Goal: Task Accomplishment & Management: Complete application form

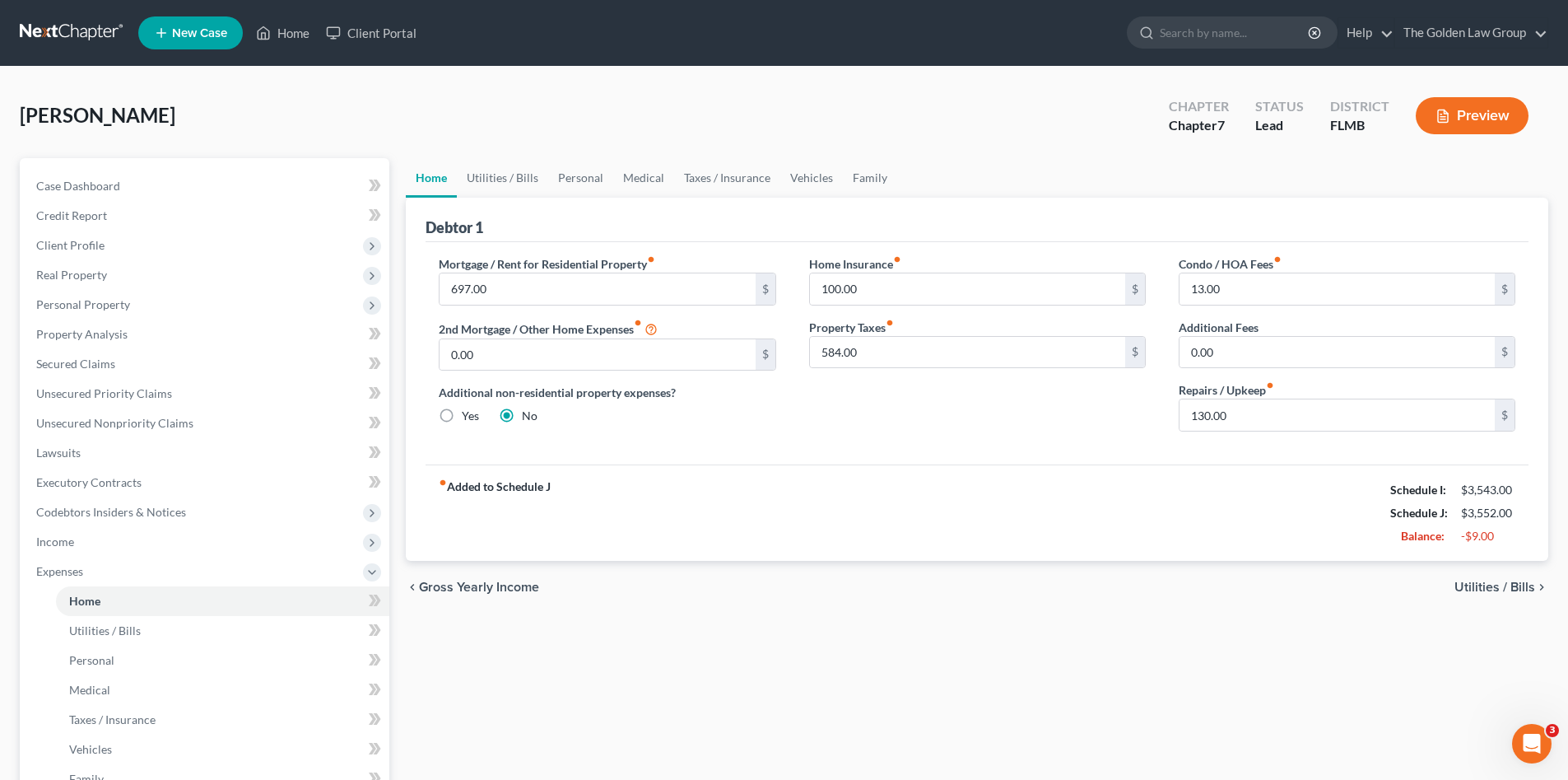
click at [80, 40] on link at bounding box center [72, 33] width 105 height 30
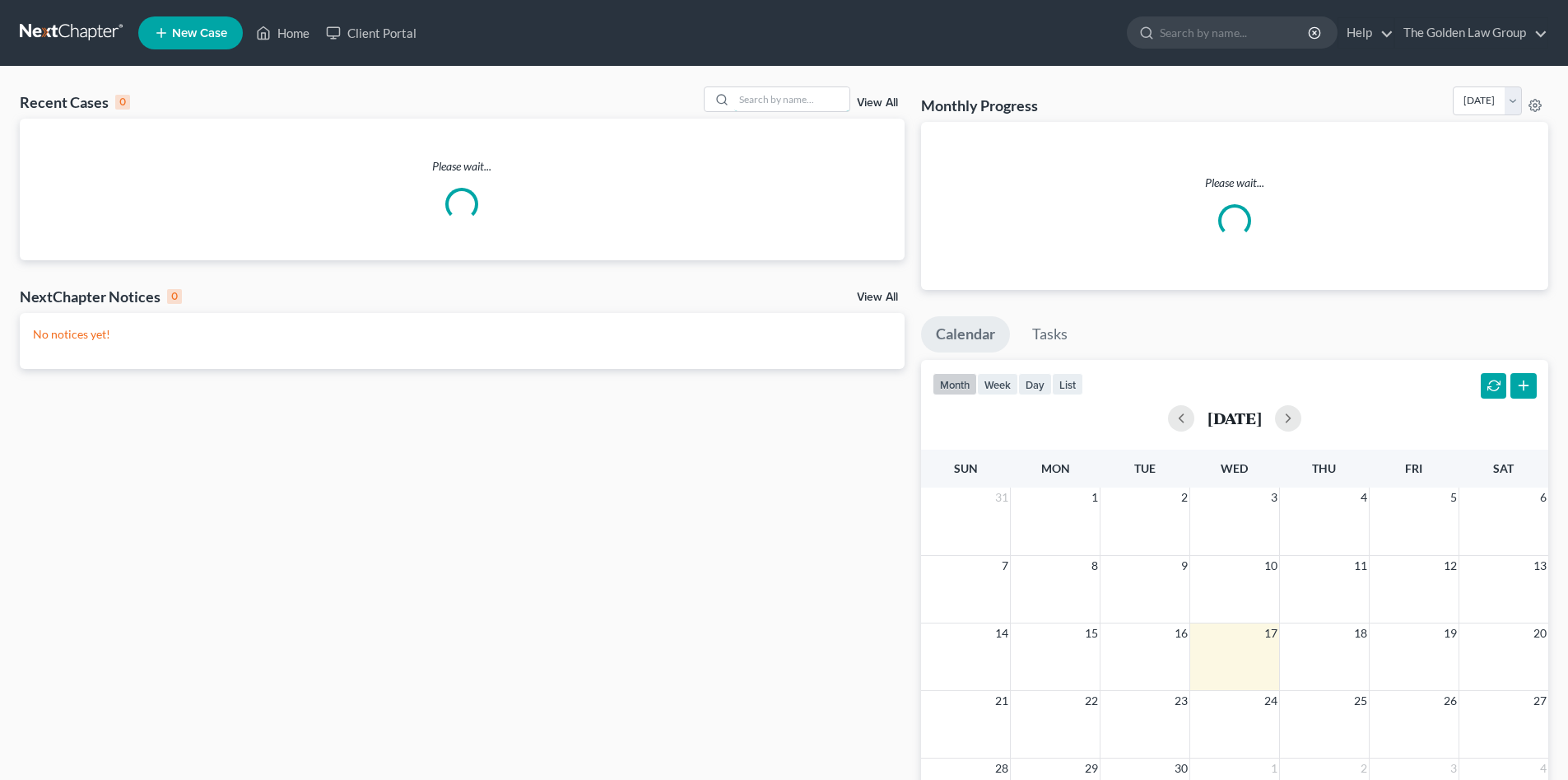
click at [796, 102] on input "search" at bounding box center [792, 99] width 116 height 24
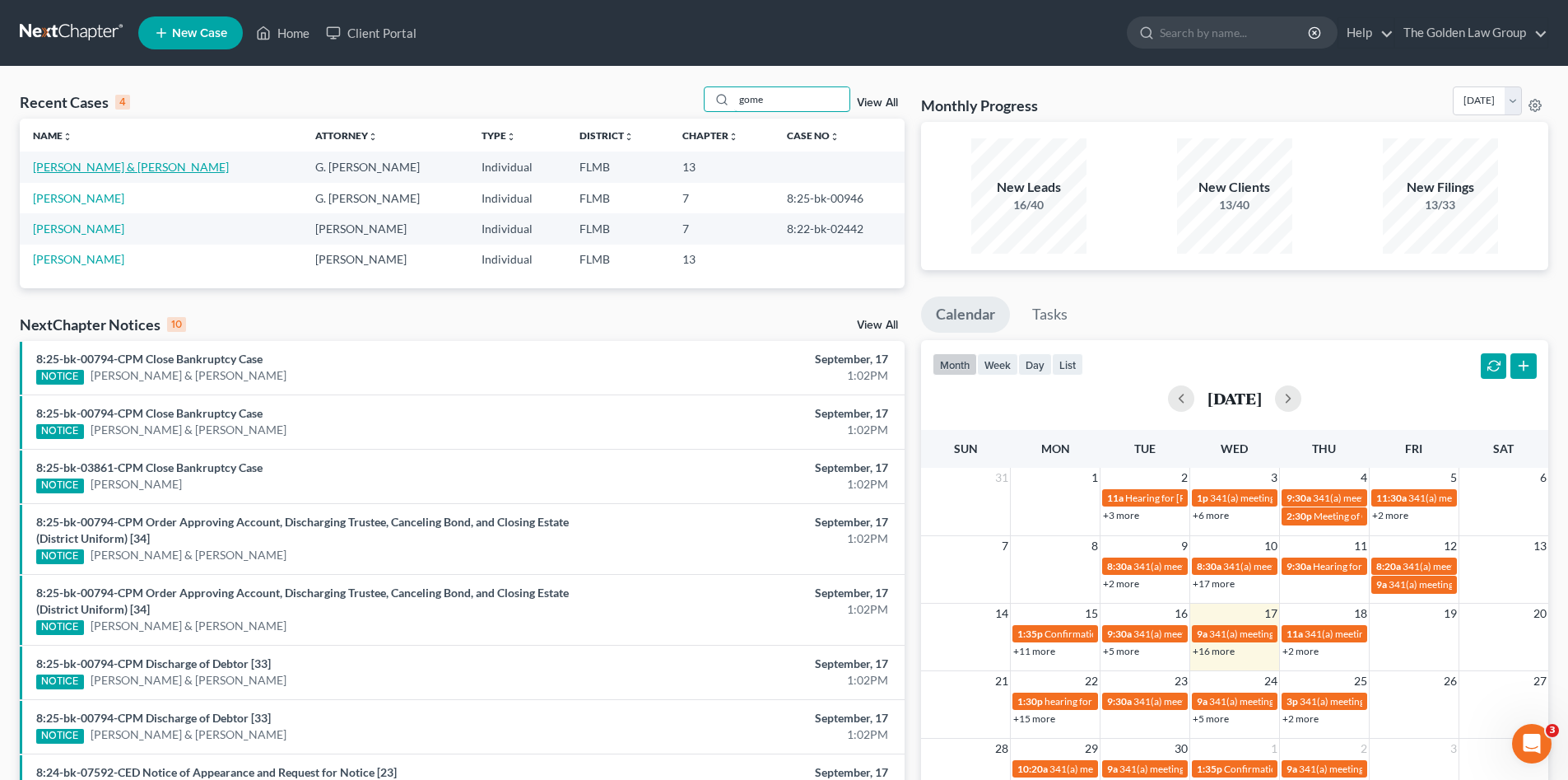
type input "gome"
click at [124, 165] on link "[PERSON_NAME] & [PERSON_NAME]" at bounding box center [131, 167] width 196 height 14
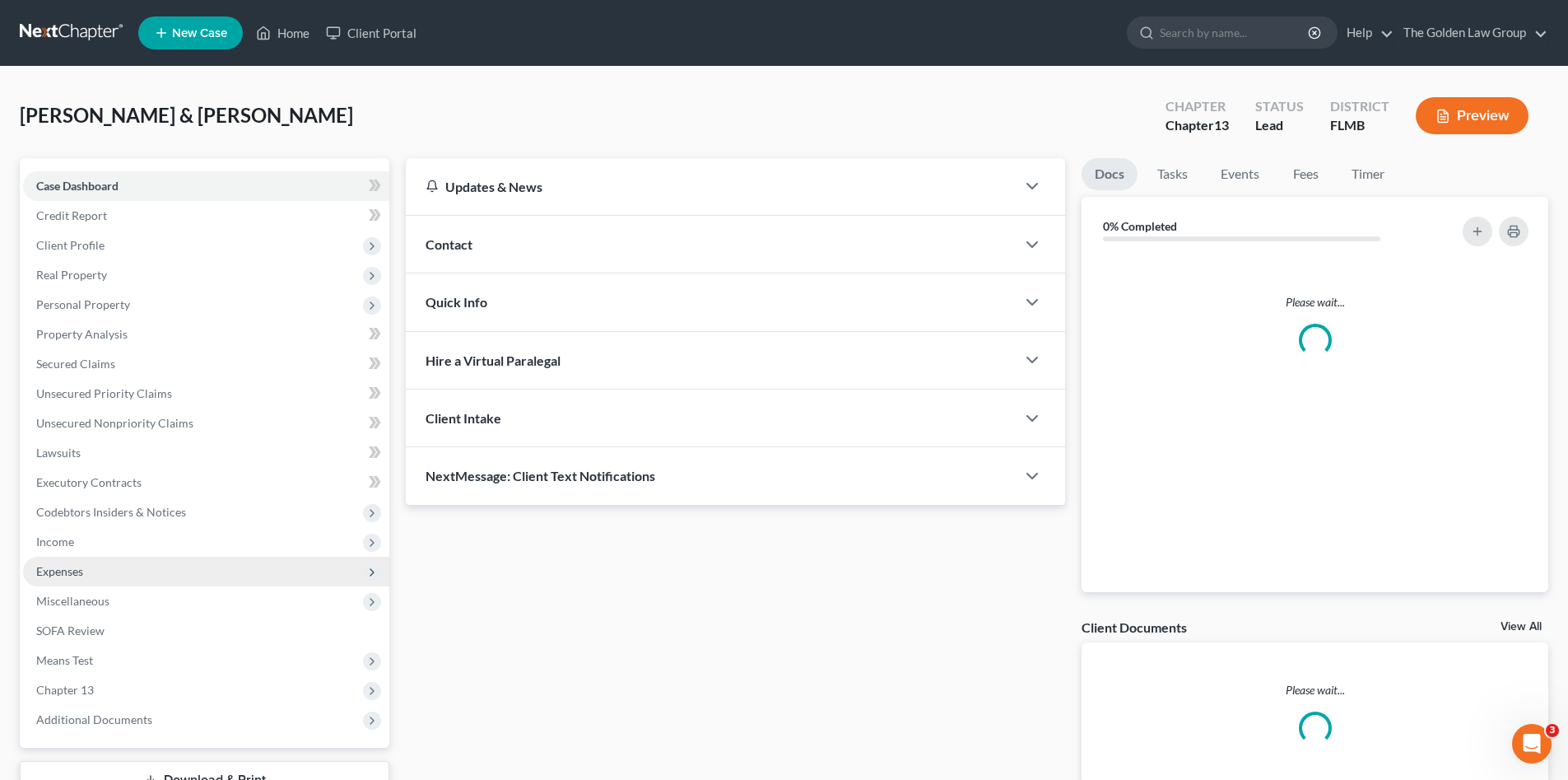
click at [51, 542] on span "Income" at bounding box center [55, 541] width 38 height 14
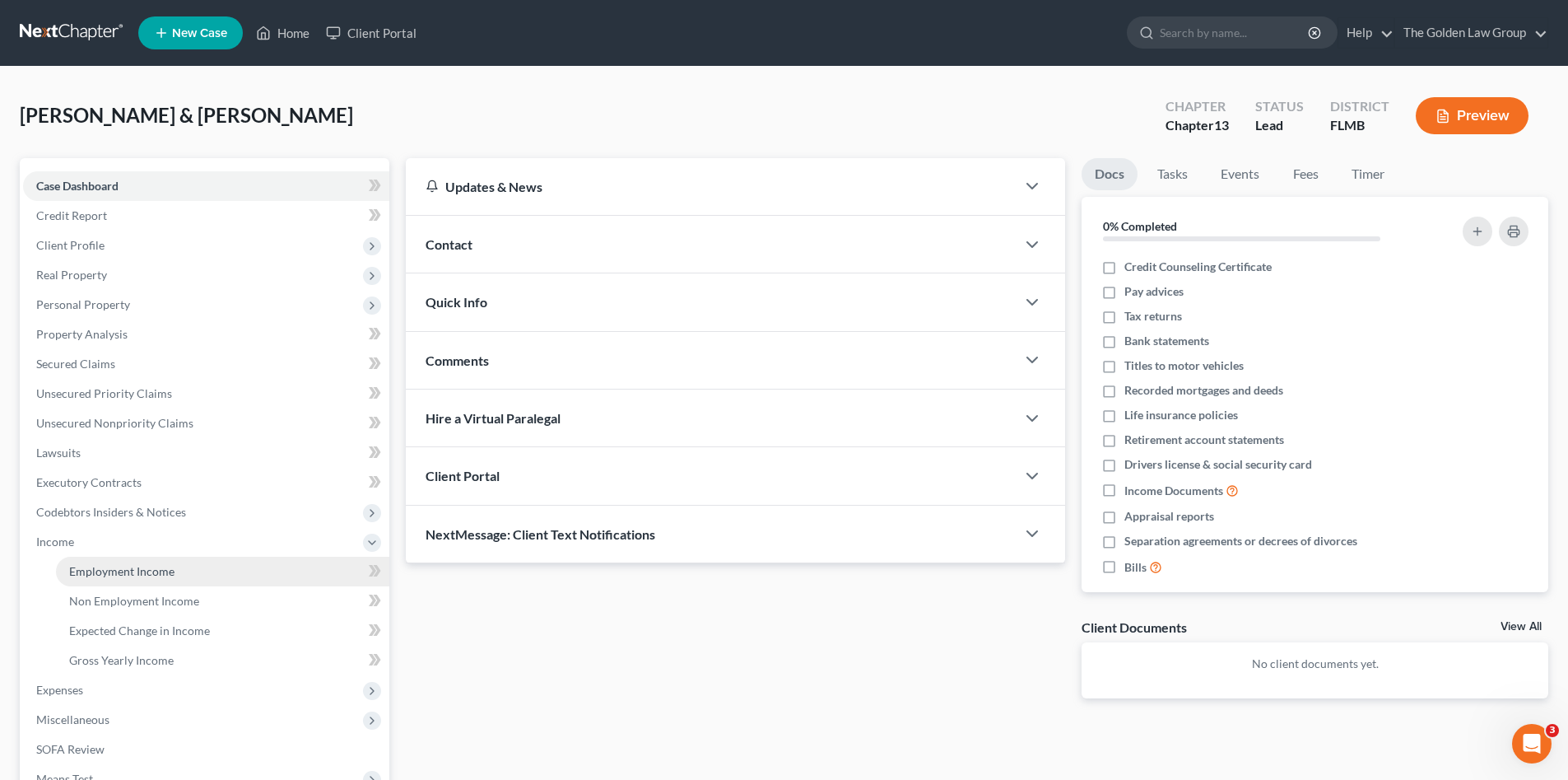
click at [135, 564] on span "Employment Income" at bounding box center [122, 571] width 105 height 14
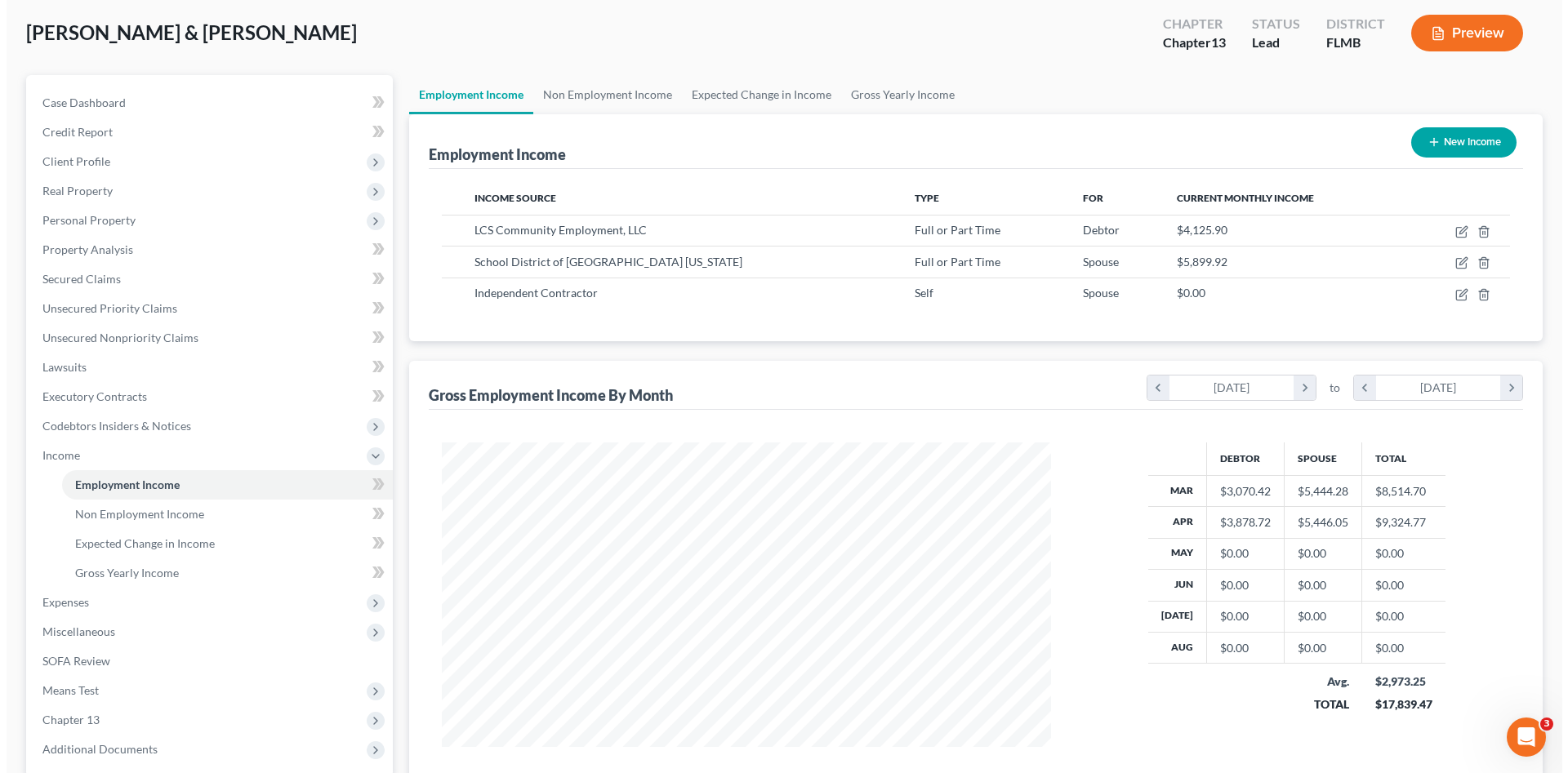
scroll to position [137, 0]
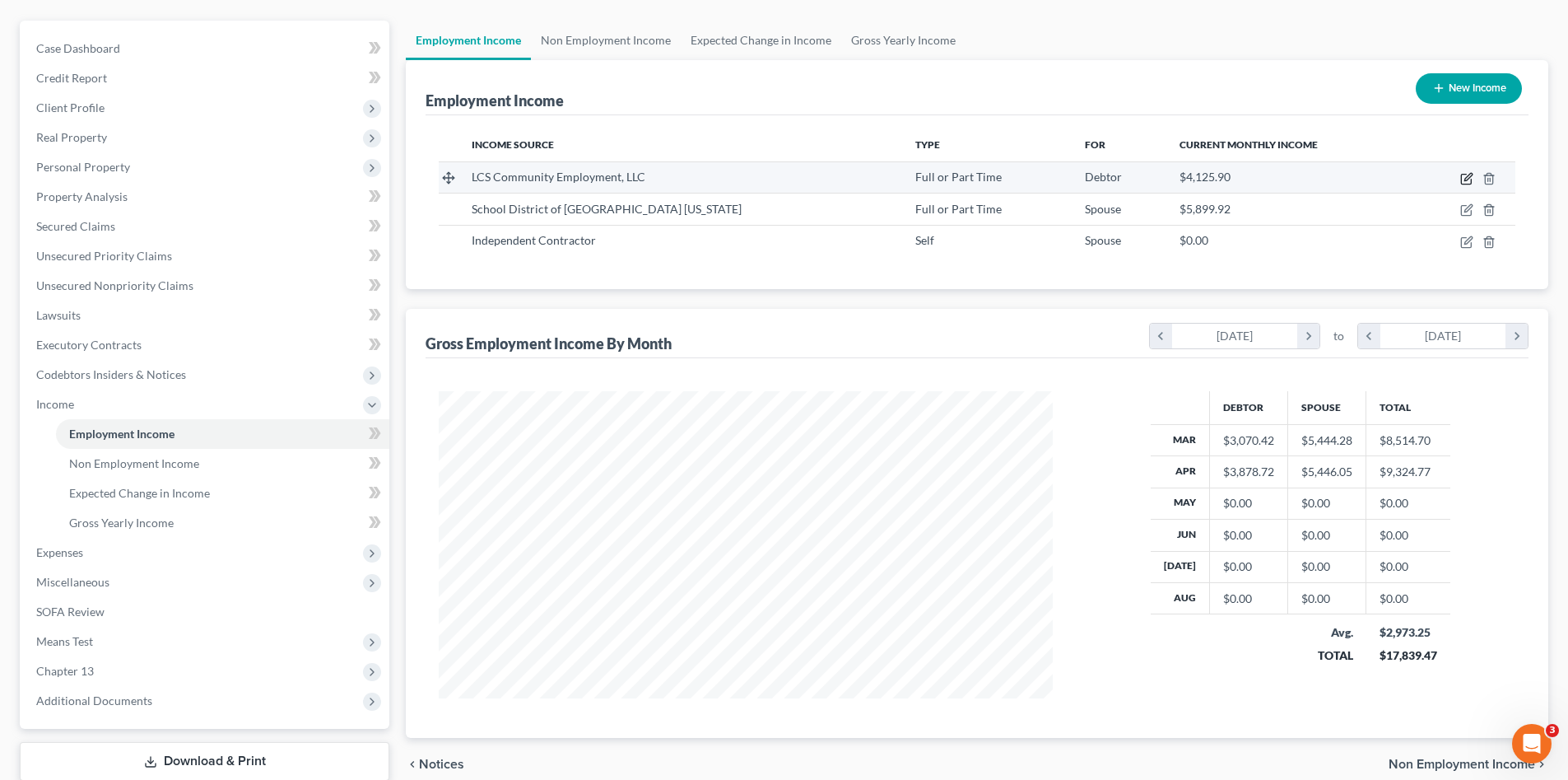
click at [1465, 180] on icon "button" at bounding box center [1468, 177] width 7 height 7
select select "0"
select select "16"
select select "2"
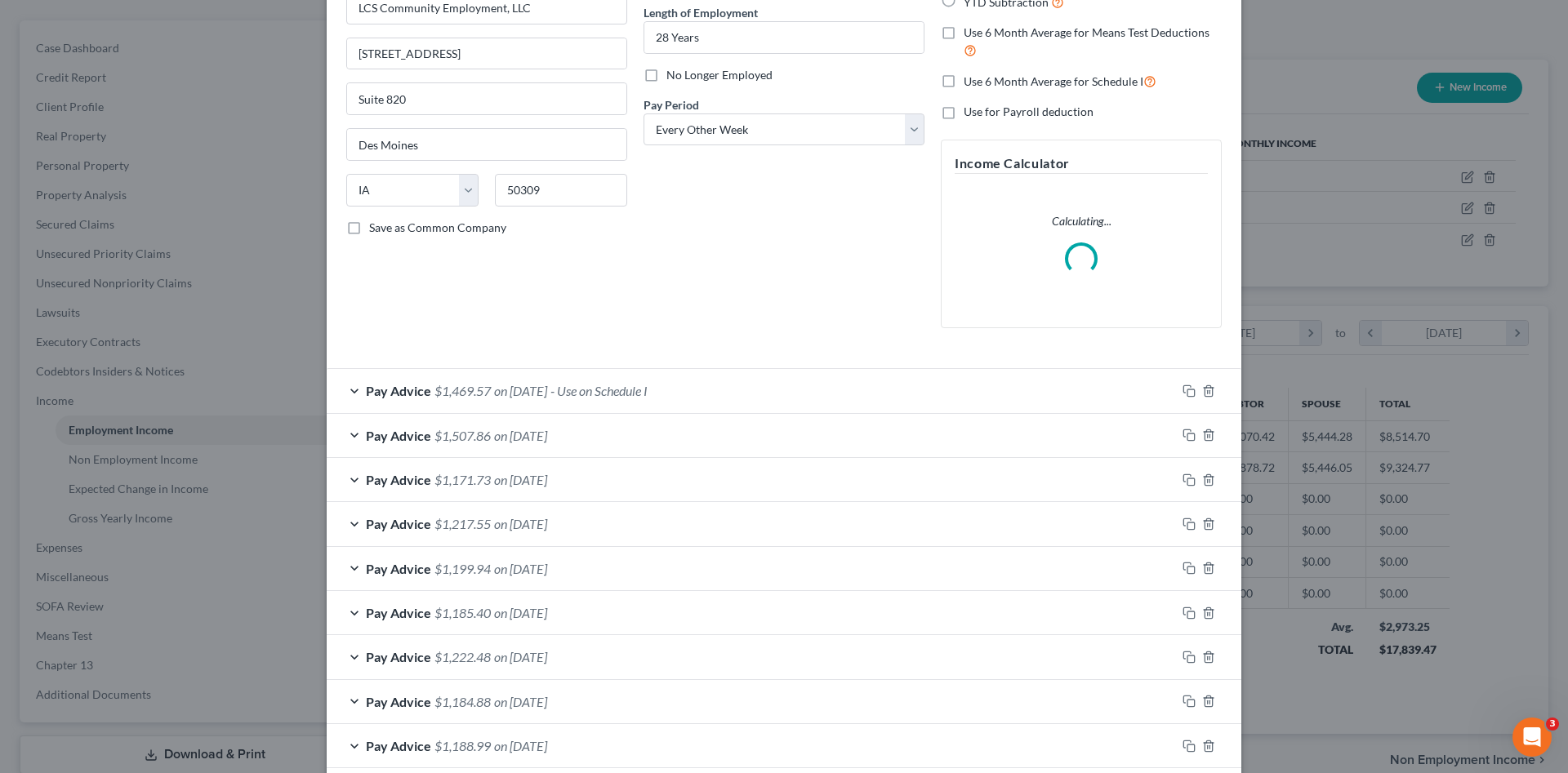
scroll to position [425, 0]
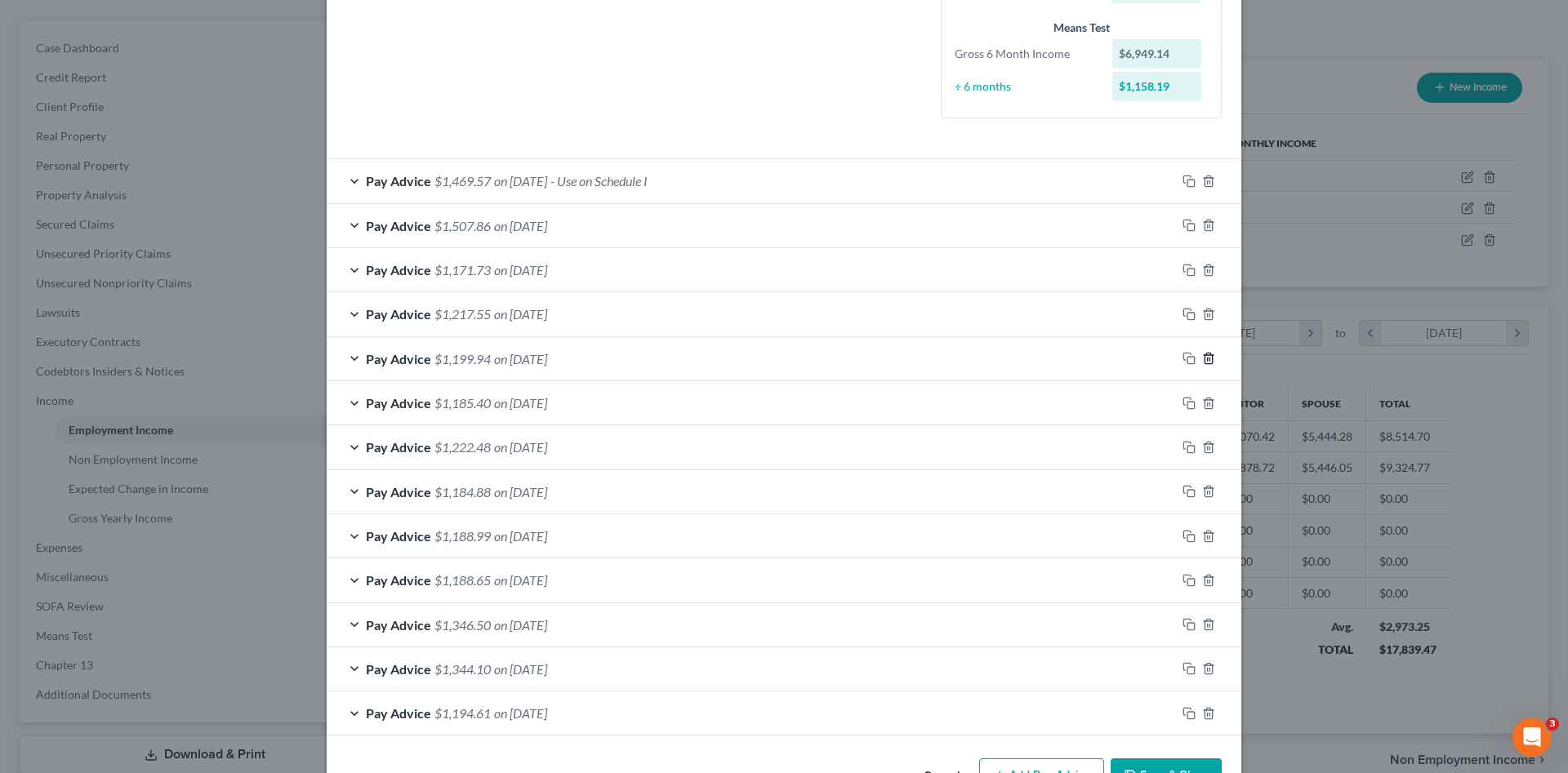
click at [1202, 361] on icon "button" at bounding box center [1208, 359] width 13 height 13
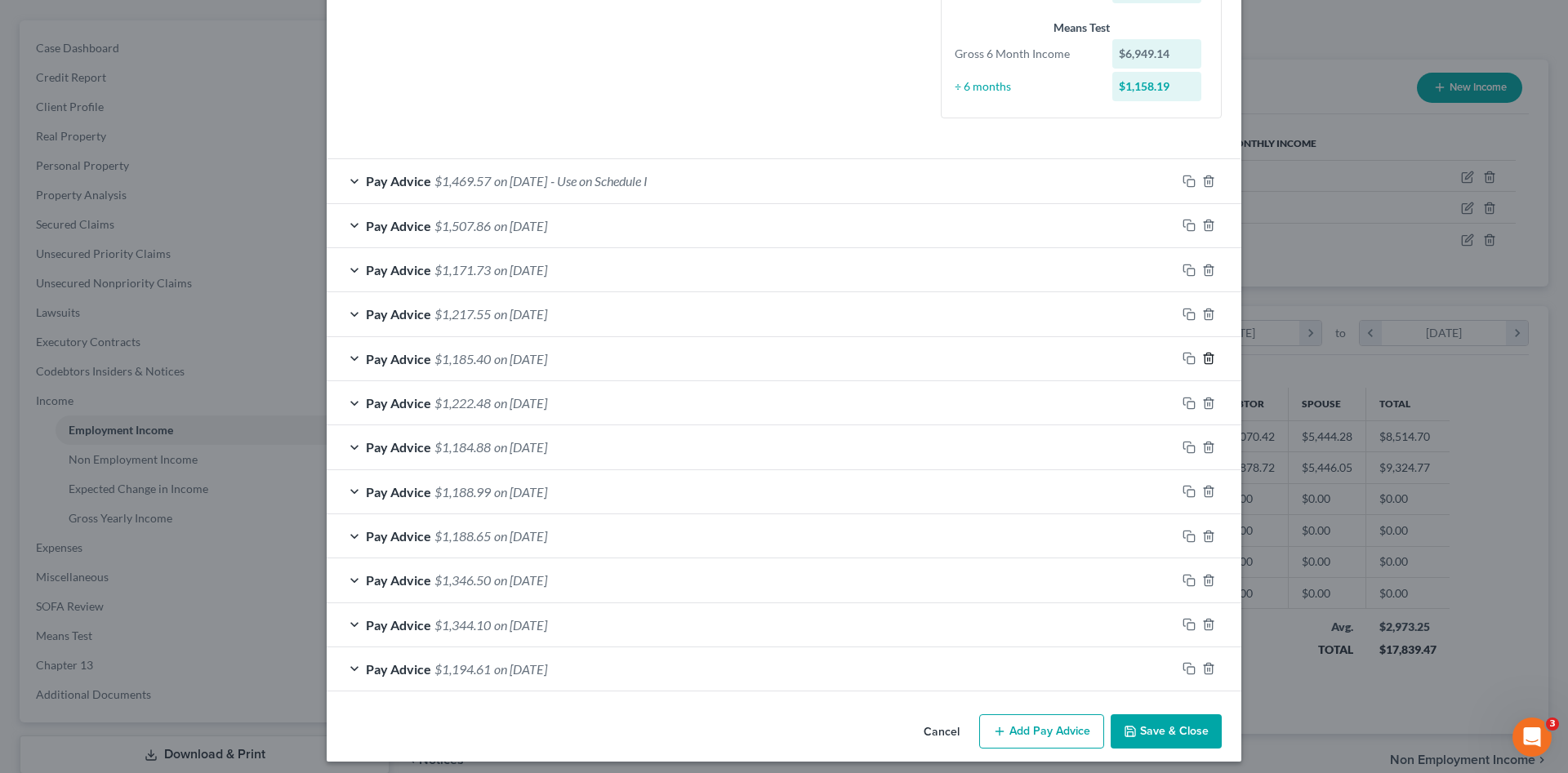
click at [1202, 361] on icon "button" at bounding box center [1208, 359] width 13 height 13
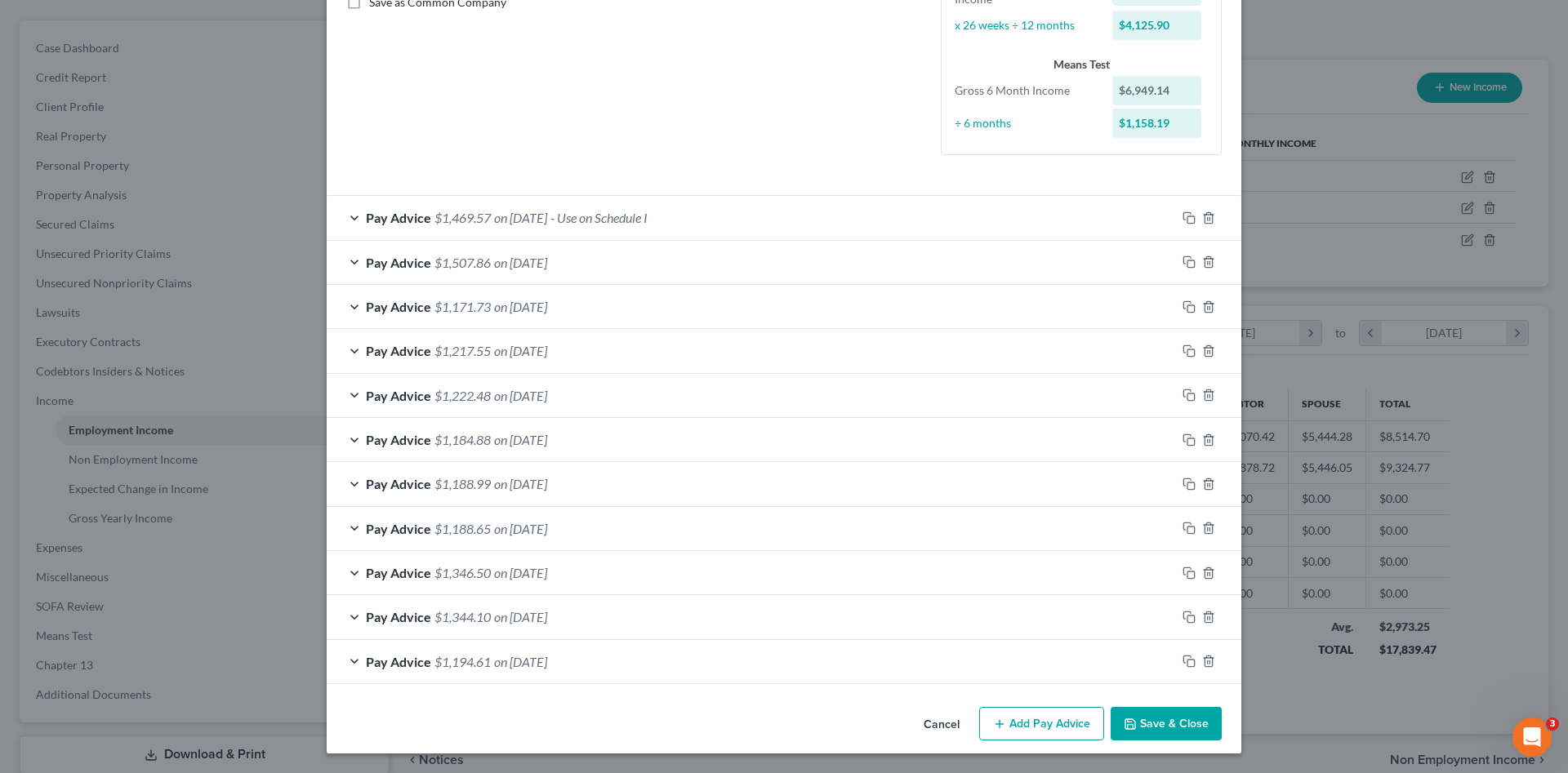
scroll to position [389, 0]
click at [1209, 395] on line "button" at bounding box center [1209, 397] width 0 height 4
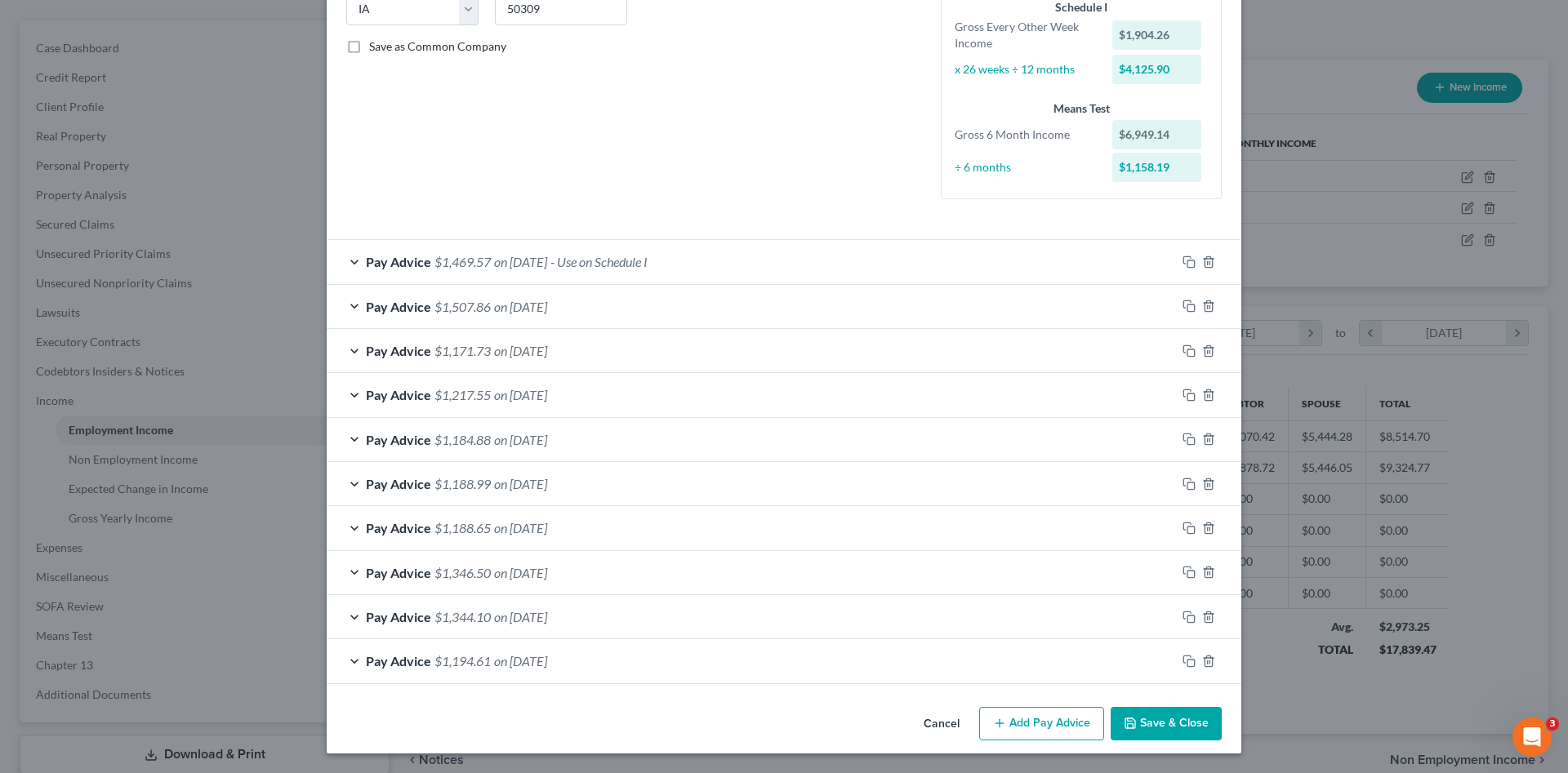
scroll to position [345, 0]
click at [1203, 662] on icon "button" at bounding box center [1208, 661] width 13 height 13
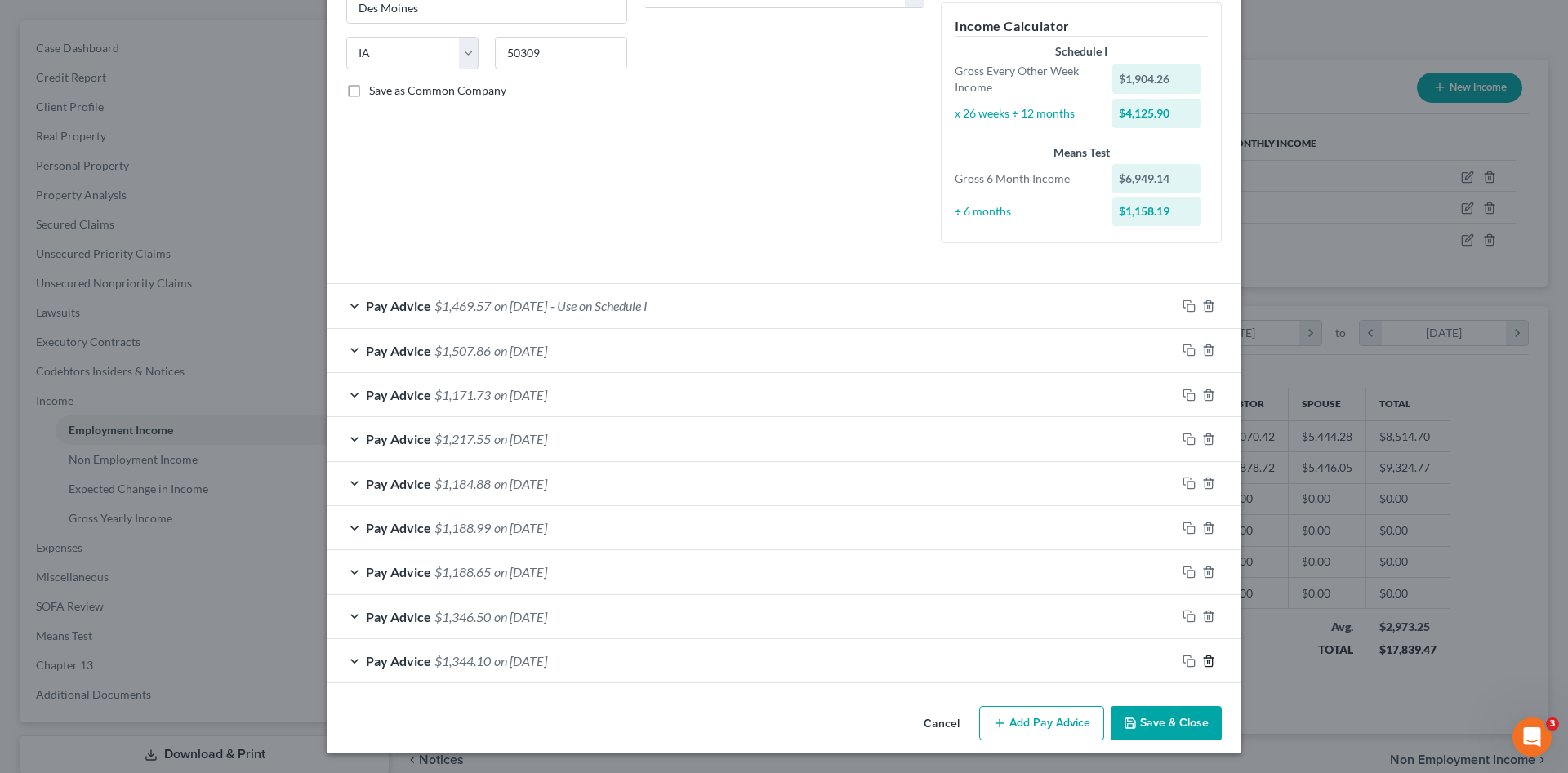
click at [1203, 662] on icon "button" at bounding box center [1208, 661] width 13 height 13
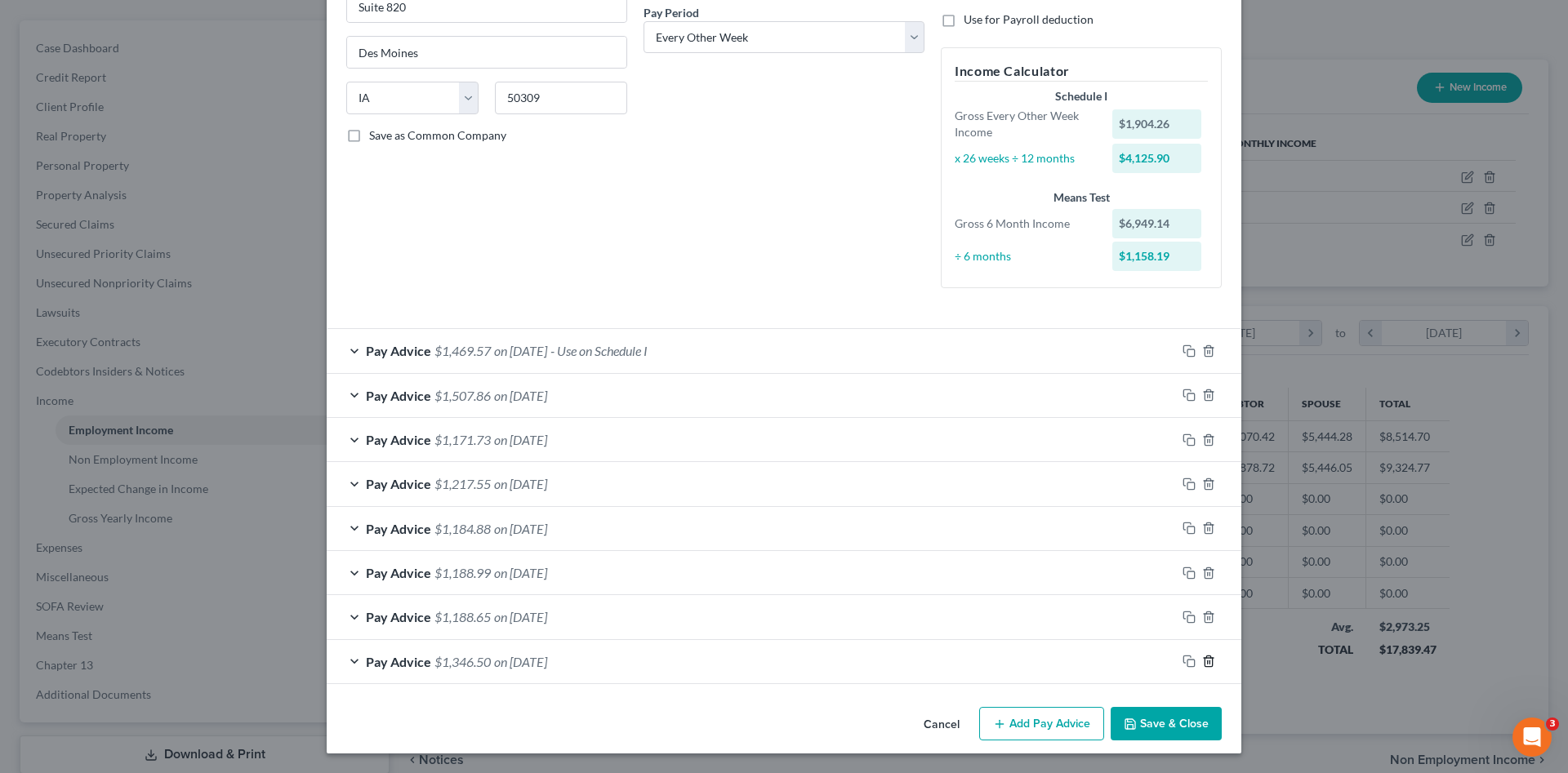
click at [1203, 662] on icon "button" at bounding box center [1208, 661] width 13 height 13
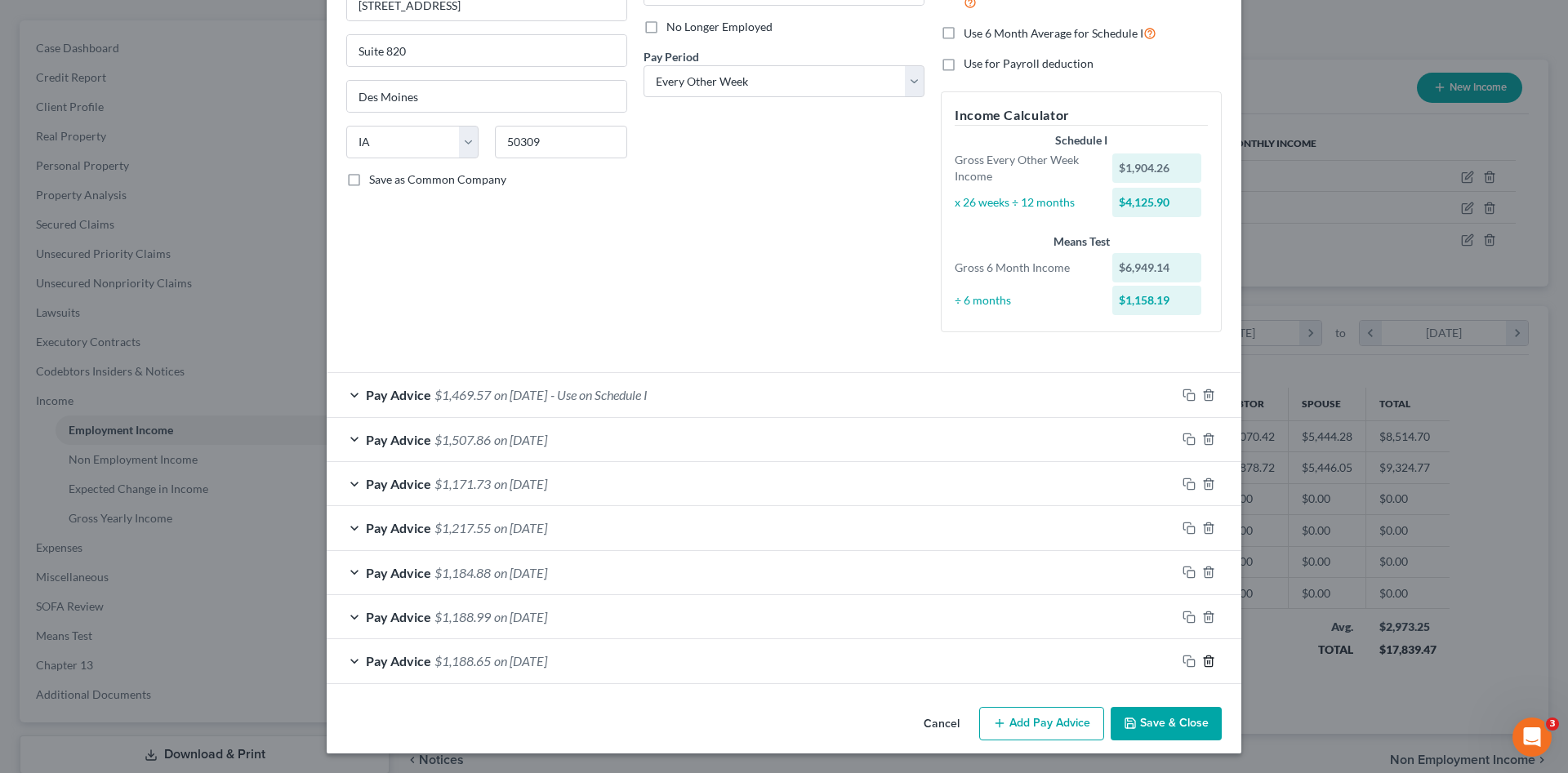
click at [1203, 662] on icon "button" at bounding box center [1208, 661] width 13 height 13
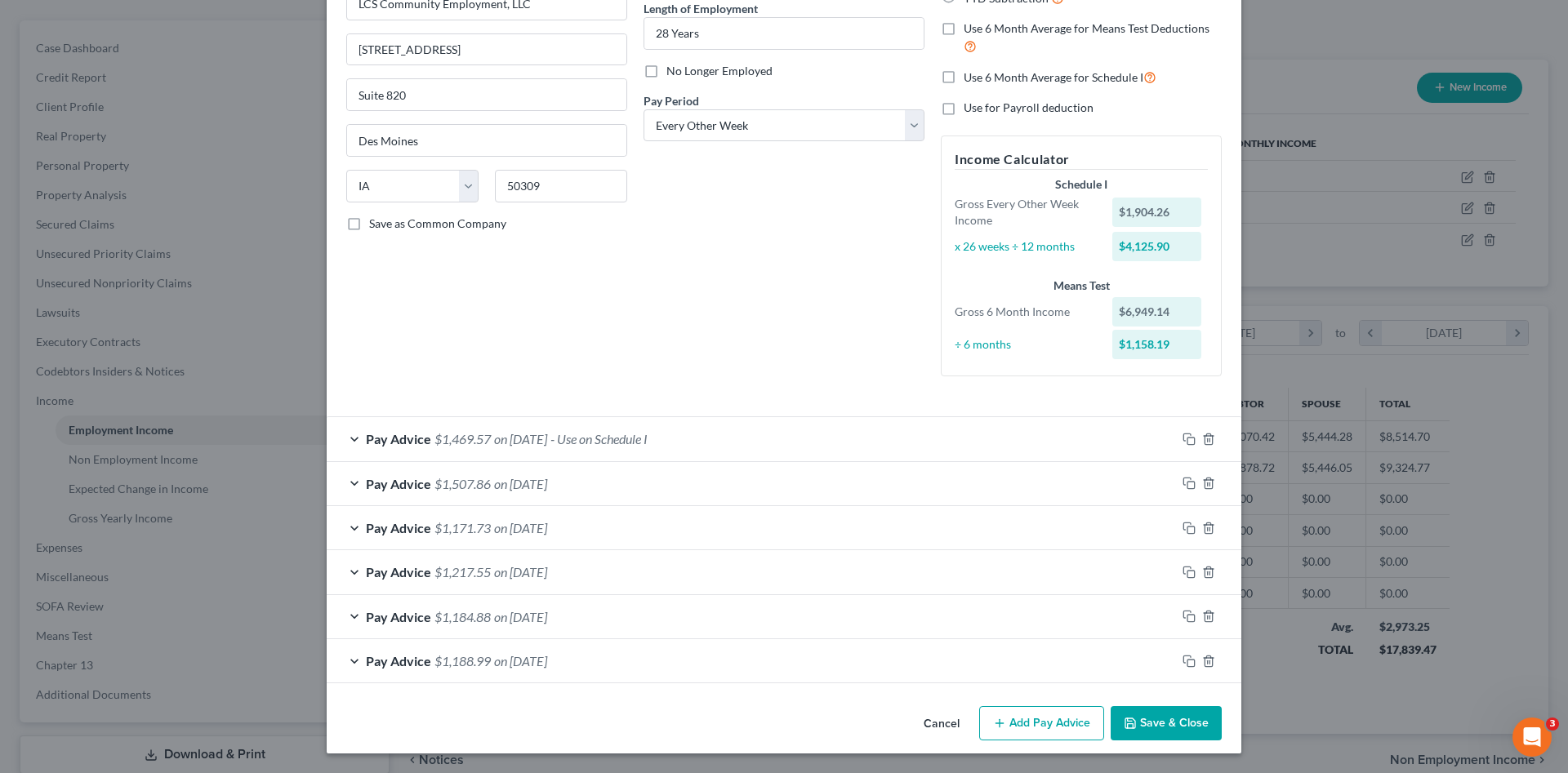
scroll to position [167, 0]
click at [1203, 662] on icon "button" at bounding box center [1208, 661] width 13 height 13
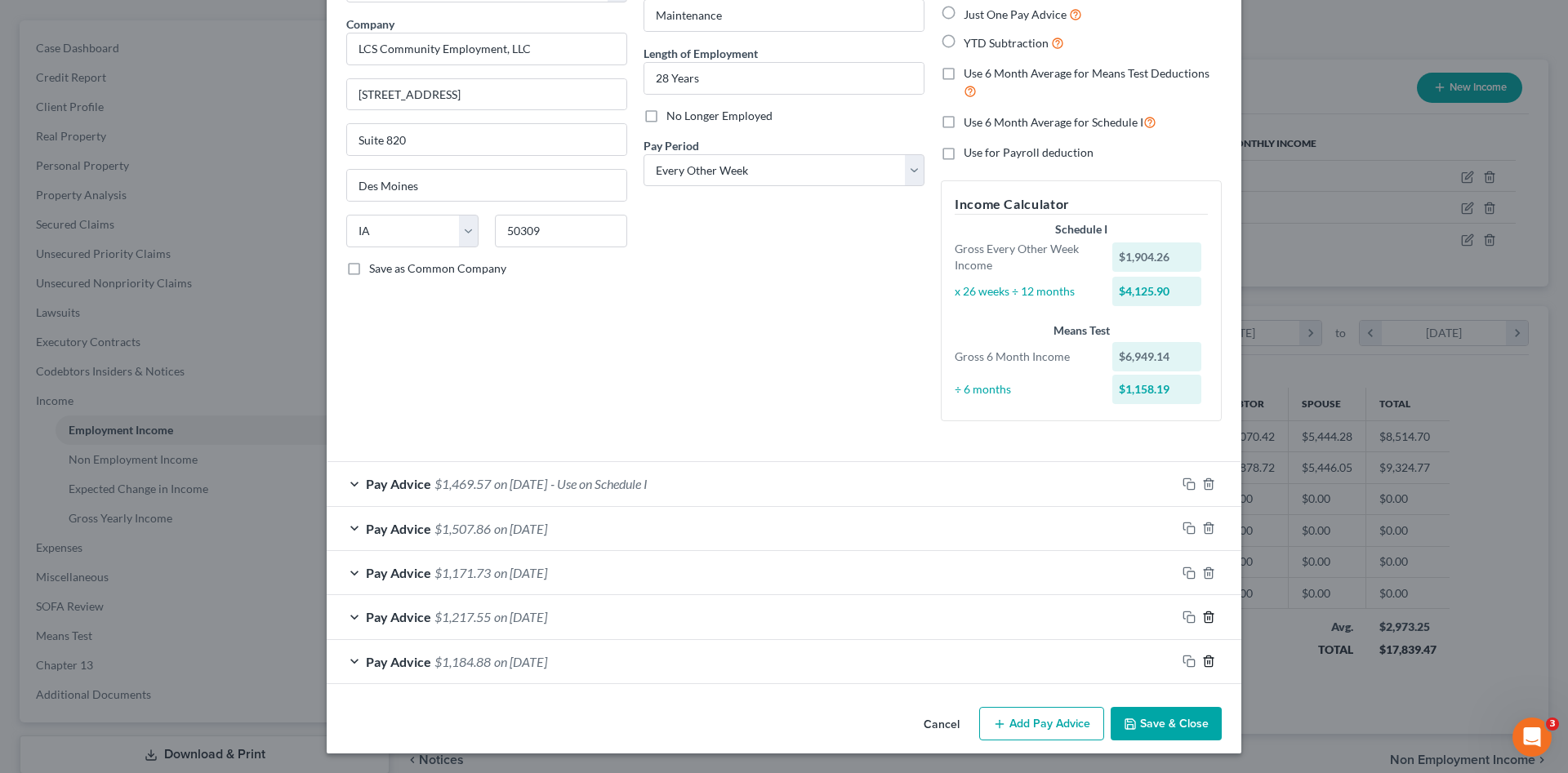
click at [1203, 663] on icon "button" at bounding box center [1208, 661] width 13 height 13
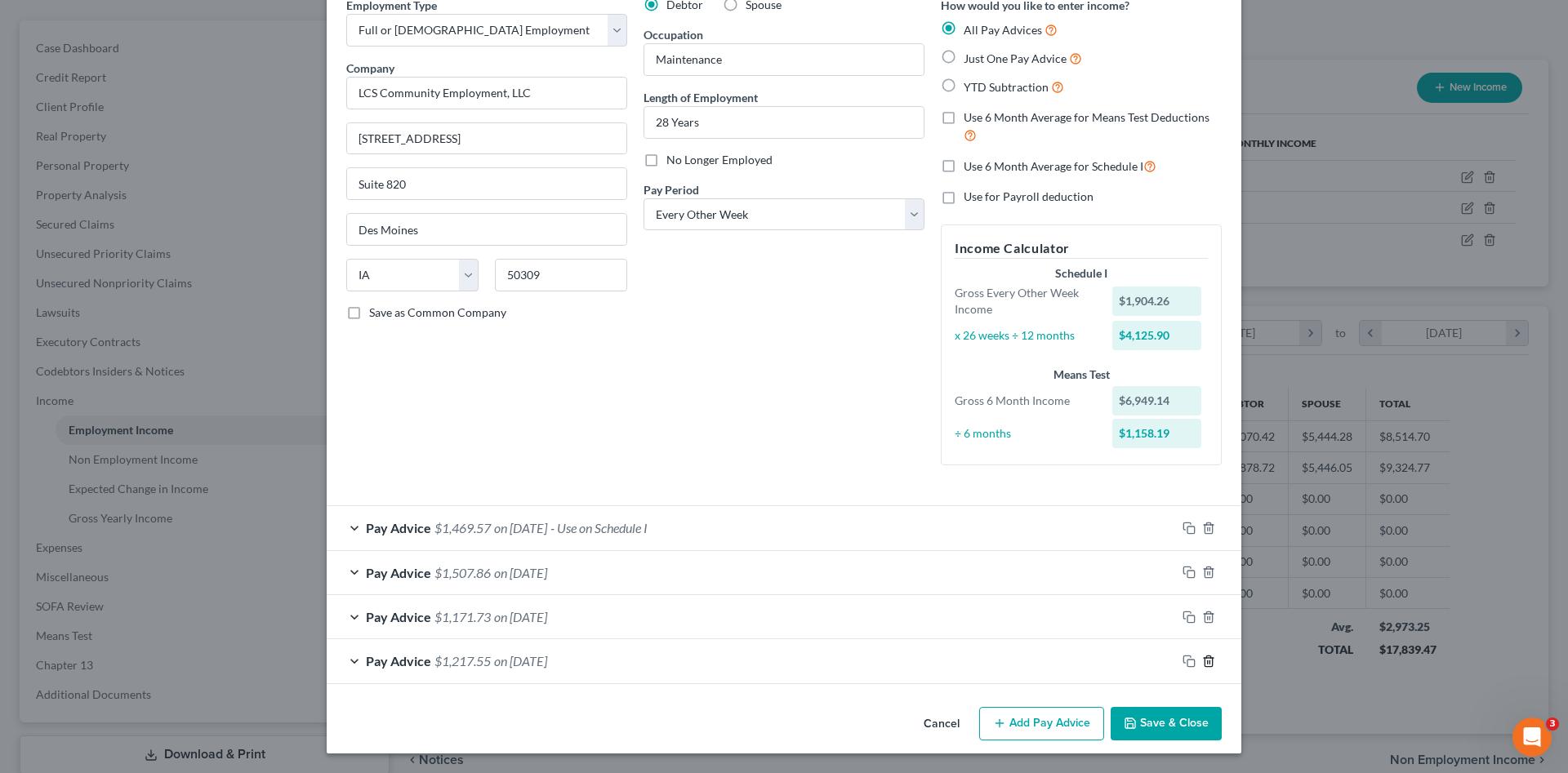
scroll to position [78, 0]
click at [755, 528] on div "Pay Advice $1,469.57 on 04/18/2025 - Use on Schedule I" at bounding box center [751, 527] width 850 height 43
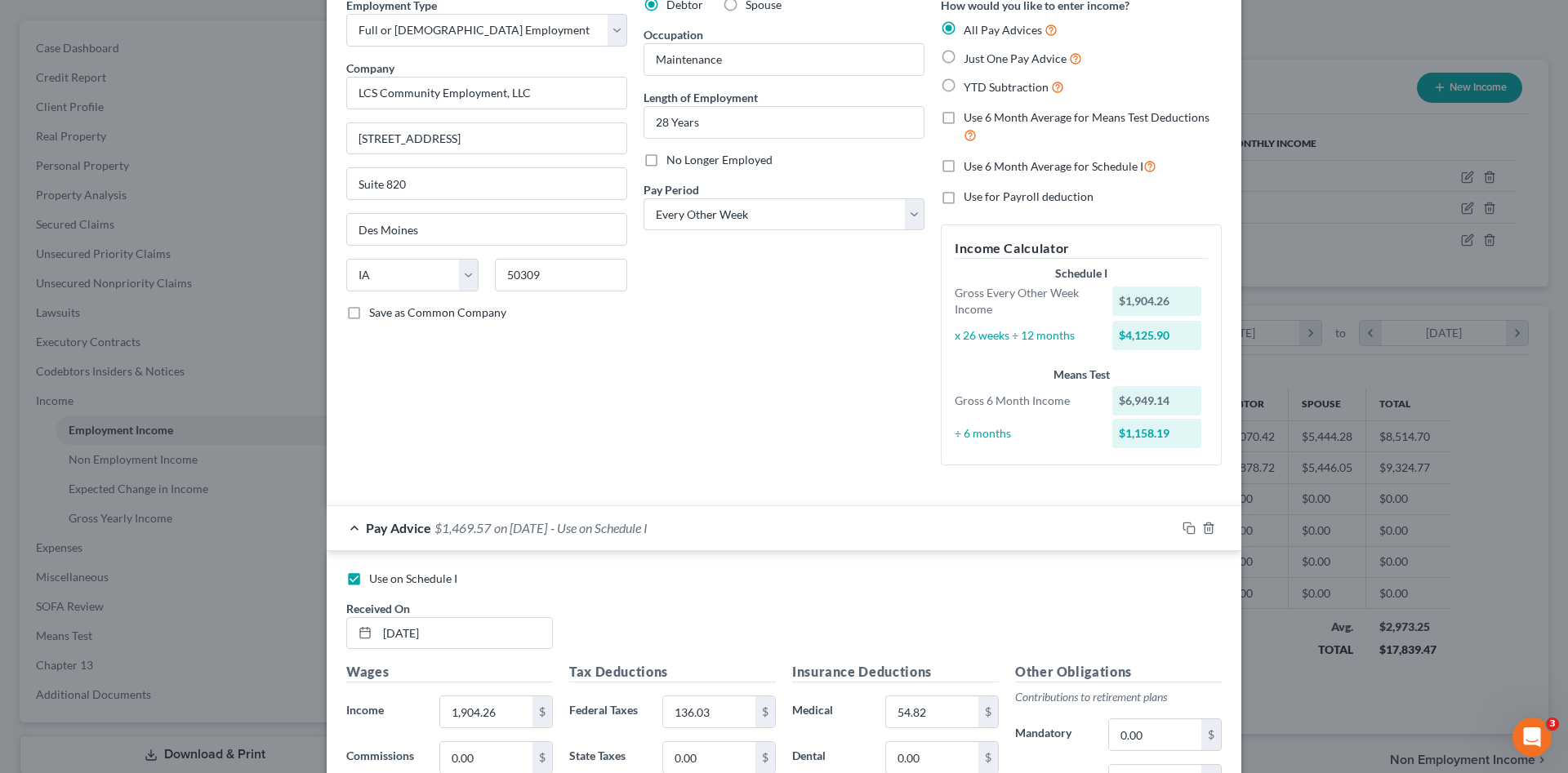
scroll to position [122, 0]
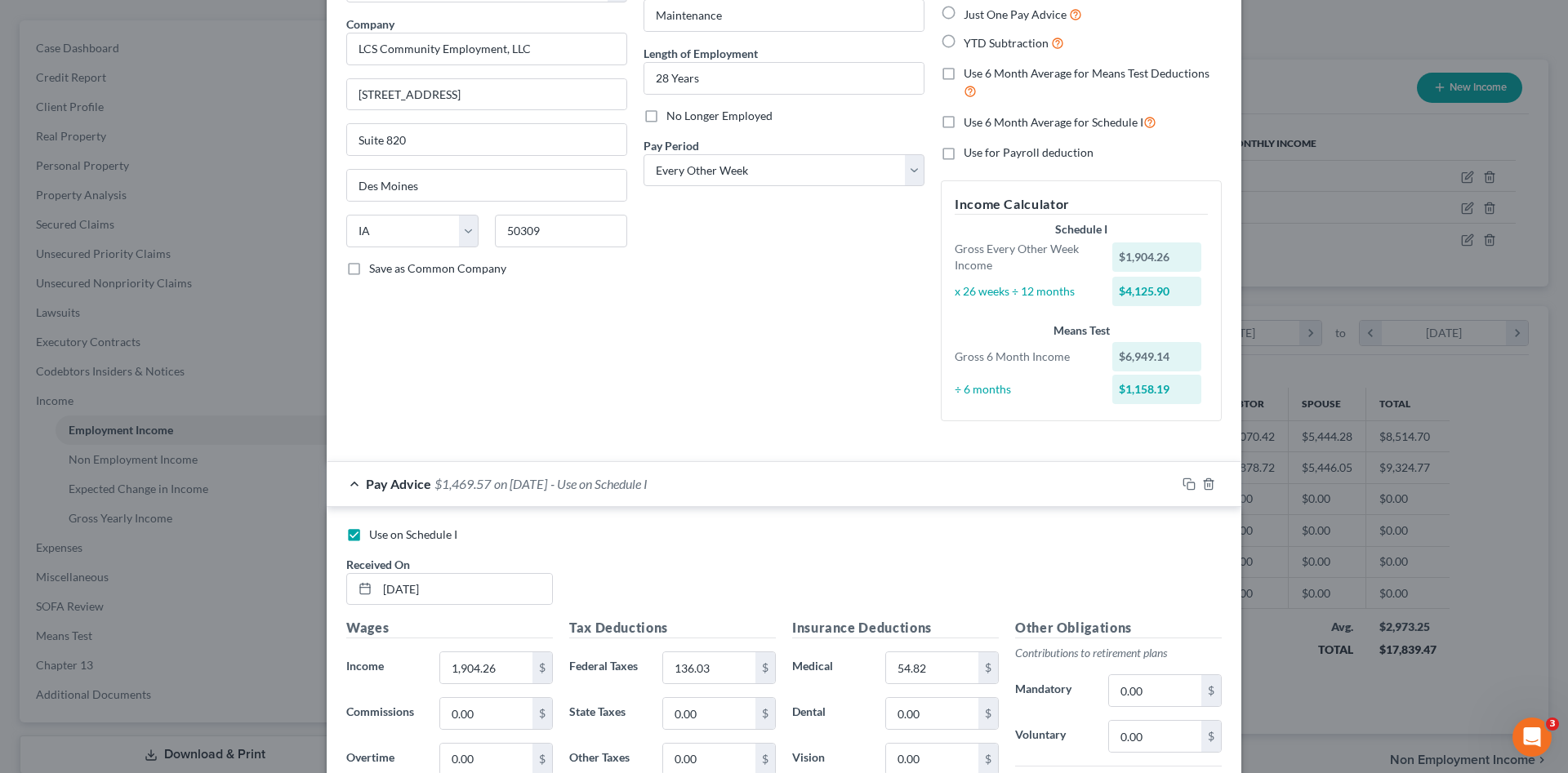
click at [414, 530] on span "Use on Schedule I" at bounding box center [413, 534] width 88 height 14
click at [386, 530] on input "Use on Schedule I" at bounding box center [381, 532] width 11 height 11
checkbox input "false"
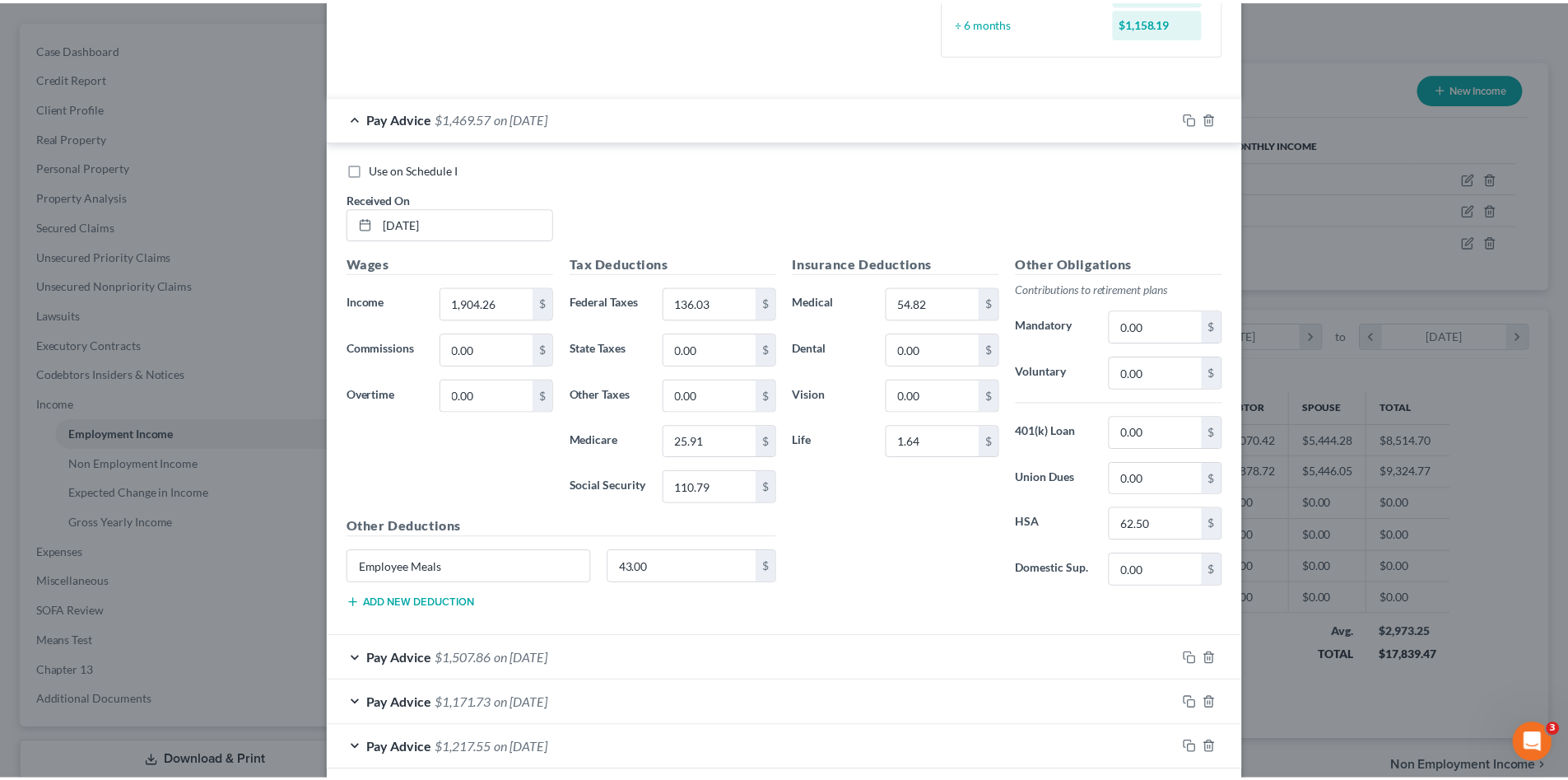
scroll to position [576, 0]
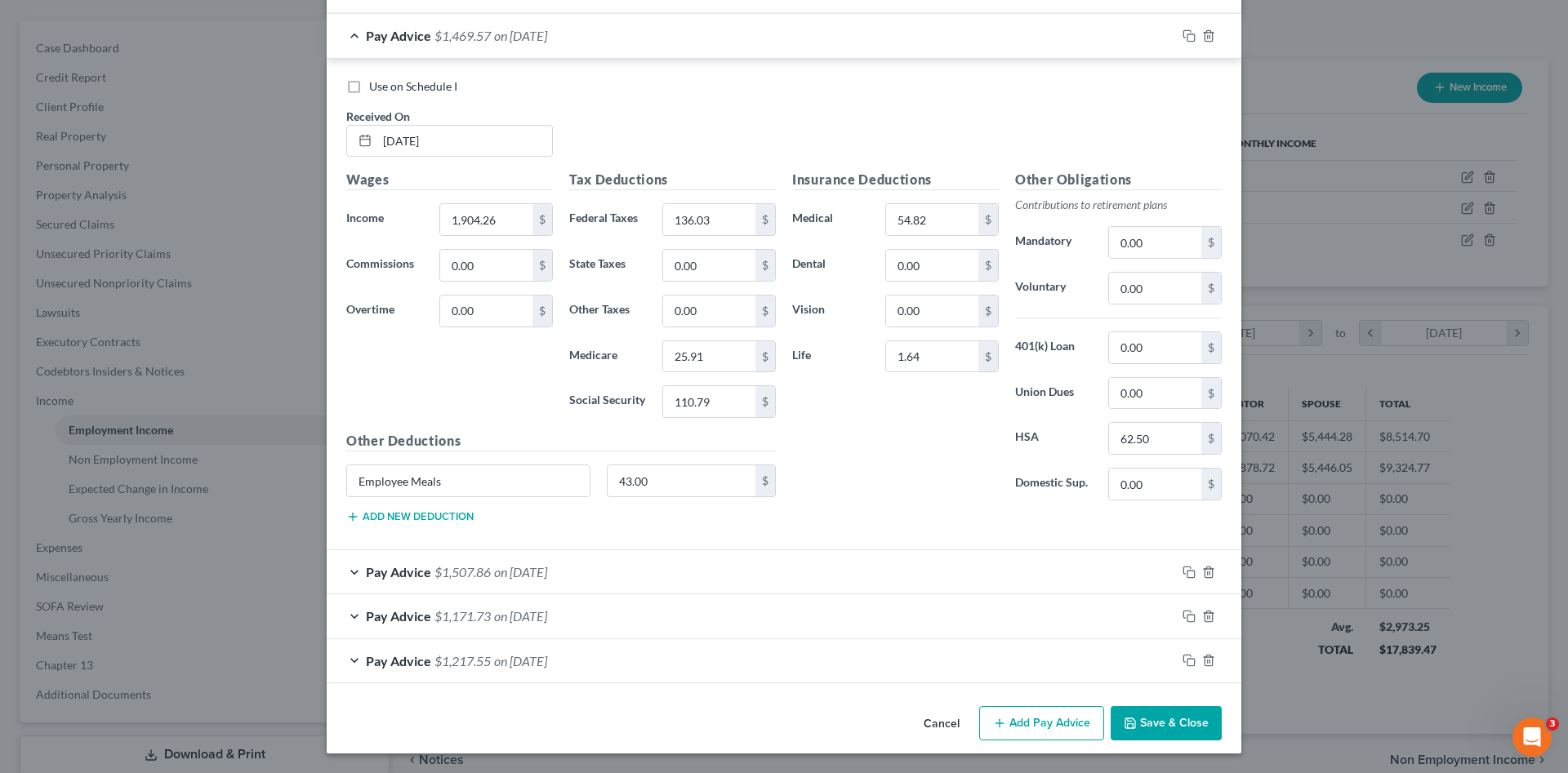
click at [1150, 728] on button "Save & Close" at bounding box center [1165, 723] width 111 height 34
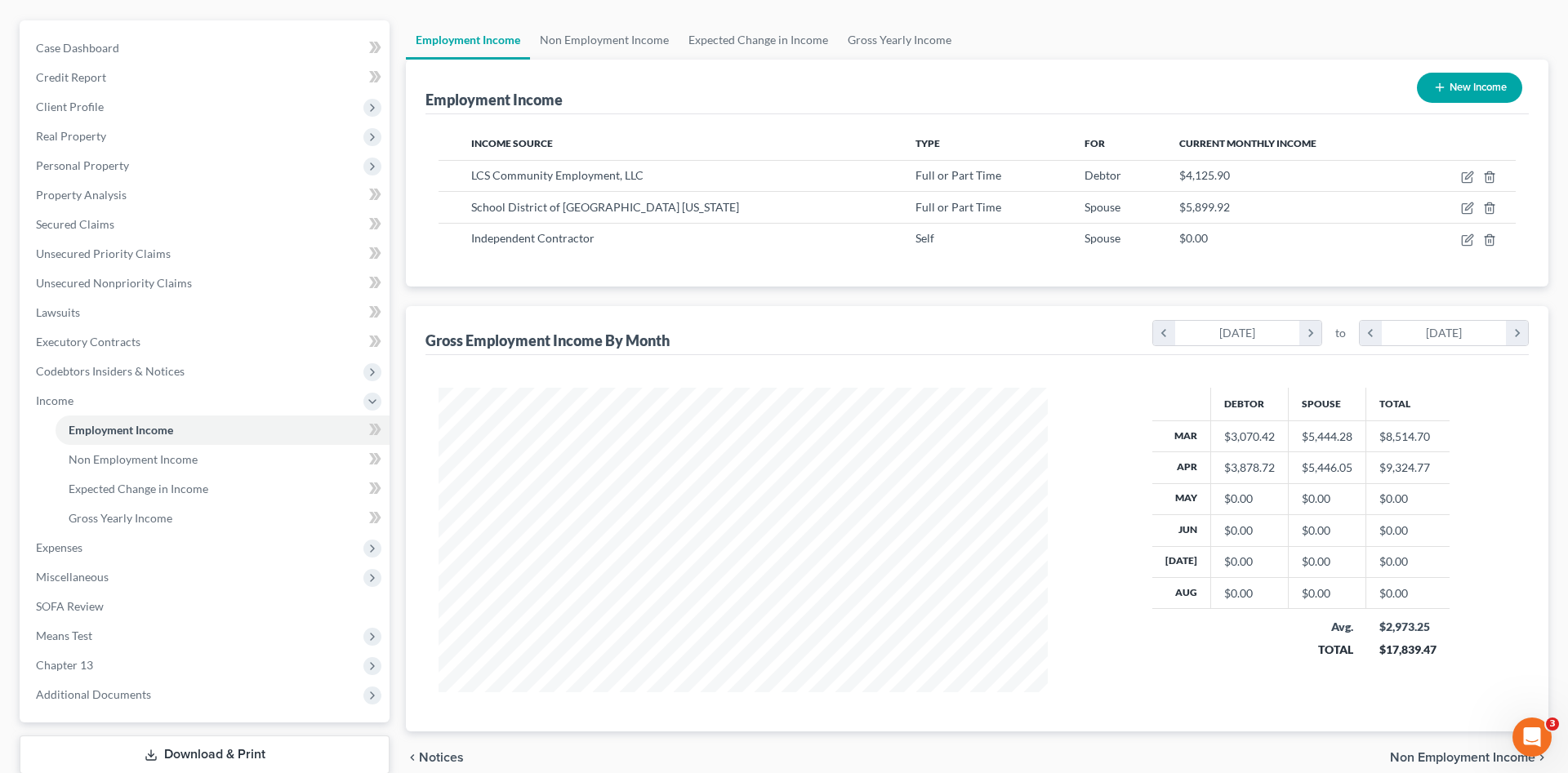
scroll to position [815724, 815860]
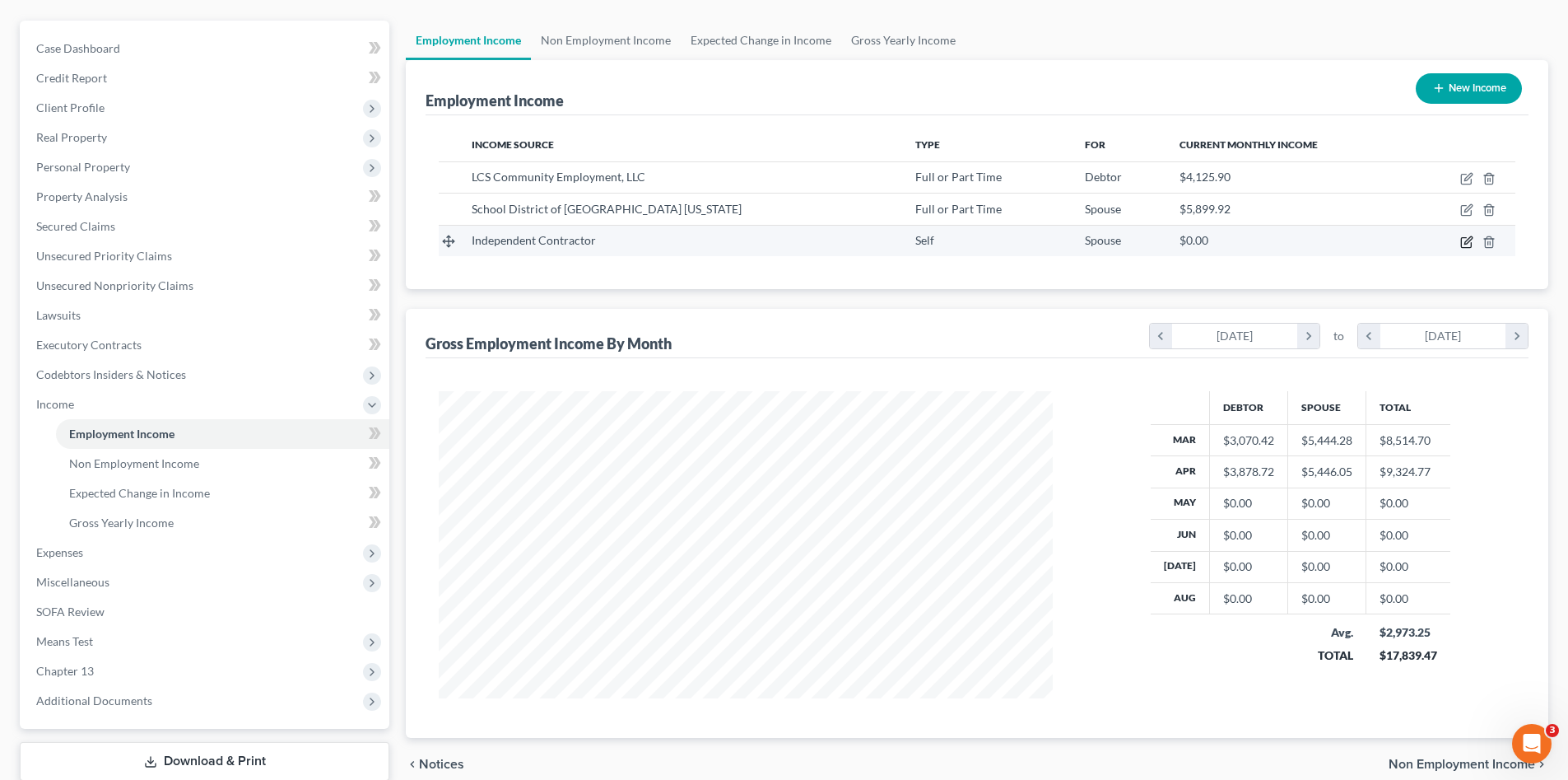
click at [1465, 243] on icon "button" at bounding box center [1468, 240] width 7 height 7
select select "1"
select select "0"
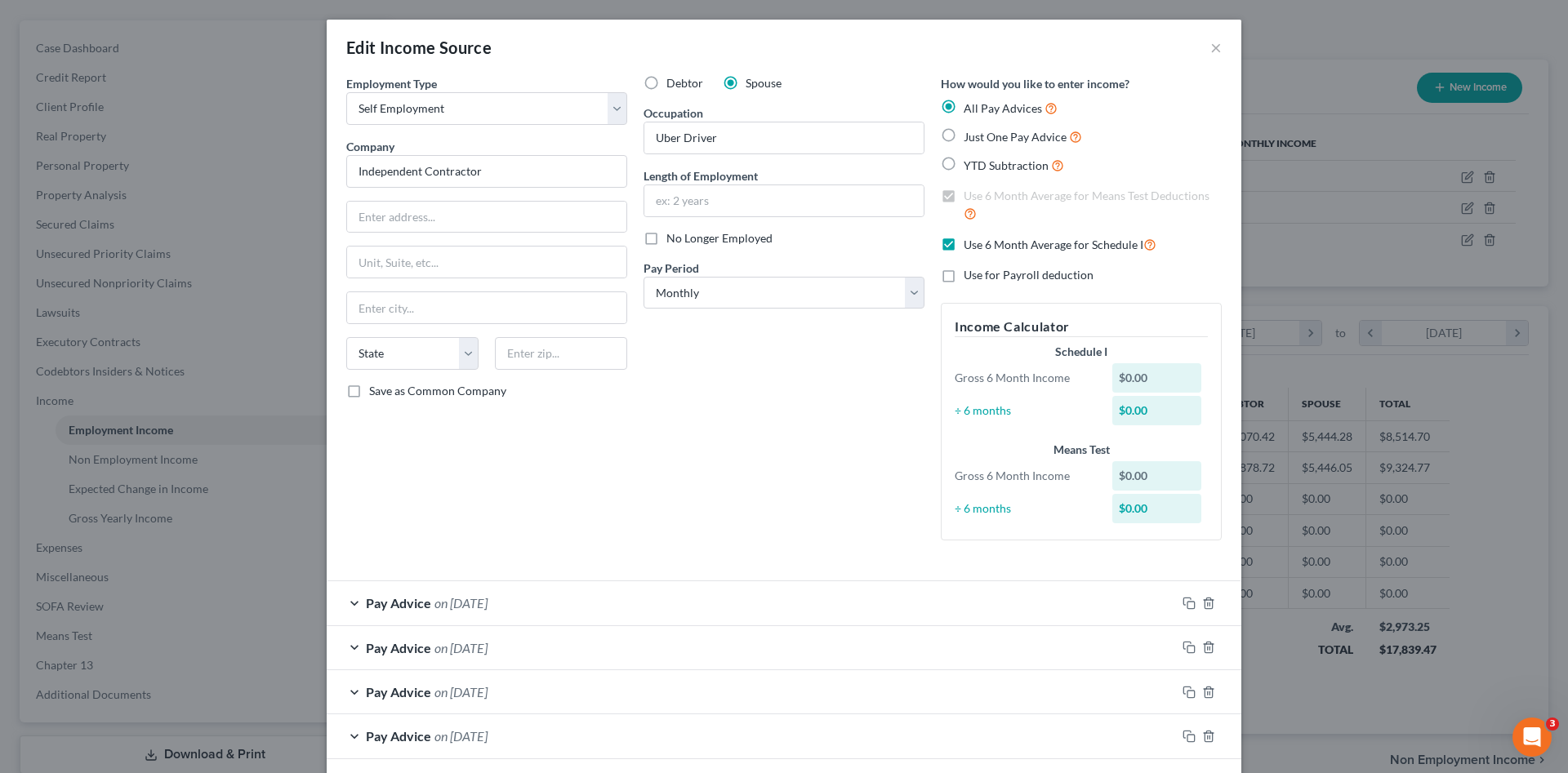
scroll to position [137, 0]
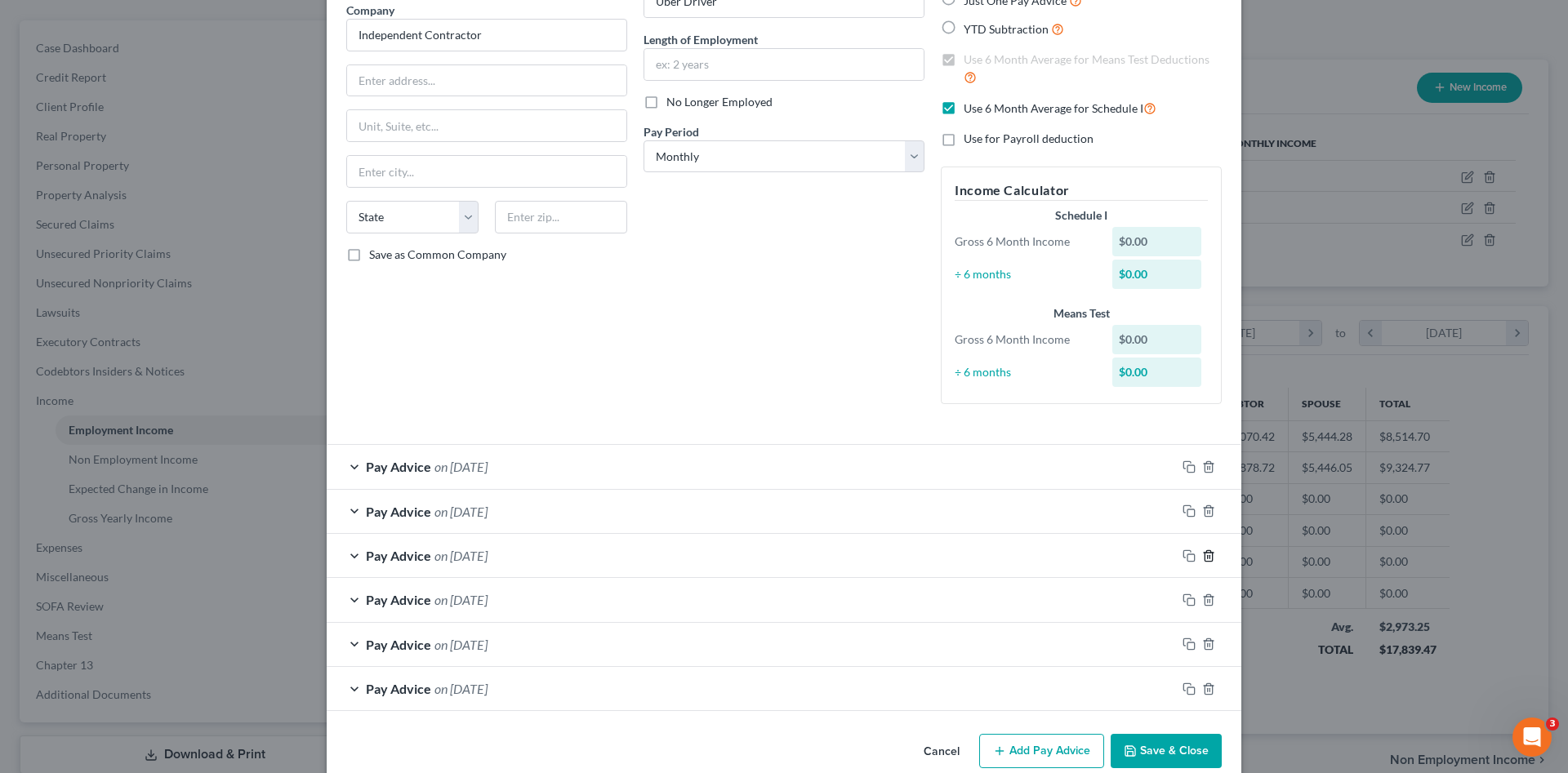
click at [1203, 554] on icon "button" at bounding box center [1208, 556] width 13 height 13
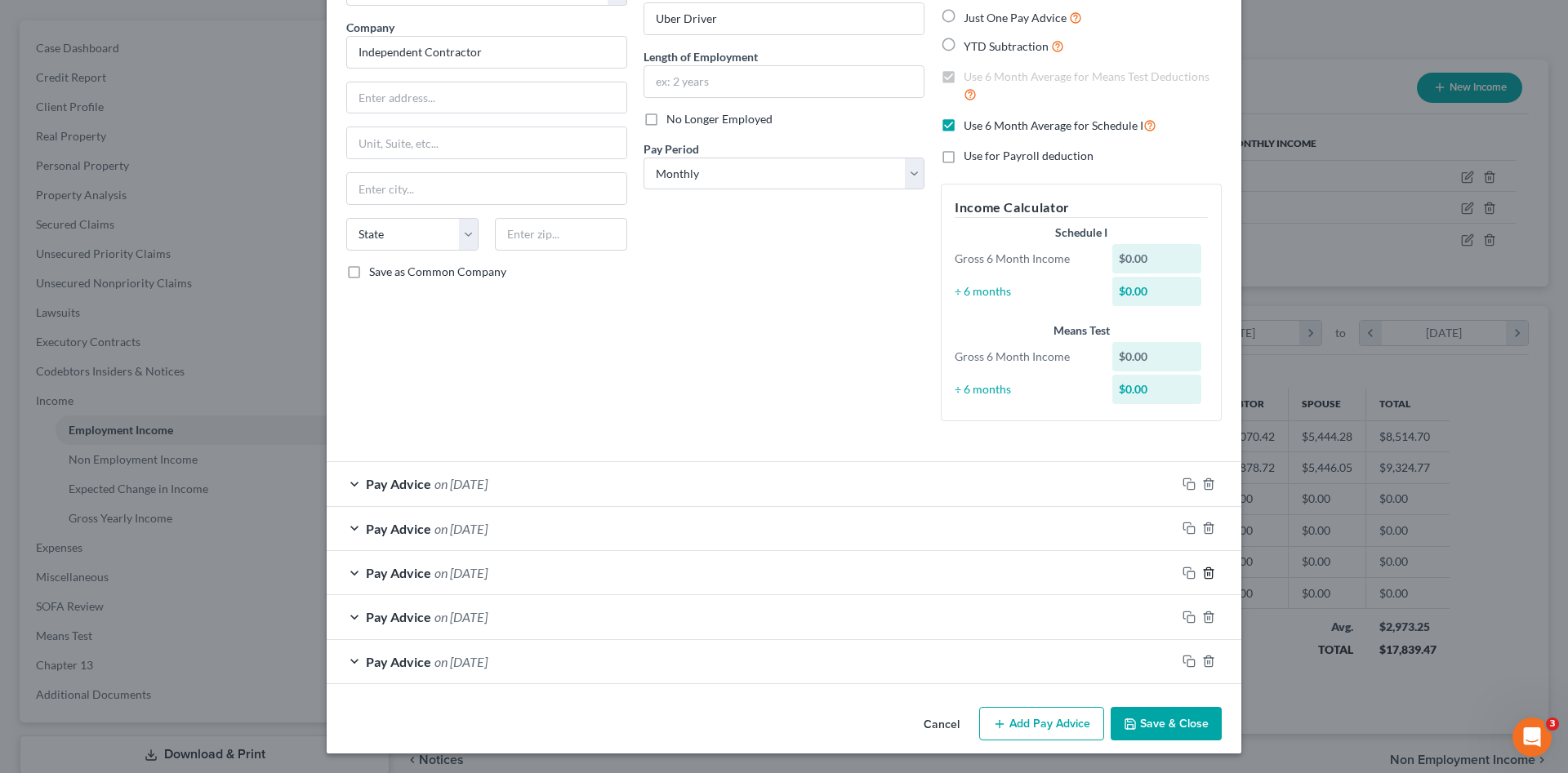
click at [1202, 570] on icon "button" at bounding box center [1208, 573] width 13 height 13
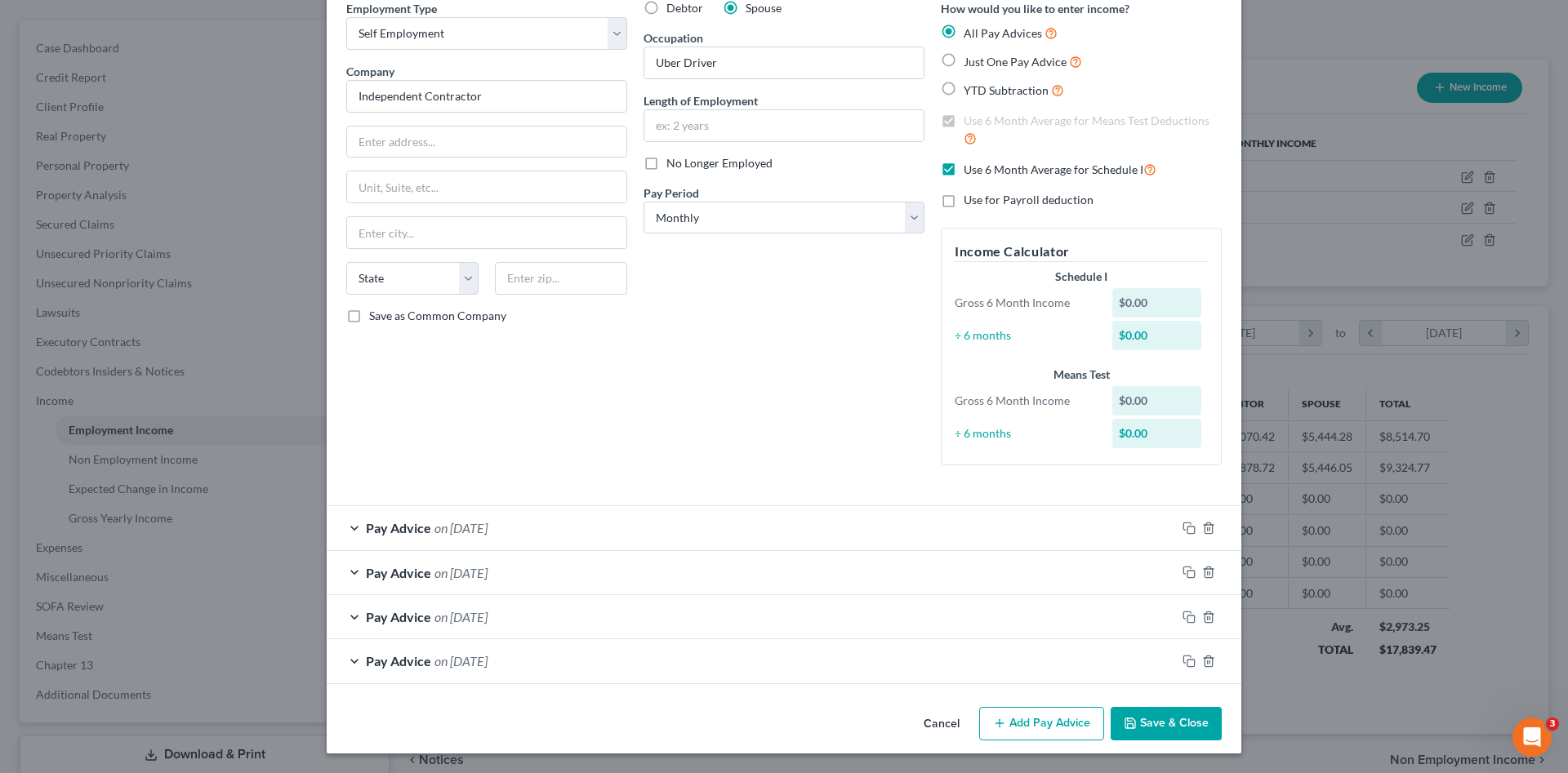
scroll to position [75, 0]
click at [1202, 615] on icon "button" at bounding box center [1208, 617] width 13 height 13
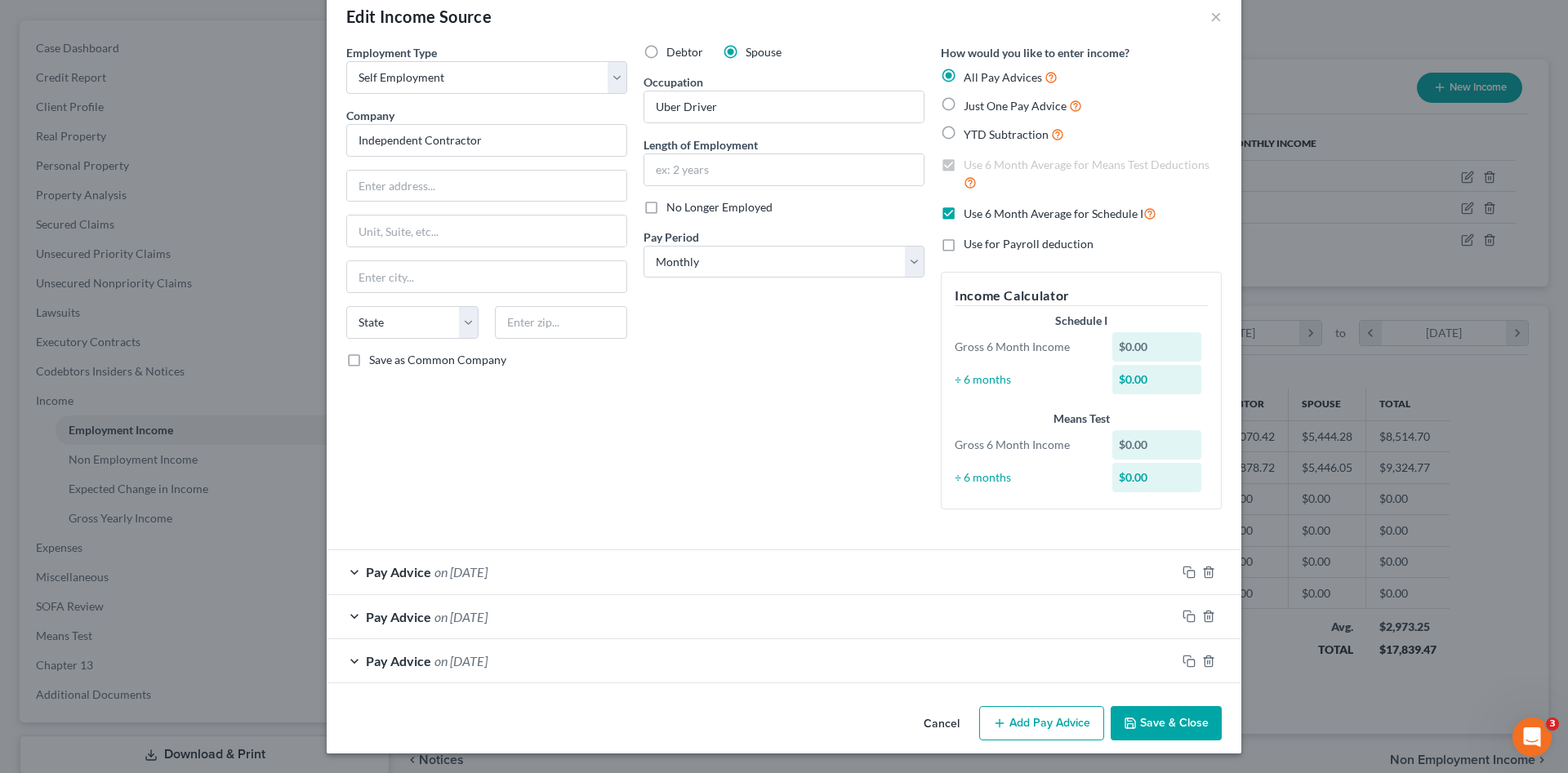
scroll to position [31, 0]
click at [1205, 659] on icon "button" at bounding box center [1208, 661] width 13 height 13
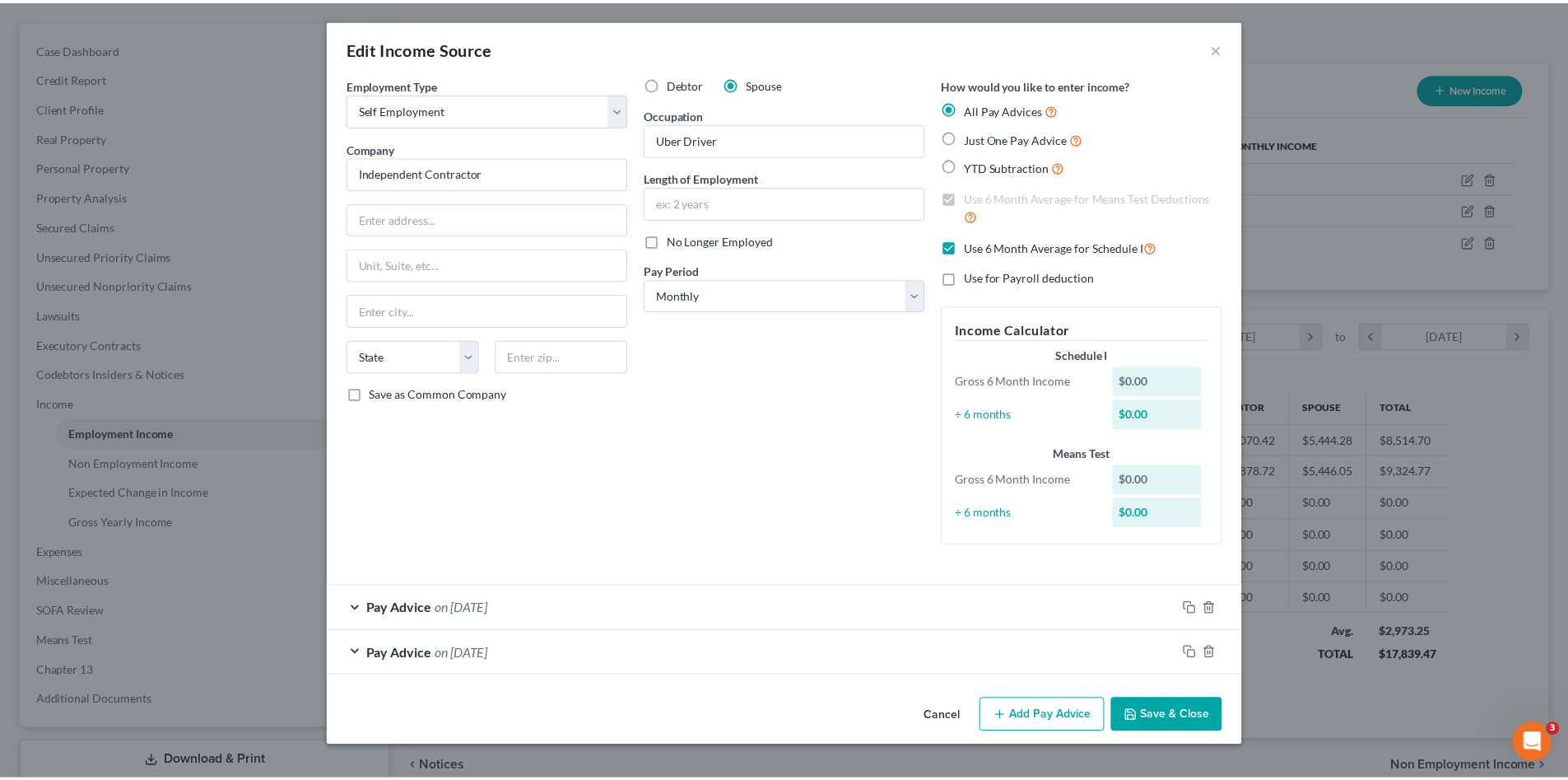
scroll to position [0, 0]
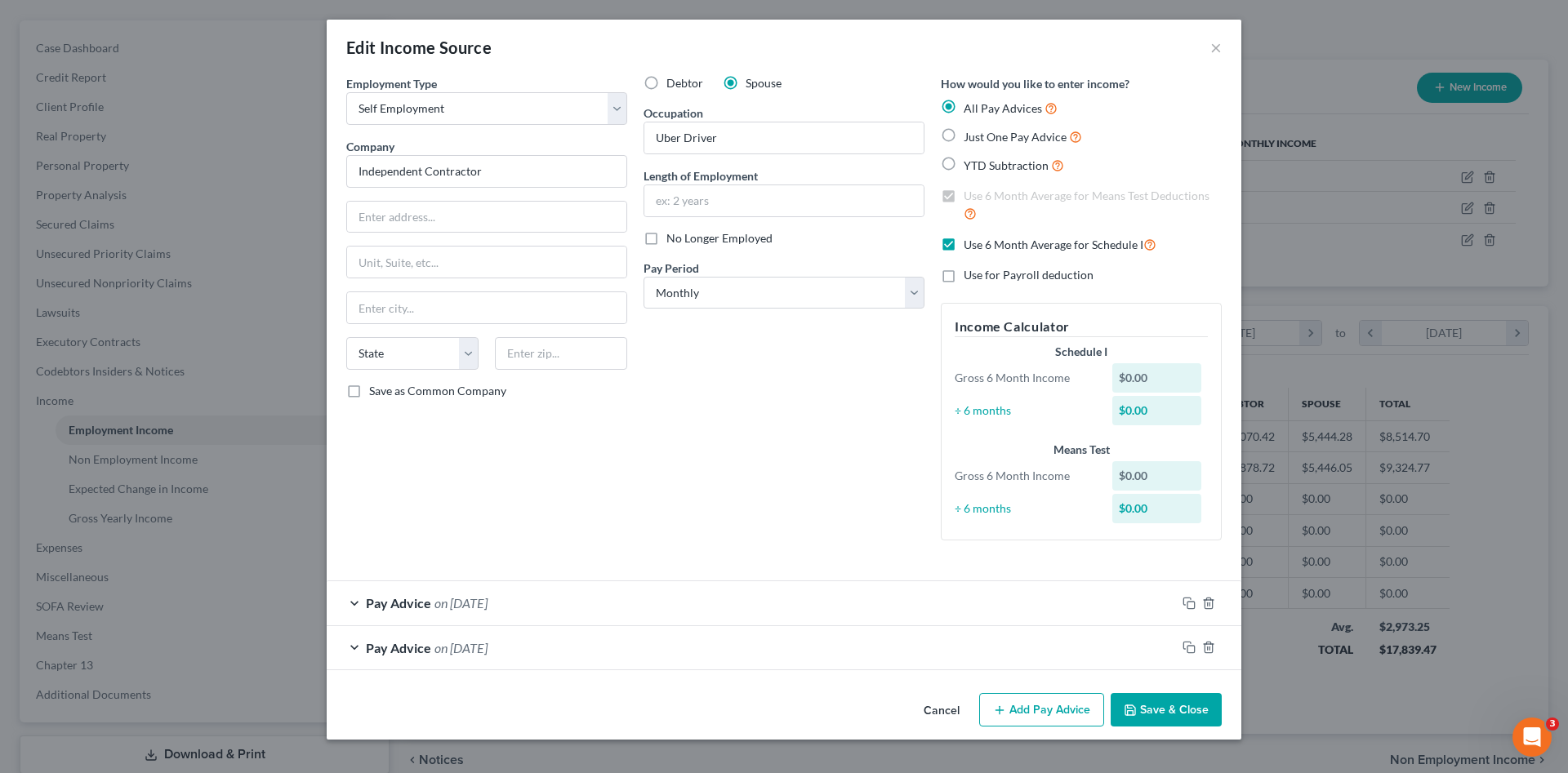
click at [1161, 708] on button "Save & Close" at bounding box center [1165, 710] width 111 height 34
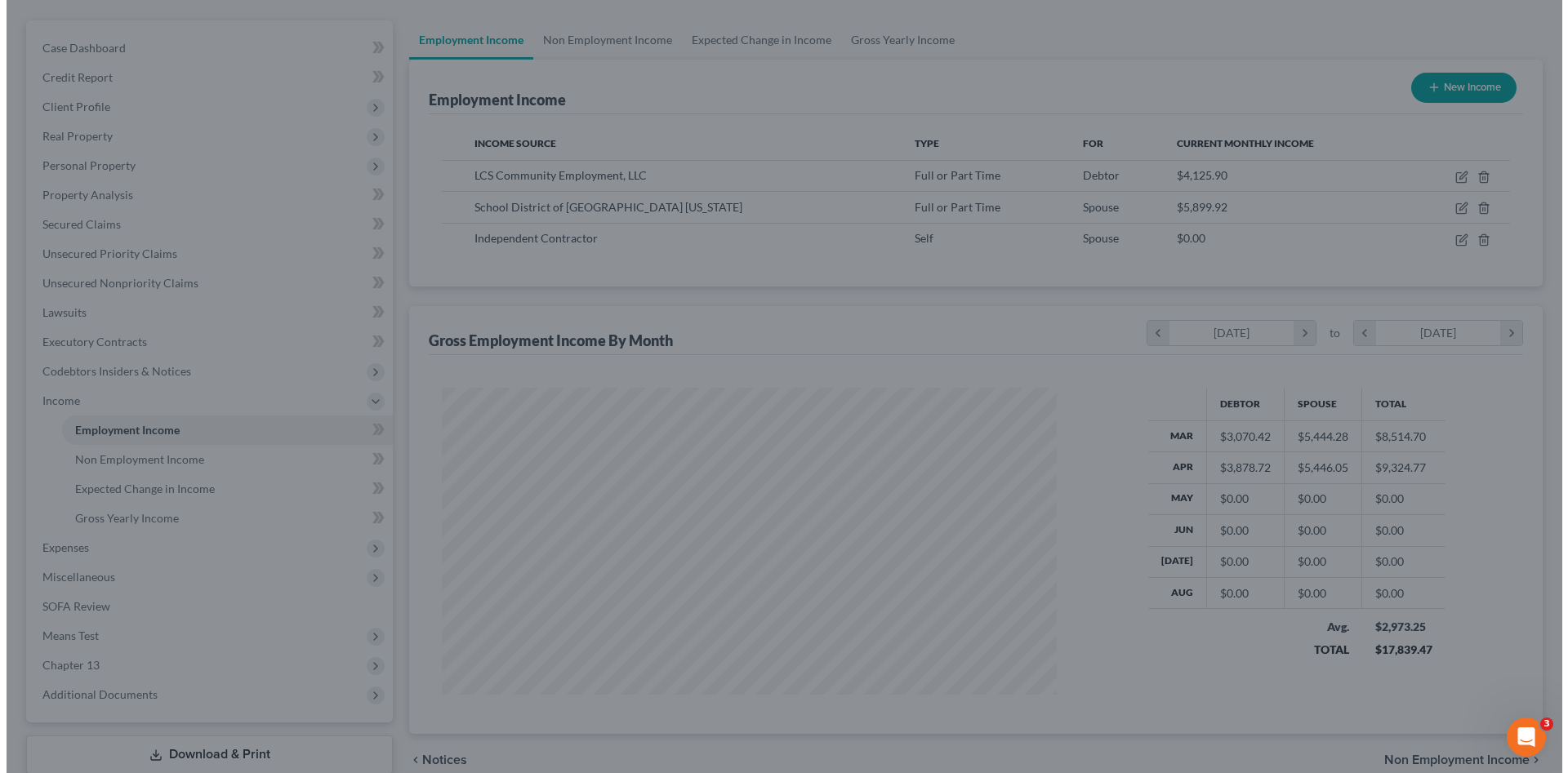
scroll to position [815724, 815860]
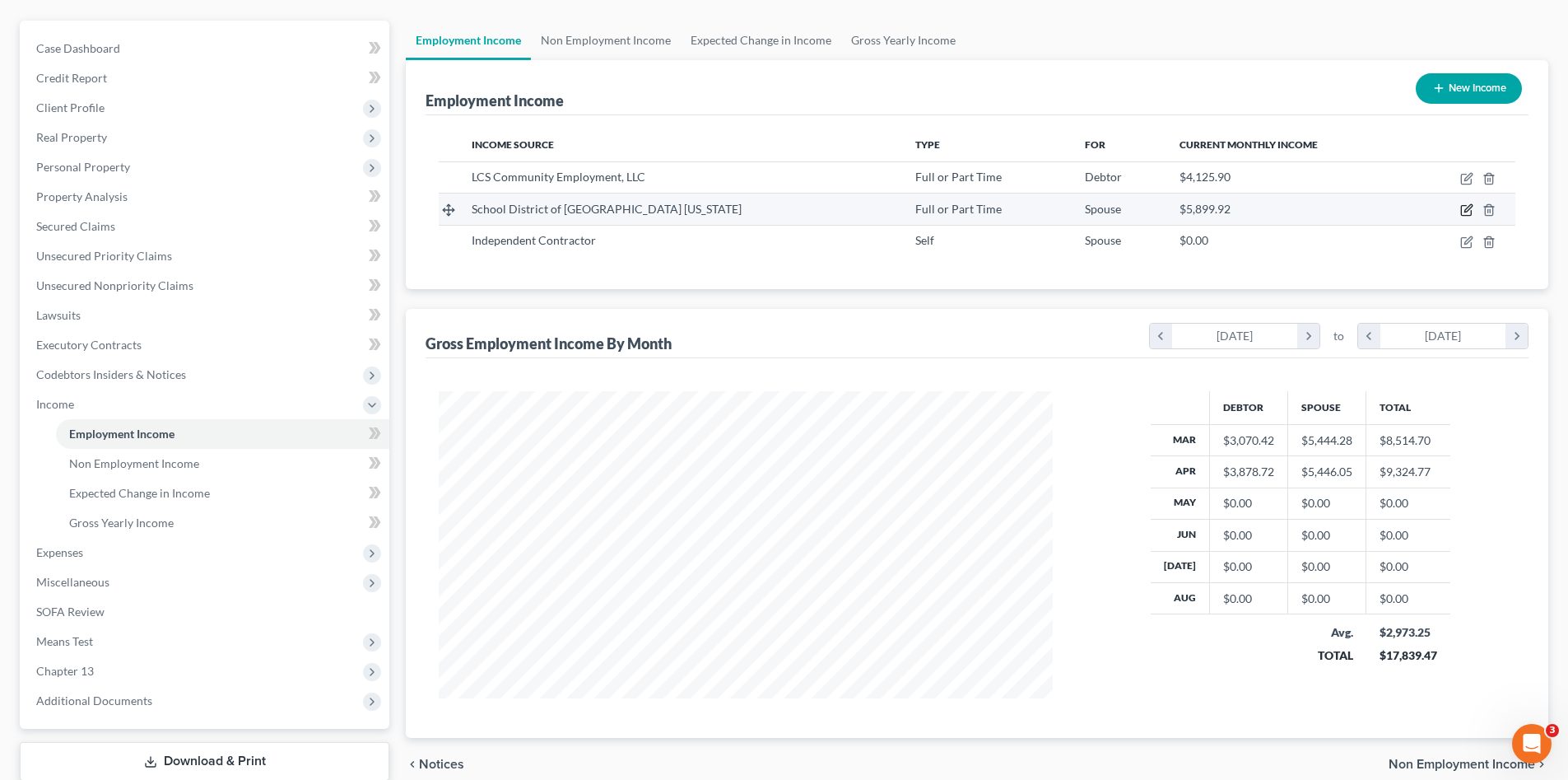
click at [1463, 205] on icon "button" at bounding box center [1467, 210] width 13 height 13
select select "0"
select select "9"
select select "2"
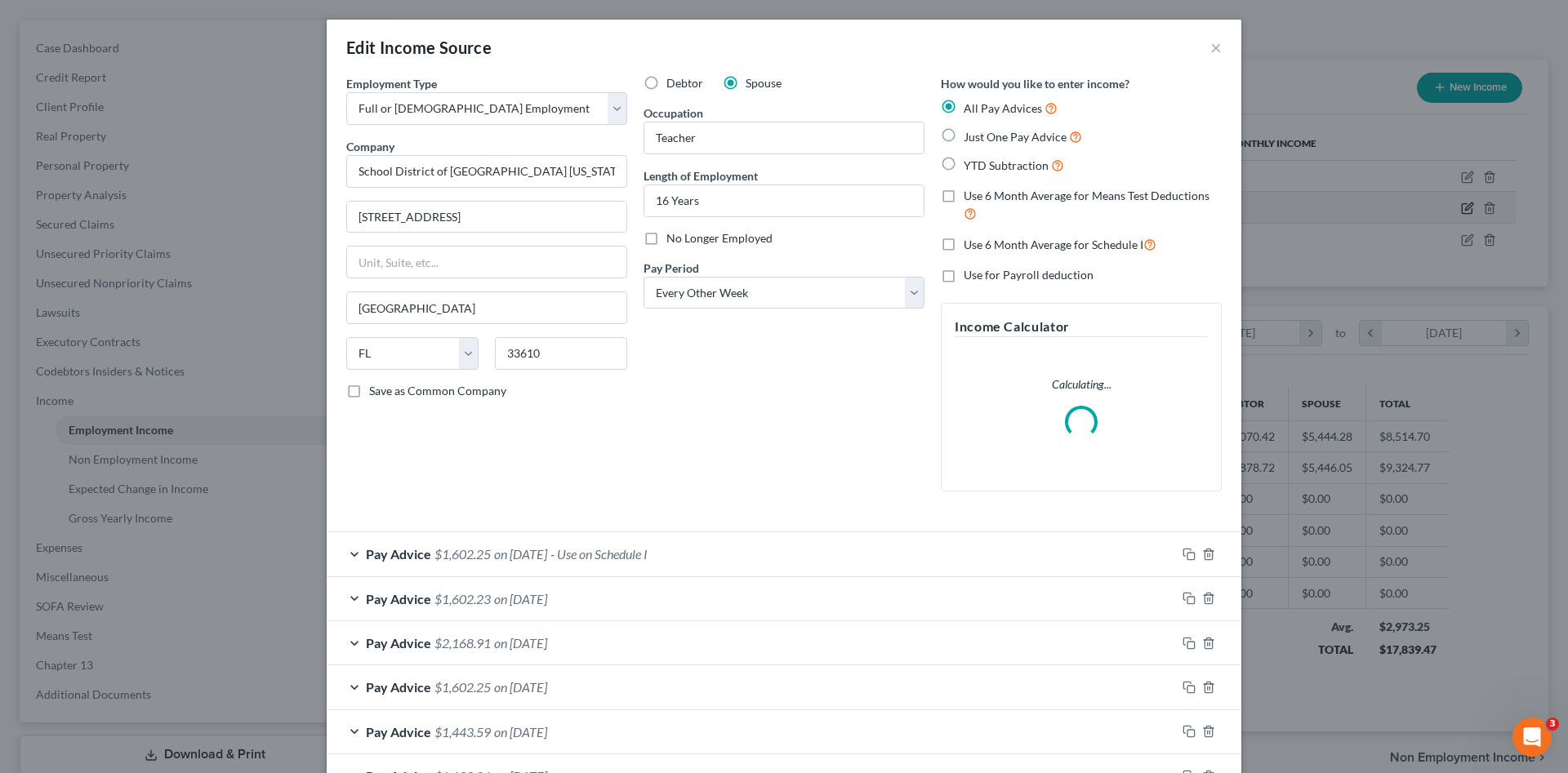
scroll to position [307, 648]
click at [784, 558] on div "Pay Advice $1,602.25 on 04/18/2025 - Use on Schedule I" at bounding box center [751, 553] width 850 height 43
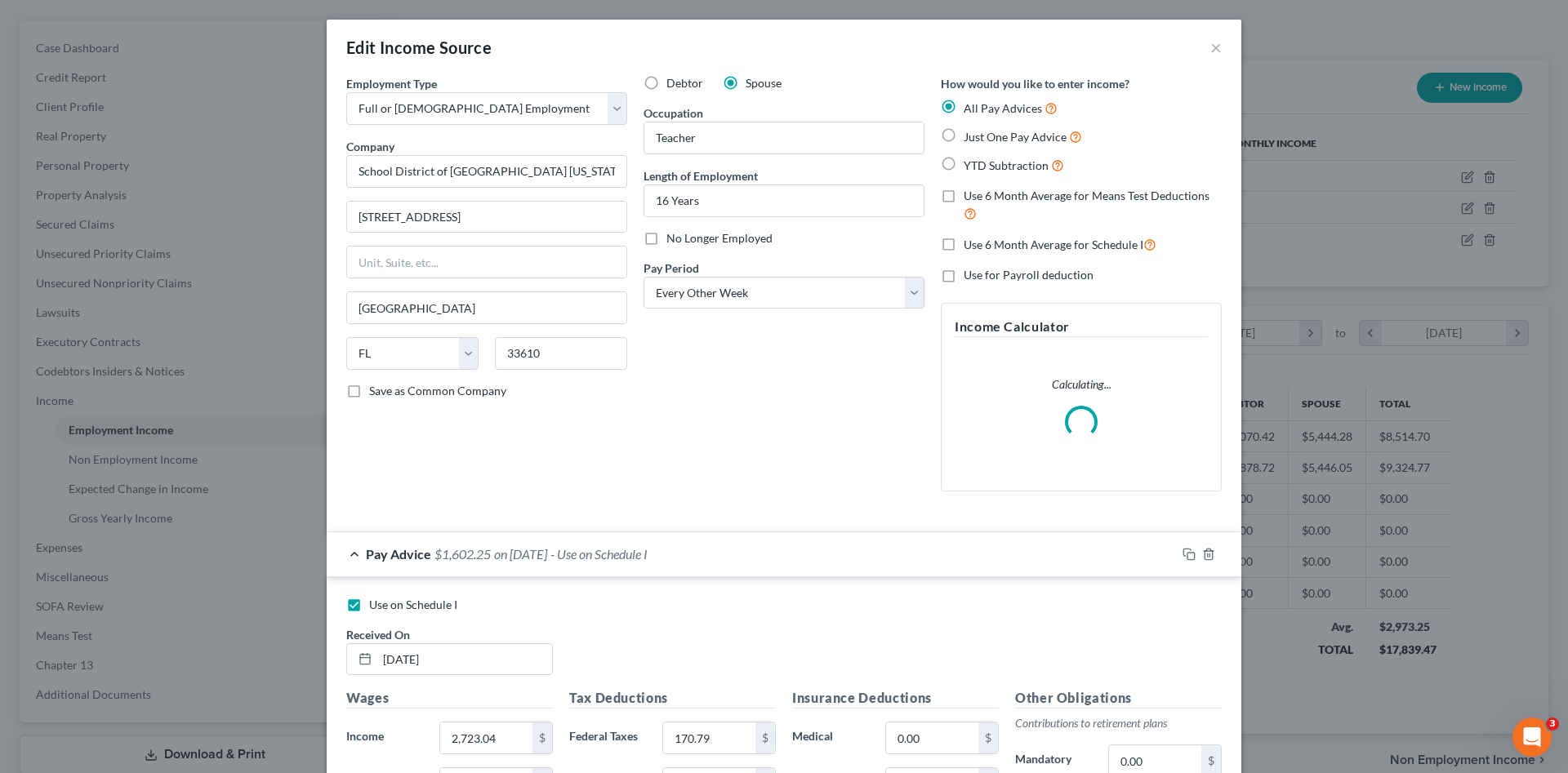
click at [412, 611] on span "Use on Schedule I" at bounding box center [413, 603] width 88 height 14
click at [386, 607] on input "Use on Schedule I" at bounding box center [381, 602] width 11 height 11
checkbox input "false"
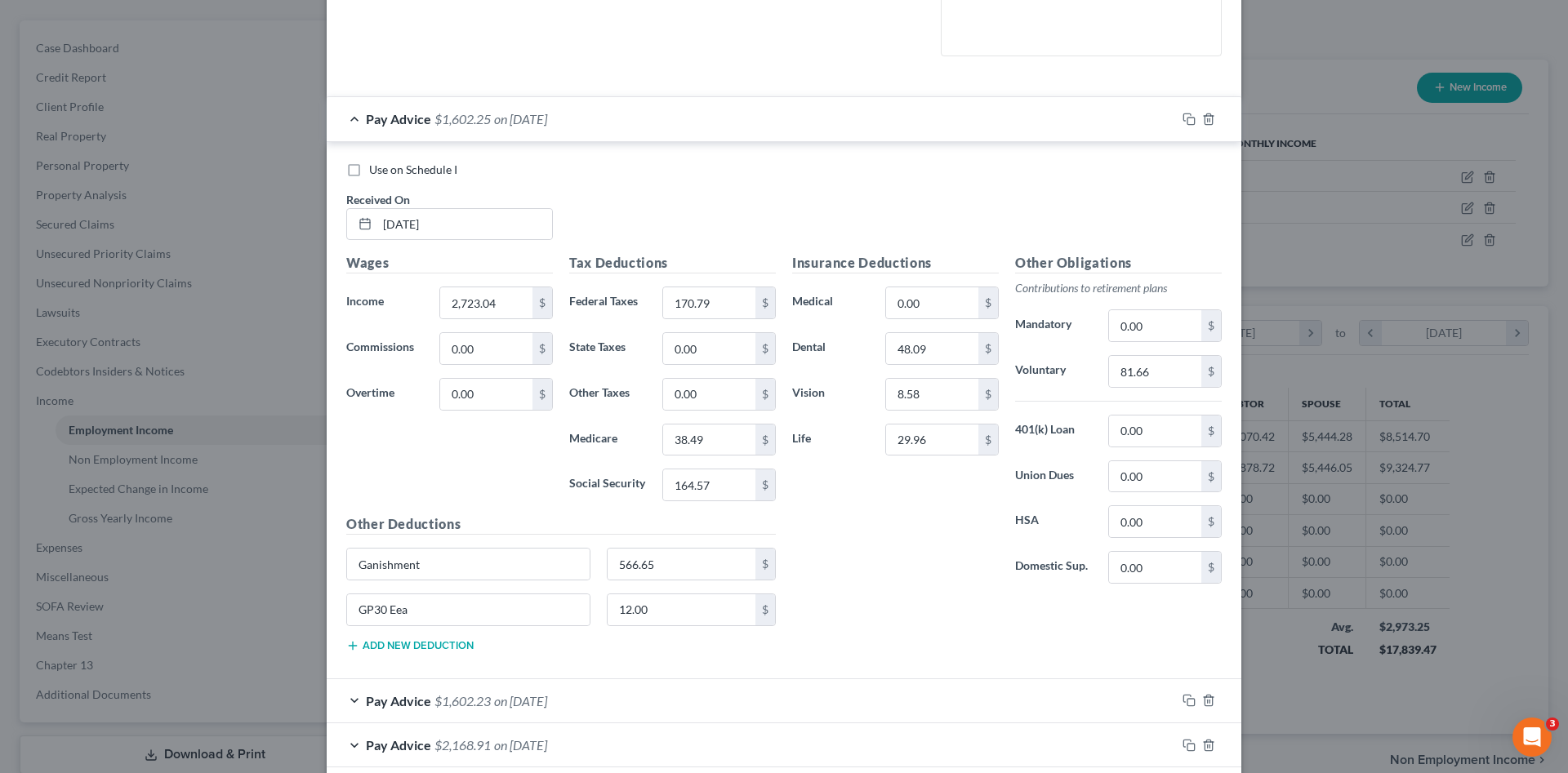
click at [761, 134] on div "Pay Advice $1,602.25 on 04/18/2025" at bounding box center [751, 118] width 850 height 43
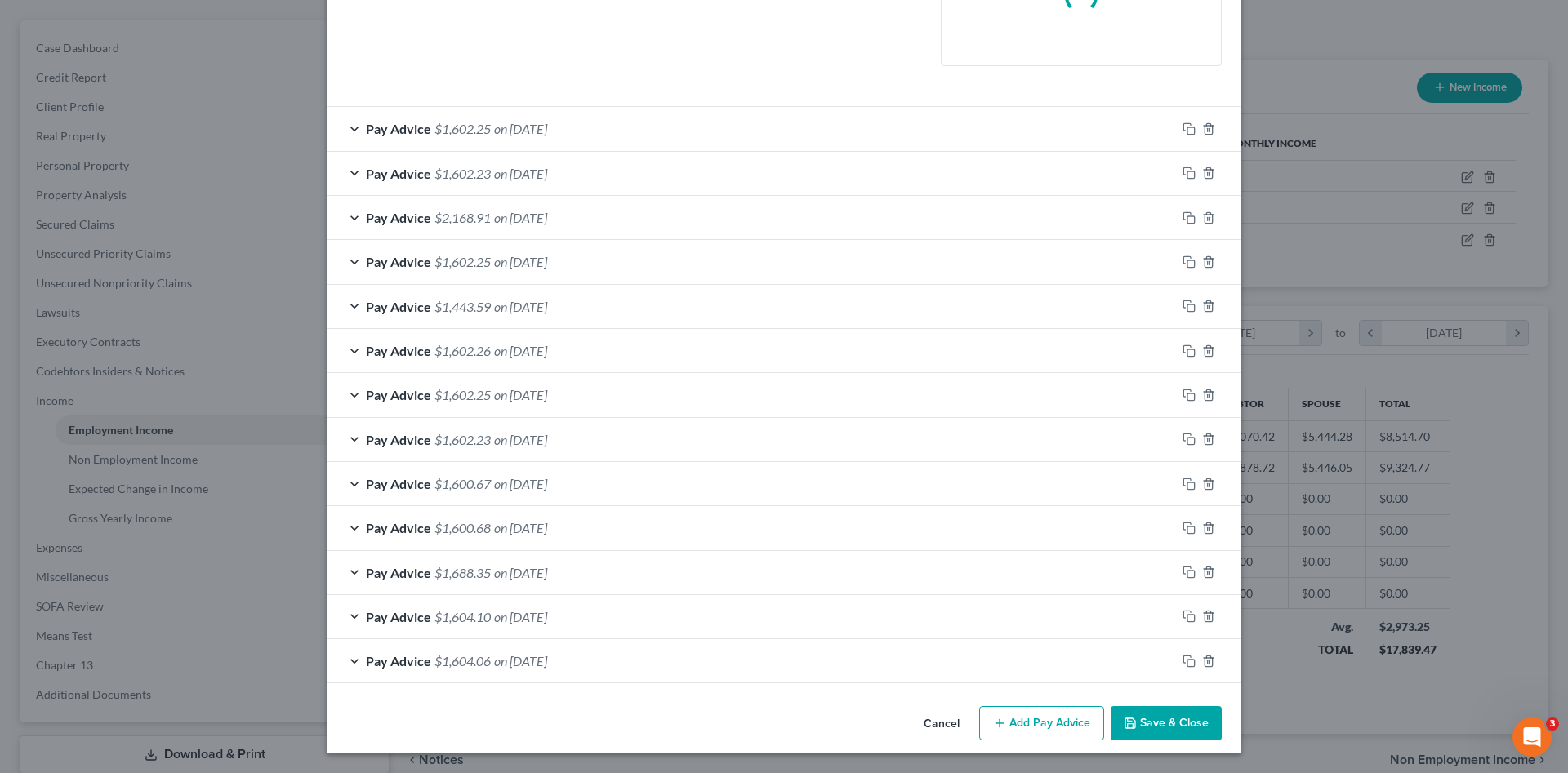
scroll to position [425, 0]
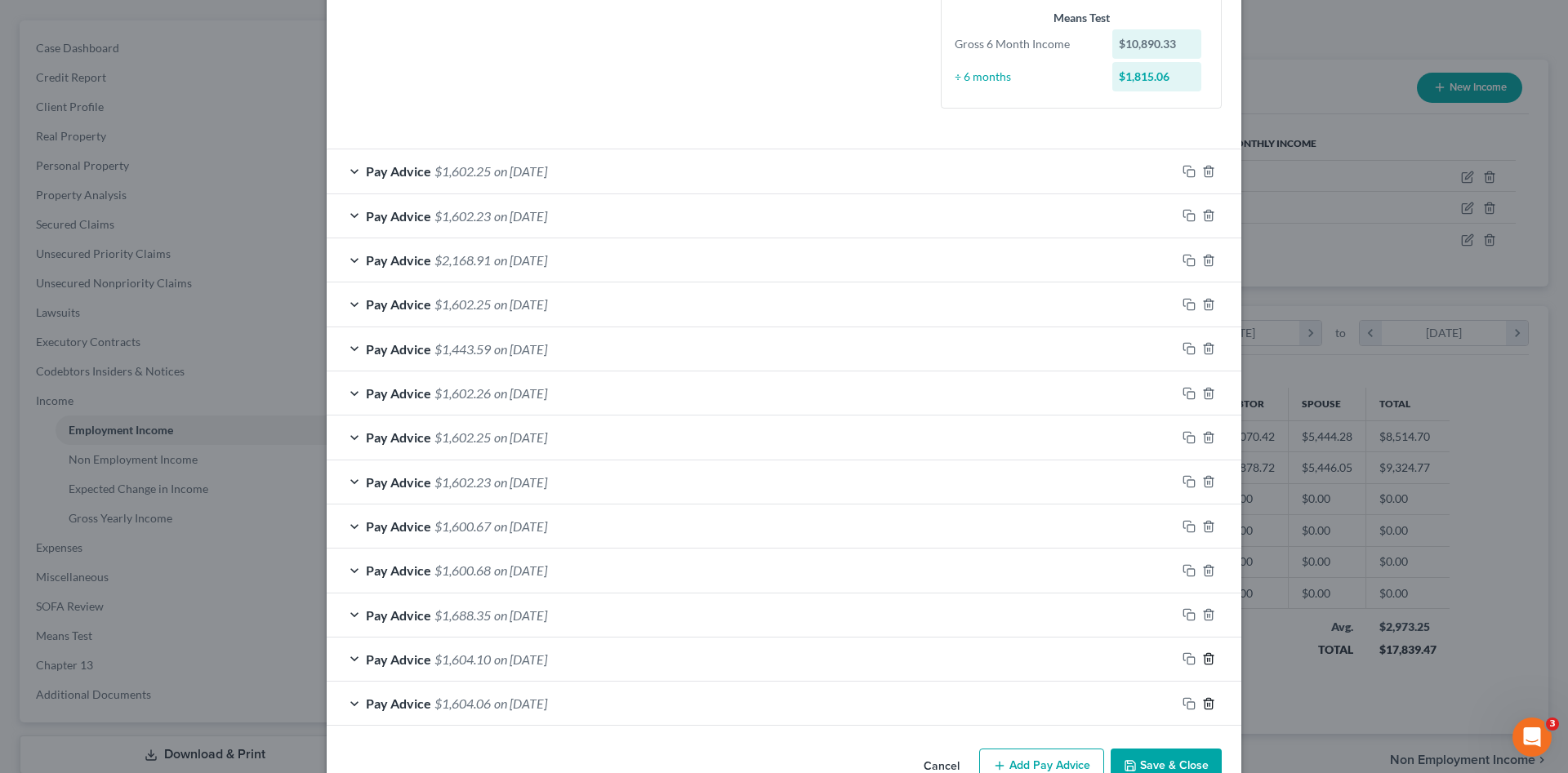
click at [1207, 662] on line "button" at bounding box center [1207, 660] width 0 height 4
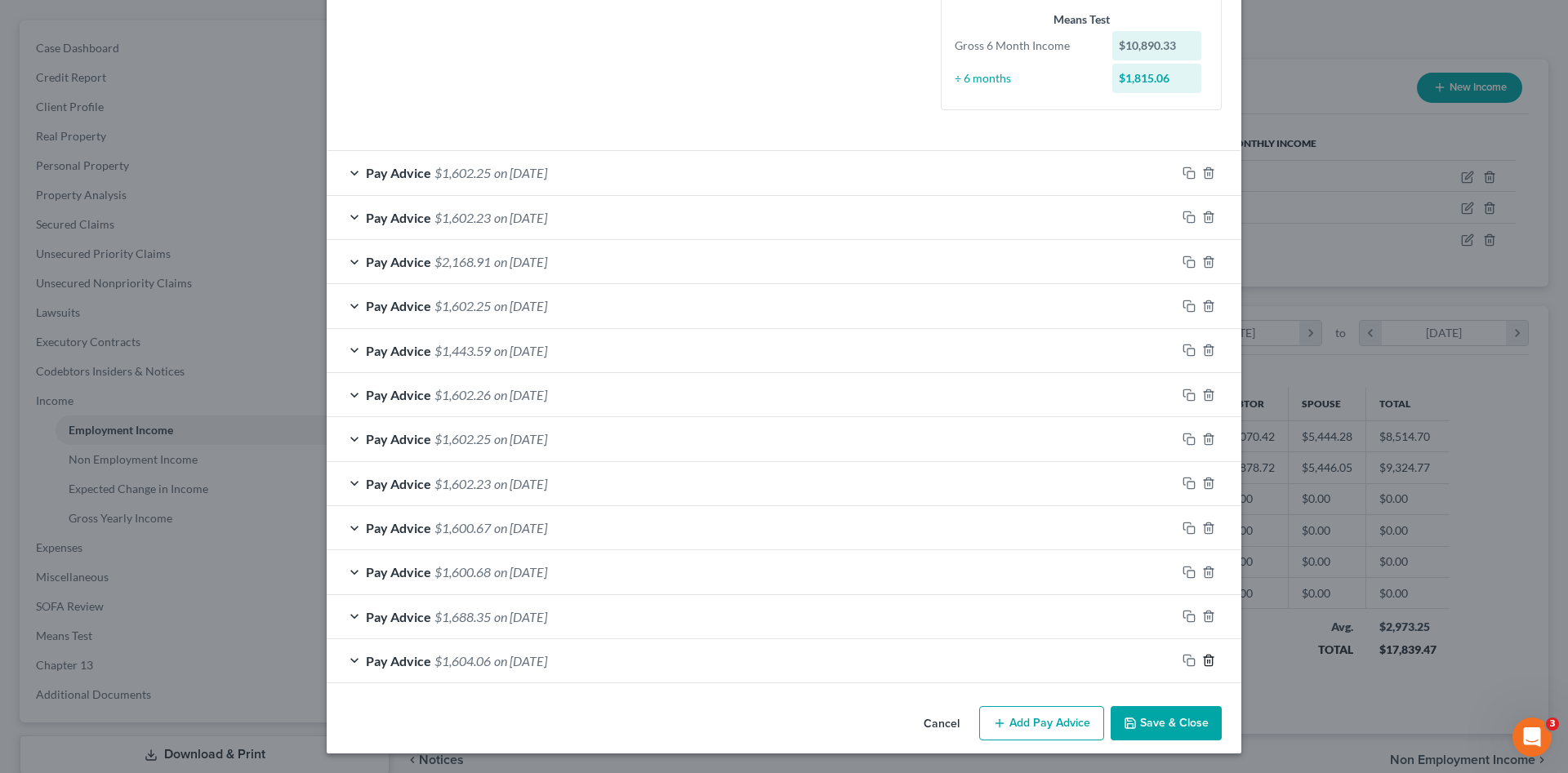
scroll to position [434, 0]
click at [1207, 662] on line "button" at bounding box center [1207, 662] width 0 height 4
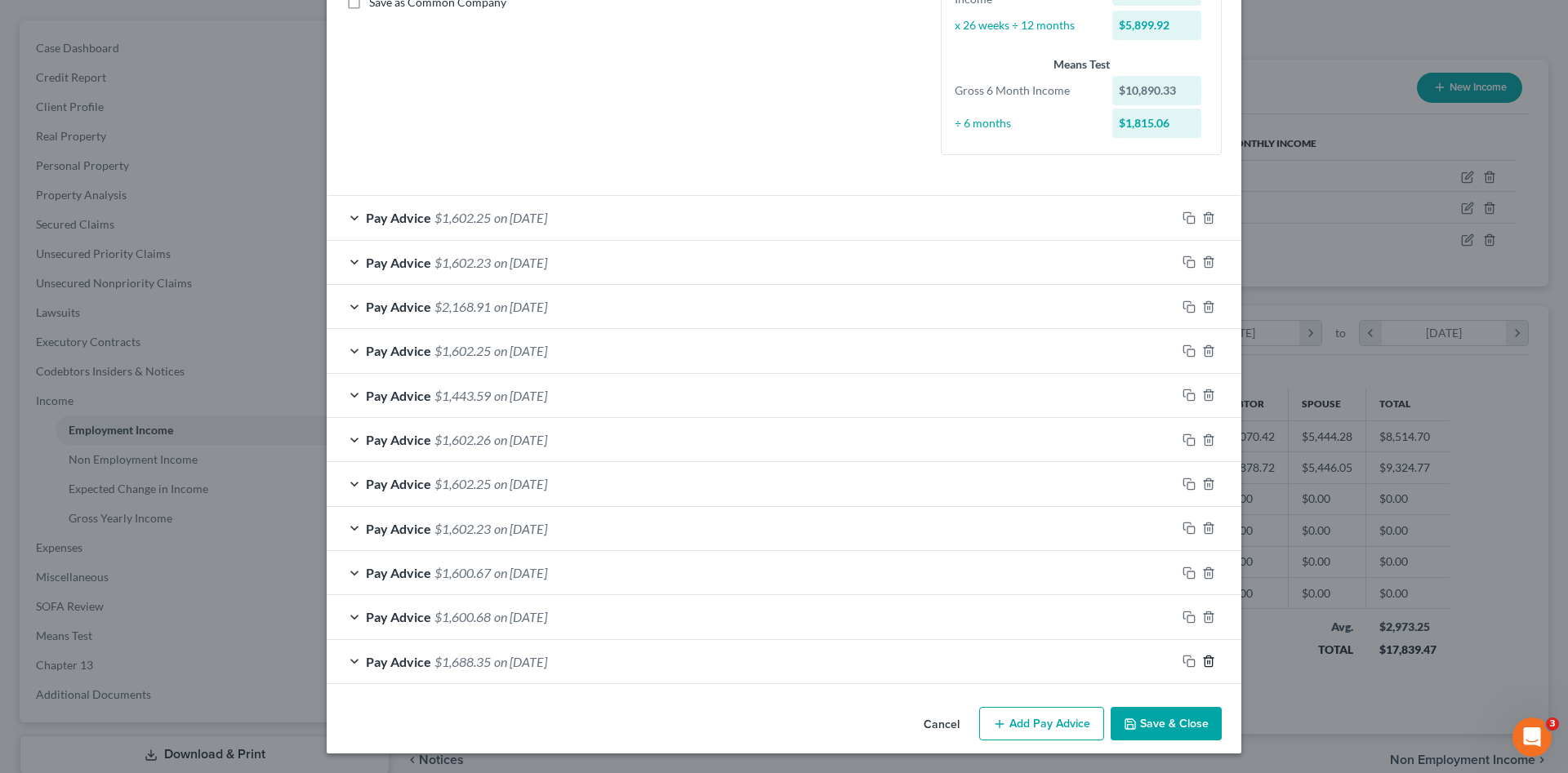
click at [1207, 662] on line "button" at bounding box center [1207, 662] width 0 height 4
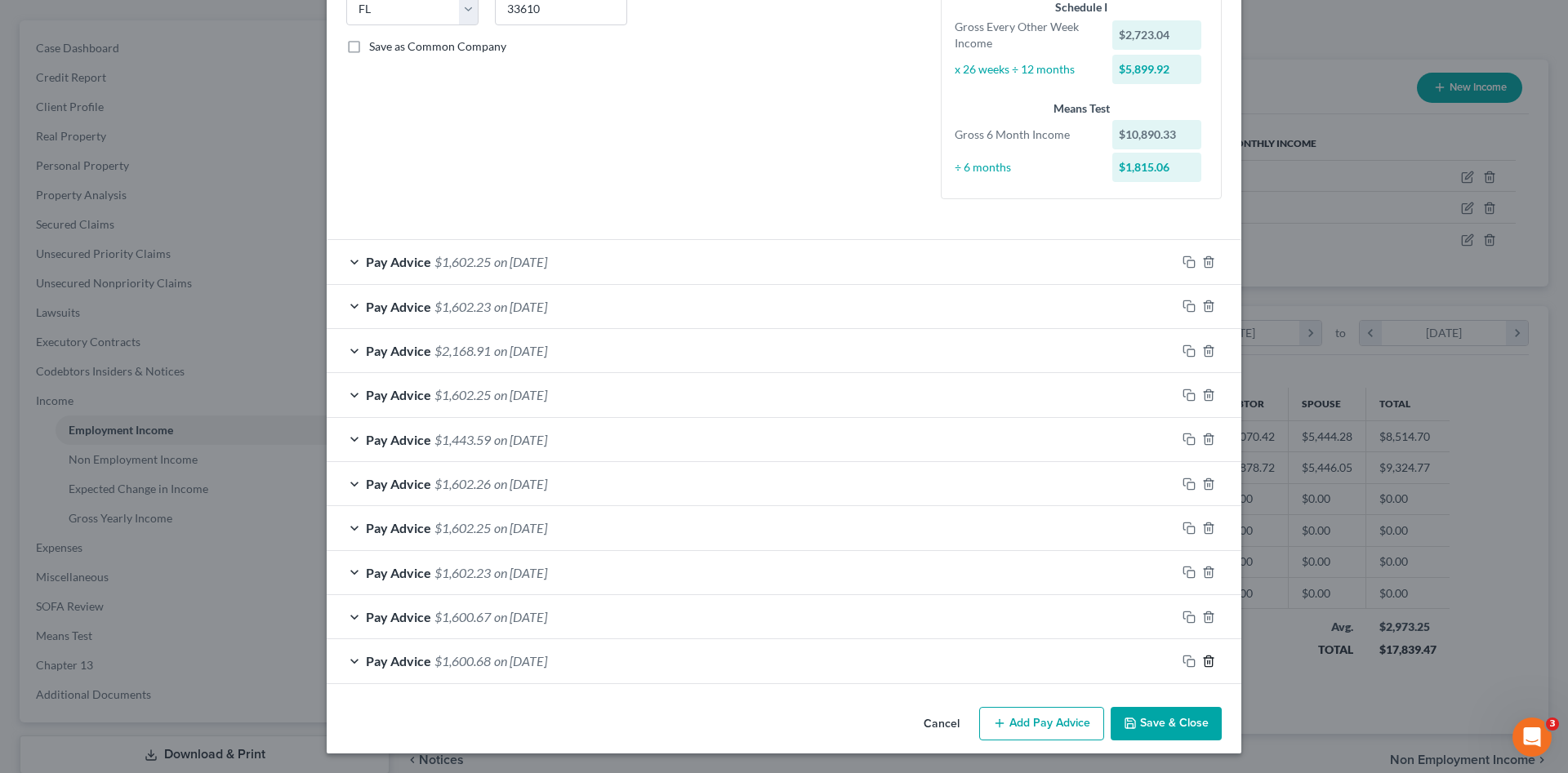
click at [1202, 662] on icon "button" at bounding box center [1208, 661] width 13 height 13
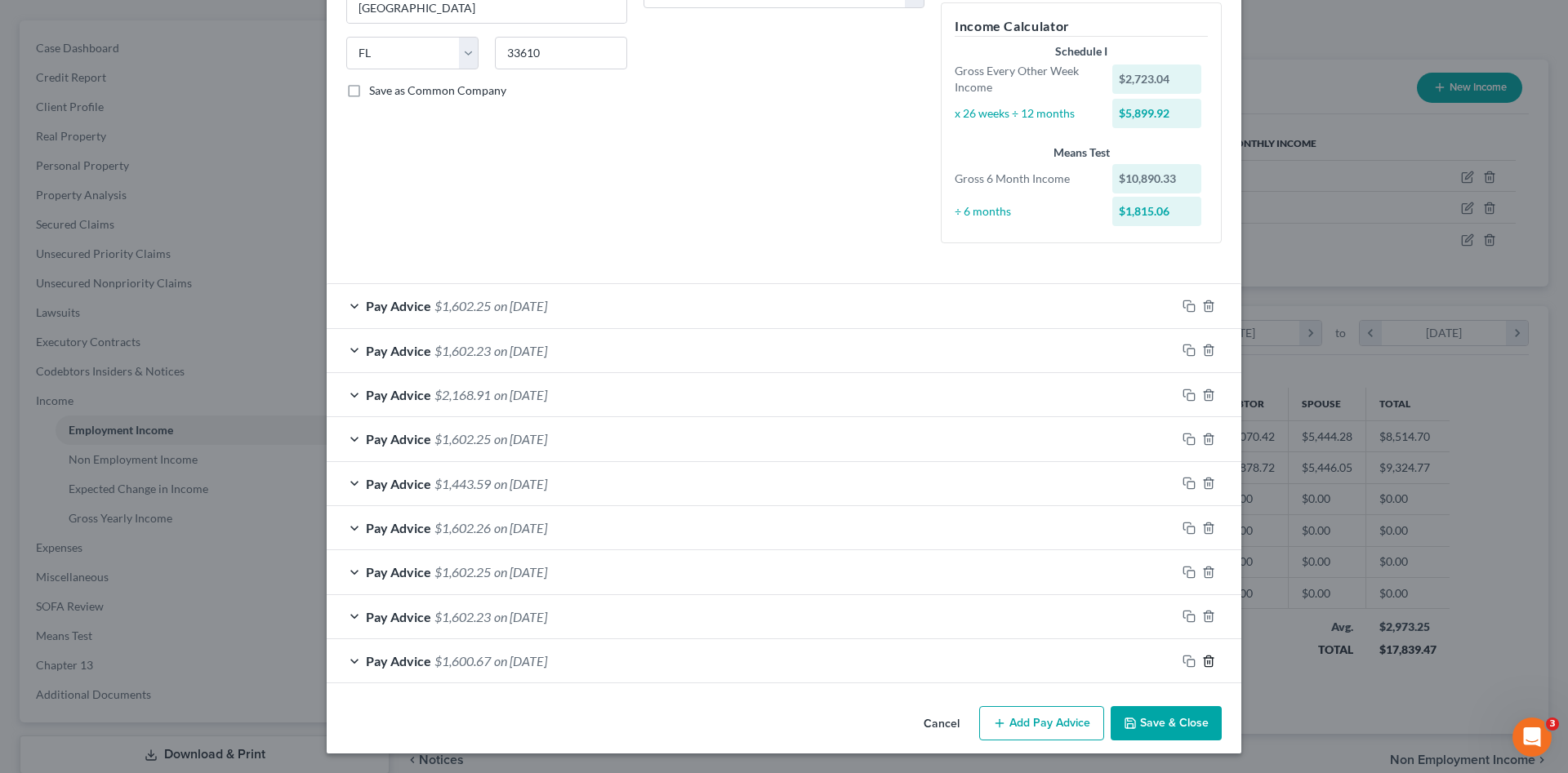
click at [1202, 662] on icon "button" at bounding box center [1208, 661] width 13 height 13
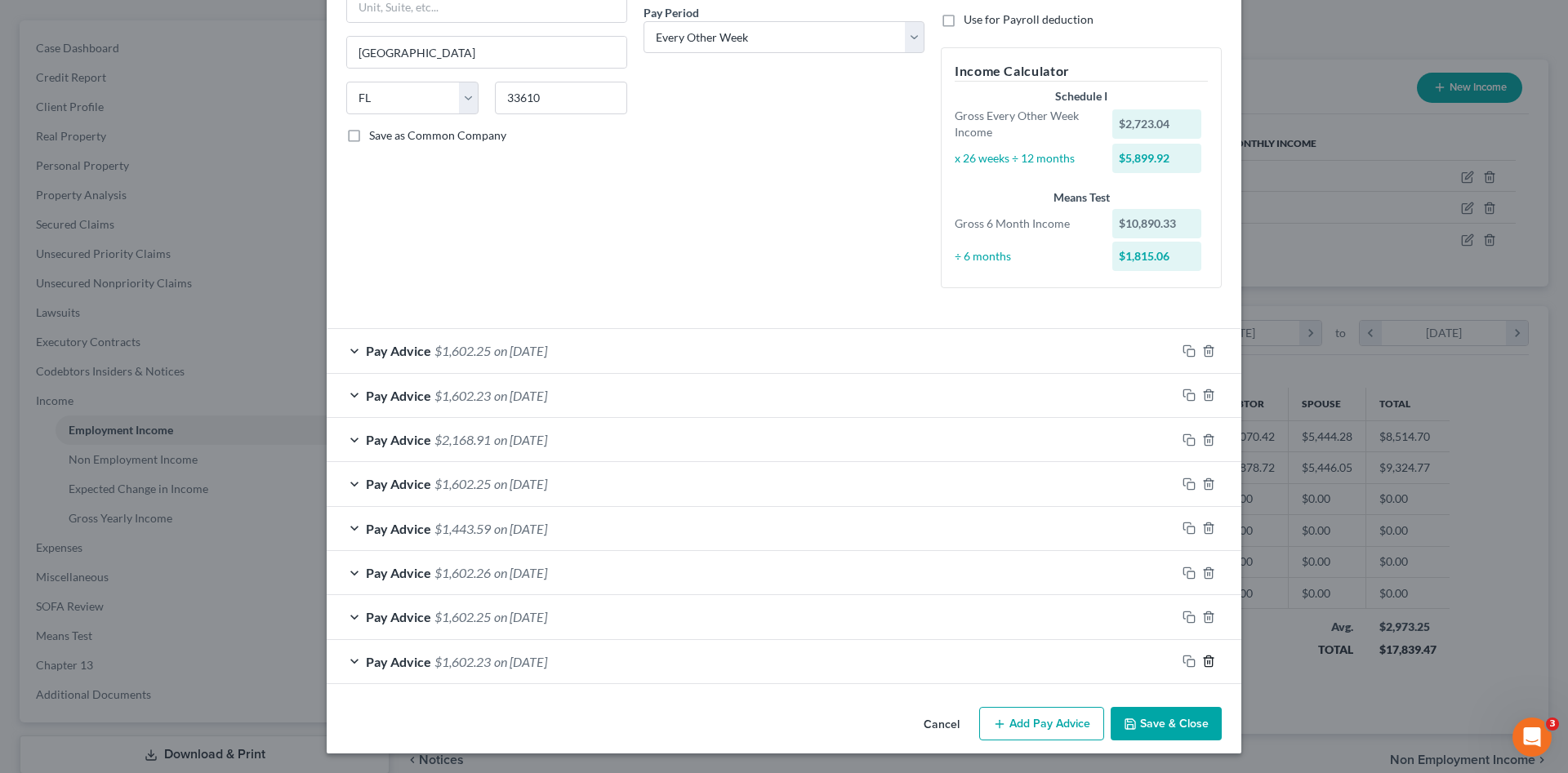
click at [1202, 662] on icon "button" at bounding box center [1208, 661] width 13 height 13
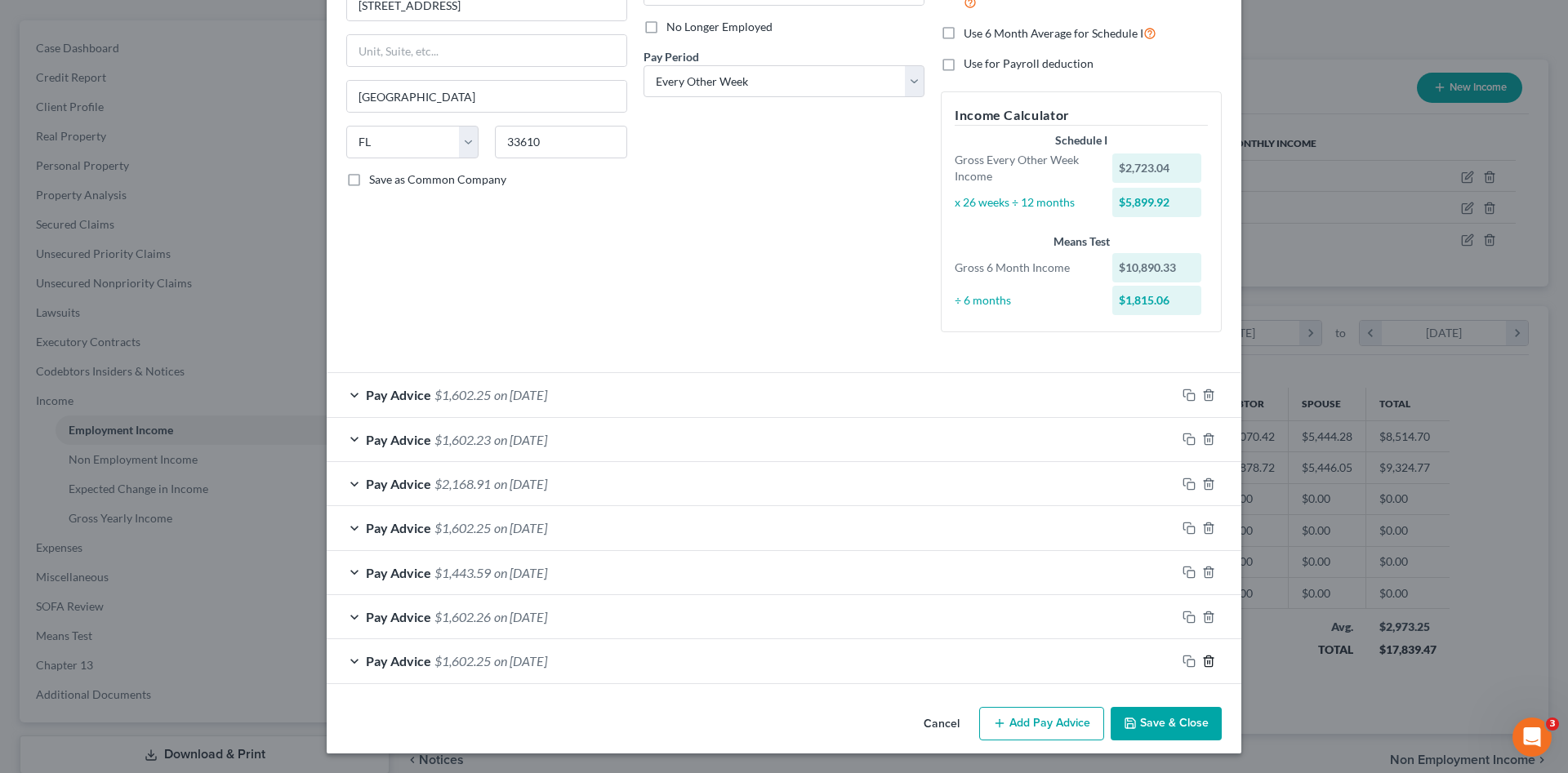
click at [1202, 662] on icon "button" at bounding box center [1208, 661] width 13 height 13
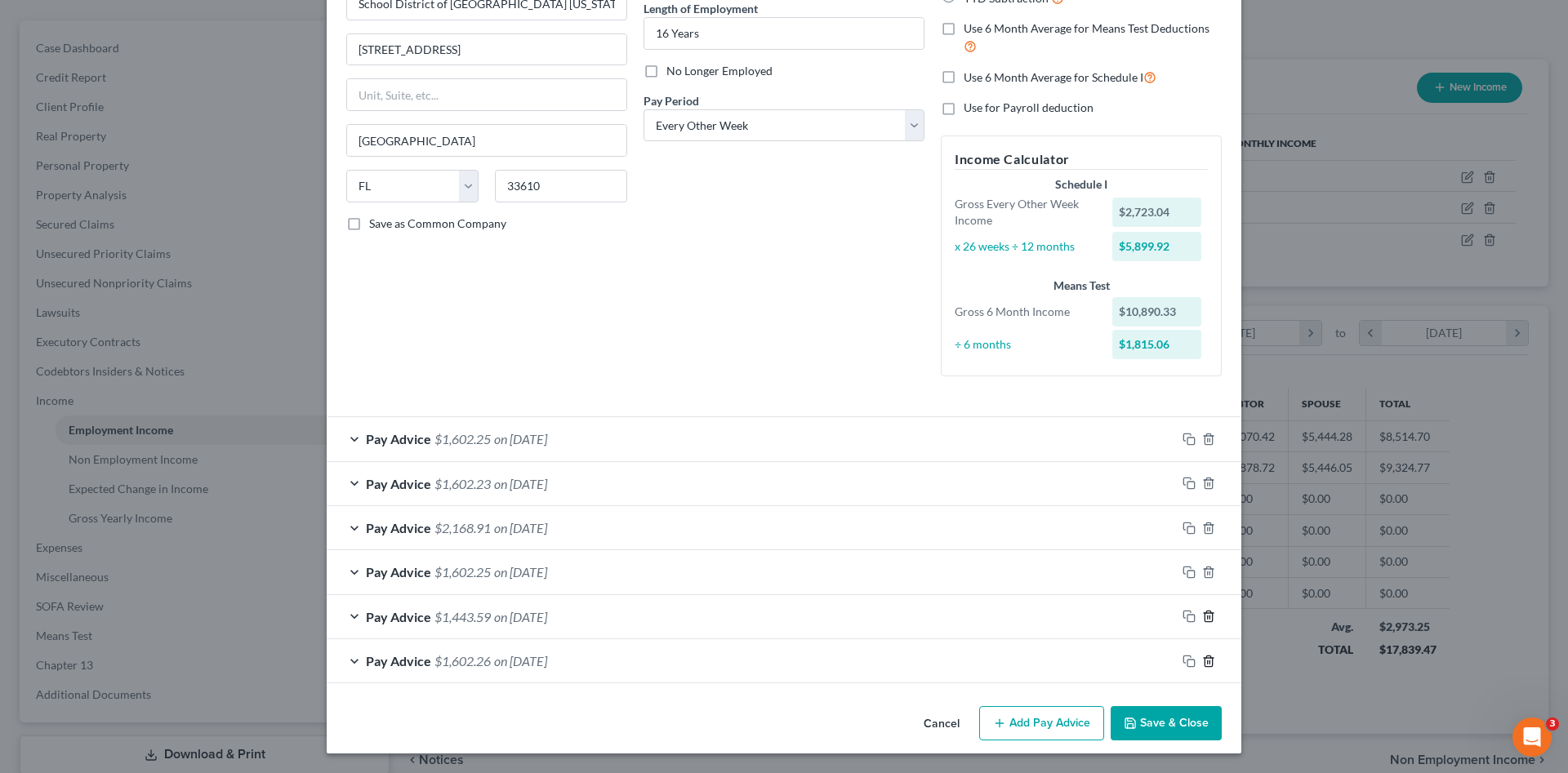
click at [1203, 662] on icon "button" at bounding box center [1208, 661] width 13 height 13
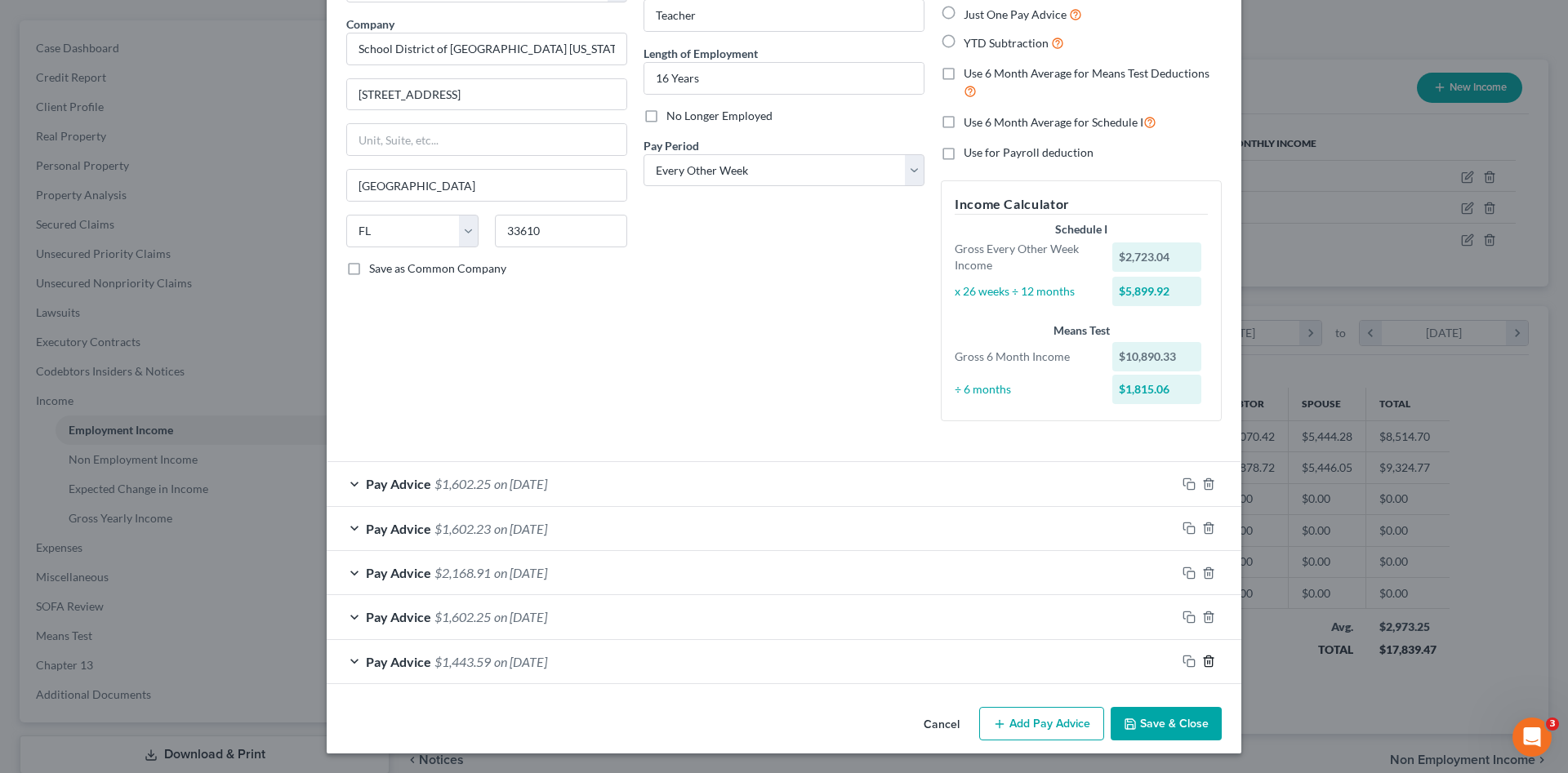
scroll to position [122, 0]
click at [1203, 662] on icon "button" at bounding box center [1208, 661] width 13 height 13
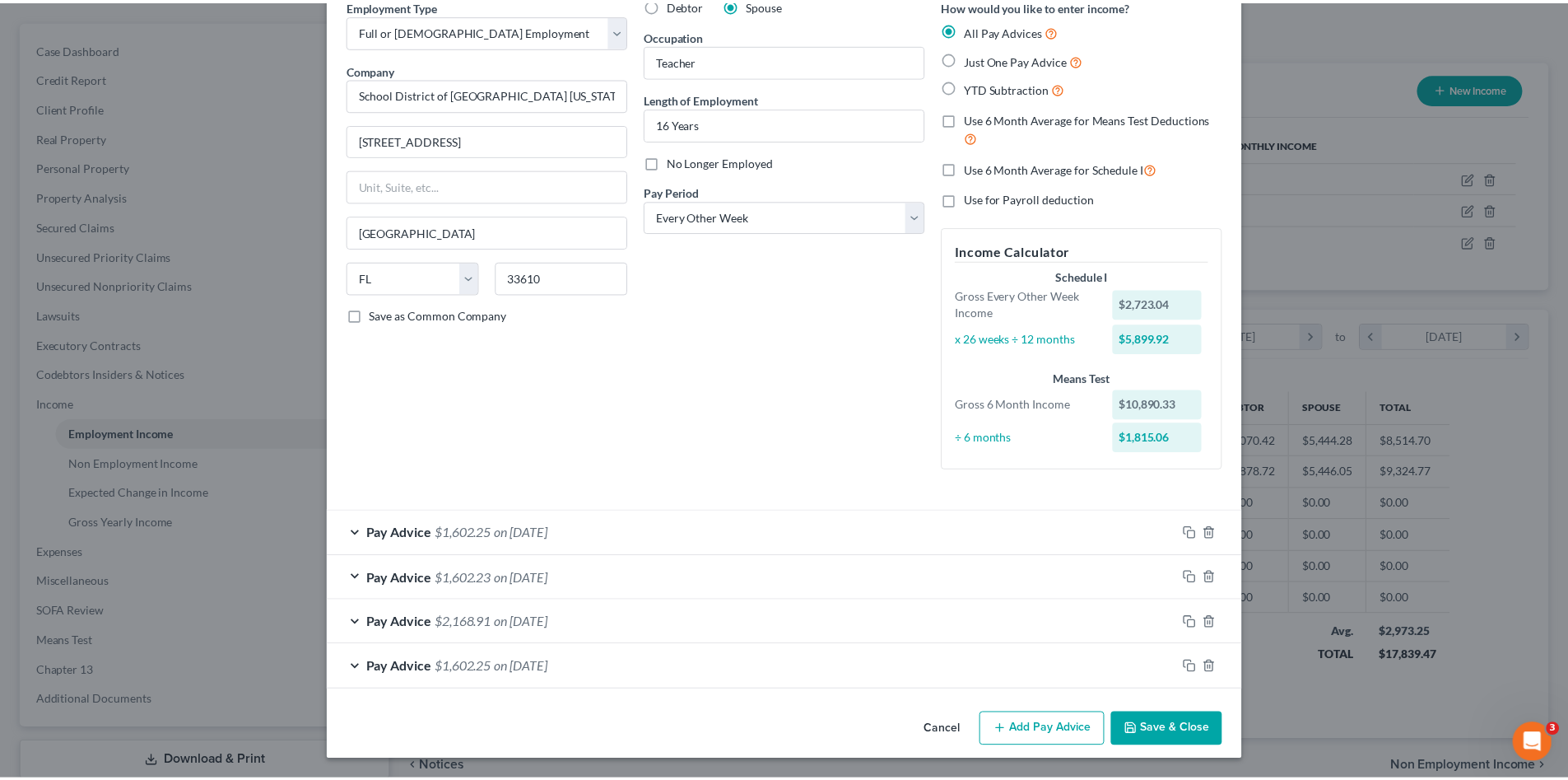
scroll to position [79, 0]
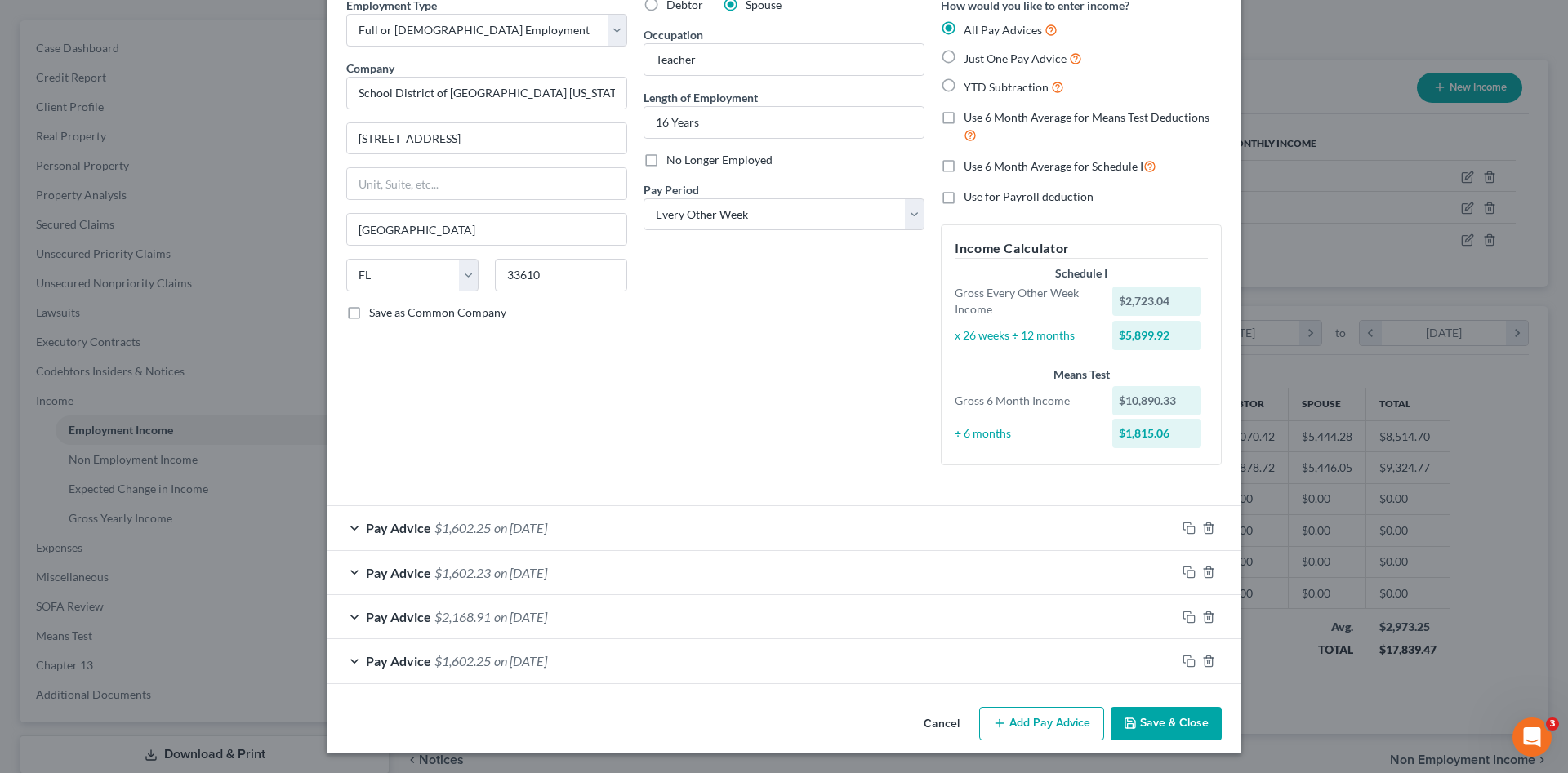
click at [1166, 719] on button "Save & Close" at bounding box center [1165, 723] width 111 height 34
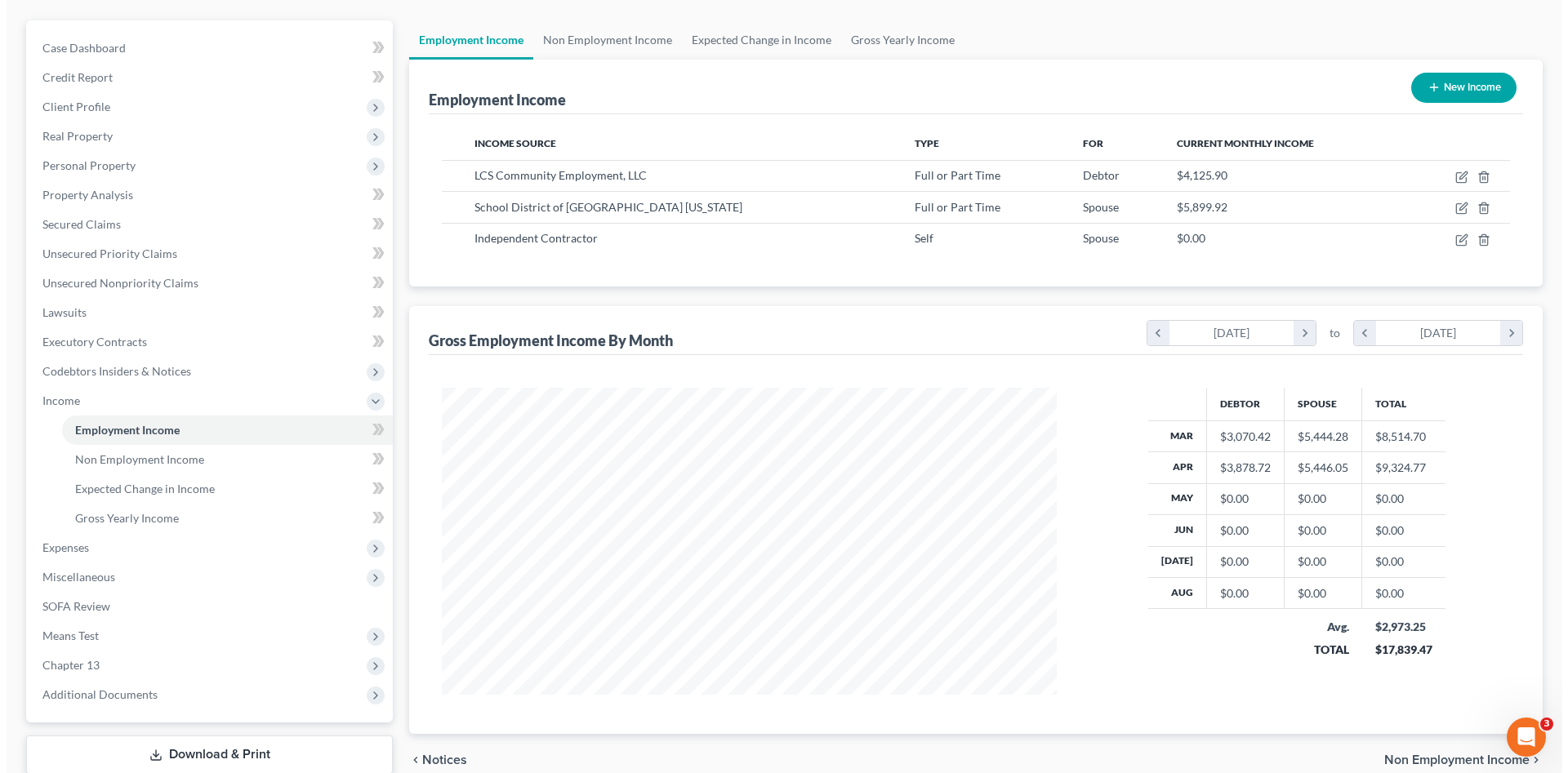
scroll to position [815724, 815860]
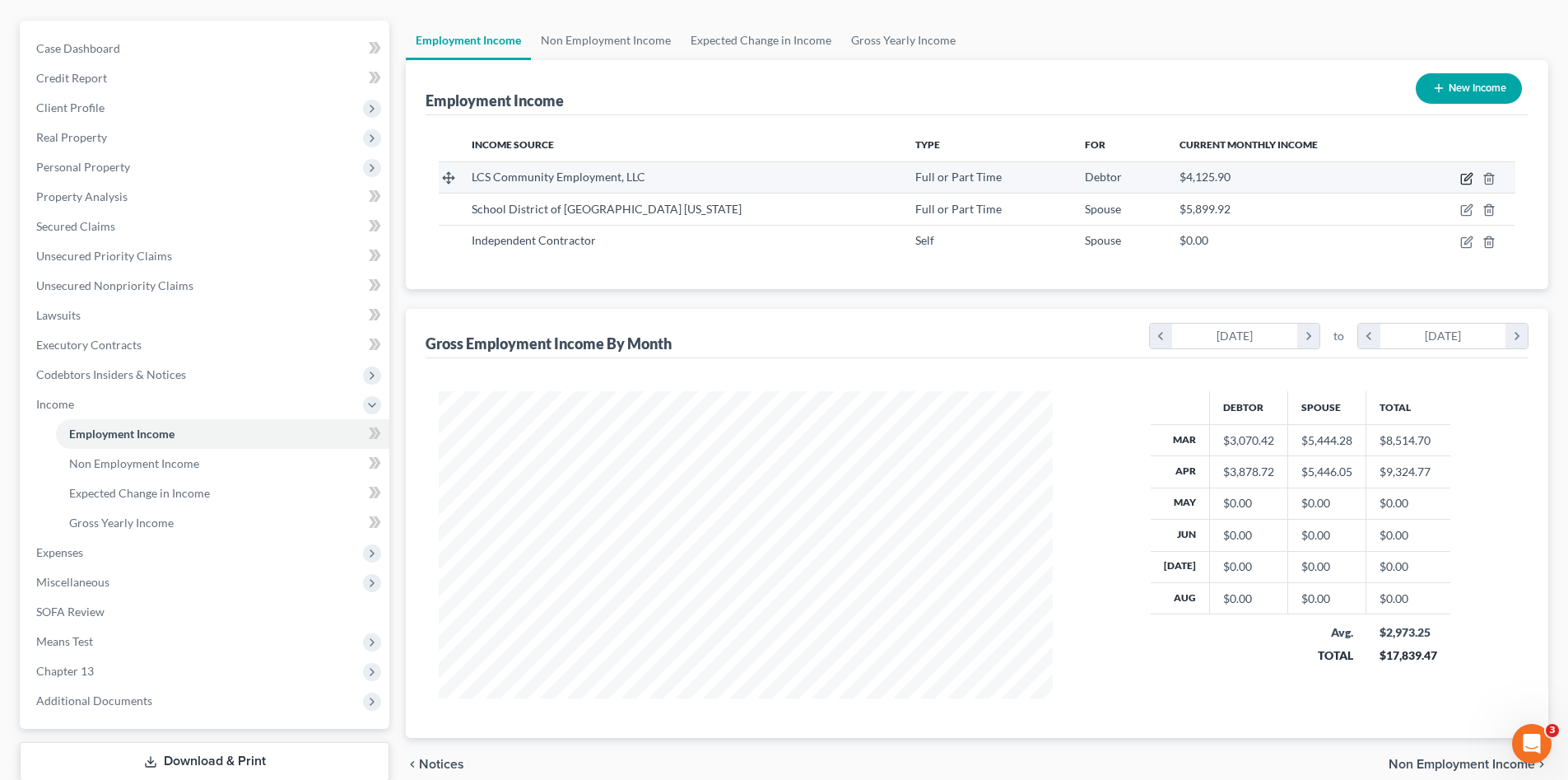
click at [1463, 182] on icon "button" at bounding box center [1467, 179] width 13 height 13
select select "0"
select select "16"
select select "2"
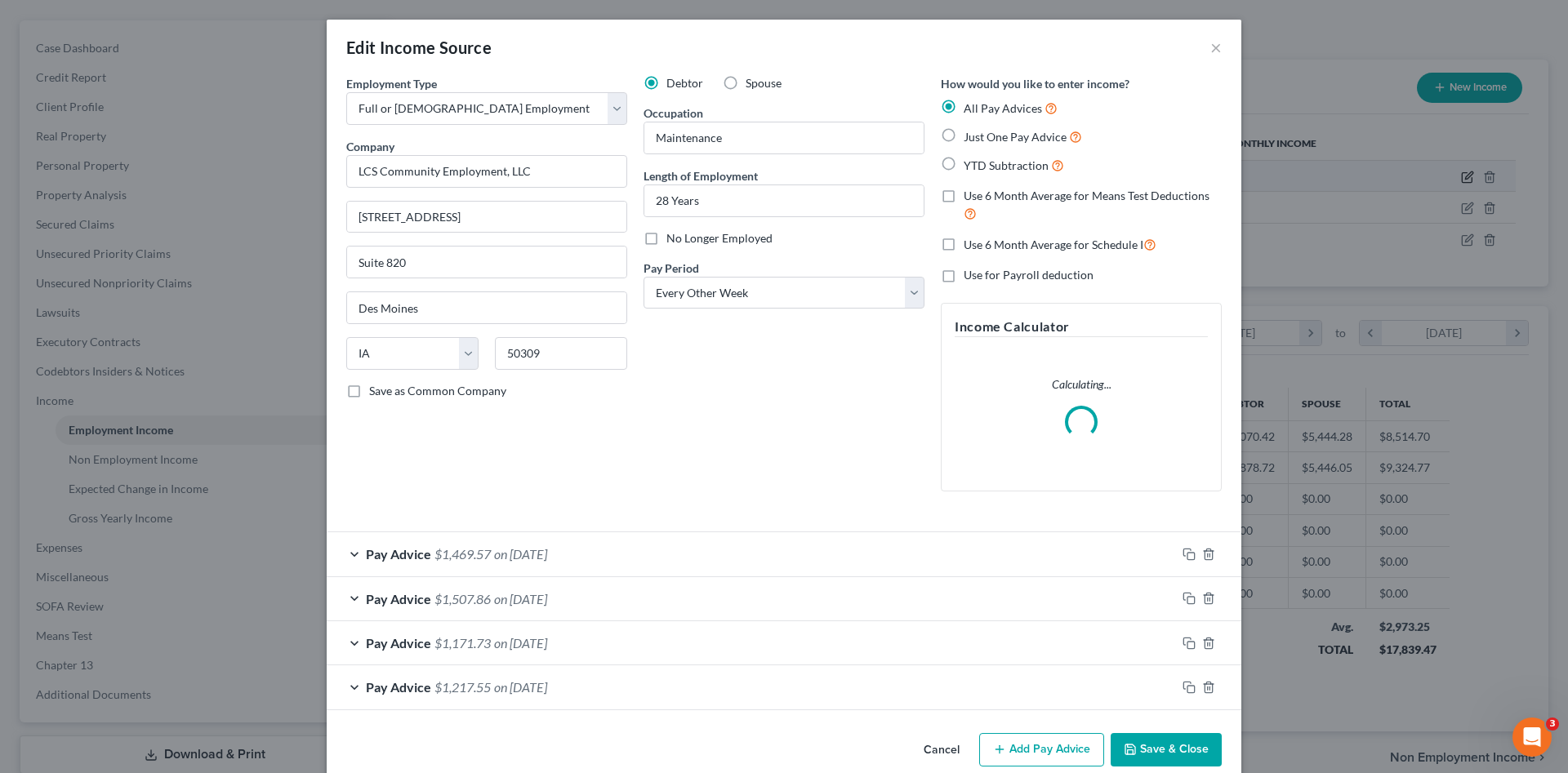
scroll to position [307, 648]
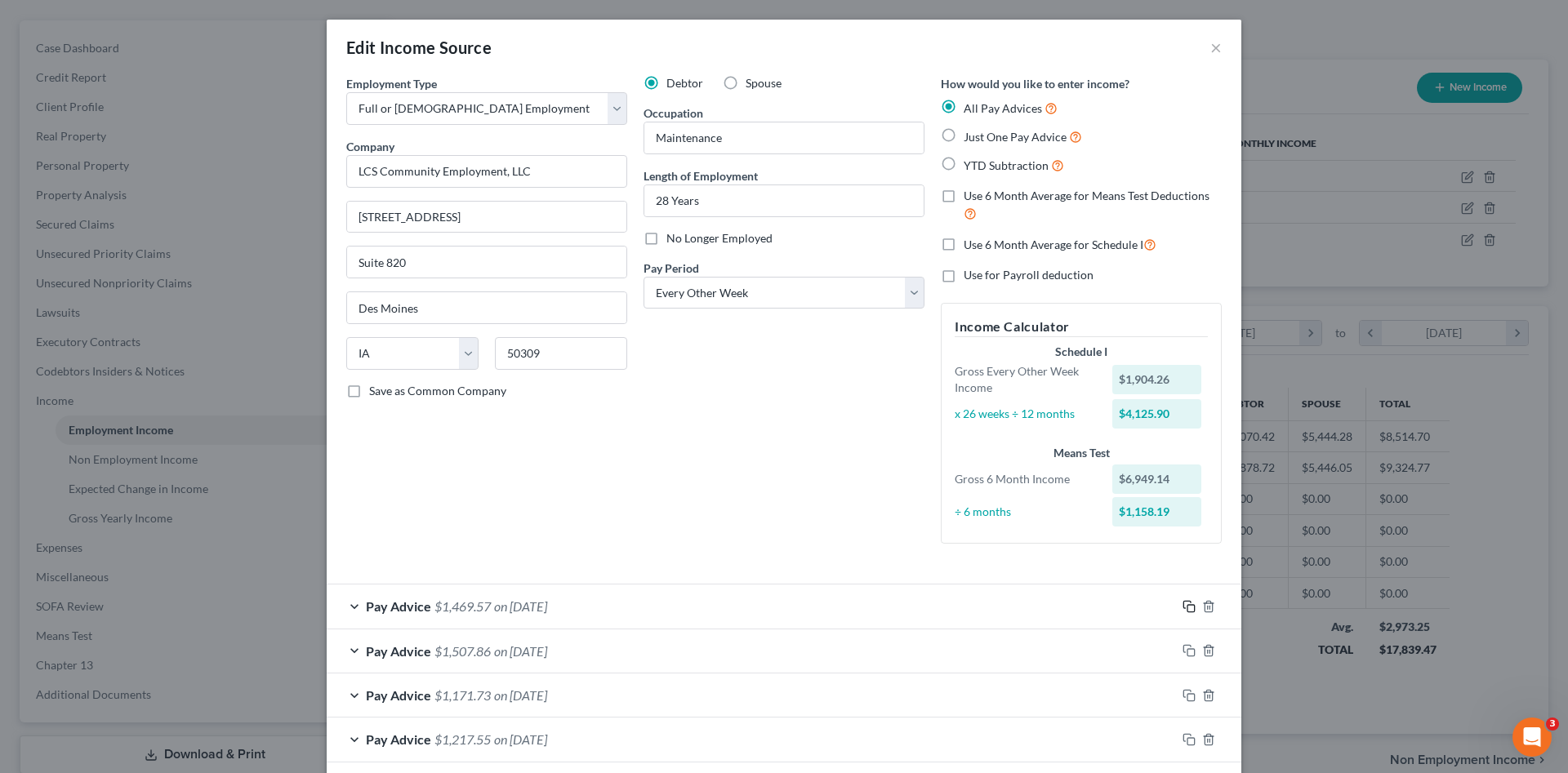
click at [1187, 611] on rect "button" at bounding box center [1191, 608] width 7 height 7
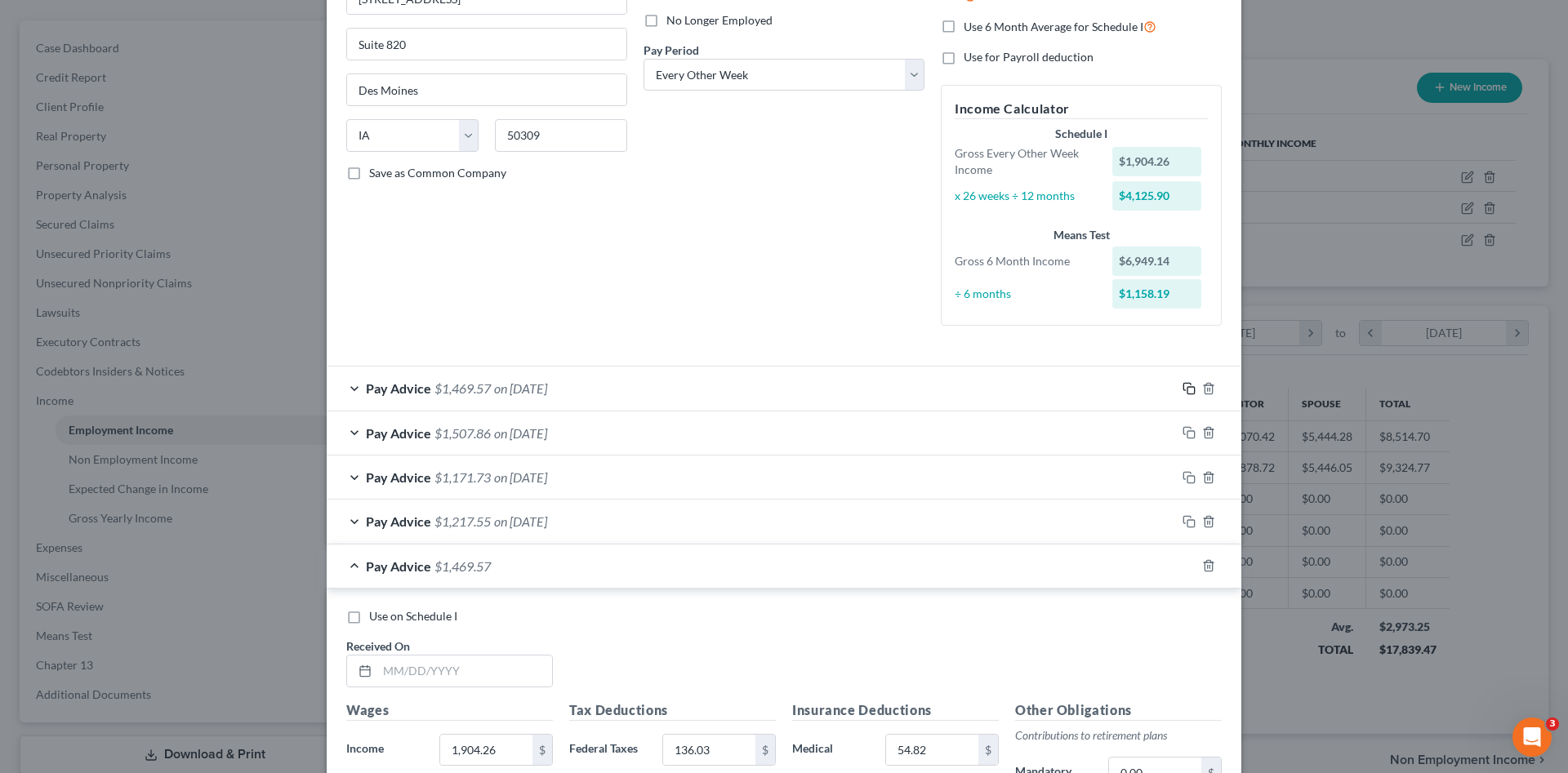
scroll to position [598, 0]
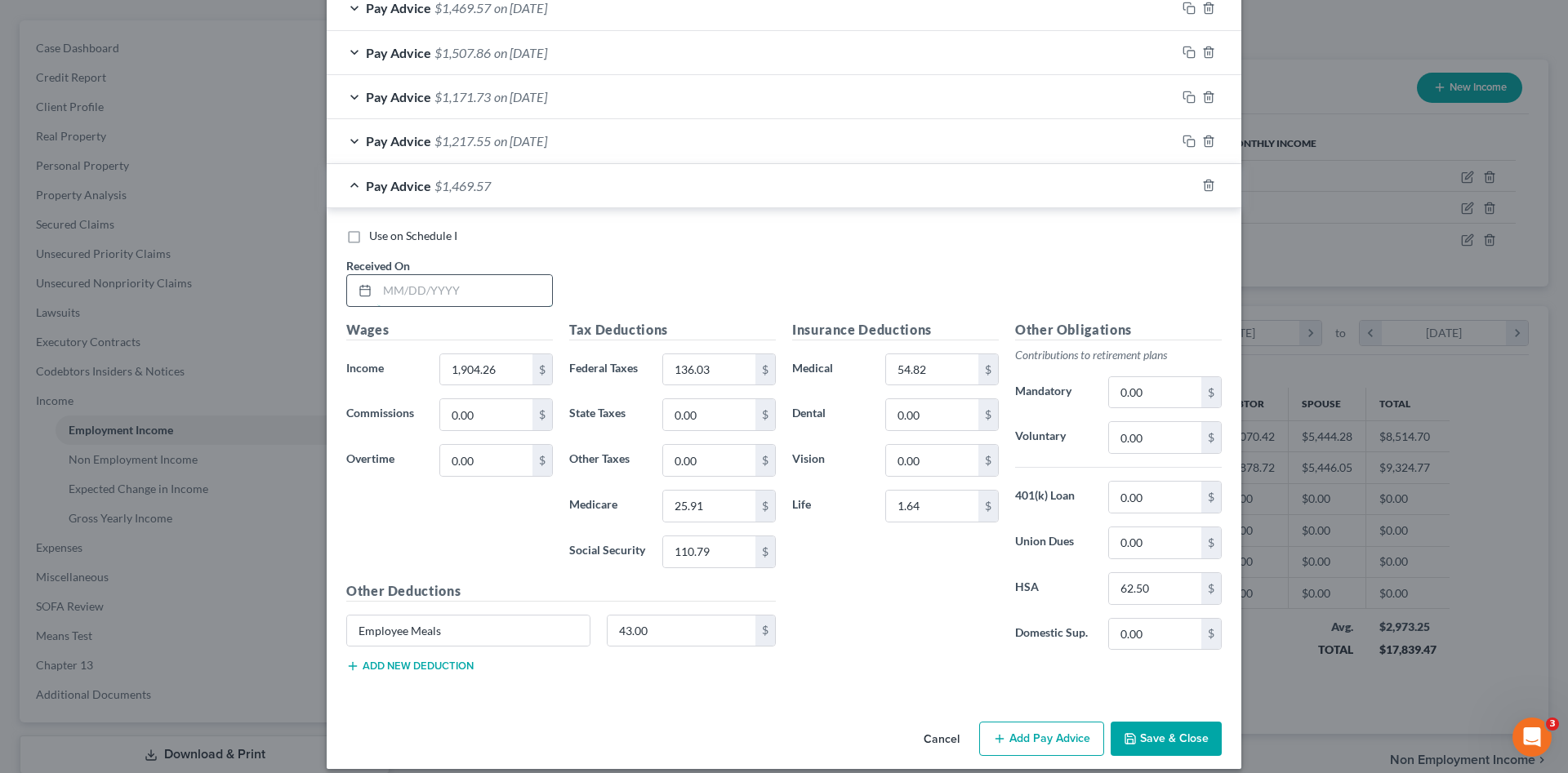
click at [463, 281] on input "text" at bounding box center [464, 291] width 174 height 31
type input "05/02/2025"
type input "1,929.56"
type input "138.94"
type input "26.26"
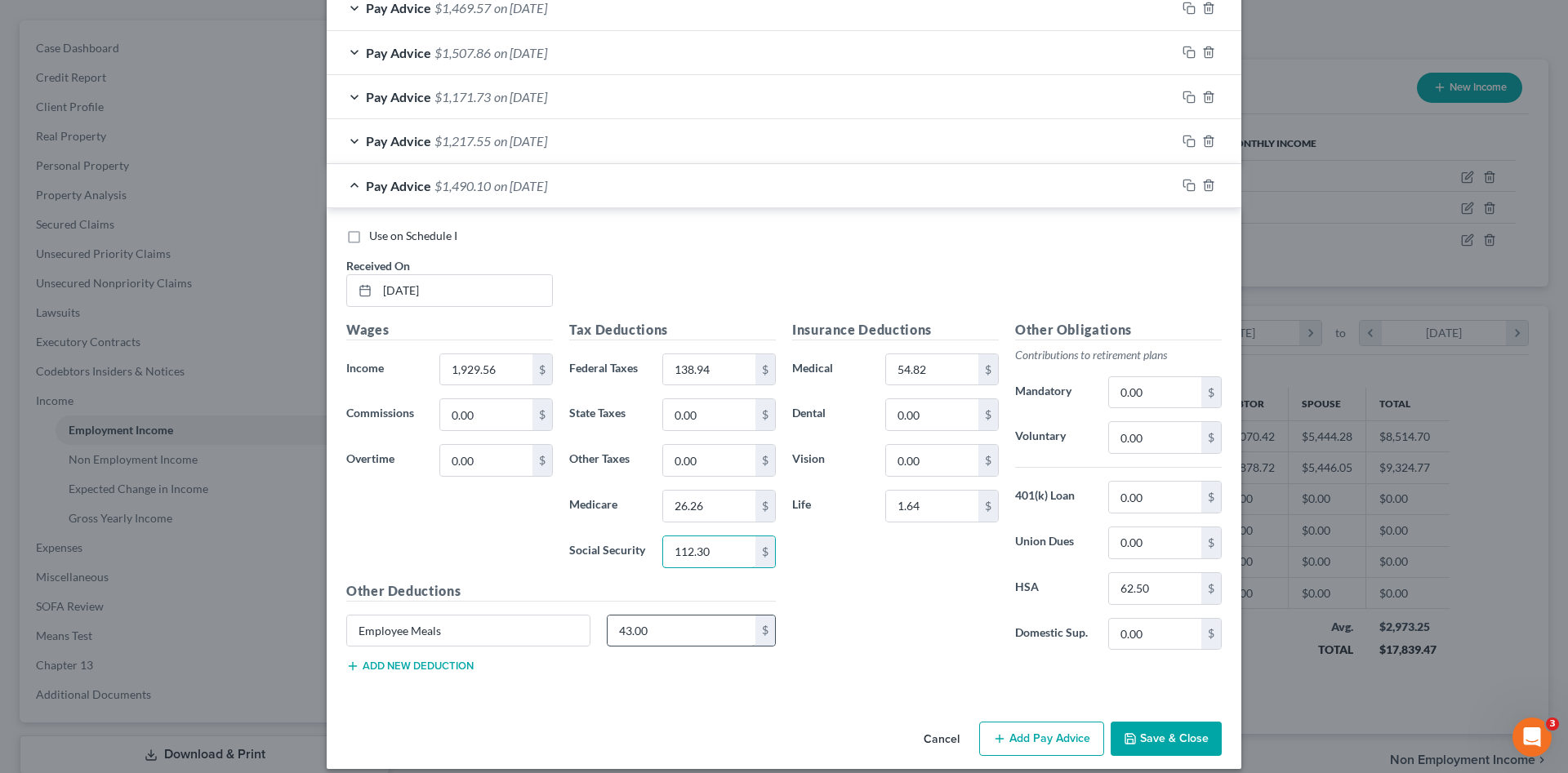
type input "112.30"
click at [670, 626] on input "43.00" at bounding box center [682, 631] width 149 height 31
type input "68.00"
click at [1186, 184] on icon "button" at bounding box center [1189, 185] width 13 height 13
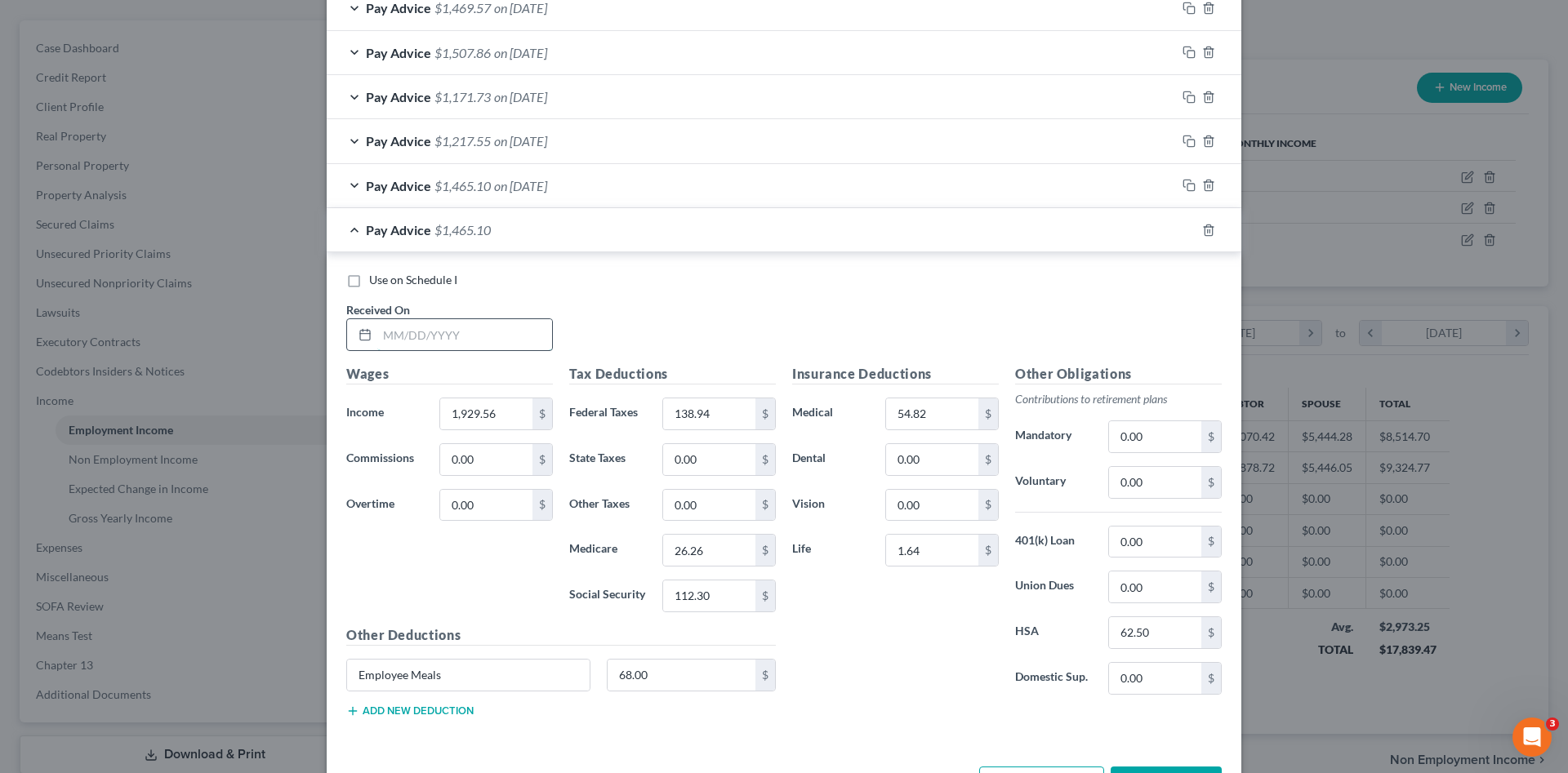
click at [486, 333] on input "text" at bounding box center [464, 335] width 174 height 31
click at [416, 337] on input "text" at bounding box center [464, 335] width 174 height 31
type input "05/16/2025"
click at [506, 503] on input "0.00" at bounding box center [486, 505] width 93 height 31
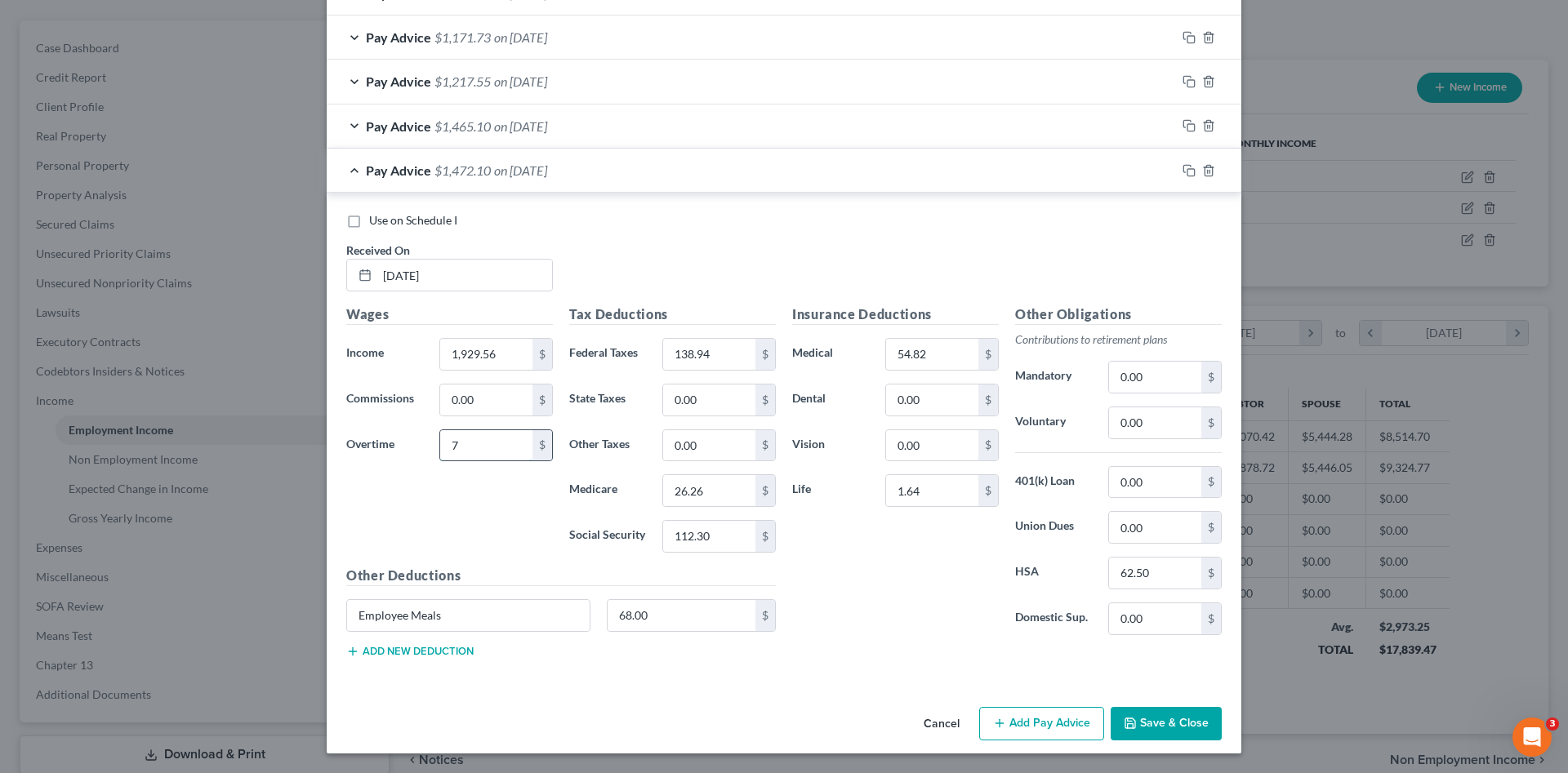
click at [439, 449] on div "7 $" at bounding box center [496, 446] width 114 height 33
type input "7.73"
click at [490, 352] on input "1,929.56" at bounding box center [486, 354] width 93 height 31
type input "1,950.13"
click at [718, 356] on input "138.94" at bounding box center [709, 354] width 93 height 31
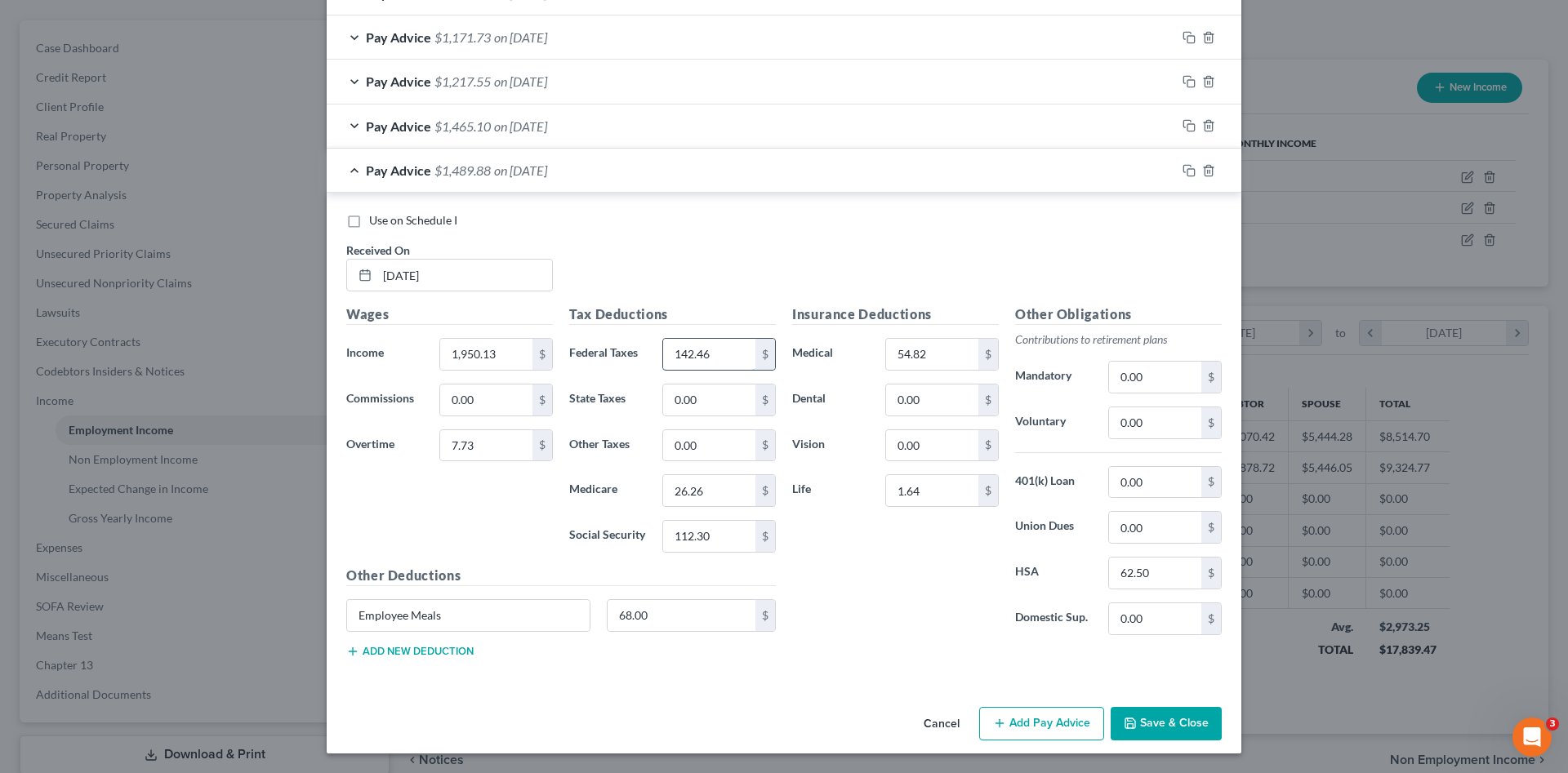
type input "142.46"
type input "26.69"
type input "114.11"
click at [686, 604] on input "68.00" at bounding box center [682, 615] width 149 height 31
type input "22.50"
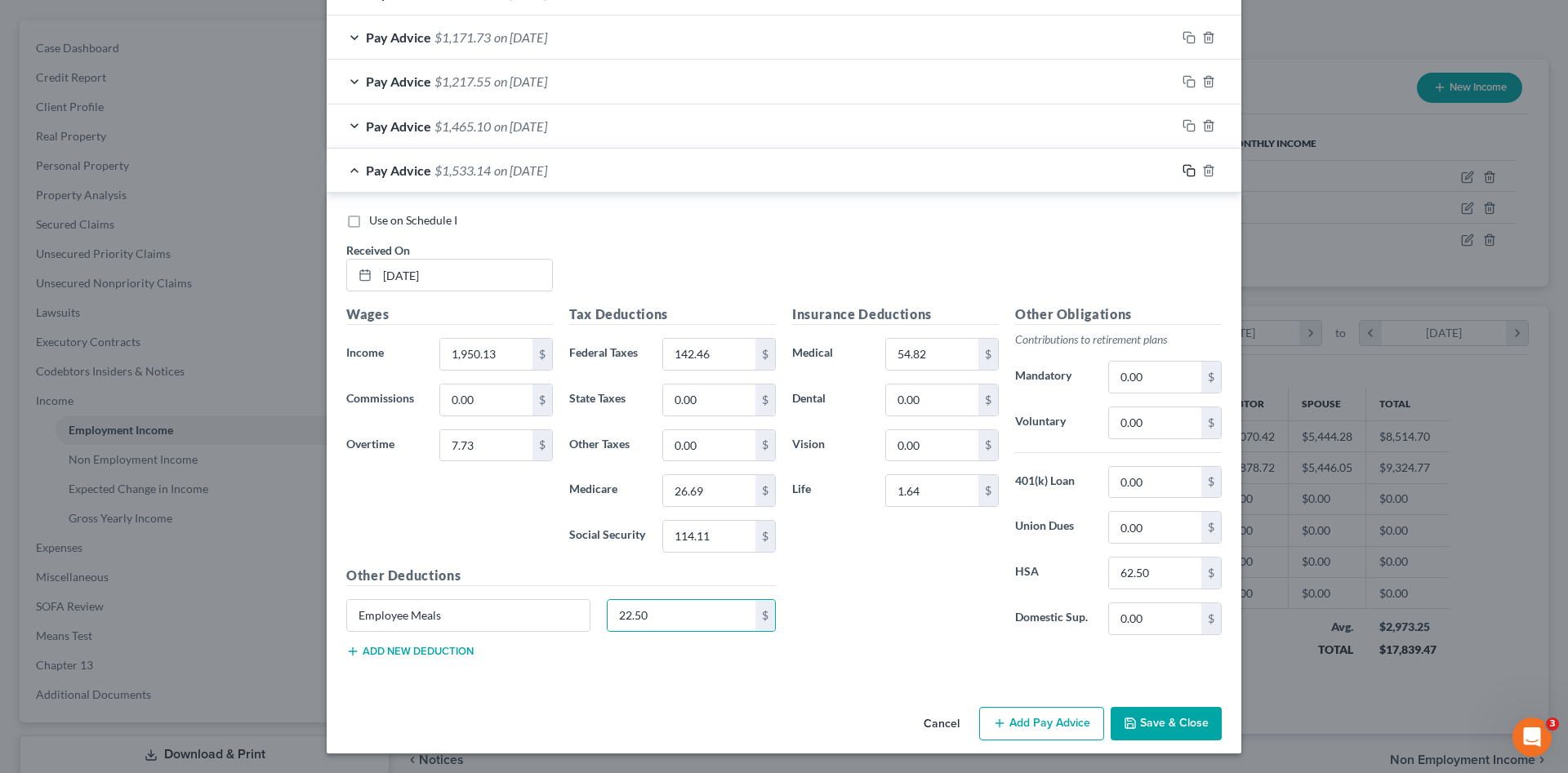
click at [1187, 171] on rect "button" at bounding box center [1191, 172] width 7 height 7
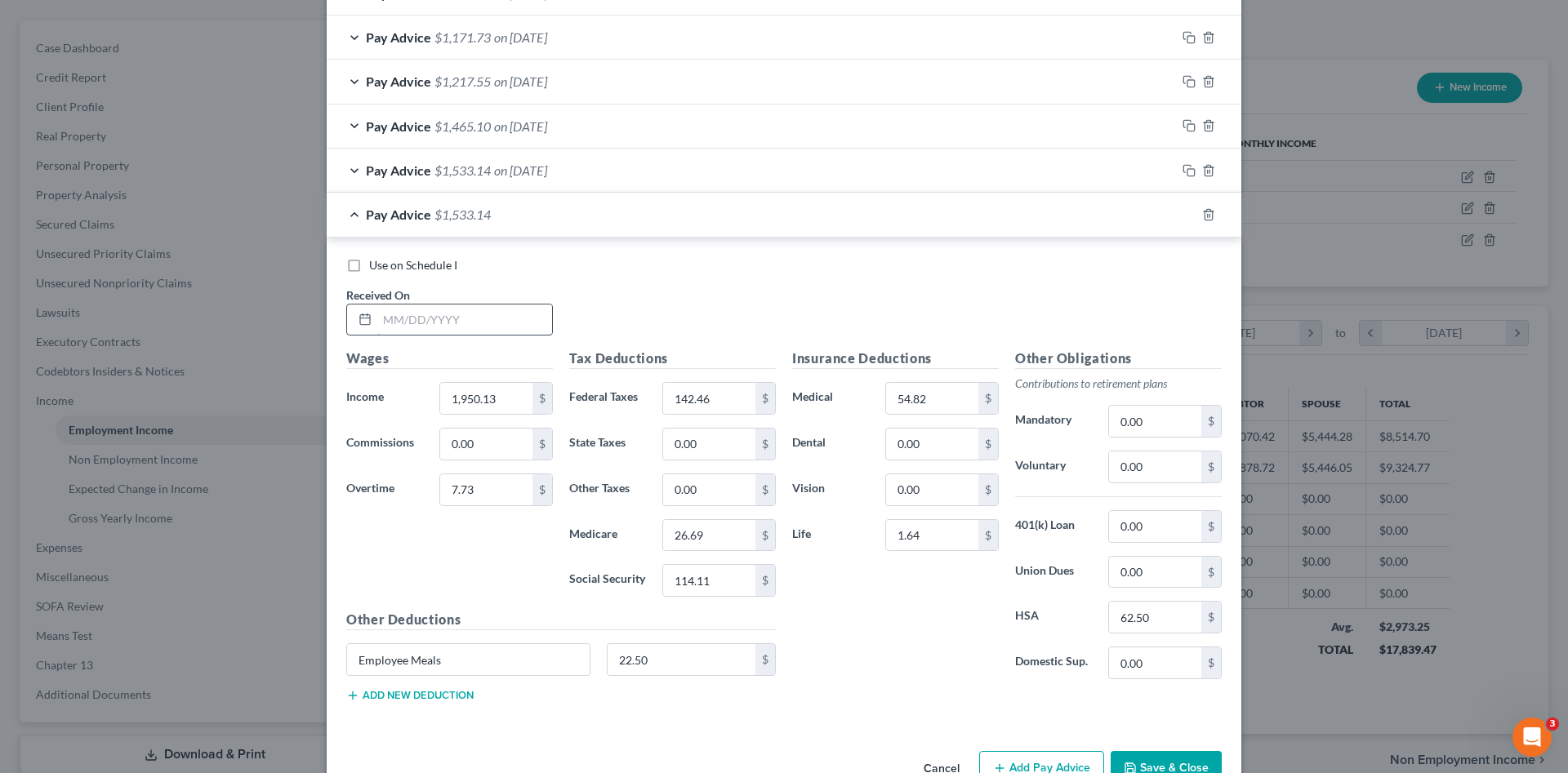
drag, startPoint x: 487, startPoint y: 326, endPoint x: 14, endPoint y: 294, distance: 474.1
click at [489, 326] on input "text" at bounding box center [464, 320] width 174 height 31
click at [419, 321] on input "text" at bounding box center [464, 320] width 174 height 31
type input "05/30/2025"
click at [496, 391] on input "1,950.13" at bounding box center [486, 398] width 93 height 31
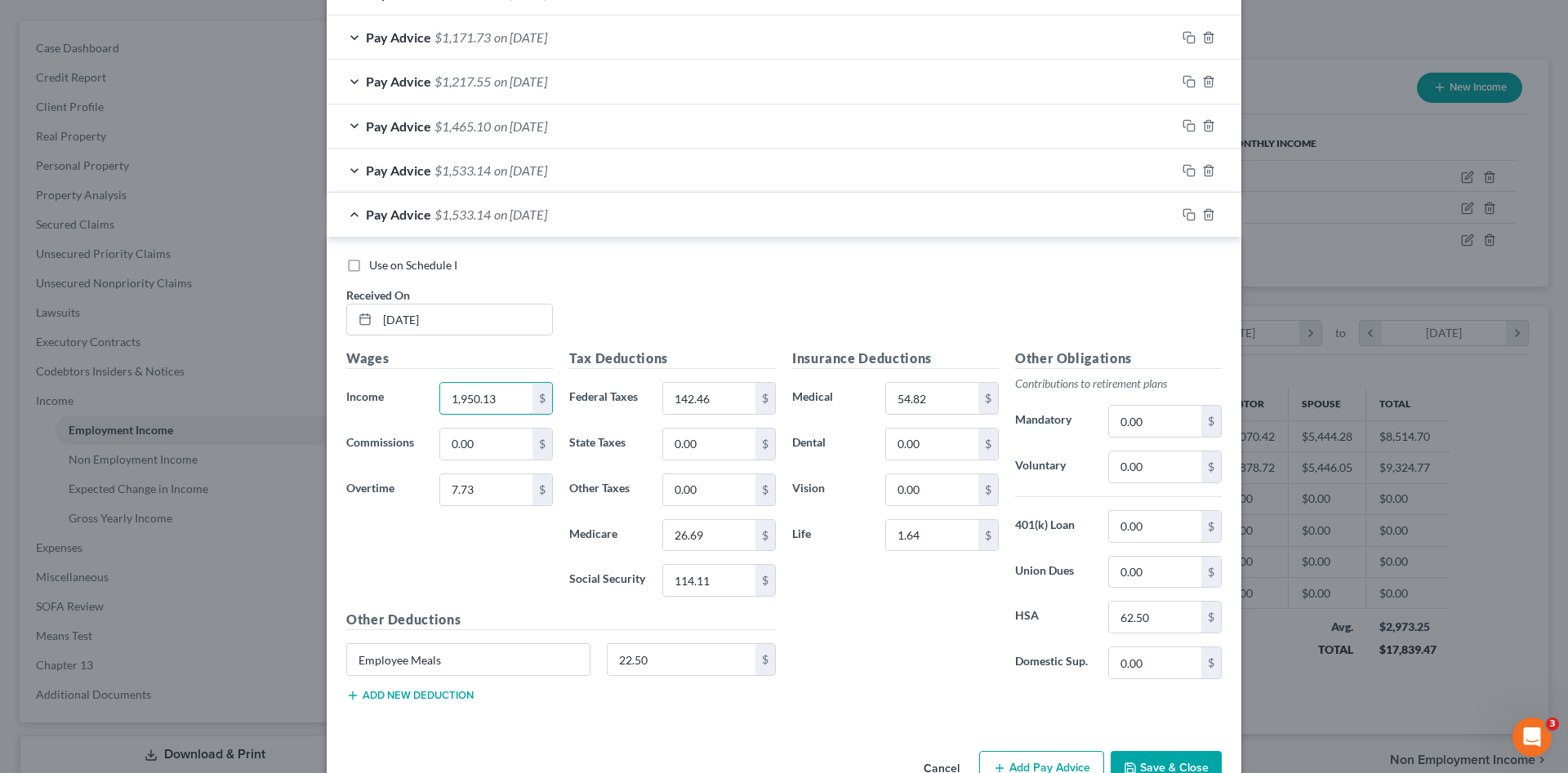
drag, startPoint x: 502, startPoint y: 396, endPoint x: 417, endPoint y: 397, distance: 85.0
click at [405, 396] on div "Income * 1,950.13 $" at bounding box center [449, 398] width 223 height 33
type input "1,913.35"
type input "0.00"
click at [694, 404] on input "142.46" at bounding box center [709, 398] width 93 height 31
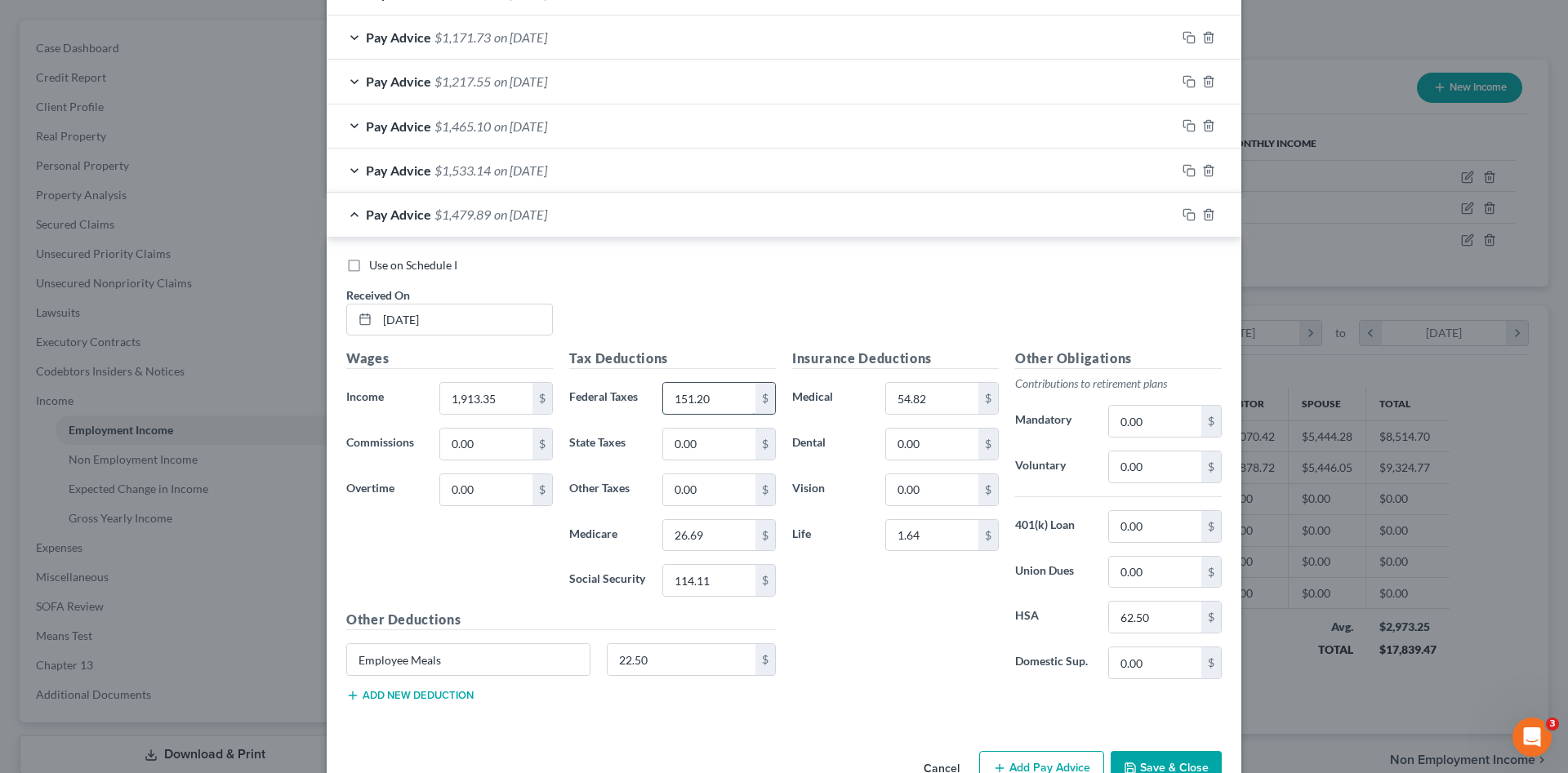
type input "151.20"
type input "27.75"
type input "118.63"
type input "7.50"
click at [1170, 614] on input "62.50" at bounding box center [1155, 617] width 93 height 31
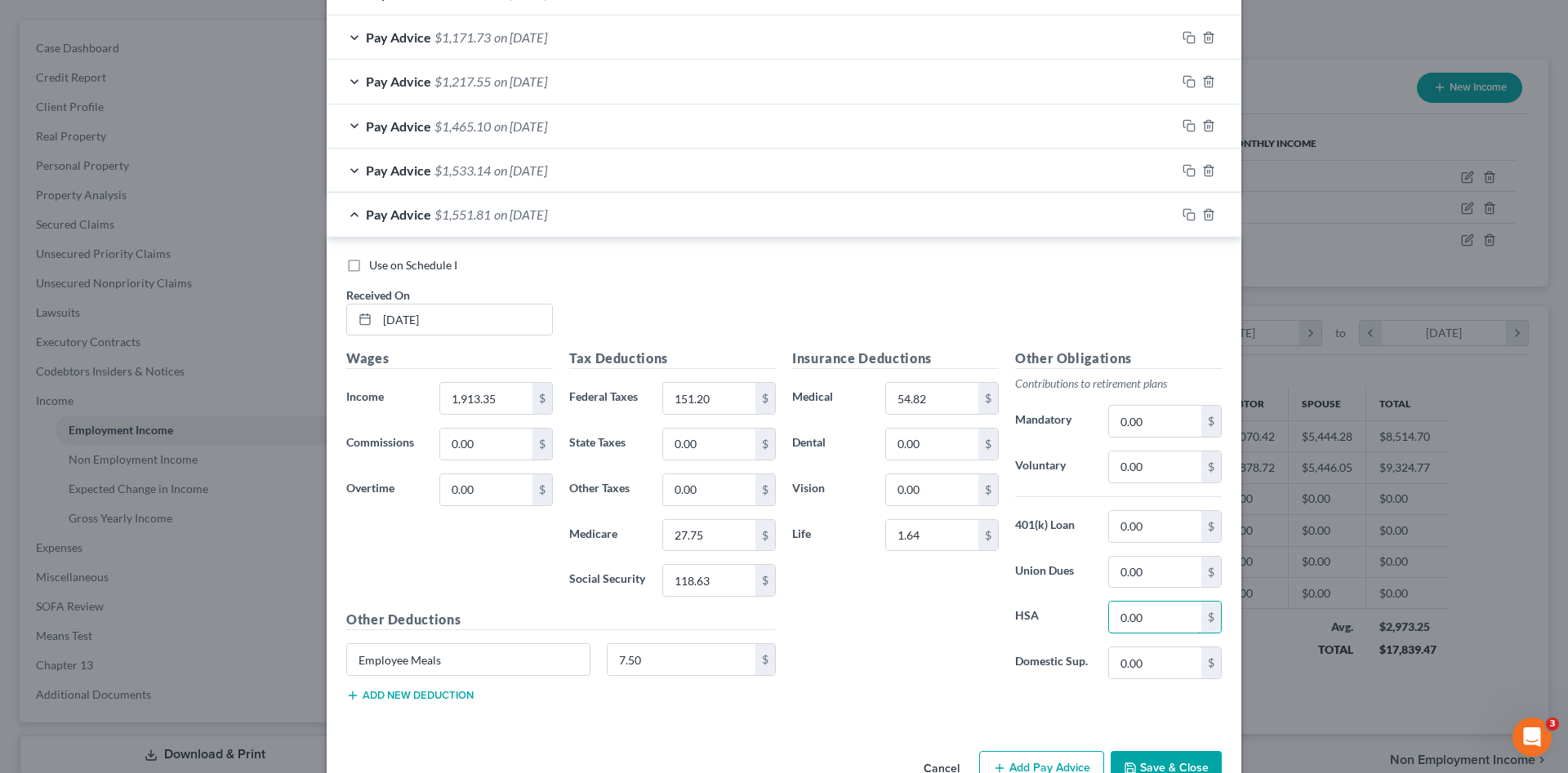
type input "0.00"
click at [934, 645] on div "Insurance Deductions Medical 54.82 $ Dental 0.00 $ Vision 0.00 $ Life 1.64 $" at bounding box center [895, 520] width 223 height 344
click at [924, 396] on input "54.82" at bounding box center [932, 398] width 93 height 31
type input "0.00"
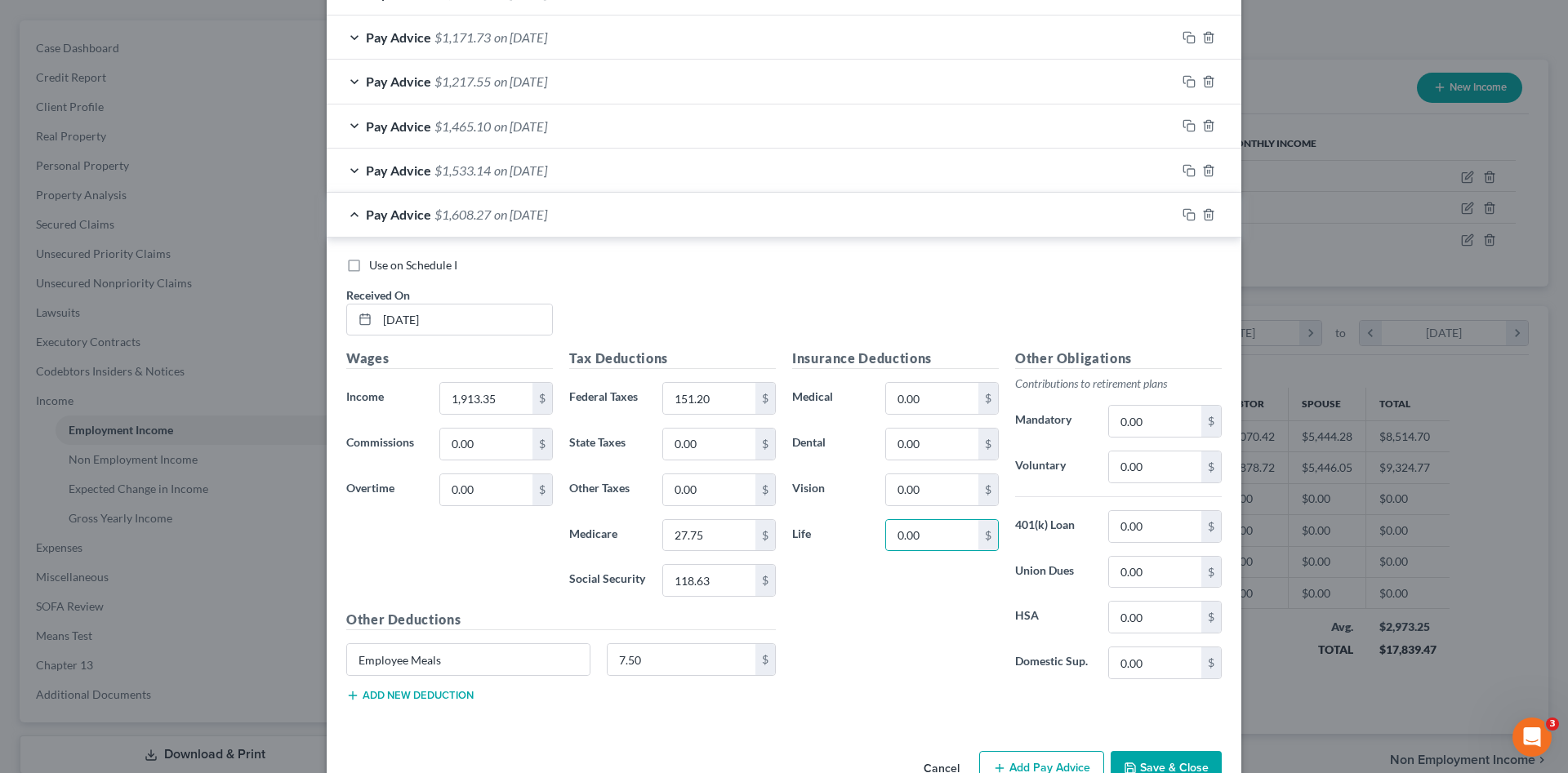
click at [897, 658] on div "Insurance Deductions Medical 0.00 $ Dental 0.00 $ Vision 0.00 $ Life 0.00 $" at bounding box center [895, 520] width 223 height 344
click at [1183, 213] on icon "button" at bounding box center [1189, 215] width 13 height 13
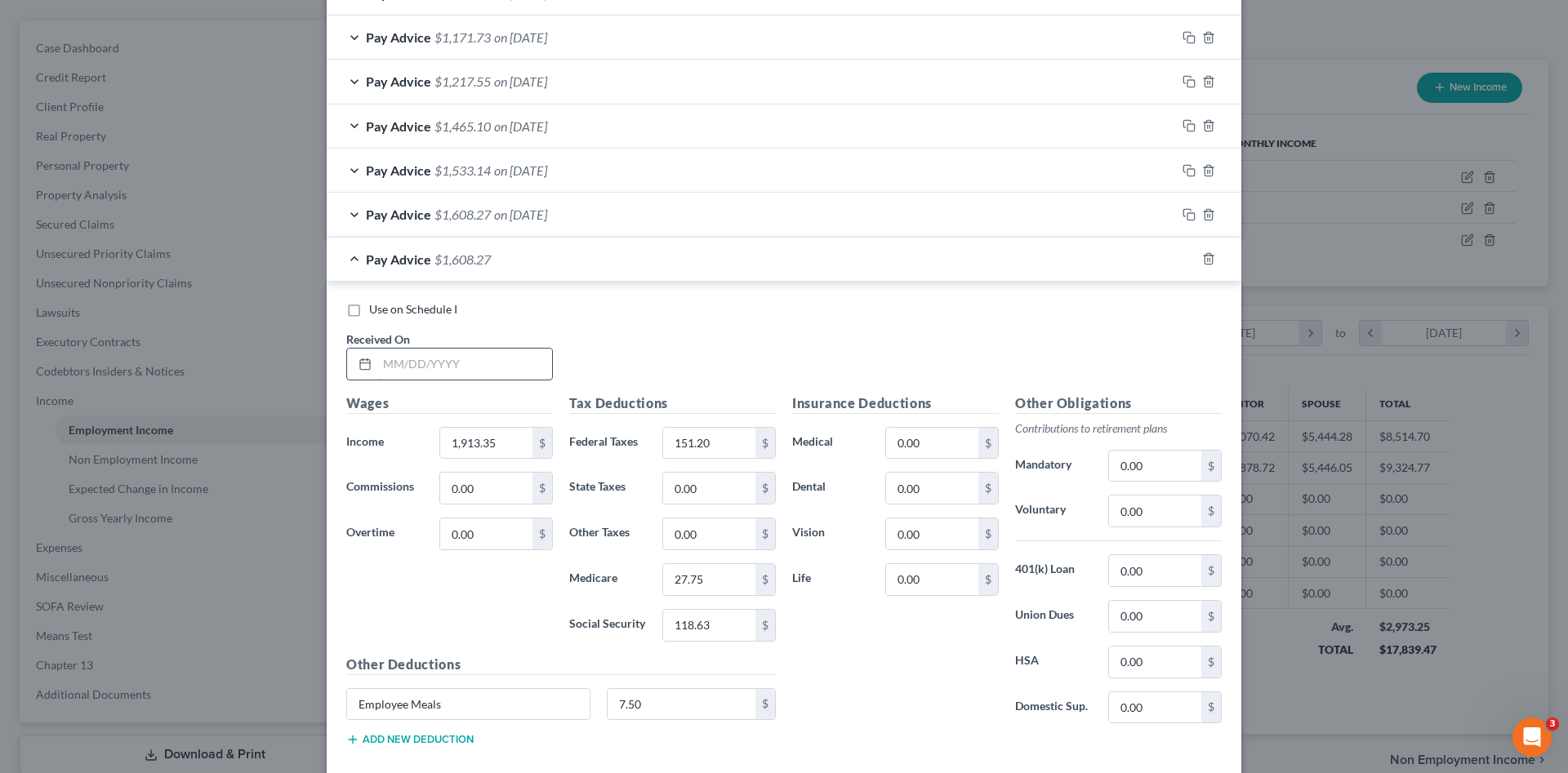
click at [484, 354] on input "text" at bounding box center [464, 364] width 174 height 31
click at [486, 367] on input "text" at bounding box center [464, 364] width 174 height 31
type input "[DATE]"
type input "1,914.11"
type input "137.09"
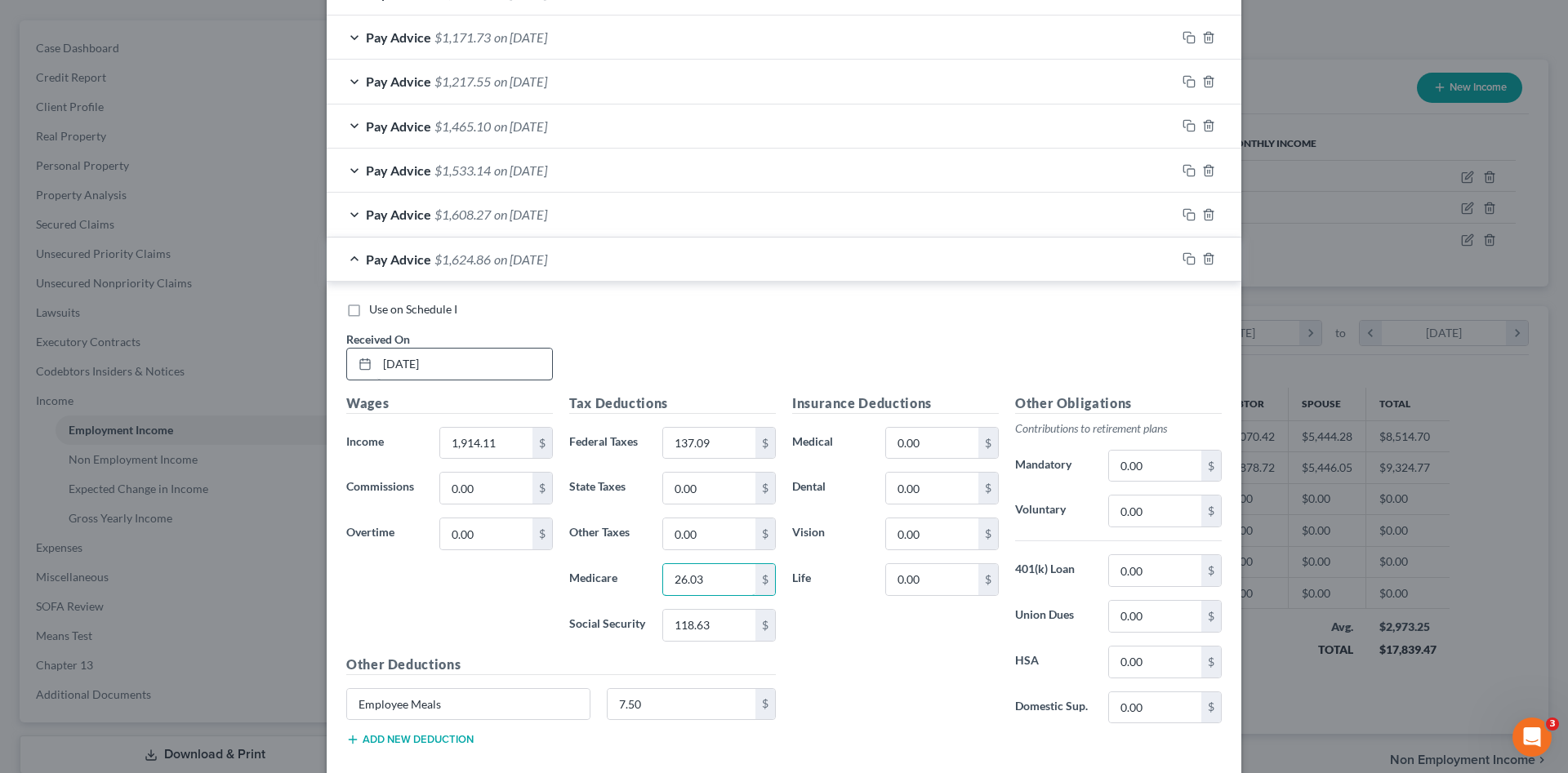
type input "26.03"
type input "111.34"
click at [1157, 658] on input "0.00" at bounding box center [1155, 662] width 93 height 31
type input "62.50"
click at [891, 448] on input "0.00" at bounding box center [932, 443] width 93 height 31
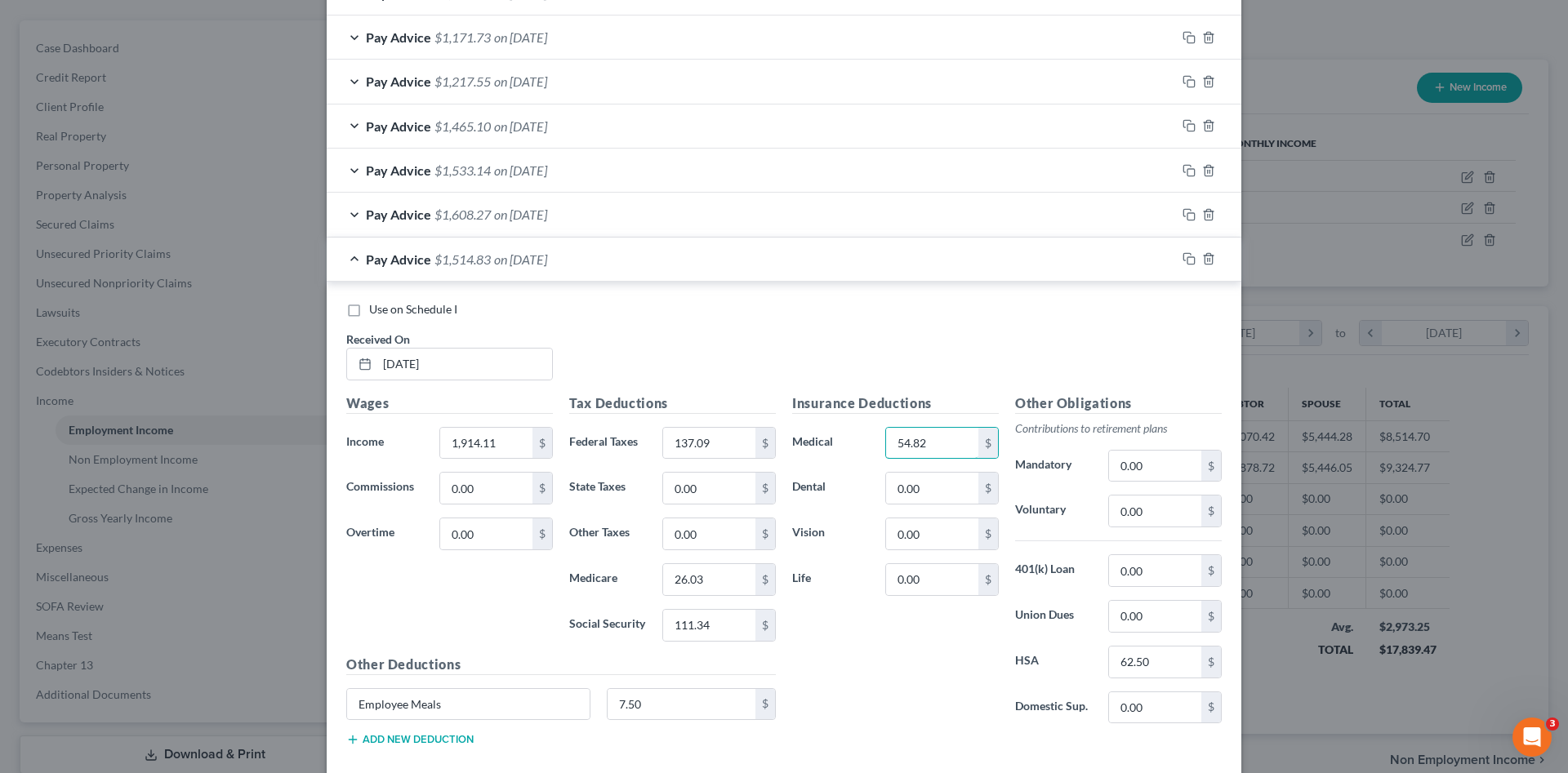
type input "54.82"
click at [957, 679] on div "Insurance Deductions Medical 54.82 $ Dental 0.00 $ Vision 0.00 $ Life 0.00 $" at bounding box center [895, 565] width 223 height 344
click at [714, 704] on input "7.50" at bounding box center [682, 704] width 149 height 31
type input "3.50"
click at [908, 580] on input "0.00" at bounding box center [932, 580] width 93 height 31
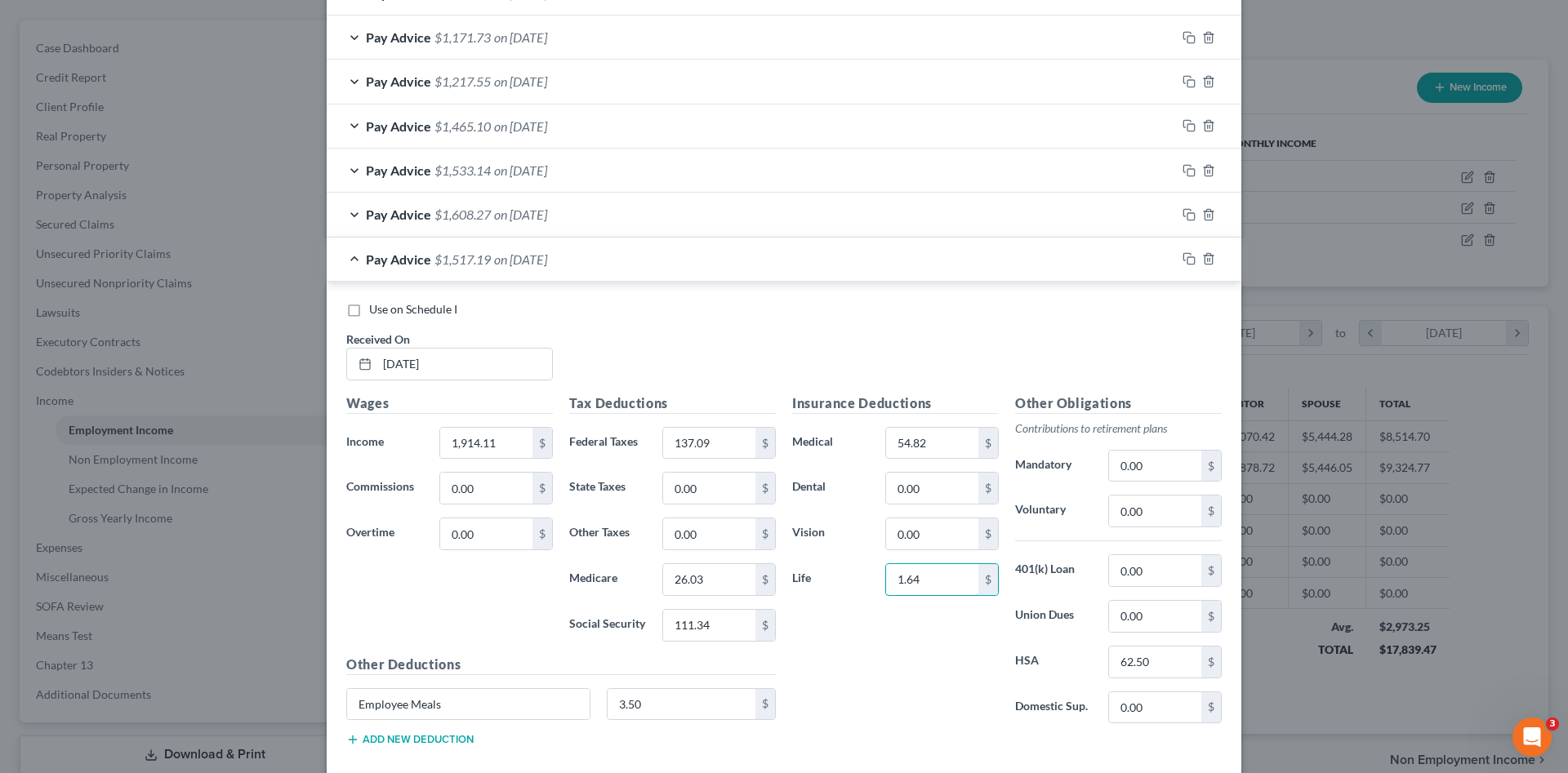
type input "1.64"
click at [882, 662] on div "Insurance Deductions Medical 54.82 $ Dental 0.00 $ Vision 0.00 $ Life 1.64 $" at bounding box center [895, 565] width 223 height 344
click at [1183, 256] on icon "button" at bounding box center [1189, 259] width 13 height 13
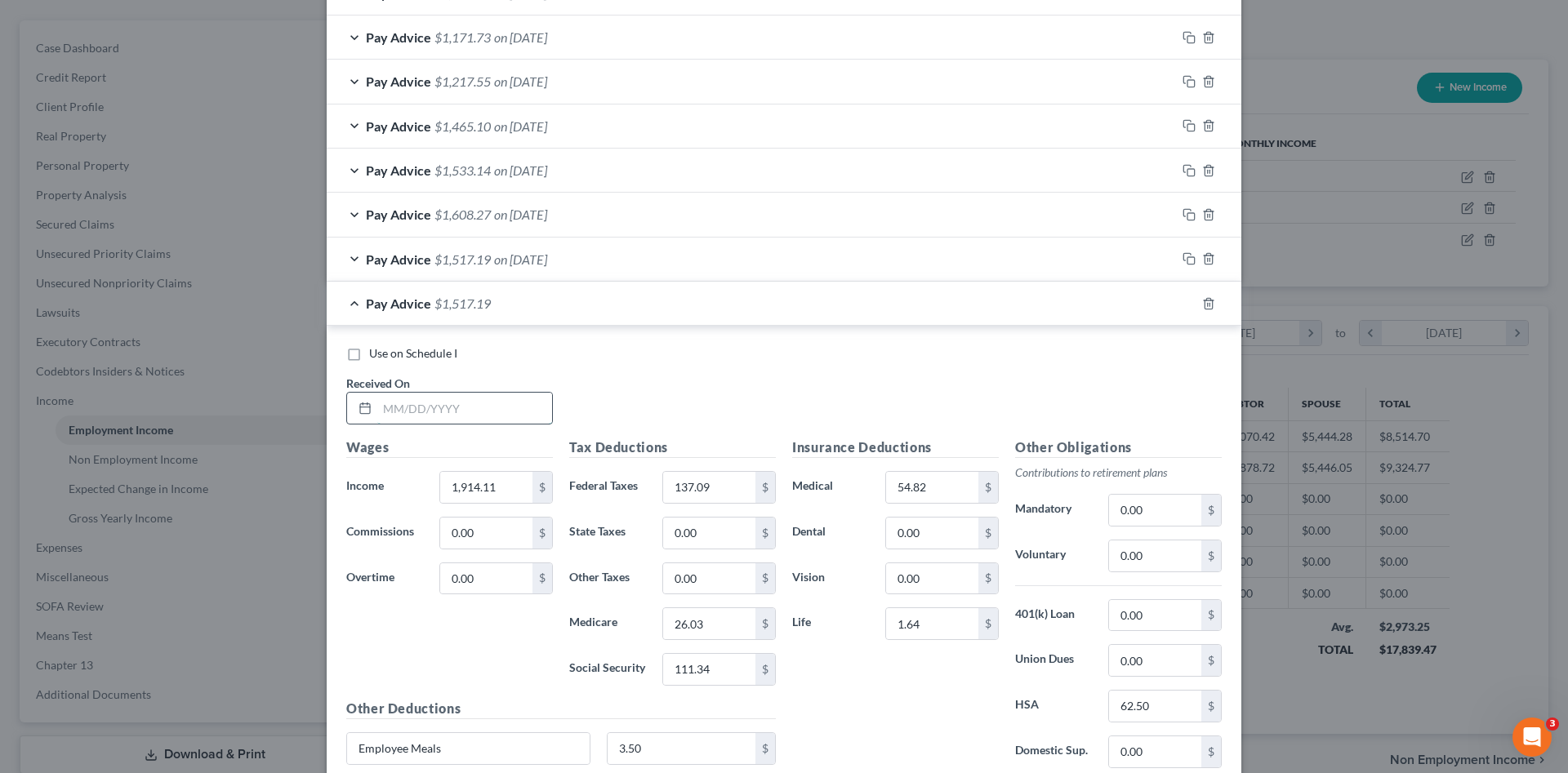
click at [411, 408] on input "text" at bounding box center [464, 408] width 174 height 31
type input "[DATE]"
type input "1,869.93"
type input "131.91"
type input "25.42"
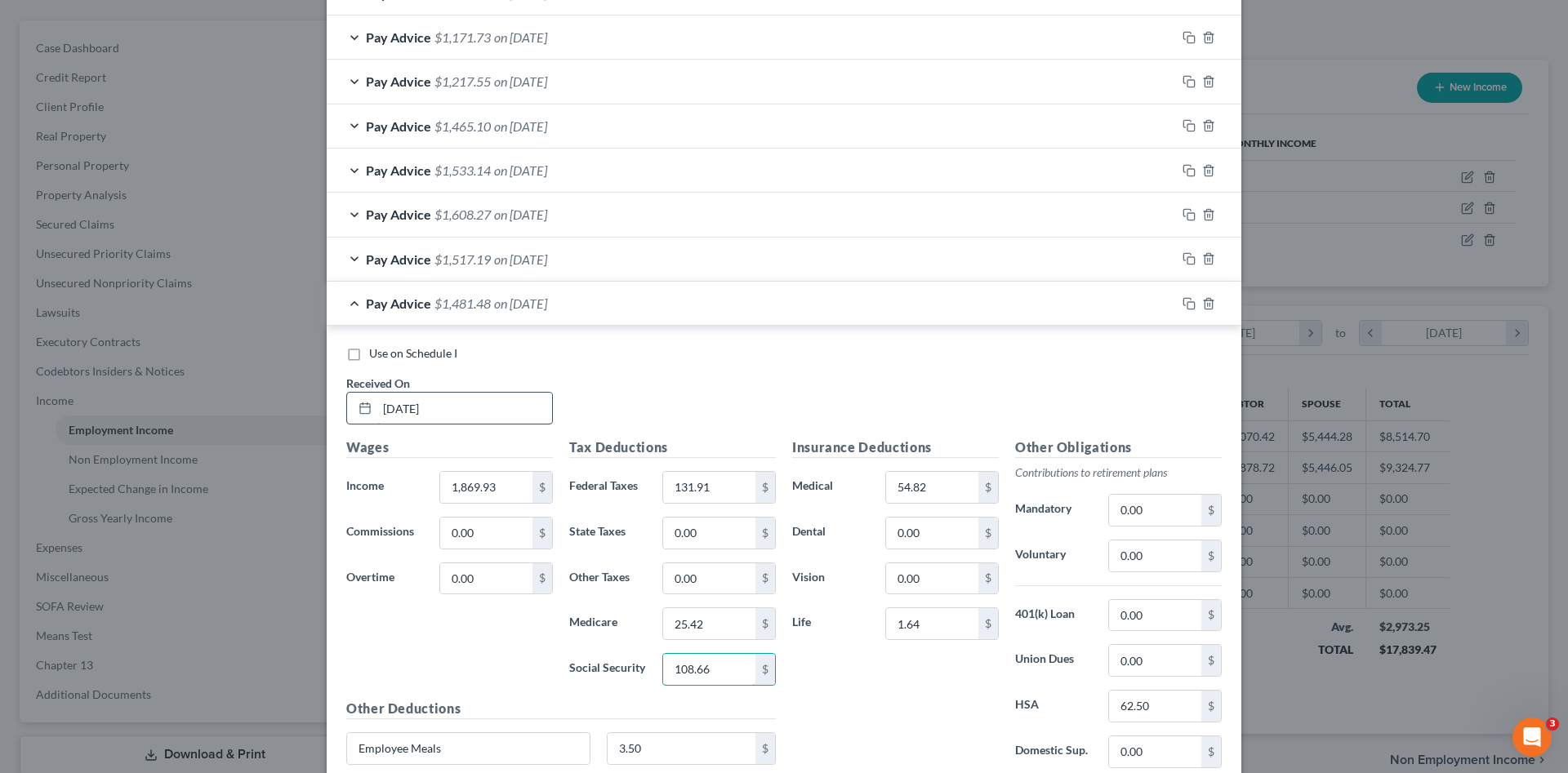
type input "108.66"
click at [829, 664] on div "Insurance Deductions Medical 54.82 $ Dental 0.00 $ Vision 0.00 $ Life 1.64 $" at bounding box center [895, 609] width 223 height 344
click at [714, 761] on input "3.50" at bounding box center [682, 748] width 149 height 31
type input "44.25"
click at [817, 693] on div "Insurance Deductions Medical 54.82 $ Dental 0.00 $ Vision 0.00 $ Life 1.64 $" at bounding box center [895, 609] width 223 height 344
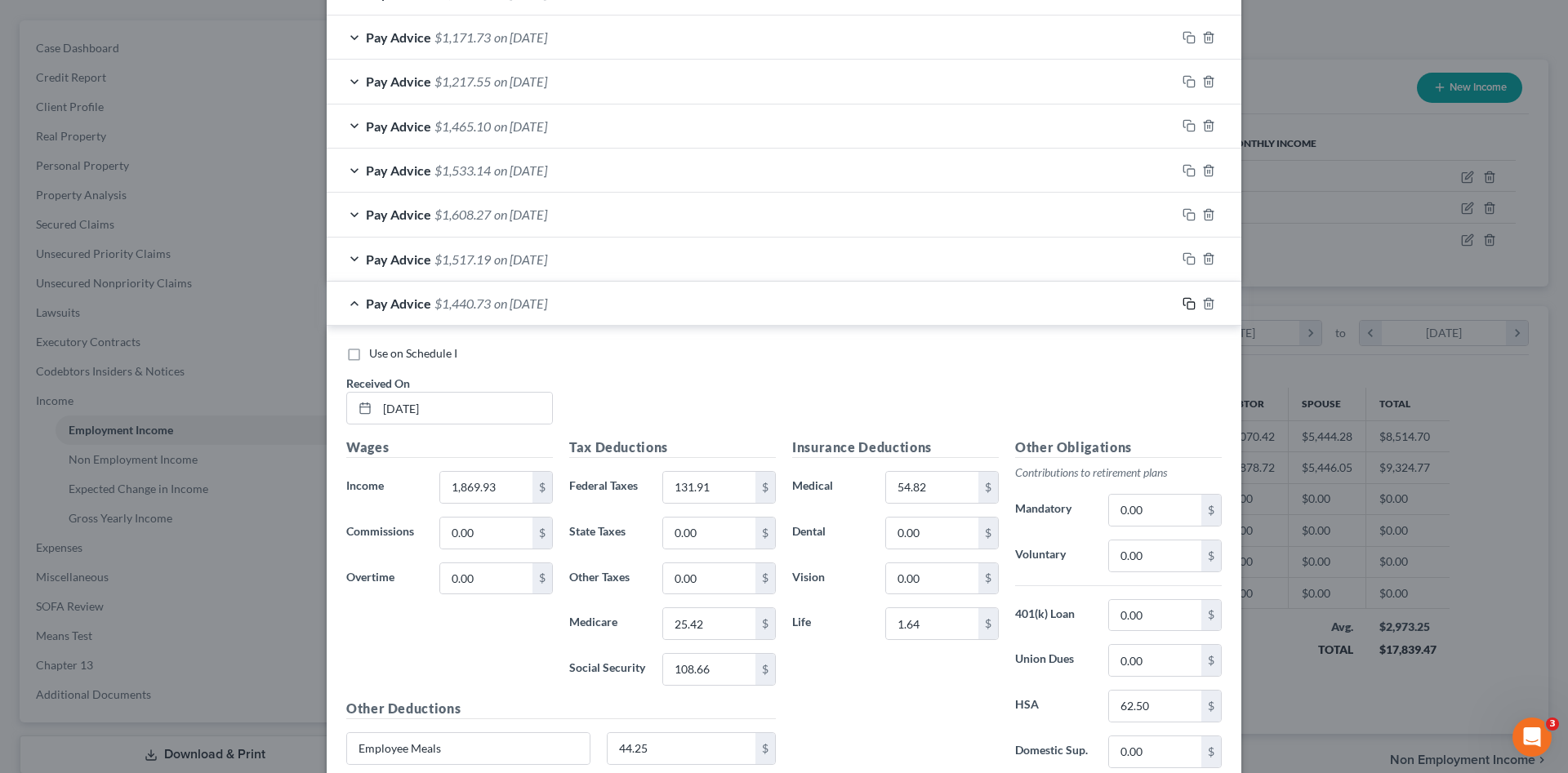
click at [1183, 305] on icon "button" at bounding box center [1189, 304] width 13 height 13
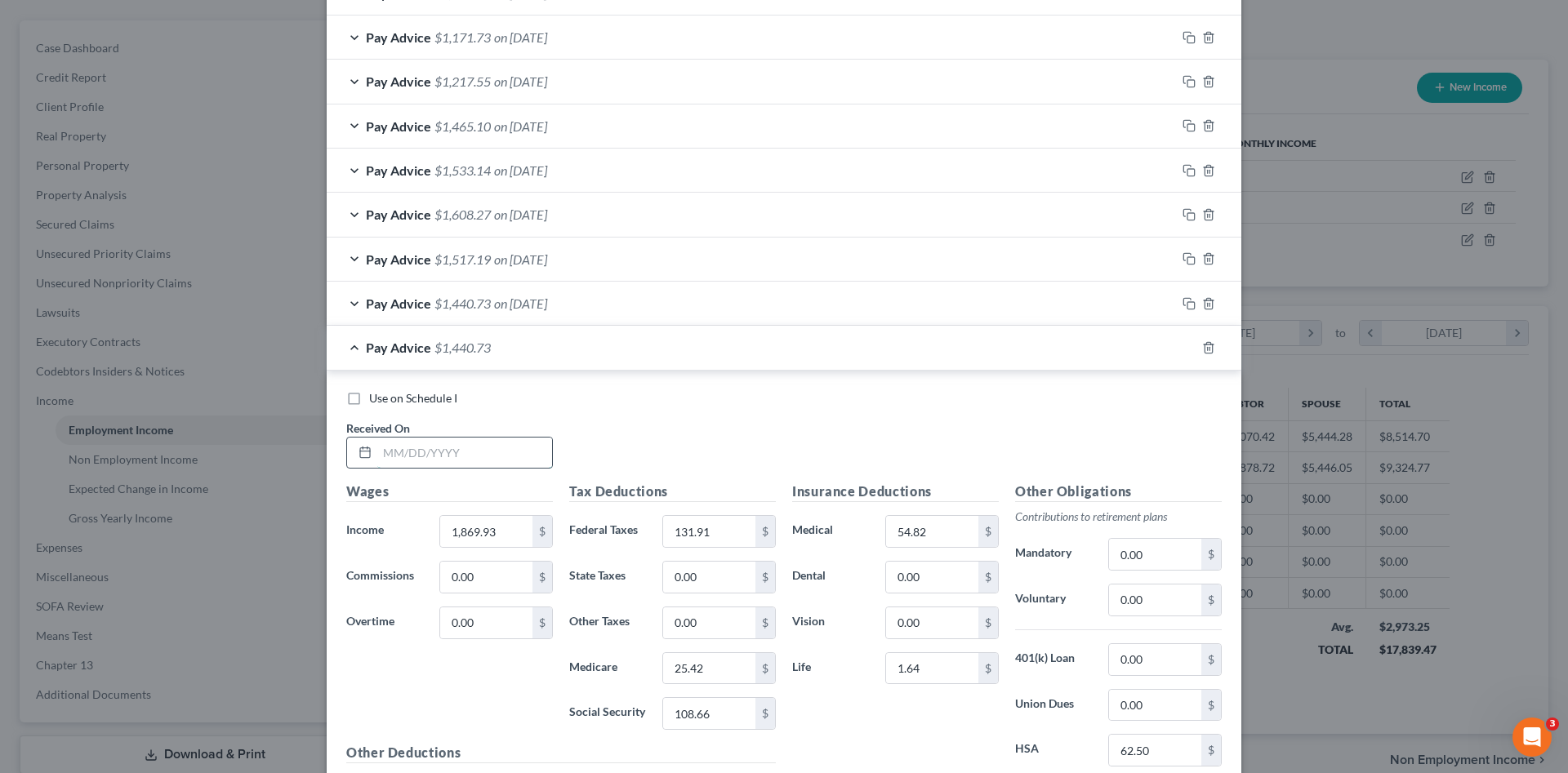
click at [498, 450] on input "text" at bounding box center [464, 453] width 174 height 31
click at [427, 458] on input "text" at bounding box center [464, 453] width 174 height 31
type input "07/11/2025"
type input "1,895.46"
type input "134.85"
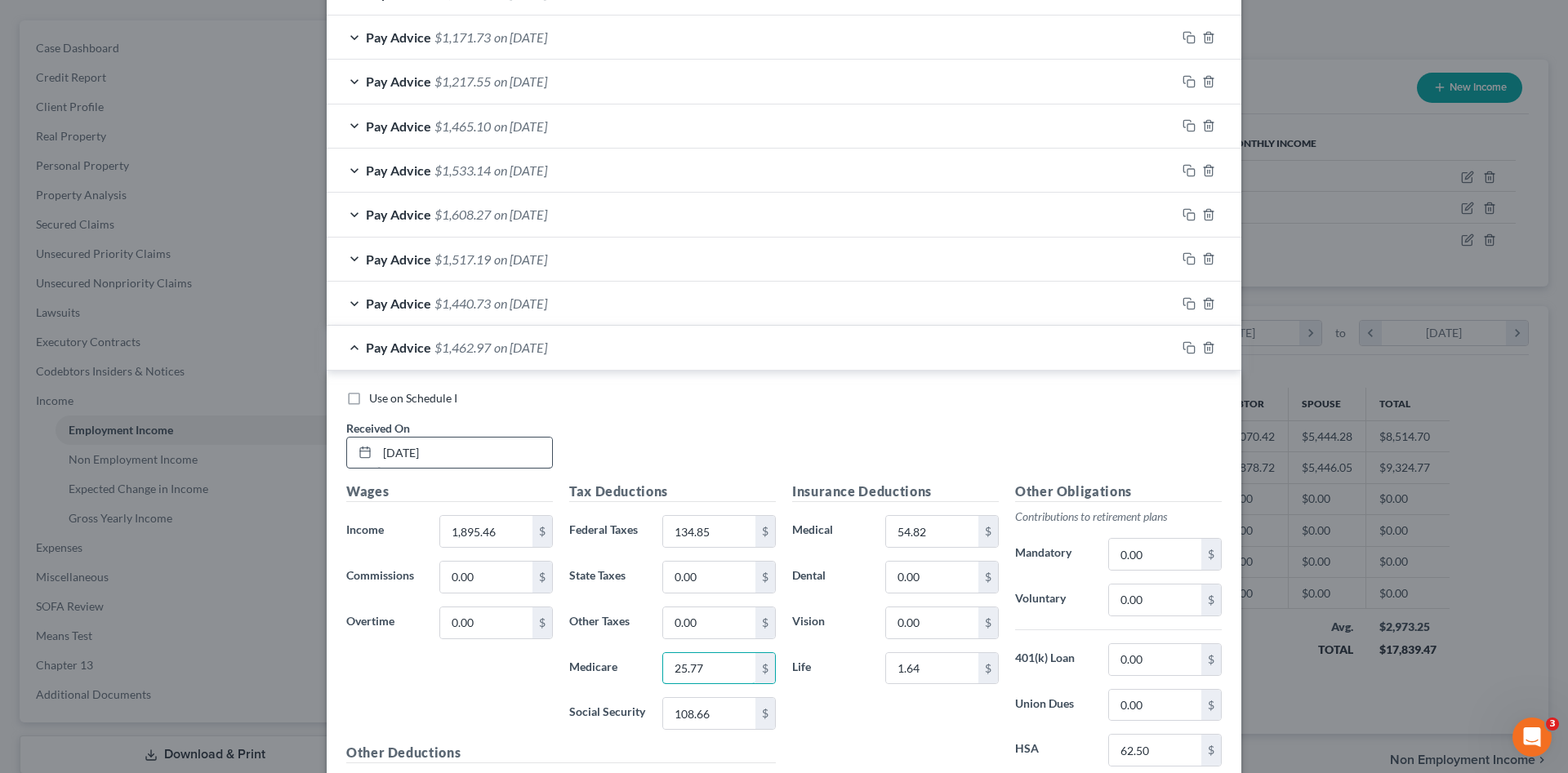
type input "25.77"
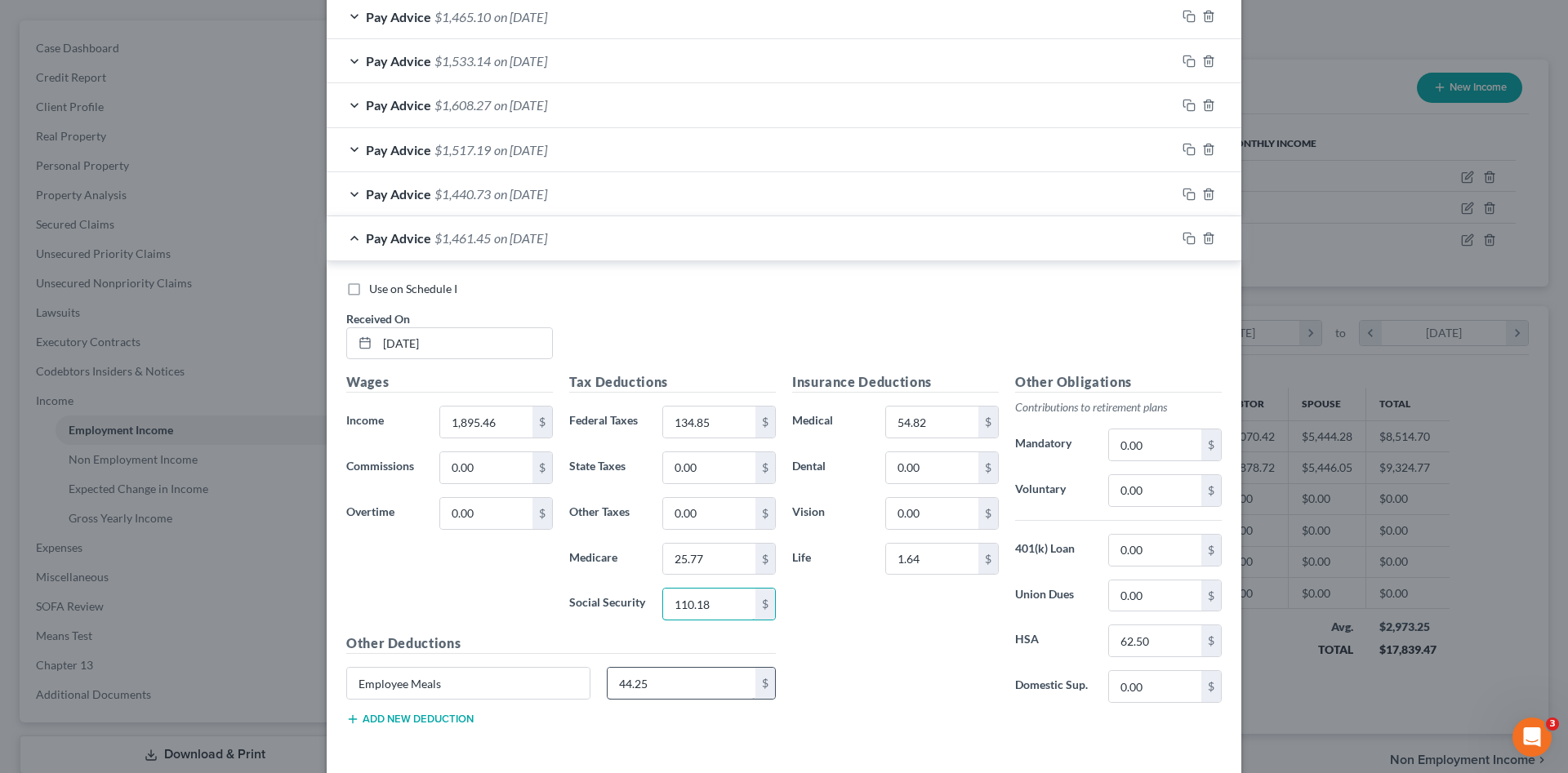
type input "110.18"
click at [622, 691] on input "44.25" at bounding box center [682, 683] width 149 height 31
type input "7.50"
click at [1184, 237] on icon "button" at bounding box center [1187, 237] width 7 height 7
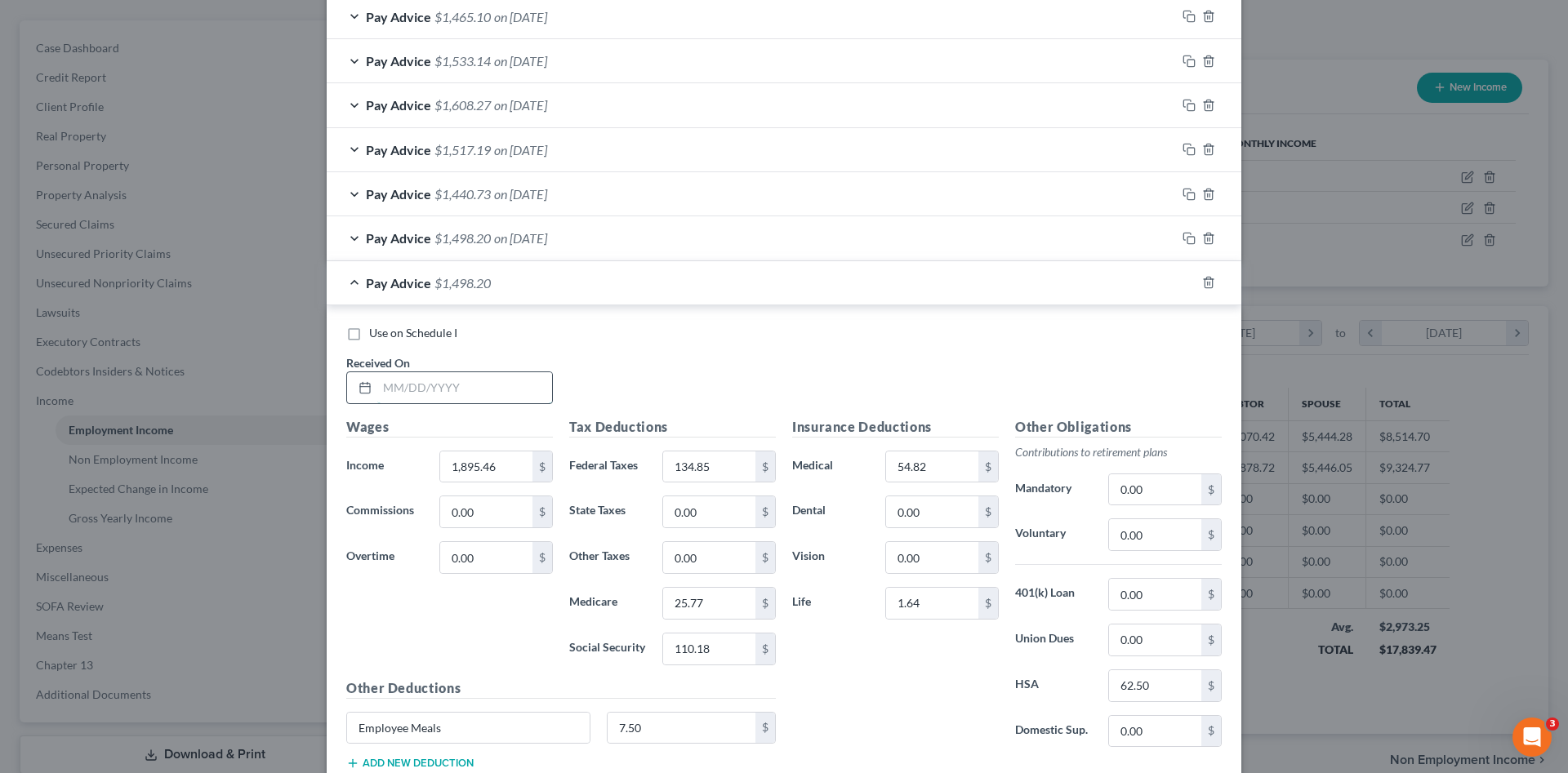
click at [506, 387] on input "text" at bounding box center [464, 388] width 174 height 31
click at [479, 381] on input "text" at bounding box center [464, 388] width 174 height 31
type input "07/25/2025"
type input "2,042.86"
click at [511, 564] on input "0.00" at bounding box center [486, 558] width 93 height 31
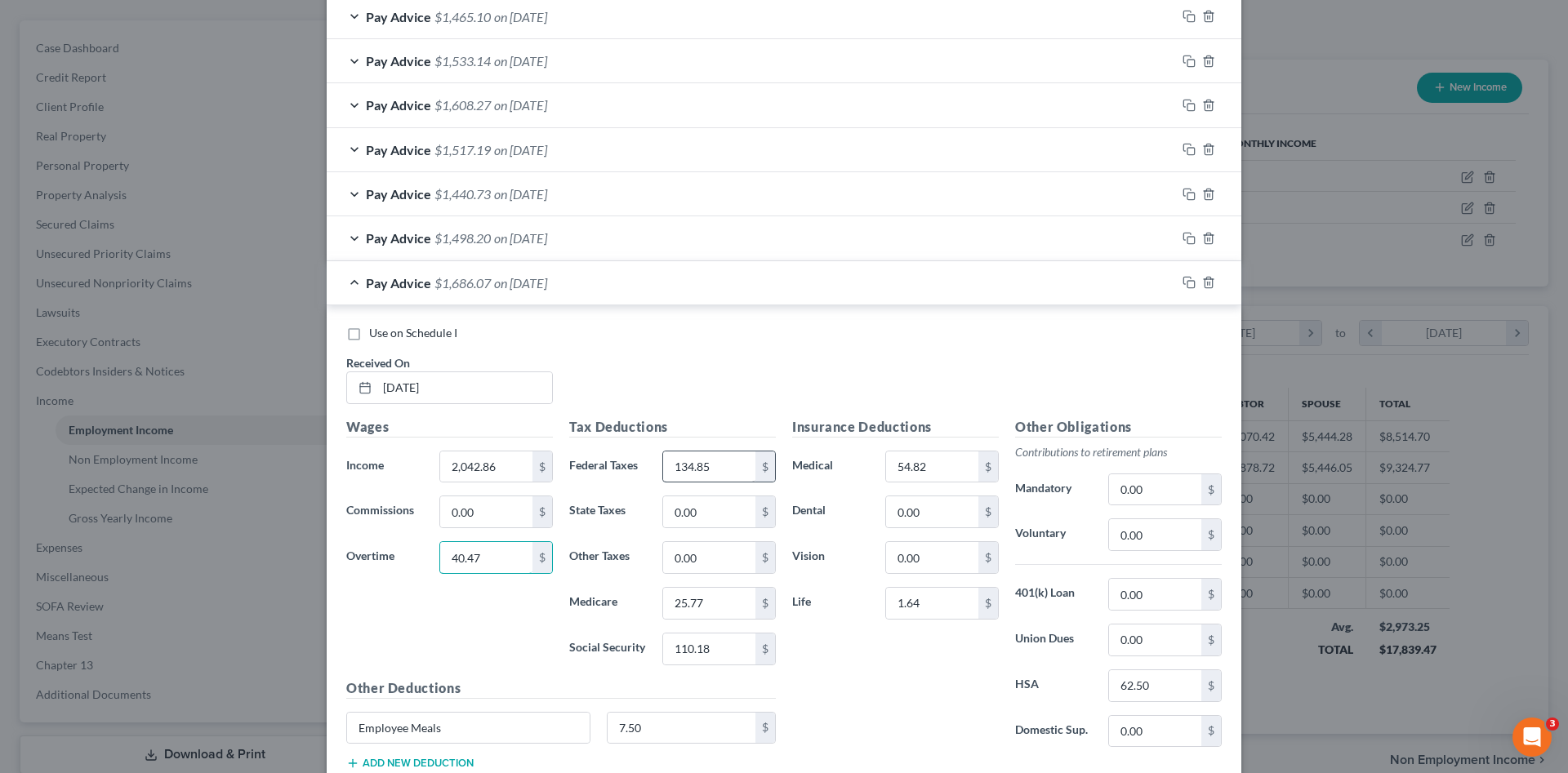
type input "40.47"
click at [723, 474] on input "134.85" at bounding box center [709, 467] width 93 height 31
type input "157.52"
type input "28.50"
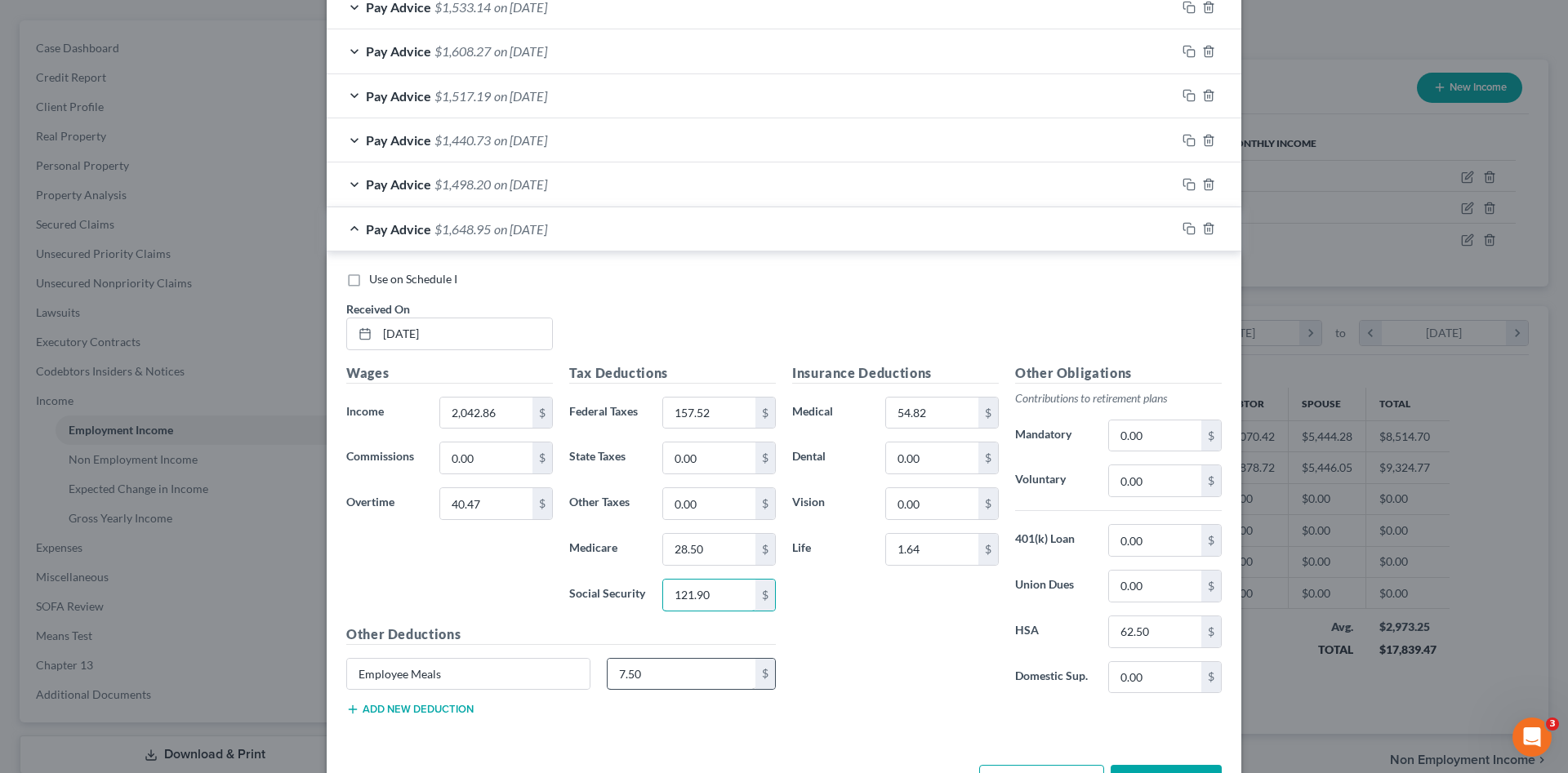
type input "121.90"
click at [633, 679] on input "7.50" at bounding box center [682, 674] width 149 height 31
type input "0.00"
click at [1187, 229] on rect "button" at bounding box center [1191, 230] width 7 height 7
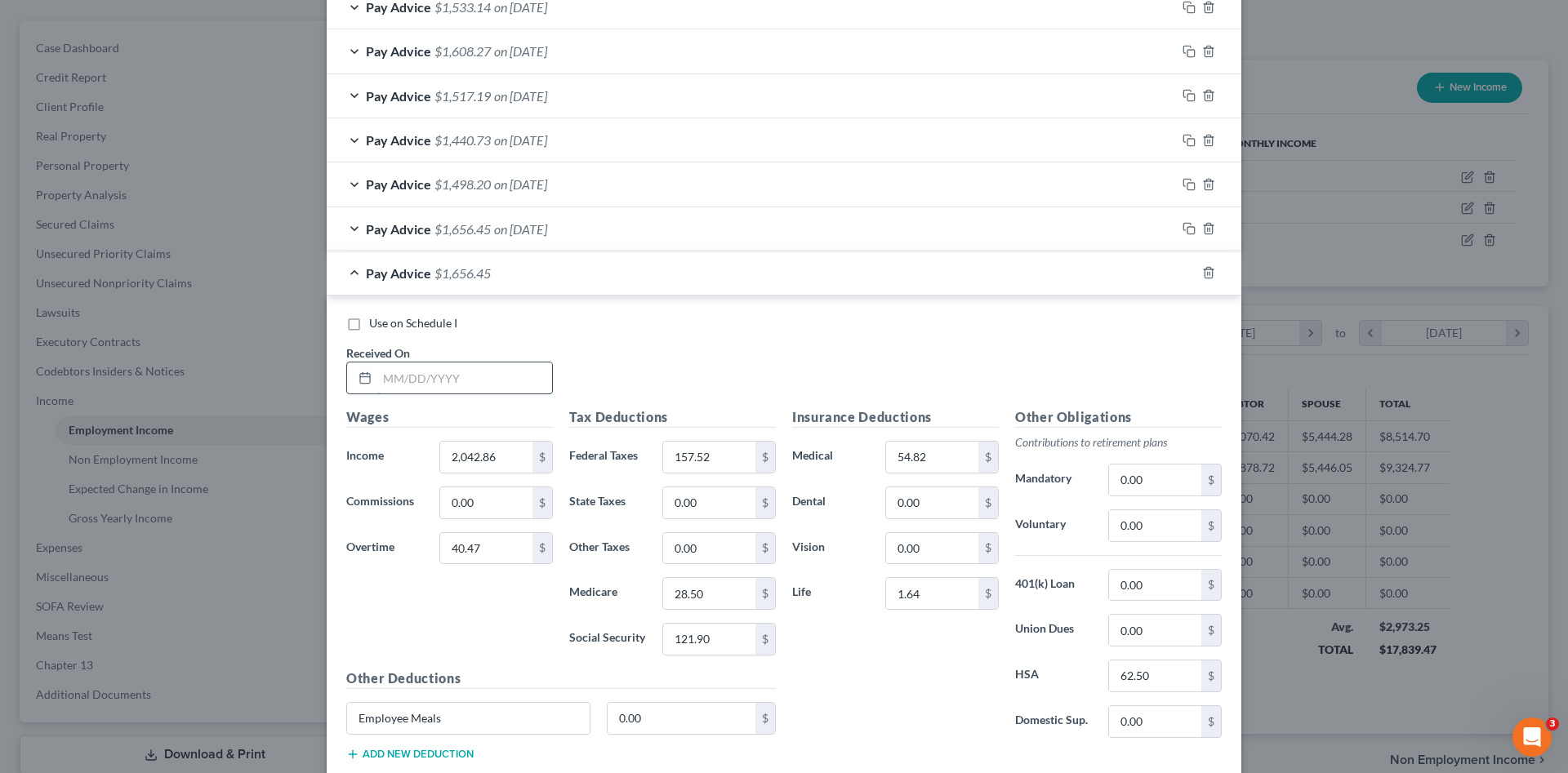
click at [512, 384] on input "text" at bounding box center [464, 378] width 174 height 31
drag, startPoint x: 509, startPoint y: 371, endPoint x: 501, endPoint y: 359, distance: 14.4
click at [505, 366] on input "text" at bounding box center [464, 378] width 174 height 31
type input "08/08/2025"
click at [490, 553] on input "40.47" at bounding box center [486, 548] width 93 height 31
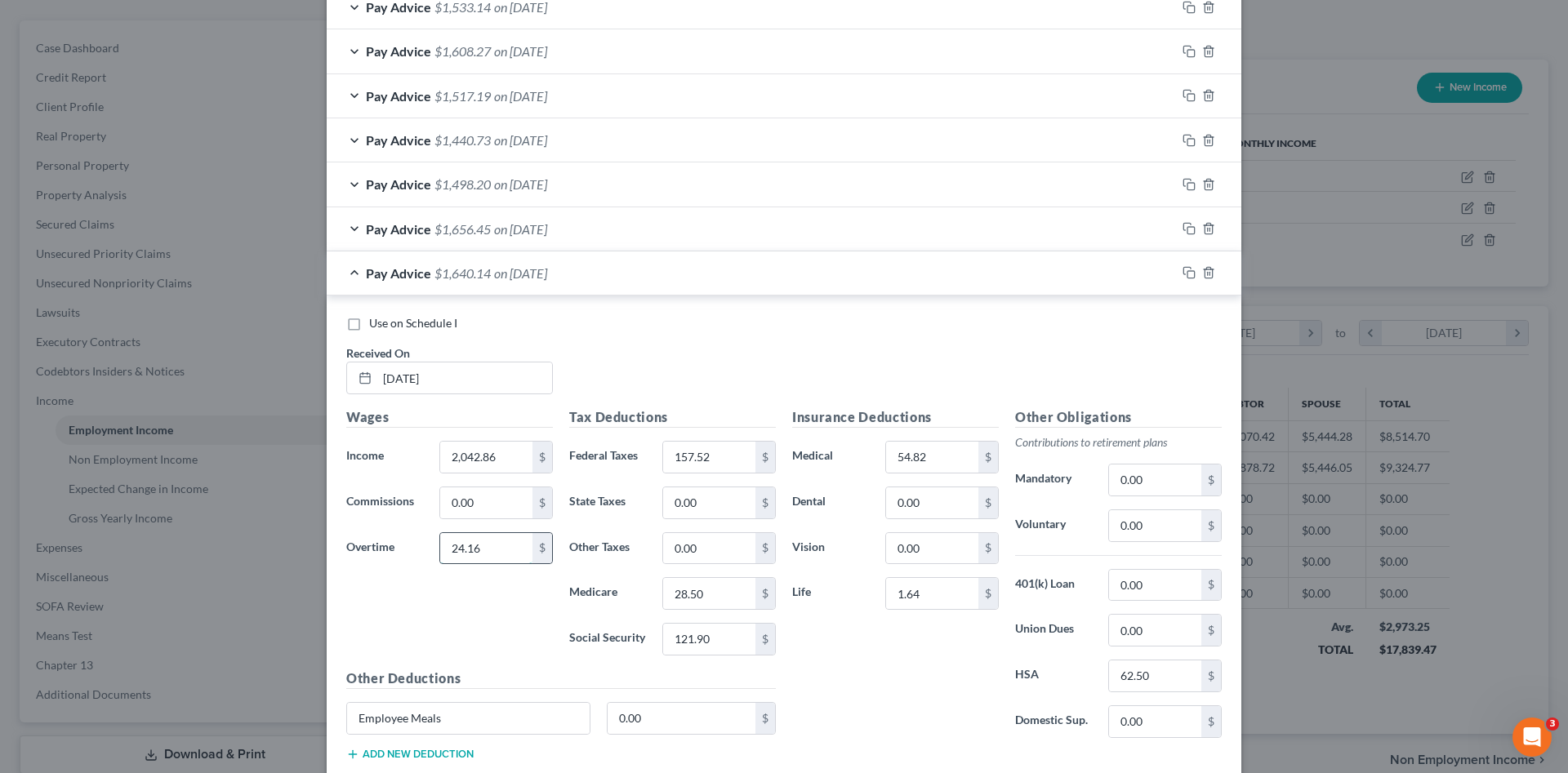
type input "24.16"
type input "2,156.71"
type input "169.10"
type input "29.91"
type input "127.87"
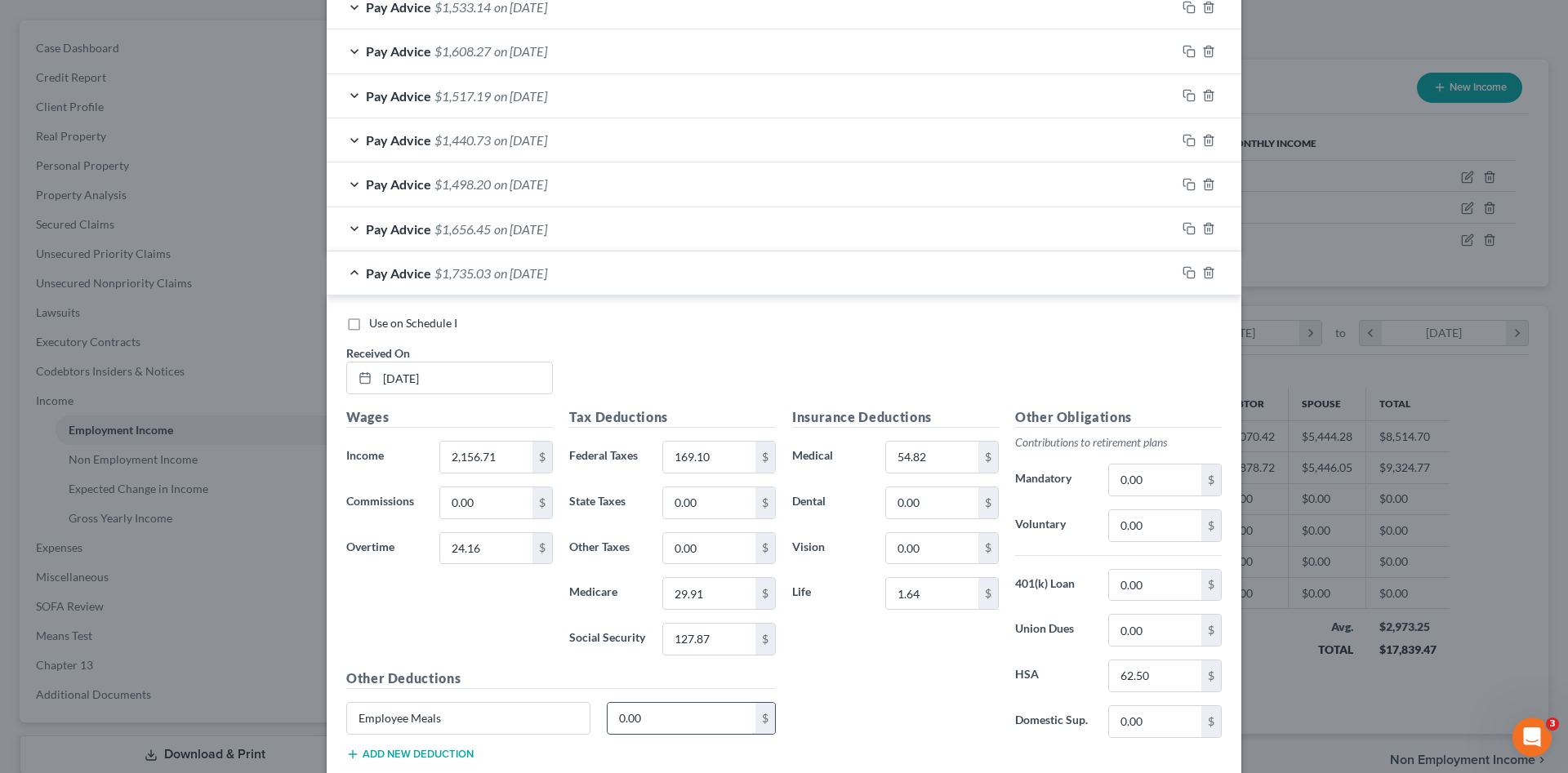
click at [658, 717] on input "0.00" at bounding box center [682, 718] width 149 height 31
type input "8.50"
click at [1183, 273] on icon "button" at bounding box center [1189, 272] width 13 height 13
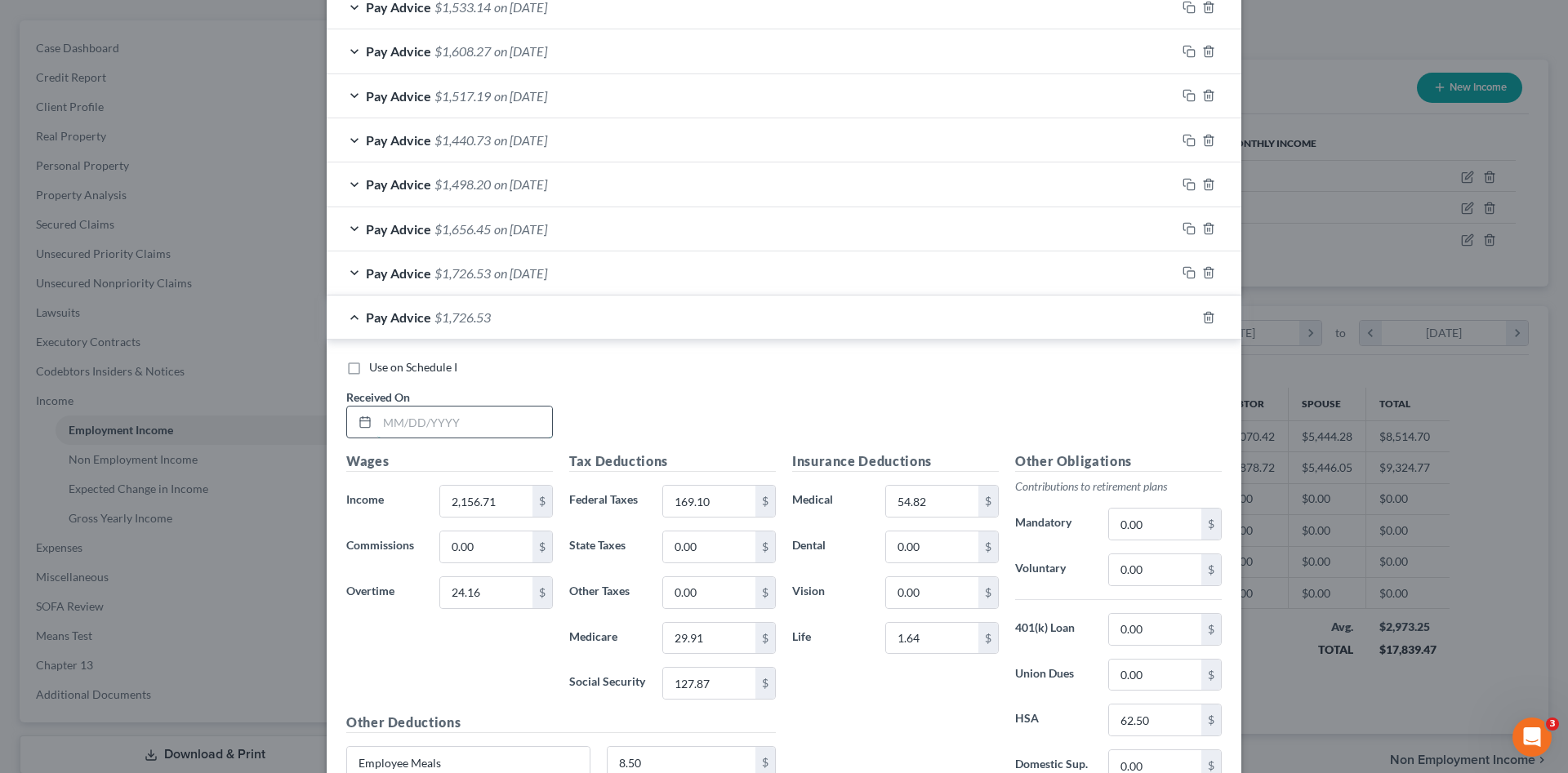
click at [486, 431] on input "text" at bounding box center [464, 422] width 174 height 31
click at [411, 424] on input "text" at bounding box center [464, 422] width 174 height 31
type input "08/22/2025"
click at [494, 591] on input "24.16" at bounding box center [486, 592] width 93 height 31
type input "12.27"
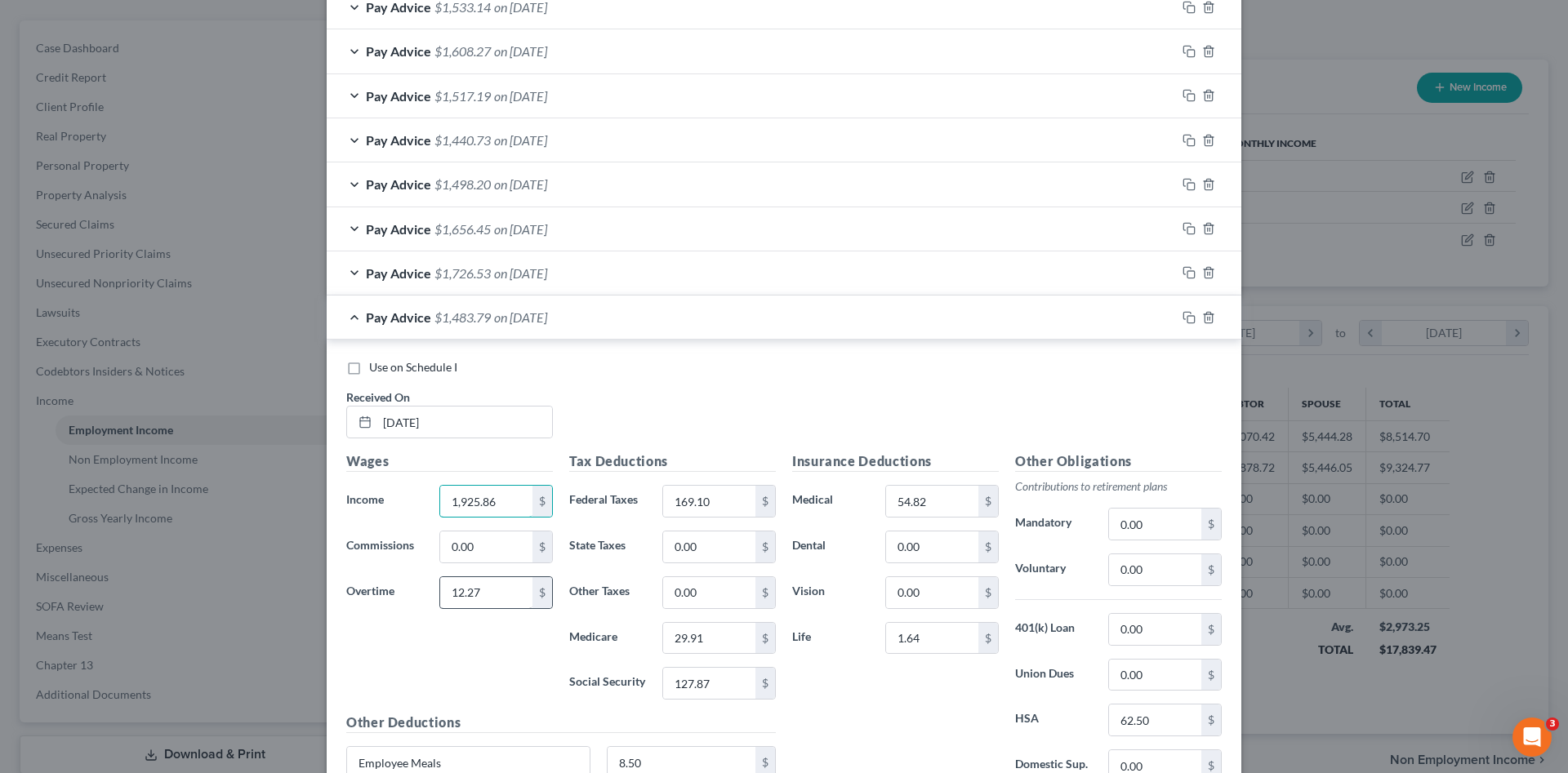
type input "1,925.86"
type input "140.09"
type input "26.40"
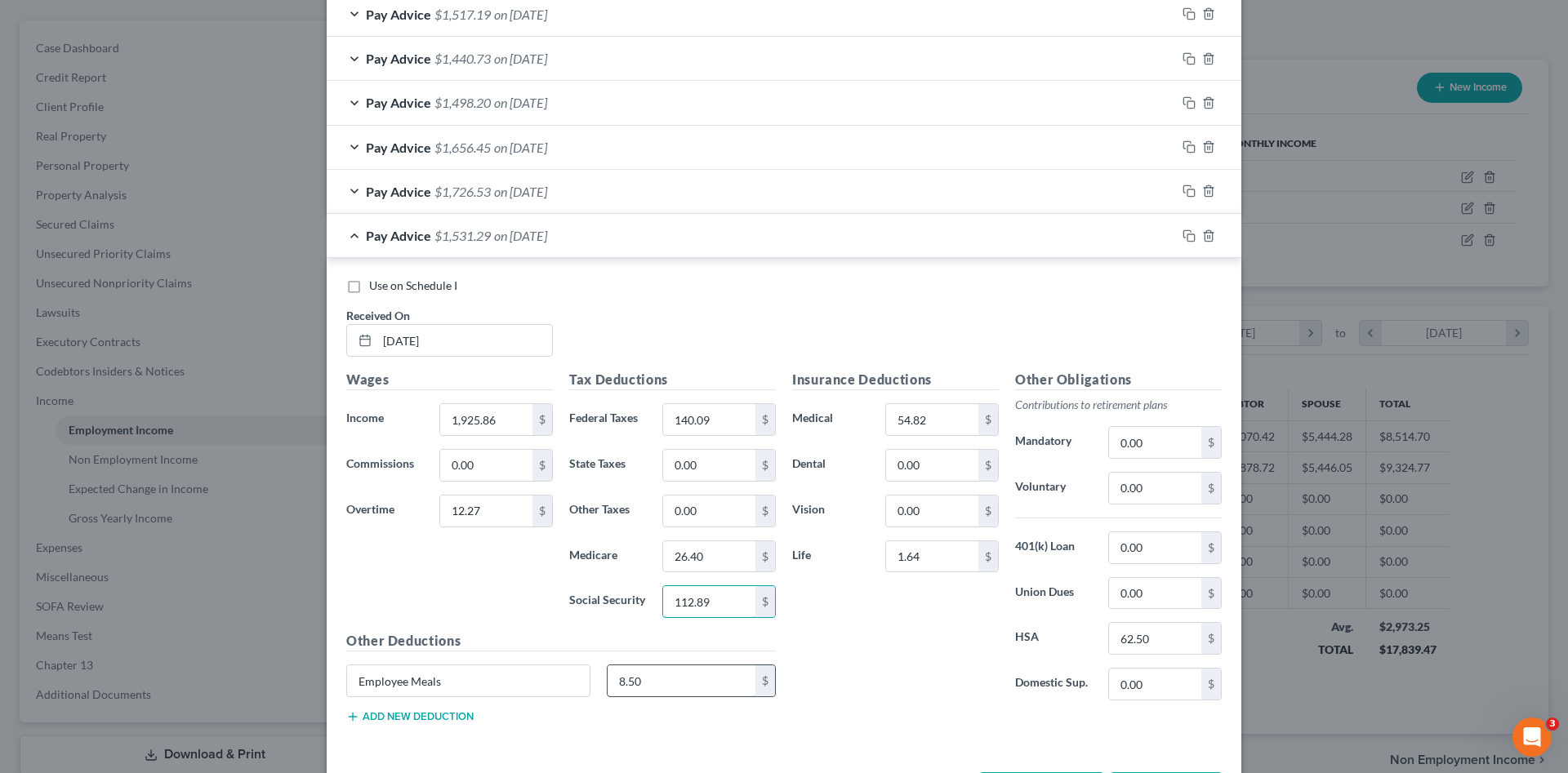
type input "112.89"
click at [627, 687] on input "8.50" at bounding box center [682, 680] width 149 height 31
type input "28.25"
click at [439, 288] on span "Use on Schedule I" at bounding box center [413, 284] width 88 height 14
click at [386, 288] on input "Use on Schedule I" at bounding box center [381, 283] width 11 height 11
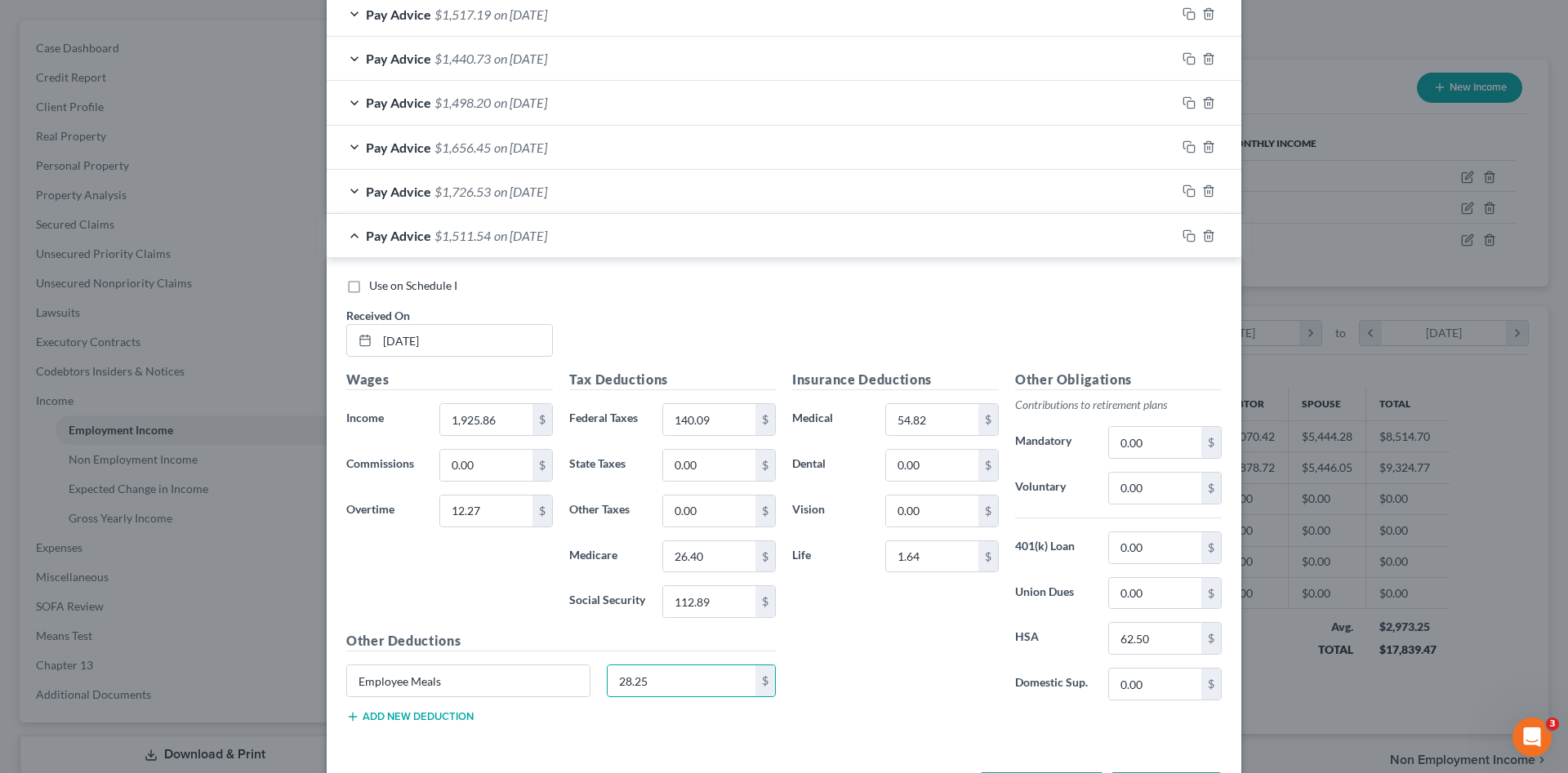
checkbox input "true"
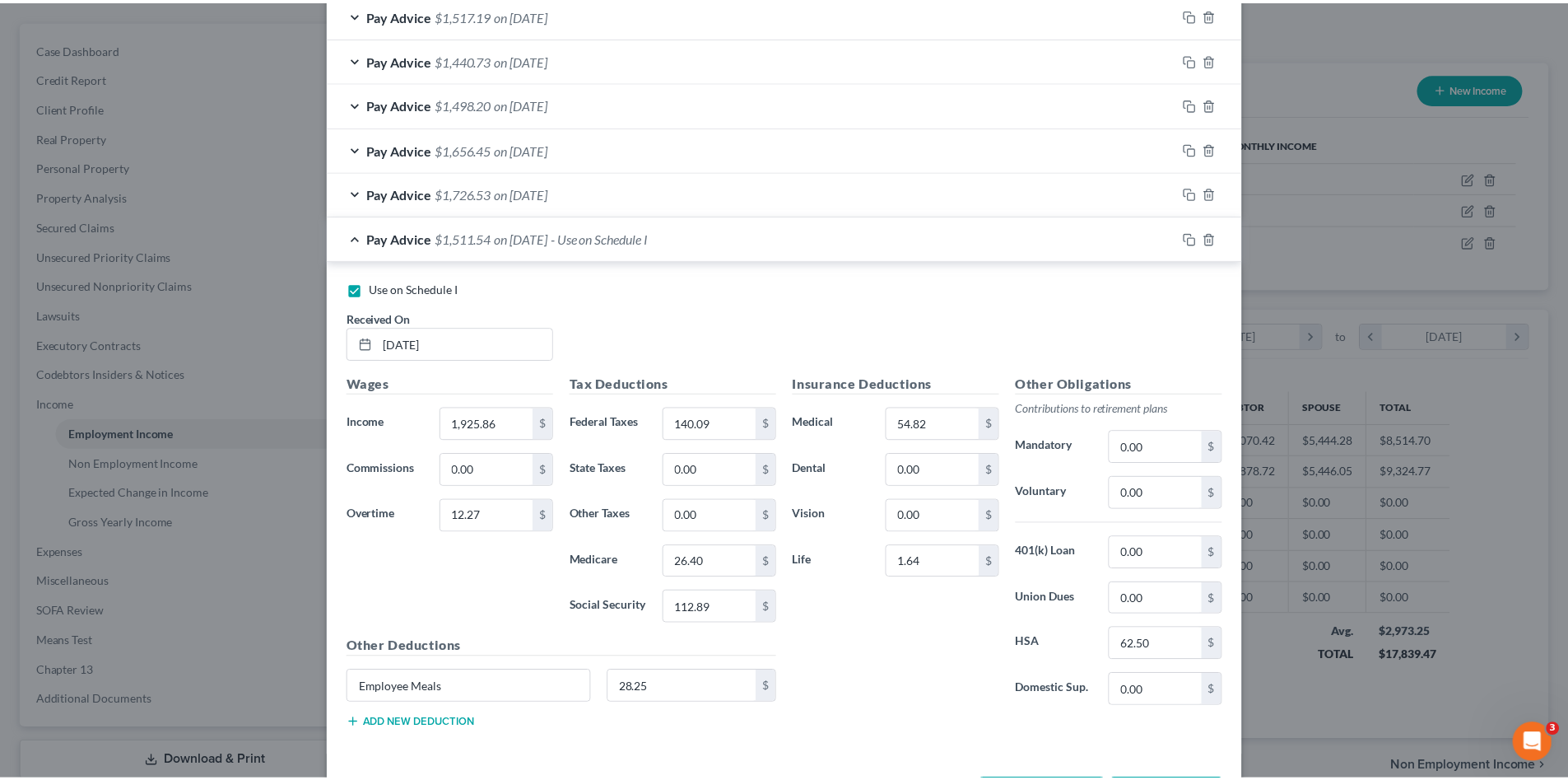
scroll to position [977, 0]
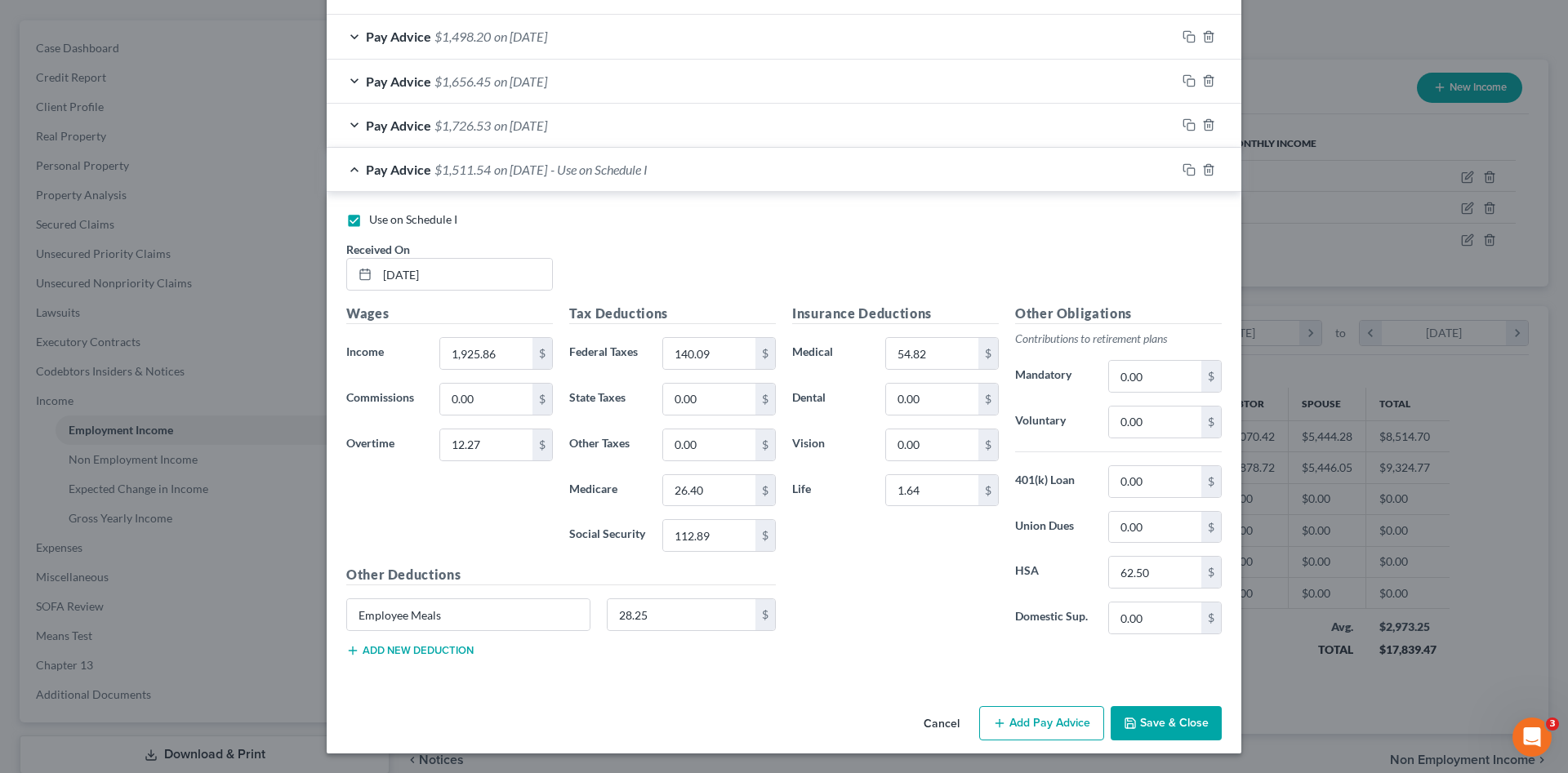
click at [1125, 718] on icon "button" at bounding box center [1129, 723] width 10 height 10
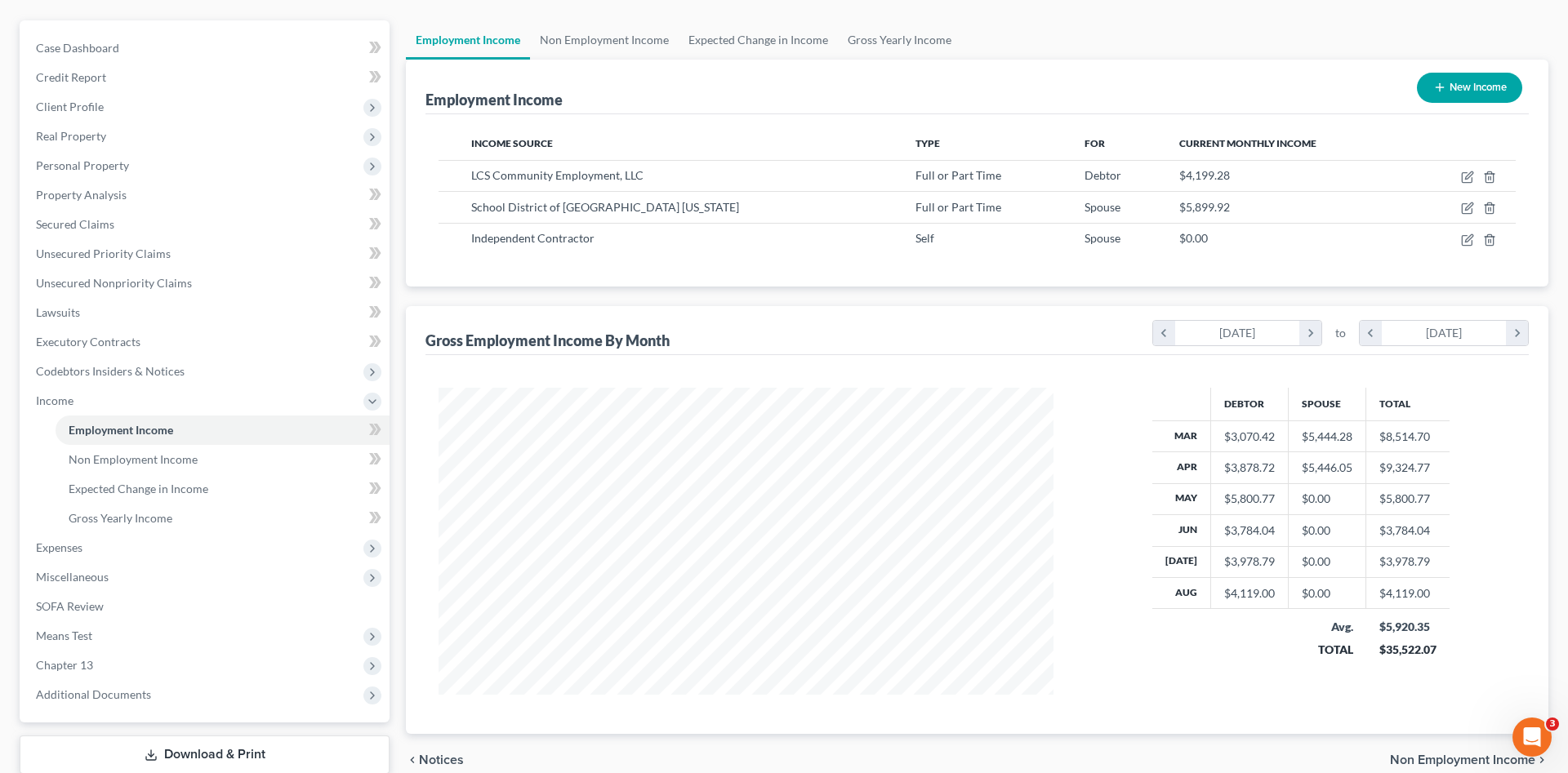
scroll to position [815724, 815860]
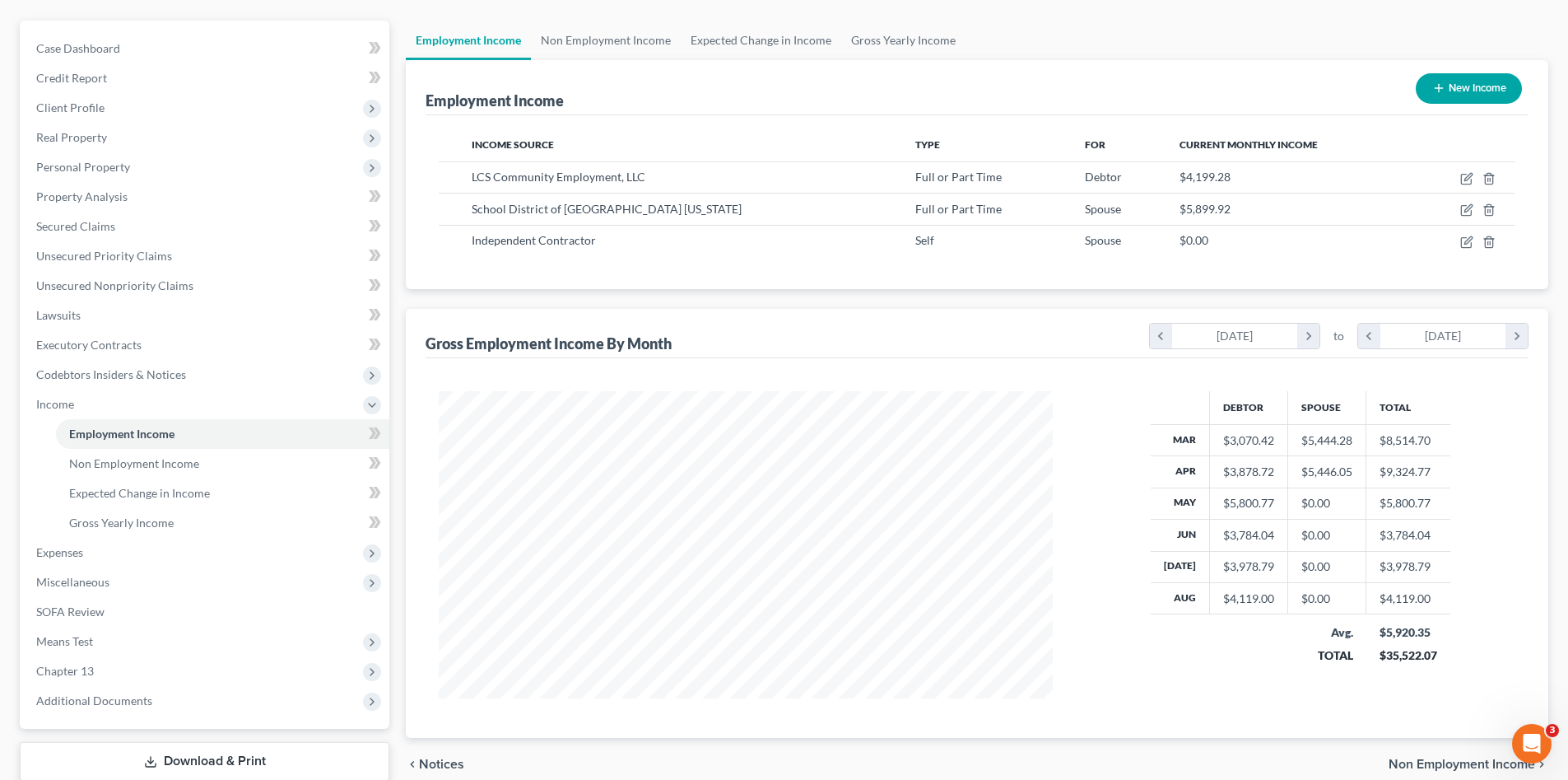
click at [610, 704] on div "Debtor Spouse Total Mar $3,070.42 $5,444.28 $8,514.70 Apr $3,878.72 $5,446.05 $…" at bounding box center [977, 548] width 1103 height 379
click at [1463, 207] on icon "button" at bounding box center [1467, 210] width 13 height 13
select select "0"
select select "9"
select select "2"
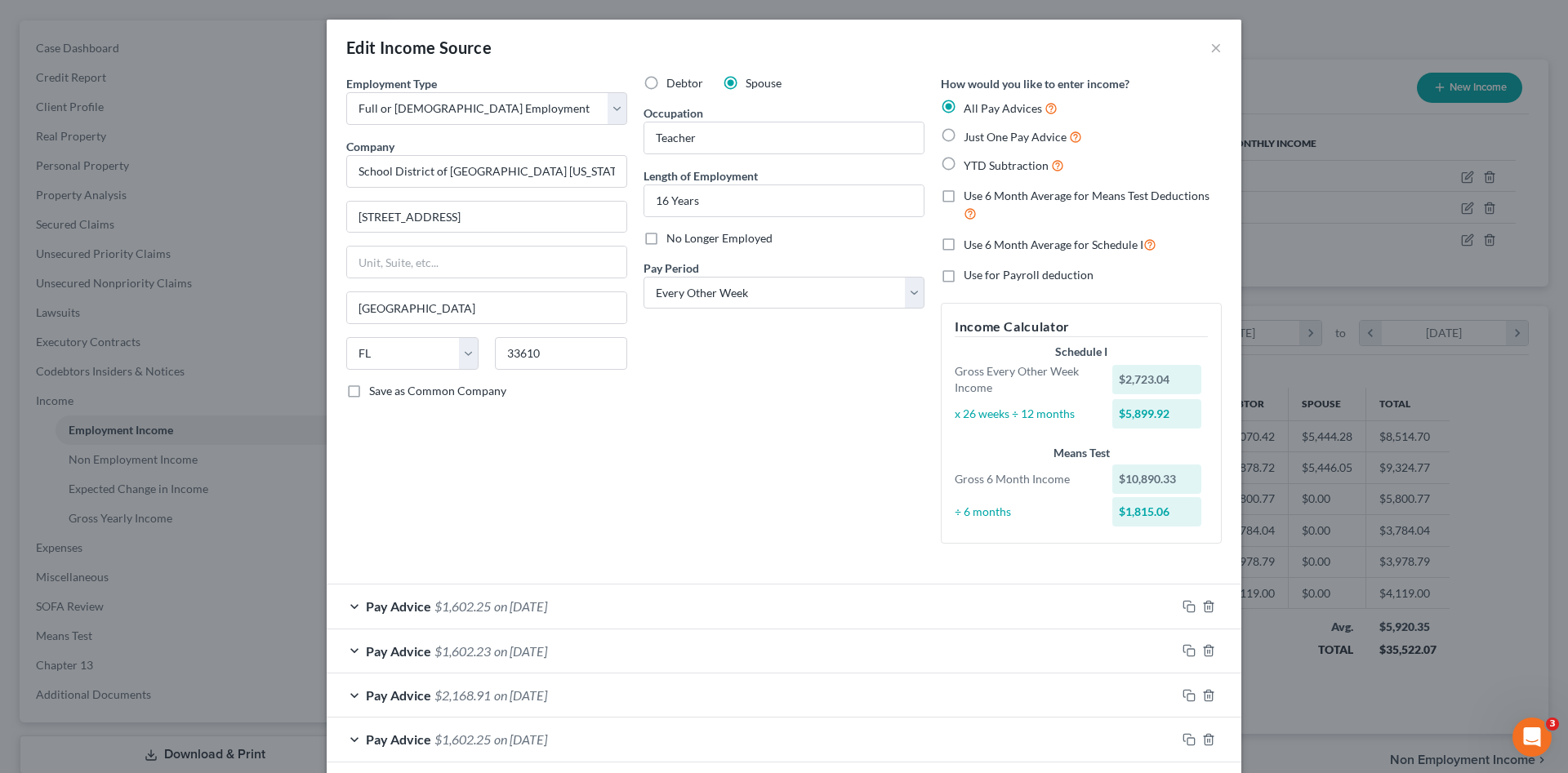
scroll to position [78, 0]
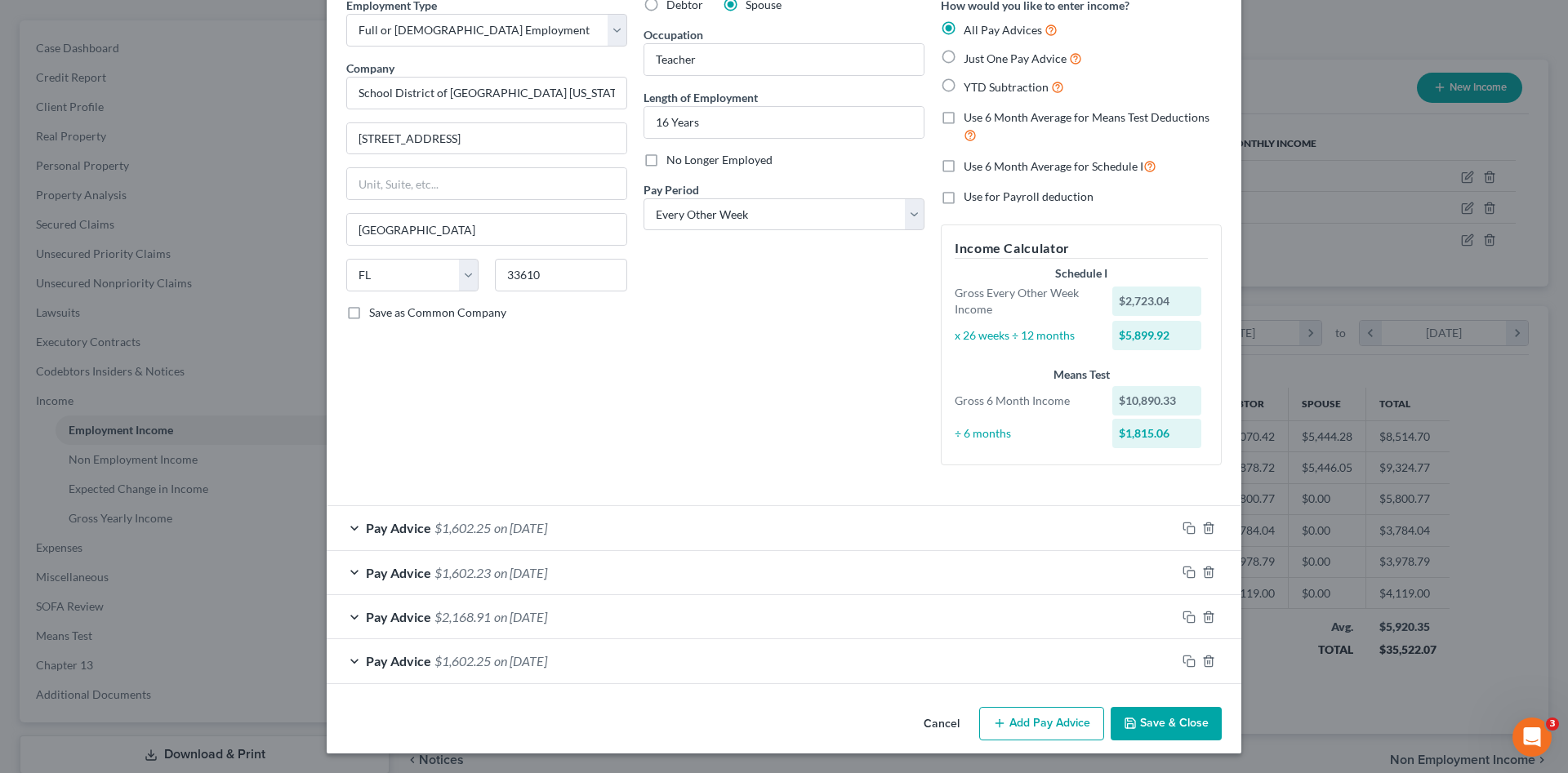
click at [755, 441] on div "Debtor Spouse Occupation Teacher Length of Employment 16 Years No Longer Employ…" at bounding box center [784, 237] width 297 height 481
click at [1184, 525] on icon "button" at bounding box center [1189, 528] width 13 height 13
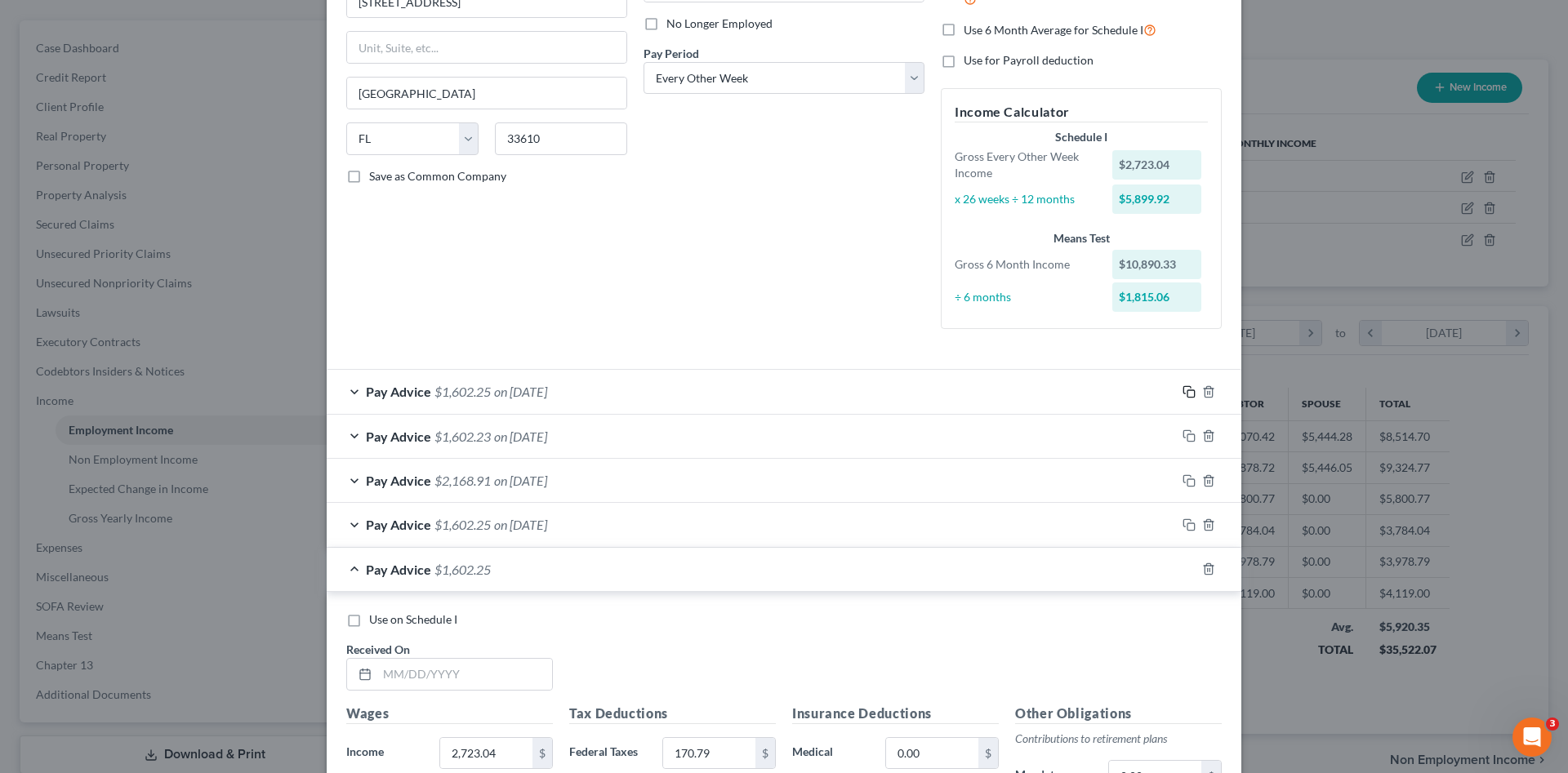
scroll to position [323, 0]
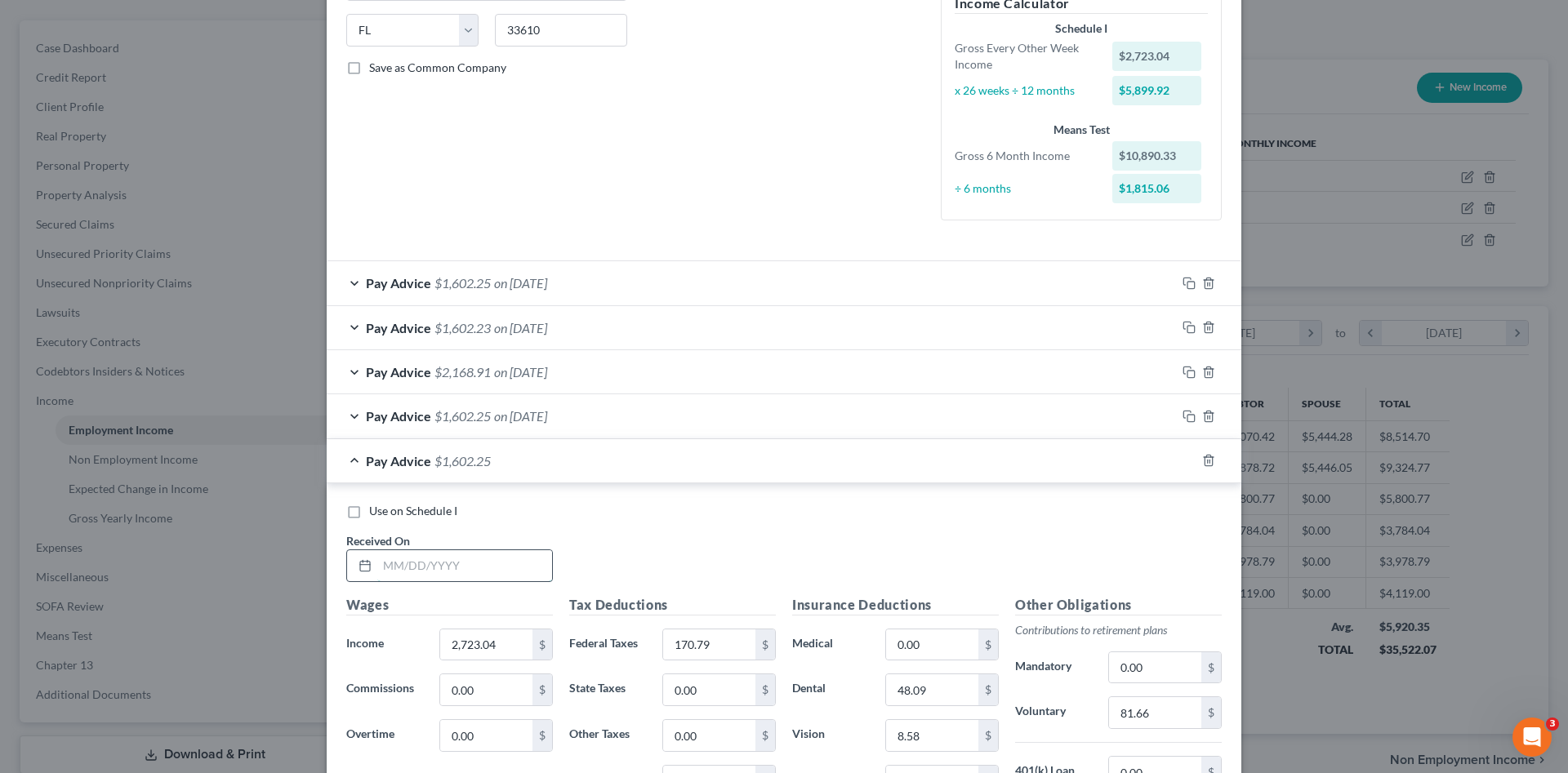
click at [484, 572] on input "text" at bounding box center [464, 566] width 174 height 31
type input "[DATE]"
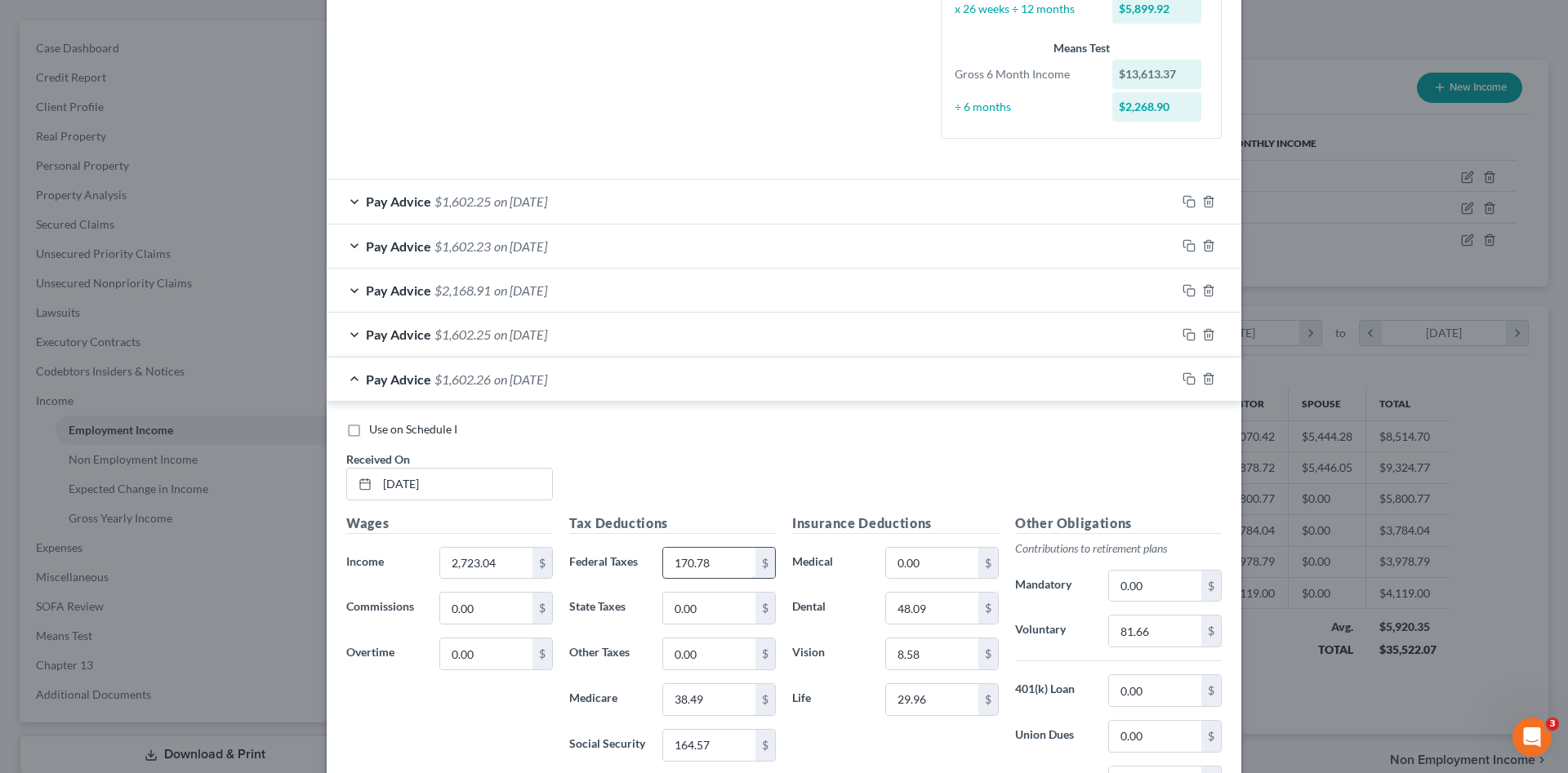
type input "170.78"
type input "38.48"
type input "164.57"
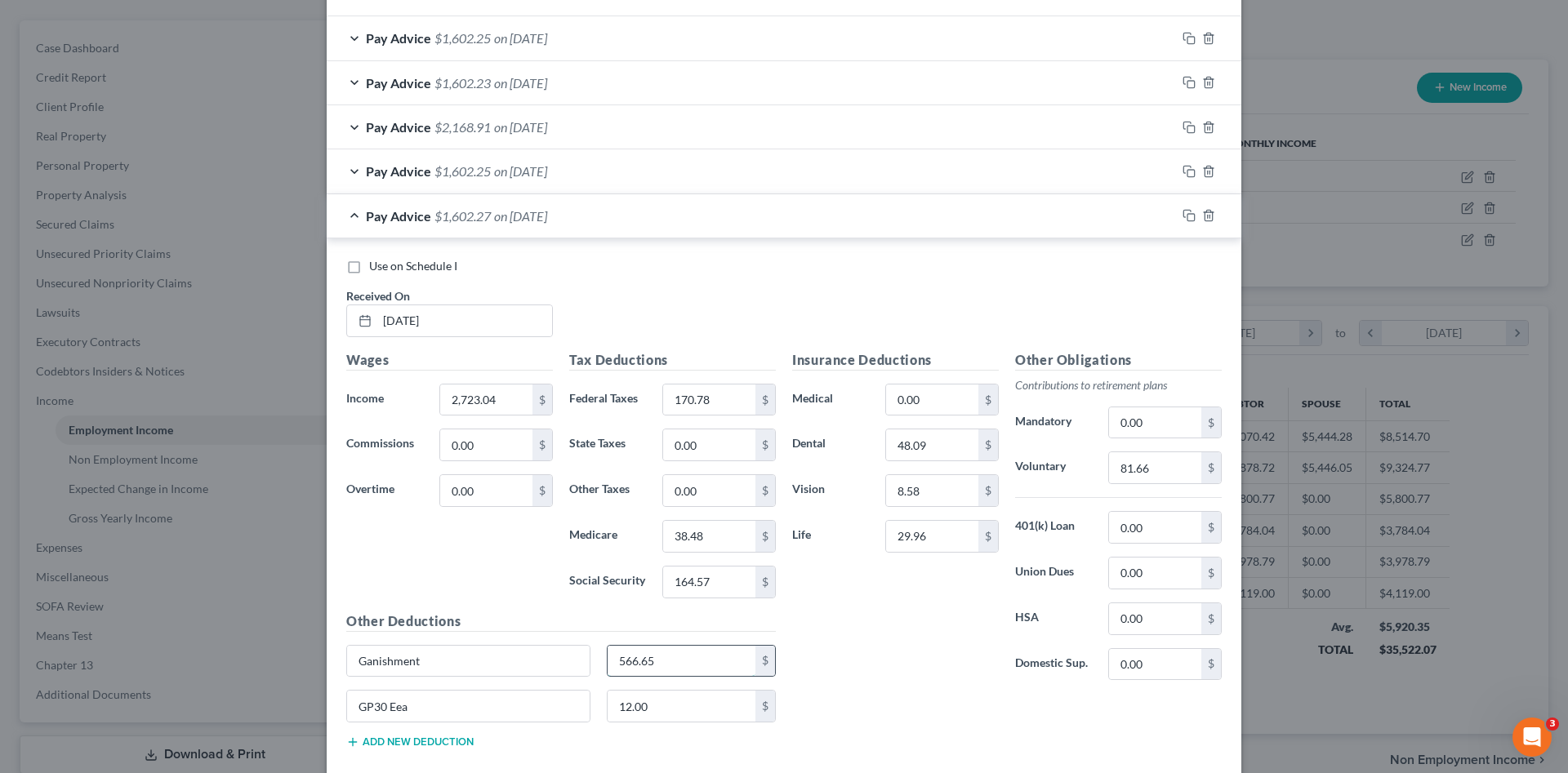
click at [723, 660] on input "566.65" at bounding box center [682, 661] width 149 height 31
type input "566.66"
click at [1184, 218] on icon "button" at bounding box center [1189, 215] width 13 height 13
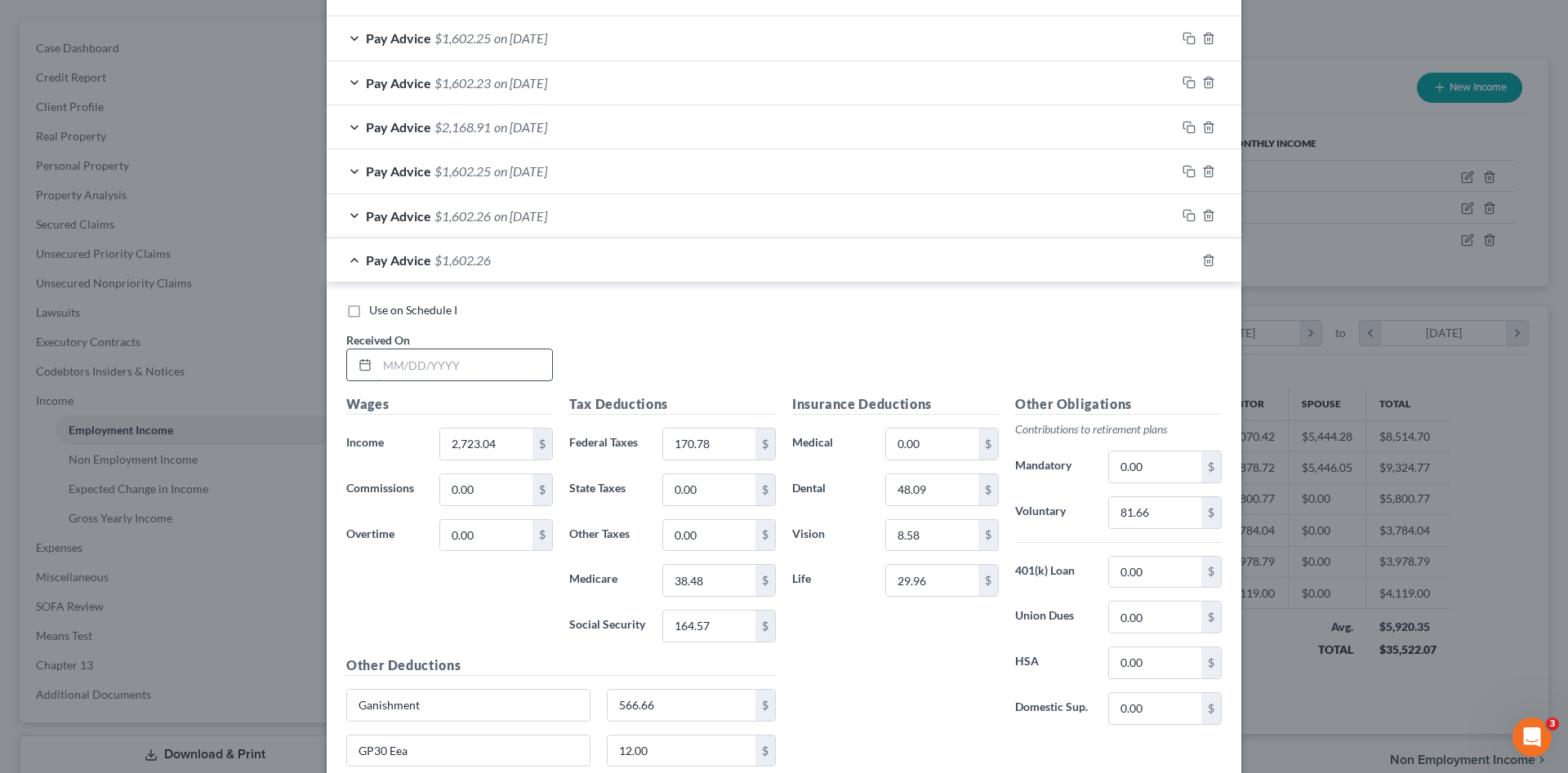
click at [438, 364] on input "text" at bounding box center [464, 365] width 174 height 31
click at [501, 354] on input "text" at bounding box center [464, 365] width 174 height 31
type input "[DATE]"
click at [706, 441] on input "170.78" at bounding box center [709, 444] width 93 height 31
click at [640, 712] on input "566.66" at bounding box center [682, 705] width 149 height 31
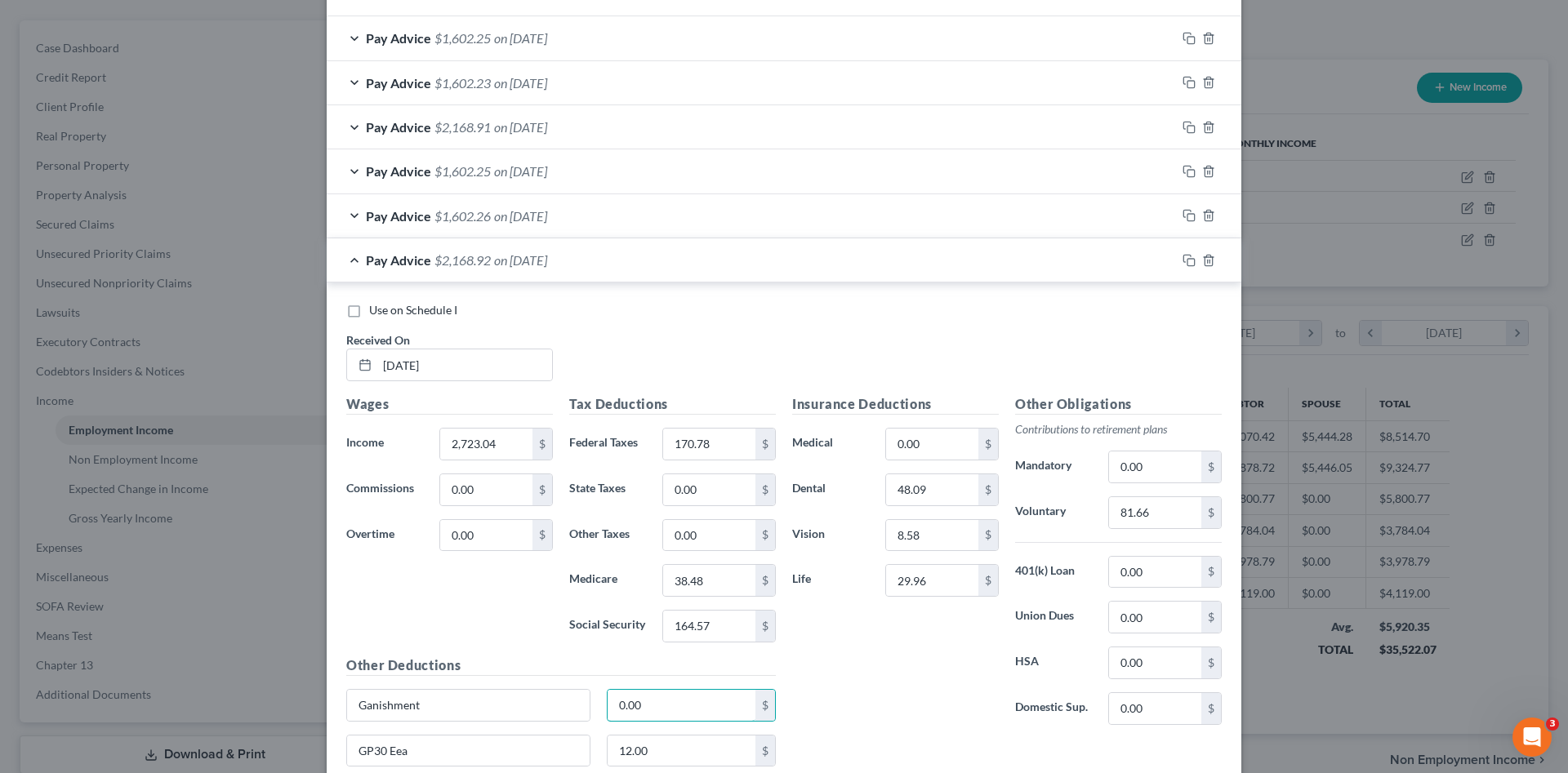
type input "0.00"
click at [878, 702] on div "Insurance Deductions Medical 0.00 $ Dental 48.09 $ Vision 8.58 $ Life 29.96 $" at bounding box center [895, 566] width 223 height 344
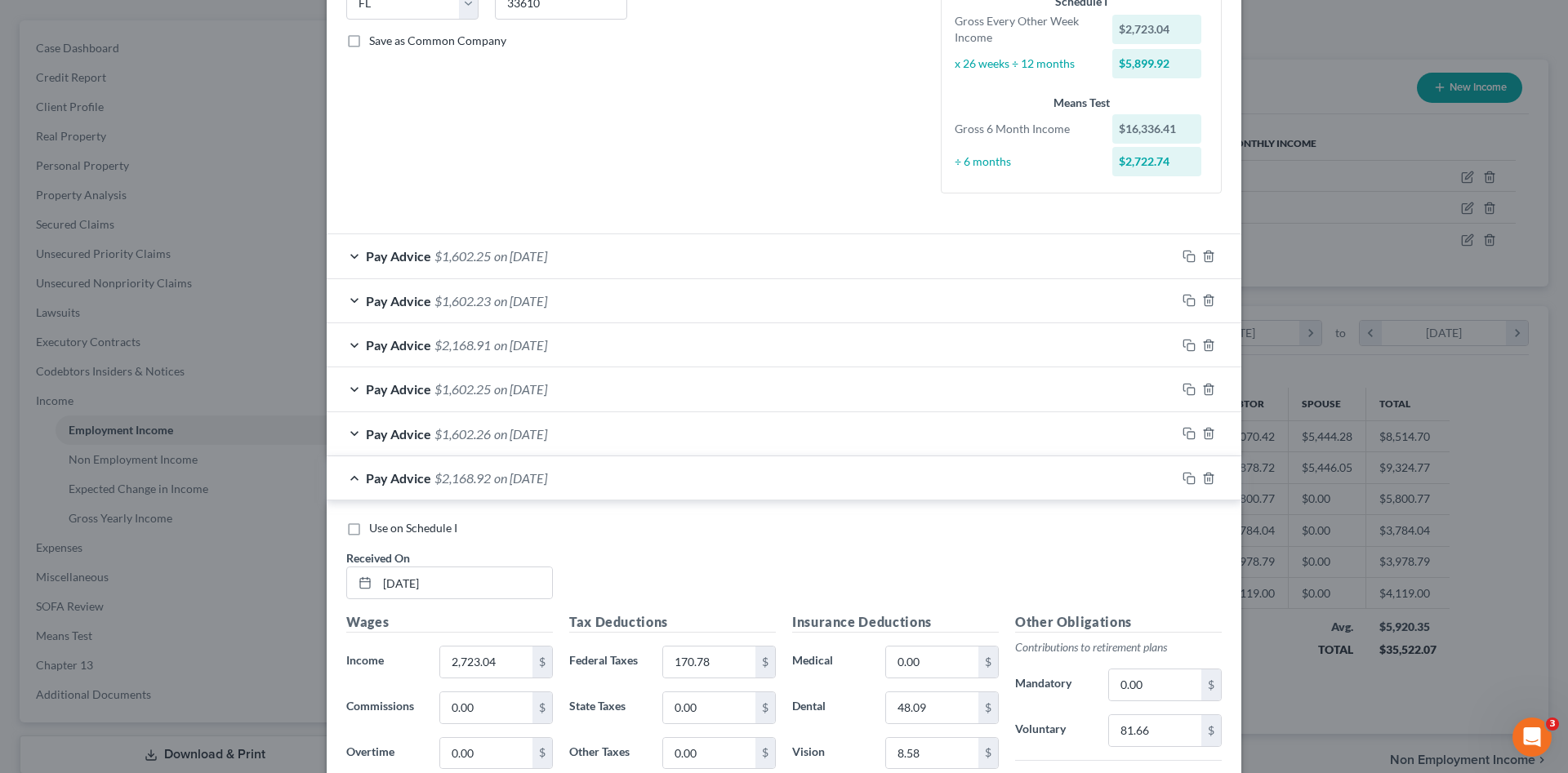
click at [649, 253] on div "Pay Advice $1,602.25 on 04/18/2025" at bounding box center [751, 255] width 850 height 43
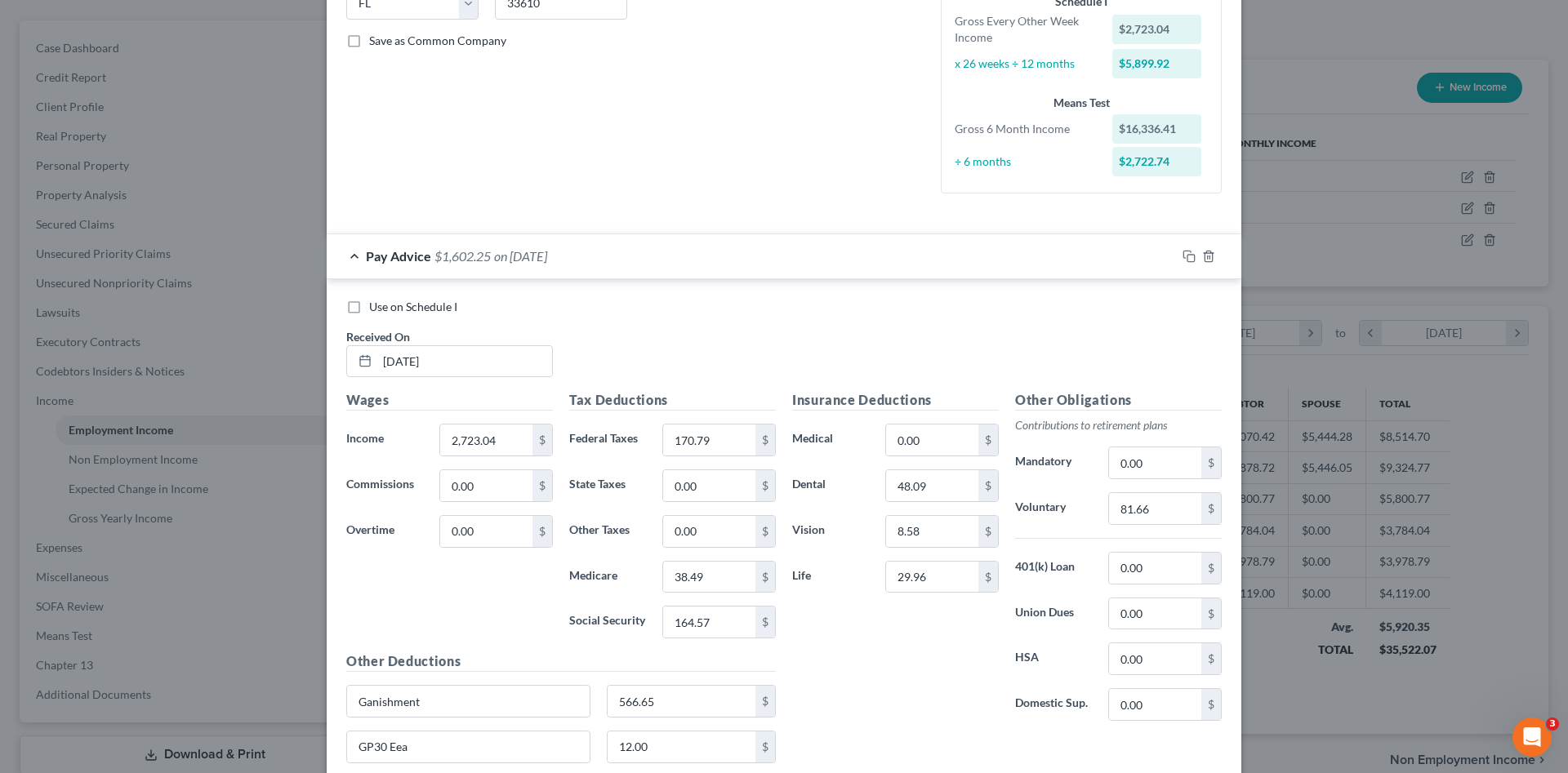
click at [628, 260] on div "Pay Advice $1,602.25 on 04/18/2025" at bounding box center [751, 255] width 850 height 43
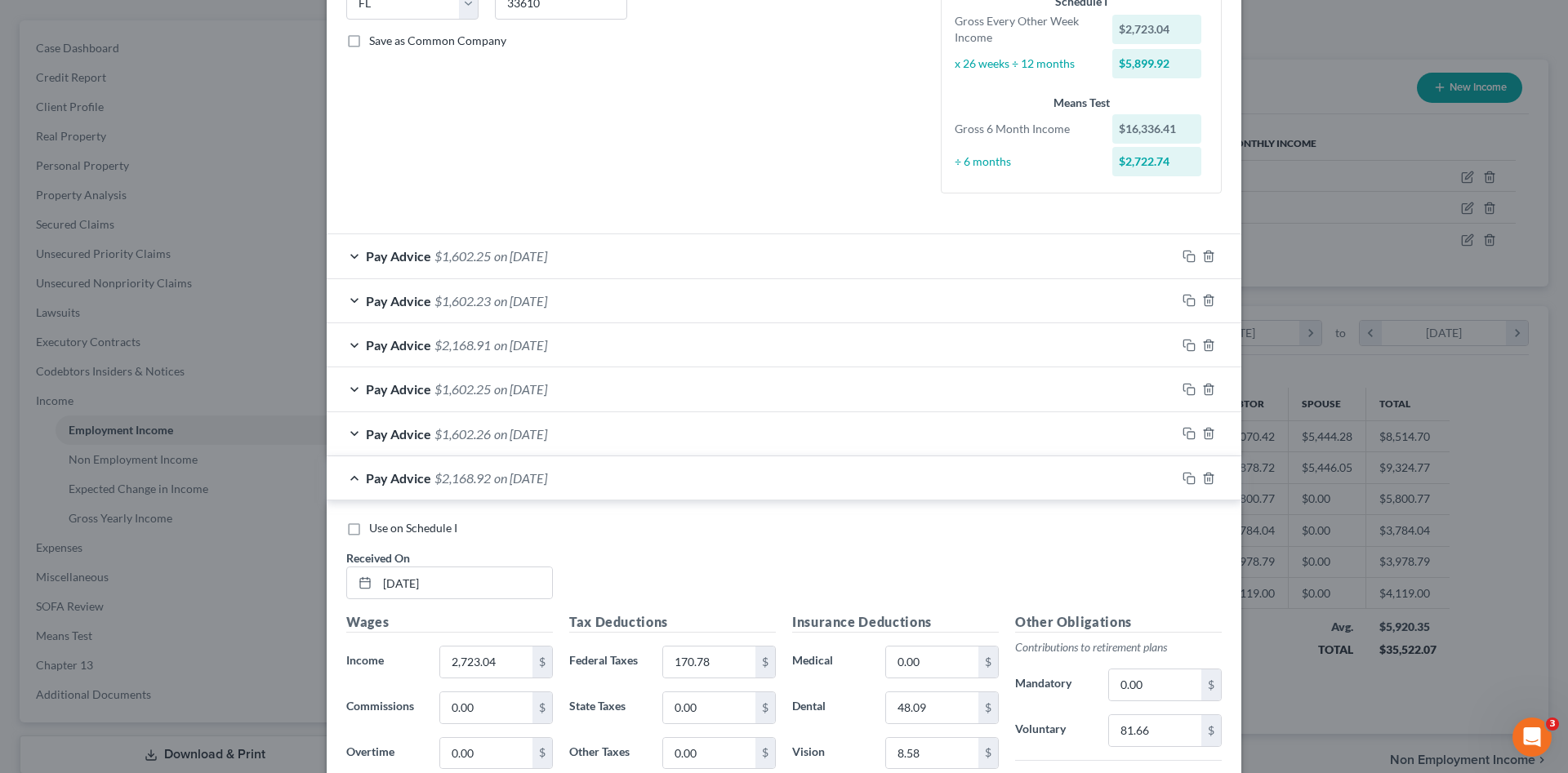
click at [616, 293] on div "Pay Advice $1,602.23 on 04/04/2025" at bounding box center [751, 300] width 850 height 43
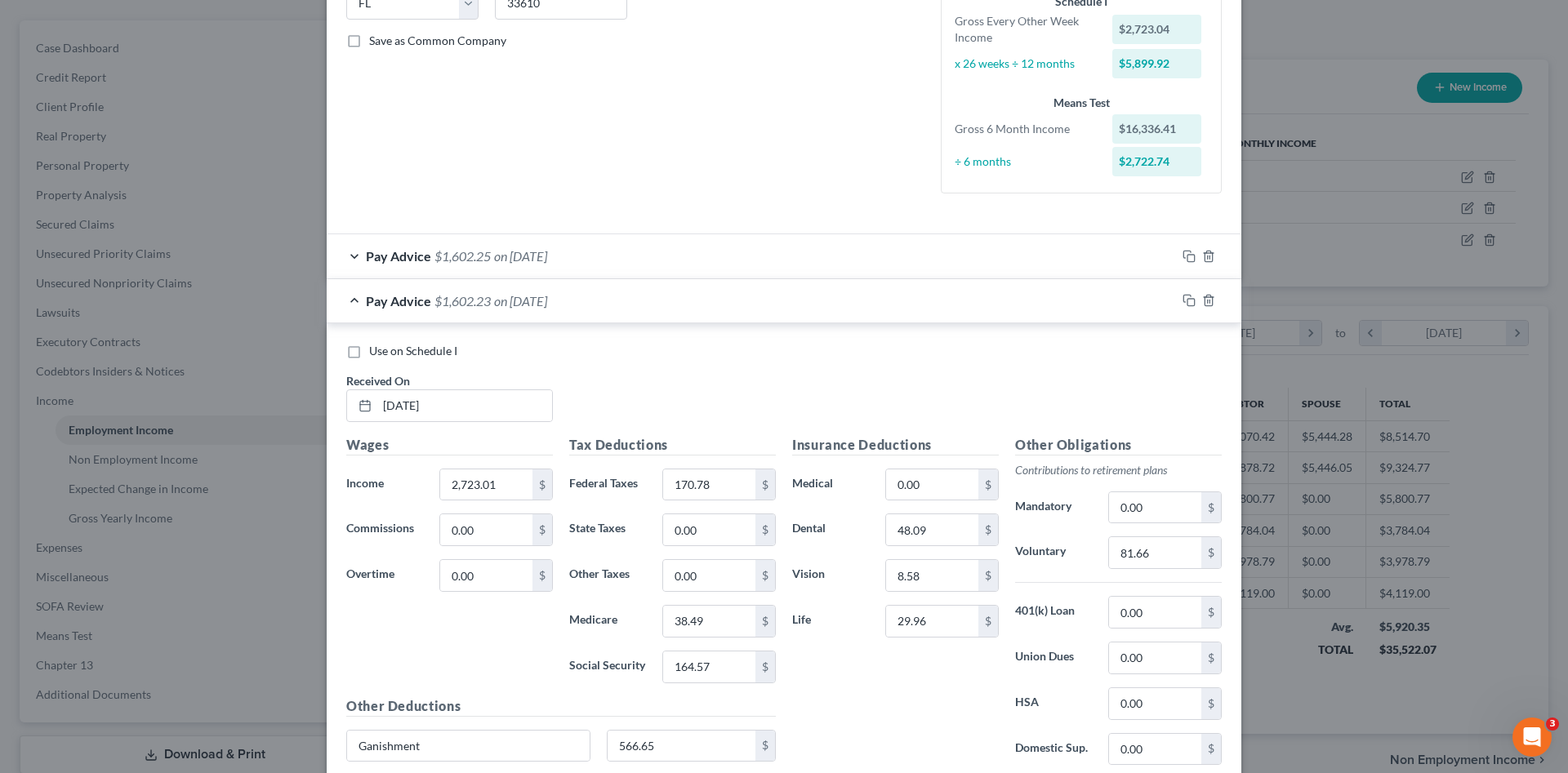
click at [616, 293] on div "Pay Advice $1,602.23 on 04/04/2025" at bounding box center [751, 300] width 850 height 43
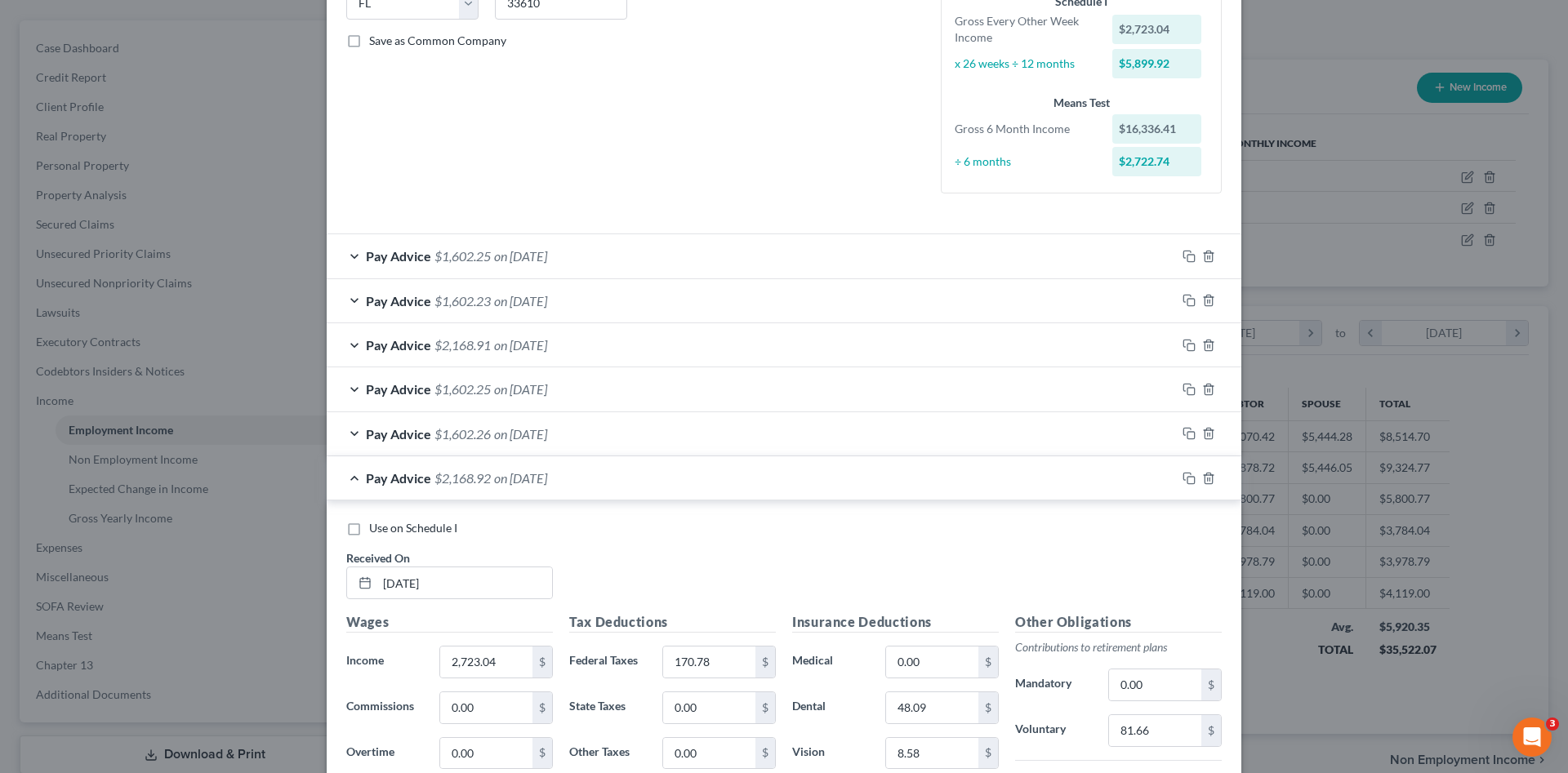
click at [627, 340] on div "Pay Advice $2,168.91 on 03/21/2025" at bounding box center [751, 344] width 850 height 43
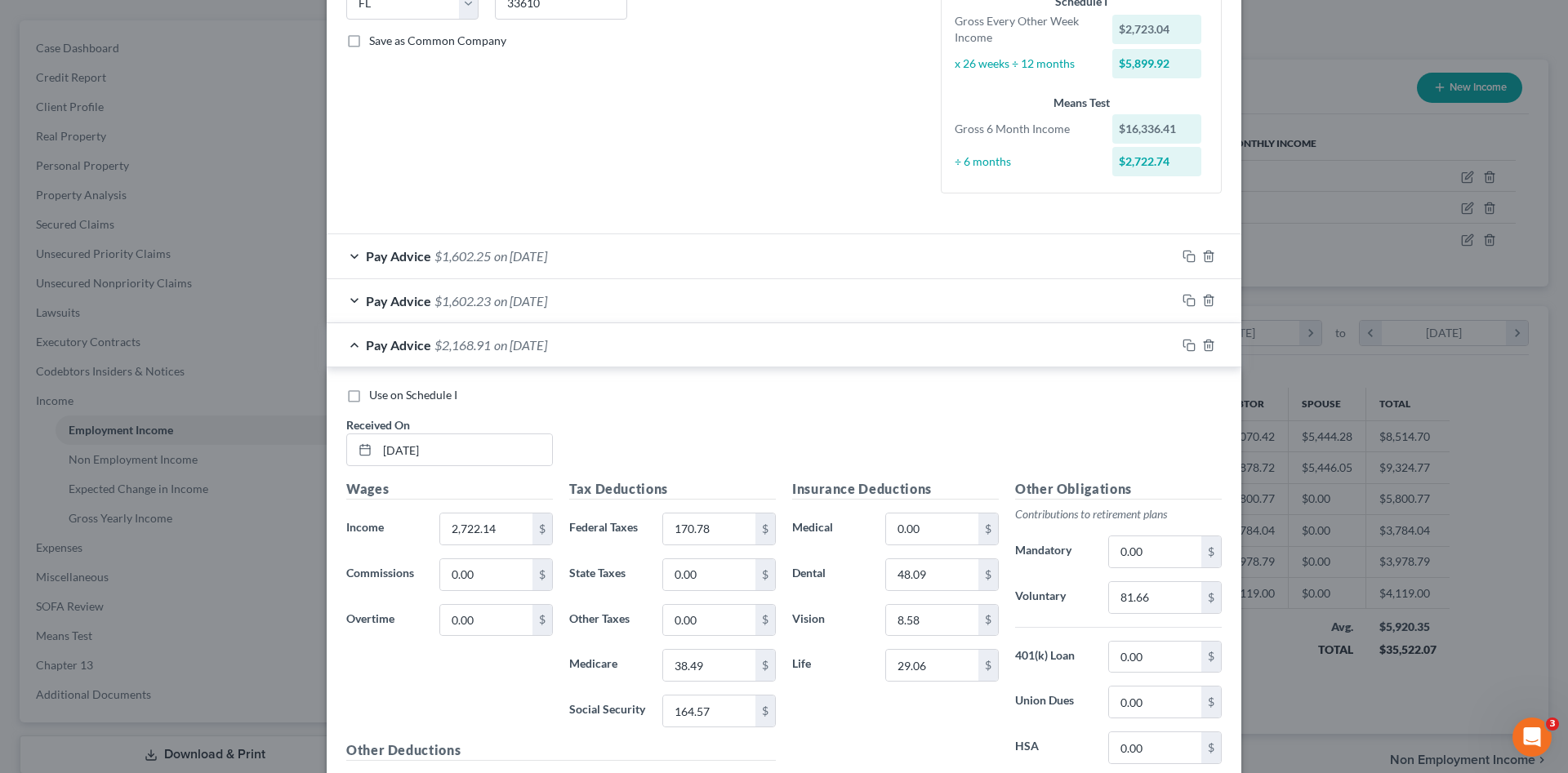
scroll to position [432, 0]
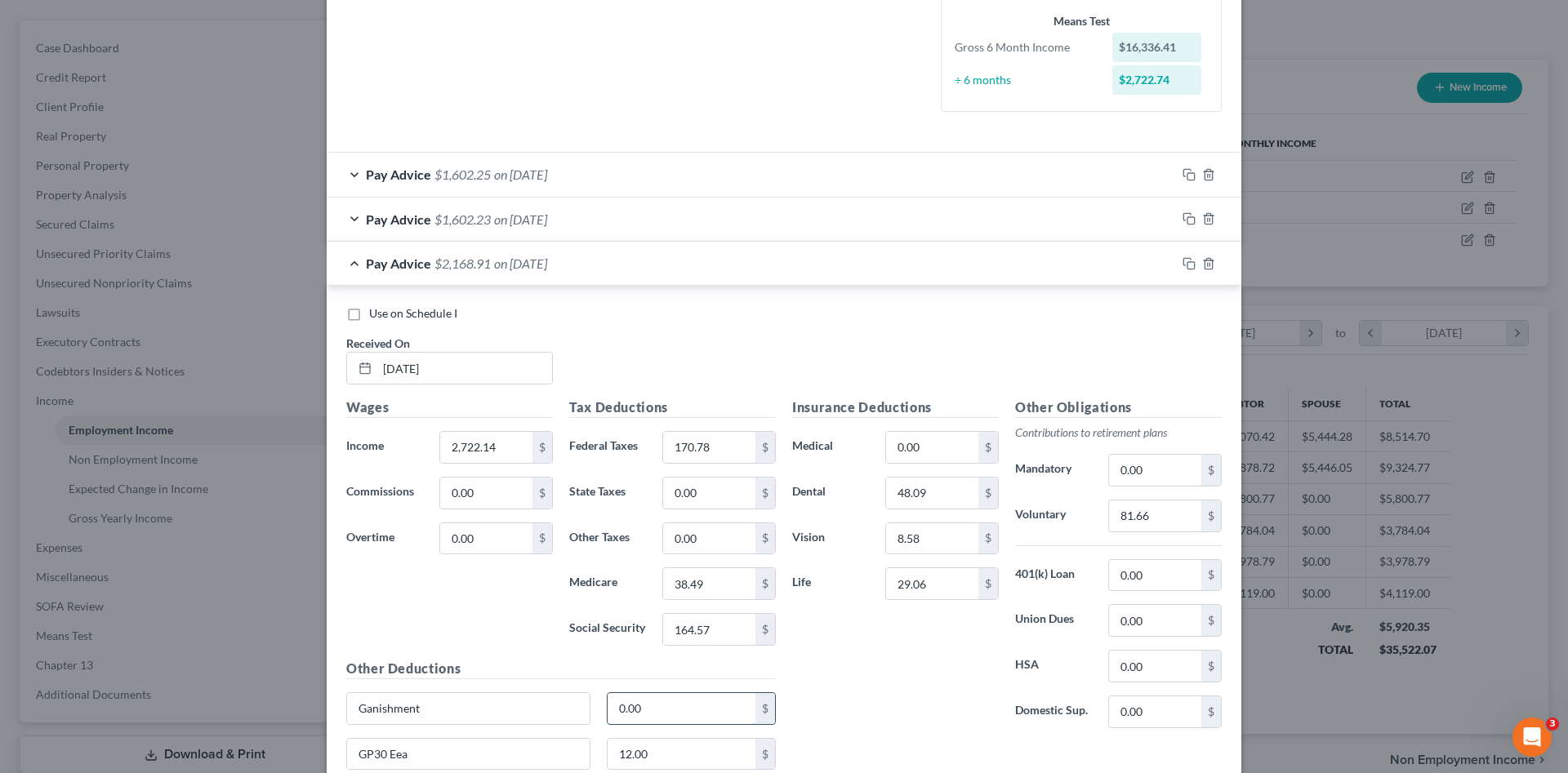
click at [639, 715] on input "0.00" at bounding box center [682, 709] width 149 height 31
type input "4"
type input "566.66"
click at [633, 256] on div "Pay Advice $1,602.25 on 03/21/2025" at bounding box center [751, 262] width 850 height 43
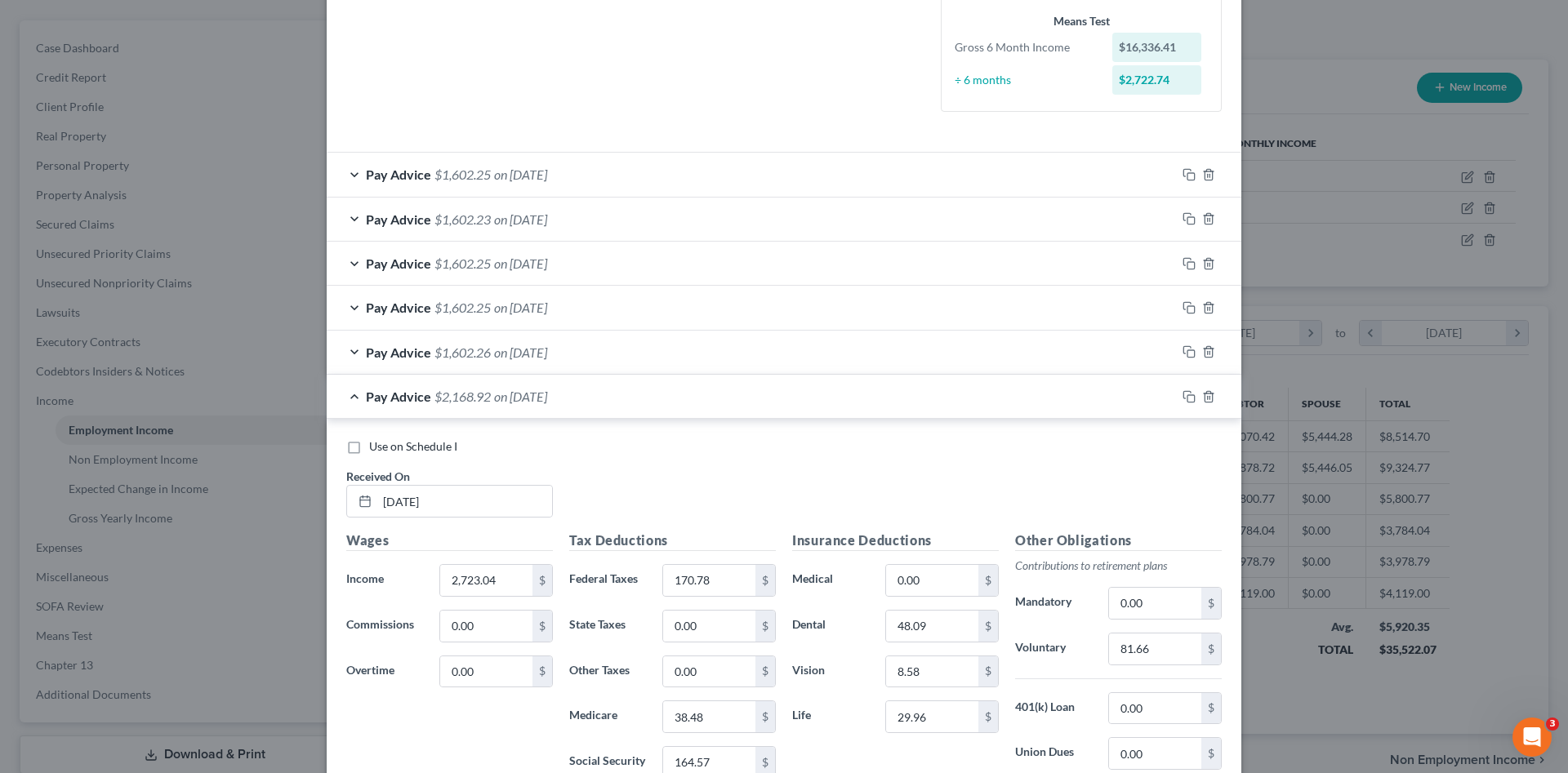
click at [649, 310] on div "Pay Advice $1,602.25 on 03/07/2025" at bounding box center [751, 306] width 850 height 43
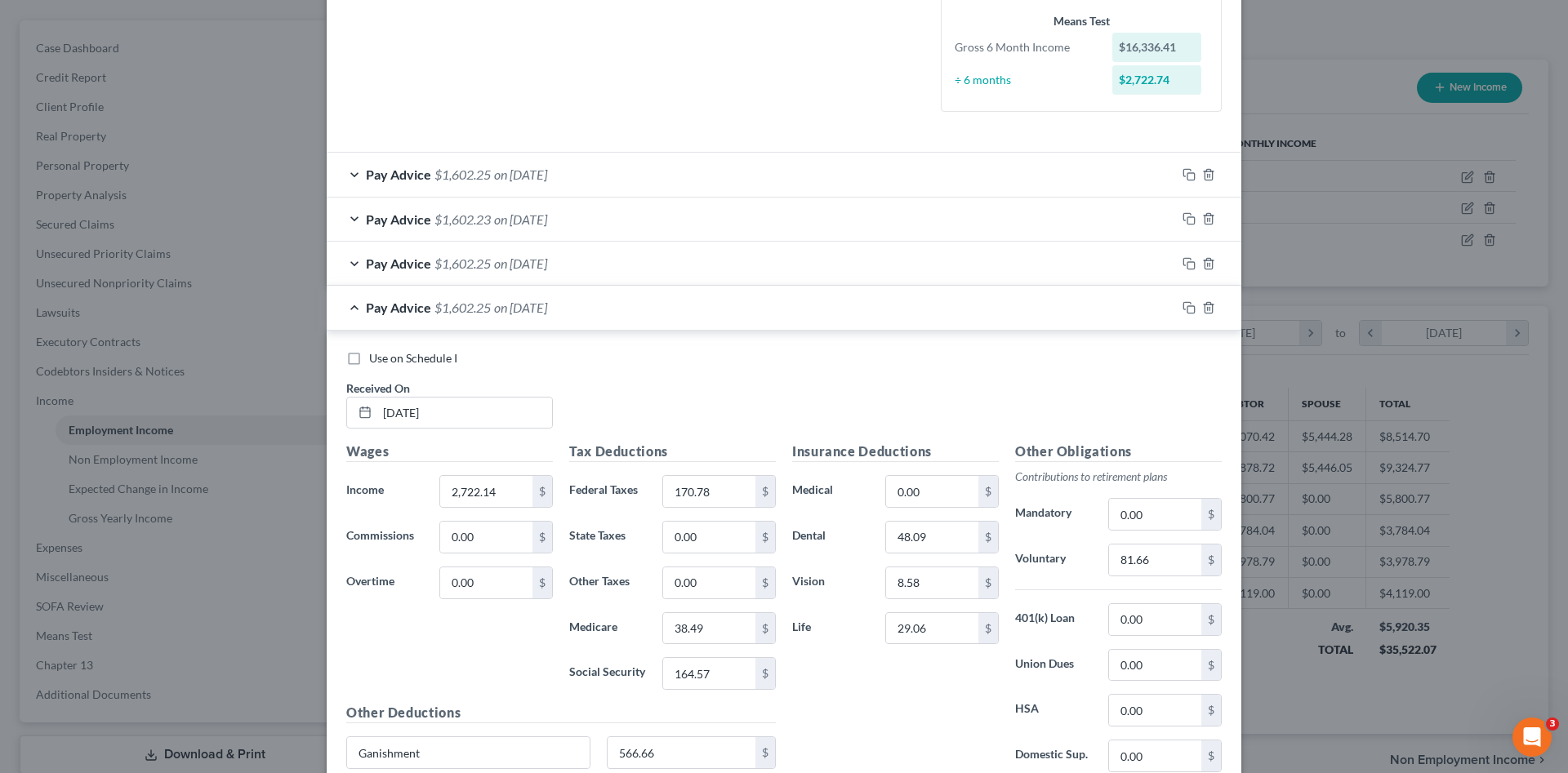
click at [649, 310] on div "Pay Advice $1,602.25 on 03/07/2025" at bounding box center [751, 306] width 850 height 43
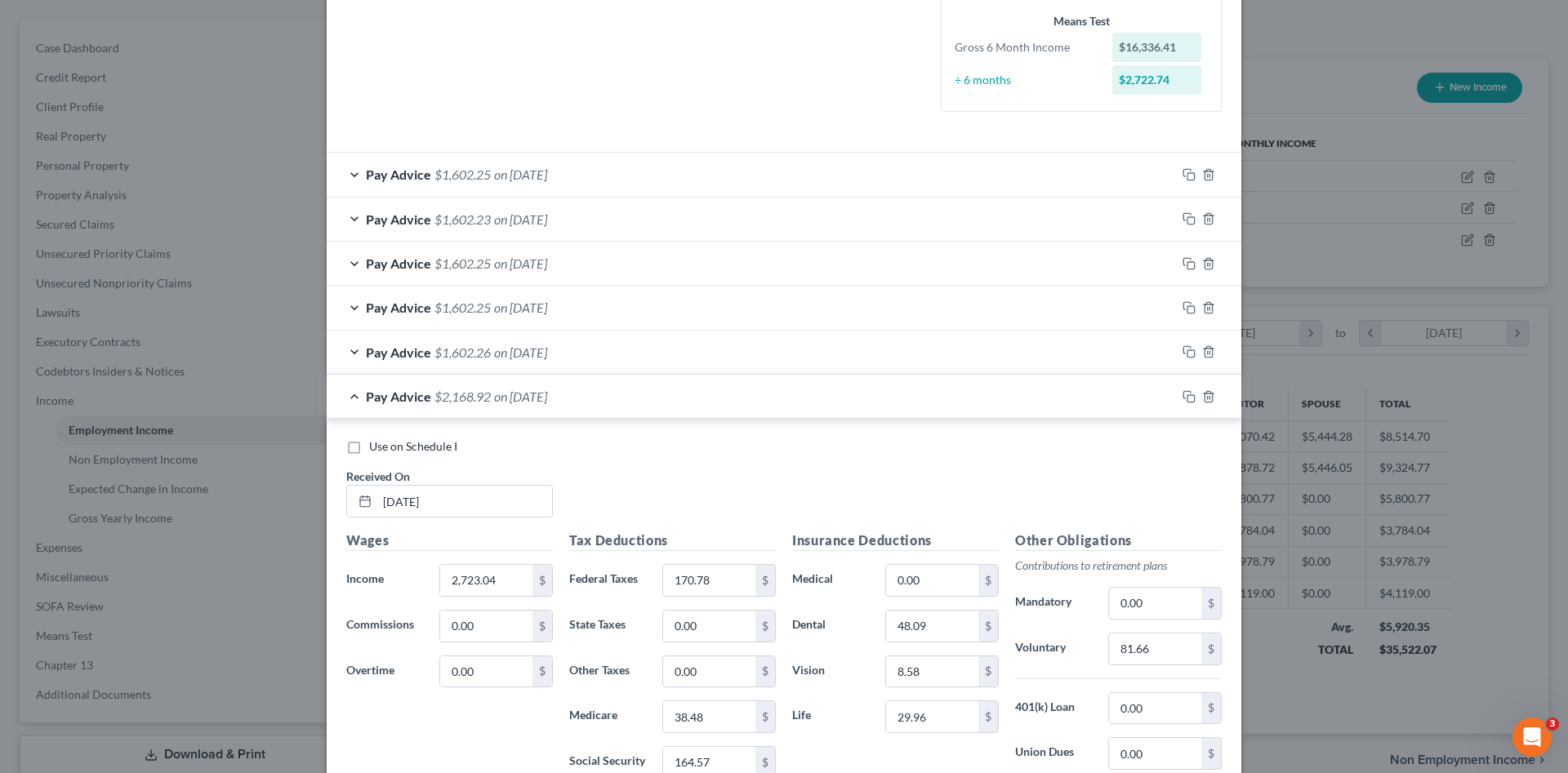
click at [651, 346] on div "Pay Advice $1,602.26 on 05/02/2025" at bounding box center [751, 351] width 850 height 43
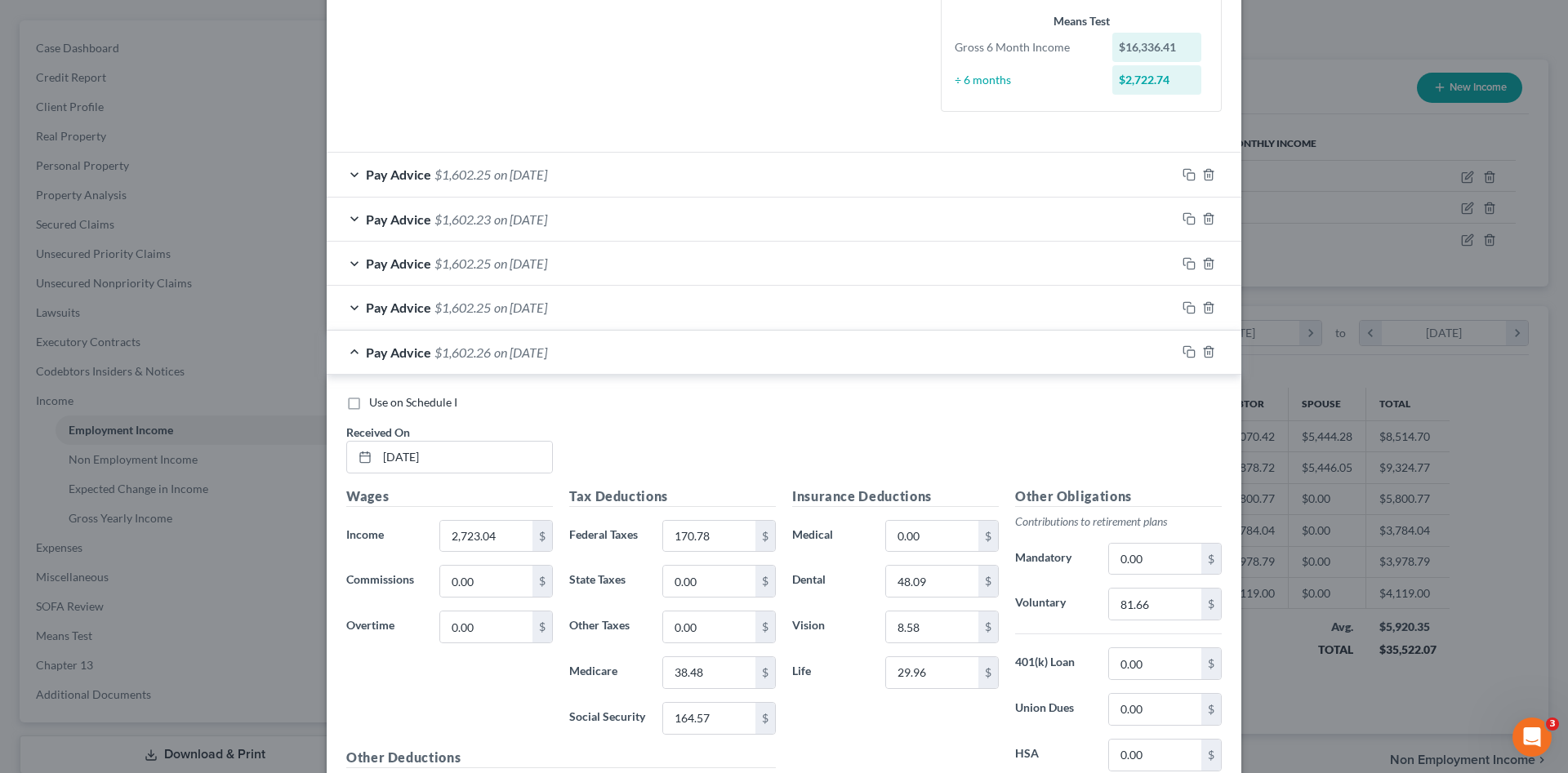
scroll to position [541, 0]
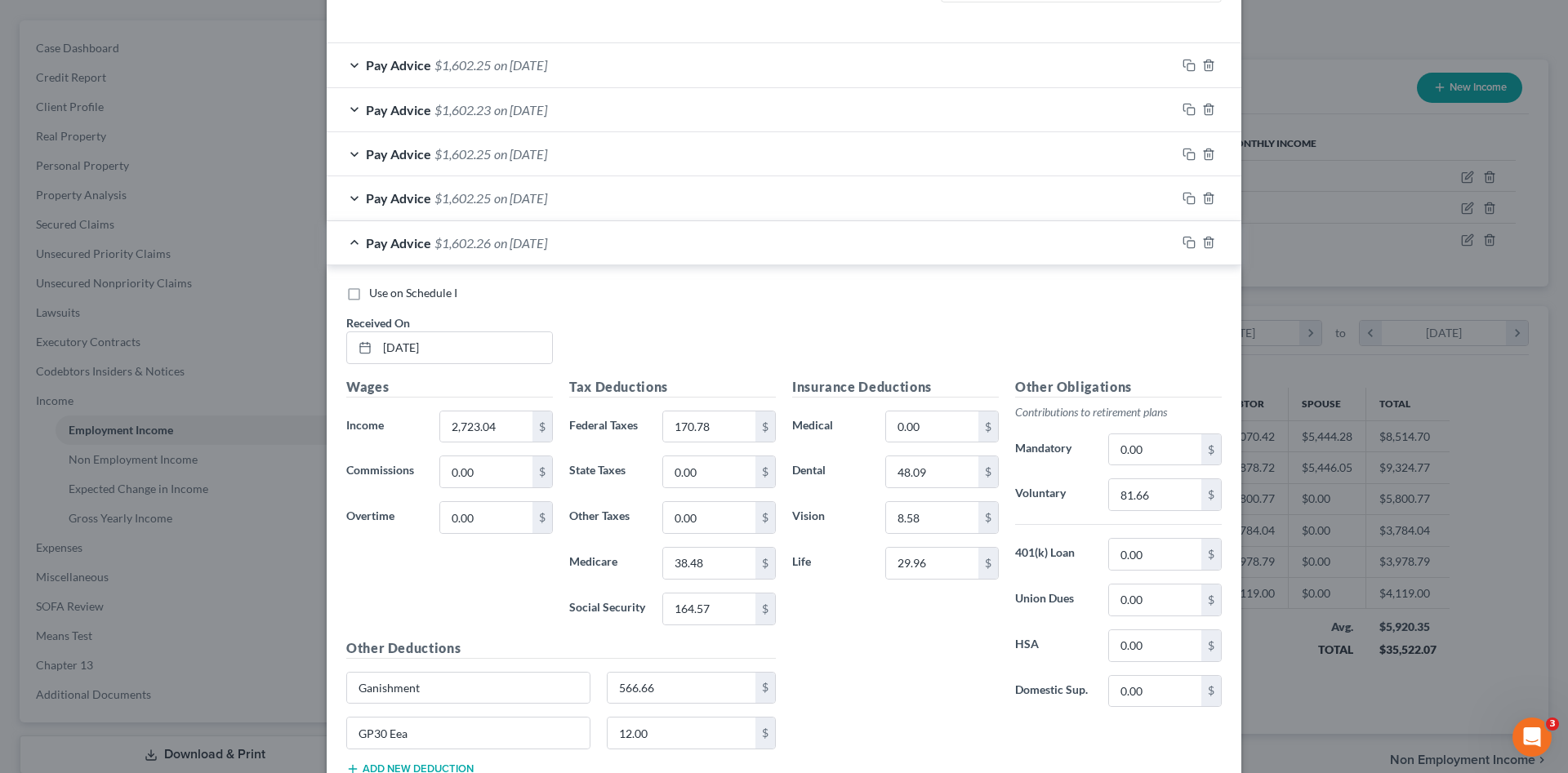
click at [639, 237] on div "Pay Advice $1,602.26 on 05/02/2025" at bounding box center [751, 242] width 850 height 43
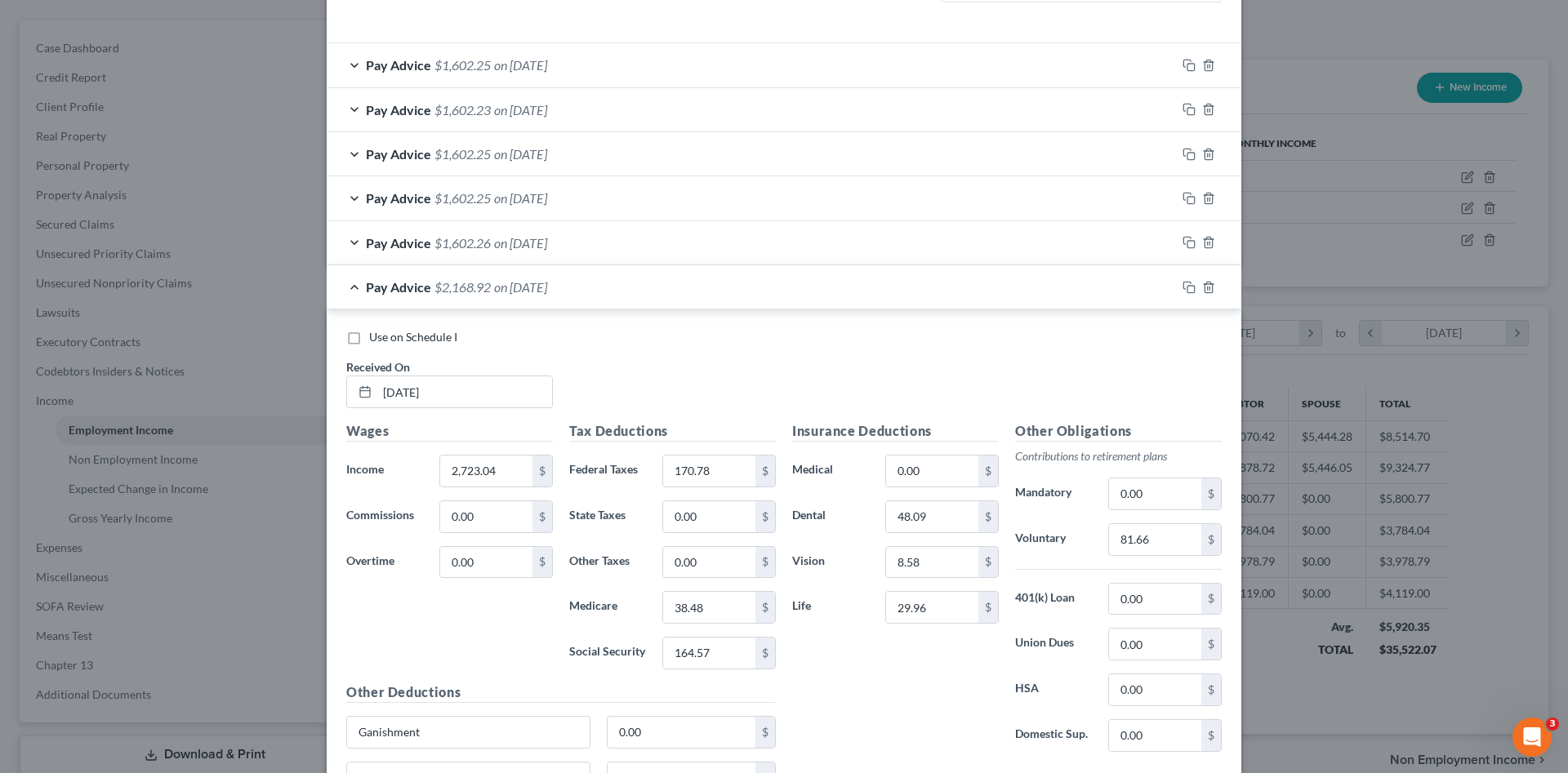
scroll to position [649, 0]
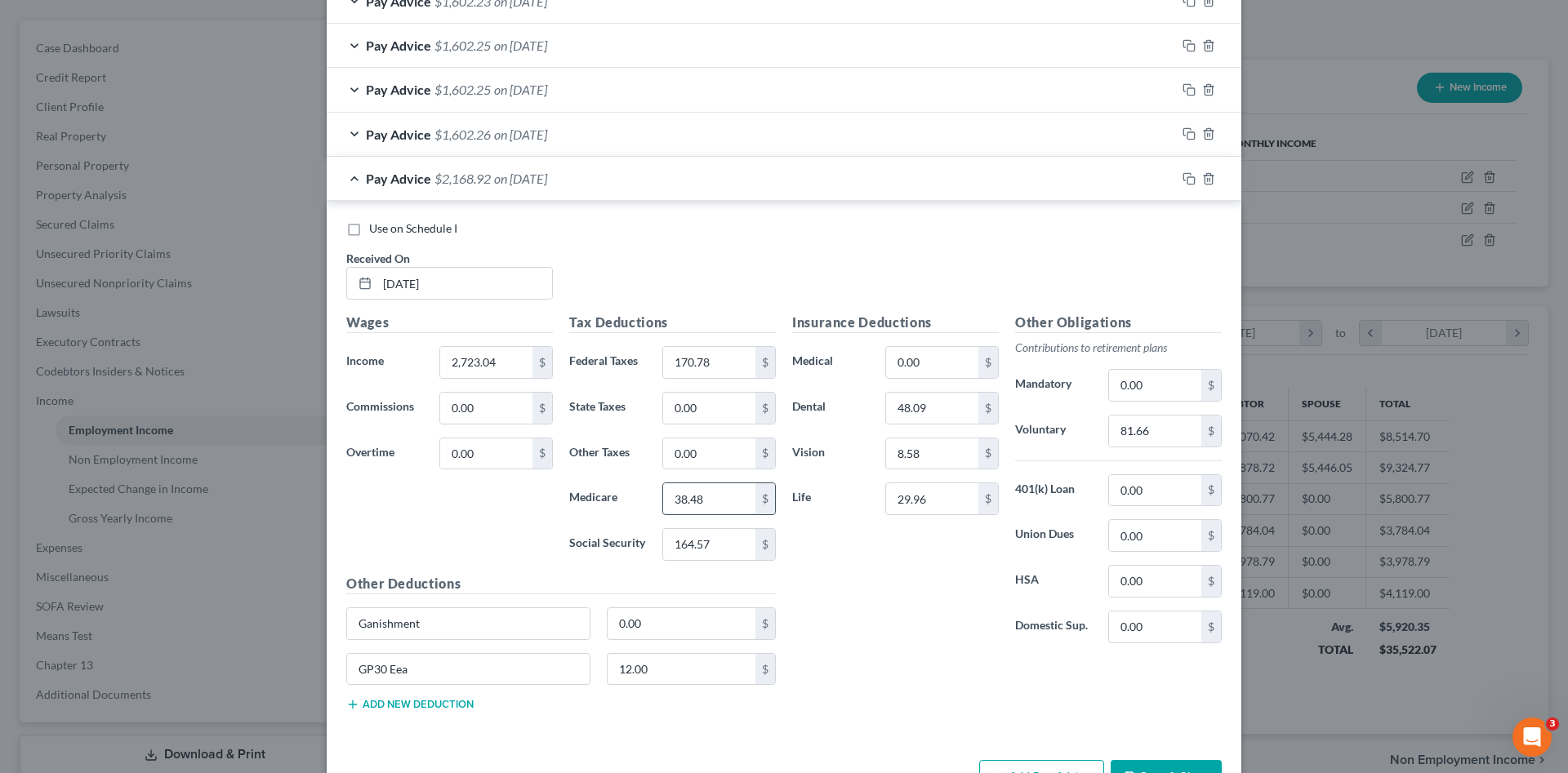
click at [722, 501] on input "38.48" at bounding box center [709, 499] width 93 height 31
type input "38.49"
click at [1184, 180] on icon "button" at bounding box center [1189, 179] width 13 height 13
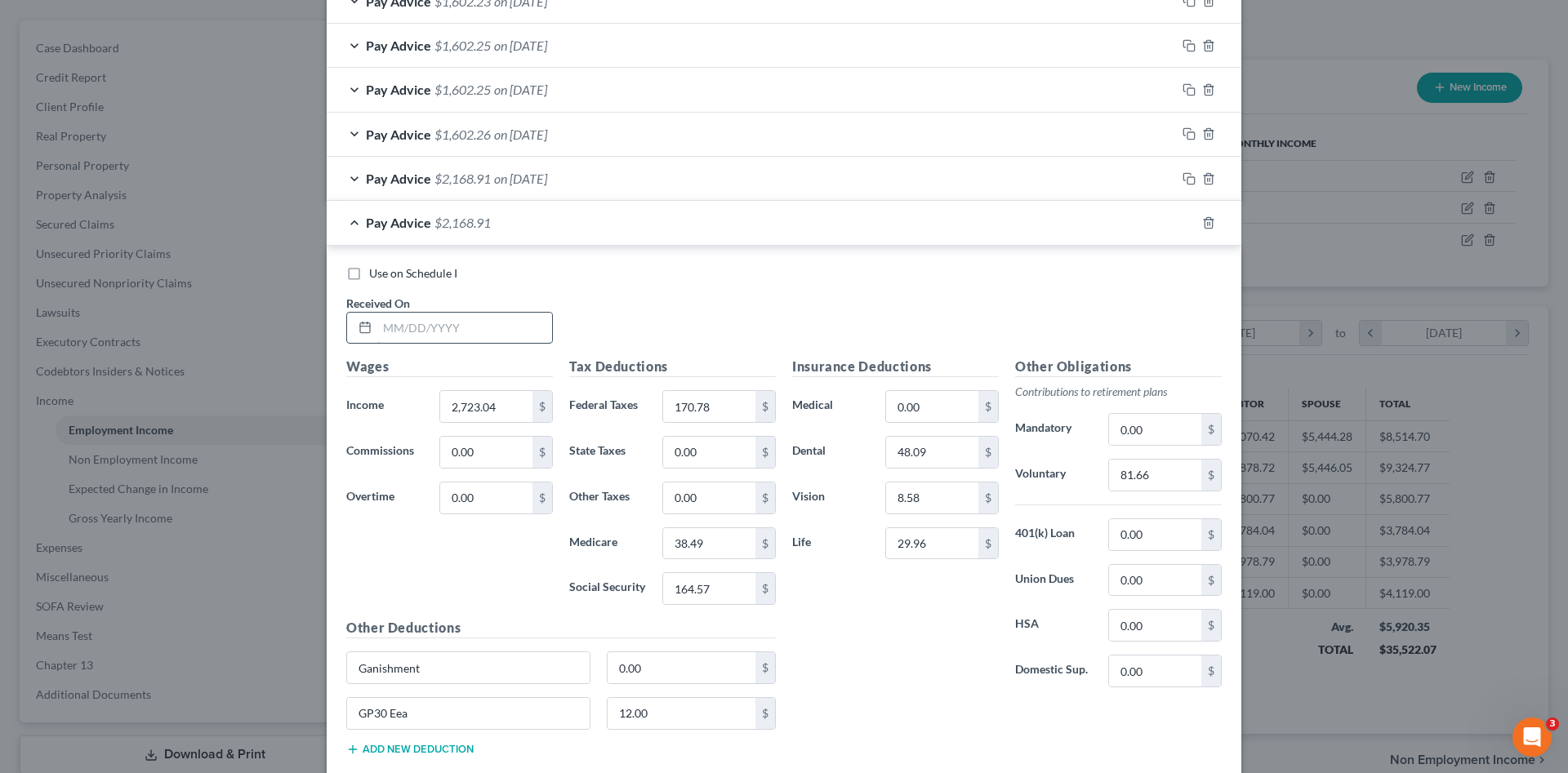
drag, startPoint x: 470, startPoint y: 334, endPoint x: 447, endPoint y: 335, distance: 23.0
click at [471, 334] on input "text" at bounding box center [464, 328] width 174 height 31
click at [495, 328] on input "text" at bounding box center [464, 328] width 174 height 31
type input "[DATE]"
type input "4,486.77"
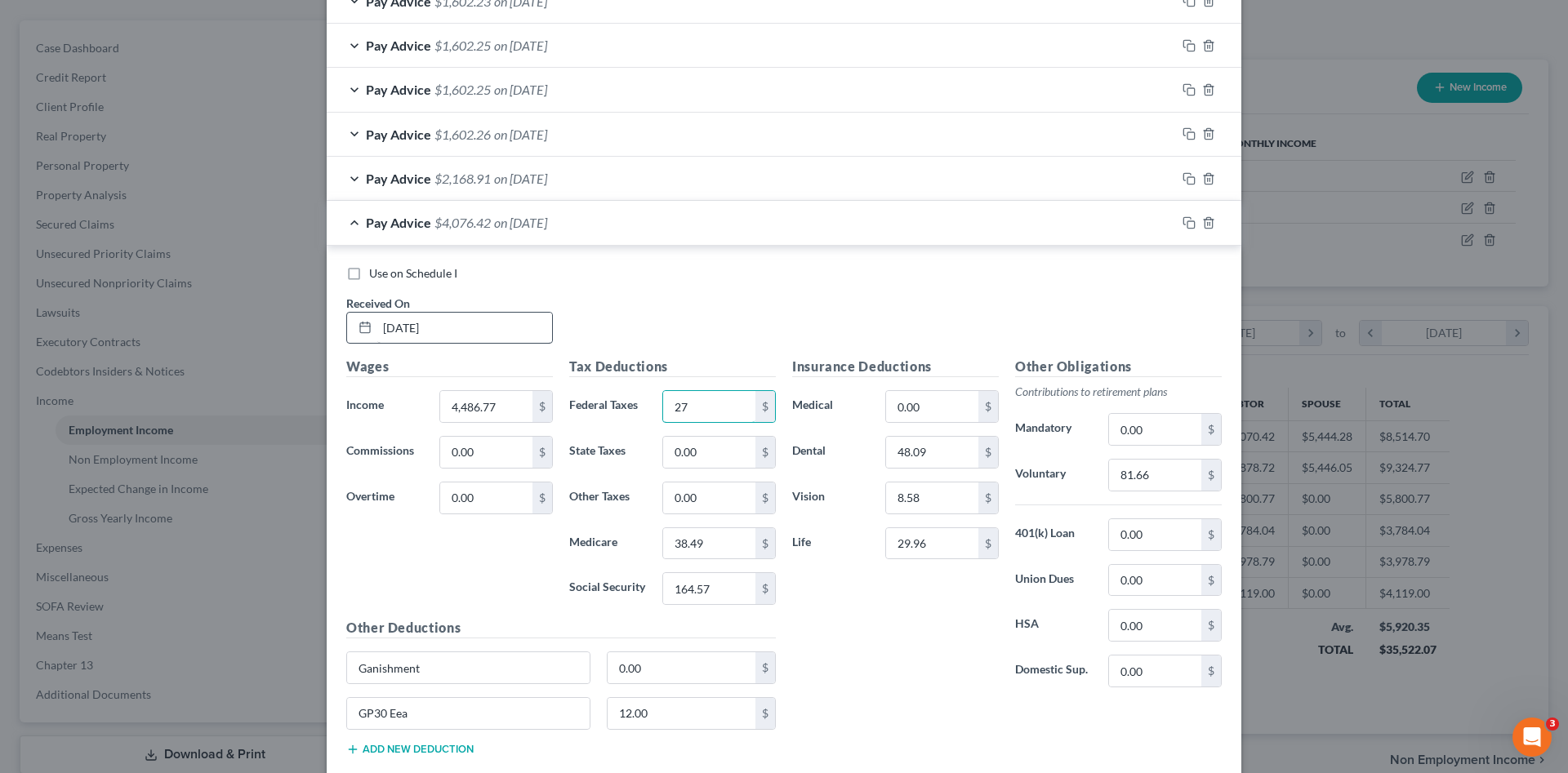
type input "2"
type input "525.79"
type input "65.06"
type input "278.18"
click at [706, 703] on input "12.00" at bounding box center [682, 713] width 149 height 31
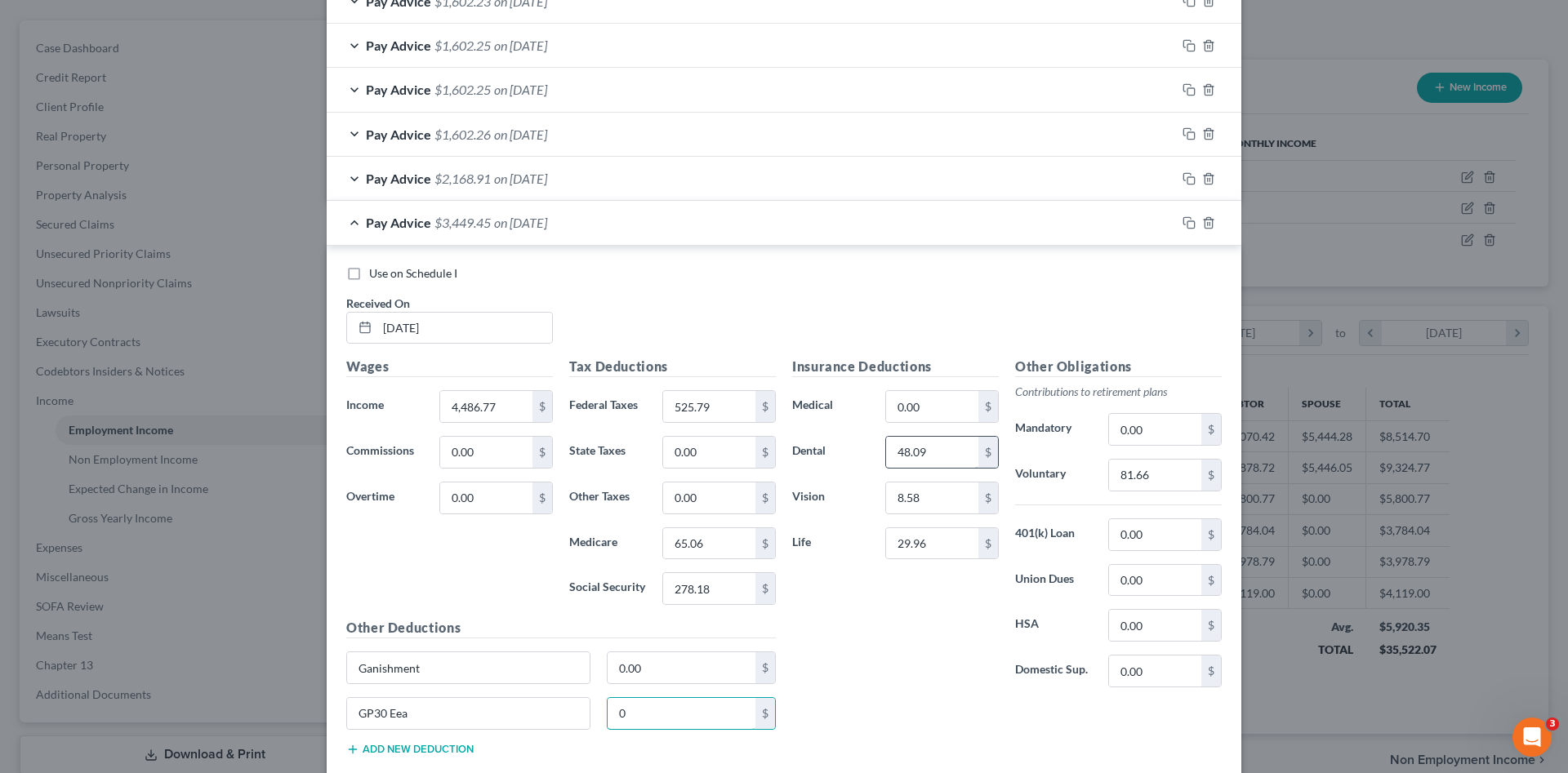
type input "0"
click at [931, 456] on input "48.09" at bounding box center [932, 452] width 93 height 31
type input "0"
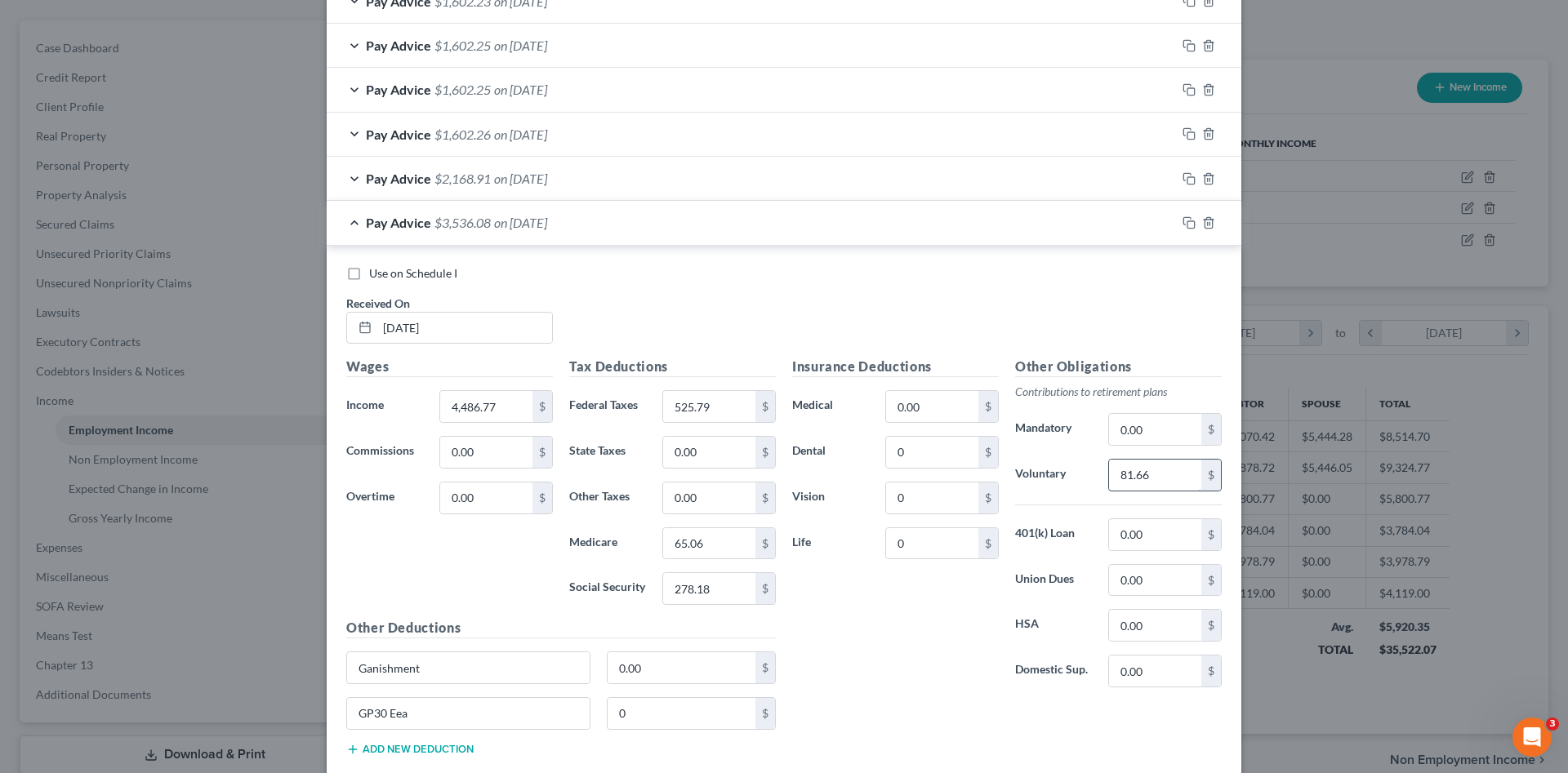
click at [1155, 470] on input "81.66" at bounding box center [1155, 475] width 93 height 31
type input "134.58"
click at [717, 545] on input "65.06" at bounding box center [709, 544] width 93 height 31
click at [1172, 463] on input "134.58" at bounding box center [1155, 475] width 93 height 31
click at [506, 414] on input "4,486.77" at bounding box center [486, 406] width 93 height 31
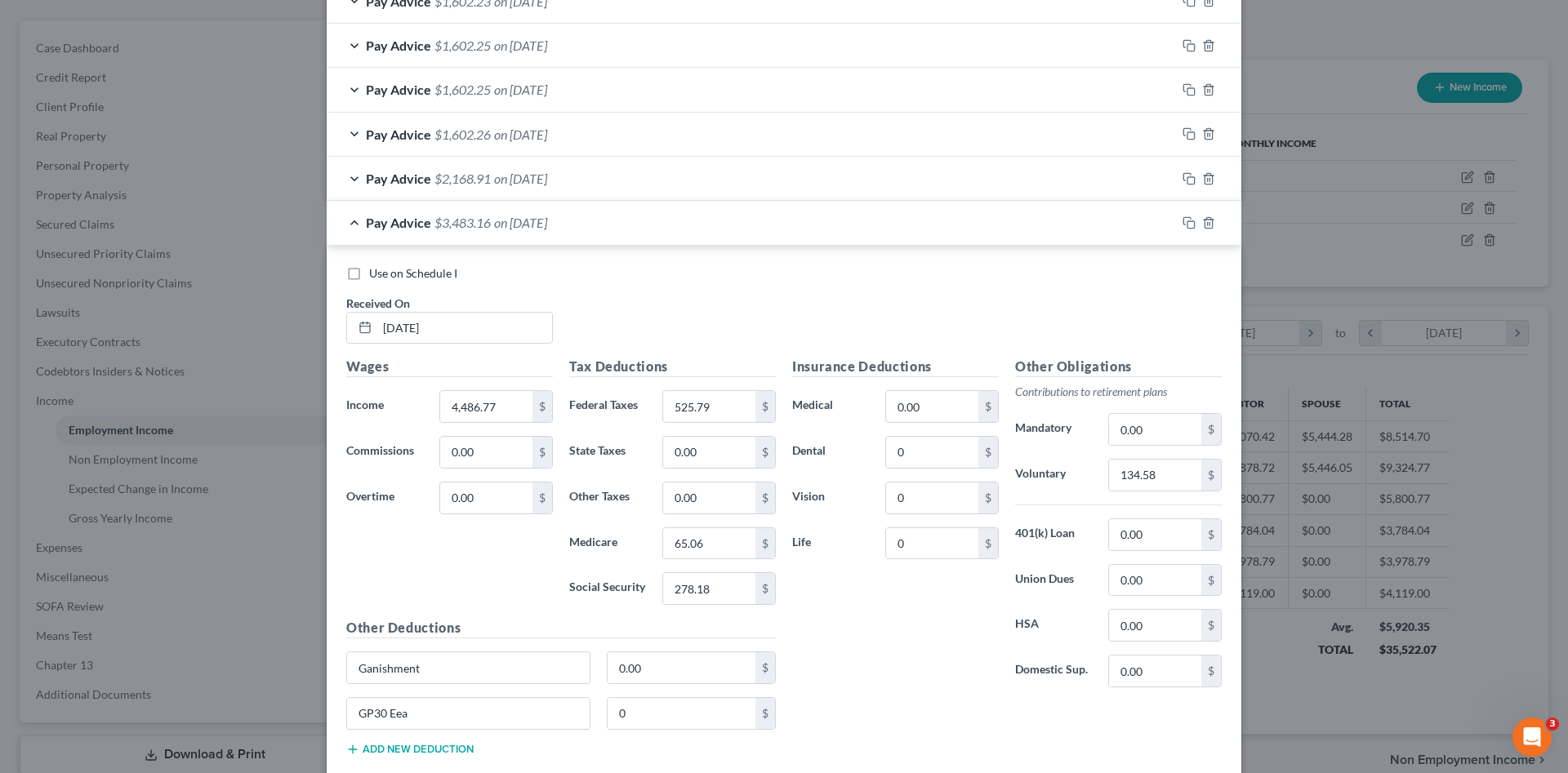
click at [907, 674] on div "Insurance Deductions Medical 0.00 $ Dental 0 $ Vision 0 $ Life 0 $" at bounding box center [895, 528] width 223 height 344
click at [478, 416] on input "4,486.77" at bounding box center [486, 406] width 93 height 31
type input "4,486.87"
click at [1187, 225] on rect "button" at bounding box center [1191, 225] width 7 height 7
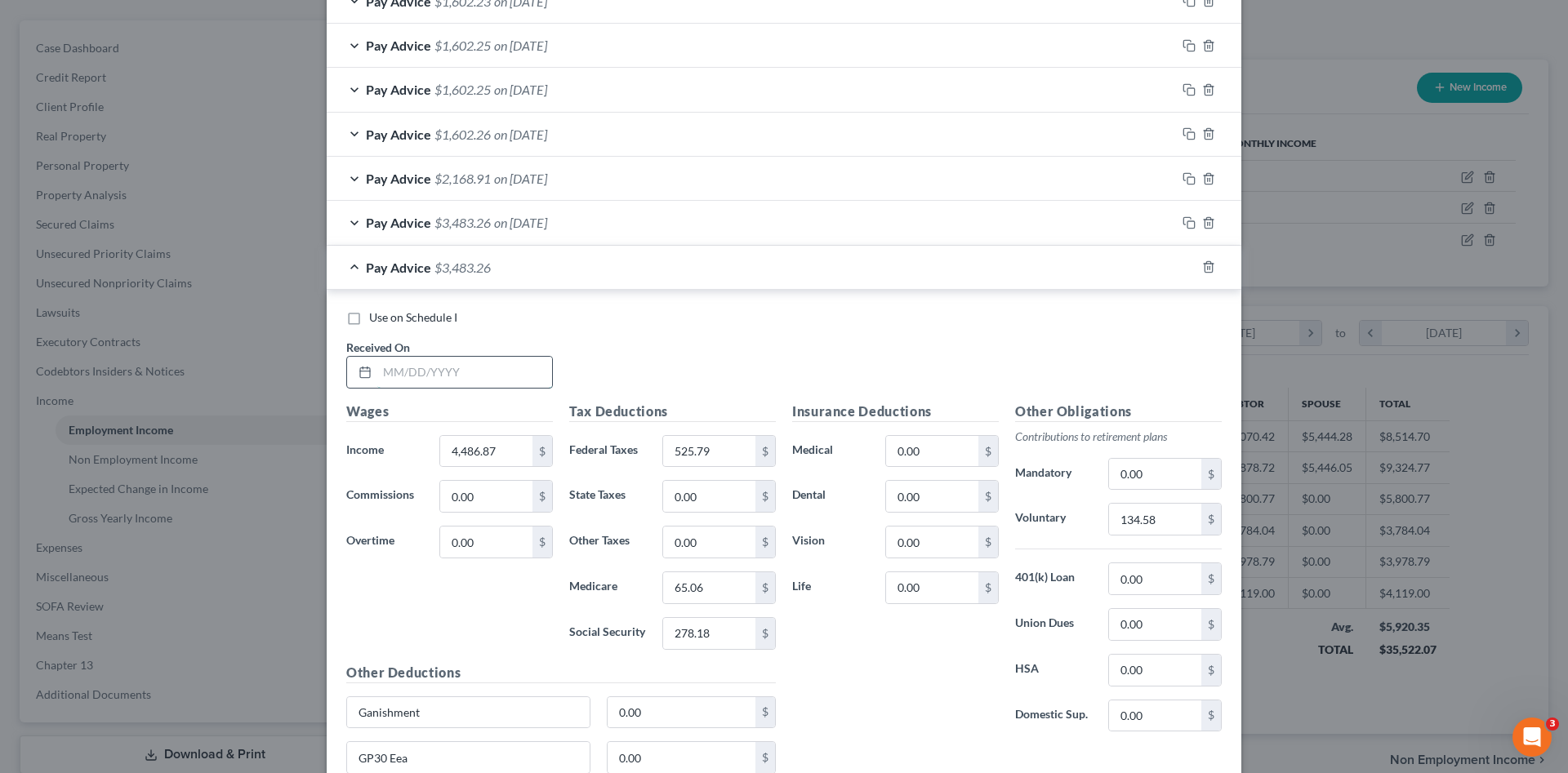
click at [437, 367] on input "text" at bounding box center [464, 372] width 174 height 31
click at [475, 366] on input "text" at bounding box center [464, 372] width 174 height 31
type input "08/08/2025"
type input "1,680.85"
type input "57.71"
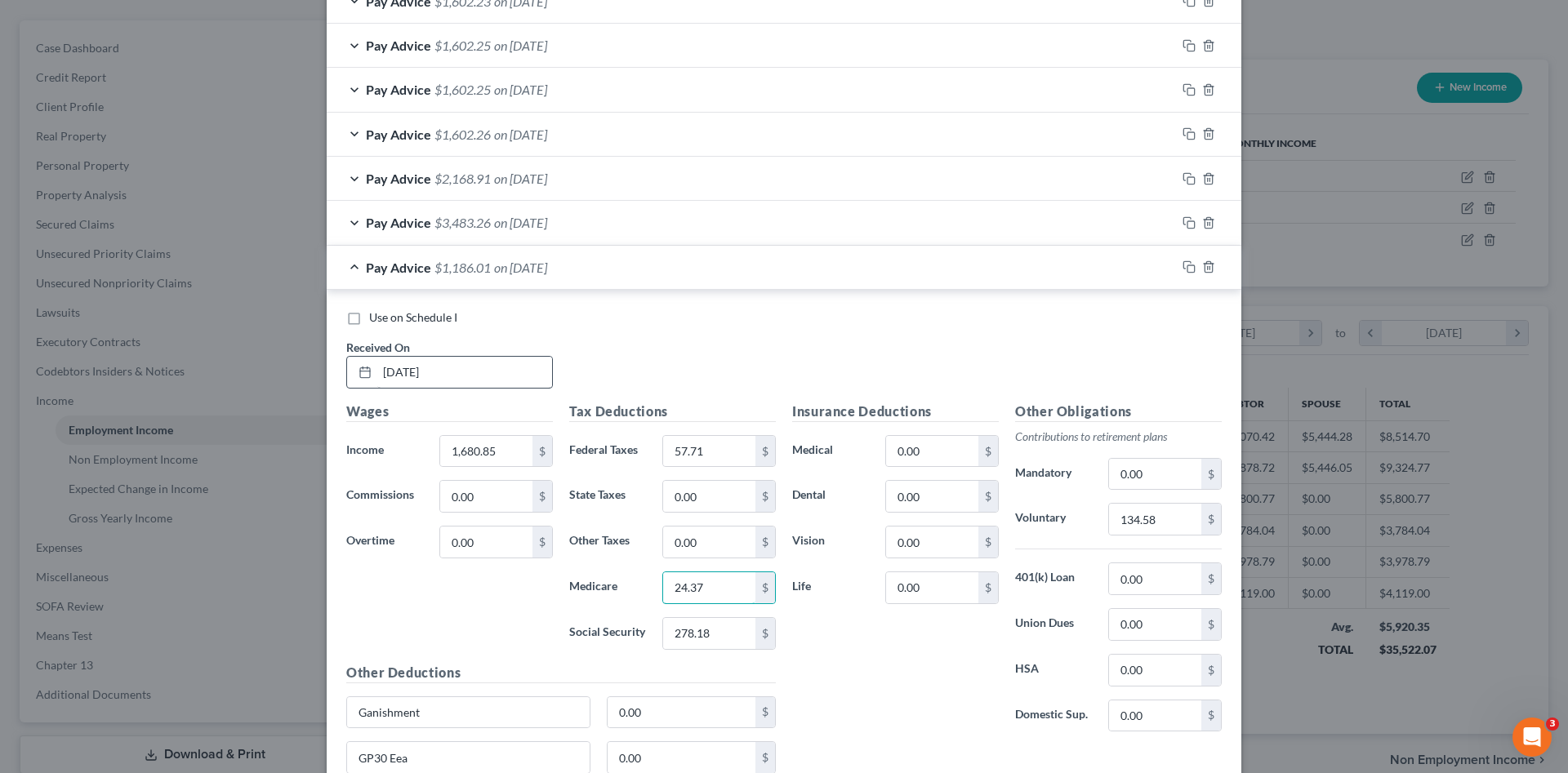
type input "24.37"
type input "104.21"
click at [1163, 506] on input "134.58" at bounding box center [1155, 519] width 93 height 31
type input "50.40"
click at [516, 458] on input "1,680.85" at bounding box center [486, 451] width 93 height 31
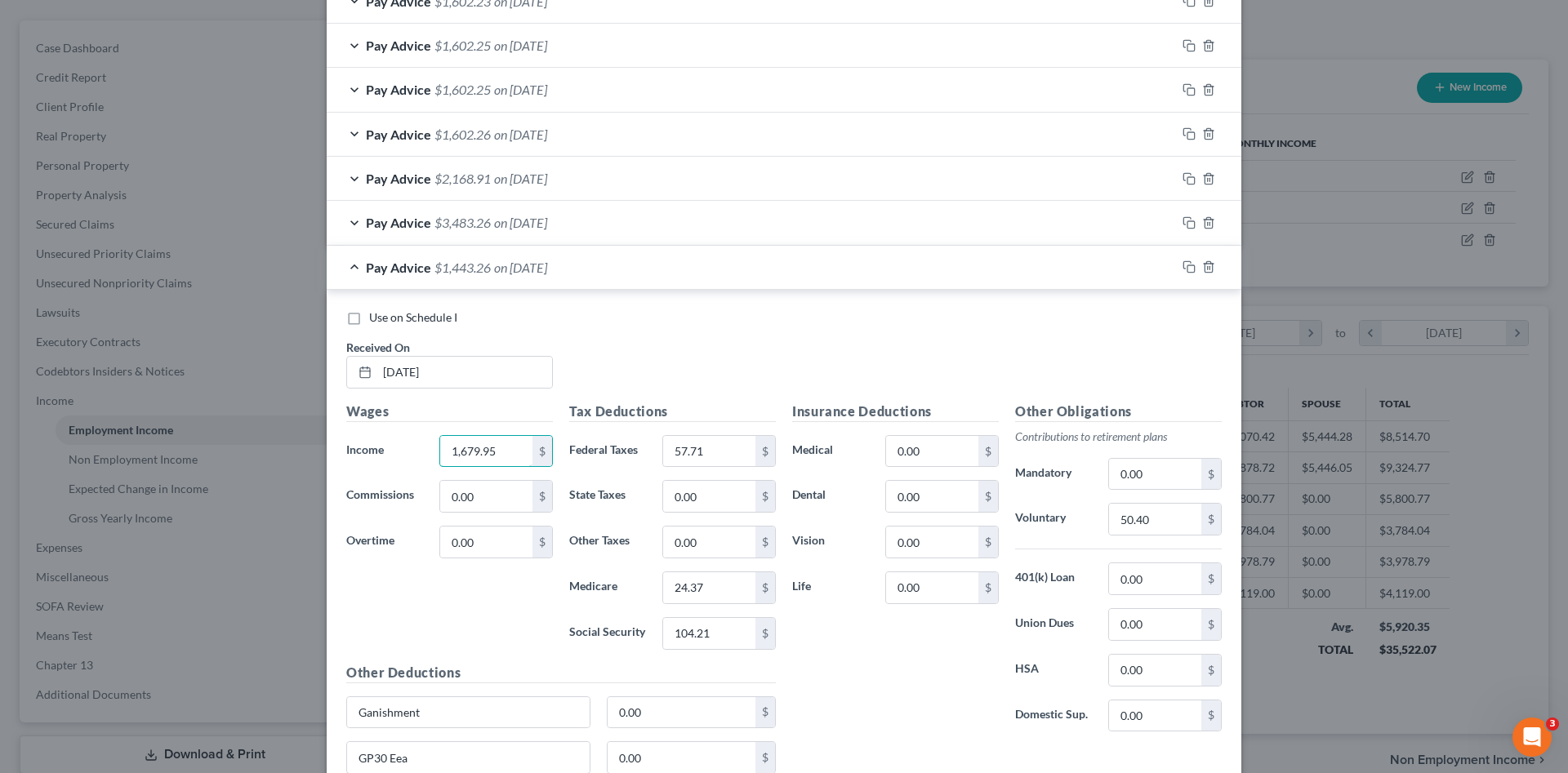
type input "1,679.95"
click at [1184, 268] on icon "button" at bounding box center [1189, 267] width 13 height 13
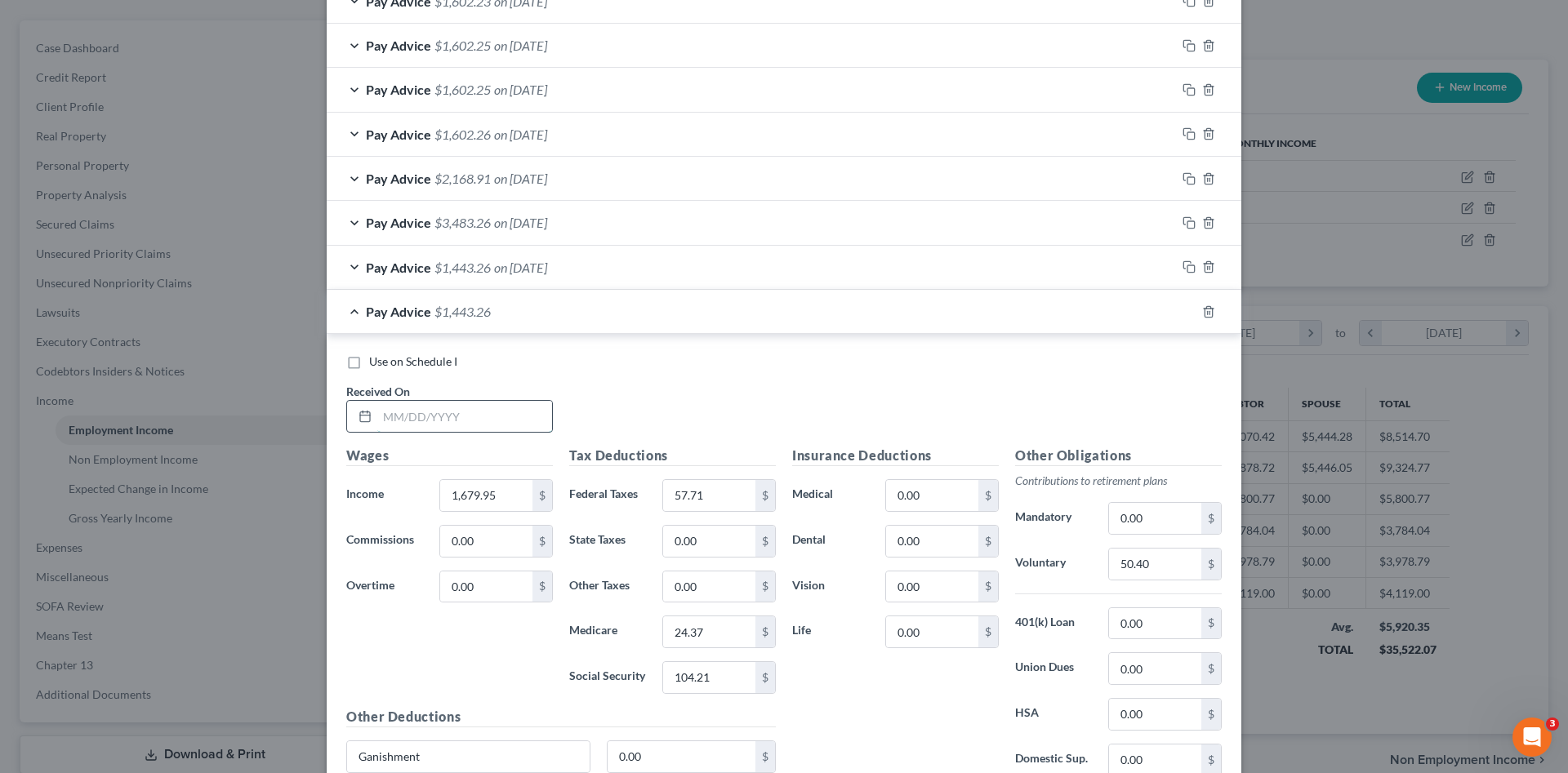
click at [487, 406] on input "text" at bounding box center [464, 416] width 174 height 31
type input "08/22/2025"
type input "3,015.74"
type input "213.09"
type input "43.73"
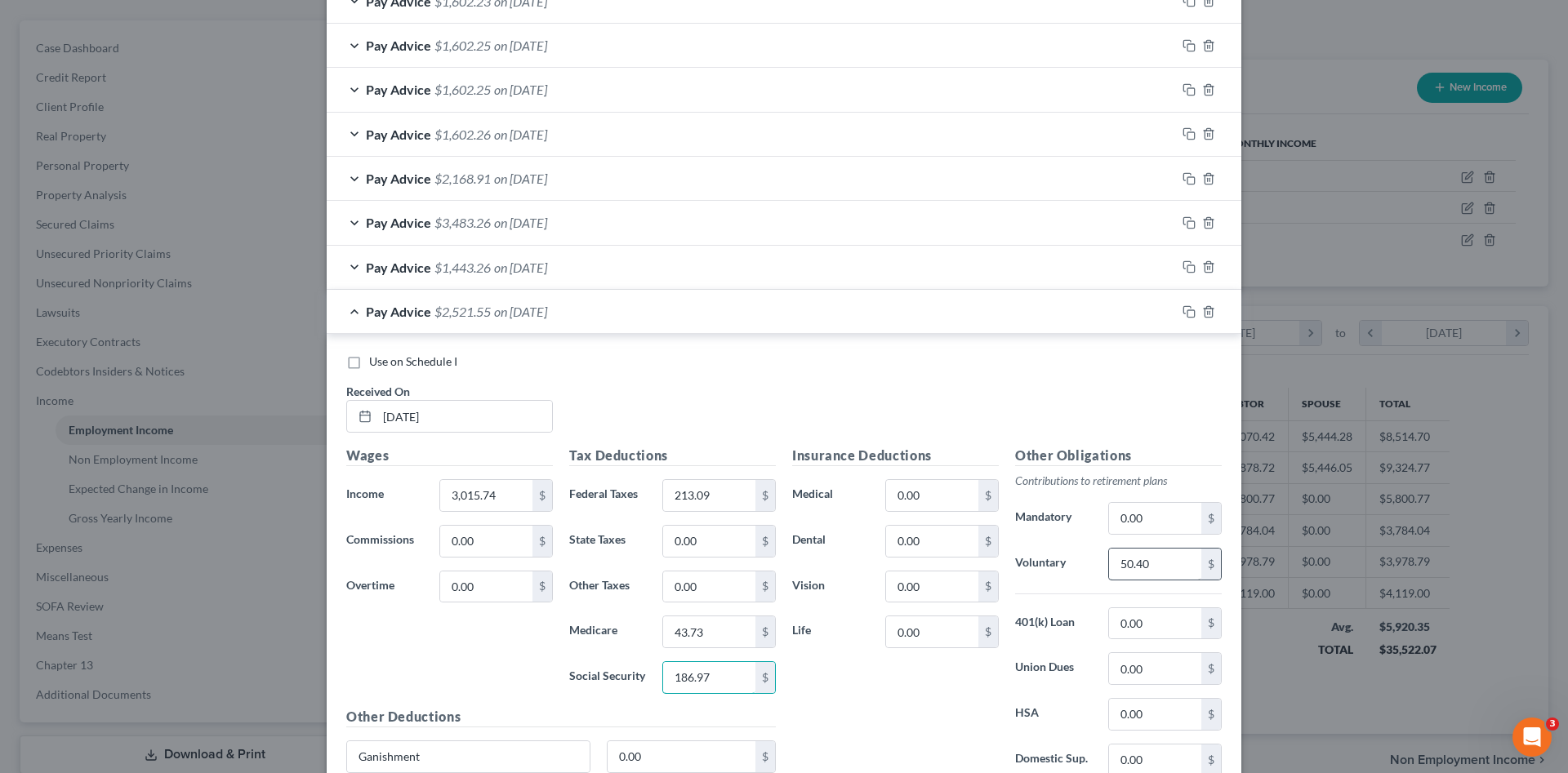
type input "186.97"
click at [1167, 560] on input "50.40" at bounding box center [1155, 564] width 93 height 31
type input "90.45"
click at [471, 500] on input "3,015.74" at bounding box center [486, 495] width 93 height 31
type input "3,014.84"
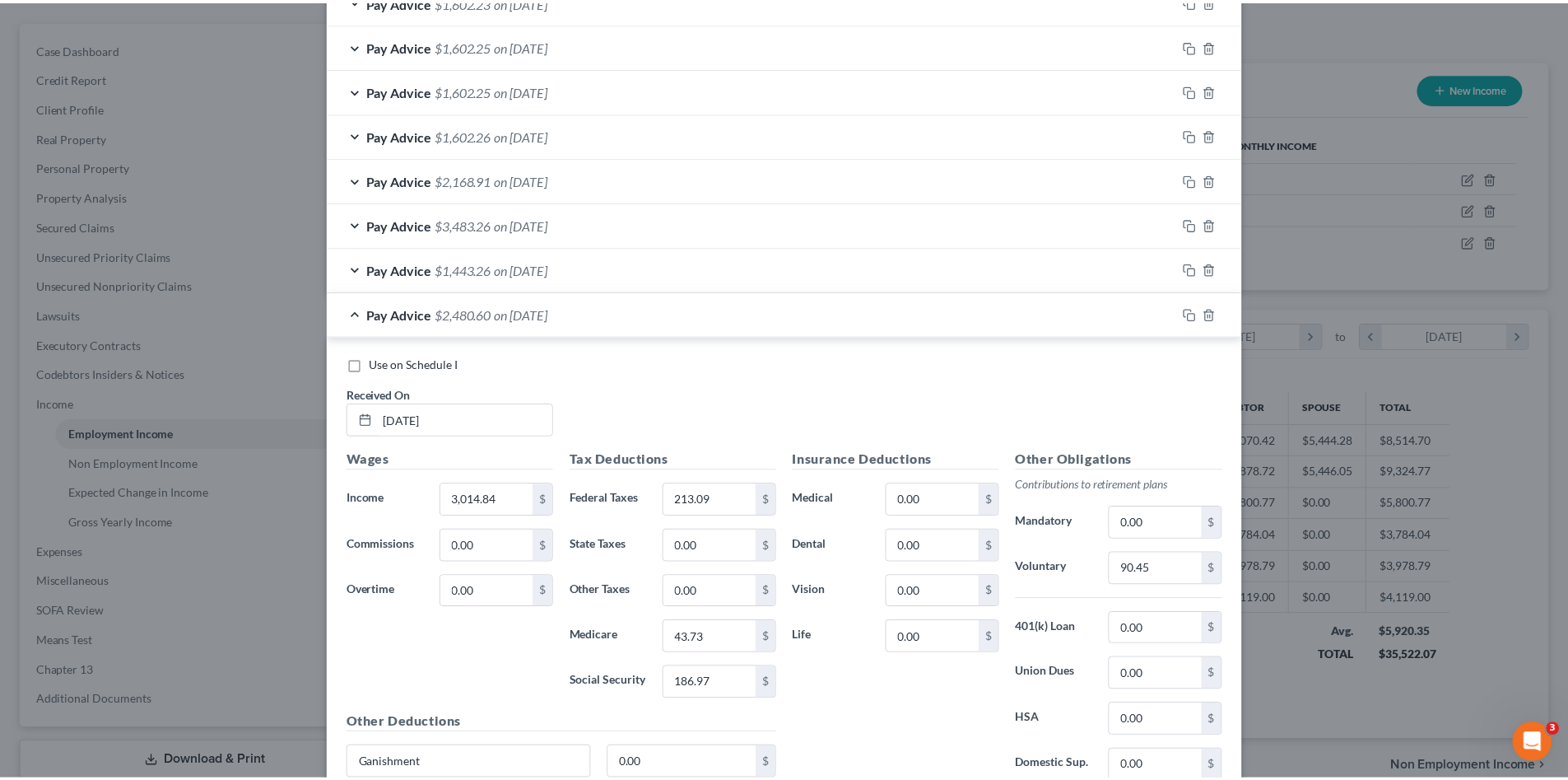
scroll to position [844, 0]
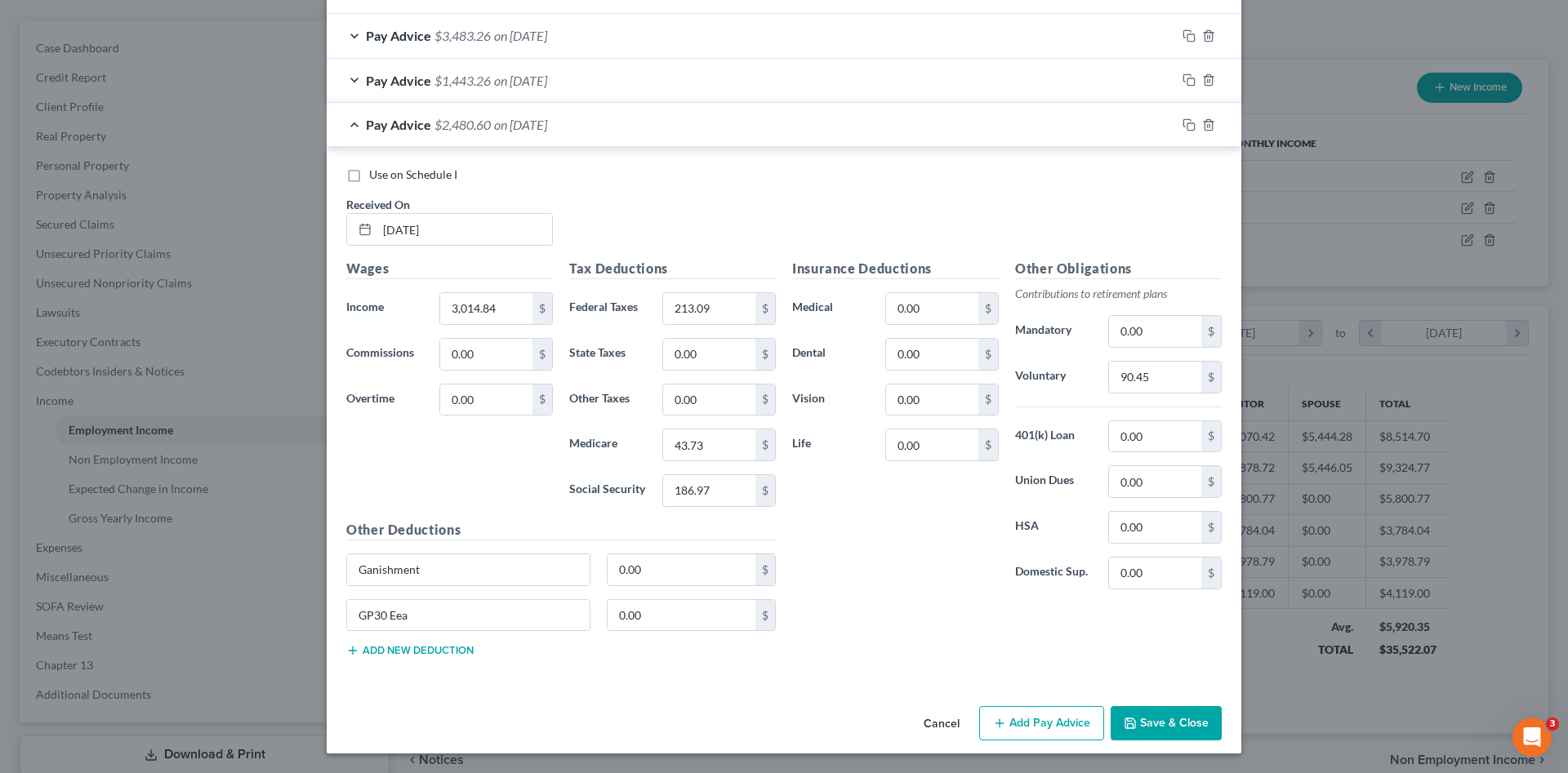
drag, startPoint x: 418, startPoint y: 172, endPoint x: 560, endPoint y: 254, distance: 164.0
click at [417, 172] on span "Use on Schedule I" at bounding box center [413, 173] width 88 height 14
click at [386, 172] on input "Use on Schedule I" at bounding box center [381, 172] width 11 height 11
checkbox input "true"
click at [1154, 723] on button "Save & Close" at bounding box center [1165, 723] width 111 height 34
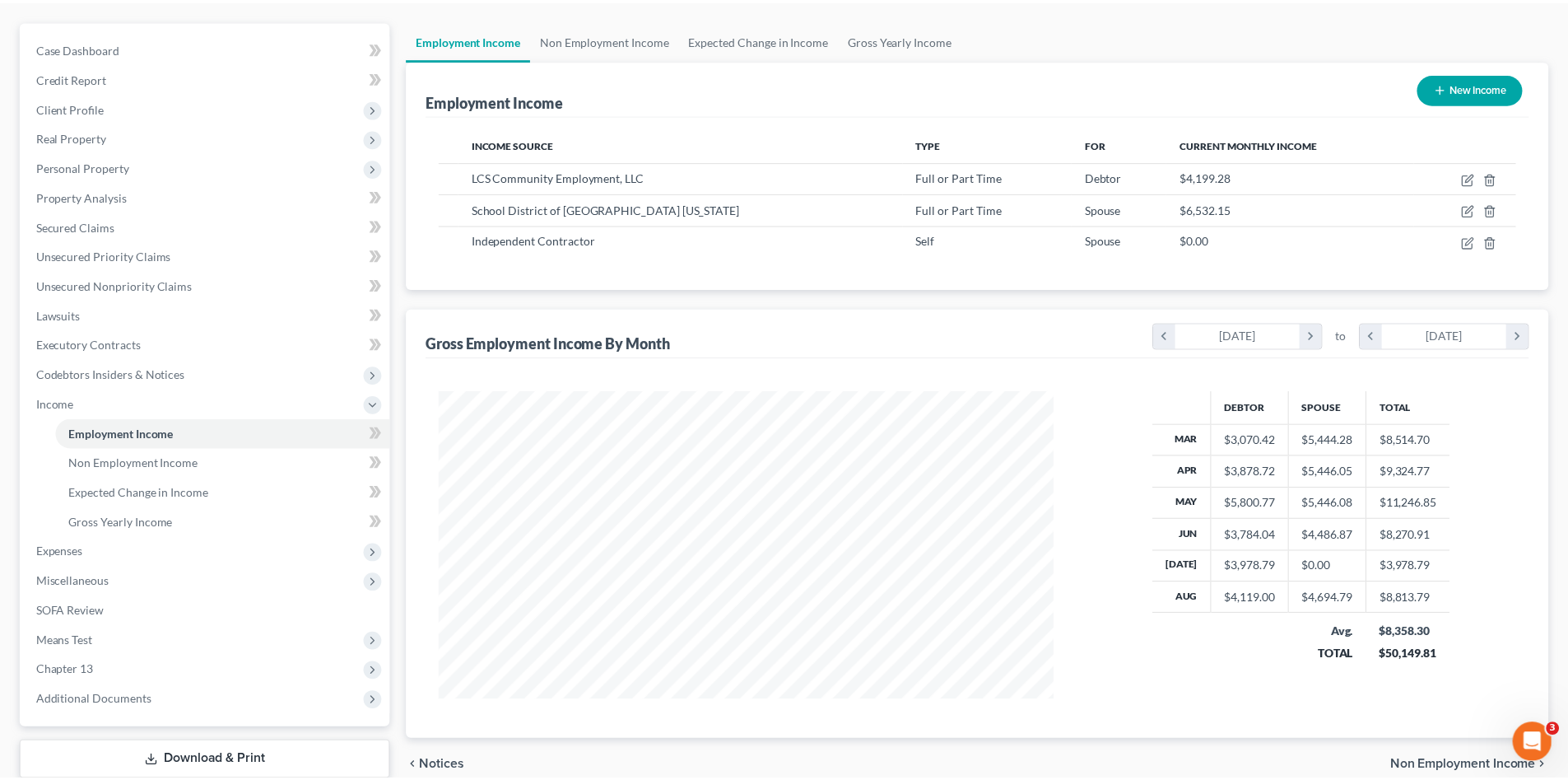
scroll to position [823111, 822599]
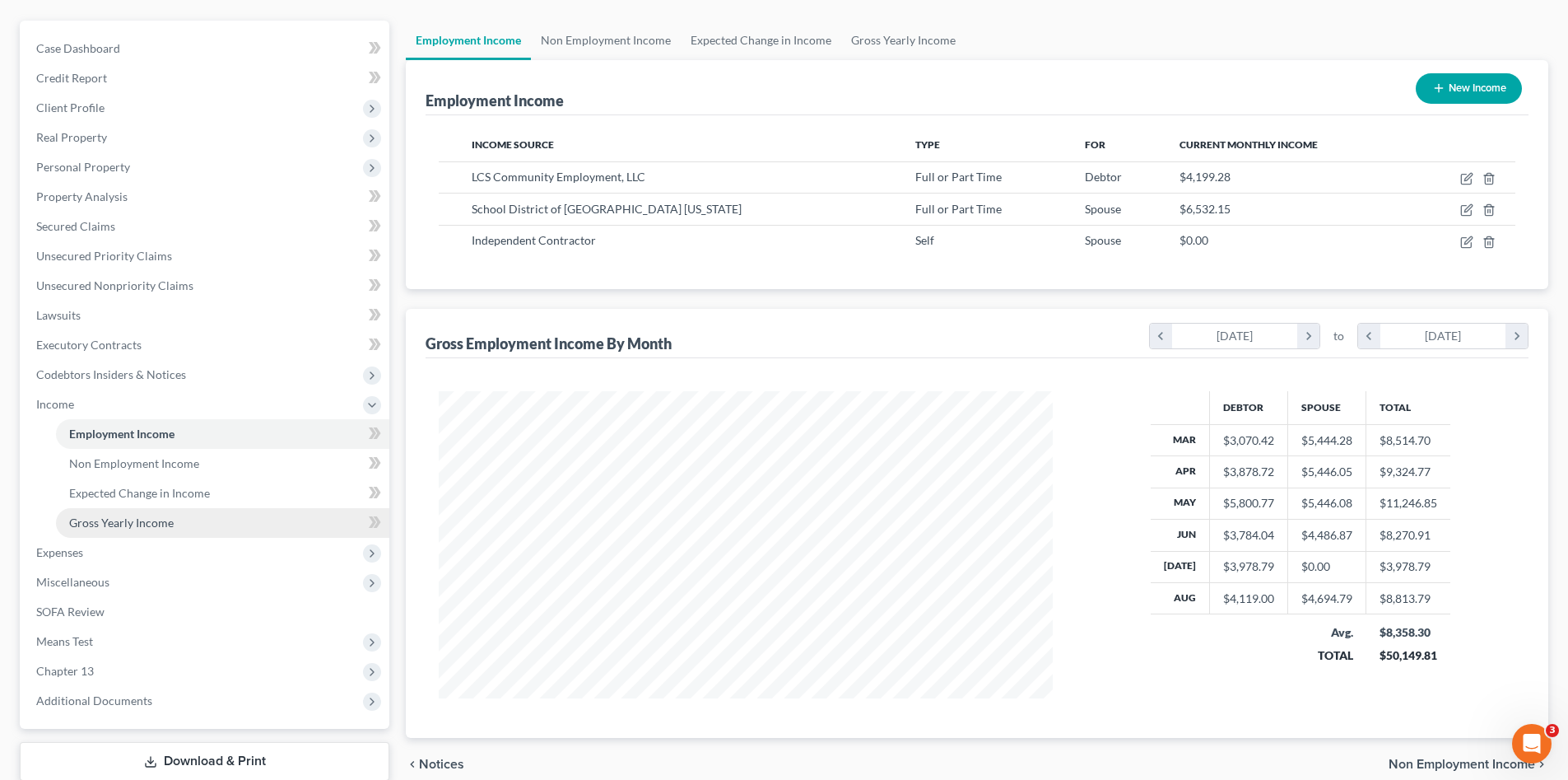
click at [116, 519] on span "Gross Yearly Income" at bounding box center [121, 522] width 105 height 14
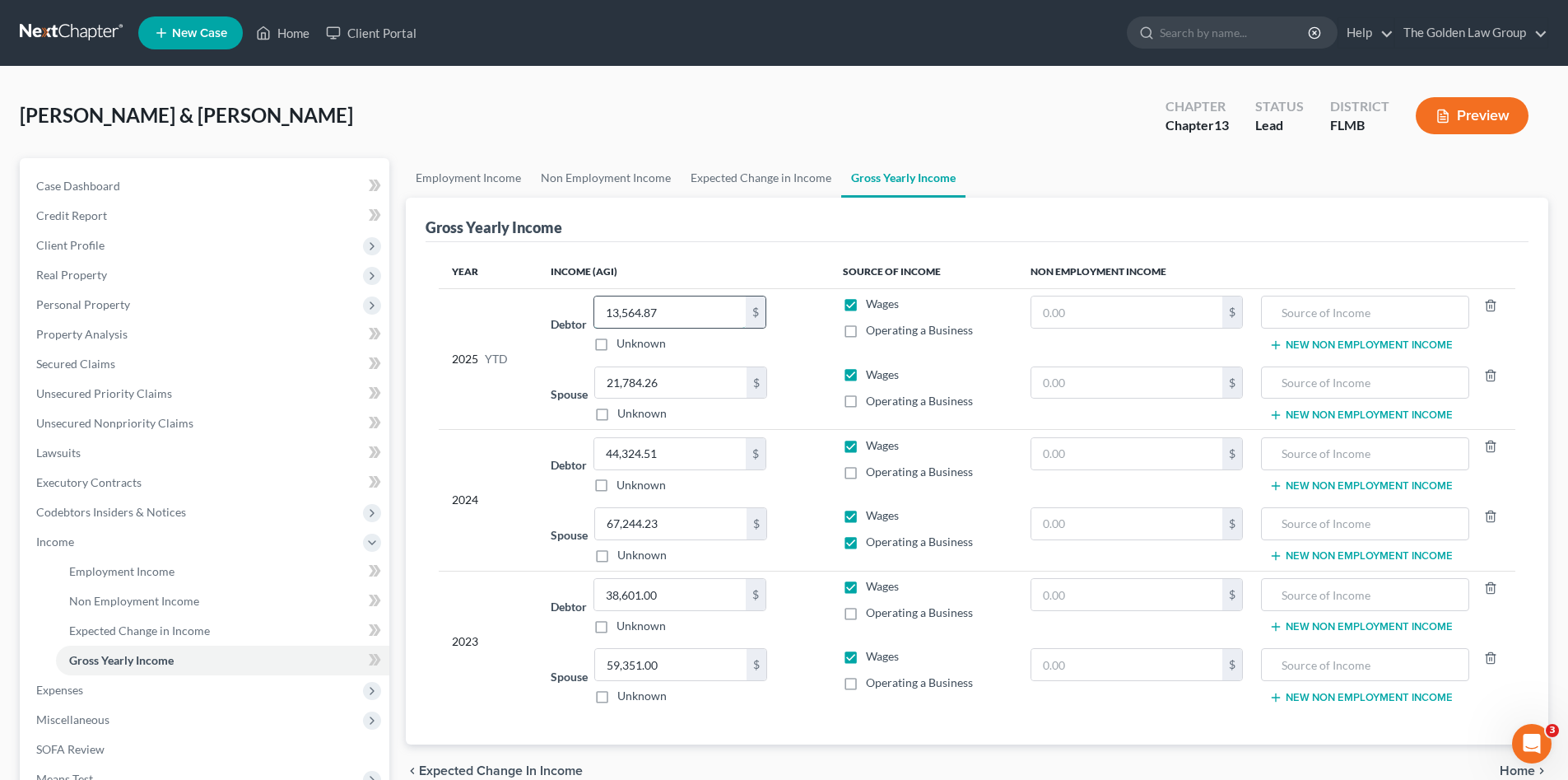
click at [699, 325] on input "13,564.87" at bounding box center [671, 312] width 152 height 31
type input "33,308.47"
click at [687, 378] on input "21,784.26" at bounding box center [671, 383] width 152 height 31
click at [698, 383] on input "21,784.26" at bounding box center [671, 383] width 152 height 31
drag, startPoint x: 698, startPoint y: 383, endPoint x: 572, endPoint y: 362, distance: 127.7
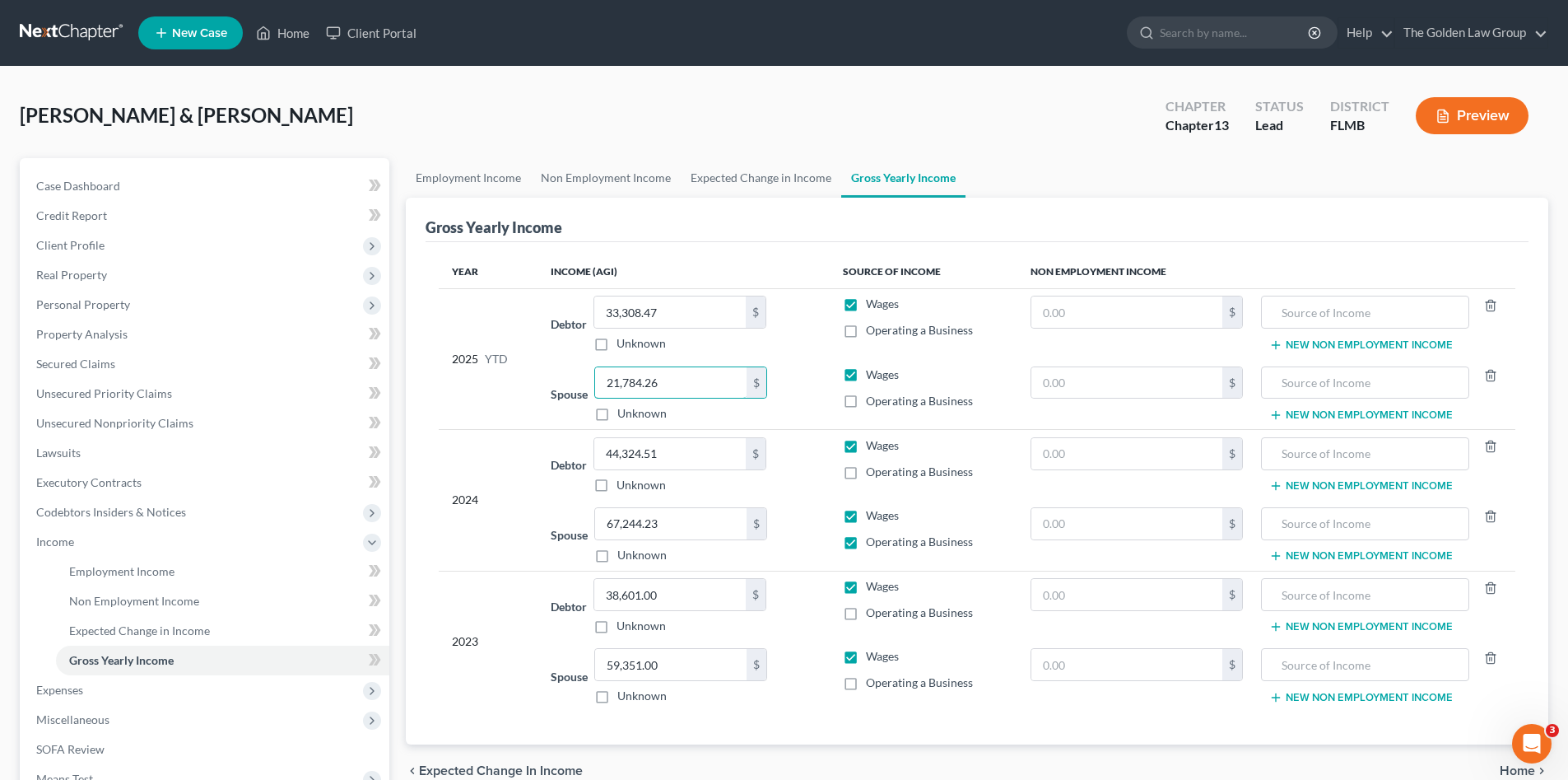
click at [572, 362] on td "Spouse 21,784.26 $ Unknown Balance Undetermined 21,784.26 $ Unknown" at bounding box center [683, 394] width 291 height 71
type input "43,652.48"
click at [477, 438] on div "2024" at bounding box center [488, 501] width 72 height 126
click at [62, 546] on span "Income" at bounding box center [55, 541] width 38 height 14
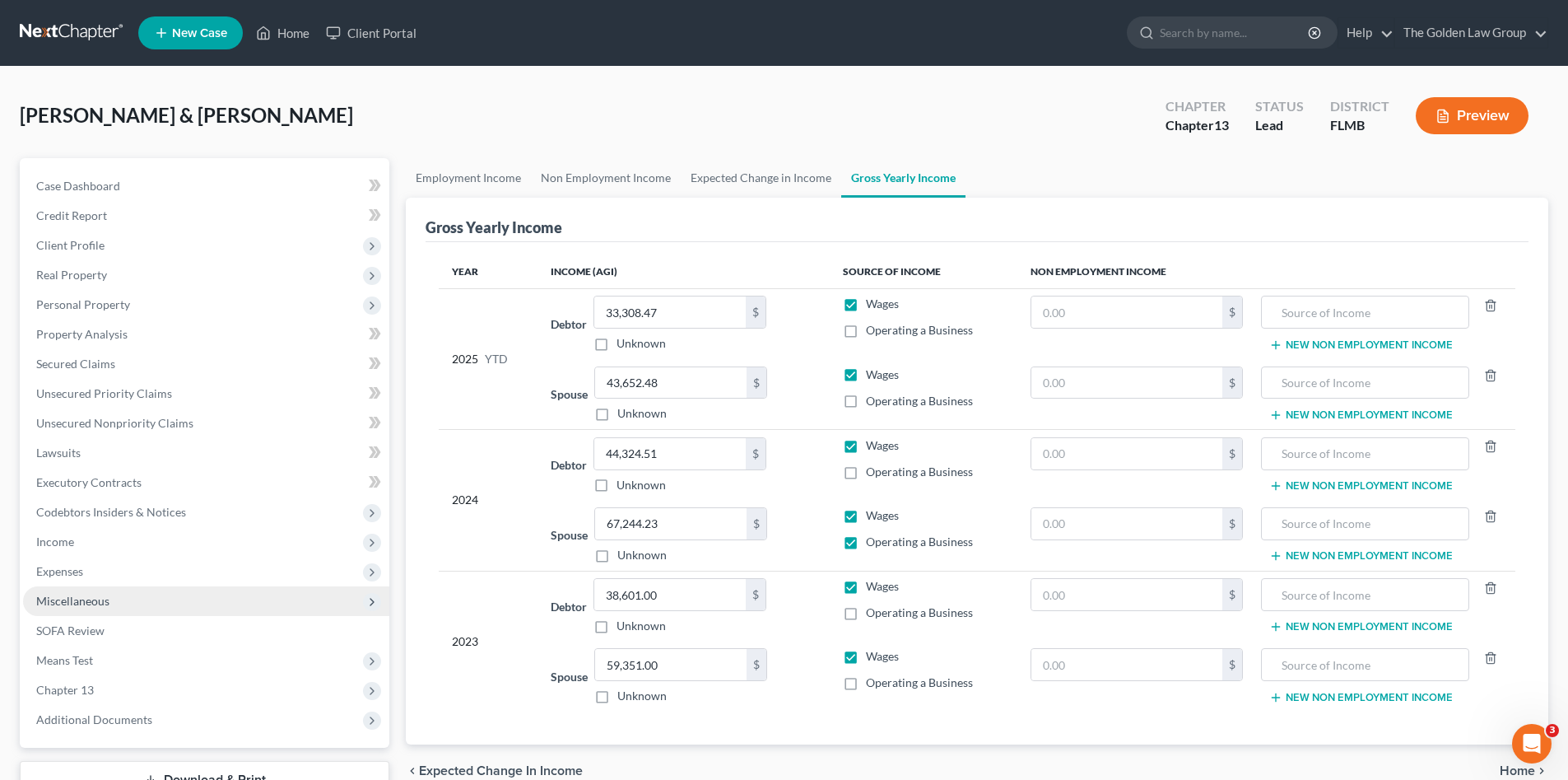
click at [99, 601] on span "Miscellaneous" at bounding box center [72, 600] width 73 height 14
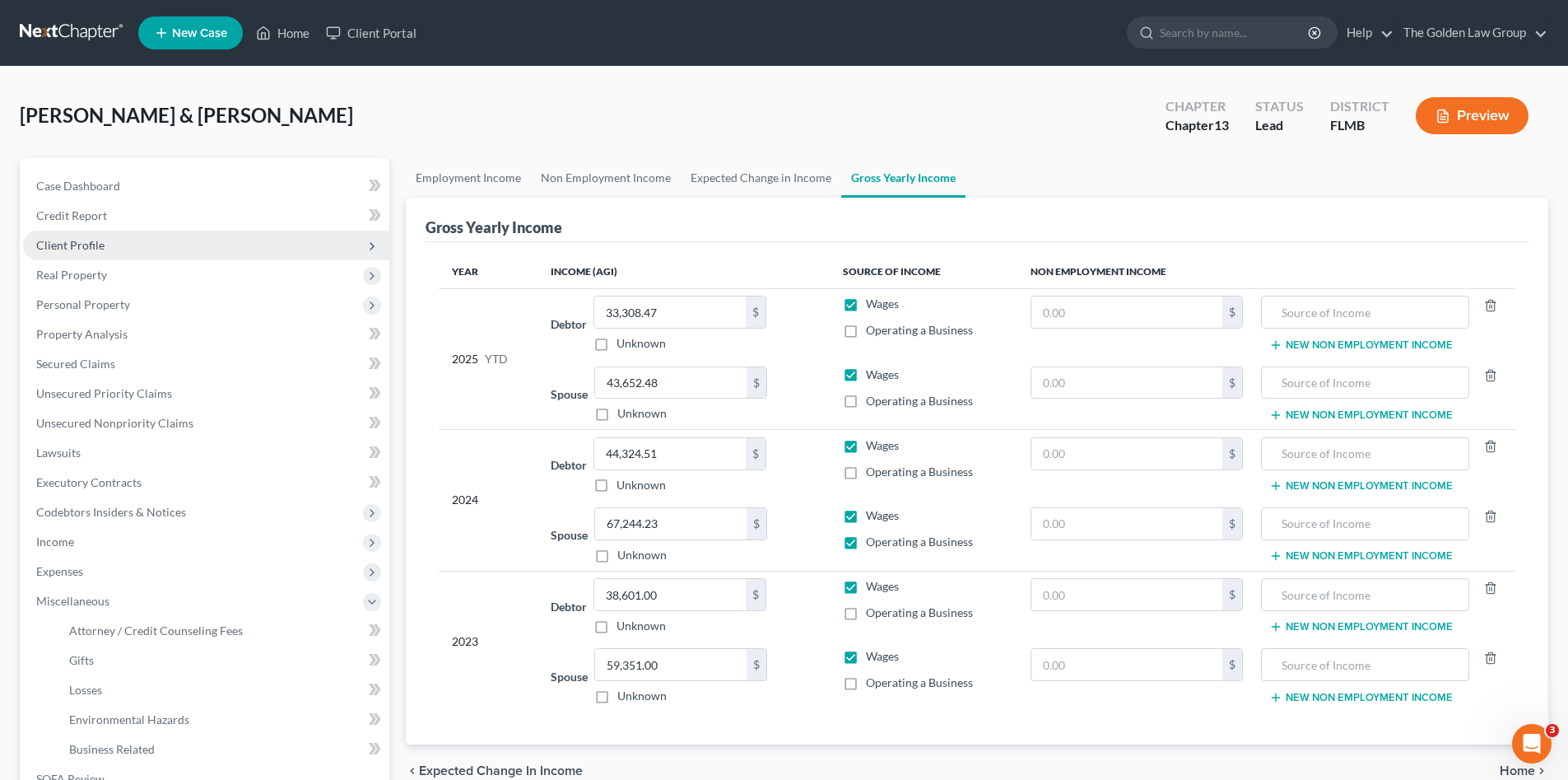
click at [105, 246] on span "Client Profile" at bounding box center [206, 245] width 366 height 30
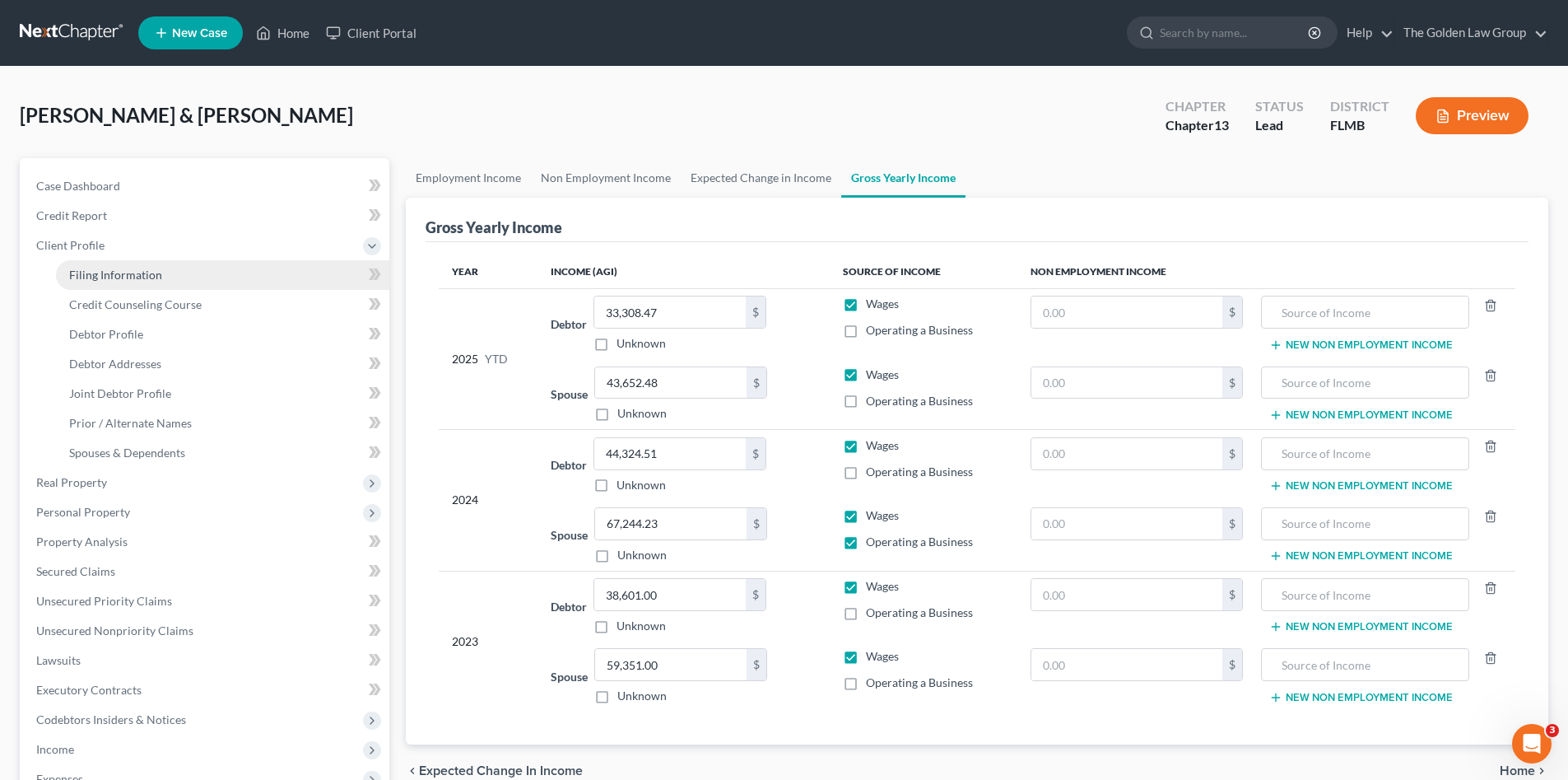
click at [118, 262] on link "Filing Information" at bounding box center [223, 275] width 333 height 30
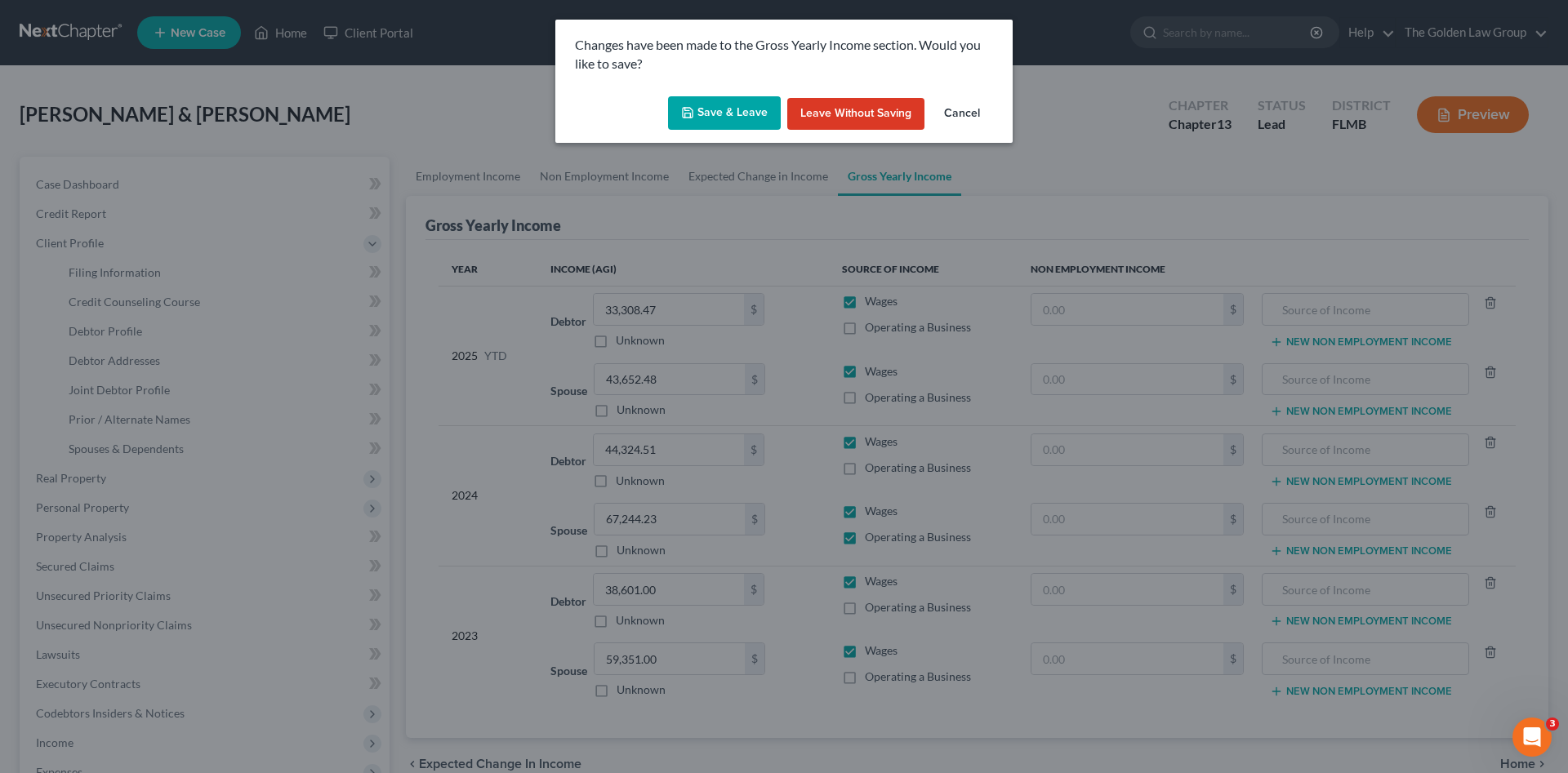
click at [716, 108] on button "Save & Leave" at bounding box center [724, 113] width 113 height 34
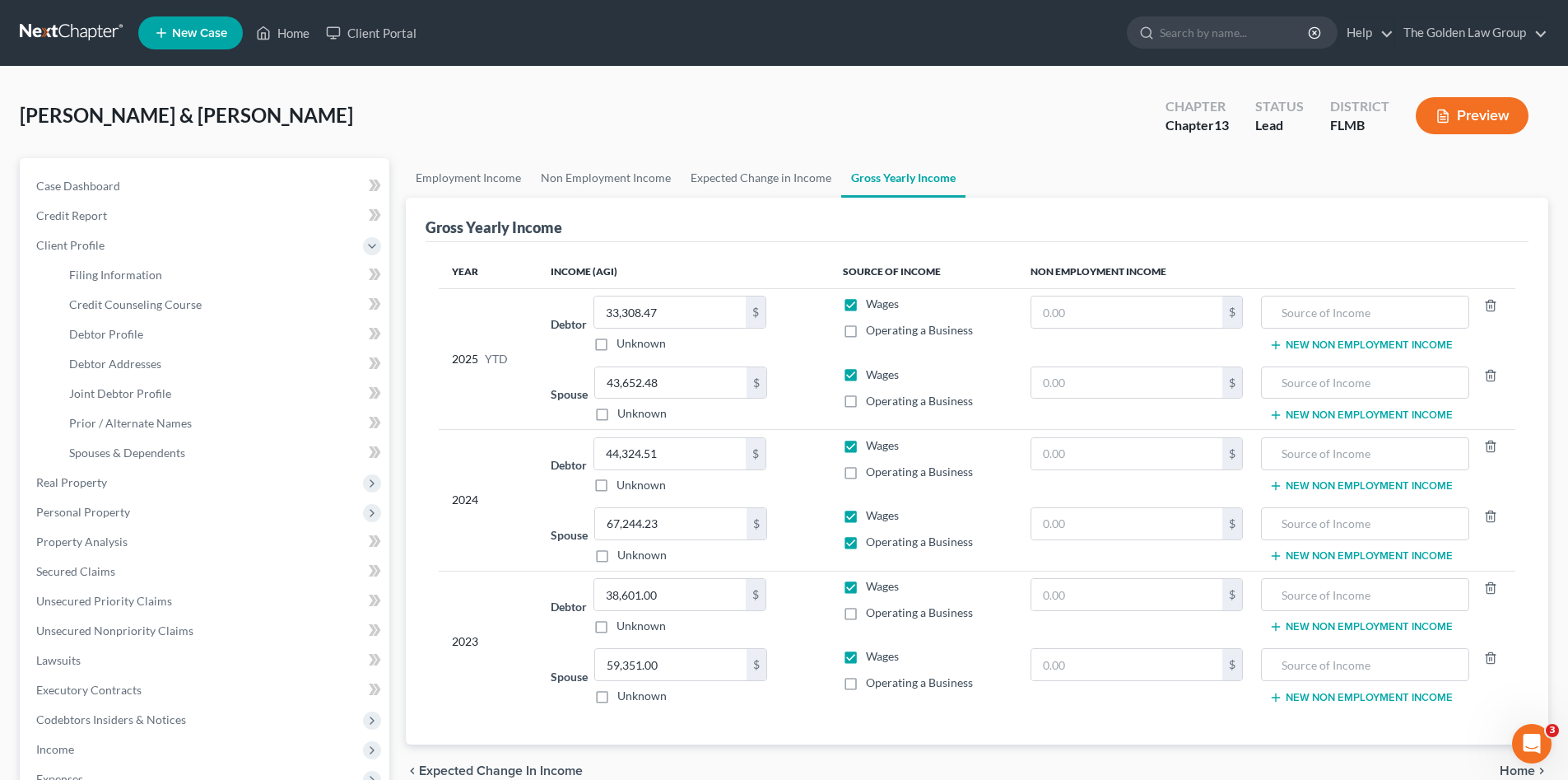
click at [162, 305] on div at bounding box center [784, 390] width 1568 height 780
select select "1"
select select "3"
select select "9"
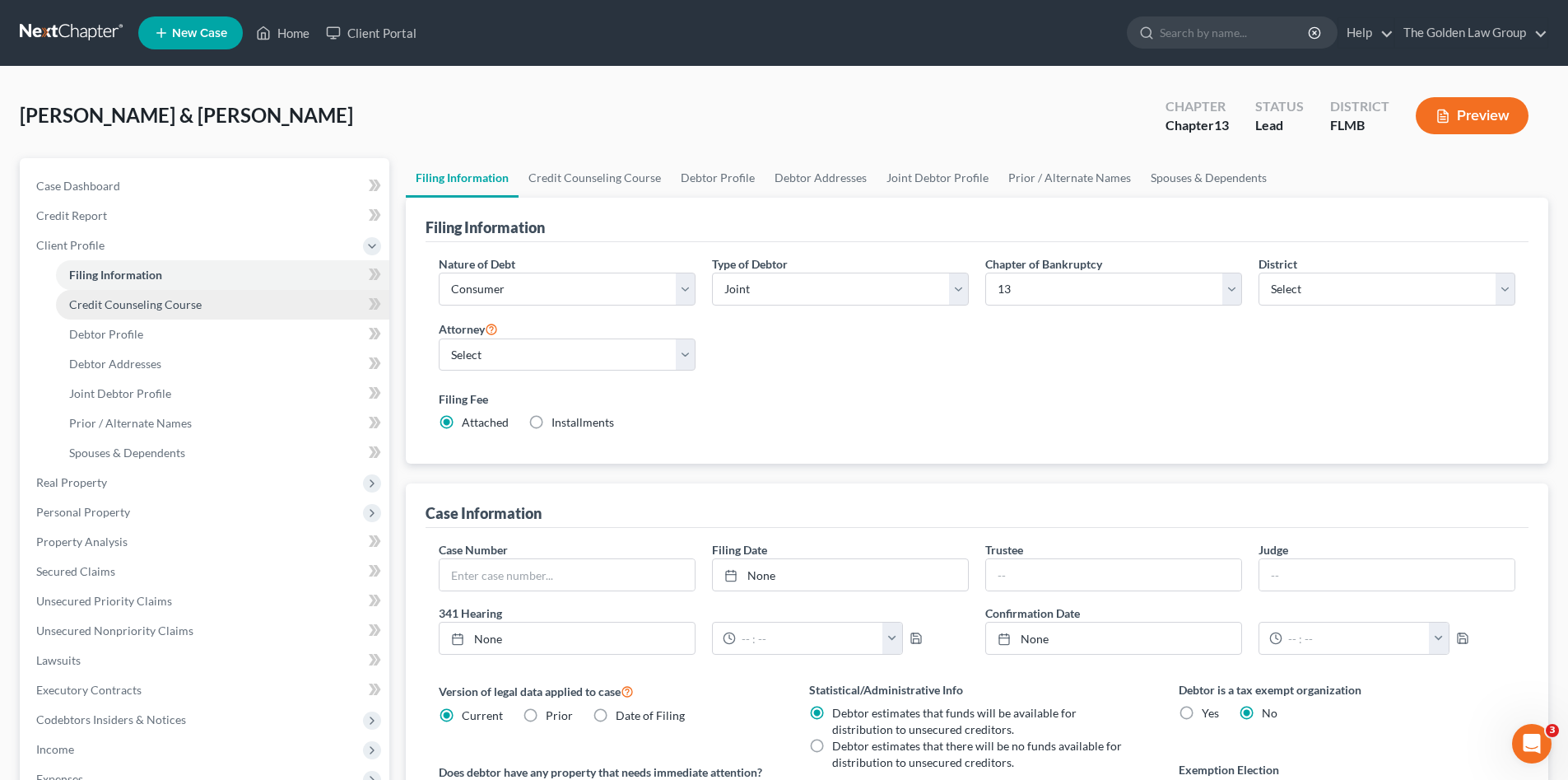
click at [163, 305] on span "Credit Counseling Course" at bounding box center [135, 303] width 132 height 14
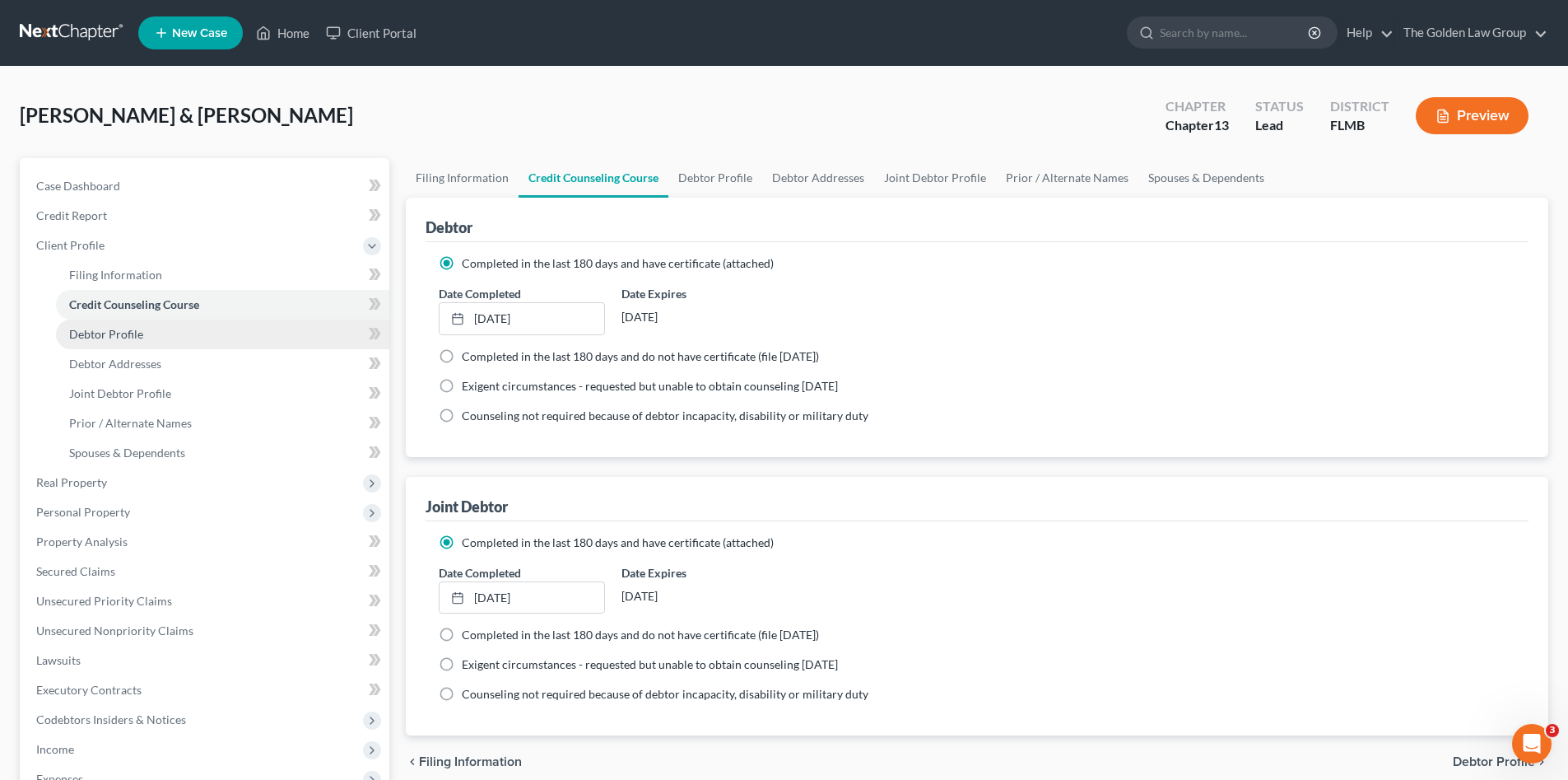
click at [129, 339] on span "Debtor Profile" at bounding box center [106, 333] width 74 height 14
select select "1"
select select "3"
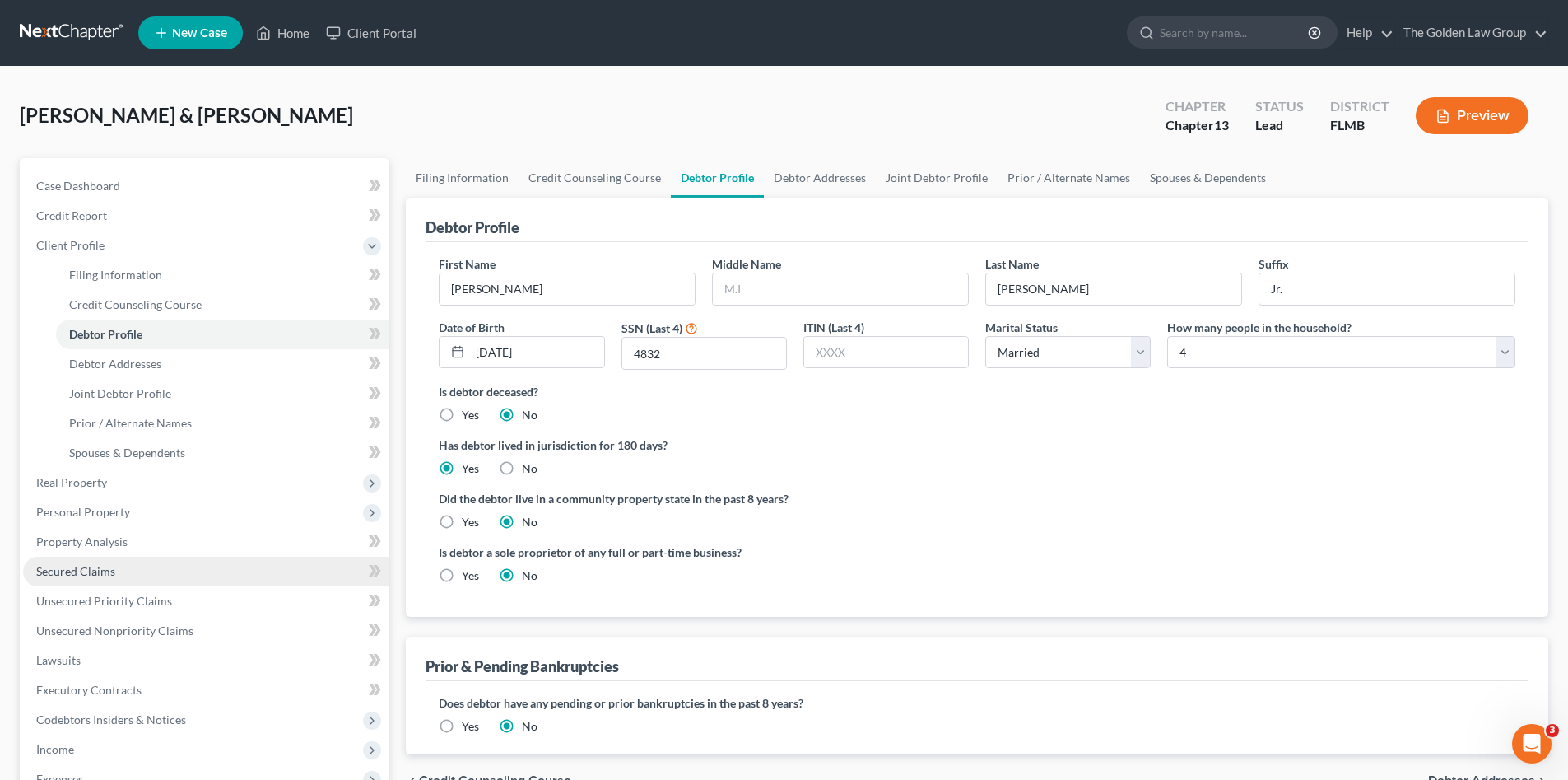
click at [80, 573] on span "Secured Claims" at bounding box center [75, 571] width 79 height 14
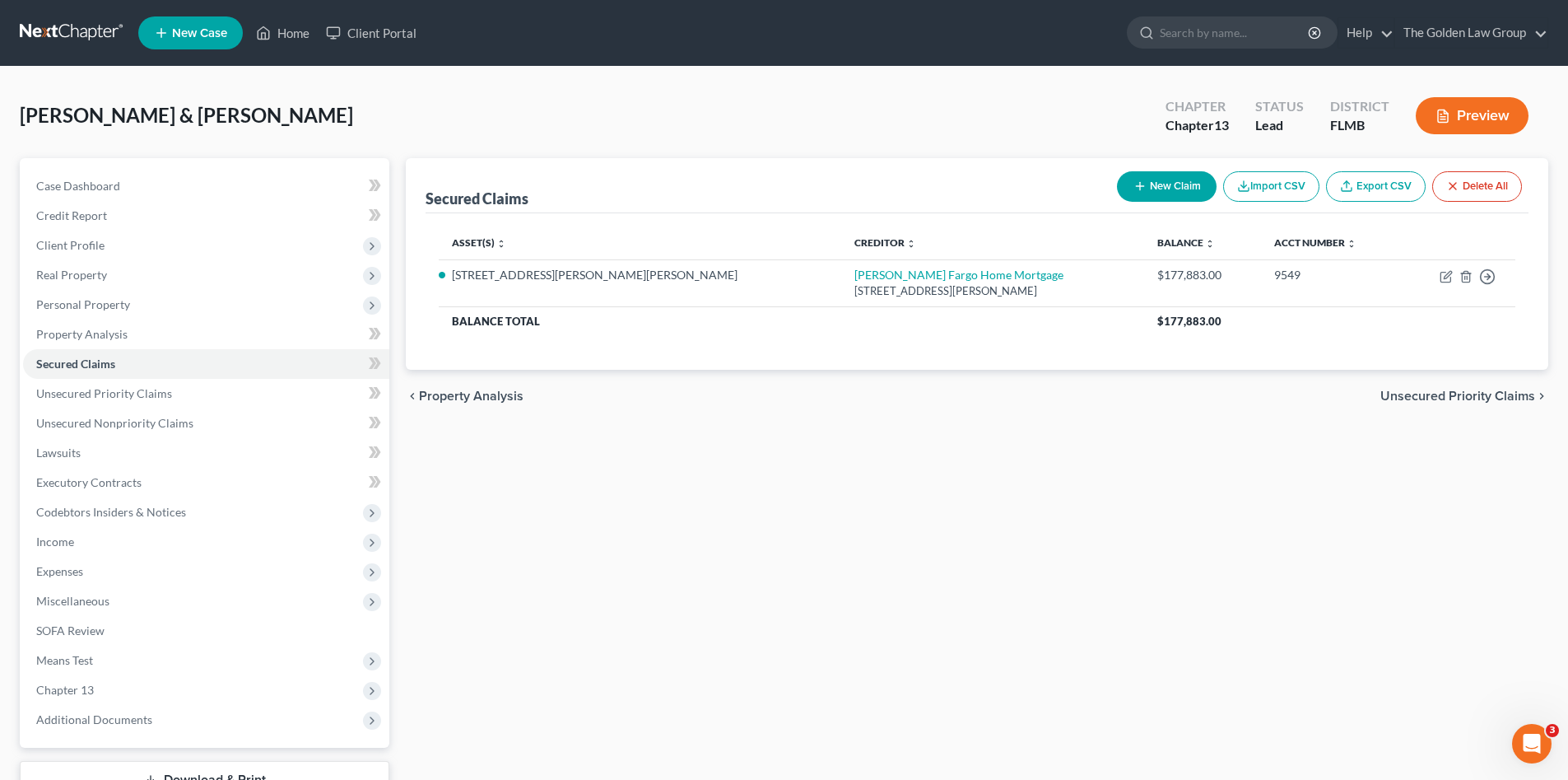
click at [867, 513] on div "Secured Claims New Claim Import CSV Export CSV Delete All Asset(s) expand_more …" at bounding box center [977, 501] width 1159 height 685
click at [143, 274] on span "Real Property" at bounding box center [206, 275] width 366 height 30
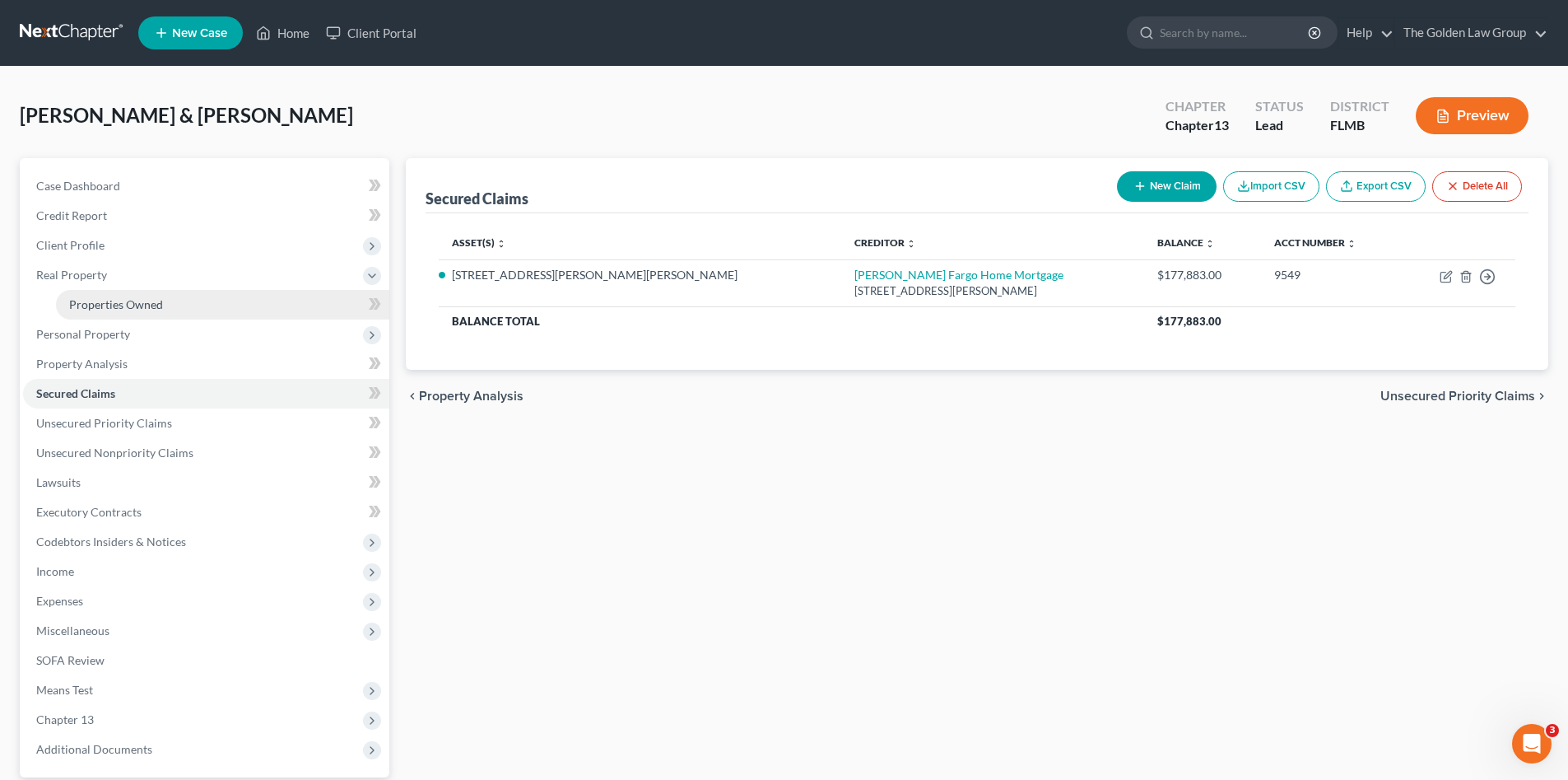
click at [167, 307] on link "Properties Owned" at bounding box center [223, 304] width 333 height 30
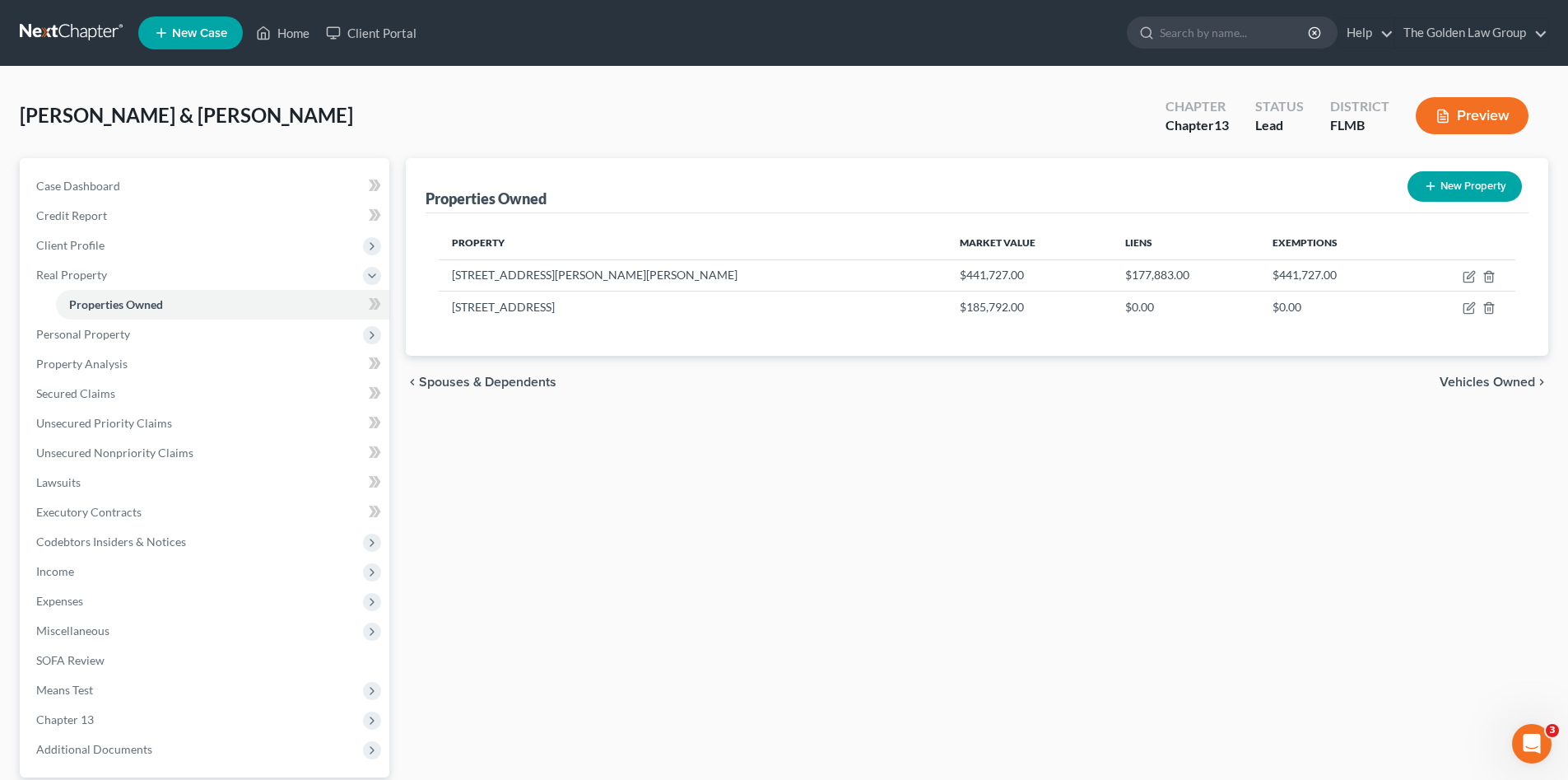
click at [751, 512] on div "Properties Owned New Property Property Market Value Liens Exemptions 14706 Ambe…" at bounding box center [977, 515] width 1159 height 714
click at [1467, 311] on icon "button" at bounding box center [1471, 306] width 7 height 7
select select "9"
select select "27"
select select "3"
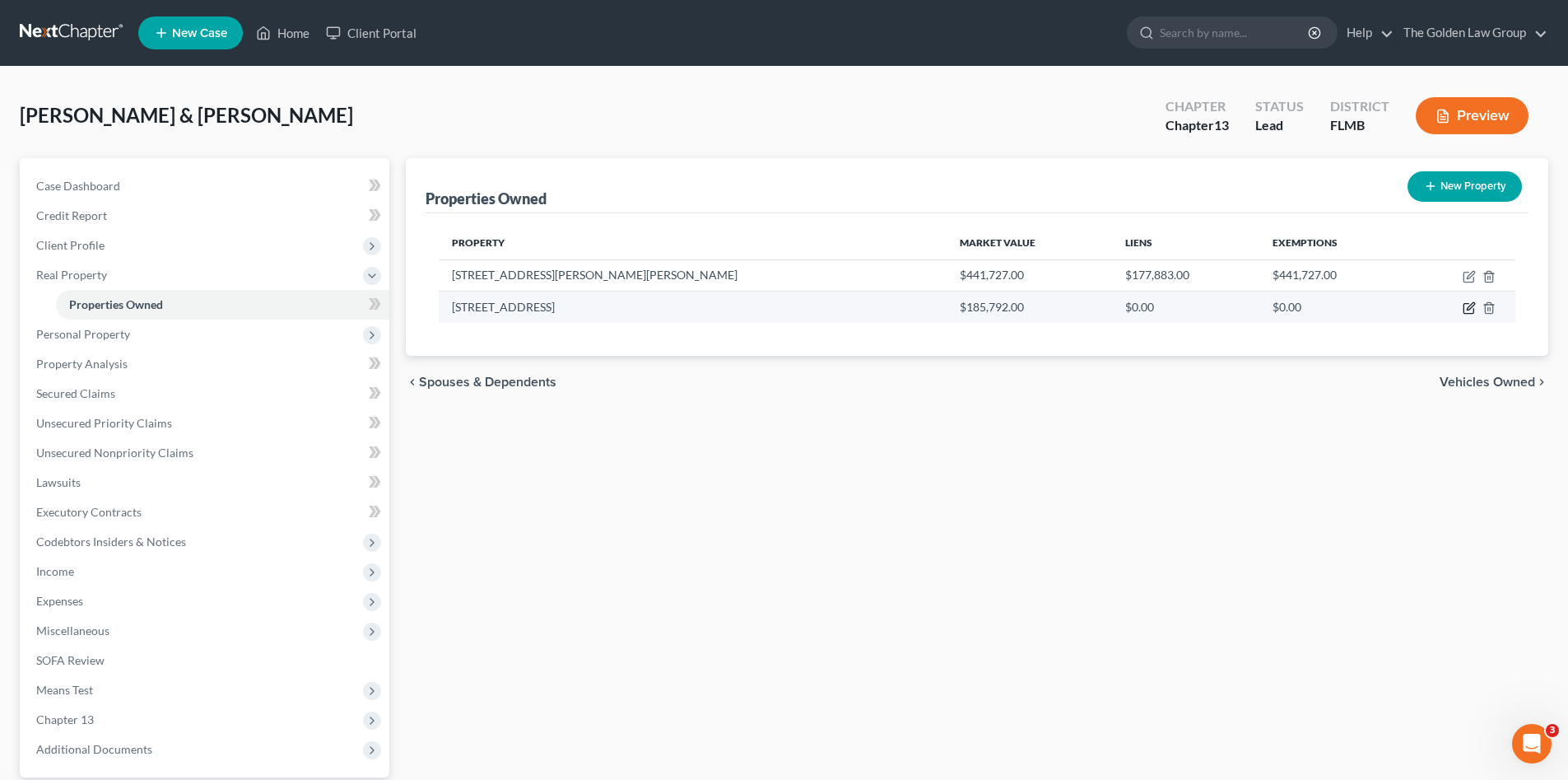
select select "0"
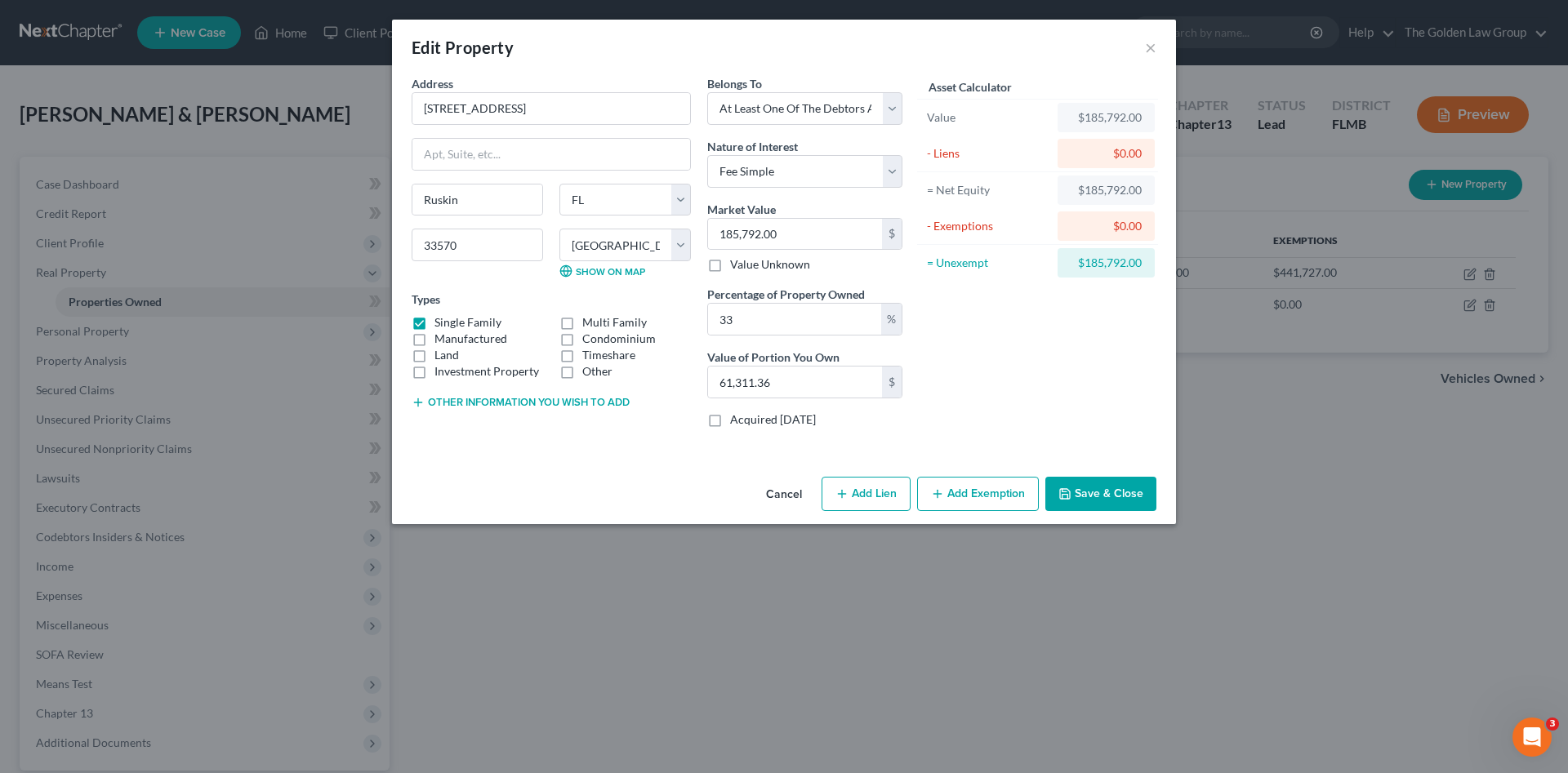
click at [761, 497] on button "Cancel" at bounding box center [784, 494] width 62 height 33
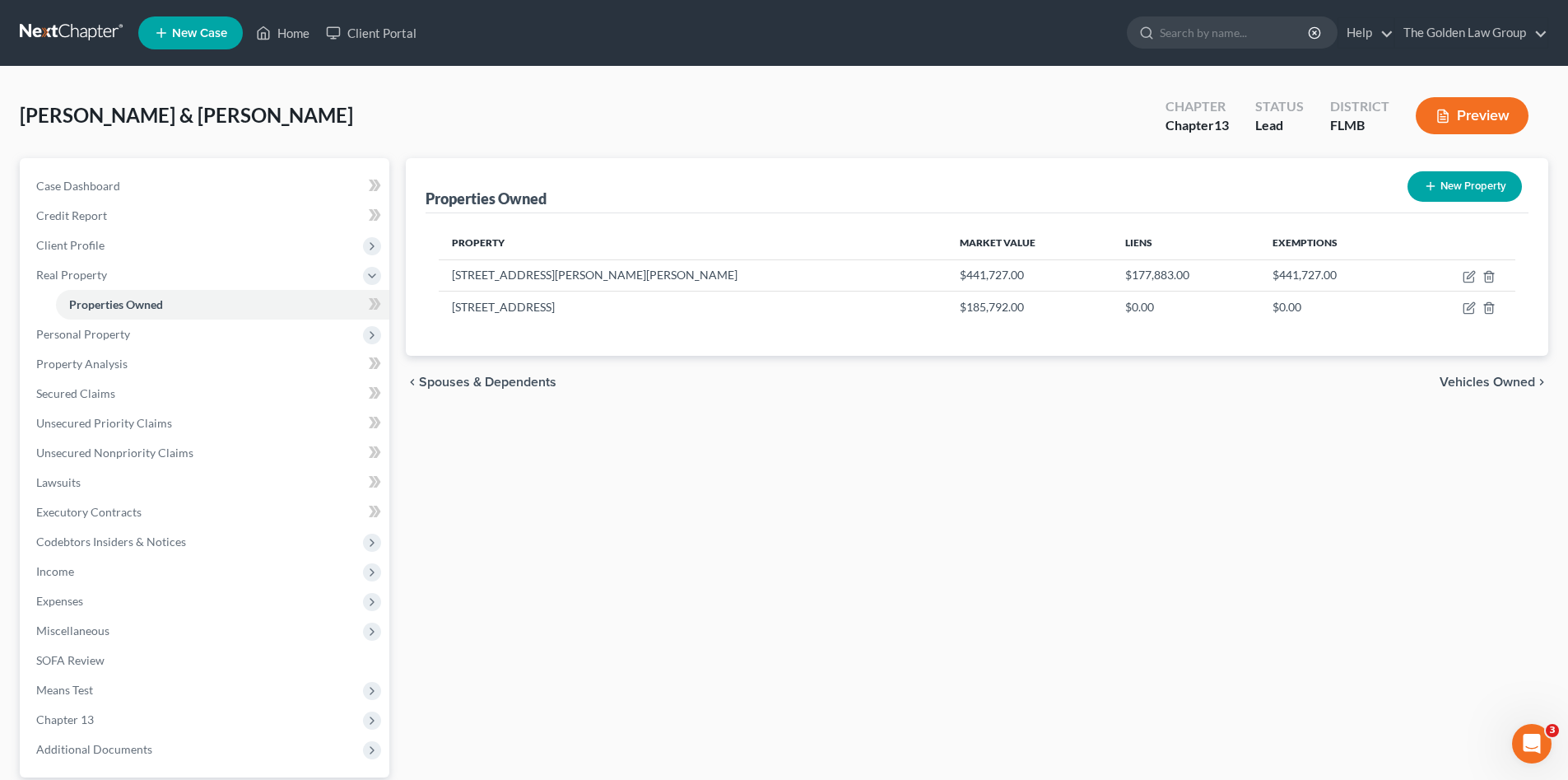
click at [767, 501] on div "Properties Owned New Property Property Market Value Liens Exemptions 14706 Ambe…" at bounding box center [977, 515] width 1159 height 714
click at [75, 26] on link at bounding box center [72, 33] width 105 height 30
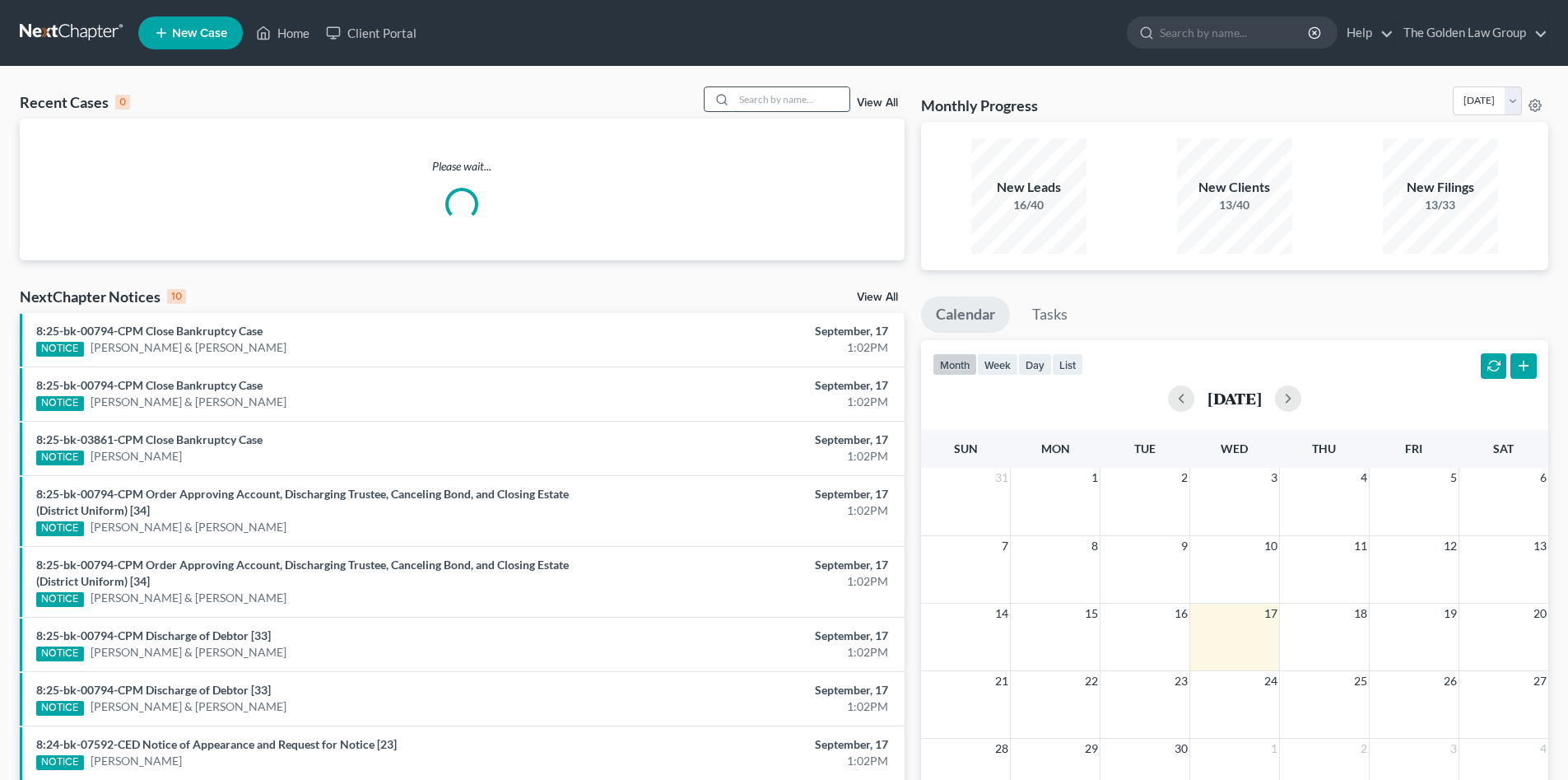
click at [752, 97] on input "search" at bounding box center [792, 99] width 116 height 24
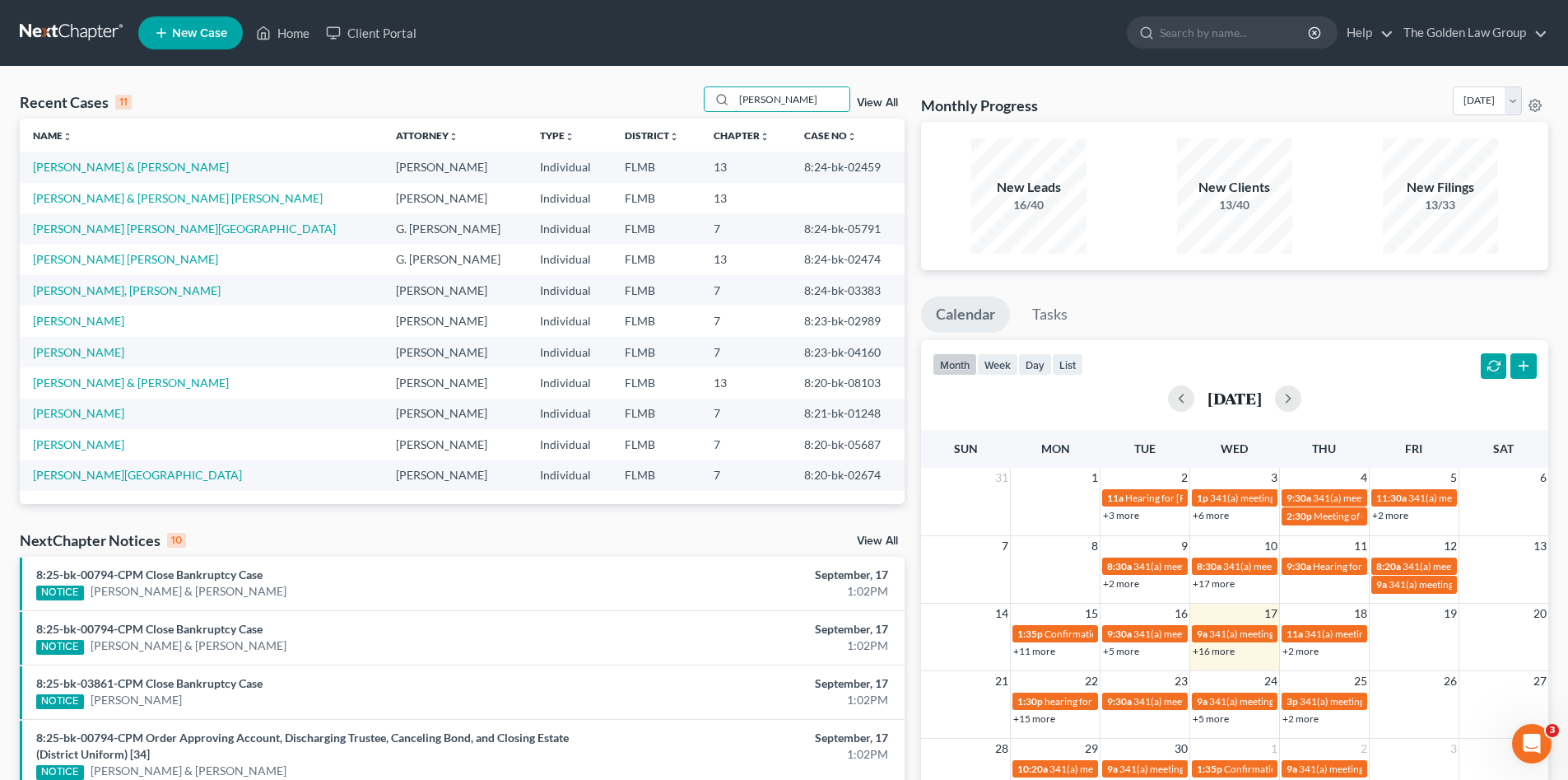
drag, startPoint x: 796, startPoint y: 101, endPoint x: 691, endPoint y: 105, distance: 105.1
click at [687, 101] on div "Recent Cases 11 rivera View All" at bounding box center [462, 102] width 885 height 32
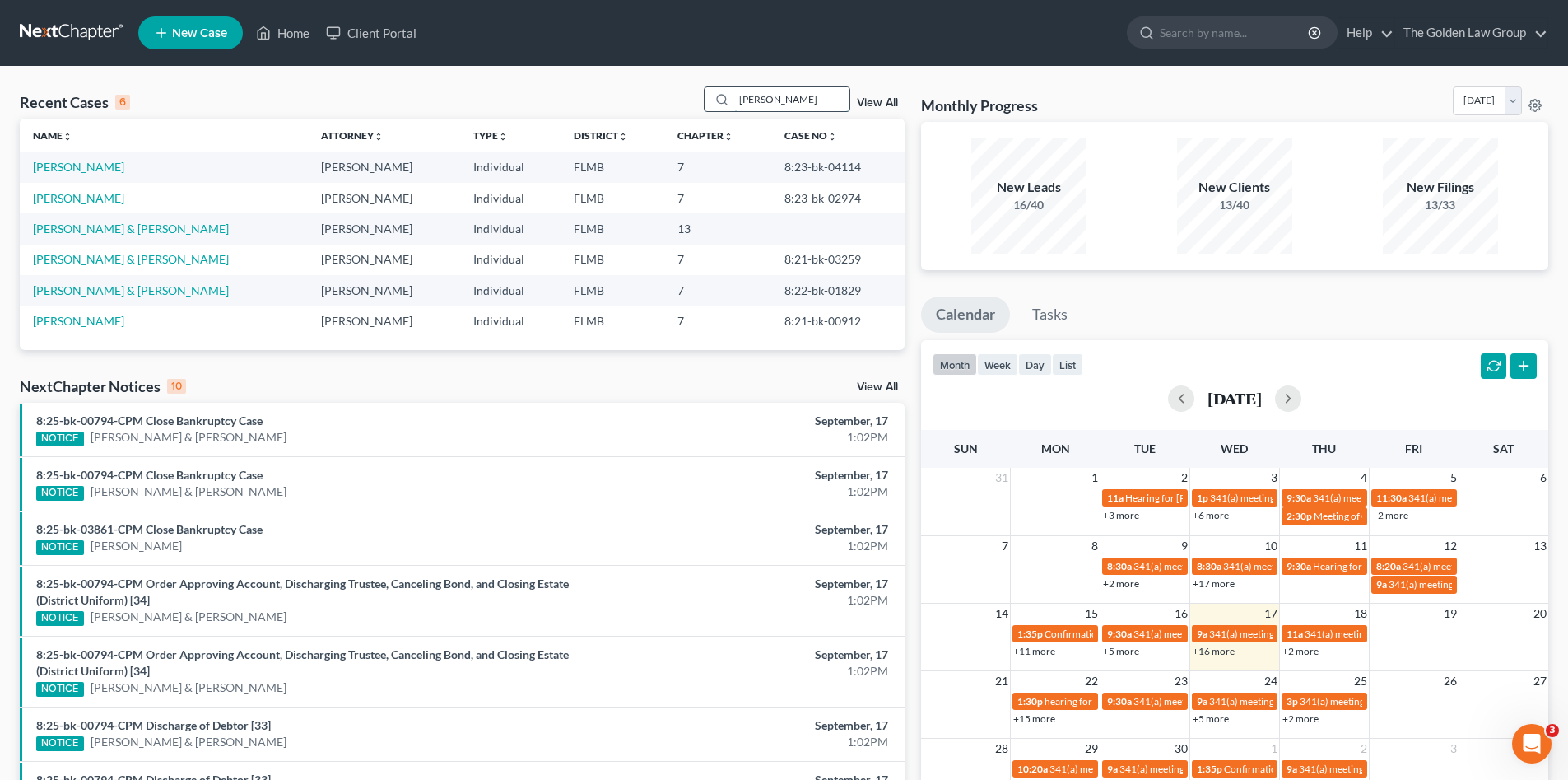
drag, startPoint x: 793, startPoint y: 100, endPoint x: 723, endPoint y: 92, distance: 70.5
click at [723, 92] on div "samantha" at bounding box center [777, 99] width 146 height 26
type input "g"
type input "rivera"
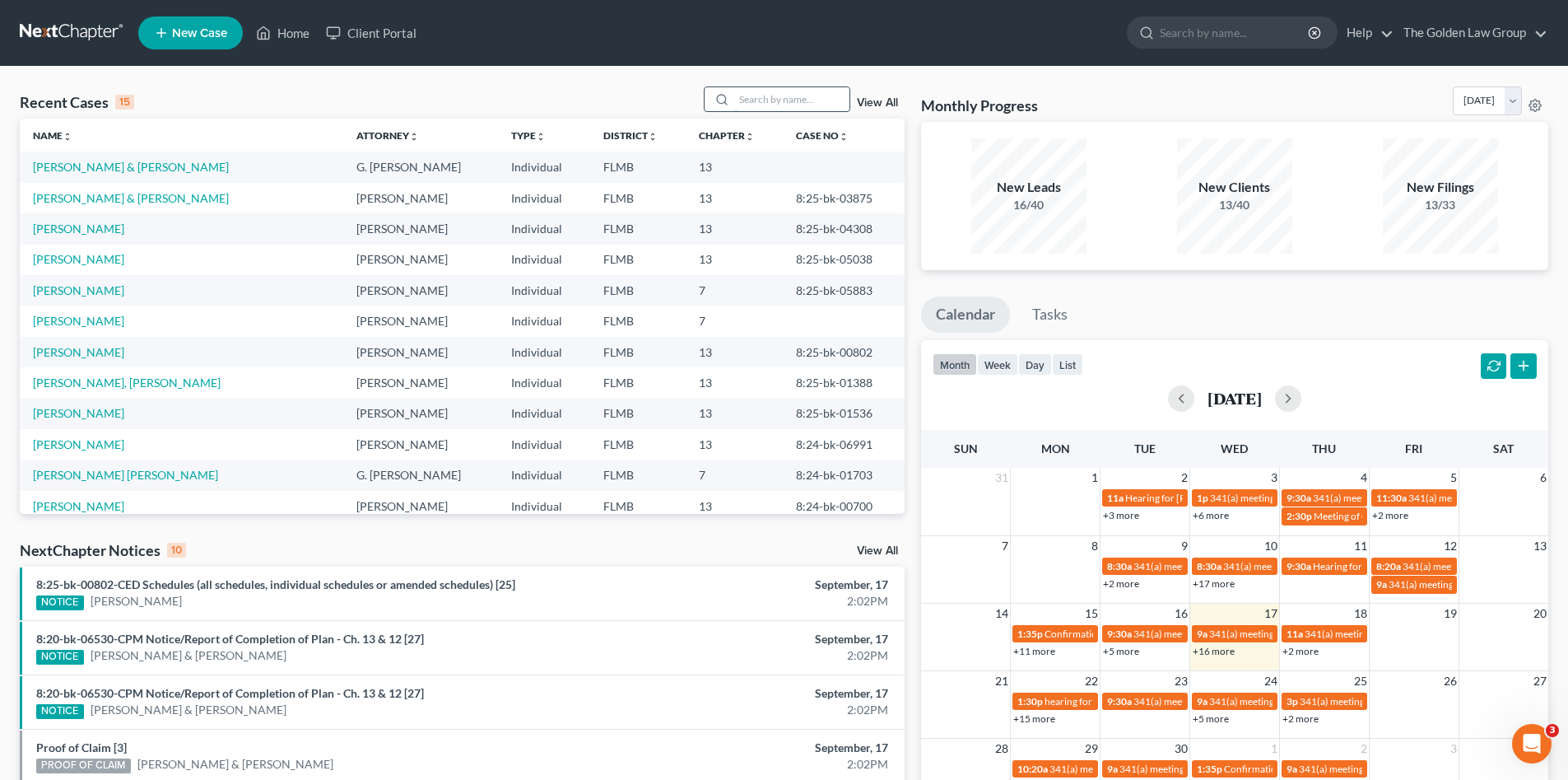
click at [784, 97] on input "search" at bounding box center [792, 99] width 116 height 24
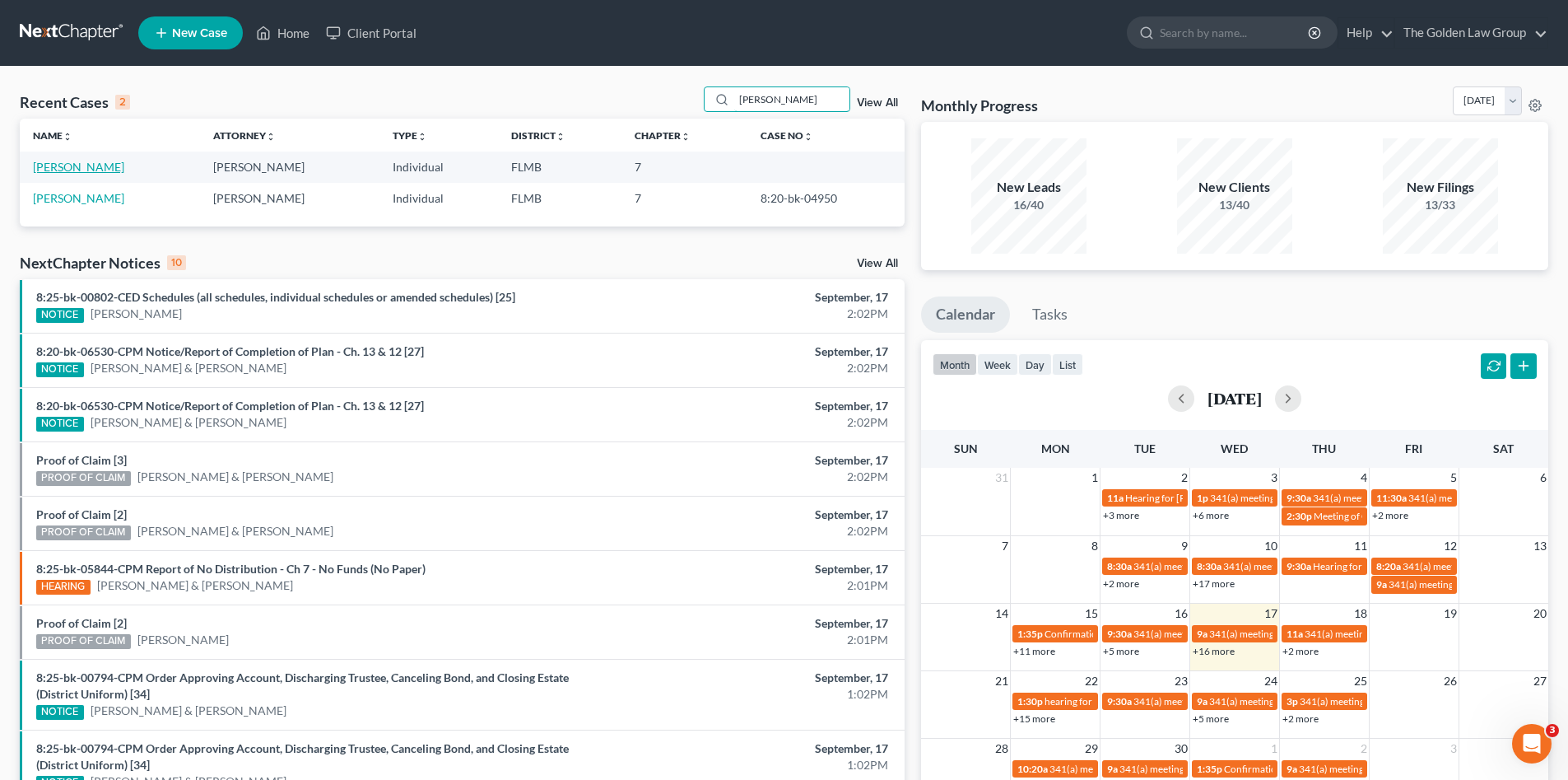
type input "currie"
click at [75, 169] on link "Currie, Bianca" at bounding box center [79, 167] width 92 height 14
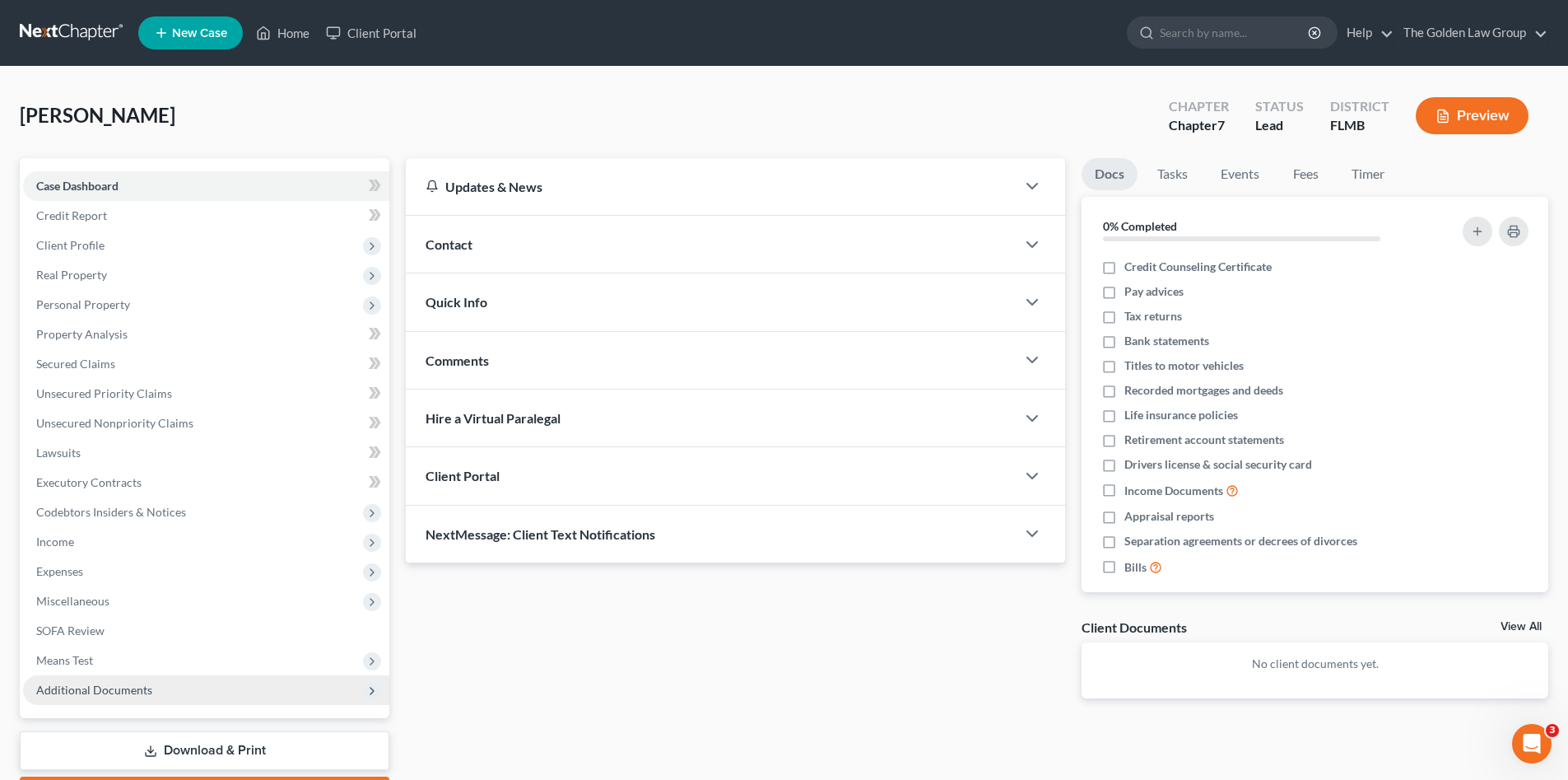
scroll to position [95, 0]
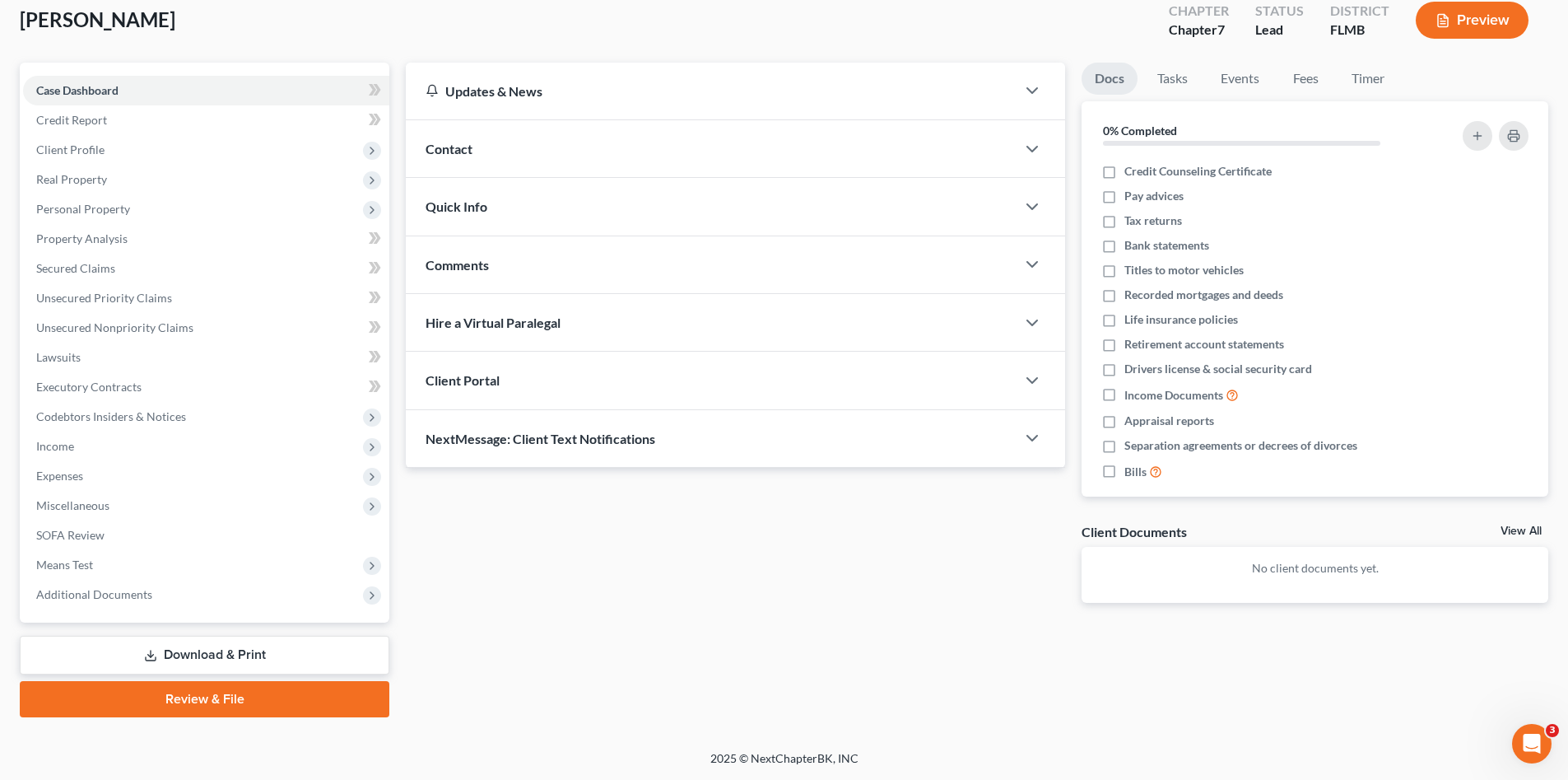
click at [219, 658] on link "Download & Print" at bounding box center [204, 655] width 370 height 39
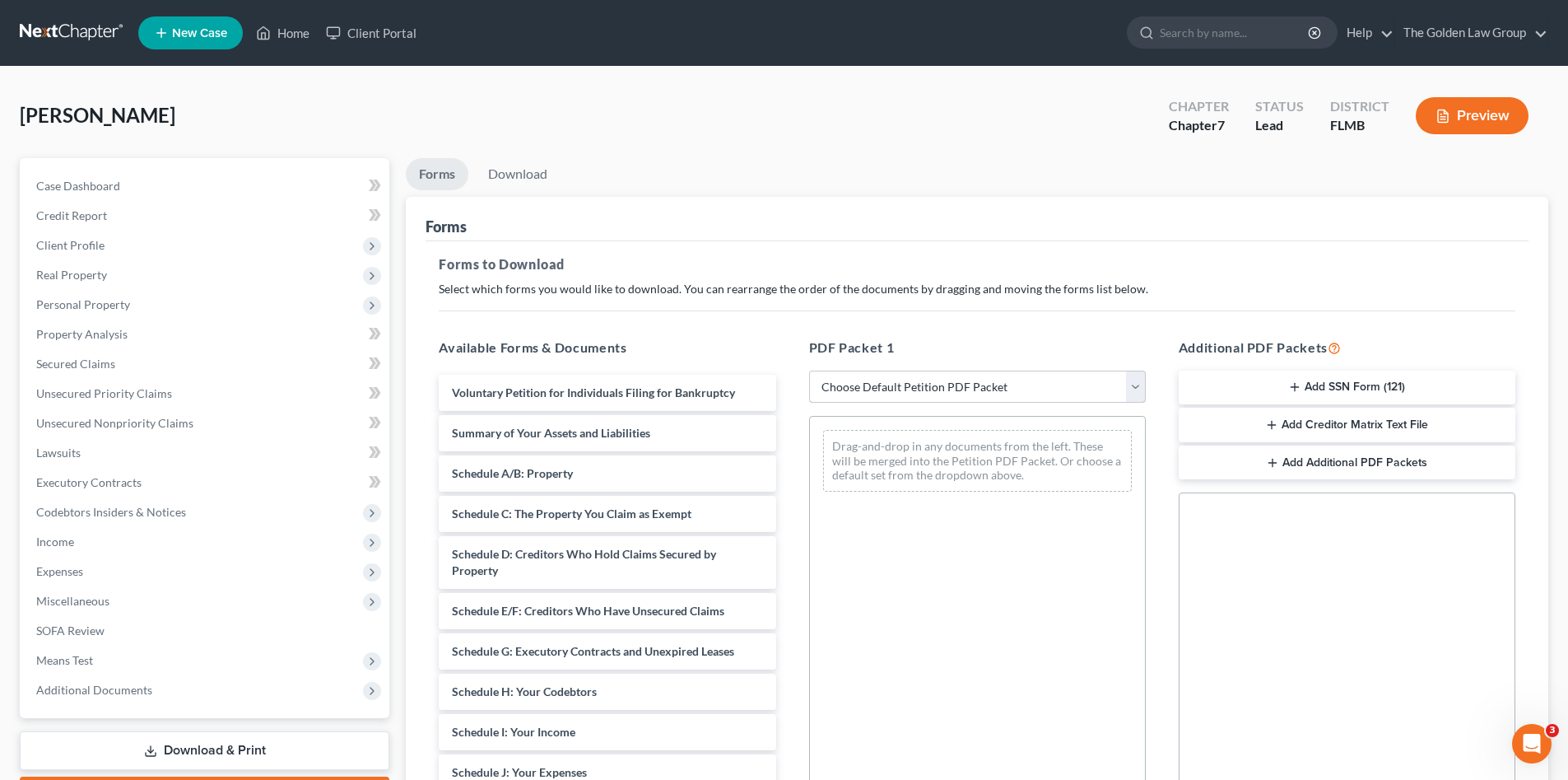
click at [1003, 388] on select "Choose Default Petition PDF Packet Complete Bankruptcy Petition (all forms and …" at bounding box center [978, 387] width 337 height 33
select select "0"
click at [809, 370] on select "Choose Default Petition PDF Packet Complete Bankruptcy Petition (all forms and …" at bounding box center [978, 387] width 337 height 33
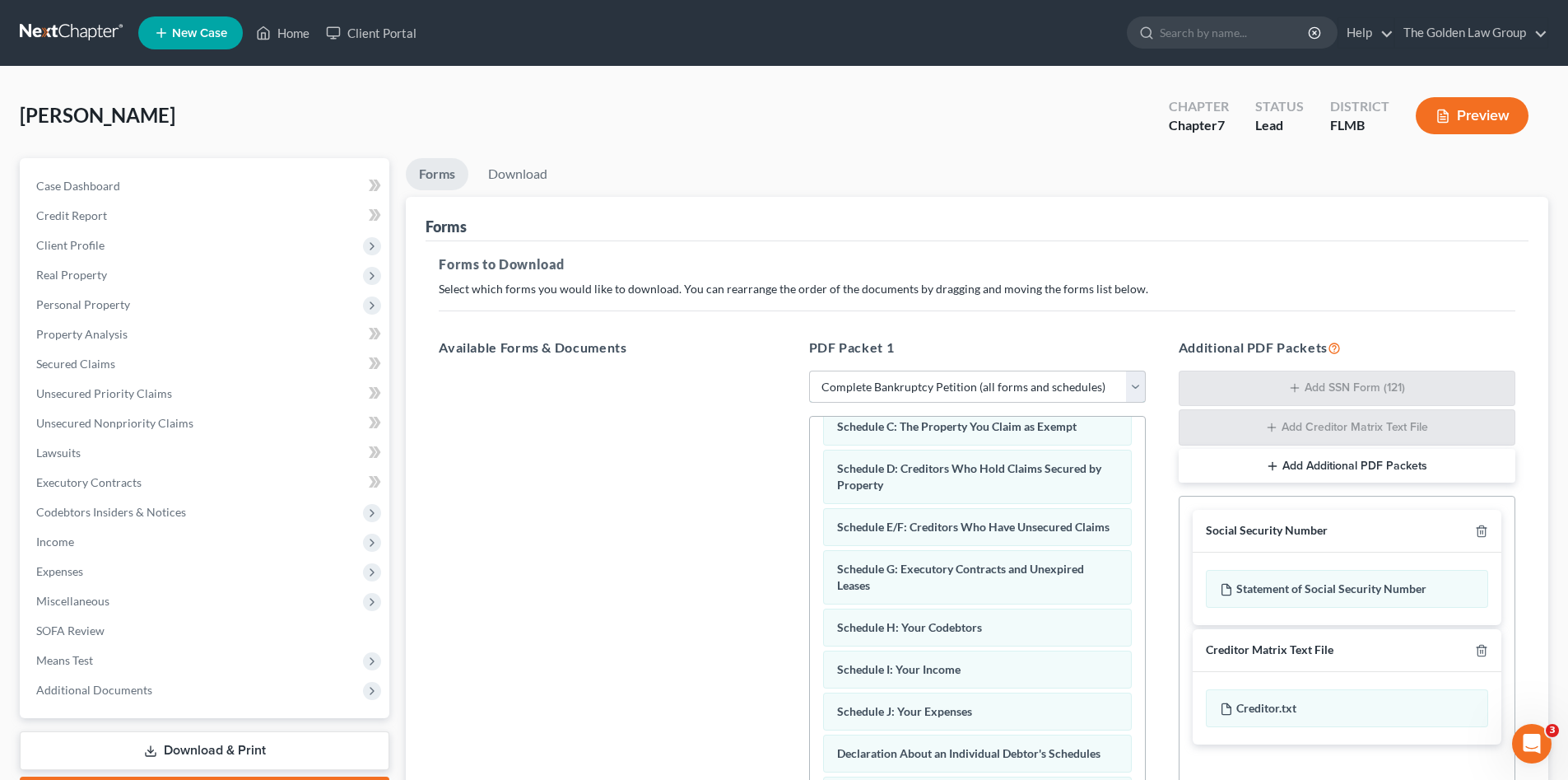
scroll to position [329, 0]
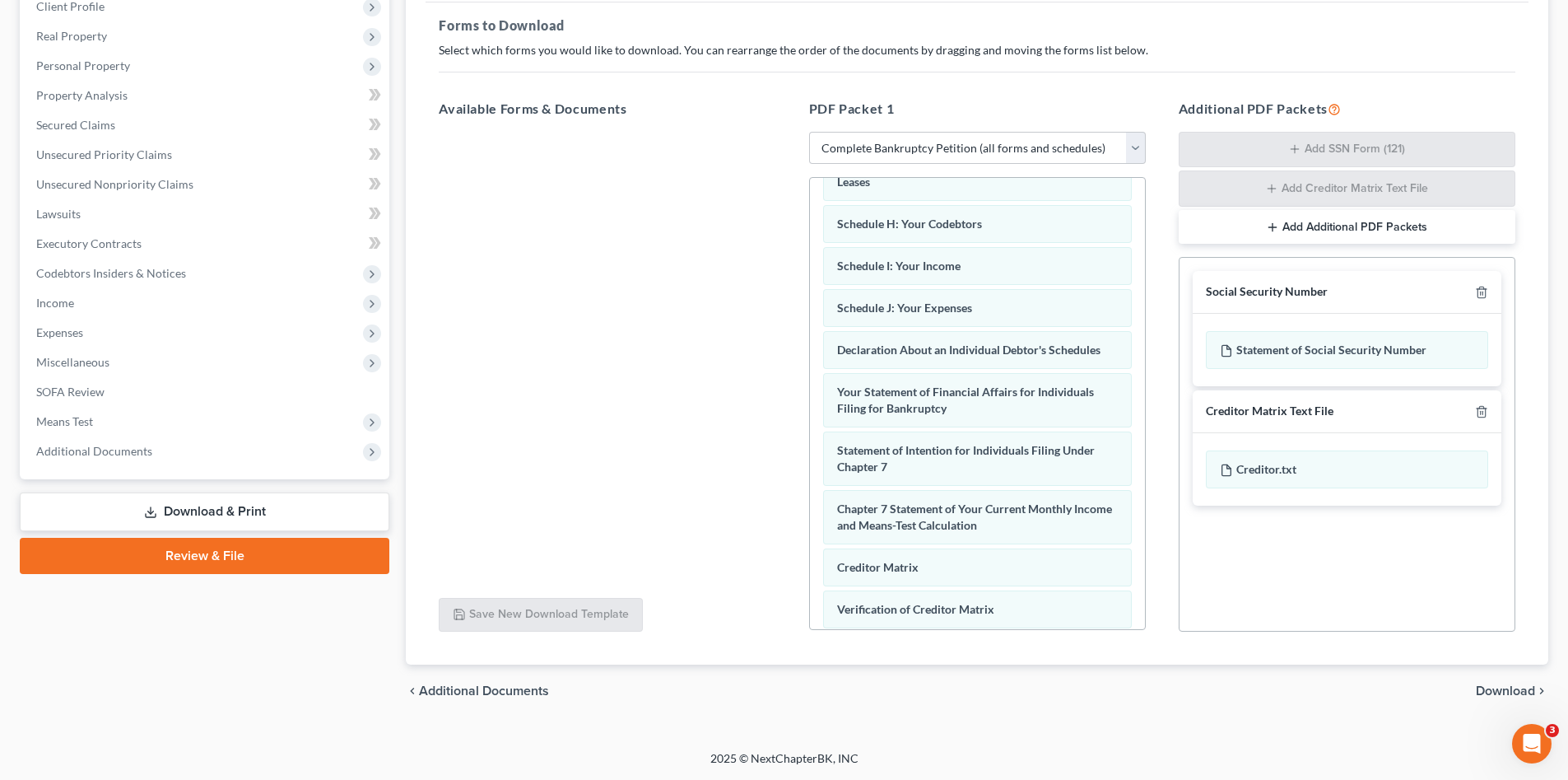
click at [1487, 691] on span "Download" at bounding box center [1506, 691] width 59 height 13
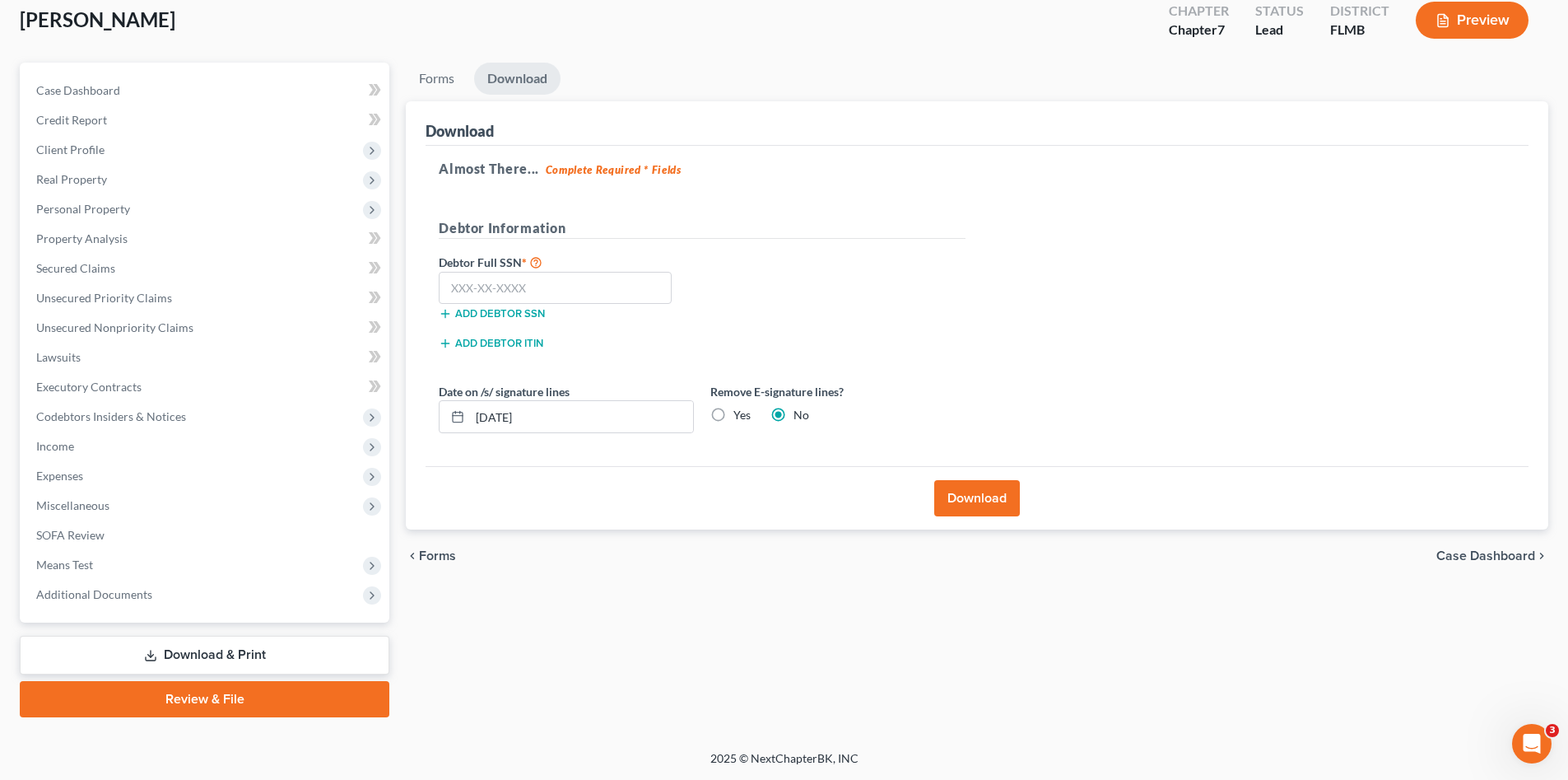
scroll to position [95, 0]
click at [611, 280] on input "text" at bounding box center [555, 289] width 233 height 33
type input "093-76-2664"
click at [540, 421] on input "[DATE]" at bounding box center [581, 416] width 223 height 31
click at [541, 421] on input "[DATE]" at bounding box center [581, 416] width 223 height 31
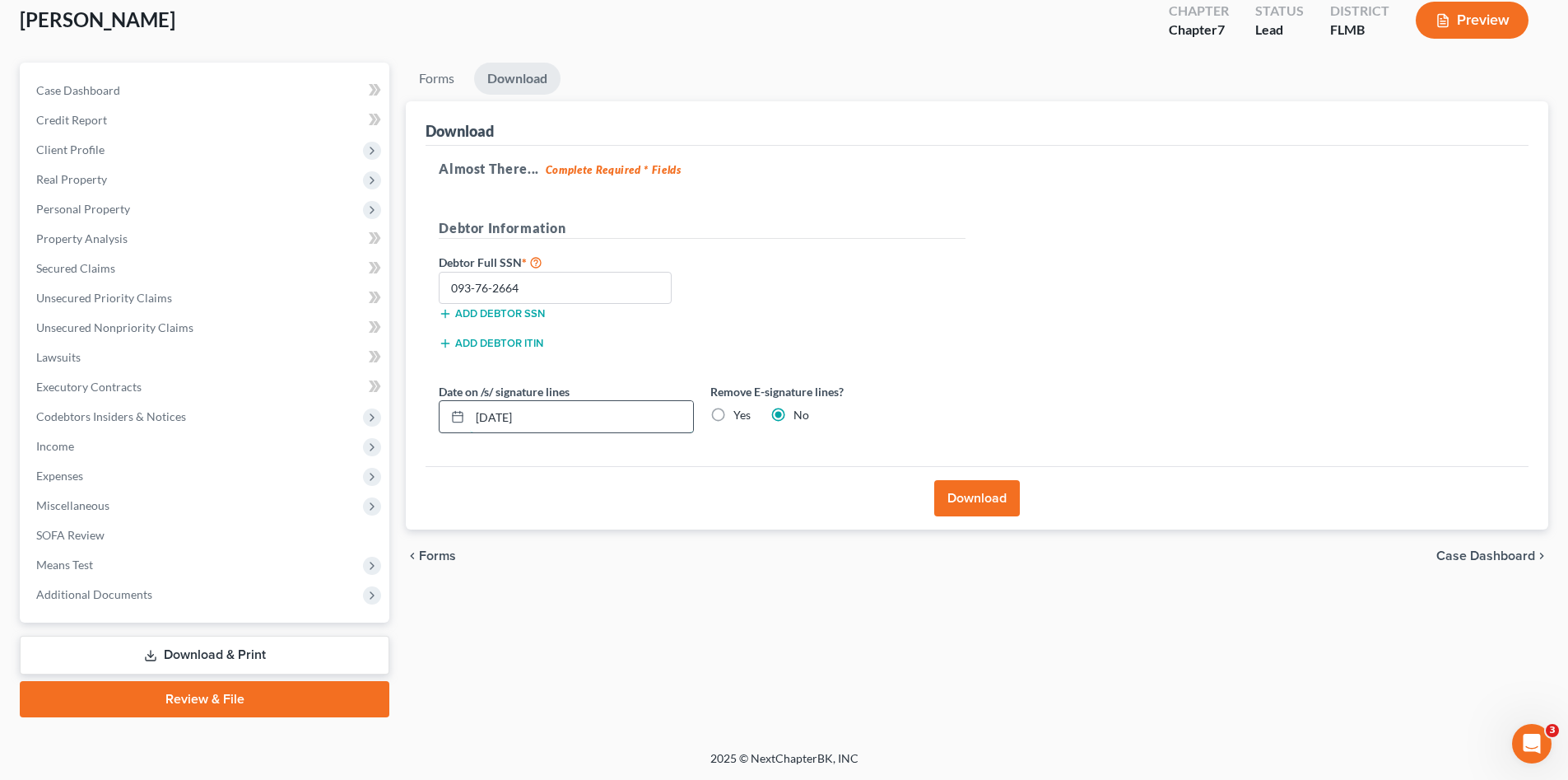
click at [542, 421] on input "[DATE]" at bounding box center [581, 416] width 223 height 31
click at [739, 412] on label "Yes" at bounding box center [742, 415] width 18 height 17
click at [740, 412] on input "Yes" at bounding box center [746, 413] width 11 height 11
radio input "true"
radio input "false"
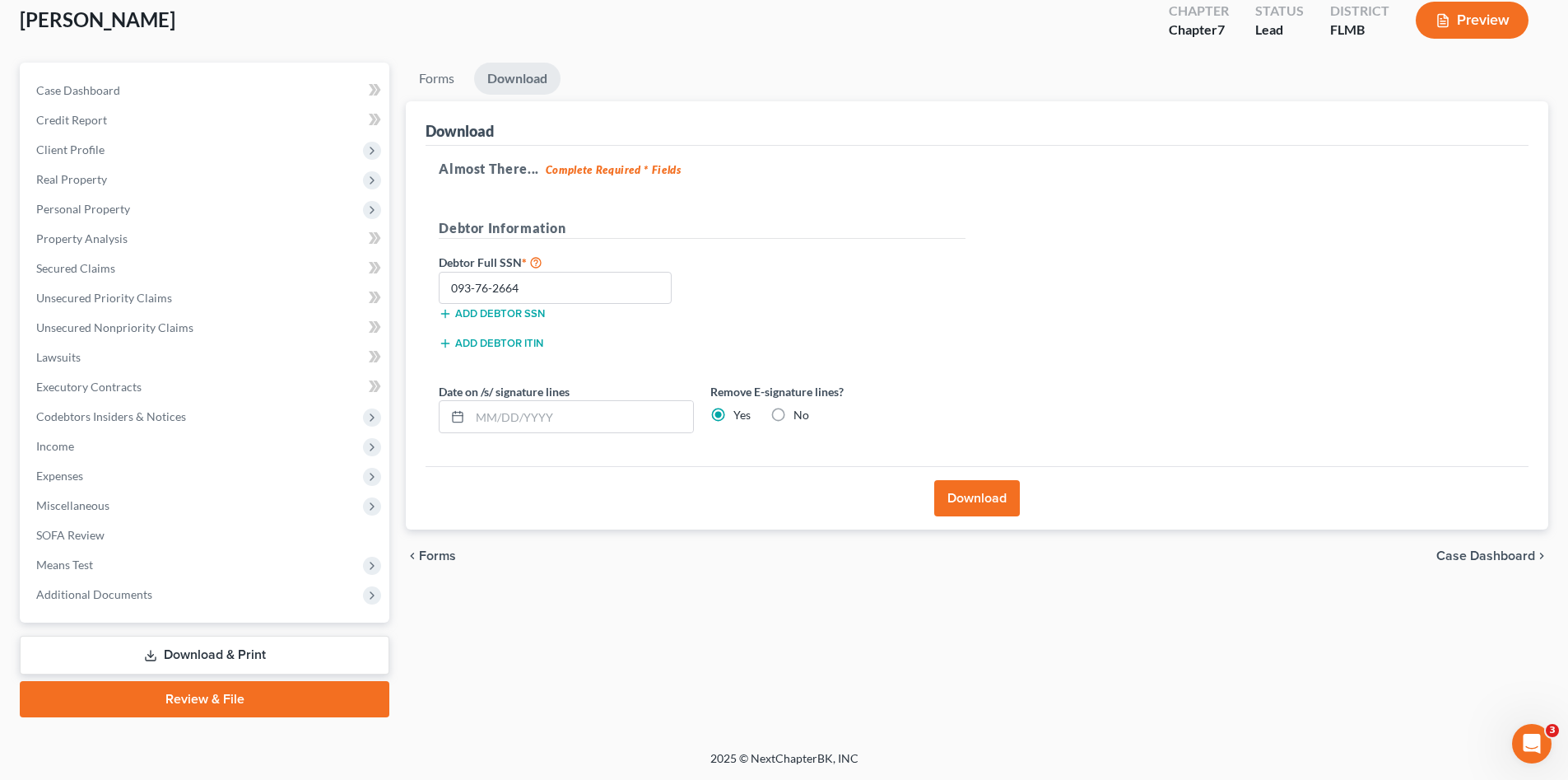
click at [961, 504] on button "Download" at bounding box center [977, 498] width 86 height 36
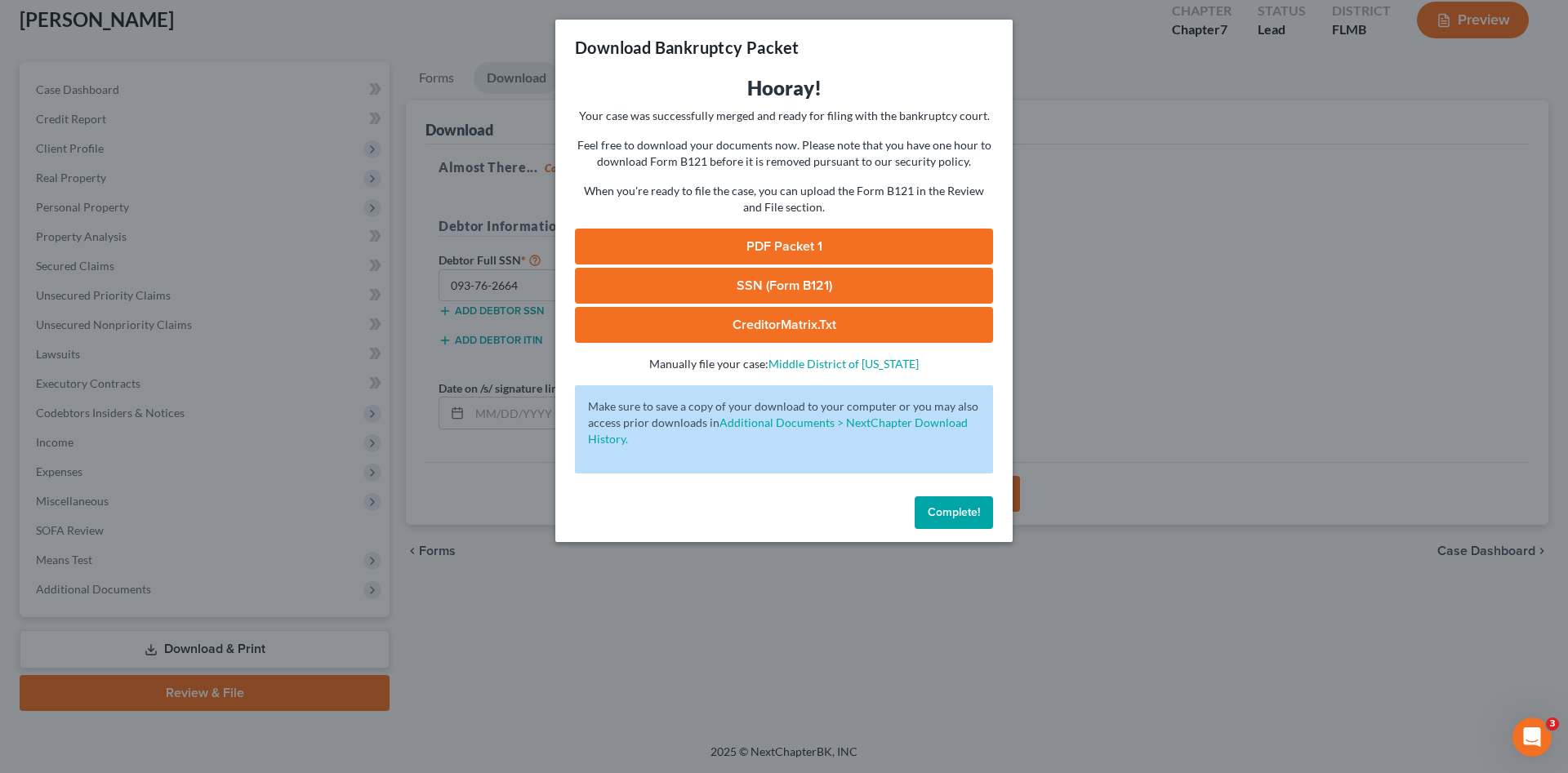
click at [687, 240] on link "PDF Packet 1" at bounding box center [784, 246] width 418 height 36
click at [791, 282] on link "SSN (Form B121)" at bounding box center [784, 285] width 418 height 36
click at [925, 504] on button "Complete!" at bounding box center [953, 513] width 78 height 33
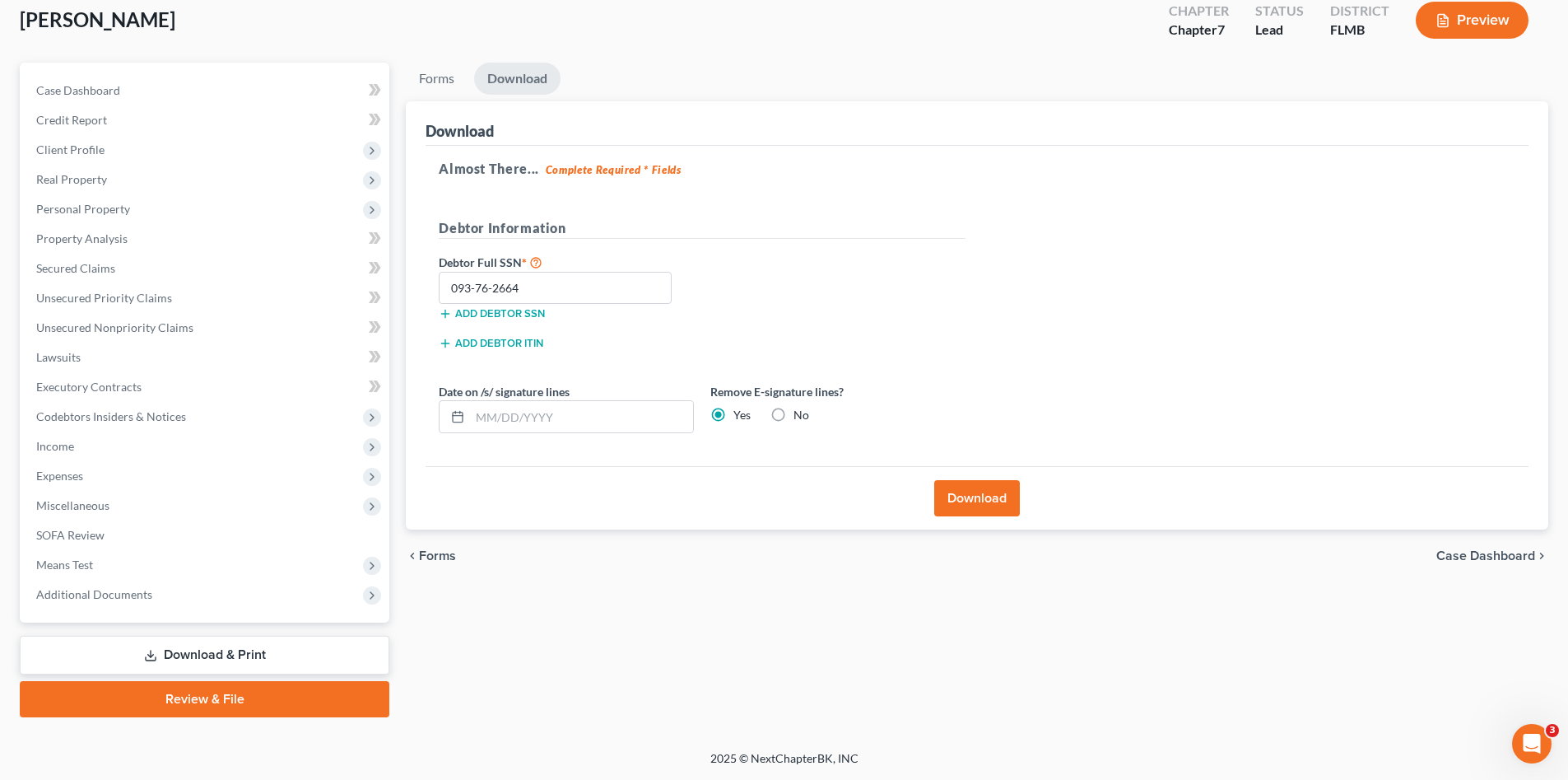
scroll to position [0, 0]
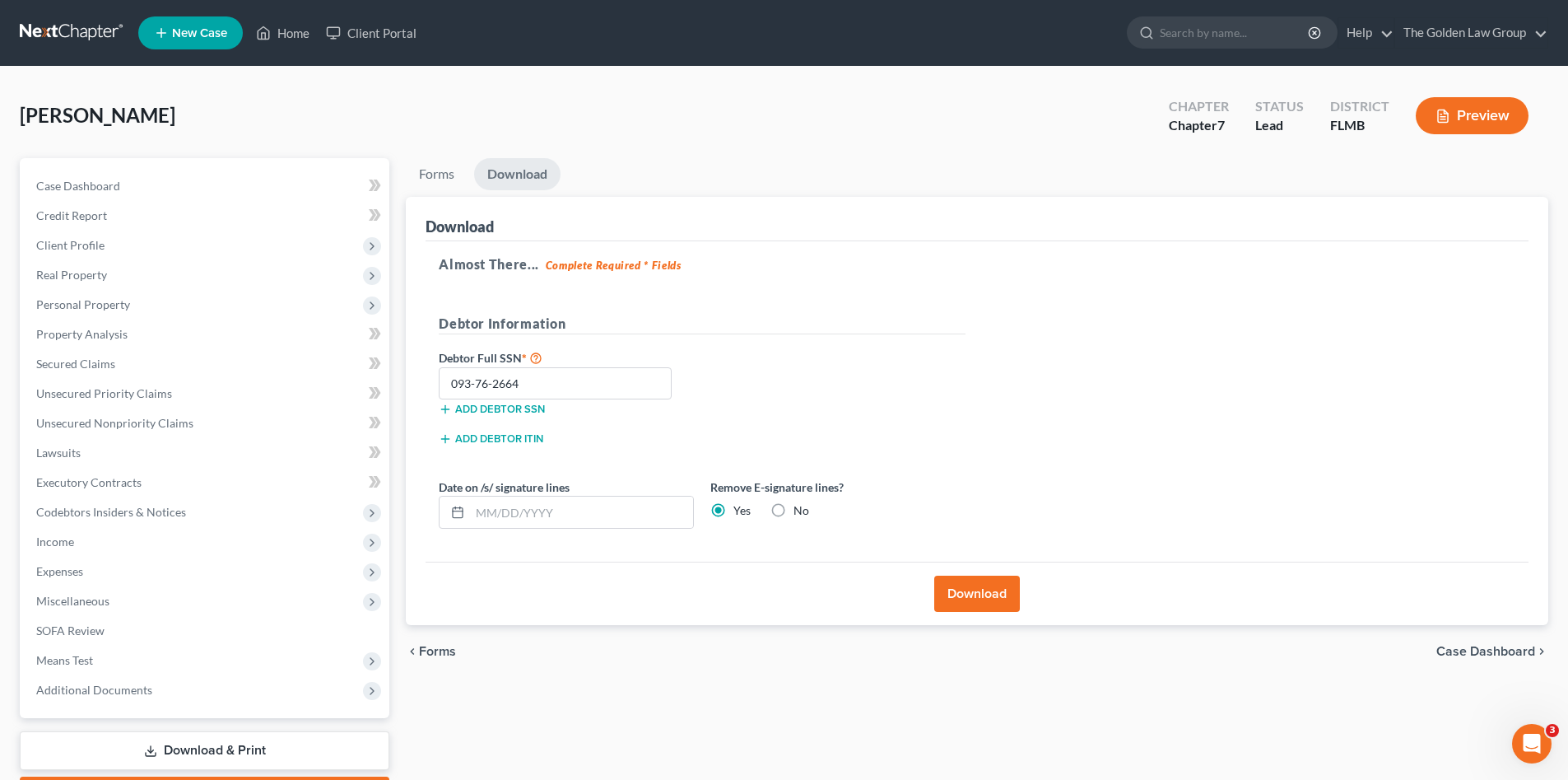
drag, startPoint x: 56, startPoint y: 43, endPoint x: 64, endPoint y: 36, distance: 10.6
click at [56, 43] on link at bounding box center [72, 33] width 105 height 30
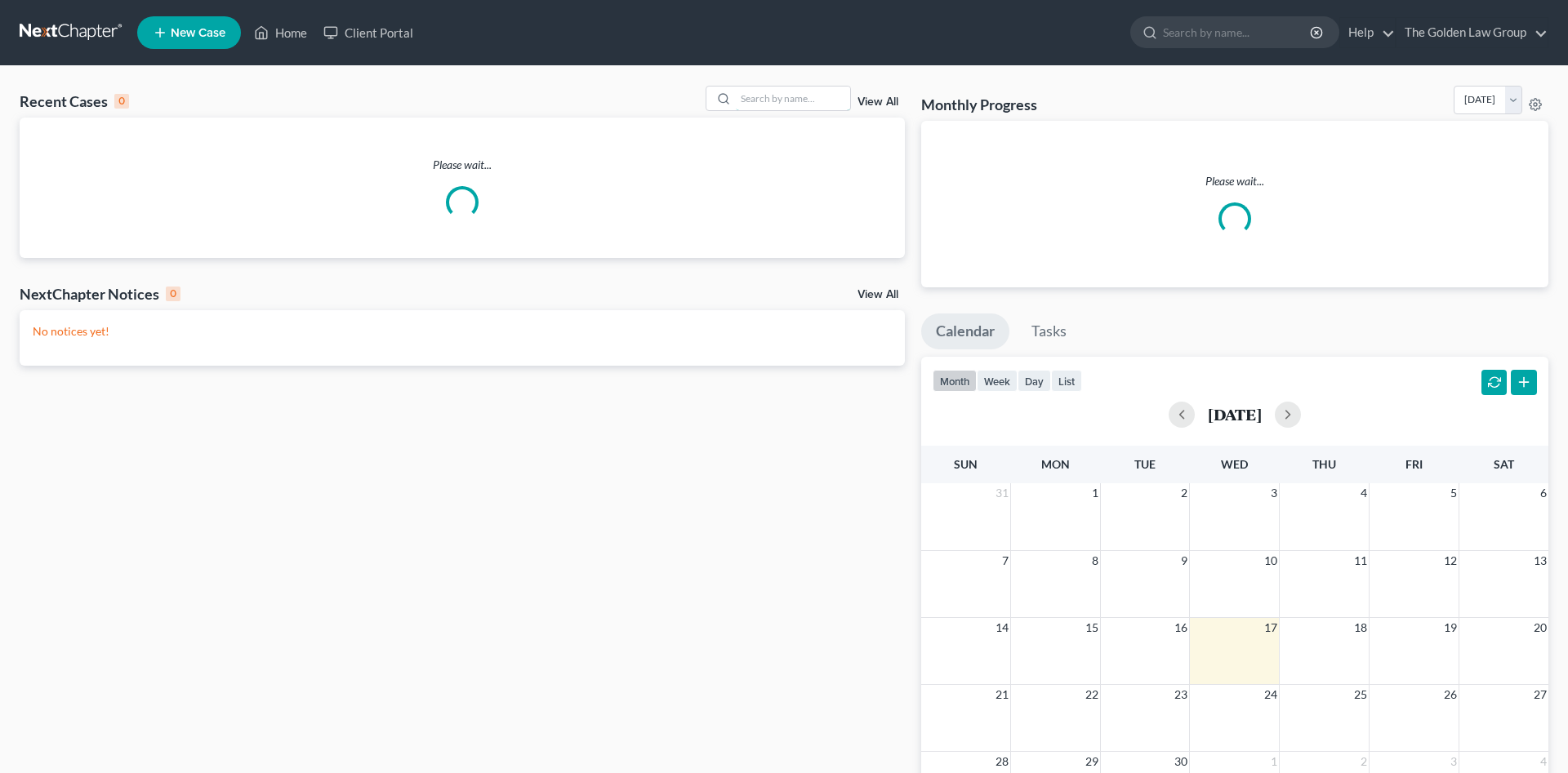
click at [773, 98] on input "search" at bounding box center [793, 98] width 115 height 24
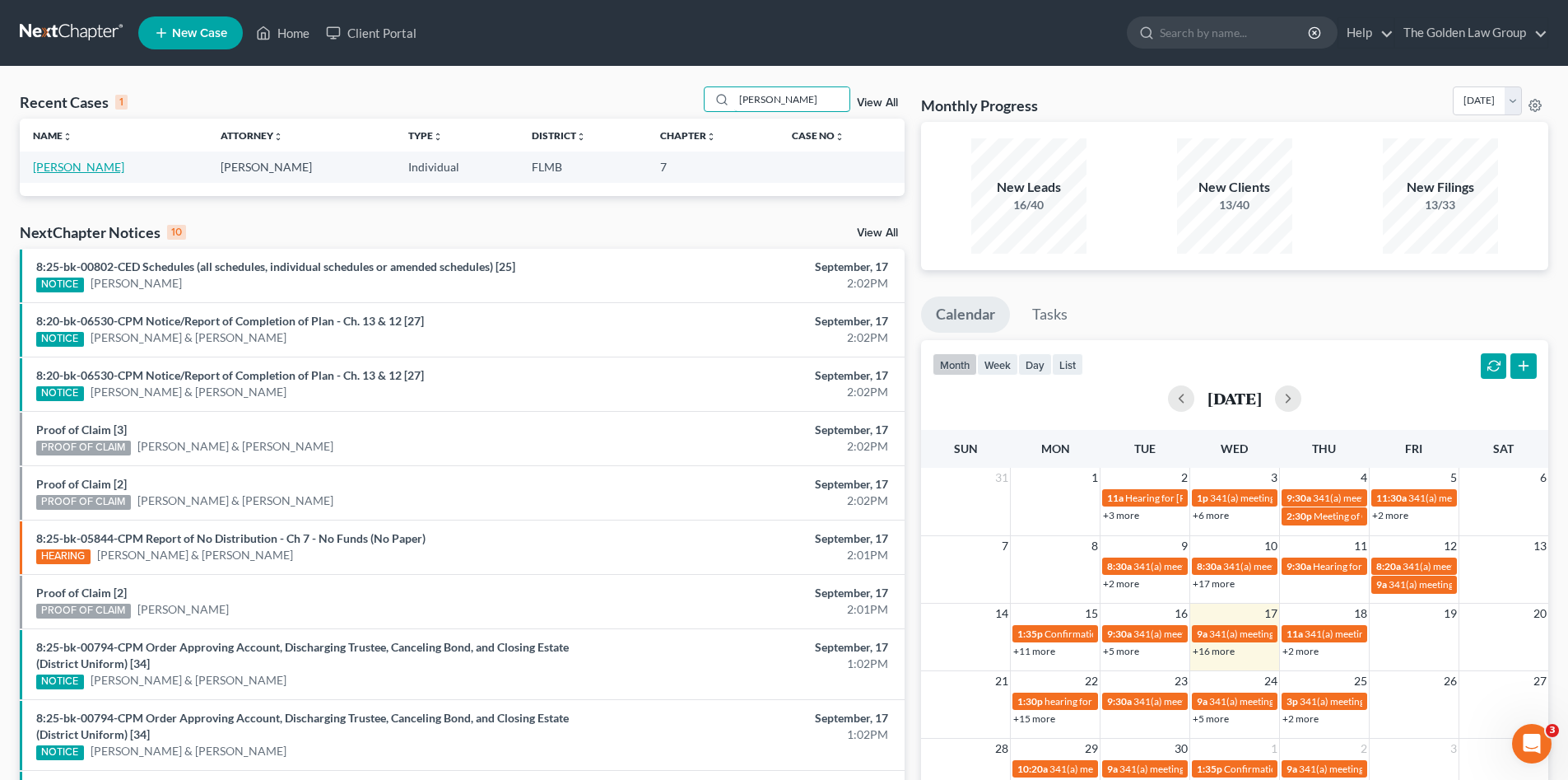
type input "[PERSON_NAME]"
click at [85, 168] on link "[PERSON_NAME]" at bounding box center [79, 167] width 92 height 14
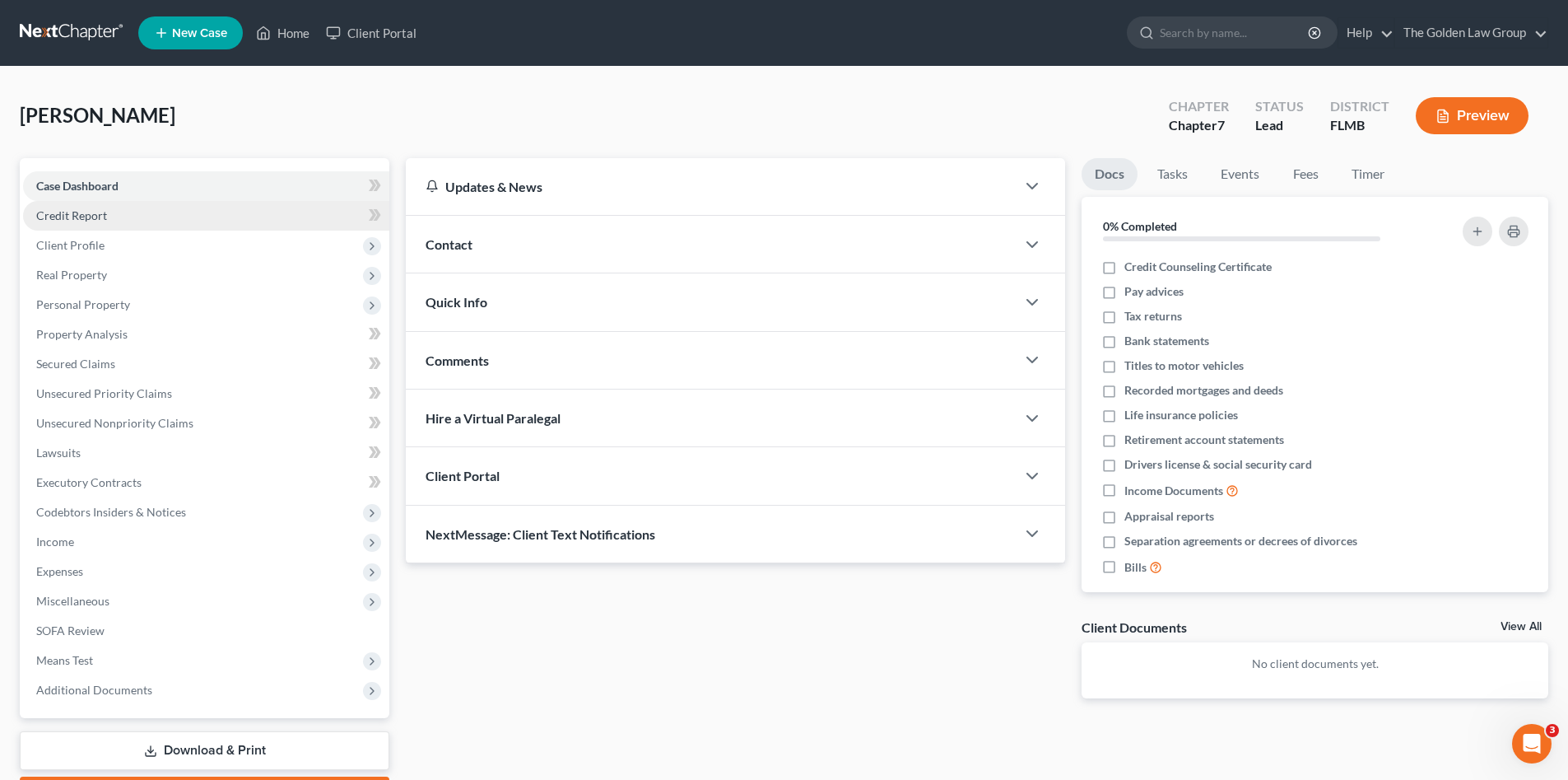
click at [83, 217] on span "Credit Report" at bounding box center [71, 215] width 71 height 14
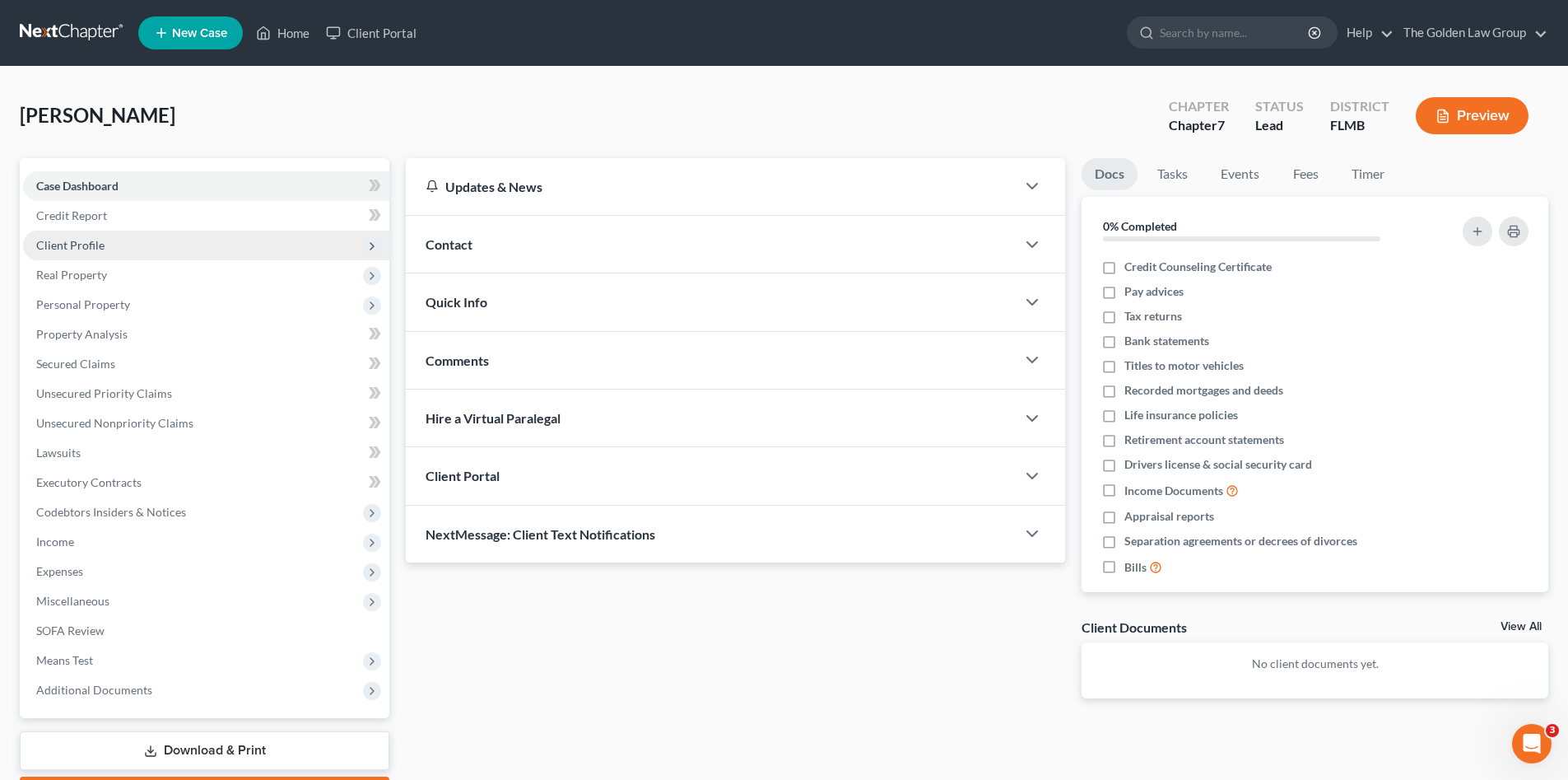
click at [97, 246] on span "Client Profile" at bounding box center [70, 244] width 68 height 14
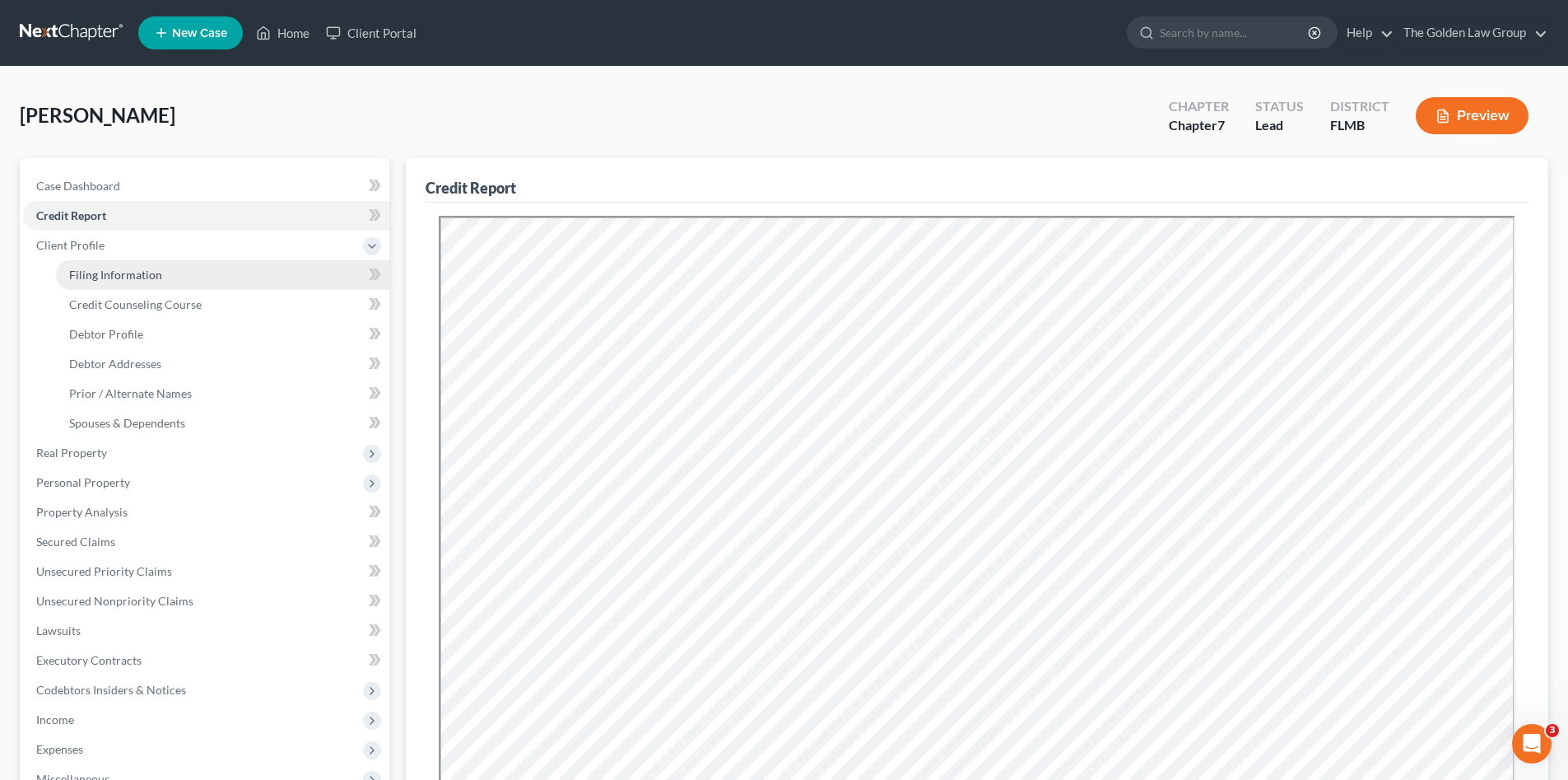
click at [142, 280] on span "Filing Information" at bounding box center [116, 274] width 93 height 14
select select "1"
select select "0"
select select "9"
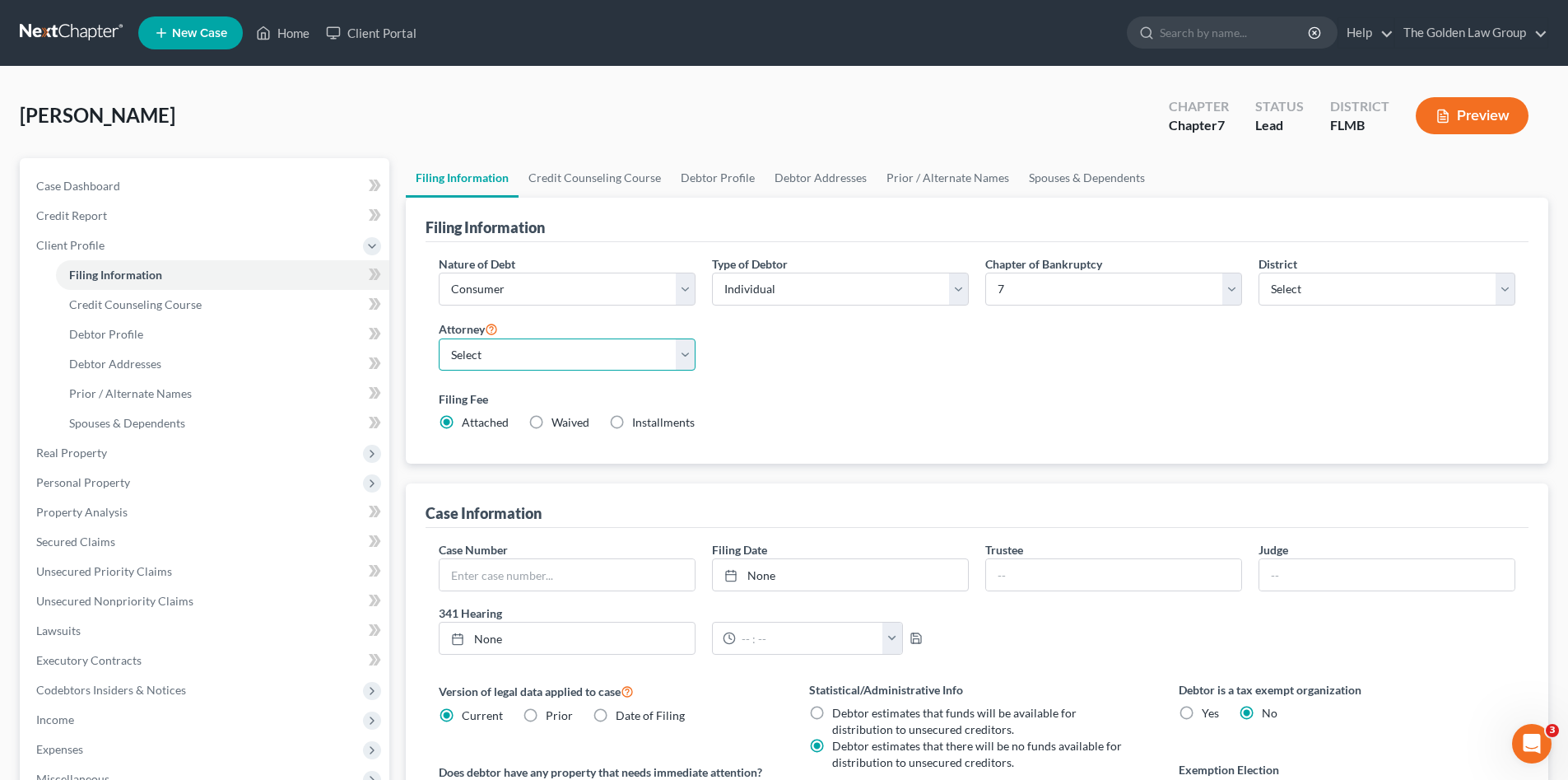
click at [685, 355] on select "Select G. [PERSON_NAME] - FLMB G. [PERSON_NAME] - FLNB [PERSON_NAME] - FLMB [PE…" at bounding box center [567, 355] width 257 height 33
select select "2"
click at [438, 339] on select "Select G. [PERSON_NAME] - FLMB G. [PERSON_NAME] - FLNB [PERSON_NAME] - FLMB [PE…" at bounding box center [567, 355] width 257 height 33
click at [954, 362] on div "Nature of Debt Select Business Consumer Other Nature of Business Select Clearin…" at bounding box center [977, 350] width 1093 height 190
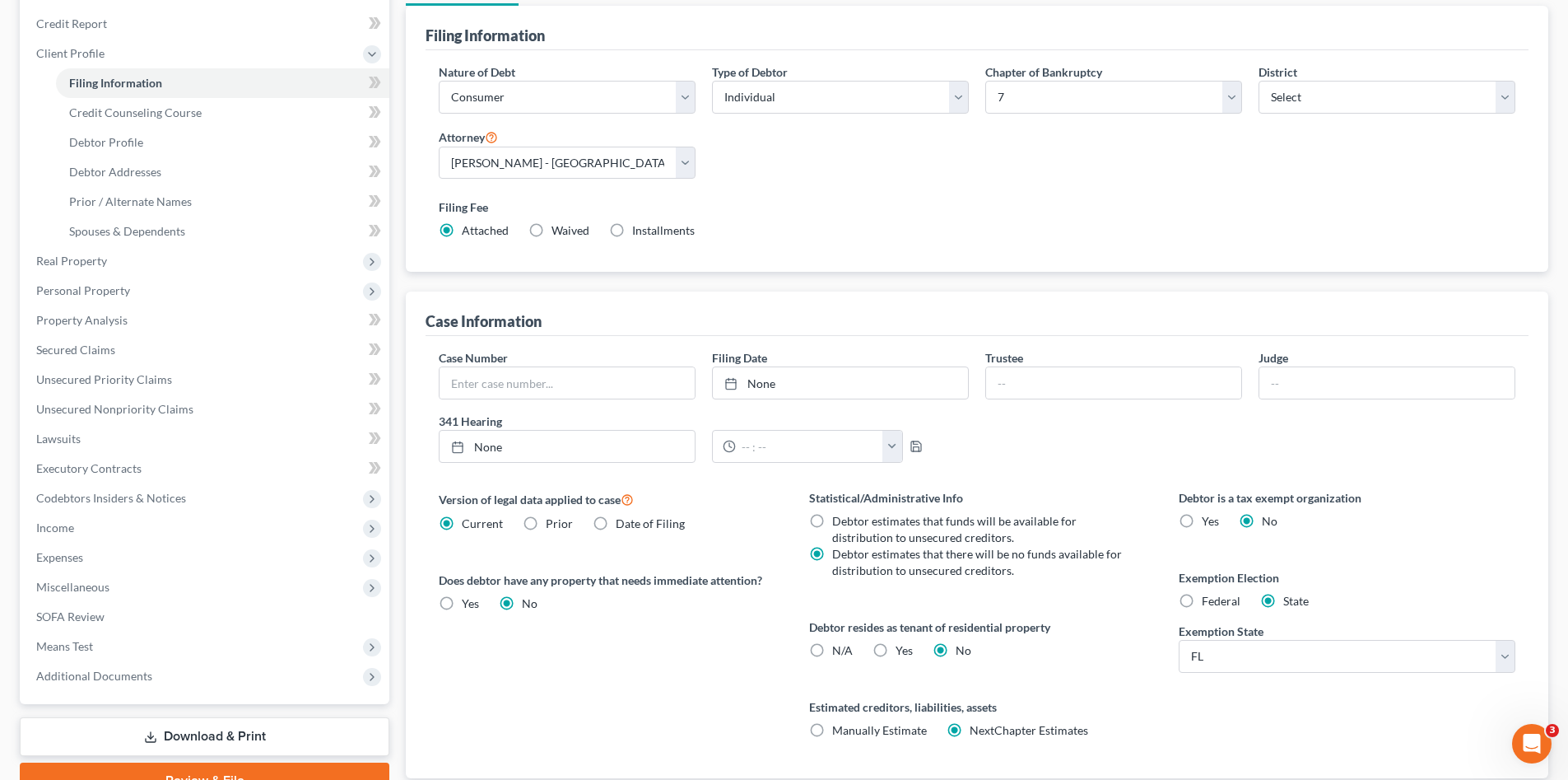
scroll to position [305, 0]
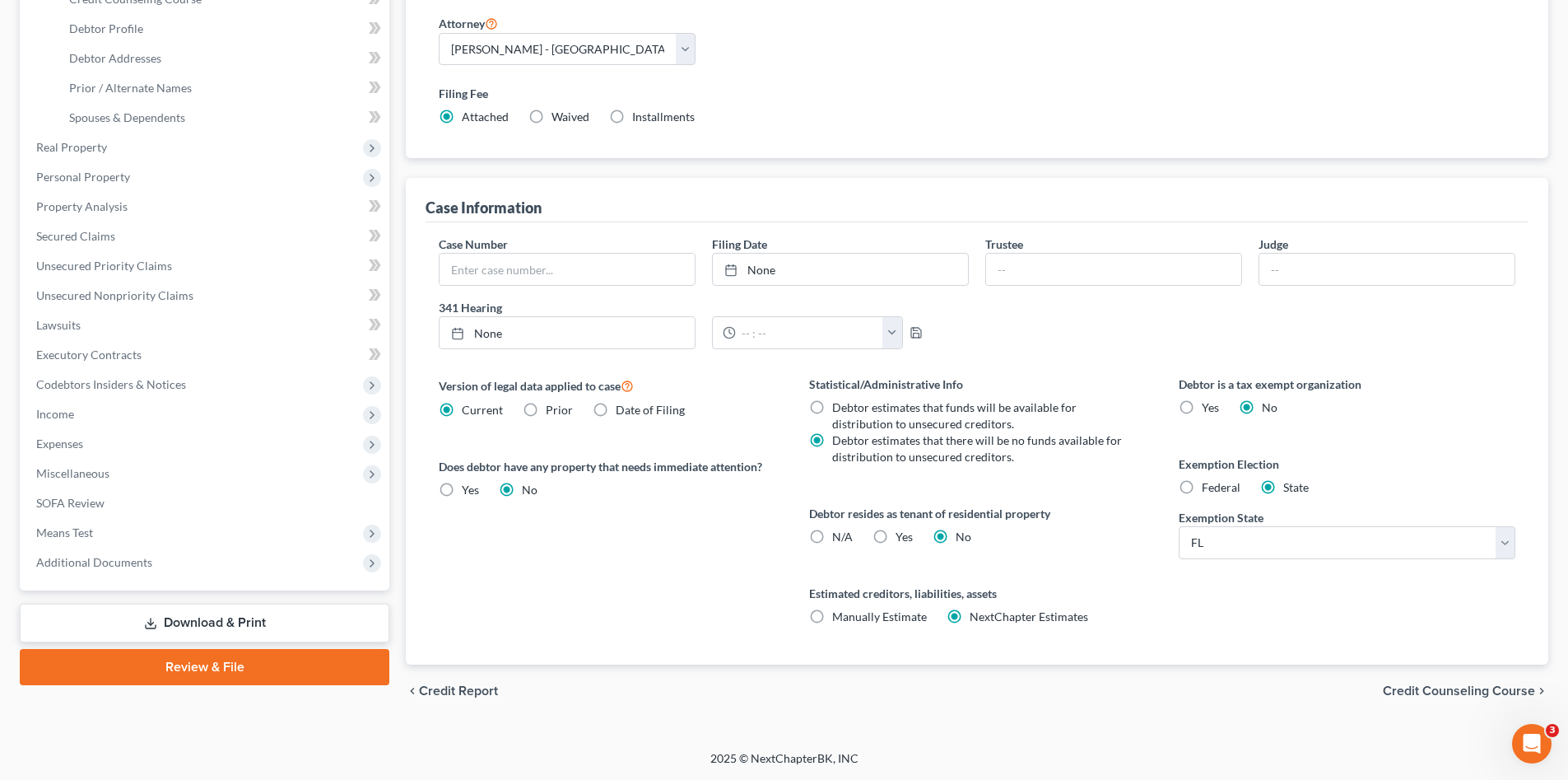
click at [228, 623] on link "Download & Print" at bounding box center [204, 623] width 370 height 39
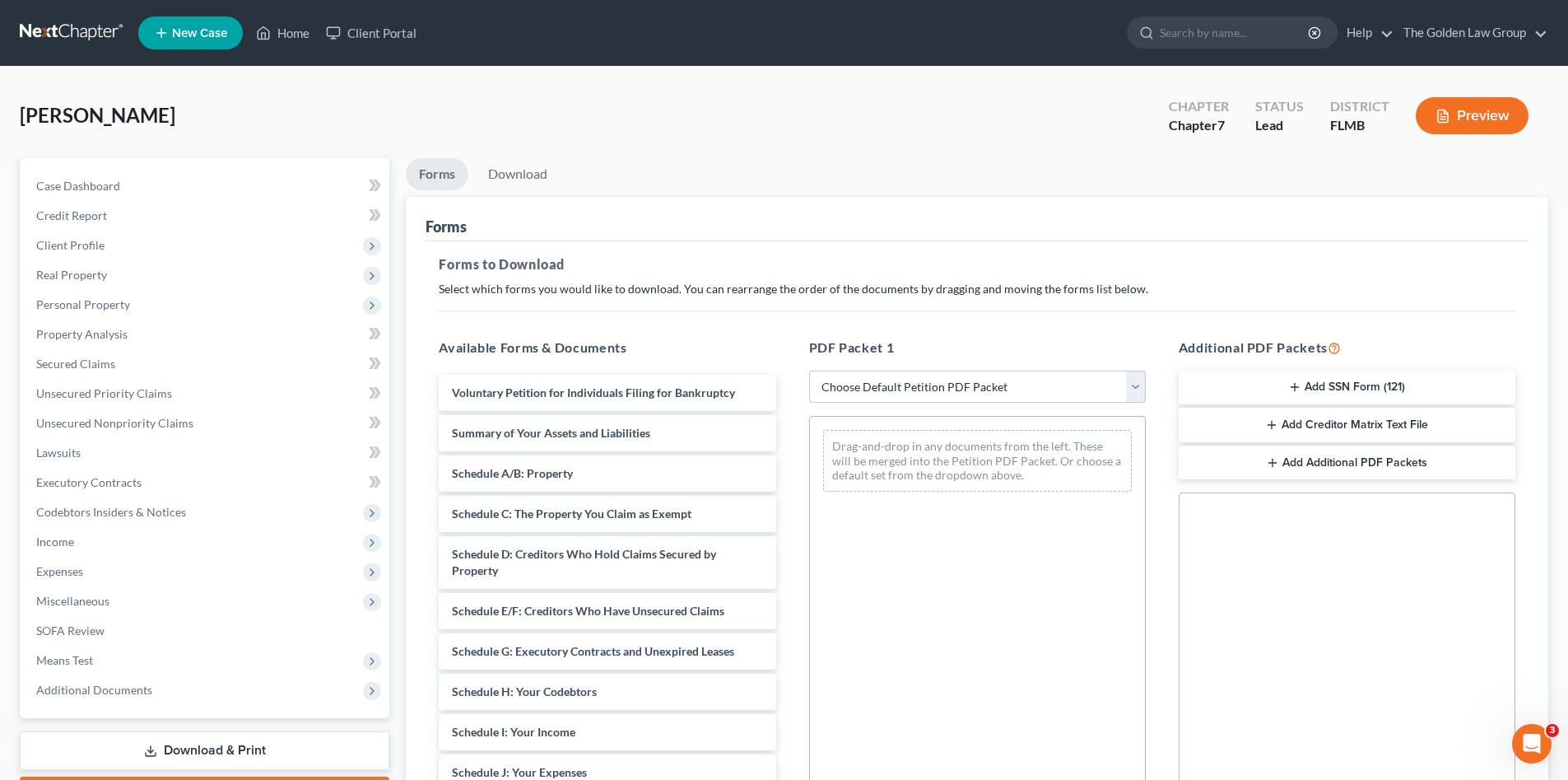
click at [910, 385] on select "Choose Default Petition PDF Packet Complete Bankruptcy Petition (all forms and …" at bounding box center [978, 387] width 337 height 33
select select "0"
click at [809, 370] on select "Choose Default Petition PDF Packet Complete Bankruptcy Petition (all forms and …" at bounding box center [978, 387] width 337 height 33
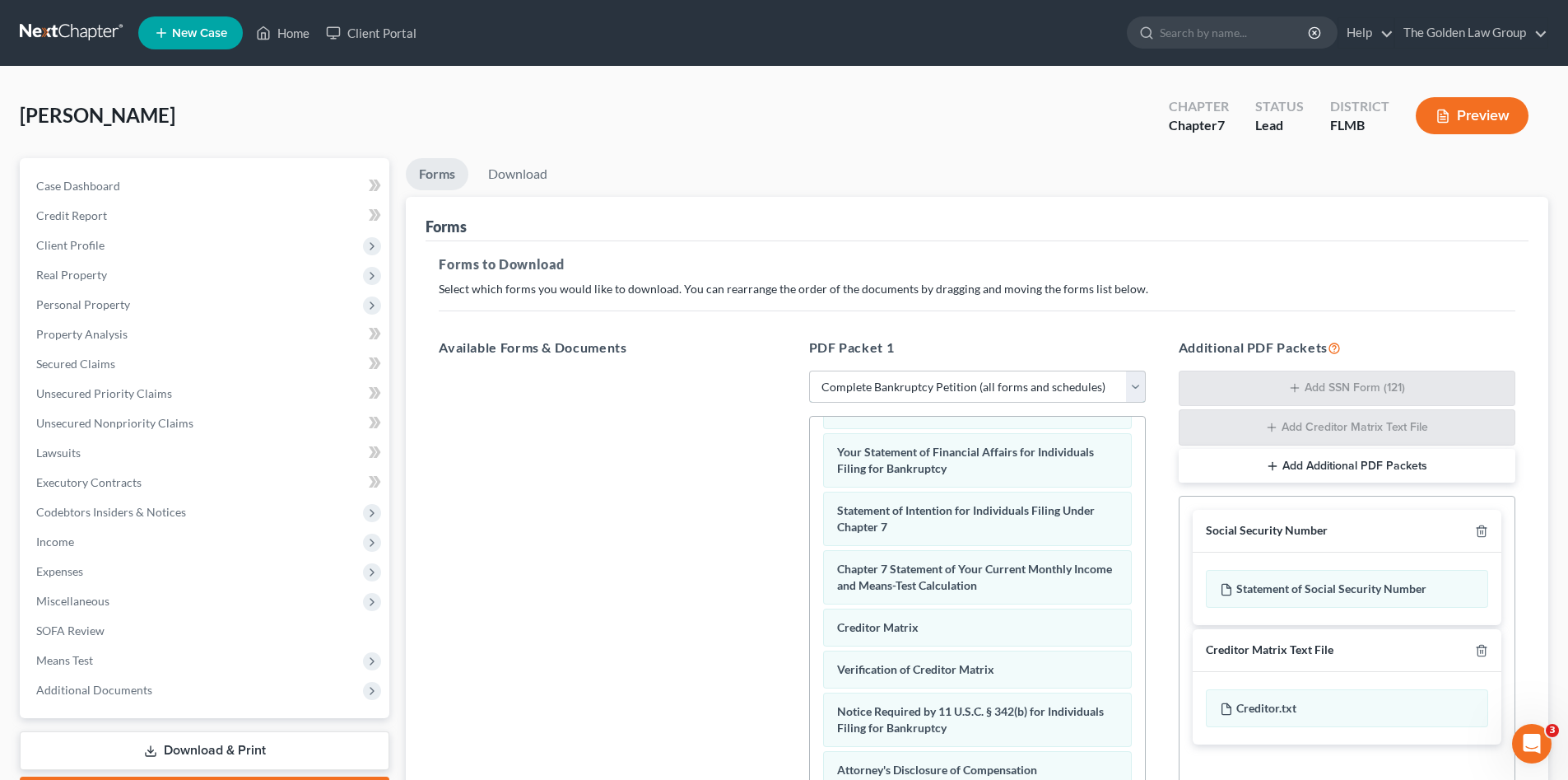
scroll to position [165, 0]
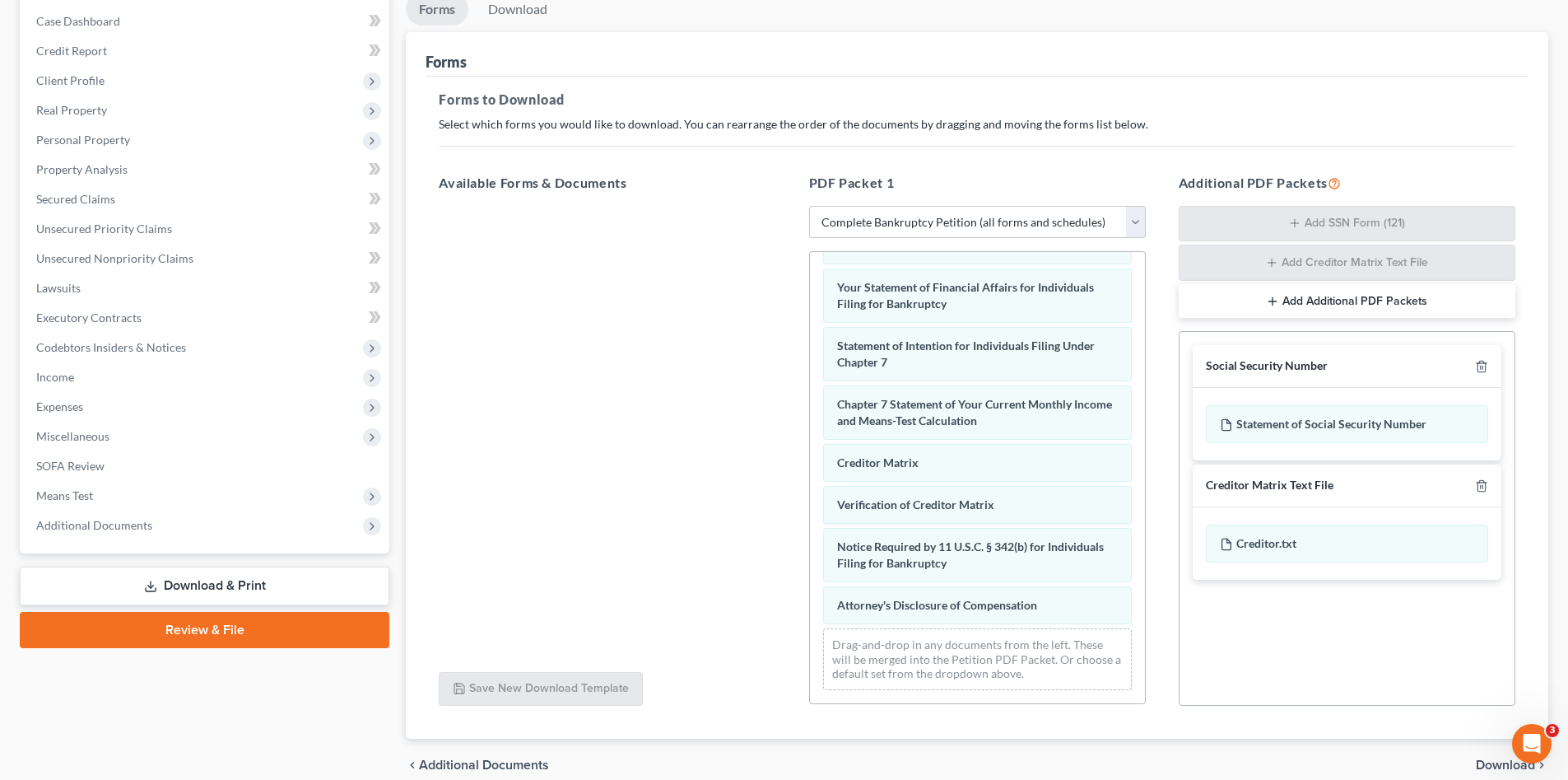
click at [1478, 761] on span "Download" at bounding box center [1506, 765] width 59 height 13
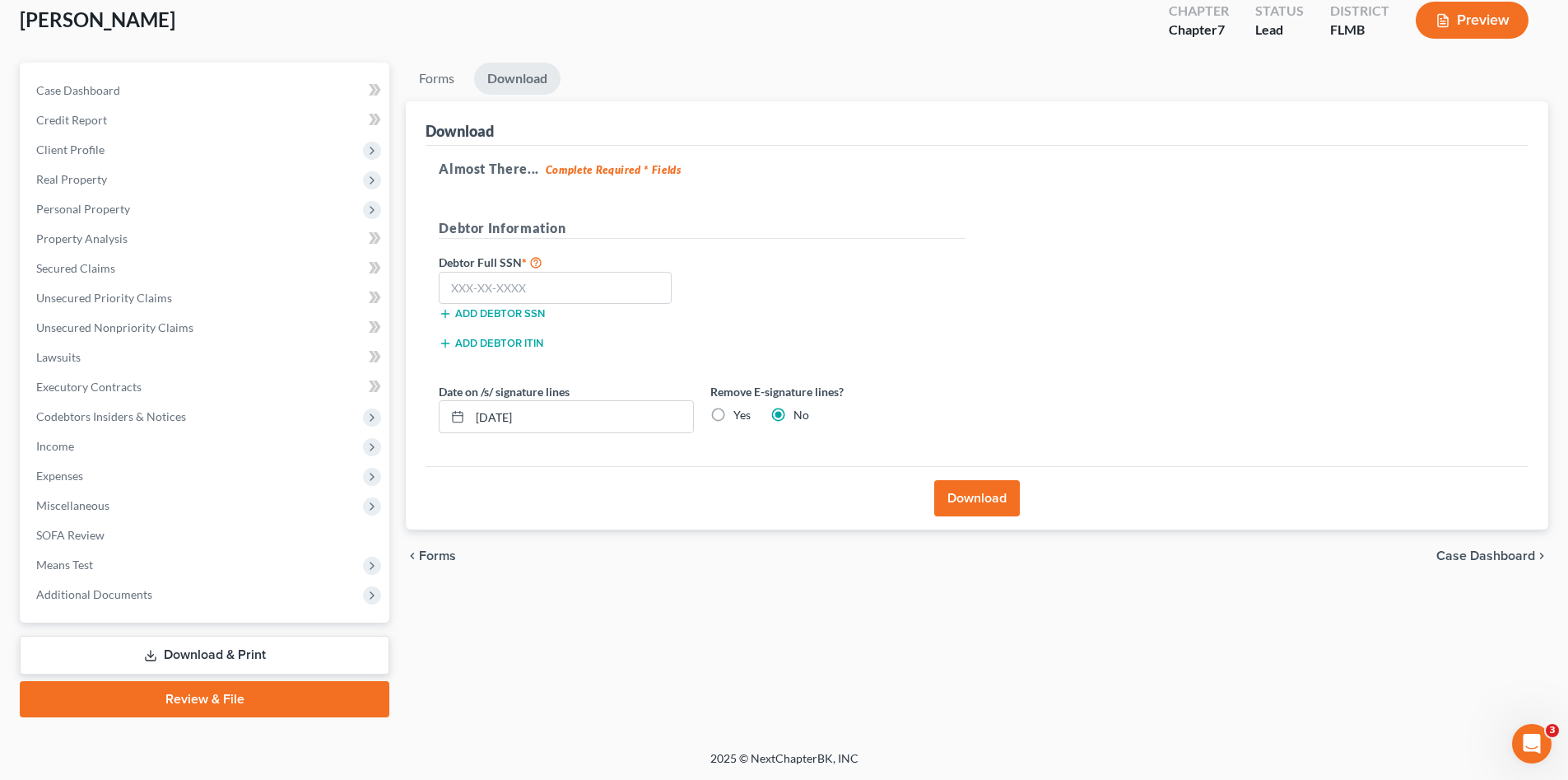
scroll to position [95, 0]
click at [557, 293] on input "text" at bounding box center [555, 289] width 233 height 33
click at [466, 287] on input "text" at bounding box center [555, 289] width 233 height 33
type input "404-19-1151"
click at [549, 409] on input "[DATE]" at bounding box center [581, 416] width 223 height 31
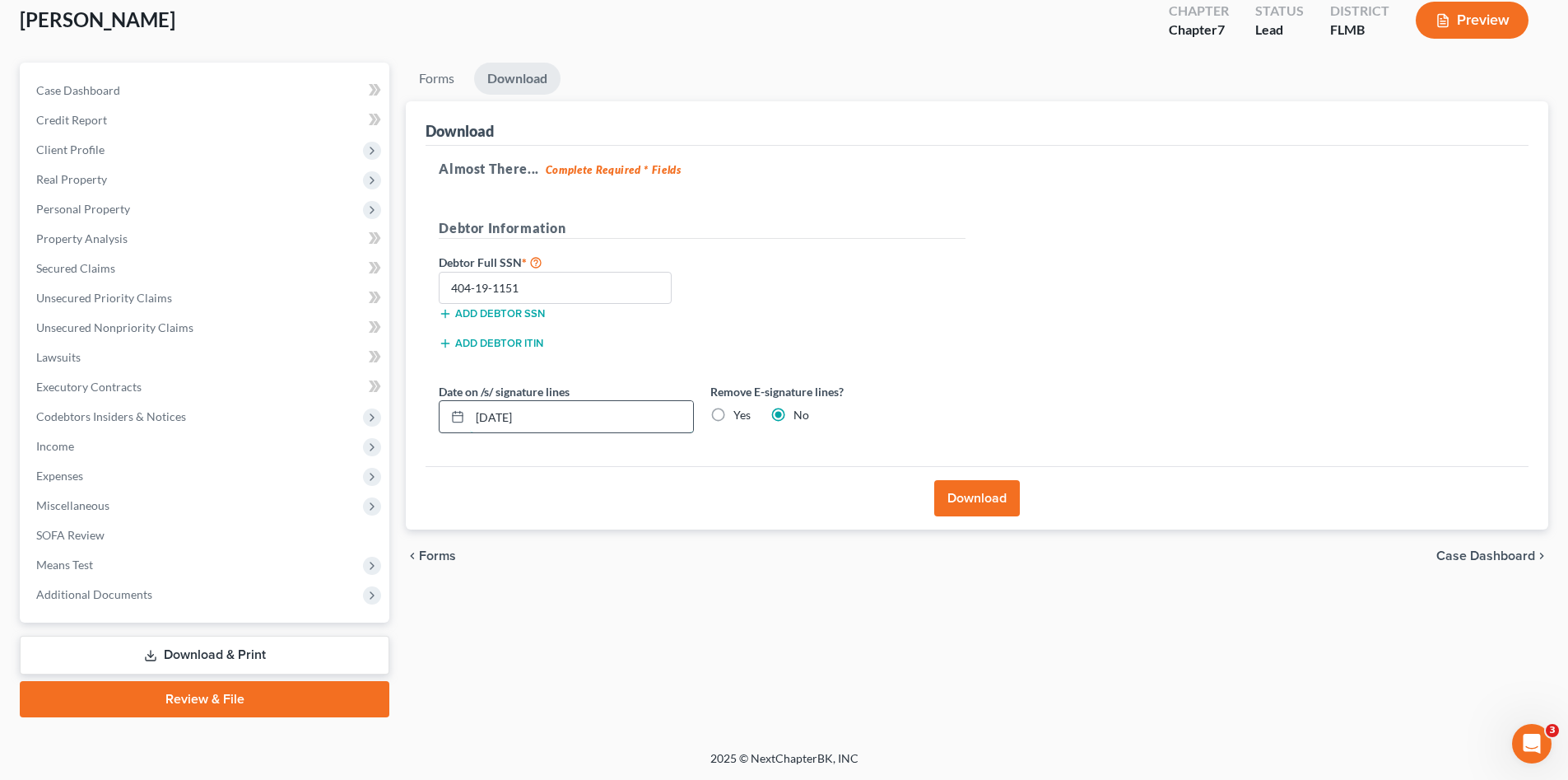
click at [550, 410] on input "[DATE]" at bounding box center [581, 416] width 223 height 31
click at [550, 410] on input "09/17/2025" at bounding box center [581, 416] width 223 height 31
drag, startPoint x: 550, startPoint y: 414, endPoint x: 488, endPoint y: 419, distance: 62.2
click at [467, 414] on div "09/17/2025" at bounding box center [566, 417] width 255 height 33
click at [734, 416] on label "Yes" at bounding box center [742, 415] width 18 height 17
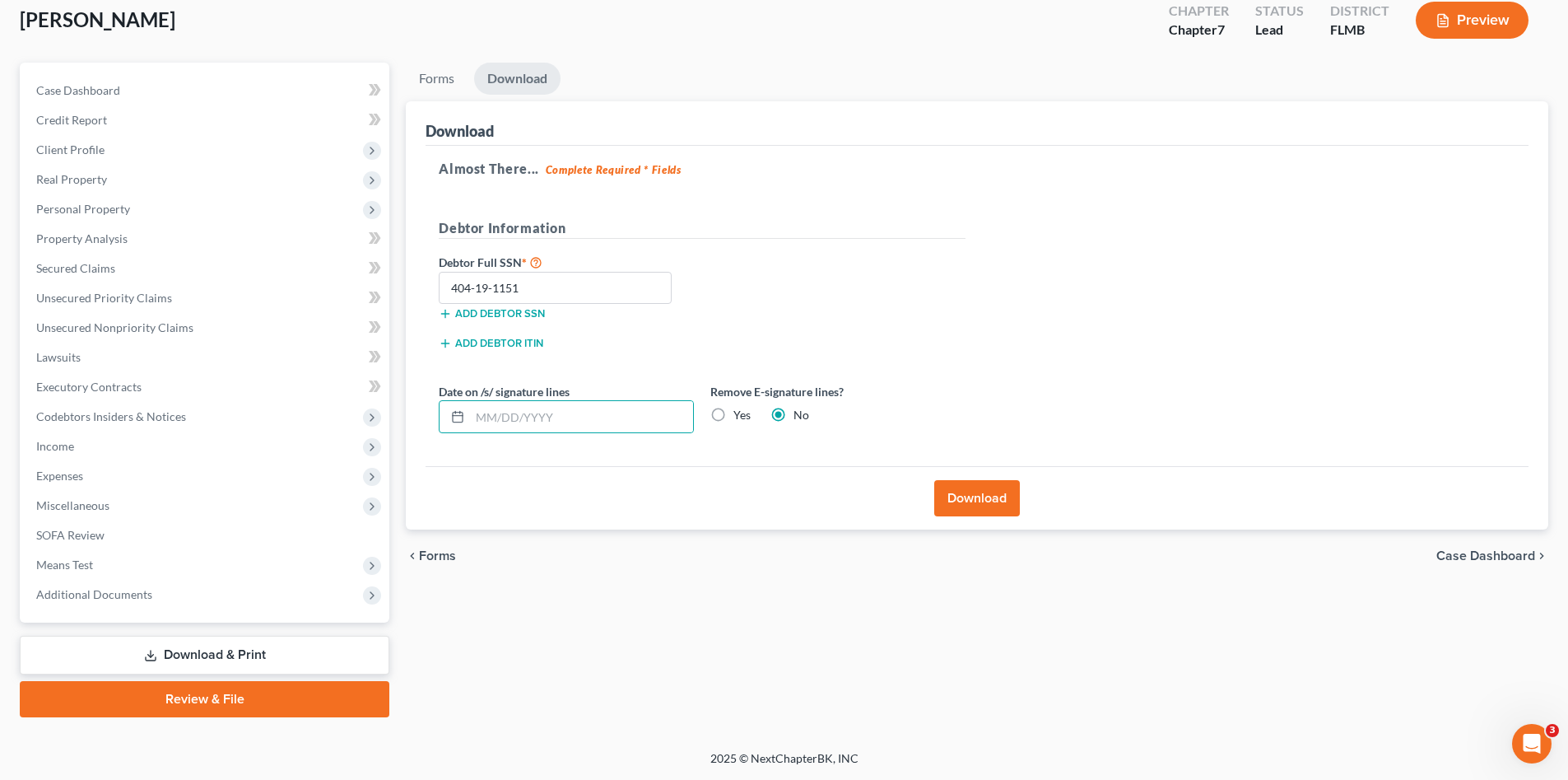
click at [740, 416] on input "Yes" at bounding box center [746, 413] width 11 height 11
radio input "true"
radio input "false"
click at [946, 493] on button "Download" at bounding box center [977, 498] width 86 height 36
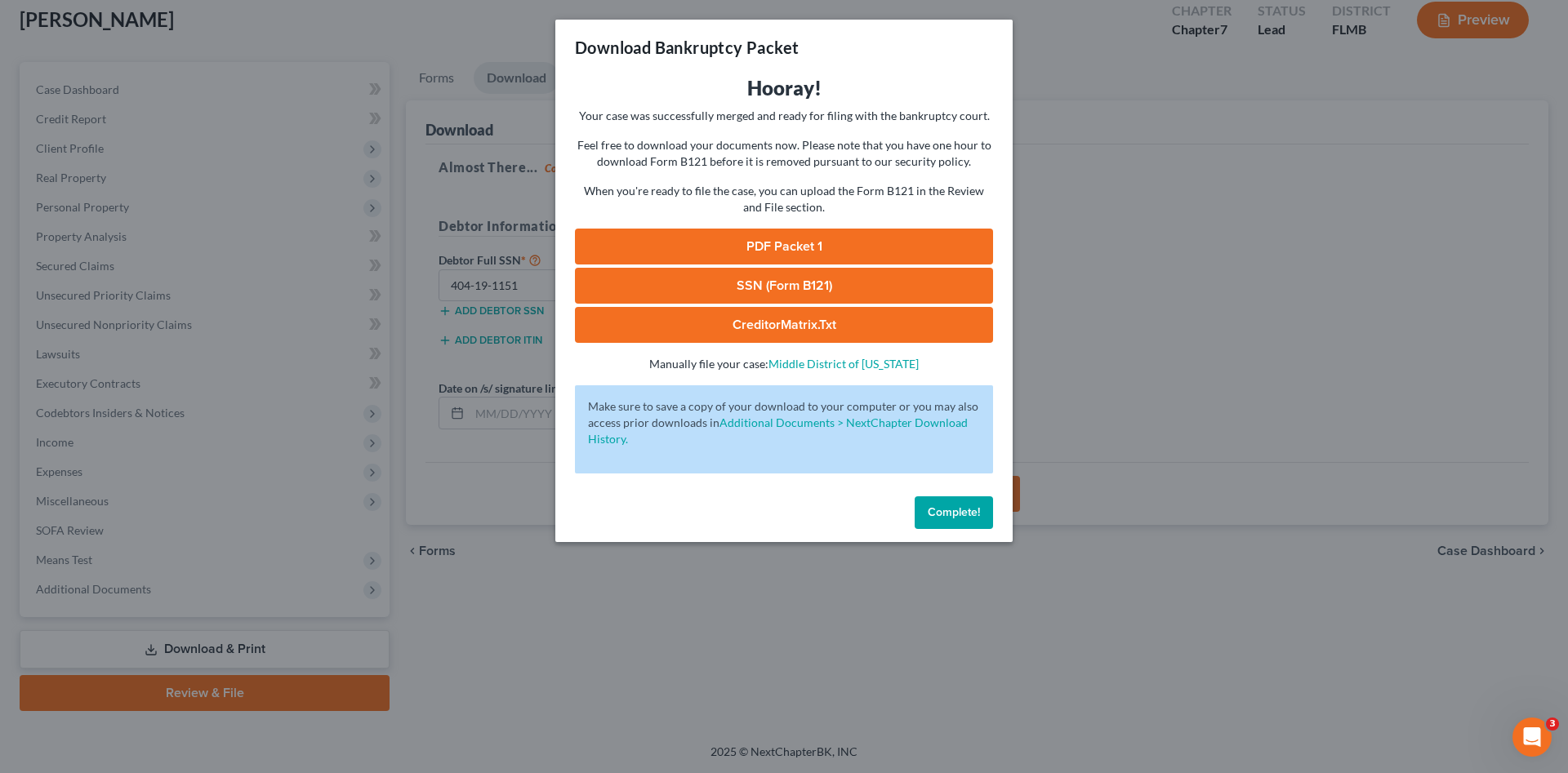
click at [819, 244] on link "PDF Packet 1" at bounding box center [784, 246] width 418 height 36
click at [918, 283] on link "SSN (Form B121)" at bounding box center [784, 285] width 418 height 36
click at [959, 502] on button "Complete!" at bounding box center [953, 513] width 78 height 33
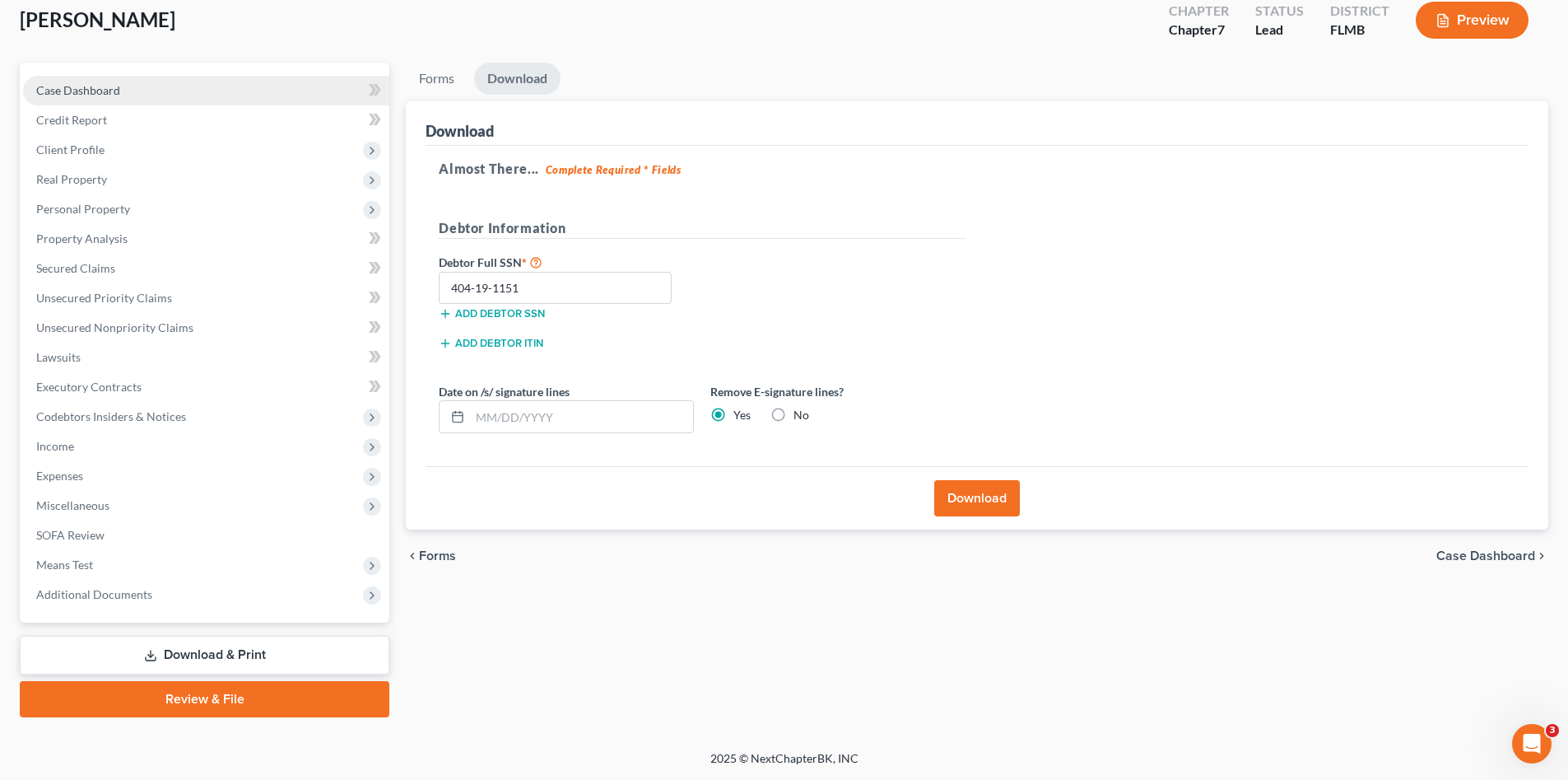
scroll to position [0, 0]
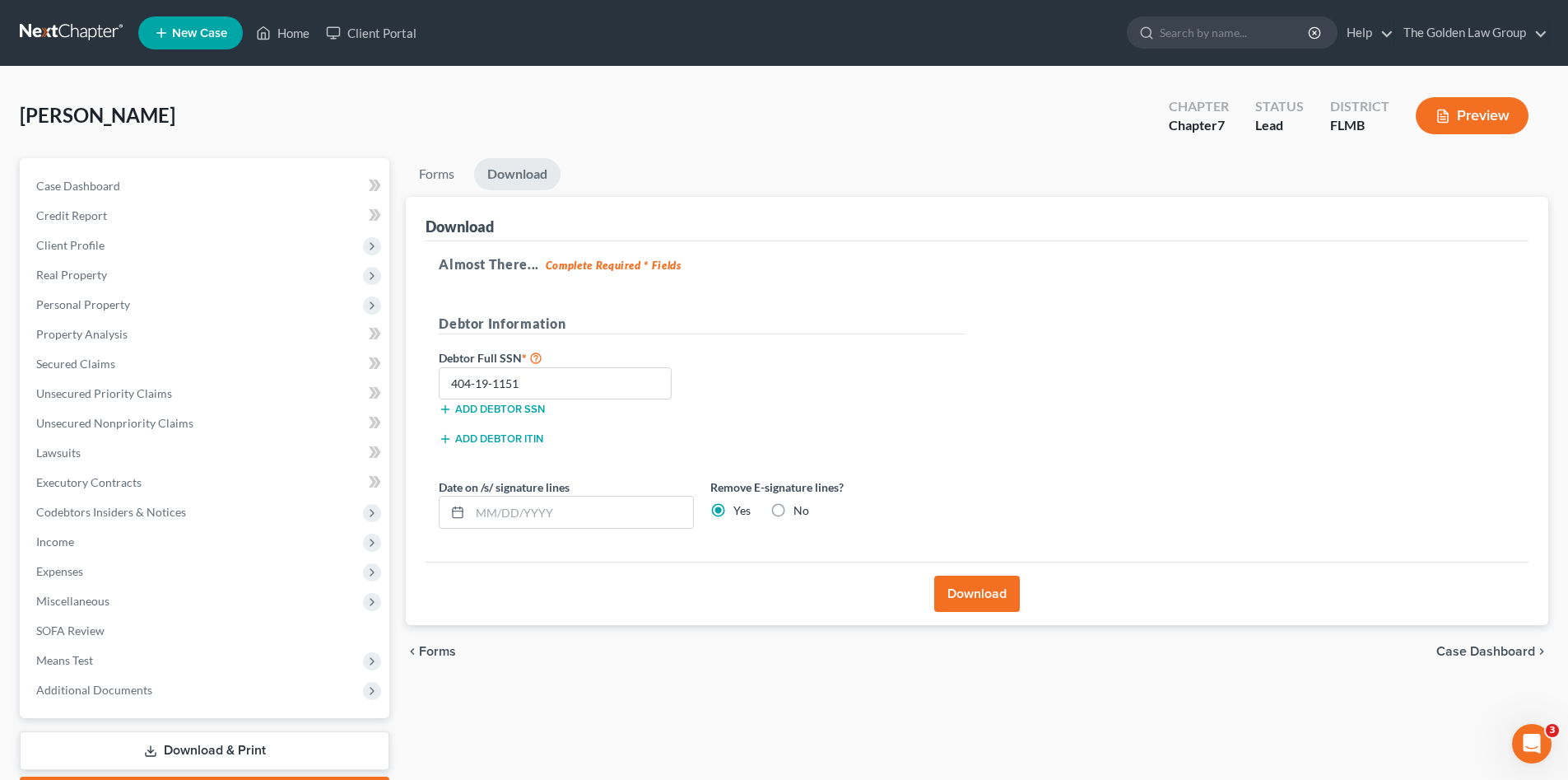
click at [79, 34] on link at bounding box center [72, 33] width 105 height 30
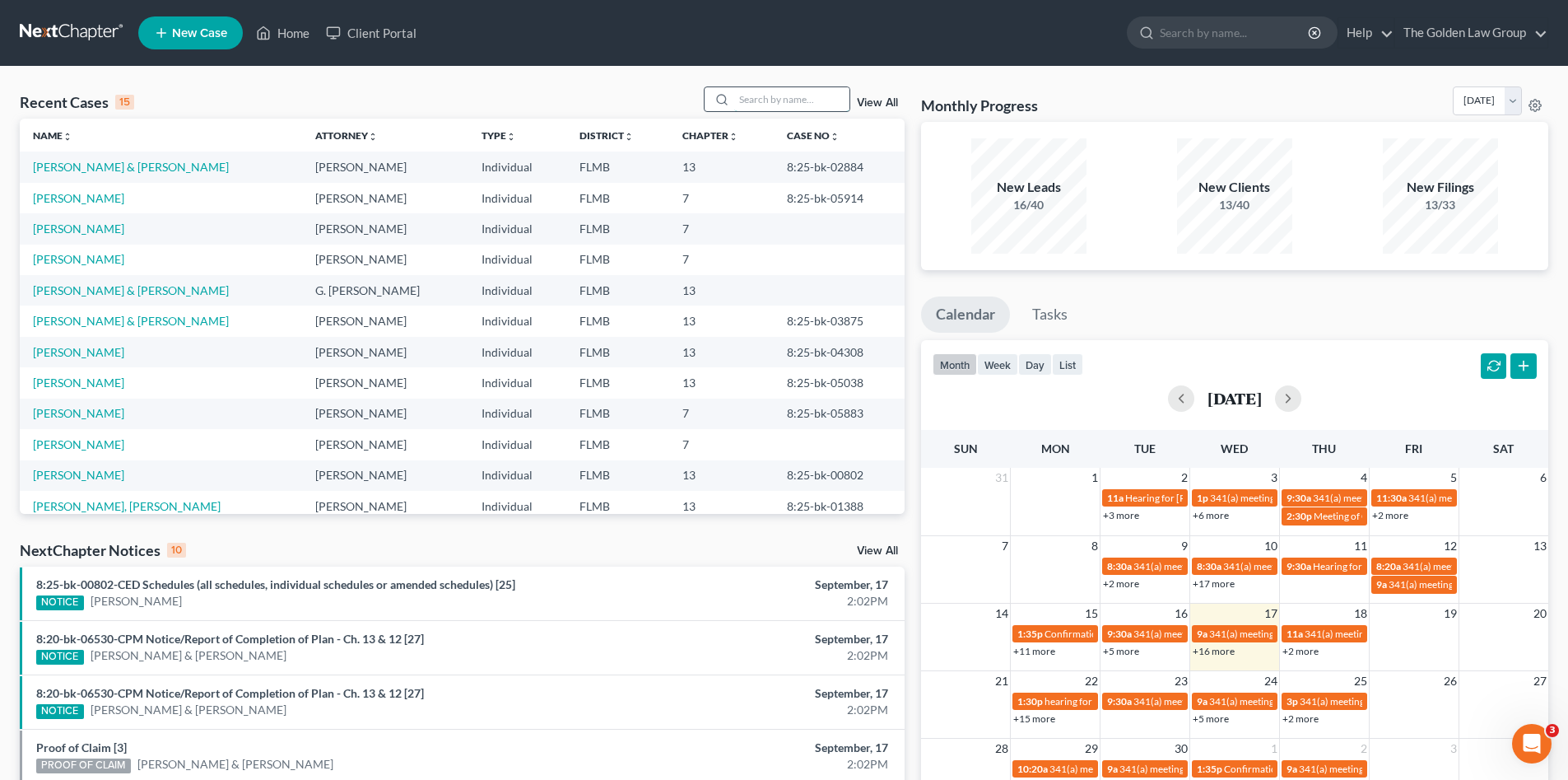
click at [823, 94] on input "search" at bounding box center [792, 99] width 116 height 24
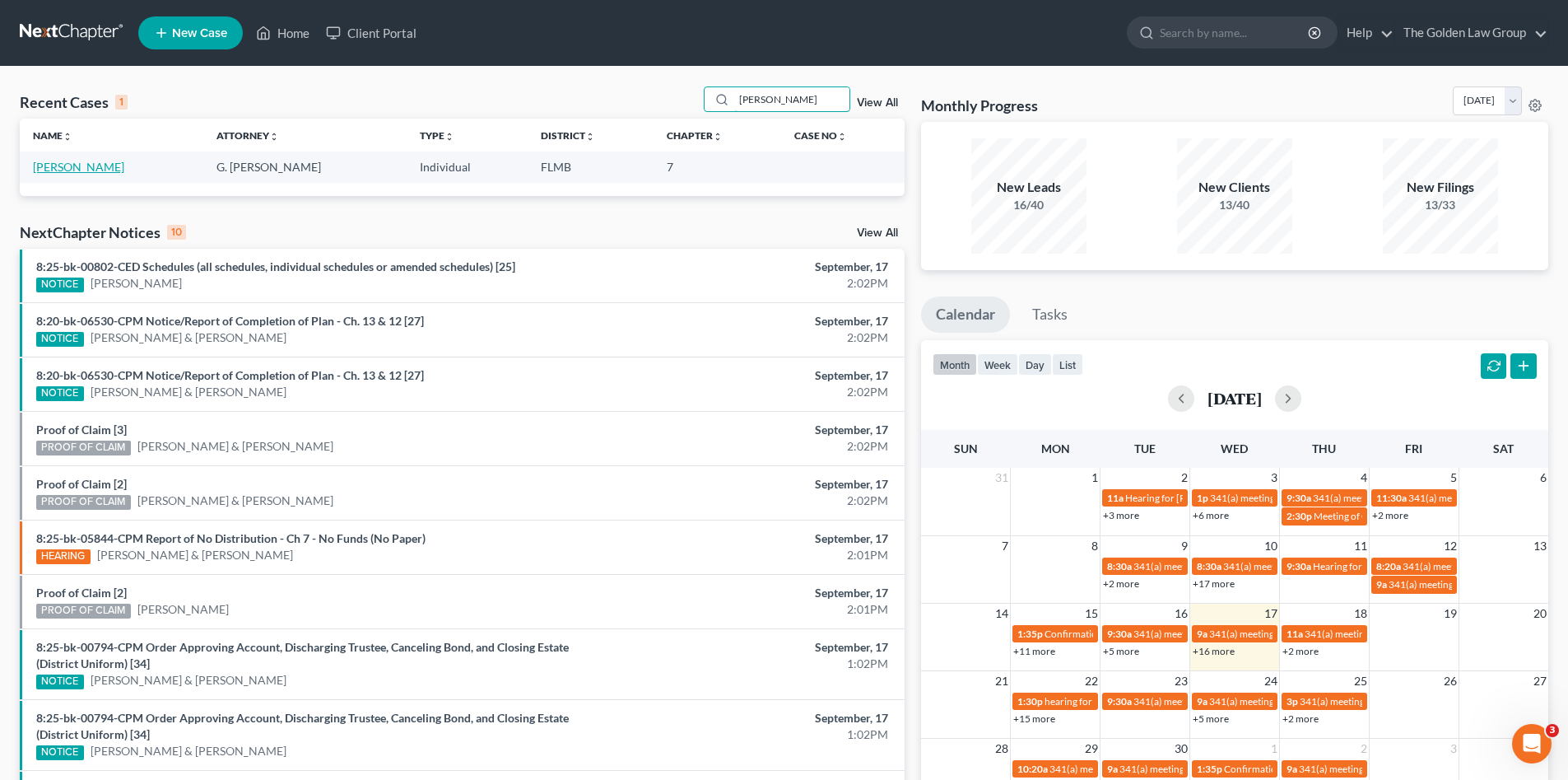
type input "coffman"
click at [105, 170] on link "Coffman, Jeffrey" at bounding box center [79, 167] width 92 height 14
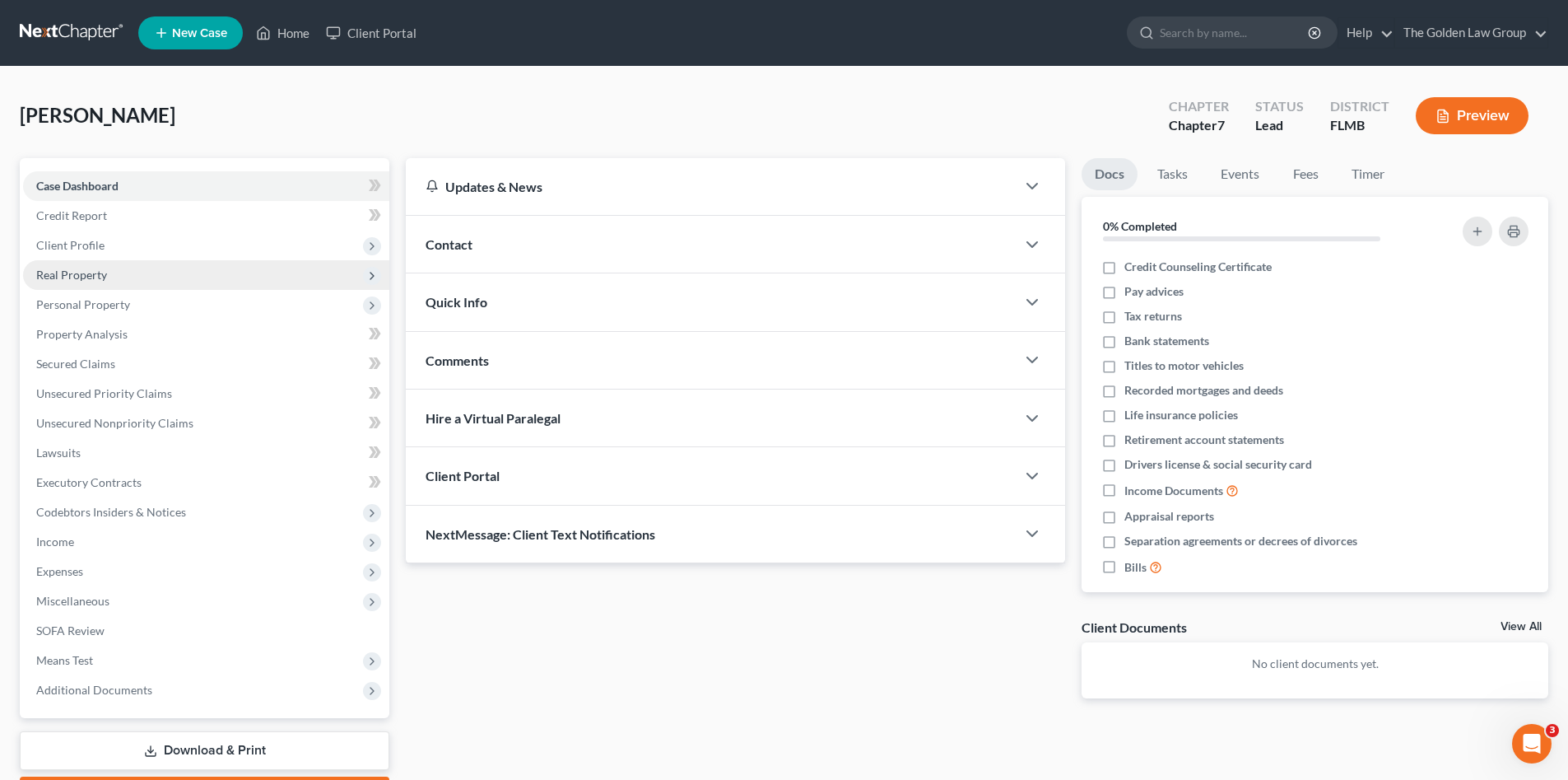
click at [117, 272] on span "Real Property" at bounding box center [206, 275] width 366 height 30
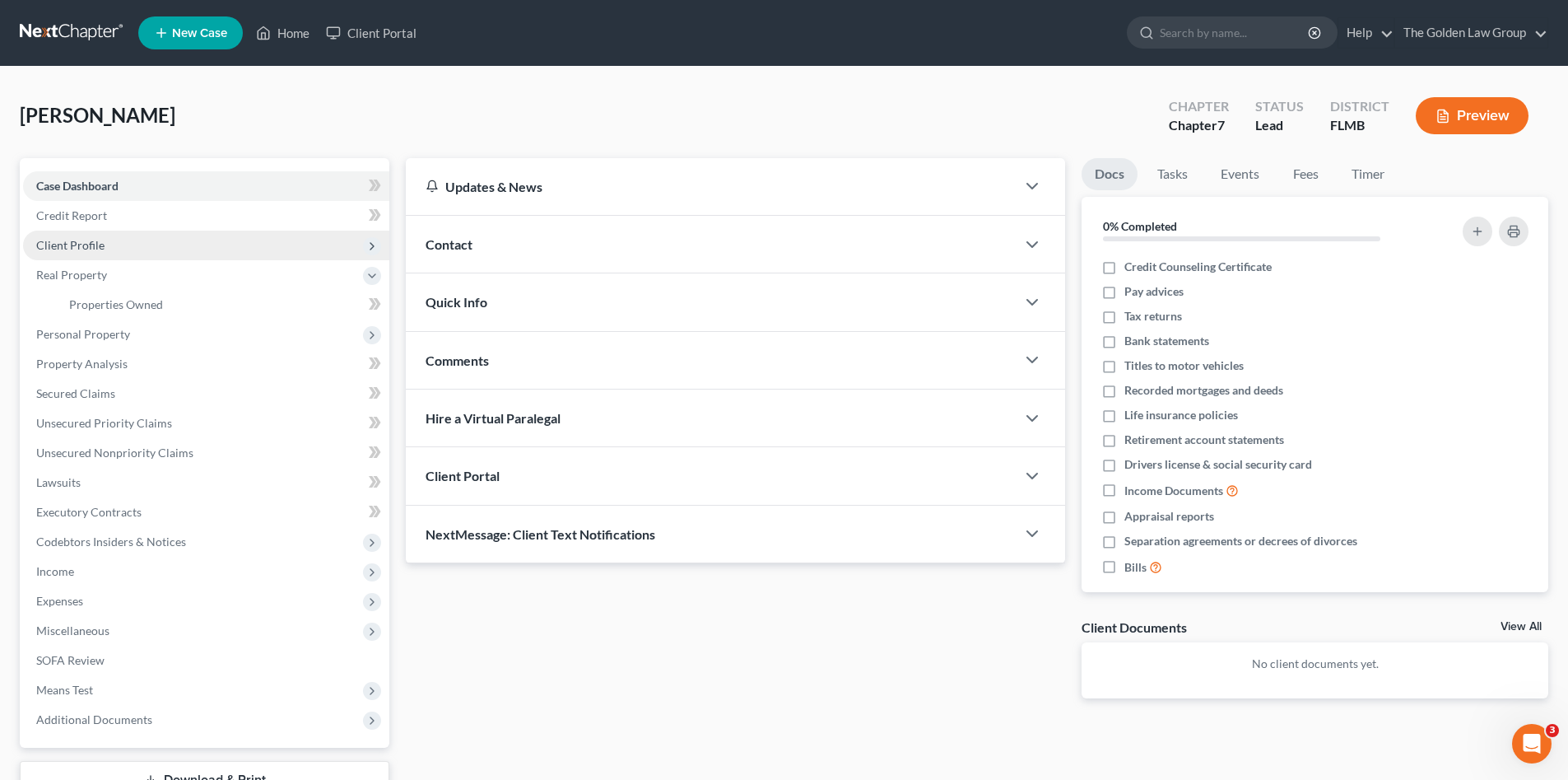
click at [112, 245] on span "Client Profile" at bounding box center [206, 245] width 366 height 30
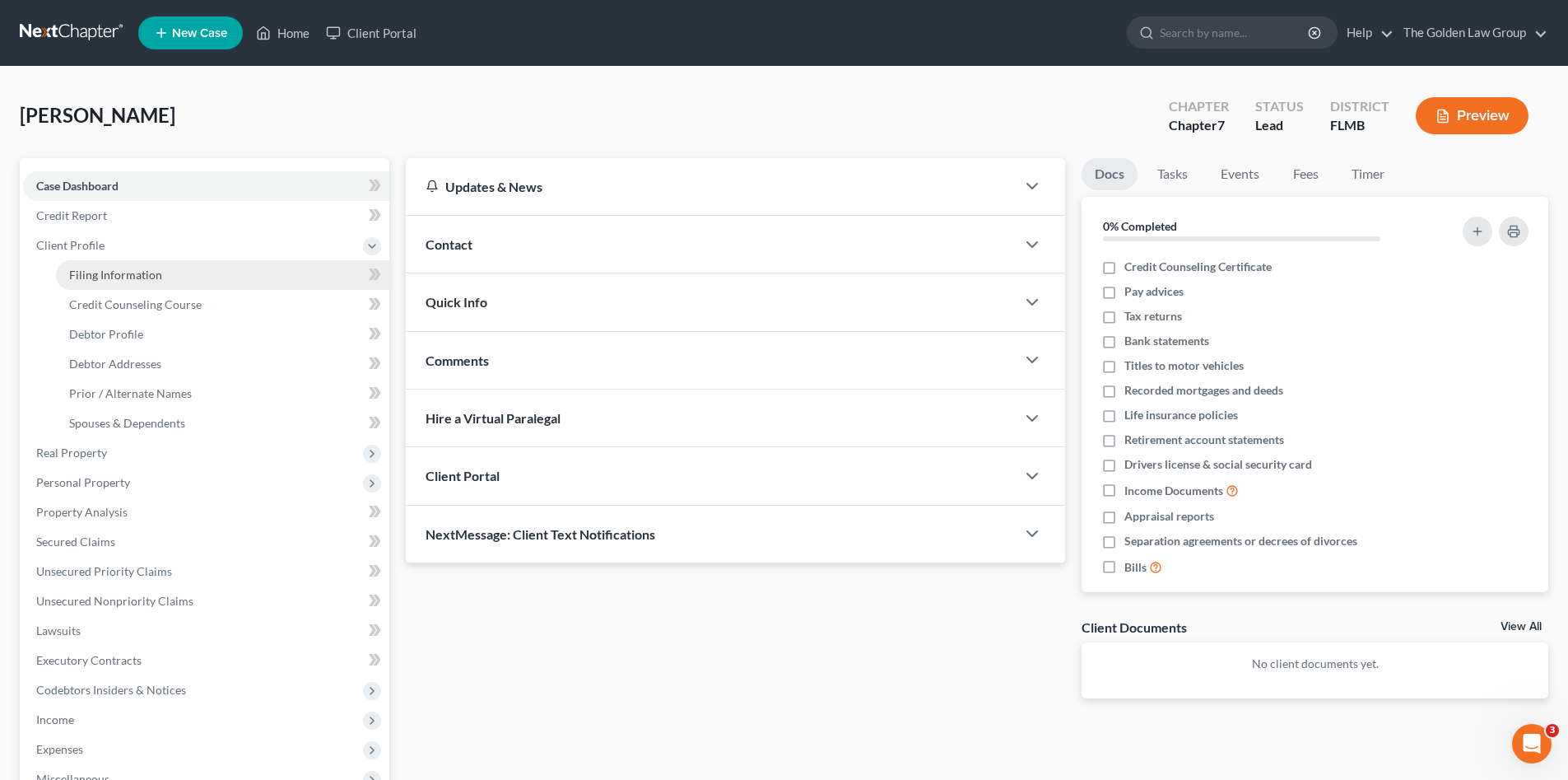
click at [135, 274] on span "Filing Information" at bounding box center [116, 274] width 93 height 14
select select "1"
select select "0"
select select "9"
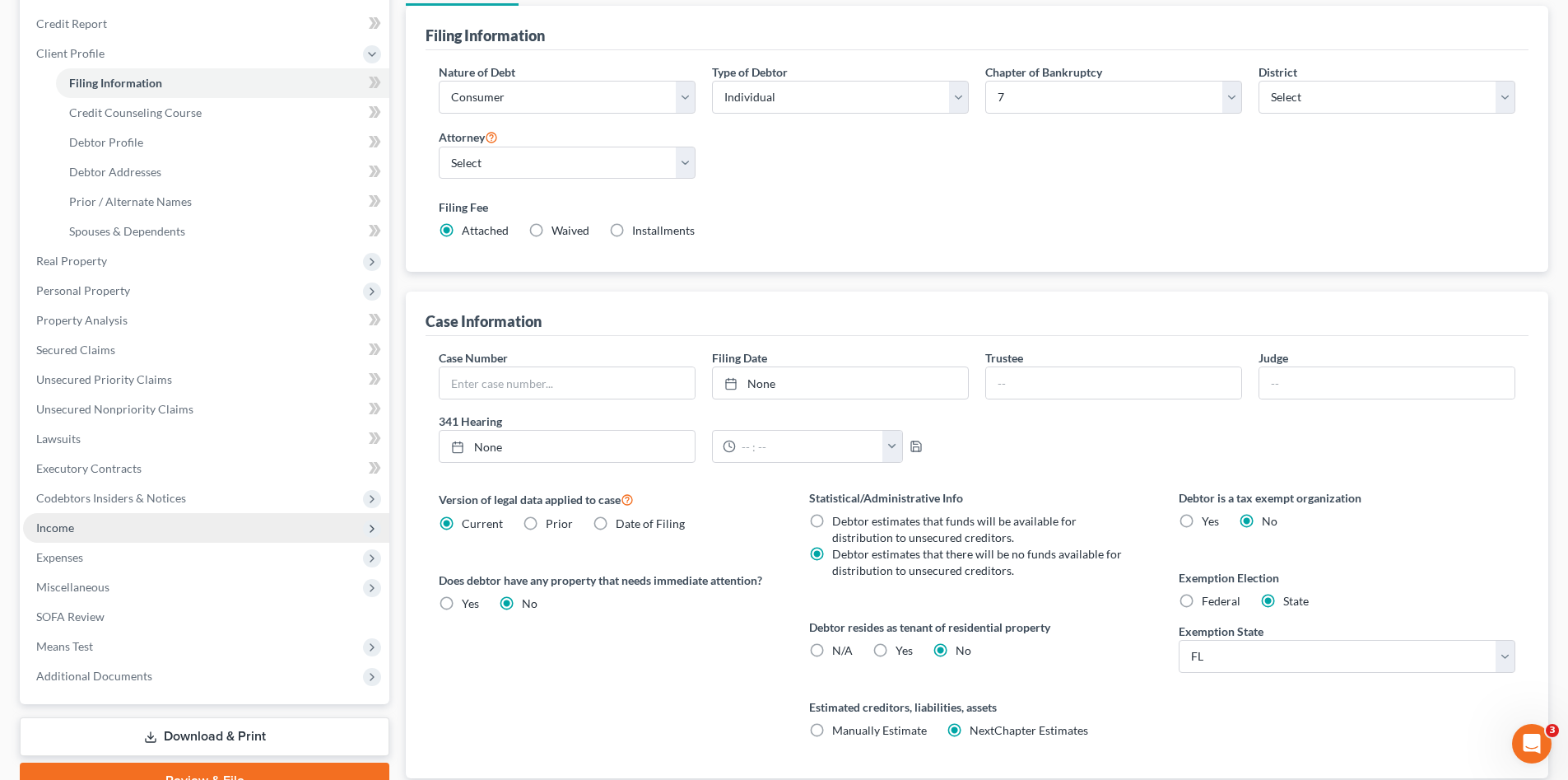
scroll to position [305, 0]
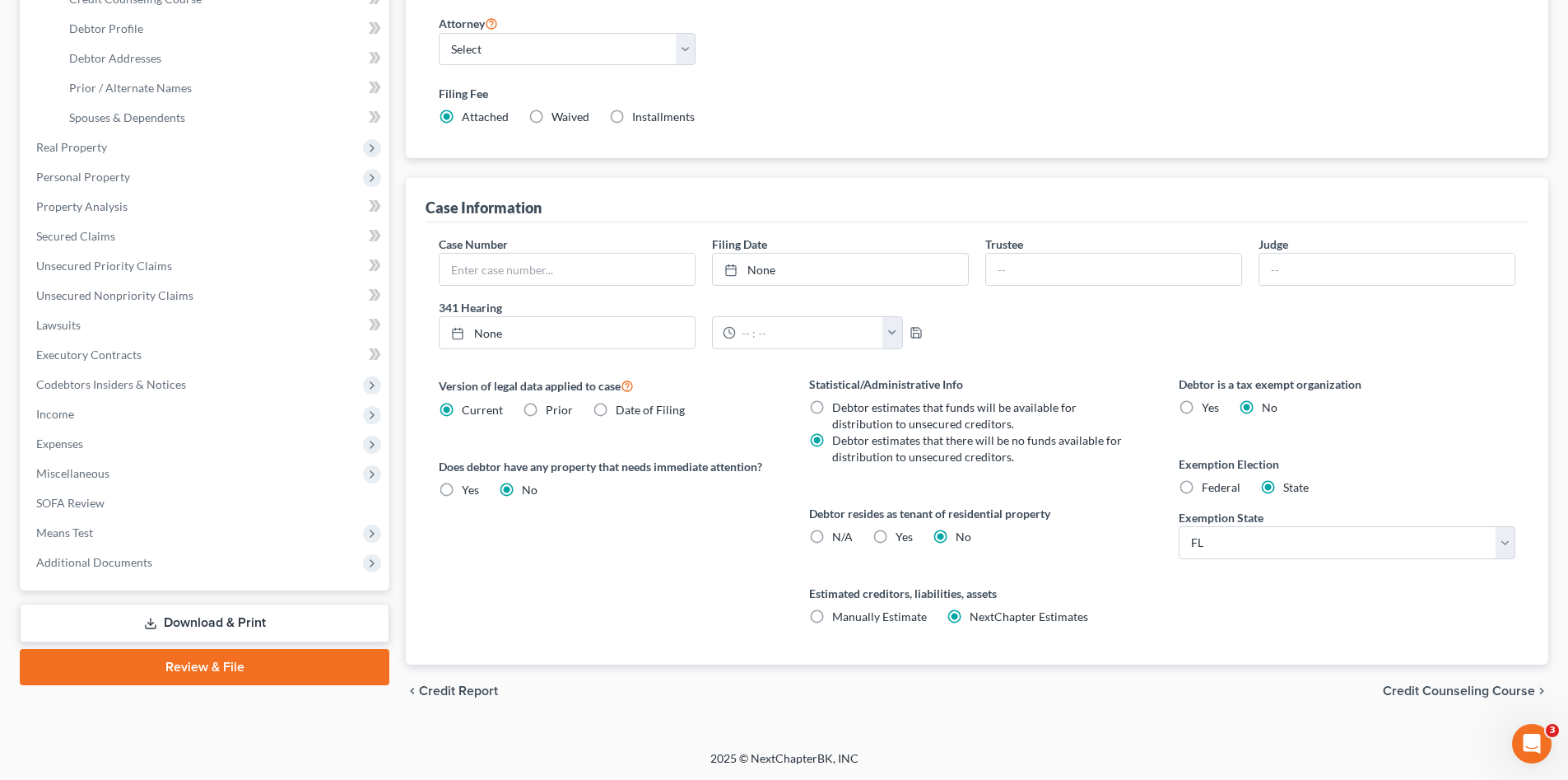
click at [193, 622] on link "Download & Print" at bounding box center [204, 623] width 370 height 39
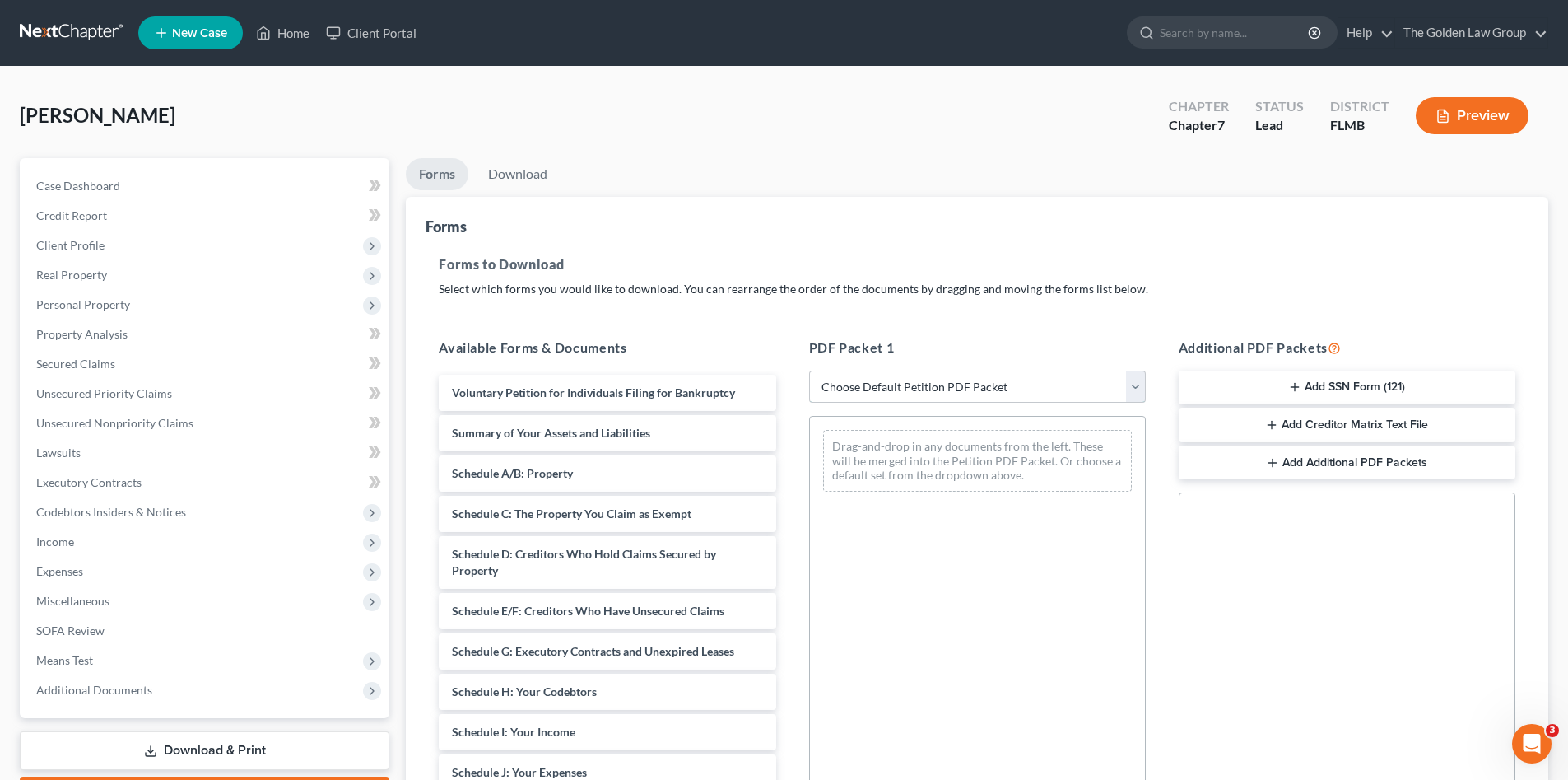
click at [952, 378] on select "Choose Default Petition PDF Packet Complete Bankruptcy Petition (all forms and …" at bounding box center [978, 387] width 337 height 33
select select "0"
click at [809, 370] on select "Choose Default Petition PDF Packet Complete Bankruptcy Petition (all forms and …" at bounding box center [978, 387] width 337 height 33
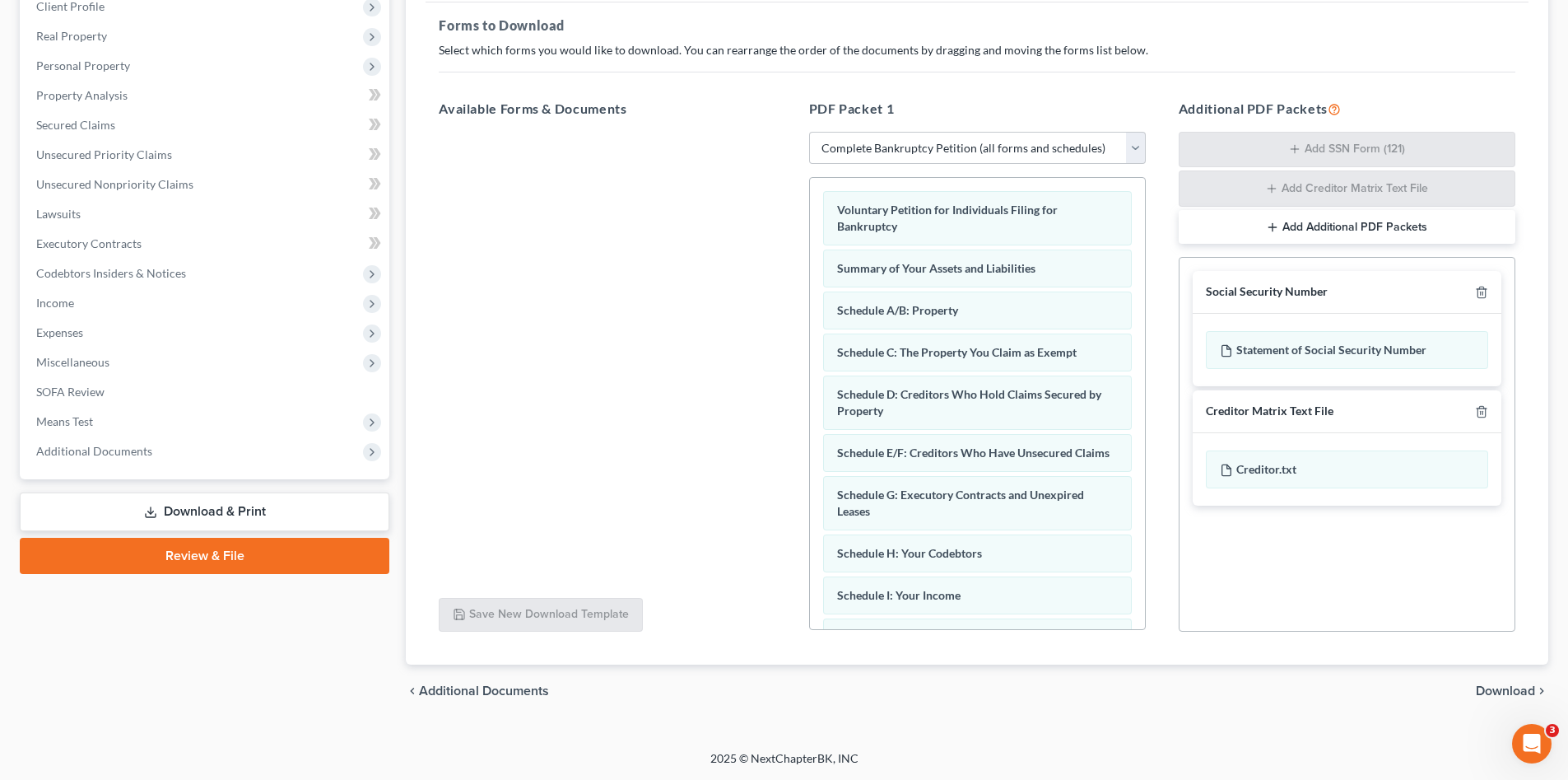
click at [1499, 692] on span "Download" at bounding box center [1506, 691] width 59 height 13
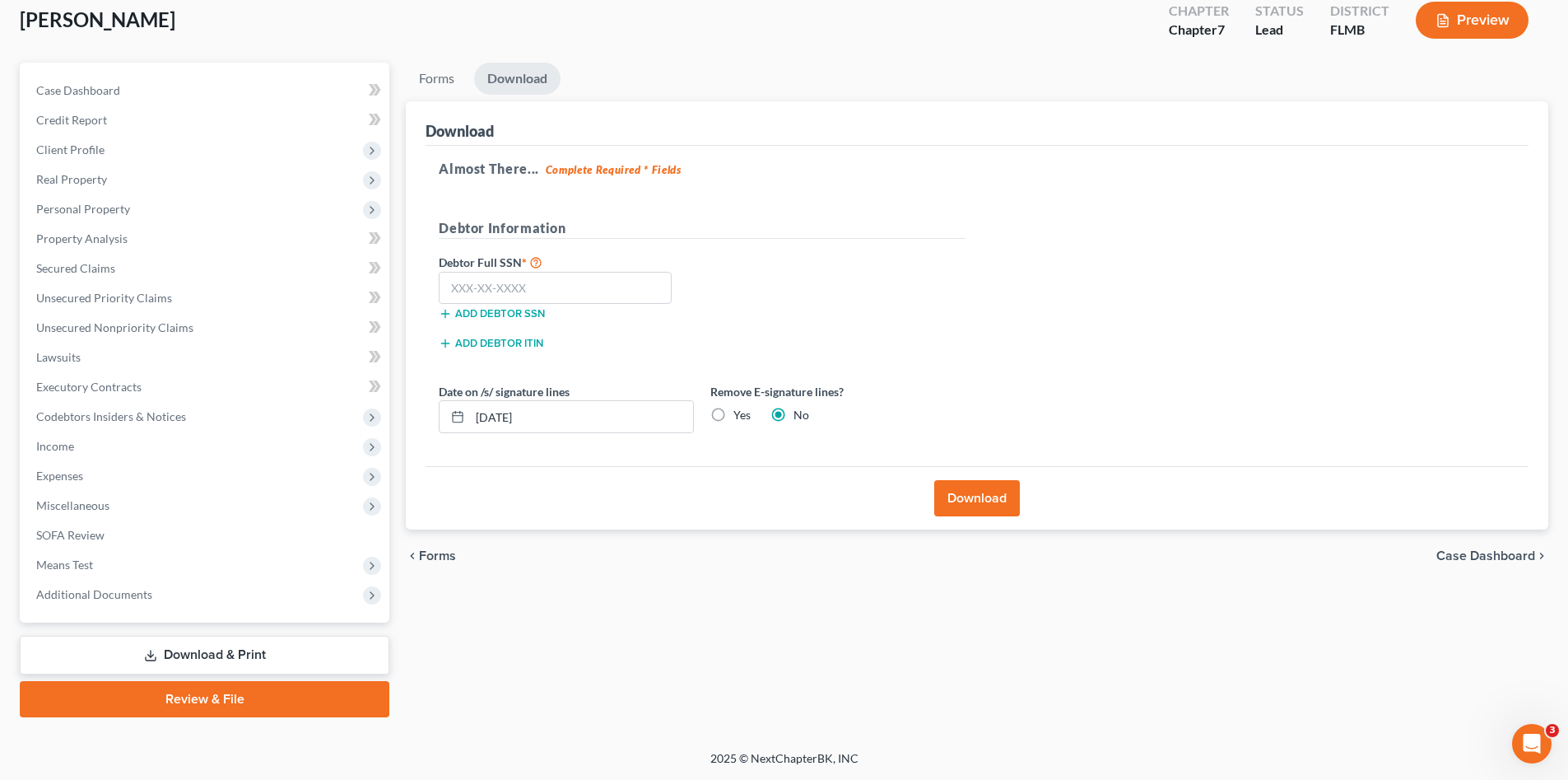
scroll to position [95, 0]
drag, startPoint x: 500, startPoint y: 279, endPoint x: 340, endPoint y: 273, distance: 160.1
click at [500, 279] on input "text" at bounding box center [555, 289] width 233 height 33
click at [542, 291] on input "text" at bounding box center [555, 289] width 233 height 33
type input "496-86-5825"
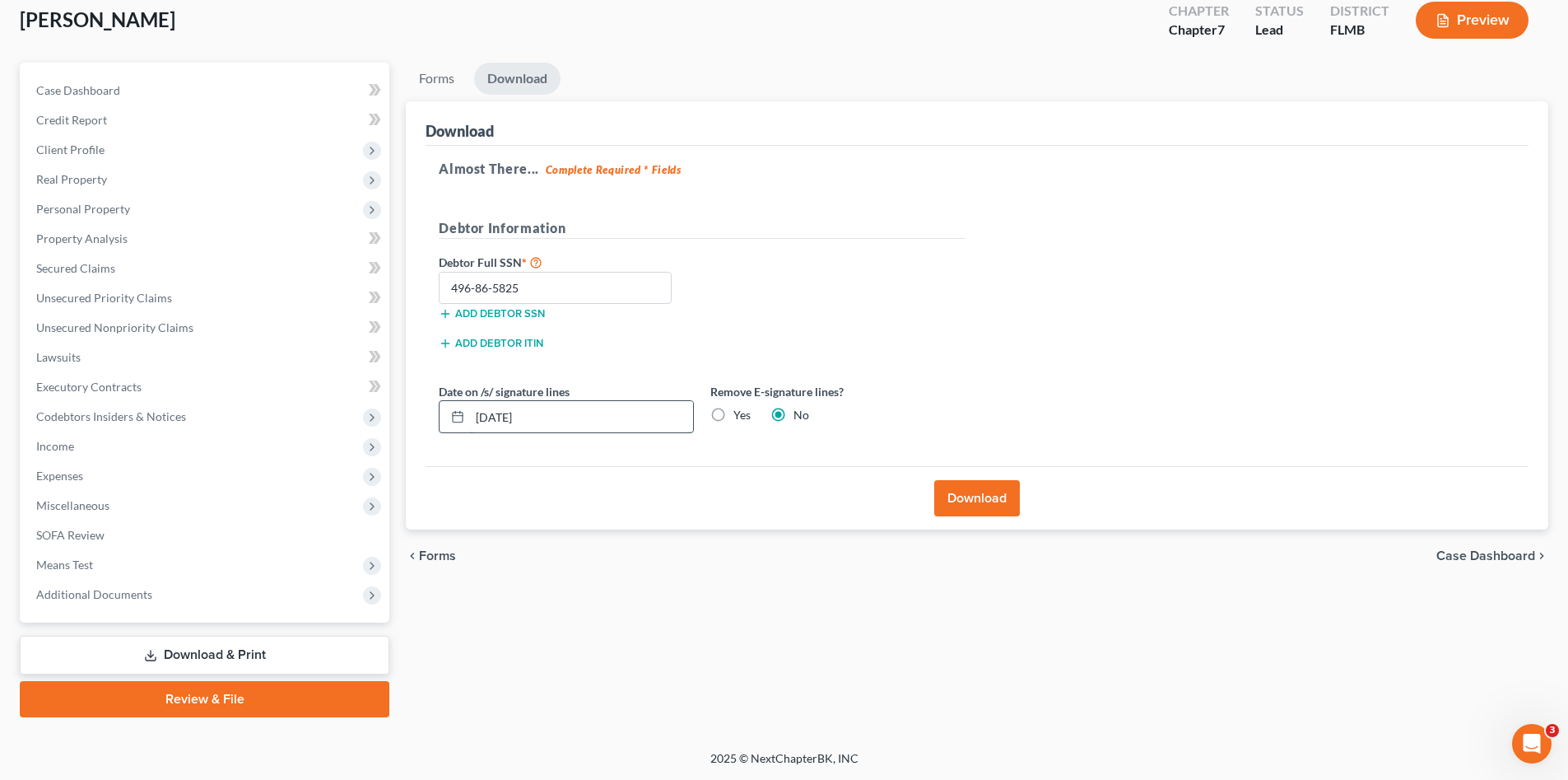
drag, startPoint x: 557, startPoint y: 415, endPoint x: 463, endPoint y: 425, distance: 94.5
click at [463, 425] on div "[DATE]" at bounding box center [566, 417] width 255 height 33
click at [734, 417] on label "Yes" at bounding box center [742, 415] width 18 height 17
click at [740, 417] on input "Yes" at bounding box center [746, 413] width 11 height 11
radio input "true"
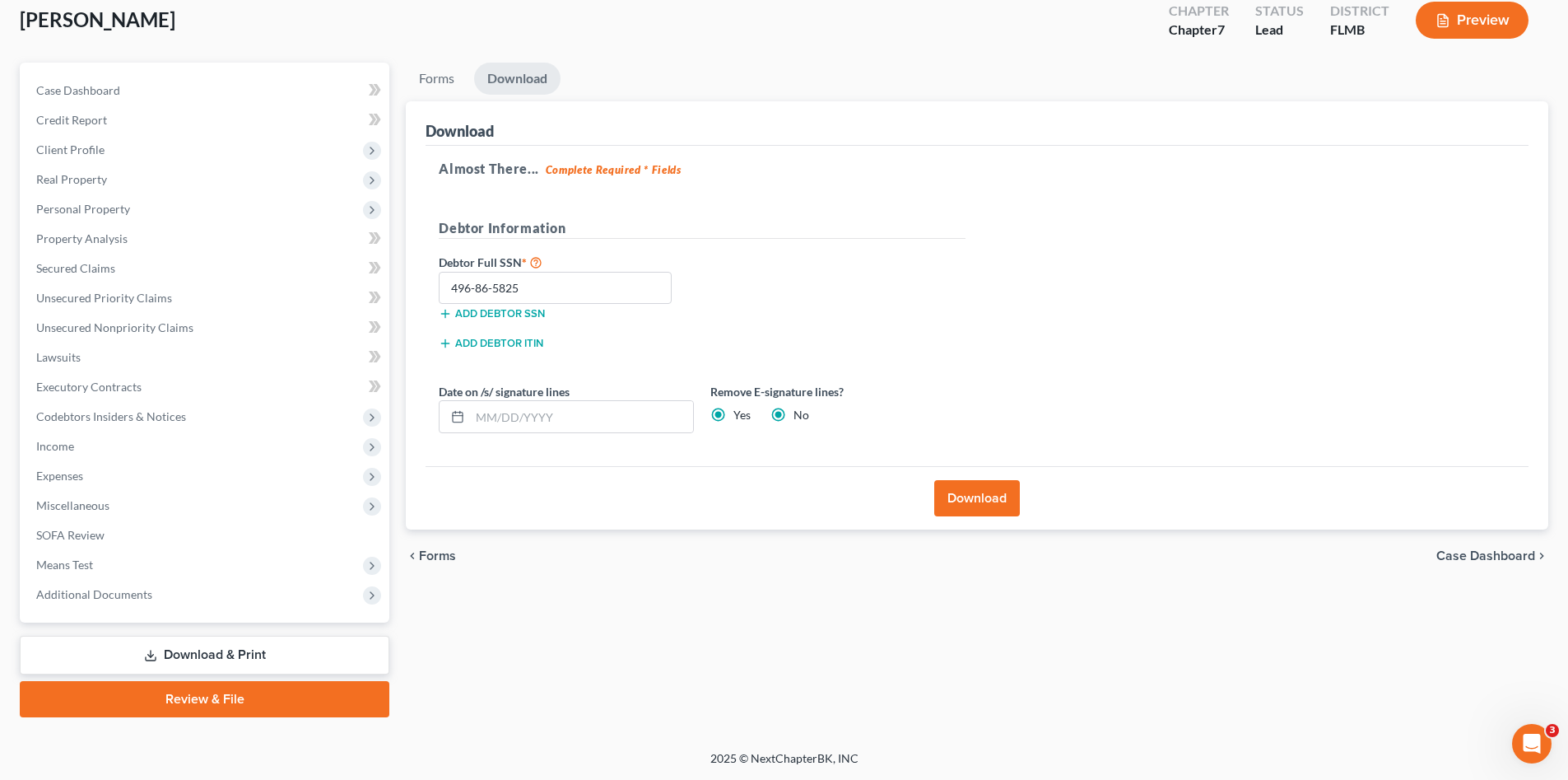
radio input "false"
click at [984, 491] on button "Download" at bounding box center [977, 498] width 86 height 36
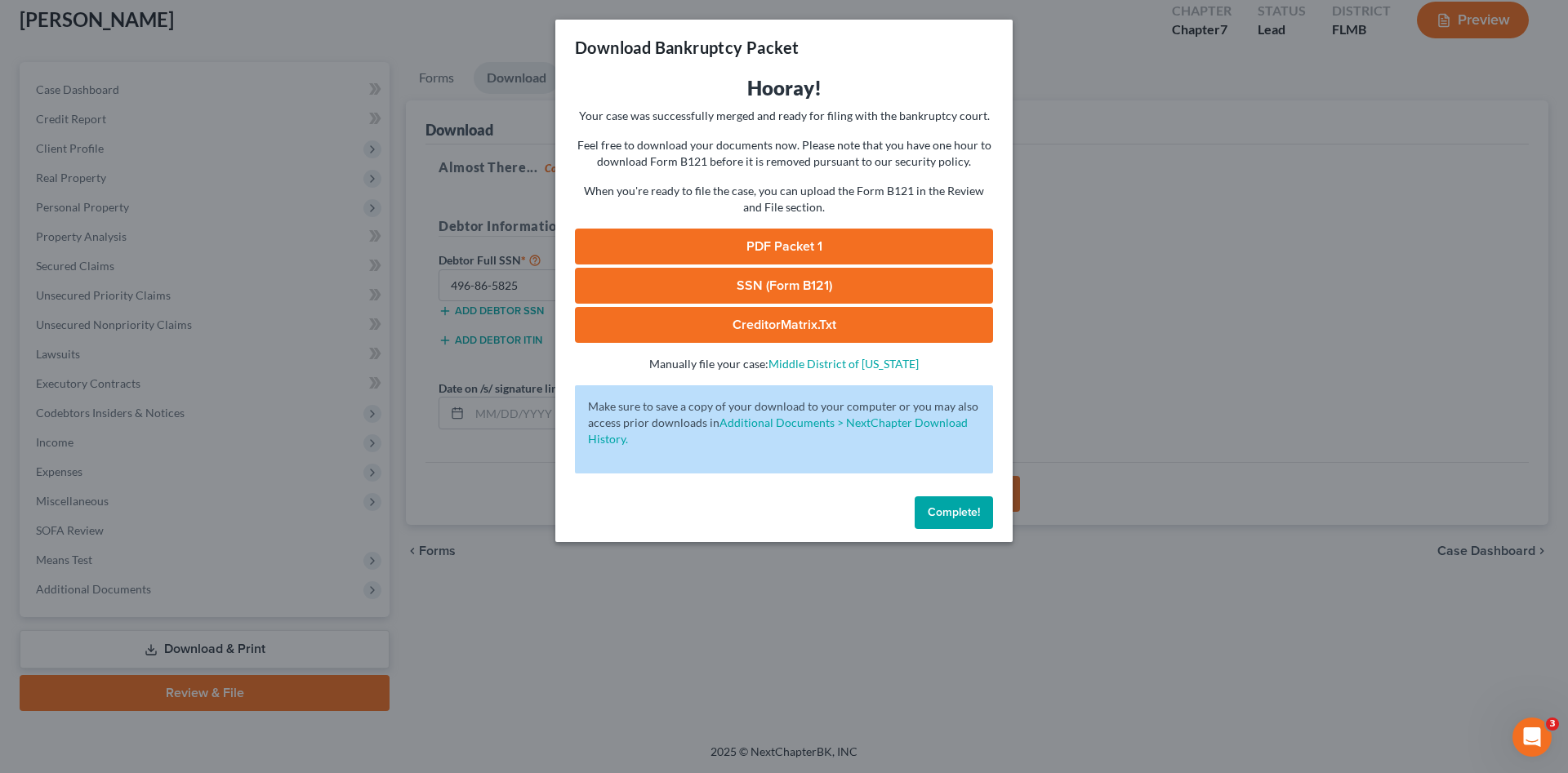
click at [782, 245] on link "PDF Packet 1" at bounding box center [784, 246] width 418 height 36
click at [857, 287] on link "SSN (Form B121)" at bounding box center [784, 285] width 418 height 36
click at [948, 515] on span "Complete!" at bounding box center [953, 512] width 52 height 14
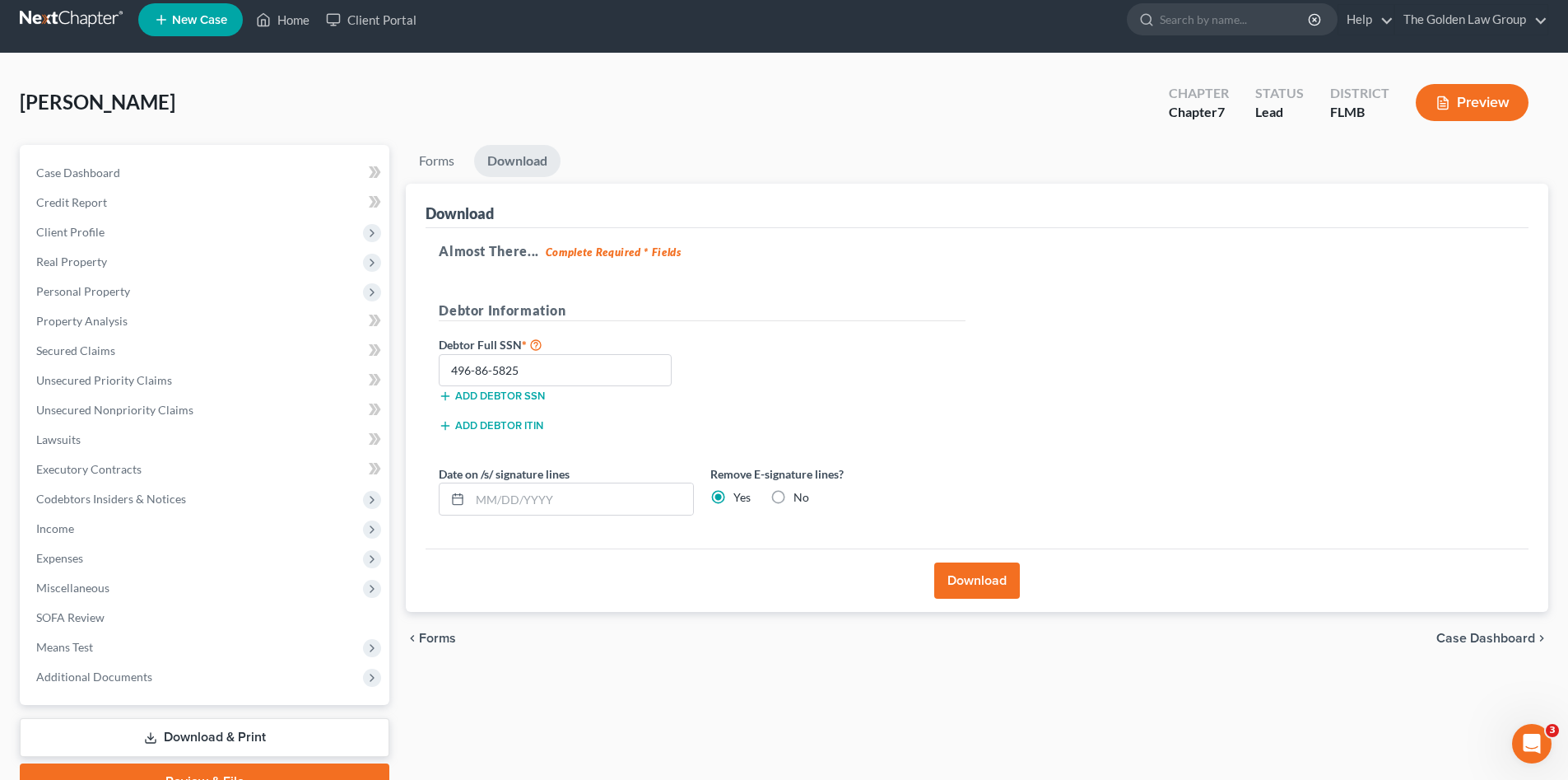
scroll to position [0, 0]
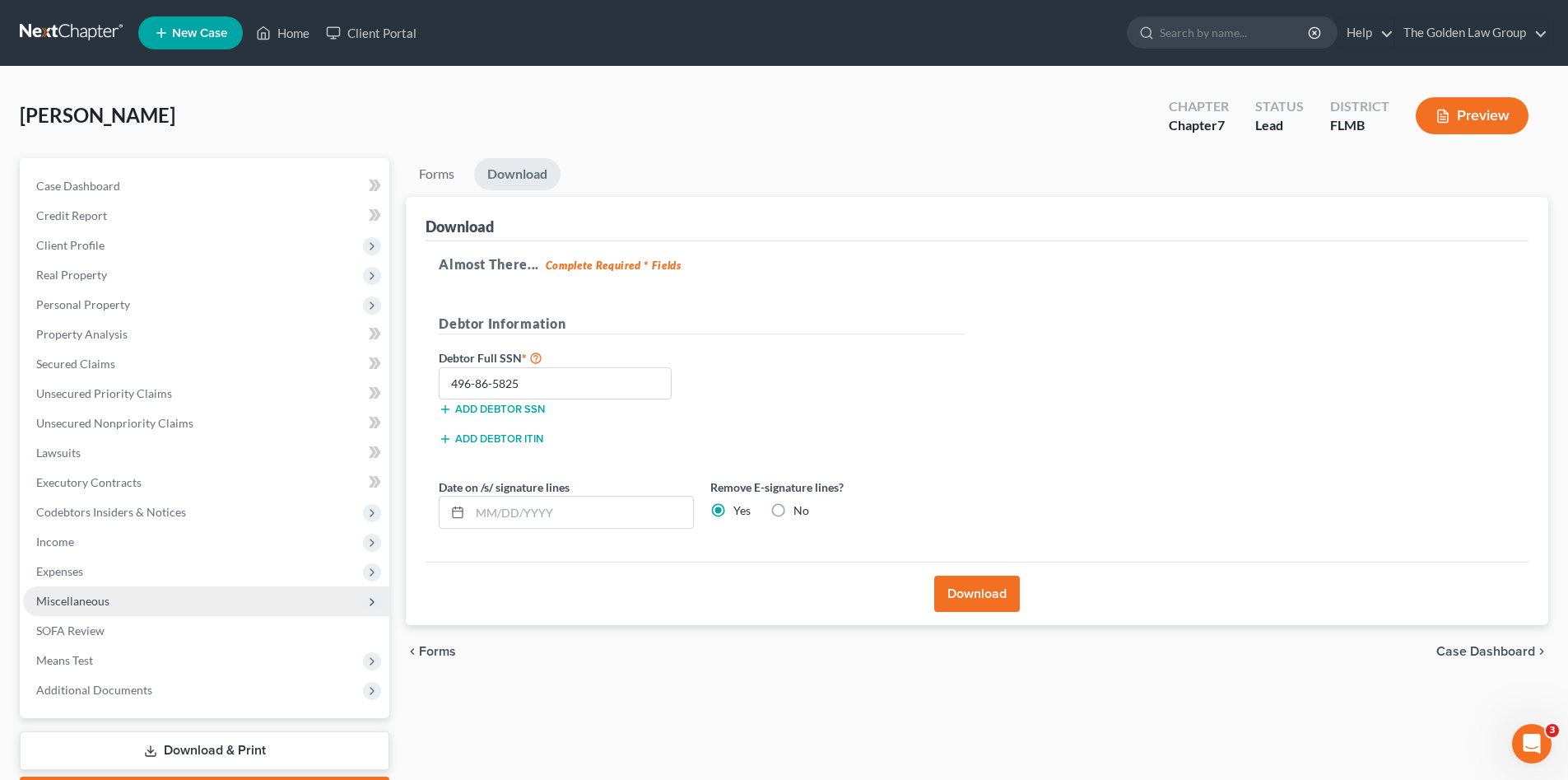
click at [104, 600] on span "Miscellaneous" at bounding box center [72, 600] width 73 height 14
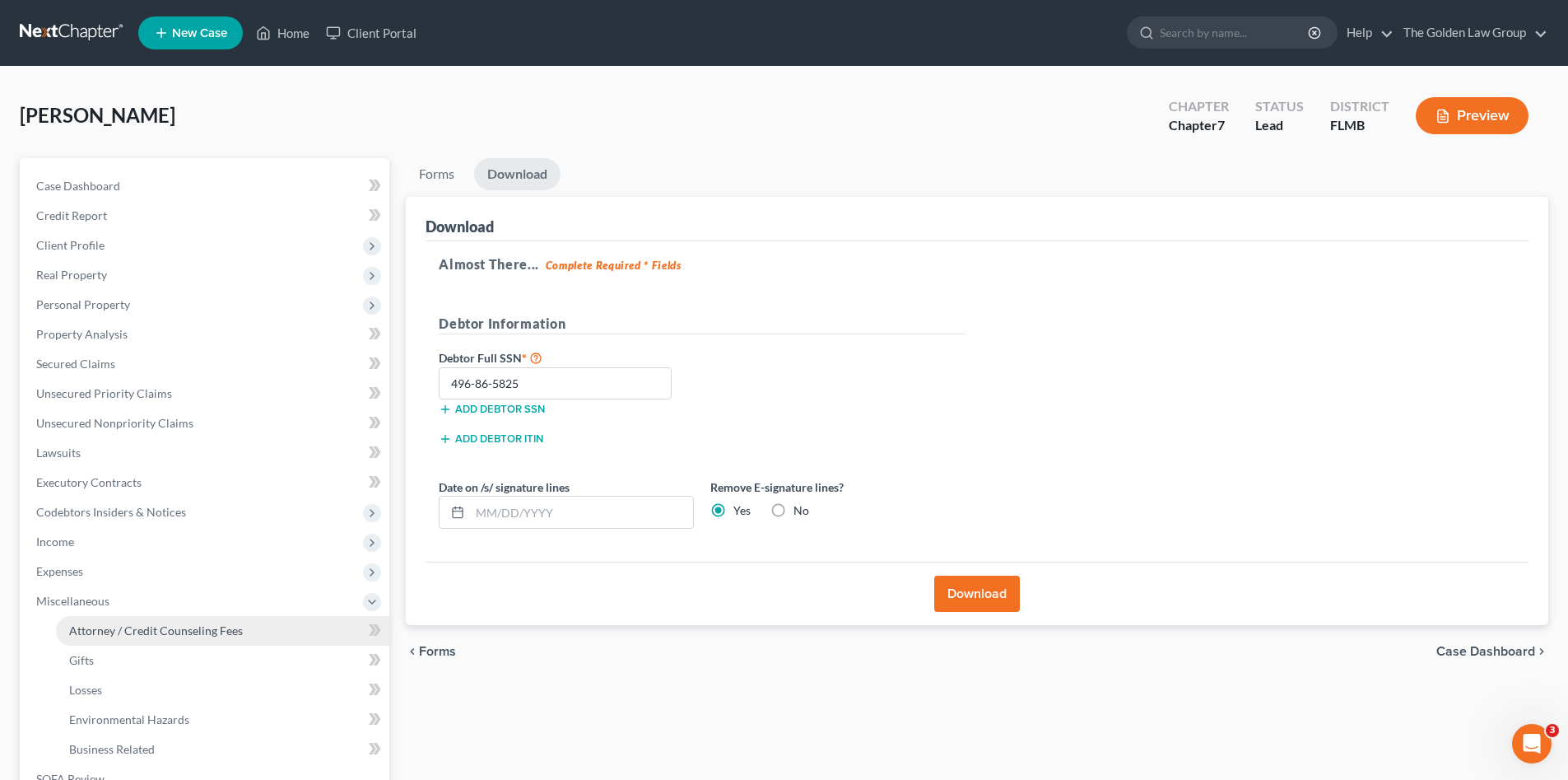
click at [158, 634] on span "Attorney / Credit Counseling Fees" at bounding box center [156, 630] width 174 height 14
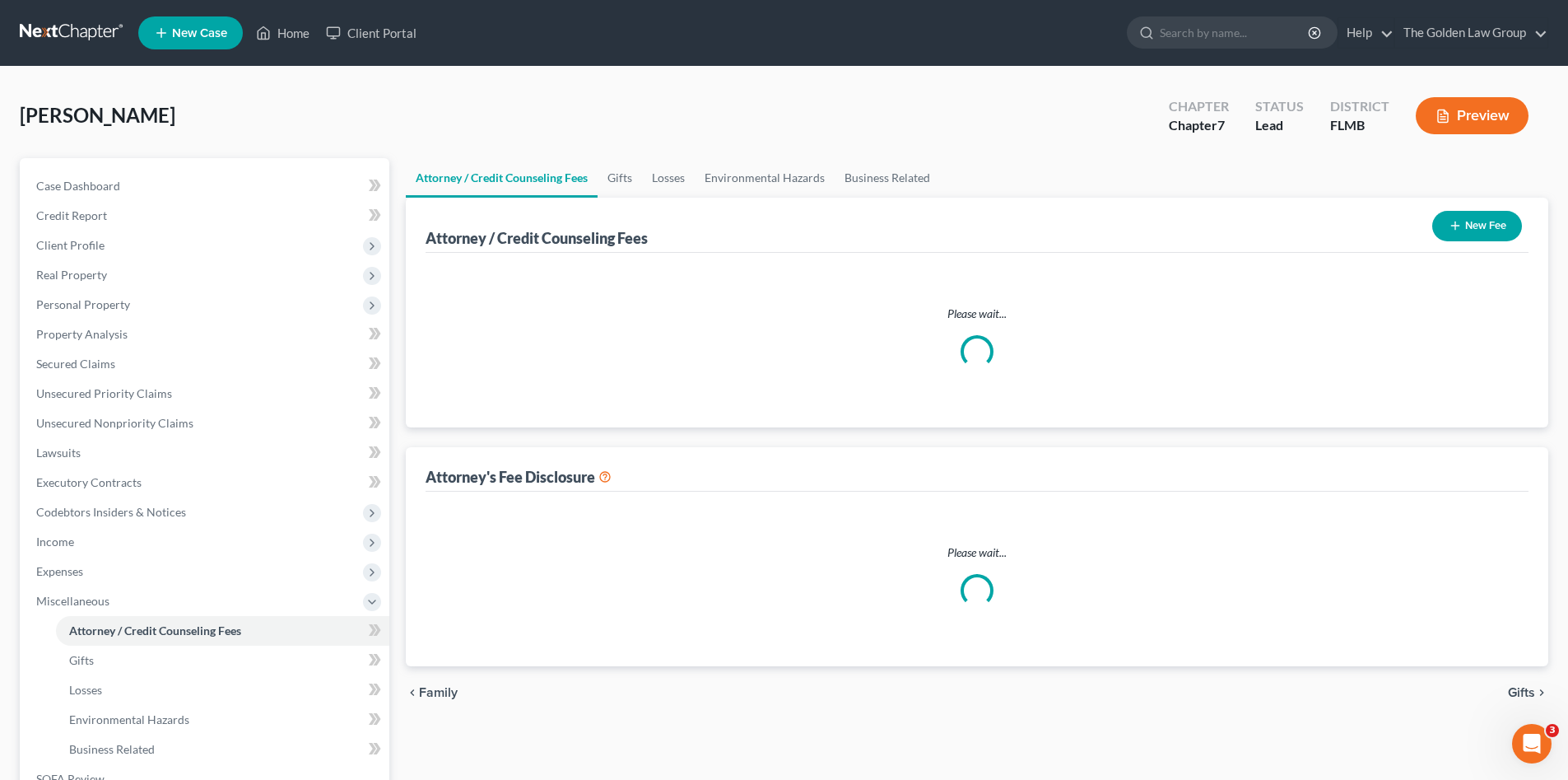
select select "2"
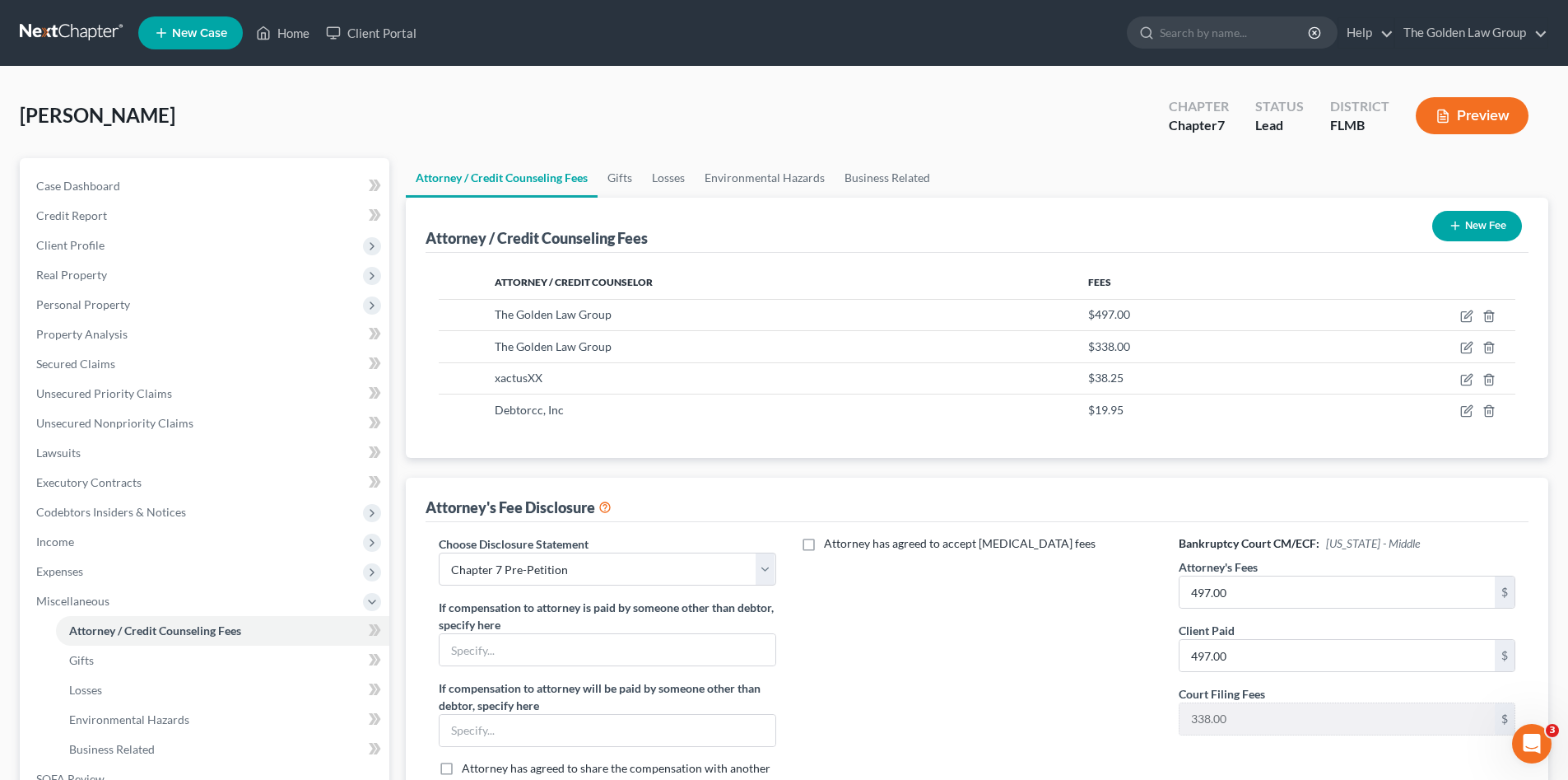
click at [49, 26] on link at bounding box center [72, 33] width 105 height 30
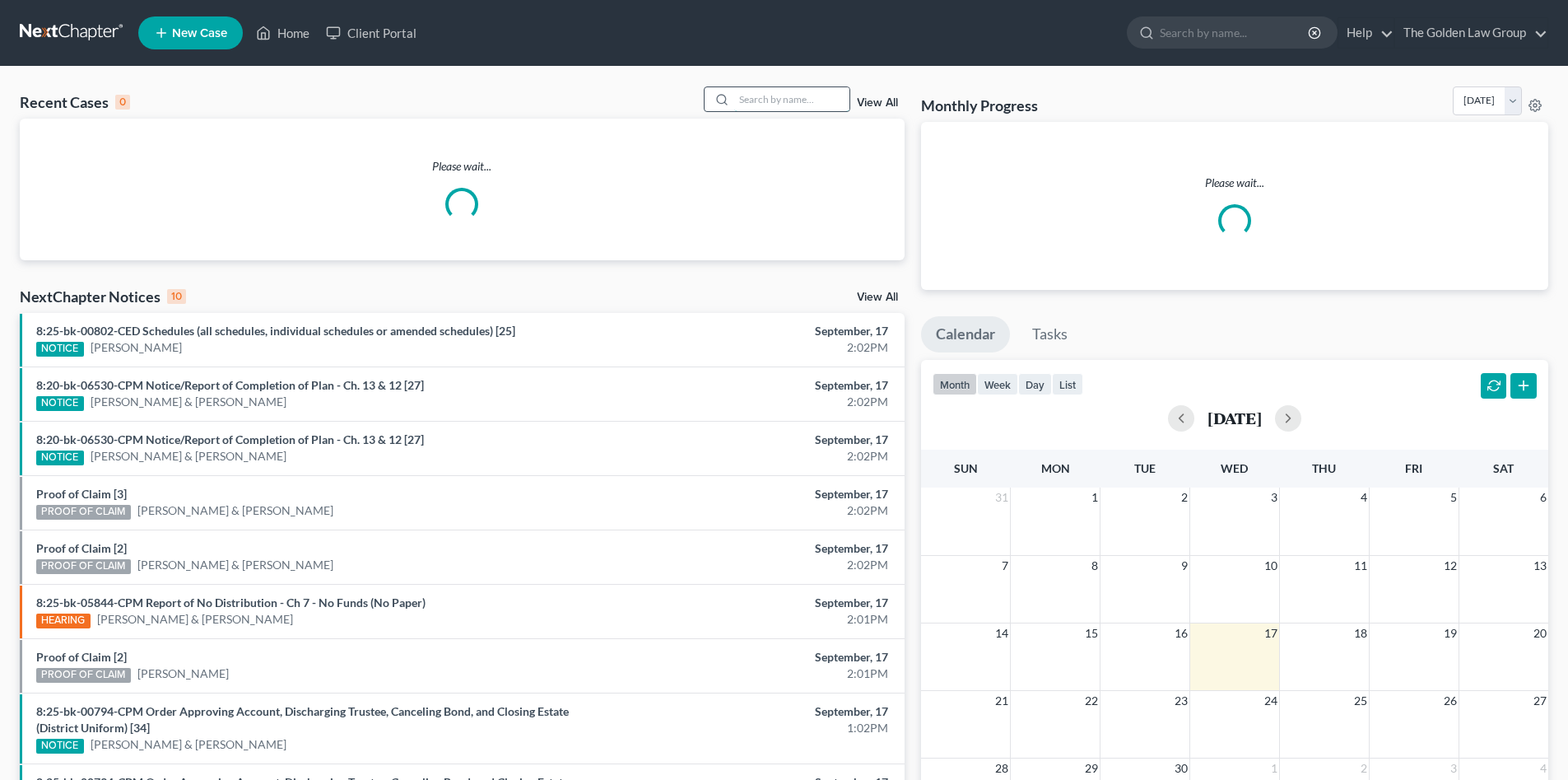
click at [782, 101] on input "search" at bounding box center [792, 99] width 116 height 24
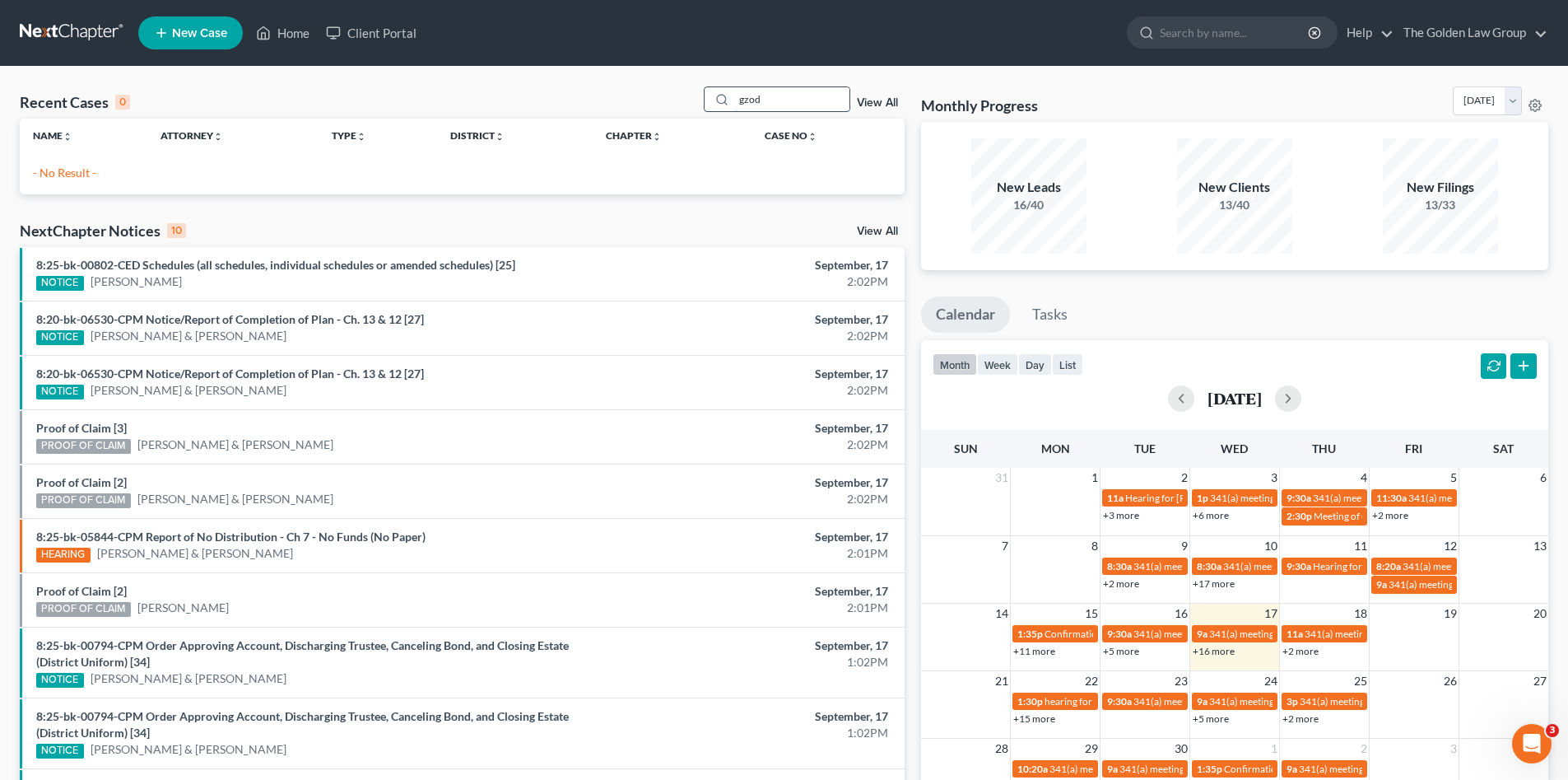
drag, startPoint x: 776, startPoint y: 98, endPoint x: 712, endPoint y: 99, distance: 64.0
click at [712, 99] on div "gzod" at bounding box center [777, 99] width 146 height 26
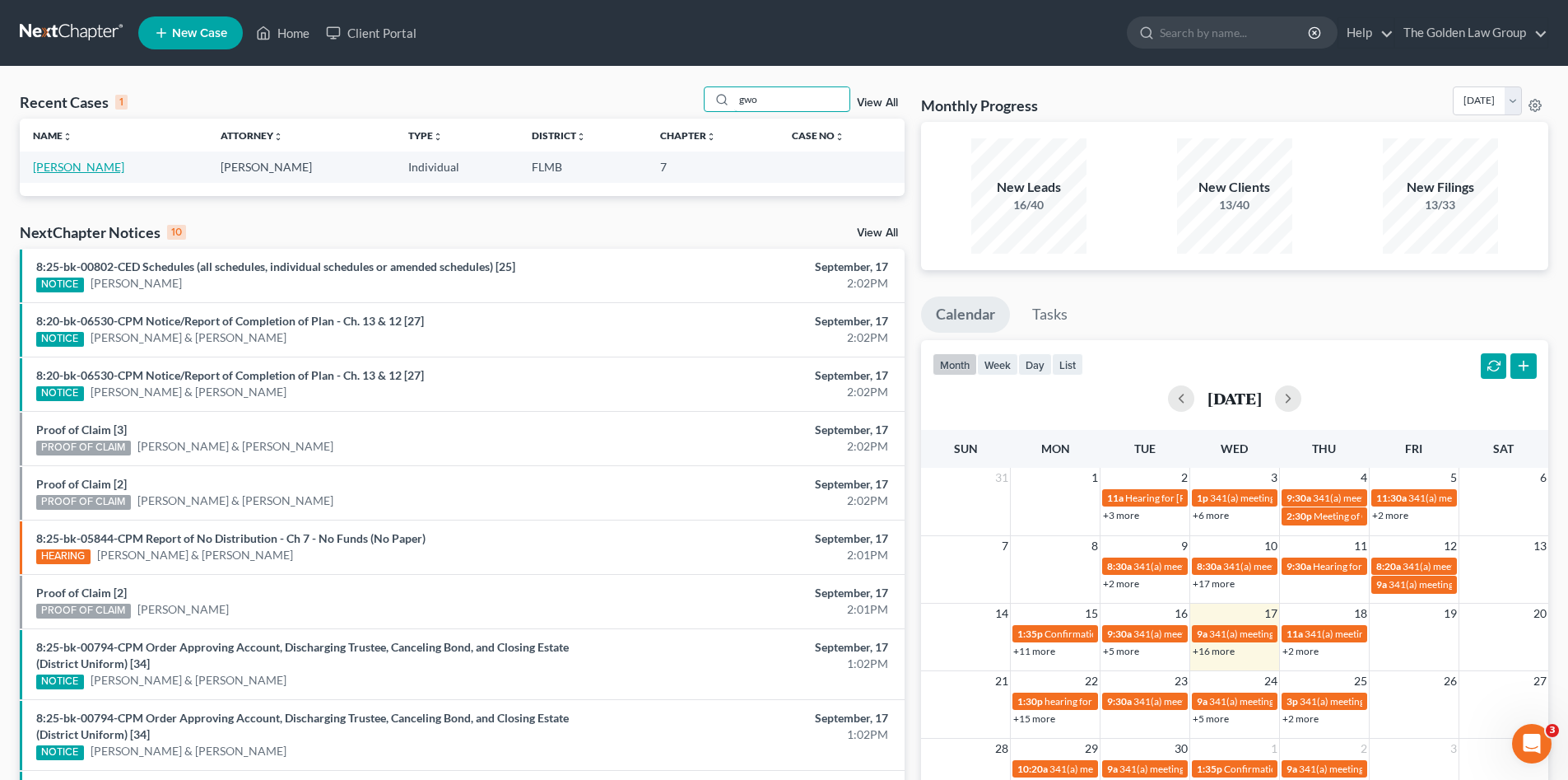
type input "gwo"
click at [103, 167] on link "[PERSON_NAME]" at bounding box center [79, 167] width 92 height 14
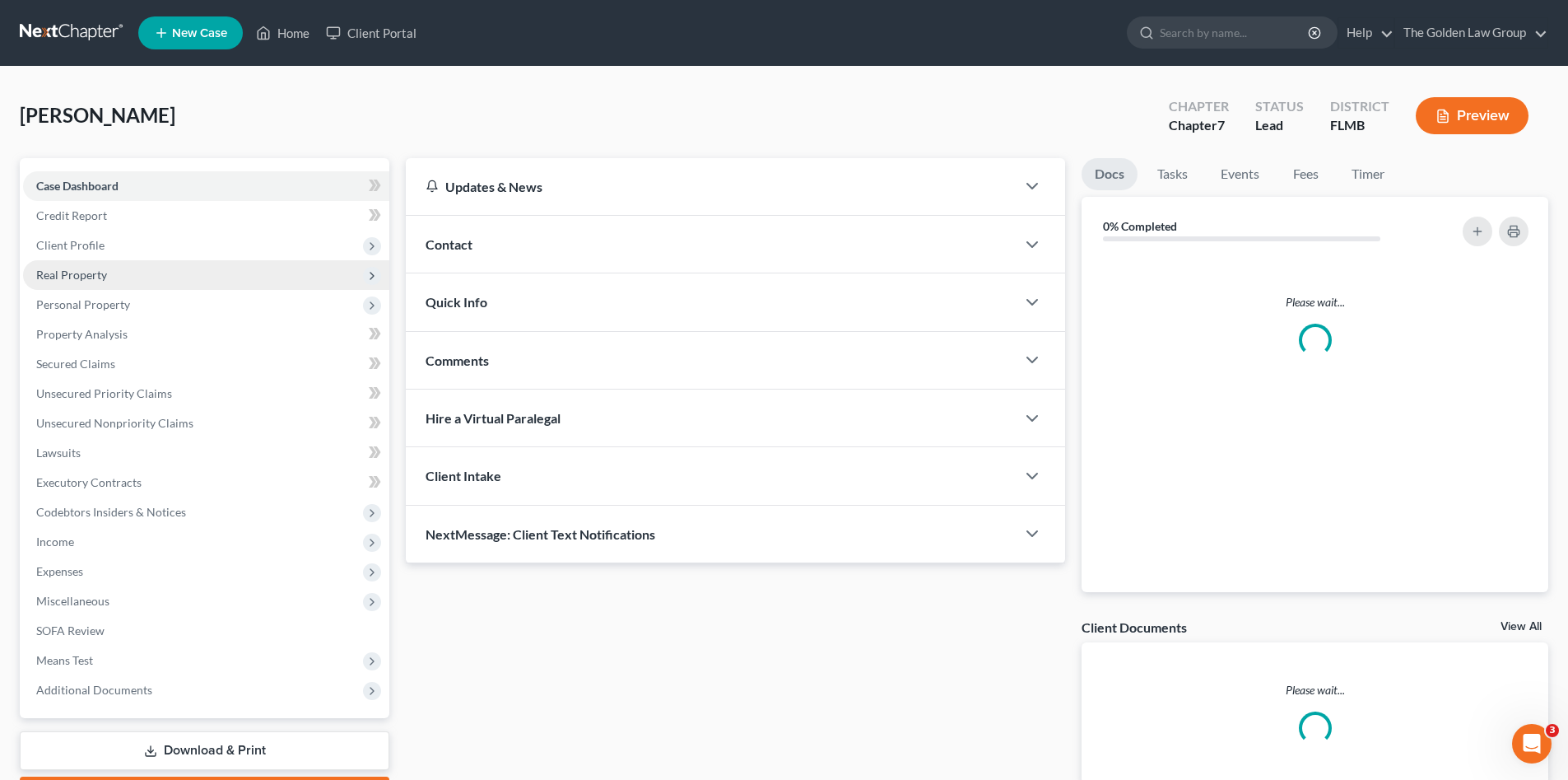
click at [90, 247] on span "Client Profile" at bounding box center [70, 244] width 68 height 14
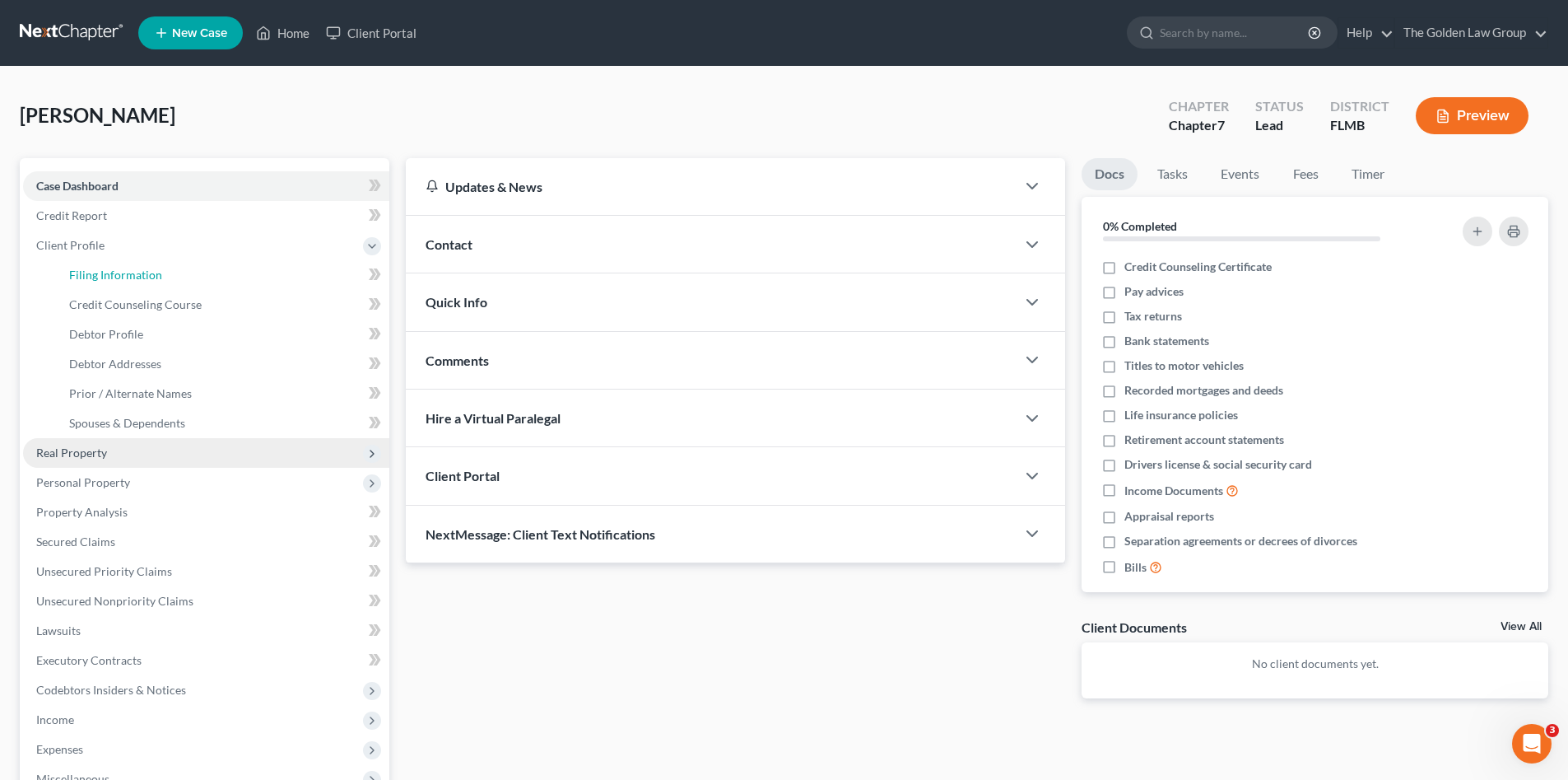
click at [105, 278] on span "Filing Information" at bounding box center [116, 274] width 93 height 14
select select "1"
select select "0"
select select "9"
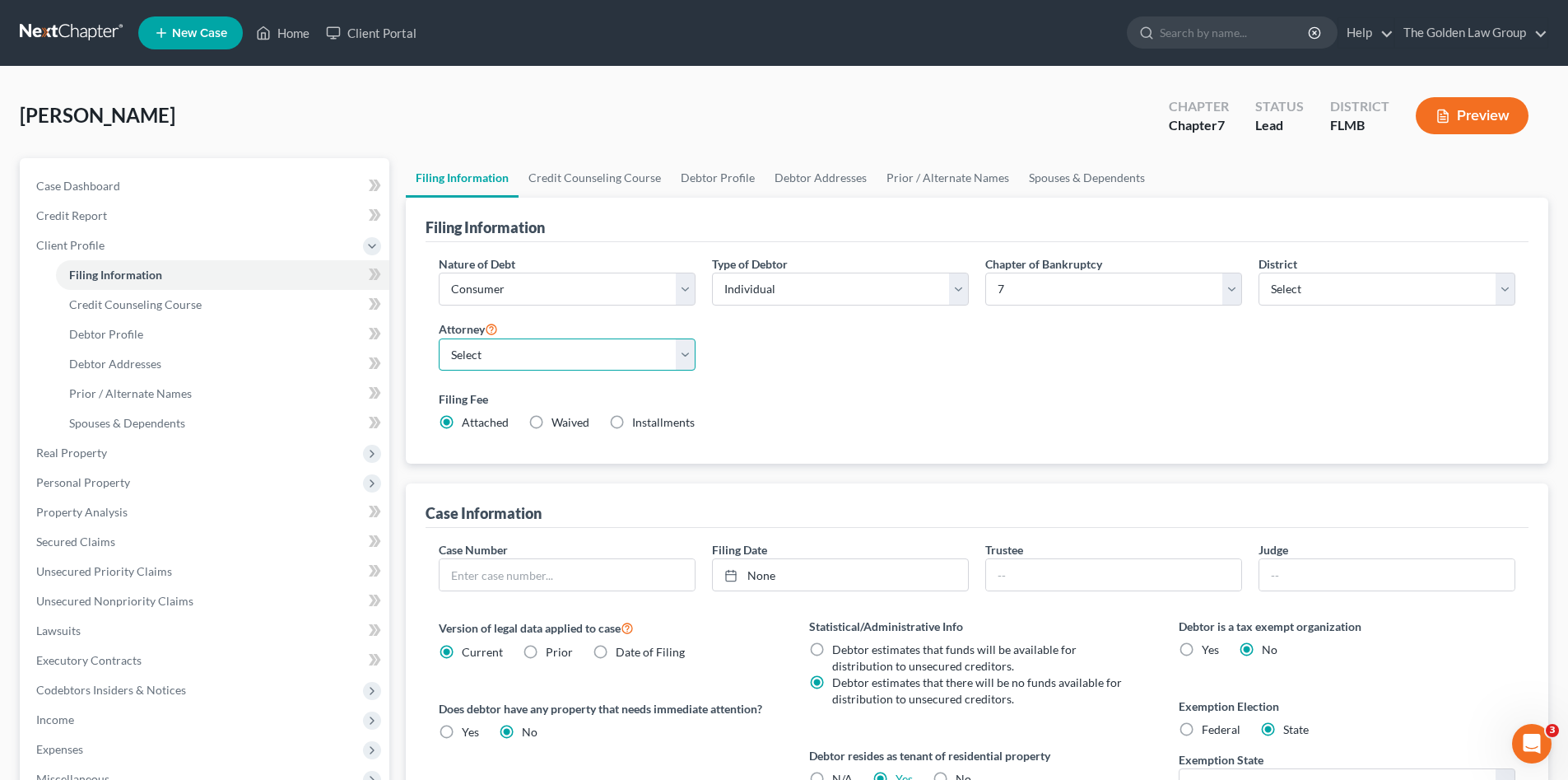
click at [677, 355] on select "Select" at bounding box center [567, 355] width 257 height 33
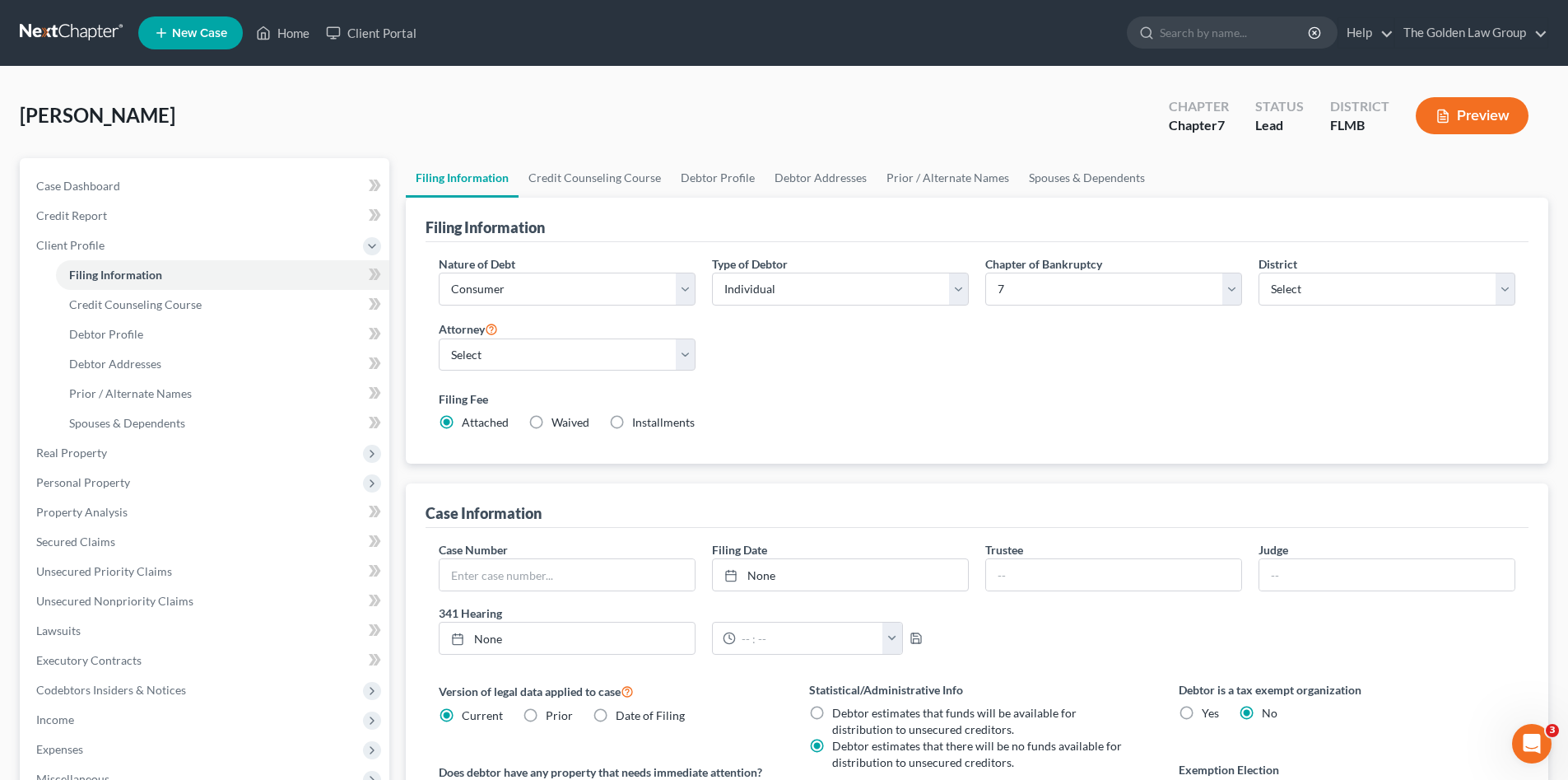
drag, startPoint x: 794, startPoint y: 367, endPoint x: 804, endPoint y: 370, distance: 10.4
click at [794, 367] on div "Nature of Debt Select Business Consumer Other Nature of Business Select Clearin…" at bounding box center [977, 350] width 1093 height 190
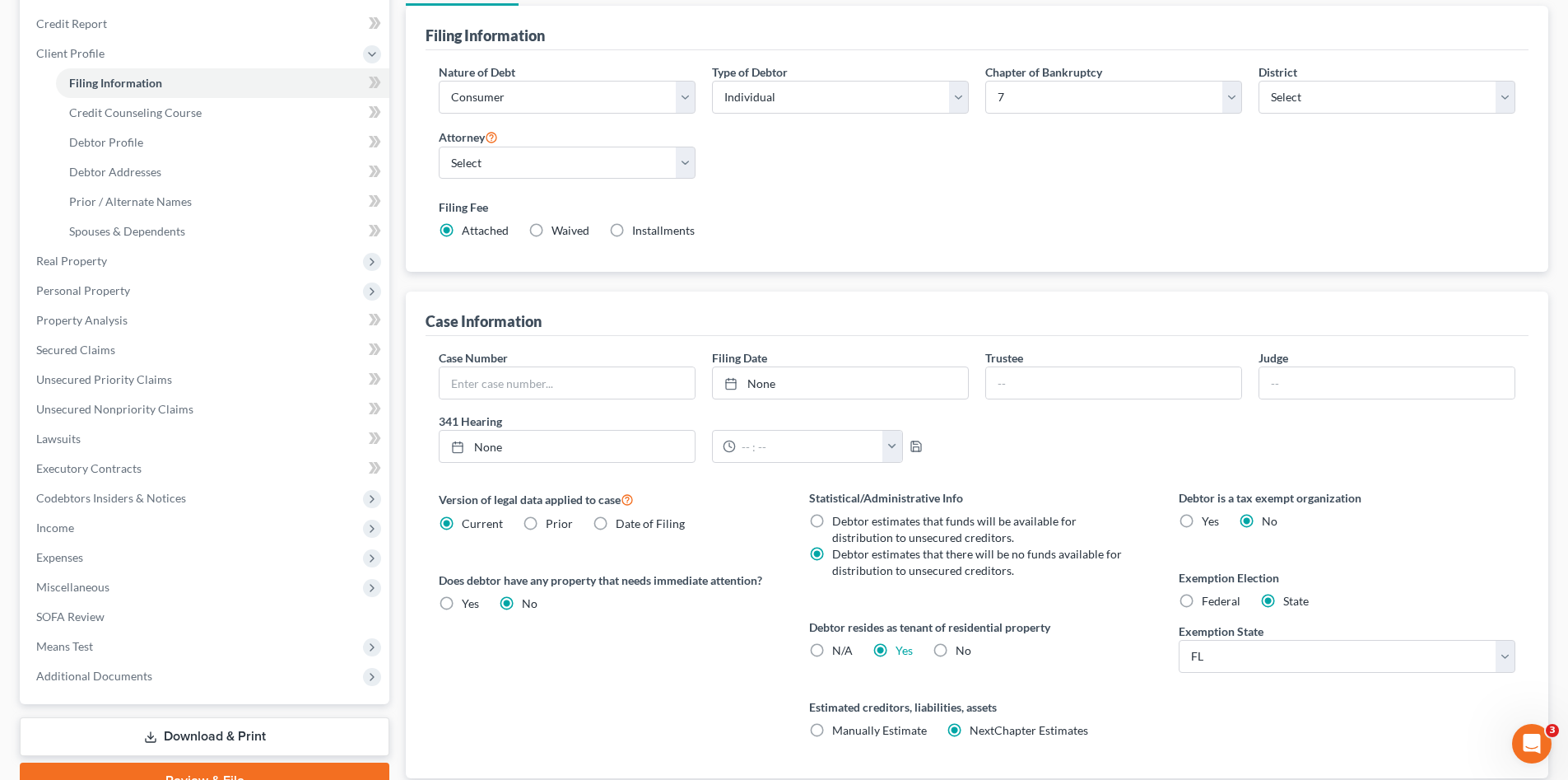
scroll to position [82, 0]
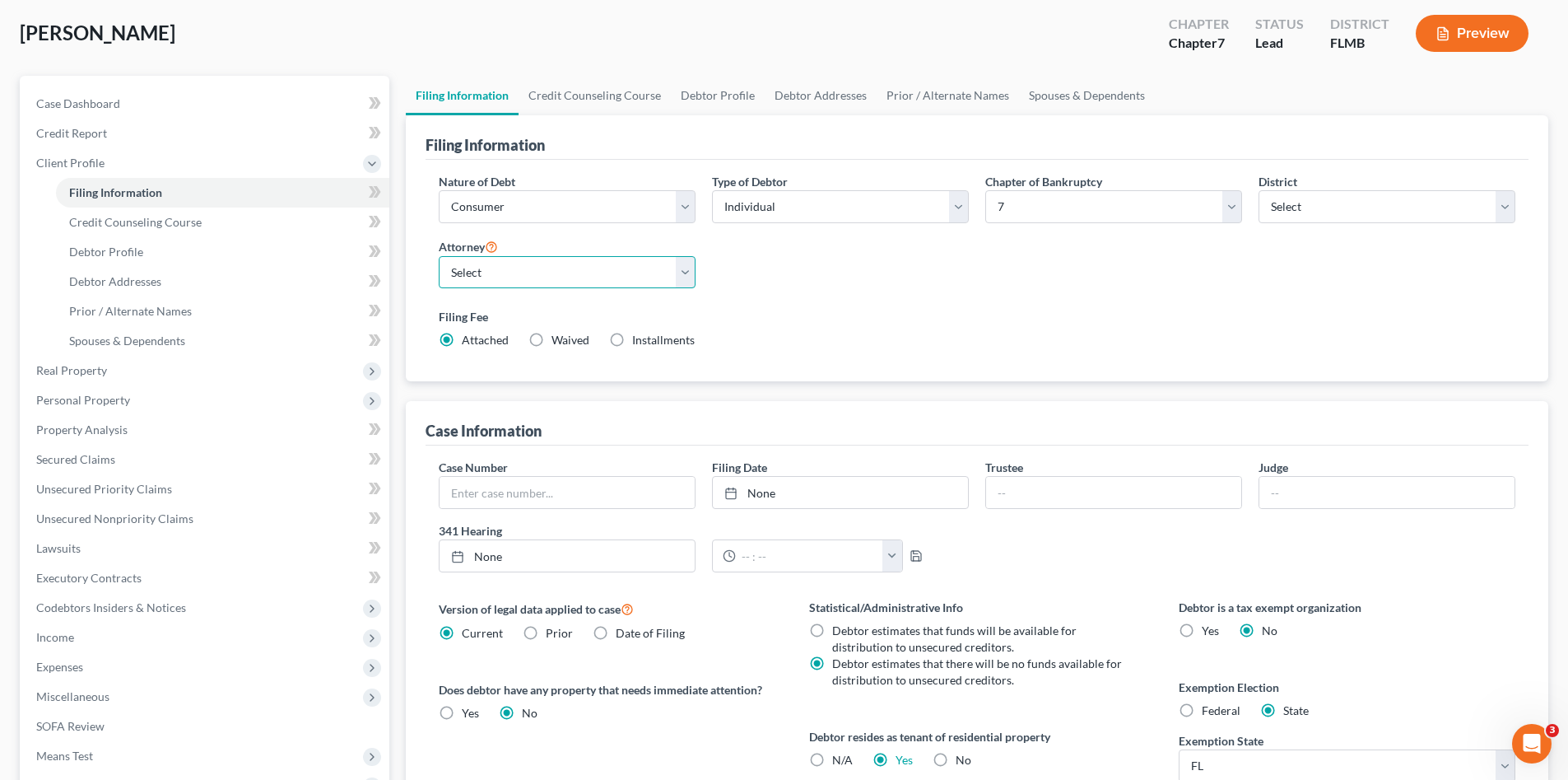
click at [689, 267] on select "Select G. [PERSON_NAME] - FLMB G. [PERSON_NAME] - FLNB [PERSON_NAME] - FLMB [PE…" at bounding box center [567, 273] width 257 height 33
select select "2"
click at [438, 256] on select "Select G. [PERSON_NAME] - FLMB G. [PERSON_NAME] - FLNB [PERSON_NAME] - FLMB [PE…" at bounding box center [567, 273] width 257 height 33
click at [811, 326] on div "Filing Fee Attached Waived Waived Installments Installments" at bounding box center [977, 328] width 1077 height 41
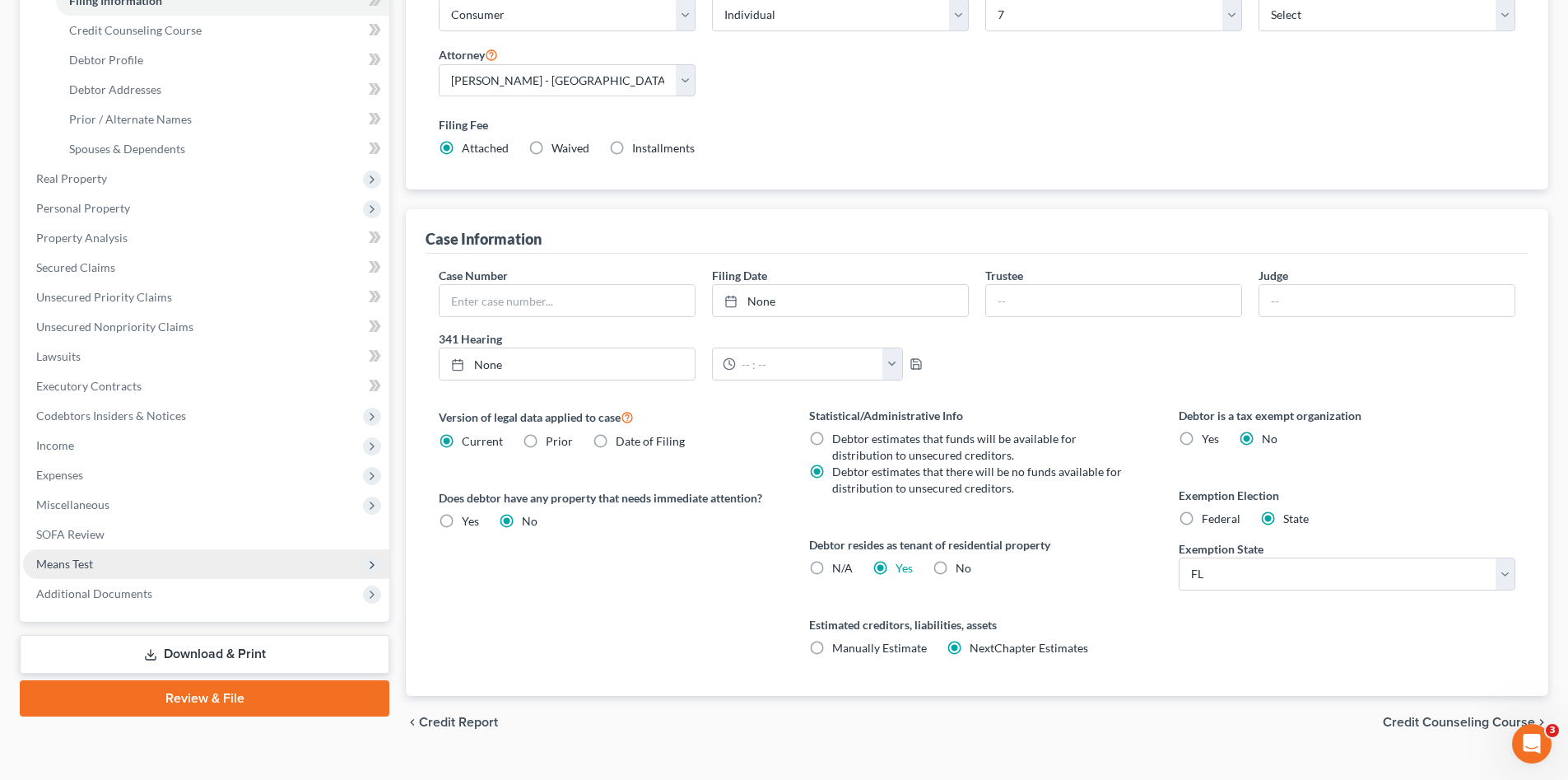
scroll to position [305, 0]
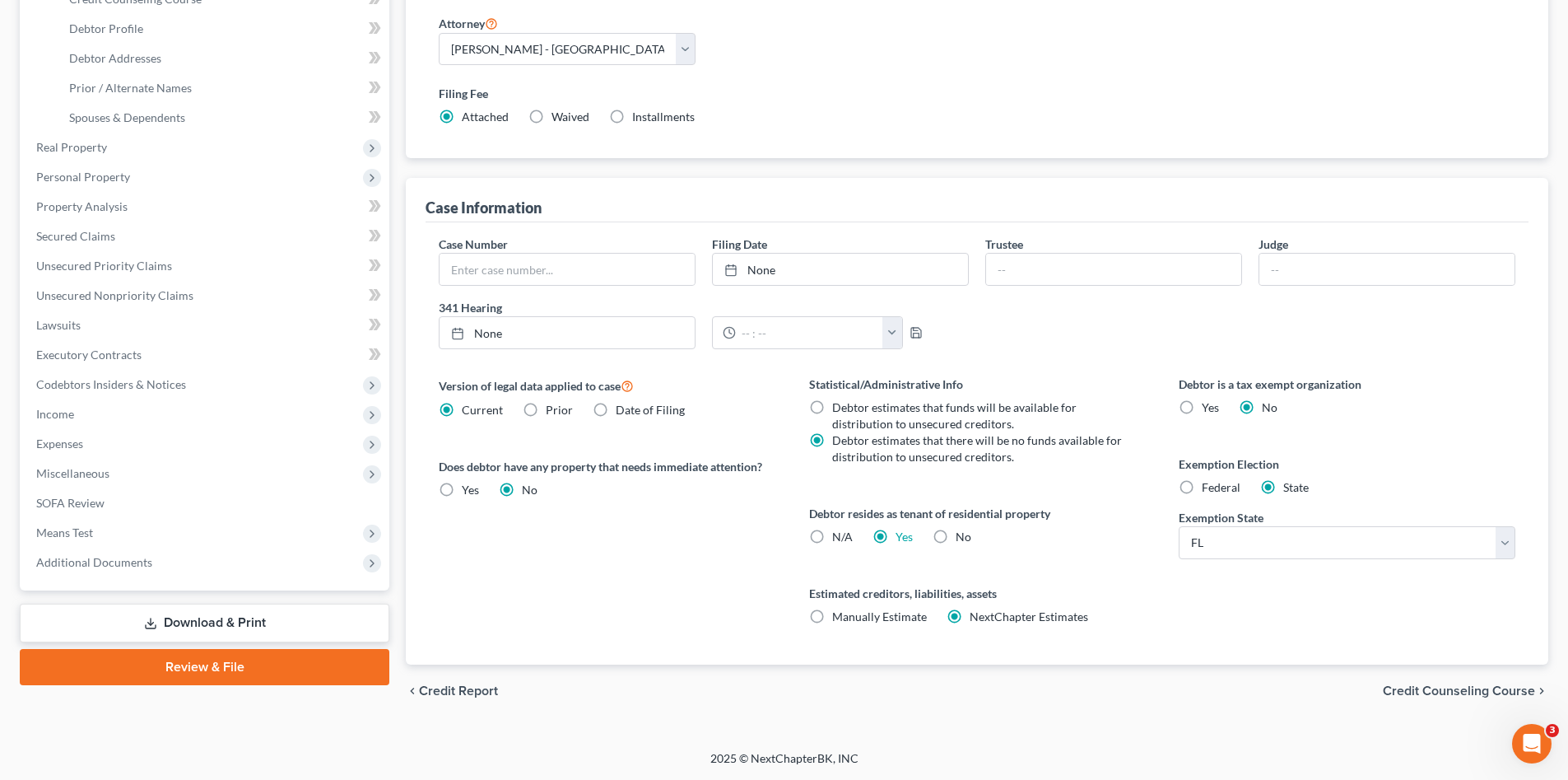
click at [278, 623] on link "Download & Print" at bounding box center [204, 623] width 370 height 39
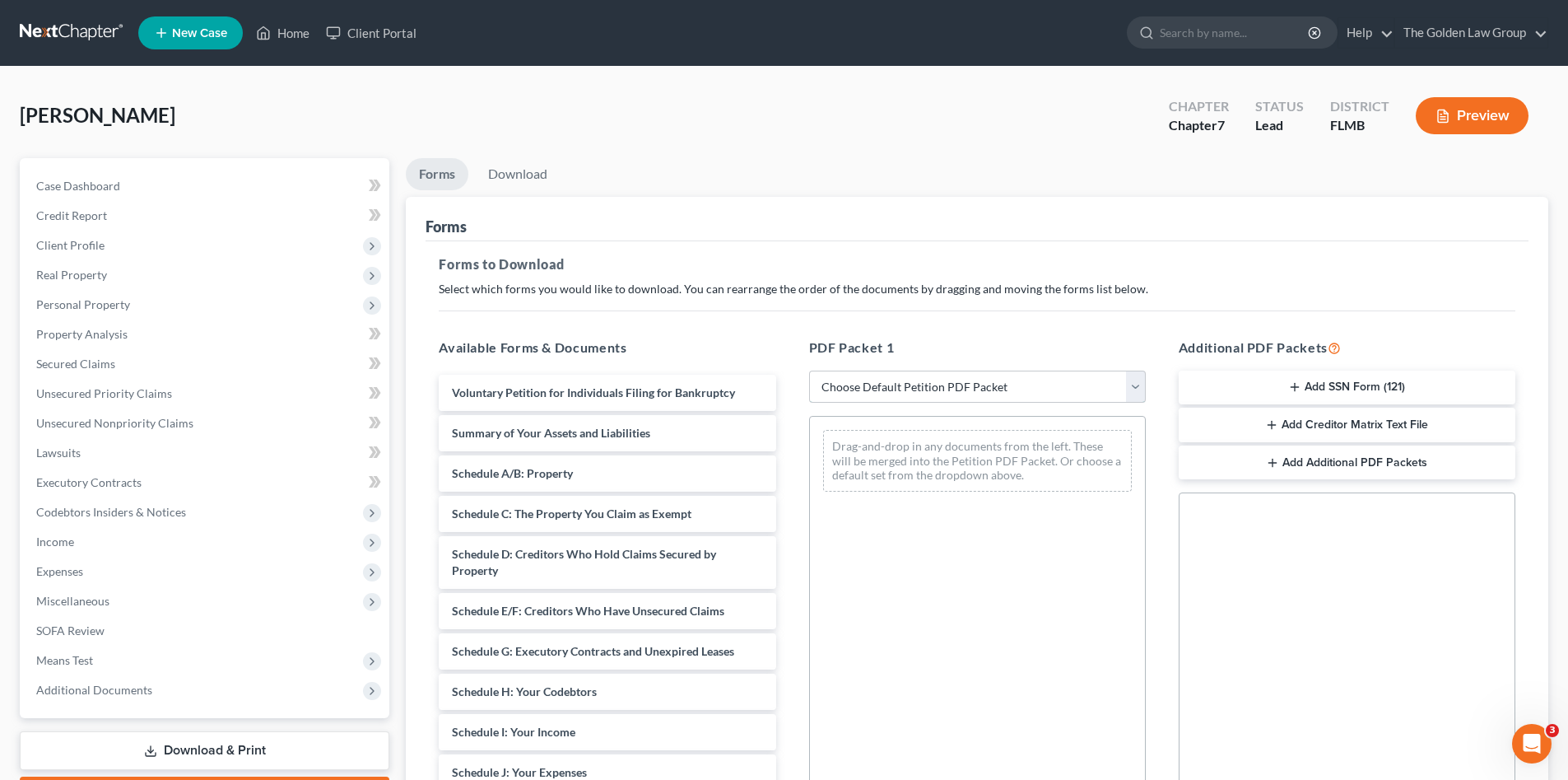
click at [906, 390] on select "Choose Default Petition PDF Packet Complete Bankruptcy Petition (all forms and …" at bounding box center [978, 387] width 337 height 33
select select "0"
click at [809, 370] on select "Choose Default Petition PDF Packet Complete Bankruptcy Petition (all forms and …" at bounding box center [978, 387] width 337 height 33
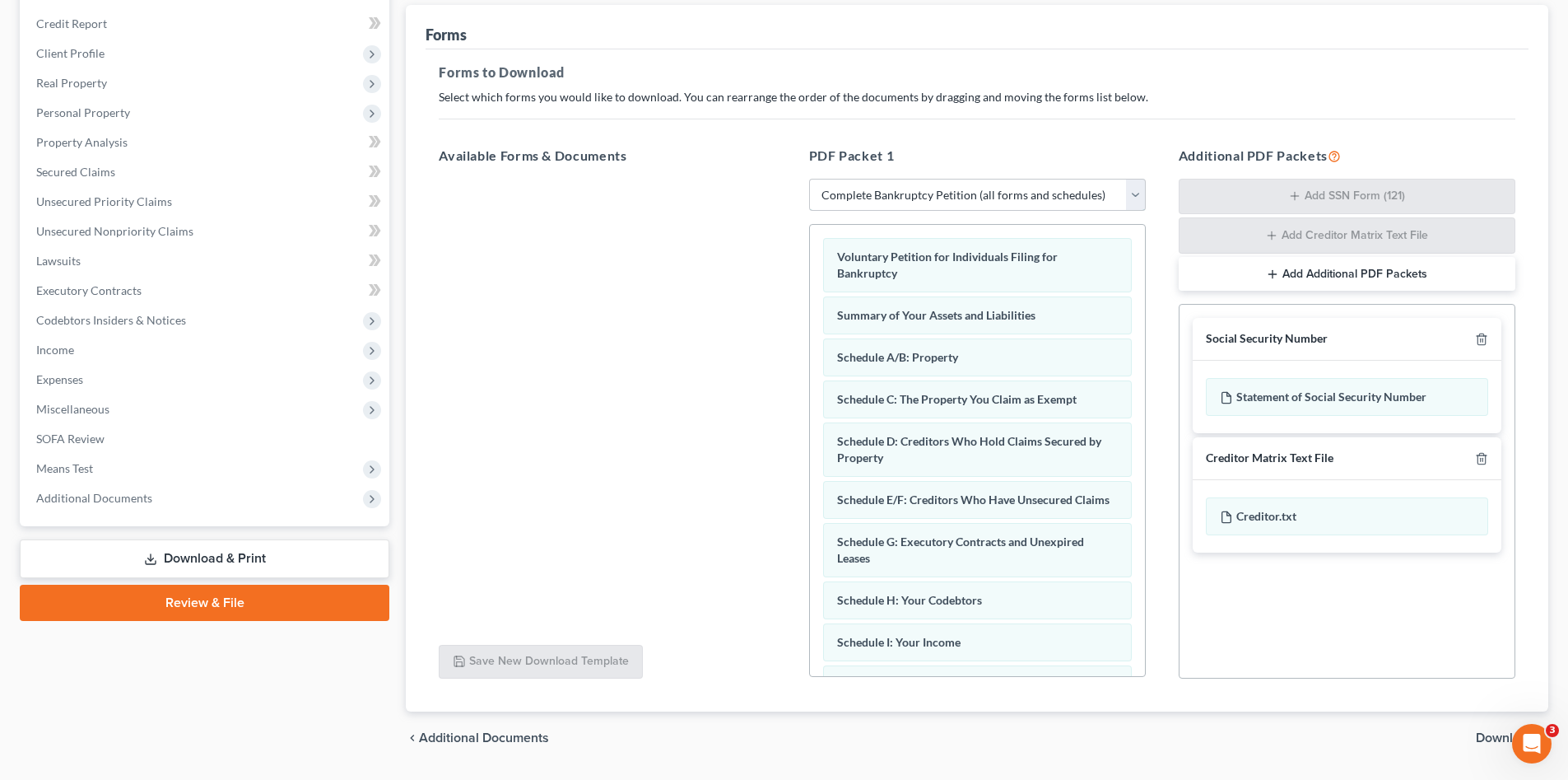
scroll to position [239, 0]
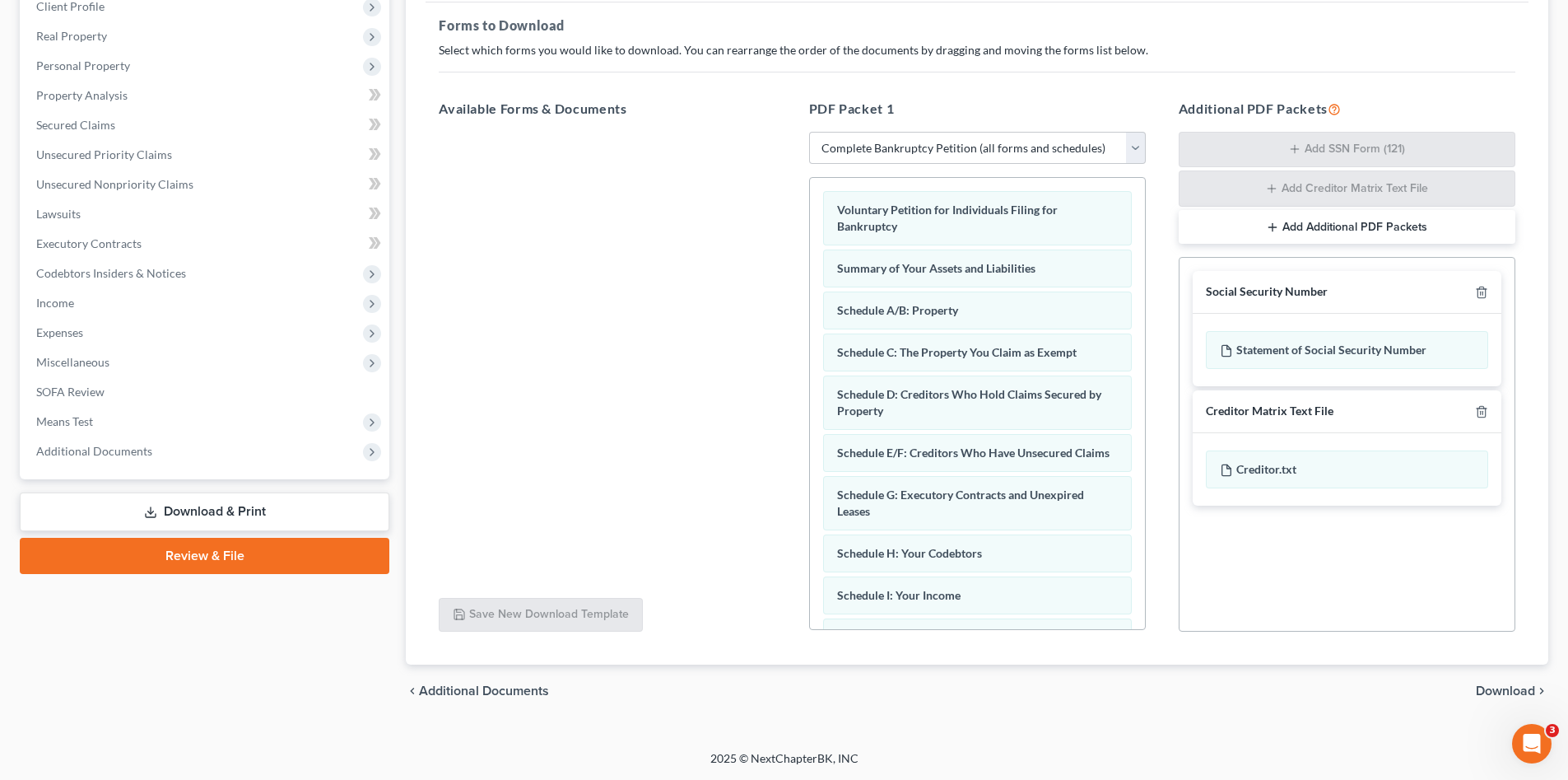
click at [1503, 691] on span "Download" at bounding box center [1506, 691] width 59 height 13
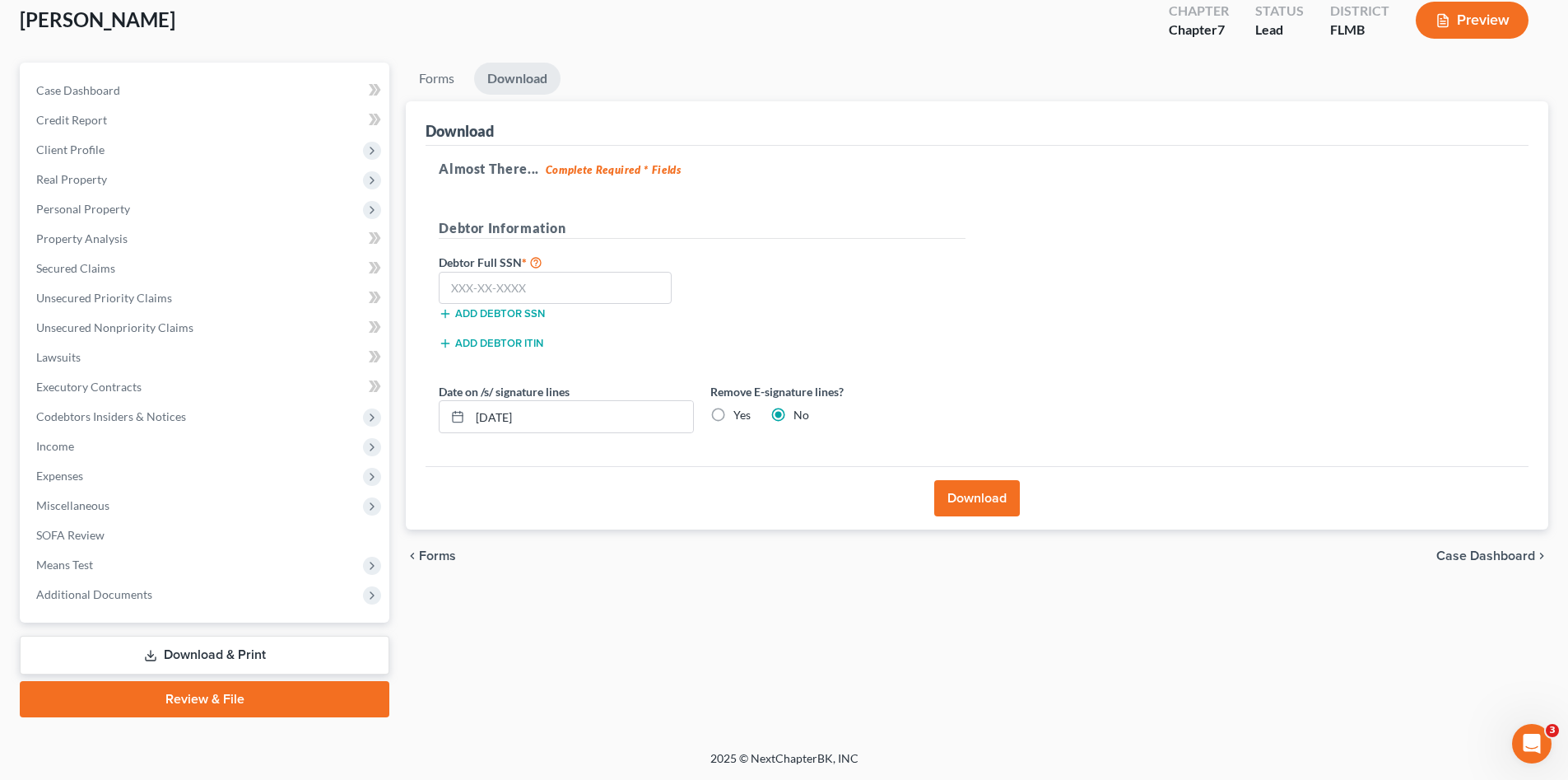
scroll to position [95, 0]
click at [636, 279] on input "text" at bounding box center [555, 289] width 233 height 33
type input "285-88-4013"
drag, startPoint x: 505, startPoint y: 408, endPoint x: 453, endPoint y: 404, distance: 52.2
click at [453, 404] on div "09/17/2025" at bounding box center [566, 417] width 255 height 33
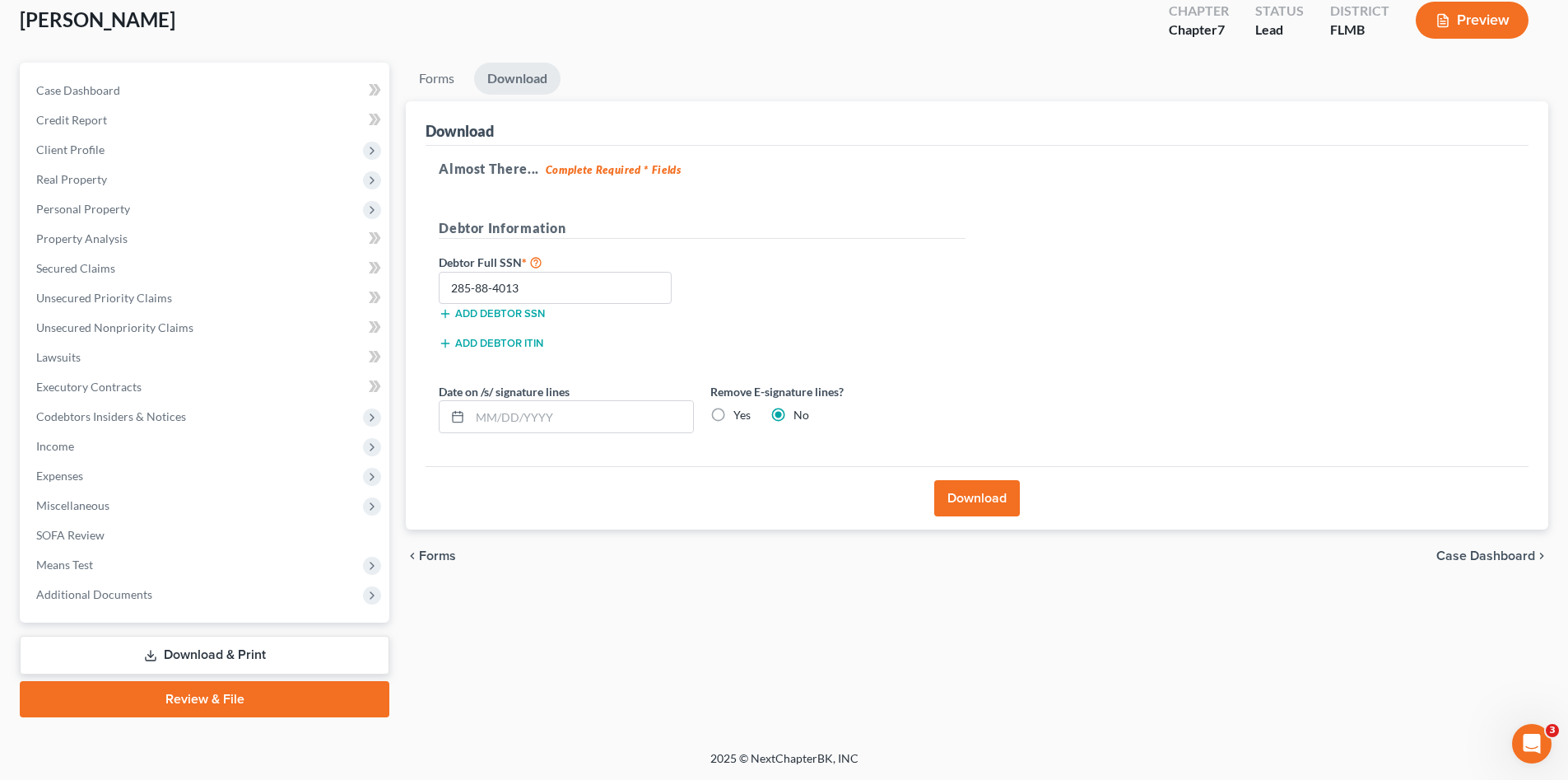
click at [747, 418] on label "Yes" at bounding box center [742, 415] width 18 height 17
click at [747, 417] on input "Yes" at bounding box center [746, 413] width 11 height 11
radio input "true"
radio input "false"
click at [960, 485] on button "Download" at bounding box center [977, 498] width 86 height 36
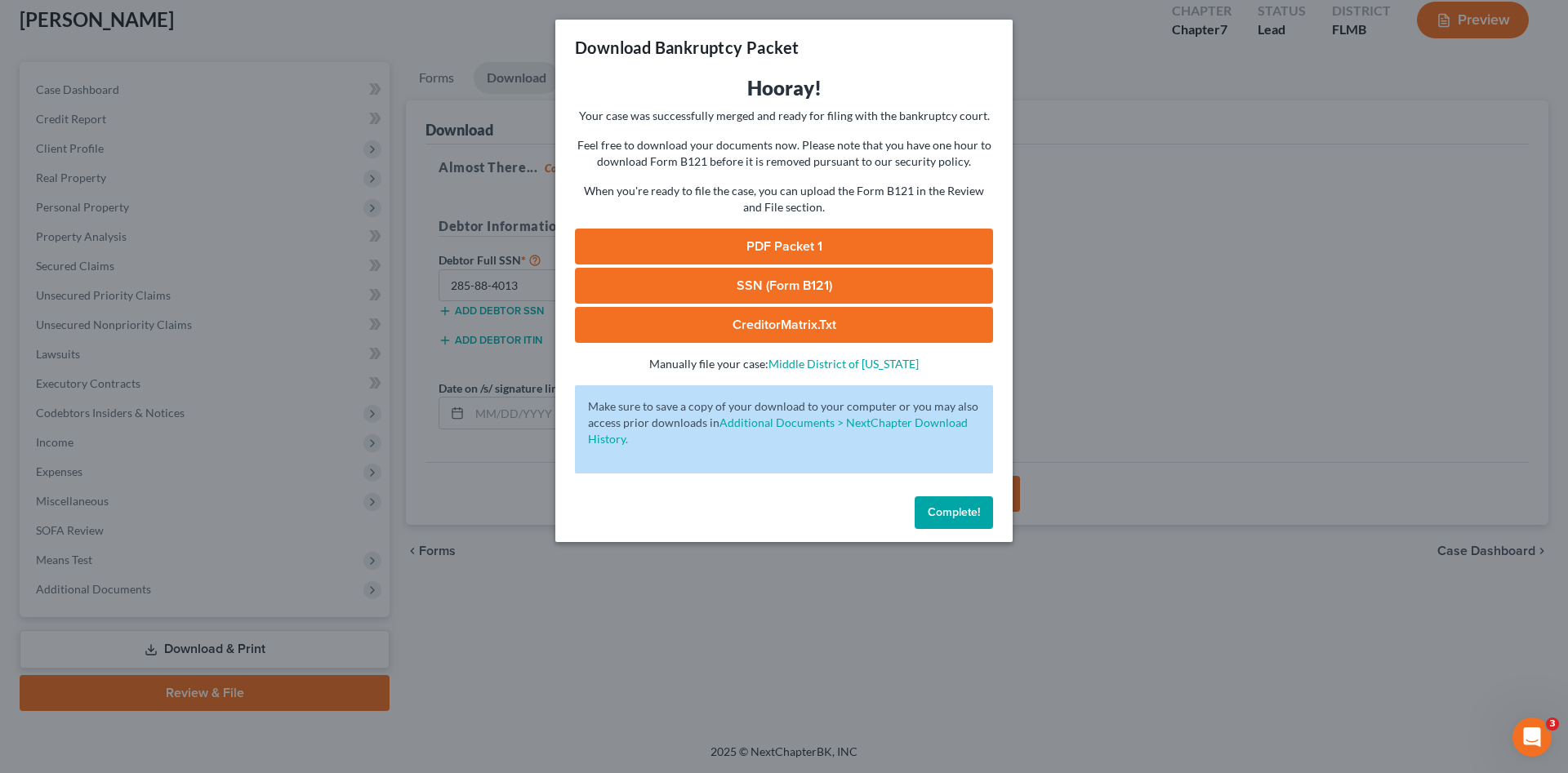
click at [845, 243] on link "PDF Packet 1" at bounding box center [784, 246] width 418 height 36
click at [823, 280] on link "SSN (Form B121)" at bounding box center [784, 285] width 418 height 36
click at [975, 511] on span "Complete!" at bounding box center [953, 512] width 52 height 14
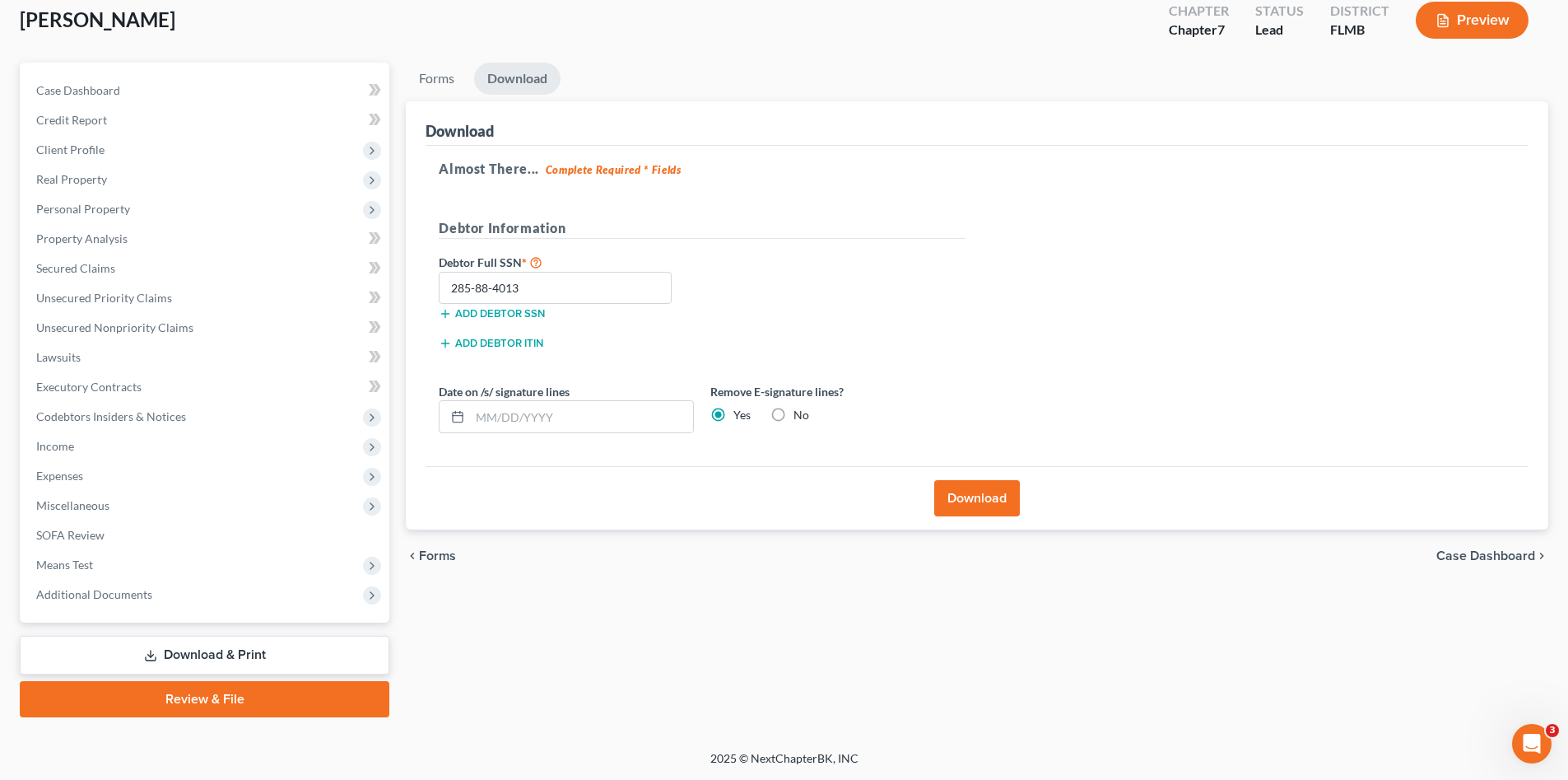
scroll to position [0, 0]
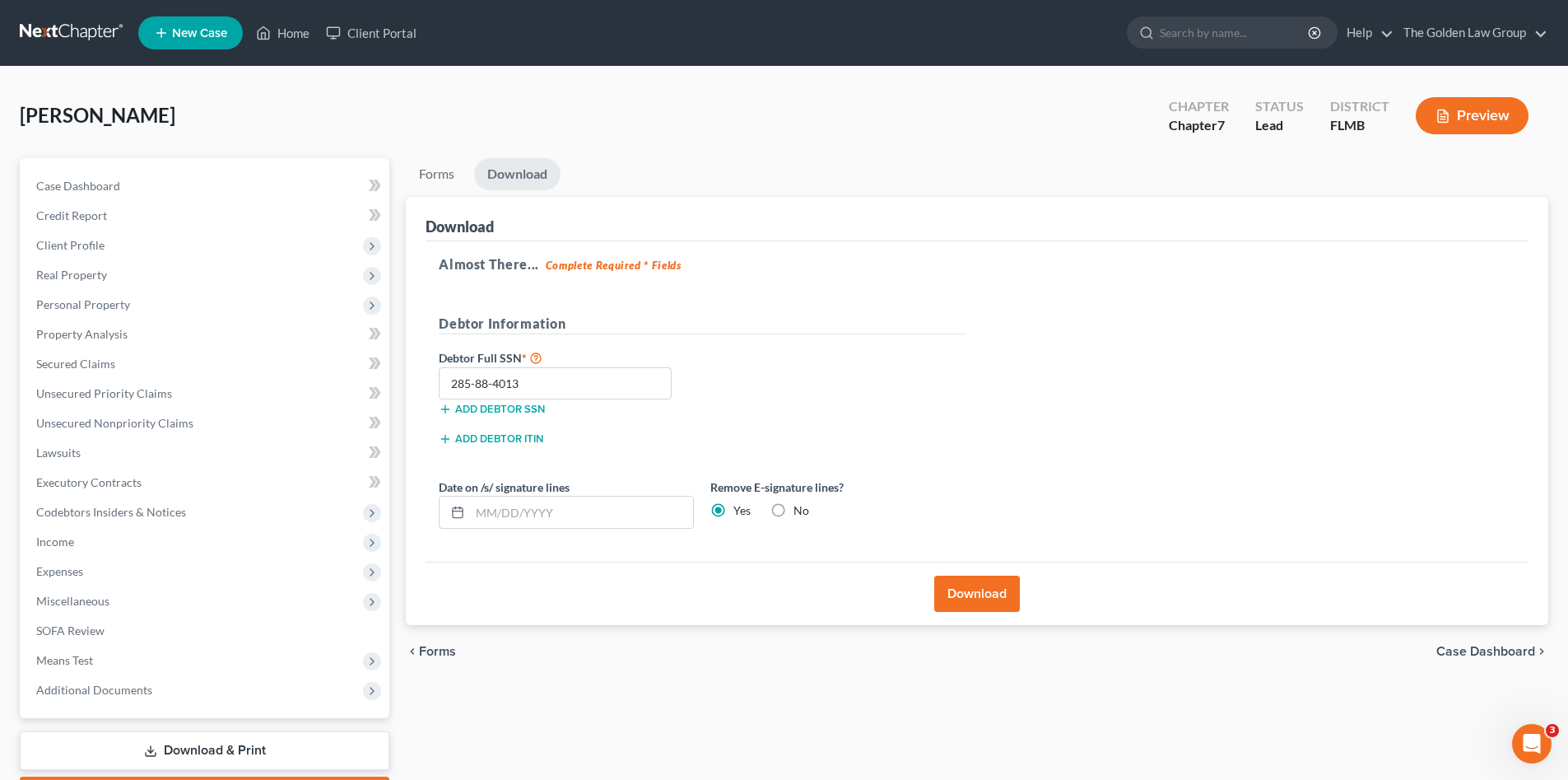
click at [68, 27] on link at bounding box center [72, 33] width 105 height 30
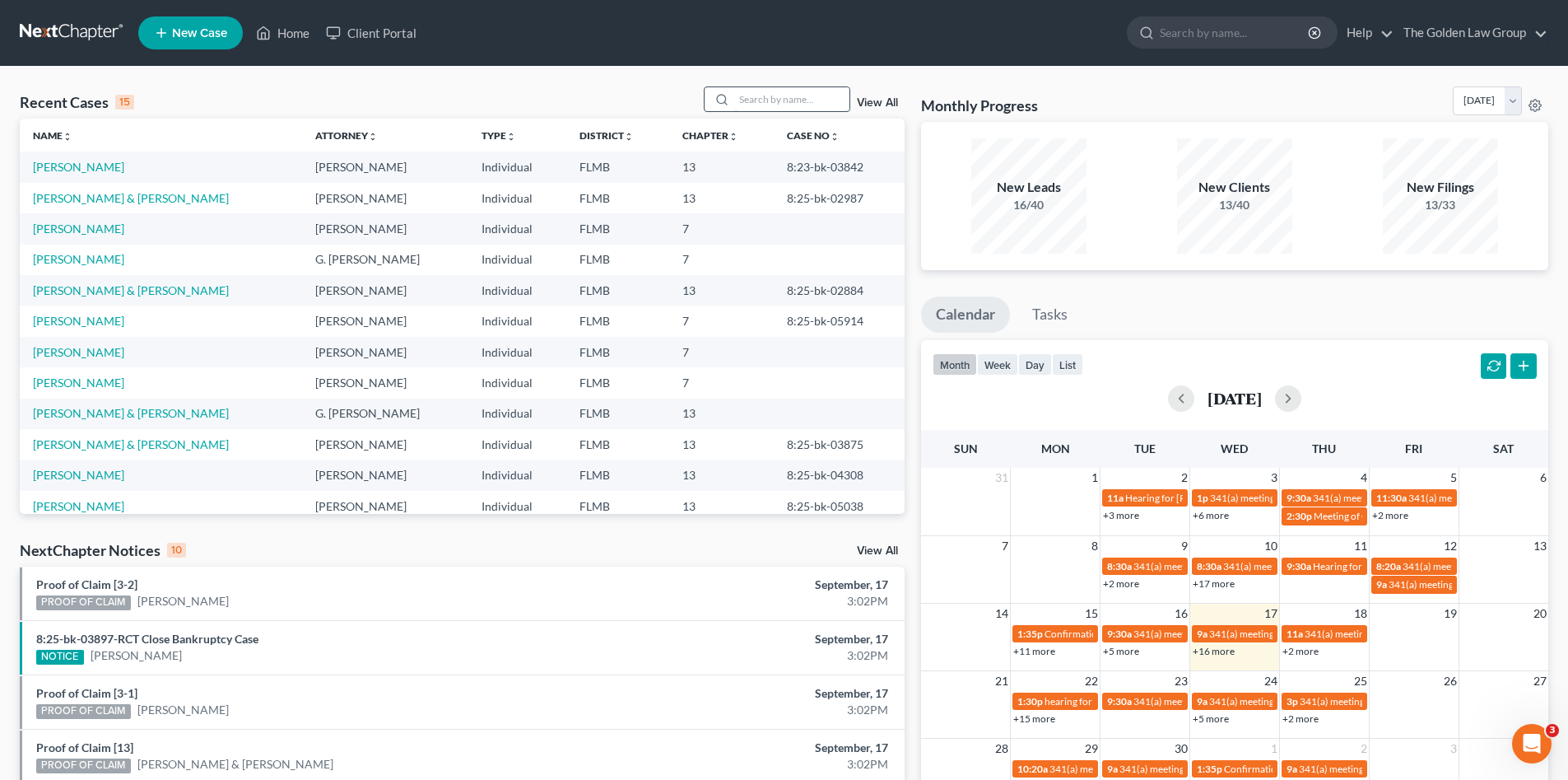
click at [819, 97] on input "search" at bounding box center [792, 99] width 116 height 24
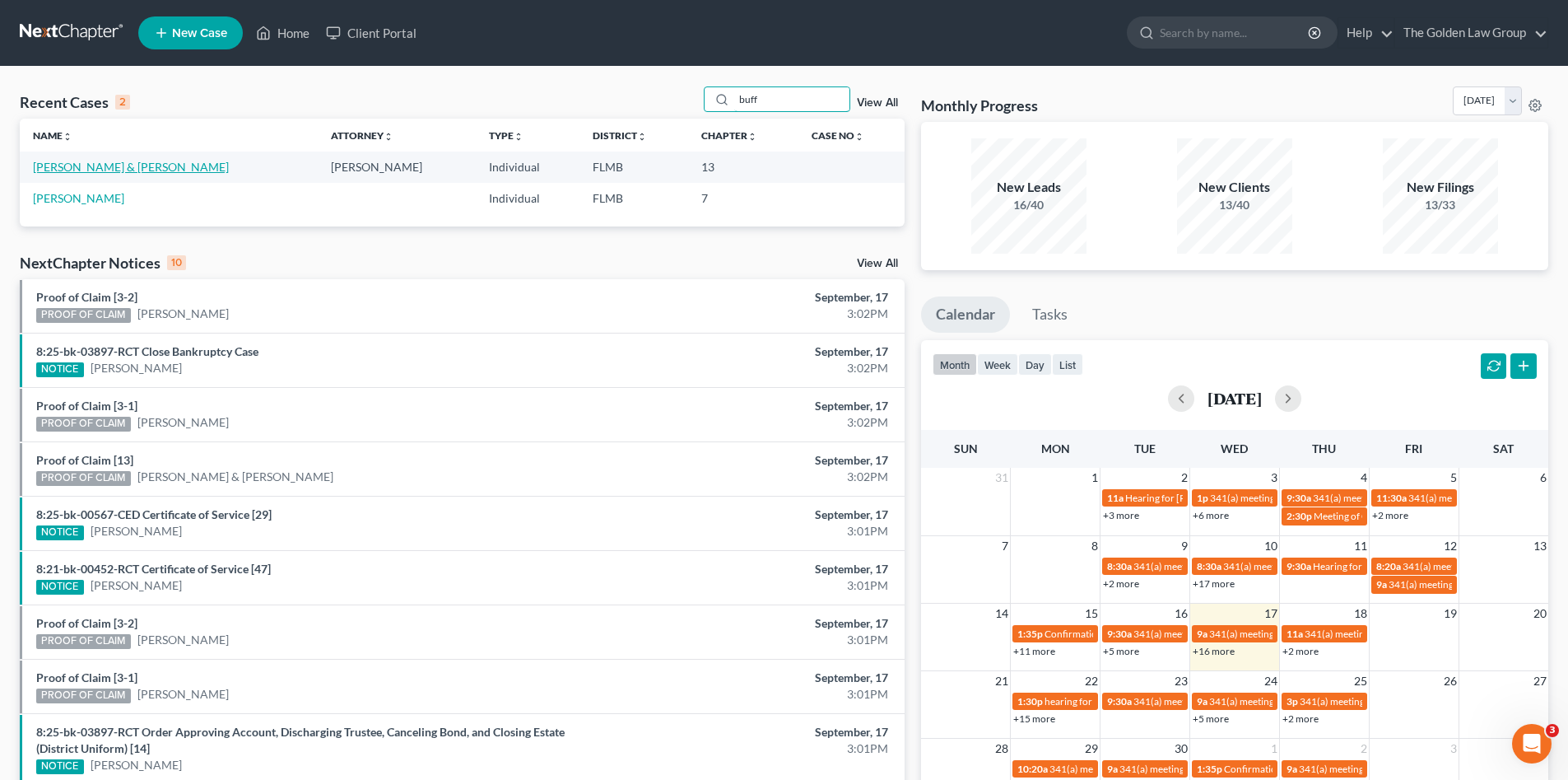
type input "buff"
click at [118, 168] on link "Buff, Darren & Kimberly" at bounding box center [131, 167] width 196 height 14
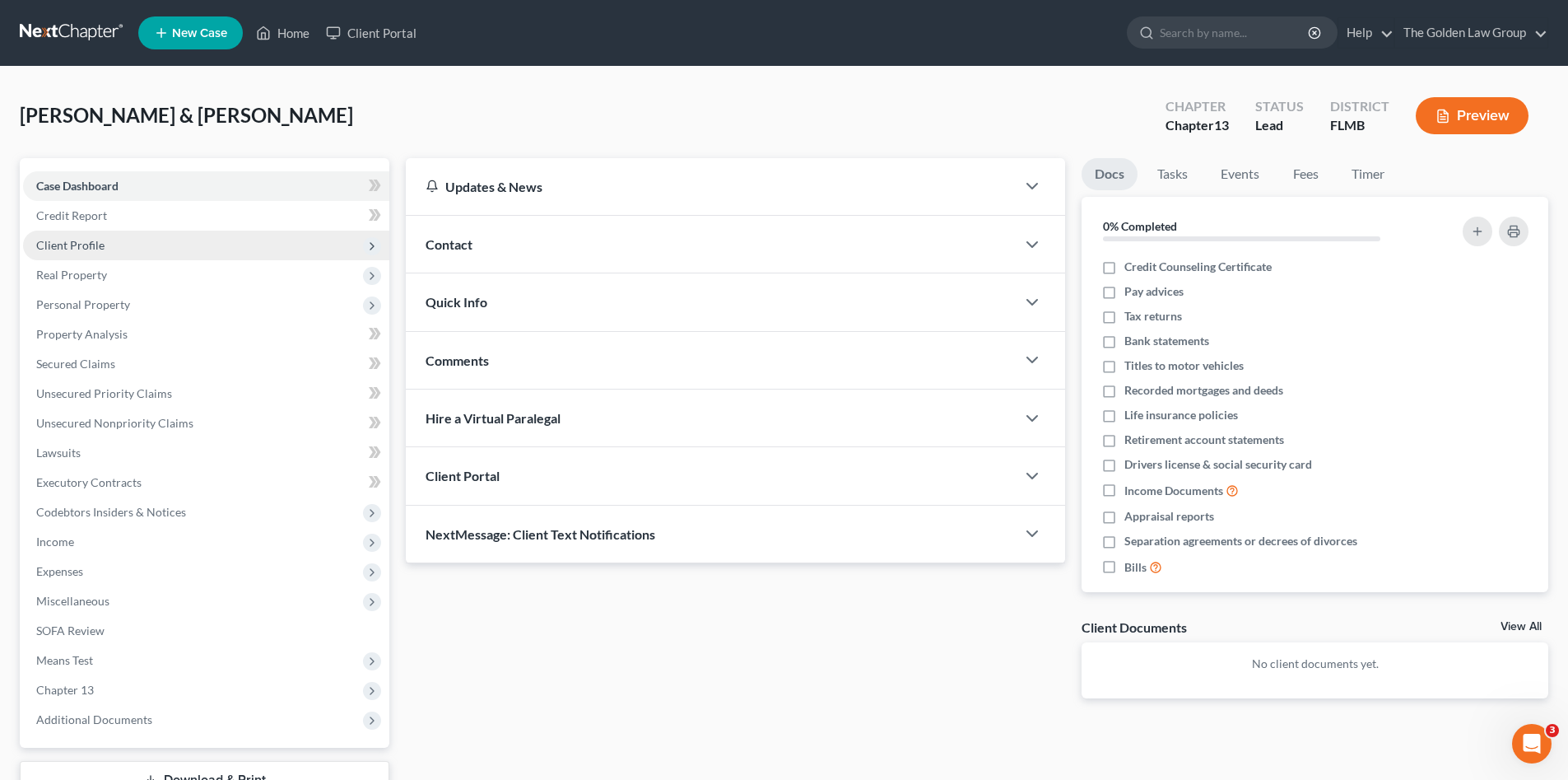
click at [93, 250] on span "Client Profile" at bounding box center [70, 244] width 68 height 14
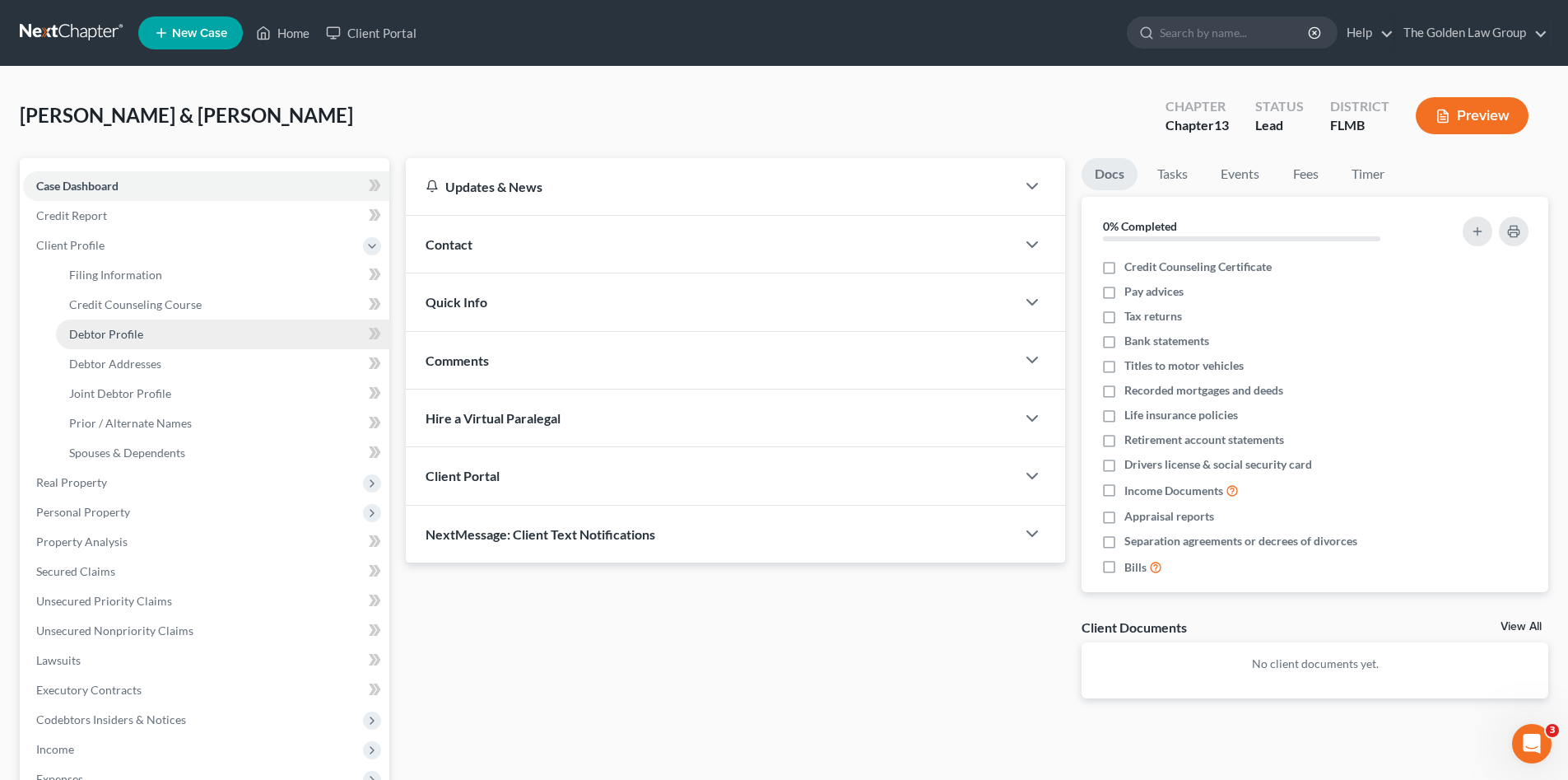
click at [129, 340] on span "Debtor Profile" at bounding box center [106, 333] width 74 height 14
select select "1"
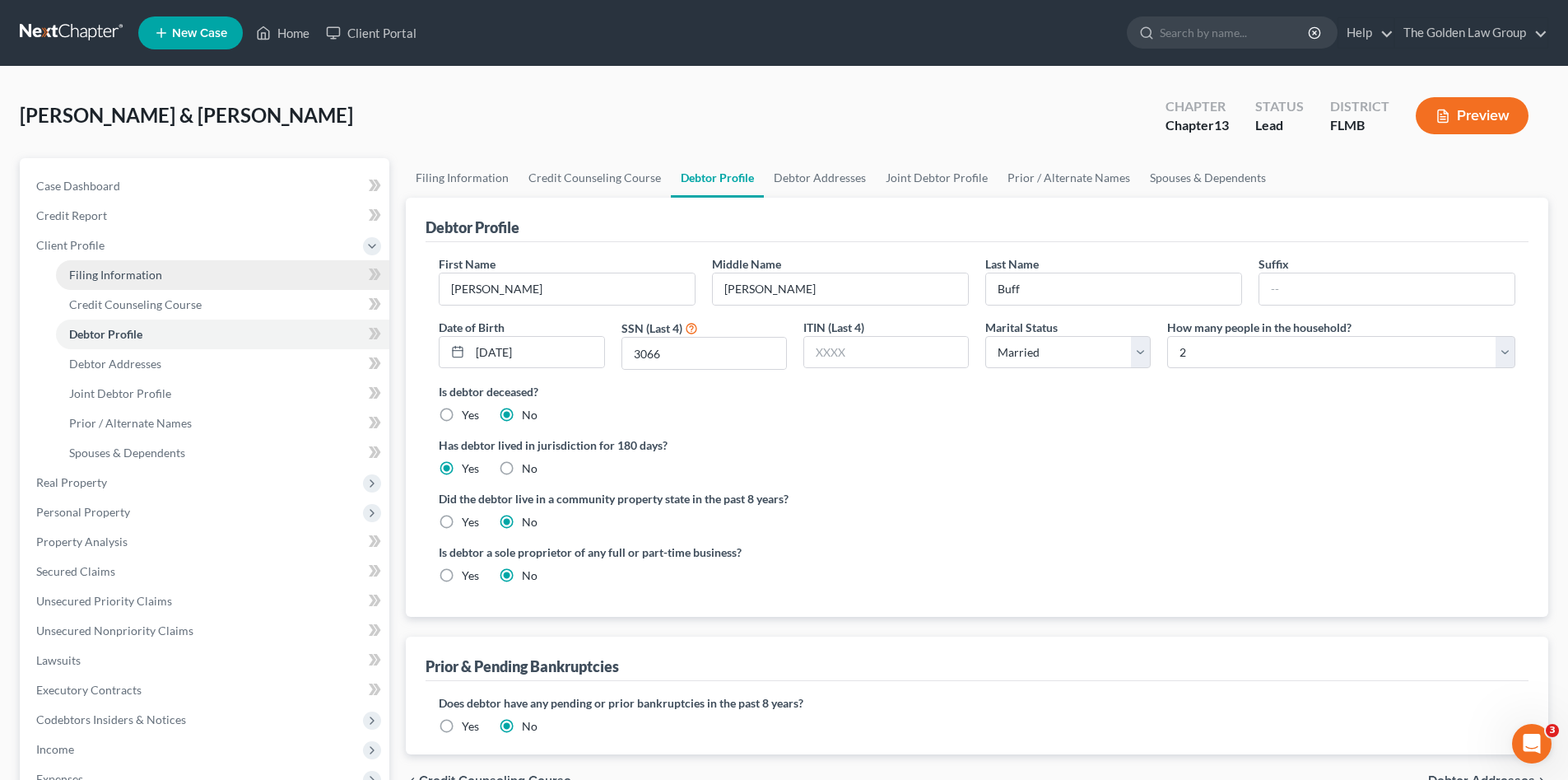
click at [127, 274] on span "Filing Information" at bounding box center [116, 274] width 93 height 14
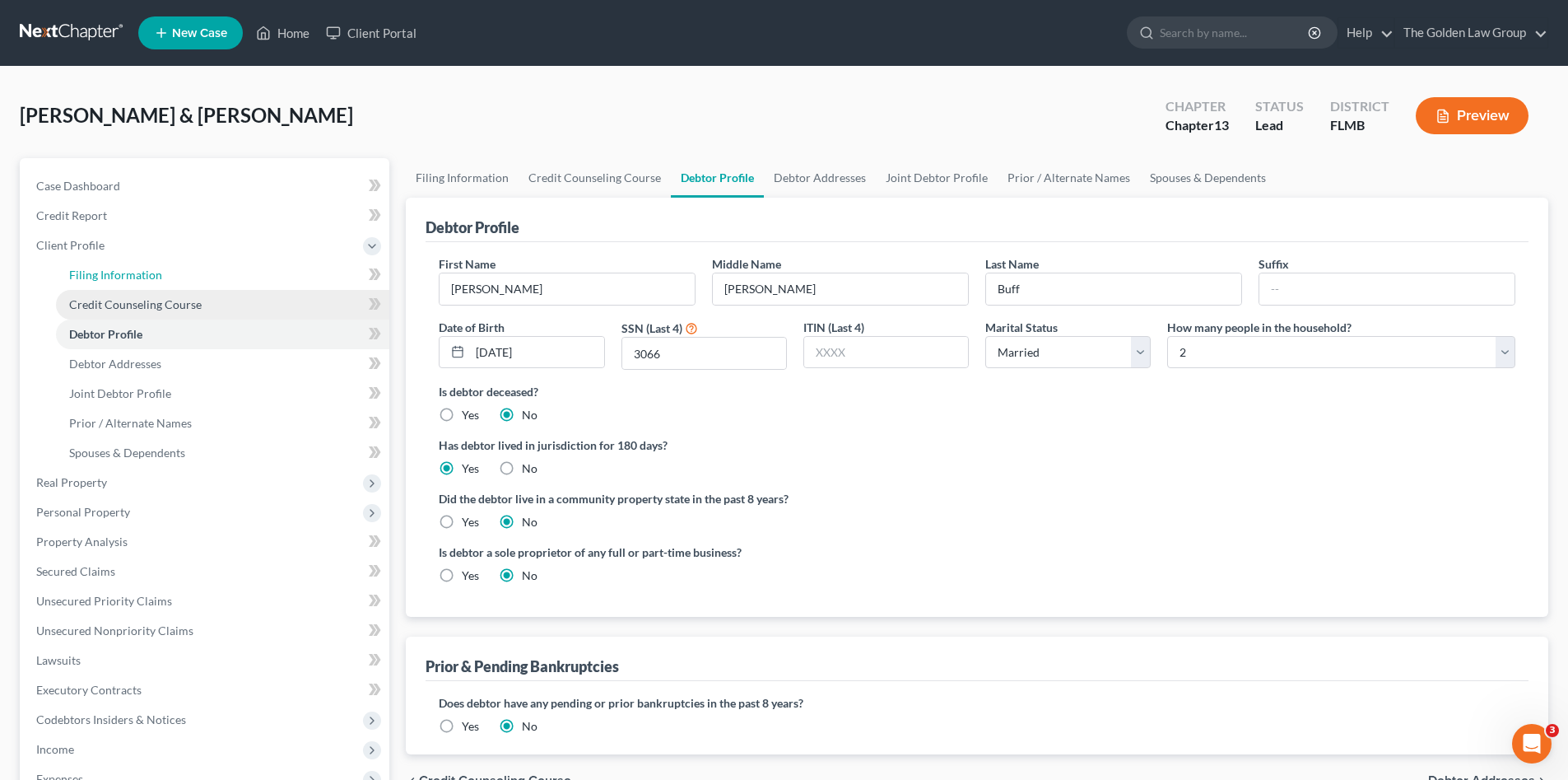
select select "1"
select select "3"
select select "9"
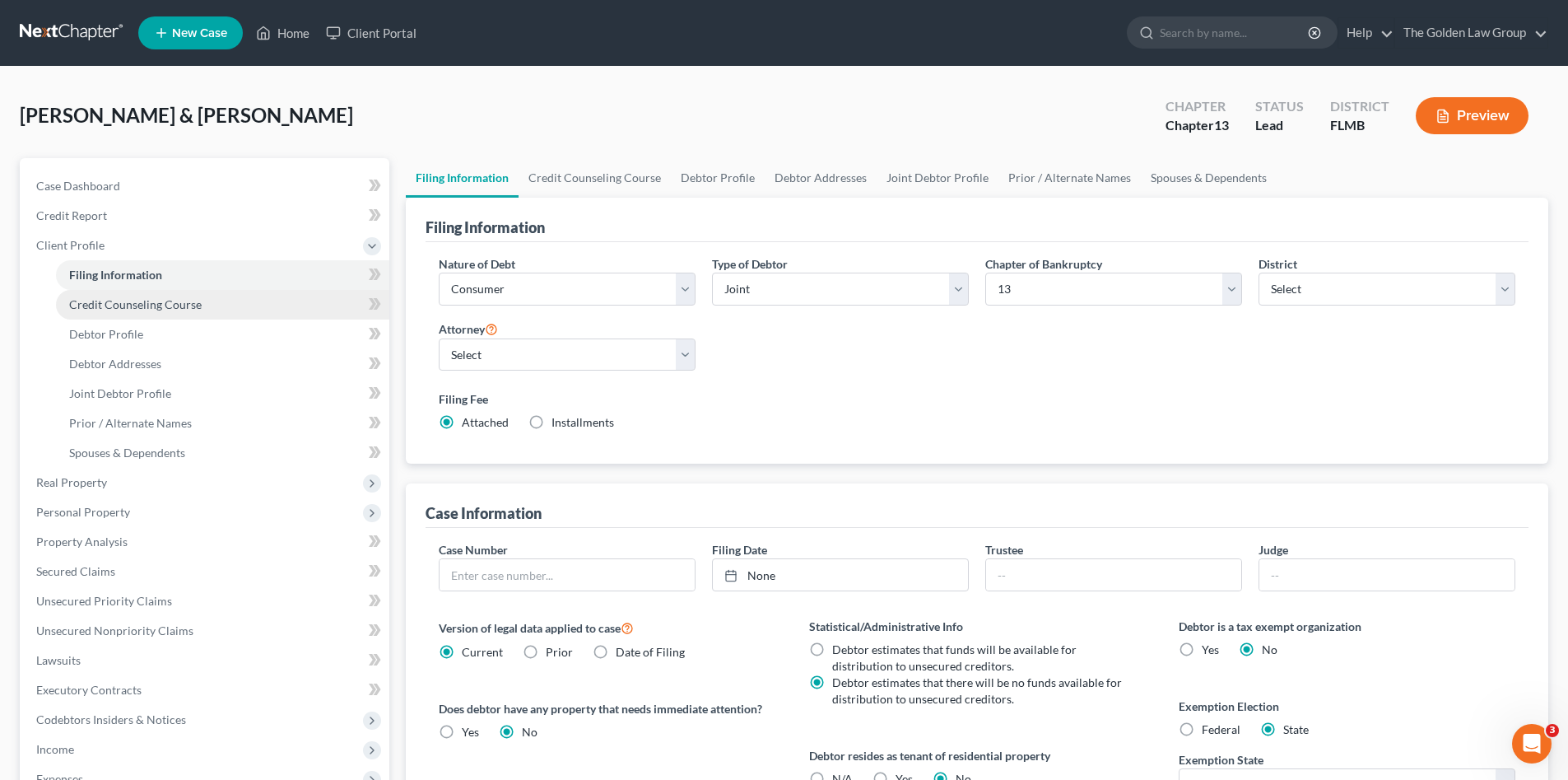
click at [142, 314] on link "Credit Counseling Course" at bounding box center [223, 304] width 333 height 30
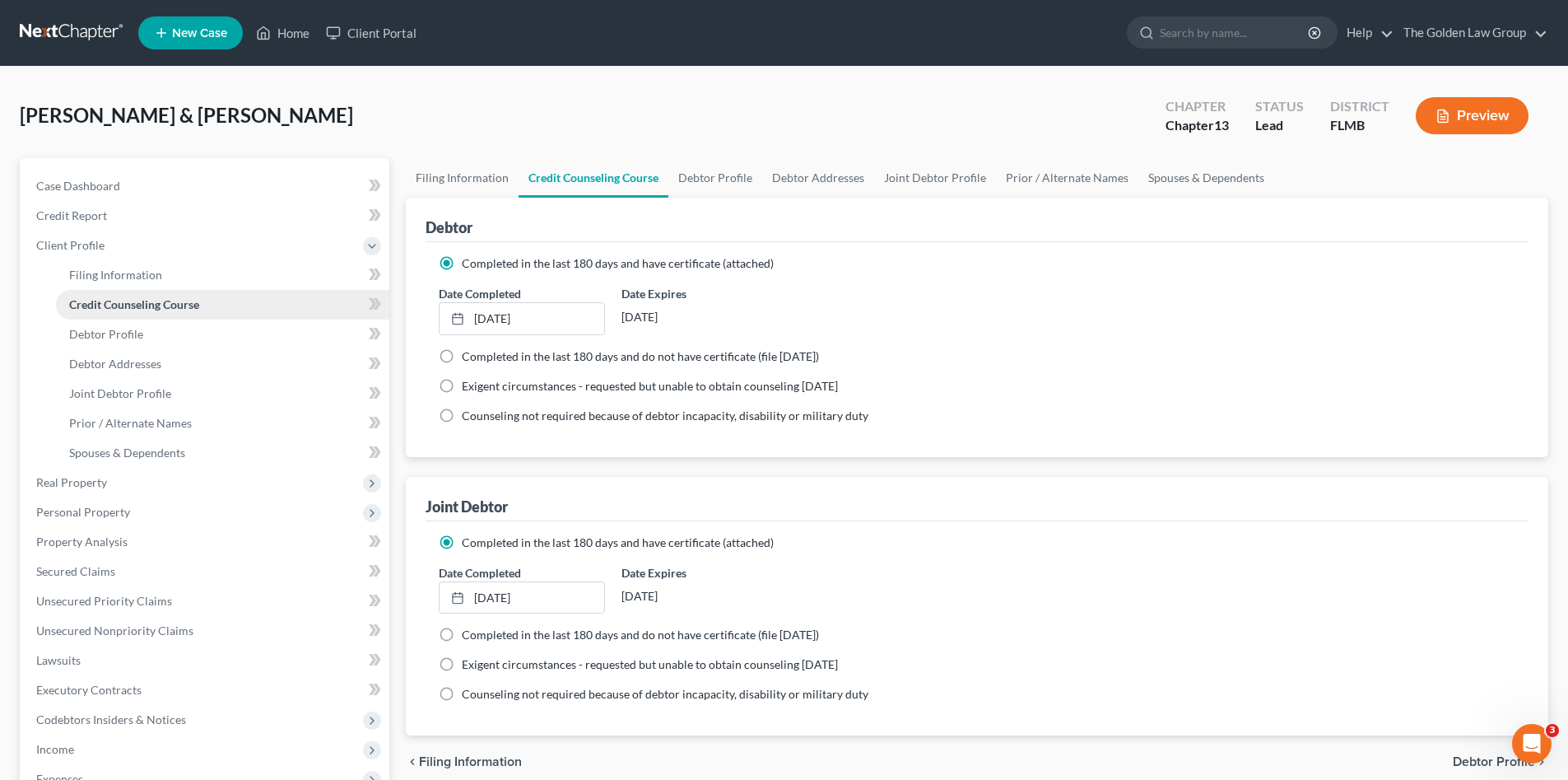
scroll to position [165, 0]
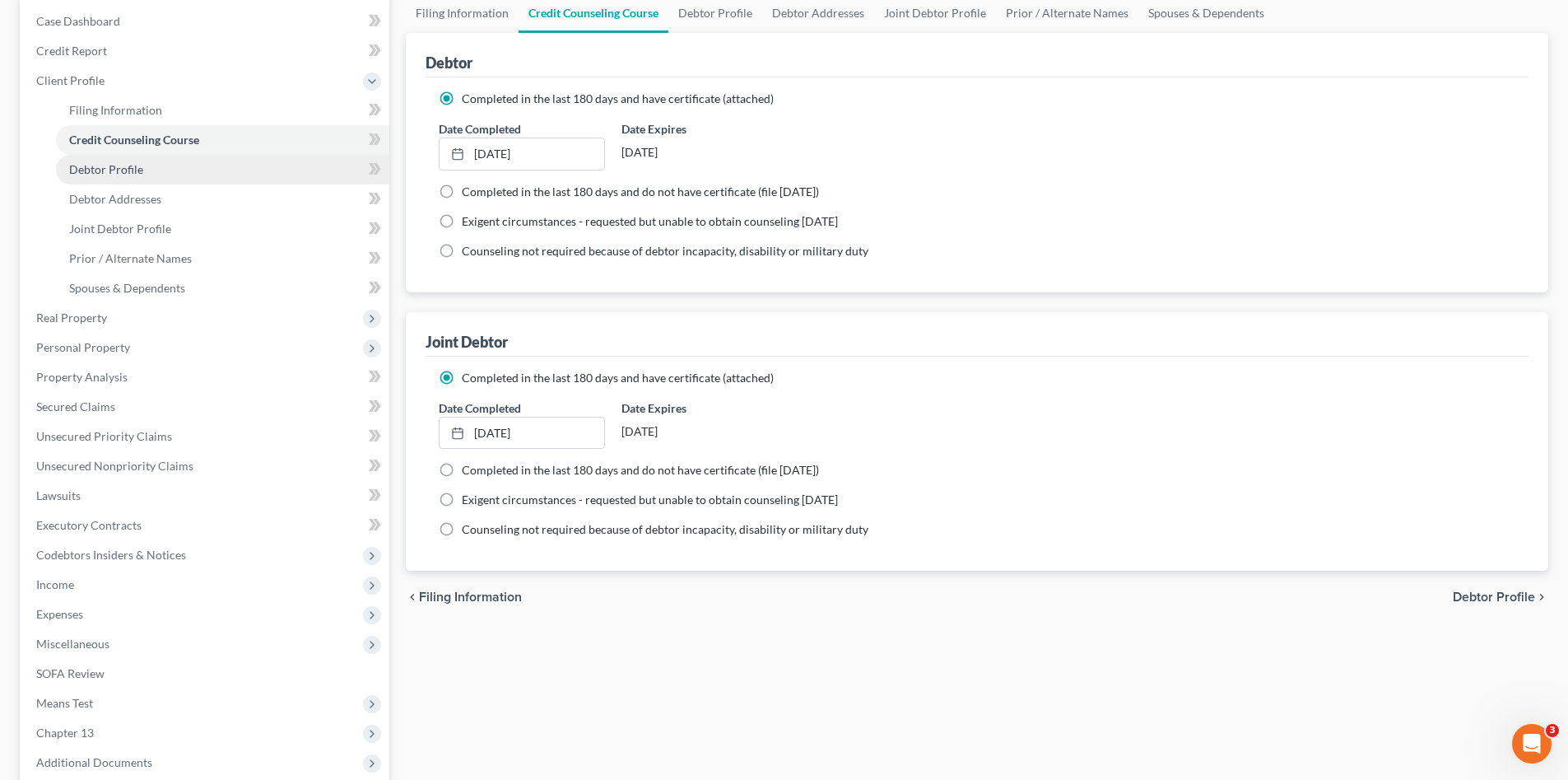
click at [110, 171] on span "Debtor Profile" at bounding box center [106, 168] width 74 height 14
select select "1"
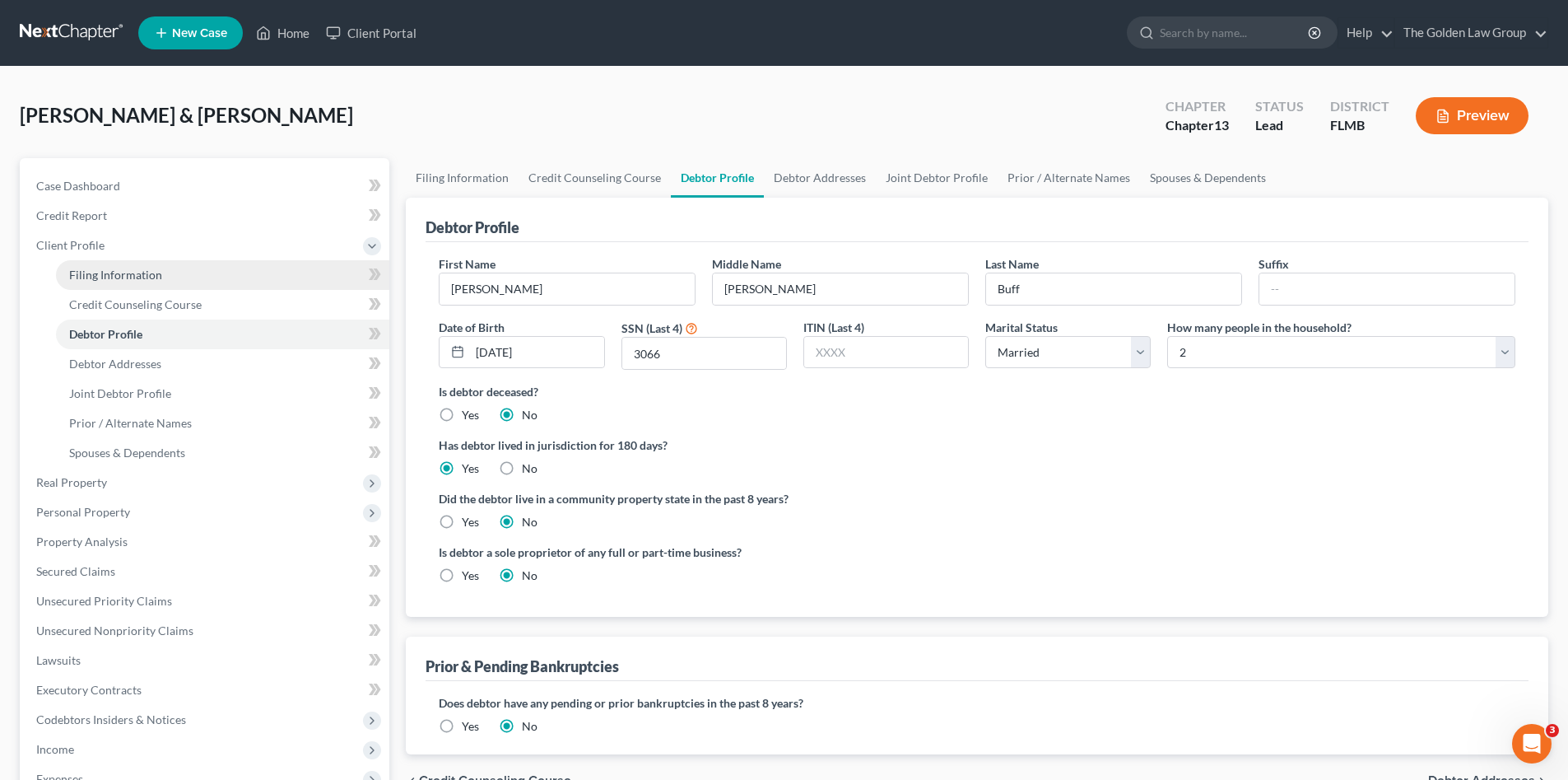
click at [93, 260] on link "Filing Information" at bounding box center [223, 275] width 333 height 30
select select "1"
select select "3"
select select "15"
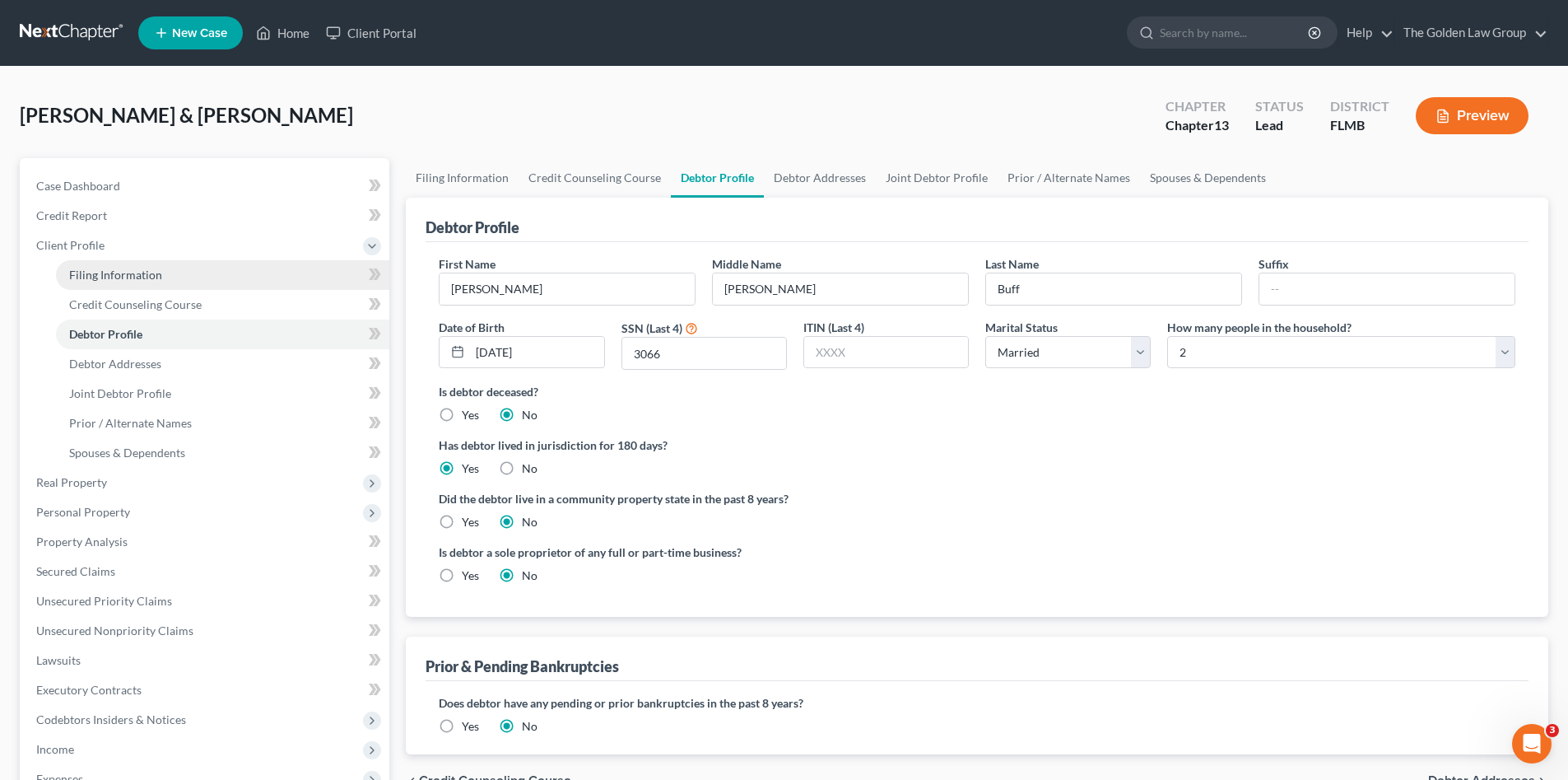
select select "2"
select select "9"
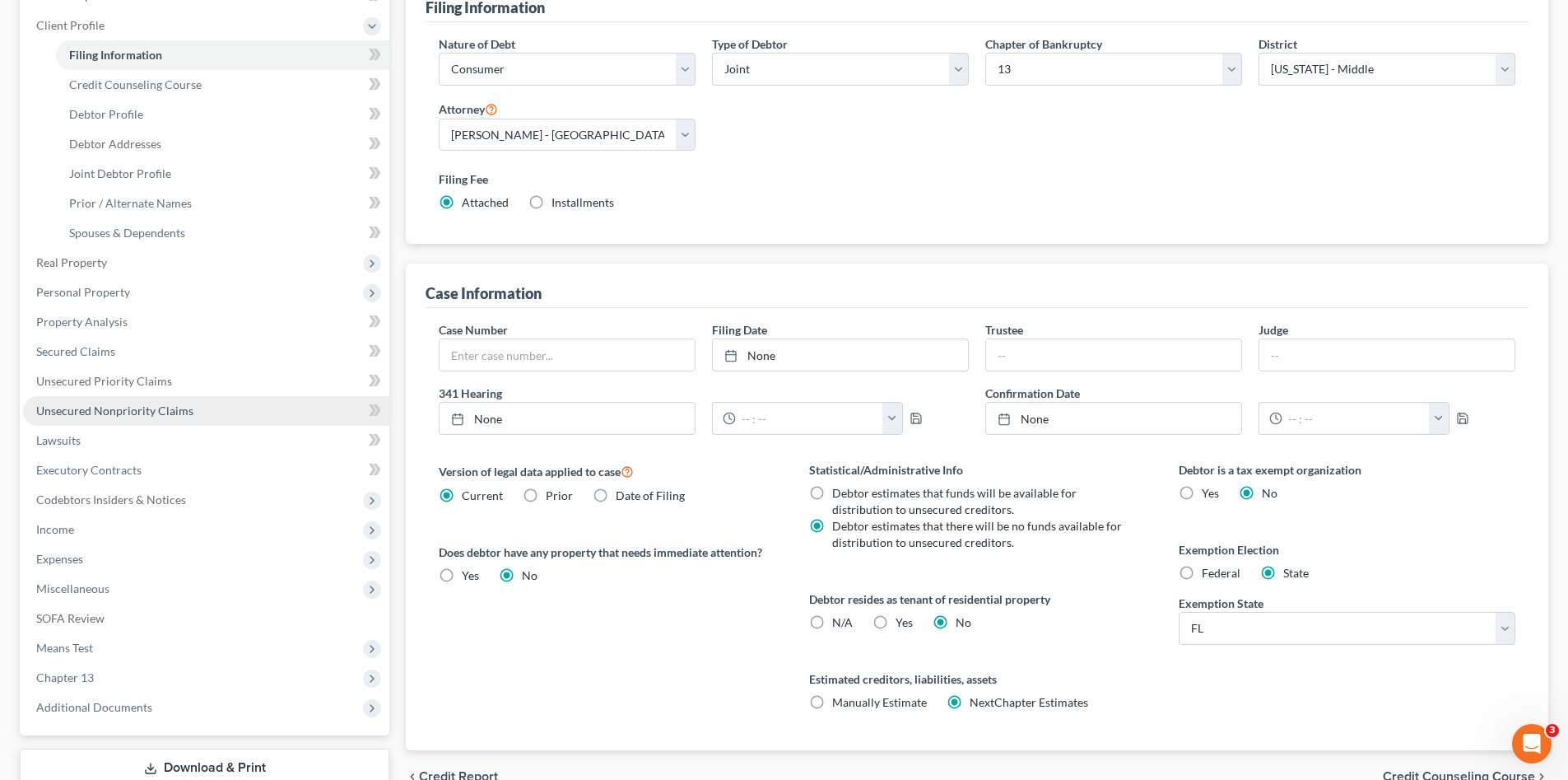
scroll to position [333, 0]
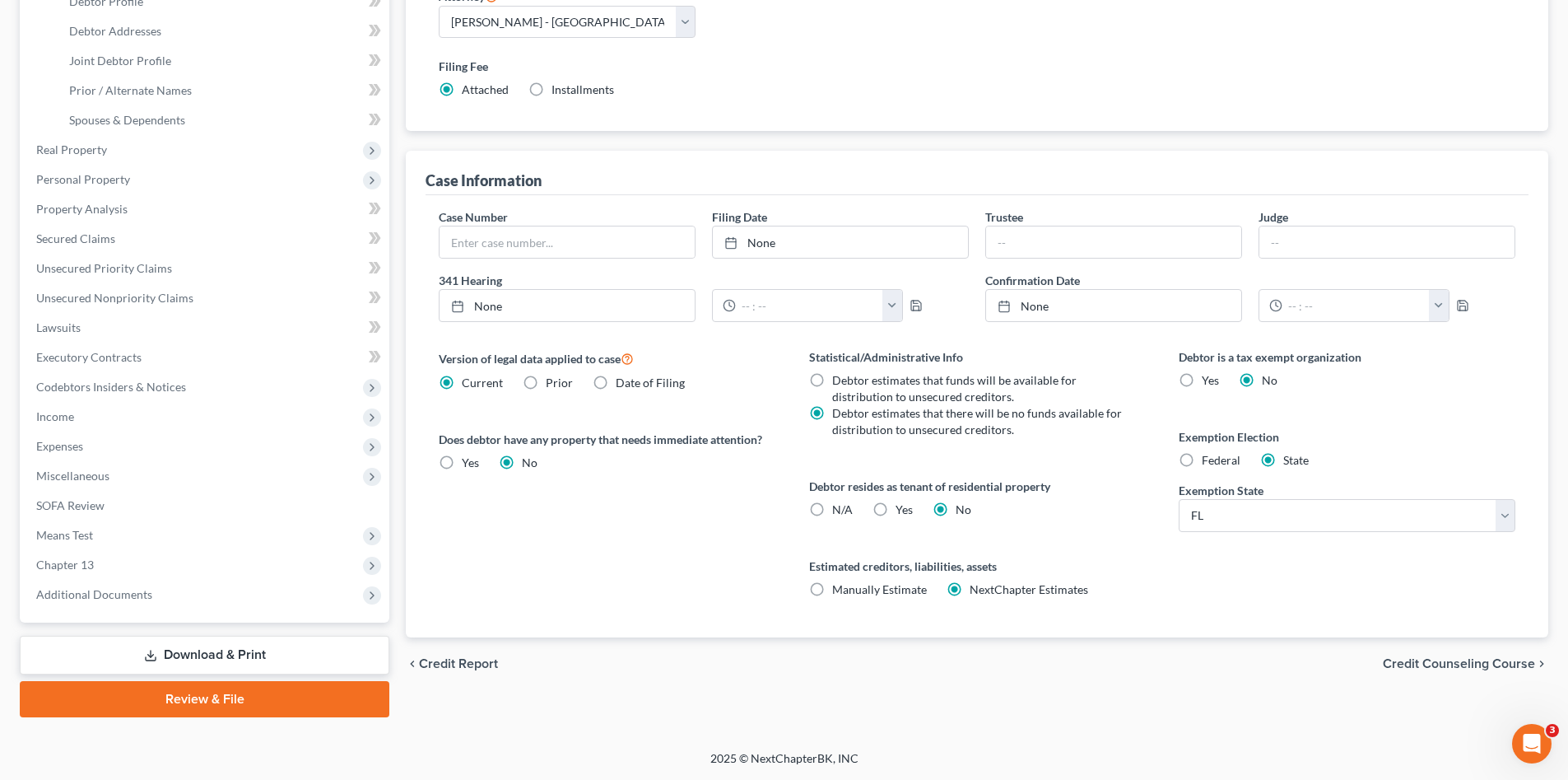
click at [304, 649] on link "Download & Print" at bounding box center [204, 655] width 370 height 39
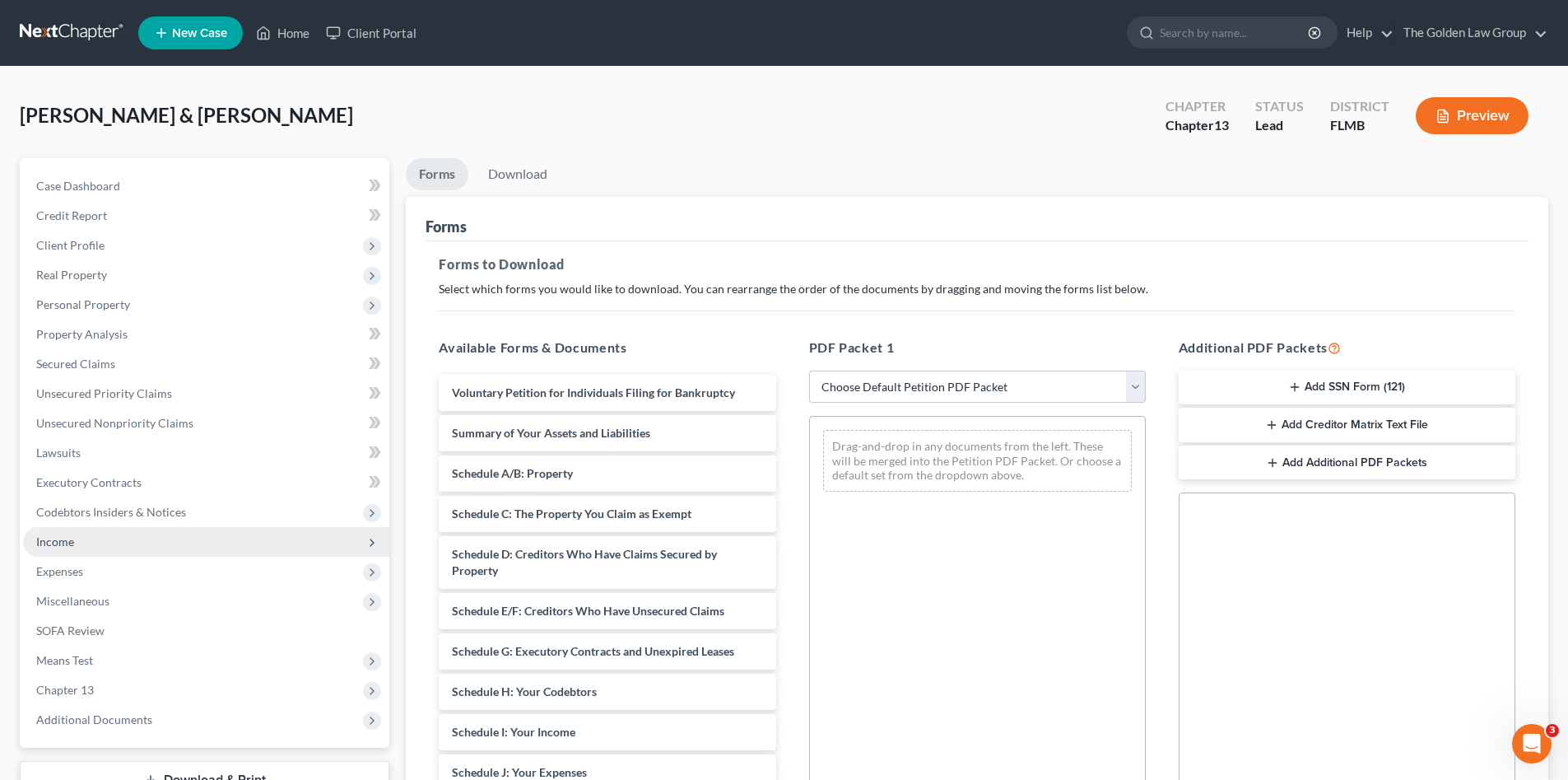
click at [86, 539] on span "Income" at bounding box center [206, 542] width 366 height 30
click at [107, 555] on span "Income" at bounding box center [206, 542] width 366 height 30
click at [120, 571] on span "Expenses" at bounding box center [206, 572] width 366 height 30
click at [106, 543] on span "Income" at bounding box center [206, 542] width 366 height 30
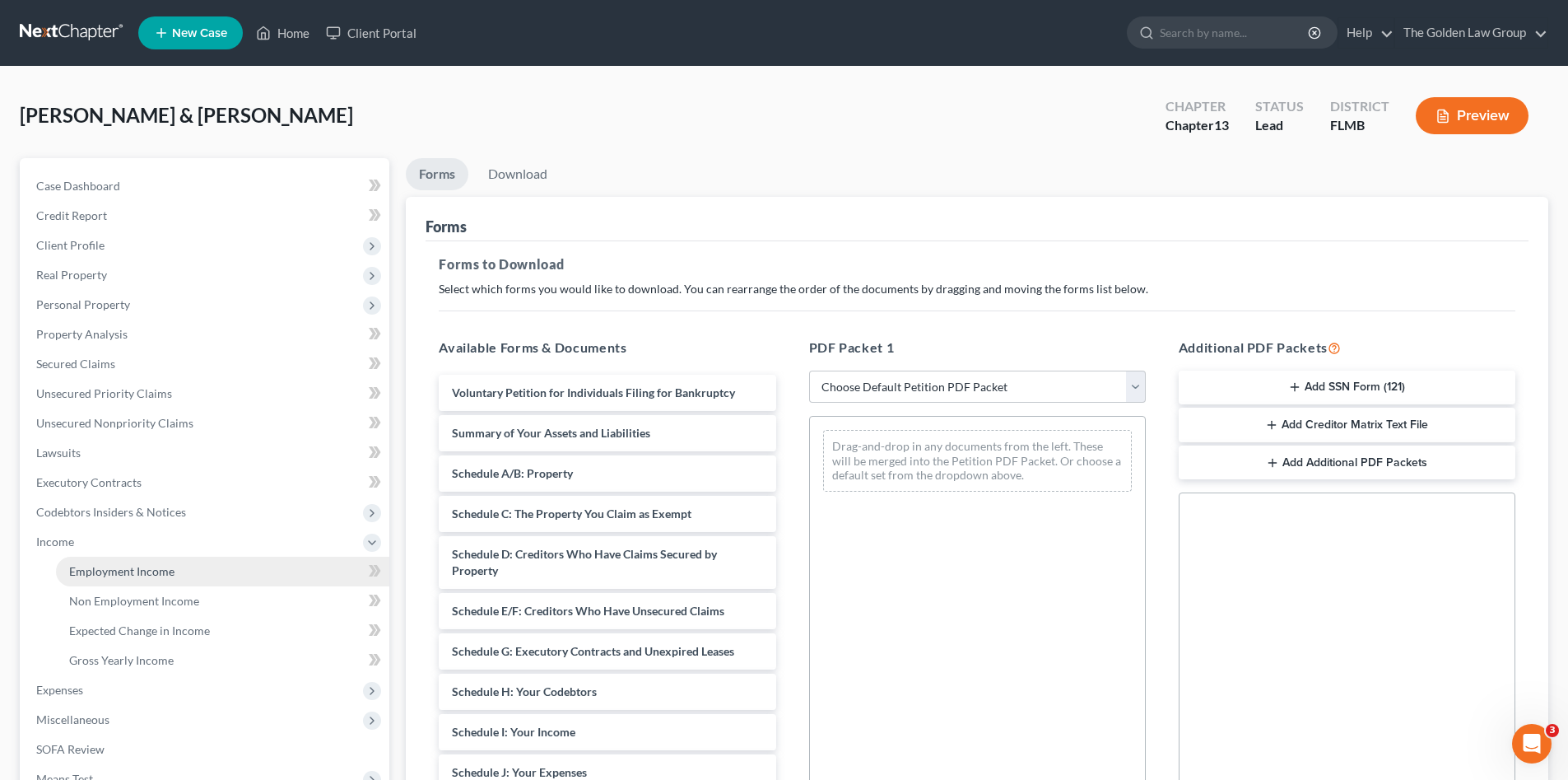
click at [120, 564] on span "Employment Income" at bounding box center [122, 571] width 105 height 14
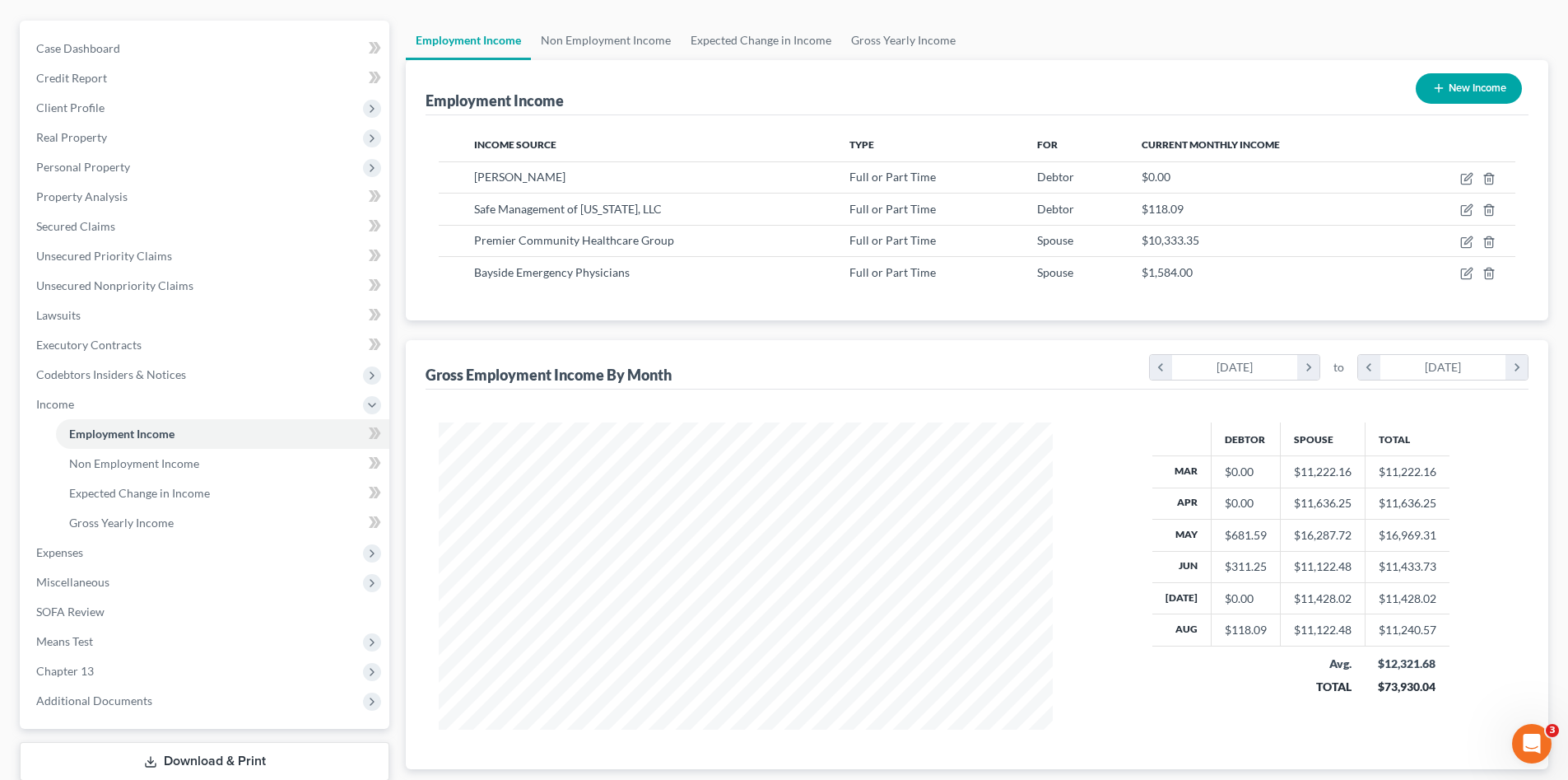
scroll to position [243, 0]
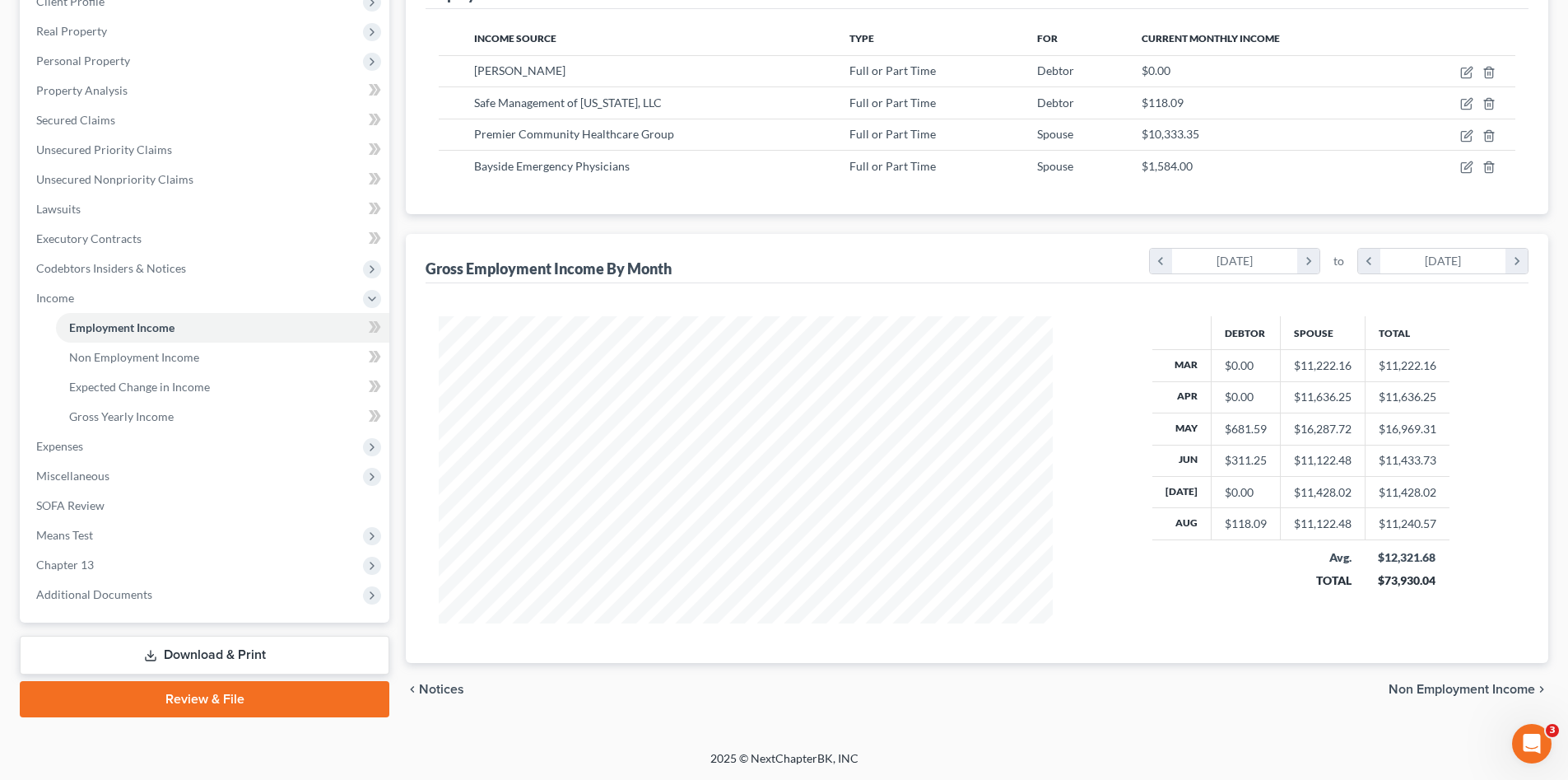
click at [247, 664] on link "Download & Print" at bounding box center [204, 655] width 370 height 39
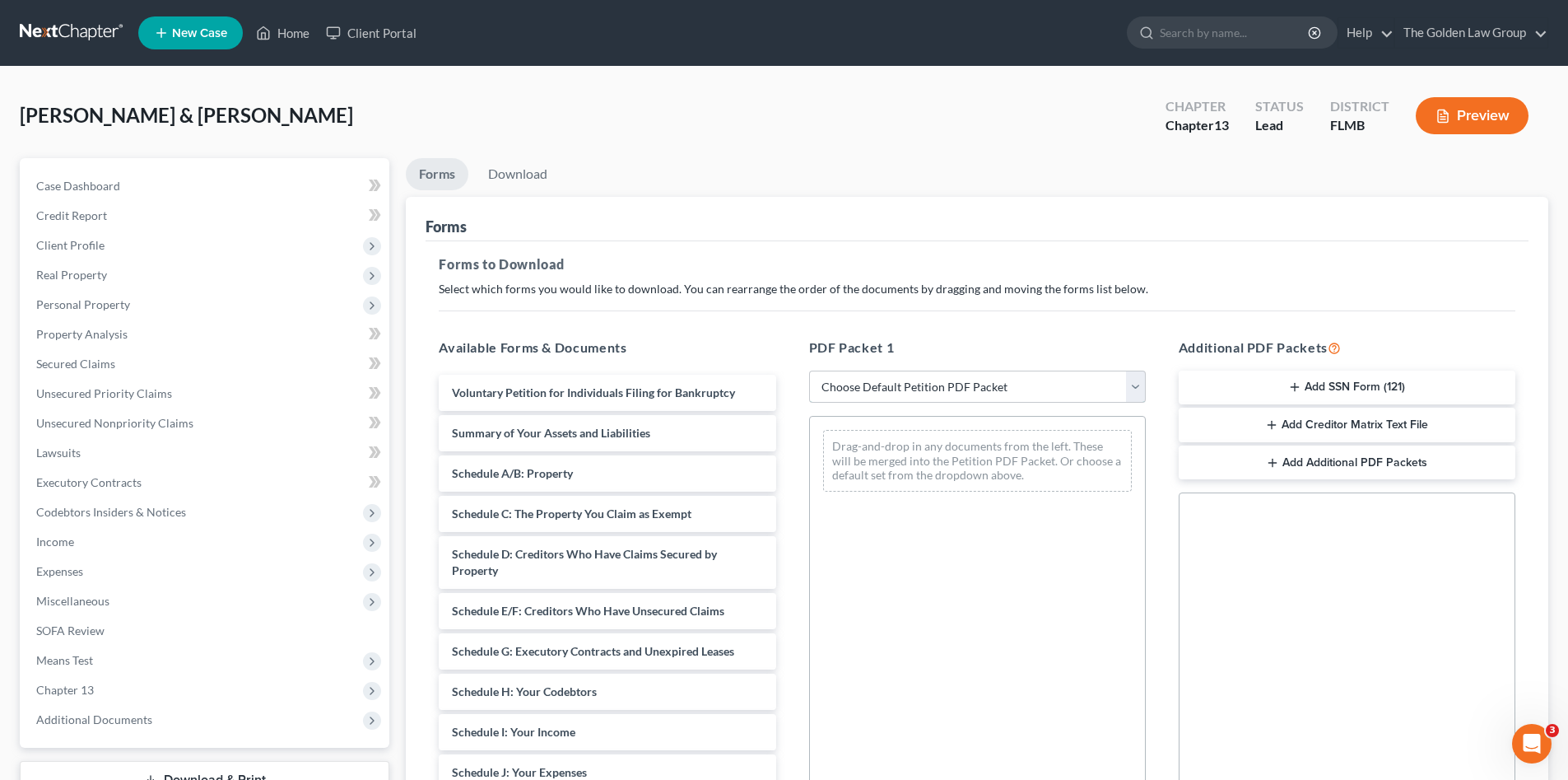
click at [935, 385] on select "Choose Default Petition PDF Packet Complete Bankruptcy Petition (all forms and …" at bounding box center [978, 387] width 337 height 33
select select "0"
click at [809, 370] on select "Choose Default Petition PDF Packet Complete Bankruptcy Petition (all forms and …" at bounding box center [978, 387] width 337 height 33
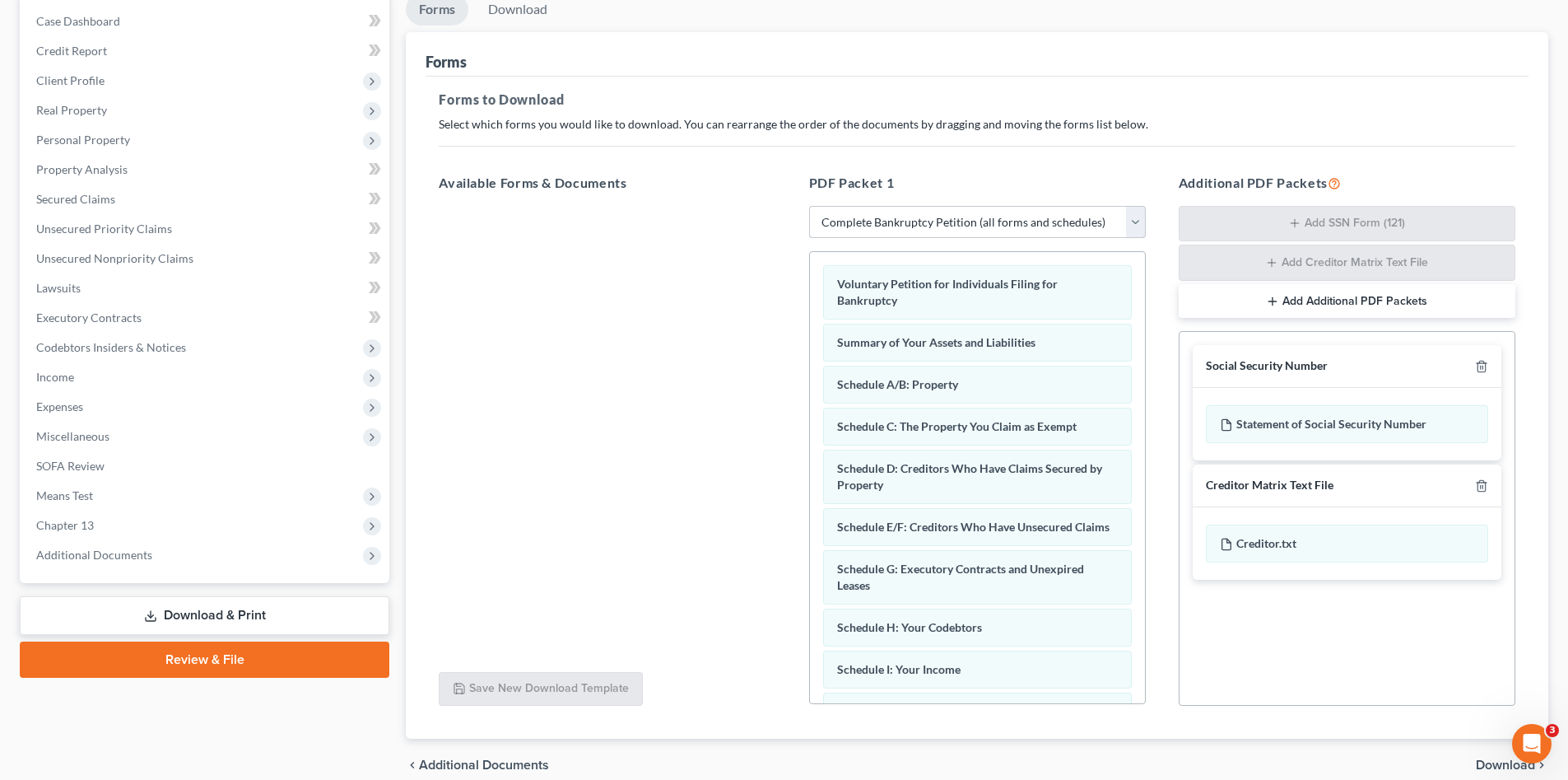
scroll to position [239, 0]
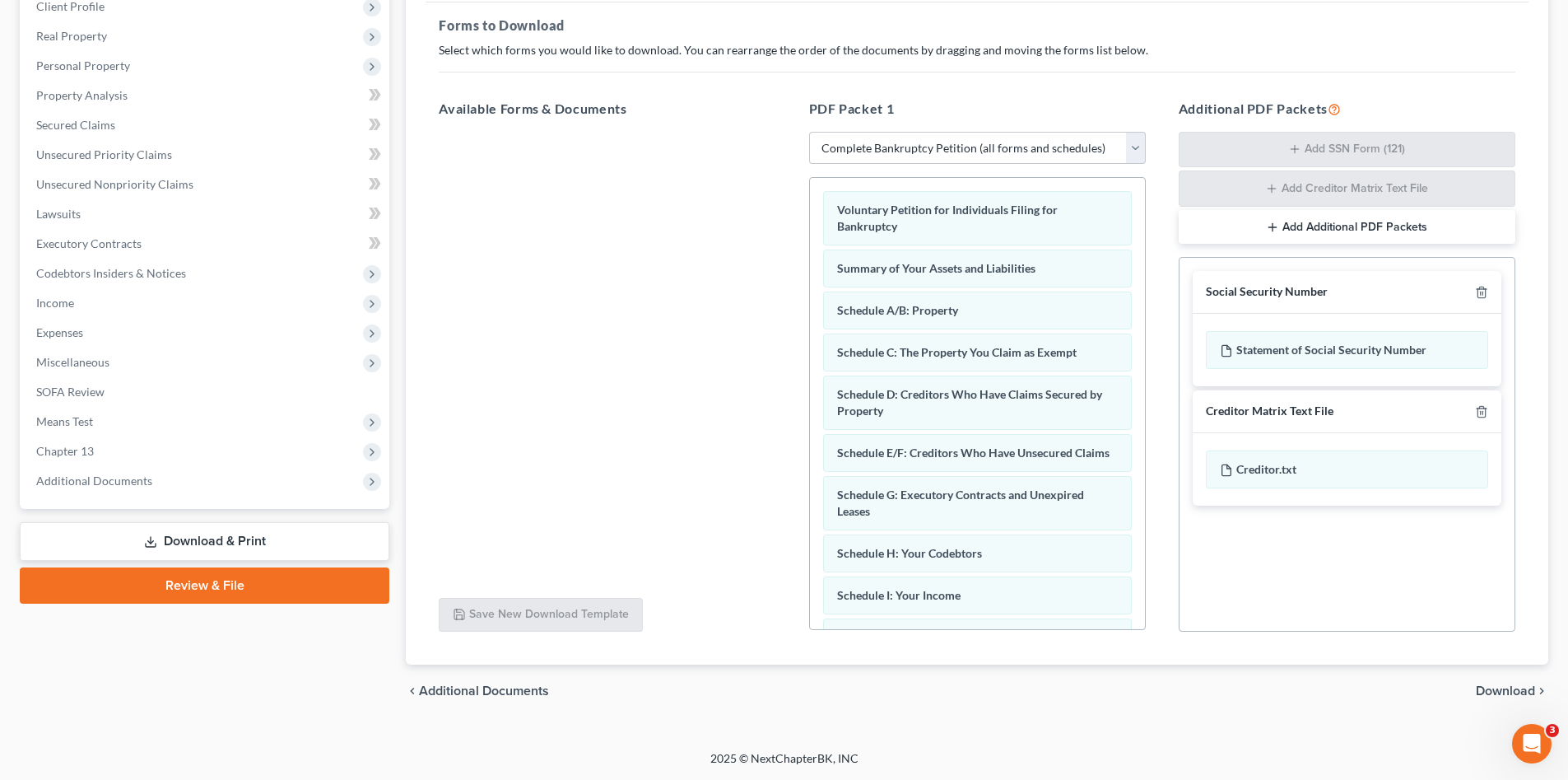
click at [1502, 687] on span "Download" at bounding box center [1506, 691] width 59 height 13
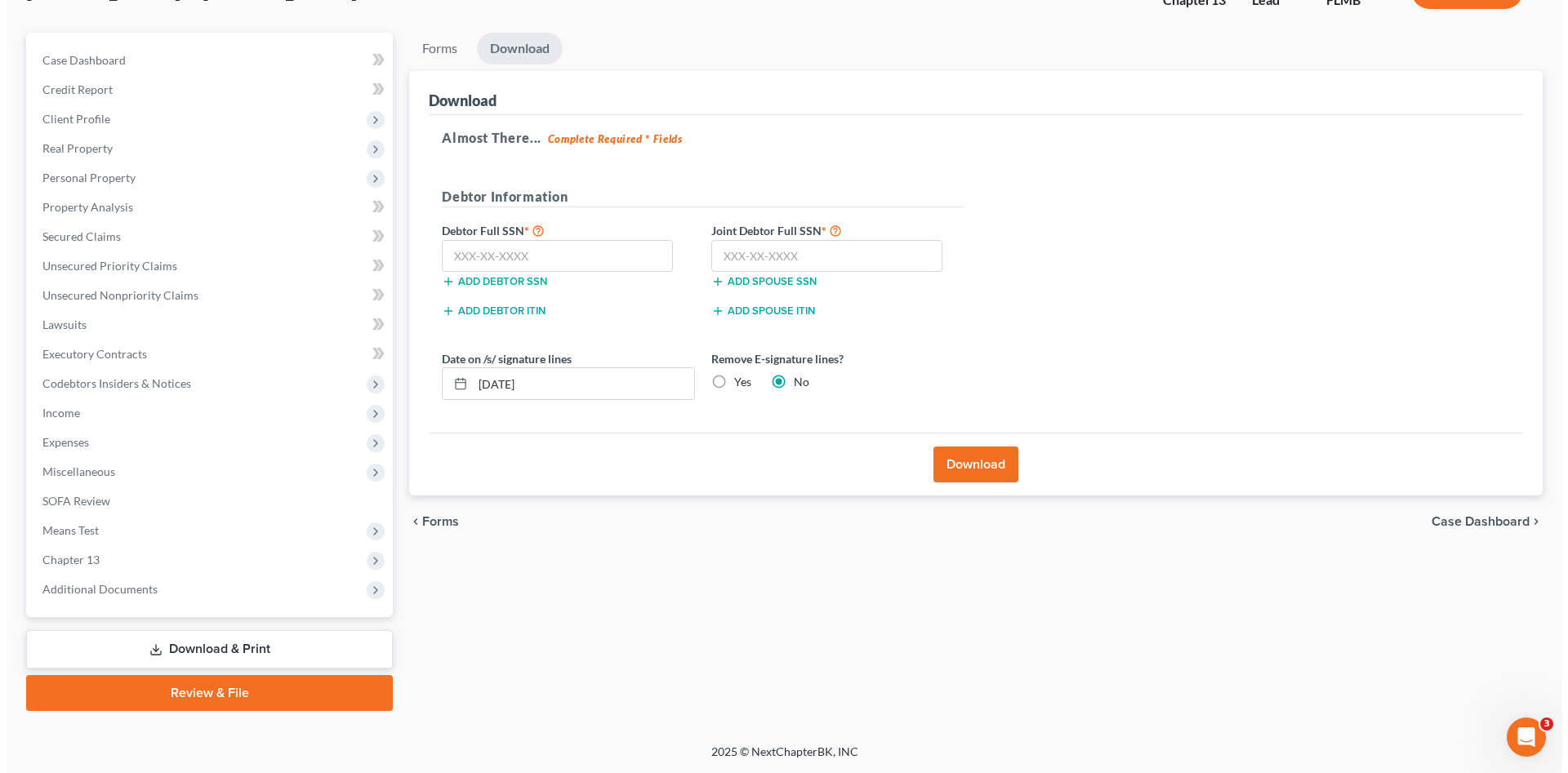
scroll to position [124, 0]
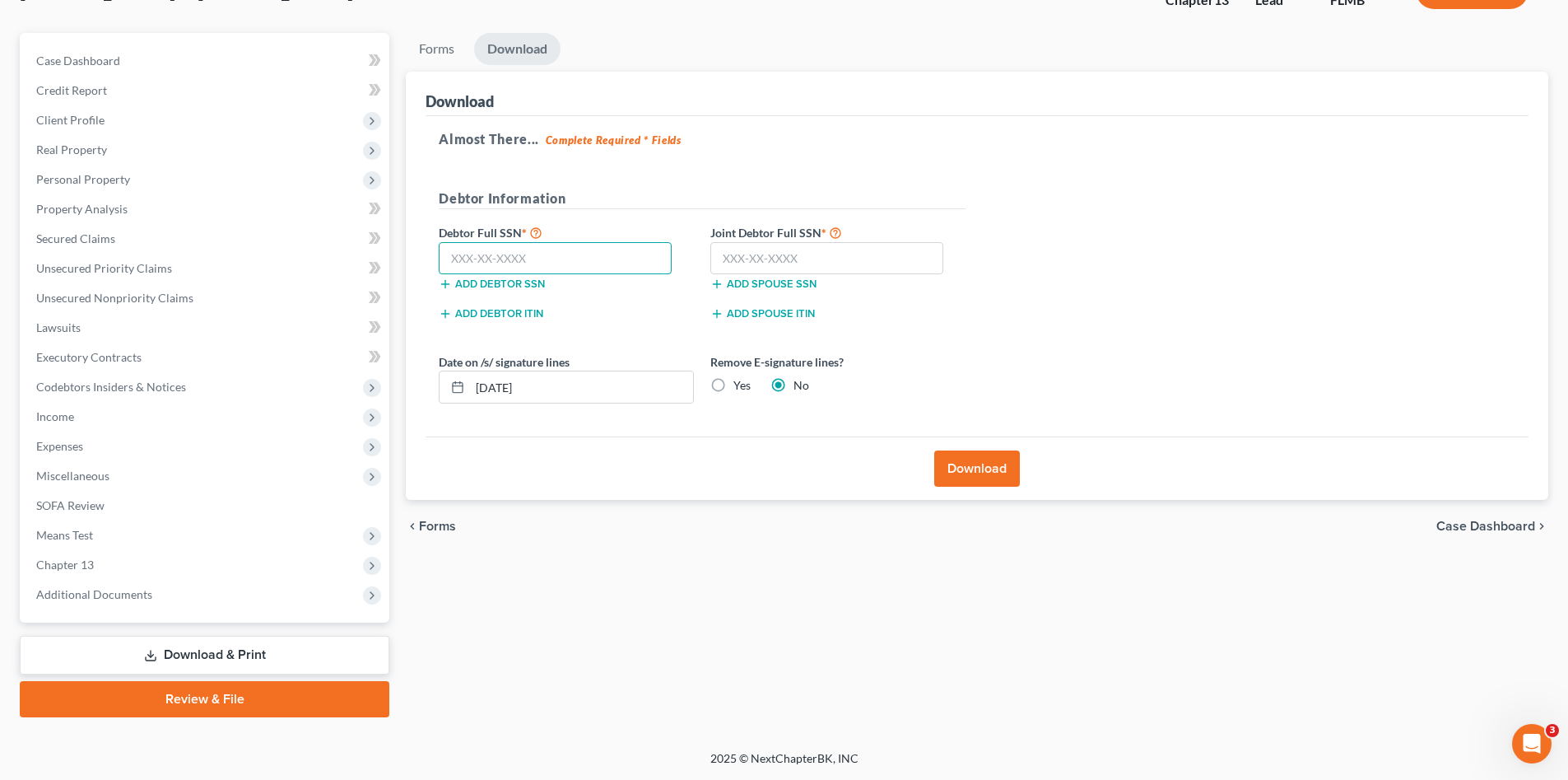
click at [568, 251] on input "text" at bounding box center [555, 259] width 233 height 33
click at [794, 261] on input "text" at bounding box center [827, 259] width 233 height 33
type input "235-92-4001"
click at [509, 259] on input "text" at bounding box center [555, 259] width 233 height 33
click at [503, 256] on input "text" at bounding box center [555, 259] width 233 height 33
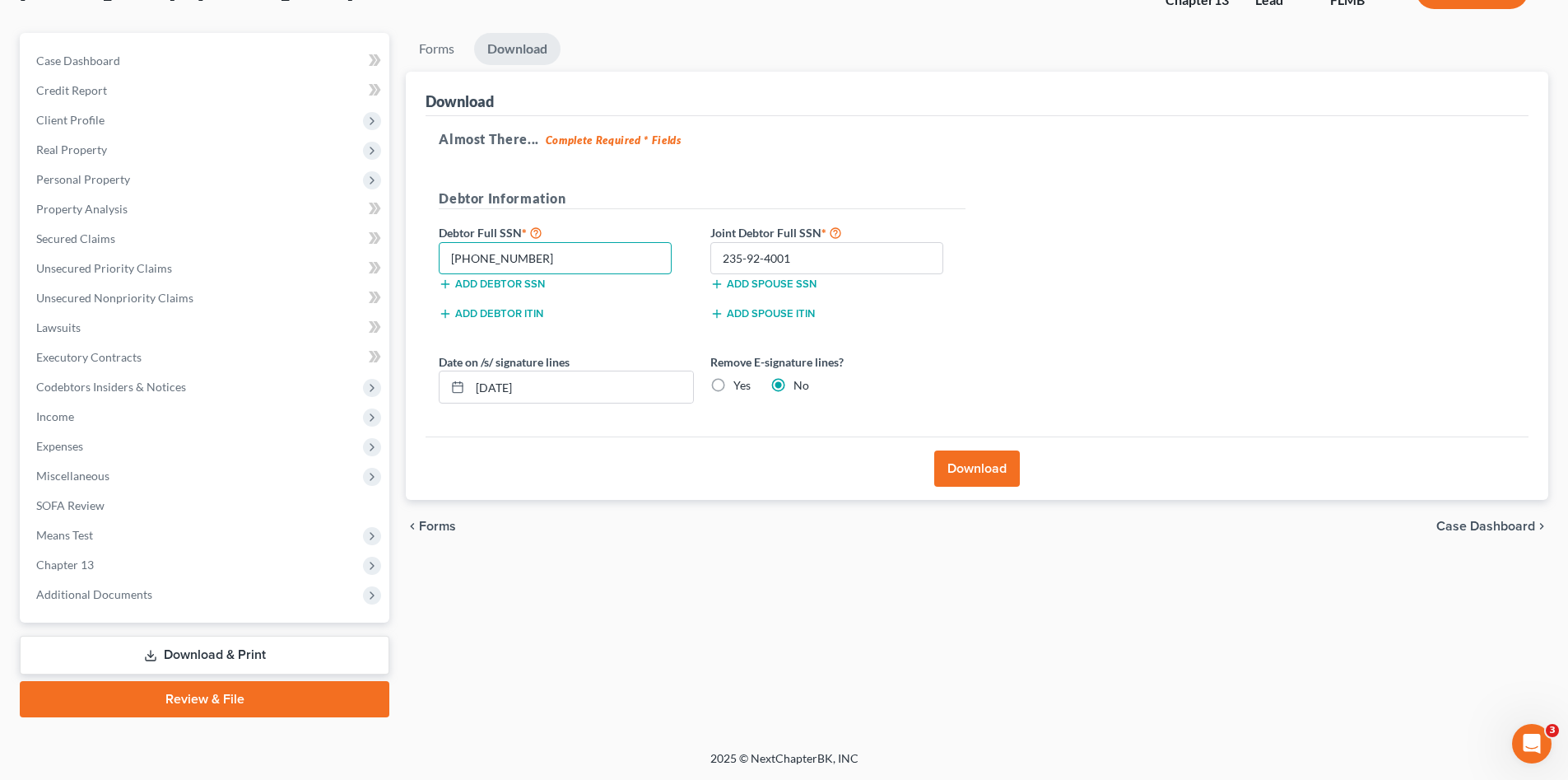
click at [553, 262] on input "238-45-30" at bounding box center [555, 259] width 233 height 33
type input "238-45-3066"
drag, startPoint x: 565, startPoint y: 391, endPoint x: 438, endPoint y: 377, distance: 127.8
click at [438, 377] on div "[DATE]" at bounding box center [566, 387] width 255 height 33
click at [734, 378] on label "Yes" at bounding box center [742, 386] width 18 height 17
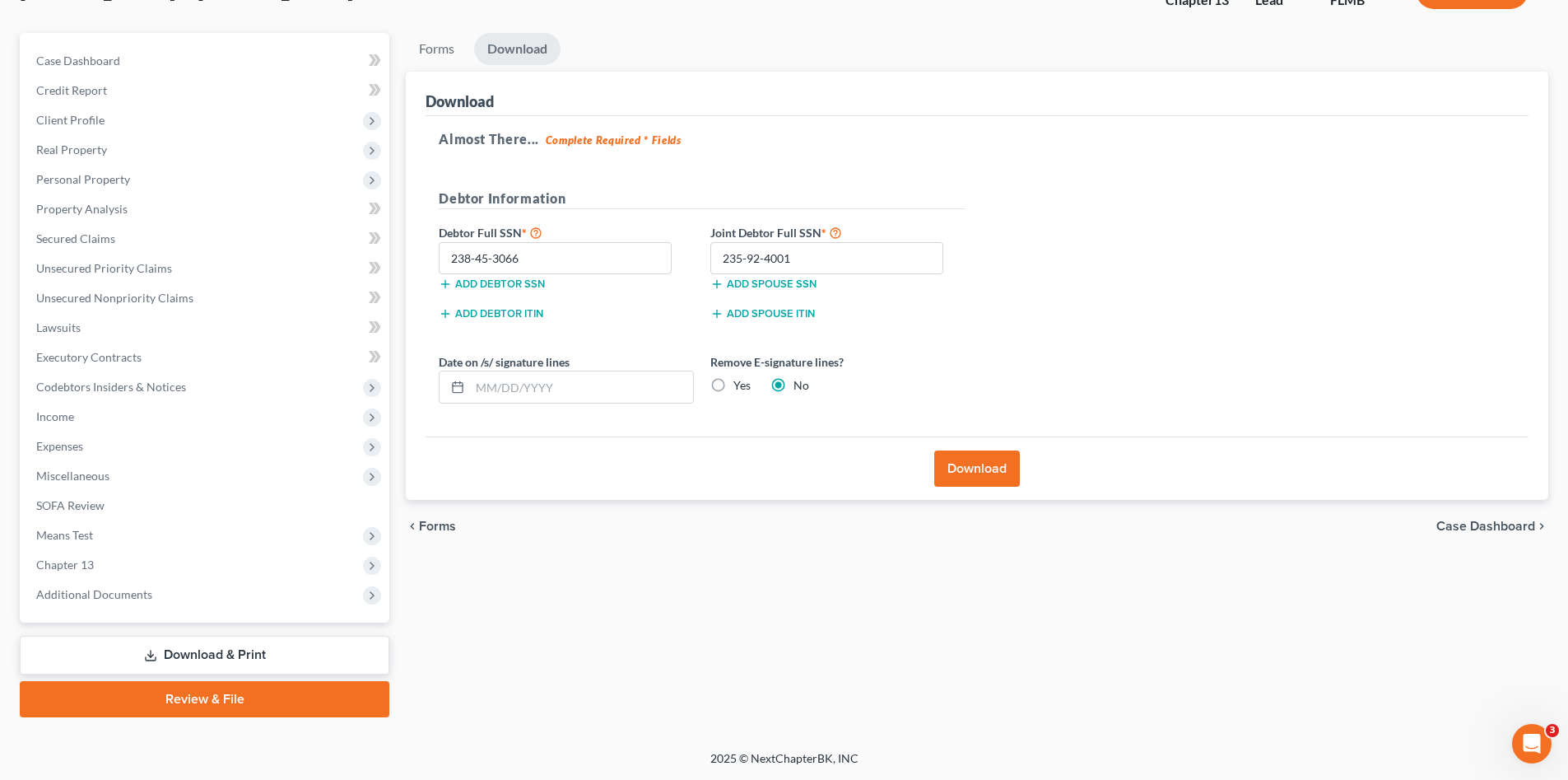
click at [740, 378] on input "Yes" at bounding box center [746, 383] width 11 height 11
radio input "true"
radio input "false"
click at [991, 478] on button "Download" at bounding box center [977, 468] width 86 height 36
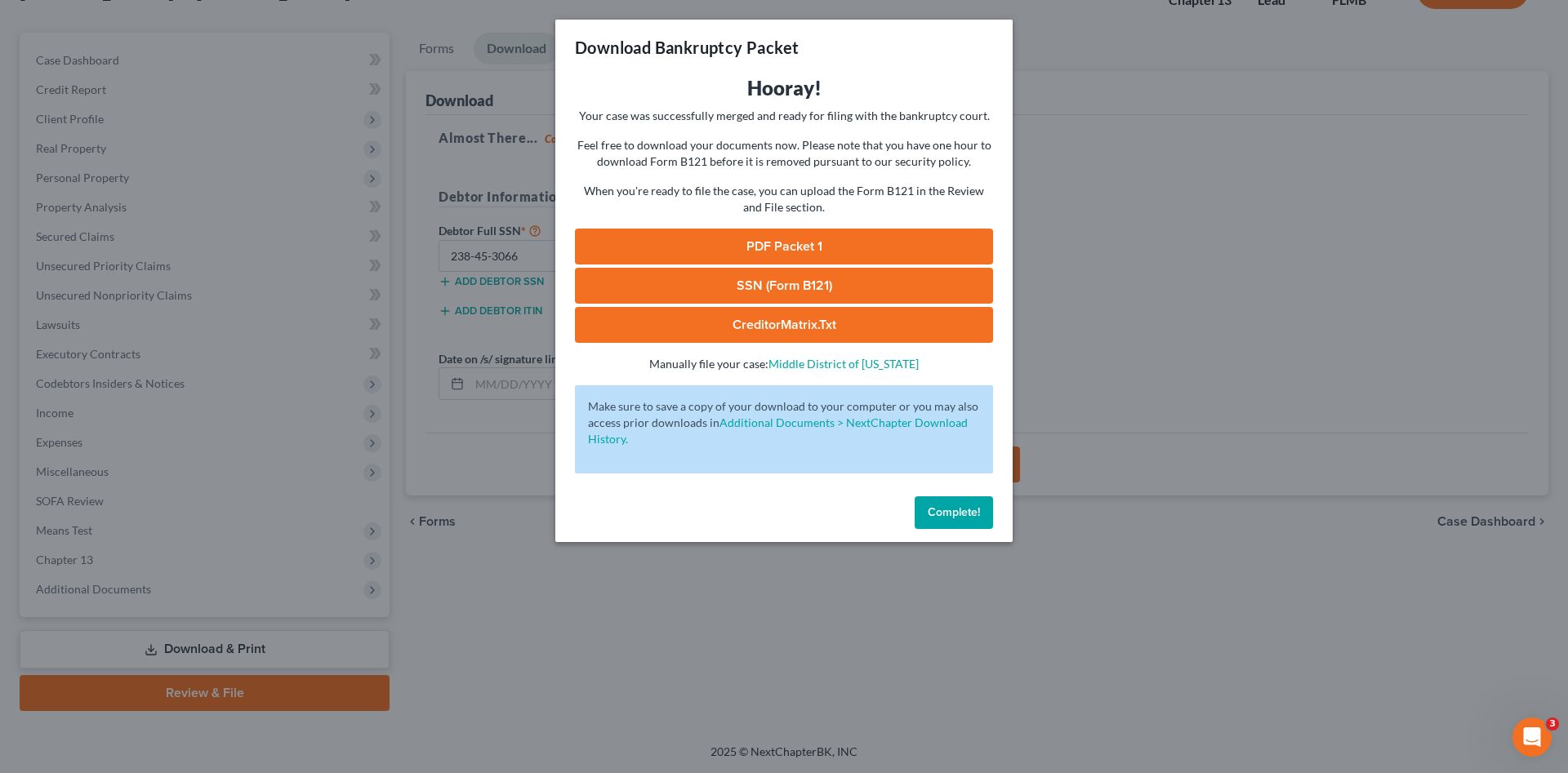
click at [769, 248] on link "PDF Packet 1" at bounding box center [784, 246] width 418 height 36
click at [850, 289] on link "SSN (Form B121)" at bounding box center [784, 285] width 418 height 36
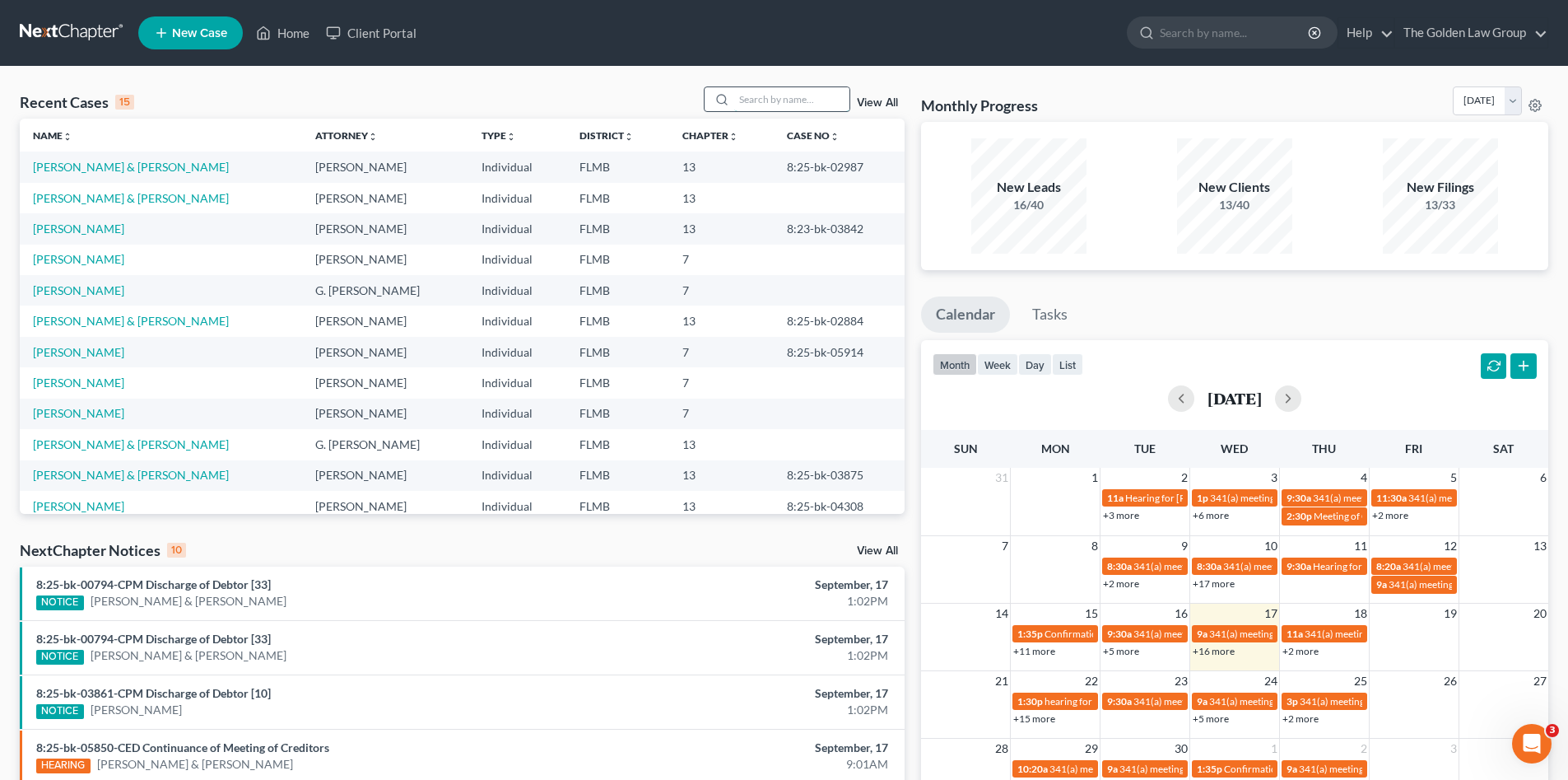
click at [763, 93] on input "search" at bounding box center [792, 99] width 116 height 24
click at [789, 108] on input "search" at bounding box center [792, 99] width 116 height 24
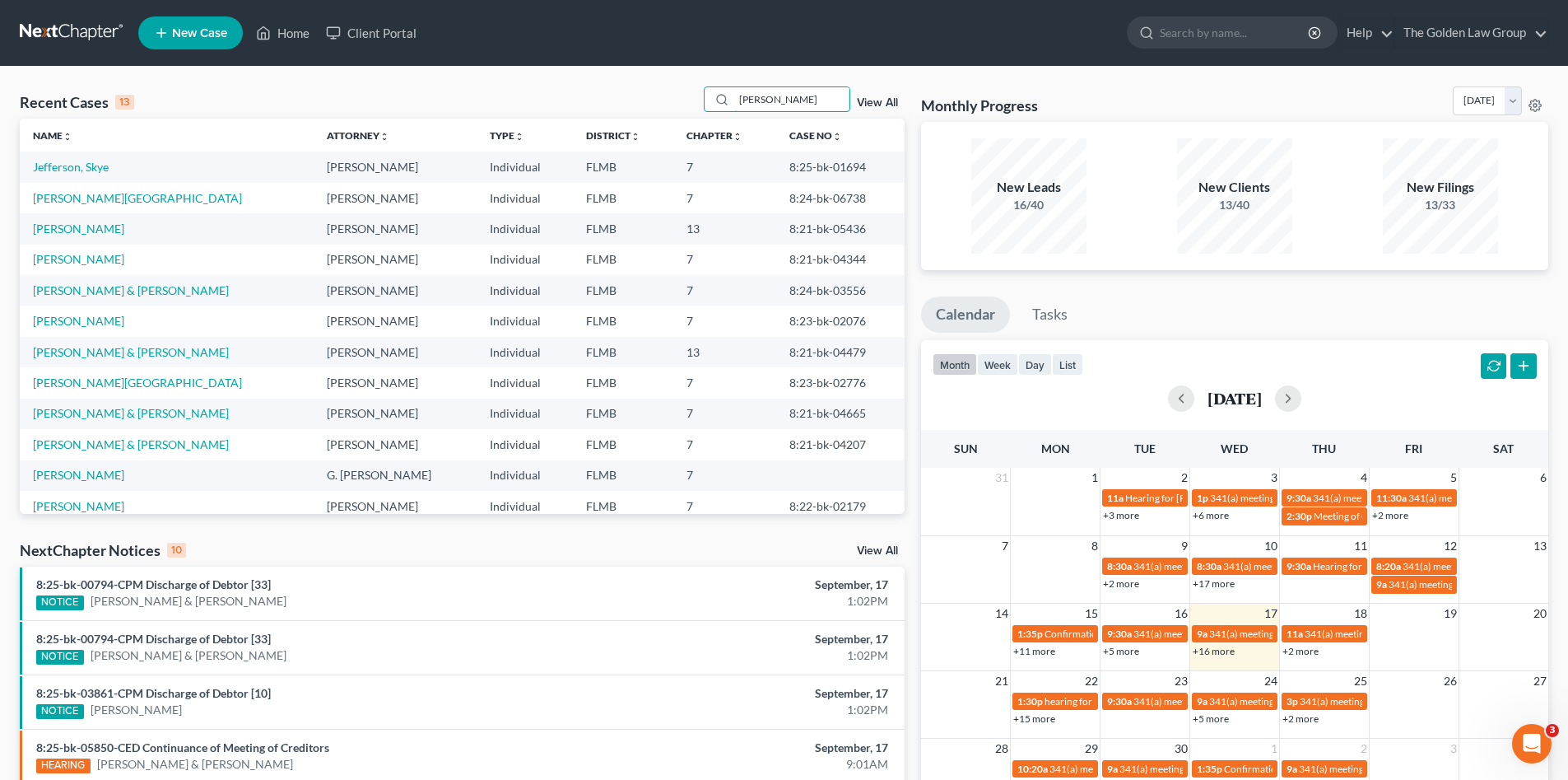
type input "[PERSON_NAME]"
click at [201, 46] on link "New Case" at bounding box center [191, 33] width 105 height 33
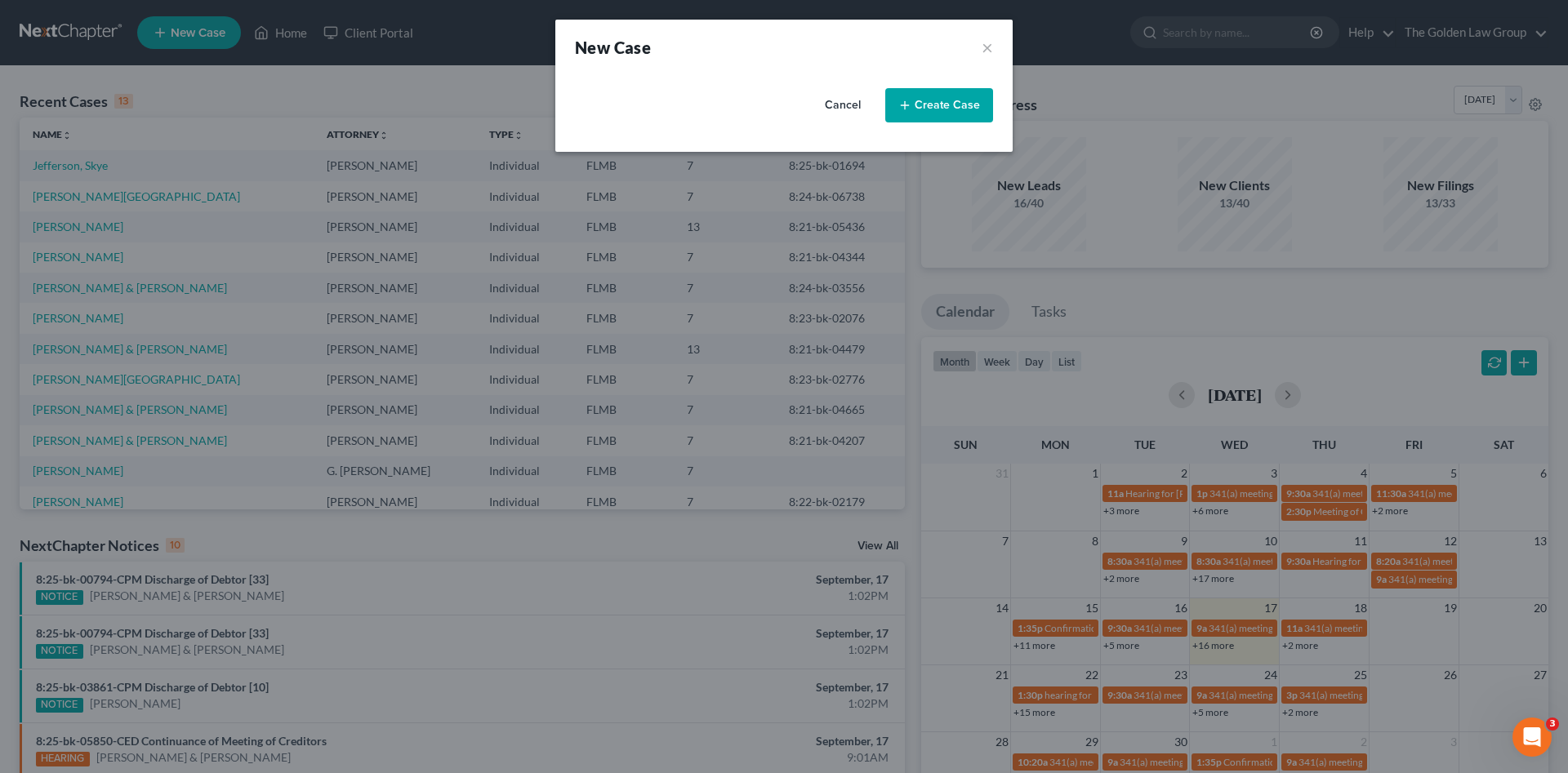
select select "15"
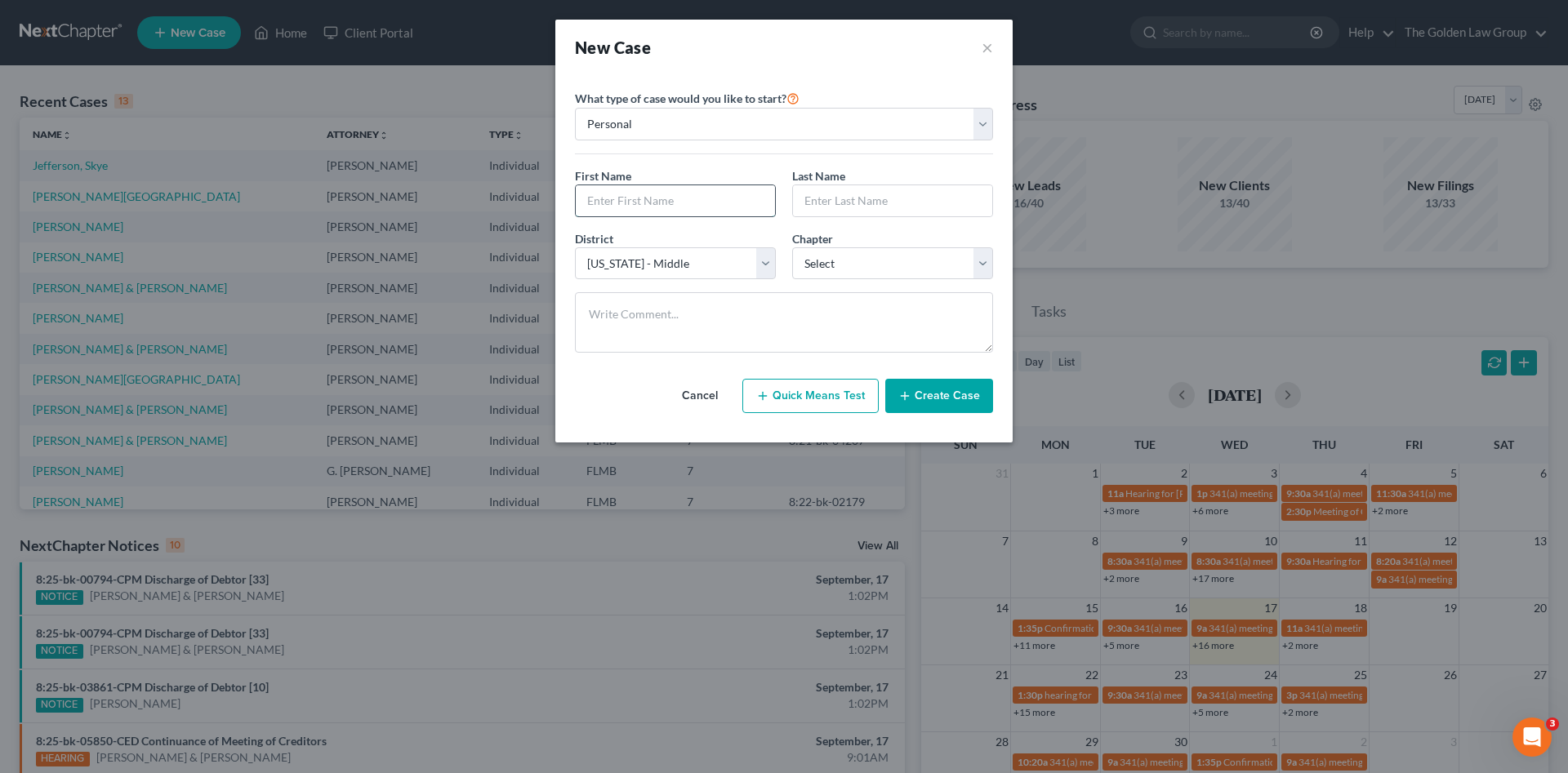
click at [682, 198] on input "text" at bounding box center [674, 201] width 199 height 31
type input "[PERSON_NAME]"
select select "0"
click at [949, 398] on button "Create Case" at bounding box center [939, 395] width 107 height 34
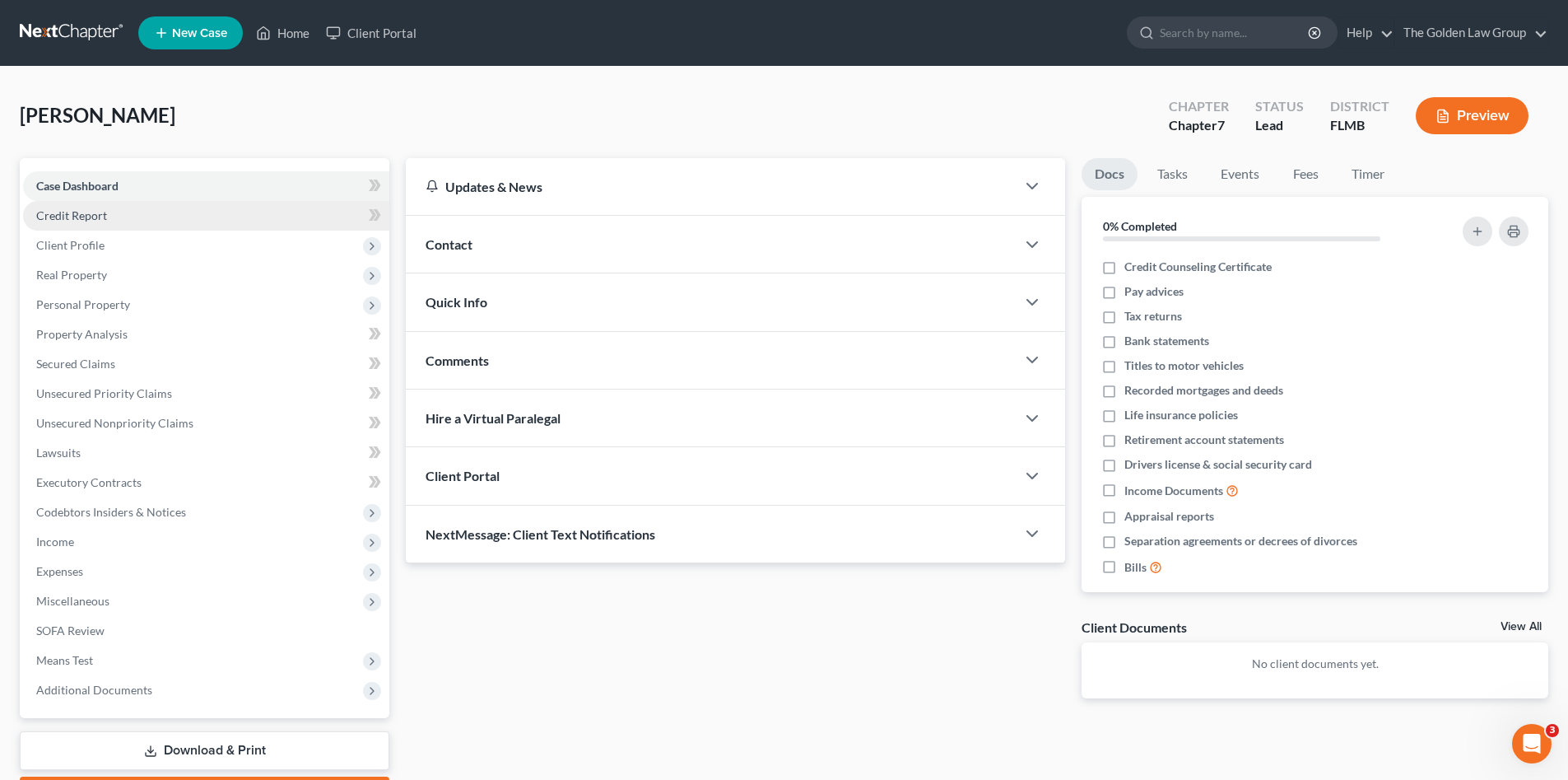
click at [79, 210] on span "Credit Report" at bounding box center [71, 215] width 71 height 14
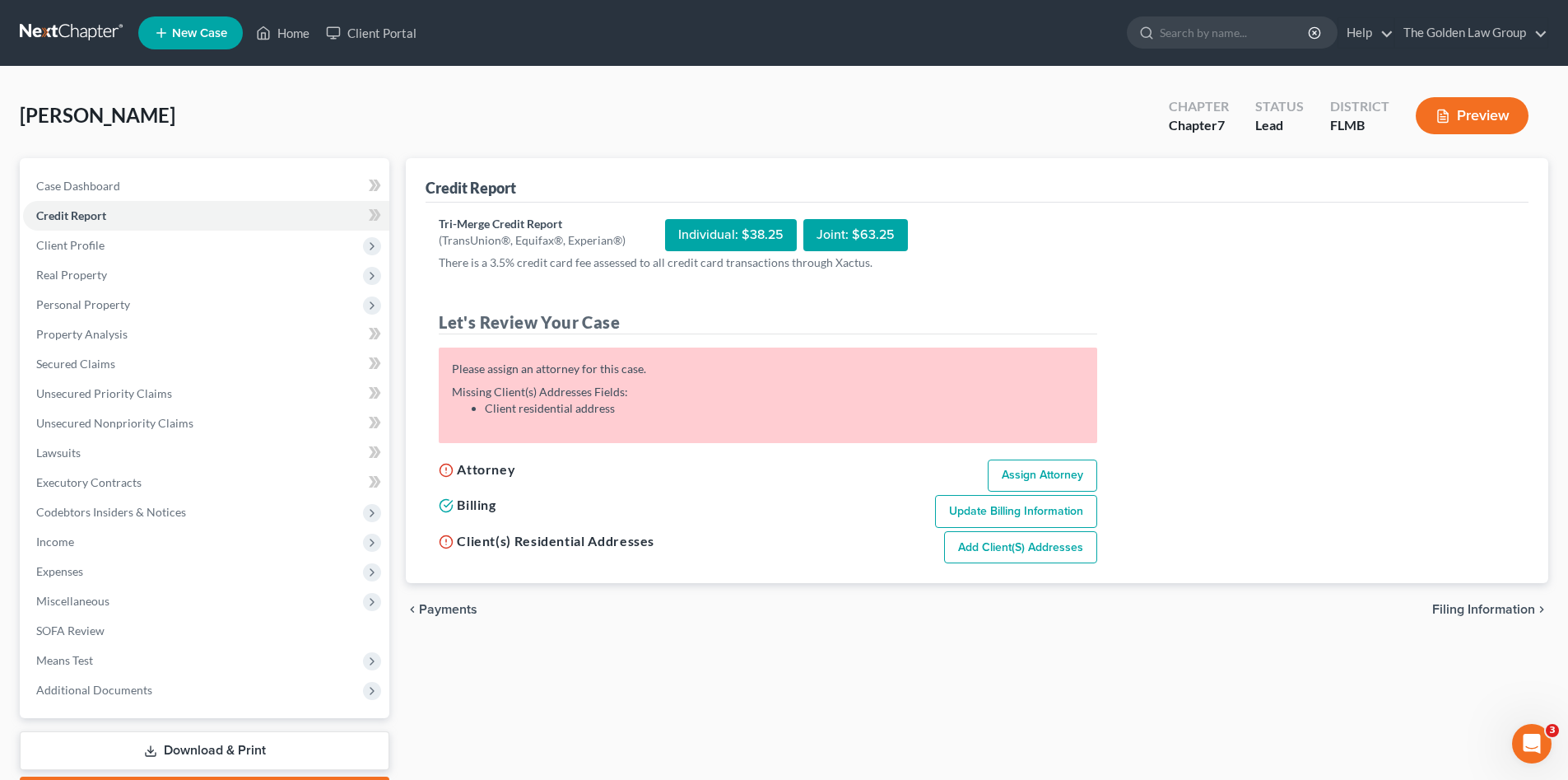
click at [1034, 463] on link "Assign Attorney" at bounding box center [1043, 477] width 109 height 33
select select "1"
select select "0"
select select "15"
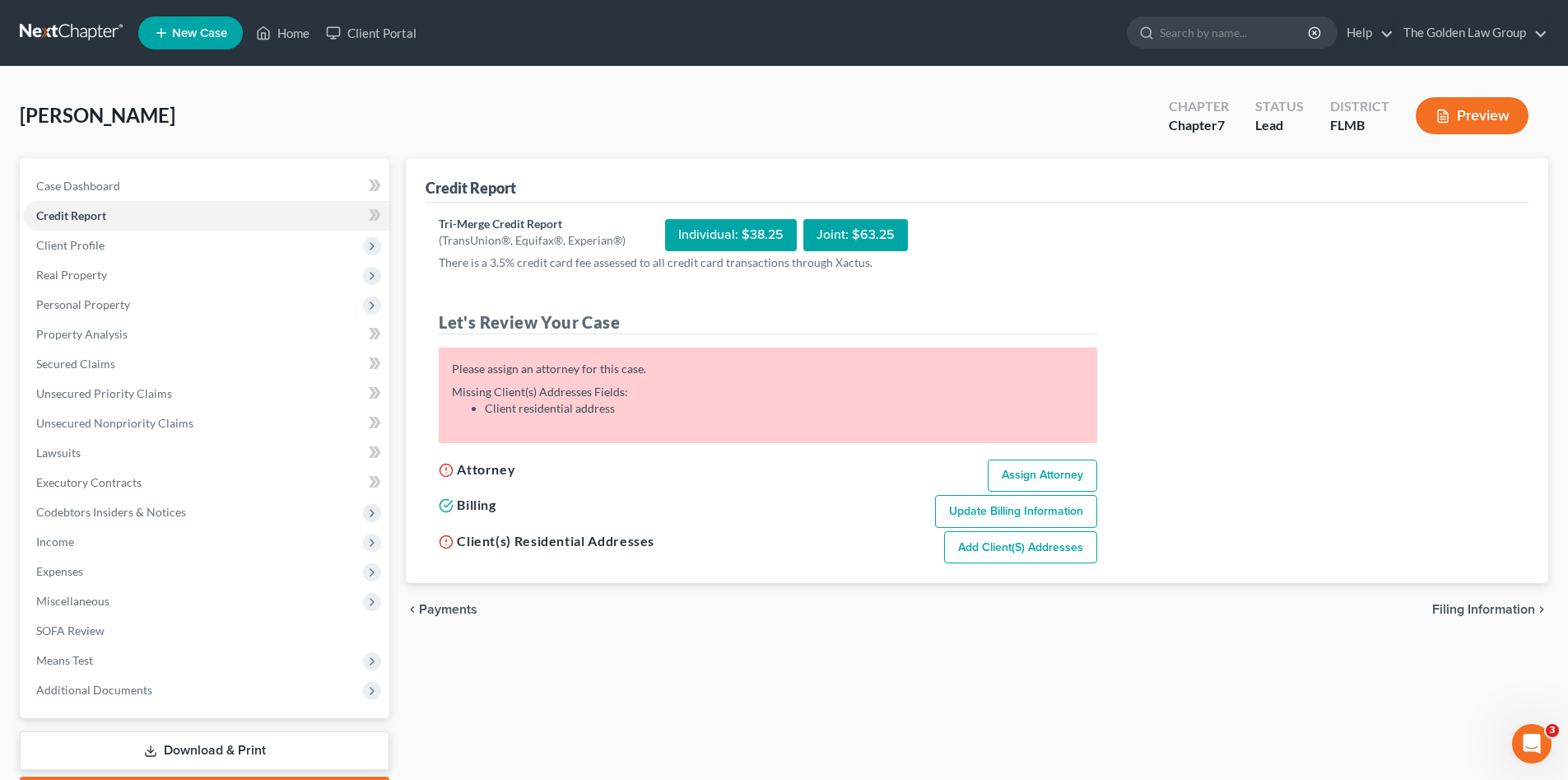
select select "9"
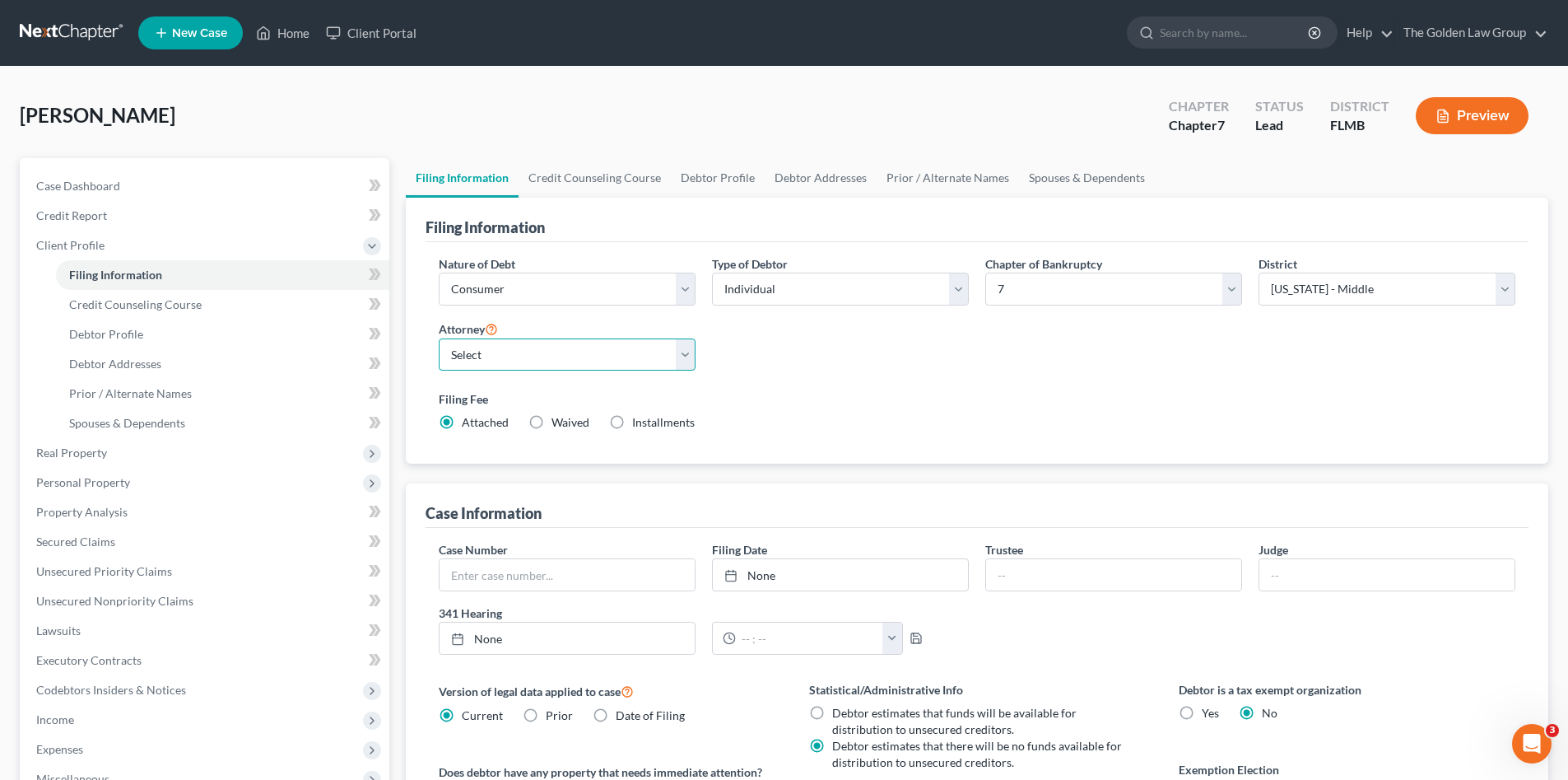
click at [557, 363] on select "Select G. [PERSON_NAME] - FLMB G. [PERSON_NAME] - FLNB [PERSON_NAME] - FLMB [PE…" at bounding box center [567, 355] width 257 height 33
select select "2"
click at [438, 339] on select "Select G. [PERSON_NAME] - FLMB G. [PERSON_NAME] - FLNB [PERSON_NAME] - FLMB [PE…" at bounding box center [567, 355] width 257 height 33
click at [878, 292] on select "Select Individual Joint" at bounding box center [841, 290] width 257 height 33
select select "1"
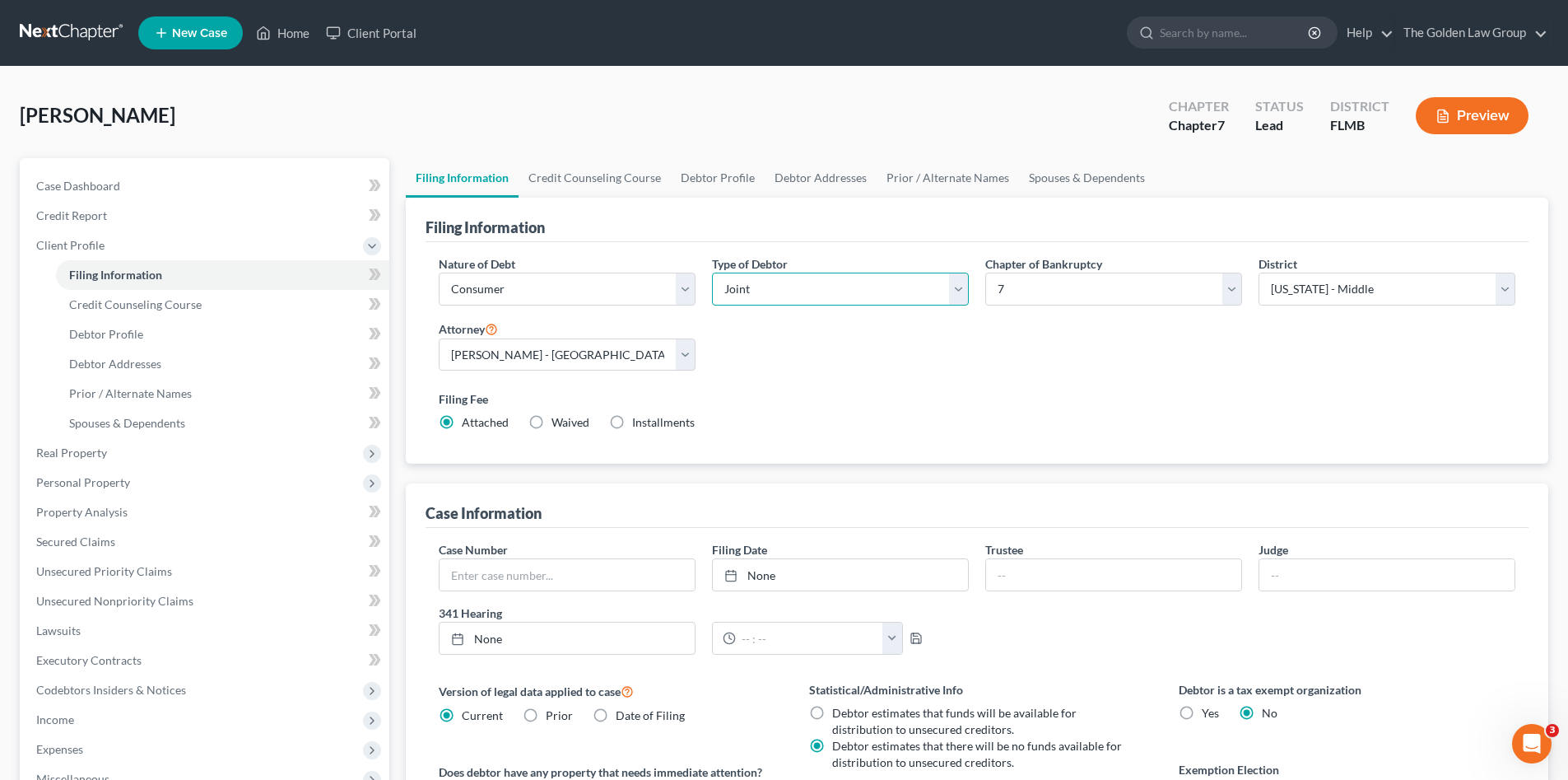
click at [712, 273] on select "Select Individual Joint" at bounding box center [841, 290] width 257 height 33
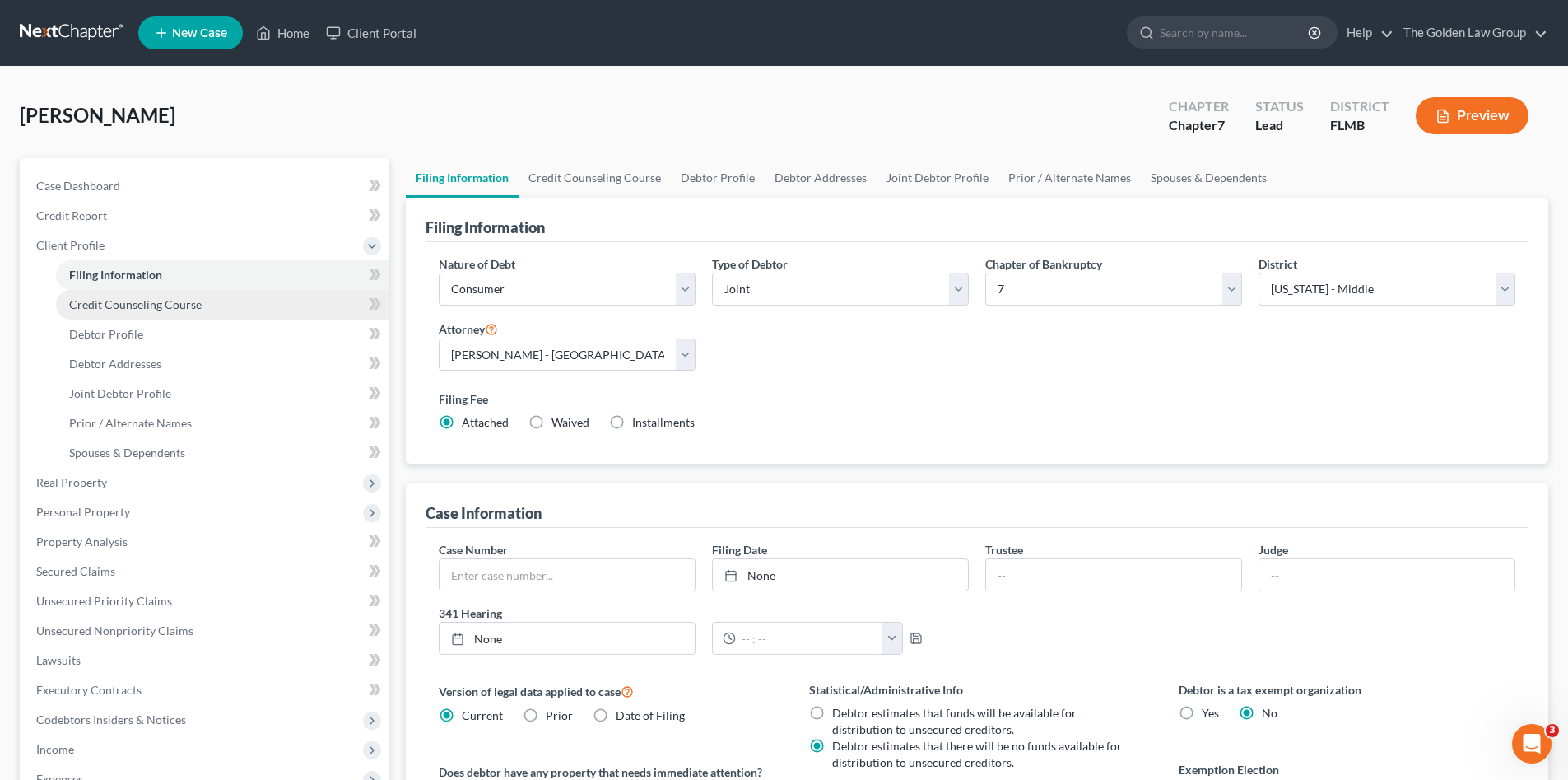
click at [186, 305] on span "Credit Counseling Course" at bounding box center [135, 303] width 132 height 14
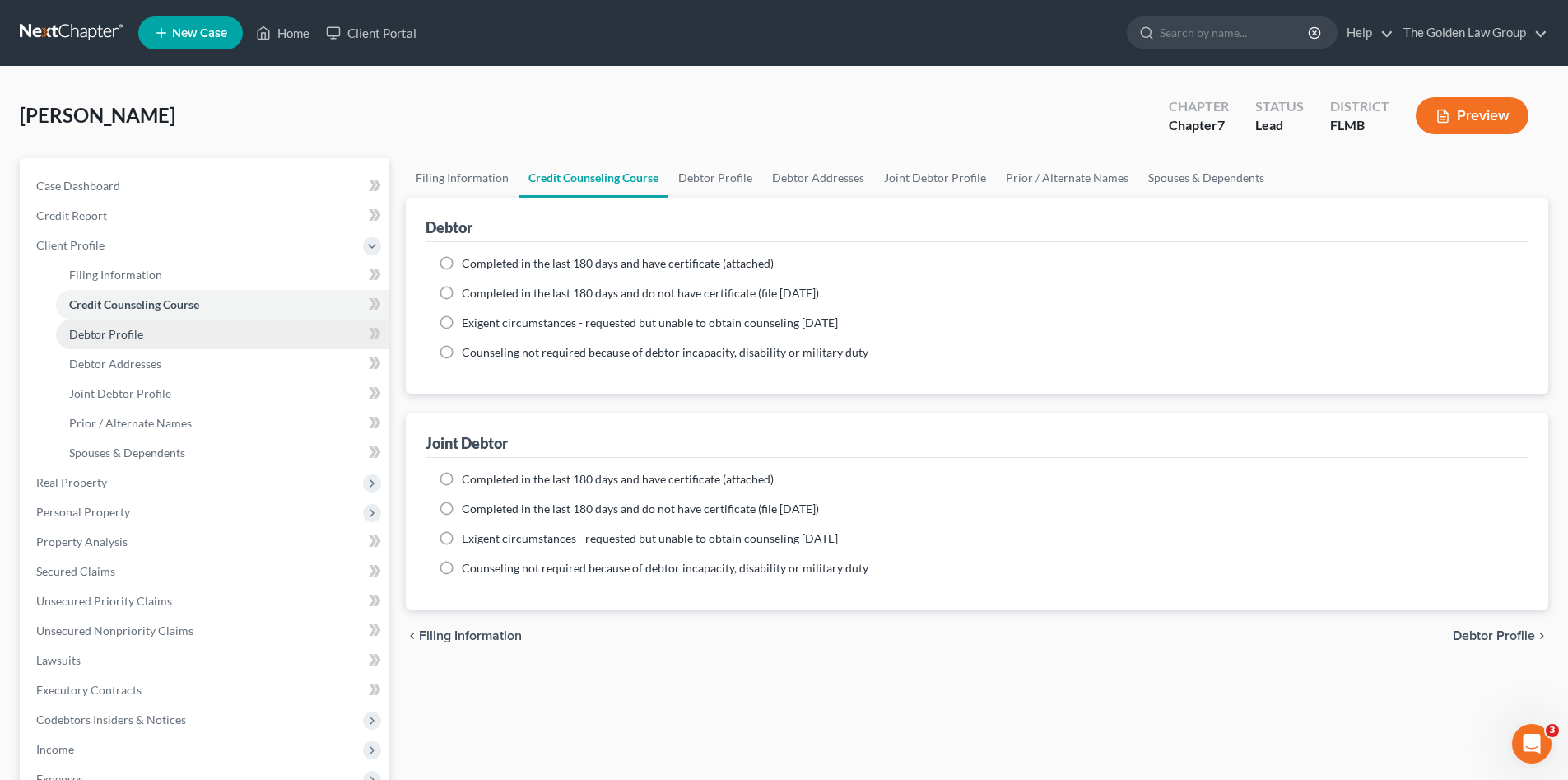
click at [170, 347] on link "Debtor Profile" at bounding box center [223, 334] width 333 height 30
select select "1"
select select "0"
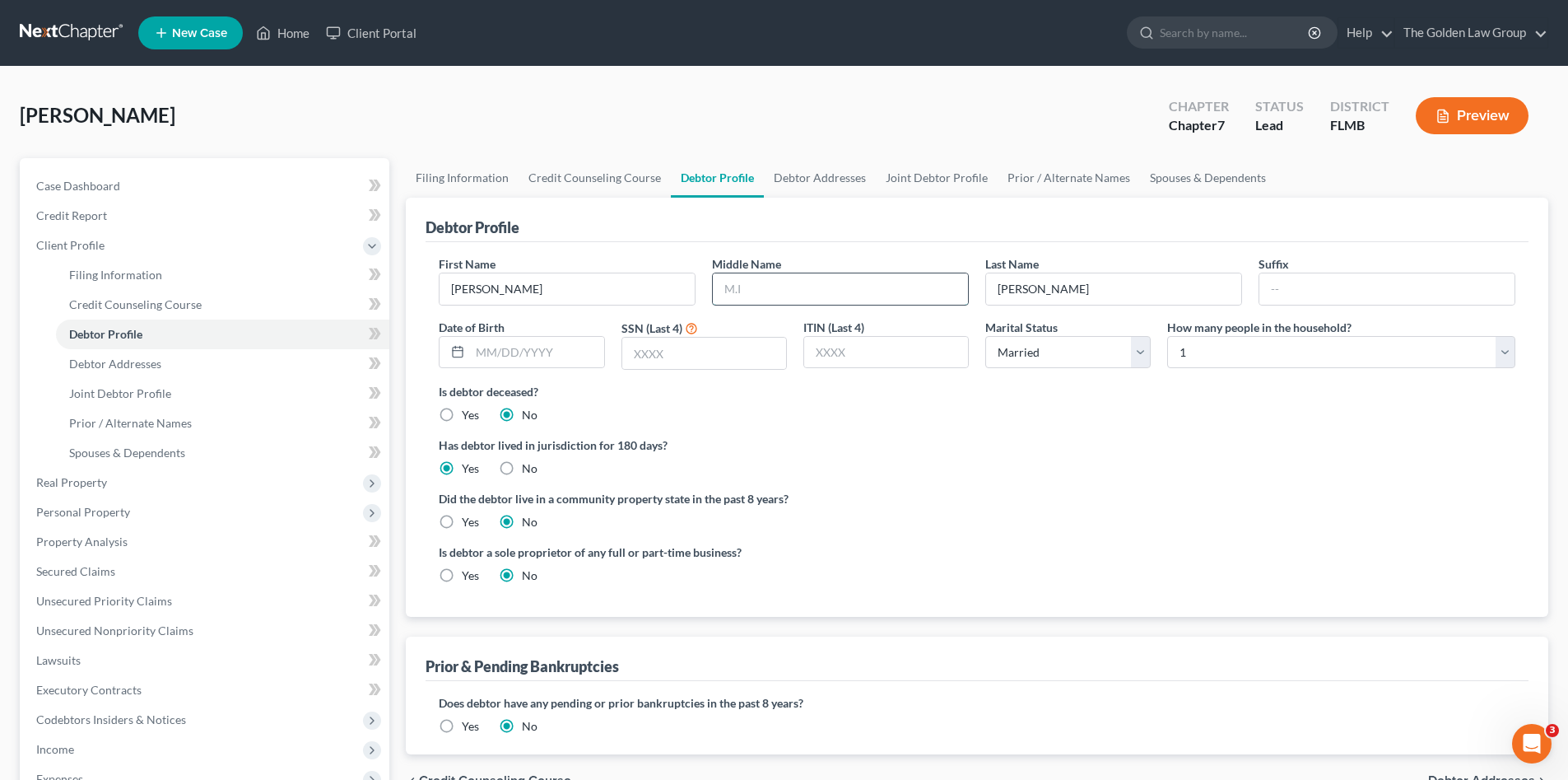
click at [886, 291] on input "text" at bounding box center [841, 289] width 255 height 31
click at [733, 295] on input "text" at bounding box center [841, 289] width 255 height 31
type input "[PERSON_NAME]"
click at [567, 361] on input "text" at bounding box center [537, 353] width 133 height 31
type input "[DATE]"
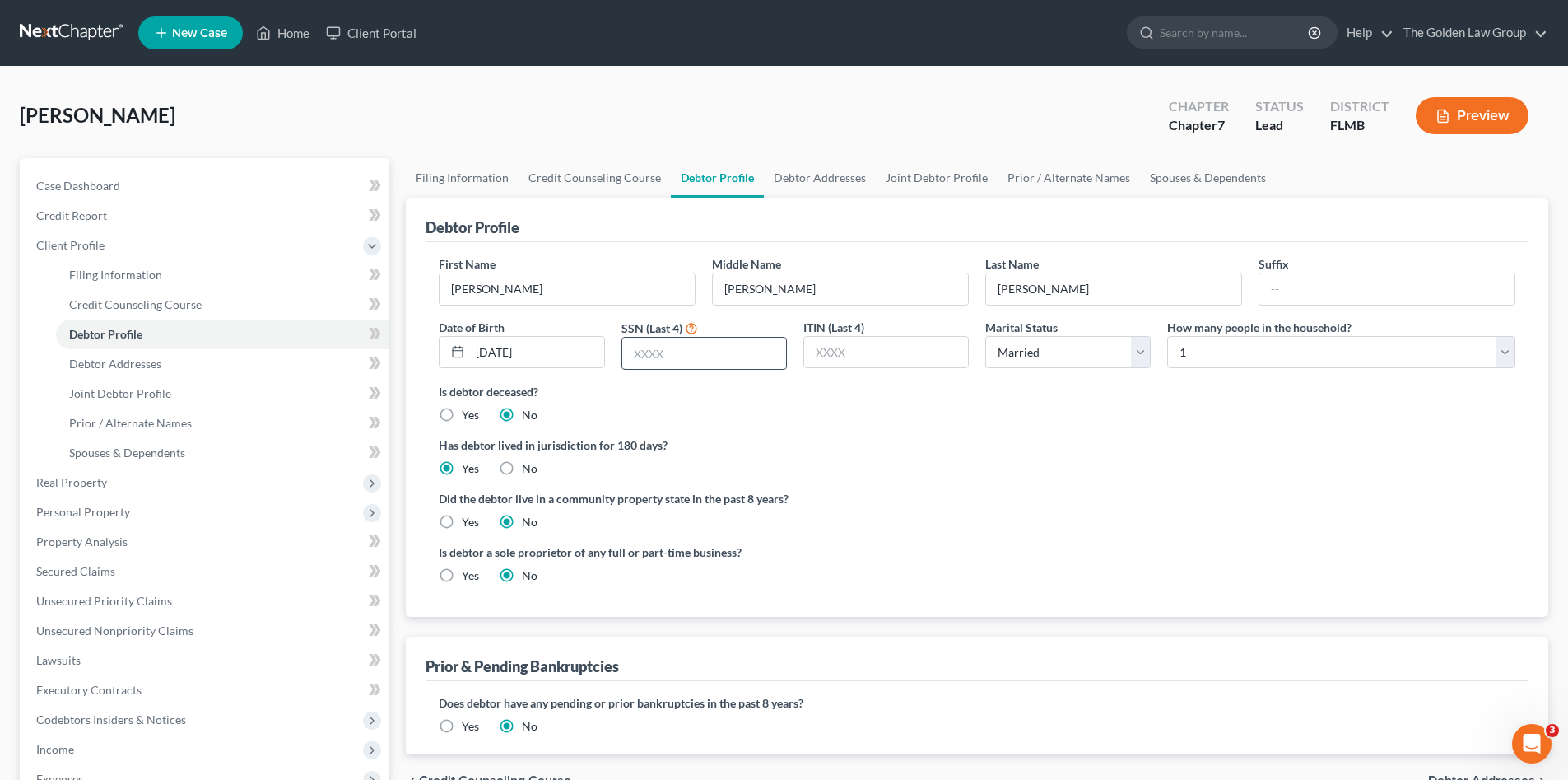
click at [721, 353] on input "text" at bounding box center [704, 353] width 164 height 31
type input "0182"
click at [1058, 535] on ng-include "First Name [PERSON_NAME] Middle Name [PERSON_NAME] Last Name [PERSON_NAME] Date…" at bounding box center [977, 426] width 1077 height 341
click at [1249, 353] on select "Select 1 2 3 4 5 6 7 8 9 10 11 12 13 14 15 16 17 18 19 20" at bounding box center [1341, 353] width 348 height 33
select select "4"
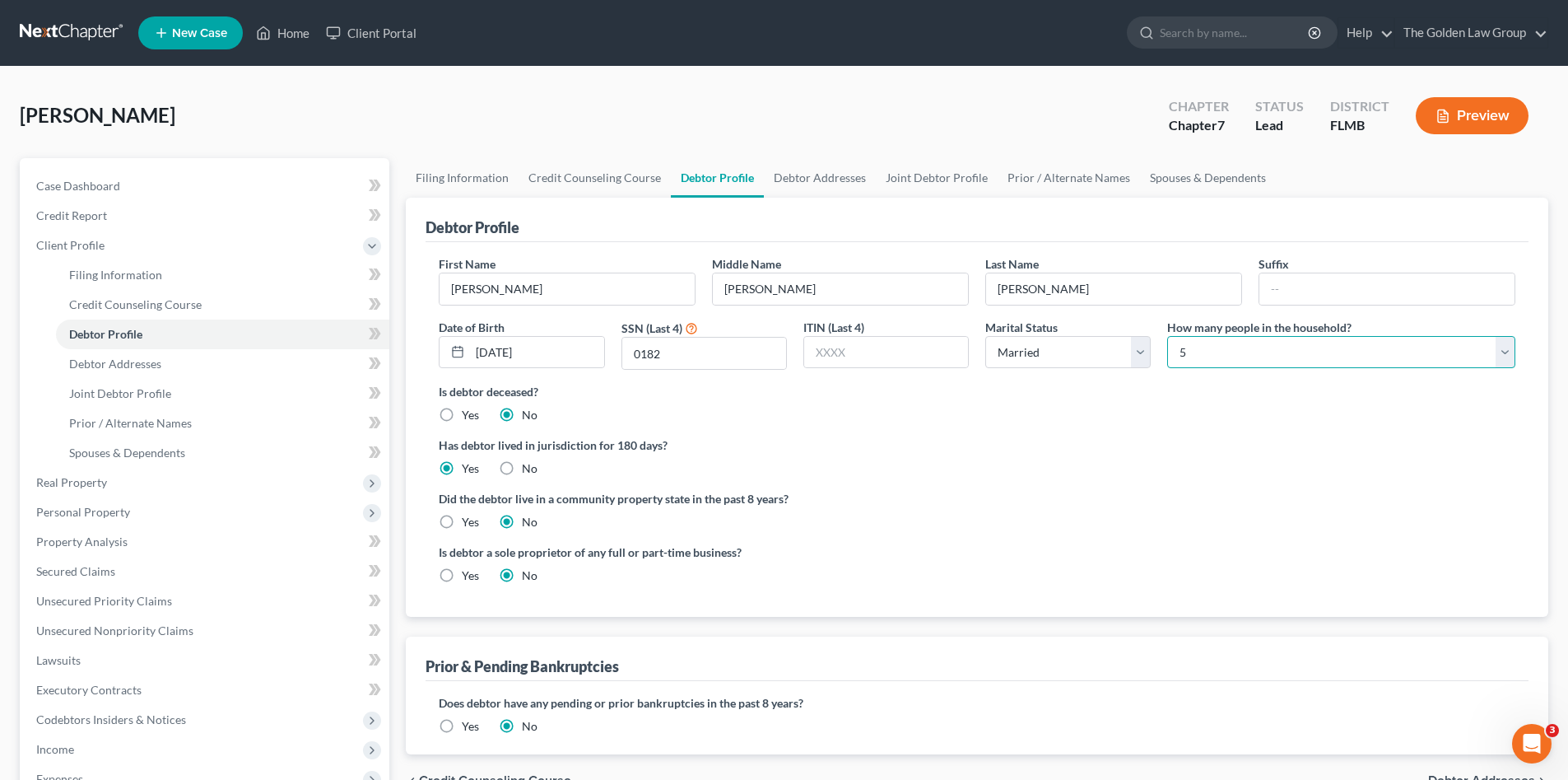
click at [1167, 336] on select "Select 1 2 3 4 5 6 7 8 9 10 11 12 13 14 15 16 17 18 19 20" at bounding box center [1341, 353] width 348 height 33
click at [1105, 477] on ng-include "First Name [PERSON_NAME] Middle Name [PERSON_NAME] Last Name [PERSON_NAME] Date…" at bounding box center [977, 426] width 1077 height 341
click at [849, 180] on link "Debtor Addresses" at bounding box center [820, 178] width 112 height 40
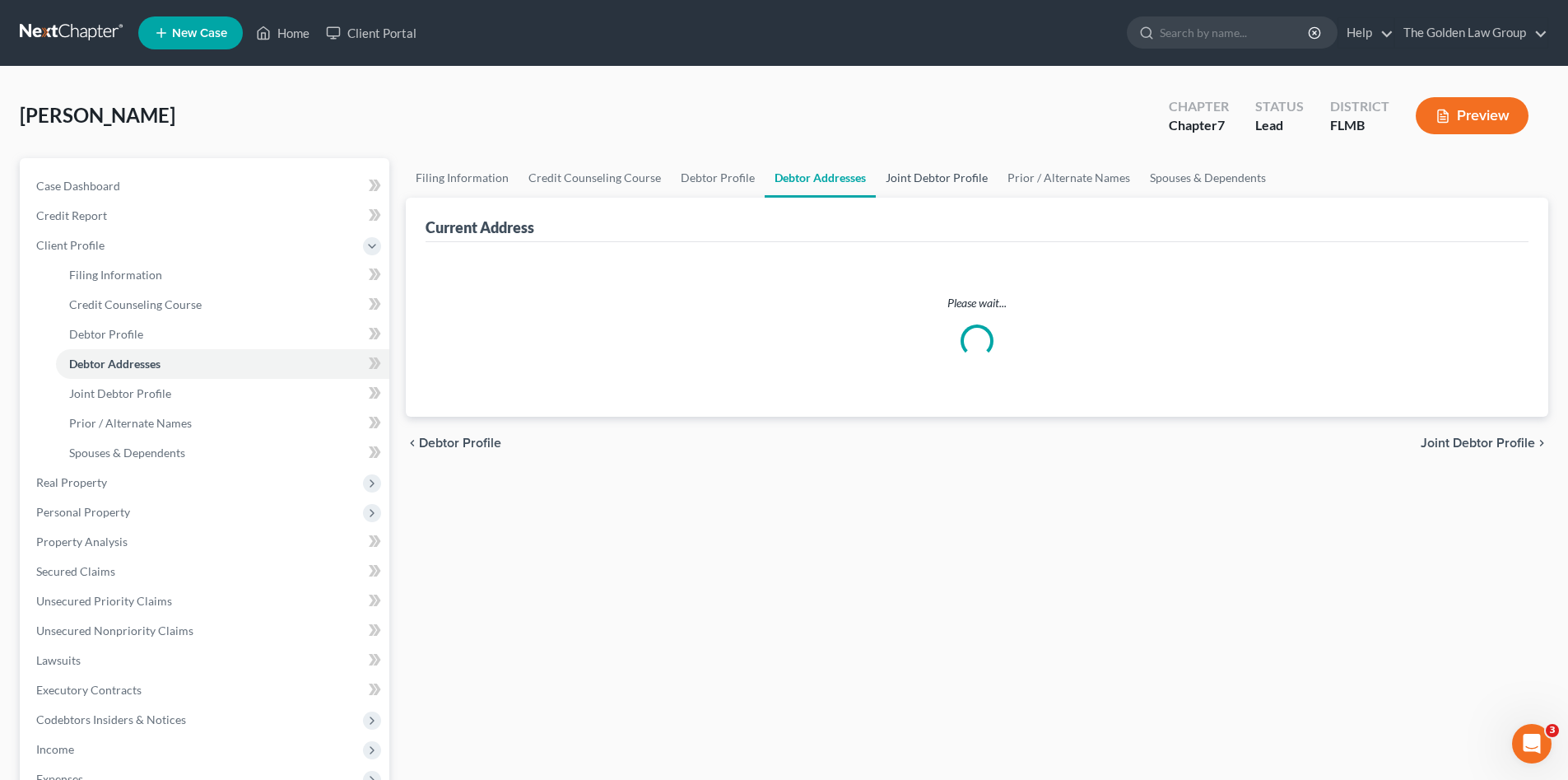
select select "0"
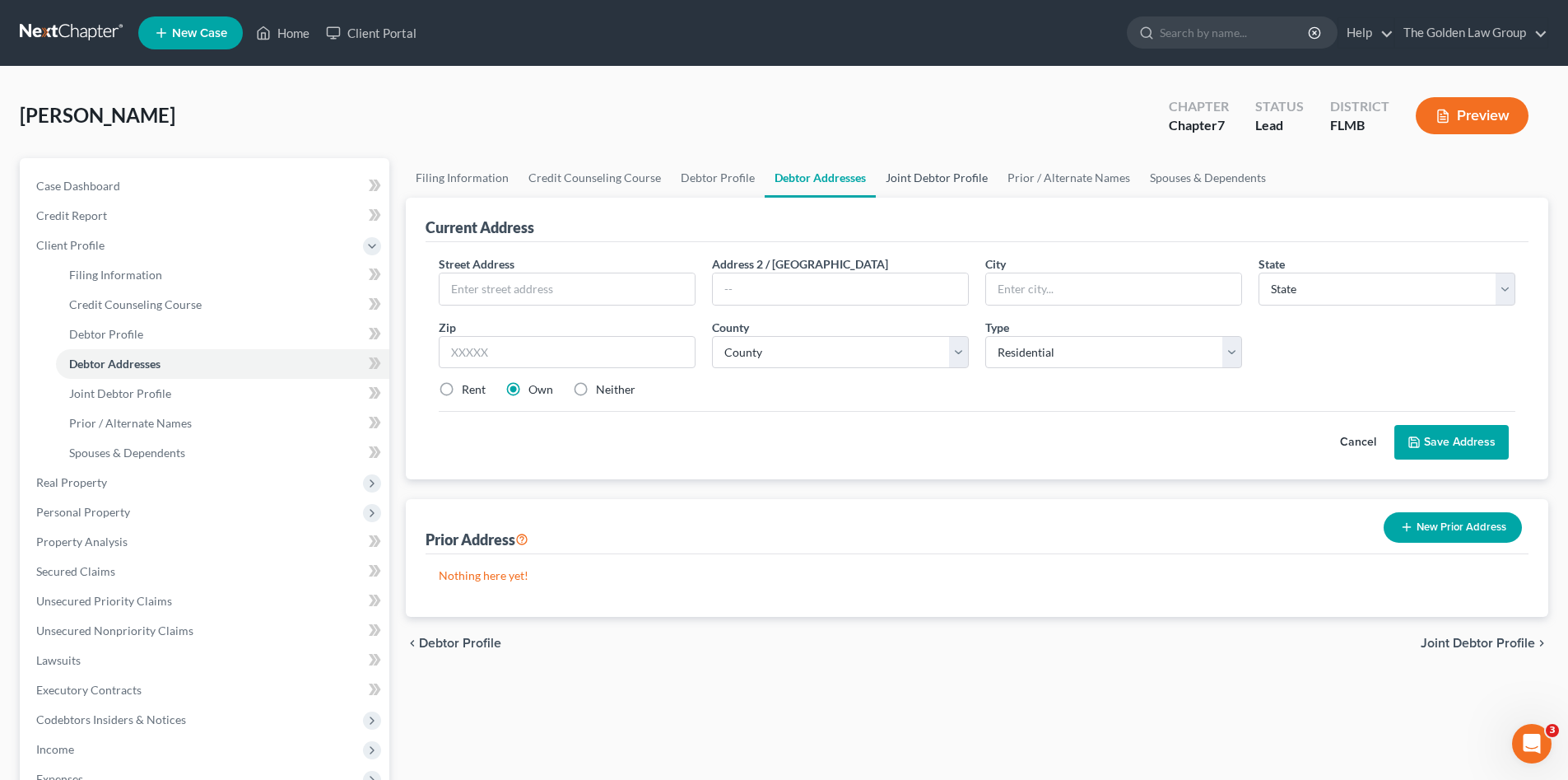
click at [932, 180] on link "Joint Debtor Profile" at bounding box center [937, 178] width 122 height 40
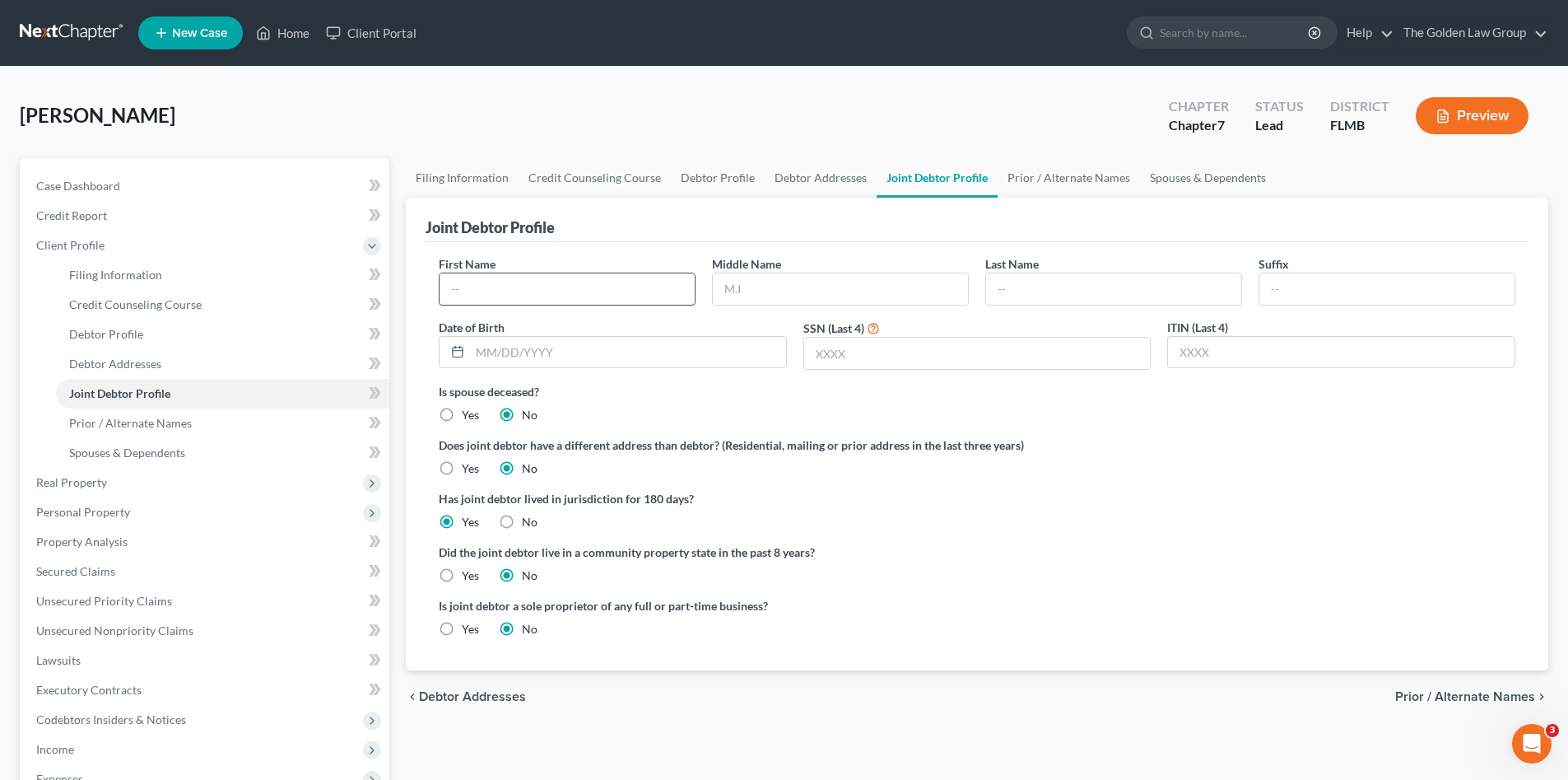
click at [568, 284] on input "text" at bounding box center [567, 289] width 255 height 31
click at [474, 295] on input "text" at bounding box center [567, 289] width 255 height 31
type input "Mirhanda"
type input "[PERSON_NAME]"
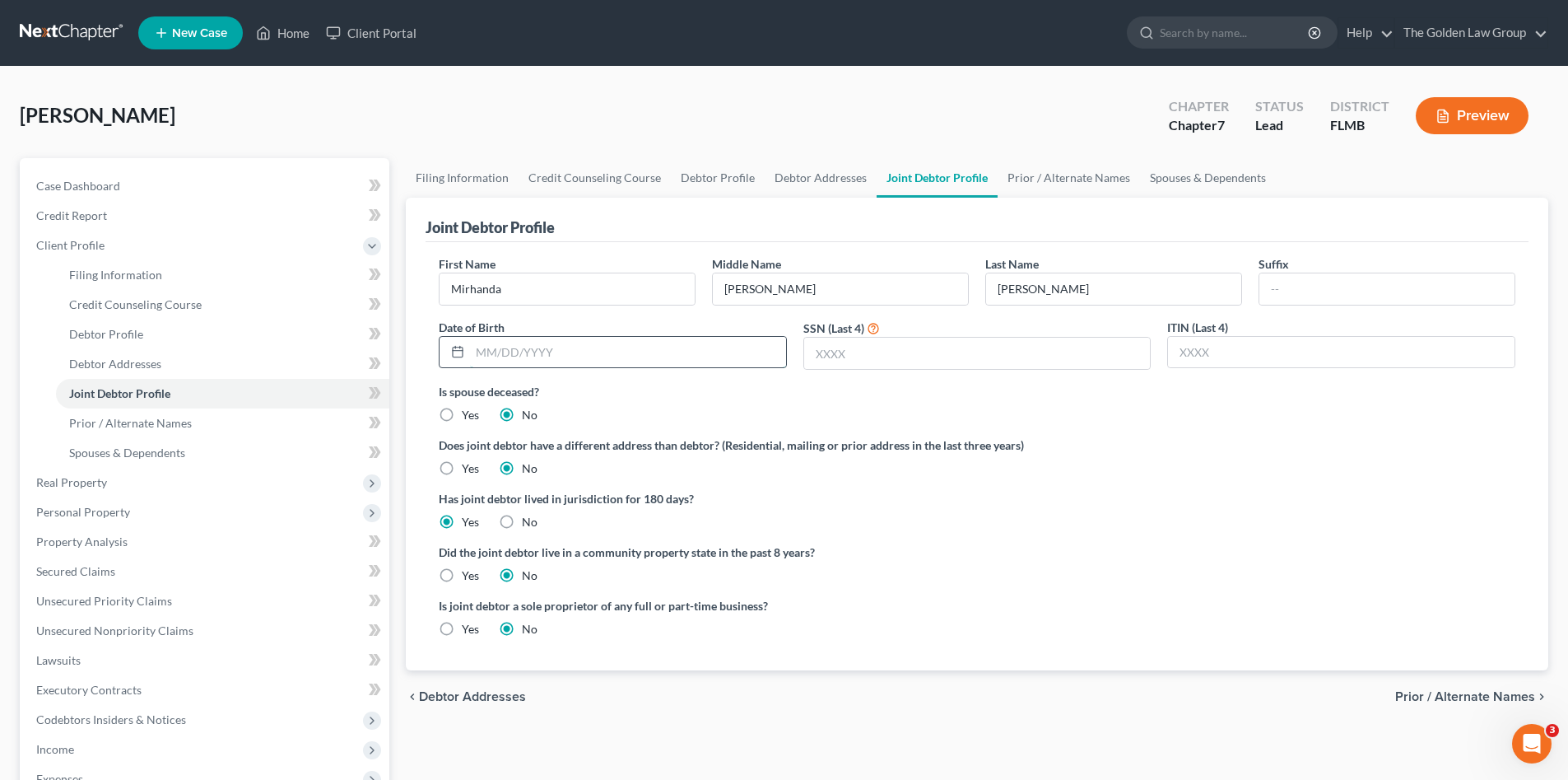
click at [511, 344] on input "text" at bounding box center [628, 353] width 316 height 31
type input "[DATE]"
click at [809, 348] on input "text" at bounding box center [977, 353] width 347 height 31
type input "9673"
click at [1254, 546] on ng-include "First Name [PERSON_NAME] Middle Name [PERSON_NAME] Last Name [PERSON_NAME] Date…" at bounding box center [977, 452] width 1077 height 395
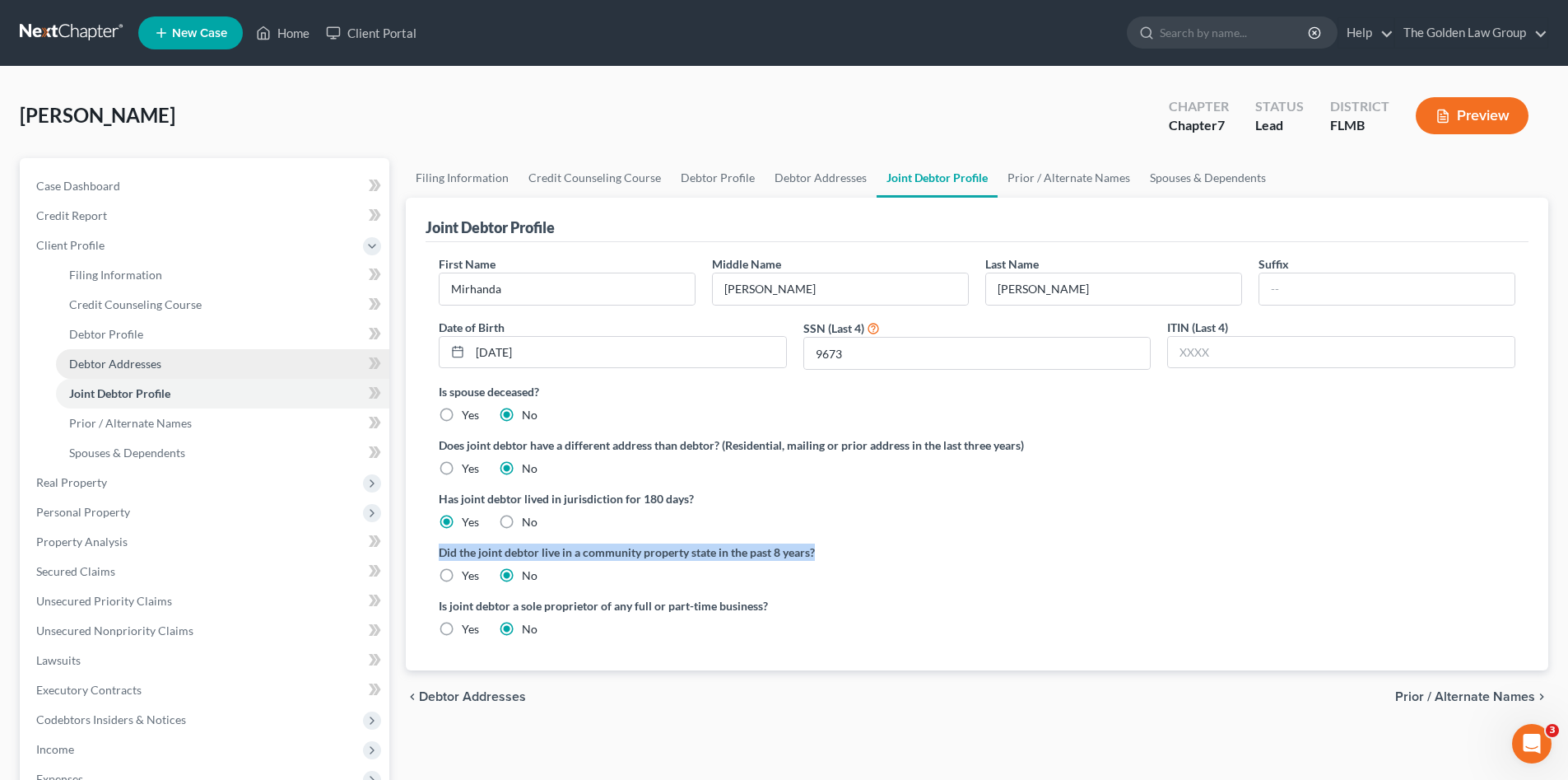
click at [154, 362] on span "Debtor Addresses" at bounding box center [116, 363] width 93 height 14
select select "0"
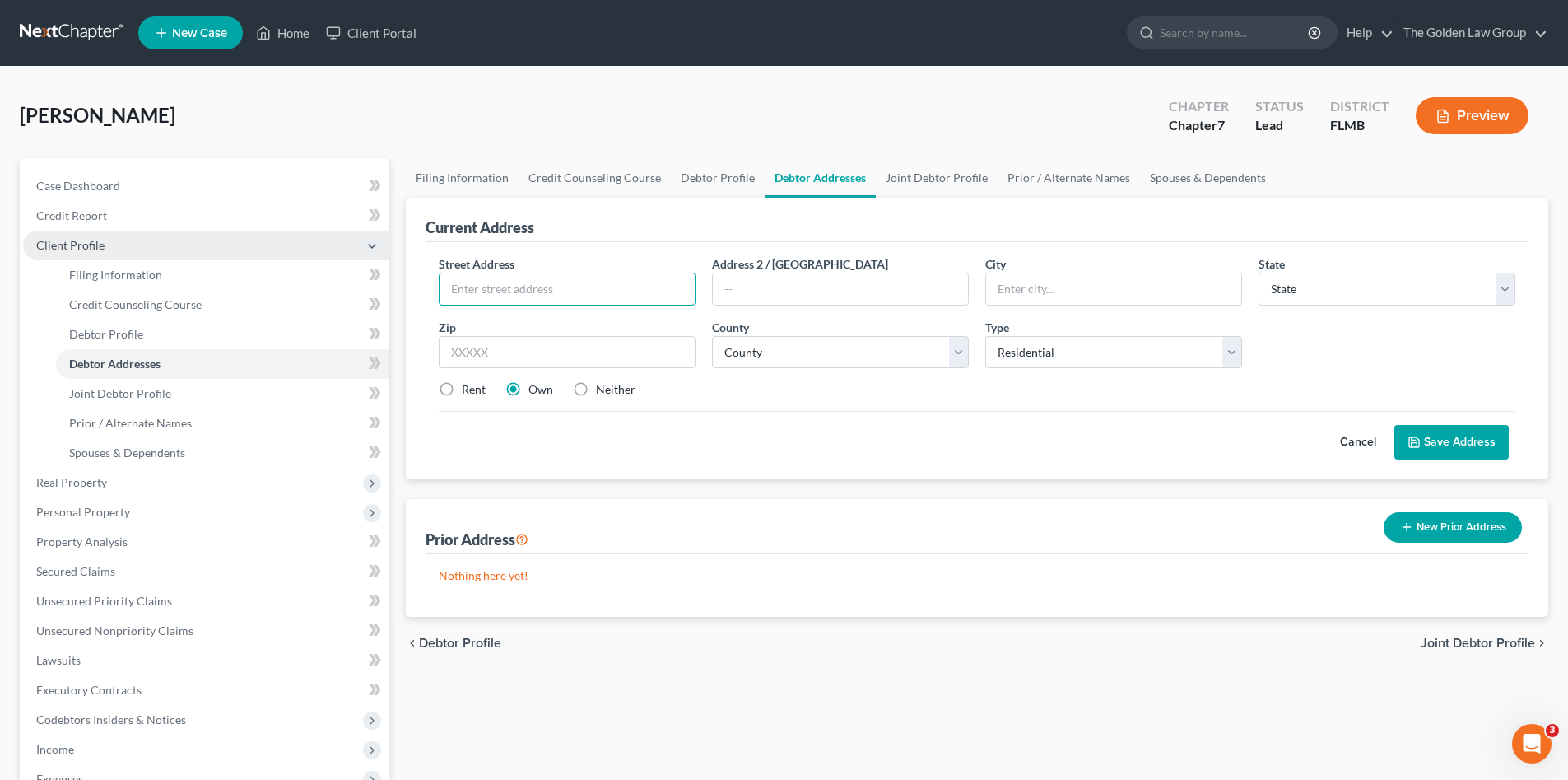
drag, startPoint x: 512, startPoint y: 290, endPoint x: 28, endPoint y: 252, distance: 485.5
click at [502, 289] on input "text" at bounding box center [567, 289] width 255 height 31
click at [512, 291] on input "text" at bounding box center [567, 289] width 255 height 31
type input "[STREET_ADDRESS]"
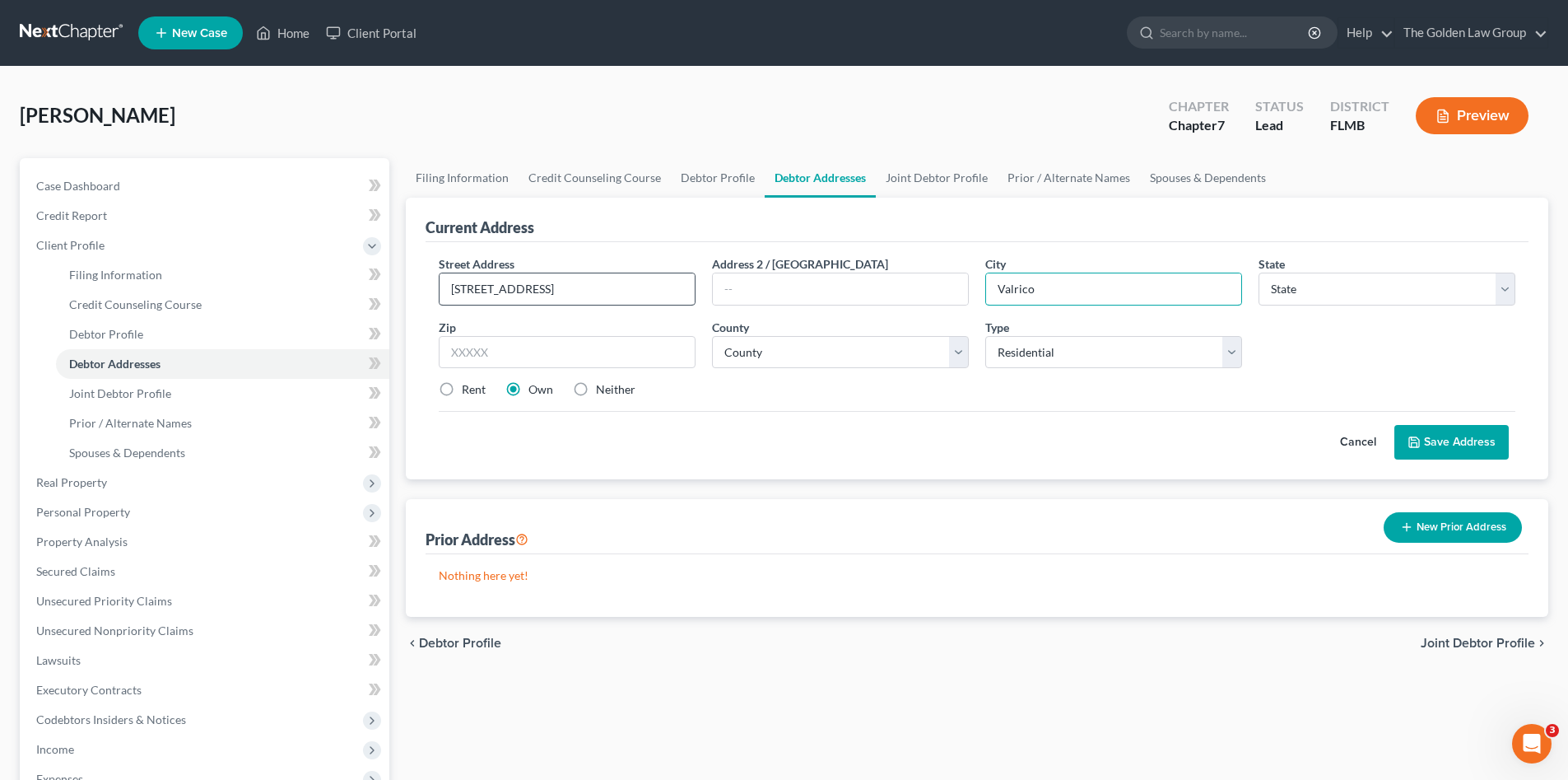
type input "Valrico"
select select "9"
type input "33596"
click at [809, 347] on select "County Alachua County Baker County Bay County Bradford County Brevard County Br…" at bounding box center [841, 353] width 257 height 33
select select "27"
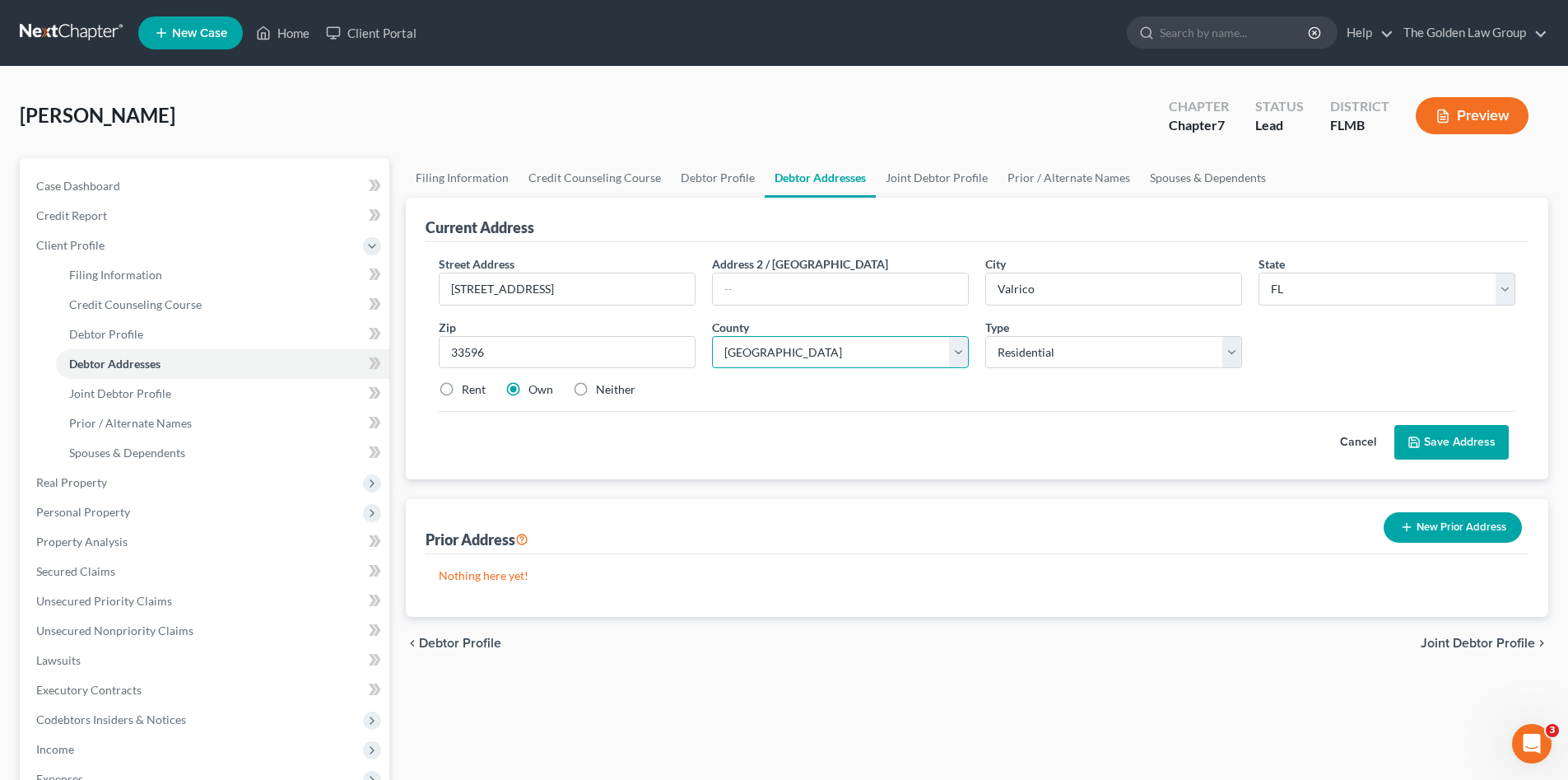
click at [712, 336] on select "County Alachua County Baker County Bay County Bradford County Brevard County Br…" at bounding box center [841, 353] width 257 height 33
click at [628, 429] on div "Cancel Save Address" at bounding box center [977, 435] width 1077 height 49
click at [1434, 448] on button "Save Address" at bounding box center [1452, 441] width 115 height 34
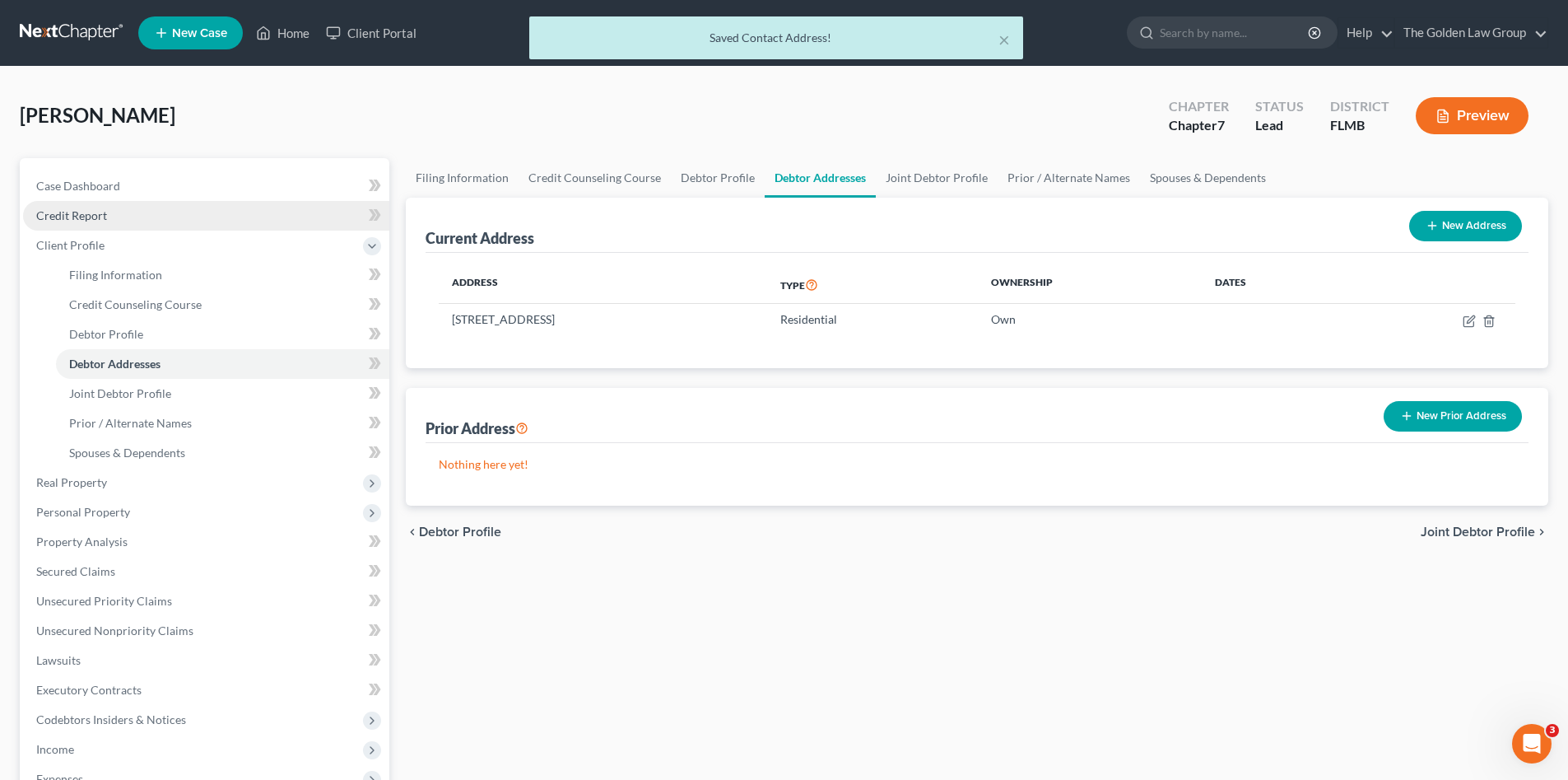
click at [84, 214] on span "Credit Report" at bounding box center [71, 215] width 71 height 14
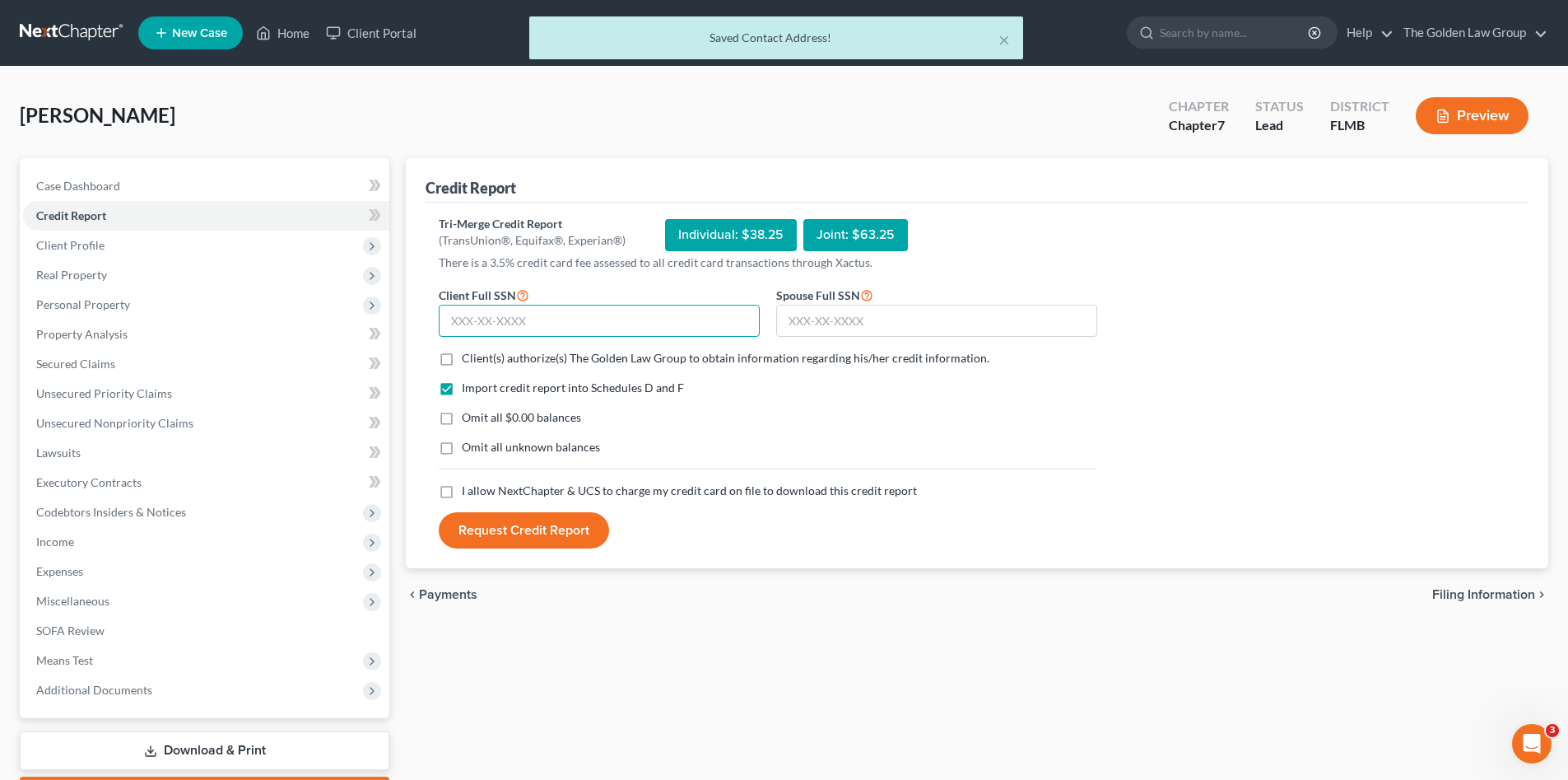
click at [518, 317] on input "text" at bounding box center [599, 321] width 321 height 33
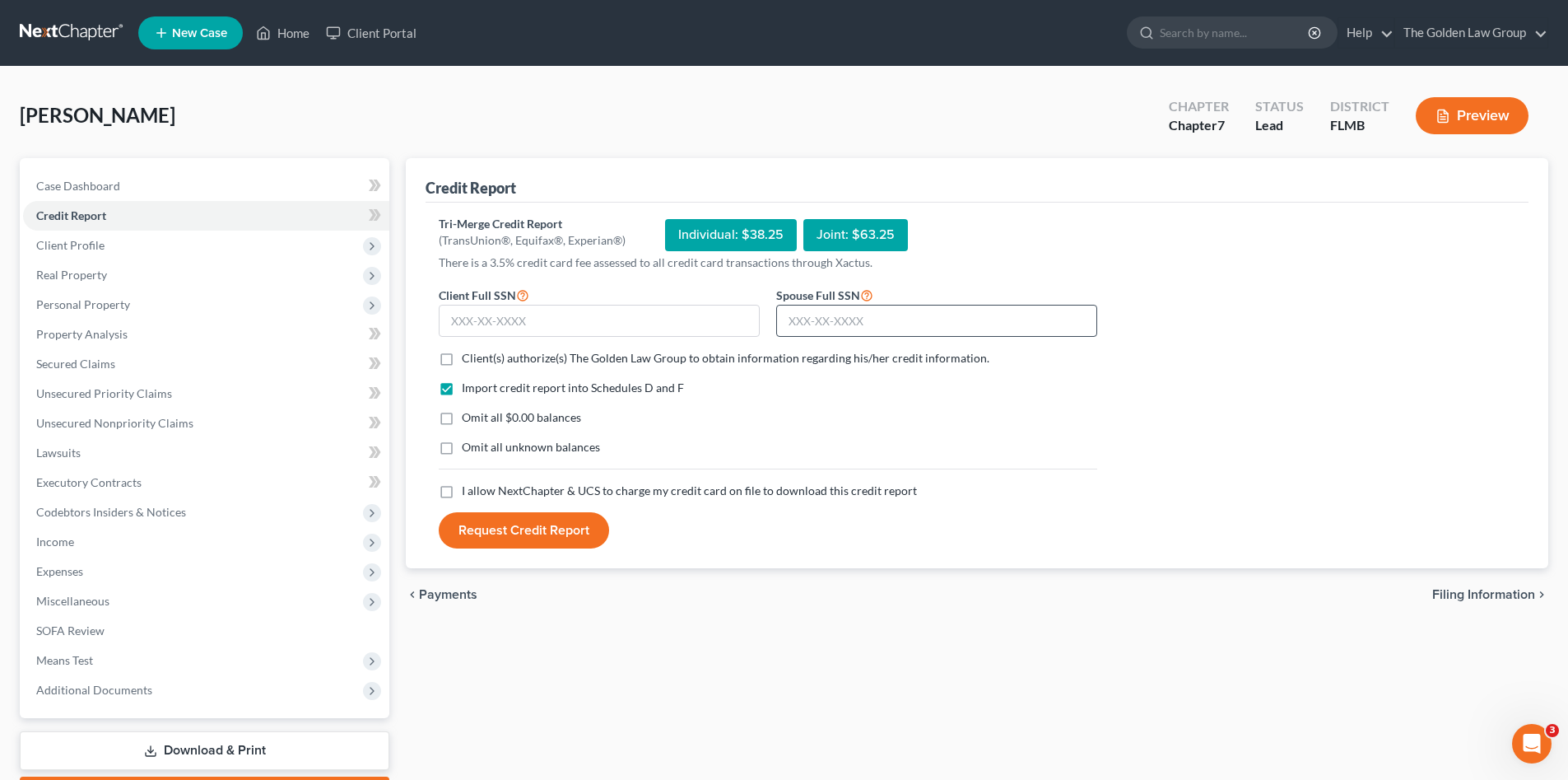
drag, startPoint x: 820, startPoint y: 303, endPoint x: 833, endPoint y: 318, distance: 19.8
click at [832, 317] on div "Spouse Full SSN *" at bounding box center [936, 311] width 338 height 53
click at [833, 319] on input "text" at bounding box center [936, 321] width 321 height 33
type input "593-80-9673"
drag, startPoint x: 696, startPoint y: 320, endPoint x: 569, endPoint y: 328, distance: 127.3
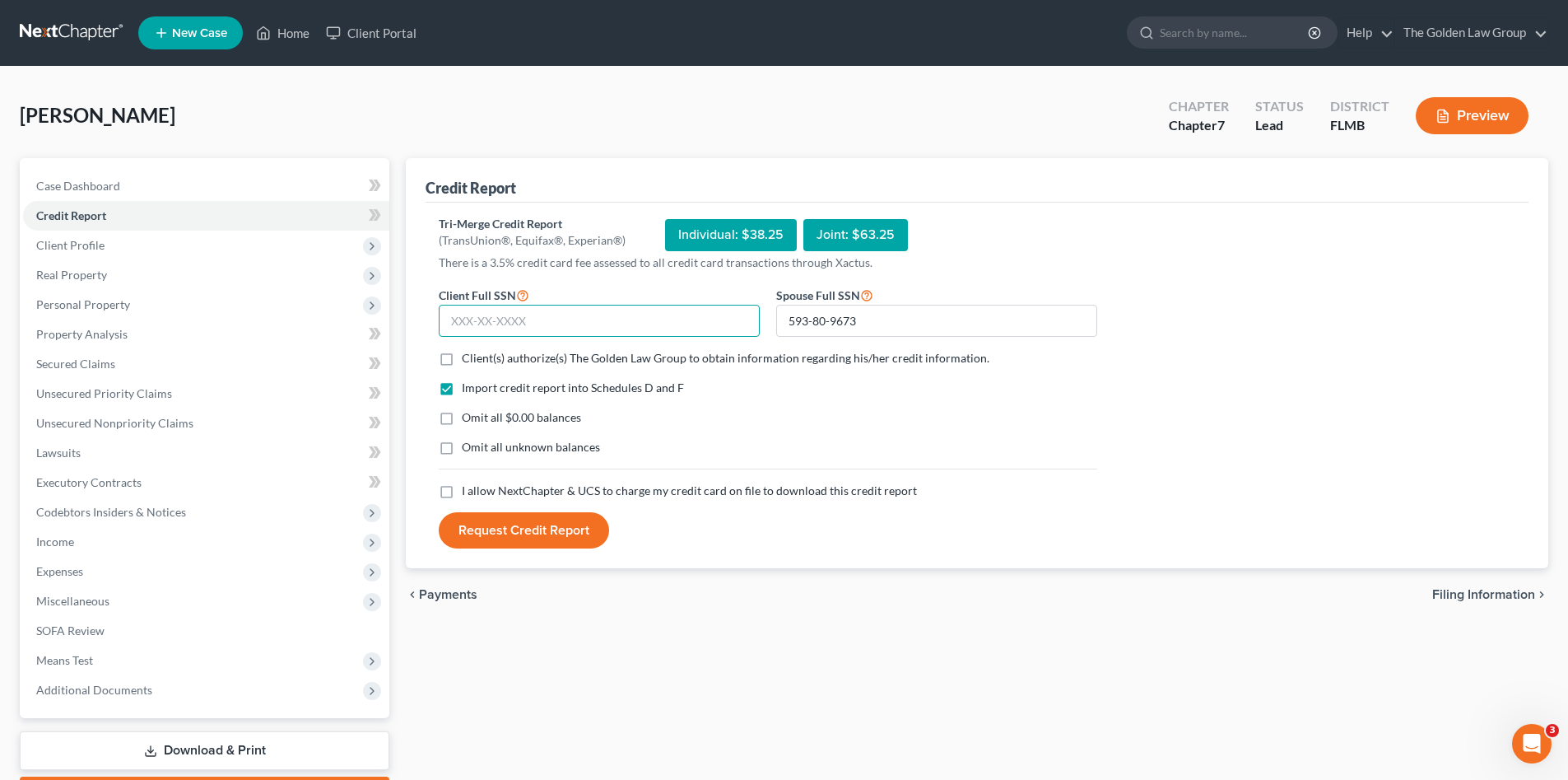
click at [696, 319] on input "text" at bounding box center [599, 321] width 321 height 33
drag, startPoint x: 512, startPoint y: 319, endPoint x: 507, endPoint y: 311, distance: 9.4
click at [512, 319] on input "text" at bounding box center [599, 321] width 321 height 33
type input "418-31-0182"
click at [462, 365] on label "Client(s) authorize(s) The Golden Law Group to obtain information regarding his…" at bounding box center [725, 358] width 527 height 17
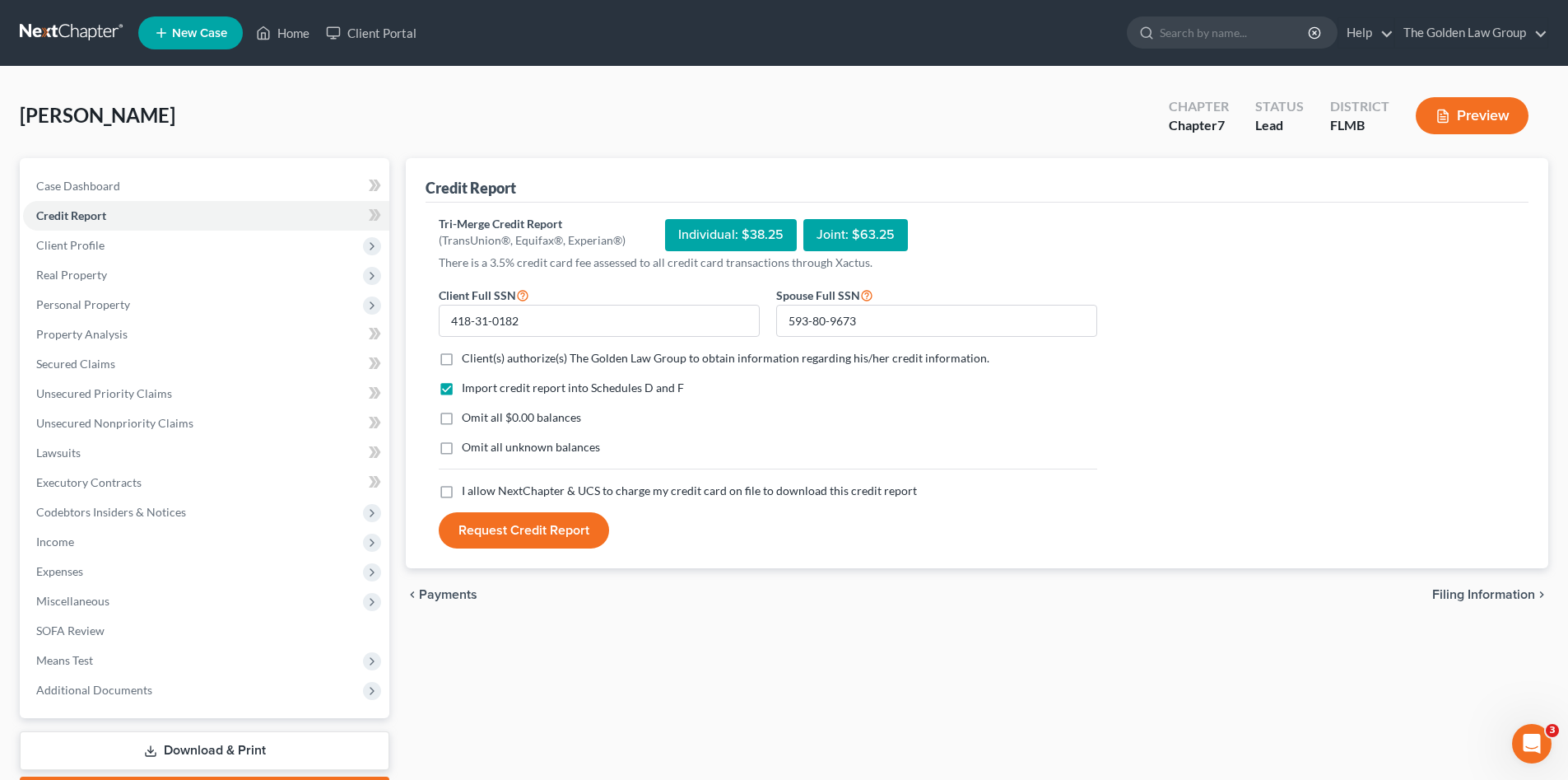
click at [468, 361] on input "Client(s) authorize(s) The Golden Law Group to obtain information regarding his…" at bounding box center [474, 355] width 11 height 11
checkbox input "true"
click at [462, 420] on label "Omit all $0.00 balances" at bounding box center [521, 417] width 119 height 17
click at [468, 420] on input "Omit all $0.00 balances" at bounding box center [474, 415] width 11 height 11
checkbox input "true"
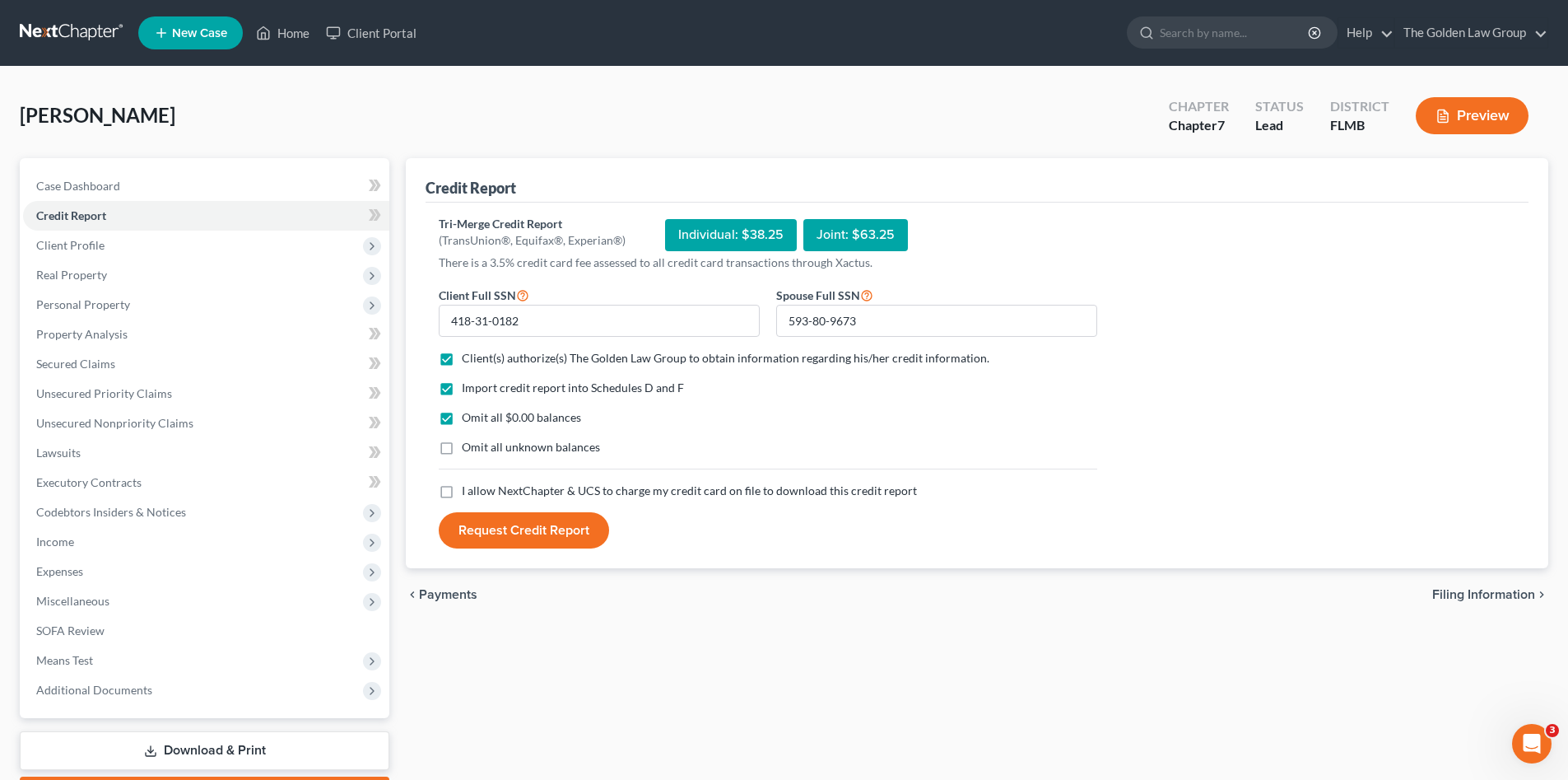
click at [462, 449] on label "Omit all unknown balances" at bounding box center [531, 447] width 139 height 17
click at [468, 449] on input "Omit all unknown balances" at bounding box center [474, 444] width 11 height 11
checkbox input "true"
click at [462, 492] on label "I allow NextChapter & UCS to charge my credit card on file to download this cre…" at bounding box center [689, 490] width 455 height 17
click at [468, 492] on input "I allow NextChapter & UCS to charge my credit card on file to download this cre…" at bounding box center [474, 488] width 11 height 11
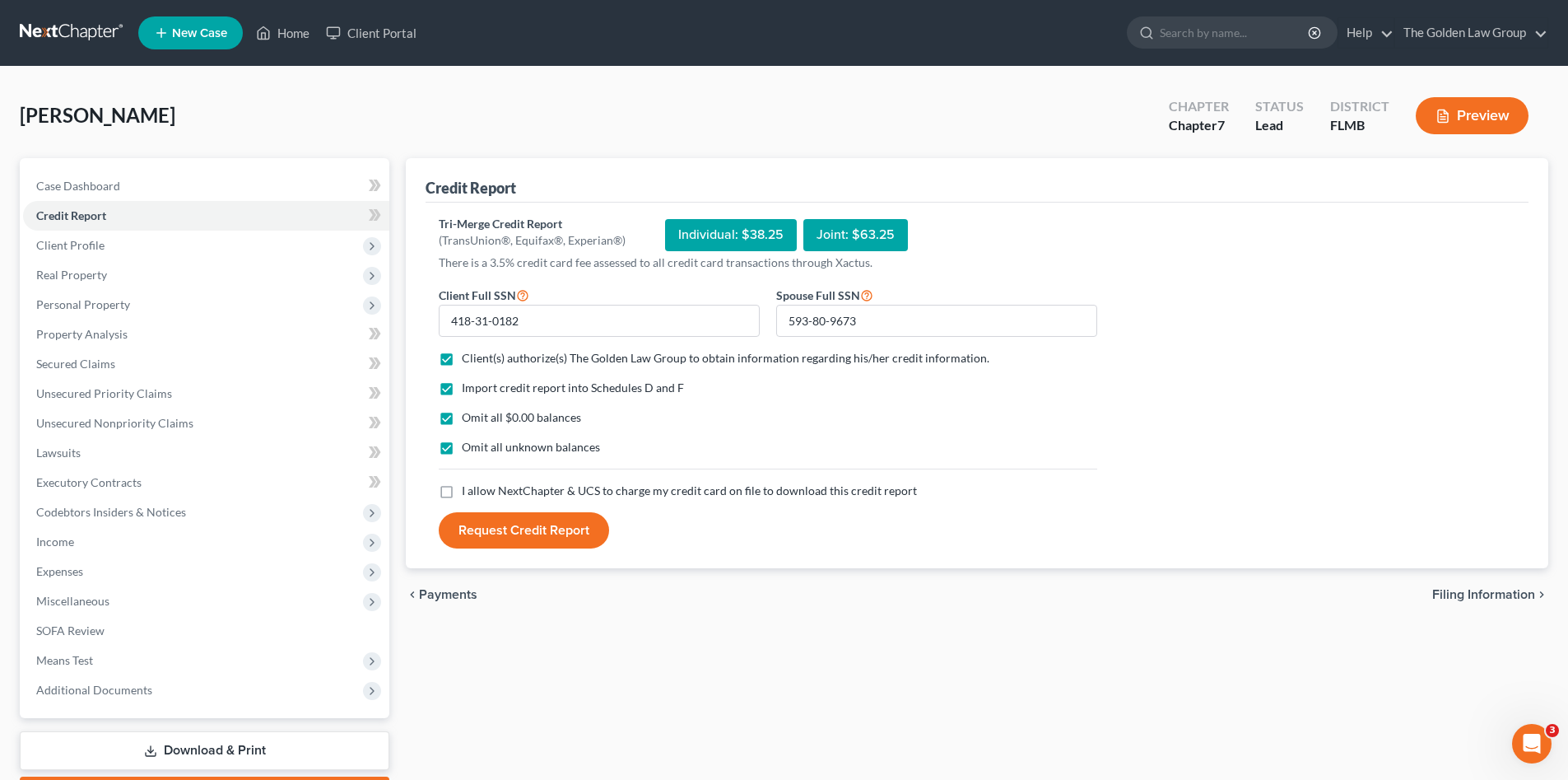
checkbox input "true"
click at [491, 524] on button "Request Credit Report" at bounding box center [524, 530] width 170 height 36
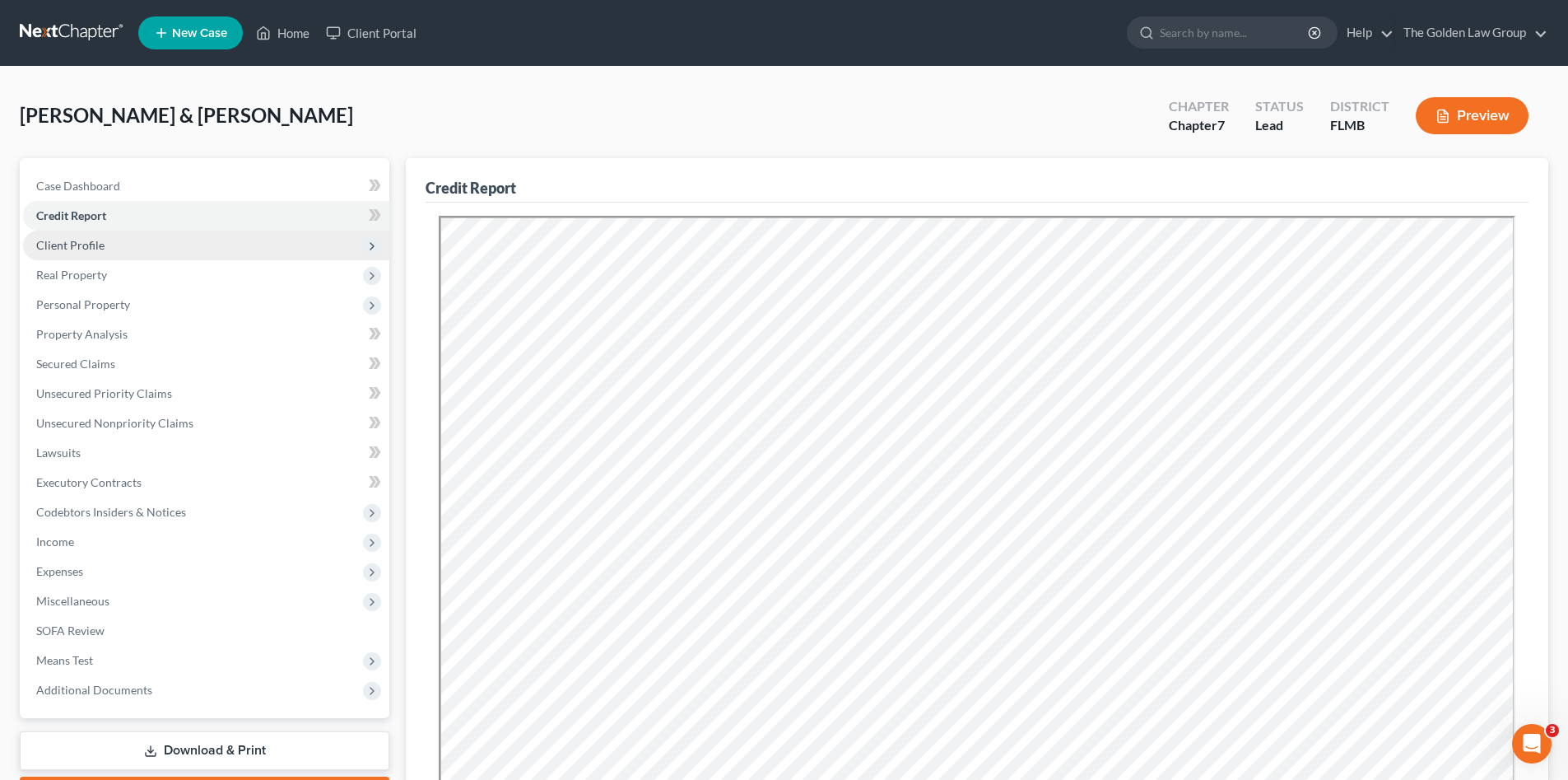
click at [105, 246] on span "Client Profile" at bounding box center [206, 245] width 366 height 30
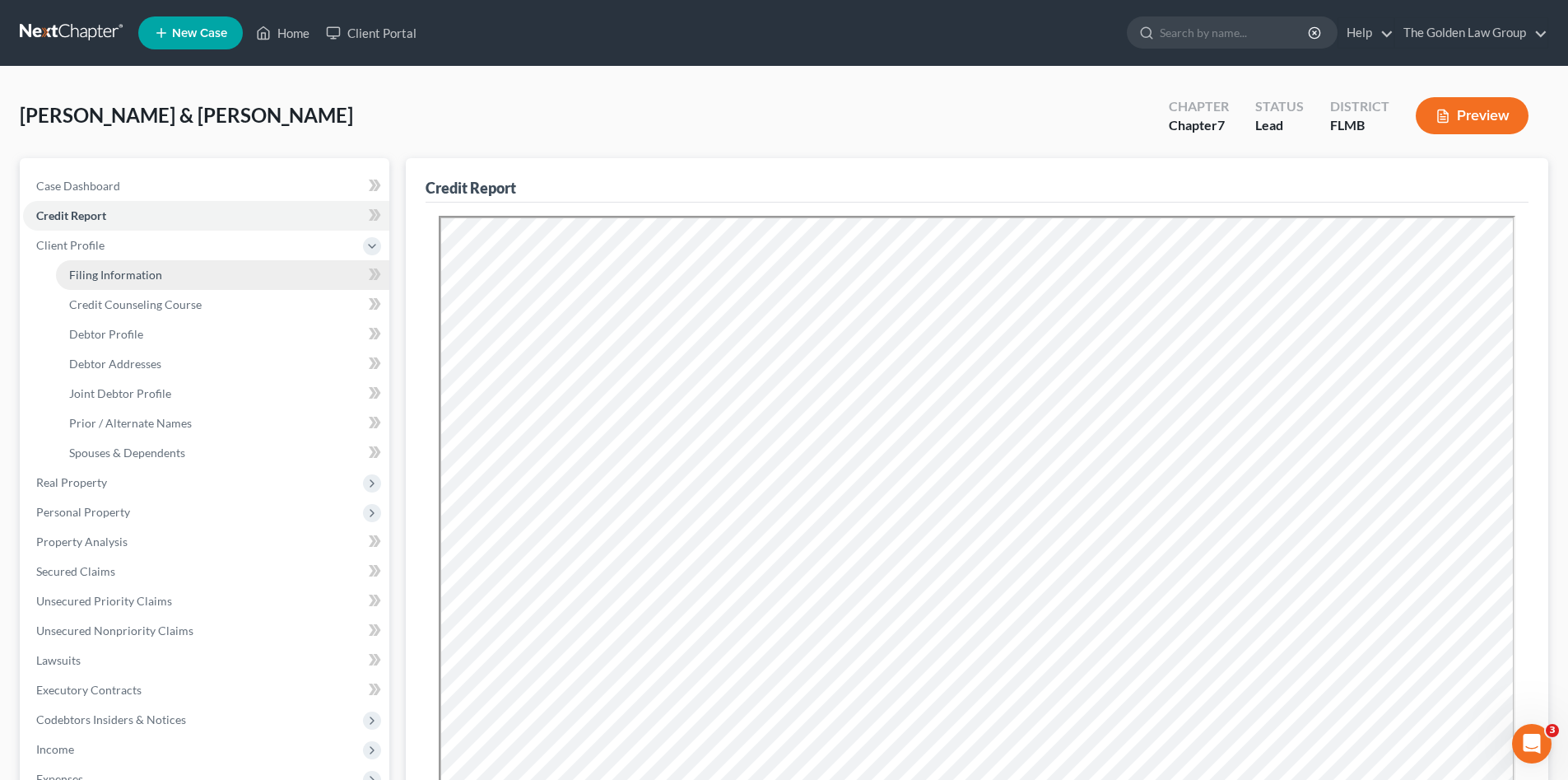
click at [116, 264] on link "Filing Information" at bounding box center [223, 275] width 333 height 30
select select "1"
select select "0"
select select "9"
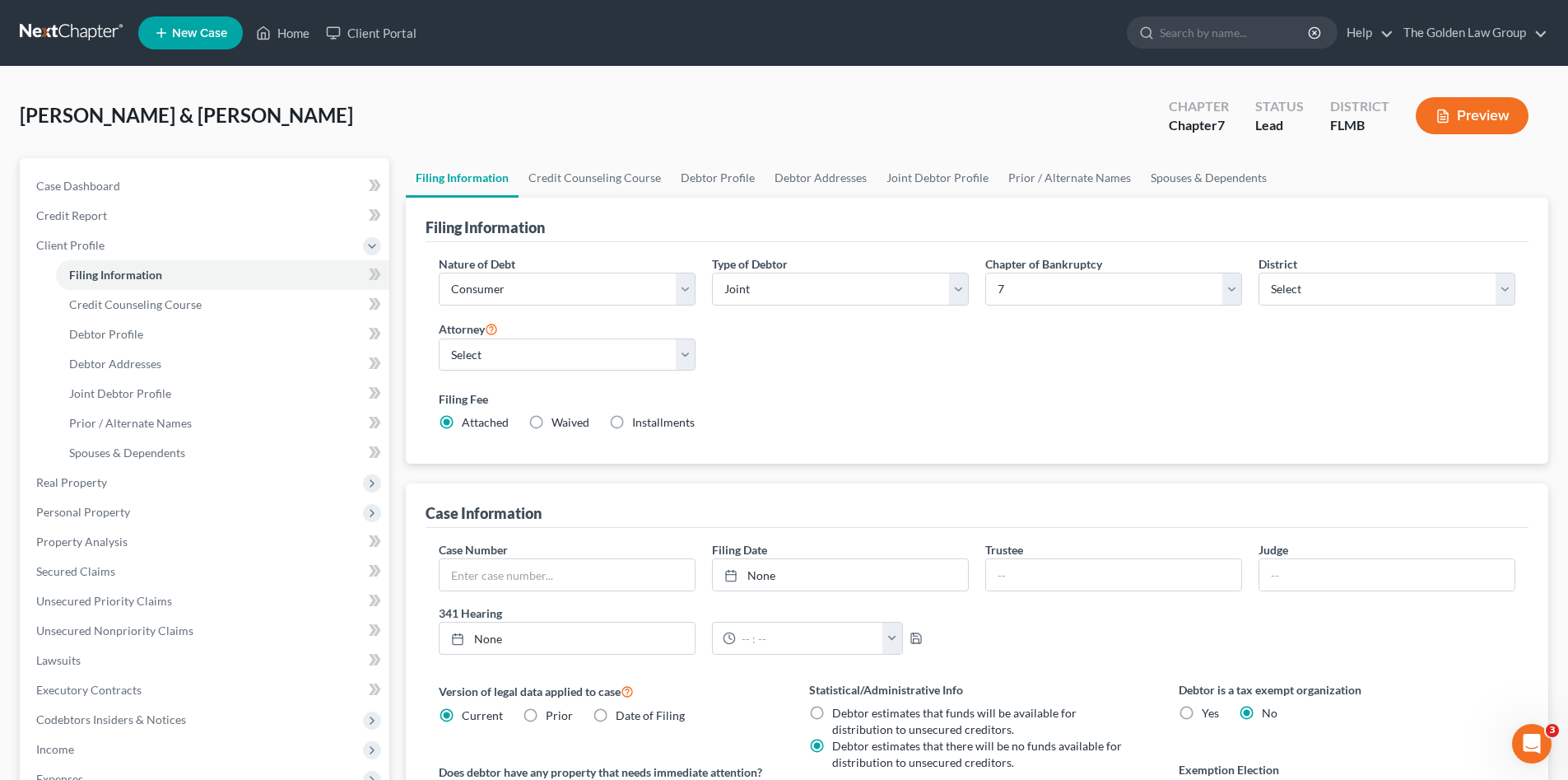
scroll to position [138, 0]
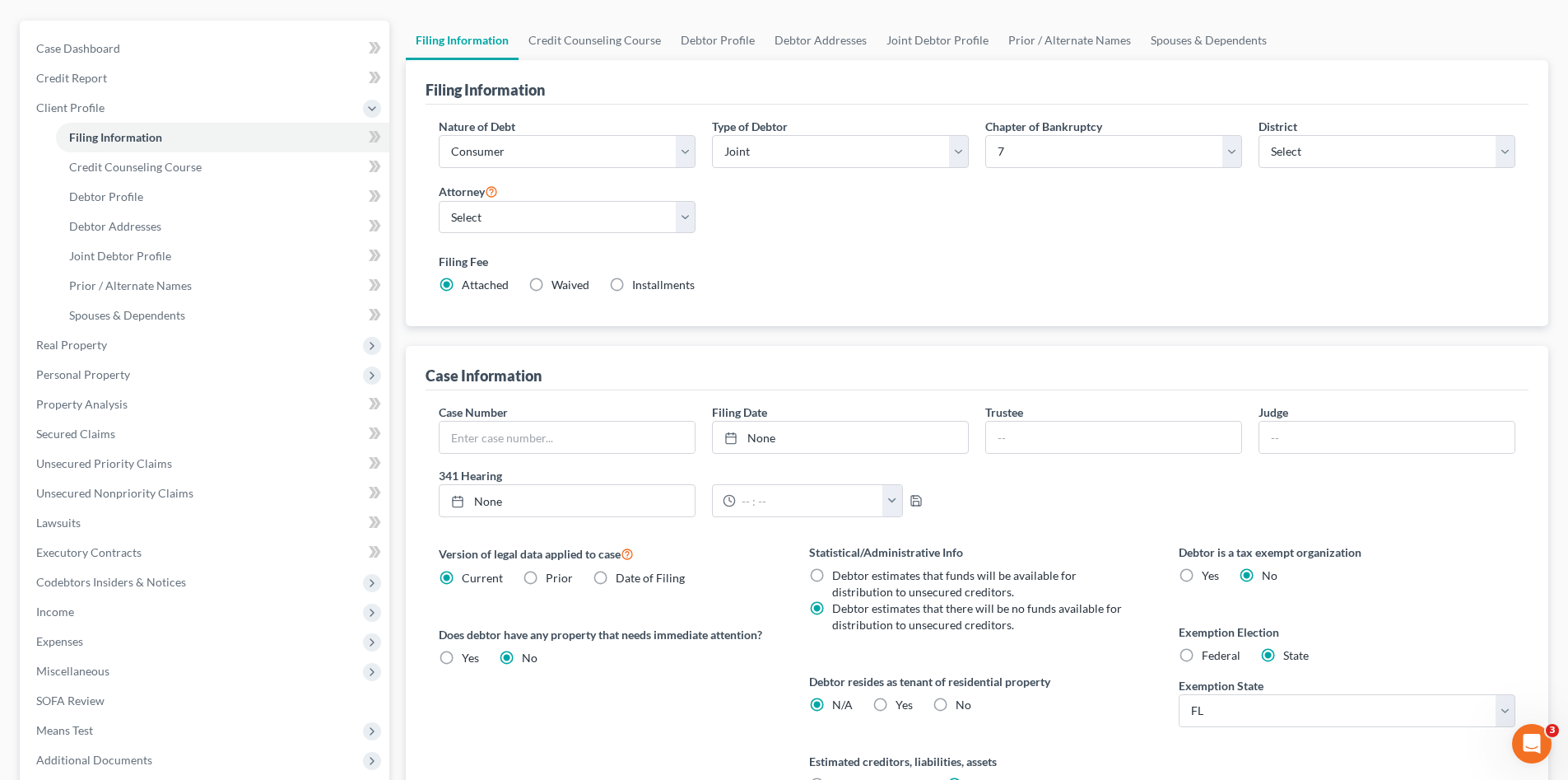
click at [956, 699] on label "No" at bounding box center [963, 705] width 16 height 17
click at [962, 699] on input "No" at bounding box center [968, 702] width 11 height 11
radio input "true"
radio input "false"
click at [151, 172] on span "Credit Counseling Course" at bounding box center [135, 167] width 132 height 14
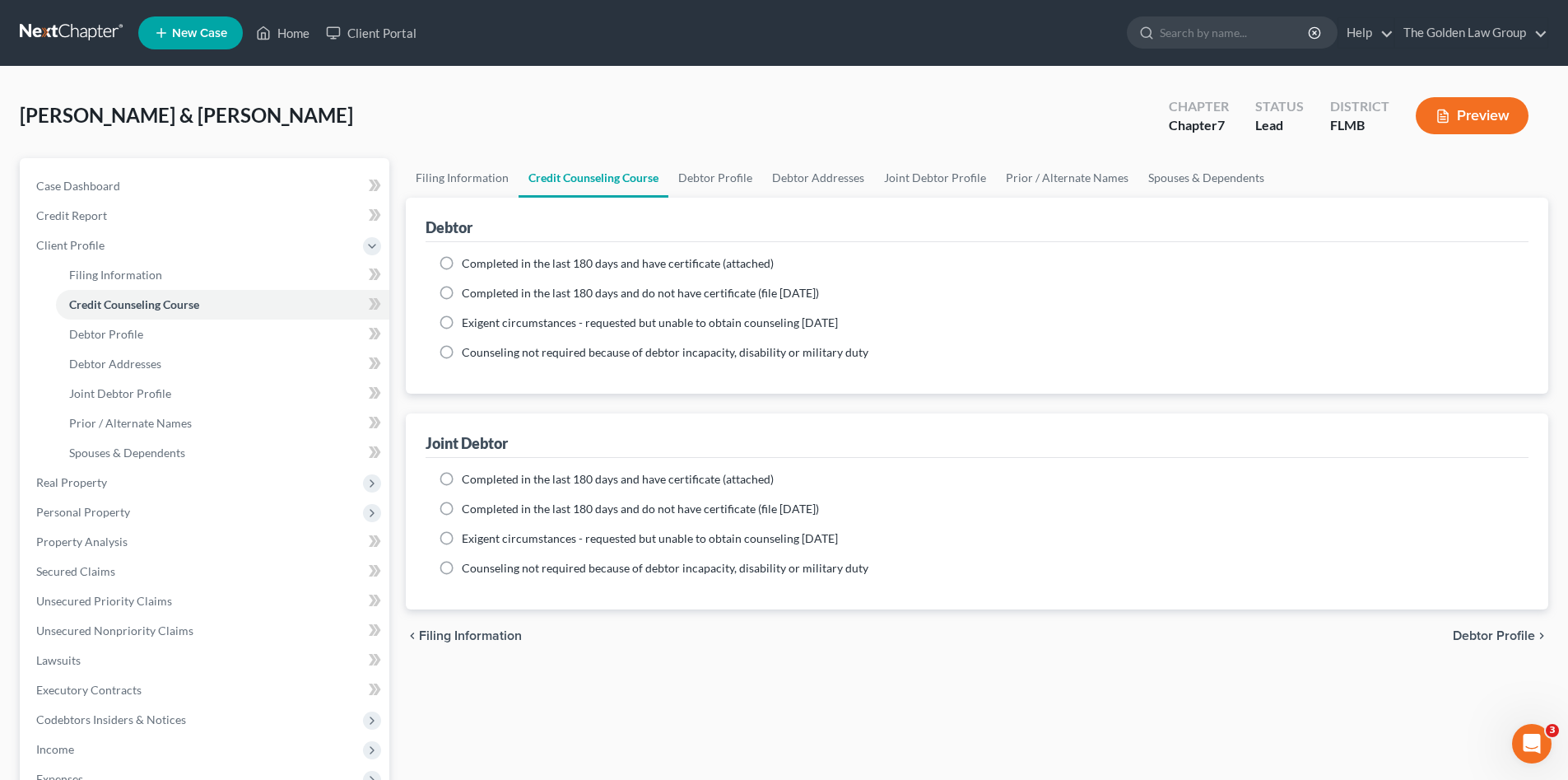
click at [708, 266] on span "Completed in the last 180 days and have certificate (attached)" at bounding box center [617, 263] width 312 height 14
click at [479, 266] on input "Completed in the last 180 days and have certificate (attached)" at bounding box center [474, 261] width 11 height 11
radio input "true"
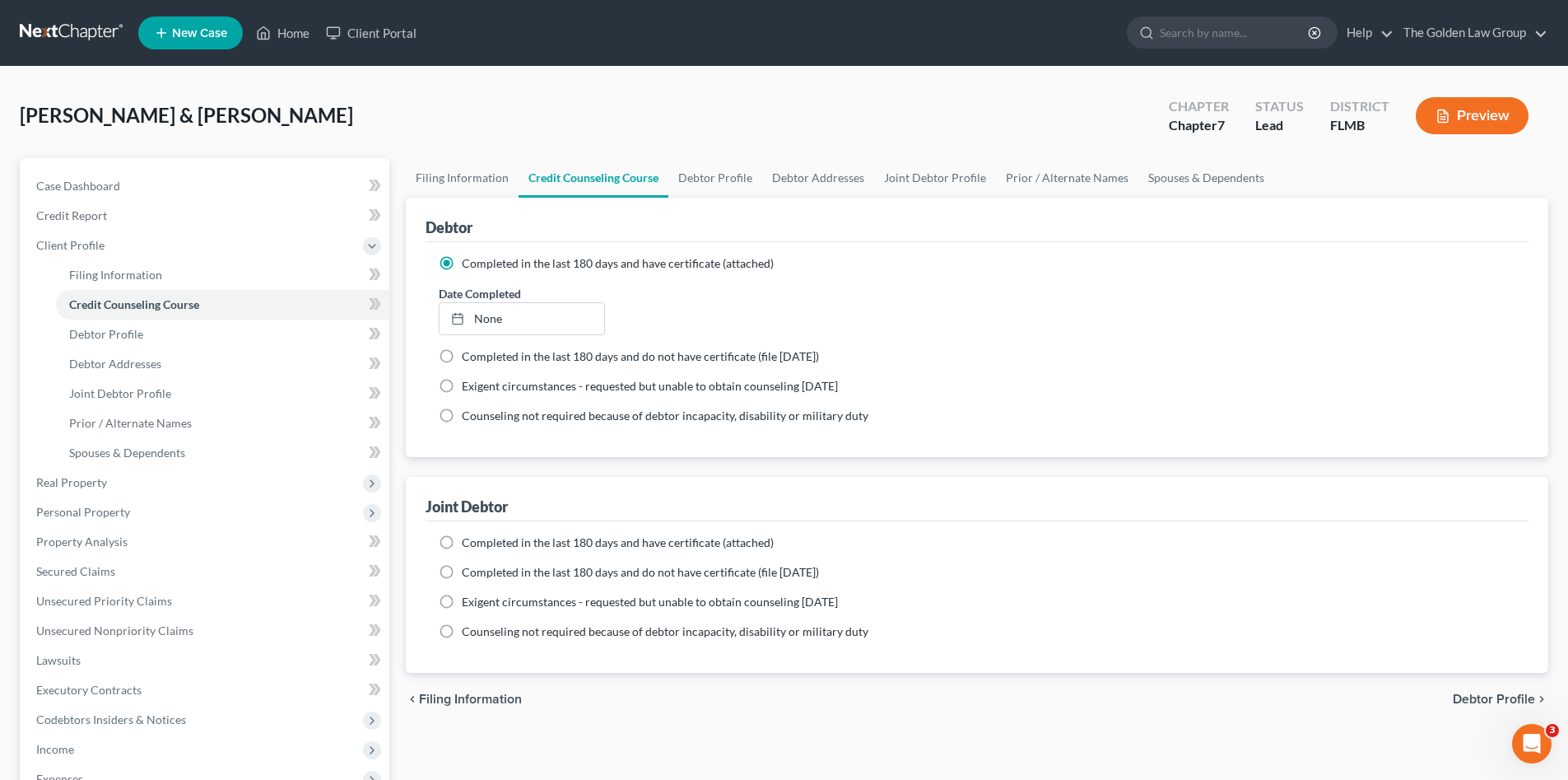
drag, startPoint x: 672, startPoint y: 543, endPoint x: 662, endPoint y: 537, distance: 11.7
click at [671, 543] on span "Completed in the last 180 days and have certificate (attached)" at bounding box center [617, 541] width 312 height 14
click at [479, 543] on input "Completed in the last 180 days and have certificate (attached)" at bounding box center [474, 540] width 11 height 11
radio input "true"
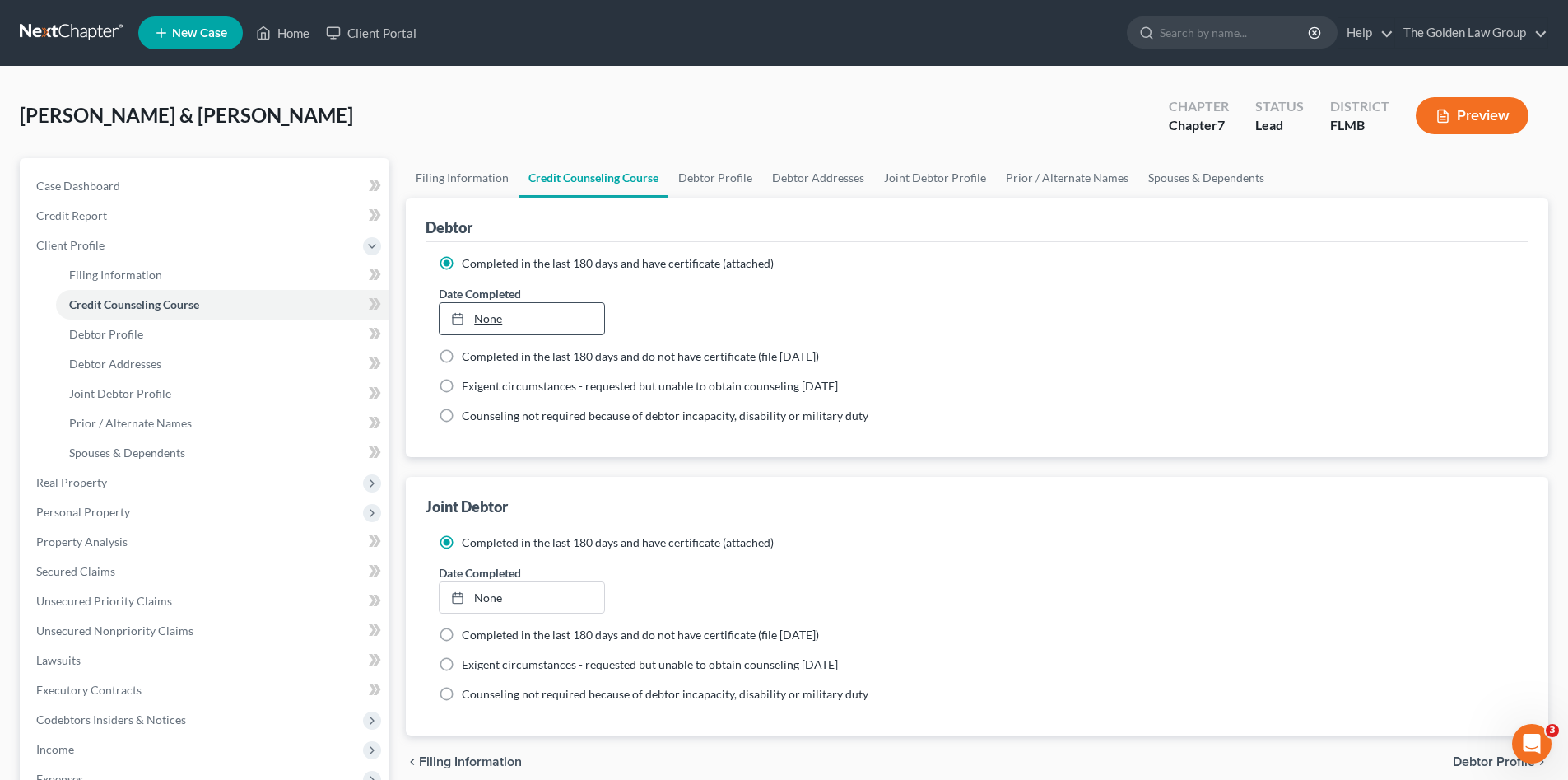
type input "9/17/2025"
click at [494, 325] on link "9/17/2025" at bounding box center [521, 318] width 164 height 31
click at [557, 598] on link "None" at bounding box center [521, 598] width 164 height 31
type input "9/17/2025"
click at [994, 570] on div "Date Completed 9/10/2025 close Date 9/10/2025 Time 12:00 AM chevron_left Septem…" at bounding box center [977, 589] width 1093 height 50
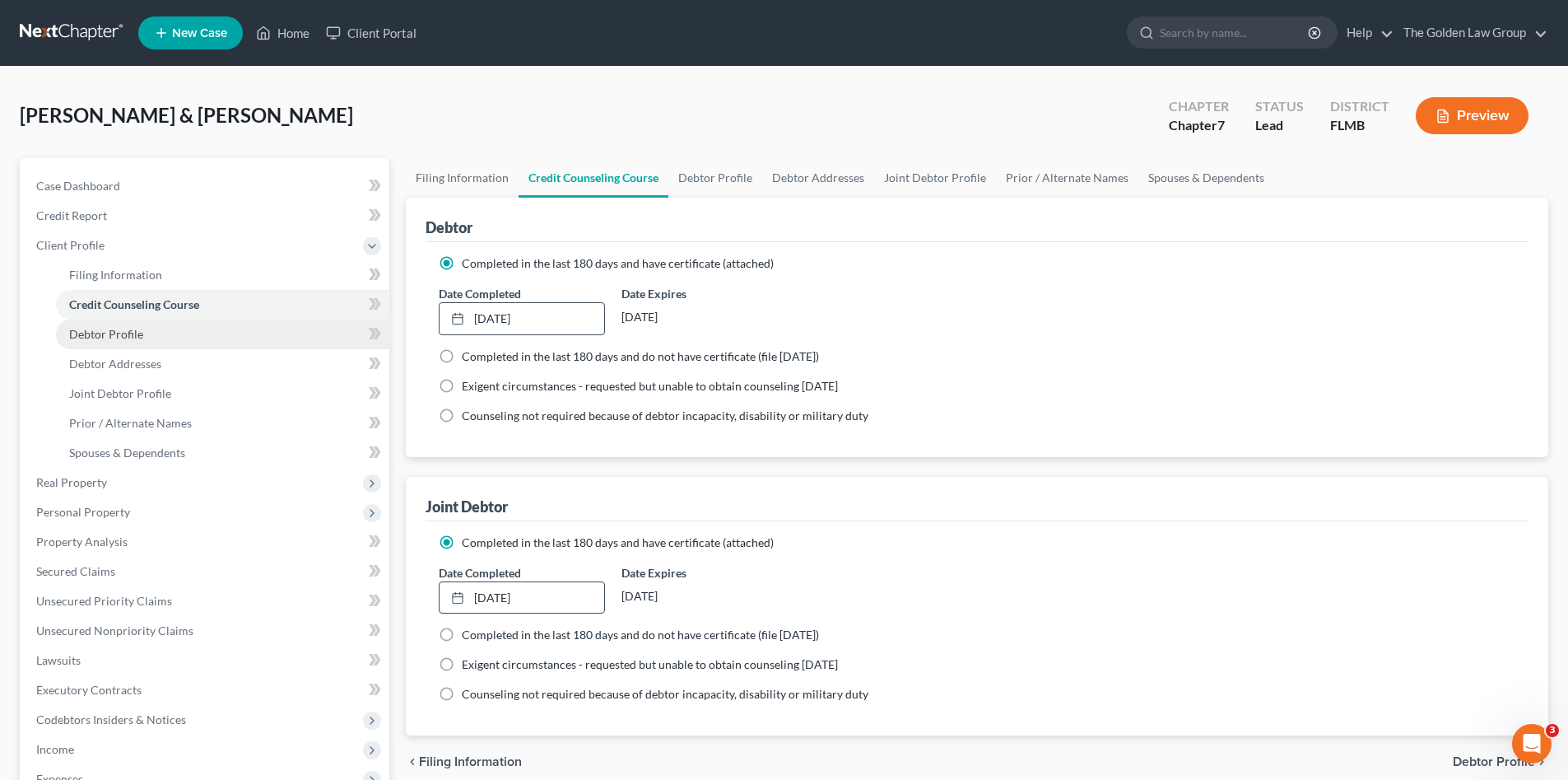
click at [125, 330] on span "Debtor Profile" at bounding box center [106, 333] width 74 height 14
select select "1"
select select "4"
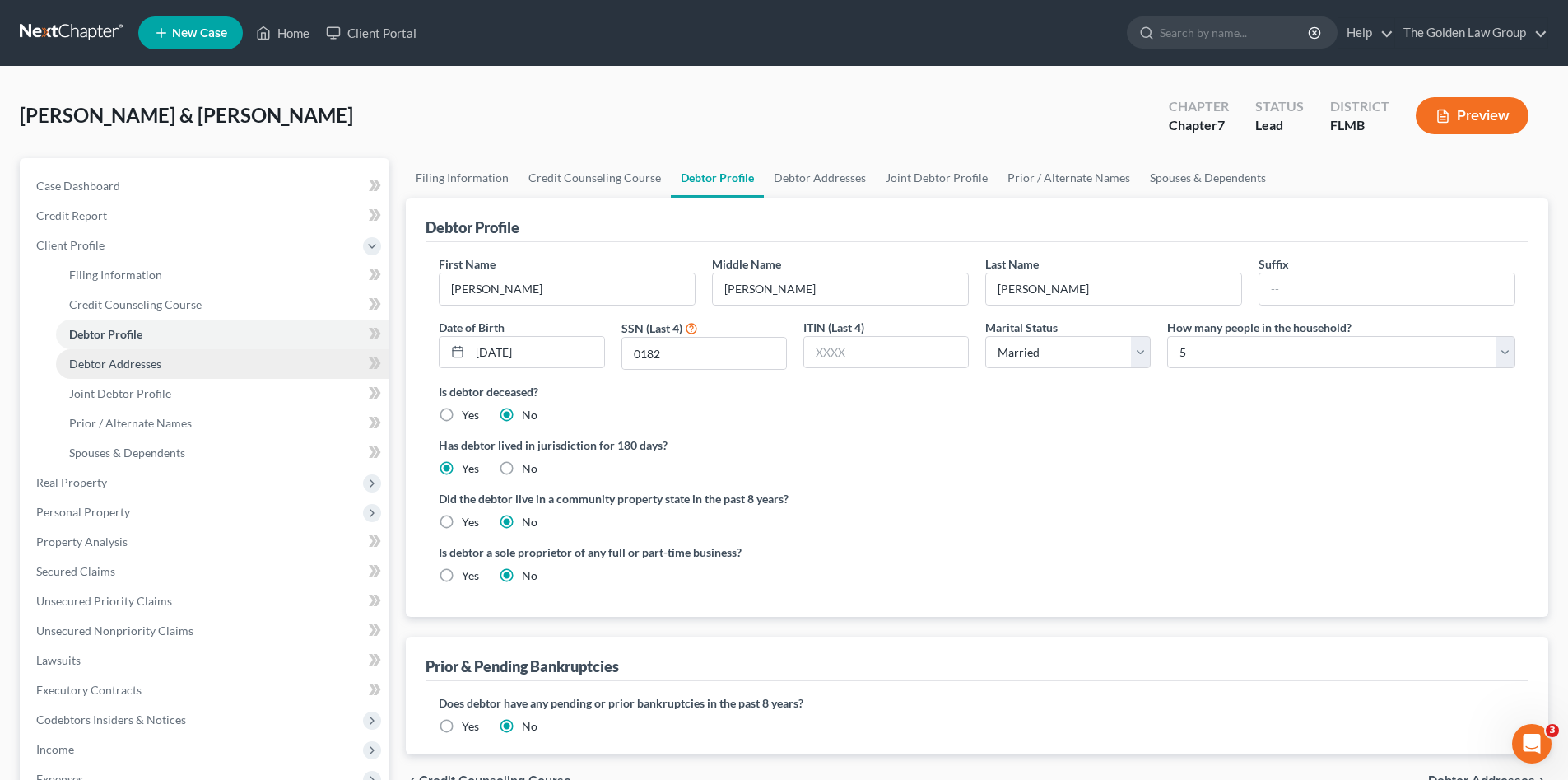
click at [134, 370] on span "Debtor Addresses" at bounding box center [116, 363] width 93 height 14
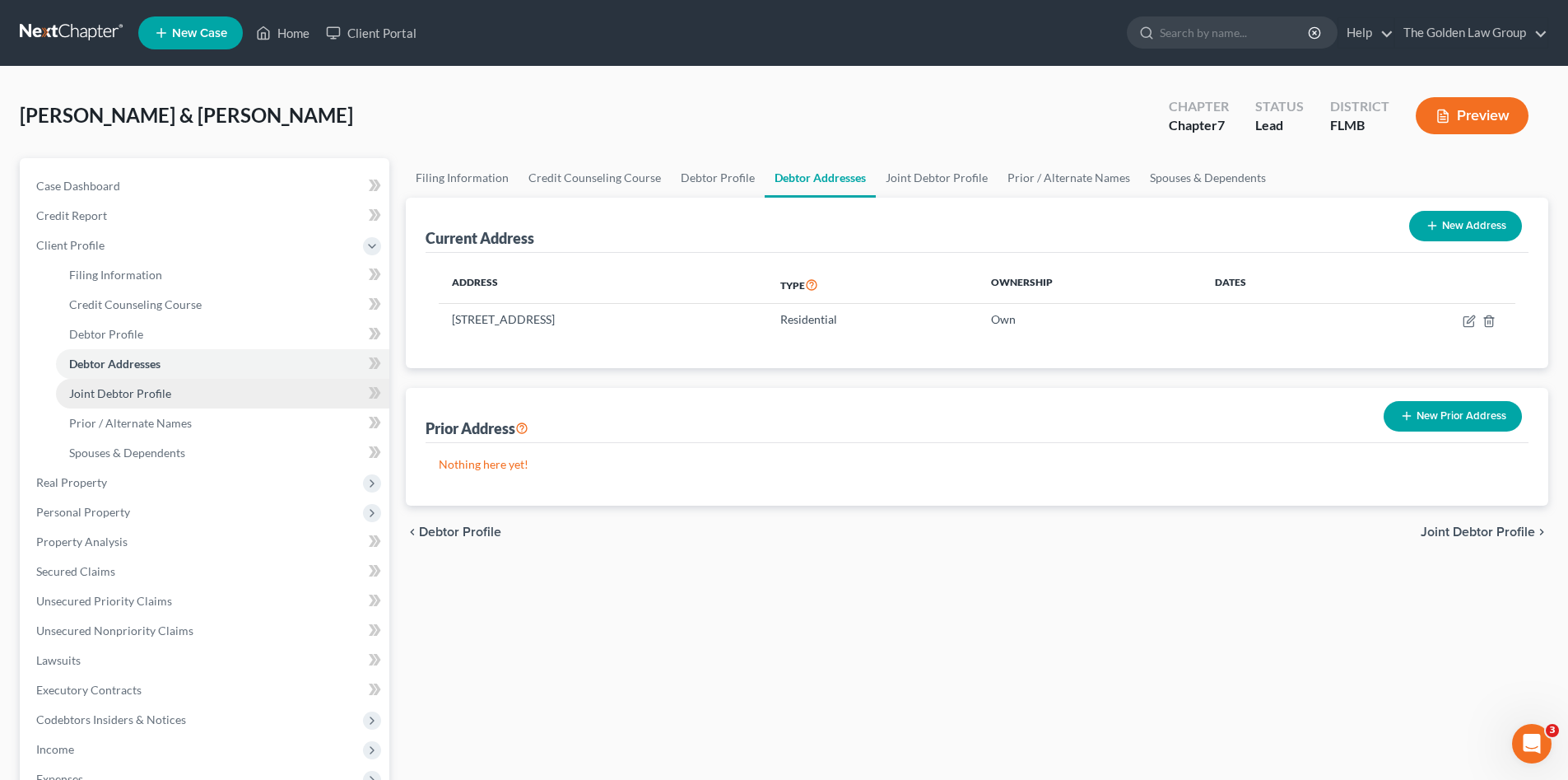
click at [145, 390] on span "Joint Debtor Profile" at bounding box center [120, 392] width 102 height 14
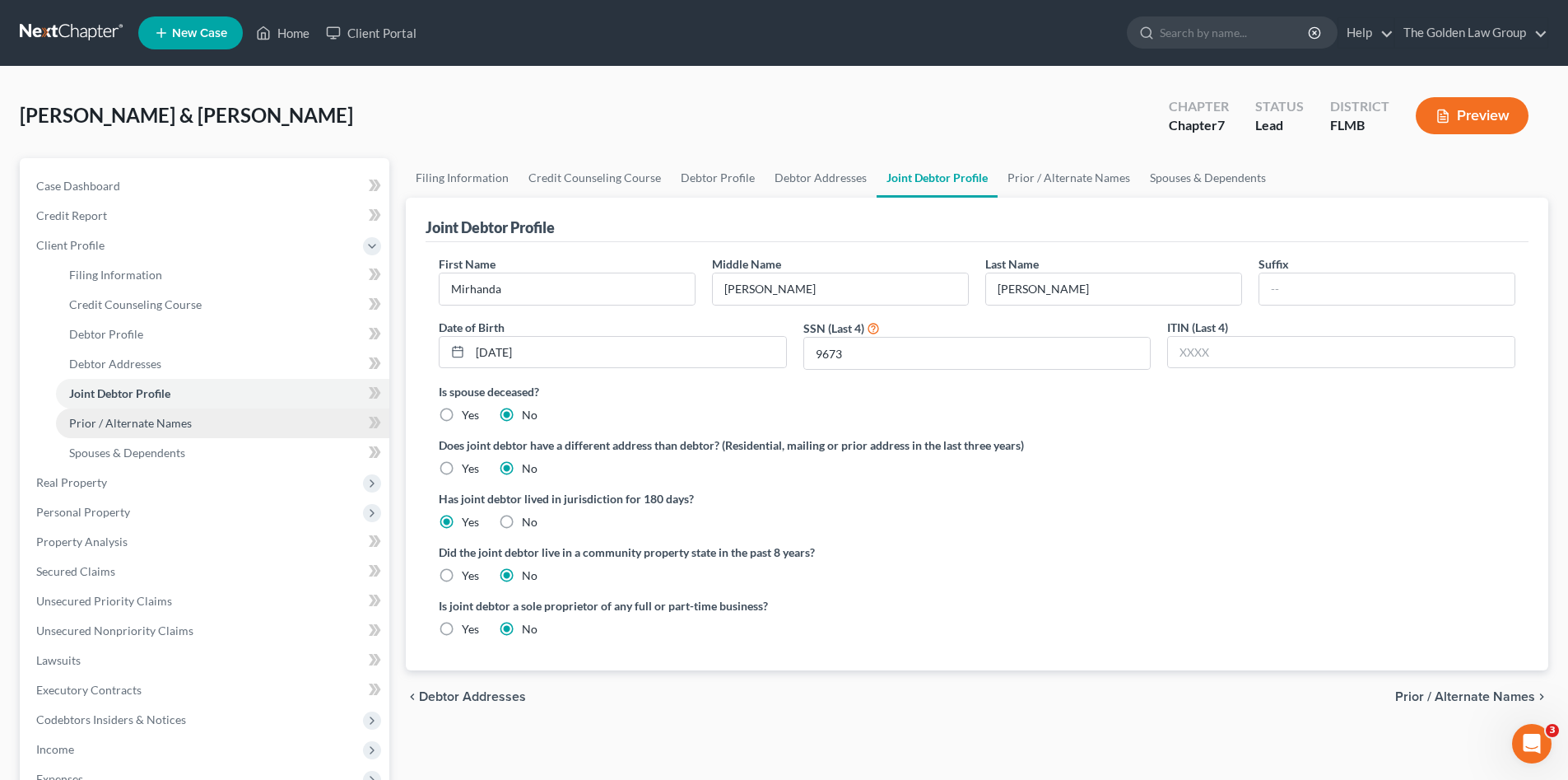
click at [148, 419] on span "Prior / Alternate Names" at bounding box center [130, 422] width 123 height 14
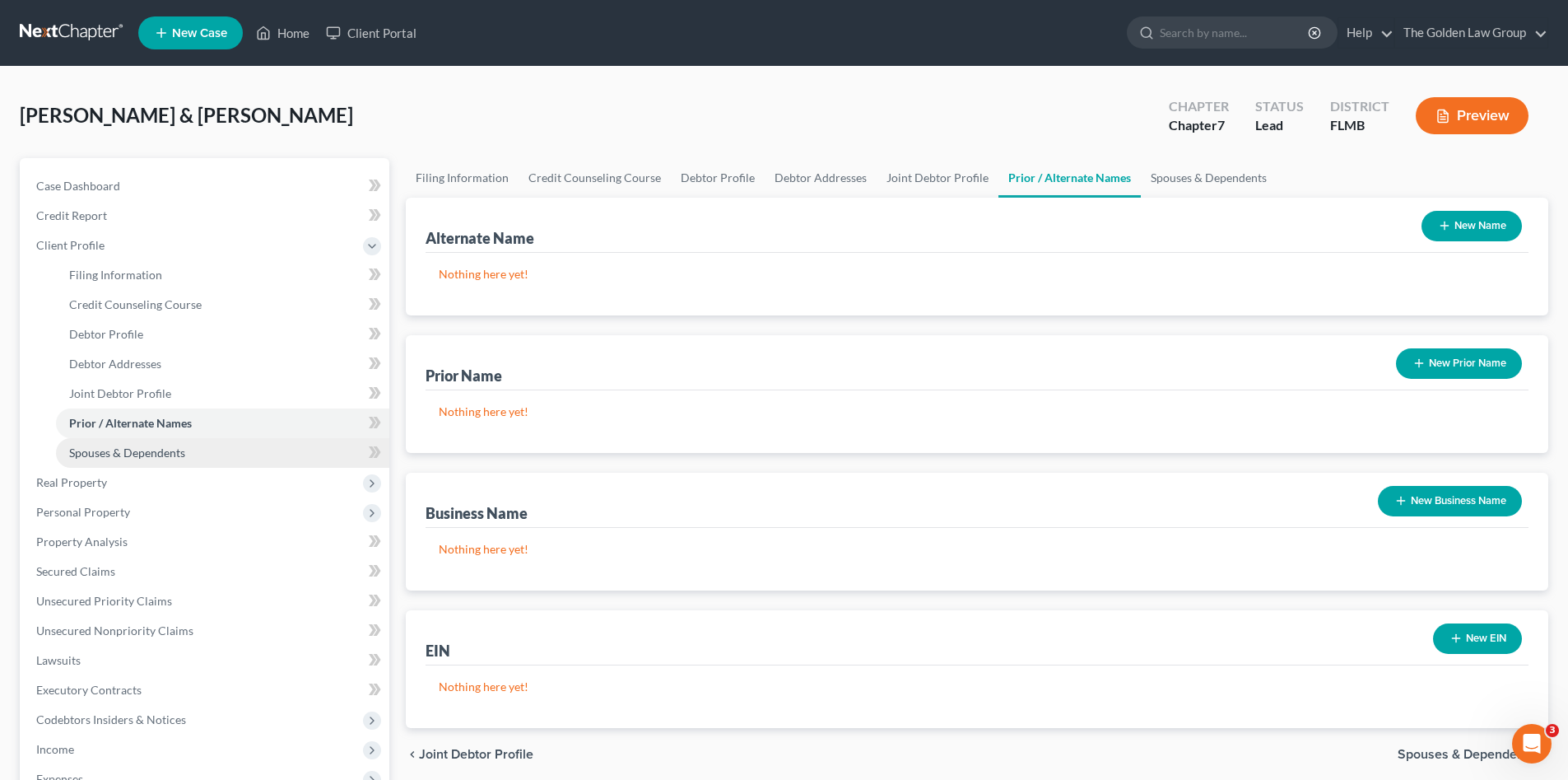
click at [158, 445] on span "Spouses & Dependents" at bounding box center [127, 452] width 116 height 14
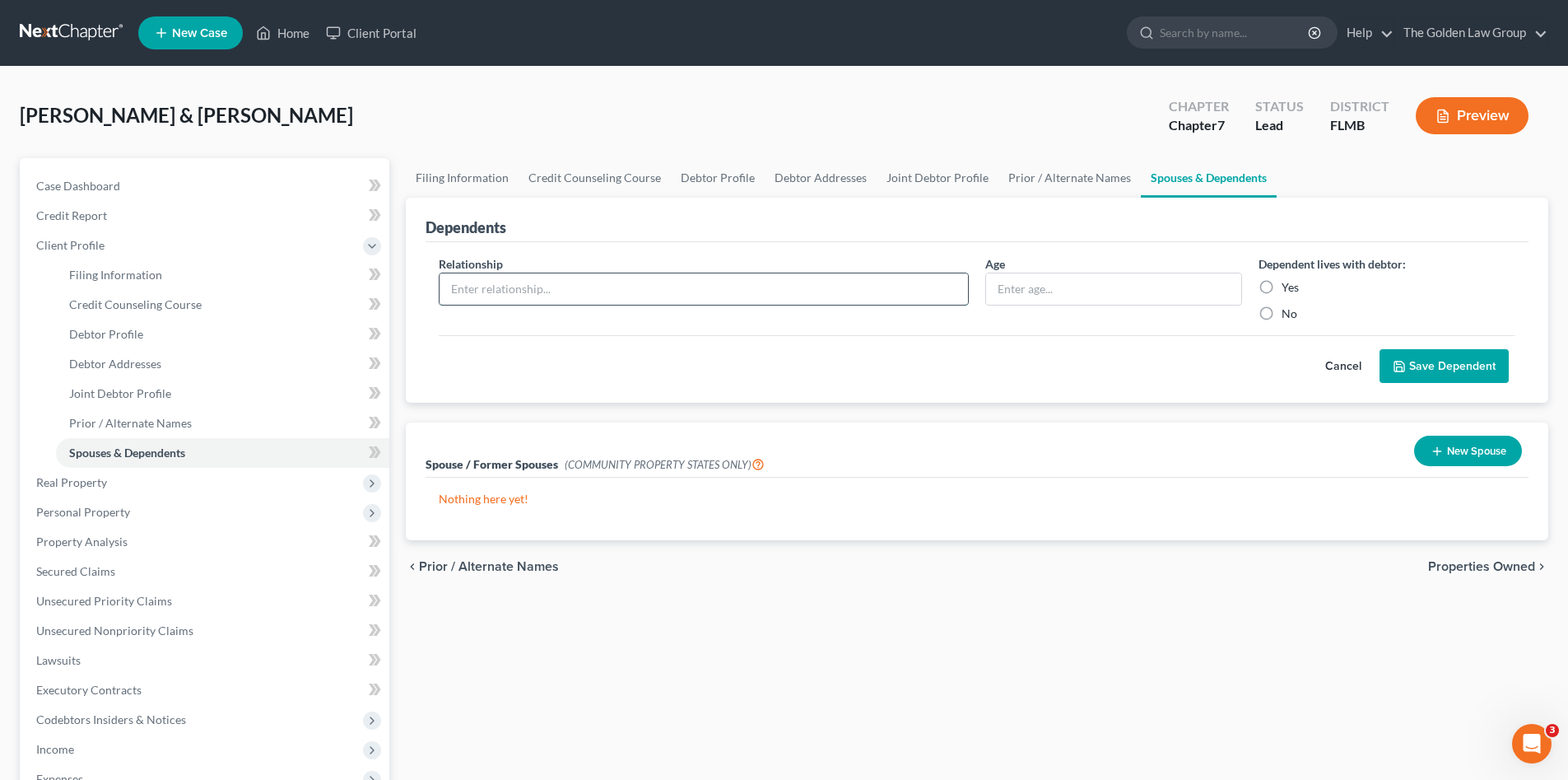
click at [794, 296] on input "text" at bounding box center [703, 289] width 528 height 31
type input "Daugher"
type input "13 Years Old"
click at [1282, 288] on label "Yes" at bounding box center [1290, 288] width 18 height 17
click at [1289, 288] on input "Yes" at bounding box center [1294, 285] width 11 height 11
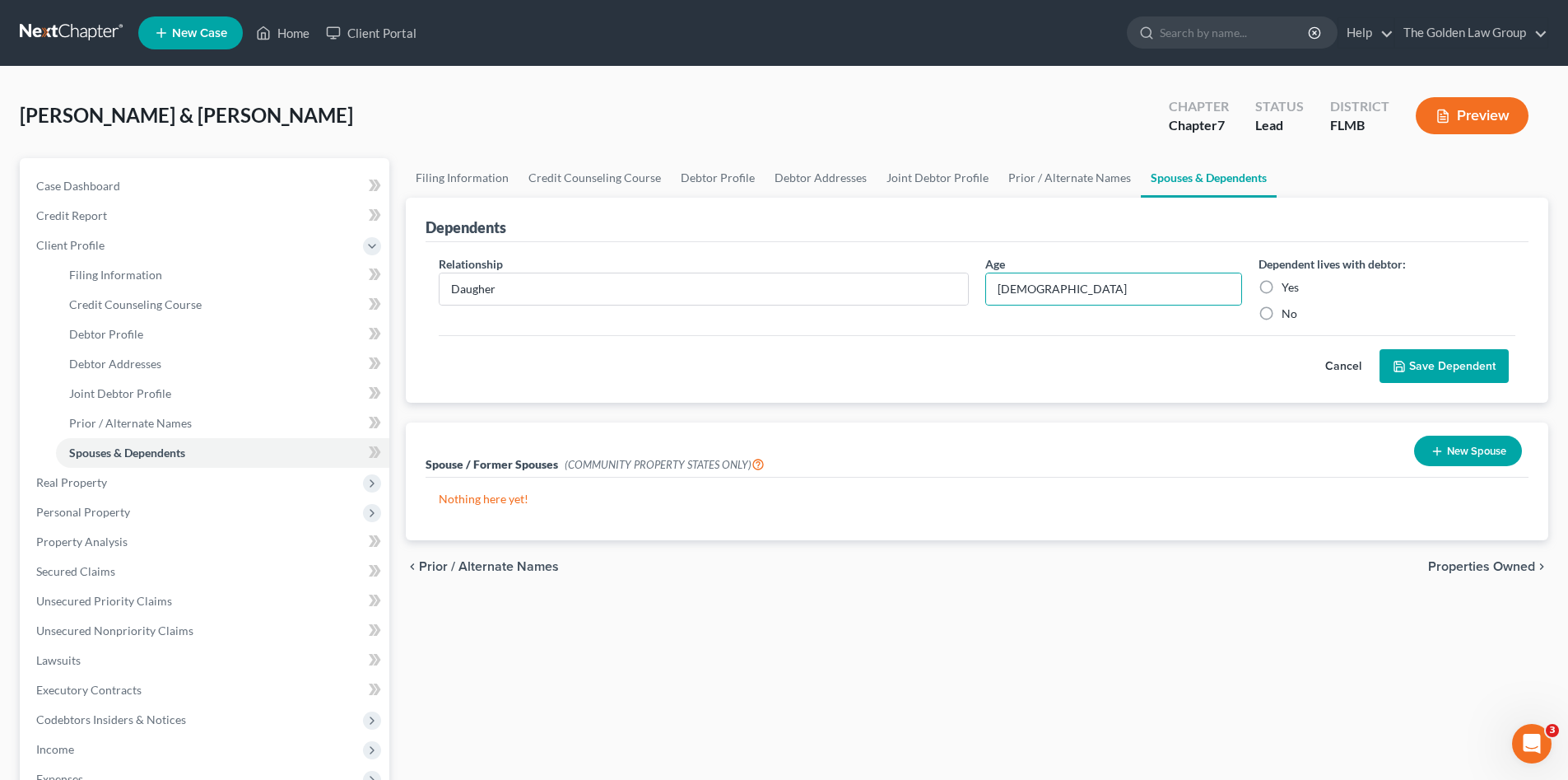
radio input "true"
click at [1422, 371] on button "Save Dependent" at bounding box center [1445, 365] width 130 height 34
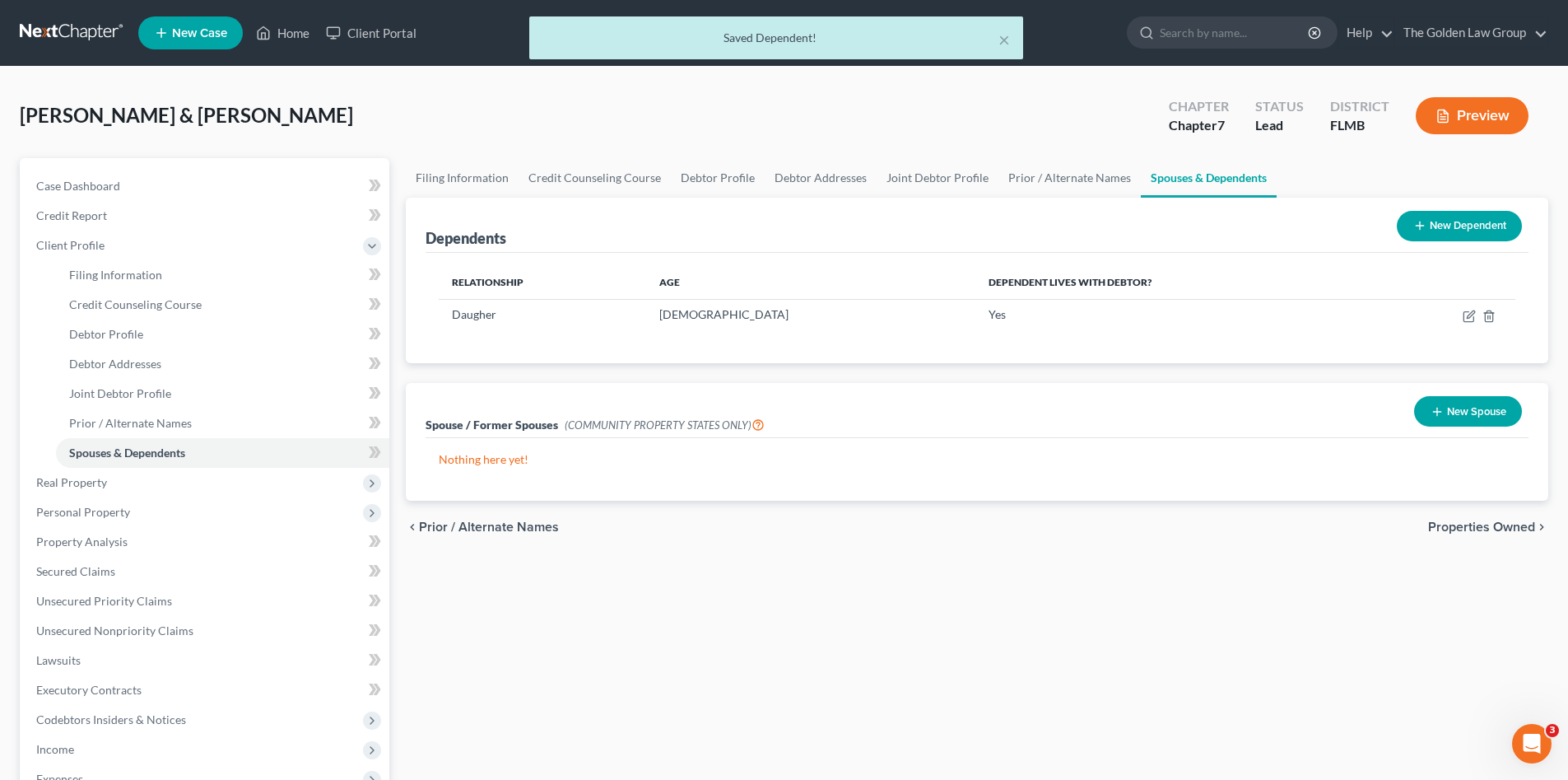
click at [1491, 228] on button "New Dependent" at bounding box center [1459, 226] width 125 height 31
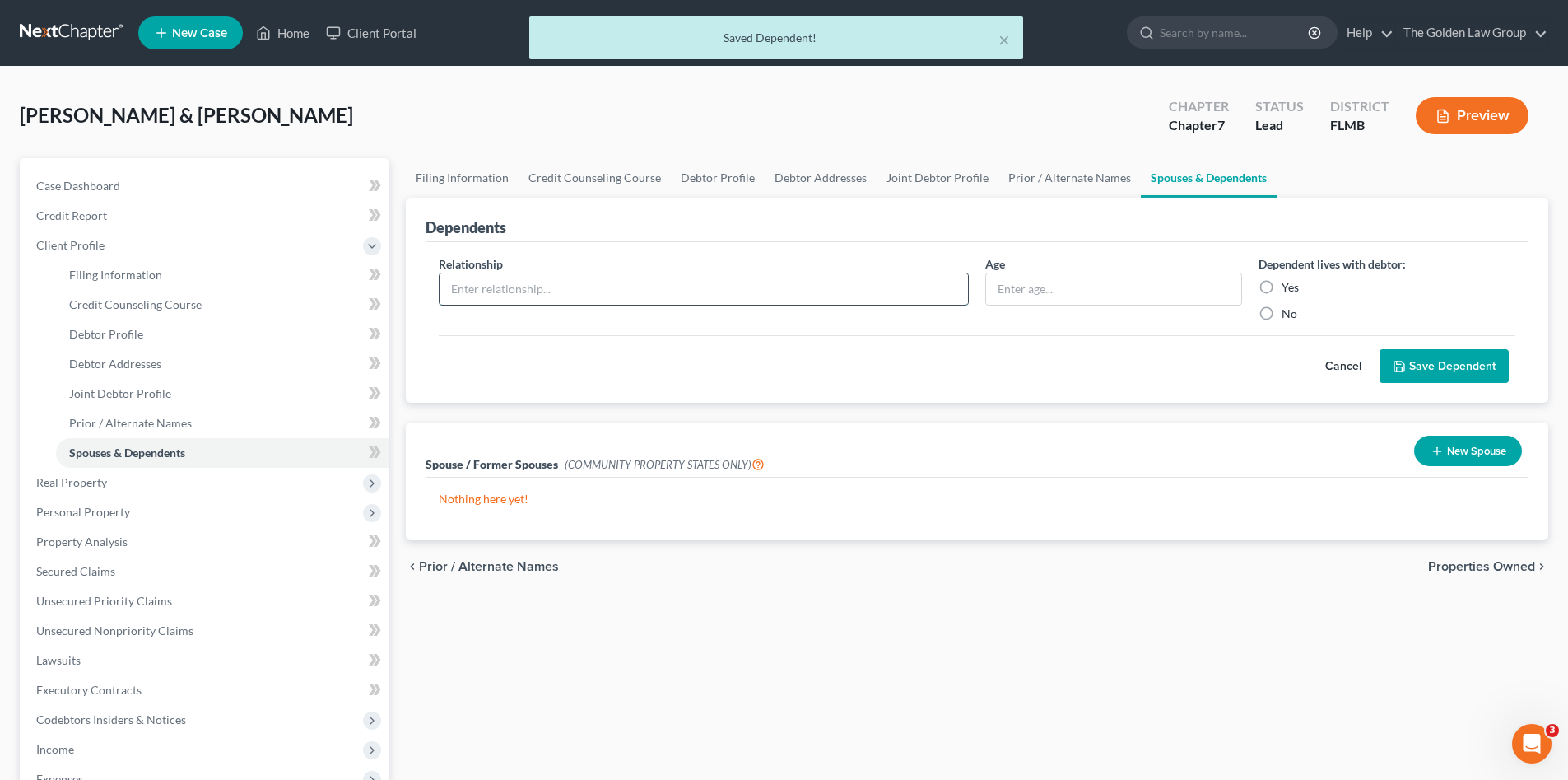
click at [542, 297] on input "text" at bounding box center [703, 289] width 528 height 31
type input "Daughter"
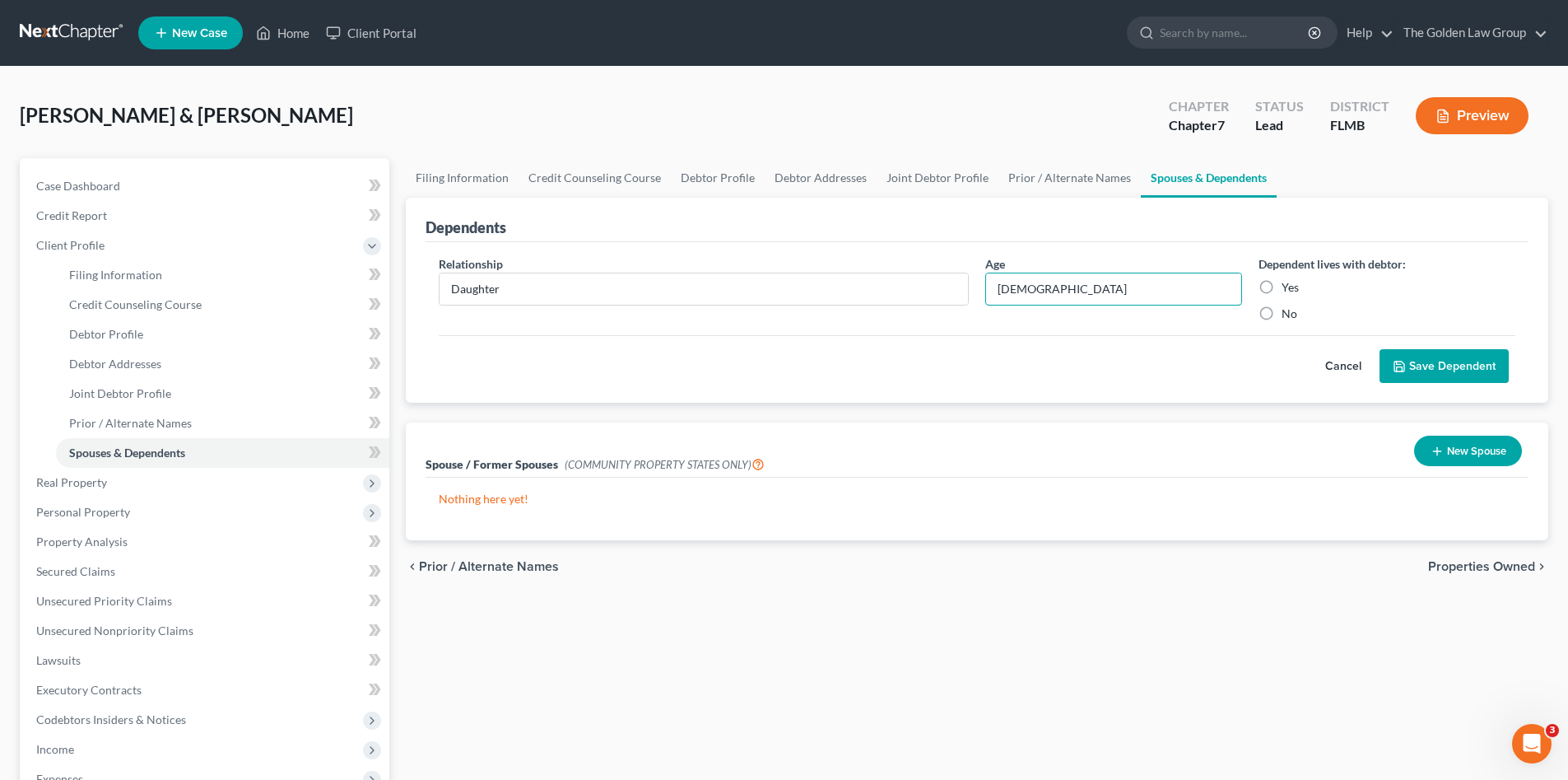
type input "7 Years Old"
click at [1282, 284] on label "Yes" at bounding box center [1290, 288] width 18 height 17
click at [1289, 284] on input "Yes" at bounding box center [1294, 285] width 11 height 11
radio input "true"
click at [1421, 358] on button "Save Dependent" at bounding box center [1445, 365] width 130 height 34
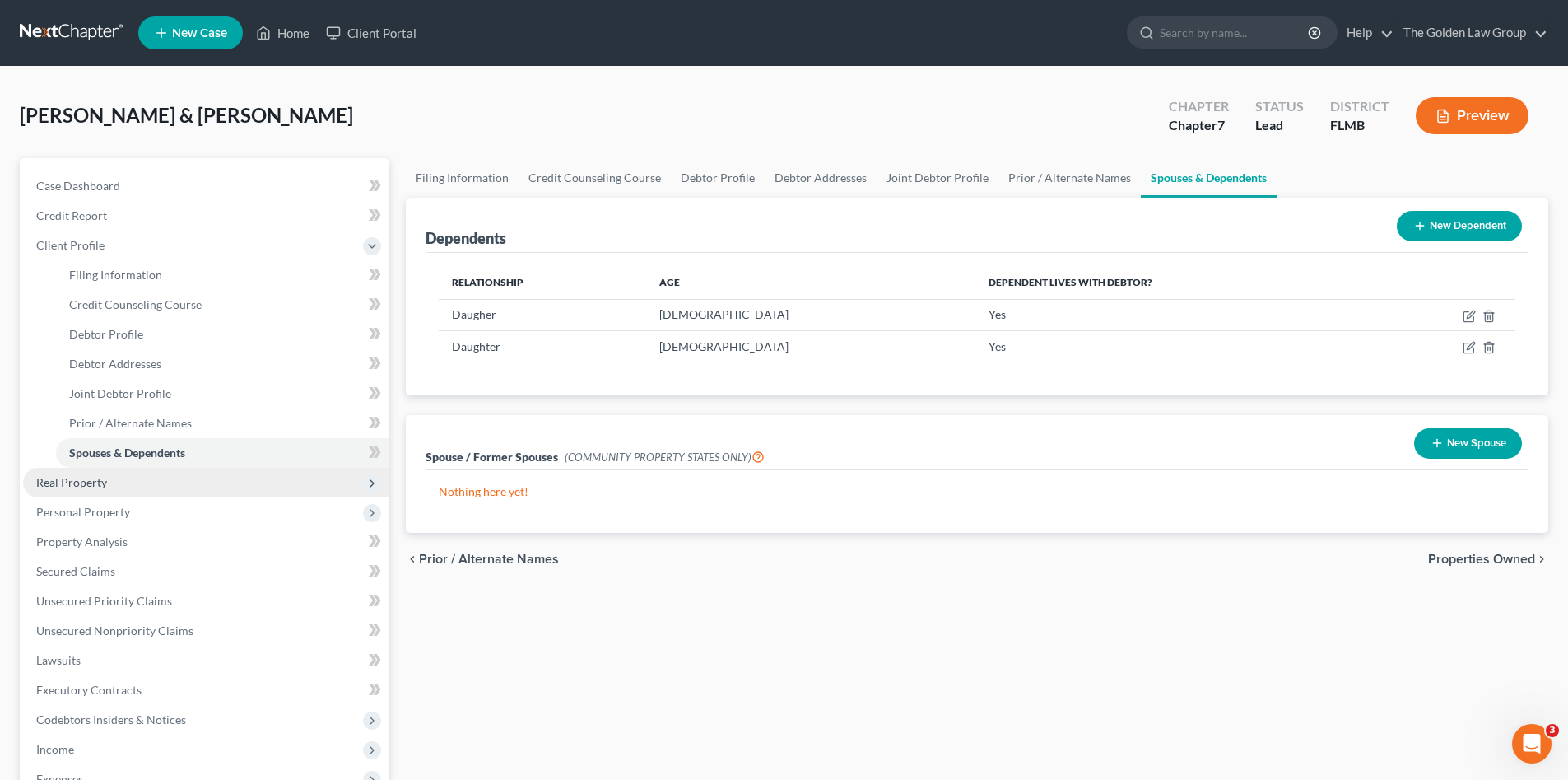
click at [146, 482] on span "Real Property" at bounding box center [206, 482] width 366 height 30
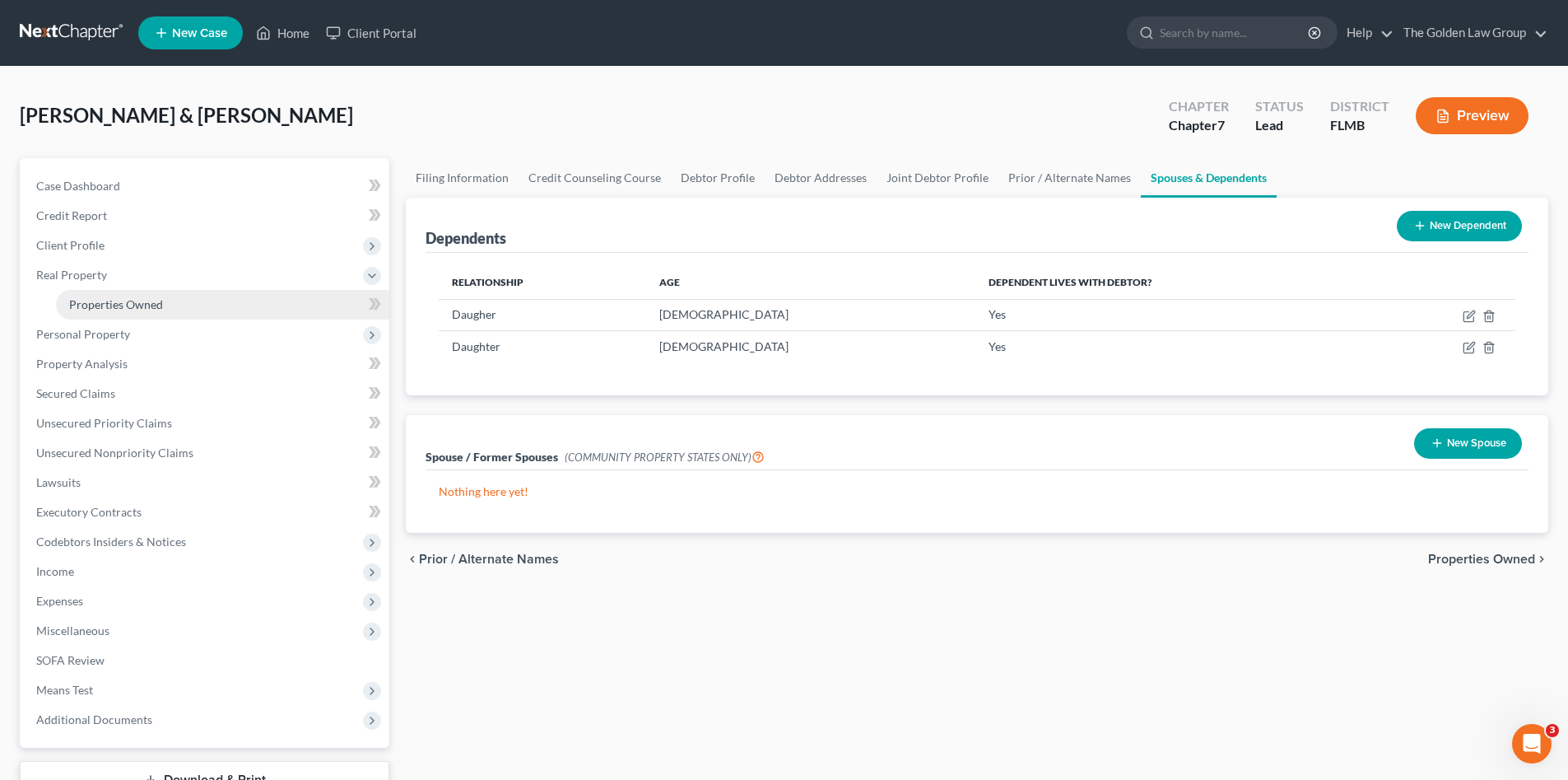
click at [238, 309] on link "Properties Owned" at bounding box center [223, 304] width 333 height 30
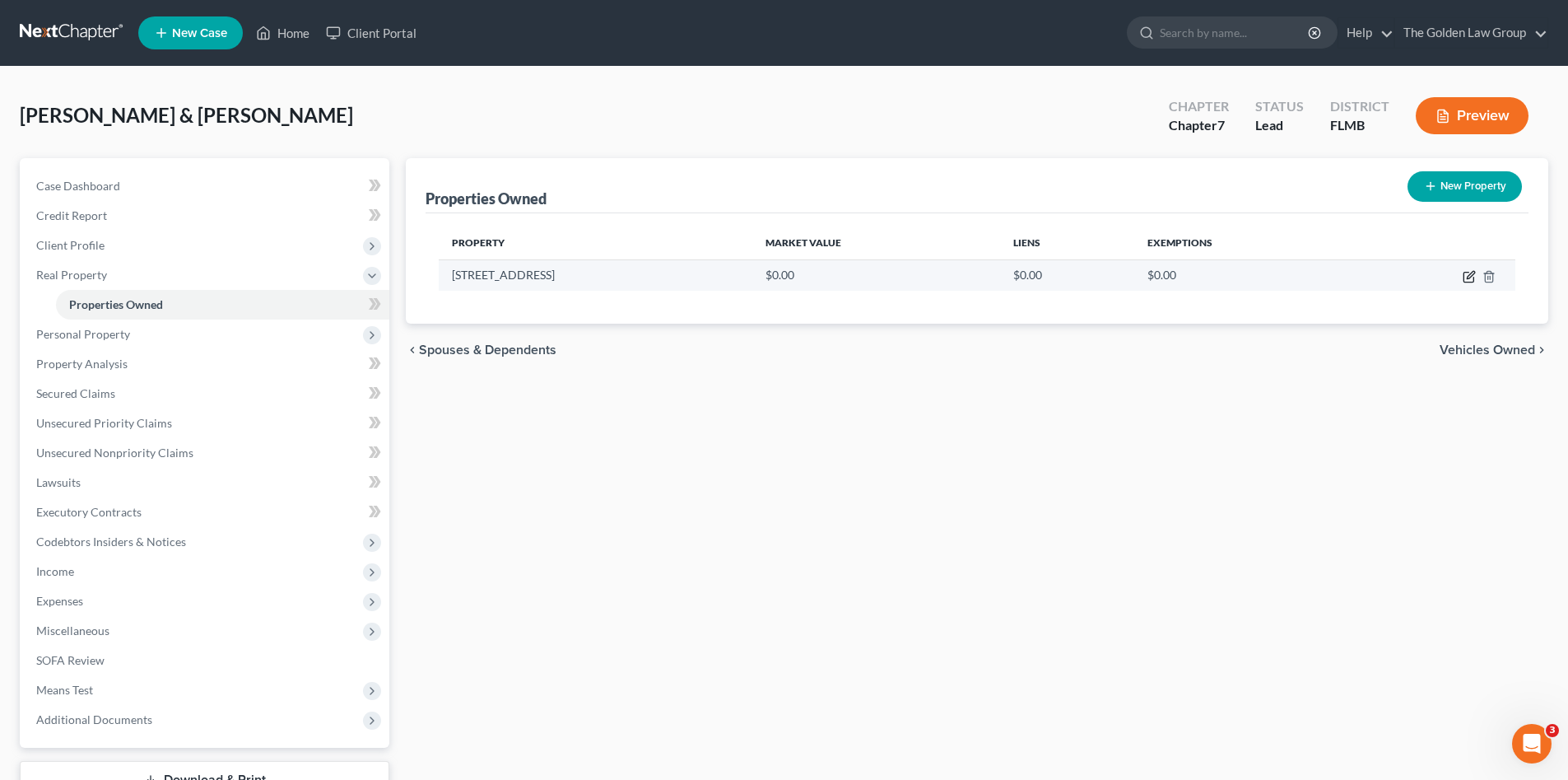
click at [1470, 275] on icon "button" at bounding box center [1469, 277] width 13 height 13
select select "9"
select select "27"
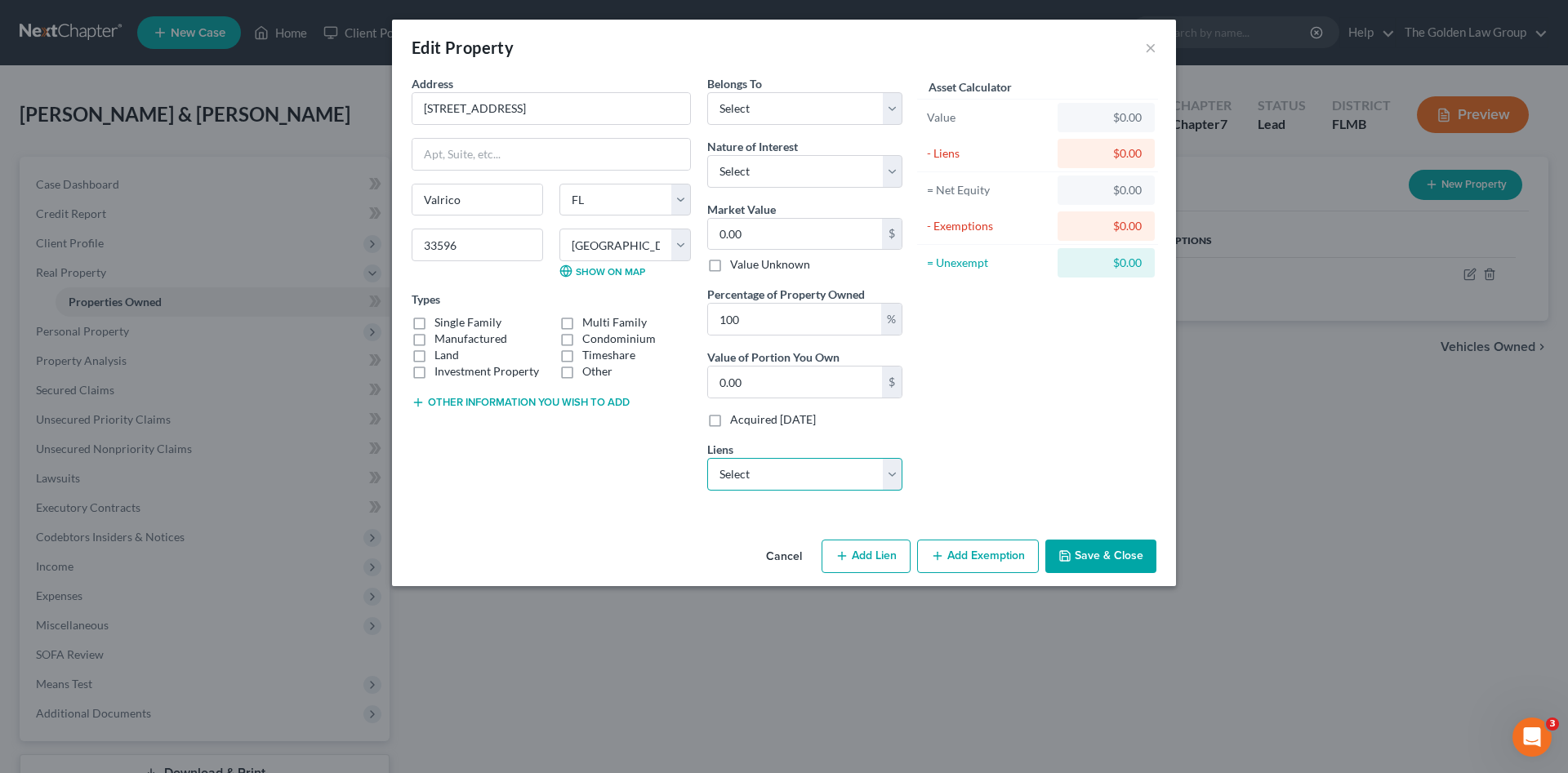
click at [764, 471] on select "Select Nr/Sms/Cal - $498,806.00 Chryslercap - $17,828.00 Wfbna Auto - $16,566.0…" at bounding box center [805, 474] width 195 height 33
select select "0"
click at [707, 458] on select "Select Nr/Sms/Cal - $498,806.00 Chryslercap - $17,828.00 Wfbna Auto - $16,566.0…" at bounding box center [805, 474] width 195 height 33
select select
select select "39"
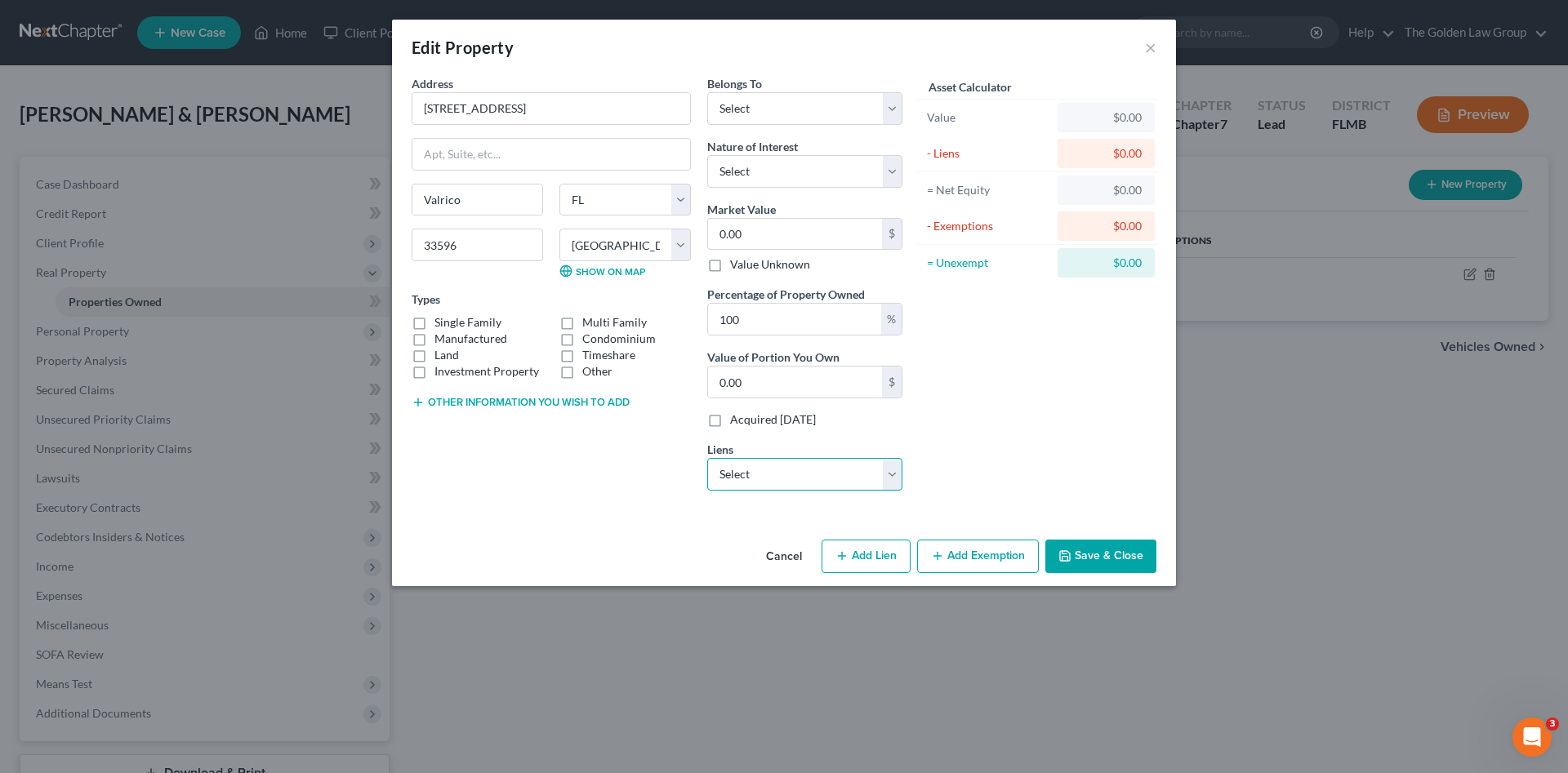
select select "0"
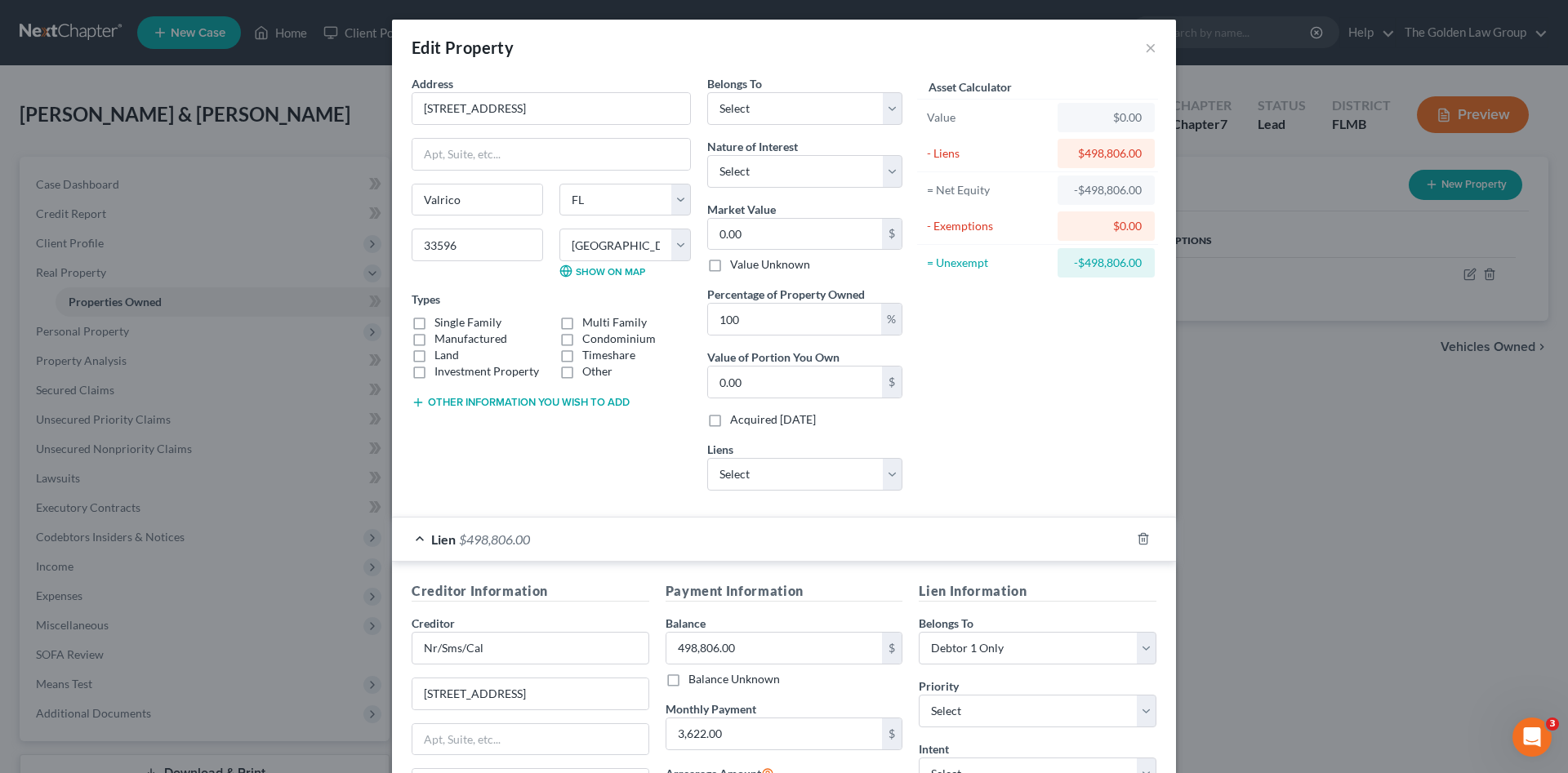
click at [577, 405] on button "Other information you wish to add" at bounding box center [521, 403] width 218 height 13
click at [440, 311] on div "Types Single Family Multi Family Manufactured Condominium Land Timeshare Invest…" at bounding box center [551, 335] width 279 height 89
click at [443, 322] on label "Single Family" at bounding box center [467, 323] width 67 height 17
click at [443, 322] on input "Single Family" at bounding box center [447, 320] width 11 height 11
checkbox input "true"
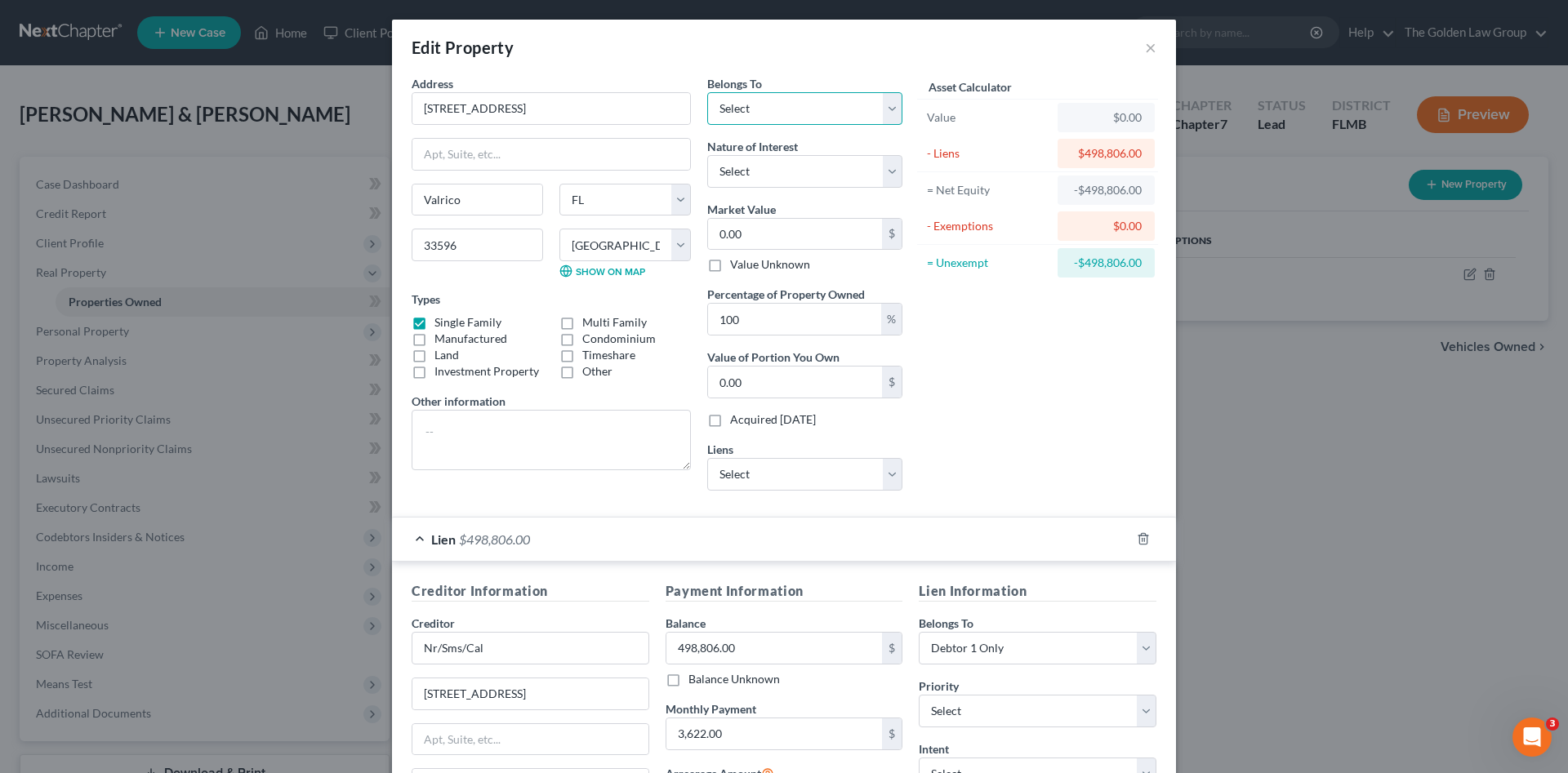
click at [756, 95] on select "Select Debtor 1 Only Debtor 2 Only Debtor 1 And Debtor 2 Only At Least One Of T…" at bounding box center [805, 109] width 195 height 33
select select "0"
click at [707, 93] on select "Select Debtor 1 Only Debtor 2 Only Debtor 1 And Debtor 2 Only At Least One Of T…" at bounding box center [805, 109] width 195 height 33
click at [999, 657] on select "Select Debtor 1 Only Debtor 2 Only Debtor 1 And Debtor 2 Only At Least One Of T…" at bounding box center [1037, 648] width 238 height 33
click at [1039, 392] on div "Asset Calculator Value $0.00 - Liens $498,806.00 = Net Equity -$498,806.00 - Ex…" at bounding box center [1037, 289] width 254 height 428
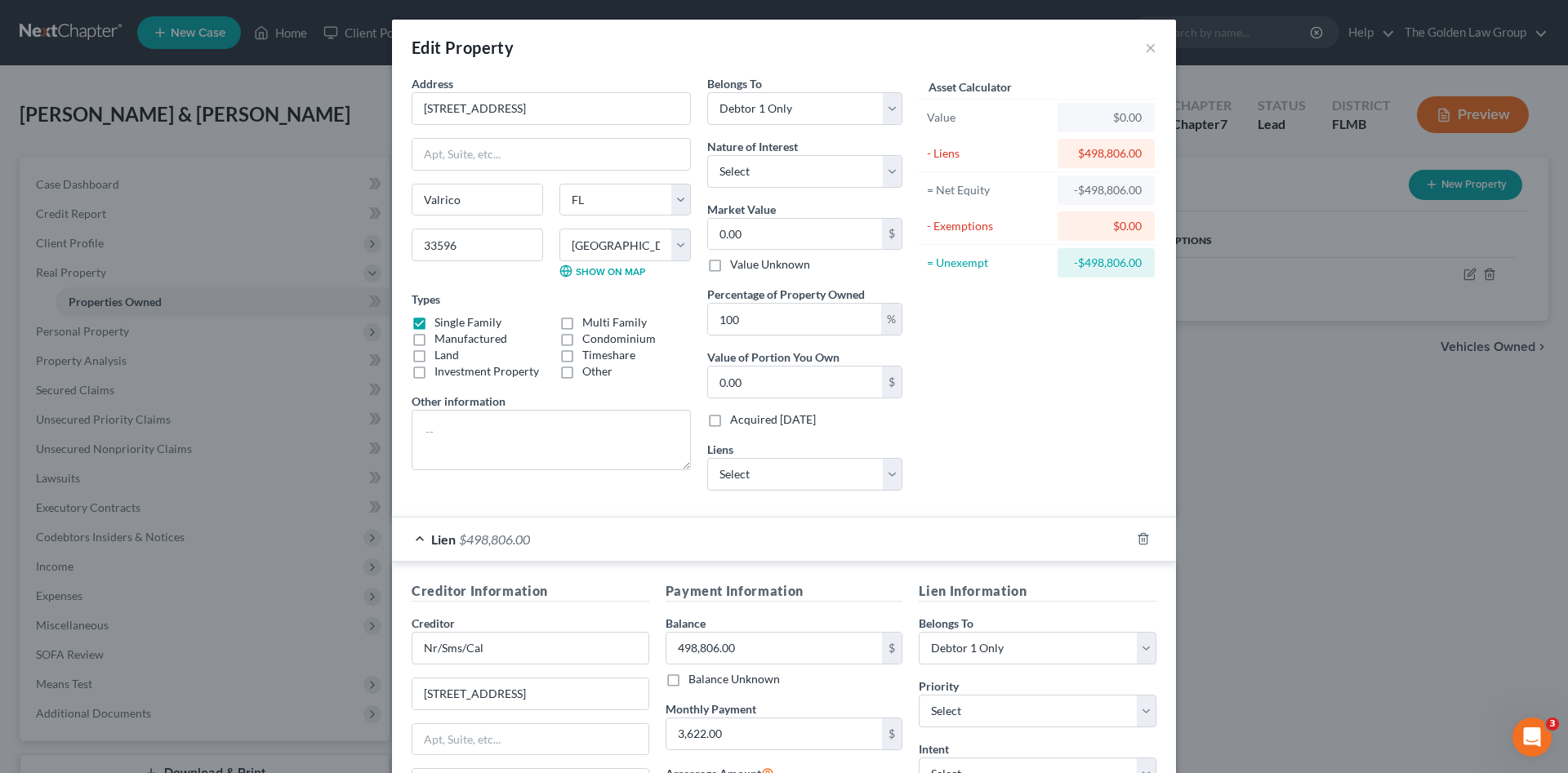
scroll to position [137, 0]
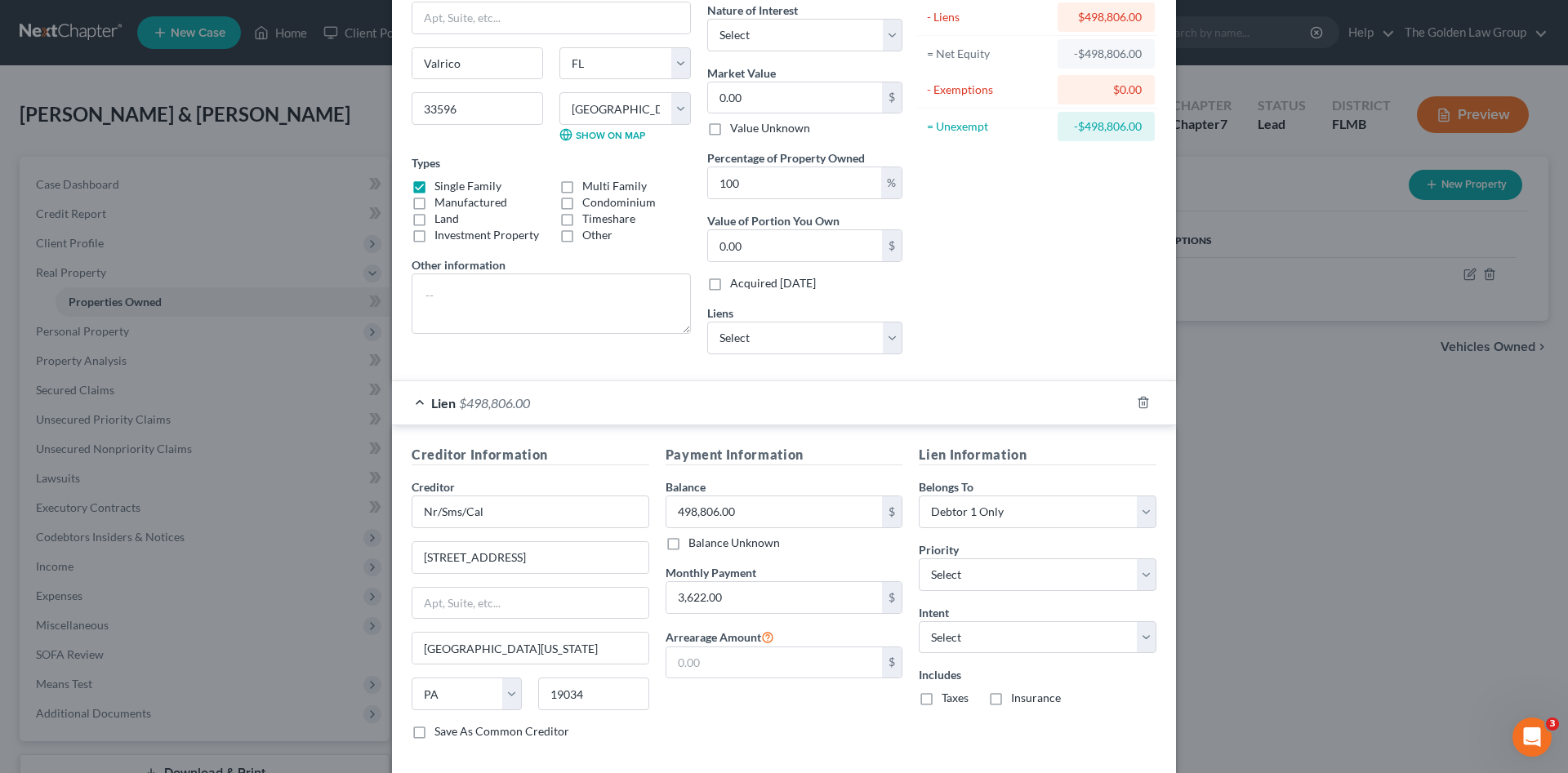
click at [799, 738] on div "Payment Information Balance 498,806.00 $ Balance Unknown Balance Undetermined 4…" at bounding box center [784, 599] width 254 height 308
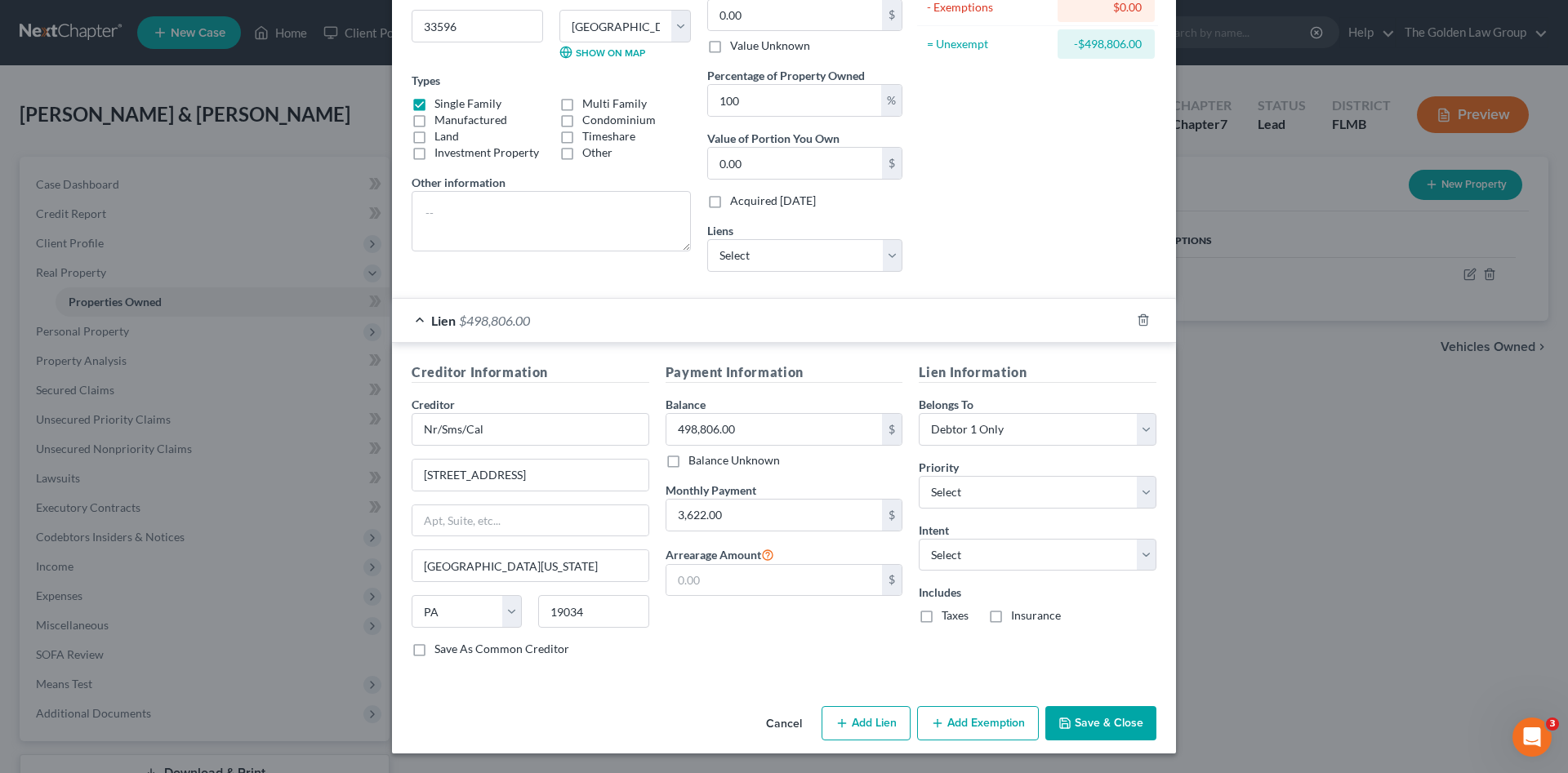
click at [1121, 714] on button "Save & Close" at bounding box center [1100, 723] width 111 height 34
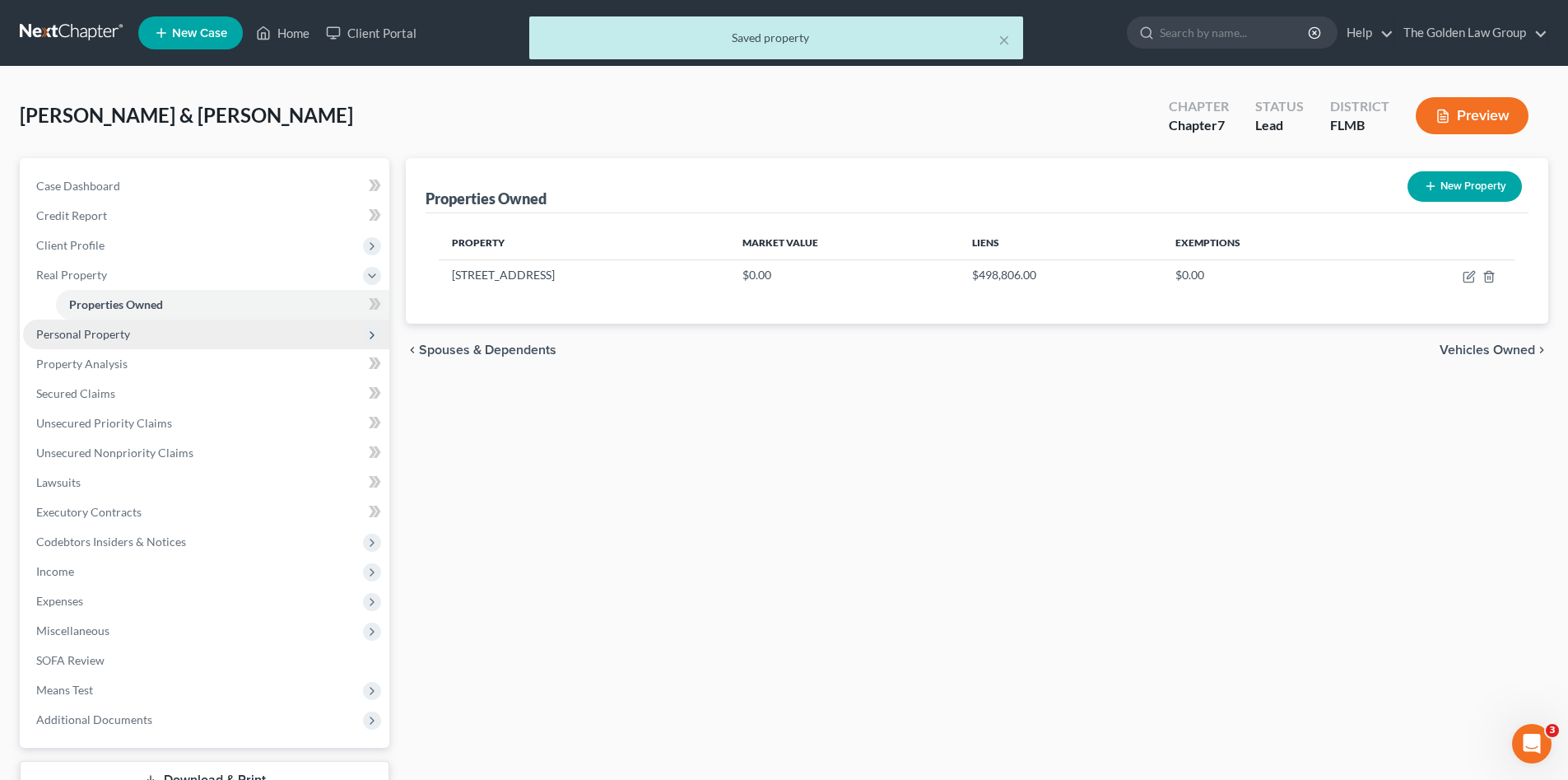
click at [160, 325] on span "Personal Property" at bounding box center [206, 334] width 366 height 30
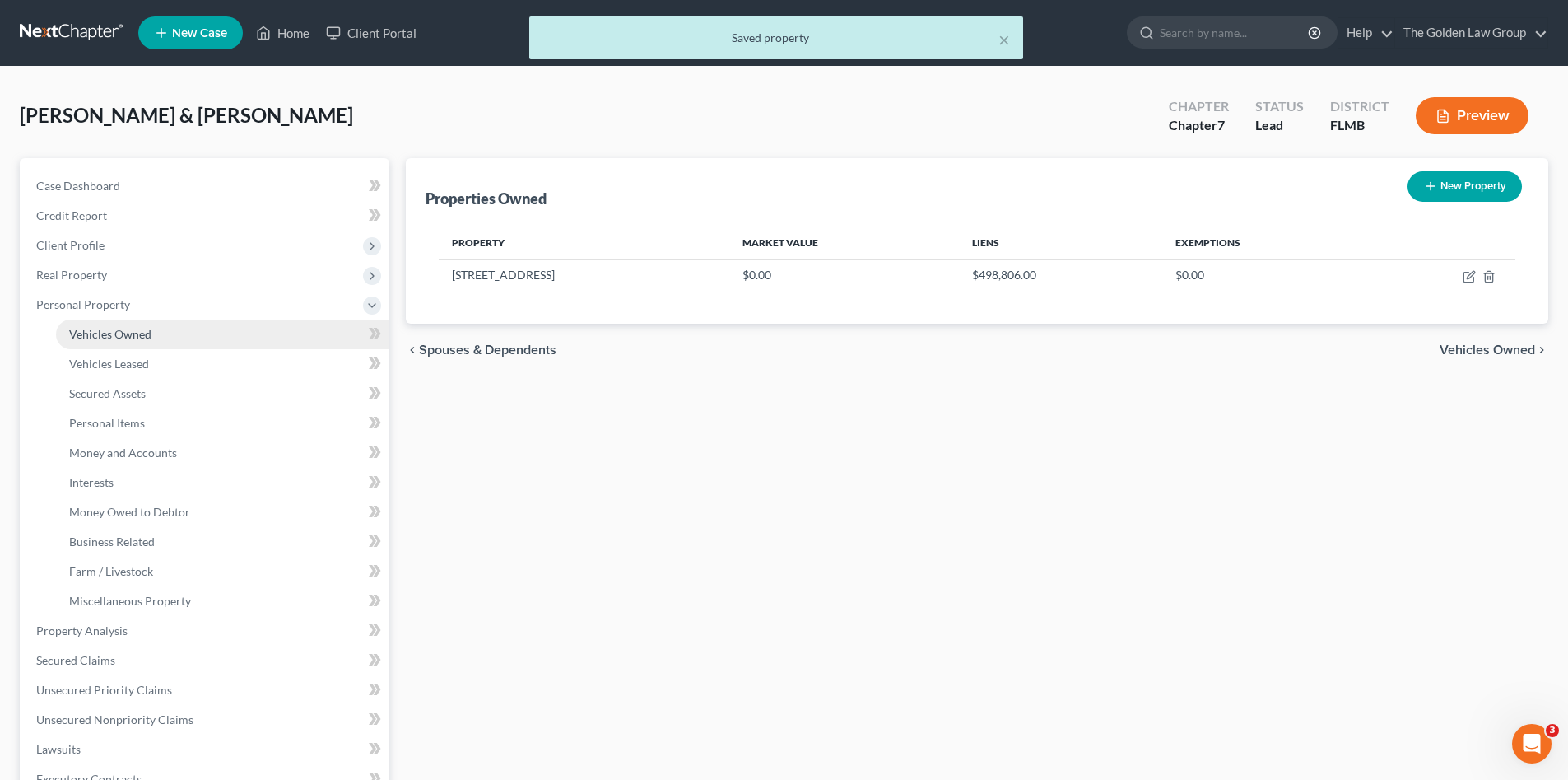
click at [170, 343] on link "Vehicles Owned" at bounding box center [223, 334] width 333 height 30
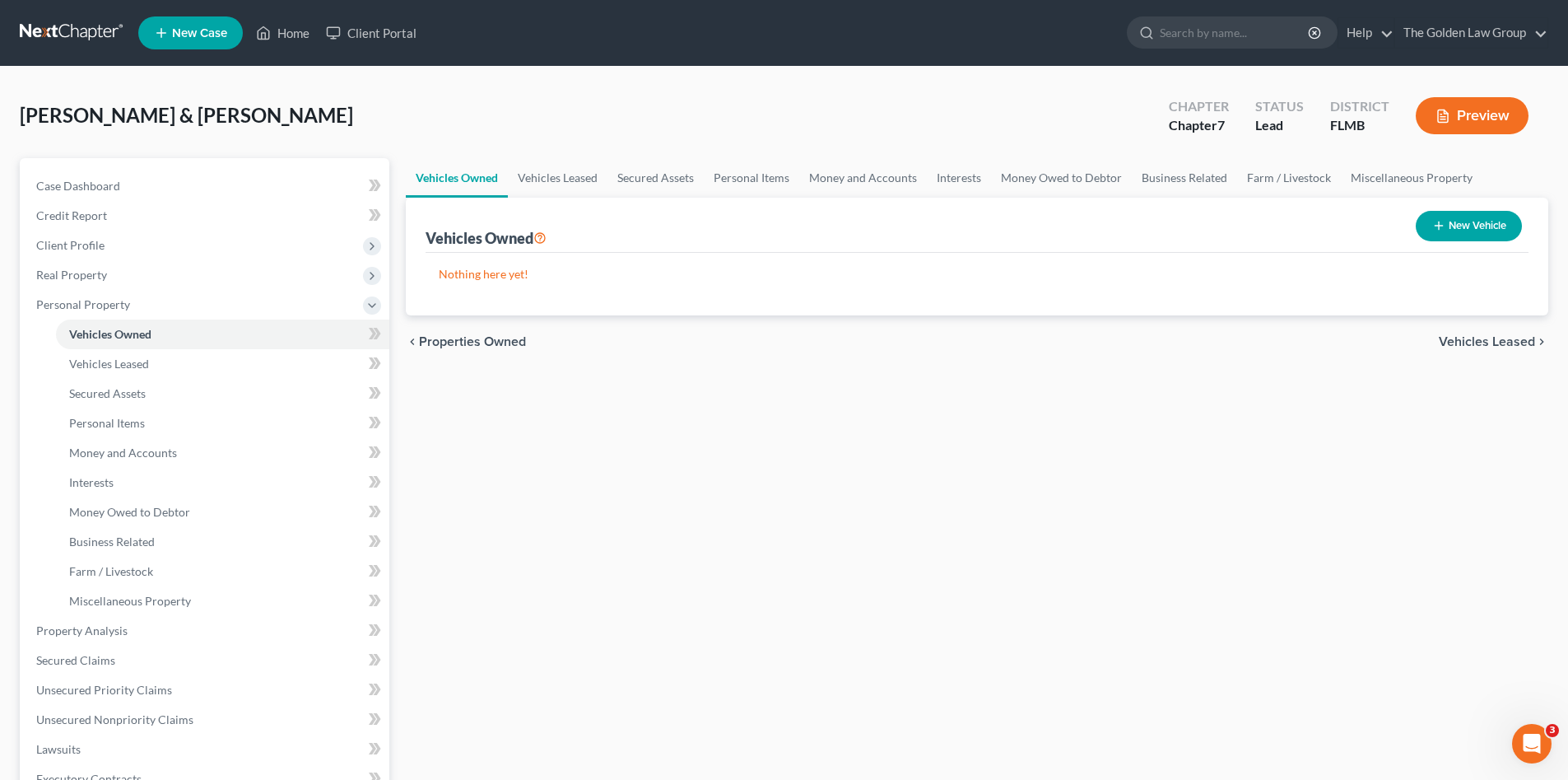
click at [1454, 217] on button "New Vehicle" at bounding box center [1469, 226] width 106 height 31
select select "0"
select select "2"
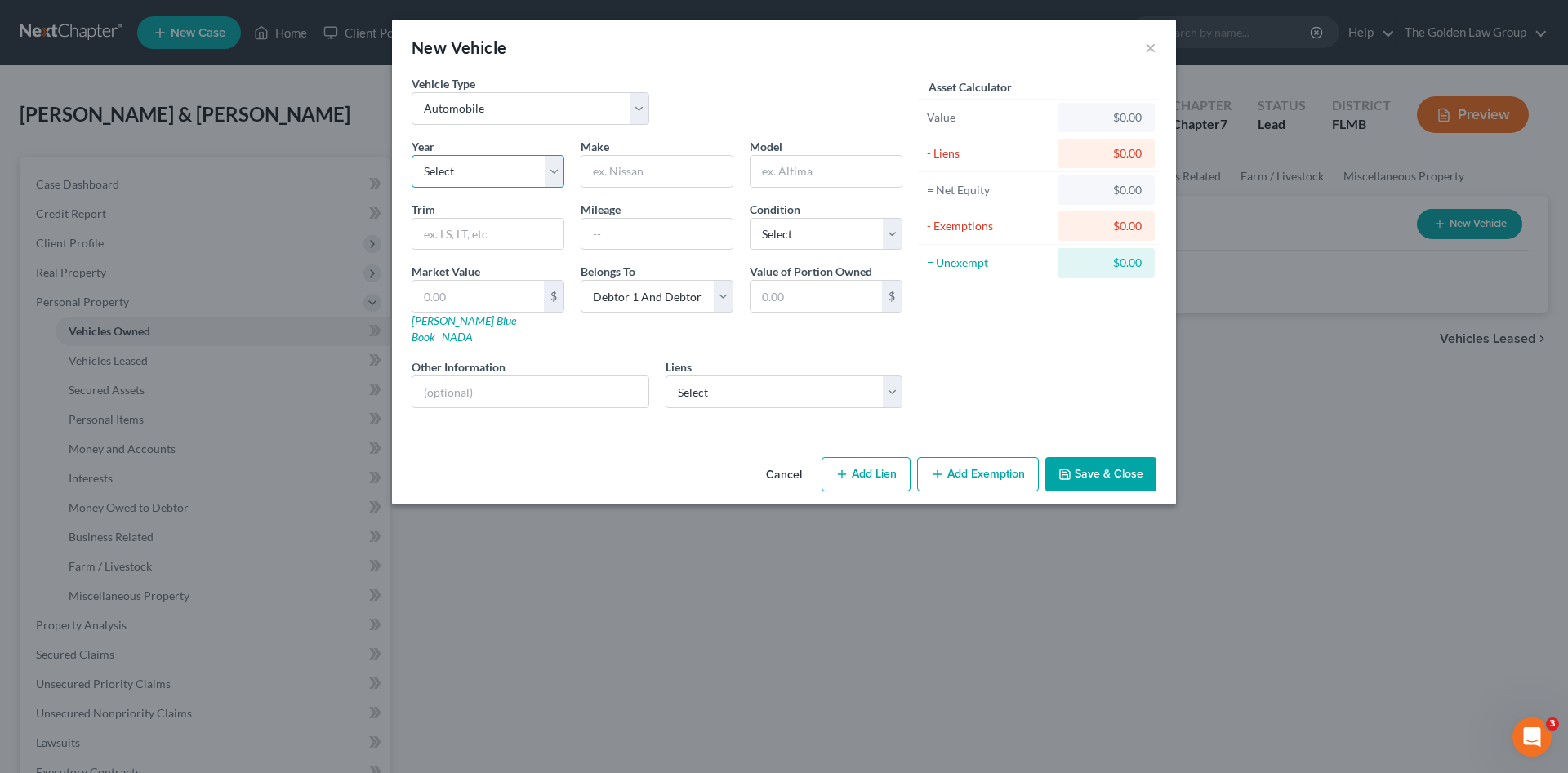
drag, startPoint x: 489, startPoint y: 173, endPoint x: 485, endPoint y: 185, distance: 12.6
click at [489, 174] on select "Select 2026 2025 2024 2023 2022 2021 2020 2019 2018 2017 2016 2015 2014 2013 20…" at bounding box center [488, 171] width 152 height 33
select select "7"
click at [412, 155] on select "Select 2026 2025 2024 2023 2022 2021 2020 2019 2018 2017 2016 2015 2014 2013 20…" at bounding box center [488, 171] width 152 height 33
click at [688, 171] on input "text" at bounding box center [657, 171] width 151 height 31
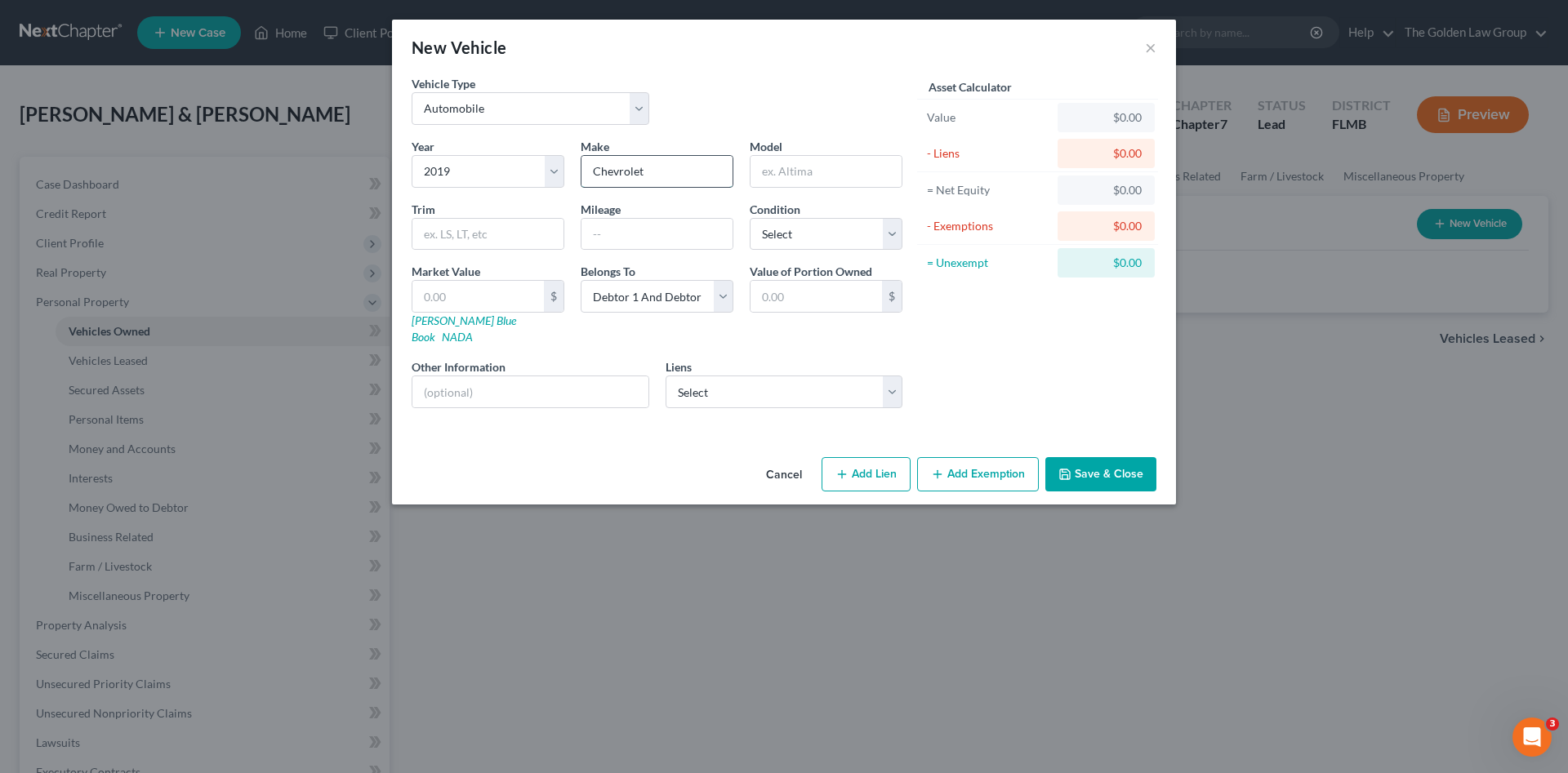
type input "Chevrolet"
type input "C"
type input "Colorado"
type input "104000"
select select "2"
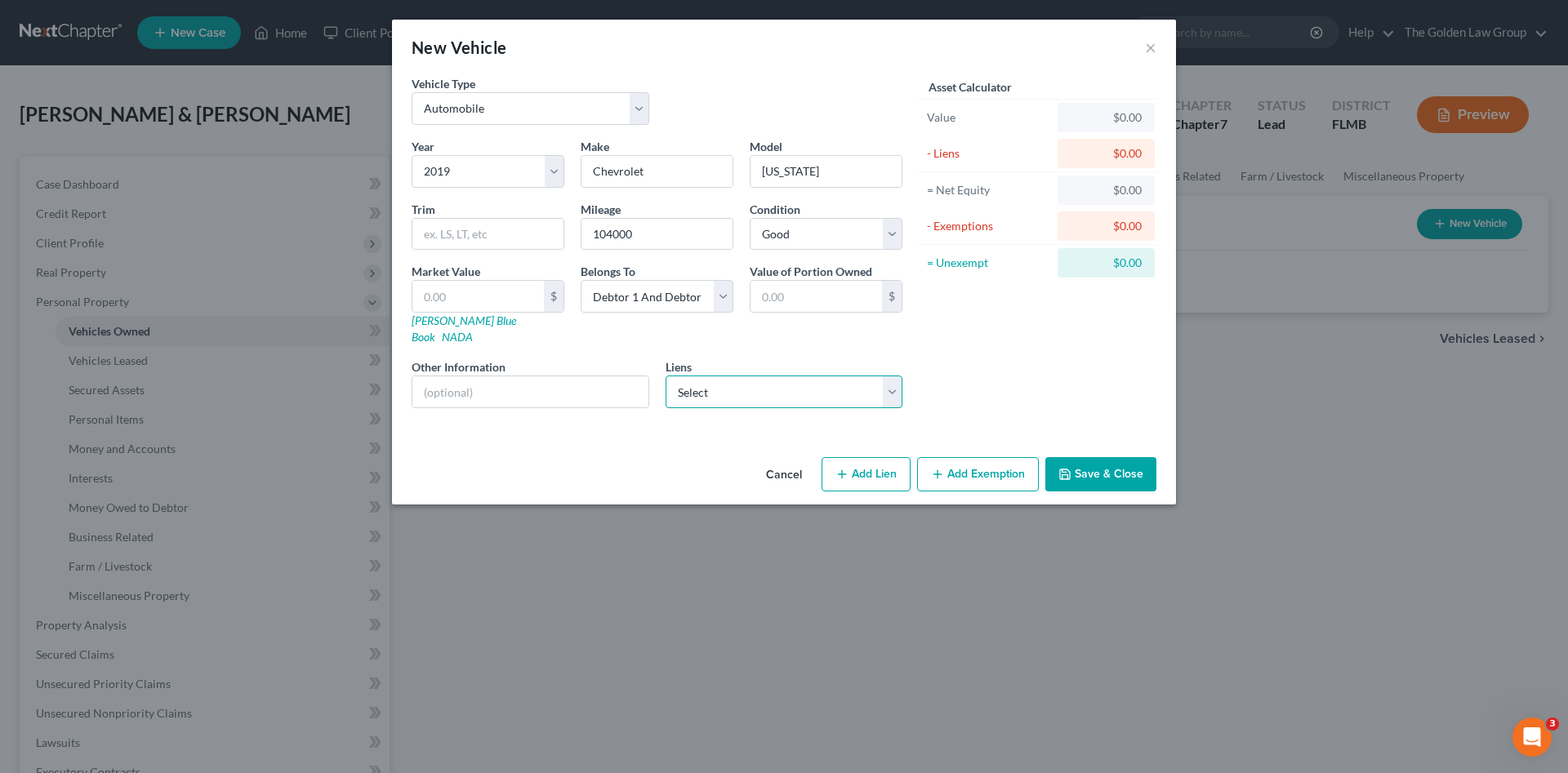
click at [701, 381] on select "Select Chryslercap - $17,828.00 Wfbna Auto - $16,566.00 Exeter Fin - $13,937.00…" at bounding box center [784, 392] width 238 height 33
select select "1"
click at [665, 375] on select "Select Chryslercap - $17,828.00 Wfbna Auto - $16,566.00 Exeter Fin - $13,937.00…" at bounding box center [784, 392] width 238 height 33
select select
select select "28"
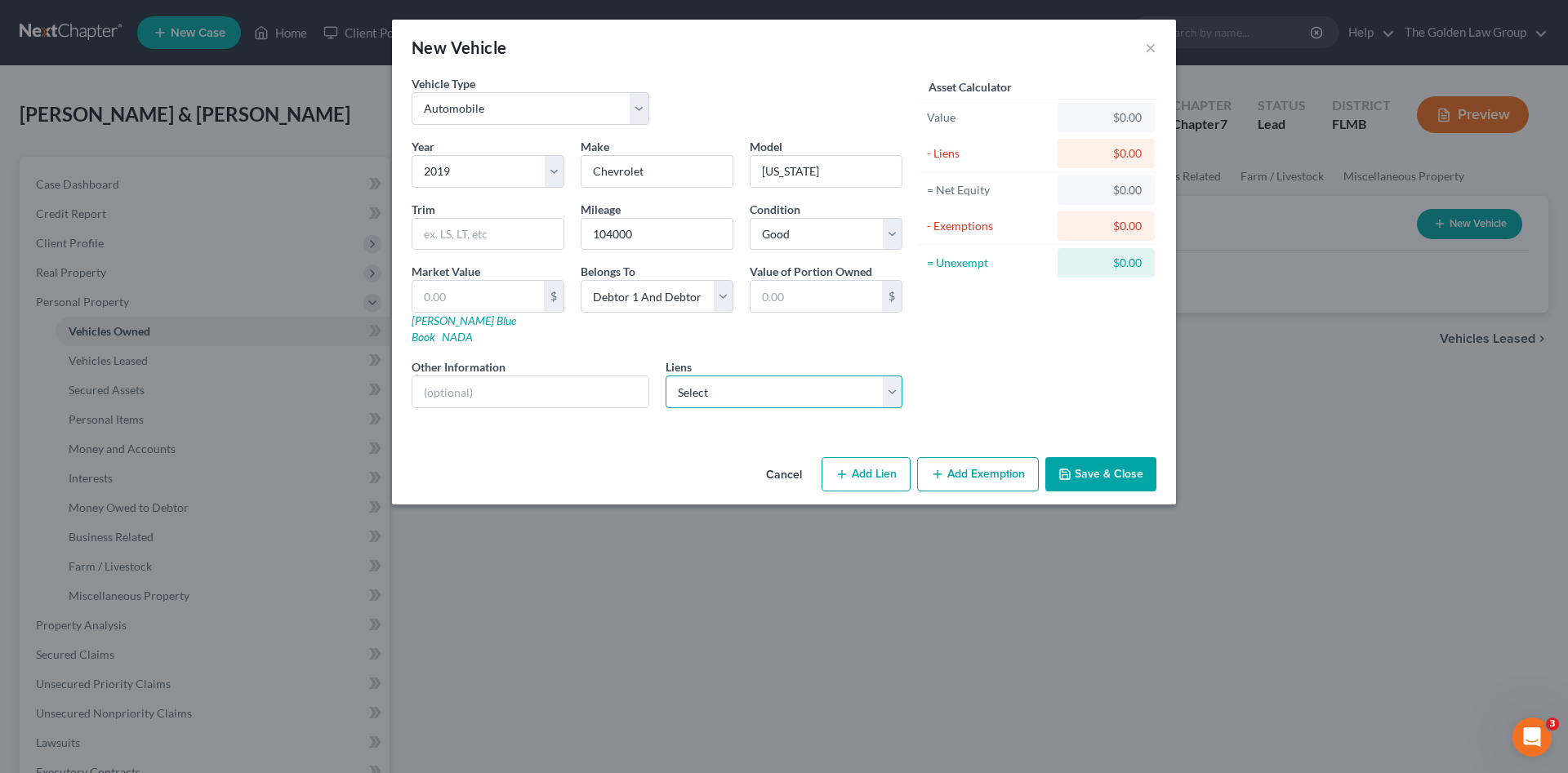
select select "0"
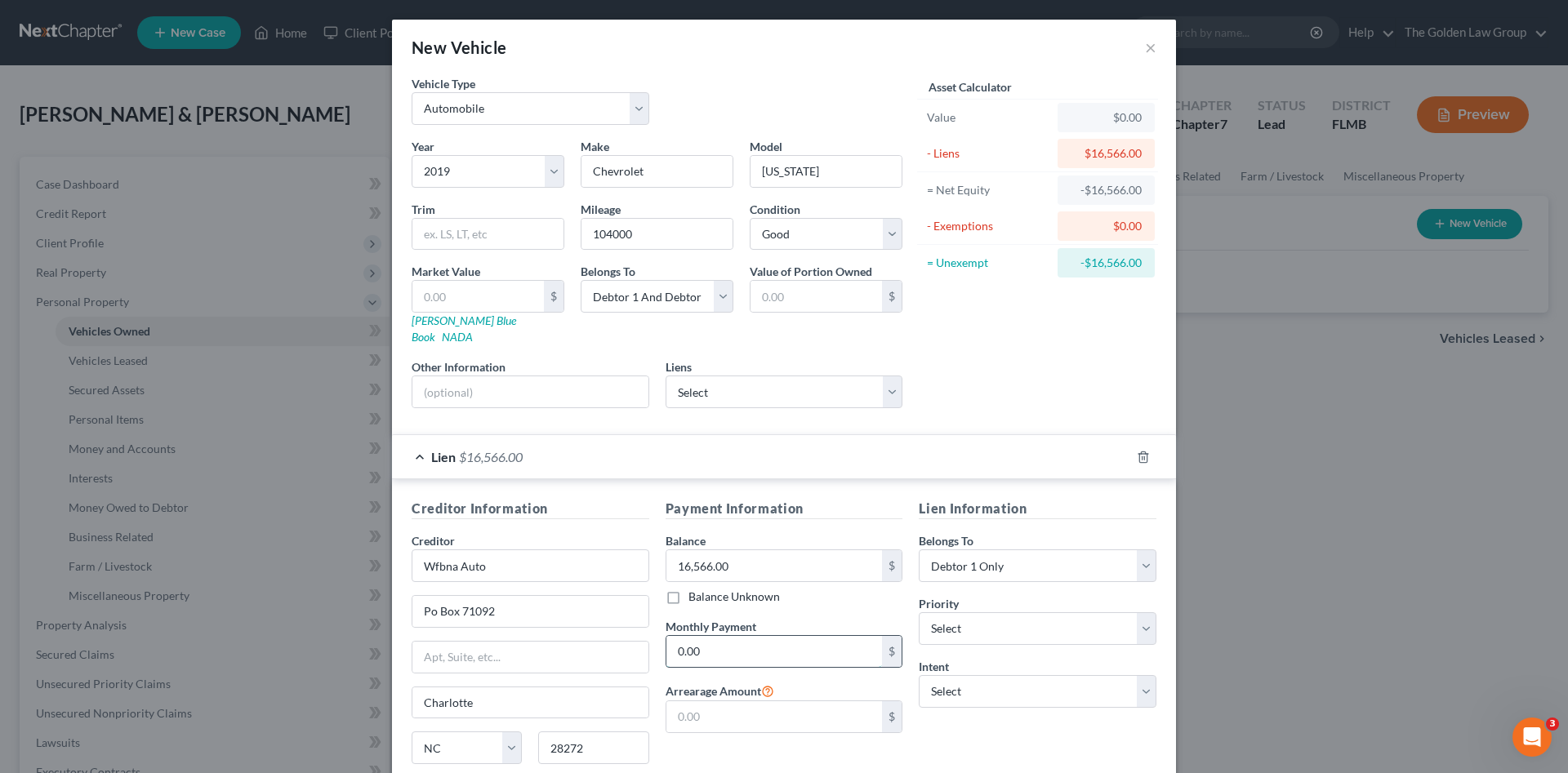
click at [760, 637] on input "0.00" at bounding box center [774, 651] width 217 height 31
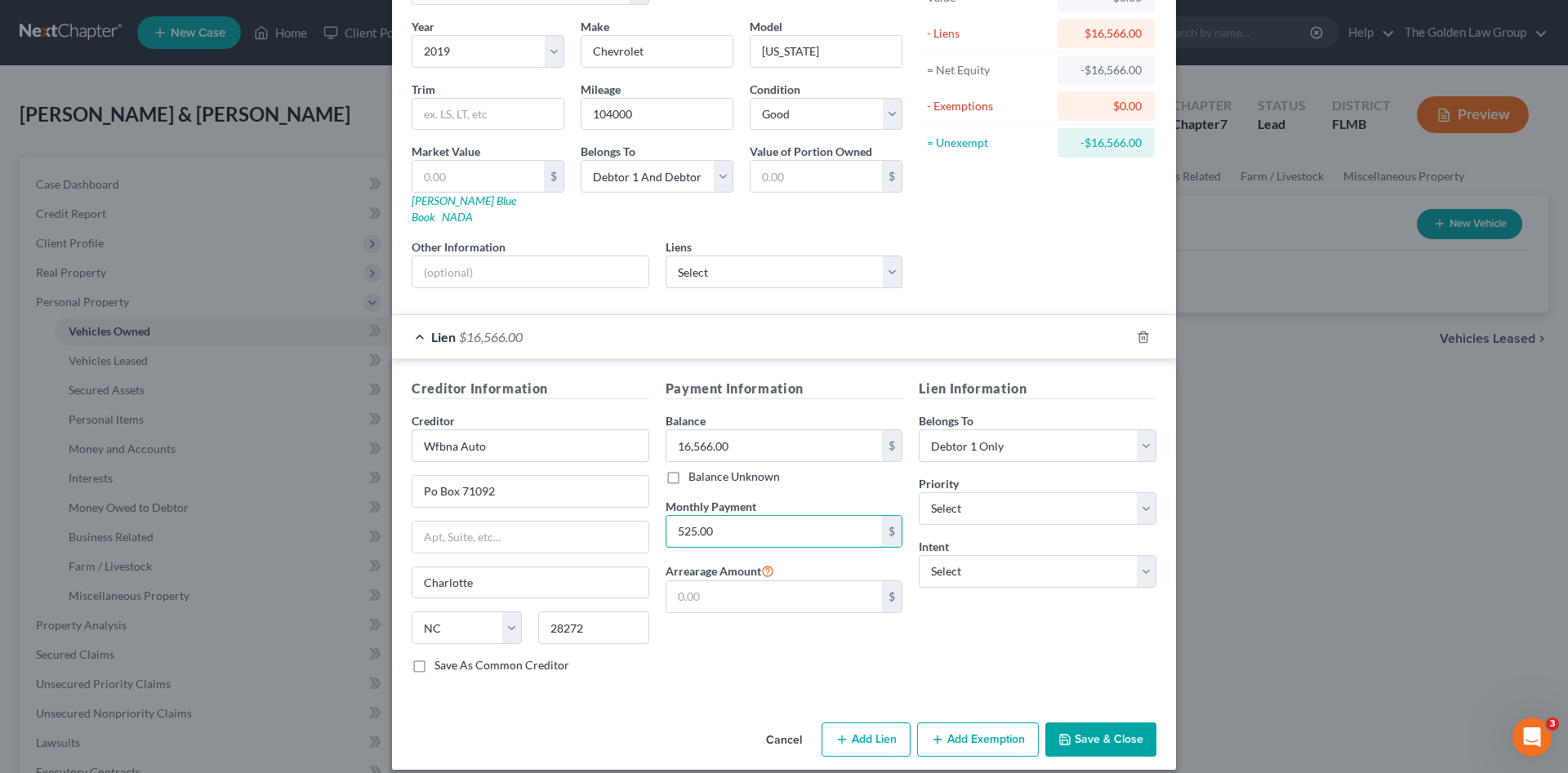
type input "525.00"
click at [1096, 723] on button "Save & Close" at bounding box center [1100, 739] width 111 height 34
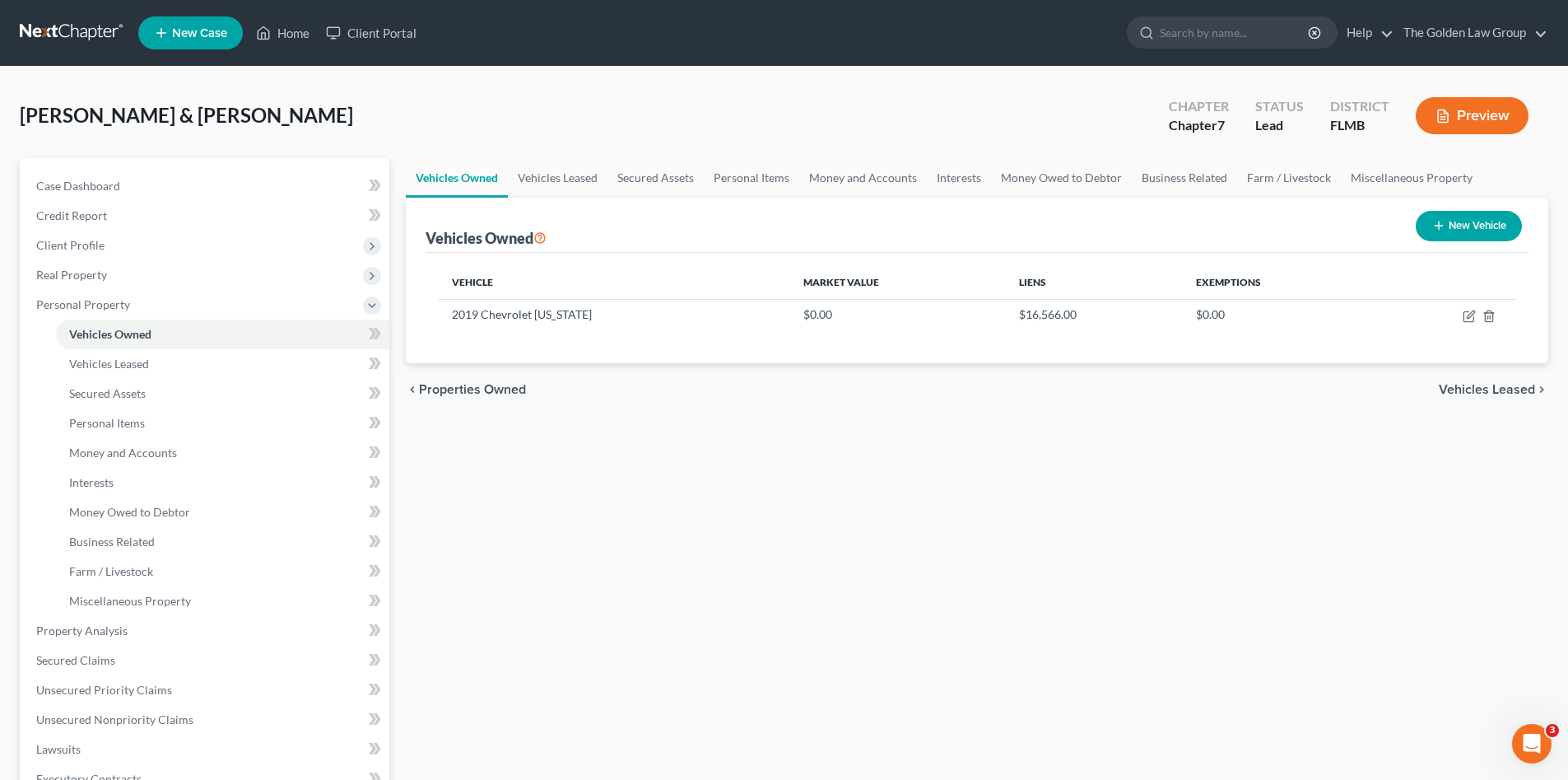
click at [1468, 216] on button "New Vehicle" at bounding box center [1469, 226] width 106 height 31
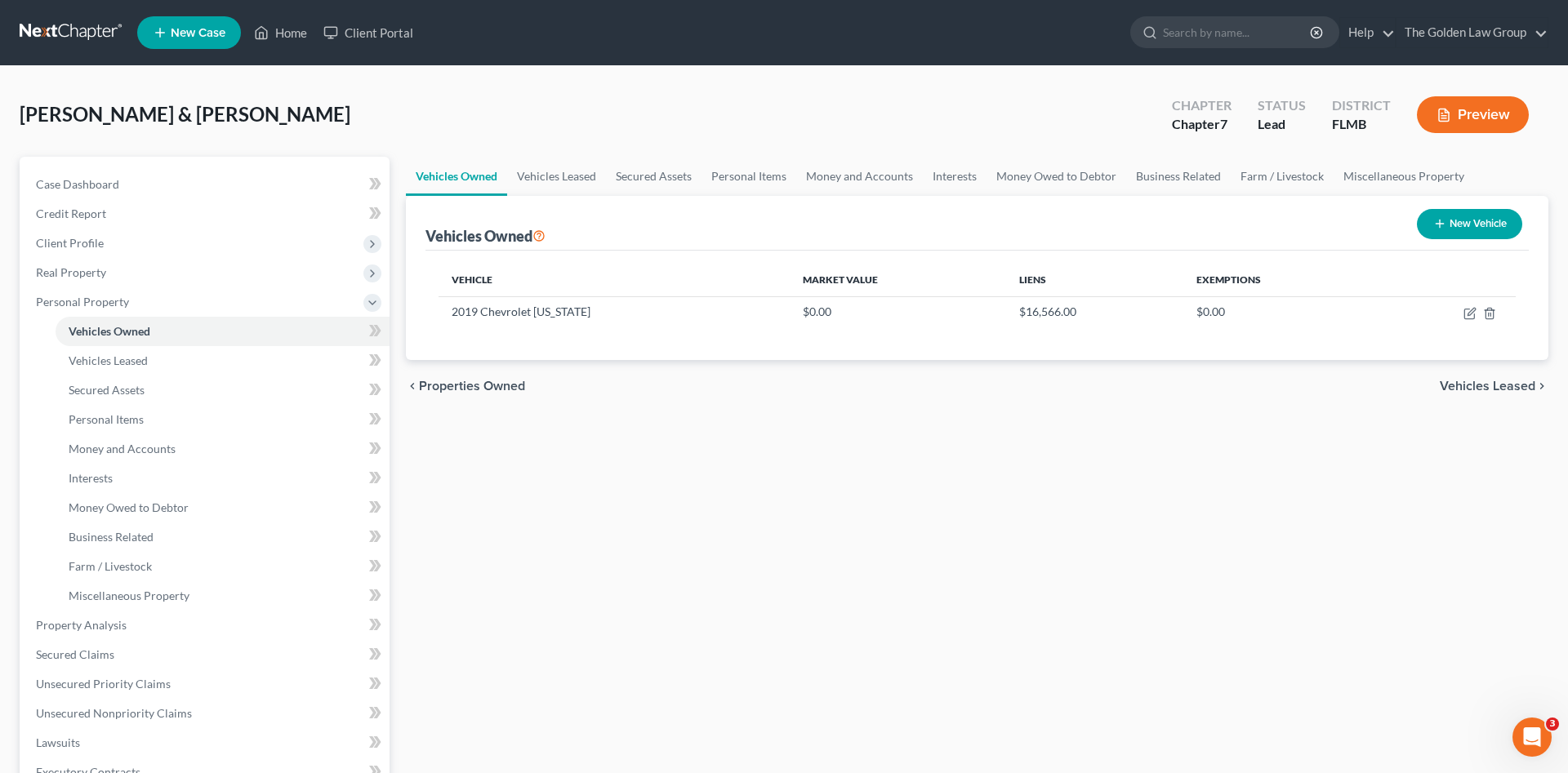
select select "0"
select select "2"
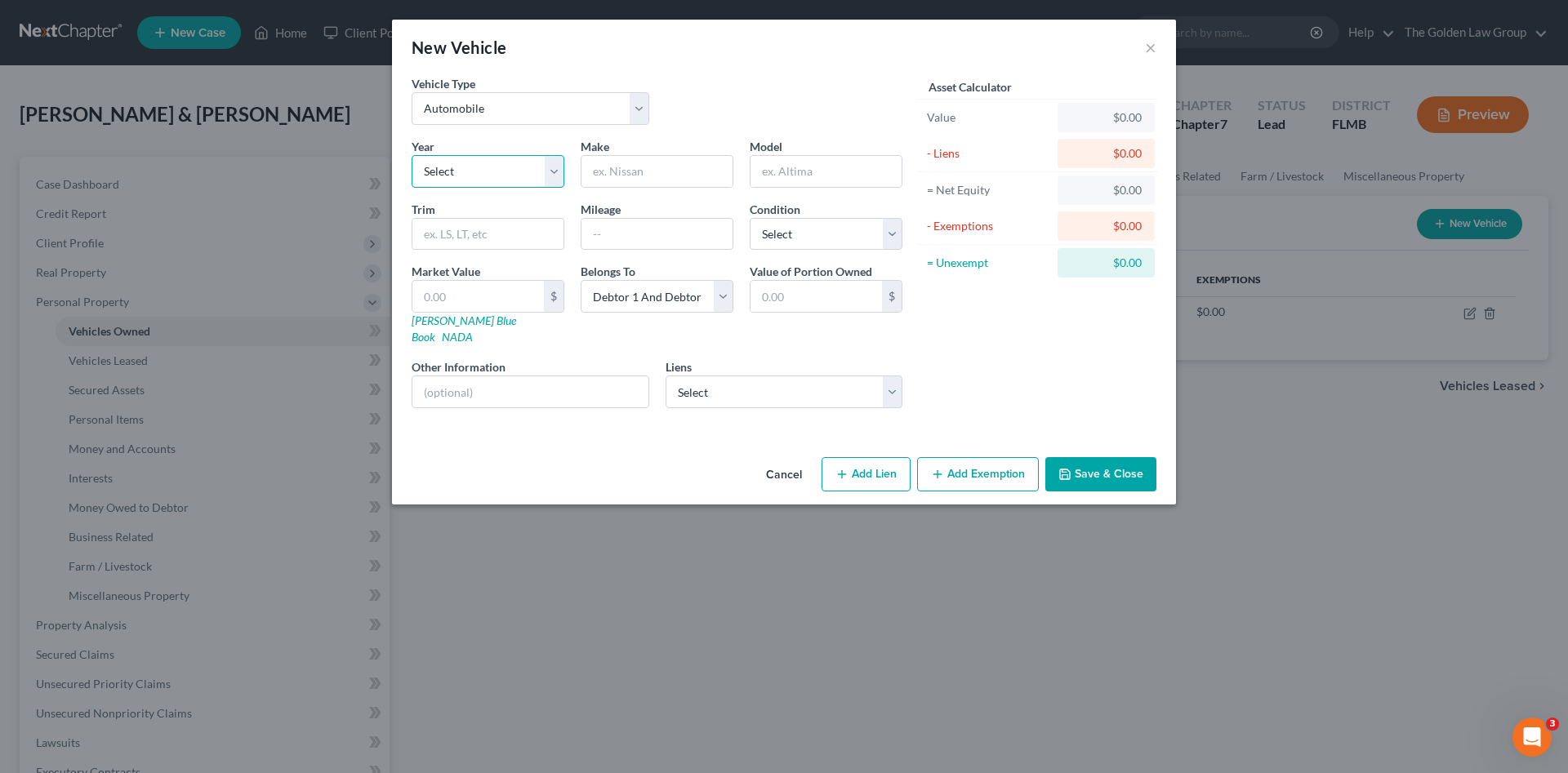
click at [494, 177] on select "Select 2026 2025 2024 2023 2022 2021 2020 2019 2018 2017 2016 2015 2014 2013 20…" at bounding box center [488, 171] width 152 height 33
select select "3"
click at [412, 155] on select "Select 2026 2025 2024 2023 2022 2021 2020 2019 2018 2017 2016 2015 2014 2013 20…" at bounding box center [488, 171] width 152 height 33
click at [640, 175] on input "text" at bounding box center [657, 171] width 151 height 31
type input "Jeep"
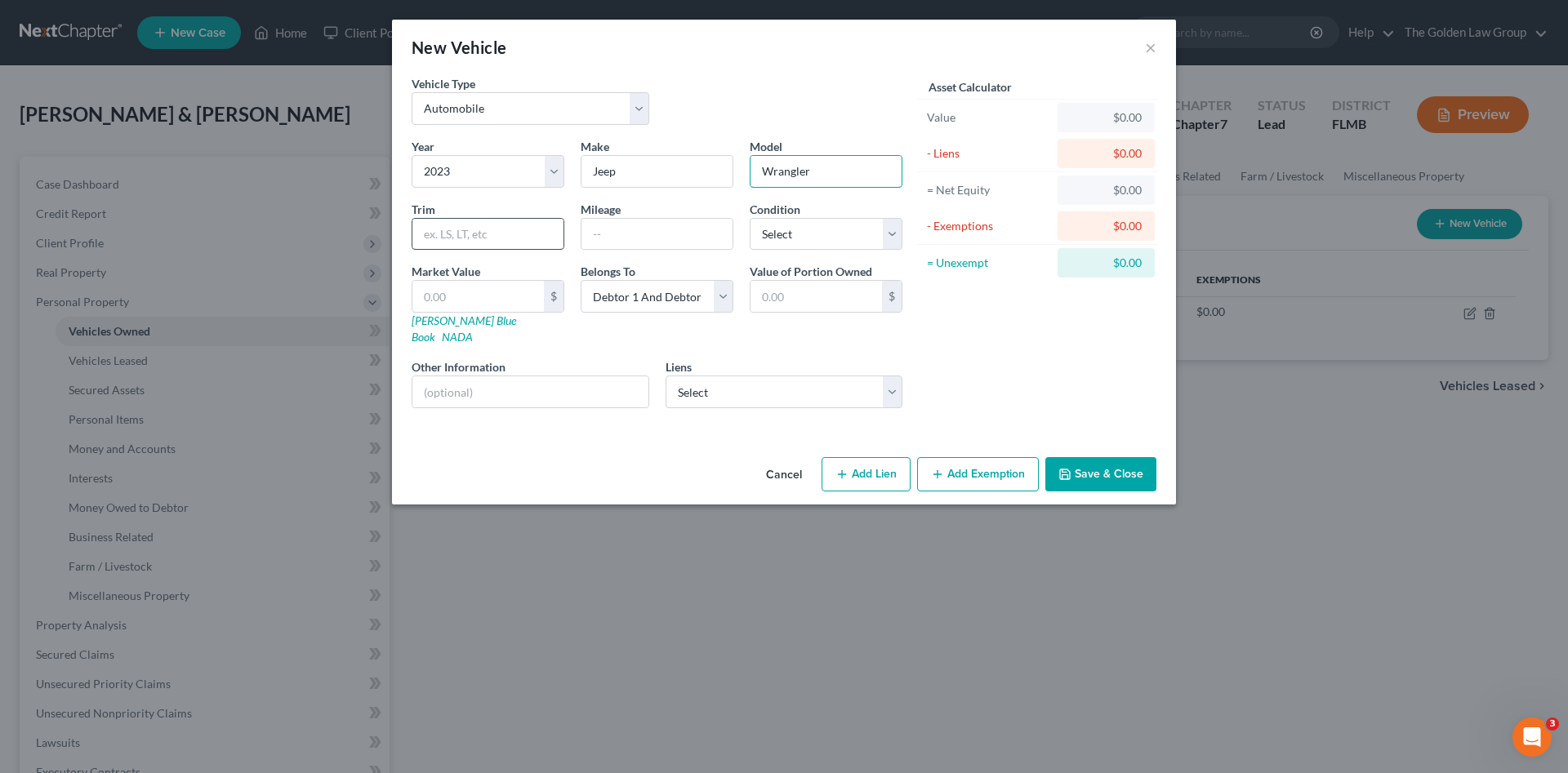
type input "Wrangler"
click at [484, 230] on input "text" at bounding box center [487, 234] width 151 height 31
type input "E"
type input "4XE"
type input "38000"
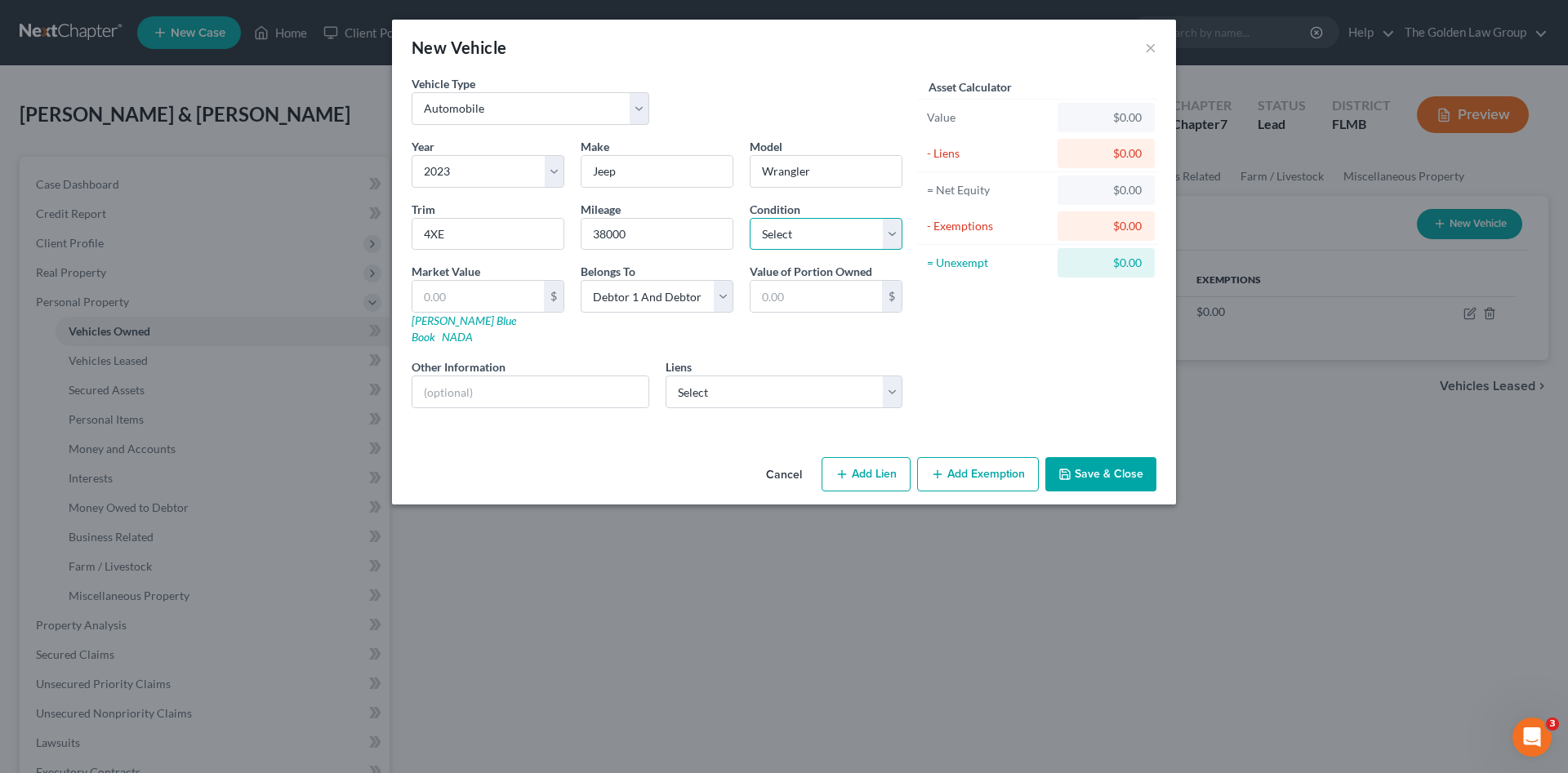
click at [856, 242] on select "Select Excellent Very Good Good Fair Poor" at bounding box center [826, 235] width 152 height 33
select select "2"
click at [750, 218] on select "Select Excellent Very Good Good Fair Poor" at bounding box center [826, 235] width 152 height 33
click at [775, 375] on select "Select Chryslercap - $17,828.00 Exeter Fin - $13,937.00 Usaa Fsb - $298.00" at bounding box center [784, 392] width 238 height 33
select select "0"
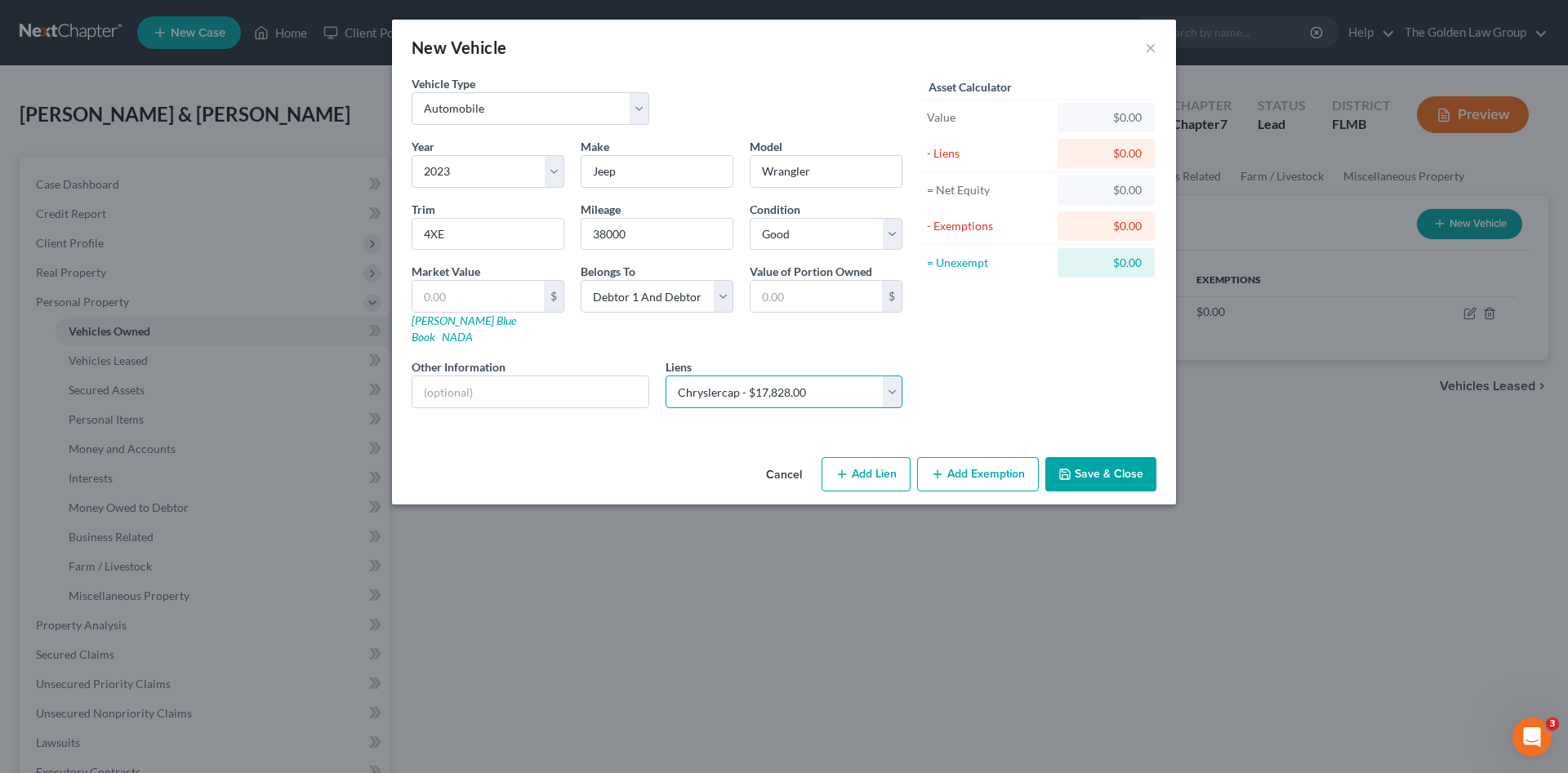
click at [665, 375] on select "Select Chryslercap - $17,828.00 Exeter Fin - $13,937.00 Usaa Fsb - $298.00" at bounding box center [784, 392] width 238 height 33
select select
select select "45"
select select "2"
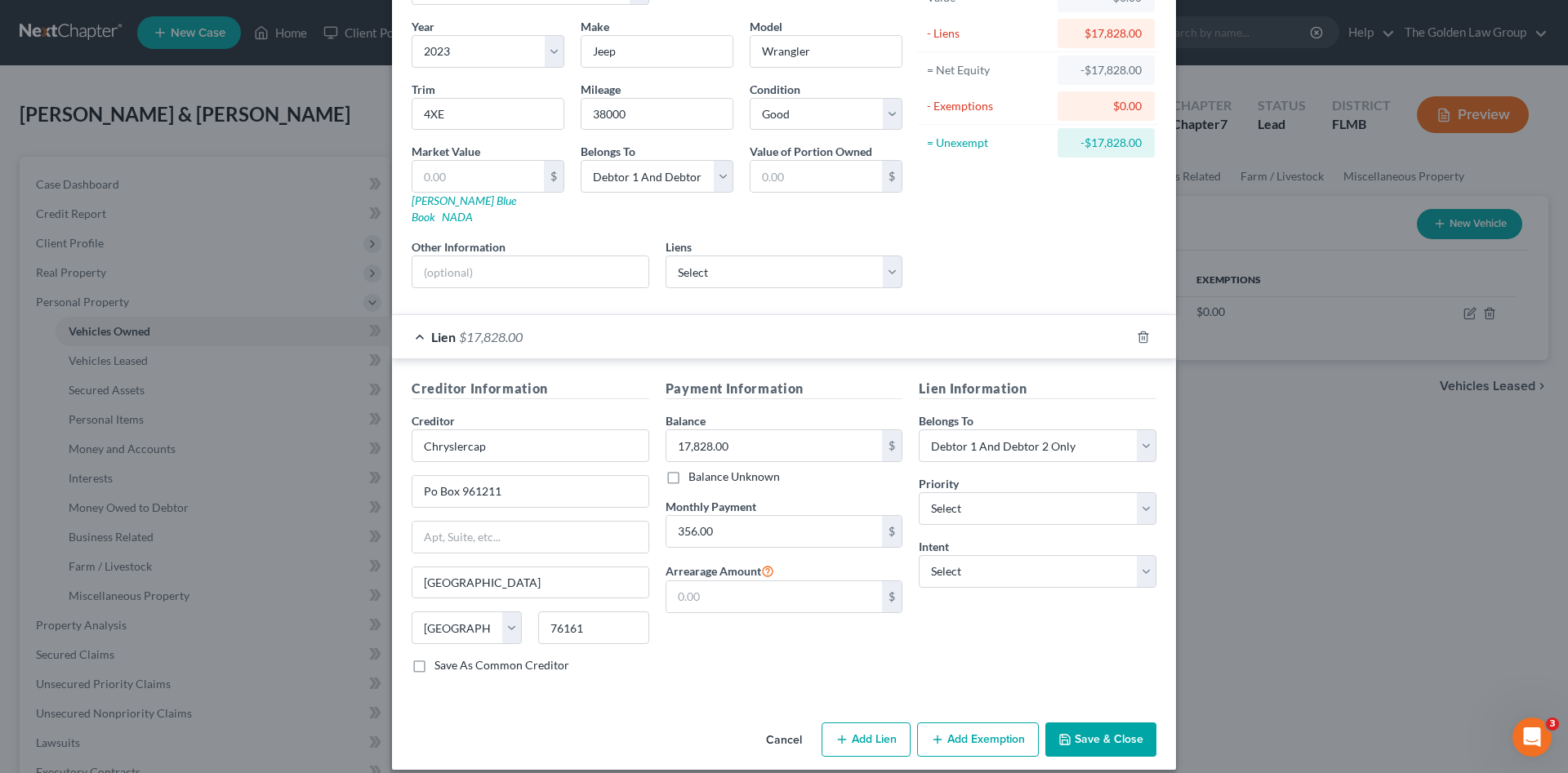
click at [1073, 723] on button "Save & Close" at bounding box center [1100, 739] width 111 height 34
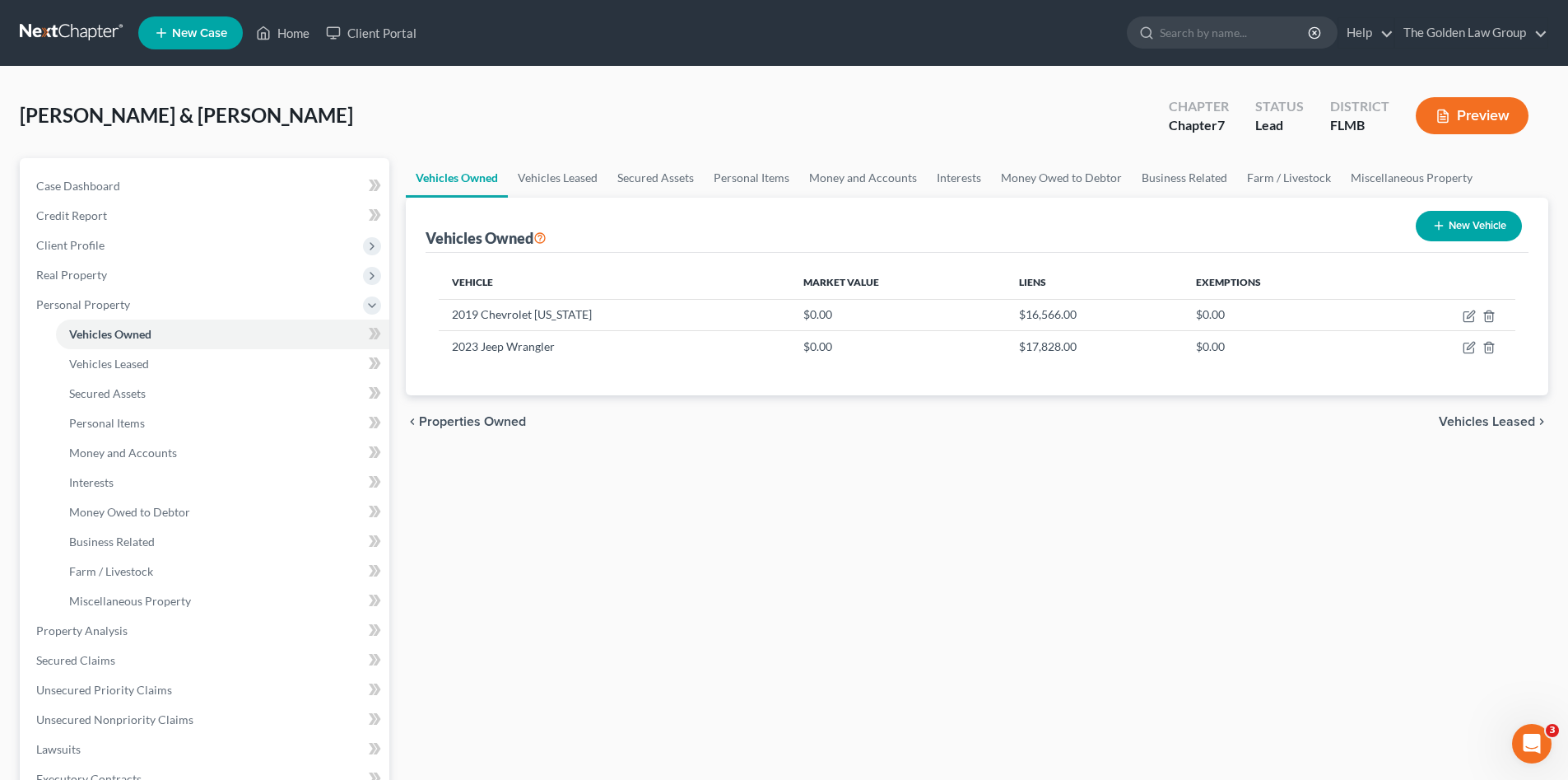
click at [1433, 218] on button "New Vehicle" at bounding box center [1469, 226] width 106 height 31
select select "0"
select select "2"
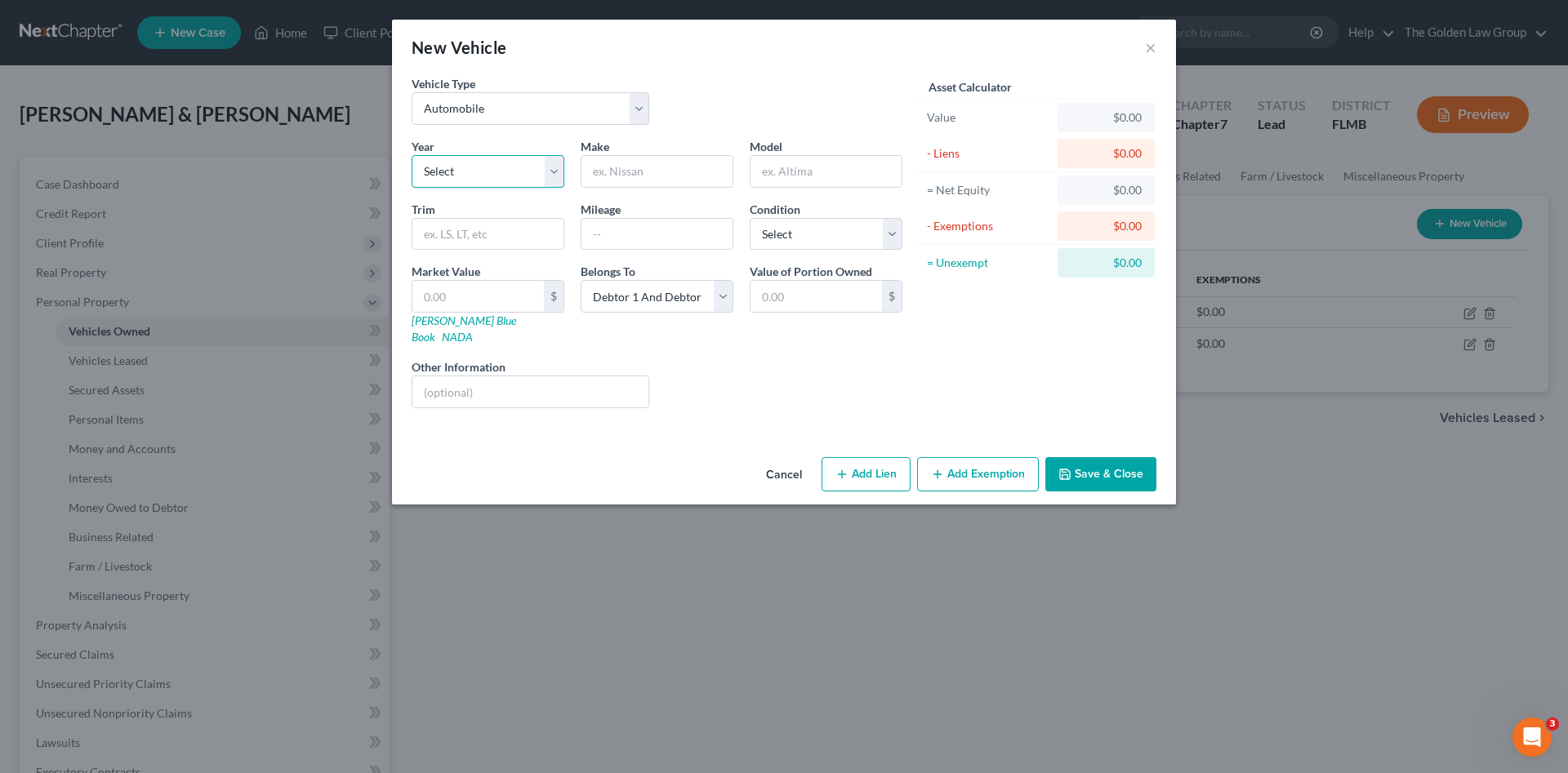
click at [492, 169] on select "Select 2026 2025 2024 2023 2022 2021 2020 2019 2018 2017 2016 2015 2014 2013 20…" at bounding box center [488, 171] width 152 height 33
select select "9"
click at [412, 155] on select "Select 2026 2025 2024 2023 2022 2021 2020 2019 2018 2017 2016 2015 2014 2013 20…" at bounding box center [488, 171] width 152 height 33
click at [643, 171] on input "text" at bounding box center [657, 171] width 151 height 31
type input "Ford"
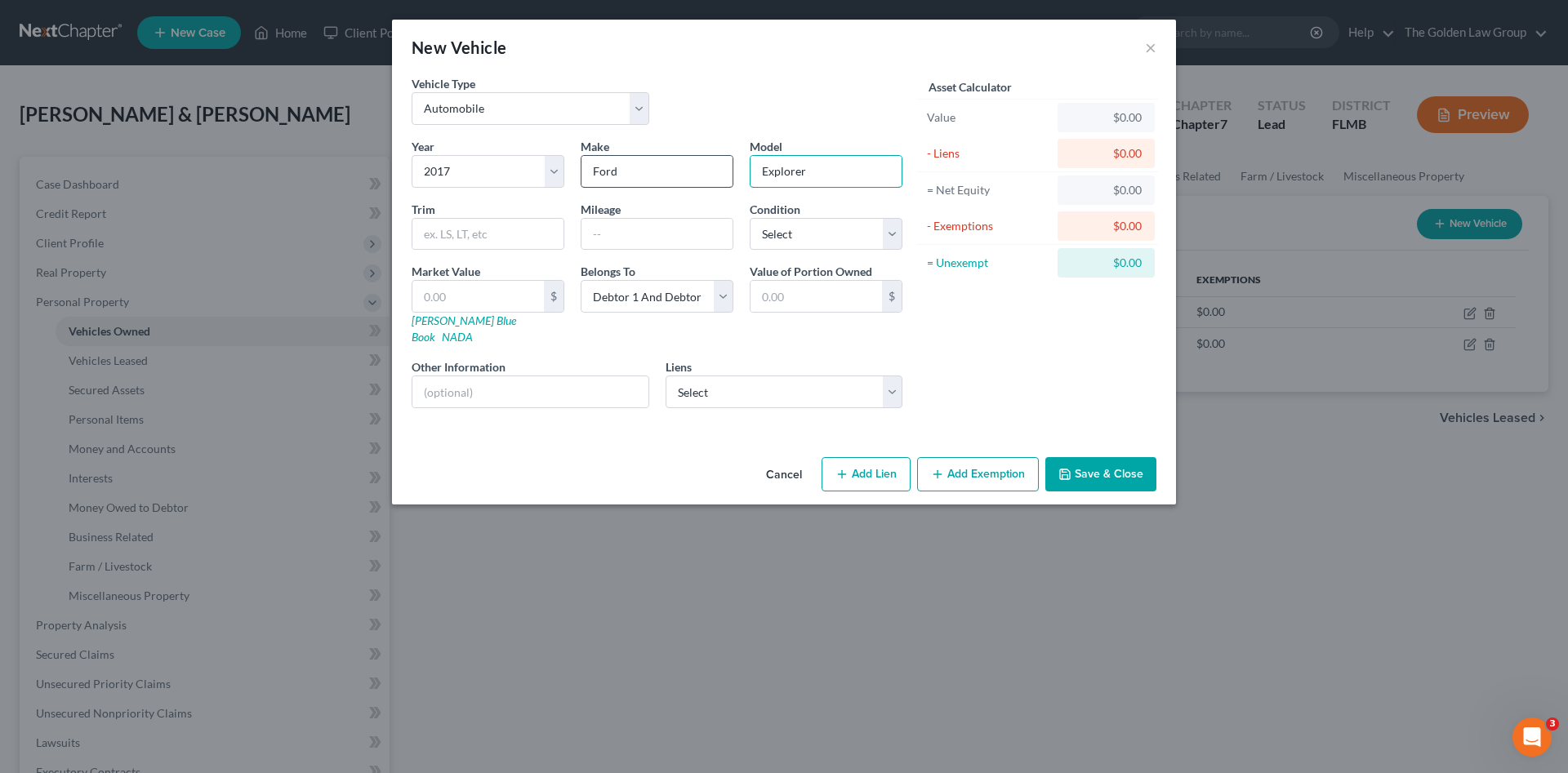
type input "Explorer"
click at [742, 375] on select "Select Exeter Fin - $13,937.00 Usaa Fsb - $298.00" at bounding box center [784, 392] width 238 height 33
select select "0"
click at [665, 375] on select "Select Exeter Fin - $13,937.00 Usaa Fsb - $298.00" at bounding box center [784, 392] width 238 height 33
select select
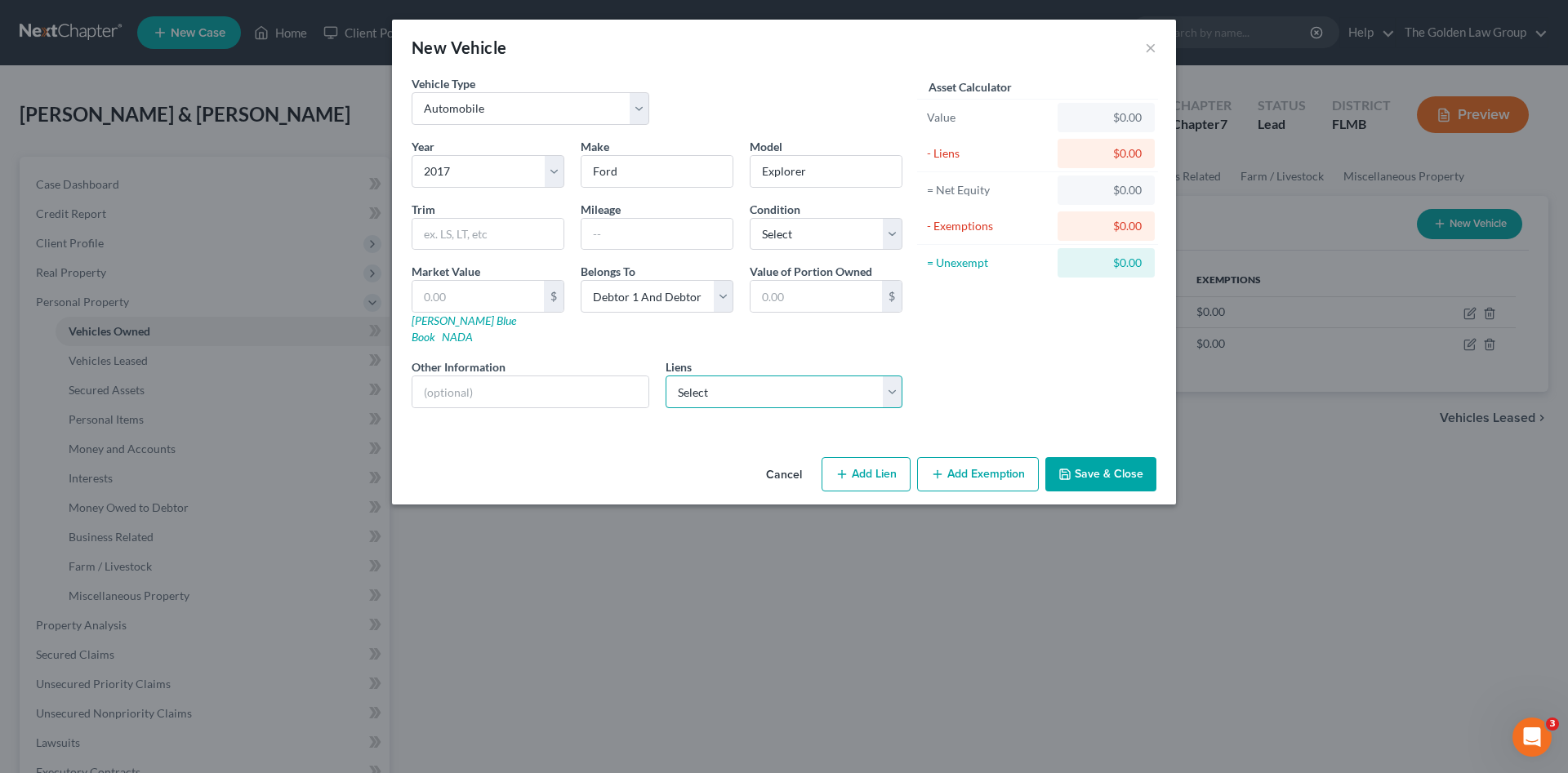
select select "45"
select select "2"
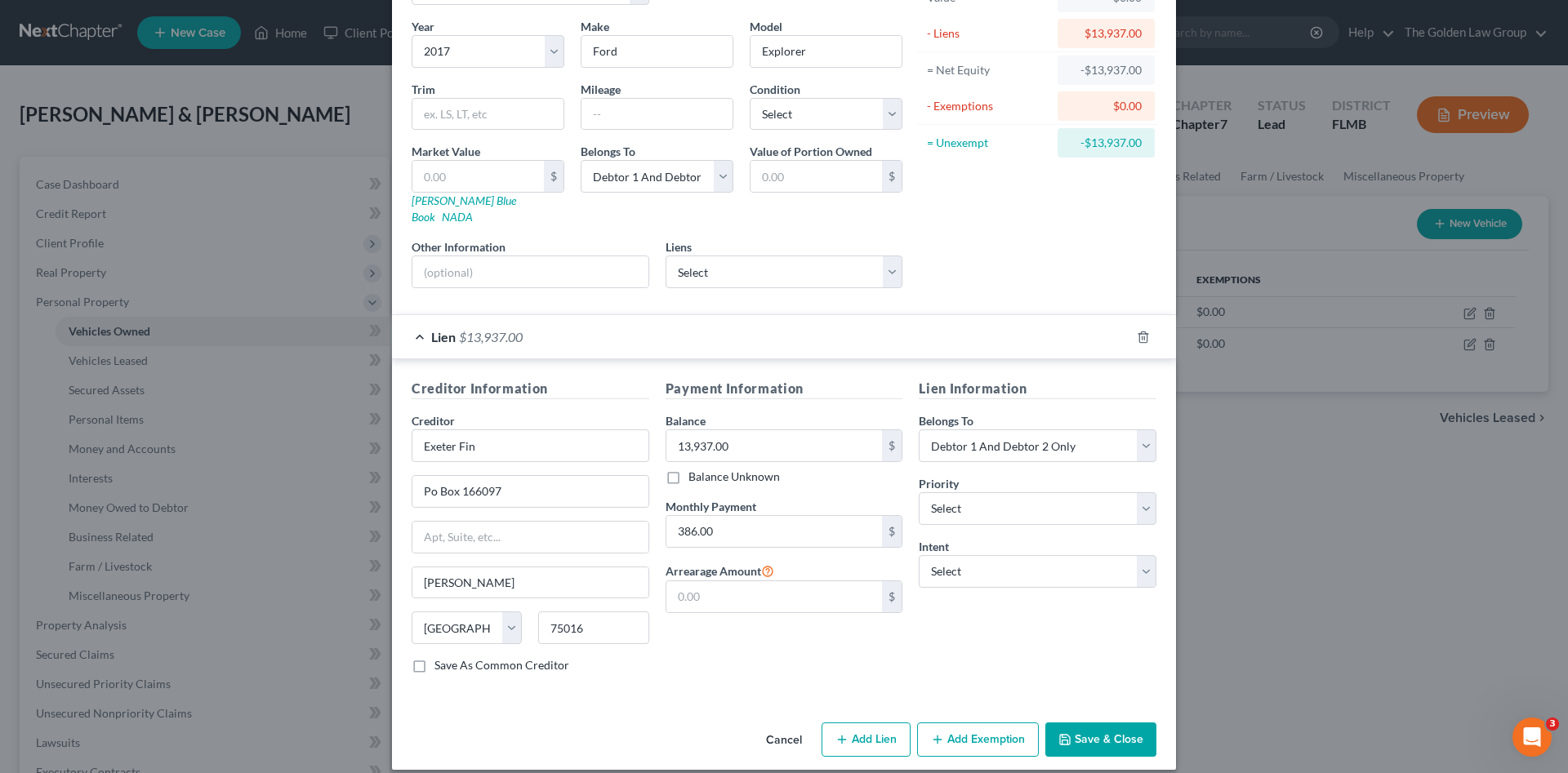
click at [1071, 723] on button "Save & Close" at bounding box center [1100, 739] width 111 height 34
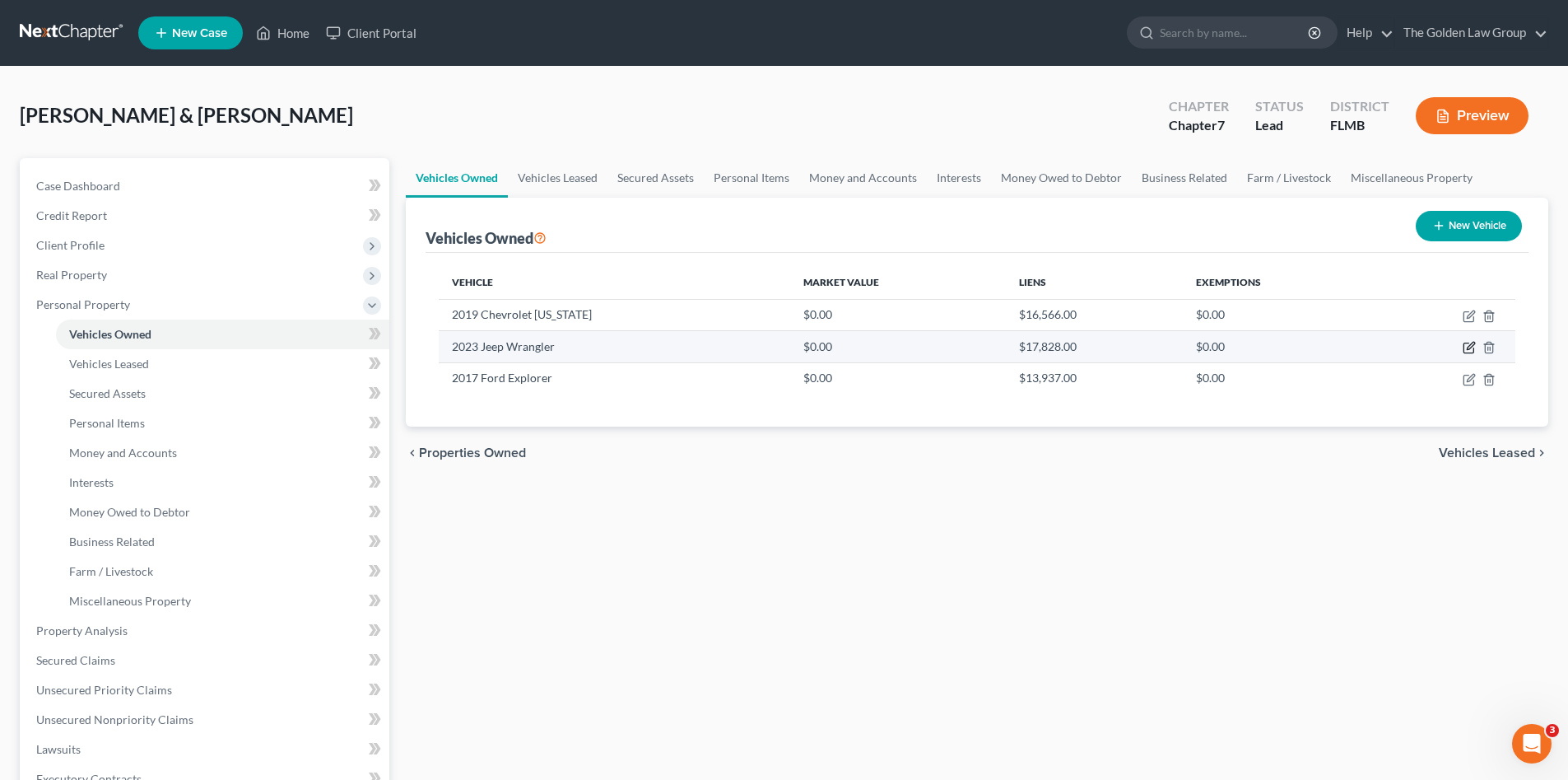
click at [1469, 342] on icon "button" at bounding box center [1469, 347] width 13 height 13
select select "0"
select select "3"
select select "2"
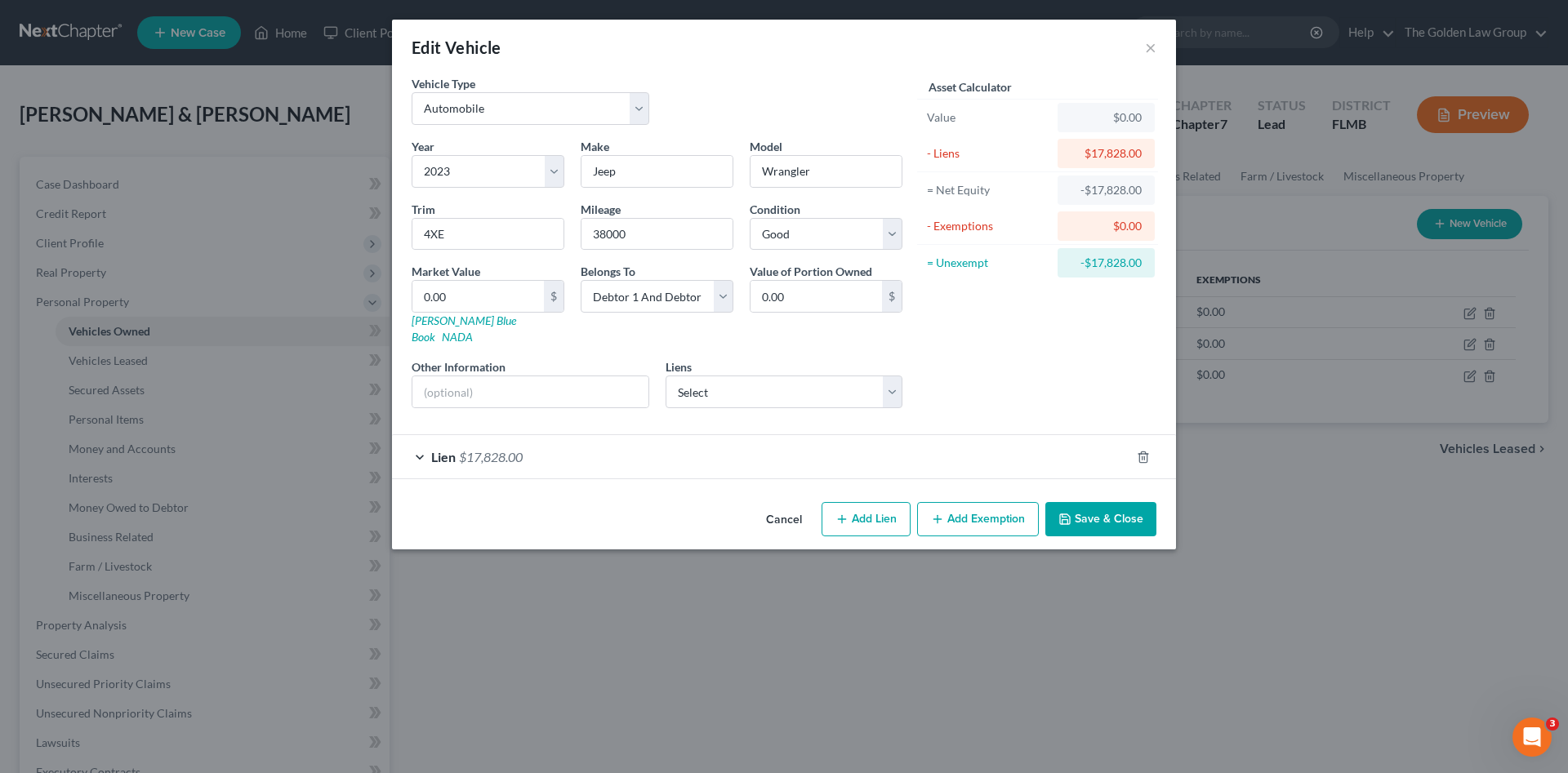
click at [684, 447] on div "Lien $17,828.00" at bounding box center [761, 456] width 738 height 43
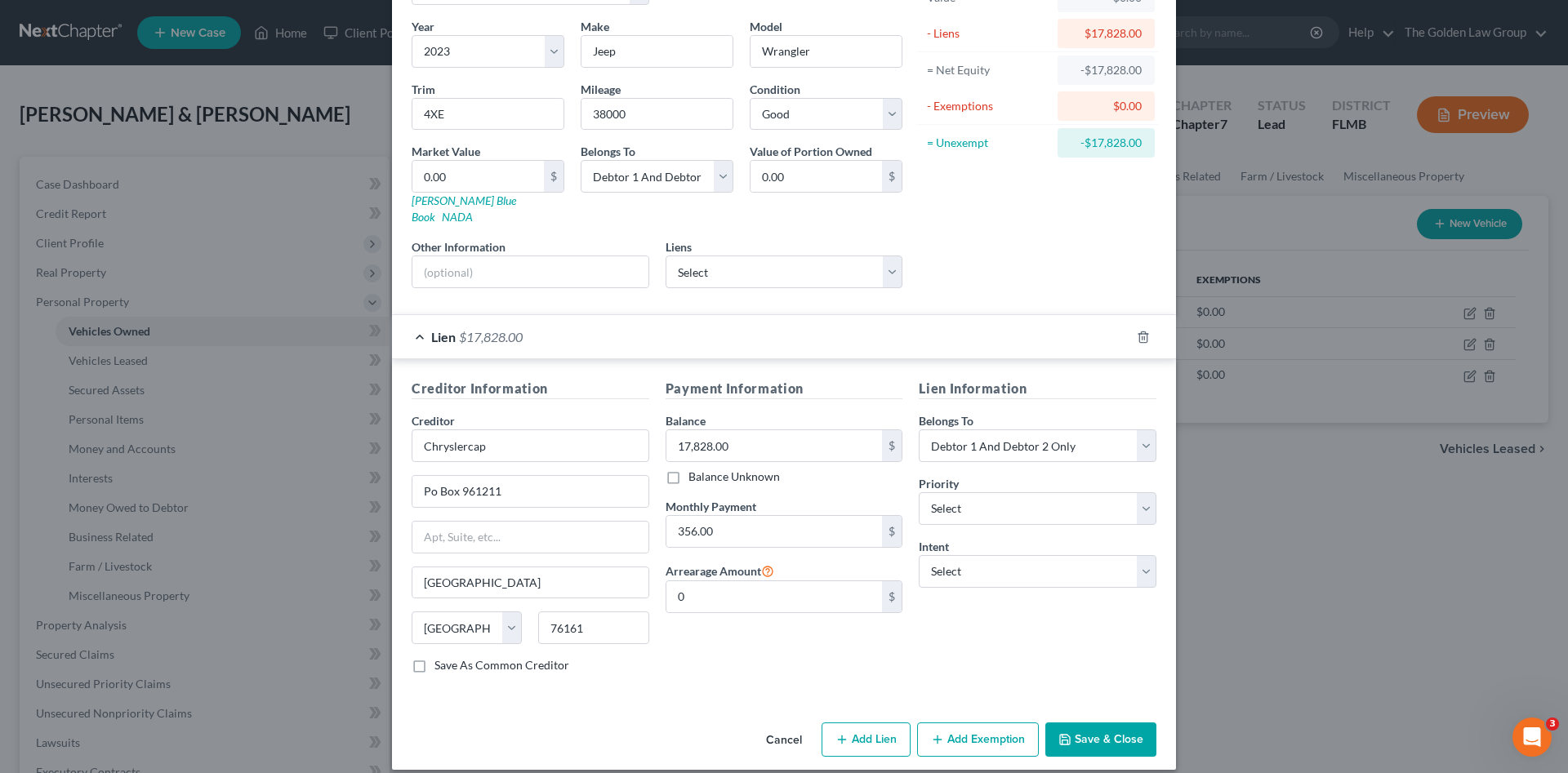
click at [1109, 723] on button "Save & Close" at bounding box center [1100, 739] width 111 height 34
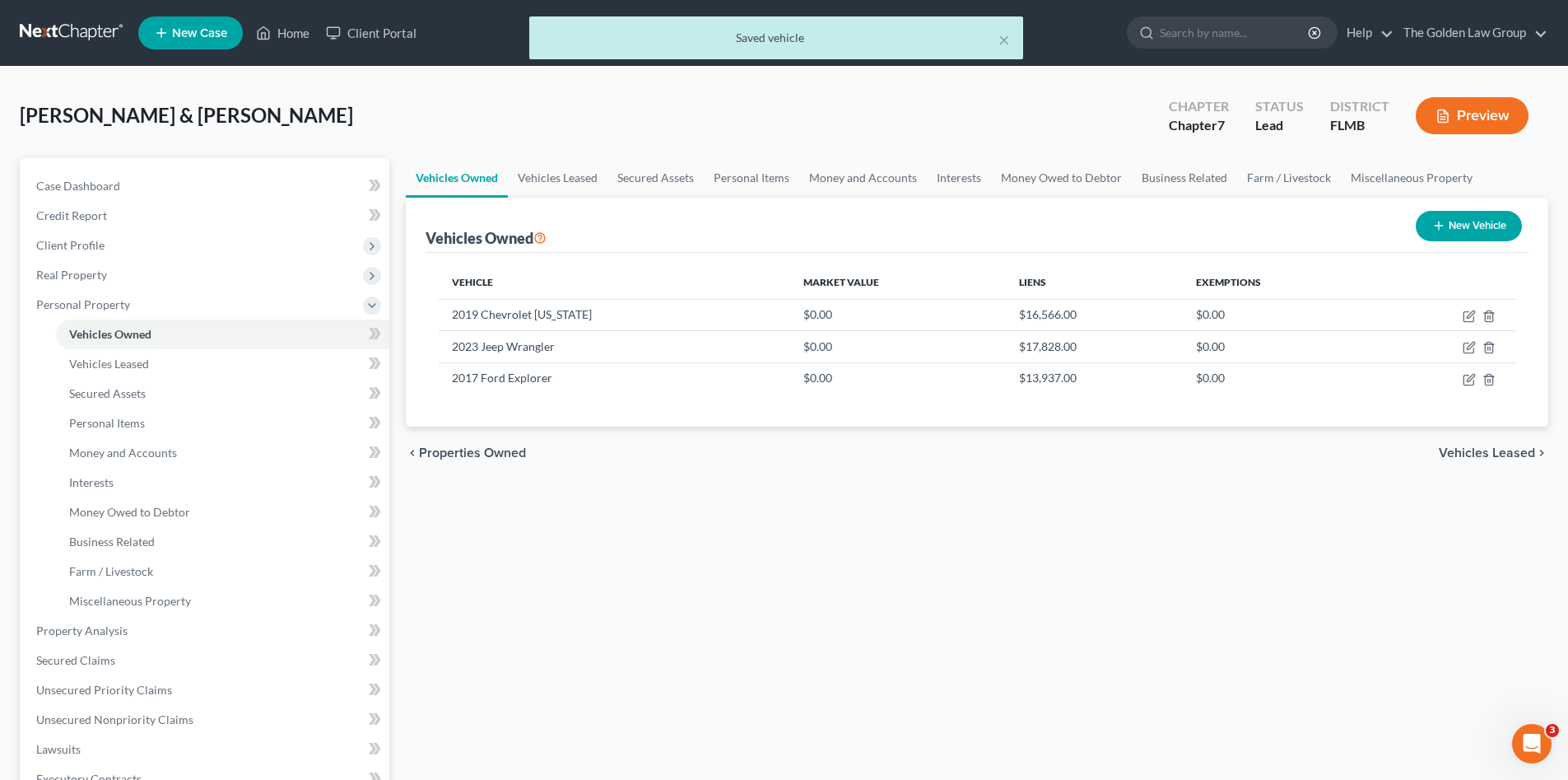
click at [795, 571] on div "Vehicles Owned Vehicles Leased Secured Assets Personal Items Money and Accounts…" at bounding box center [977, 634] width 1159 height 951
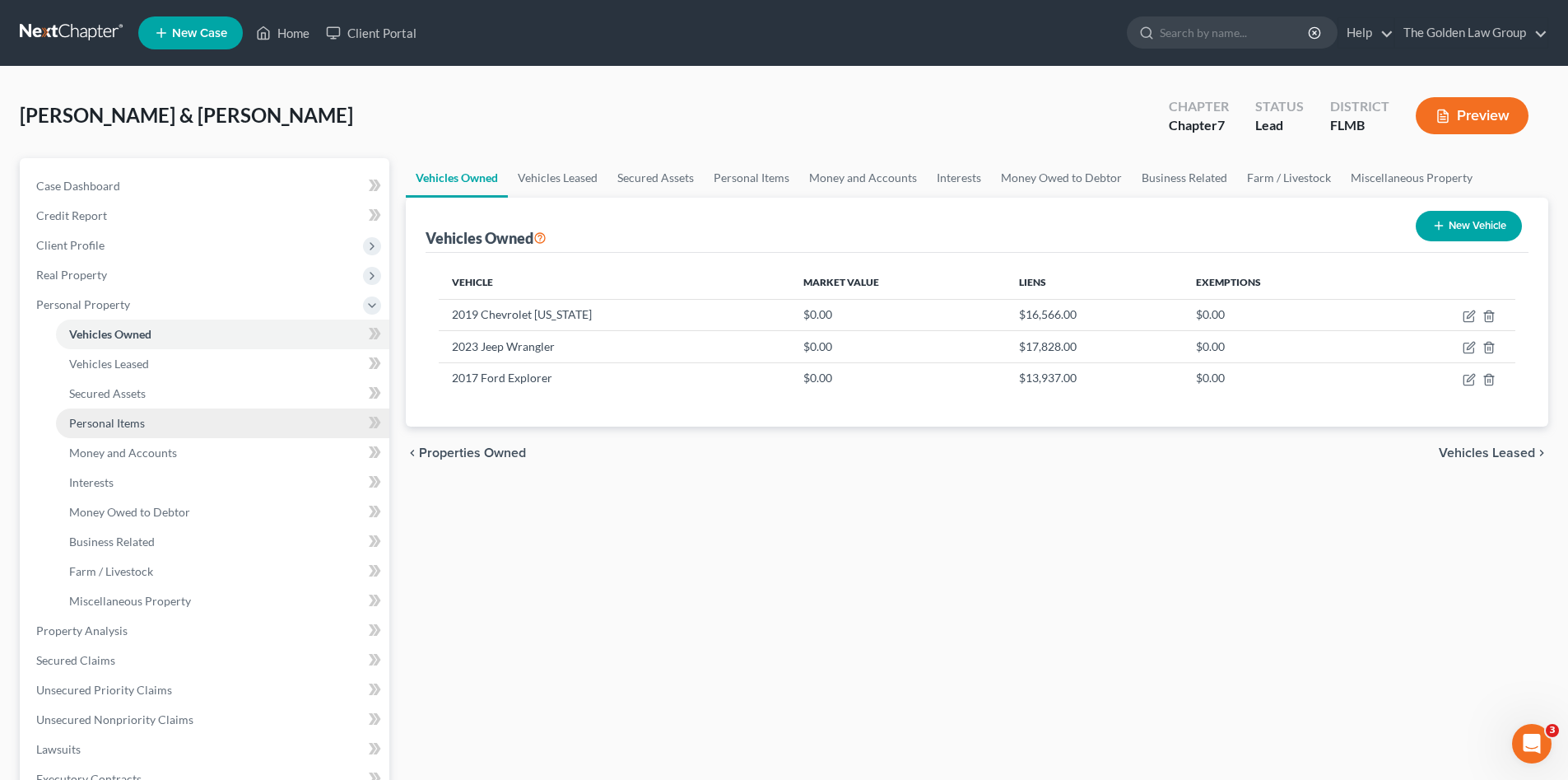
drag, startPoint x: 130, startPoint y: 426, endPoint x: 162, endPoint y: 427, distance: 32.0
click at [130, 426] on span "Personal Items" at bounding box center [107, 422] width 76 height 14
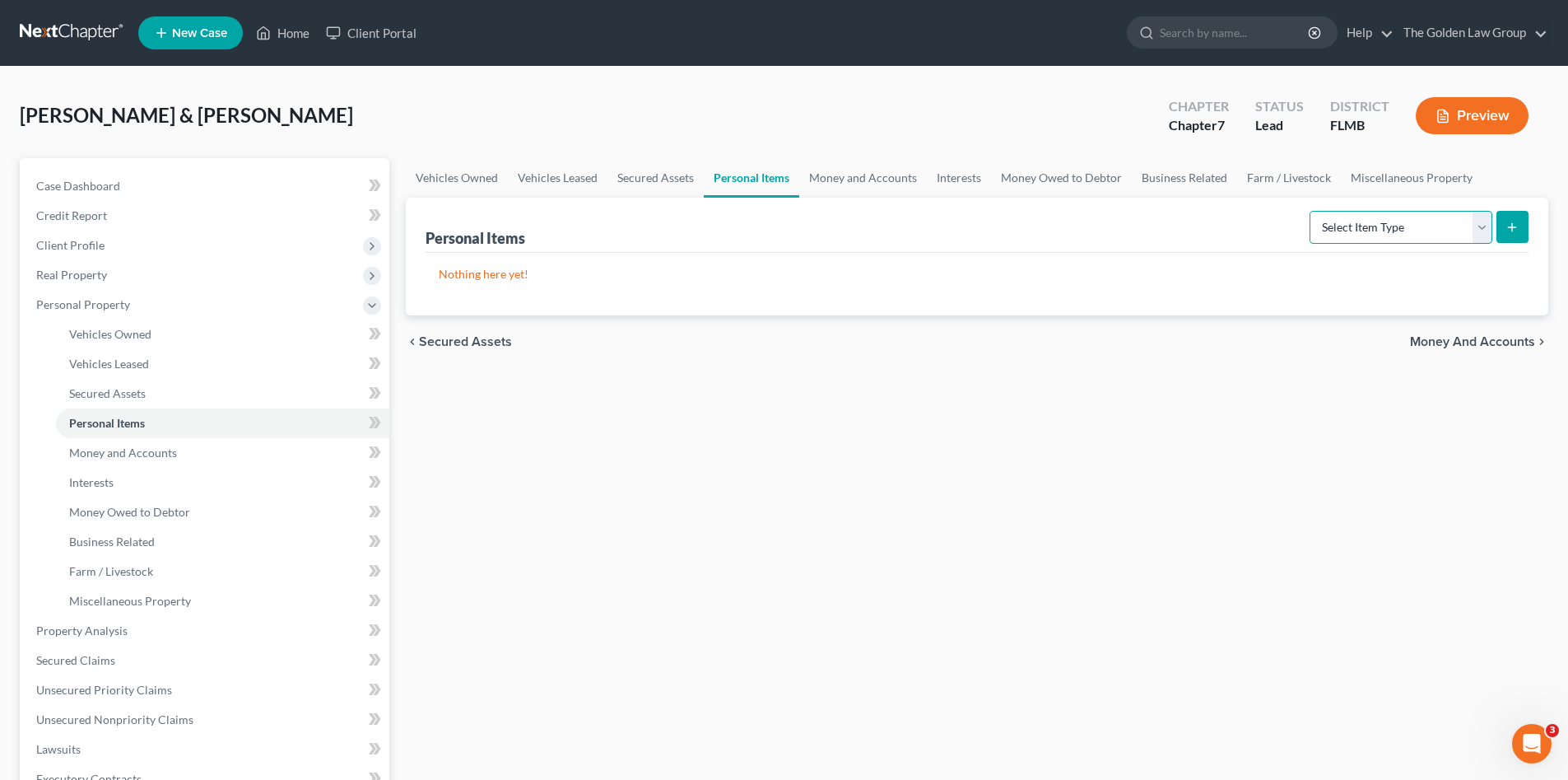
click at [1400, 213] on select "Select Item Type Clothing Collectibles Of Value Electronics Firearms Household …" at bounding box center [1401, 228] width 183 height 33
select select "pets"
click at [1312, 211] on select "Select Item Type Clothing Collectibles Of Value Electronics Firearms Household …" at bounding box center [1401, 228] width 183 height 33
click at [1517, 228] on icon "submit" at bounding box center [1512, 227] width 13 height 13
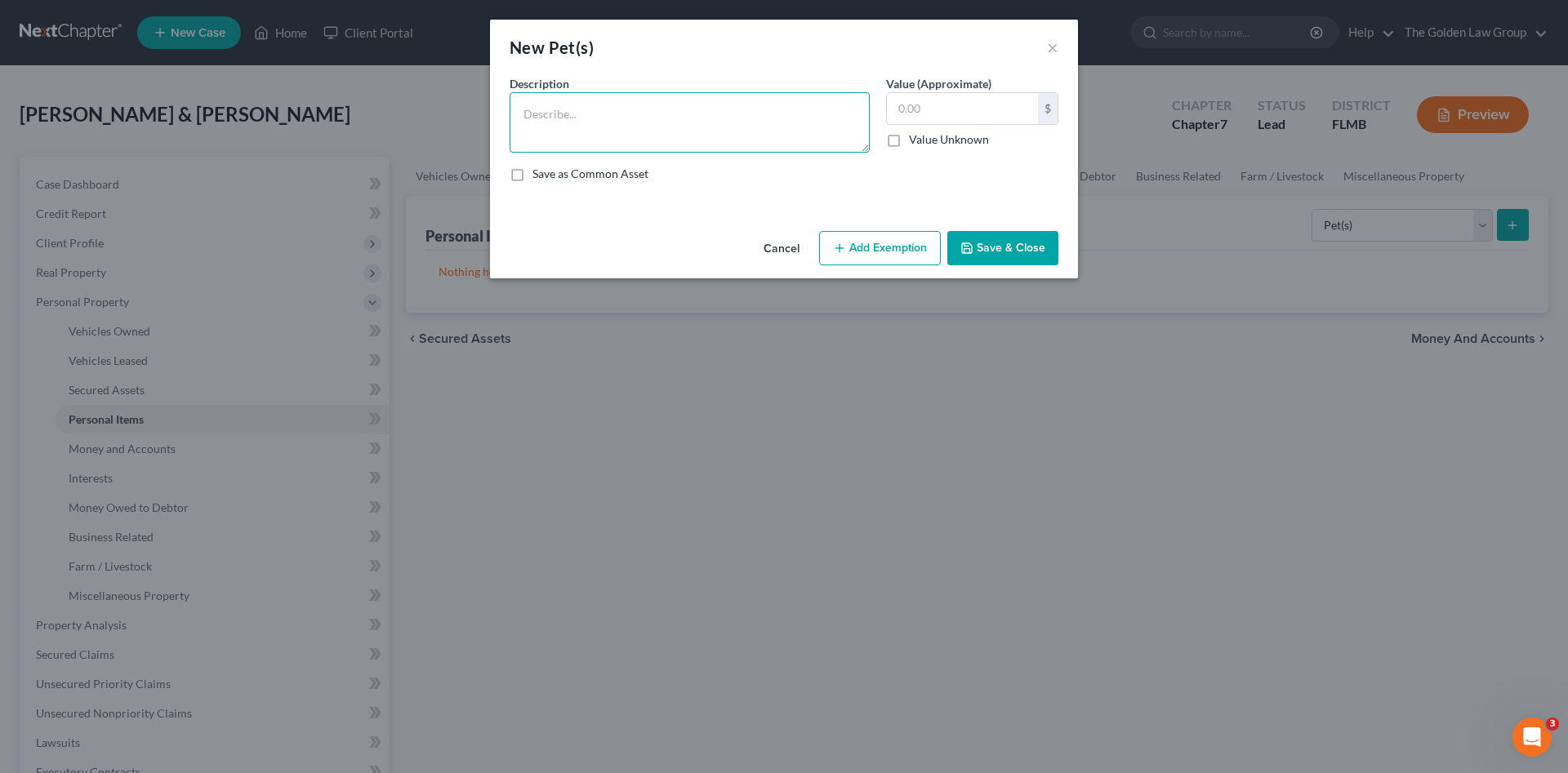
click at [636, 140] on textarea at bounding box center [689, 123] width 360 height 61
type textarea "2 Dogs & 2 Cats"
click at [942, 116] on input "text" at bounding box center [962, 108] width 151 height 31
type input "0.00"
click at [988, 249] on button "Save & Close" at bounding box center [1002, 248] width 111 height 34
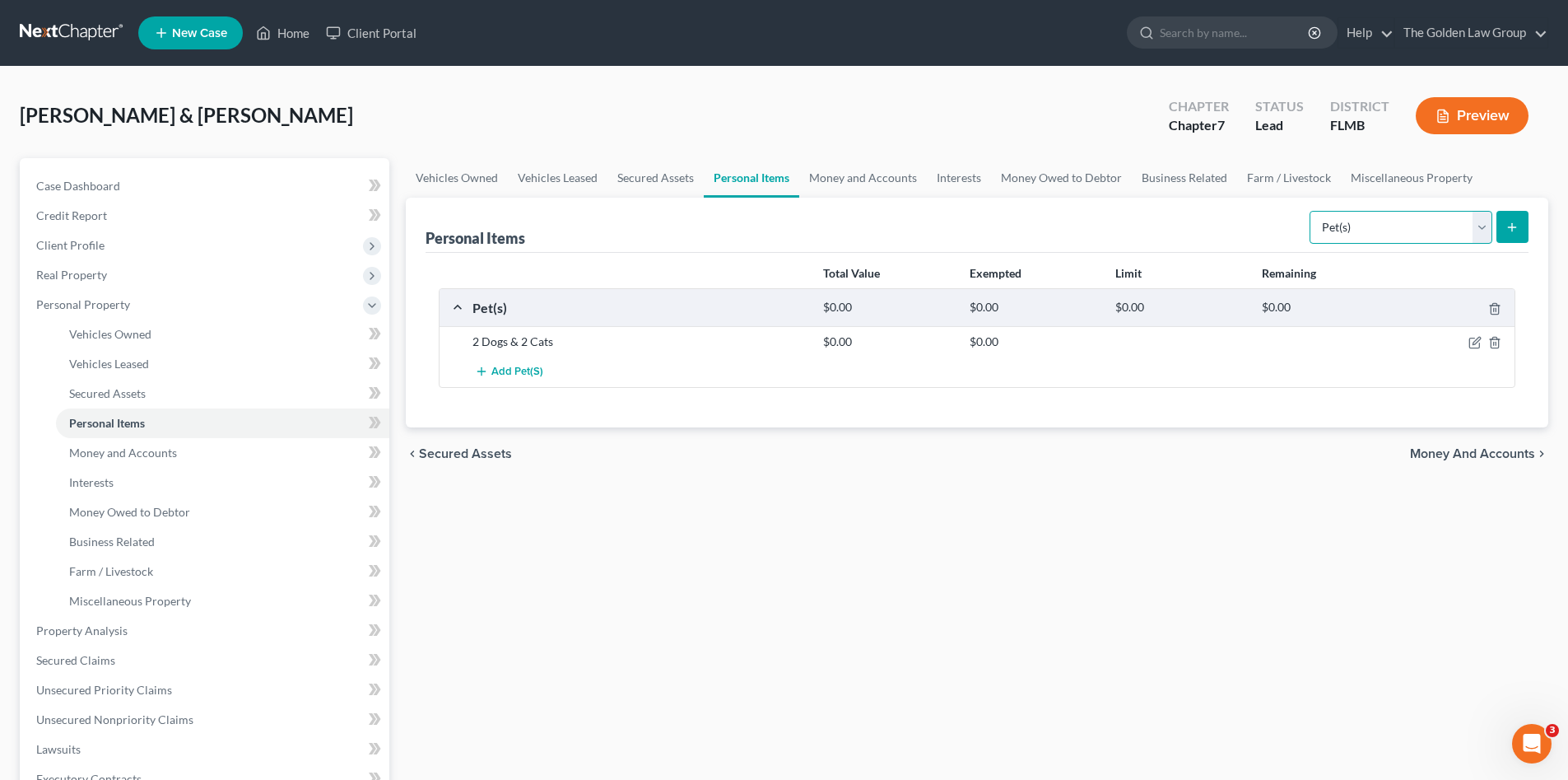
click at [1373, 226] on select "Select Item Type Clothing Collectibles Of Value Electronics Firearms Household …" at bounding box center [1401, 228] width 183 height 33
select select "firearms"
click at [1312, 211] on select "Select Item Type Clothing Collectibles Of Value Electronics Firearms Household …" at bounding box center [1401, 228] width 183 height 33
click at [1508, 228] on icon "submit" at bounding box center [1512, 227] width 13 height 13
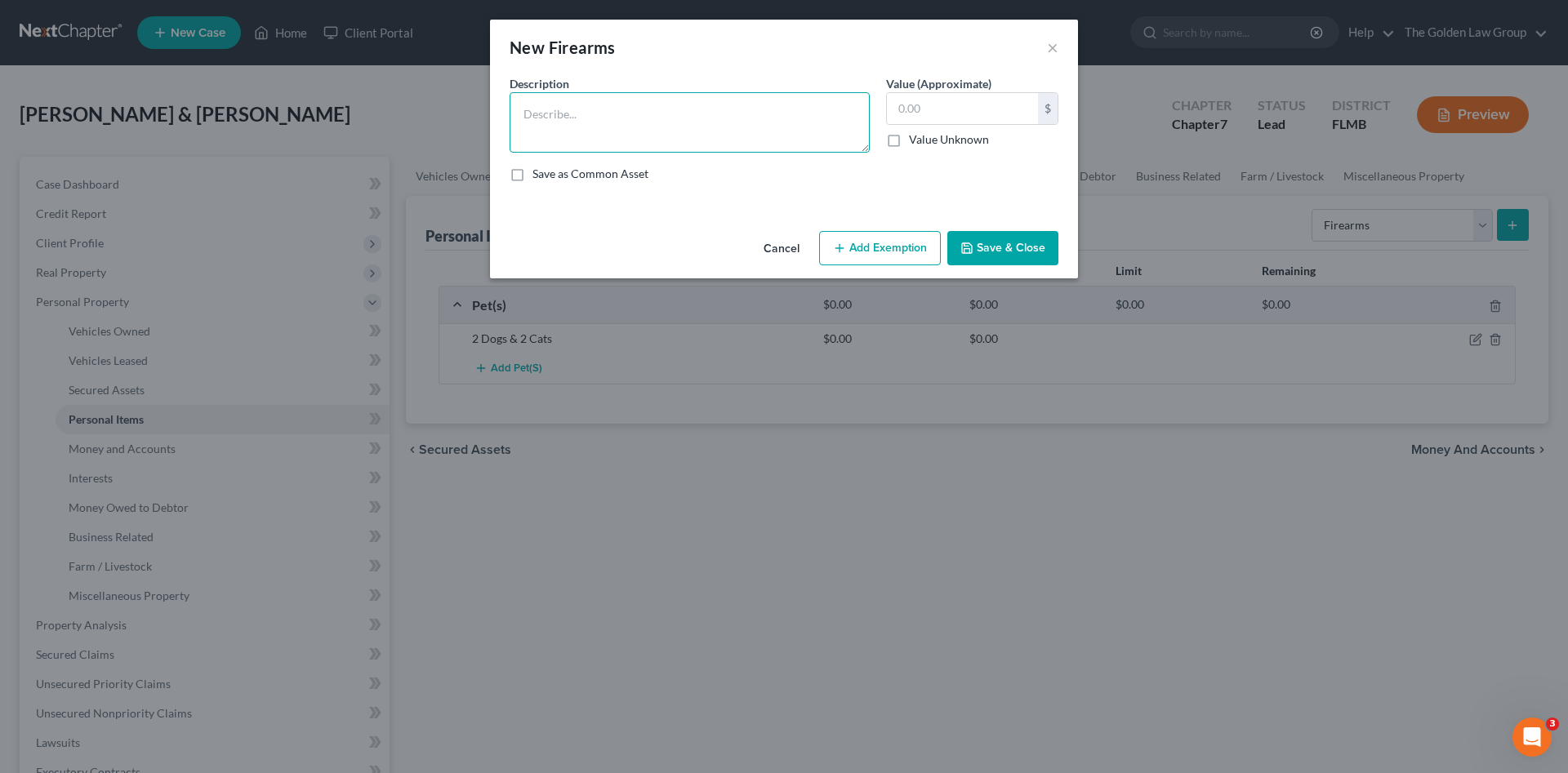
click at [638, 115] on textarea at bounding box center [689, 123] width 360 height 61
type textarea "1 Pistol"
click at [983, 247] on button "Save & Close" at bounding box center [1002, 248] width 111 height 34
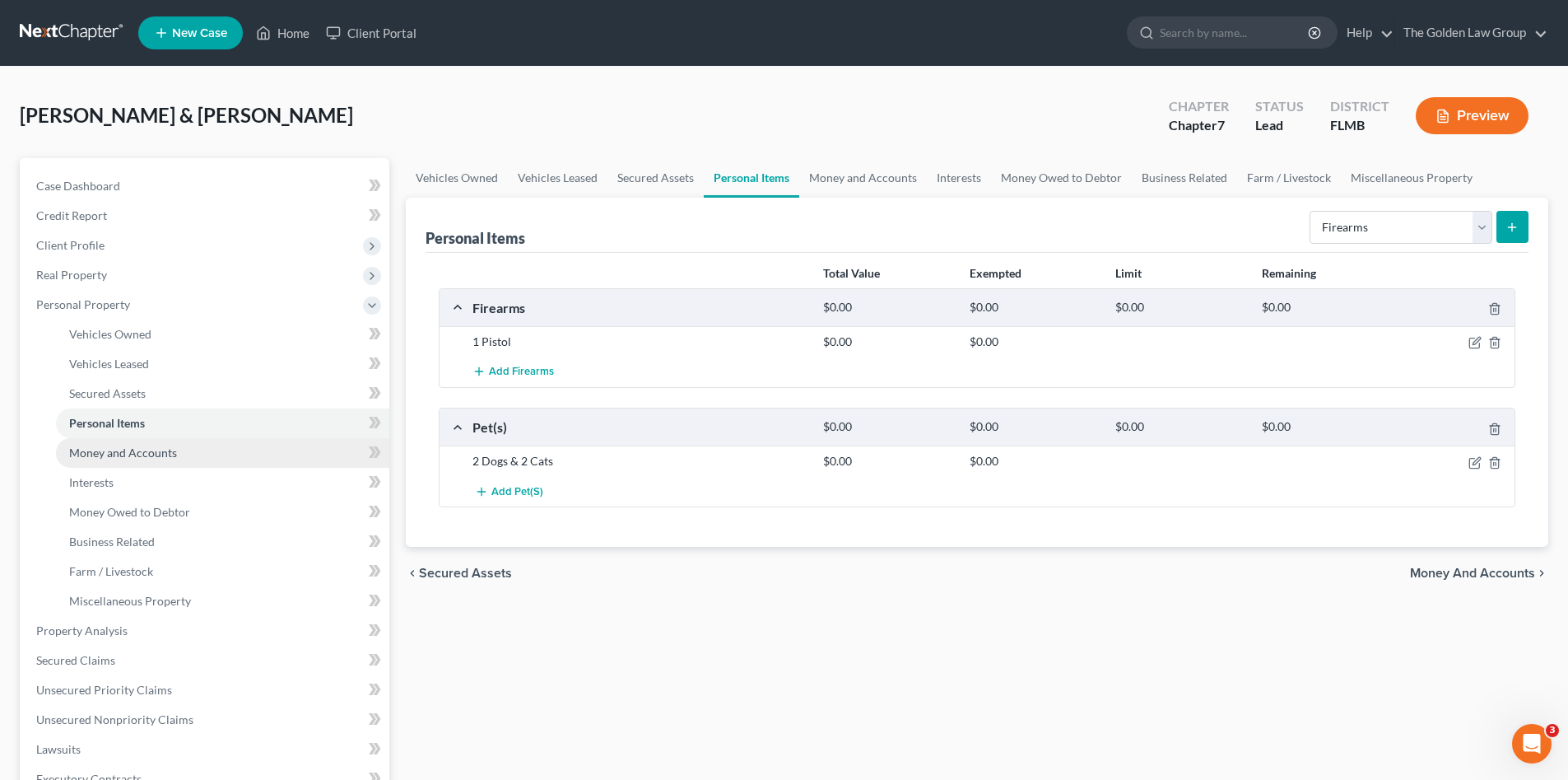
click at [148, 443] on link "Money and Accounts" at bounding box center [223, 452] width 333 height 30
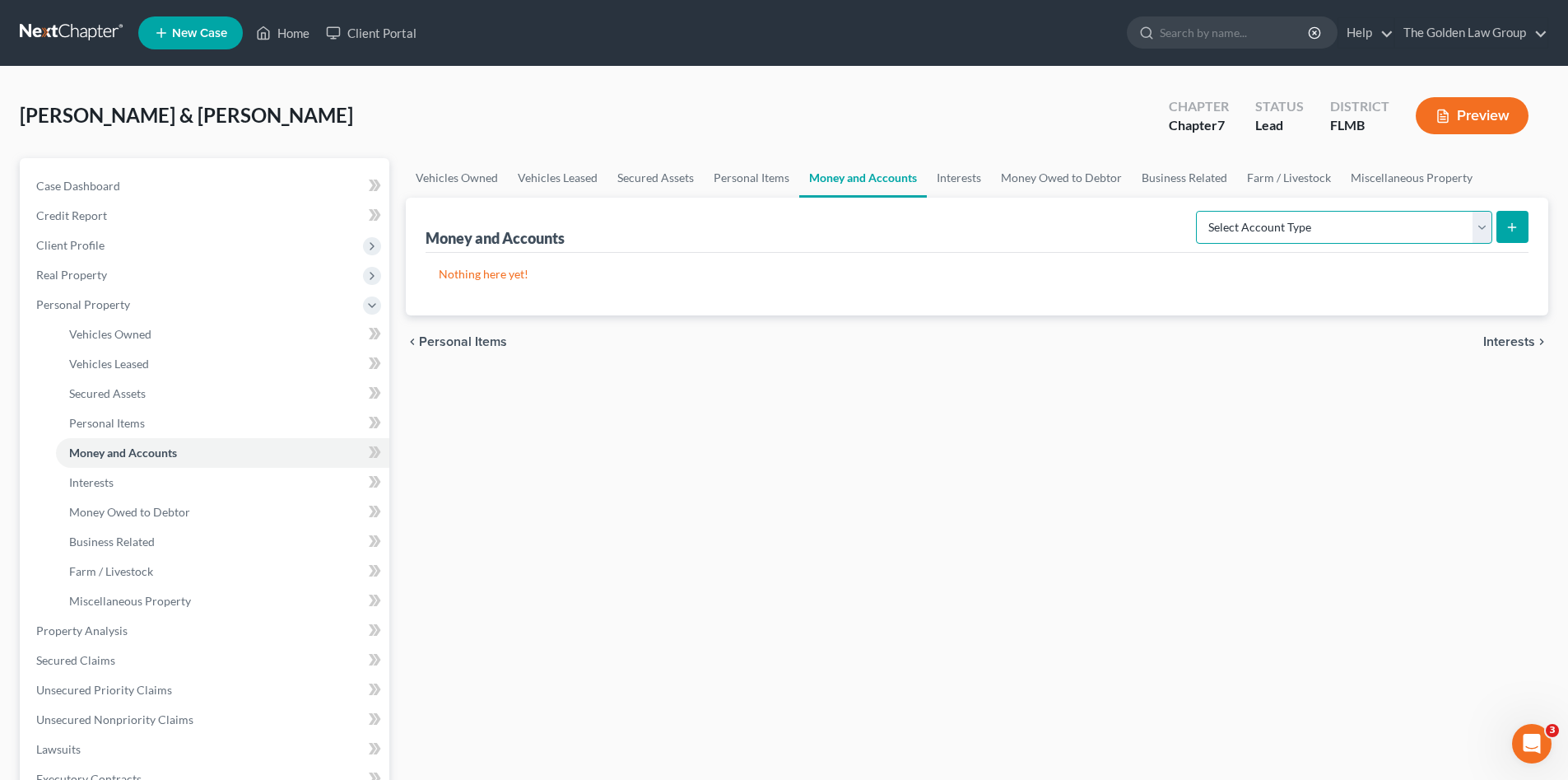
click at [1271, 230] on select "Select Account Type Brokerage Cash on Hand Certificates of Deposit Checking Acc…" at bounding box center [1344, 228] width 296 height 33
select select "checking"
click at [1200, 211] on select "Select Account Type Brokerage Cash on Hand Certificates of Deposit Checking Acc…" at bounding box center [1344, 228] width 296 height 33
click at [1507, 226] on icon "submit" at bounding box center [1512, 227] width 13 height 13
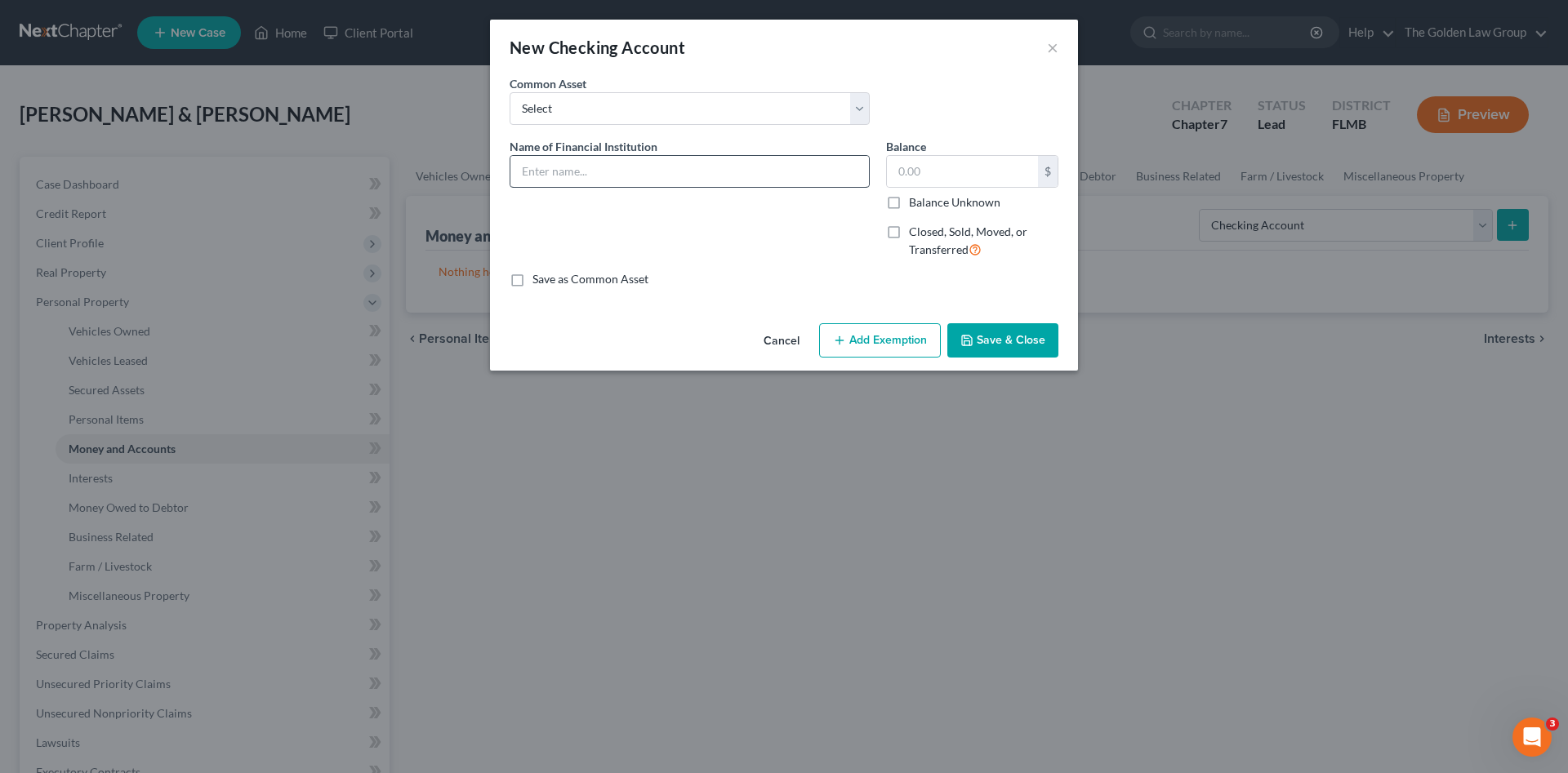
drag, startPoint x: 797, startPoint y: 187, endPoint x: 791, endPoint y: 175, distance: 13.4
click at [795, 182] on div at bounding box center [689, 171] width 360 height 33
click at [791, 176] on input "text" at bounding box center [689, 171] width 359 height 31
type input "I"
type input "USAA_Checking_6578"
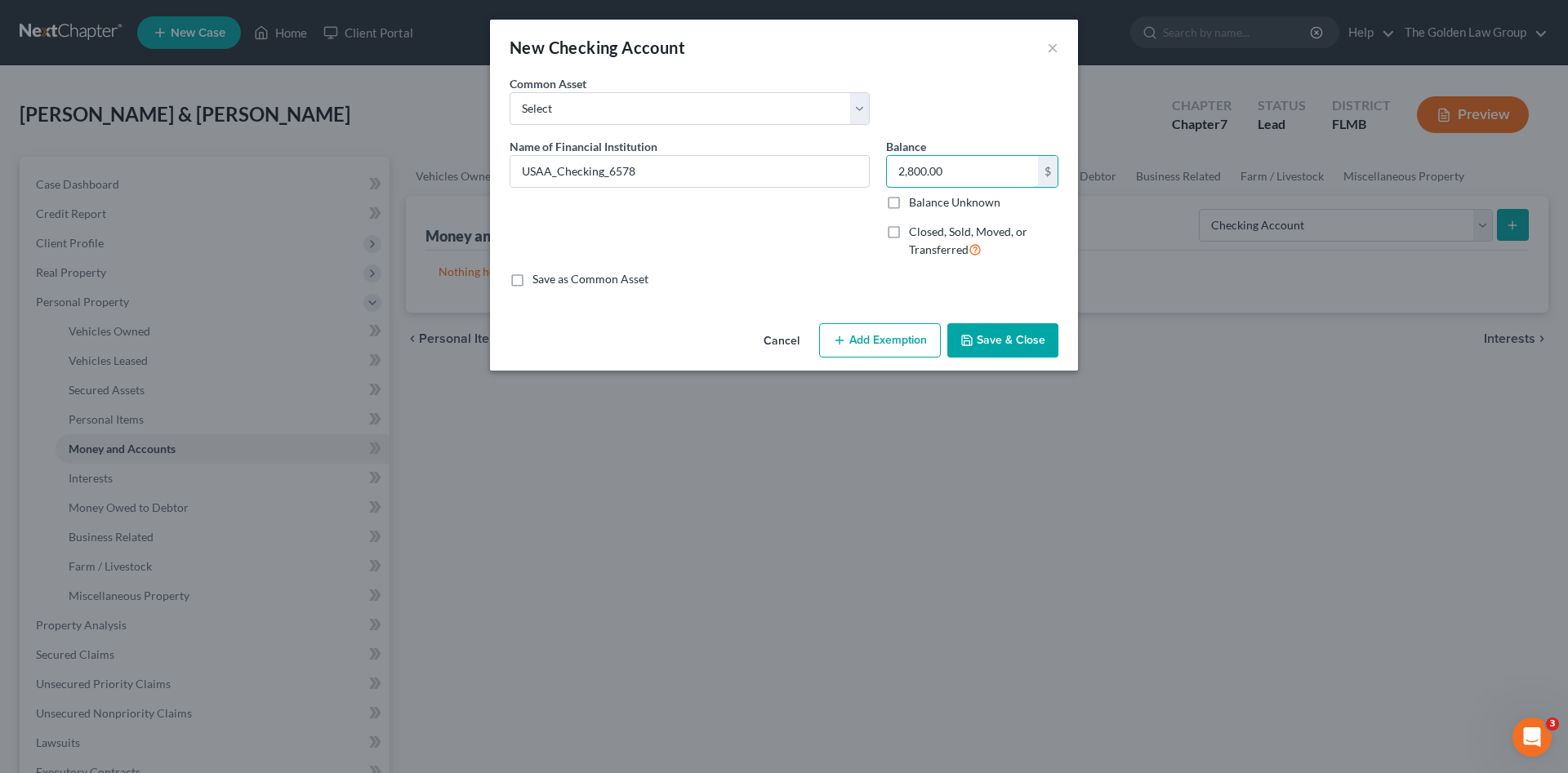
type input "2,800.00"
click at [985, 333] on button "Save & Close" at bounding box center [1002, 339] width 111 height 34
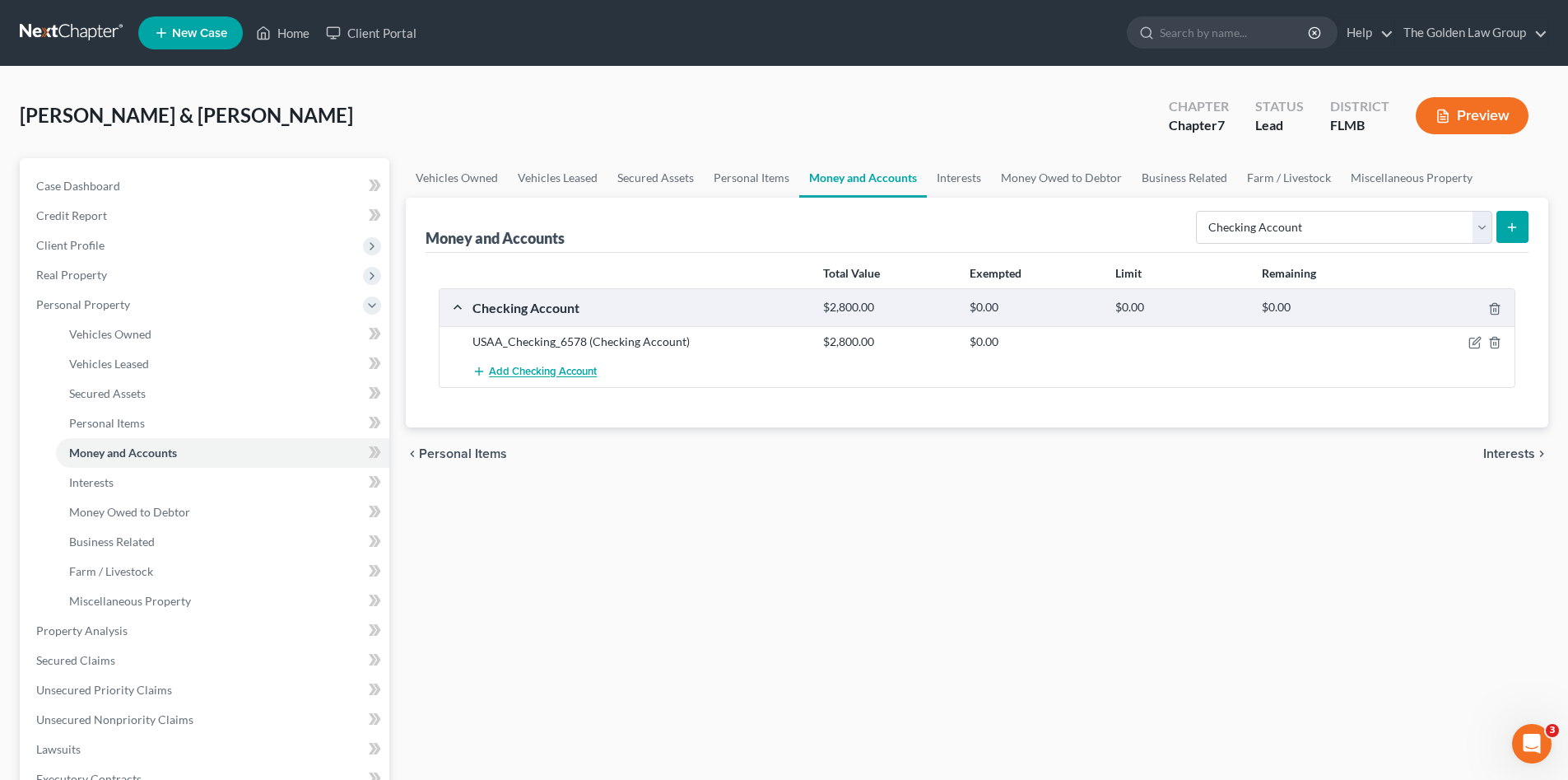
click at [532, 378] on span "Add Checking Account" at bounding box center [543, 372] width 108 height 13
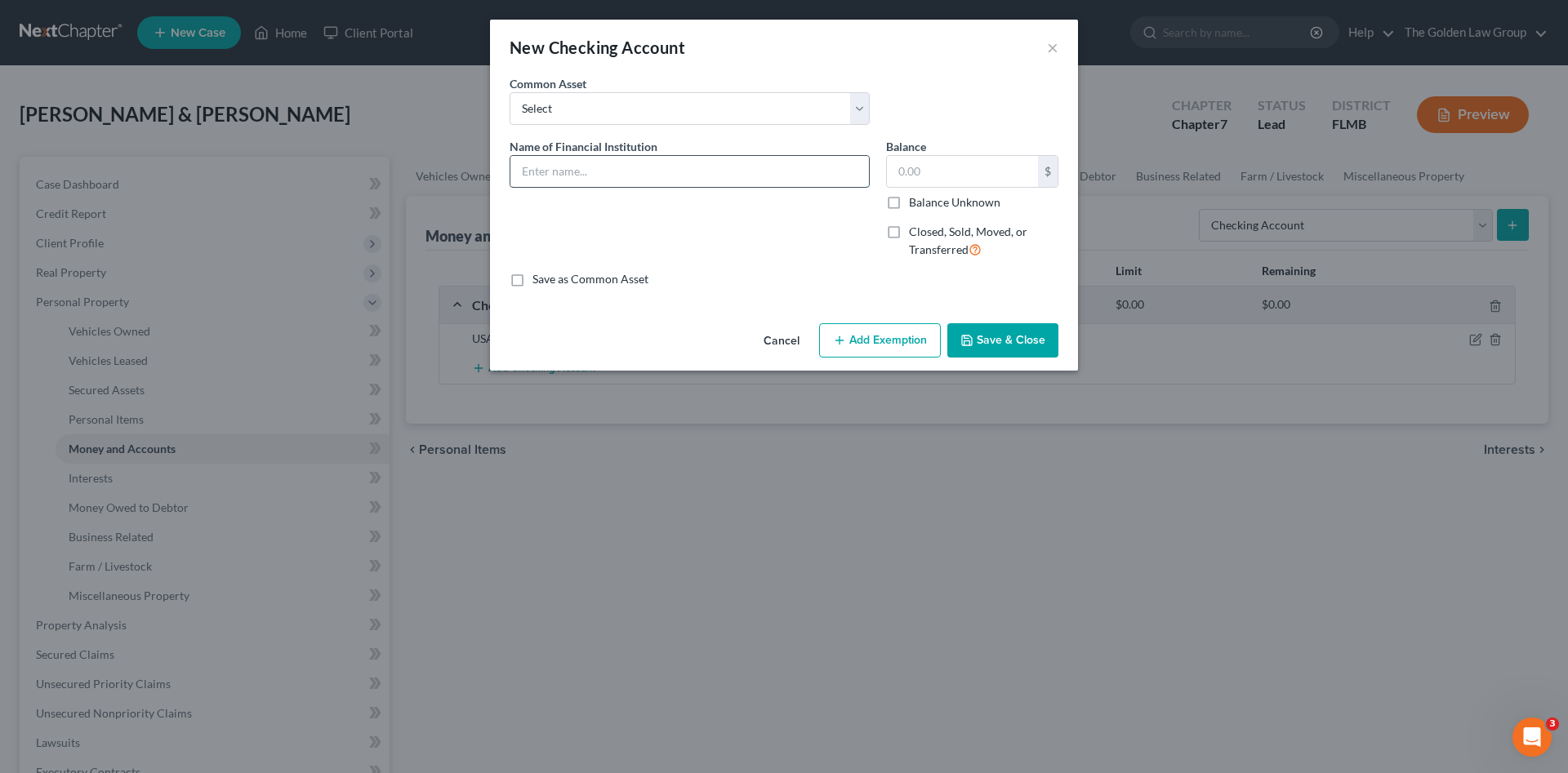
click at [611, 174] on input "text" at bounding box center [689, 171] width 359 height 31
type input "Wells Fargo_Checking_8030"
click at [997, 328] on button "Save & Close" at bounding box center [1002, 339] width 111 height 34
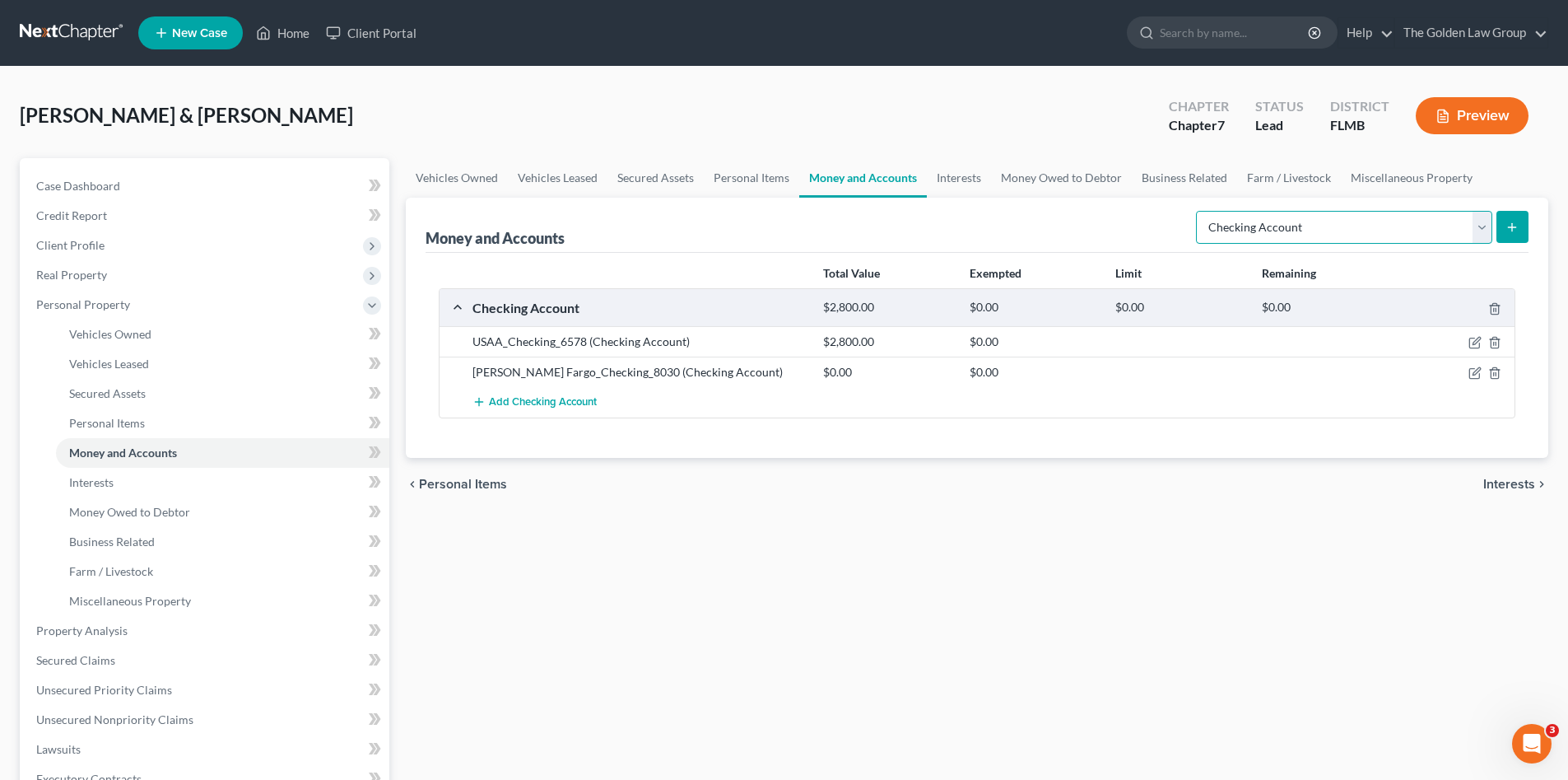
drag, startPoint x: 1327, startPoint y: 233, endPoint x: 1320, endPoint y: 243, distance: 12.2
click at [1327, 233] on select "Select Account Type Brokerage Cash on Hand Certificates of Deposit Checking Acc…" at bounding box center [1344, 228] width 296 height 33
select select "savings"
click at [1200, 211] on select "Select Account Type Brokerage Cash on Hand Certificates of Deposit Checking Acc…" at bounding box center [1344, 228] width 296 height 33
click at [1509, 230] on icon "submit" at bounding box center [1512, 227] width 13 height 13
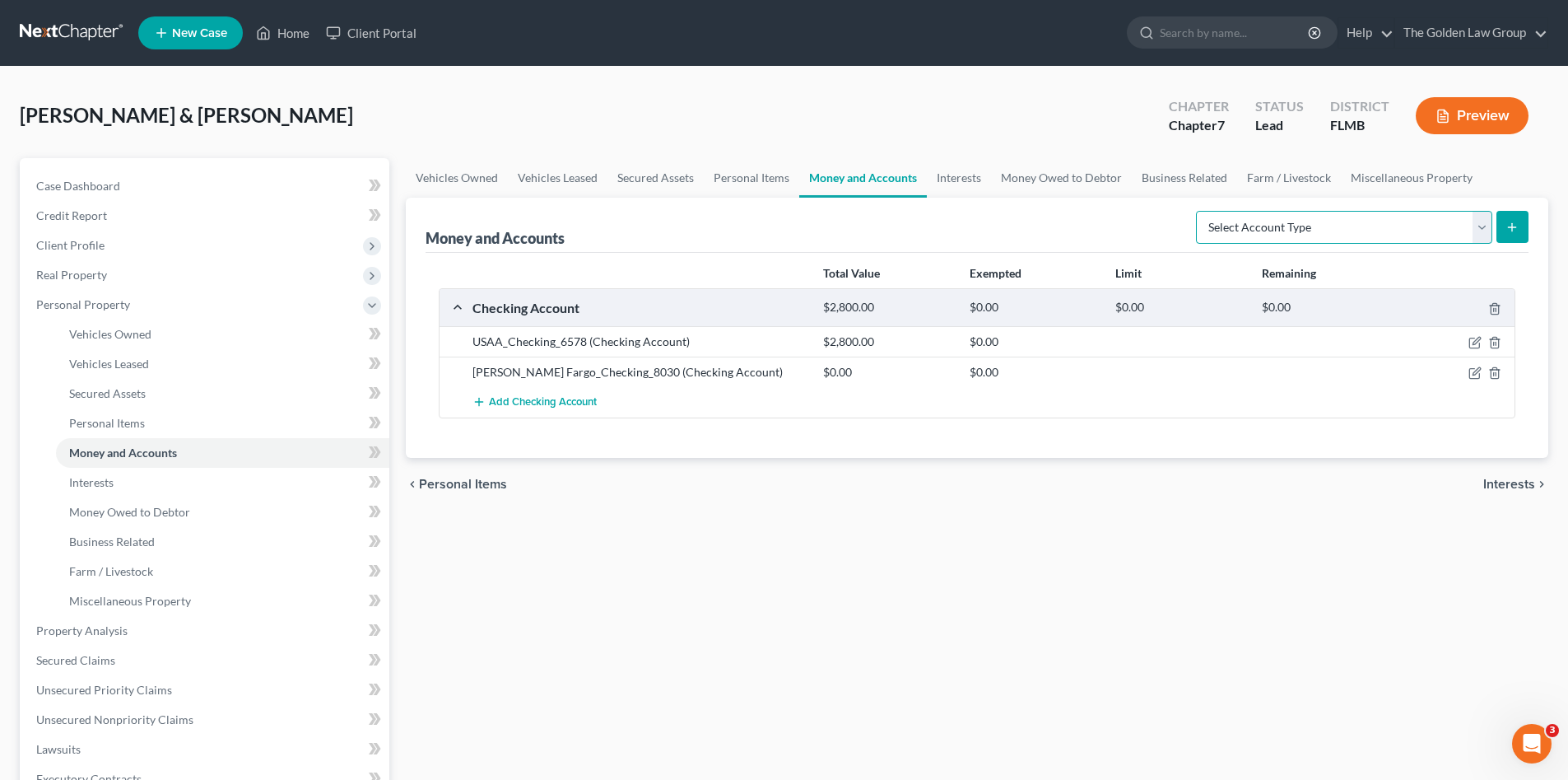
click at [1257, 222] on select "Select Account Type Brokerage Cash on Hand Certificates of Deposit Checking Acc…" at bounding box center [1344, 228] width 296 height 33
select select "savings"
click at [1200, 211] on select "Select Account Type Brokerage Cash on Hand Certificates of Deposit Checking Acc…" at bounding box center [1344, 228] width 296 height 33
click at [1504, 228] on button "submit" at bounding box center [1512, 227] width 32 height 32
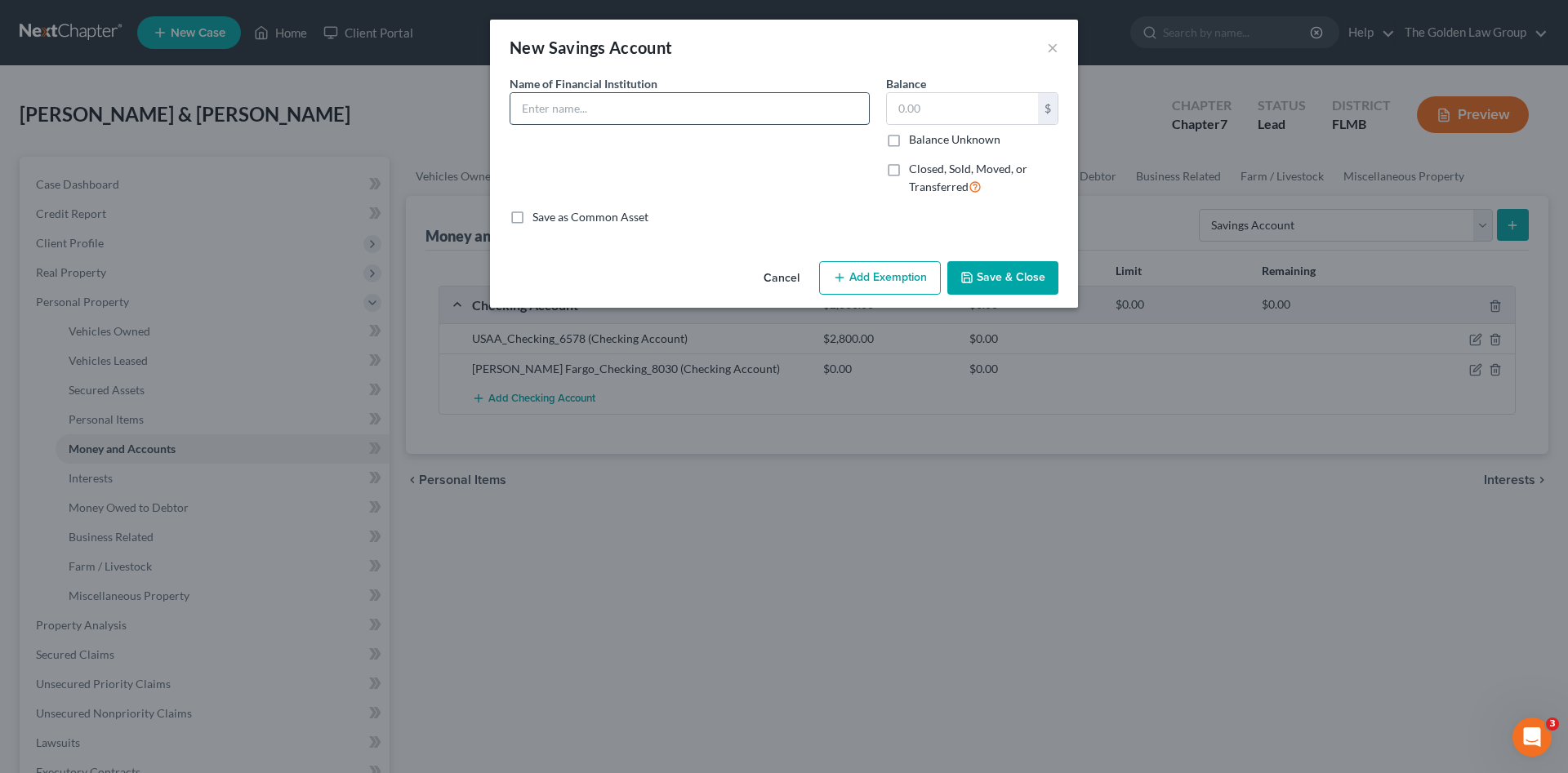
click at [729, 116] on input "text" at bounding box center [689, 108] width 359 height 31
type input "USAA_Savings_1554"
click at [957, 261] on button "Save & Close" at bounding box center [1002, 278] width 111 height 34
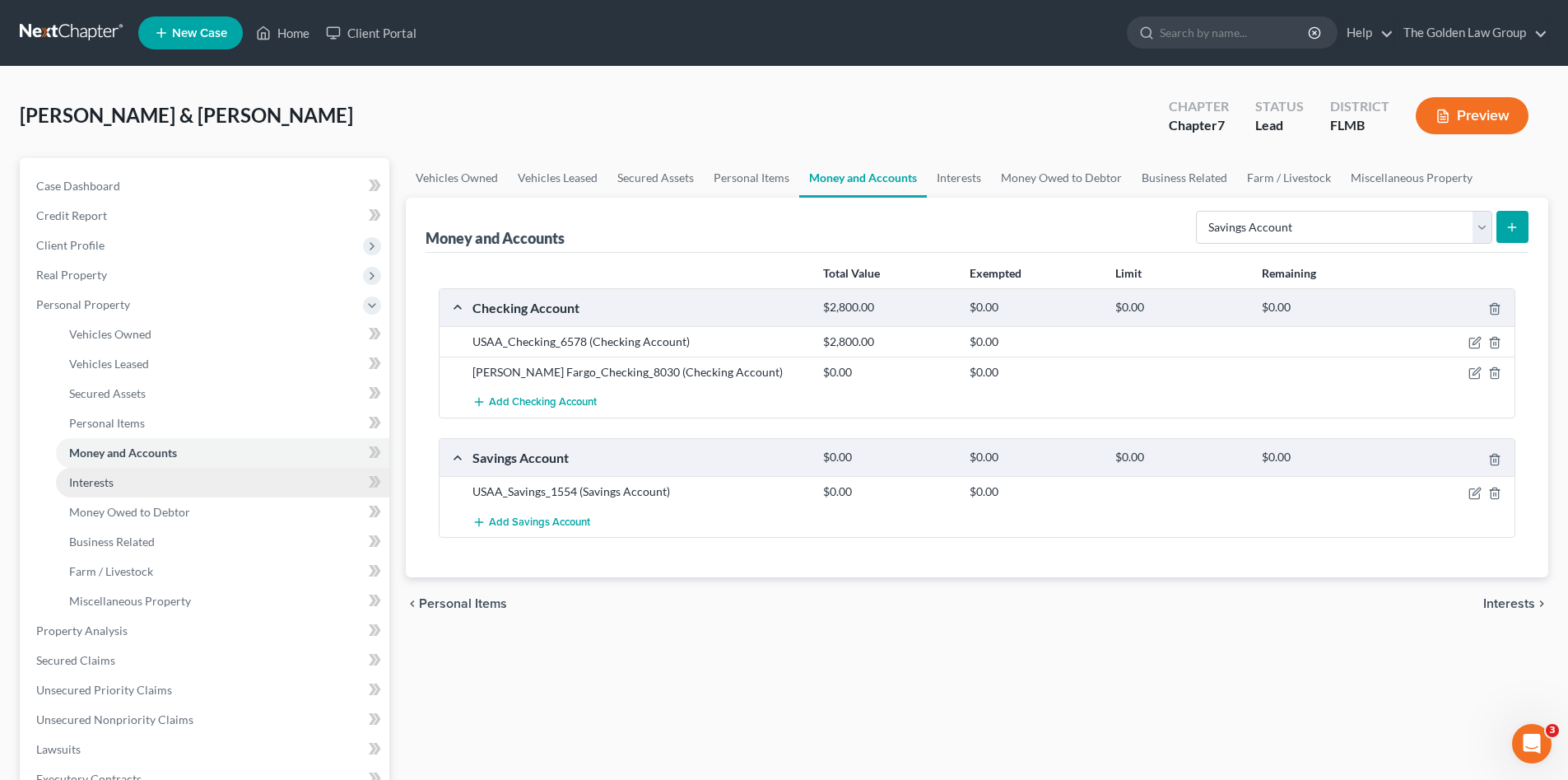
click at [101, 477] on span "Interests" at bounding box center [92, 481] width 44 height 14
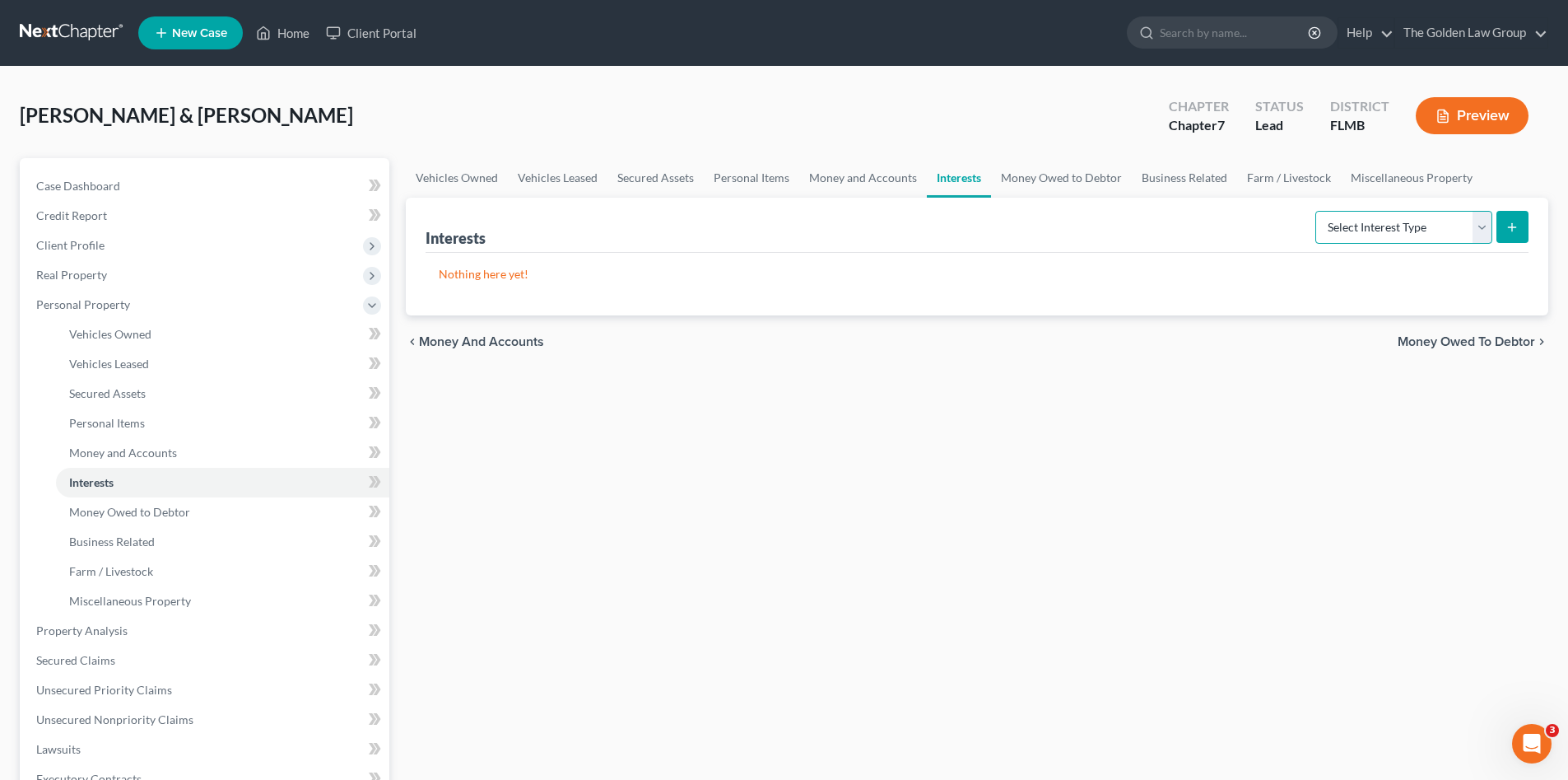
click at [1352, 226] on select "Select Interest Type 401K Annuity Bond Education IRA Government Bond Government…" at bounding box center [1403, 228] width 177 height 33
select select "401k"
click at [1317, 211] on select "Select Interest Type 401K Annuity Bond Education IRA Government Bond Government…" at bounding box center [1403, 228] width 177 height 33
click at [1517, 231] on icon "submit" at bounding box center [1512, 227] width 13 height 13
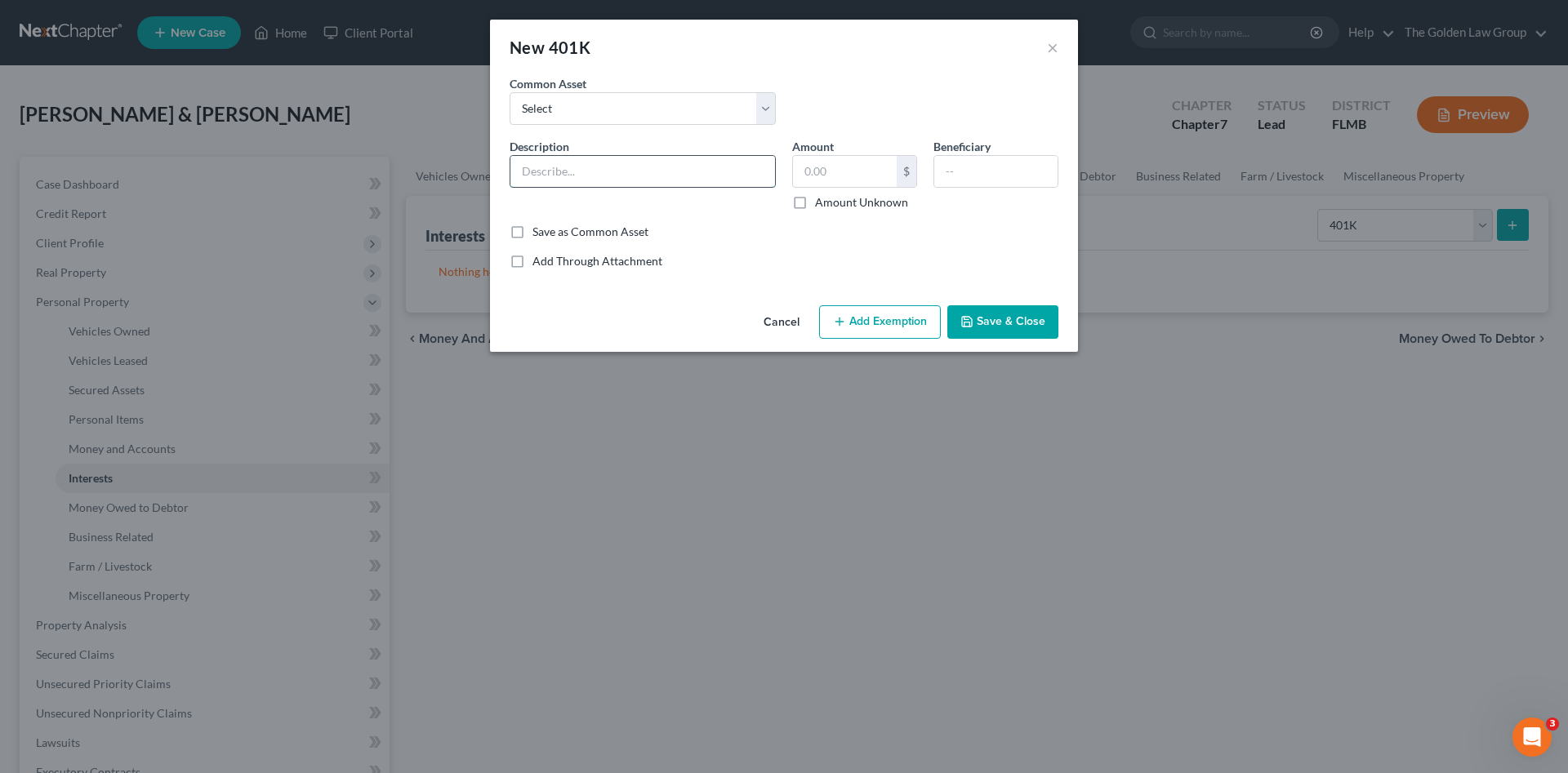
click at [611, 175] on input "text" at bounding box center [642, 171] width 264 height 31
type input "Baycare 401(k)"
type input "11,961.85"
click at [843, 326] on icon "button" at bounding box center [840, 322] width 13 height 13
select select "2"
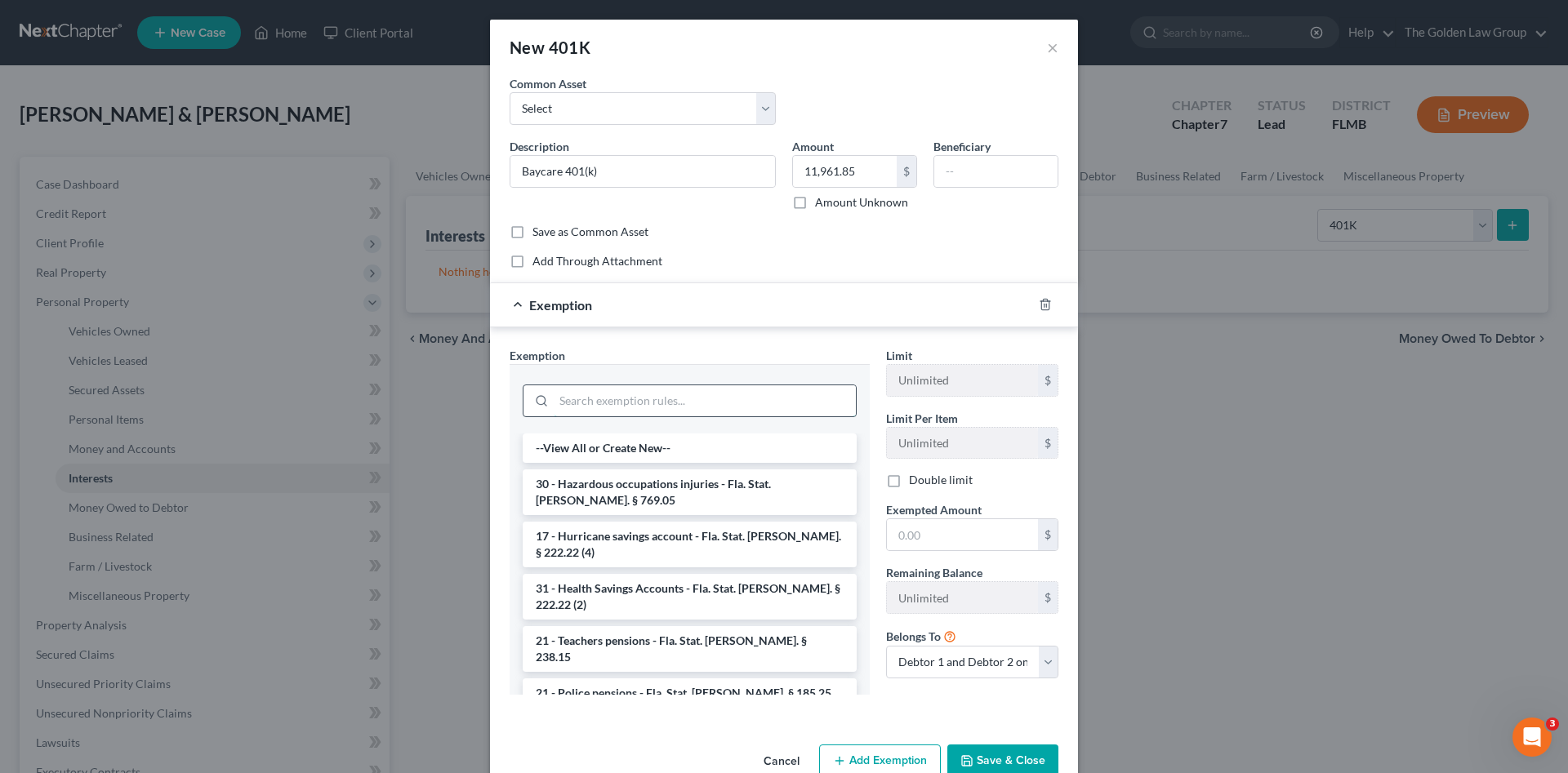
click at [746, 398] on input "search" at bounding box center [704, 401] width 302 height 31
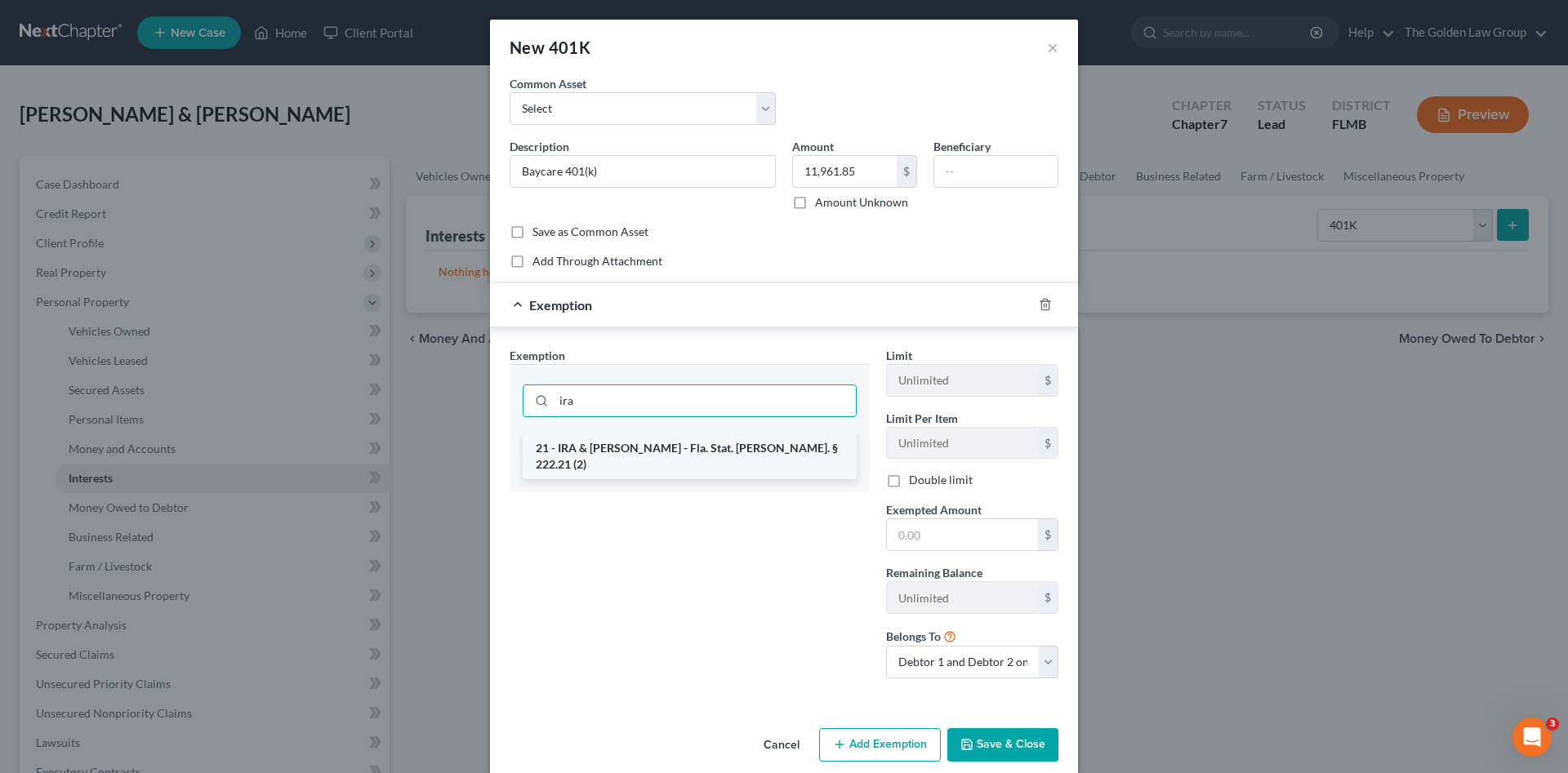
type input "ira"
click at [724, 456] on li "21 - IRA & [PERSON_NAME] - Fla. Stat. [PERSON_NAME]. § 222.21 (2)" at bounding box center [690, 457] width 334 height 46
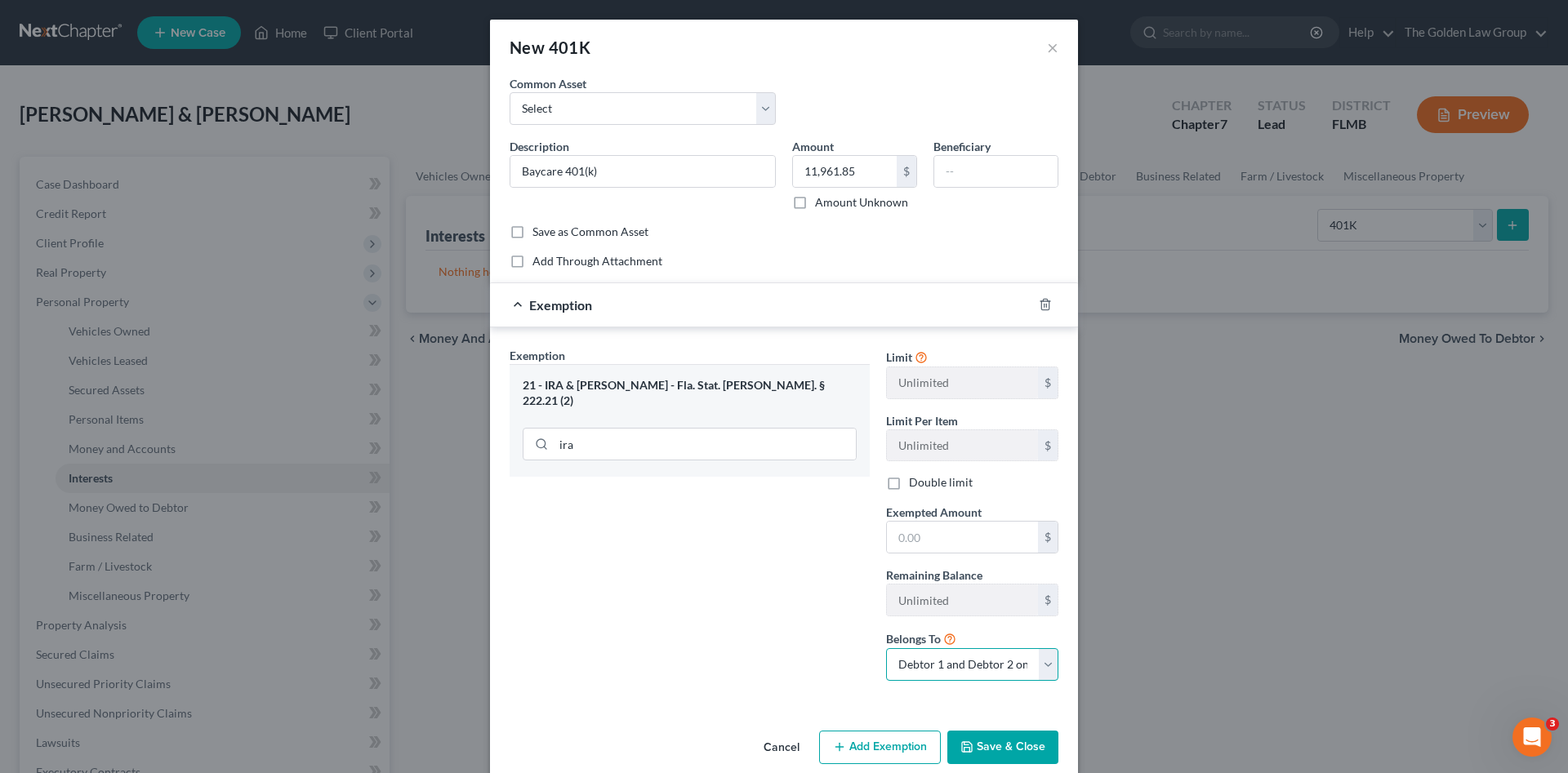
click at [902, 650] on select "Debtor 1 only Debtor 2 only Debtor 1 and Debtor 2 only" at bounding box center [973, 665] width 172 height 33
select select "0"
click at [886, 648] on select "Debtor 1 only Debtor 2 only Debtor 1 and Debtor 2 only" at bounding box center [973, 665] width 172 height 33
click at [976, 752] on button "Save & Close" at bounding box center [1002, 746] width 111 height 34
click at [982, 536] on input "text" at bounding box center [962, 537] width 151 height 31
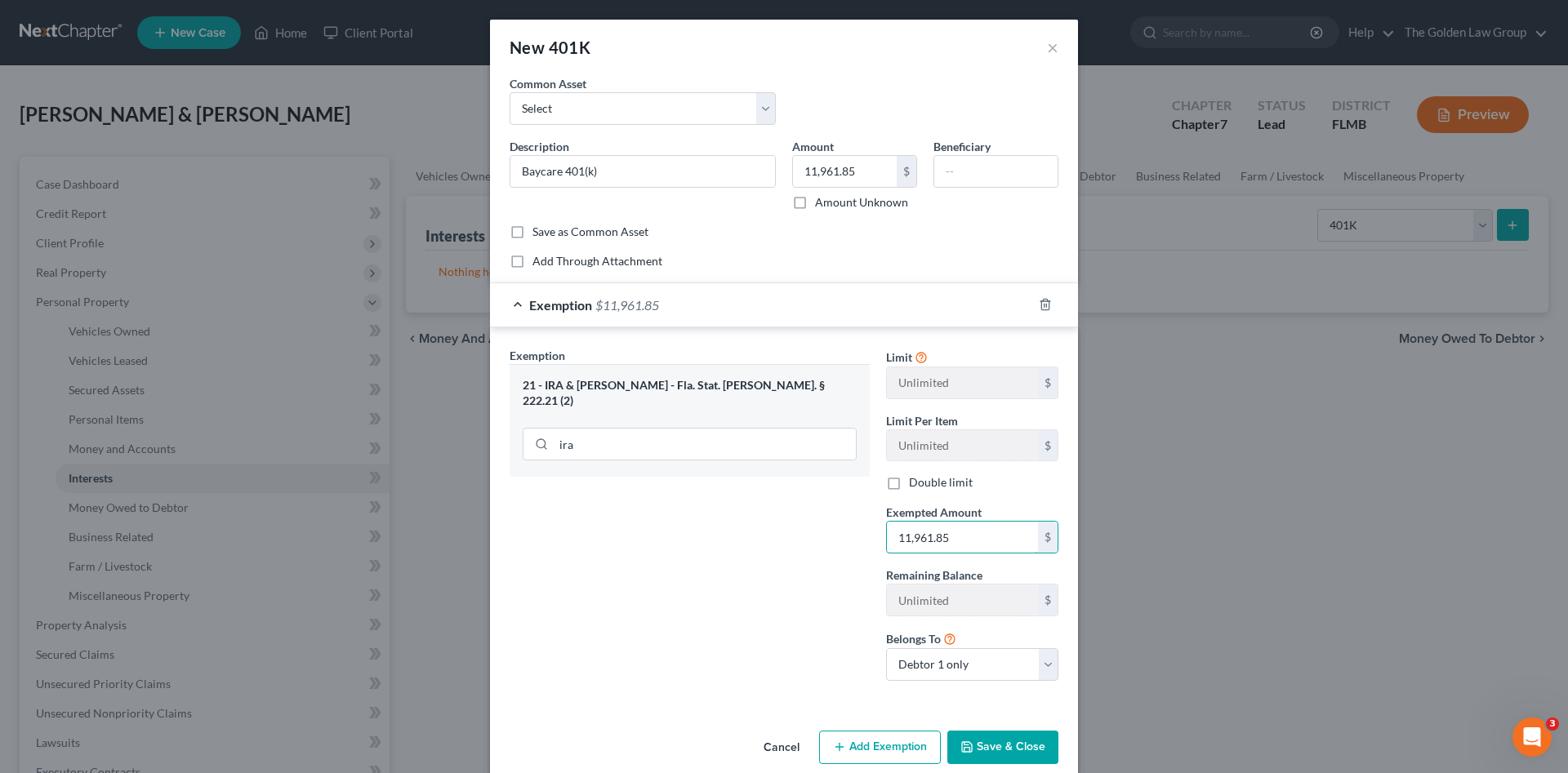
type input "11,961.85"
click at [979, 745] on button "Save & Close" at bounding box center [1002, 746] width 111 height 34
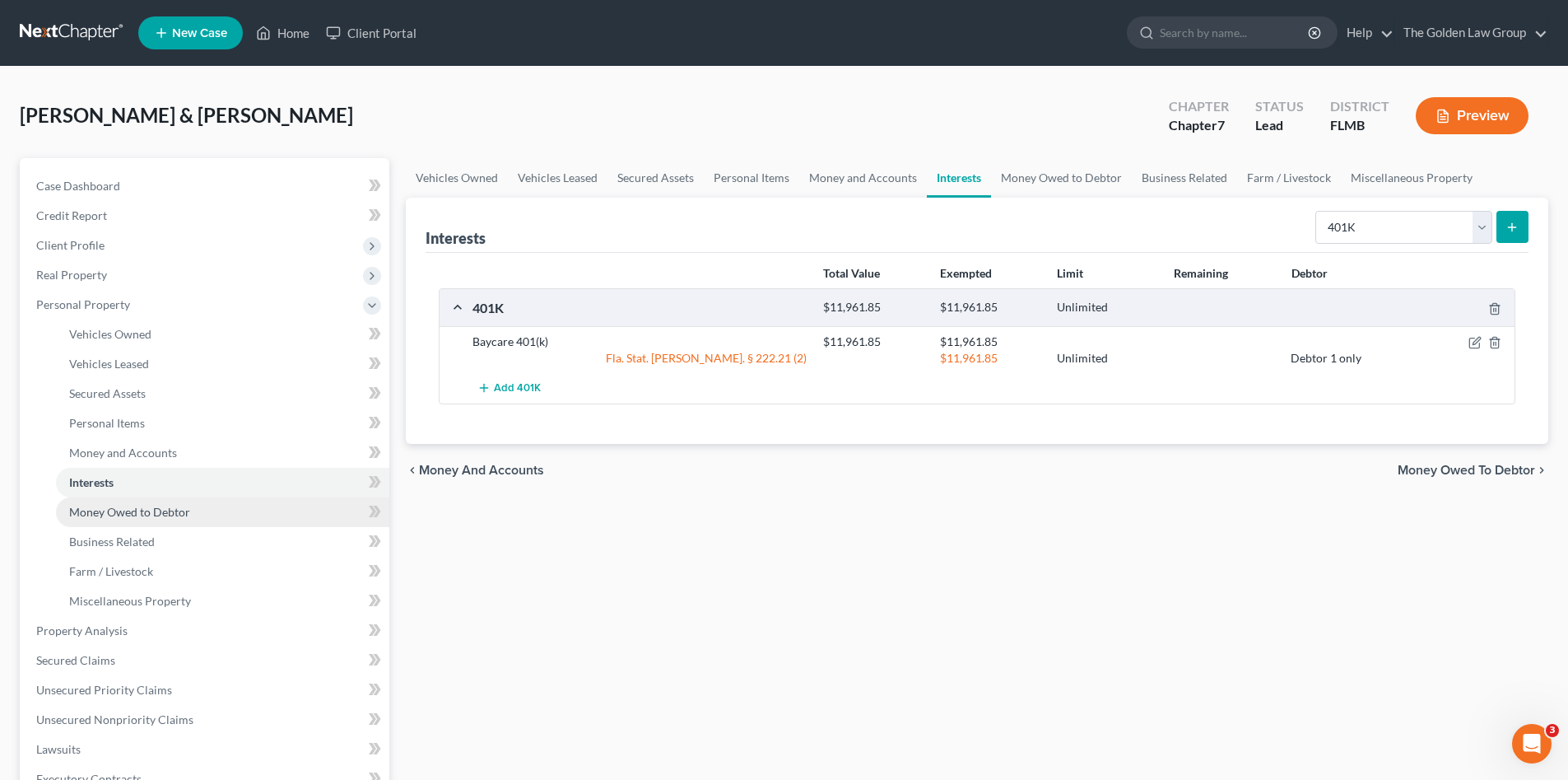
click at [159, 507] on span "Money Owed to Debtor" at bounding box center [130, 512] width 121 height 14
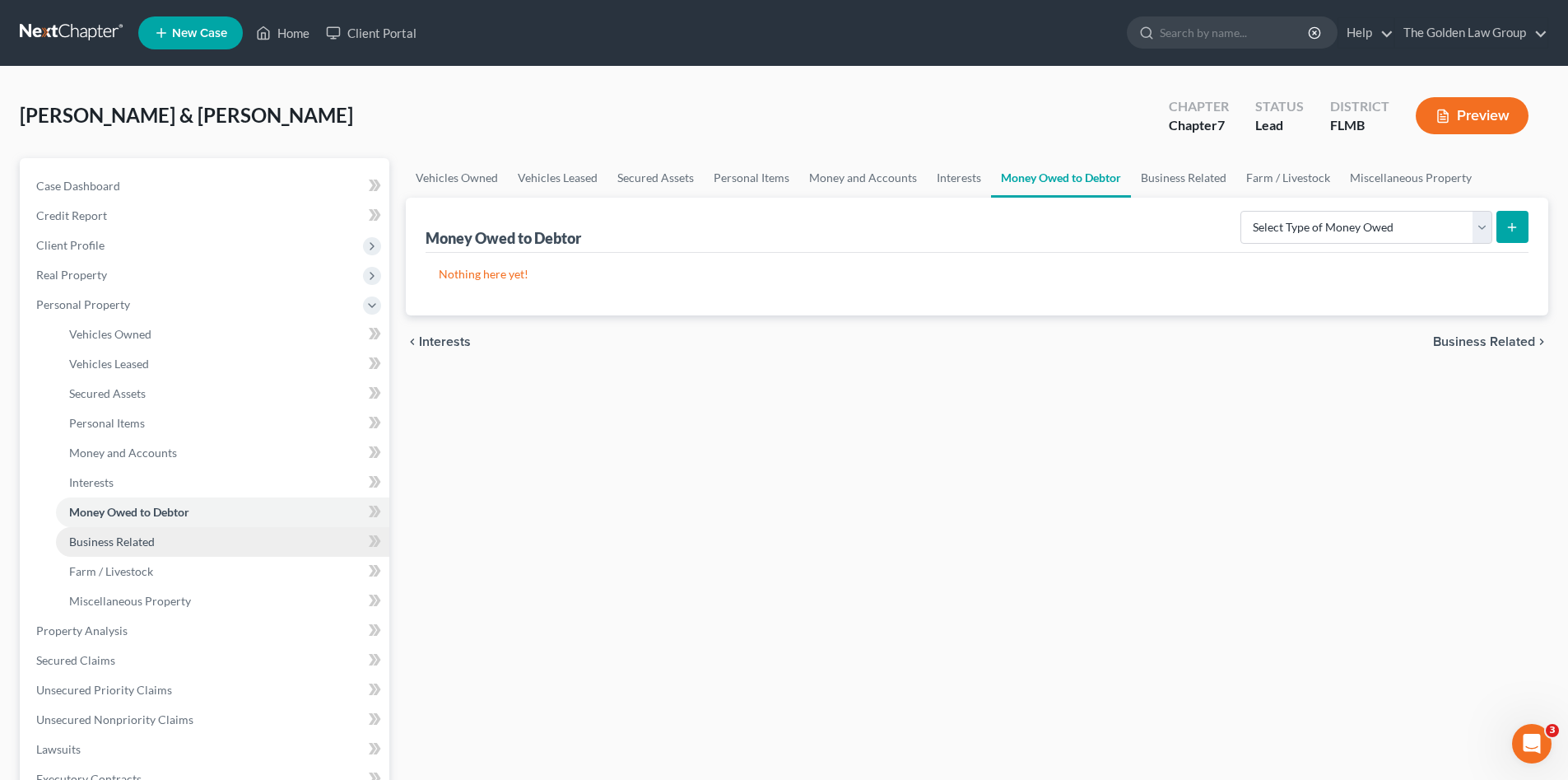
click at [152, 531] on link "Business Related" at bounding box center [223, 542] width 333 height 30
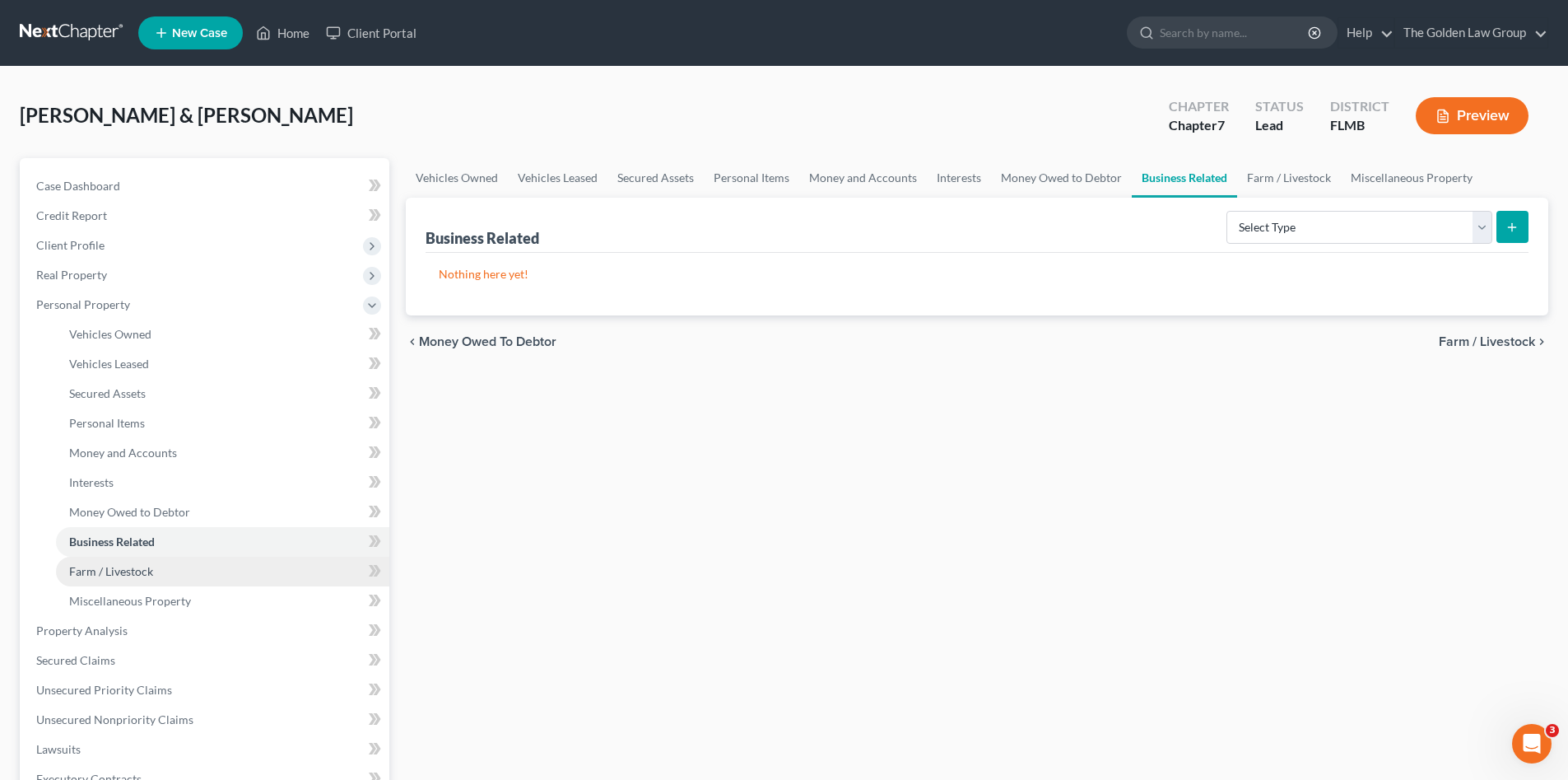
drag, startPoint x: 148, startPoint y: 563, endPoint x: 143, endPoint y: 576, distance: 13.9
click at [148, 564] on span "Farm / Livestock" at bounding box center [111, 571] width 84 height 14
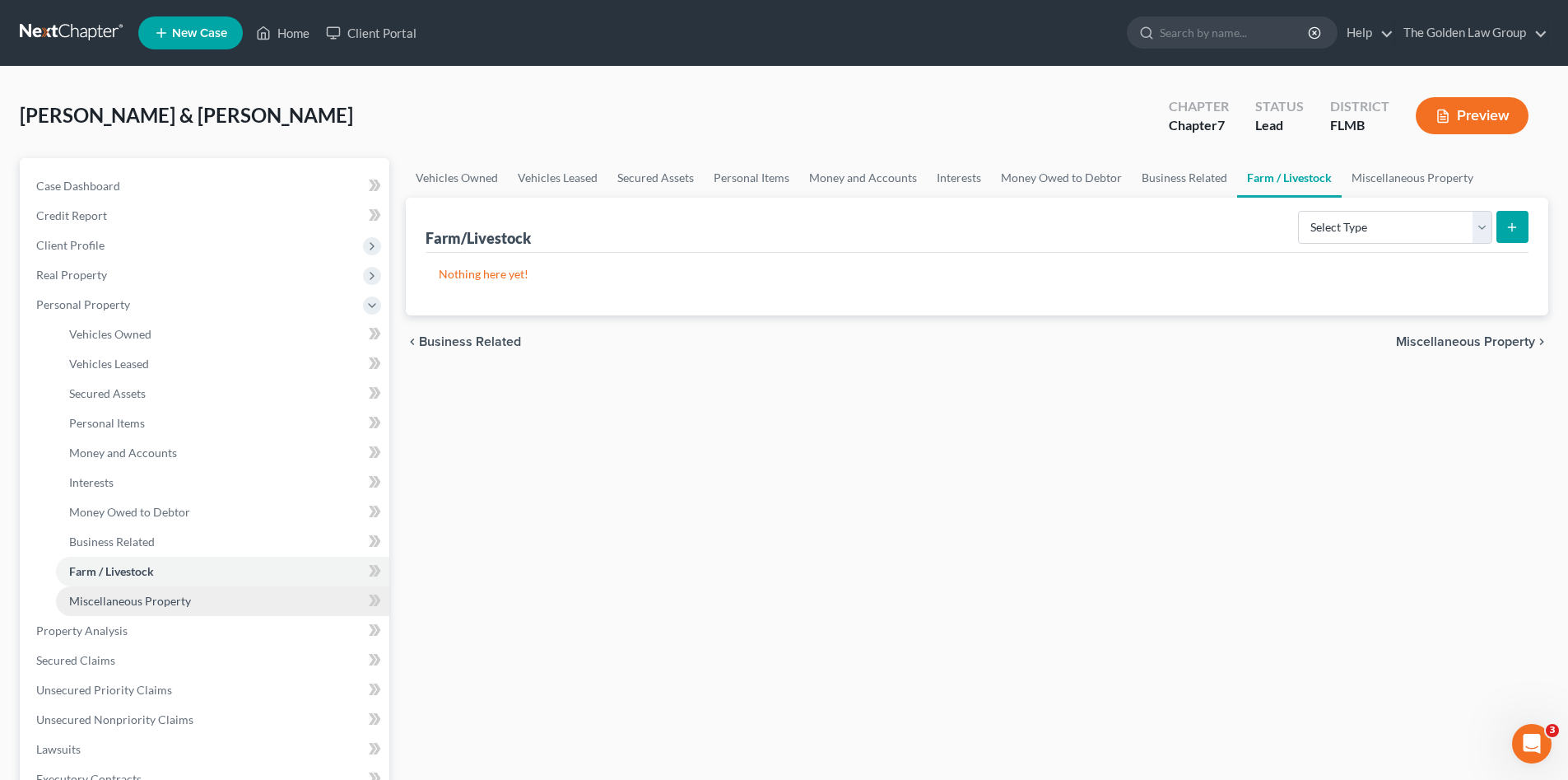
drag, startPoint x: 150, startPoint y: 593, endPoint x: 130, endPoint y: 614, distance: 29.0
click at [150, 595] on span "Miscellaneous Property" at bounding box center [130, 600] width 122 height 14
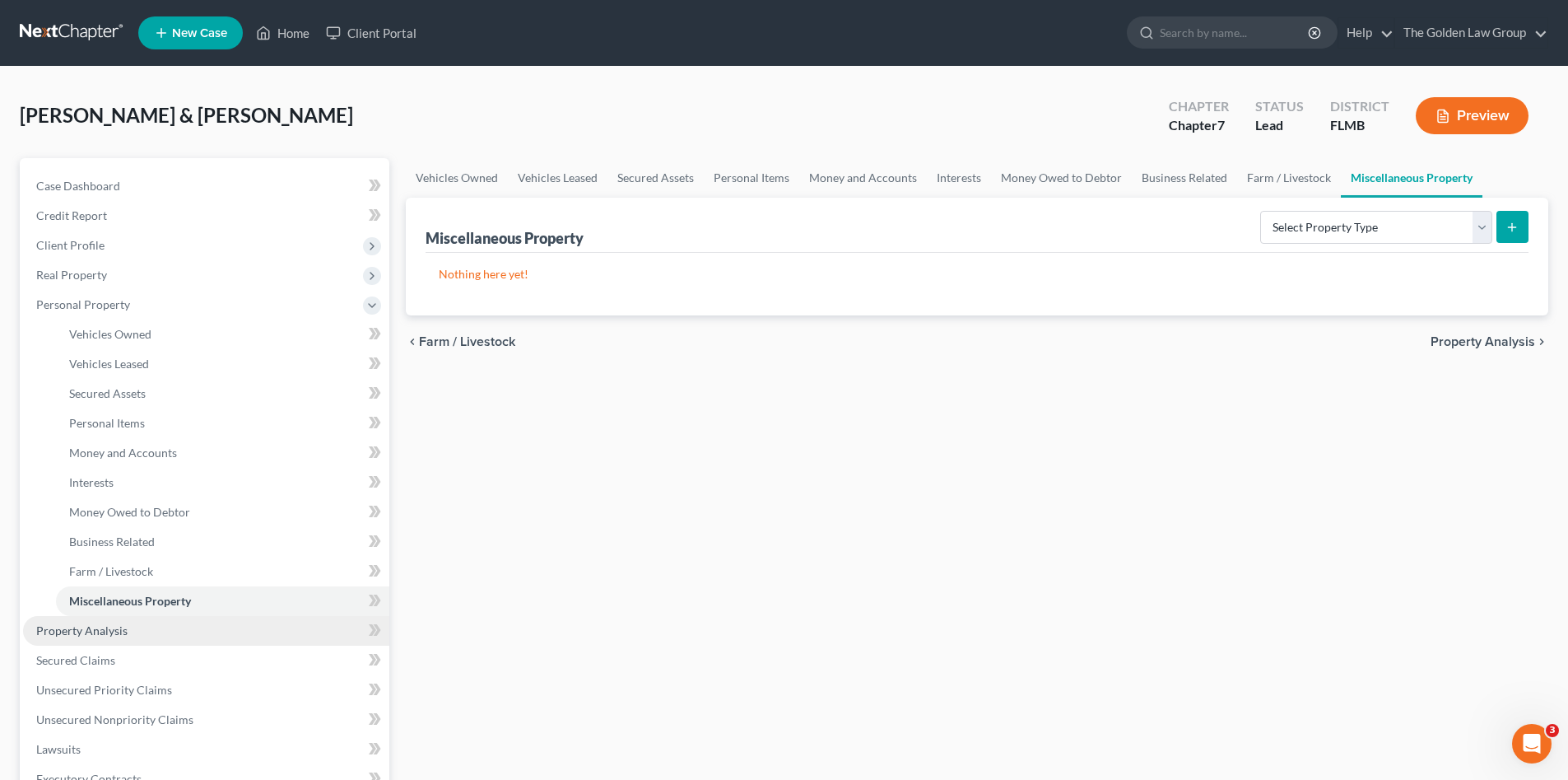
click at [124, 620] on link "Property Analysis" at bounding box center [206, 631] width 366 height 30
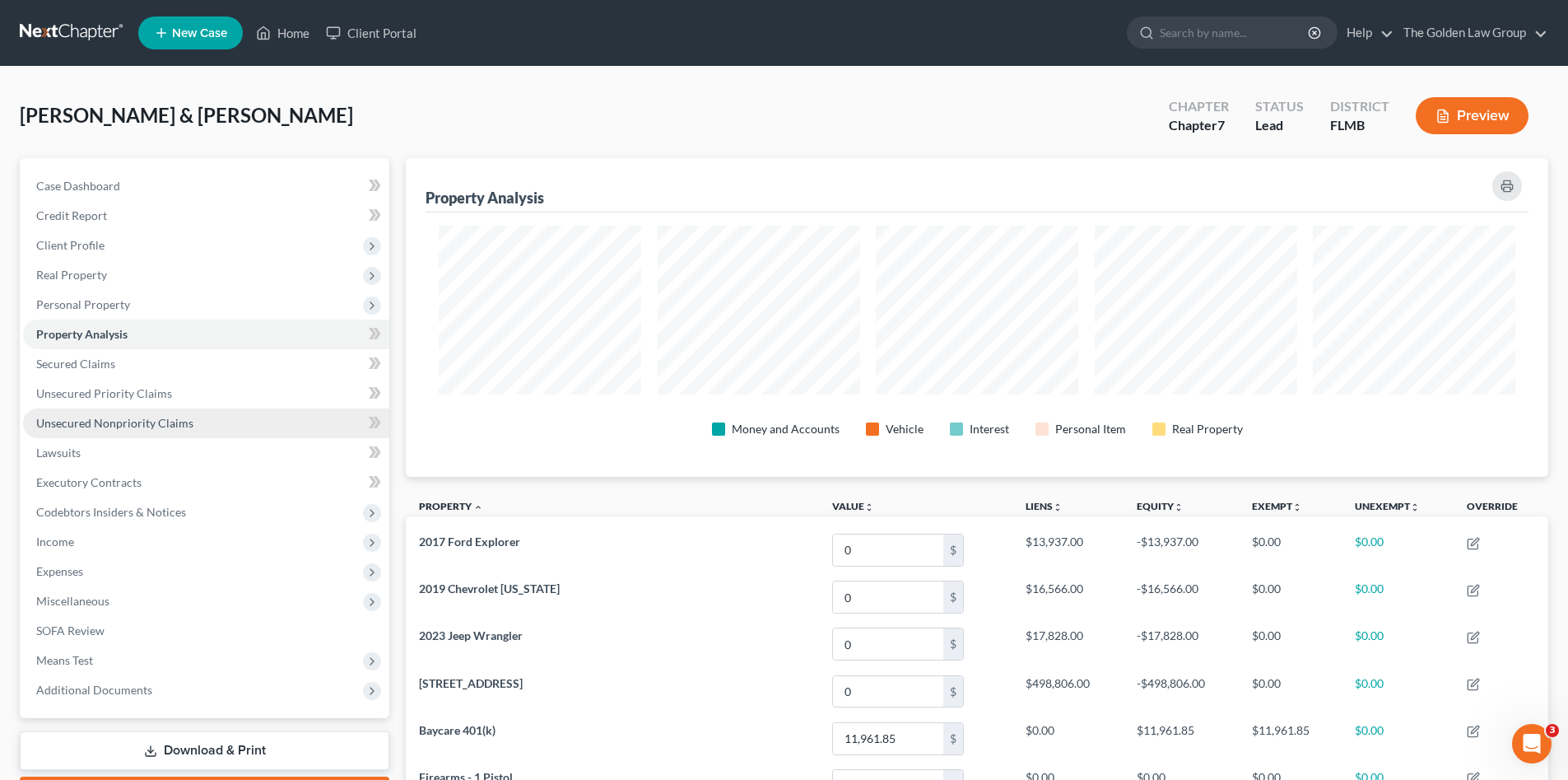
scroll to position [318, 1142]
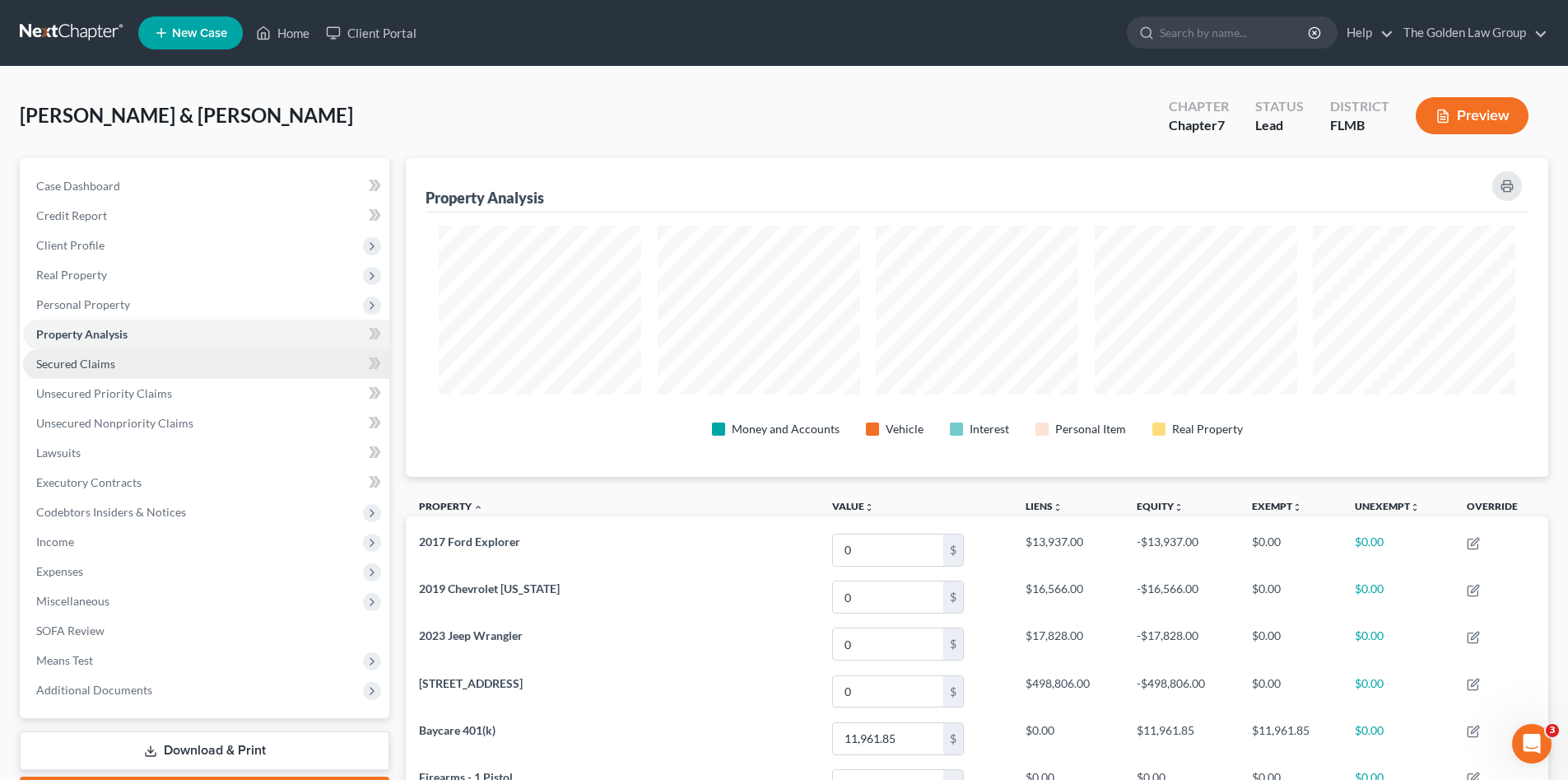
click at [154, 362] on link "Secured Claims" at bounding box center [206, 364] width 366 height 30
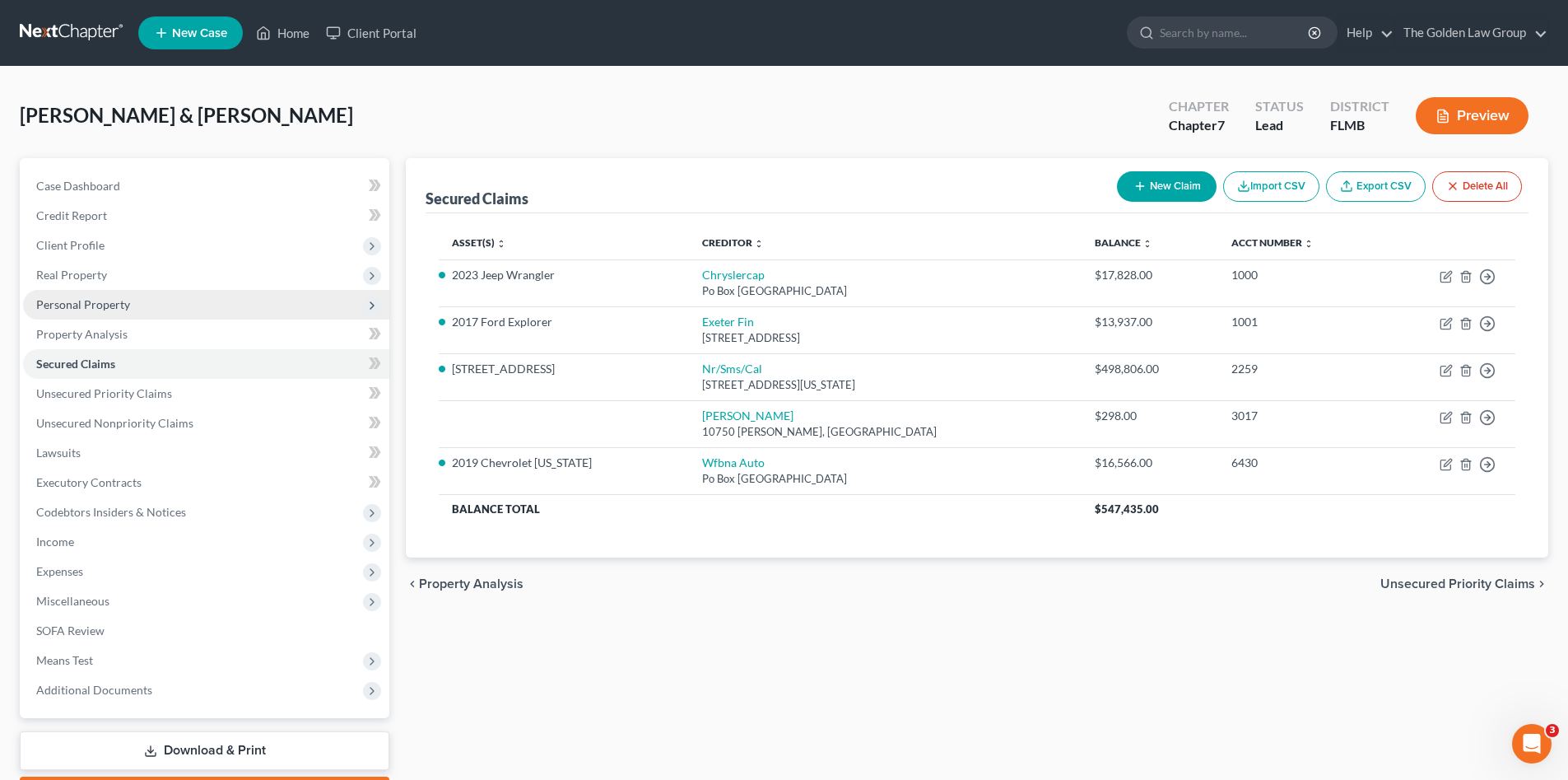
click at [120, 309] on span "Personal Property" at bounding box center [82, 303] width 93 height 14
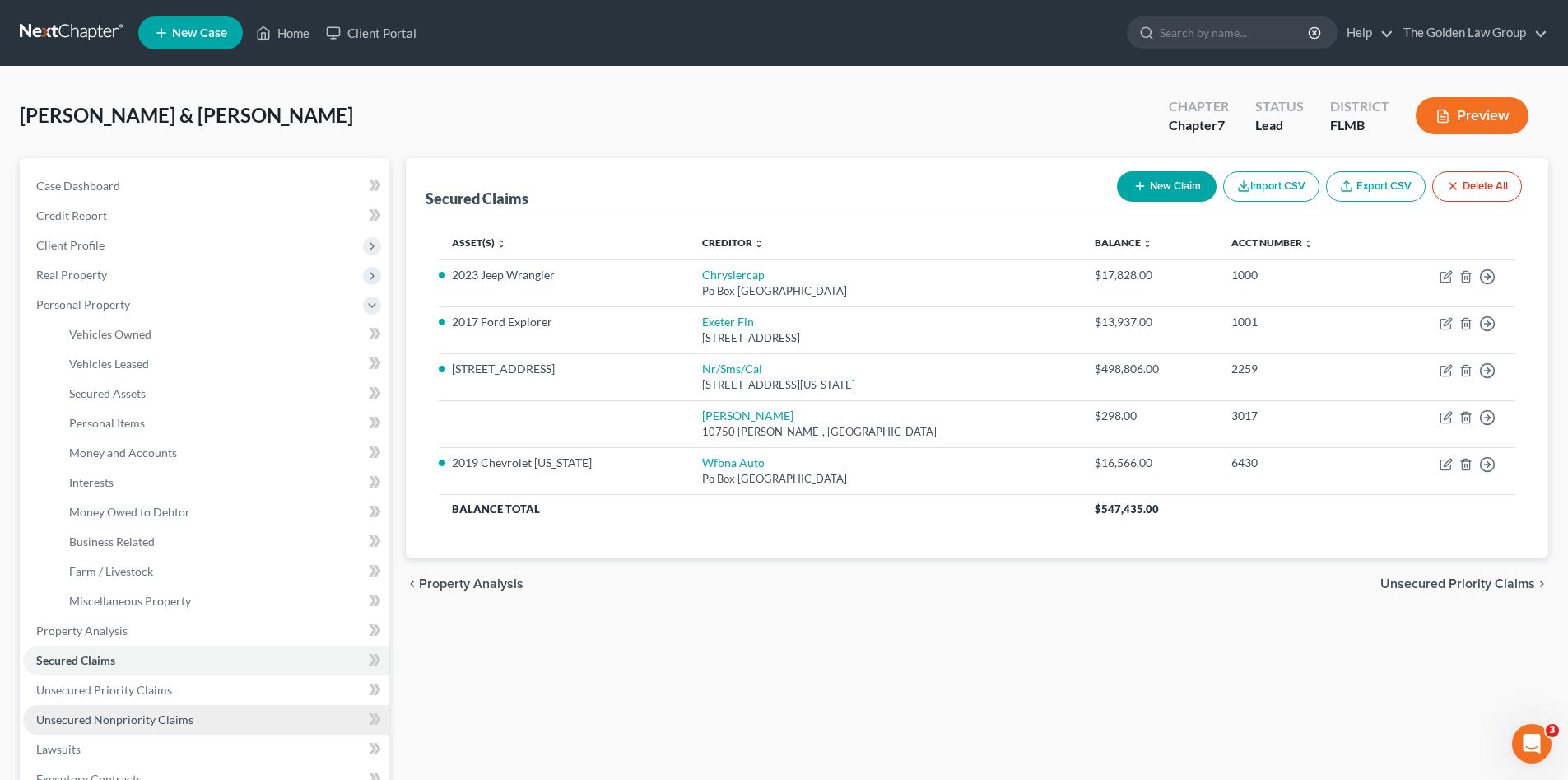
click at [133, 721] on span "Unsecured Nonpriority Claims" at bounding box center [115, 719] width 157 height 14
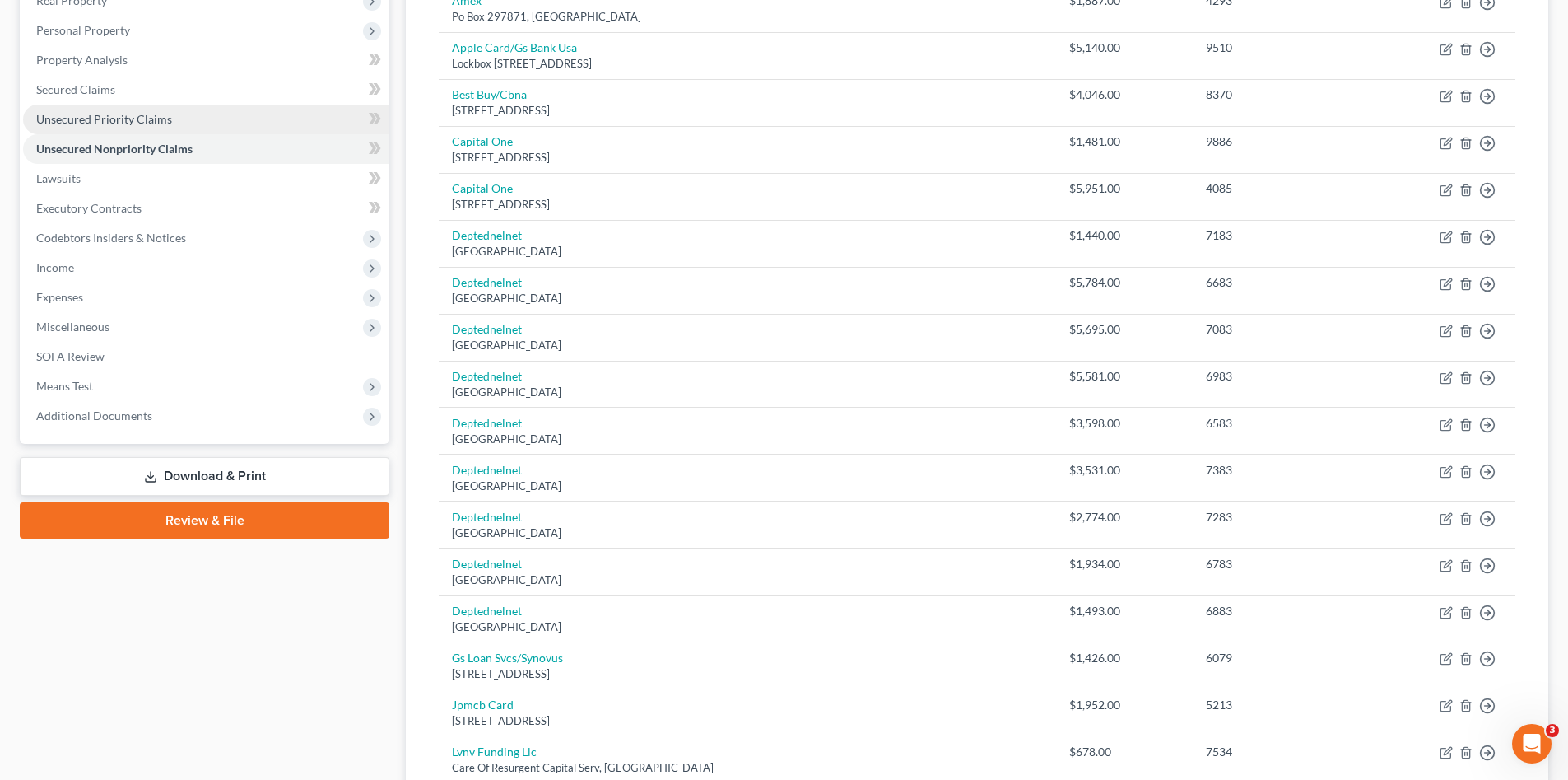
scroll to position [109, 0]
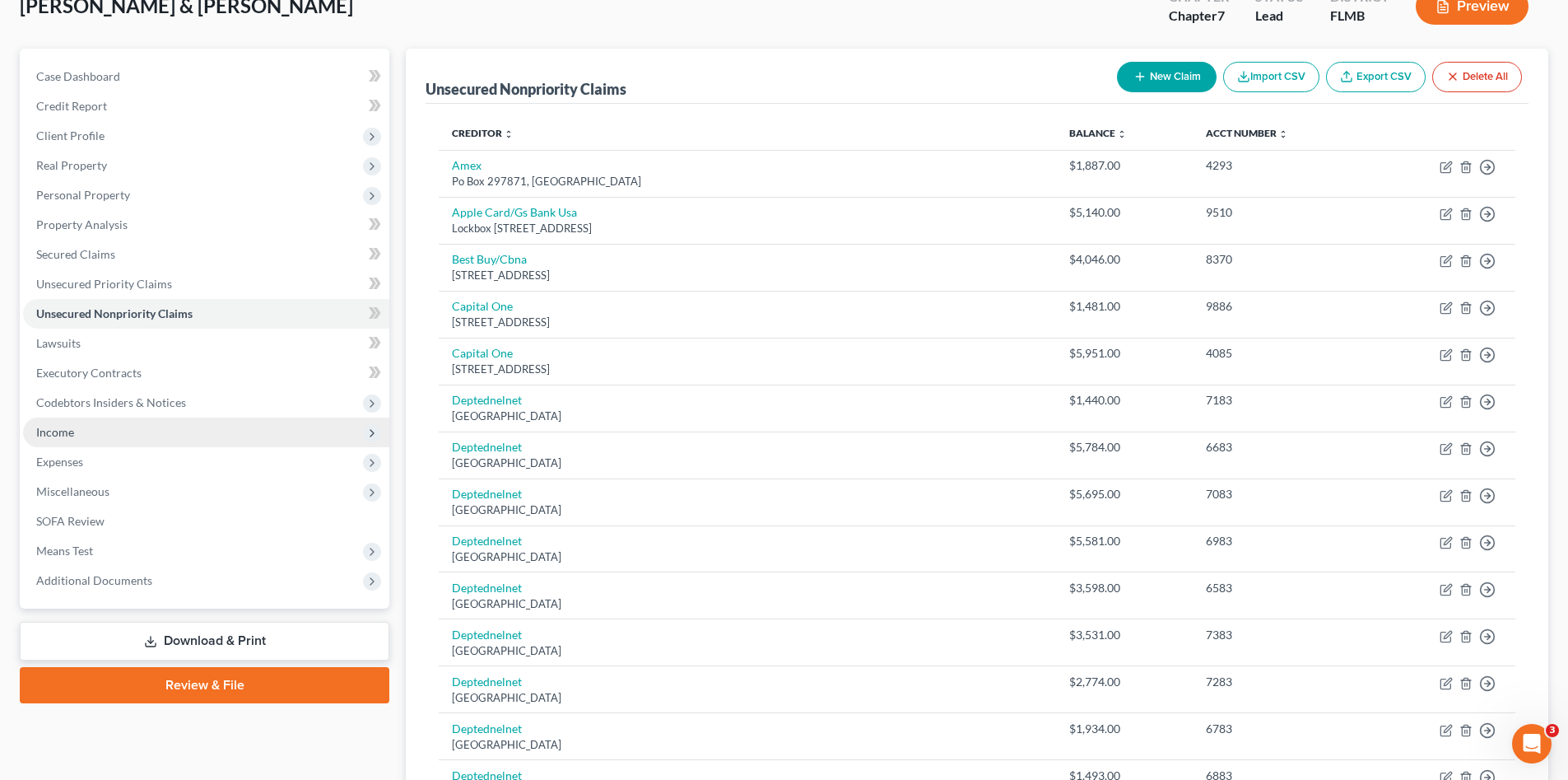
click at [128, 430] on span "Income" at bounding box center [206, 432] width 366 height 30
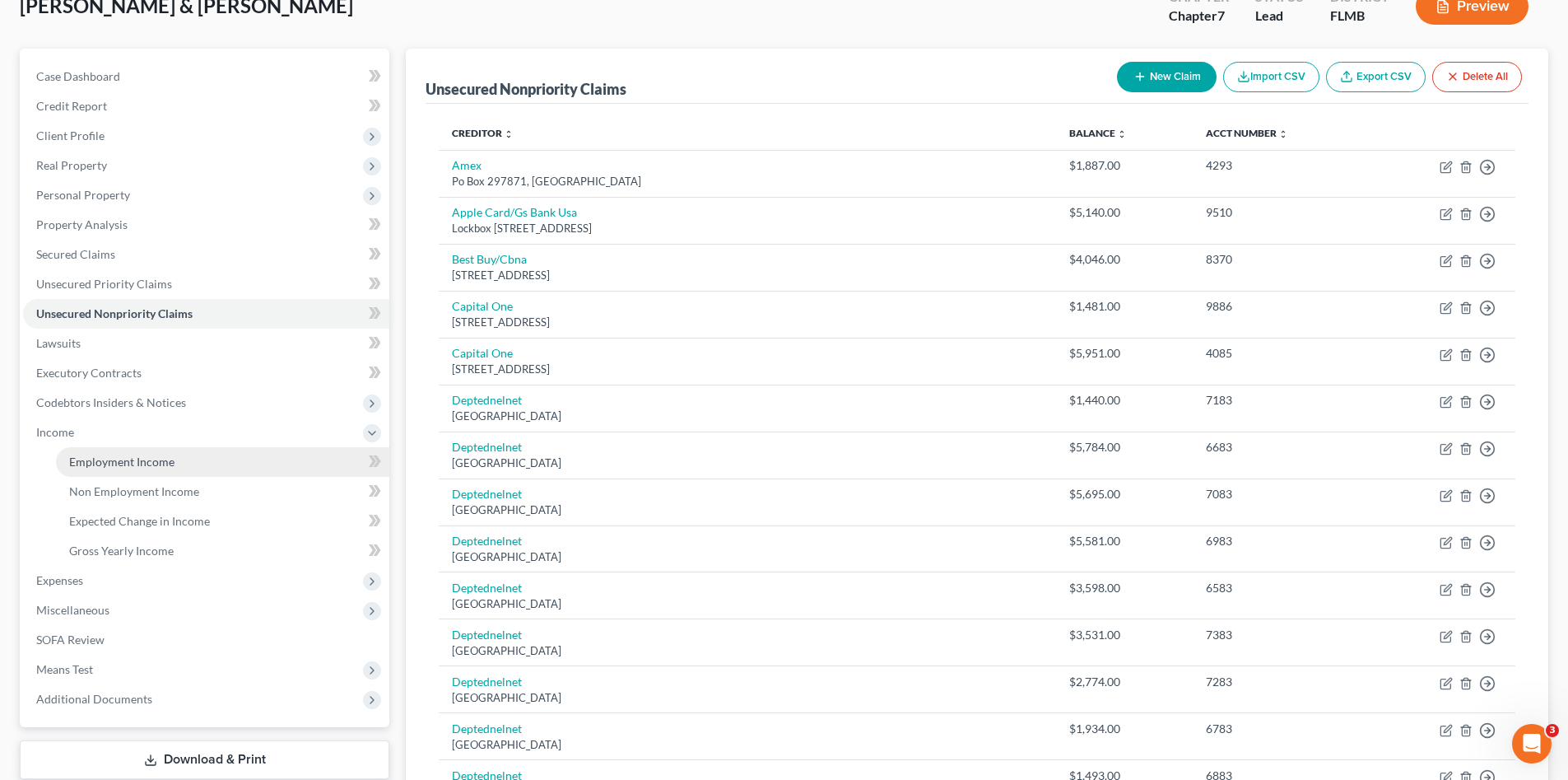
click at [139, 461] on span "Employment Income" at bounding box center [122, 461] width 105 height 14
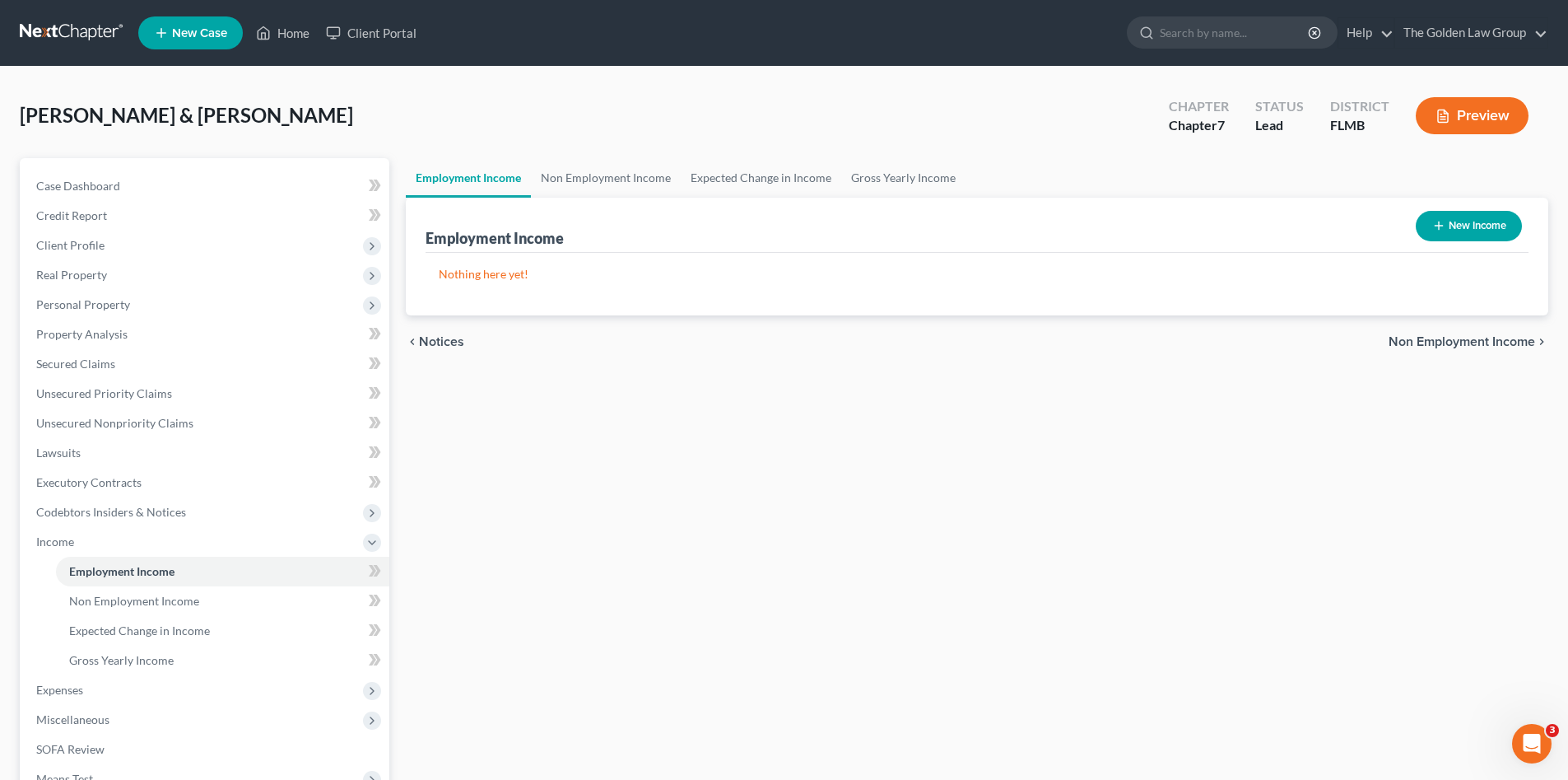
drag, startPoint x: 1549, startPoint y: 211, endPoint x: 1492, endPoint y: 223, distance: 58.2
click at [1536, 213] on div "Employment Income Non Employment Income Expected Change in Income Gross Yearly …" at bounding box center [977, 545] width 1159 height 774
click at [1480, 225] on button "New Income" at bounding box center [1469, 226] width 106 height 31
select select "0"
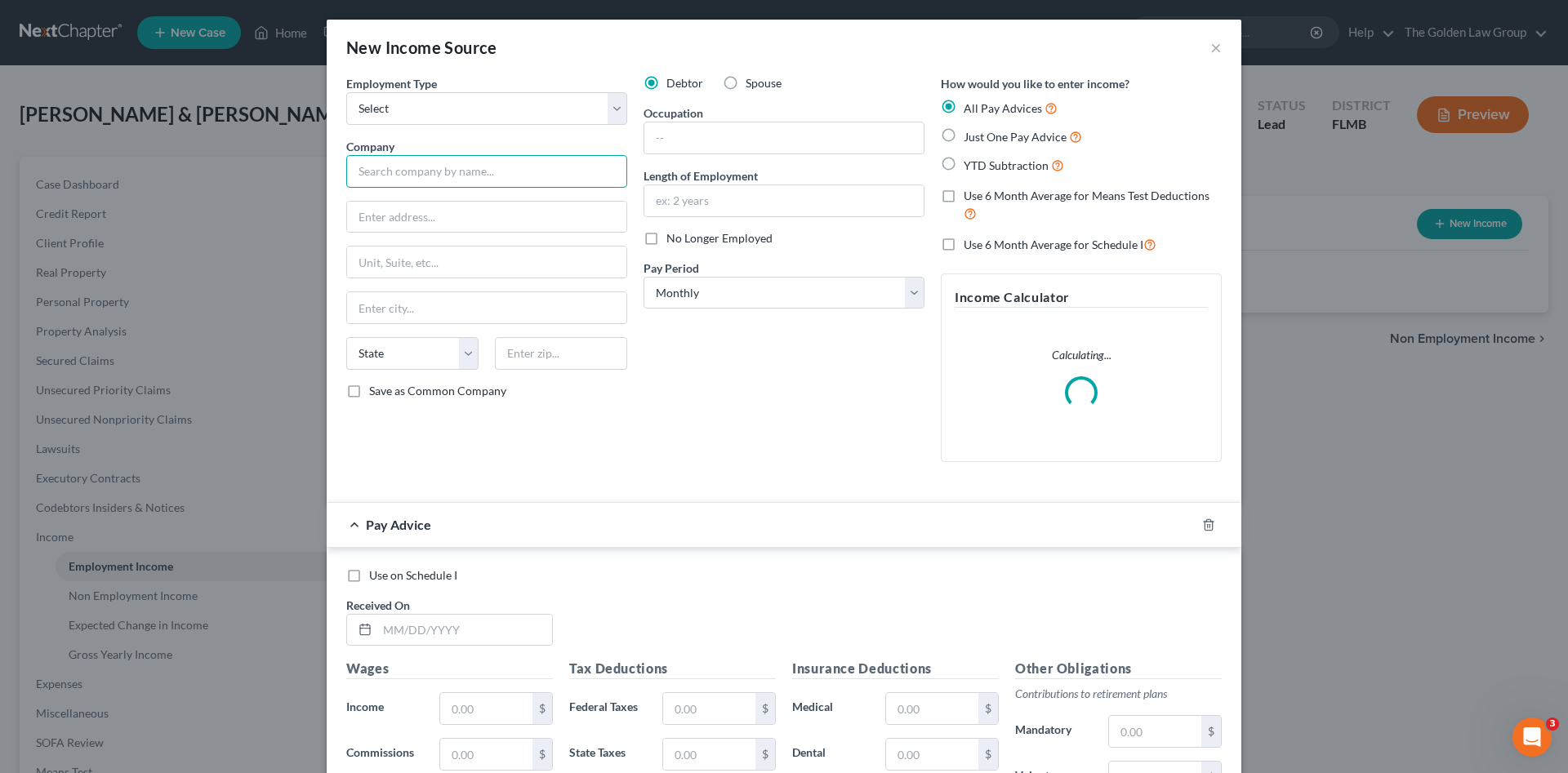
click at [547, 167] on input "text" at bounding box center [486, 171] width 281 height 33
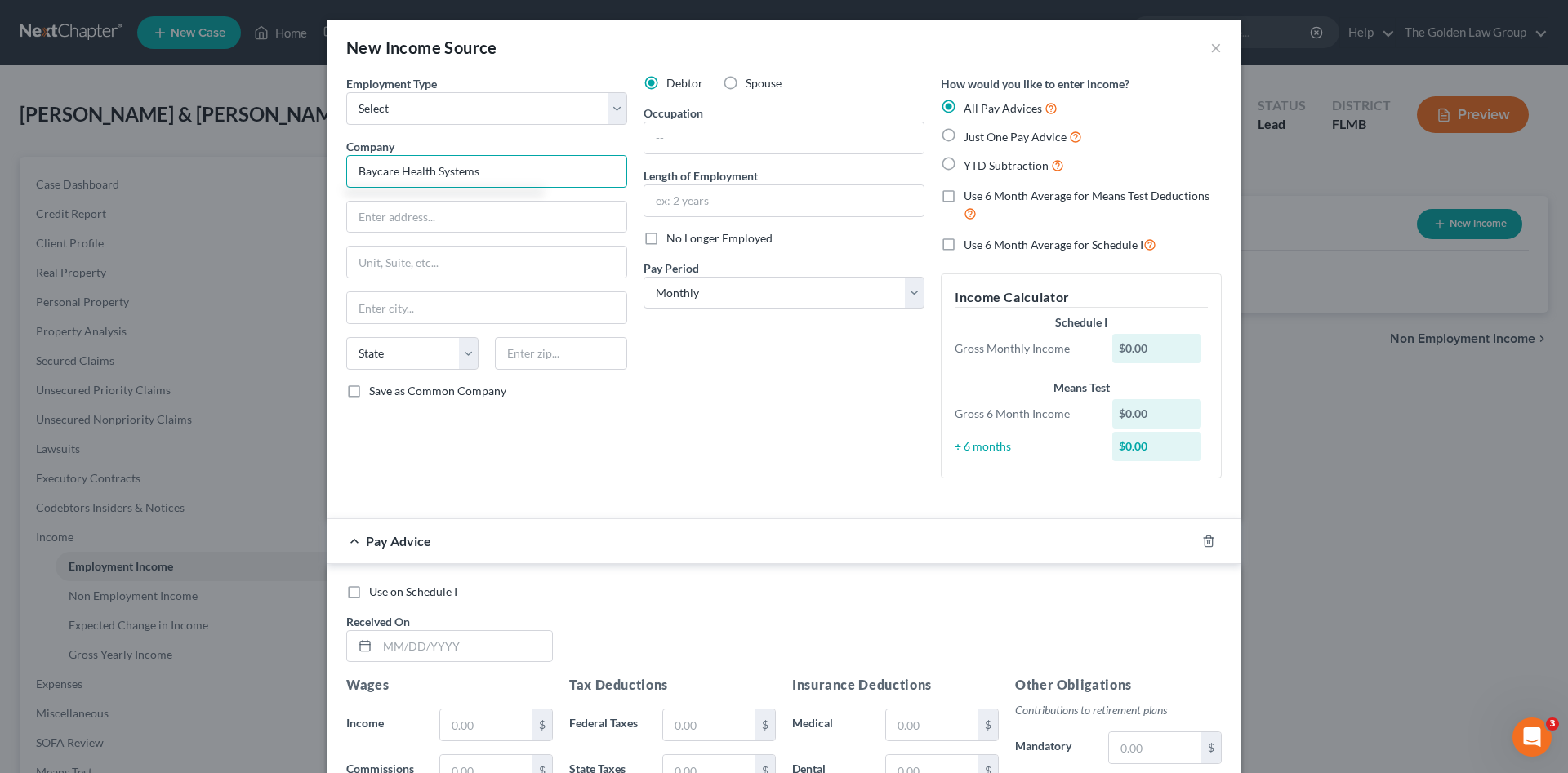
type input "Baycare Health Systems"
type input "4501 Bruce B. Downs Boulevard"
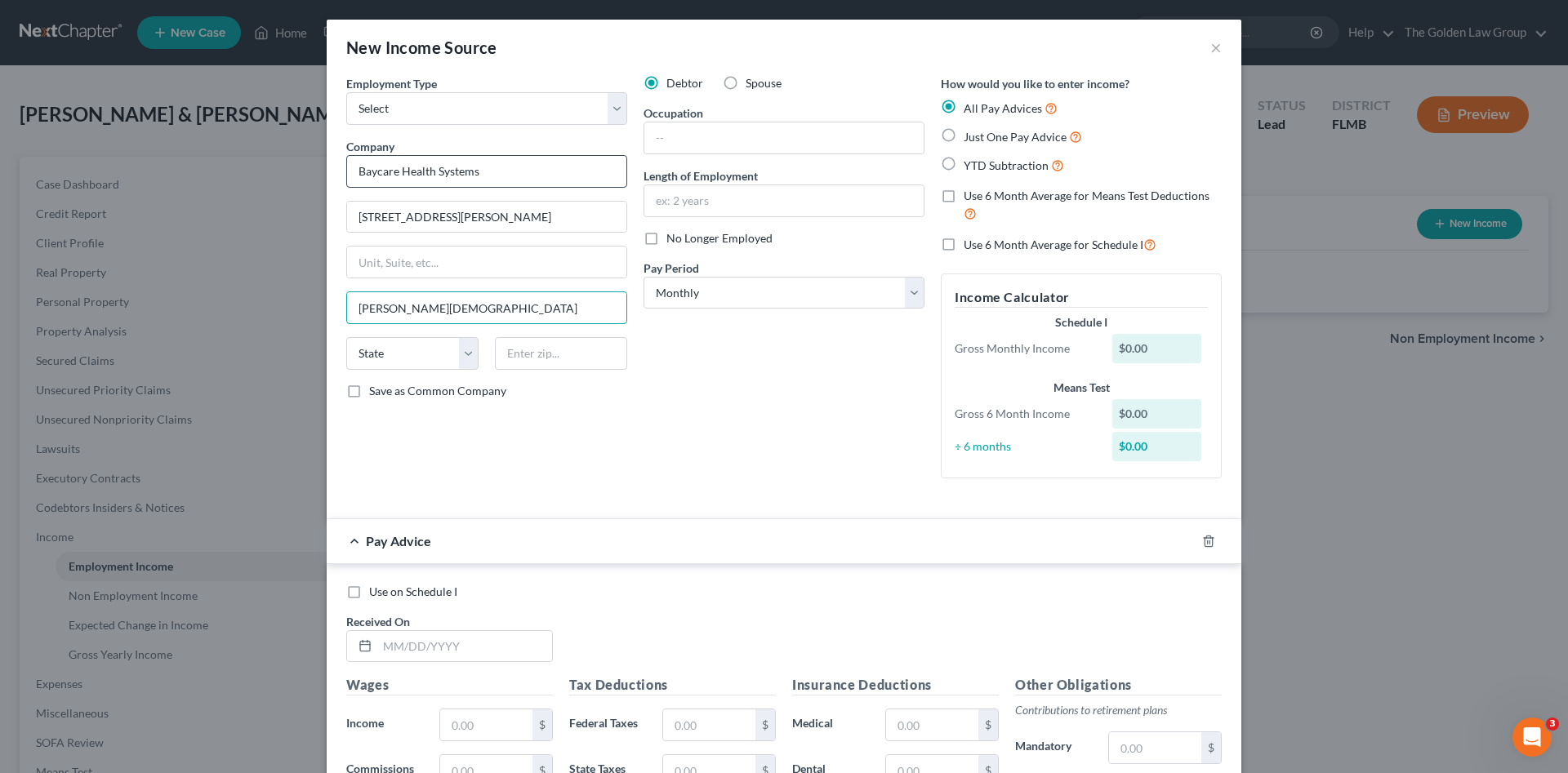
type input "Wesley Chapel"
select select "9"
type input "33544"
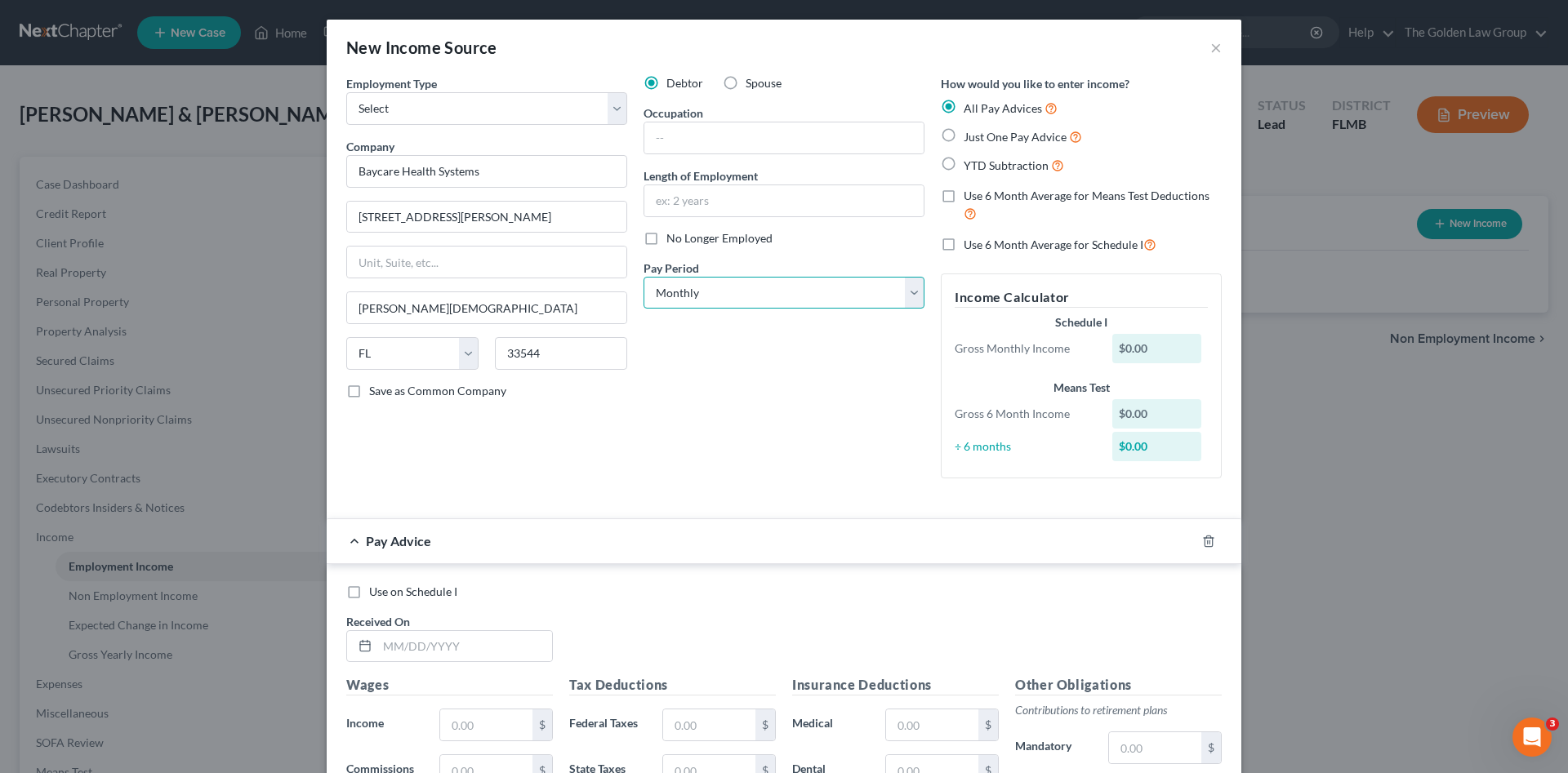
type input "Zephyrhills"
drag, startPoint x: 704, startPoint y: 293, endPoint x: 699, endPoint y: 302, distance: 10.3
click at [703, 293] on select "Select Monthly Twice Monthly Every Other Week Weekly" at bounding box center [784, 293] width 281 height 33
select select "2"
click at [643, 277] on select "Select Monthly Twice Monthly Every Other Week Weekly" at bounding box center [784, 293] width 281 height 33
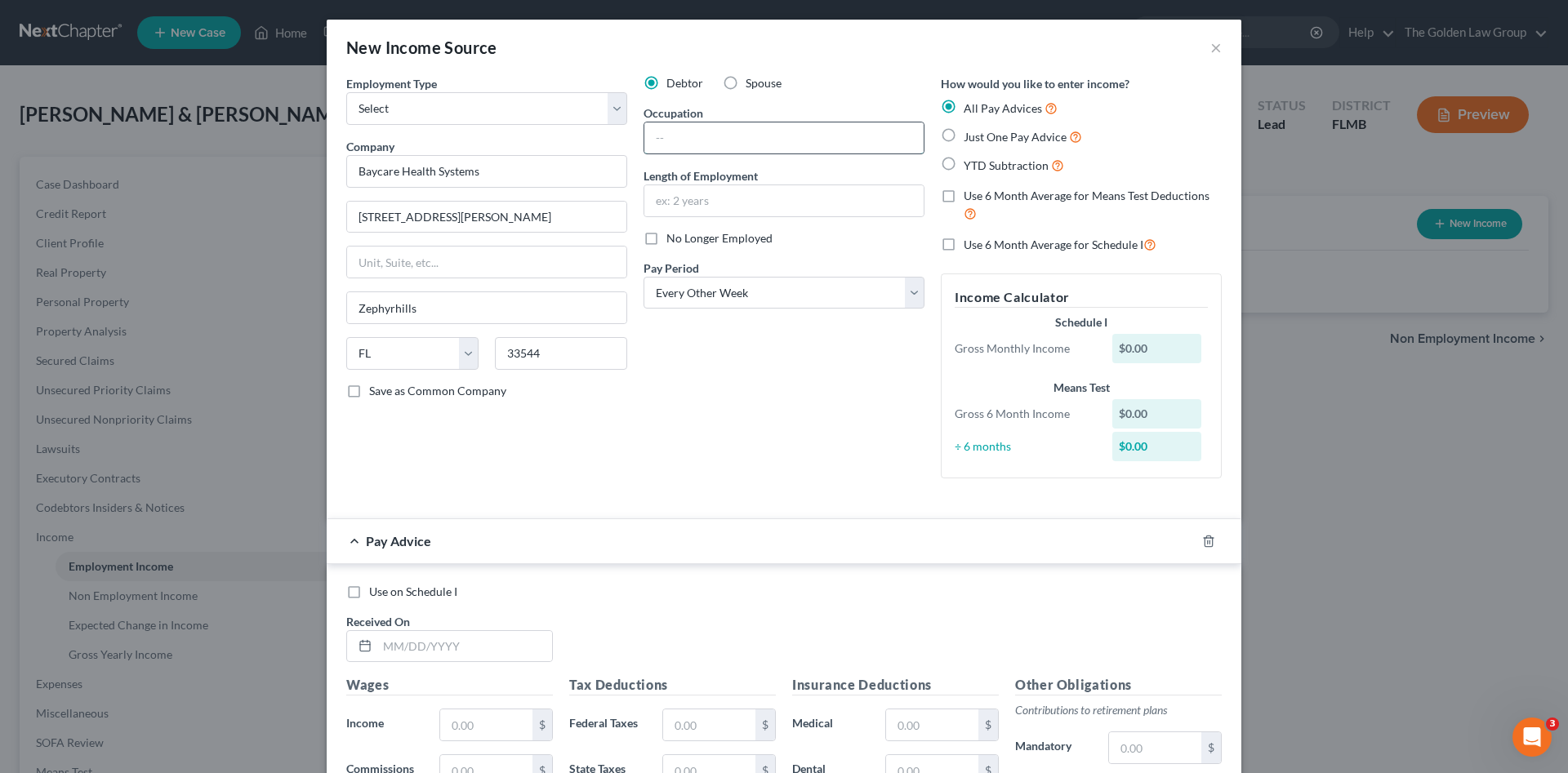
click at [686, 138] on input "text" at bounding box center [784, 138] width 279 height 31
type input "Respiratory Therapist"
click at [765, 207] on input "text" at bounding box center [784, 201] width 279 height 31
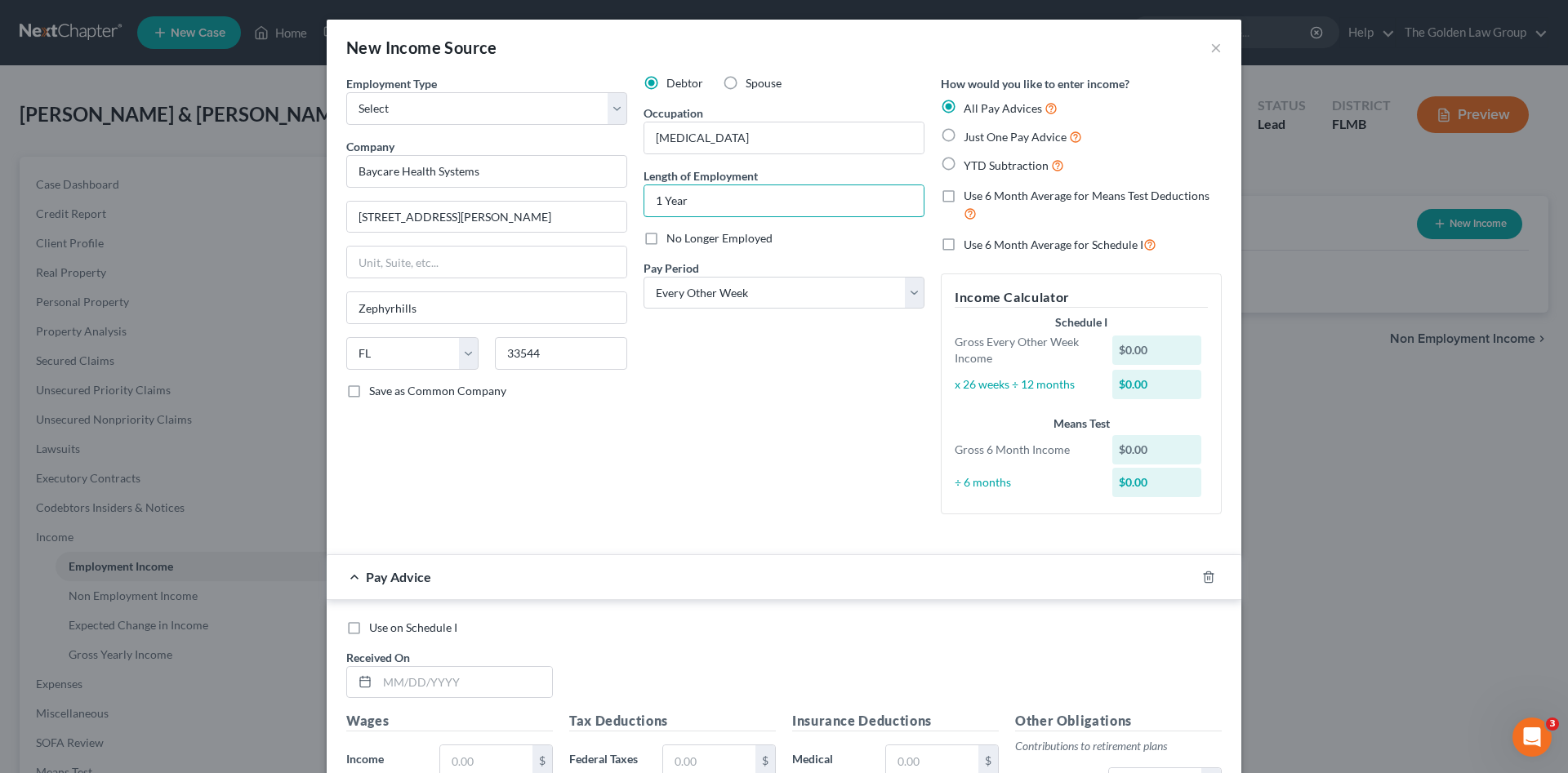
type input "1 Year"
click at [641, 426] on div "Debtor Spouse Occupation Respiratory Therapist Length of Employment 1 Year No L…" at bounding box center [784, 301] width 297 height 452
click at [1202, 577] on icon "button" at bounding box center [1208, 577] width 13 height 13
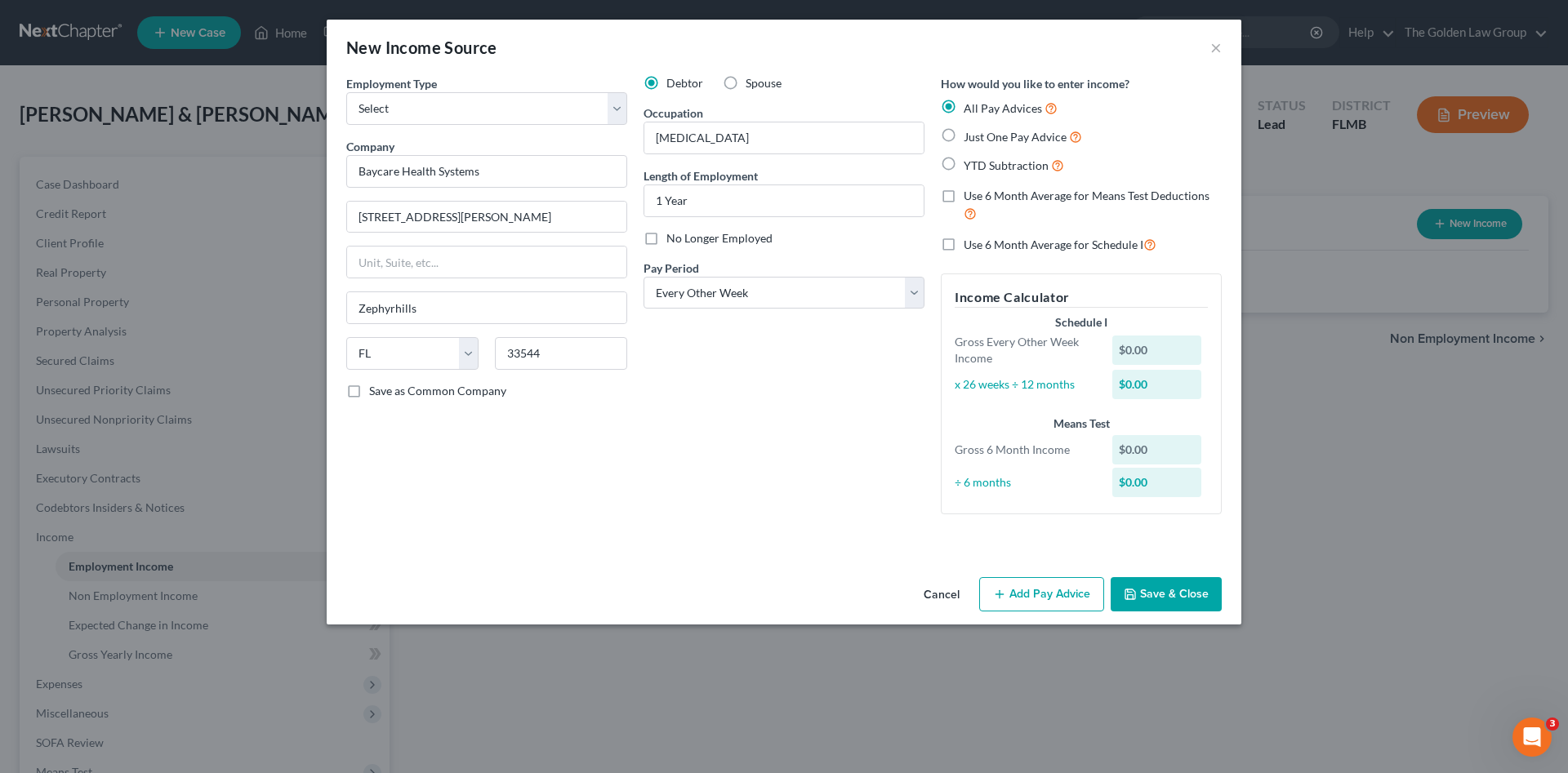
click at [1193, 603] on button "Save & Close" at bounding box center [1165, 593] width 111 height 34
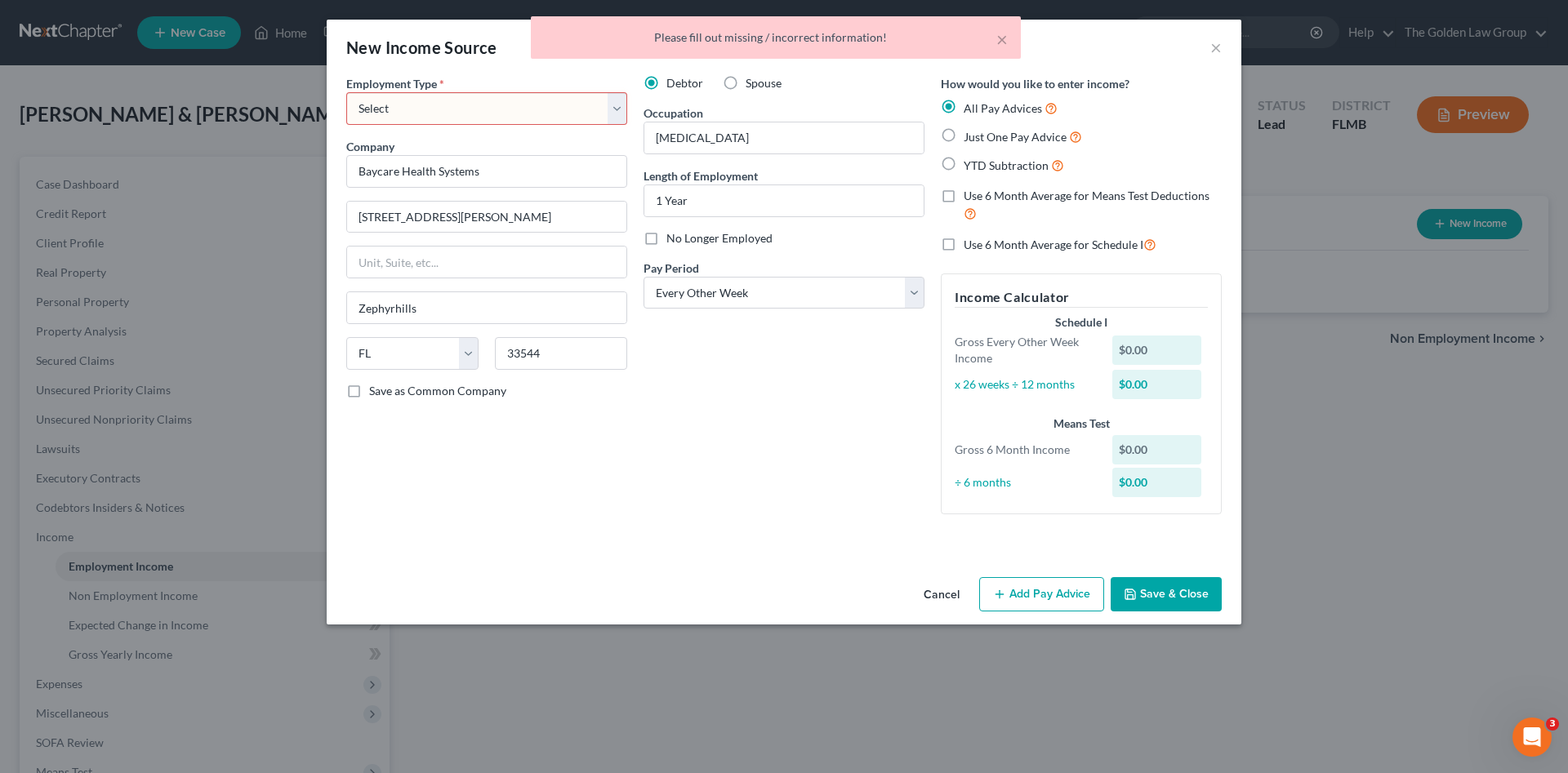
click at [491, 95] on select "Select Full or Part Time Employment Self Employment" at bounding box center [486, 109] width 281 height 33
select select "0"
click at [346, 93] on select "Select Full or Part Time Employment Self Employment" at bounding box center [486, 109] width 281 height 33
click at [1151, 594] on button "Save & Close" at bounding box center [1165, 593] width 111 height 34
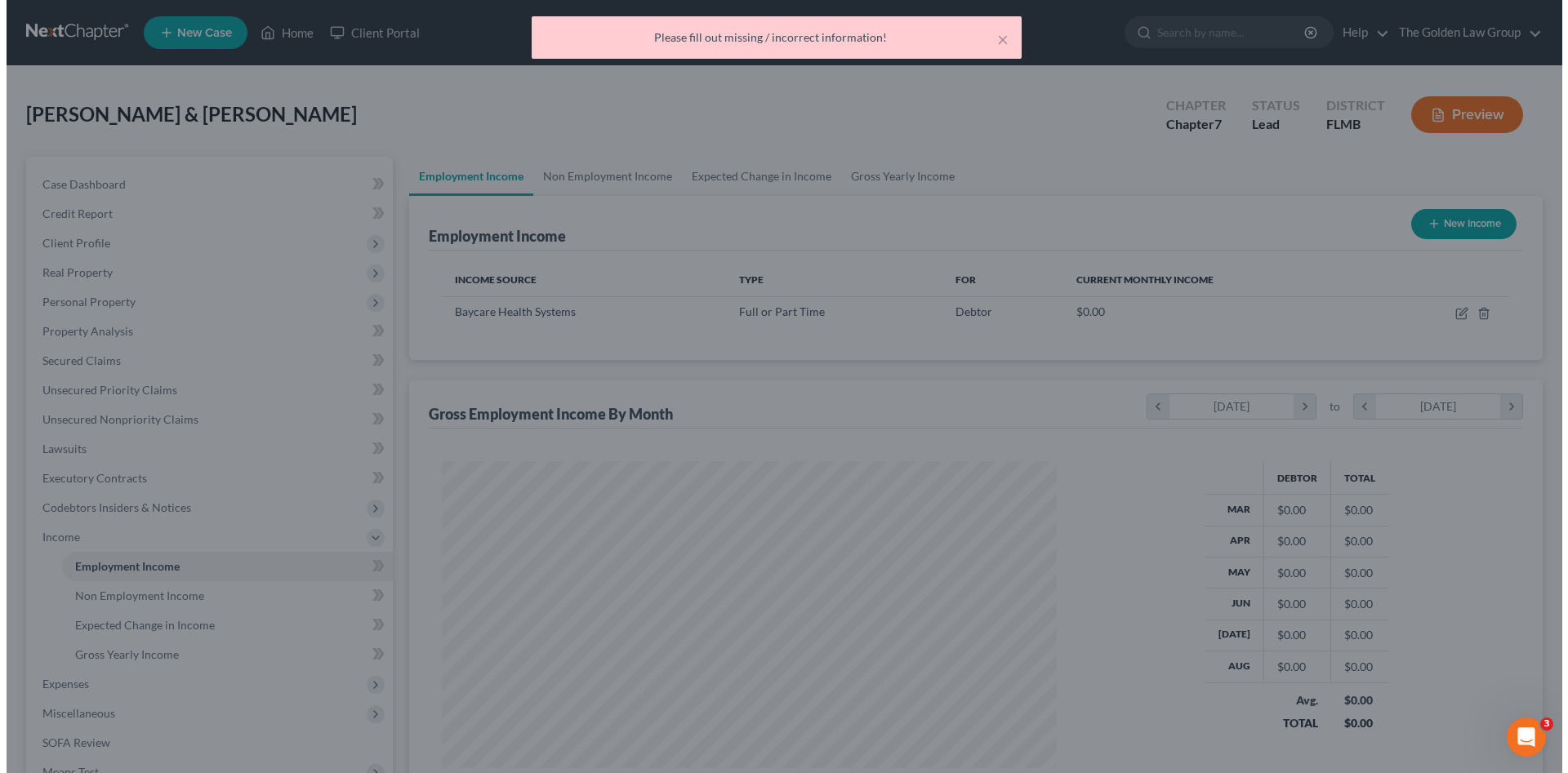
scroll to position [815724, 815860]
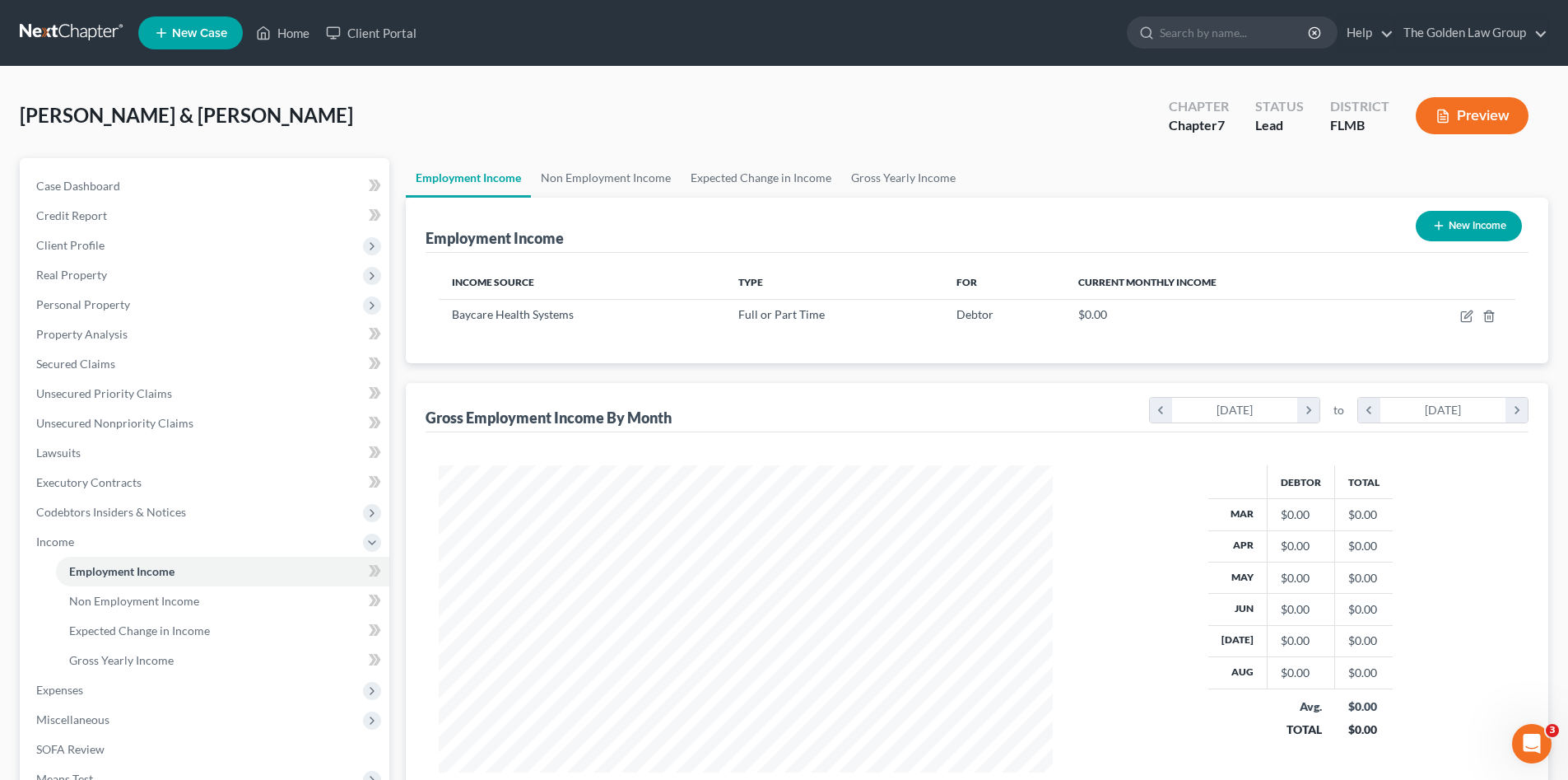
click at [1425, 220] on button "New Income" at bounding box center [1469, 226] width 106 height 31
select select "0"
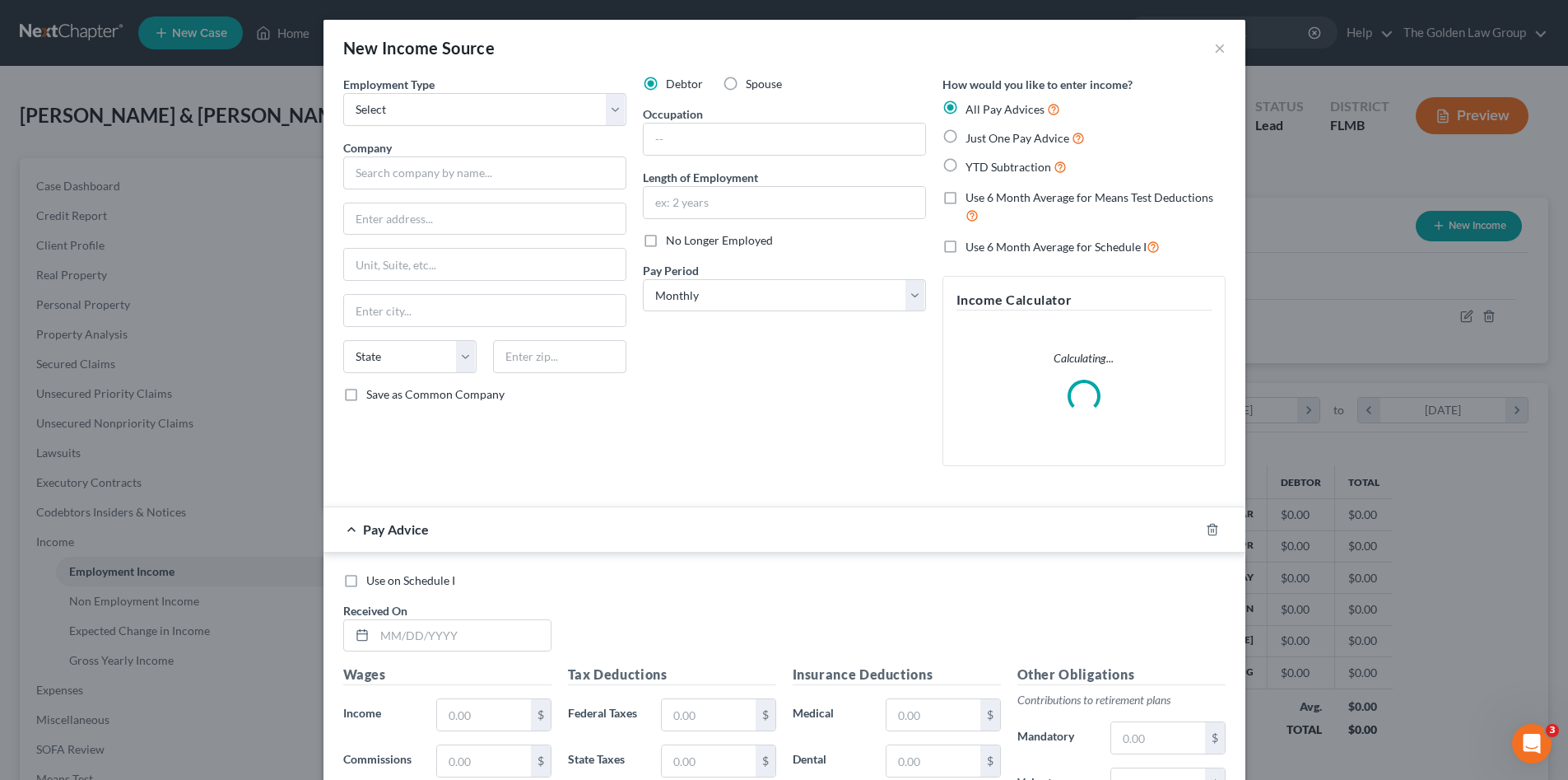
scroll to position [310, 653]
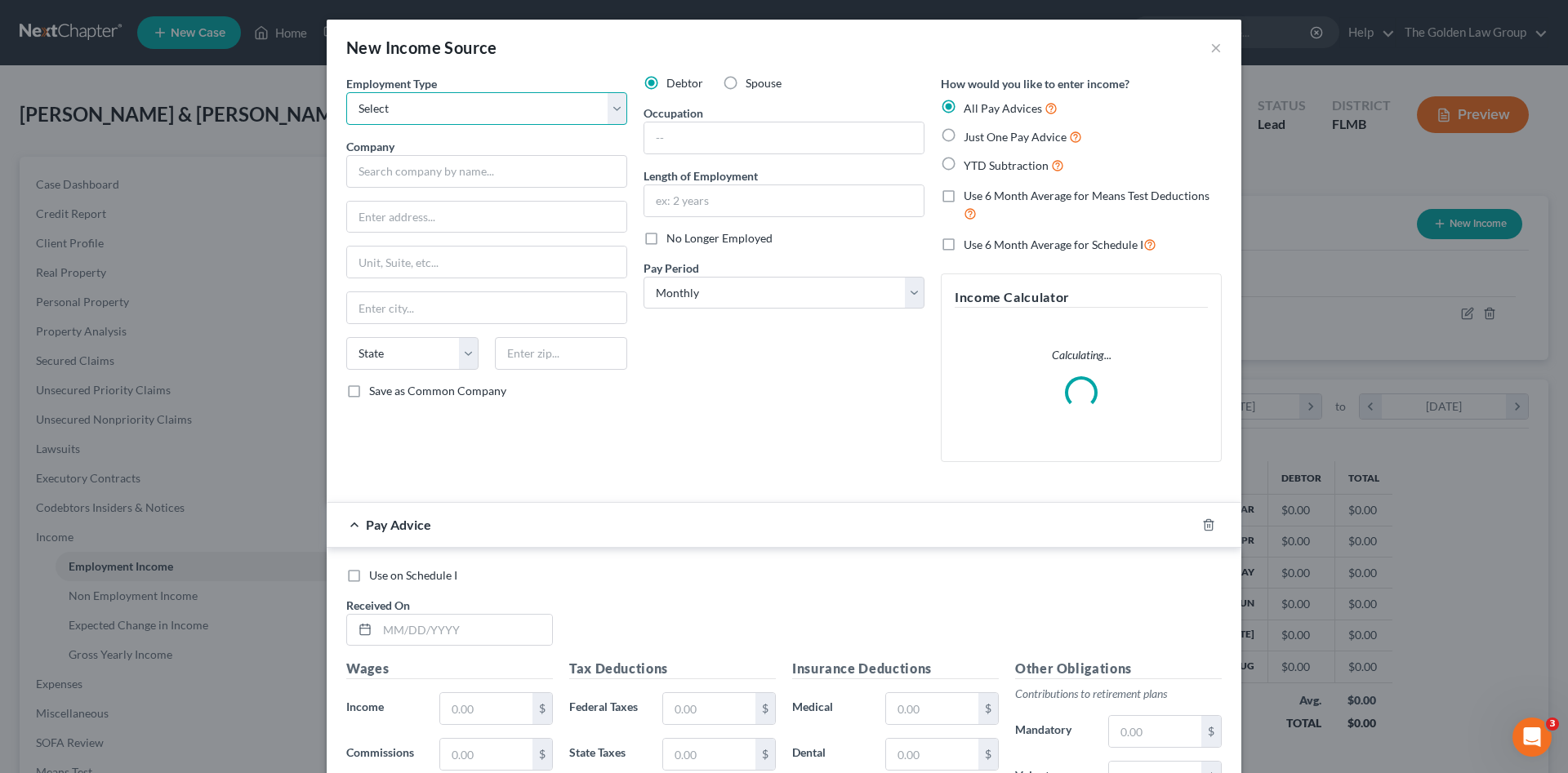
click at [495, 116] on select "Select Full or Part Time Employment Self Employment" at bounding box center [486, 109] width 281 height 33
select select "0"
click at [346, 93] on select "Select Full or Part Time Employment Self Employment" at bounding box center [486, 109] width 281 height 33
click at [498, 167] on input "text" at bounding box center [486, 171] width 281 height 33
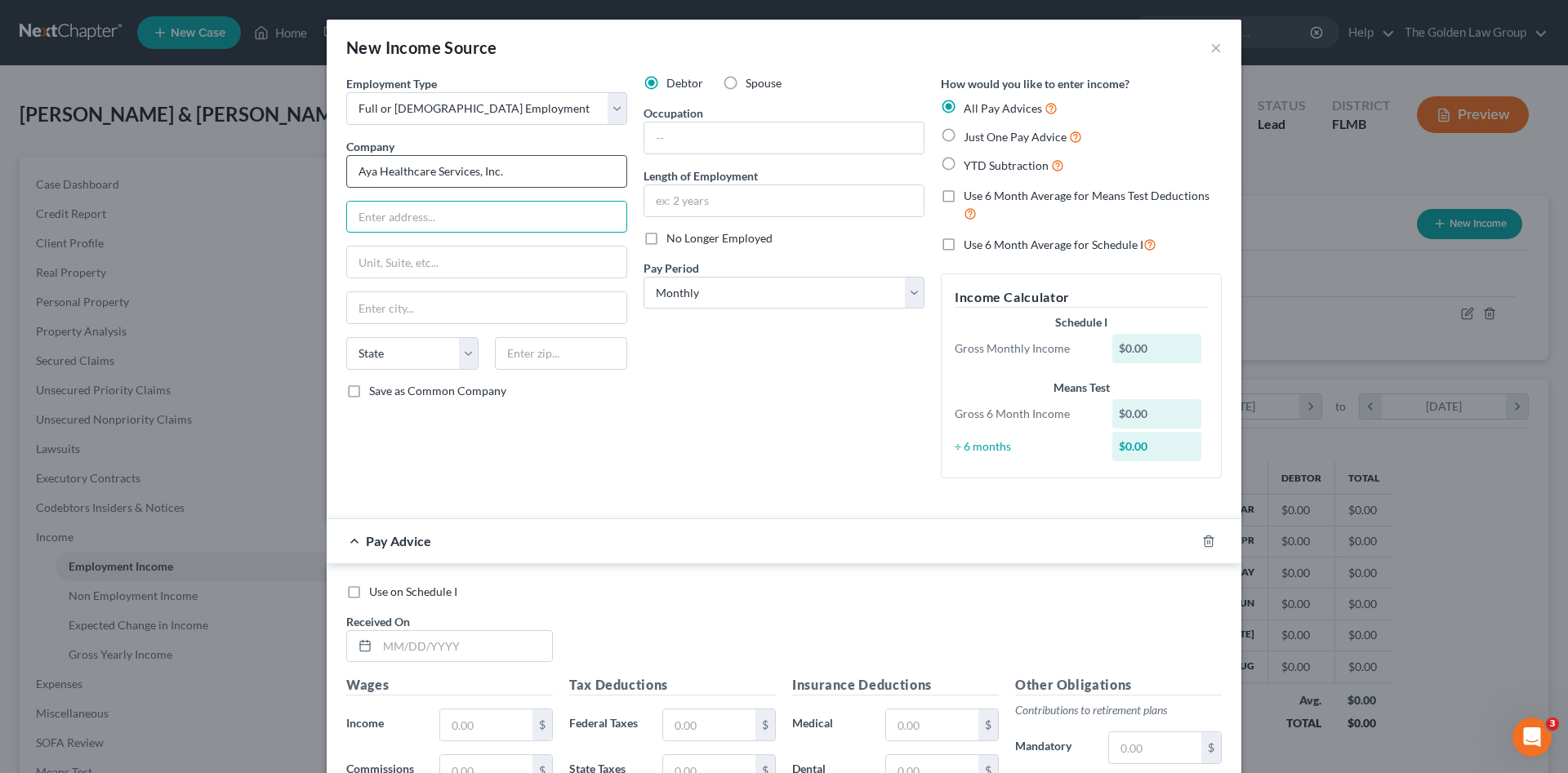
type input "Aya Healthcare Services, Inc."
type input "5930 Cornerstone Court West"
type input "Suite 300"
type input "San Diego"
select select "4"
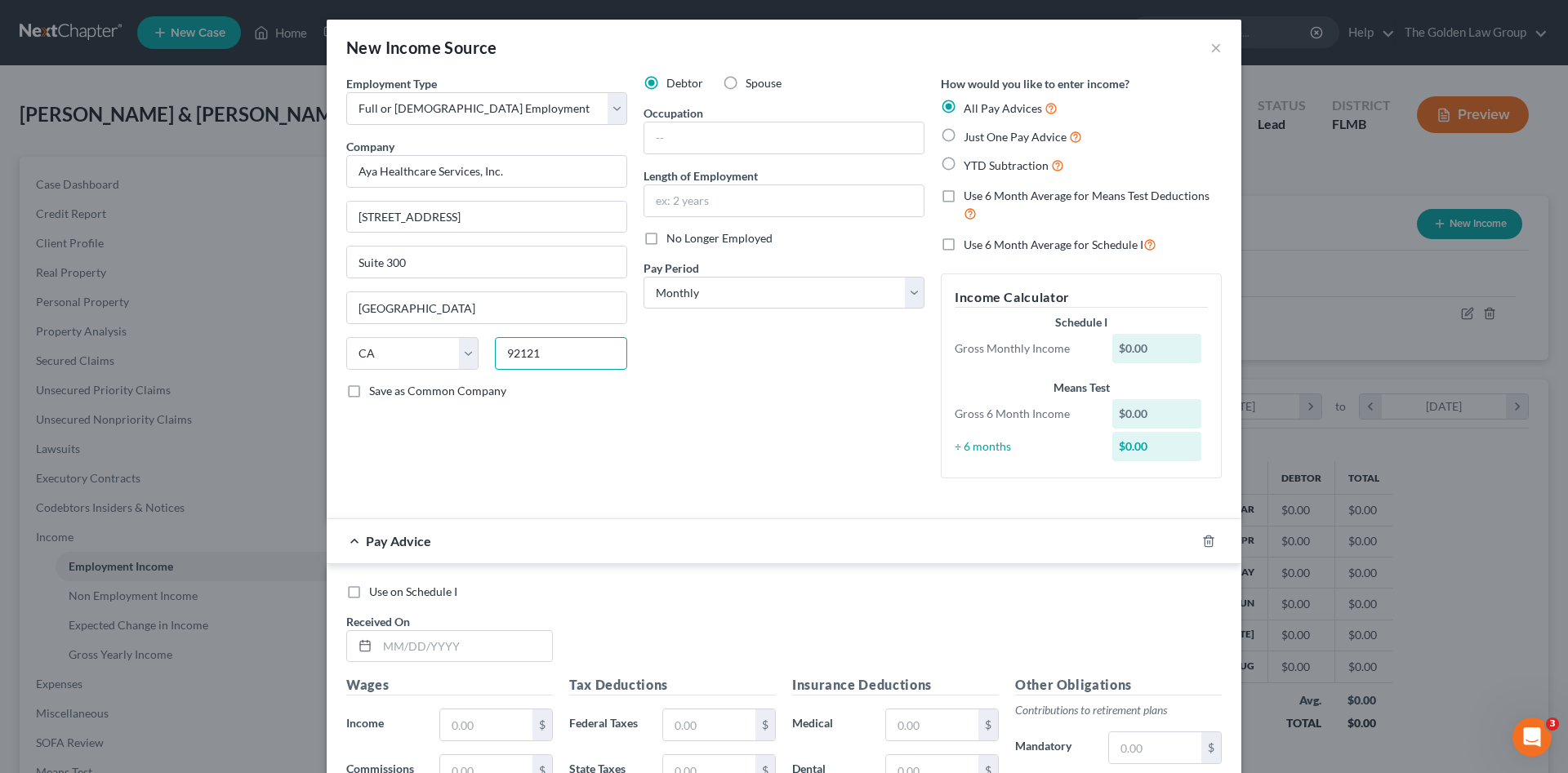
type input "92121"
drag, startPoint x: 759, startPoint y: 404, endPoint x: 911, endPoint y: 480, distance: 169.9
click at [759, 406] on div "Debtor Spouse Occupation Length of Employment No Longer Employed Pay Period * S…" at bounding box center [784, 283] width 297 height 416
click at [1202, 545] on icon "button" at bounding box center [1208, 541] width 13 height 13
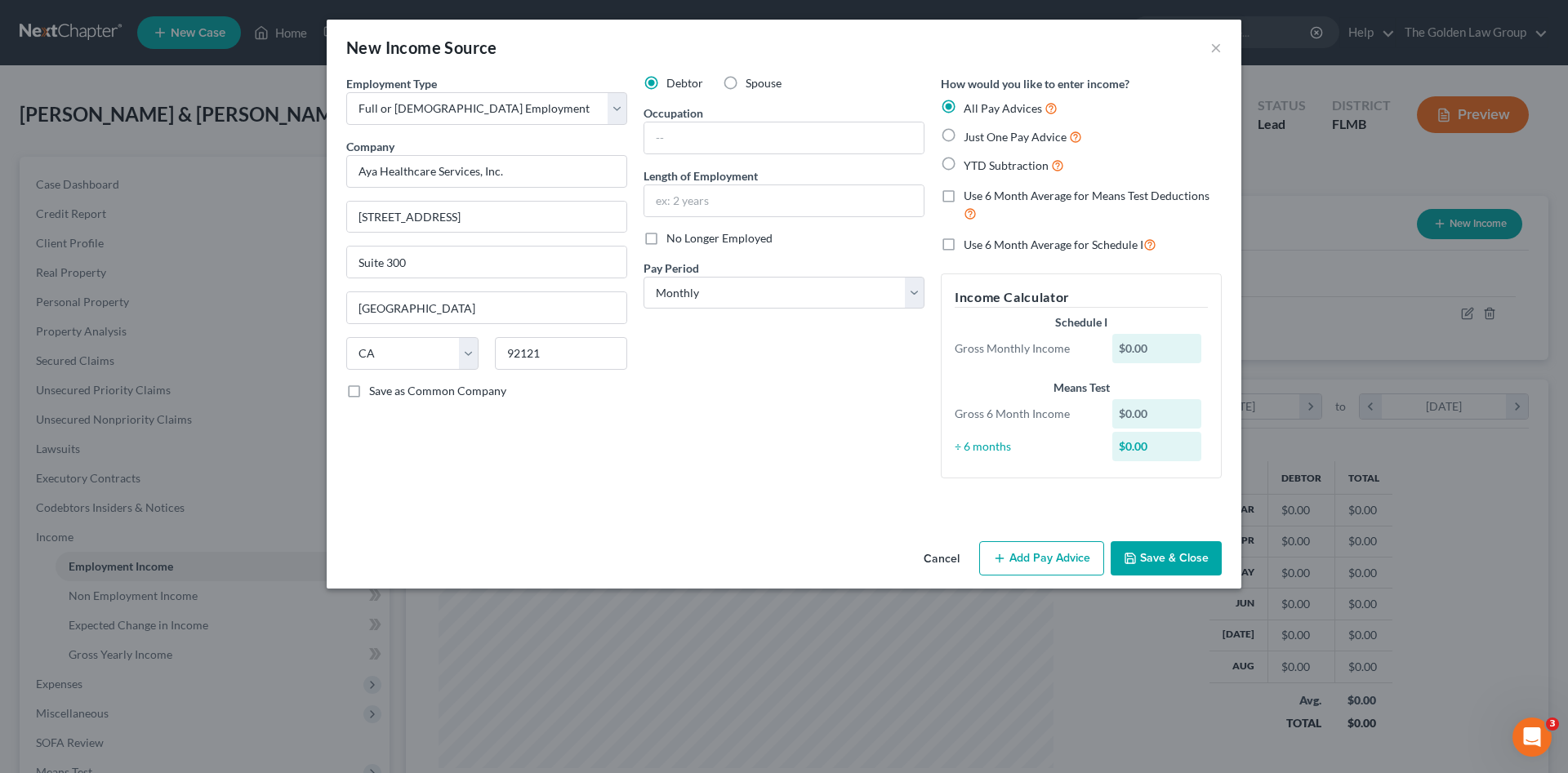
click at [841, 414] on div "Debtor Spouse Occupation Length of Employment No Longer Employed Pay Period * S…" at bounding box center [784, 283] width 297 height 416
click at [1167, 559] on button "Save & Close" at bounding box center [1165, 558] width 111 height 34
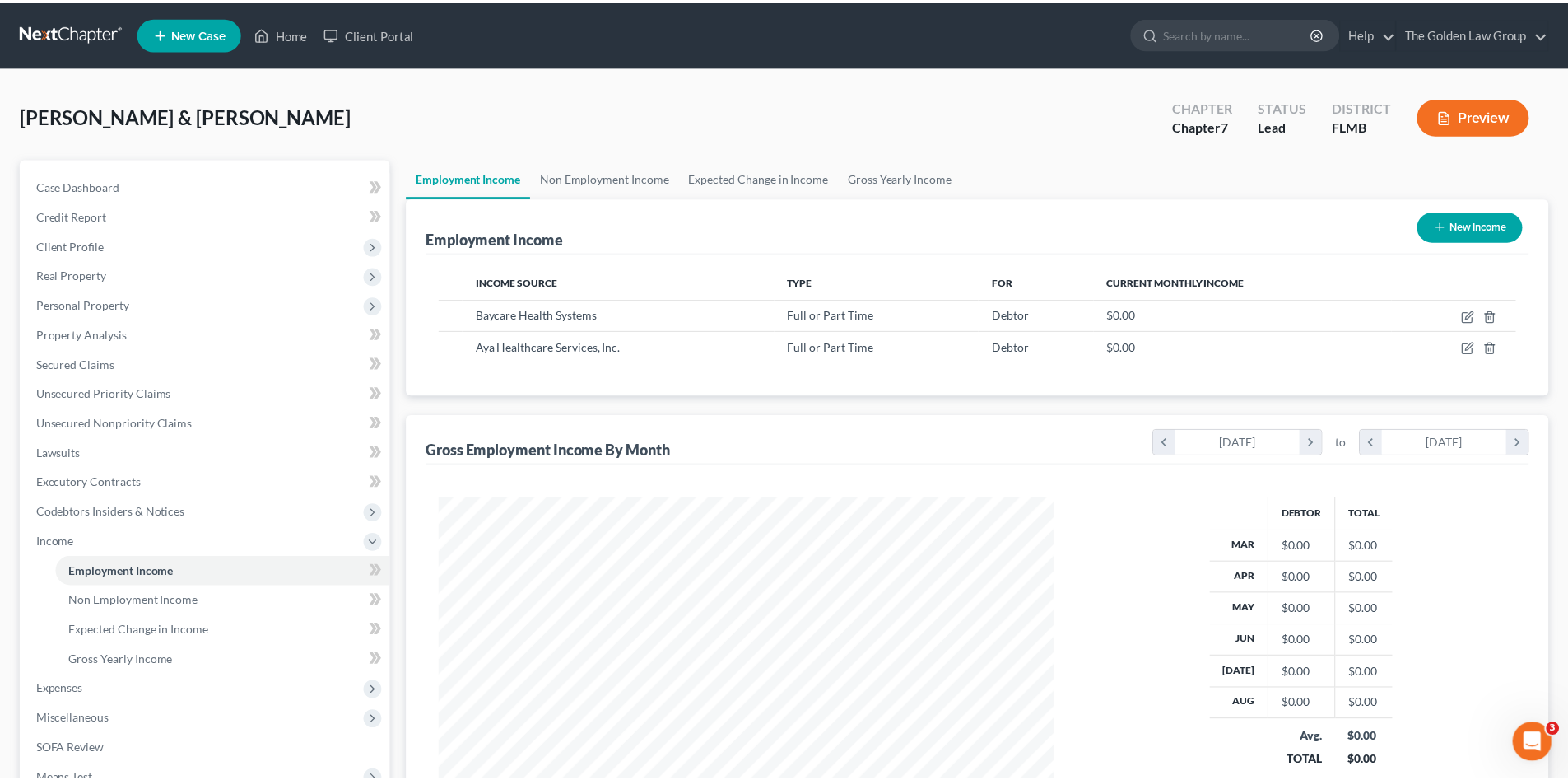
scroll to position [823111, 822599]
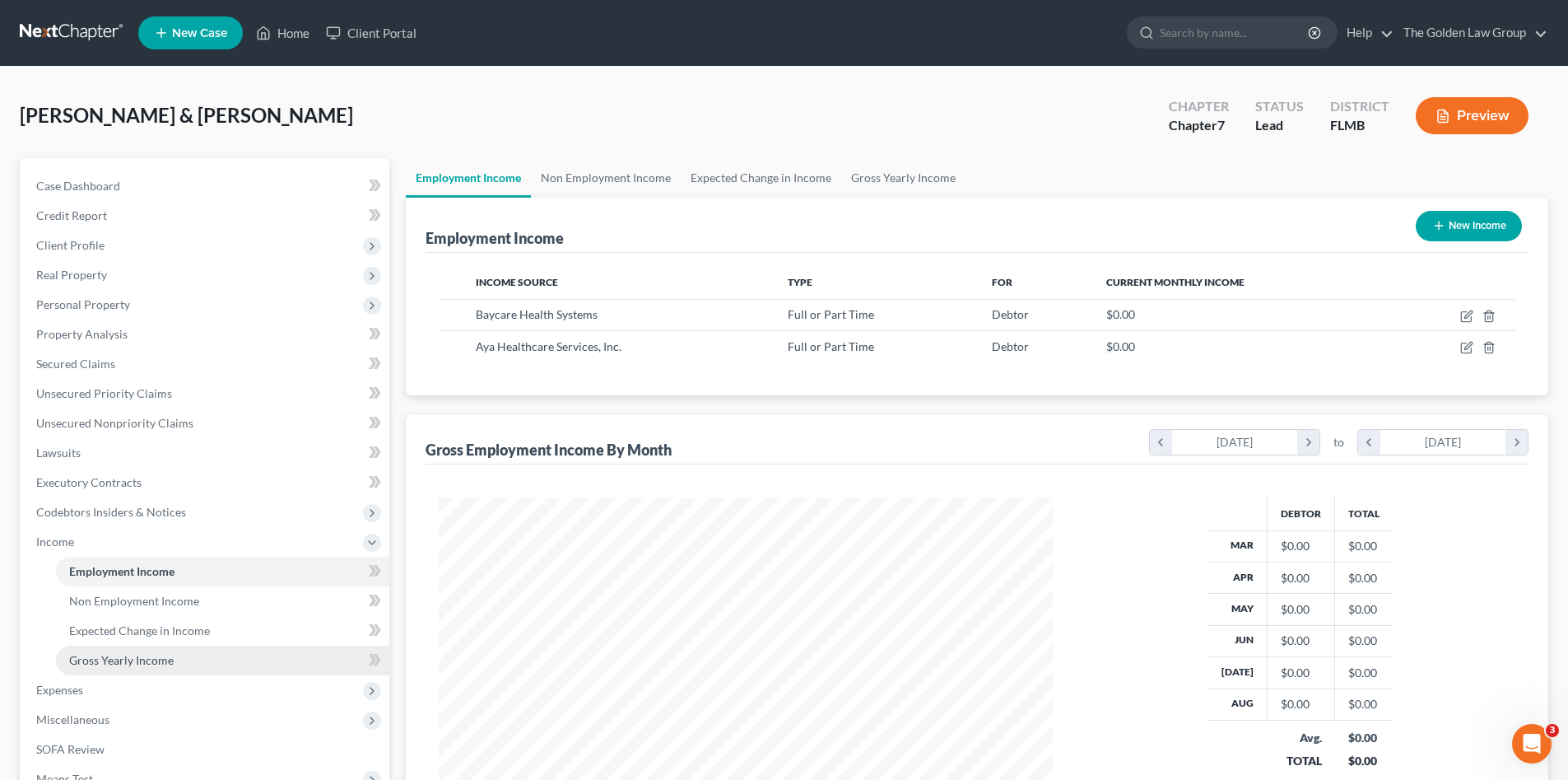
click at [178, 656] on link "Gross Yearly Income" at bounding box center [223, 661] width 333 height 30
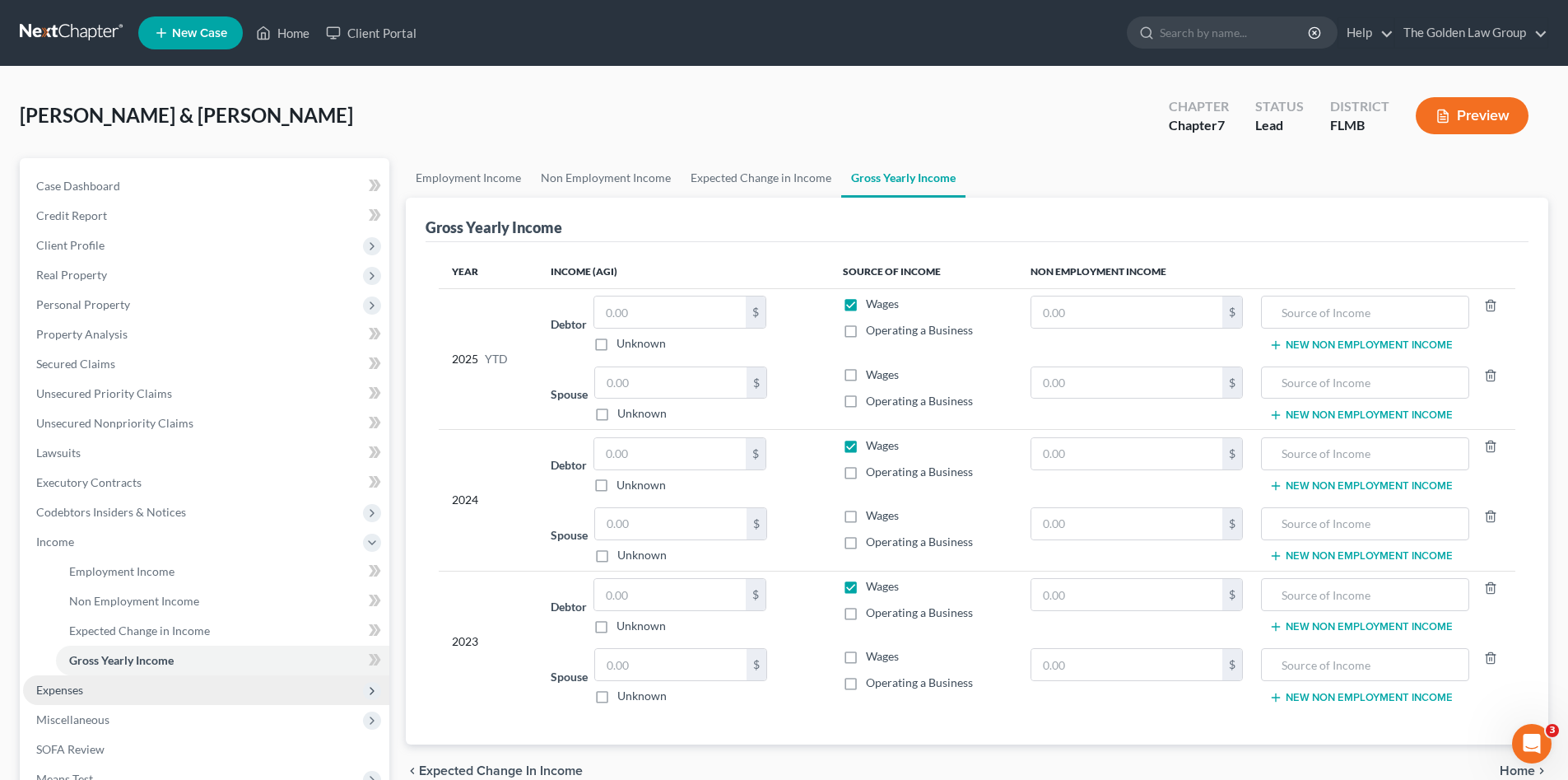
click at [186, 677] on span "Expenses" at bounding box center [206, 690] width 366 height 30
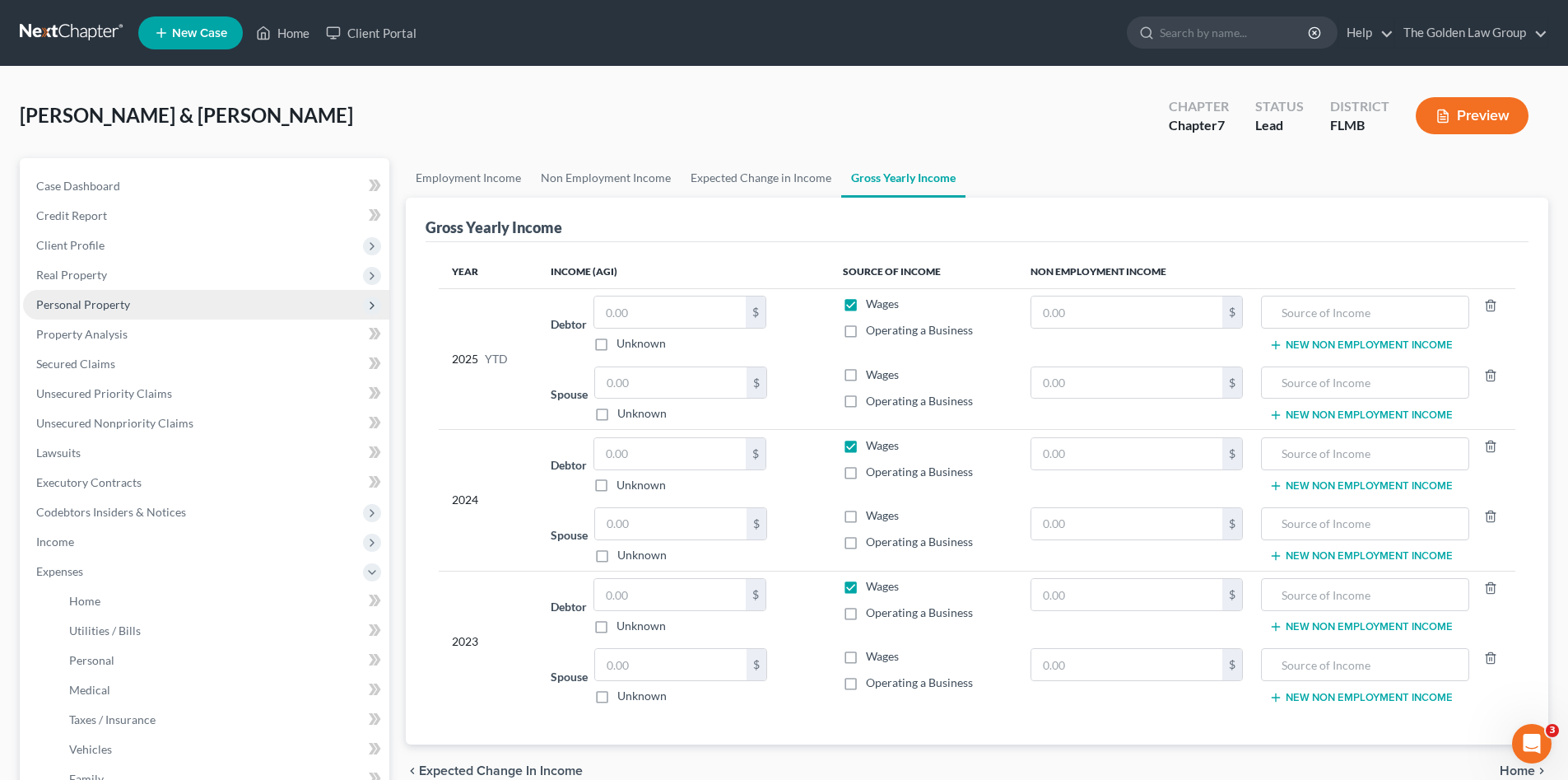
click at [112, 303] on span "Personal Property" at bounding box center [82, 303] width 93 height 14
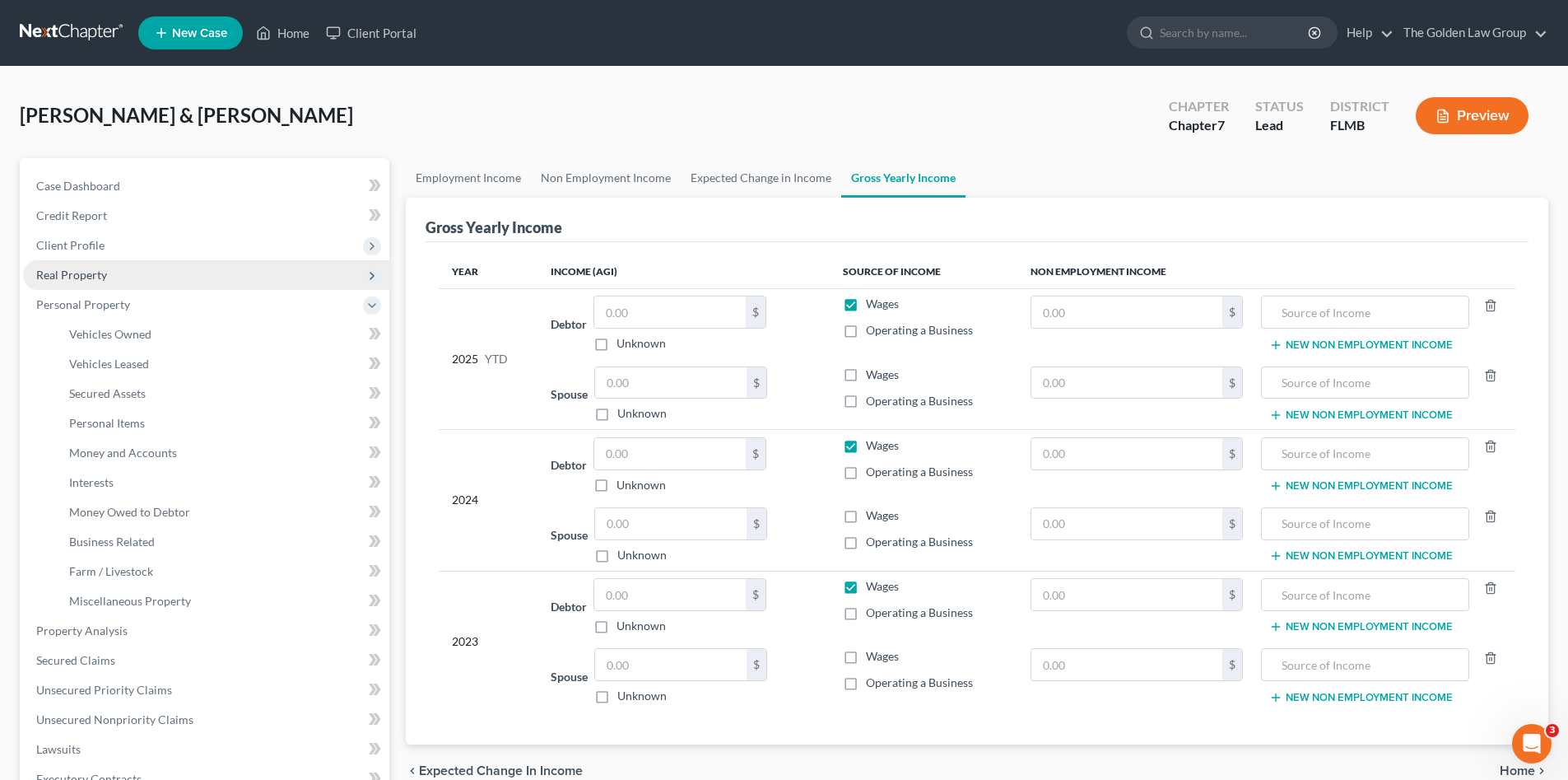
click at [101, 282] on span "Real Property" at bounding box center [206, 275] width 366 height 30
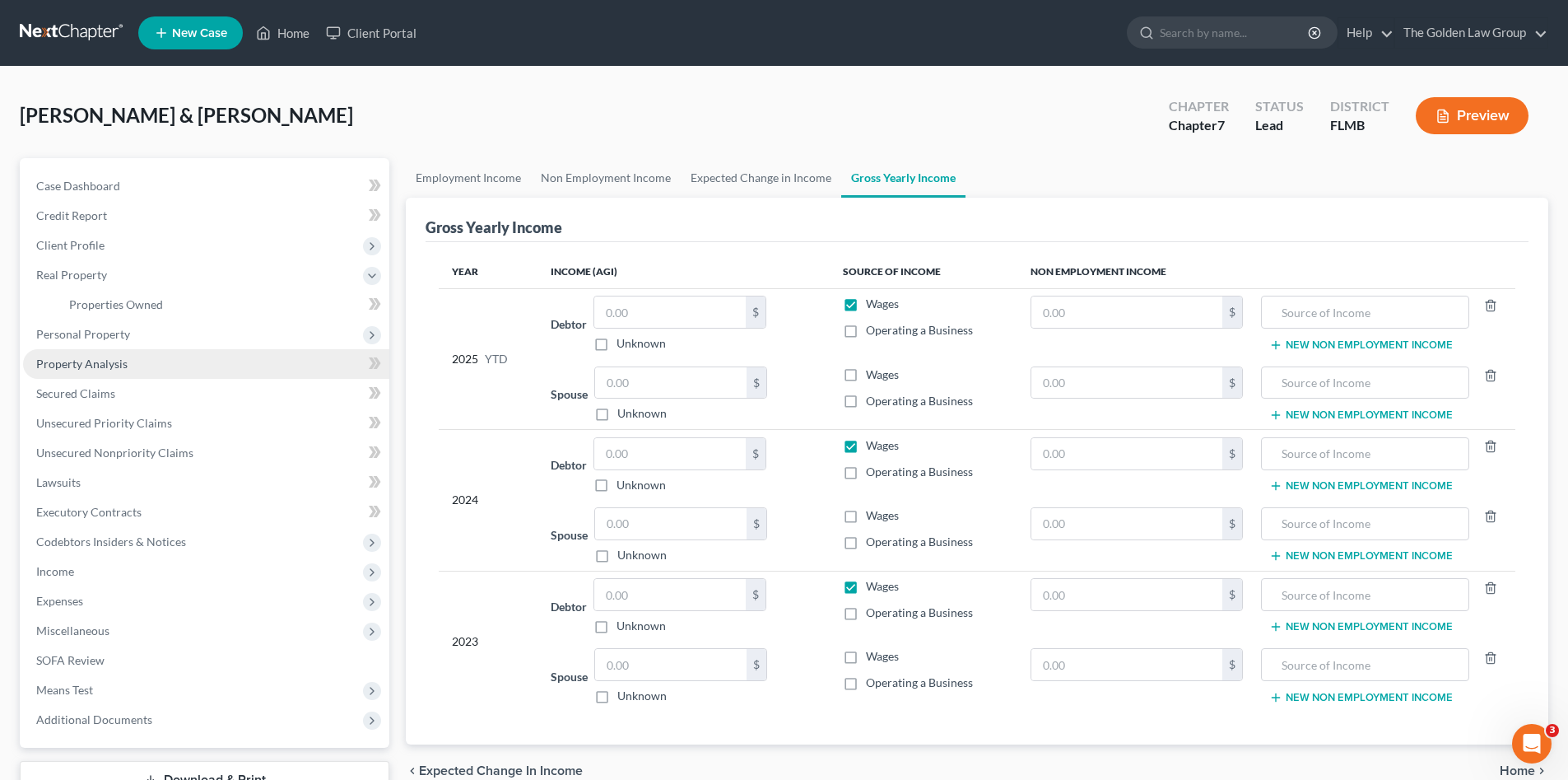
click at [95, 361] on span "Property Analysis" at bounding box center [81, 363] width 92 height 14
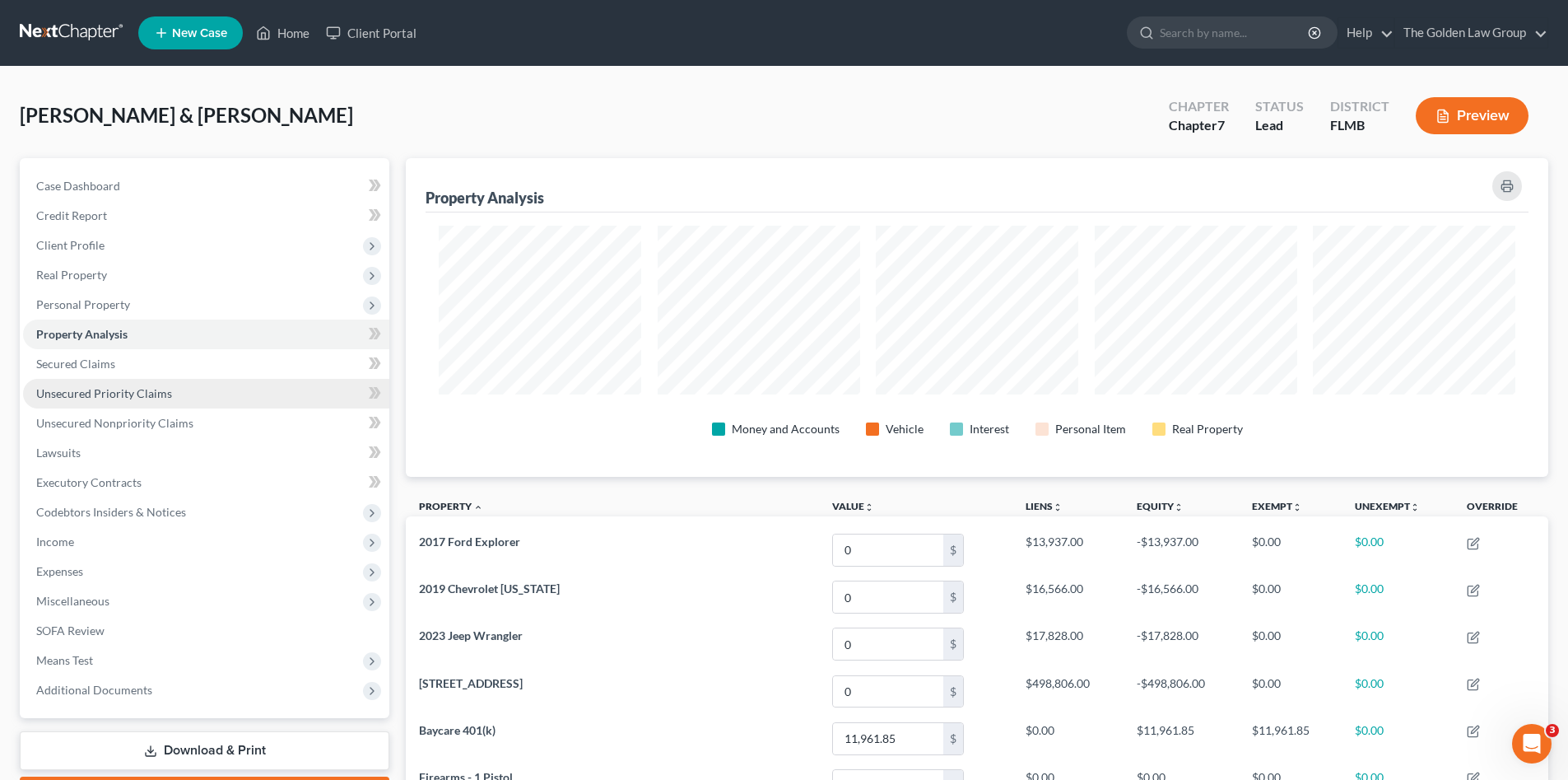
click at [103, 394] on span "Unsecured Priority Claims" at bounding box center [104, 392] width 136 height 14
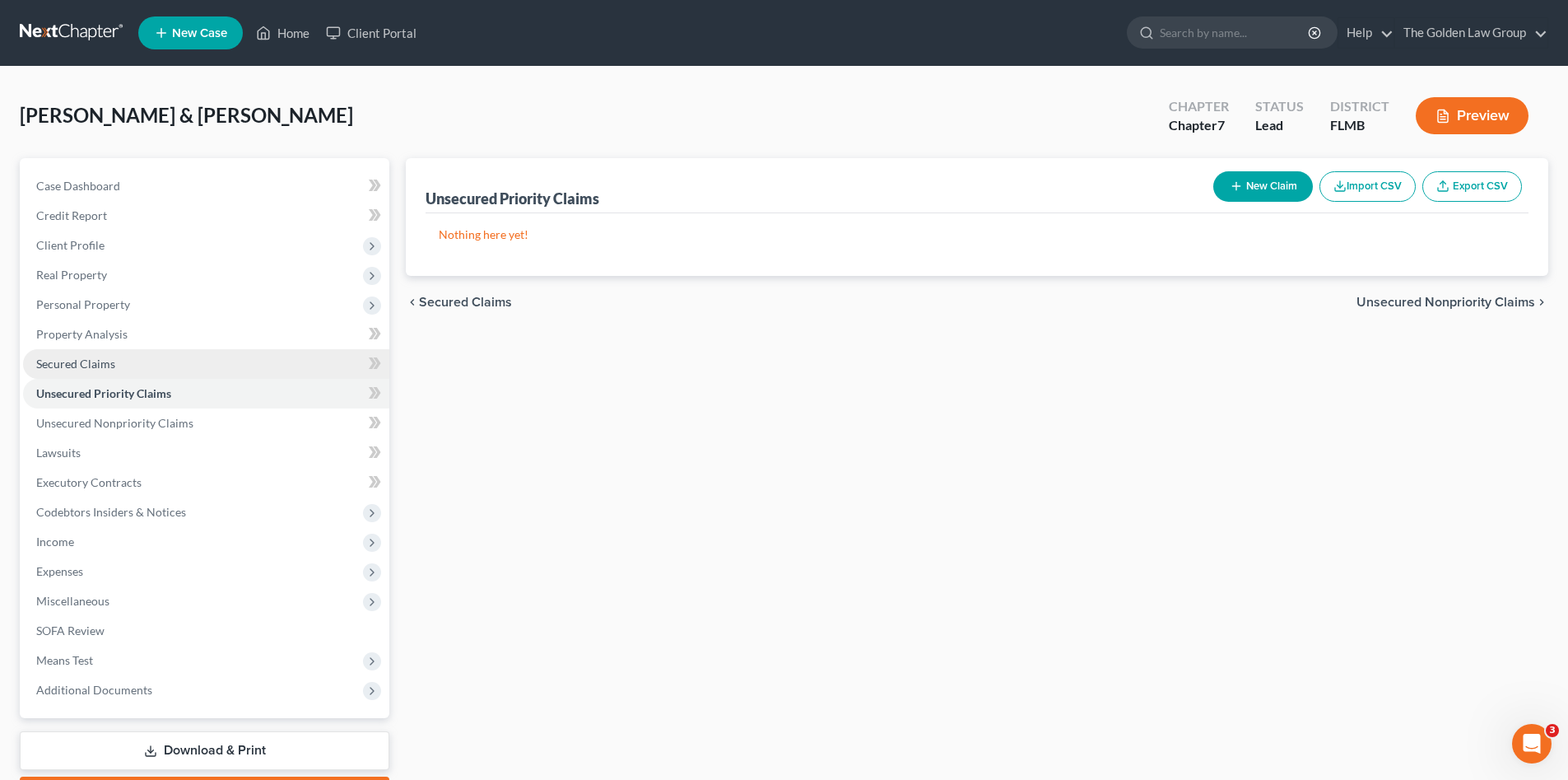
click at [100, 373] on link "Secured Claims" at bounding box center [206, 364] width 366 height 30
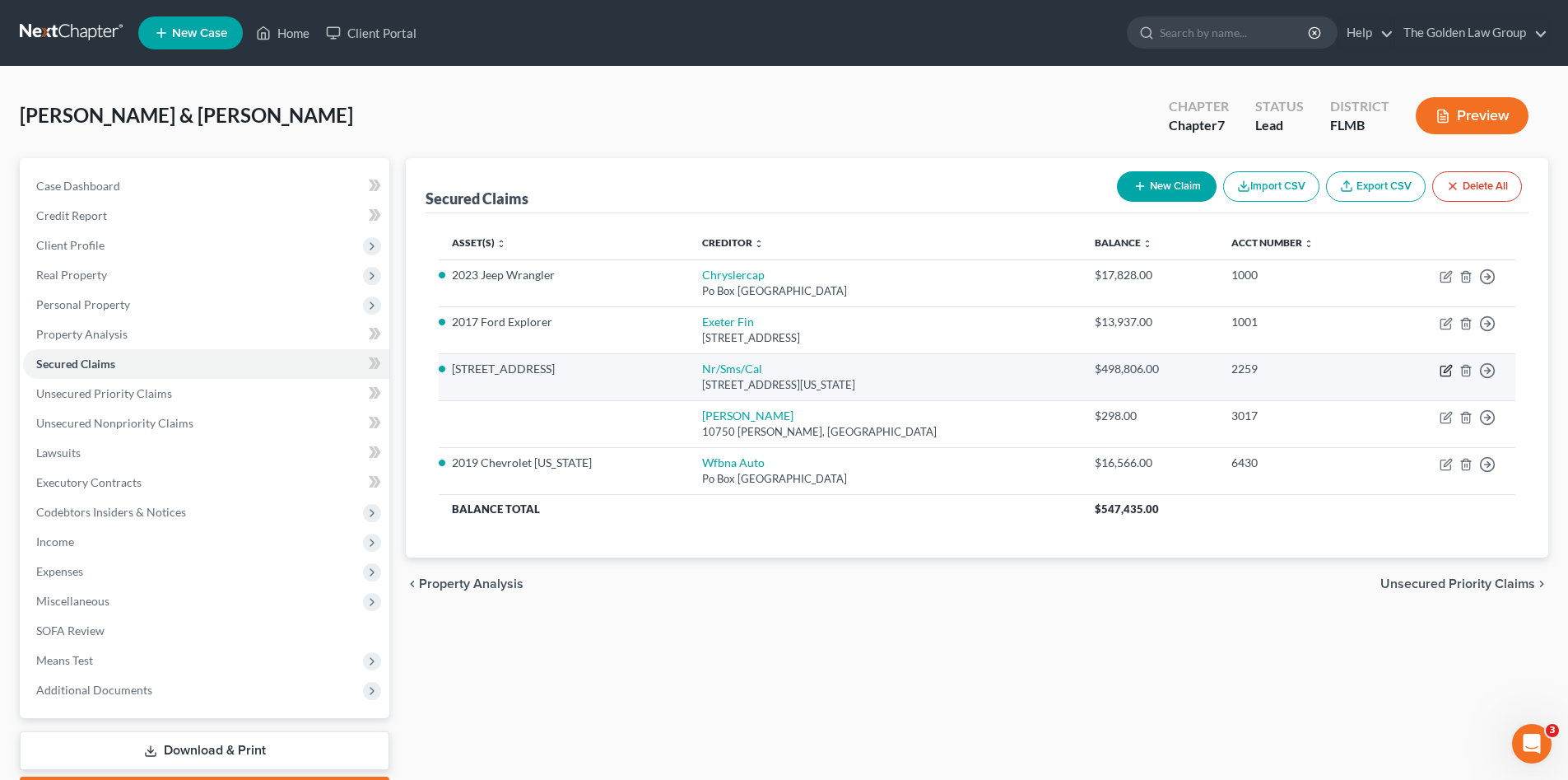
click at [1441, 369] on icon "button" at bounding box center [1445, 371] width 10 height 10
select select "39"
select select "0"
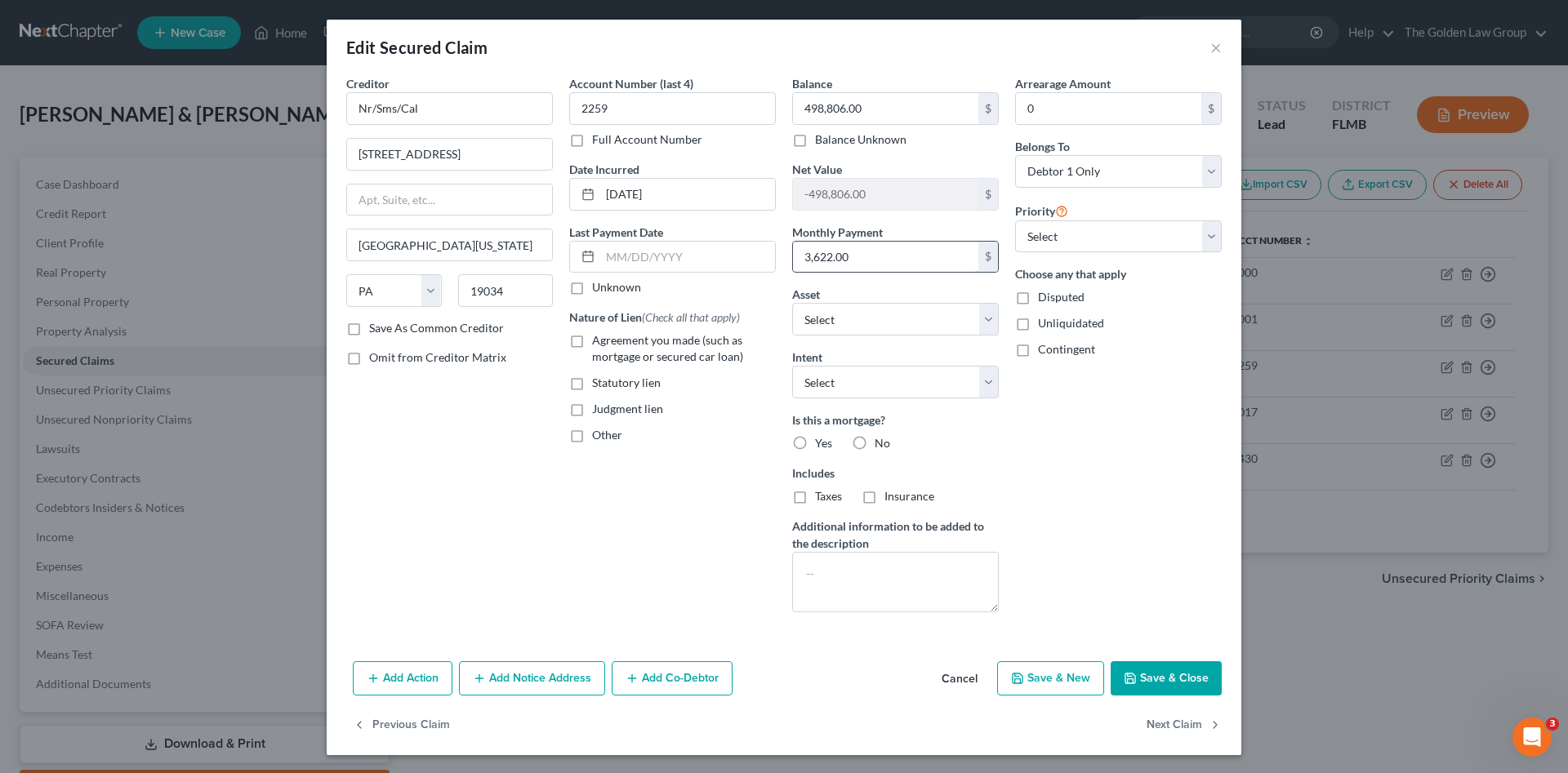
click at [859, 259] on input "3,622.00" at bounding box center [885, 257] width 185 height 31
click at [1146, 679] on button "Save & Close" at bounding box center [1165, 678] width 111 height 34
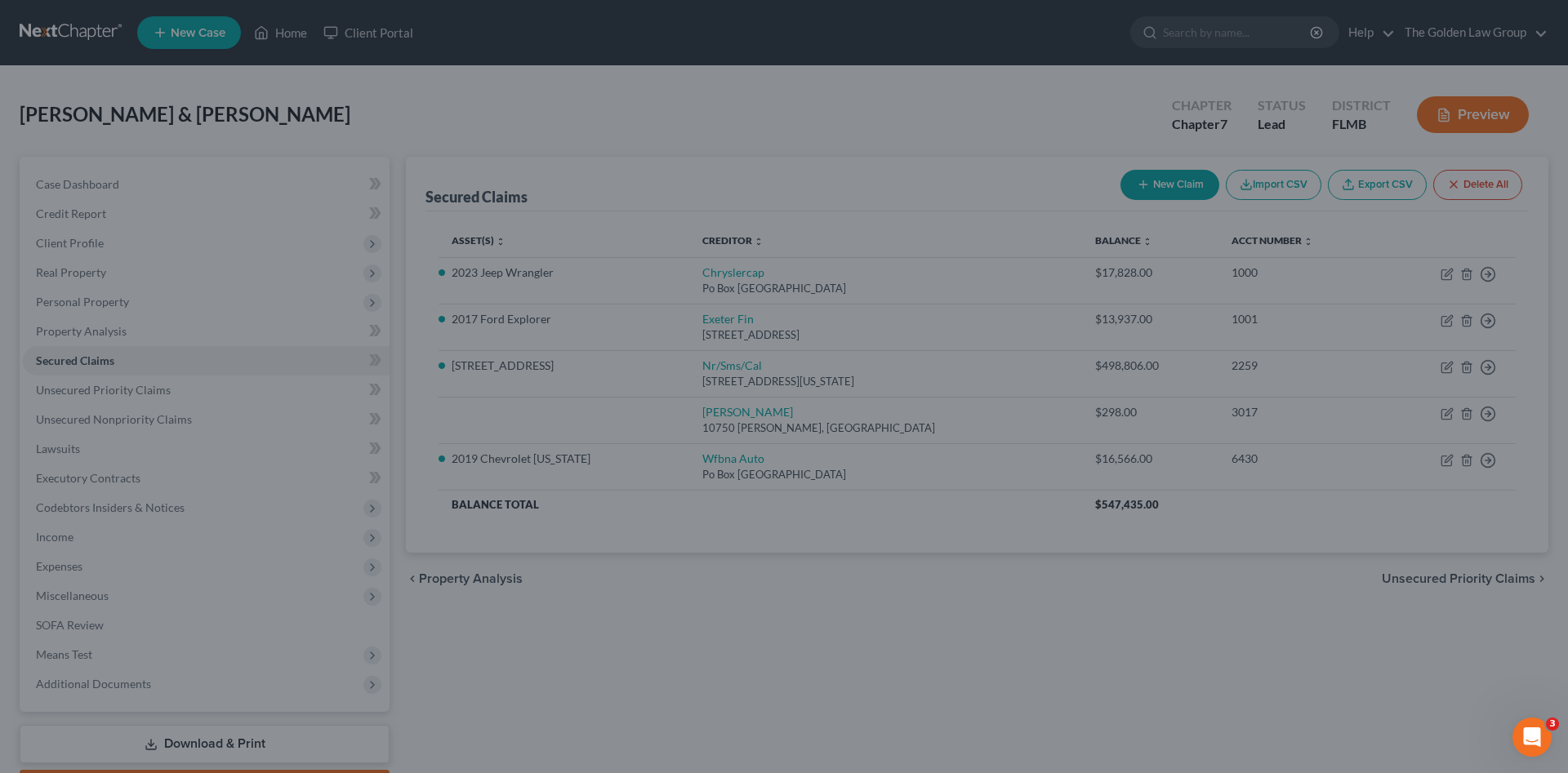
select select "8"
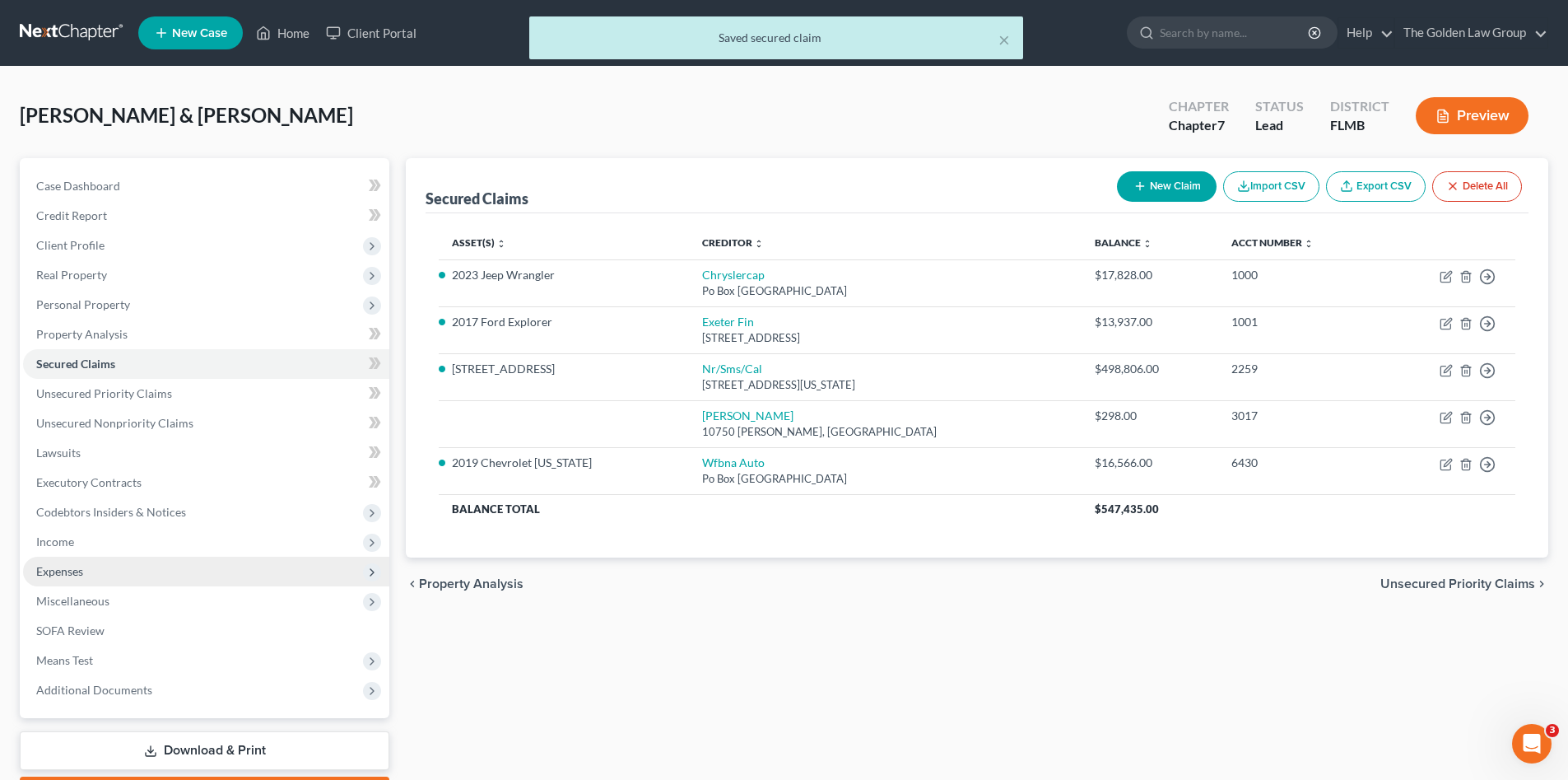
click at [120, 564] on span "Expenses" at bounding box center [206, 572] width 366 height 30
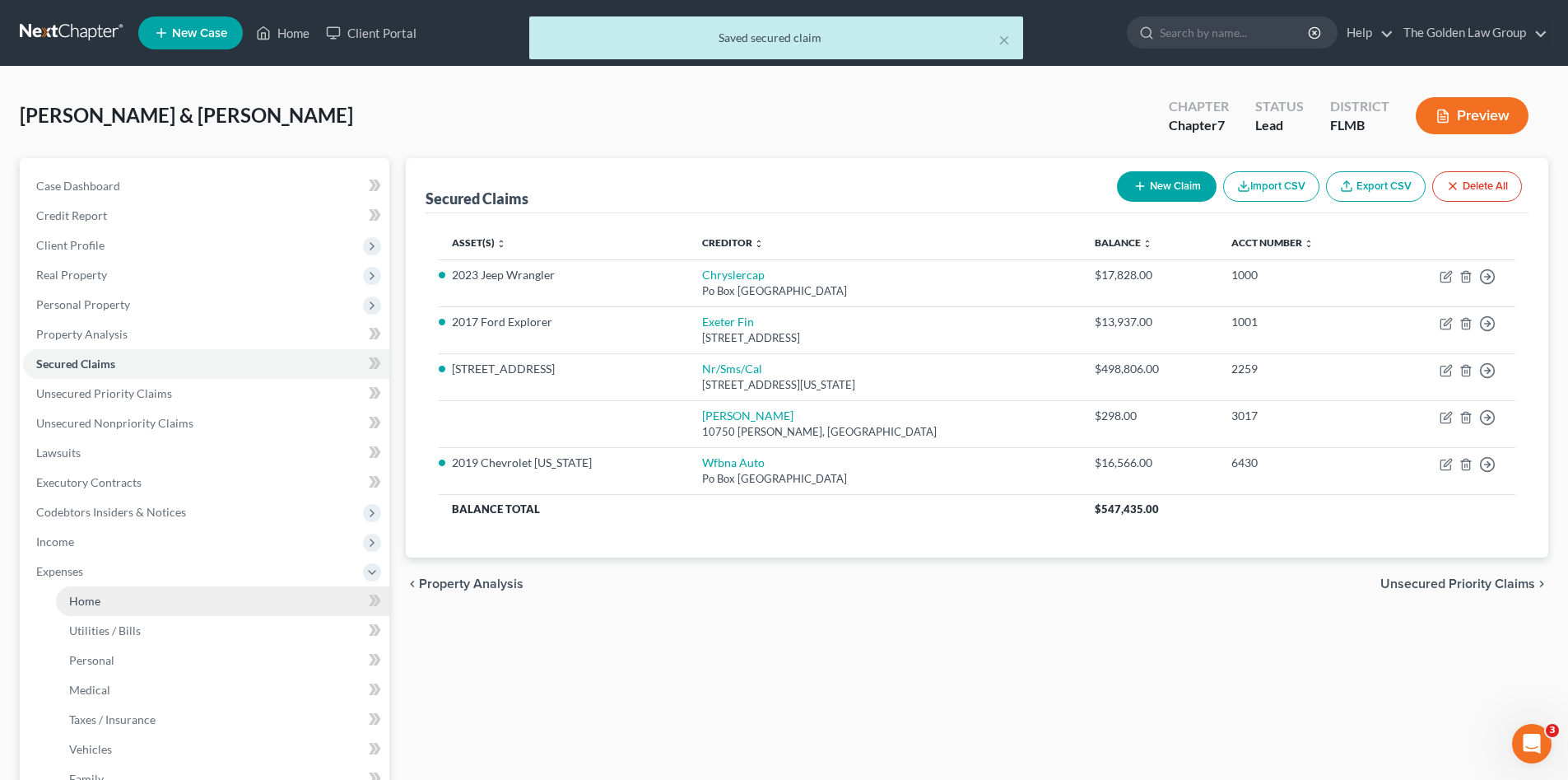
click at [98, 603] on span "Home" at bounding box center [85, 600] width 31 height 14
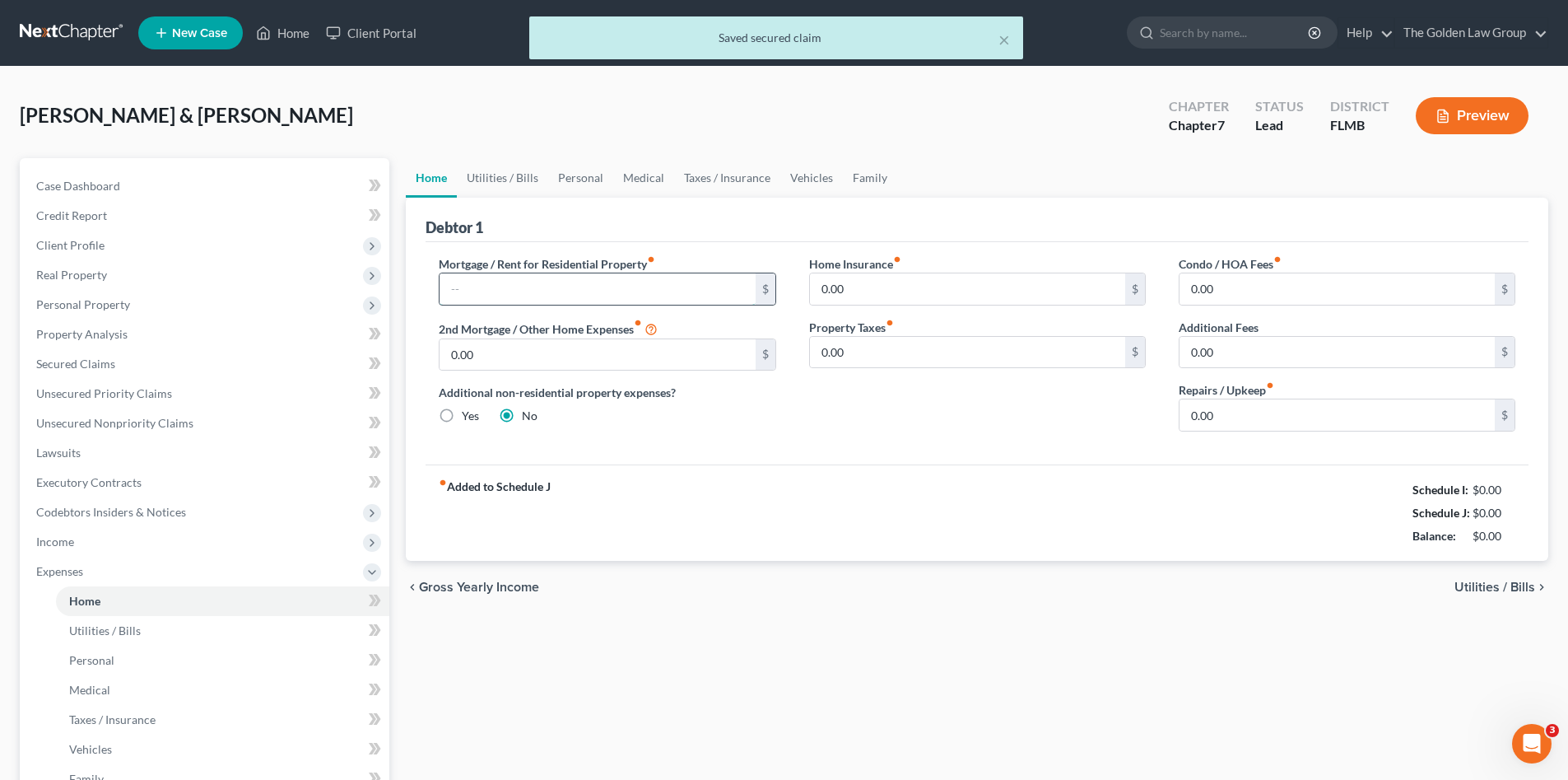
click at [523, 293] on input "text" at bounding box center [597, 289] width 315 height 31
paste input "3,622.00"
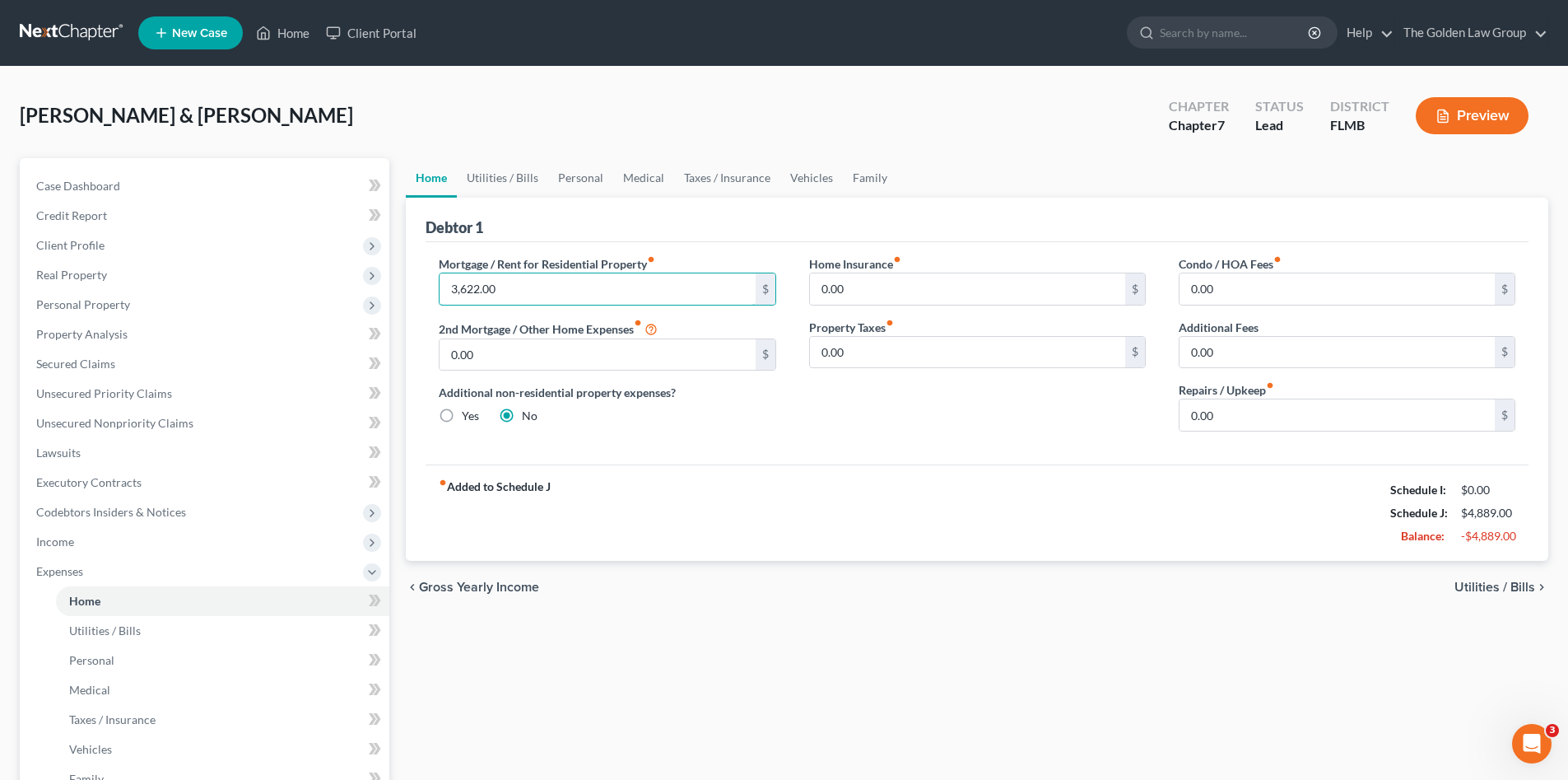
type input "3,622.00"
type input "35.00"
type input "500.00"
click at [509, 185] on link "Utilities / Bills" at bounding box center [502, 178] width 92 height 40
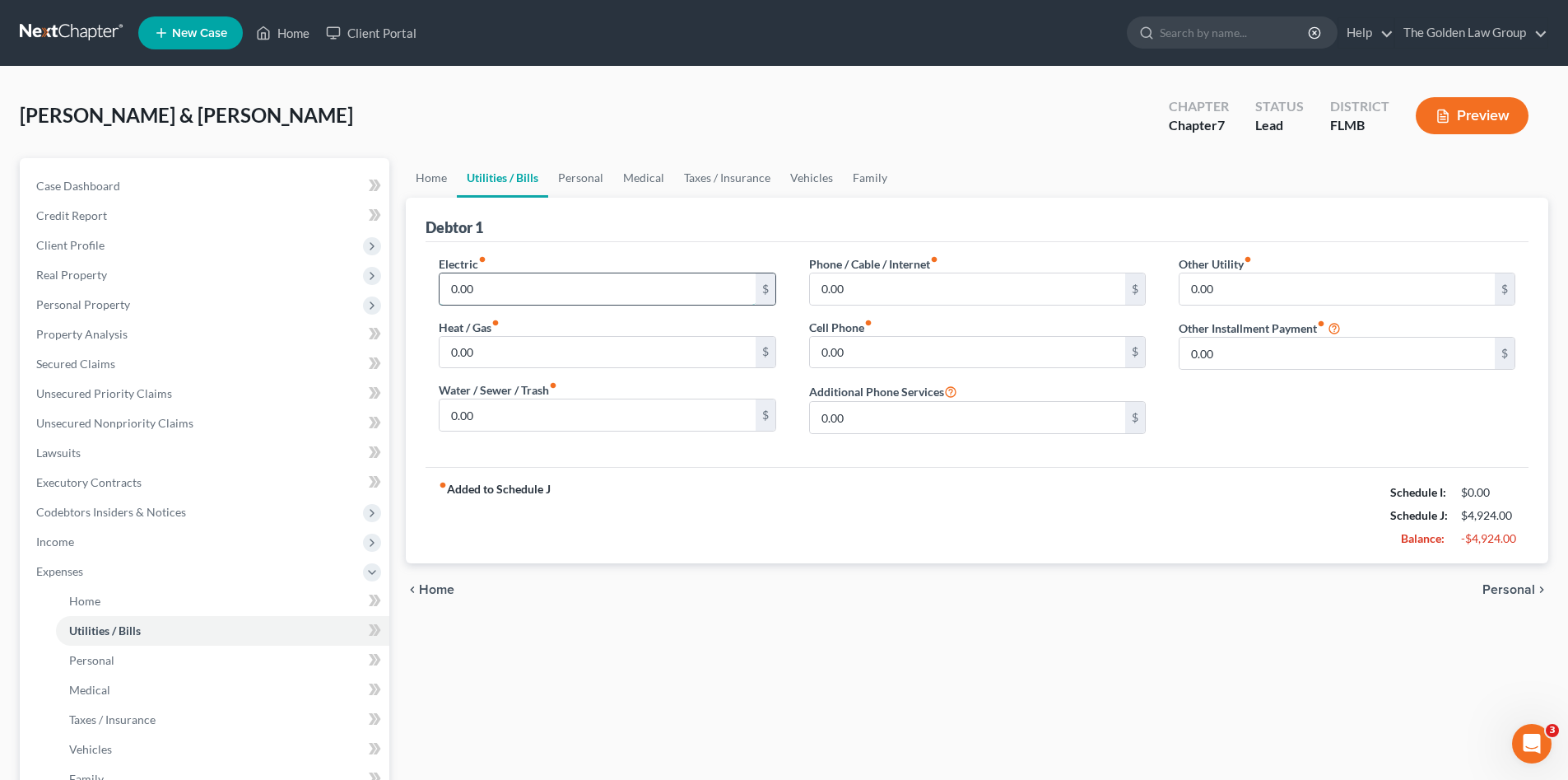
click at [521, 291] on input "0.00" at bounding box center [597, 289] width 315 height 31
type input "600.00"
type input "110.00"
click at [861, 286] on input "0.00" at bounding box center [968, 289] width 315 height 31
type input "45.00"
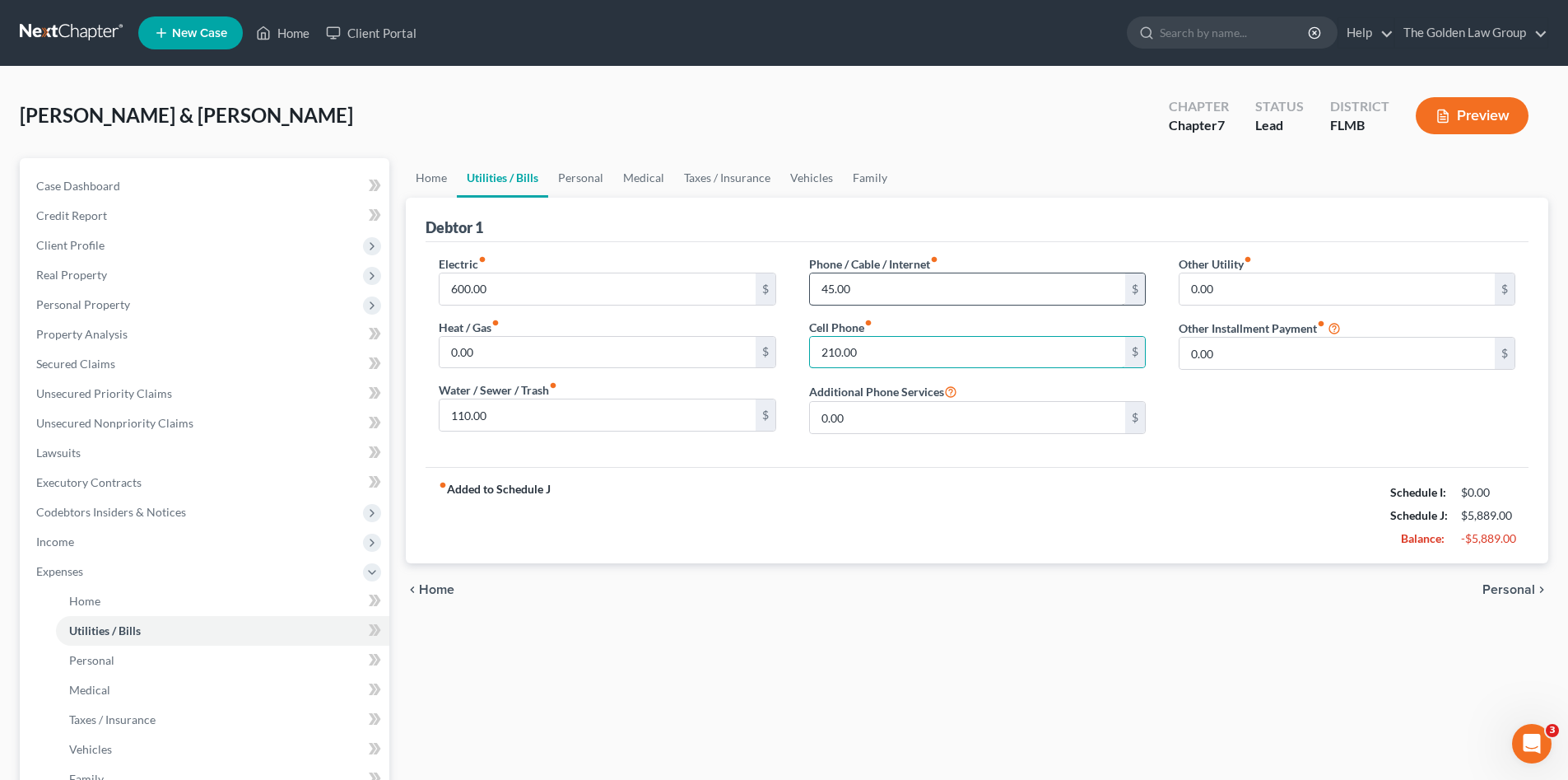
type input "210.00"
click at [586, 180] on link "Personal" at bounding box center [581, 178] width 65 height 40
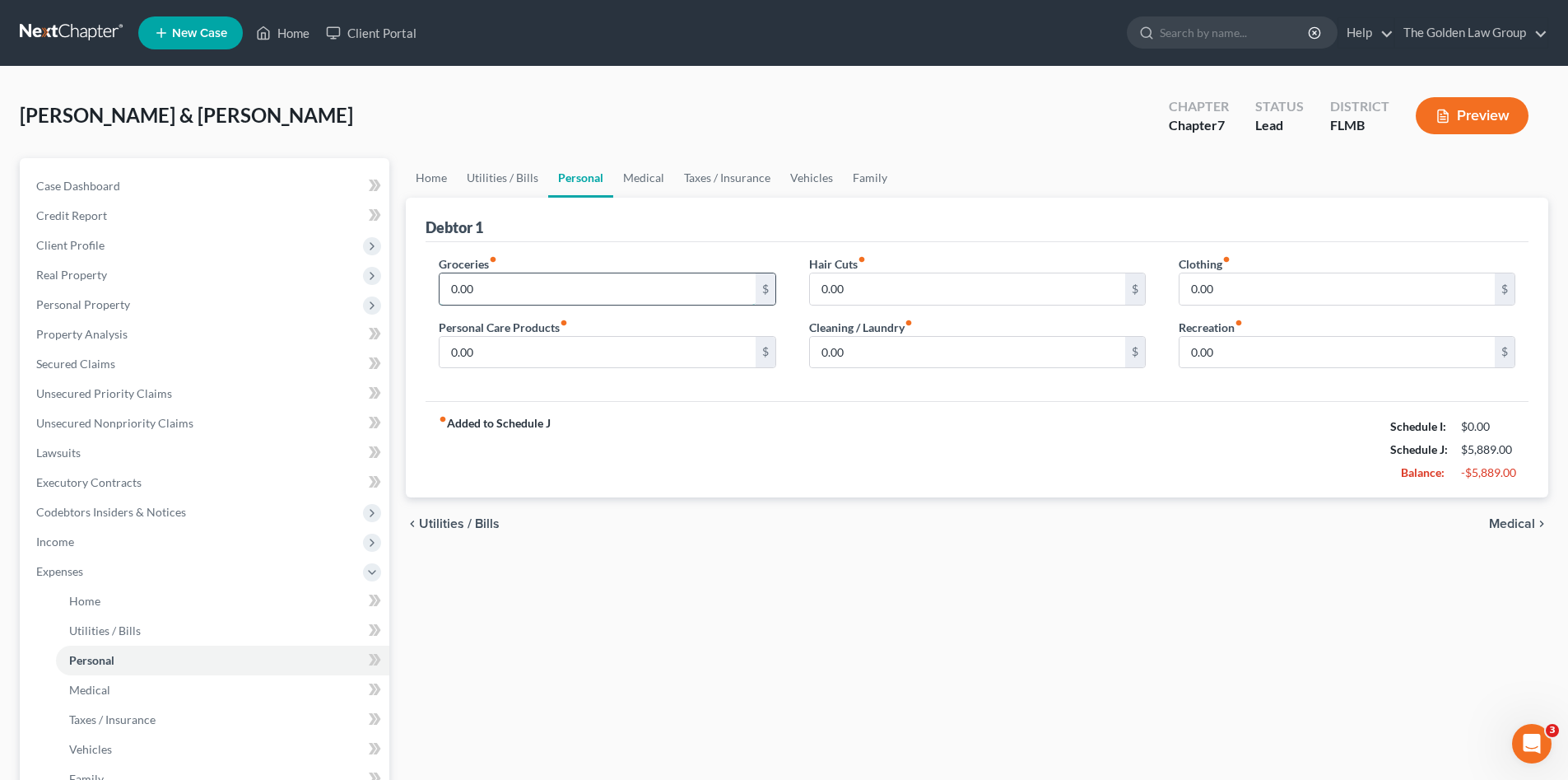
click at [497, 295] on input "0.00" at bounding box center [597, 289] width 315 height 31
type input "1,000.00"
type input "100.00"
click at [651, 176] on link "Medical" at bounding box center [644, 178] width 61 height 40
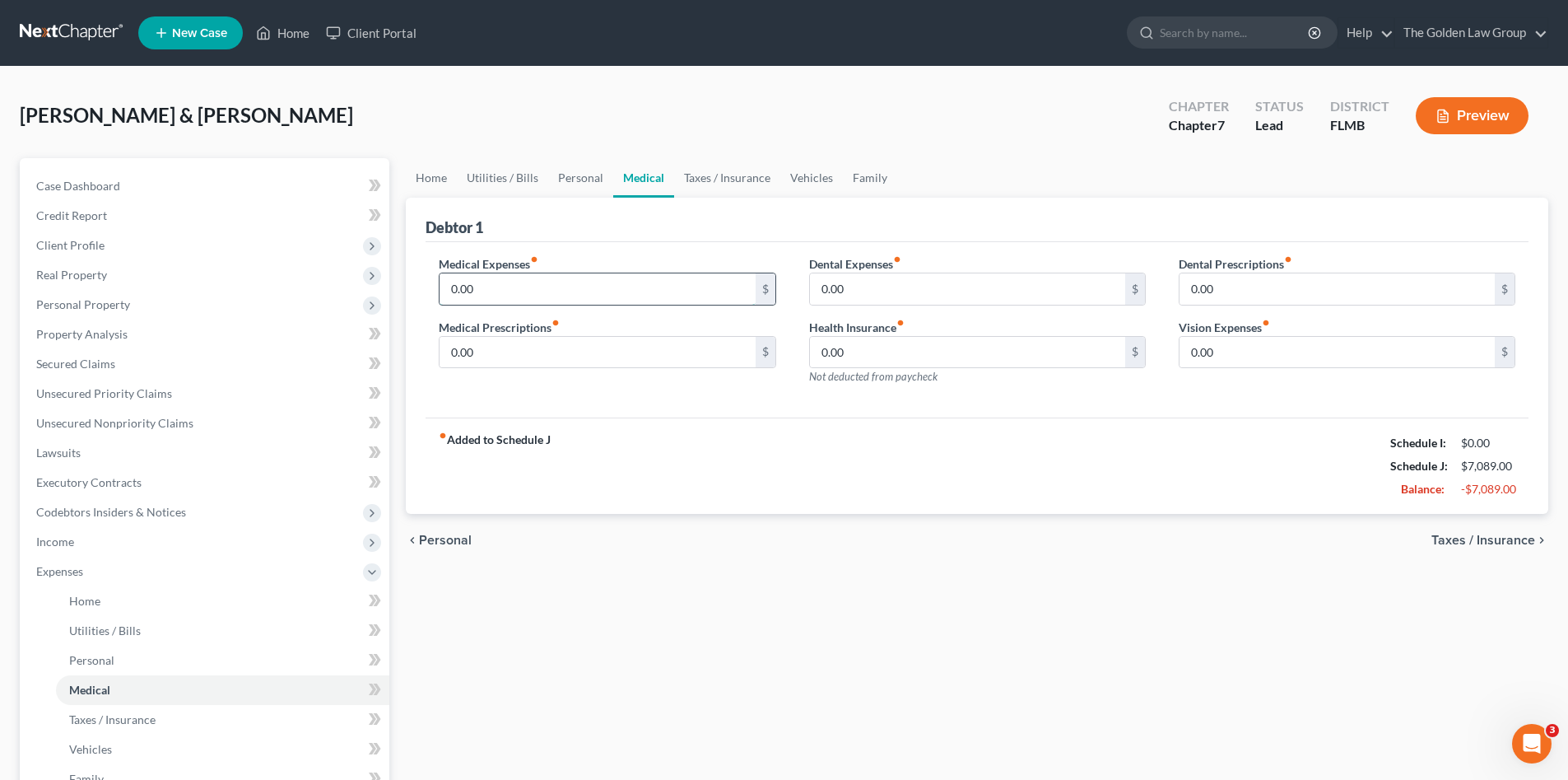
click at [562, 280] on input "0.00" at bounding box center [597, 289] width 315 height 31
type input "100.00"
type input "70.00"
type input "83.00"
click at [862, 370] on span "Not deducted from paycheck" at bounding box center [873, 377] width 129 height 13
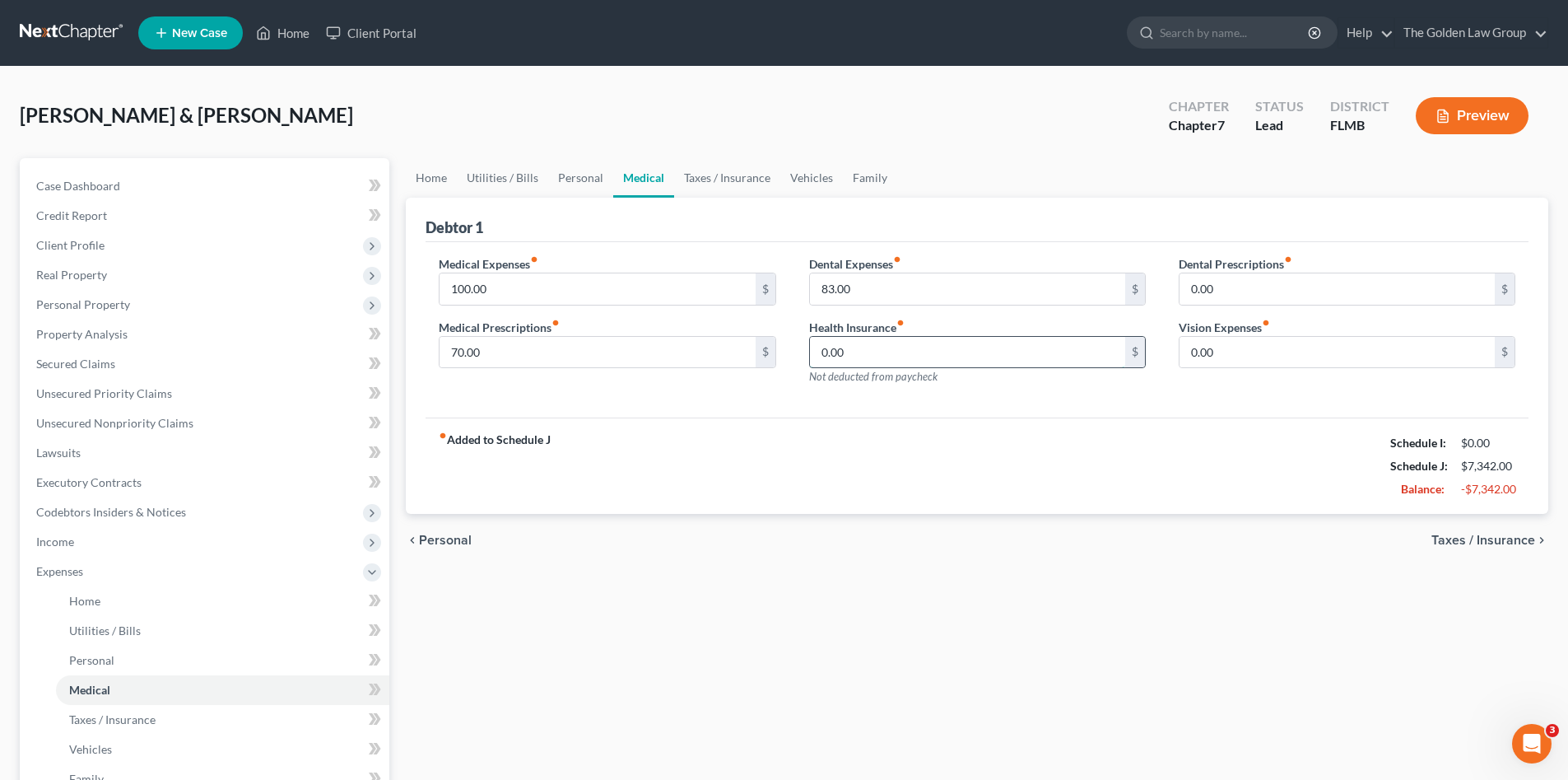
click at [861, 358] on input "0.00" at bounding box center [968, 353] width 315 height 31
type input "808.00"
click at [736, 173] on link "Taxes / Insurance" at bounding box center [727, 178] width 106 height 40
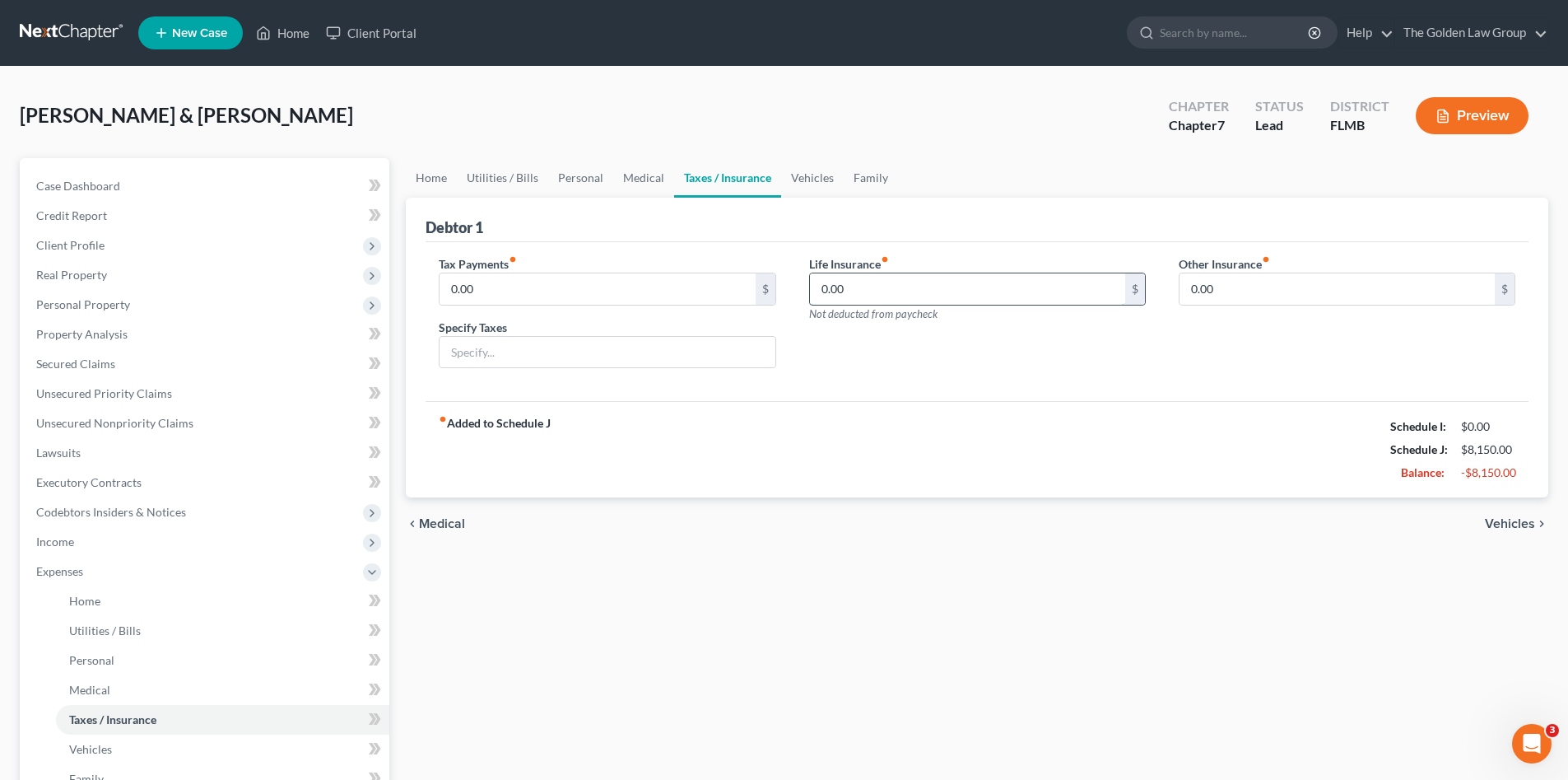
click at [851, 288] on input "0.00" at bounding box center [968, 289] width 315 height 31
type input "36.00"
click at [791, 176] on link "Vehicles" at bounding box center [813, 178] width 63 height 40
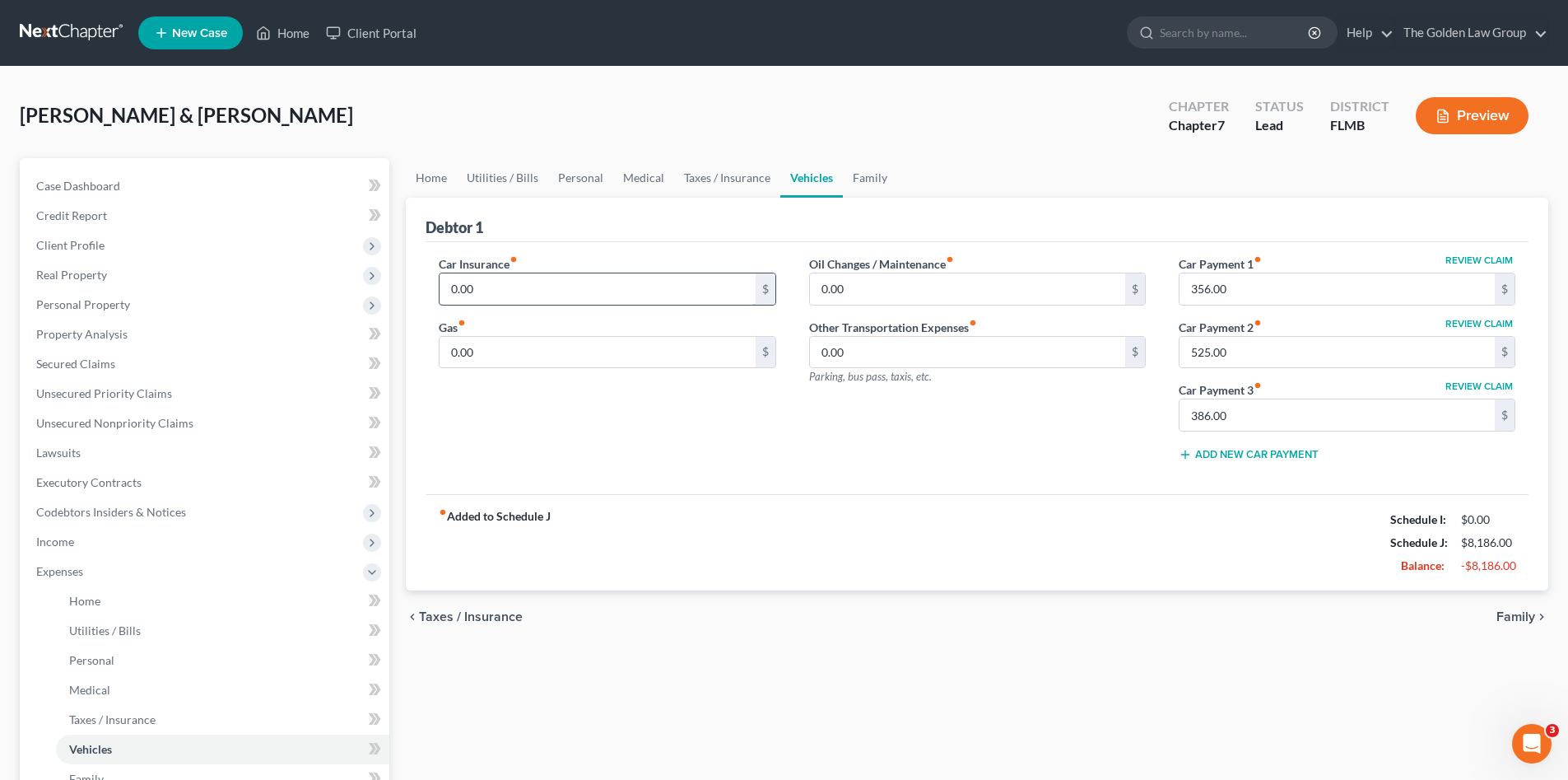
click at [540, 287] on input "0.00" at bounding box center [597, 289] width 315 height 31
type input "325.00"
type input "150.00"
drag, startPoint x: 782, startPoint y: 435, endPoint x: 464, endPoint y: 533, distance: 332.8
click at [782, 436] on div "Car Insurance fiber_manual_record 325.00 $ Gas fiber_manual_record 150.00 $" at bounding box center [608, 365] width 370 height 219
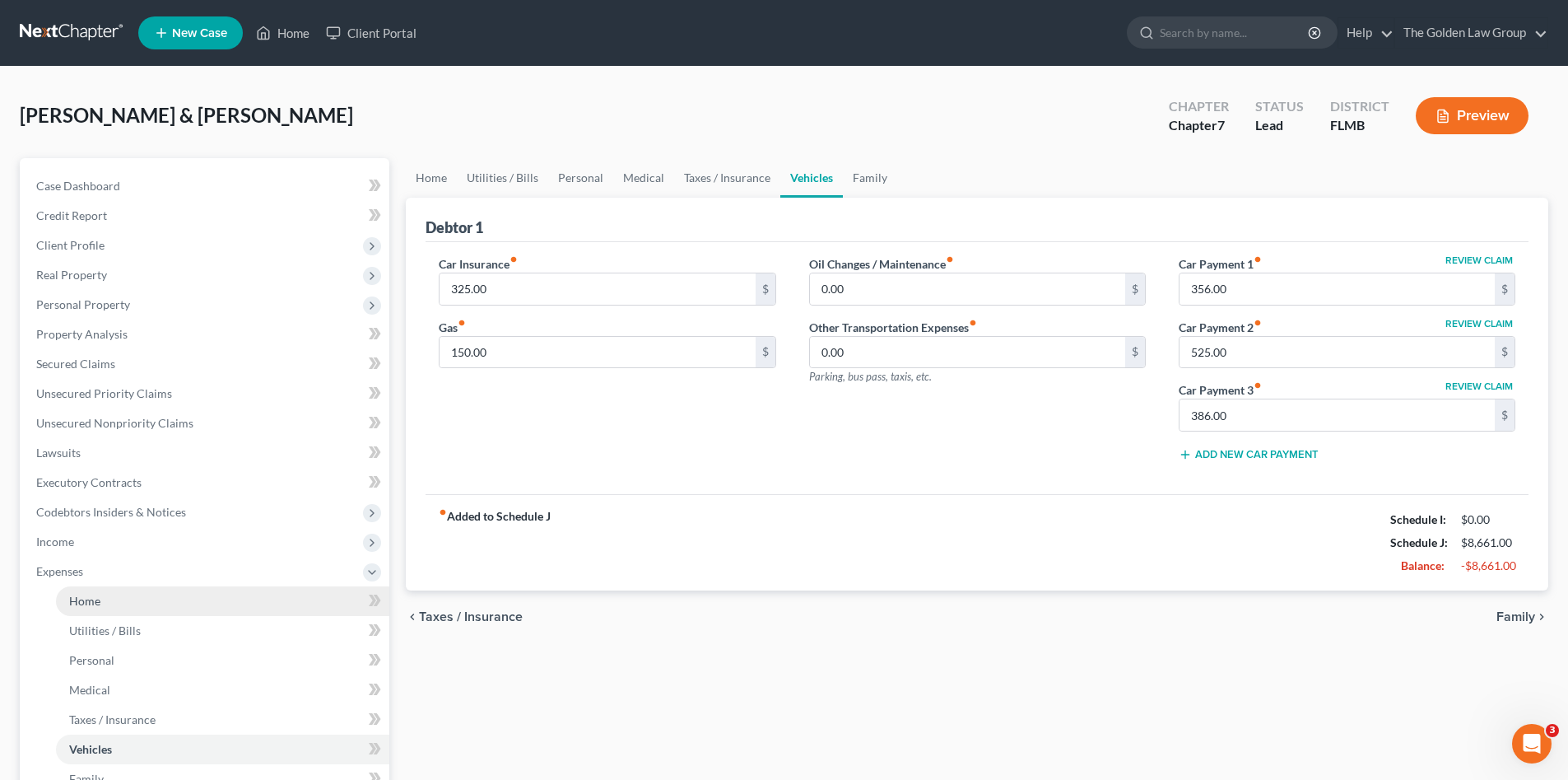
click at [96, 600] on span "Home" at bounding box center [85, 600] width 31 height 14
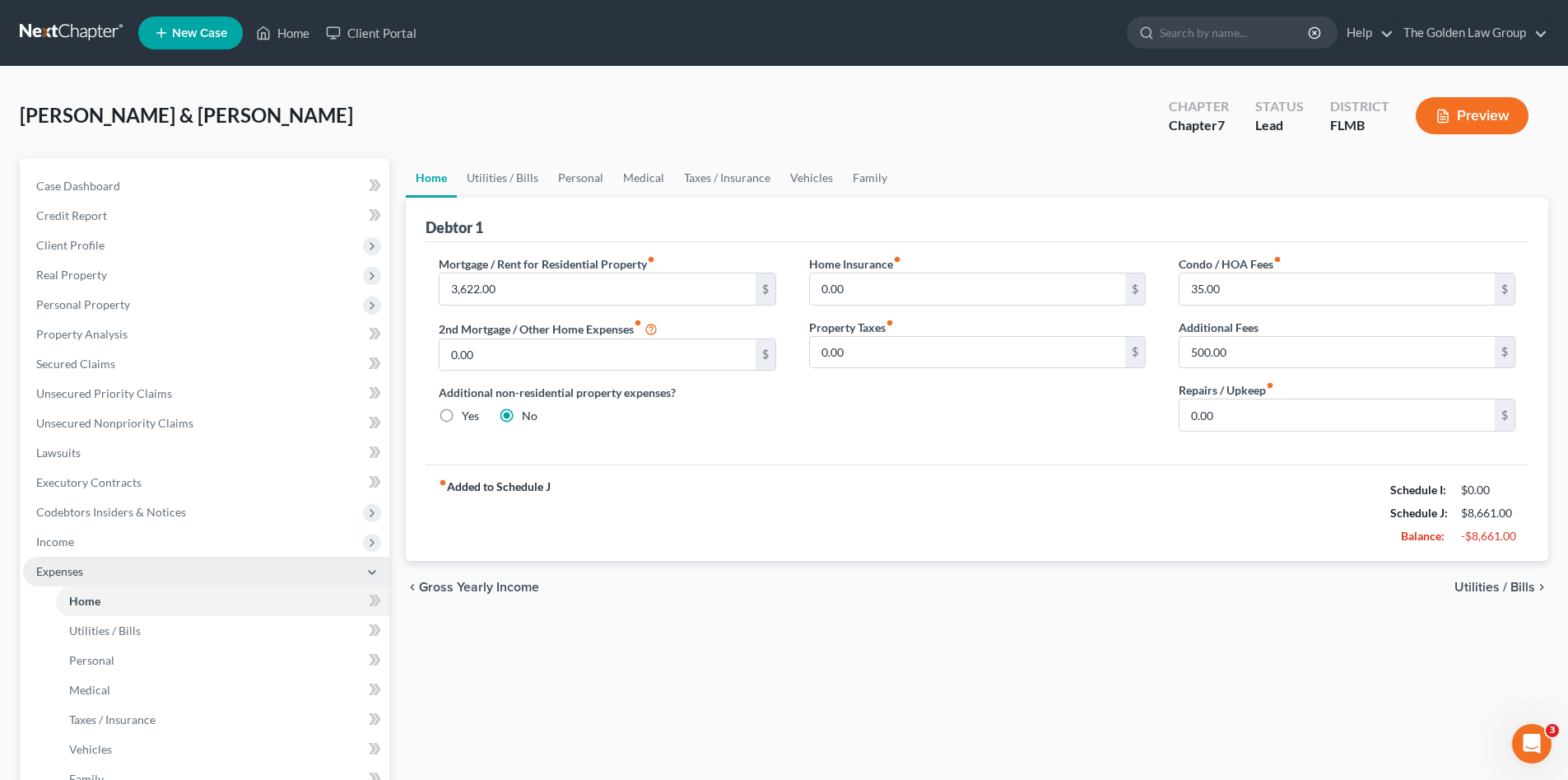
click at [80, 571] on span "Expenses" at bounding box center [59, 571] width 47 height 14
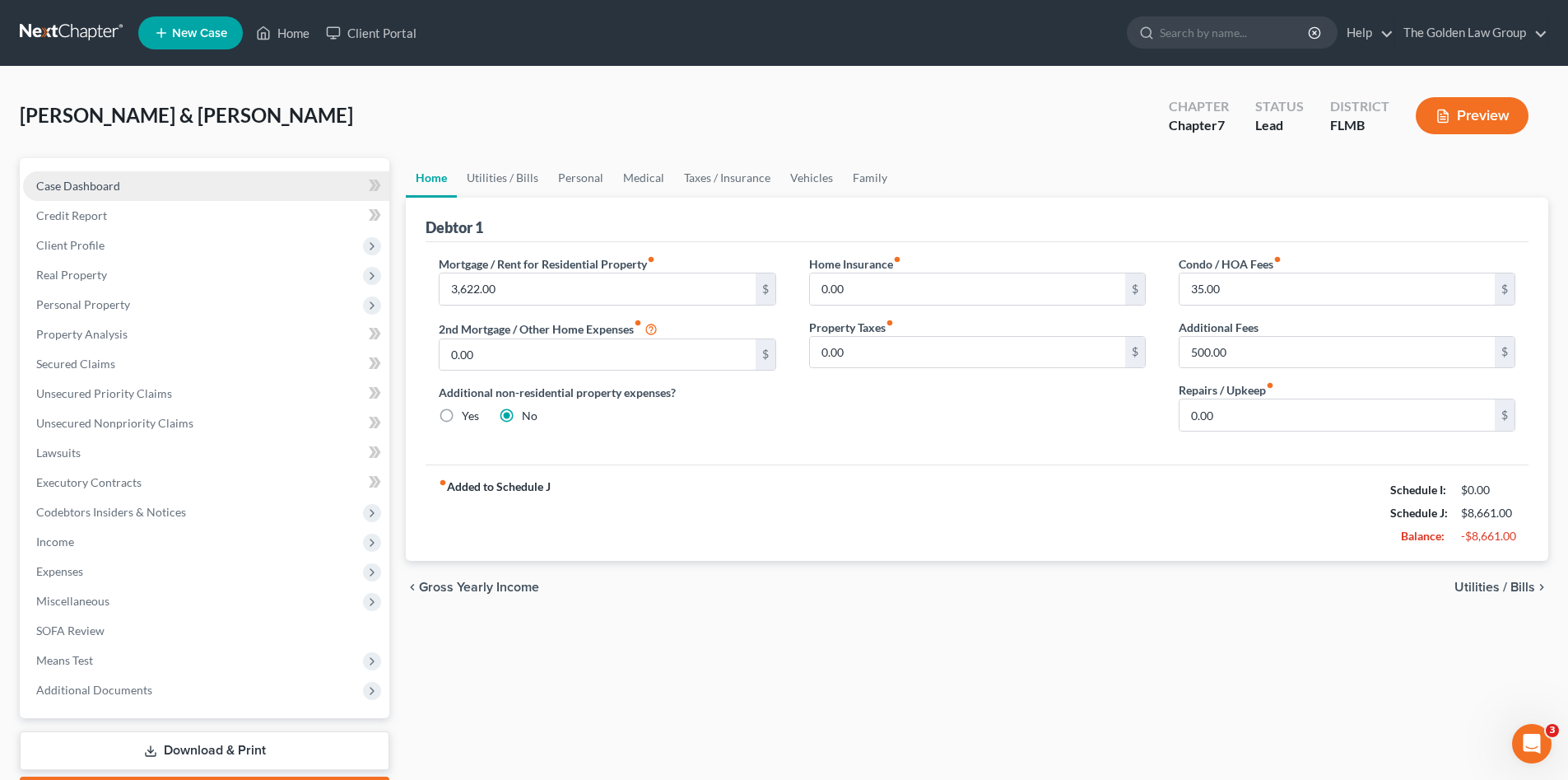
click at [138, 190] on link "Case Dashboard" at bounding box center [206, 186] width 366 height 30
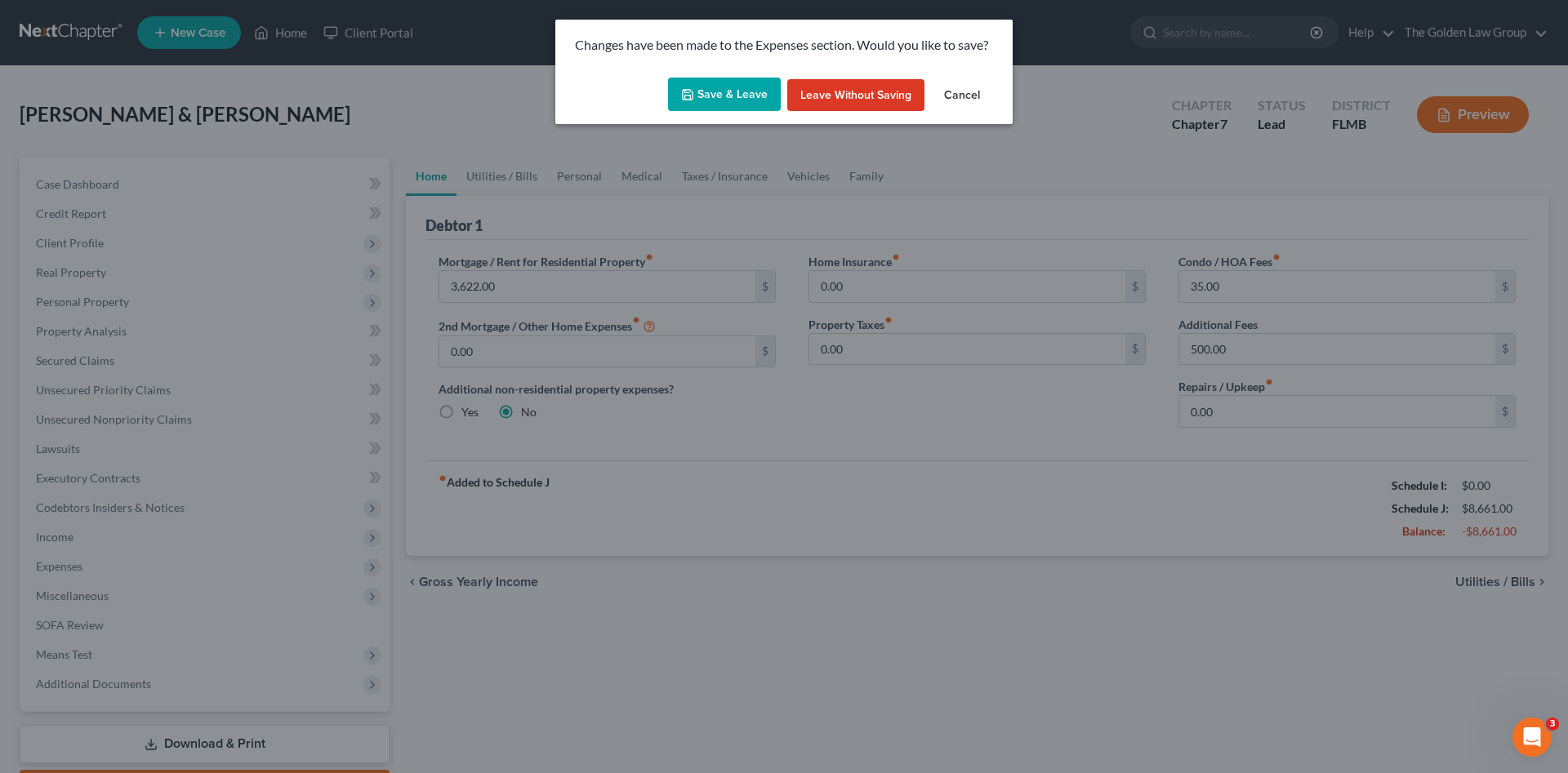
click at [760, 94] on button "Save & Leave" at bounding box center [724, 94] width 113 height 34
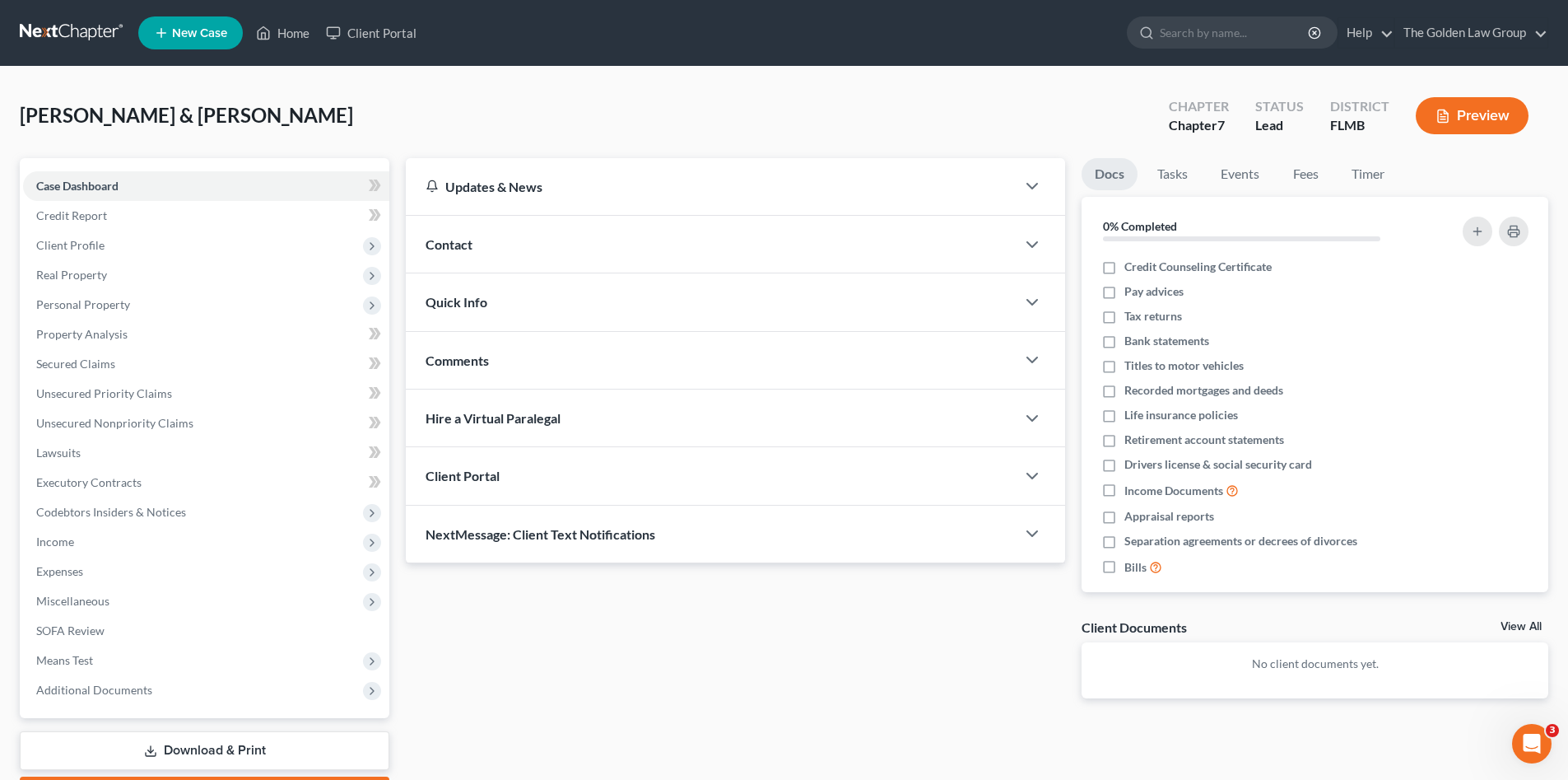
drag, startPoint x: 710, startPoint y: 49, endPoint x: 93, endPoint y: 4, distance: 618.6
click at [704, 50] on ul "New Case Home Client Portal - No Result - See all results Or Press Enter... Hel…" at bounding box center [844, 32] width 1410 height 43
click at [323, 122] on div "Taylor, Brett & Mirhanda Upgraded Chapter Chapter 7 Status Lead District FLMB P…" at bounding box center [784, 121] width 1529 height 71
click at [131, 218] on link "Credit Report" at bounding box center [206, 216] width 366 height 30
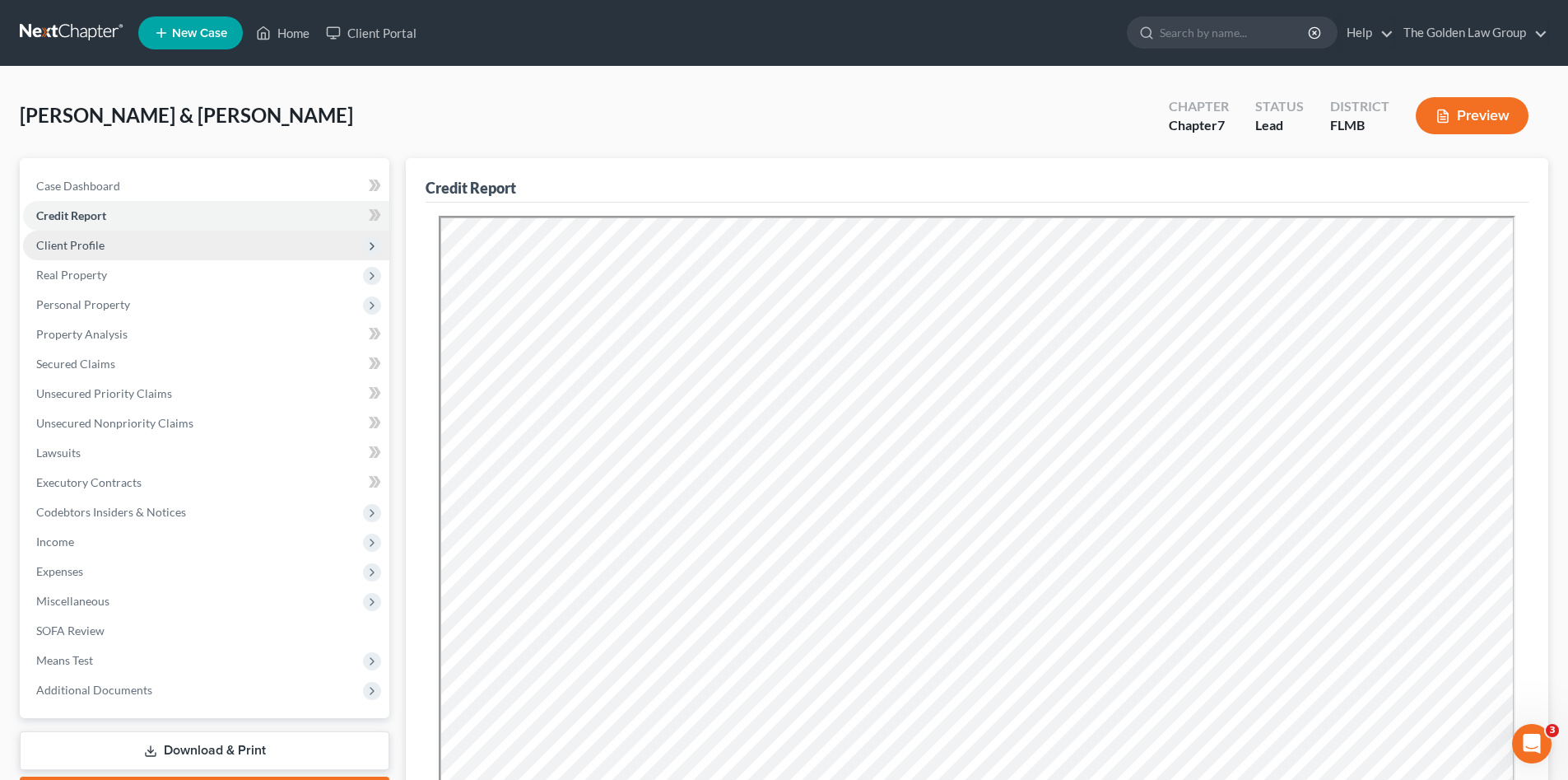
click at [138, 248] on span "Client Profile" at bounding box center [206, 245] width 366 height 30
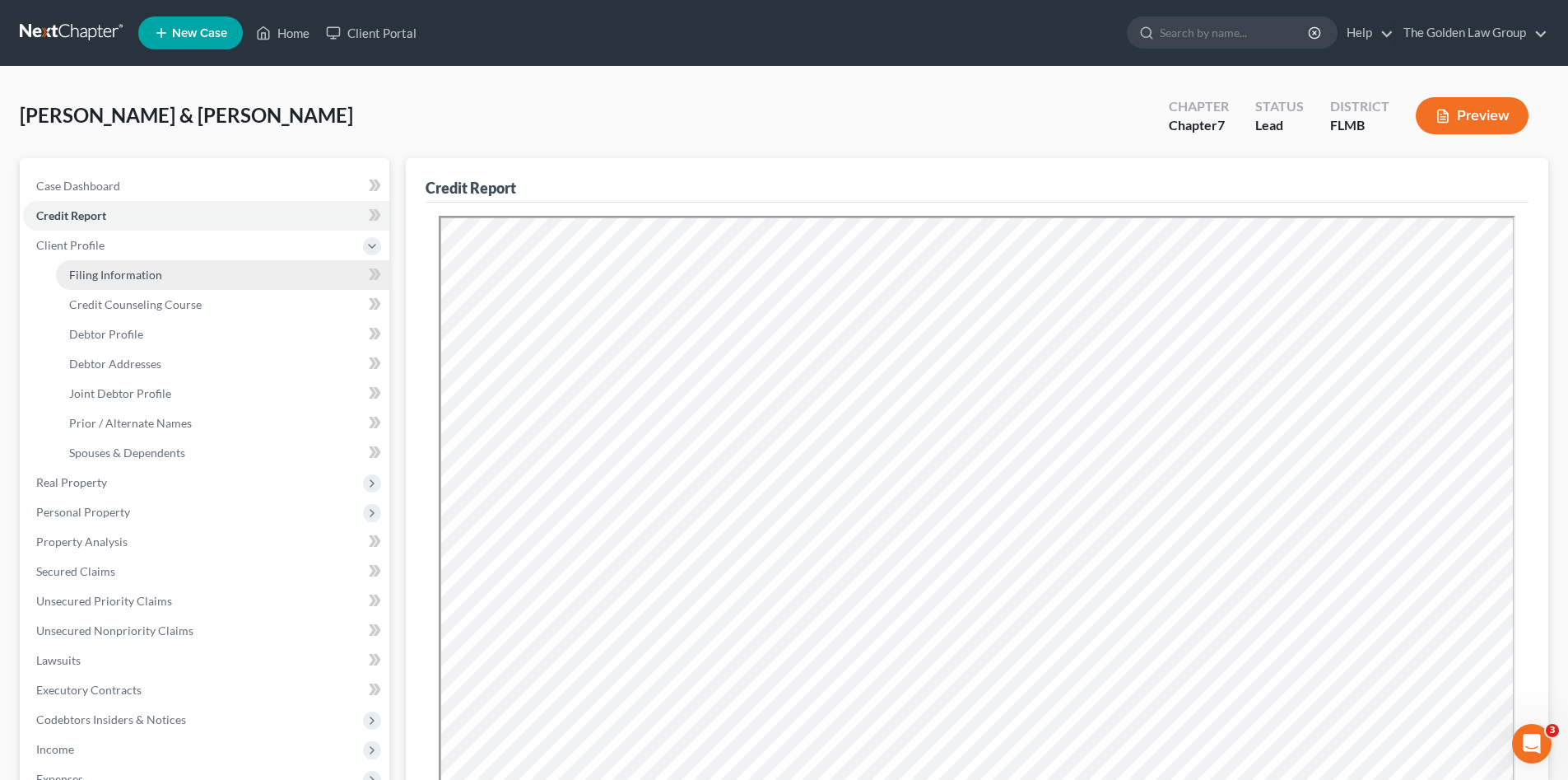
click at [140, 267] on span "Filing Information" at bounding box center [116, 274] width 93 height 14
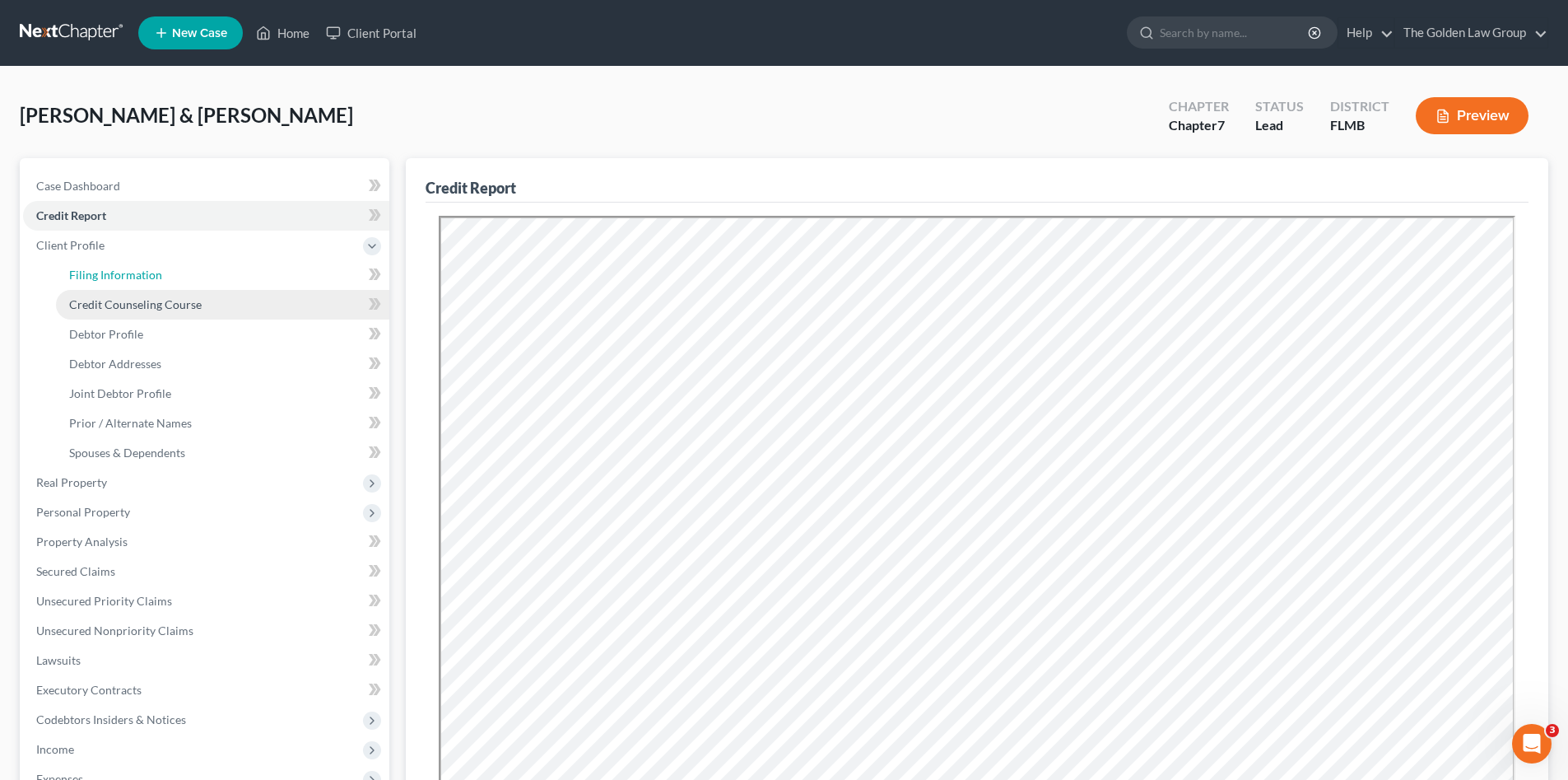
select select "1"
select select "0"
select select "9"
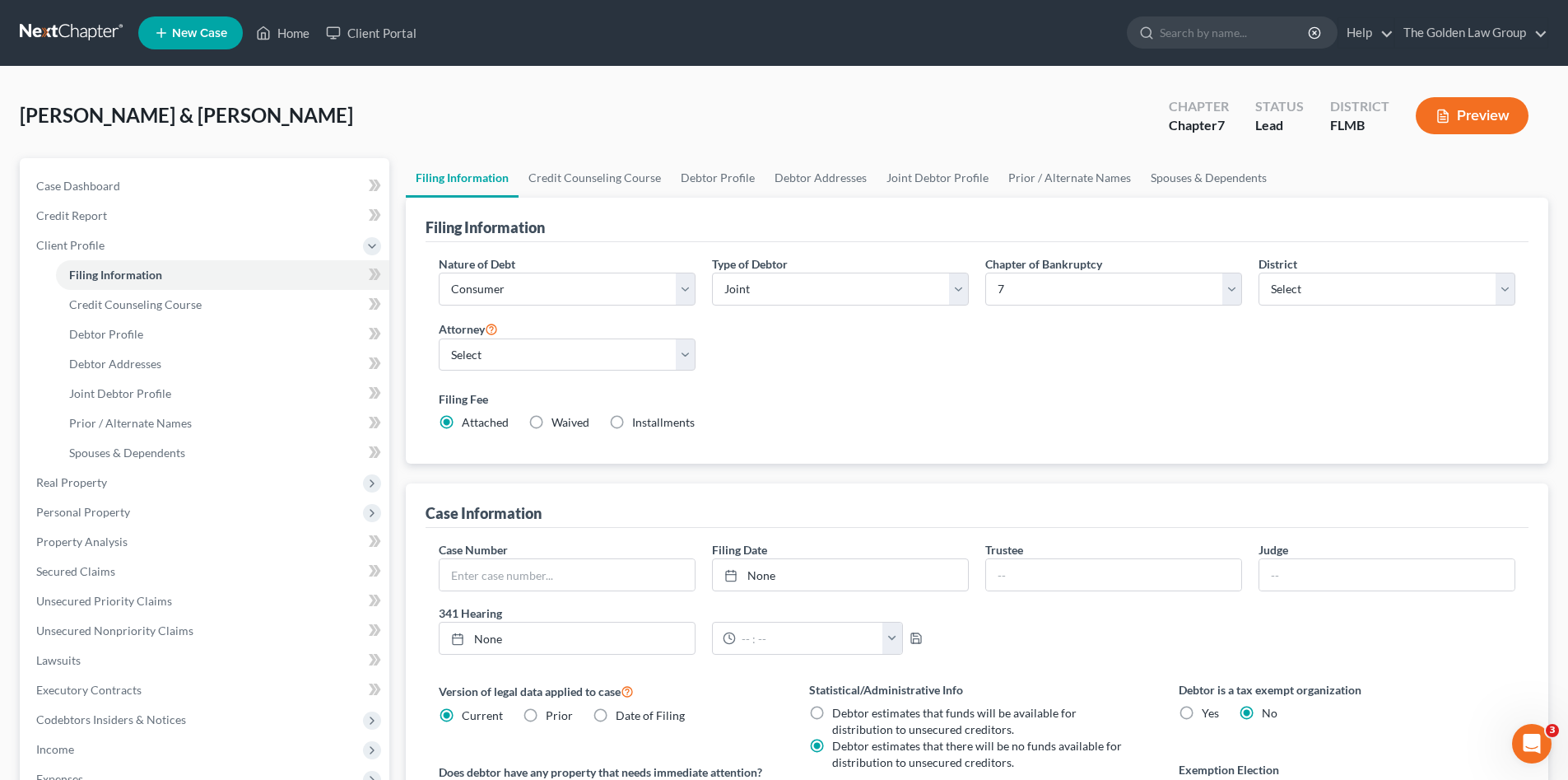
scroll to position [110, 0]
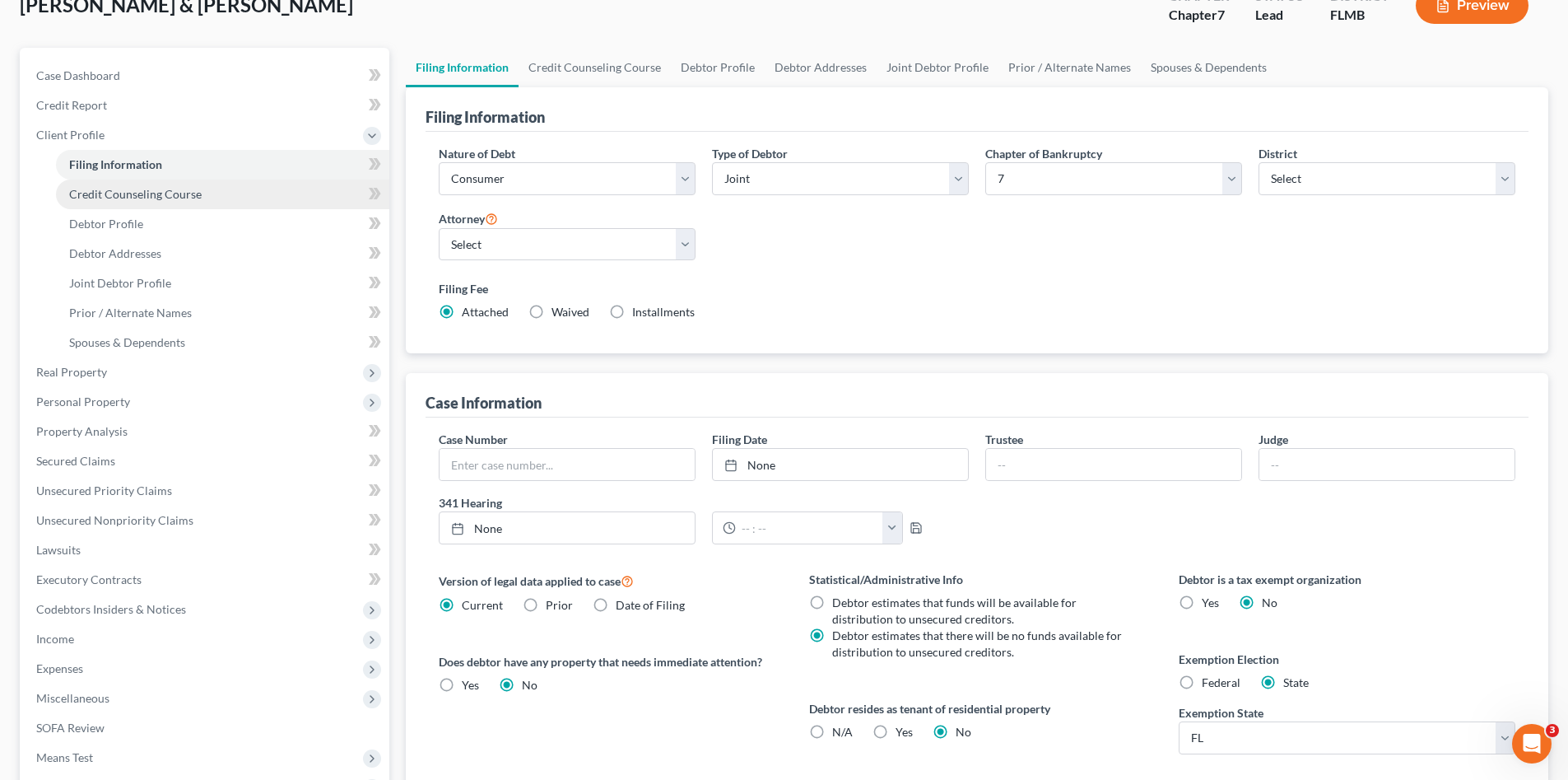
click at [147, 194] on span "Credit Counseling Course" at bounding box center [135, 193] width 132 height 14
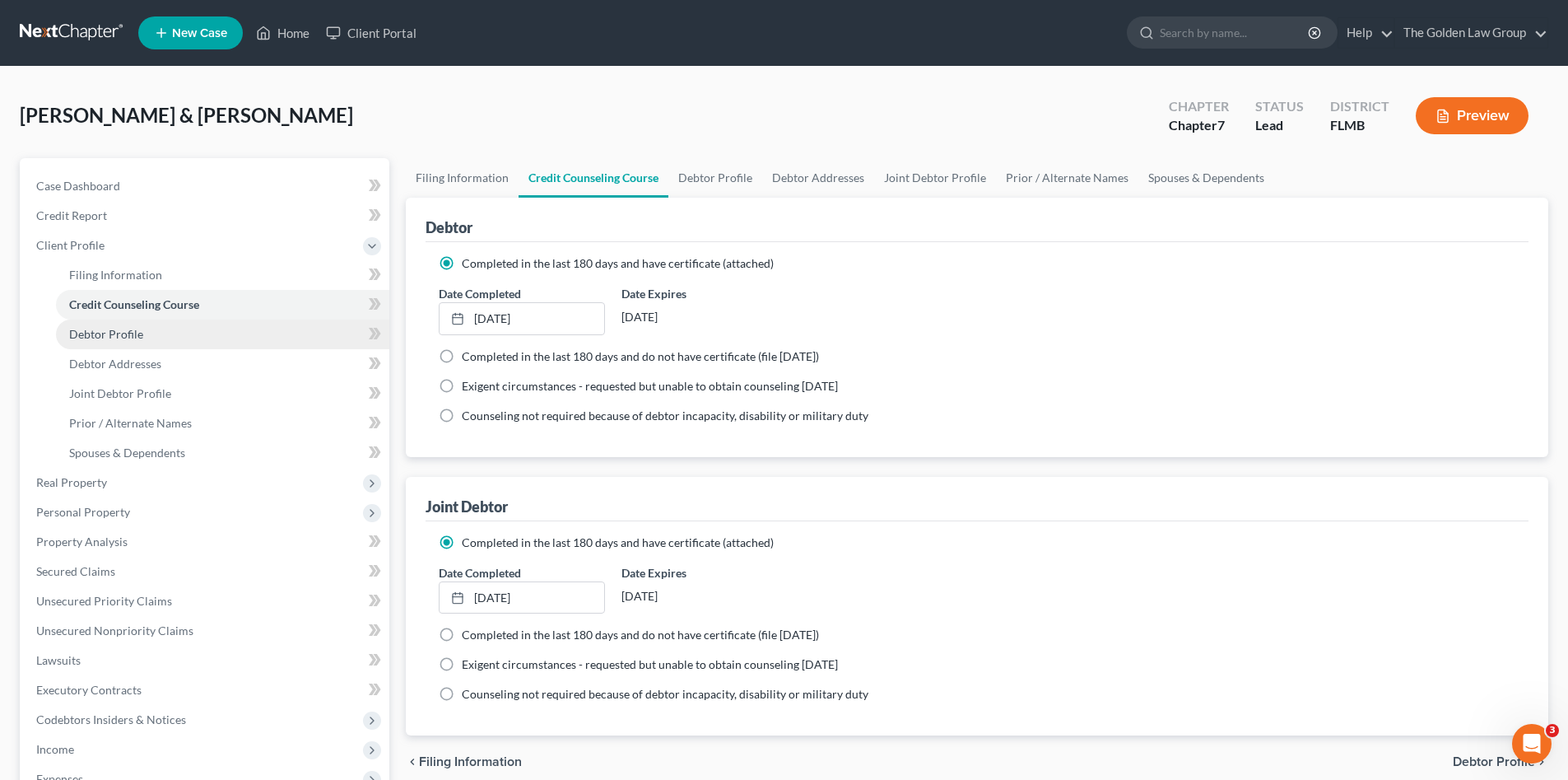
click at [144, 331] on link "Debtor Profile" at bounding box center [223, 334] width 333 height 30
select select "1"
select select "4"
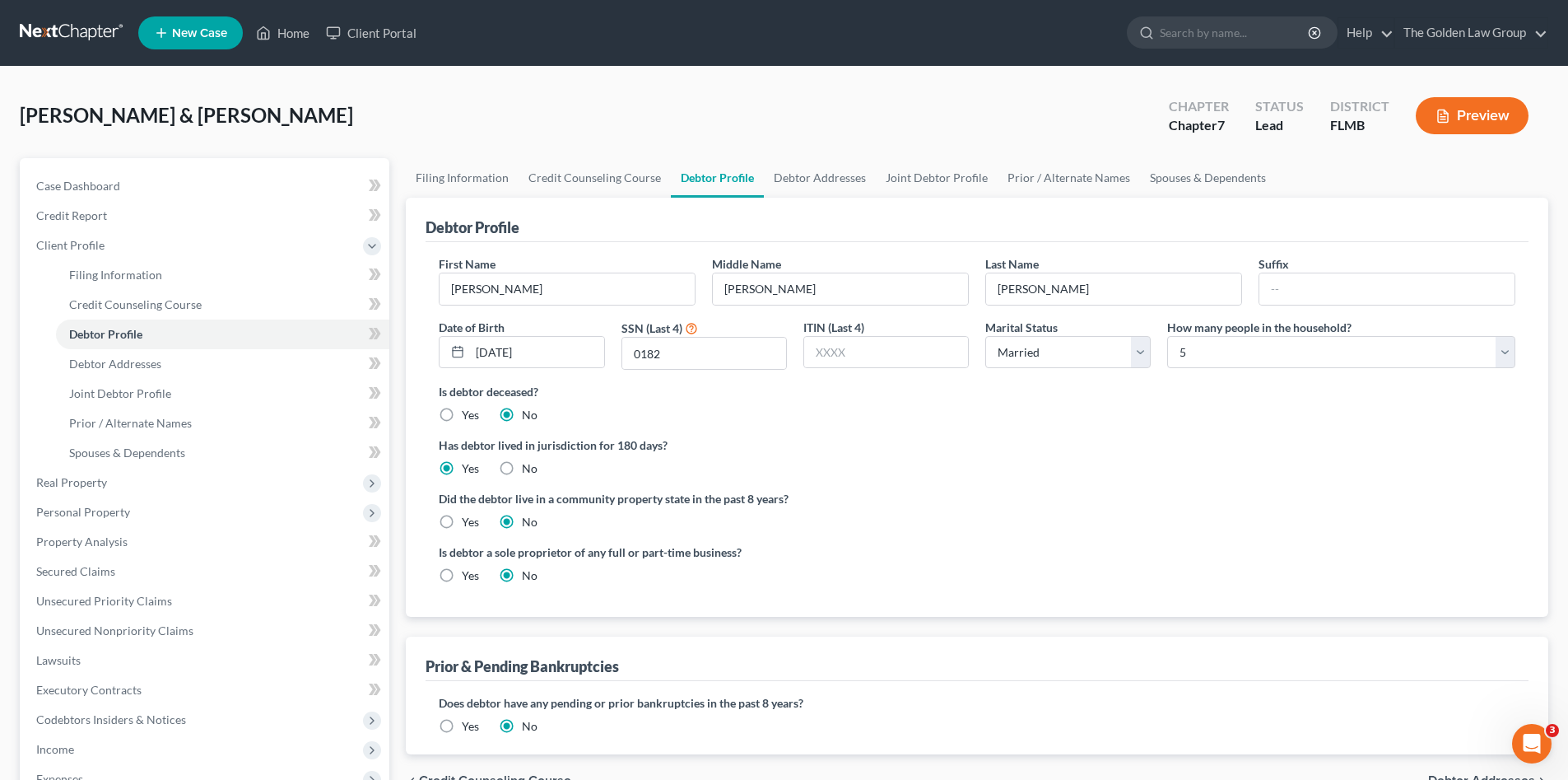
click at [1036, 521] on div "Did the debtor live in a community property state in the past 8 years? Yes No" at bounding box center [977, 511] width 1077 height 41
click at [771, 398] on label "Is debtor deceased?" at bounding box center [977, 391] width 1077 height 18
click at [697, 350] on input "0182" at bounding box center [704, 353] width 164 height 31
click at [1051, 467] on div "Has debtor lived in jurisdiction for 180 days? Yes No Debtor must reside in jur…" at bounding box center [977, 457] width 1077 height 41
click at [1253, 477] on div "Has debtor lived in jurisdiction for 180 days? Yes No Debtor must reside in jur…" at bounding box center [977, 457] width 1077 height 41
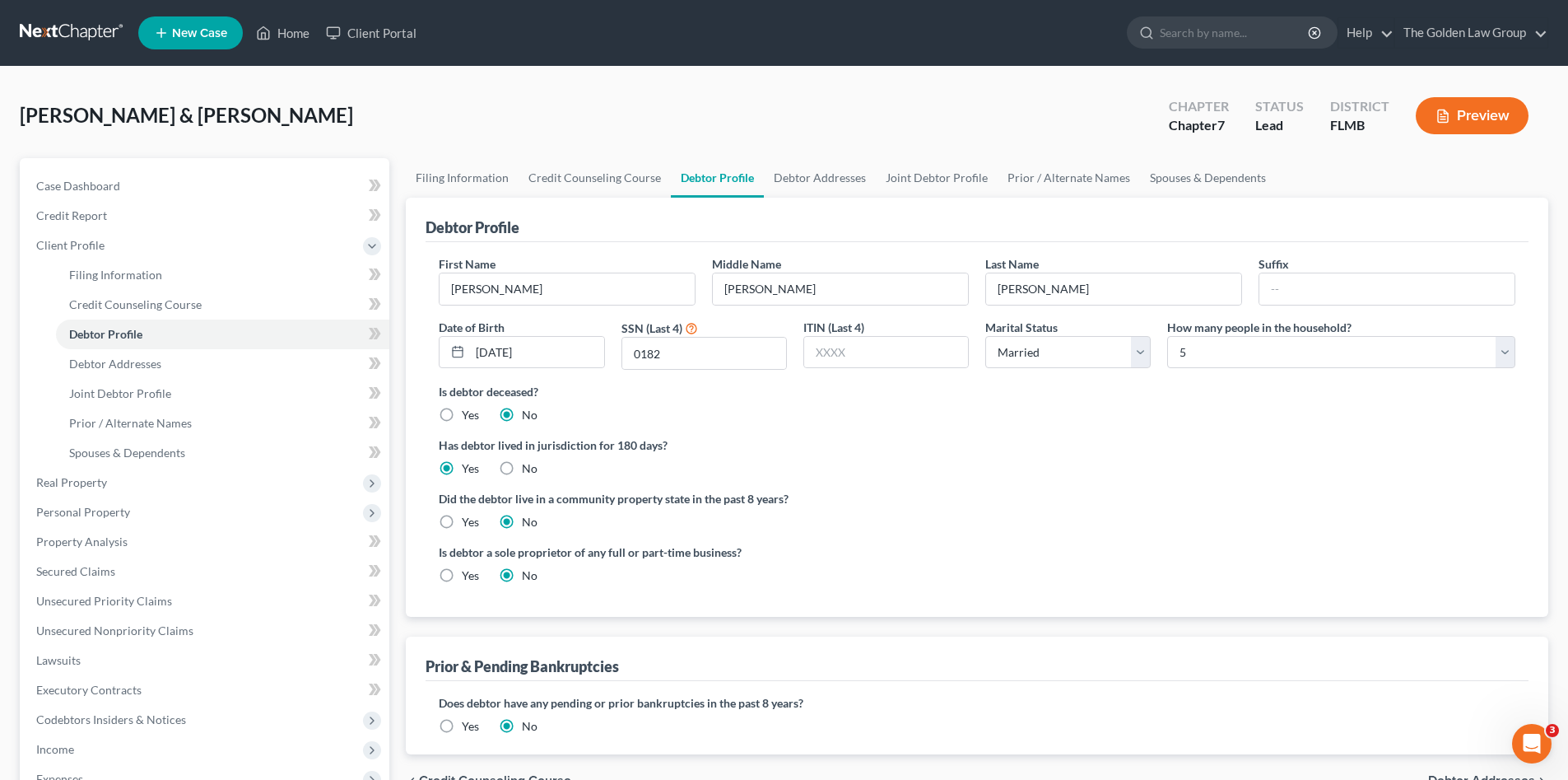
click at [1144, 537] on ng-include "First Name Brett Middle Name Allen Last Name Taylor Suffix Date of Birth 01/29/…" at bounding box center [977, 426] width 1077 height 341
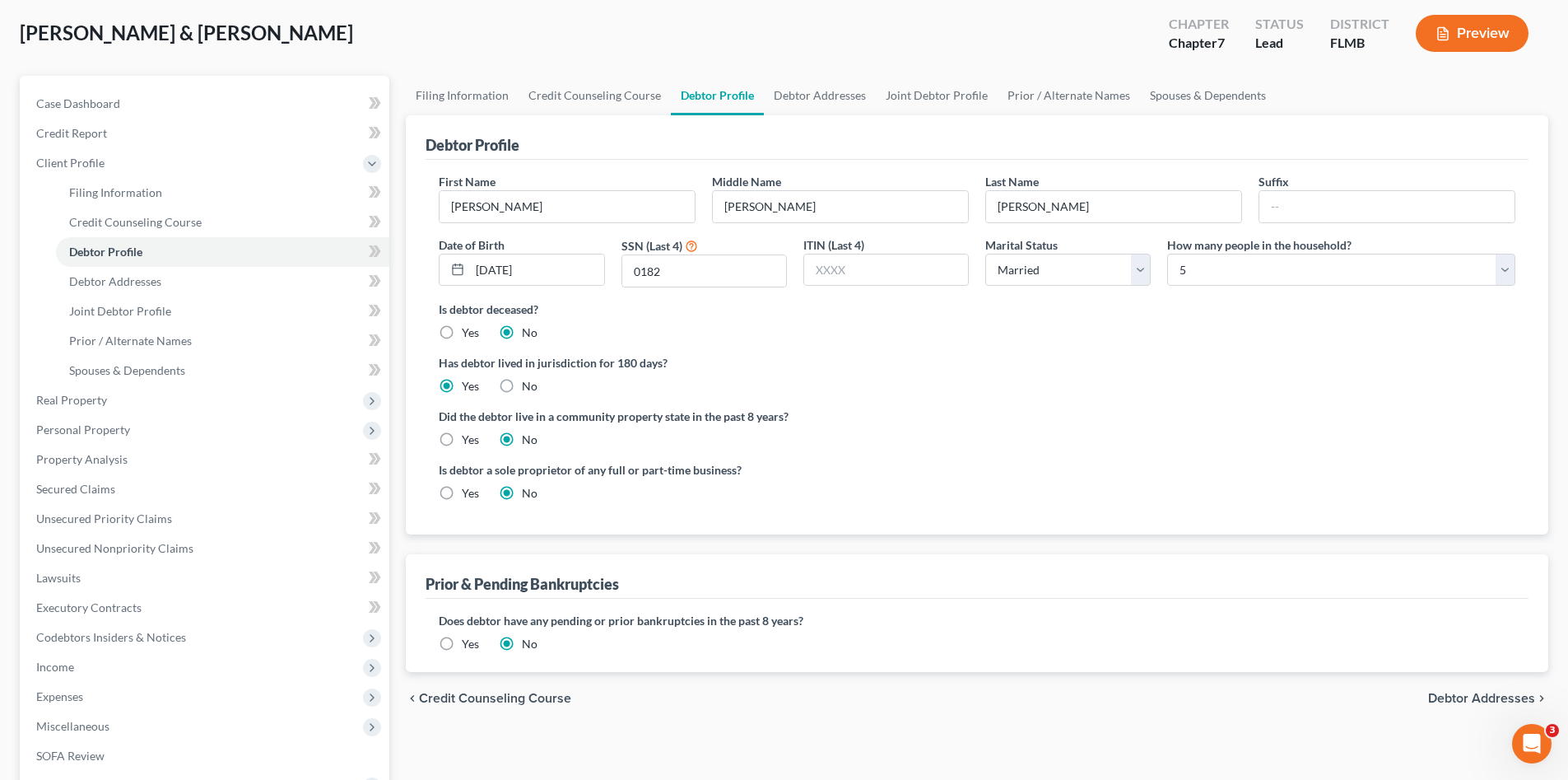
scroll to position [138, 0]
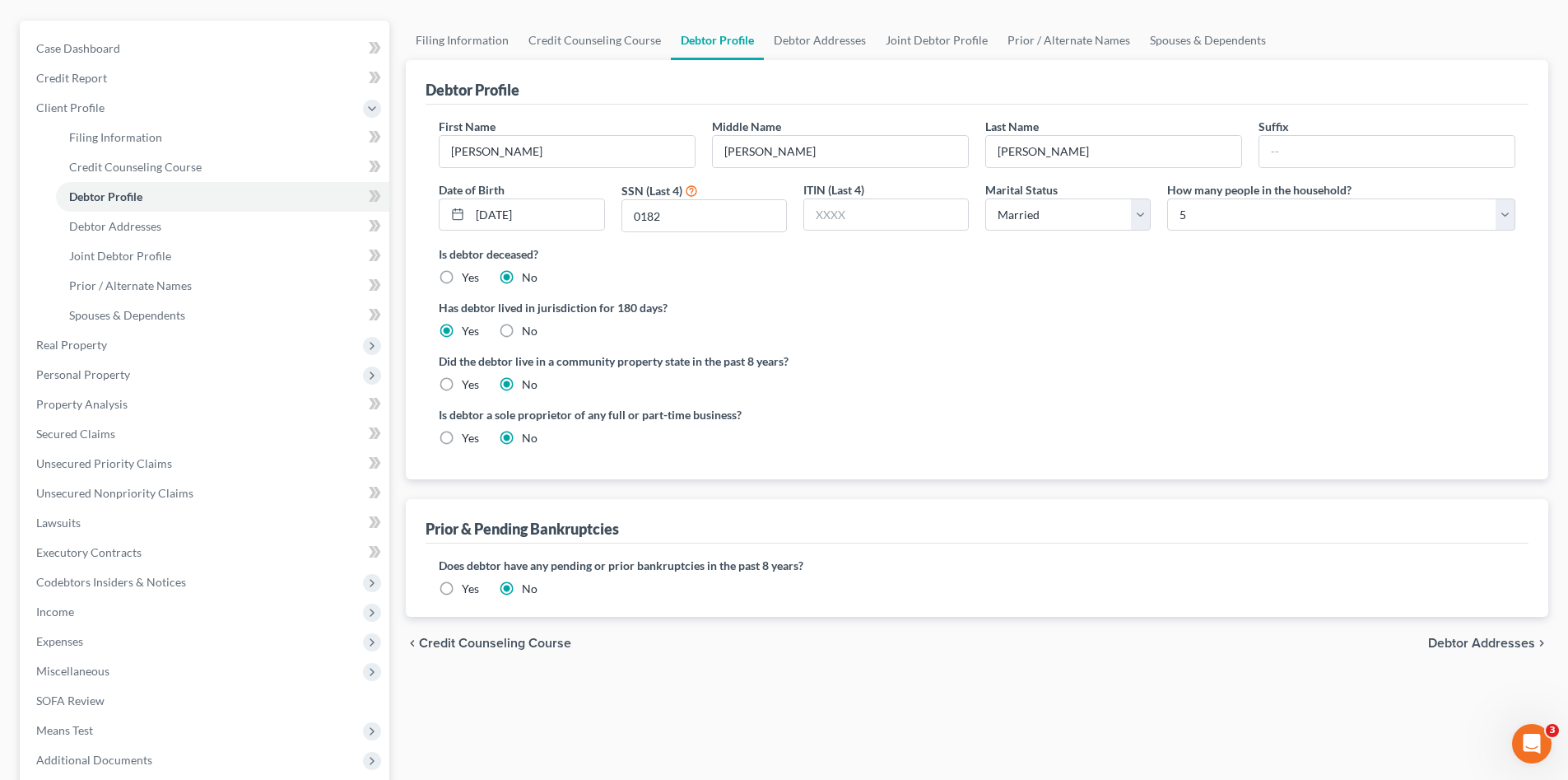
click at [1467, 638] on span "Debtor Addresses" at bounding box center [1482, 643] width 107 height 13
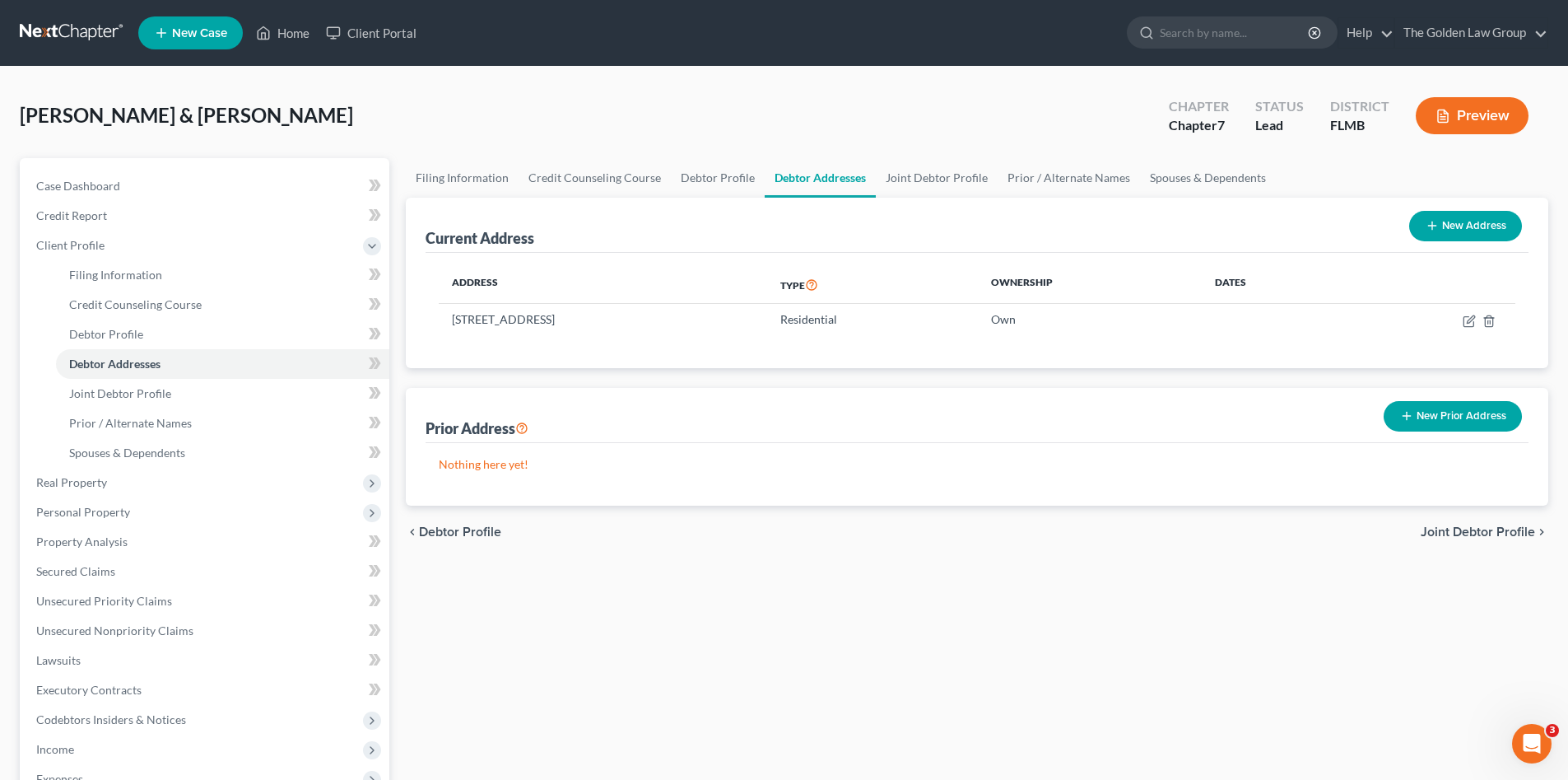
click at [1006, 545] on div "chevron_left Debtor Profile Joint Debtor Profile chevron_right" at bounding box center [977, 531] width 1142 height 53
click at [1470, 321] on icon "button" at bounding box center [1471, 319] width 7 height 7
select select "9"
select select "27"
select select "0"
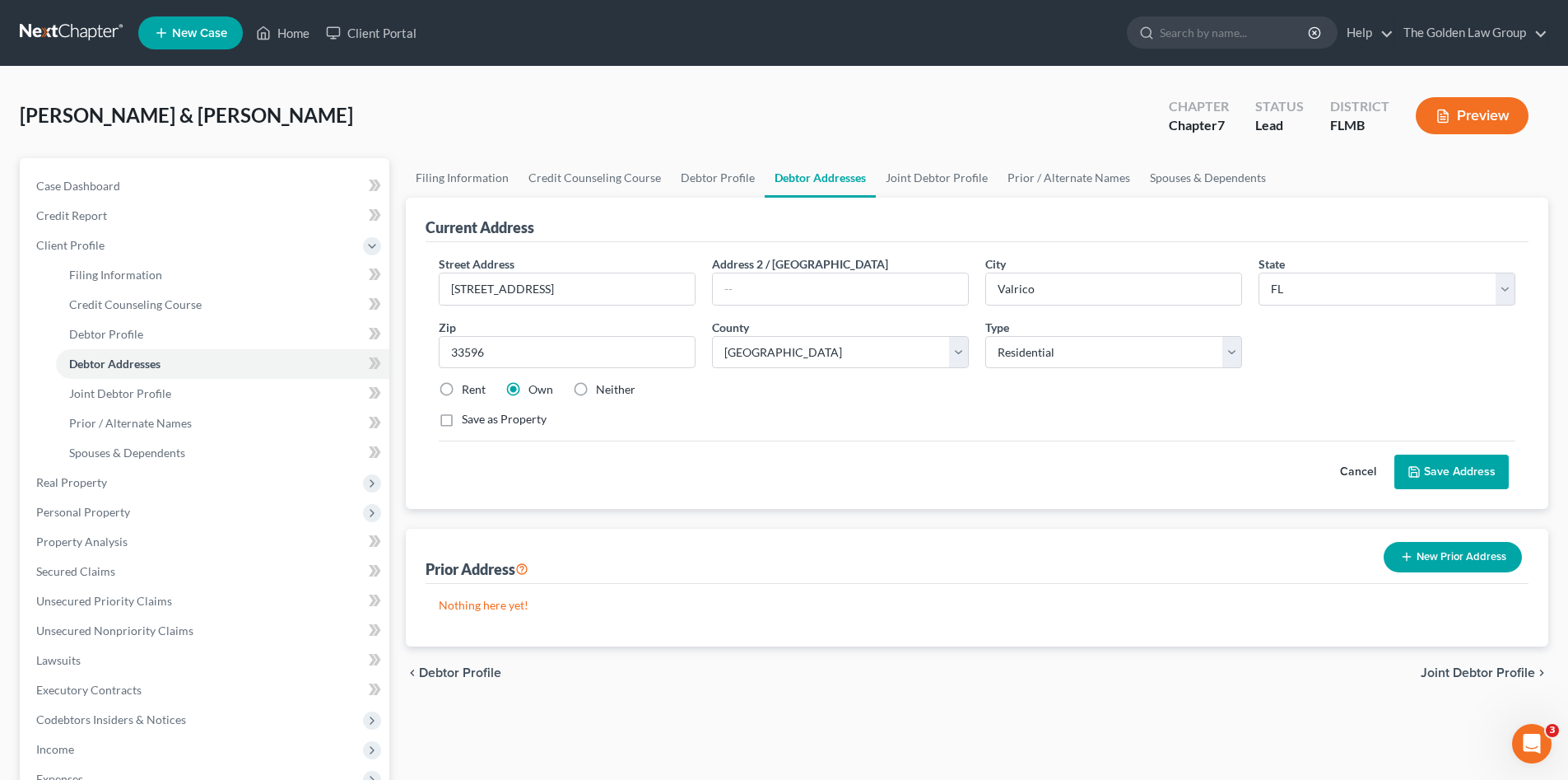
click at [1020, 453] on div "Cancel Save Address" at bounding box center [977, 464] width 1077 height 49
click at [1463, 483] on button "Save Address" at bounding box center [1452, 471] width 115 height 34
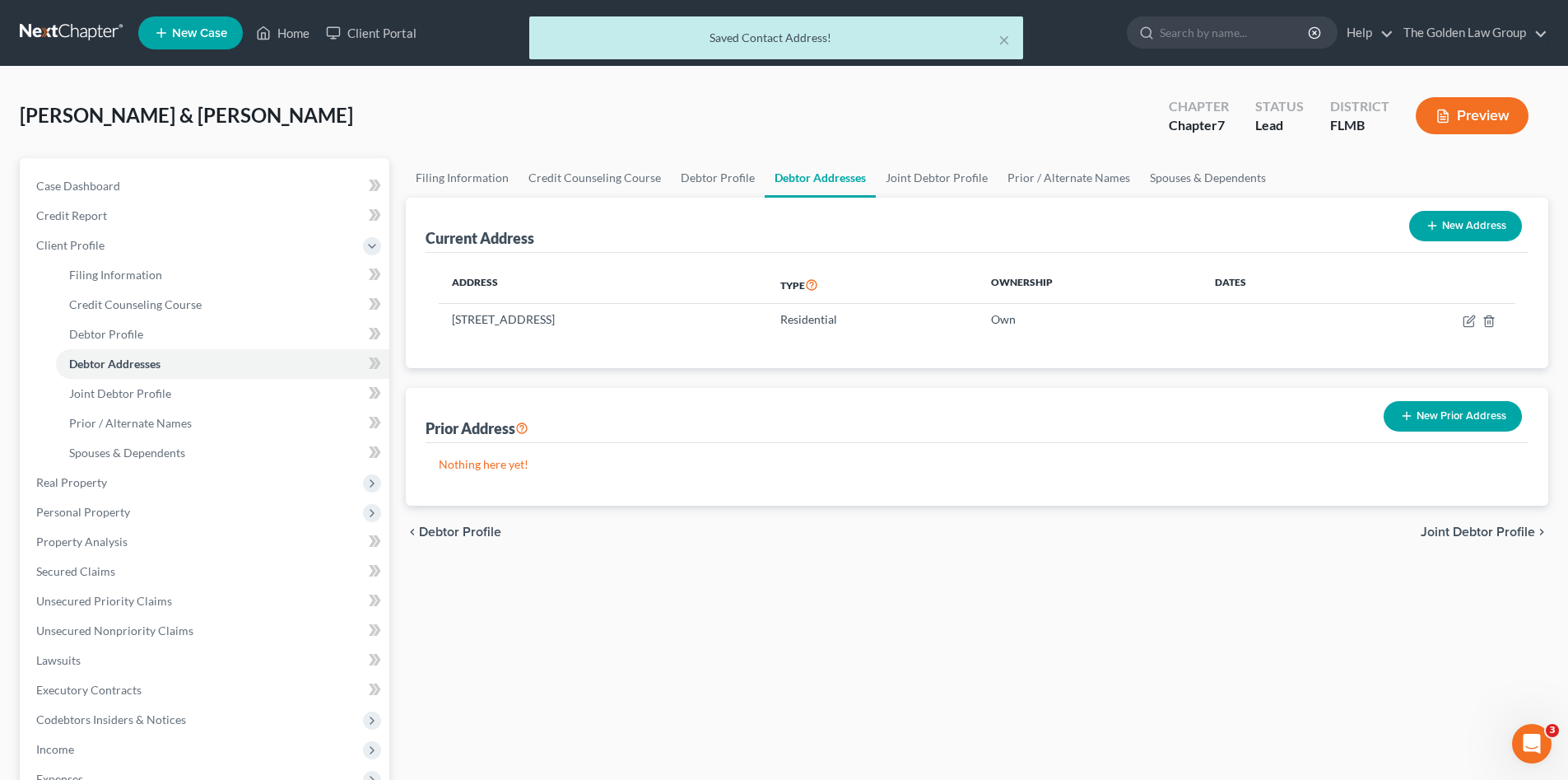
click at [942, 541] on div "chevron_left Debtor Profile Joint Debtor Profile chevron_right" at bounding box center [977, 531] width 1142 height 53
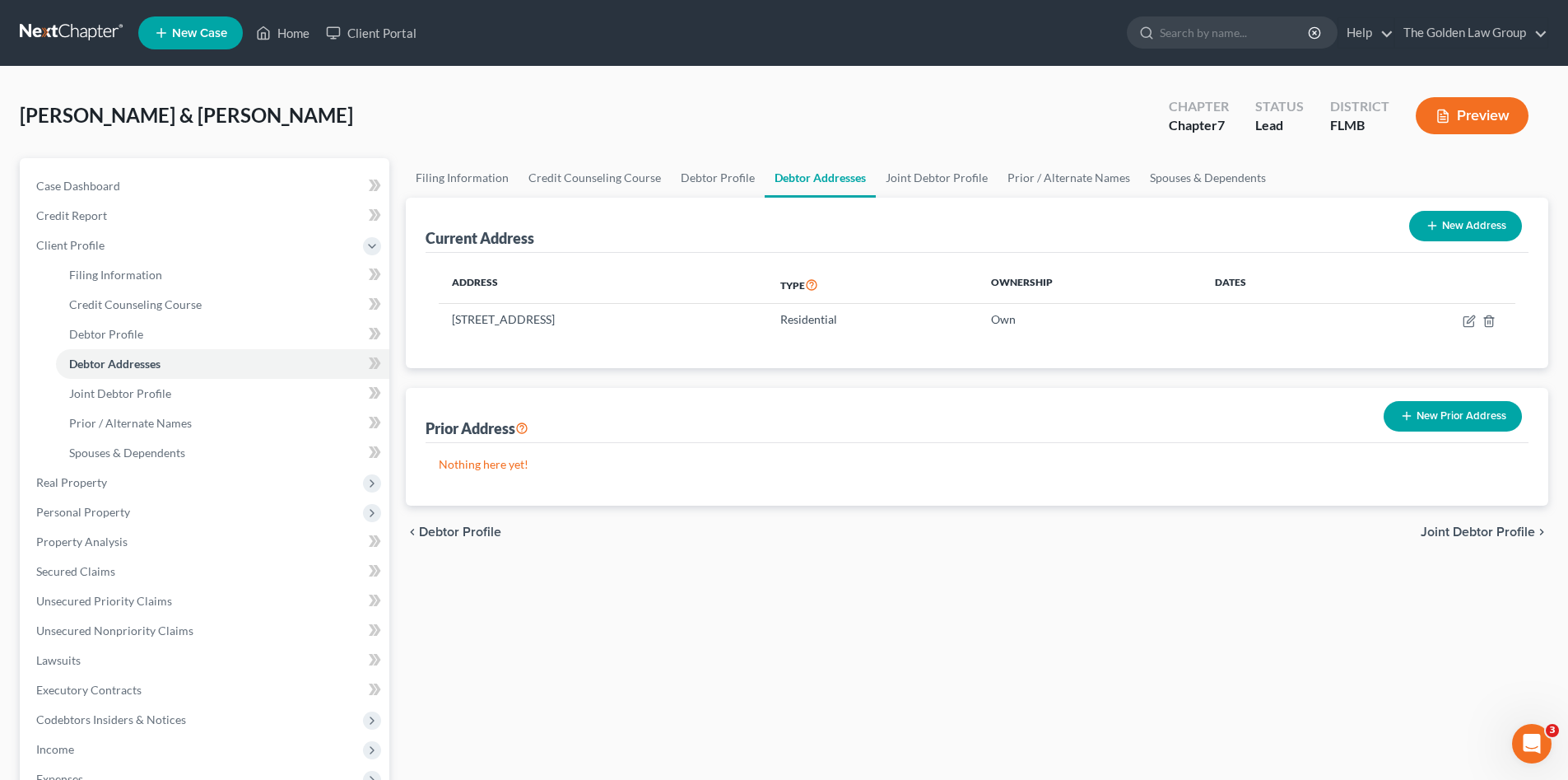
click at [1463, 533] on span "Joint Debtor Profile" at bounding box center [1478, 532] width 115 height 13
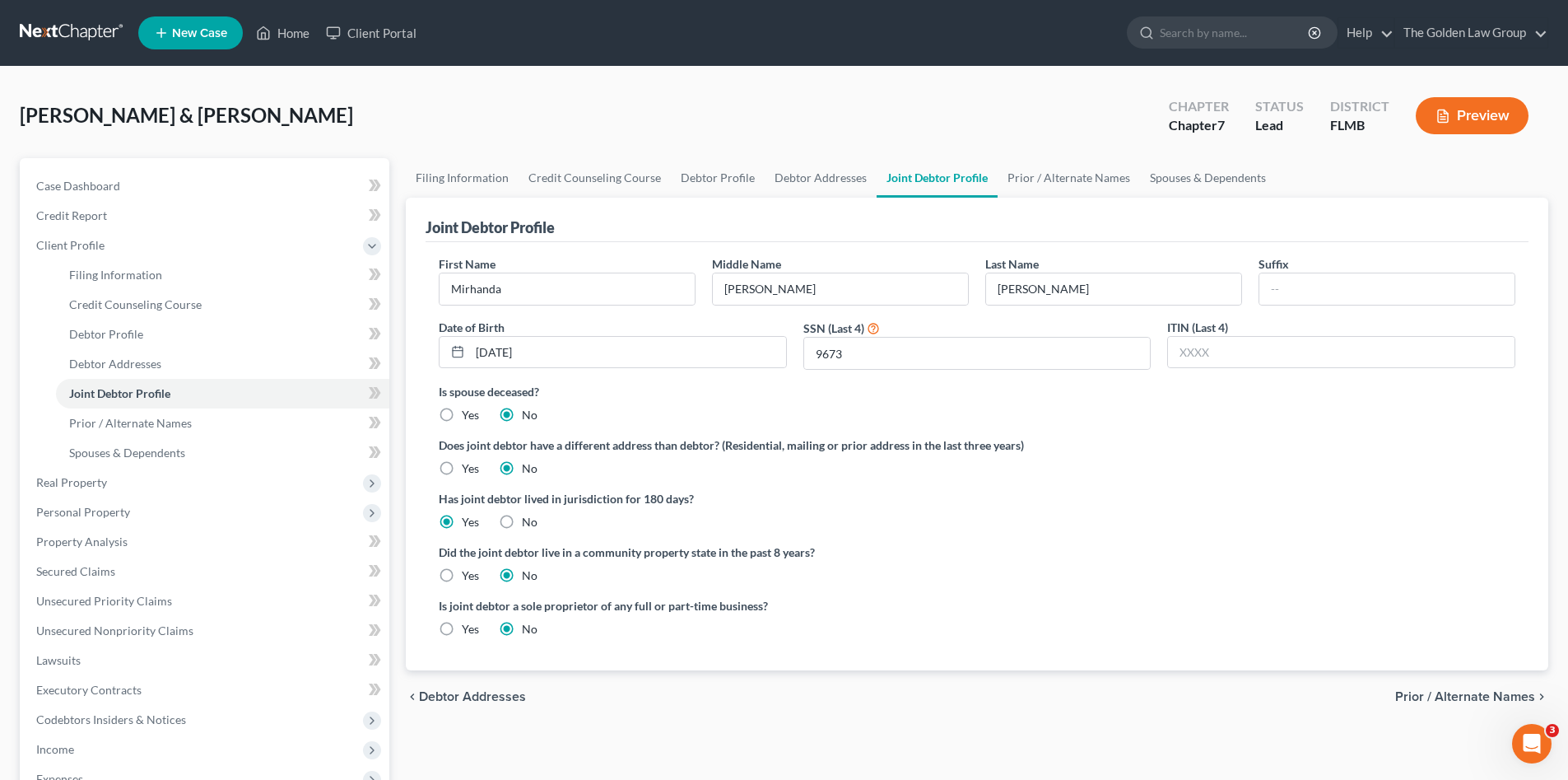
click at [1260, 469] on div "Does joint debtor have a different address than debtor? (Residential, mailing o…" at bounding box center [977, 457] width 1077 height 41
drag, startPoint x: 1109, startPoint y: 514, endPoint x: 1088, endPoint y: 519, distance: 21.6
click at [1109, 514] on div "Has joint debtor lived in jurisdiction for 180 days? Yes No Debtor must reside …" at bounding box center [977, 511] width 1077 height 41
click at [1164, 469] on div "Does joint debtor have a different address than debtor? (Residential, mailing o…" at bounding box center [977, 457] width 1077 height 41
click at [1462, 694] on span "Prior / Alternate Names" at bounding box center [1464, 697] width 140 height 13
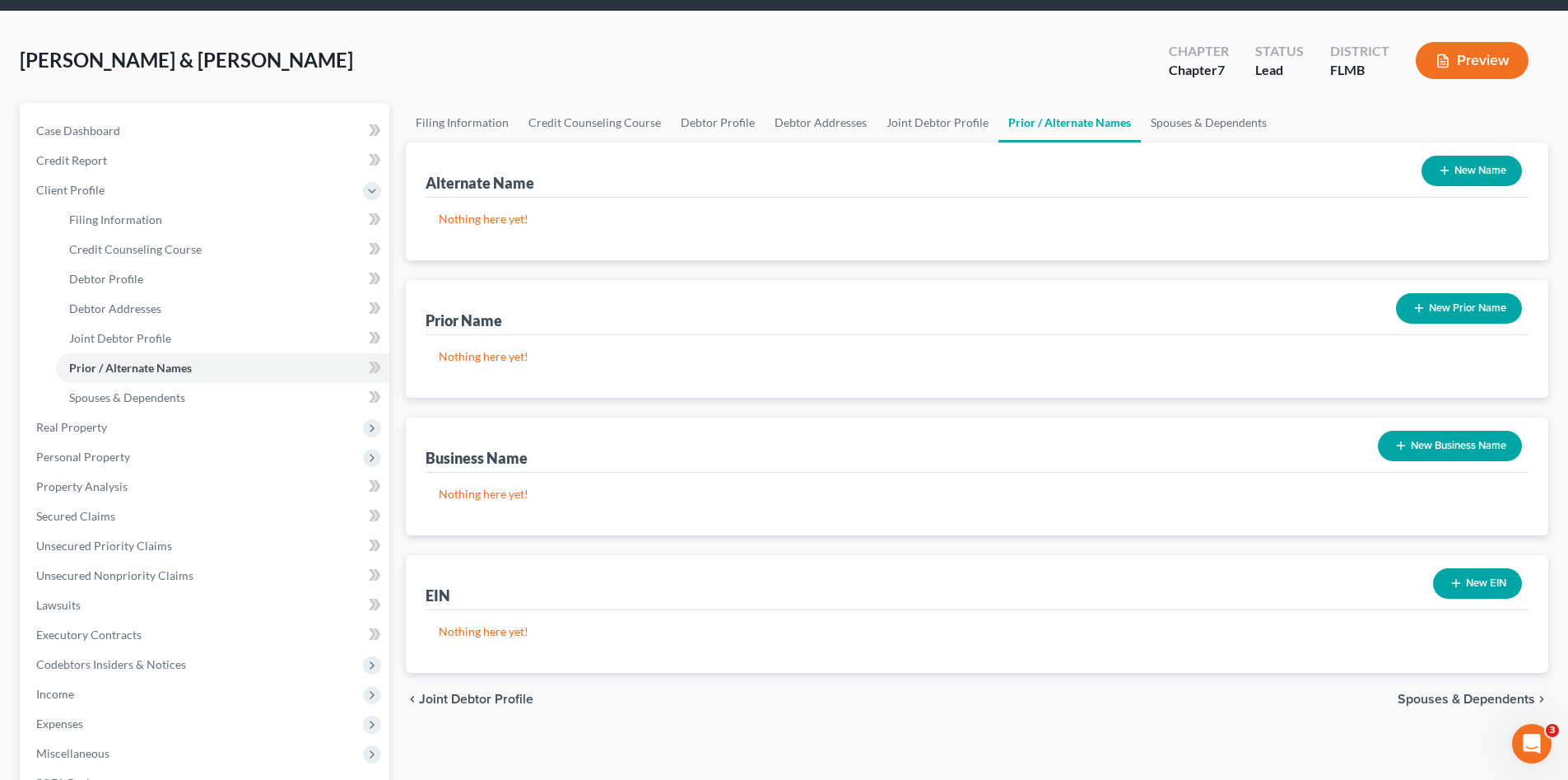
scroll to position [138, 0]
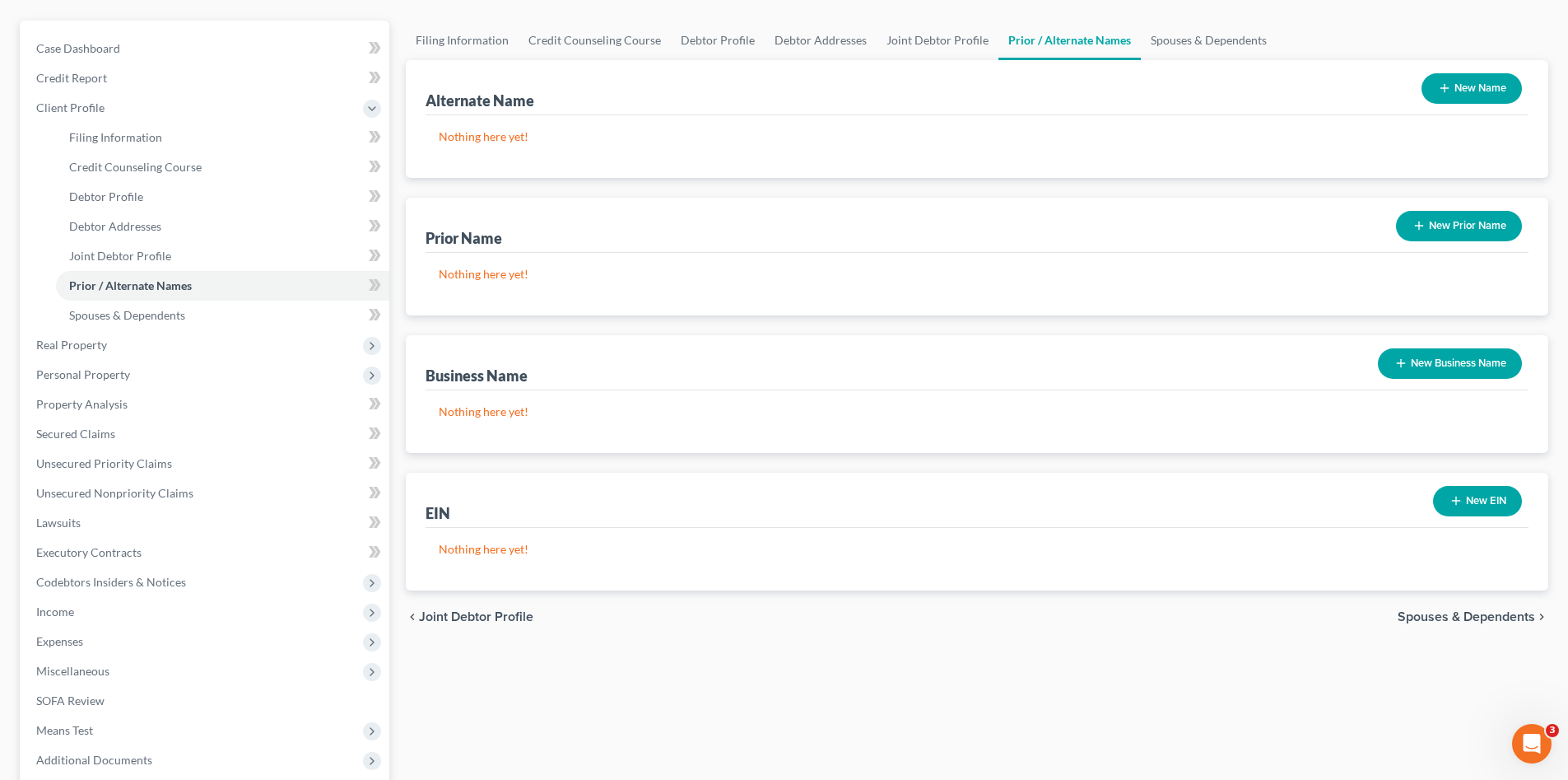
click at [1067, 675] on div "Filing Information Credit Counseling Course Debtor Profile Debtor Addresses Joi…" at bounding box center [977, 452] width 1159 height 862
click at [1413, 618] on span "Spouses & Dependents" at bounding box center [1466, 616] width 138 height 13
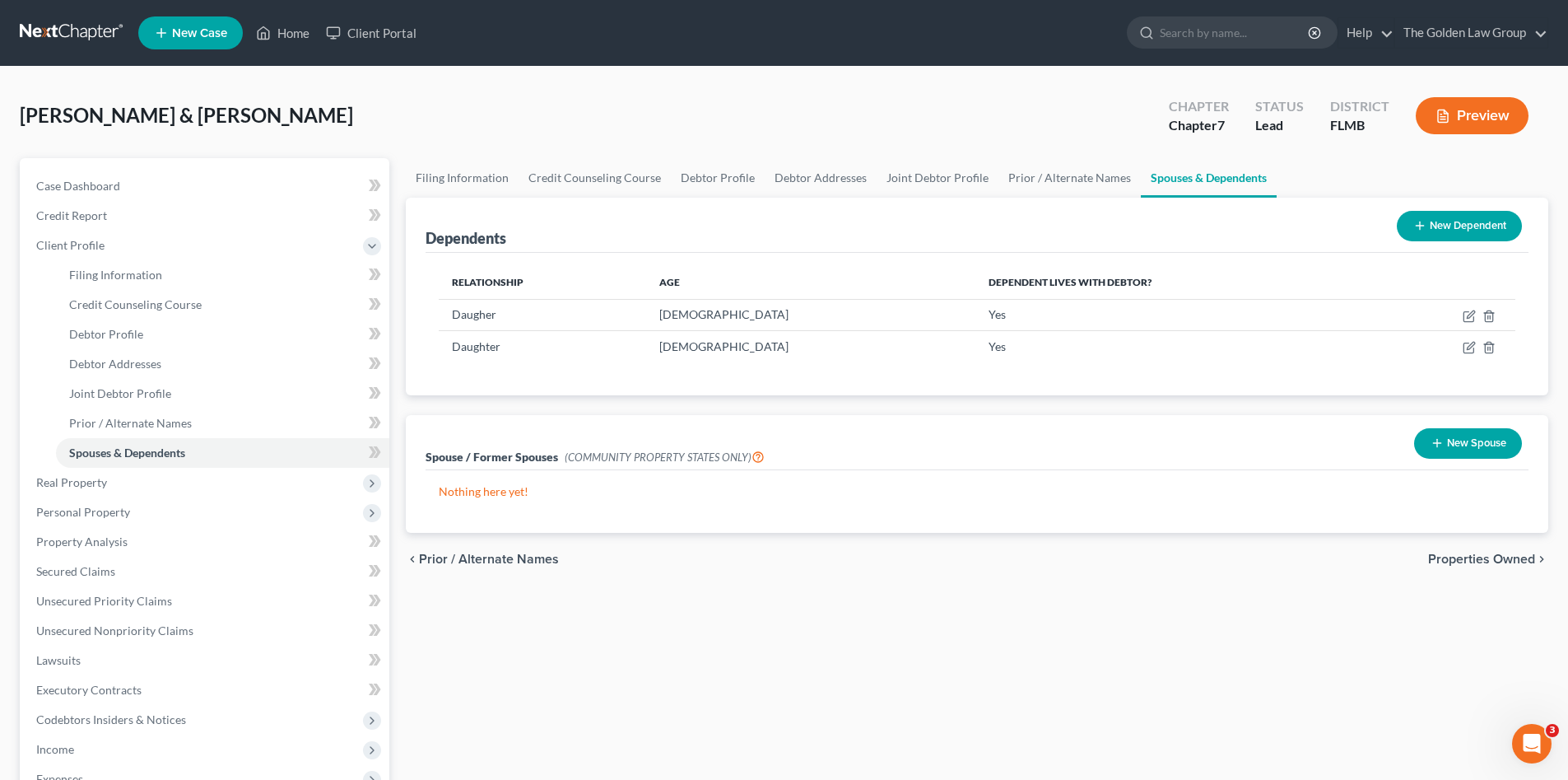
click at [1031, 625] on div "Filing Information Credit Counseling Course Debtor Profile Debtor Addresses Joi…" at bounding box center [977, 589] width 1159 height 862
click at [1494, 563] on span "Properties Owned" at bounding box center [1482, 559] width 107 height 13
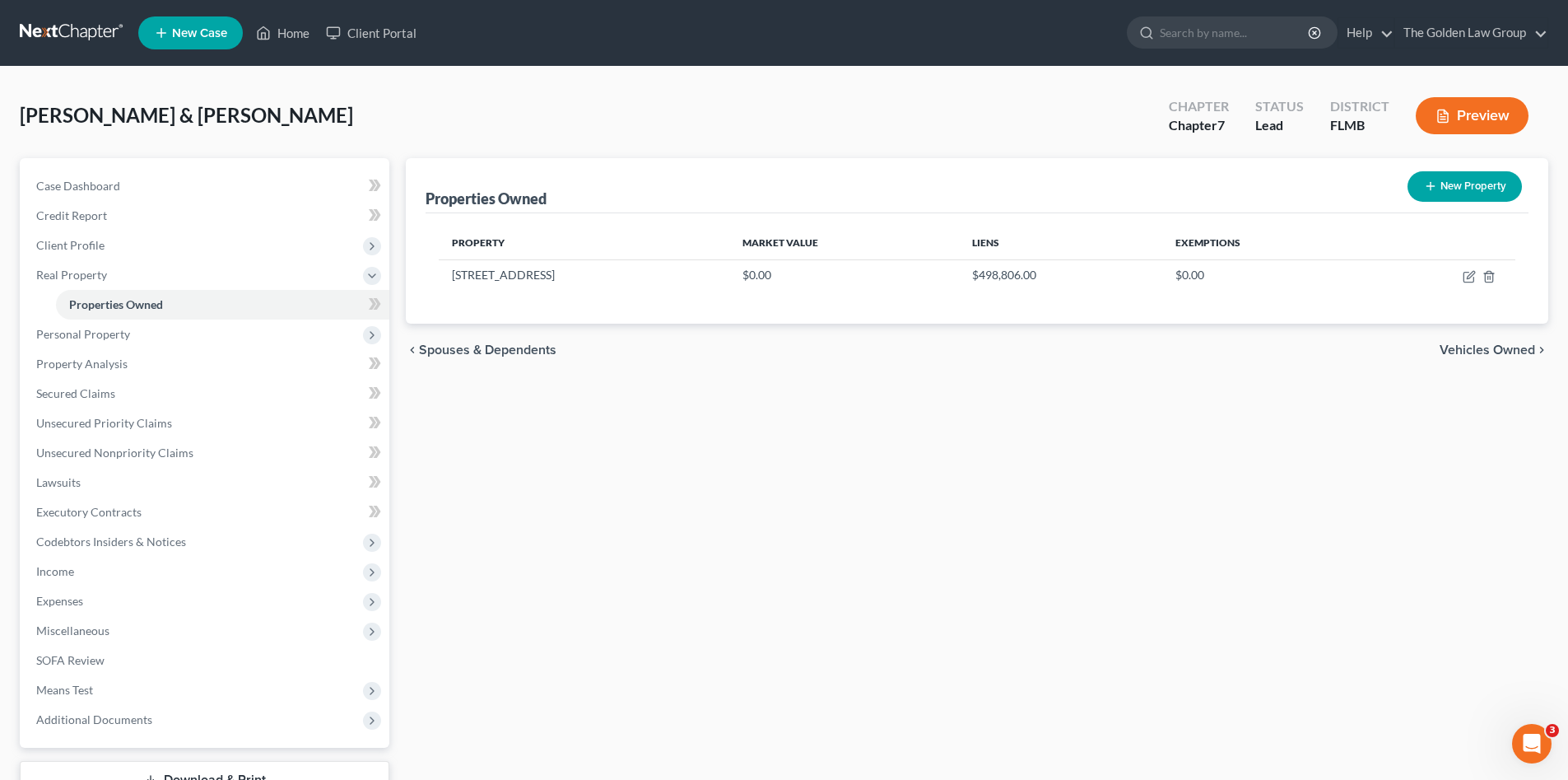
drag, startPoint x: 864, startPoint y: 564, endPoint x: 875, endPoint y: 572, distance: 13.6
click at [864, 565] on div "Properties Owned New Property Property Market Value Liens Exemptions 2405 Arbor…" at bounding box center [977, 501] width 1159 height 685
click at [1466, 277] on icon "button" at bounding box center [1469, 277] width 13 height 13
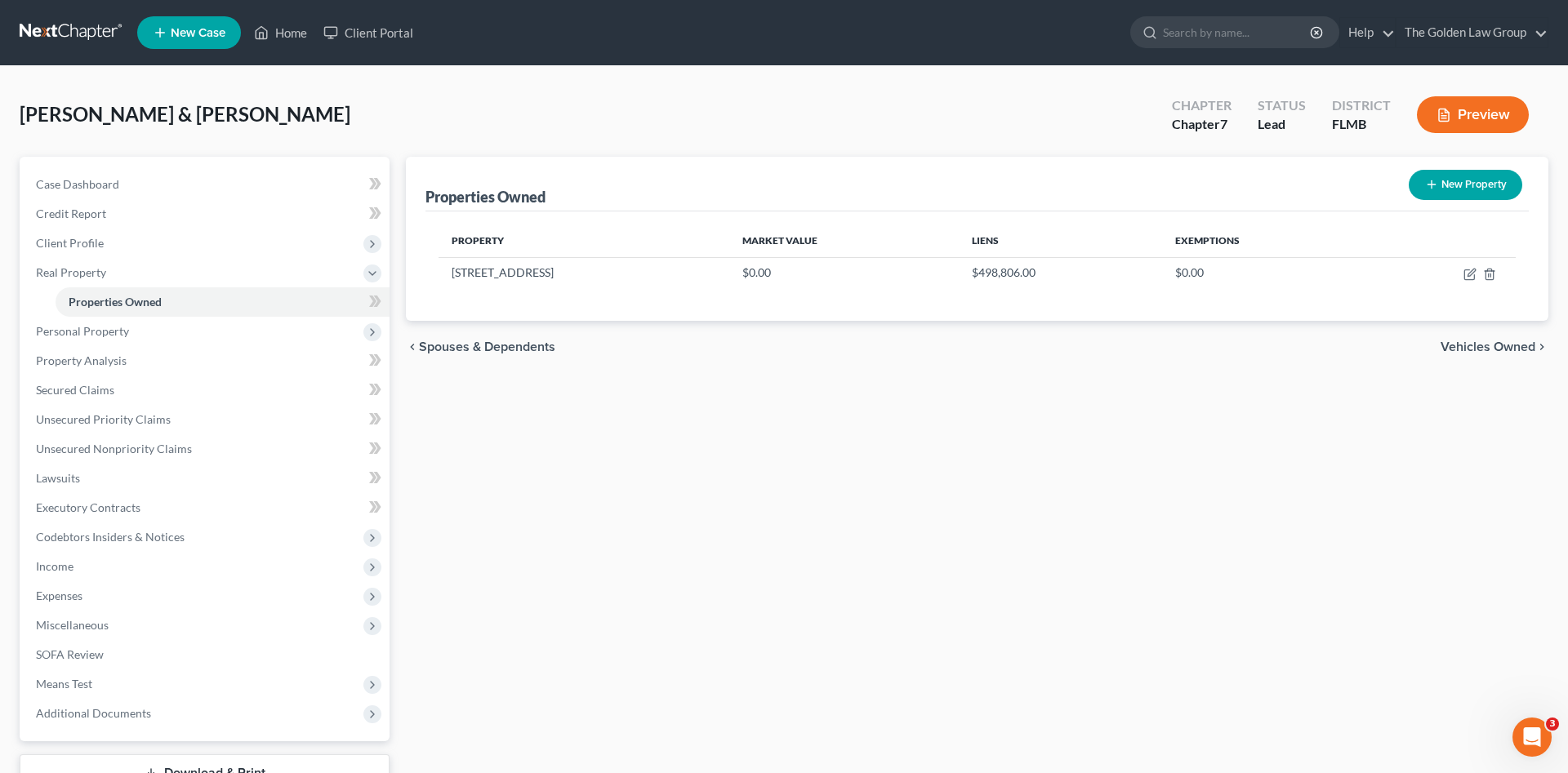
select select "9"
select select "27"
select select "0"
select select "39"
select select "0"
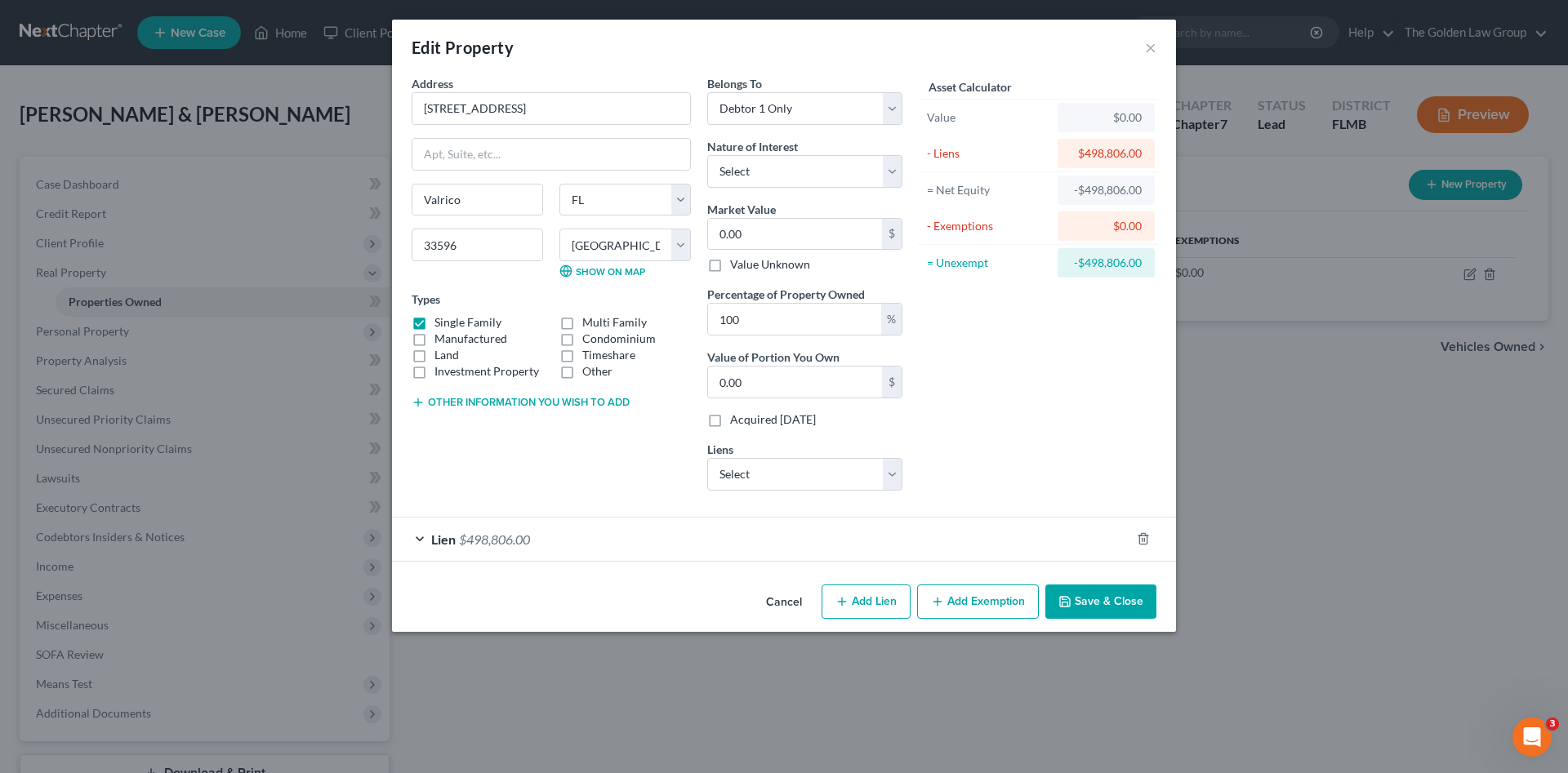
drag, startPoint x: 625, startPoint y: 536, endPoint x: 644, endPoint y: 545, distance: 21.0
click at [625, 536] on div "Lien $498,806.00" at bounding box center [761, 538] width 738 height 43
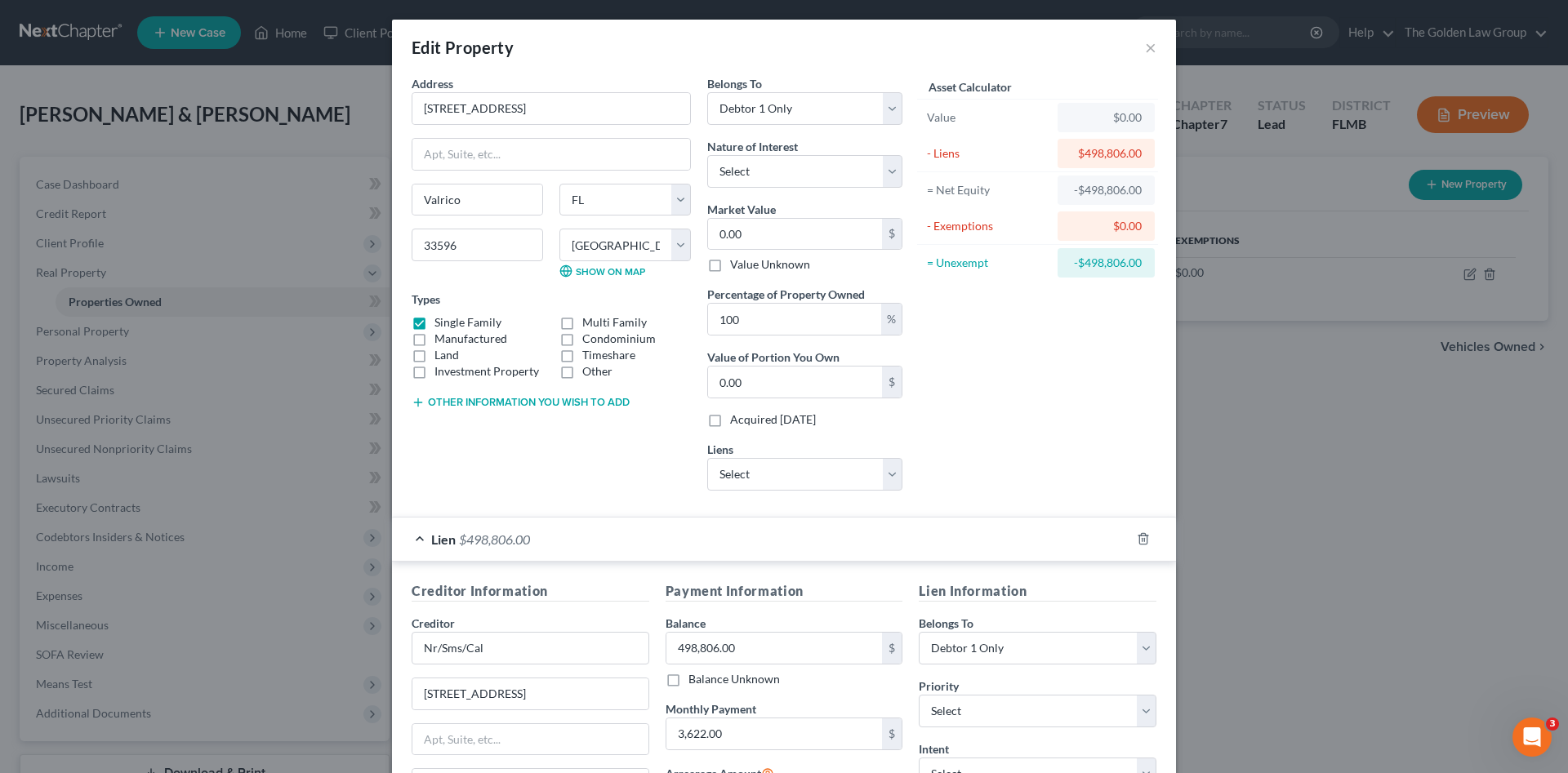
scroll to position [108, 0]
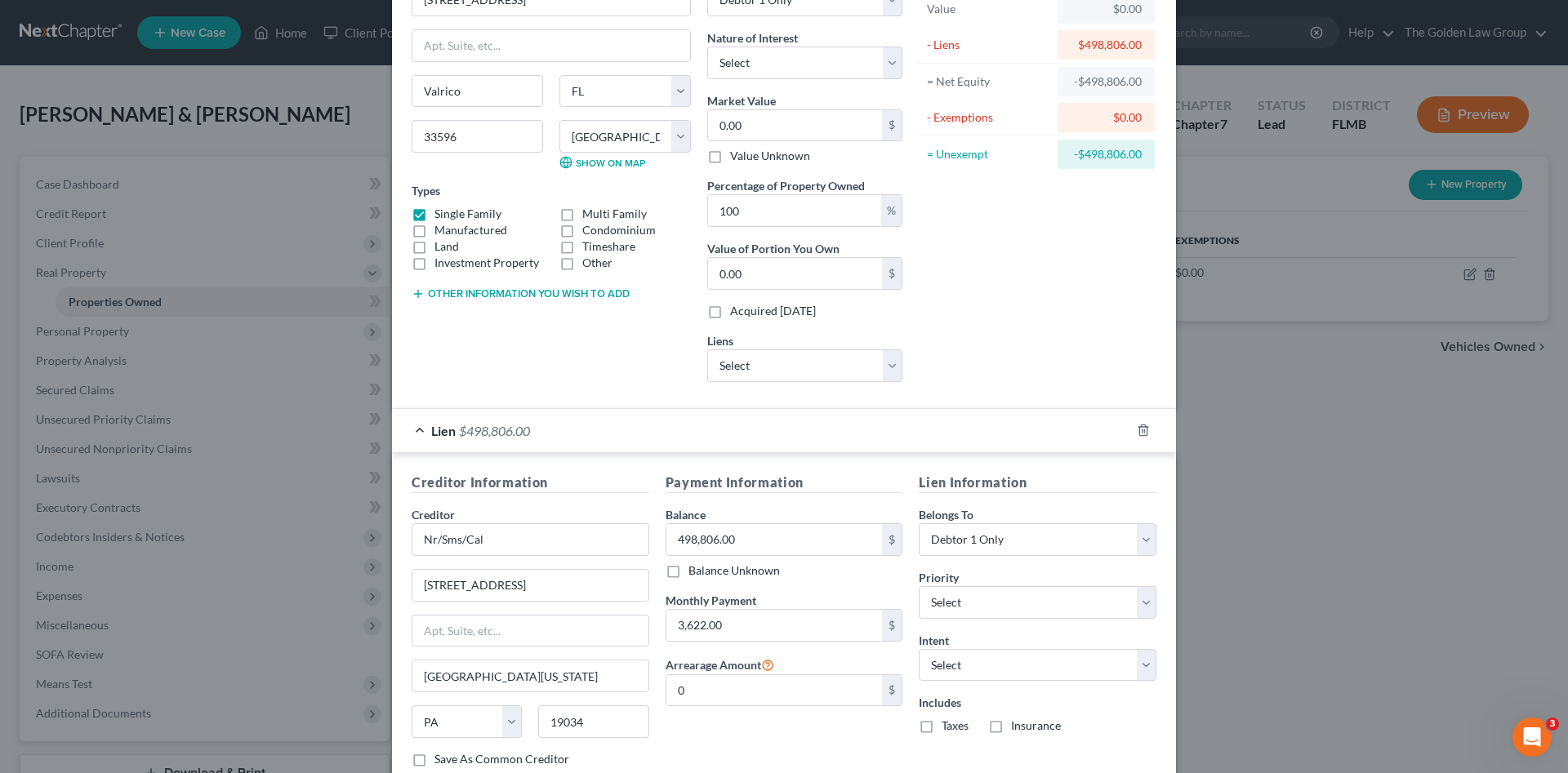
click at [552, 344] on div "Address * 2405 Arborwood Drive Valrico State AL AK AR AZ CA CO CT DE DC FL GA G…" at bounding box center [551, 181] width 295 height 428
click at [537, 297] on button "Other information you wish to add" at bounding box center [521, 293] width 218 height 13
click at [1005, 338] on div "Asset Calculator Value $0.00 - Liens $498,806.00 = Net Equity -$498,806.00 - Ex…" at bounding box center [1037, 181] width 254 height 428
click at [708, 685] on input "0" at bounding box center [774, 690] width 217 height 31
type input "2,000.00"
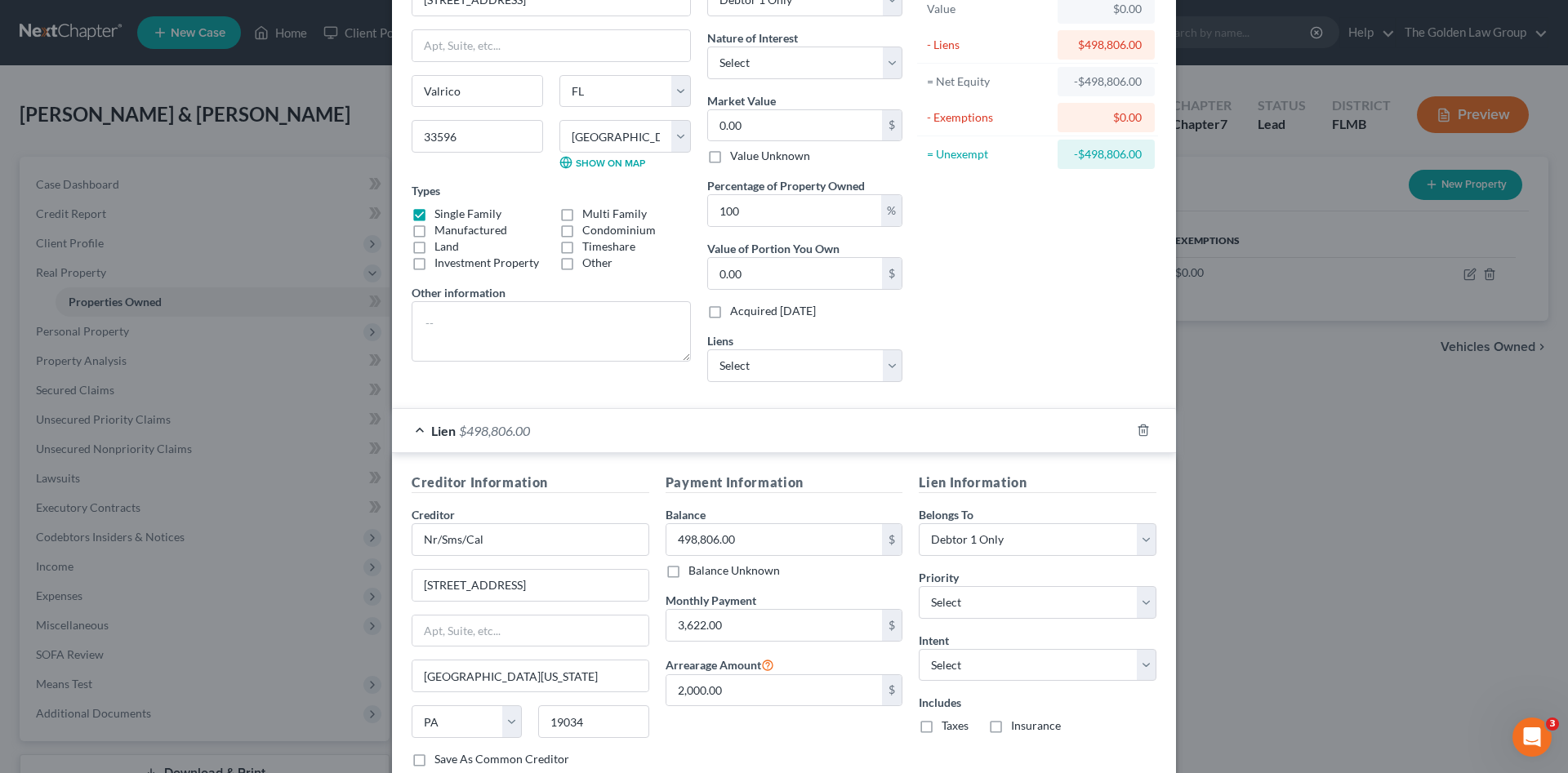
click at [757, 737] on div "Payment Information Balance 498,806.00 $ Balance Unknown Balance Undetermined 4…" at bounding box center [784, 626] width 254 height 308
click at [790, 722] on div "Payment Information Balance 498,806.00 $ Balance Unknown Balance Undetermined 4…" at bounding box center [784, 626] width 254 height 308
click at [1095, 662] on select "Select Surrender Redeem Reaffirm Avoid Other" at bounding box center [1037, 665] width 238 height 33
select select "4"
click at [918, 648] on select "Select Surrender Redeem Reaffirm Avoid Other" at bounding box center [1037, 665] width 238 height 33
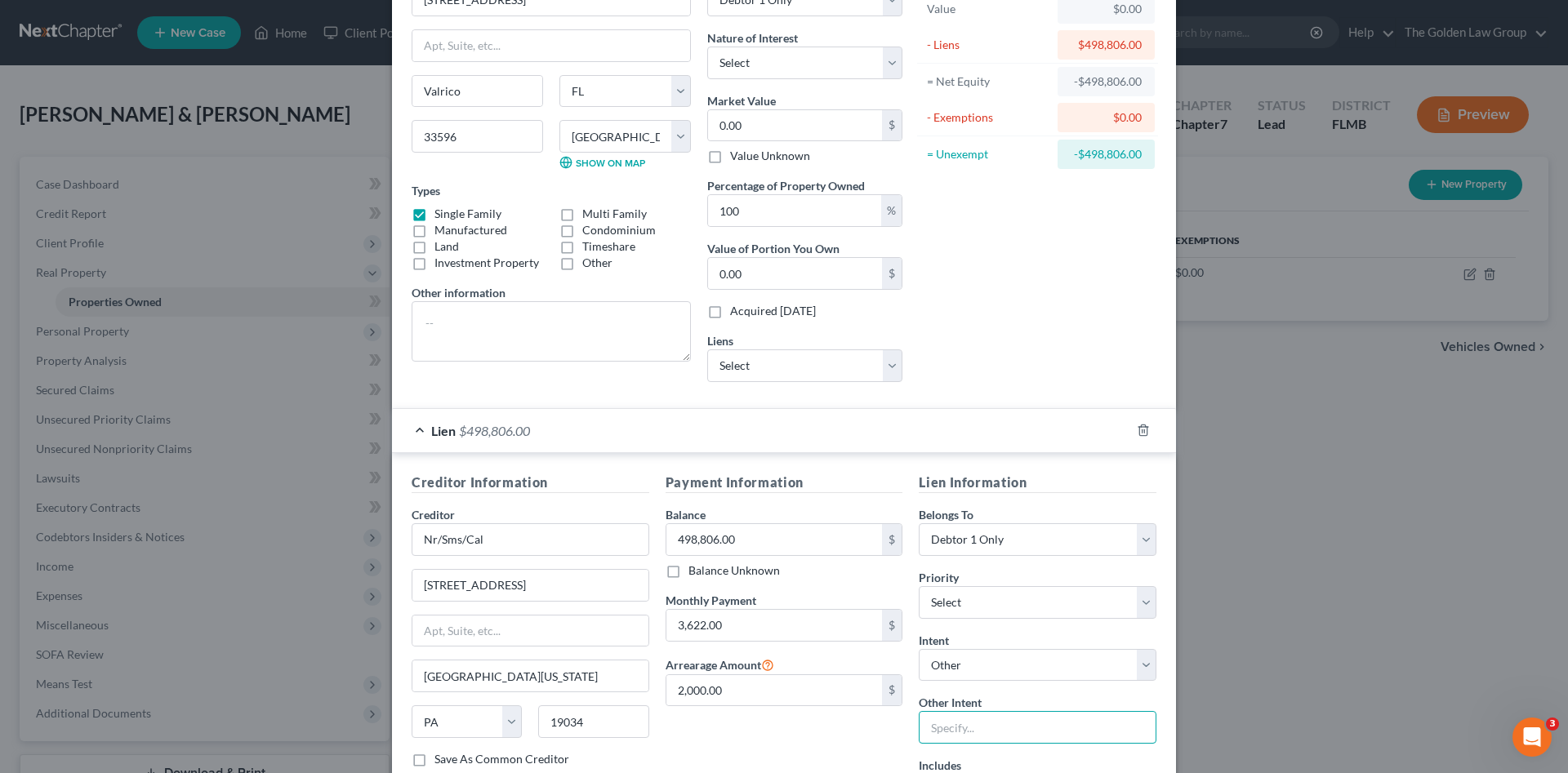
click at [957, 730] on input "text" at bounding box center [1037, 727] width 238 height 33
type input "Retain and Continue to make payments"
click at [719, 745] on div "Payment Information Balance 498,806.00 $ Balance Unknown Balance Undetermined 4…" at bounding box center [784, 641] width 254 height 337
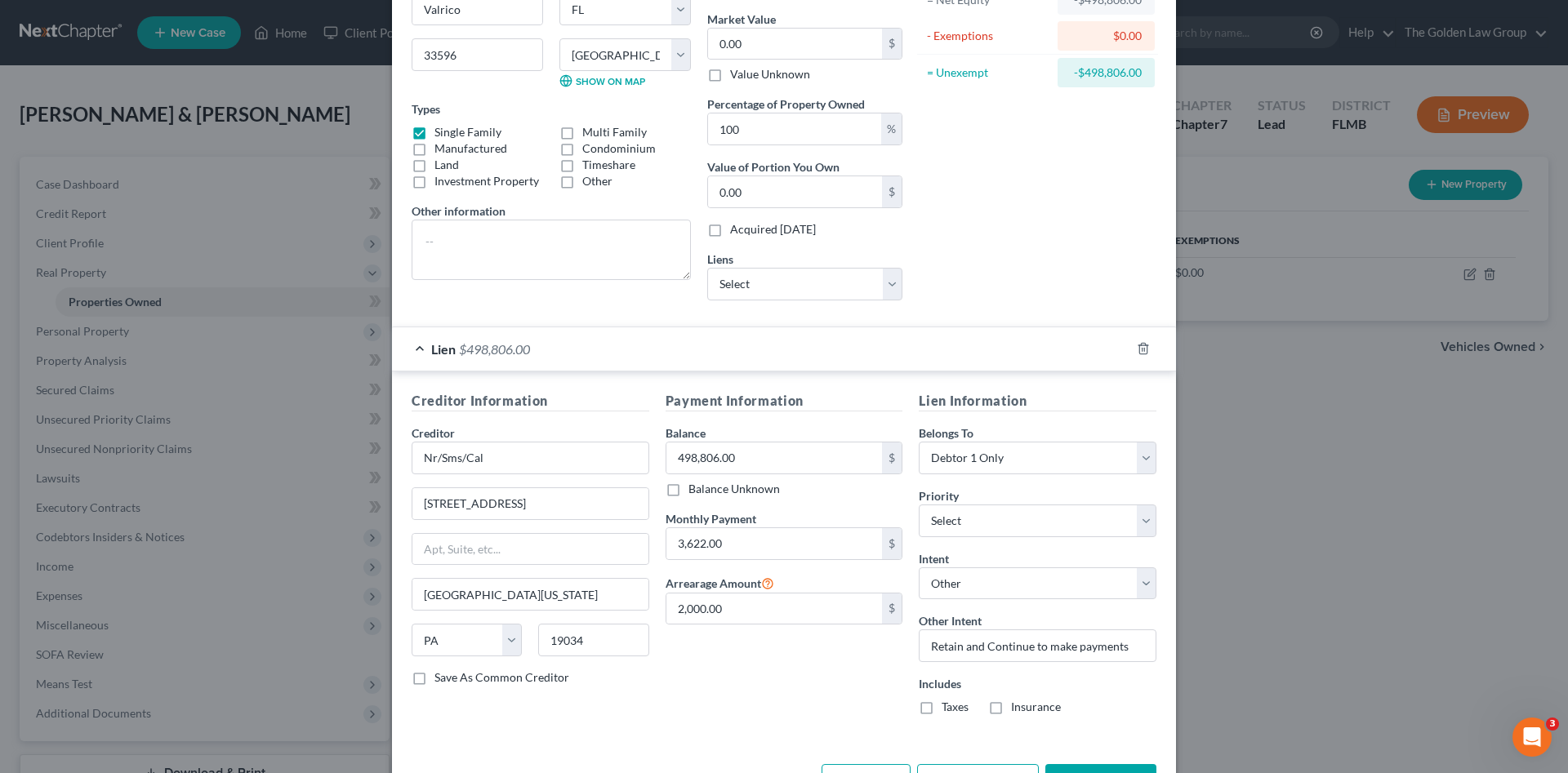
click at [812, 659] on div "Payment Information Balance 498,806.00 $ Balance Unknown Balance Undetermined 4…" at bounding box center [784, 559] width 254 height 337
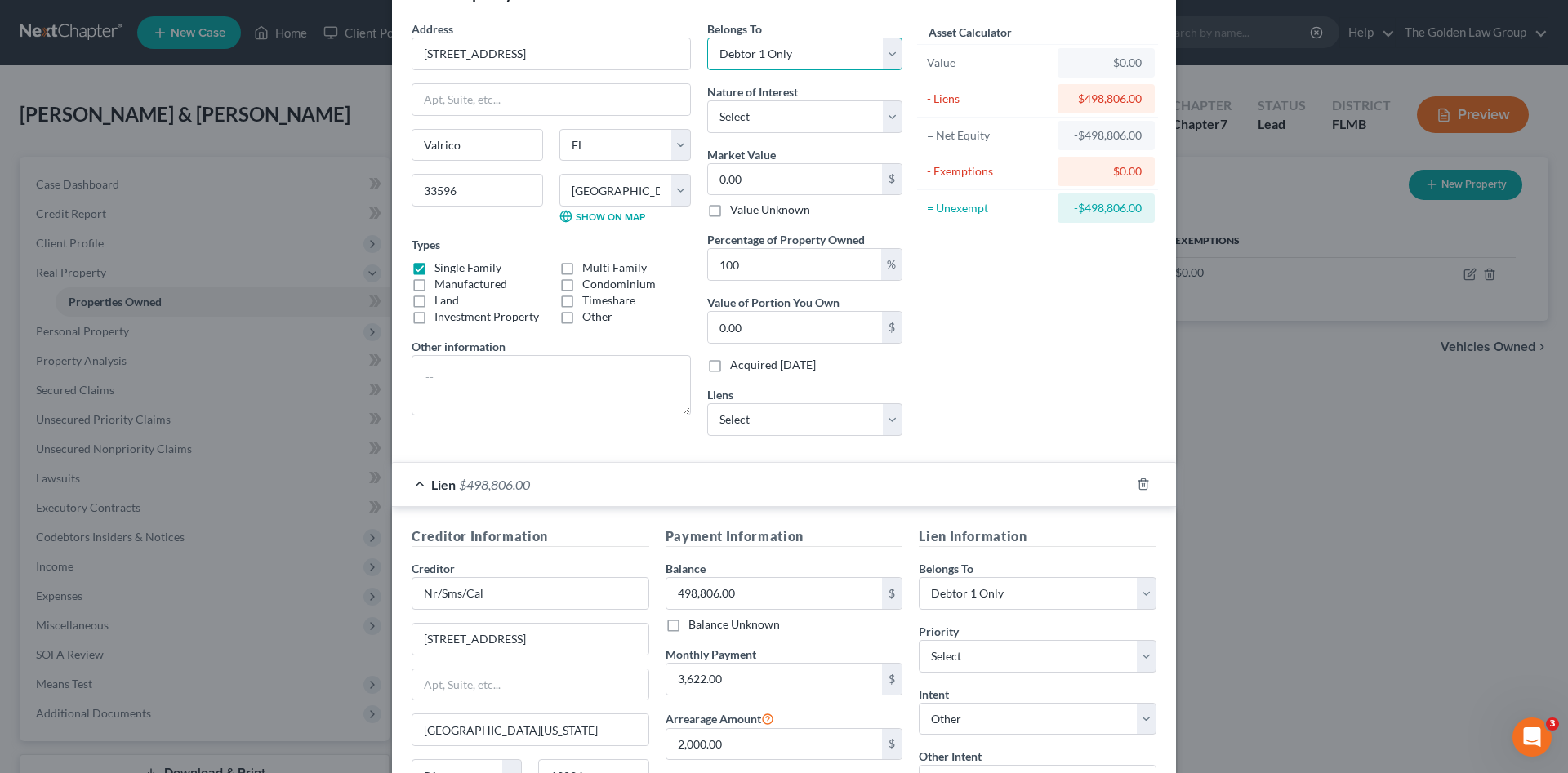
drag, startPoint x: 768, startPoint y: 54, endPoint x: 768, endPoint y: 63, distance: 9.0
click at [768, 54] on select "Select Debtor 1 Only Debtor 2 Only Debtor 1 And Debtor 2 Only At Least One Of T…" at bounding box center [805, 54] width 195 height 33
select select "2"
click at [707, 38] on select "Select Debtor 1 Only Debtor 2 Only Debtor 1 And Debtor 2 Only At Least One Of T…" at bounding box center [805, 54] width 195 height 33
click at [974, 358] on div "Asset Calculator Value $0.00 - Liens $498,806.00 = Net Equity -$498,806.00 - Ex…" at bounding box center [1037, 234] width 254 height 428
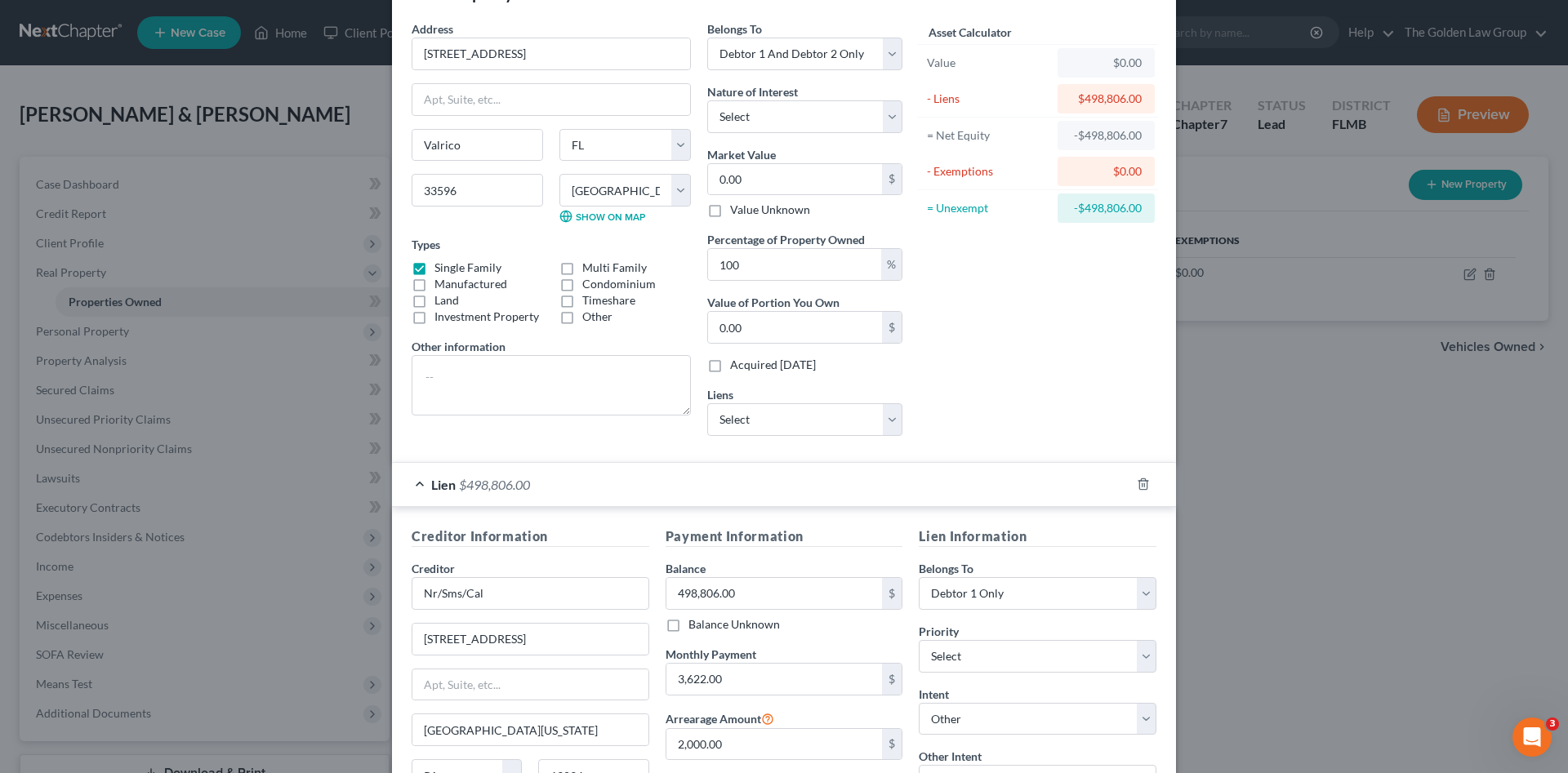
scroll to position [163, 0]
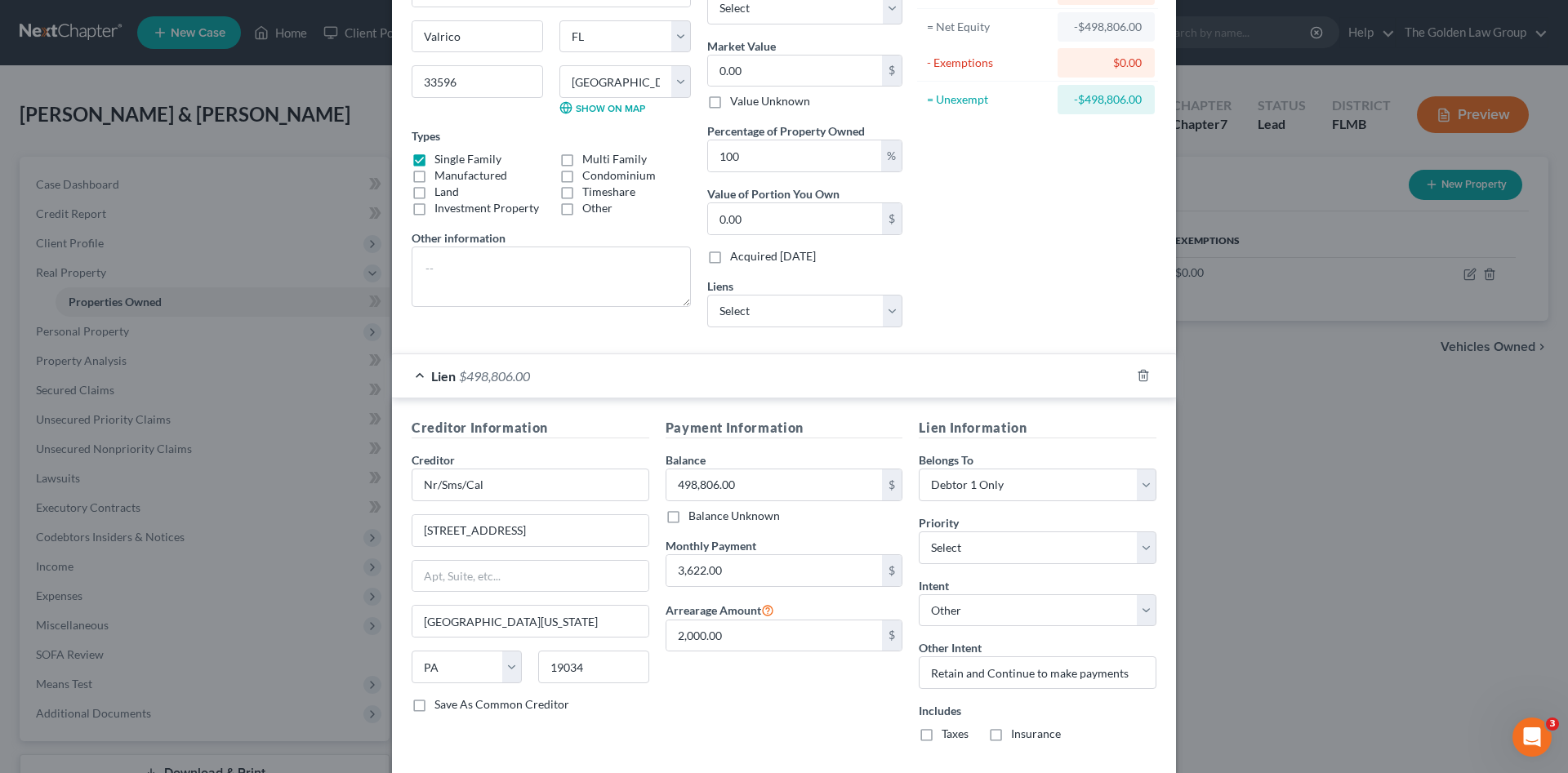
drag, startPoint x: 951, startPoint y: 731, endPoint x: 979, endPoint y: 734, distance: 28.2
click at [959, 730] on label "Taxes" at bounding box center [954, 734] width 27 height 17
drag, startPoint x: 979, startPoint y: 734, endPoint x: 988, endPoint y: 734, distance: 9.0
click at [1011, 734] on label "Insurance" at bounding box center [1036, 734] width 50 height 17
click at [1018, 734] on input "Insurance" at bounding box center [1023, 731] width 11 height 11
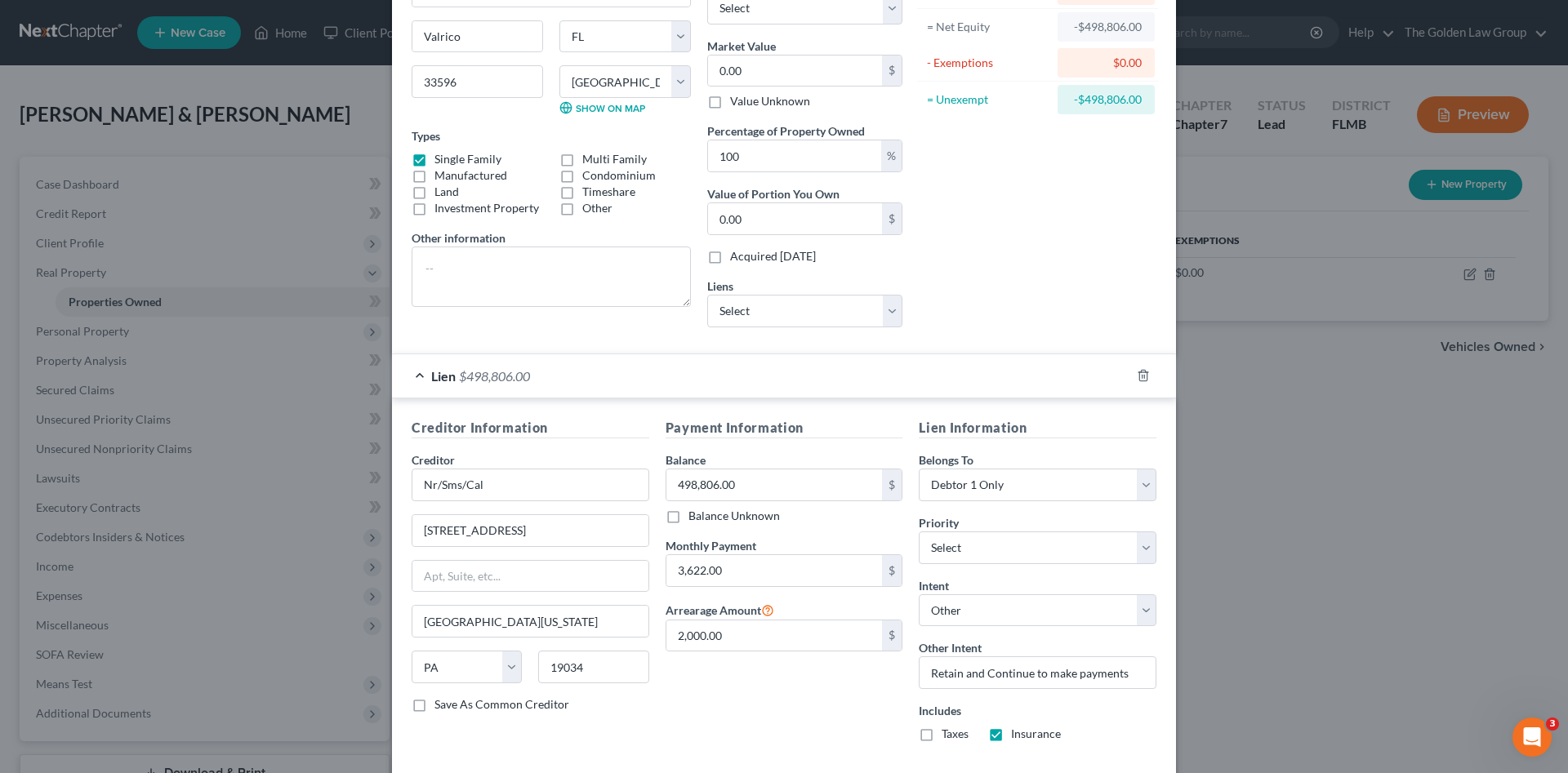
click at [1011, 733] on label "Insurance" at bounding box center [1036, 734] width 50 height 17
click at [1018, 733] on input "Insurance" at bounding box center [1023, 731] width 11 height 11
checkbox input "false"
click at [941, 740] on label "Taxes" at bounding box center [954, 734] width 27 height 17
click at [948, 736] on input "Taxes" at bounding box center [953, 731] width 11 height 11
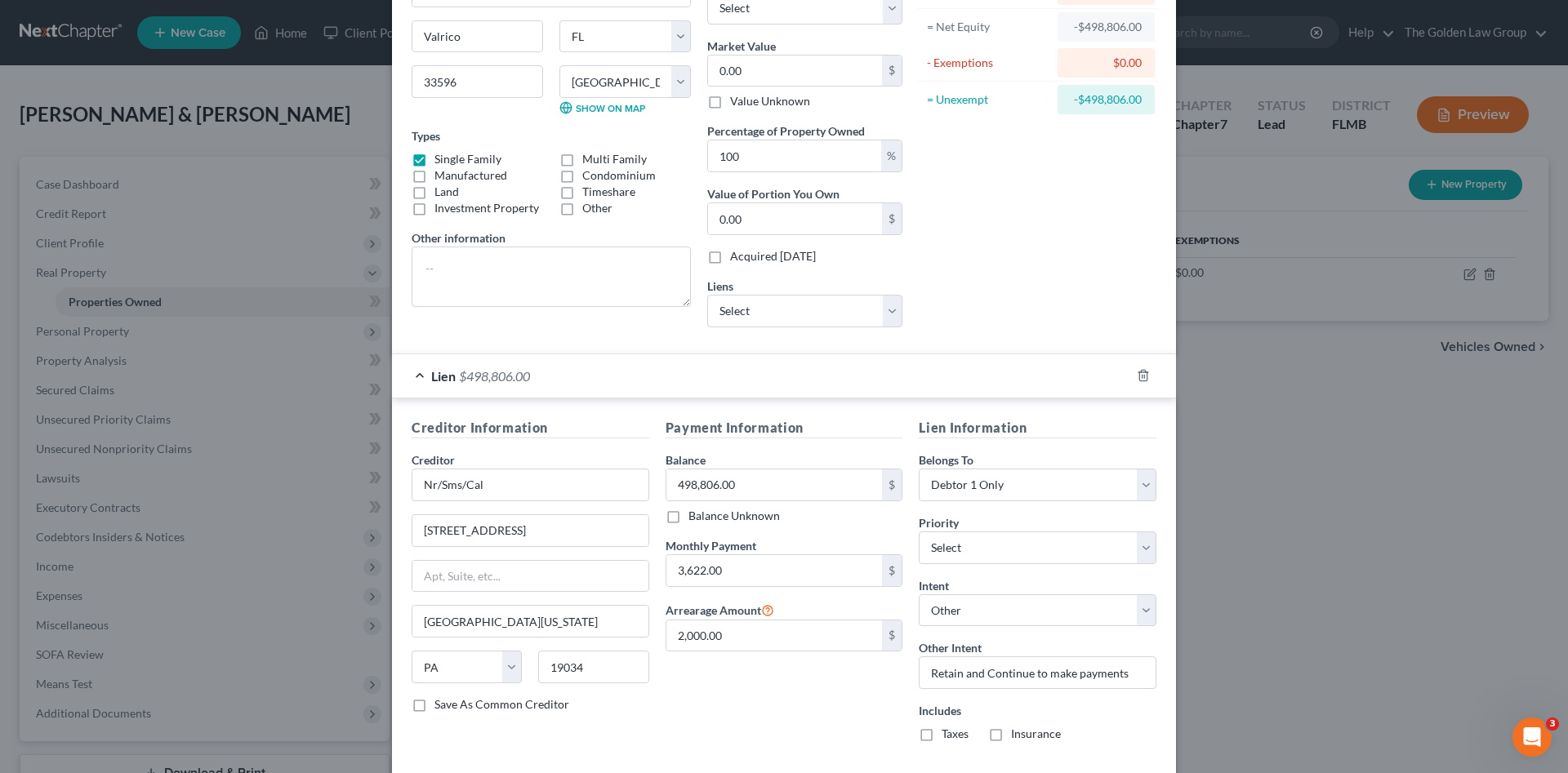
checkbox input "true"
click at [857, 714] on div "Payment Information Balance 498,806.00 $ Balance Unknown Balance Undetermined 4…" at bounding box center [784, 587] width 254 height 337
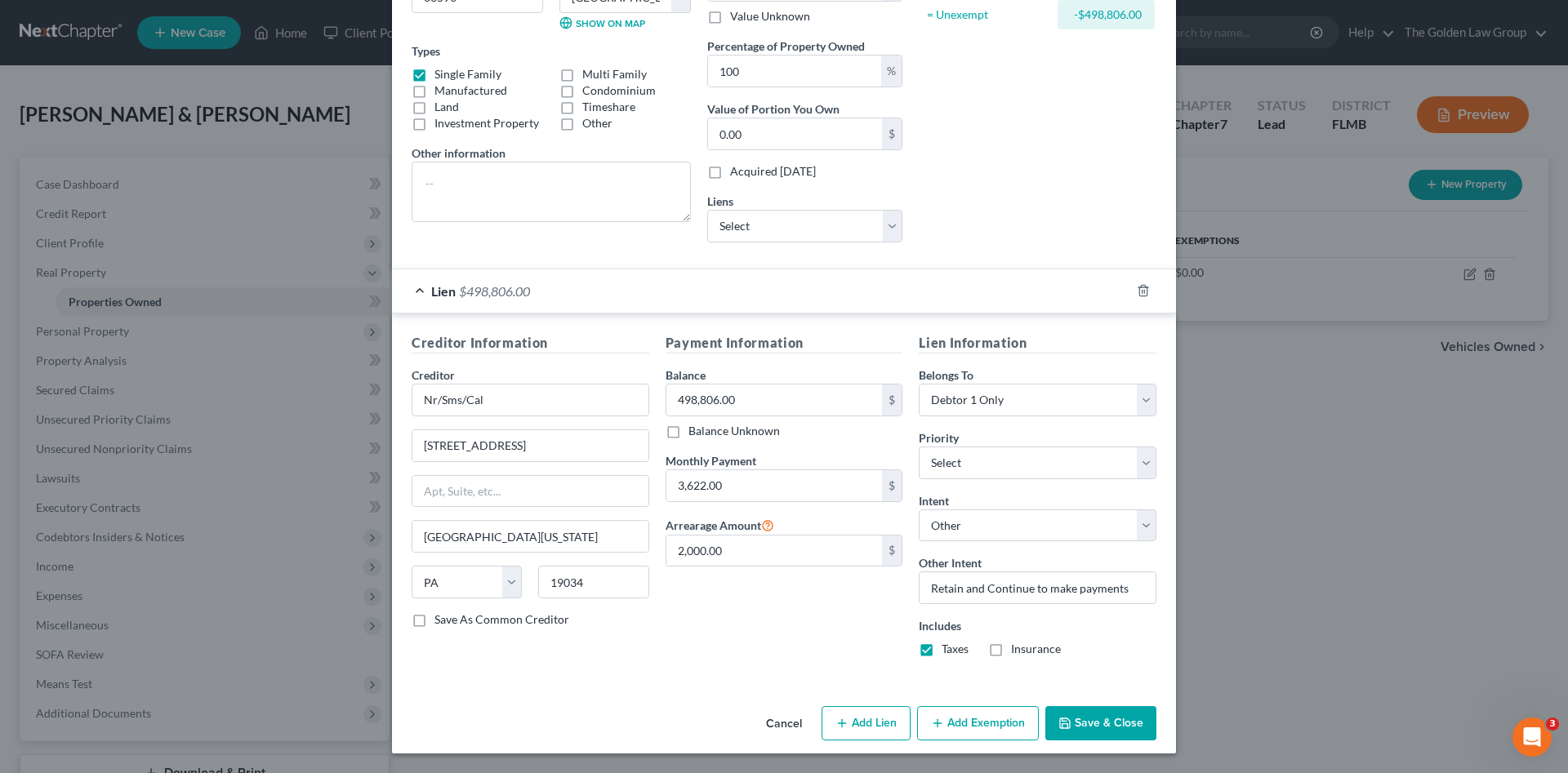
click at [1091, 722] on button "Save & Close" at bounding box center [1100, 723] width 111 height 34
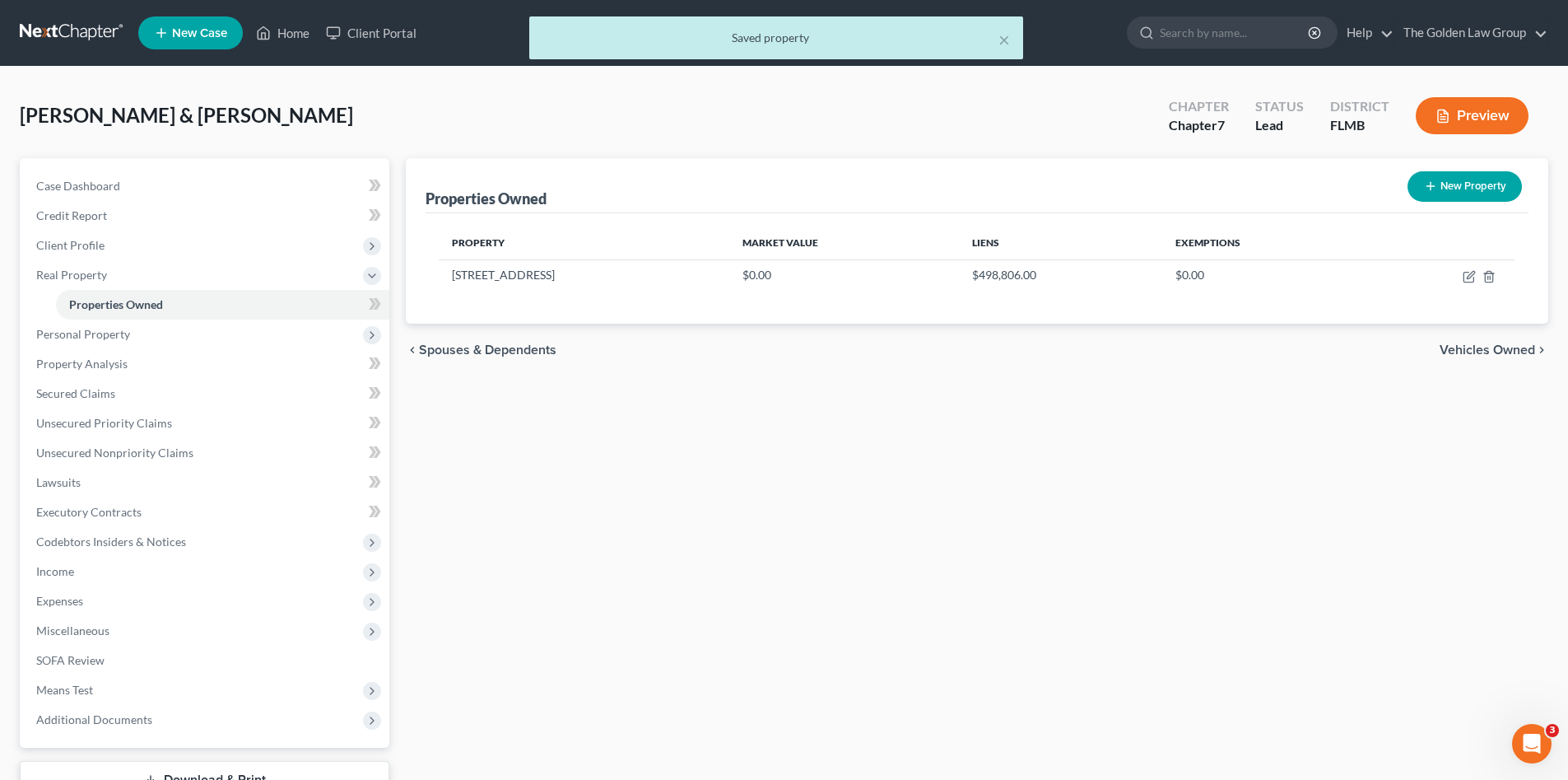
click at [987, 524] on div "Properties Owned New Property Property Market Value Liens Exemptions 2405 Arbor…" at bounding box center [977, 501] width 1159 height 685
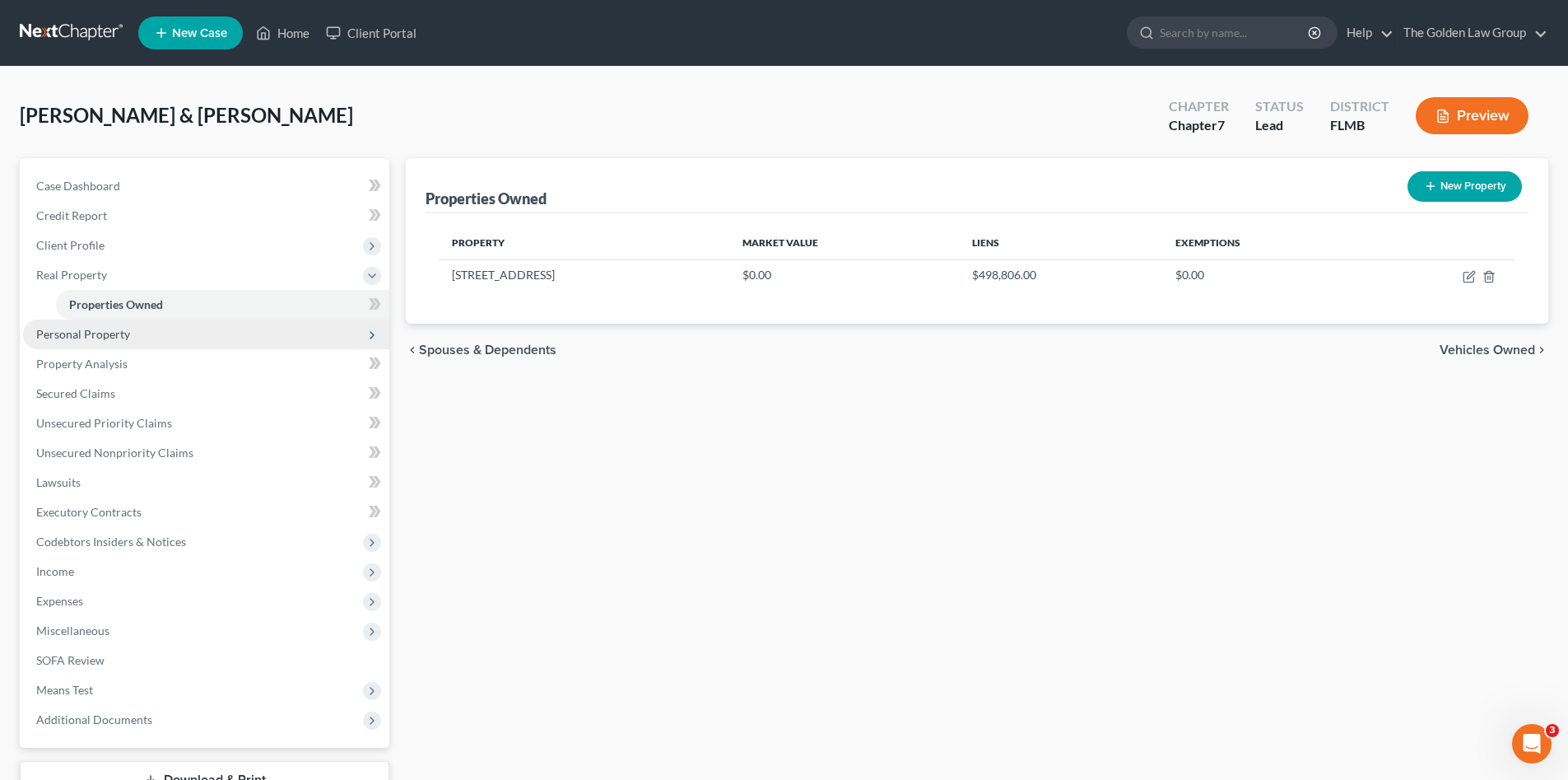
click at [139, 336] on span "Personal Property" at bounding box center [206, 334] width 366 height 30
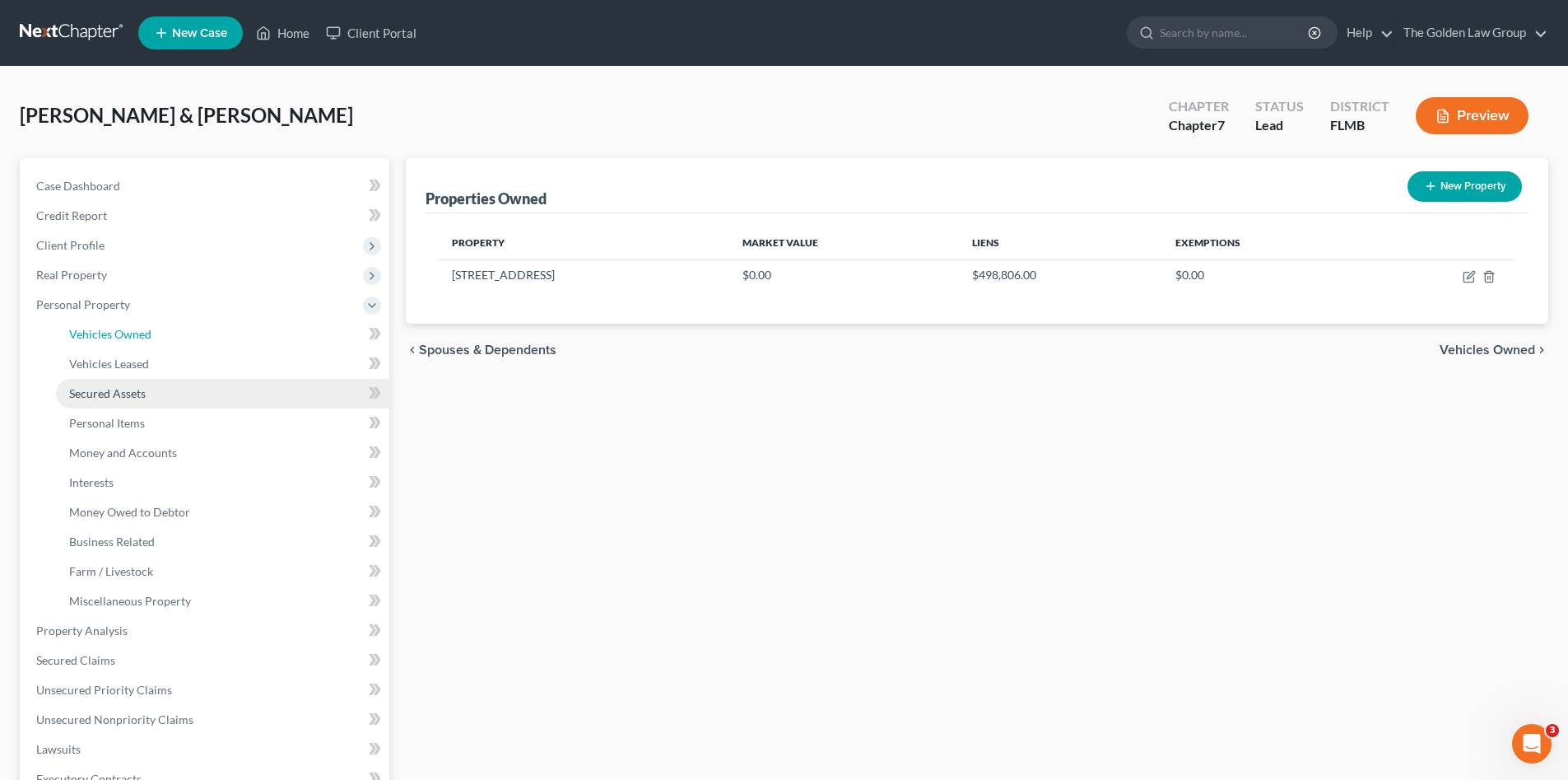
click at [152, 336] on link "Vehicles Owned" at bounding box center [223, 334] width 333 height 30
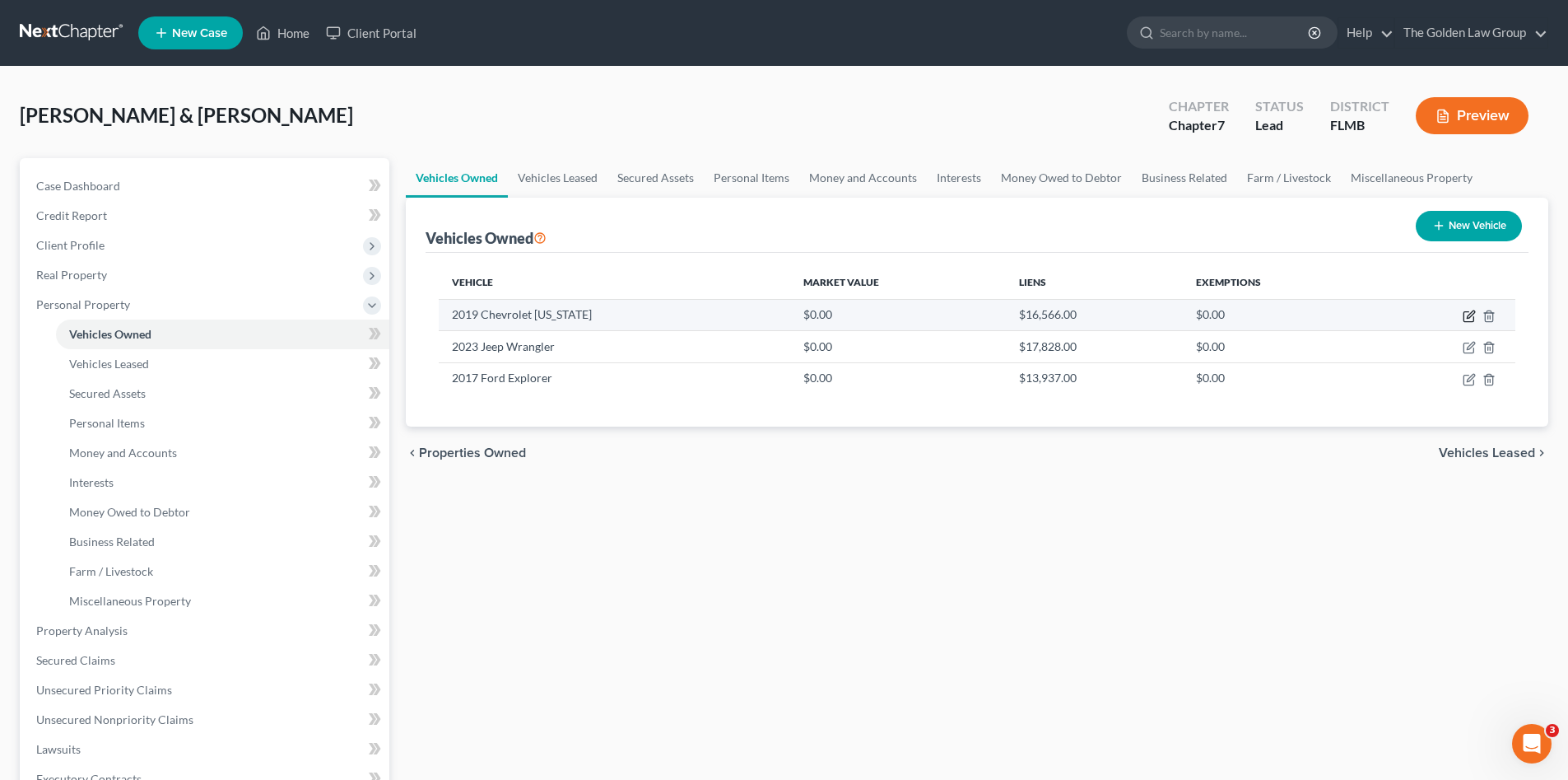
click at [1469, 316] on icon "button" at bounding box center [1471, 315] width 7 height 7
select select "0"
select select "7"
select select "2"
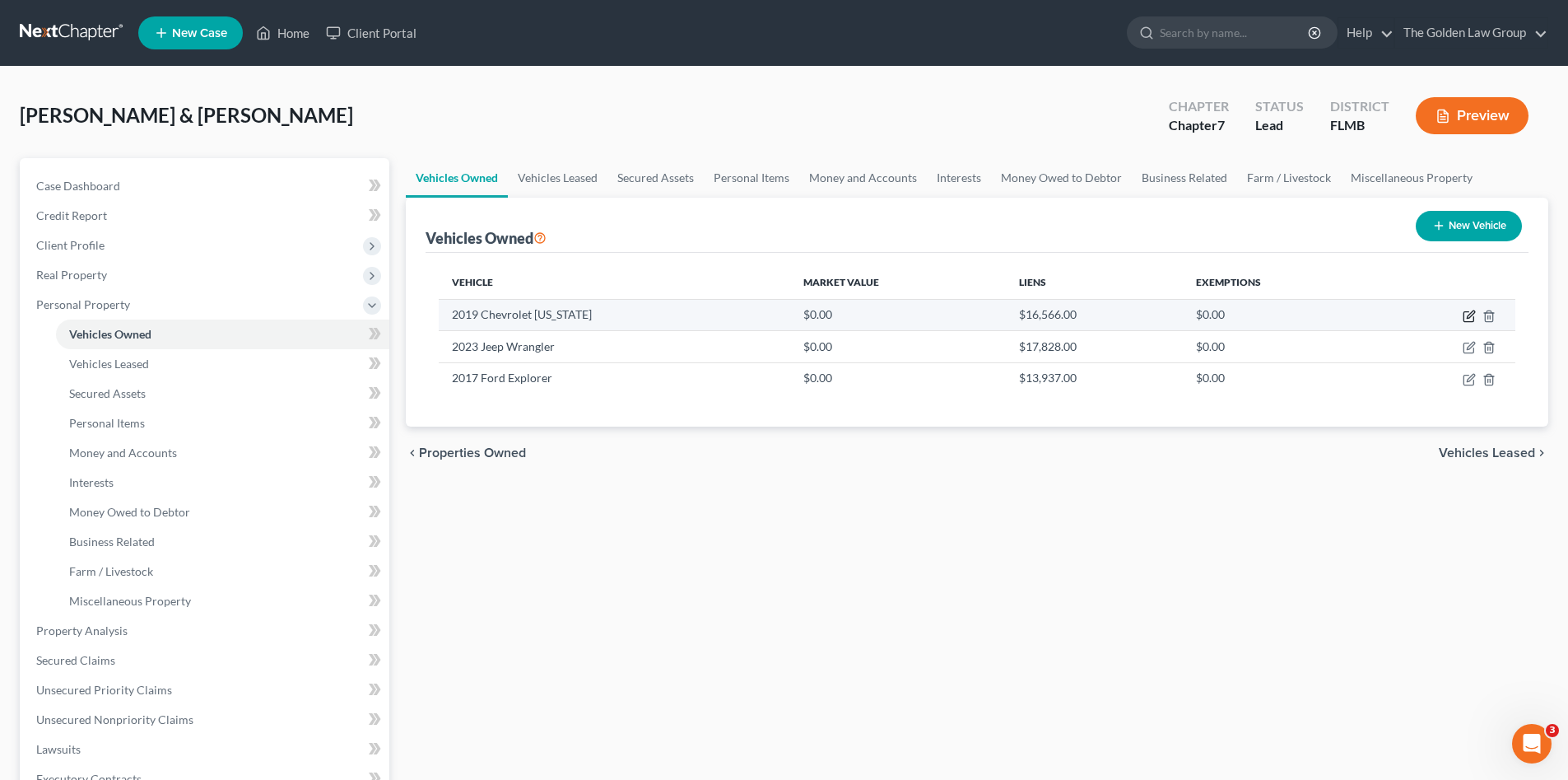
select select "28"
select select "0"
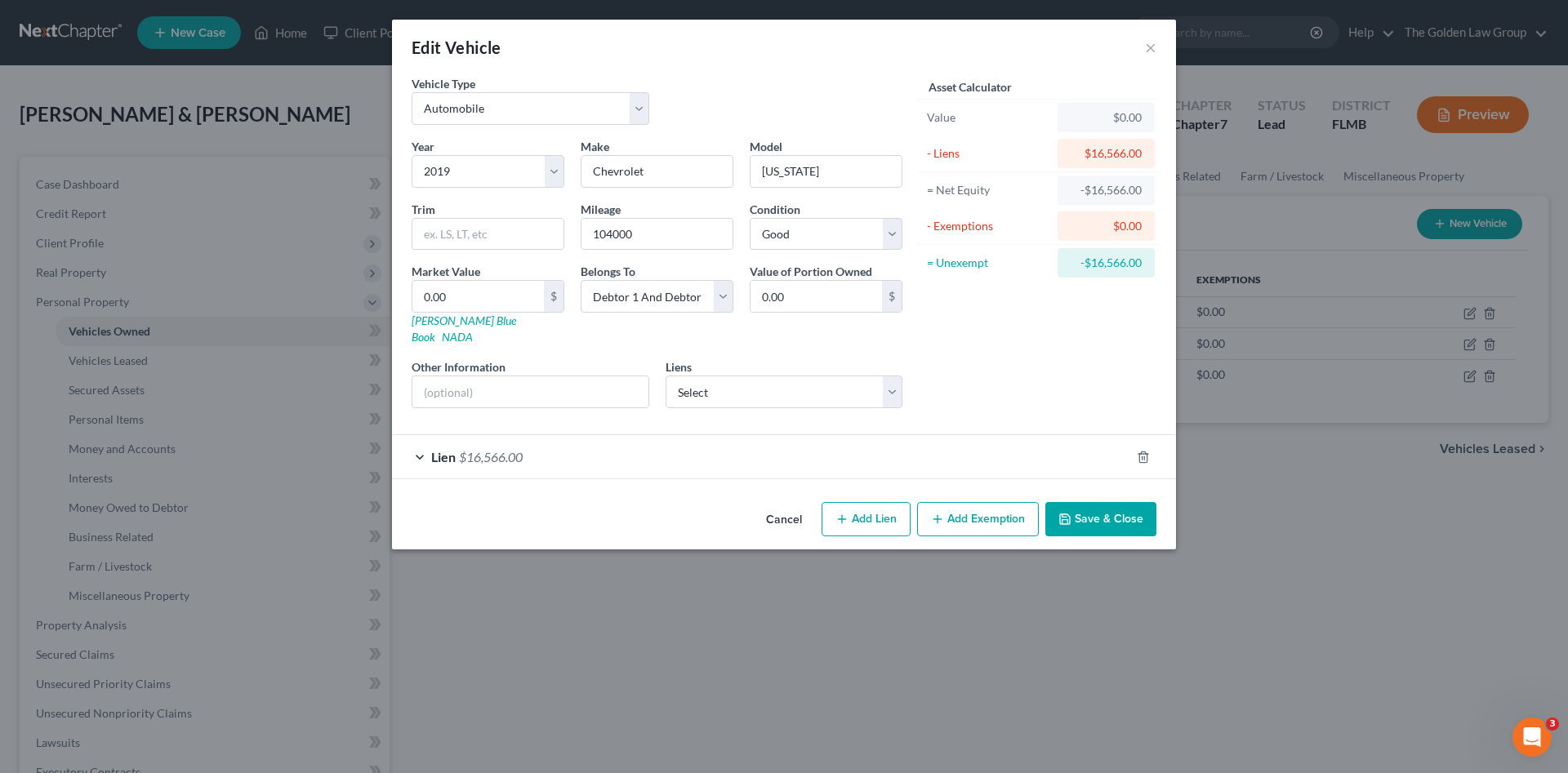
click at [572, 437] on div "Lien $16,566.00" at bounding box center [761, 456] width 738 height 43
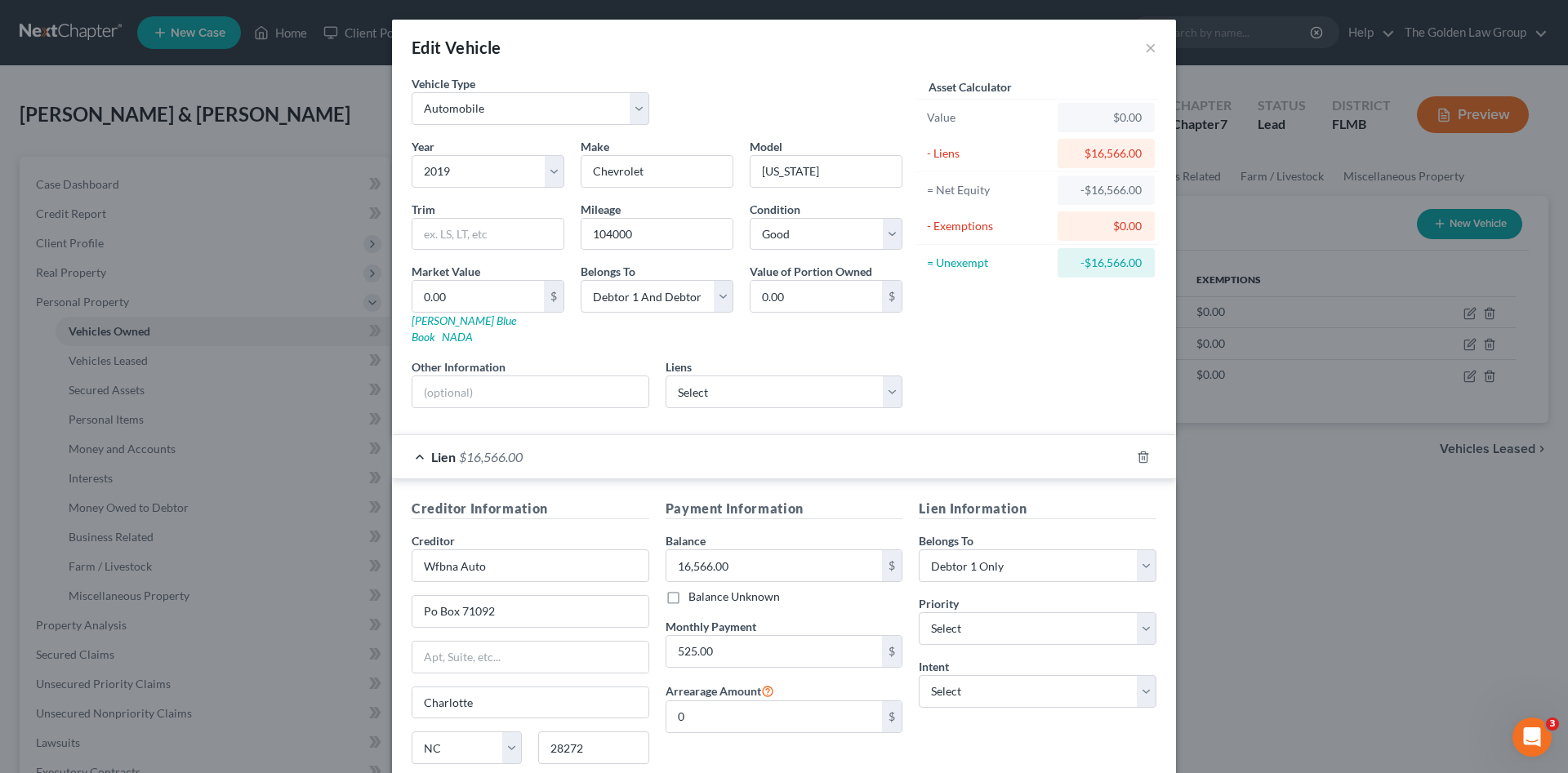
click at [1087, 374] on div "Asset Calculator Value $0.00 - Liens $16,566.00 = Net Equity -$16,566.00 - Exem…" at bounding box center [1037, 248] width 254 height 346
click at [1145, 50] on button "×" at bounding box center [1151, 47] width 11 height 19
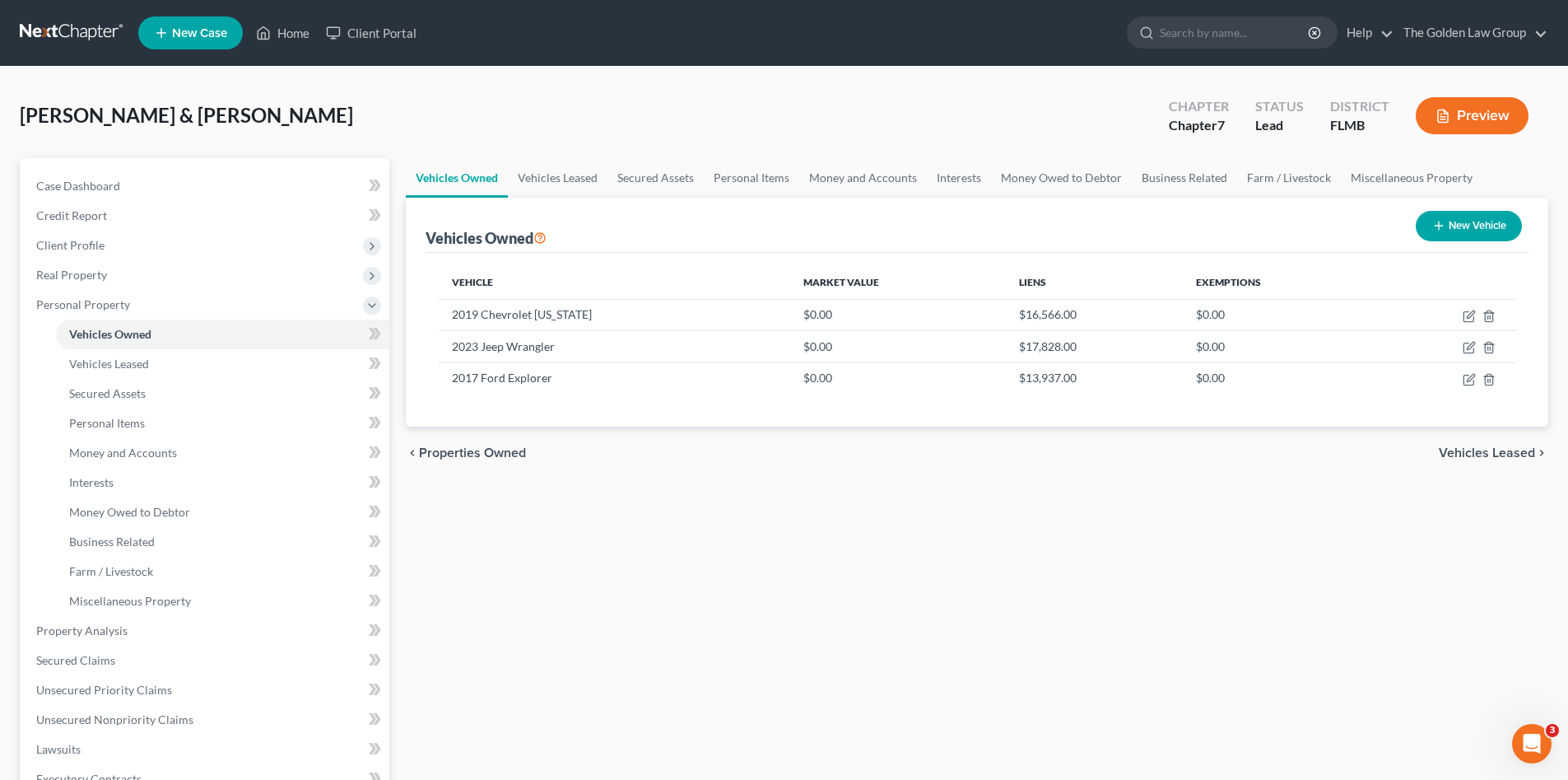
click at [742, 562] on div "Vehicles Owned Vehicles Leased Secured Assets Personal Items Money and Accounts…" at bounding box center [977, 634] width 1159 height 951
click at [746, 91] on div "Taylor, Brett & Mirhanda Upgraded Chapter Chapter 7 Status Lead District FLMB P…" at bounding box center [784, 121] width 1529 height 71
click at [1044, 548] on div "Vehicles Owned Vehicles Leased Secured Assets Personal Items Money and Accounts…" at bounding box center [977, 634] width 1159 height 951
drag, startPoint x: 1465, startPoint y: 318, endPoint x: 1316, endPoint y: 376, distance: 159.9
click at [1461, 323] on td at bounding box center [1446, 315] width 139 height 31
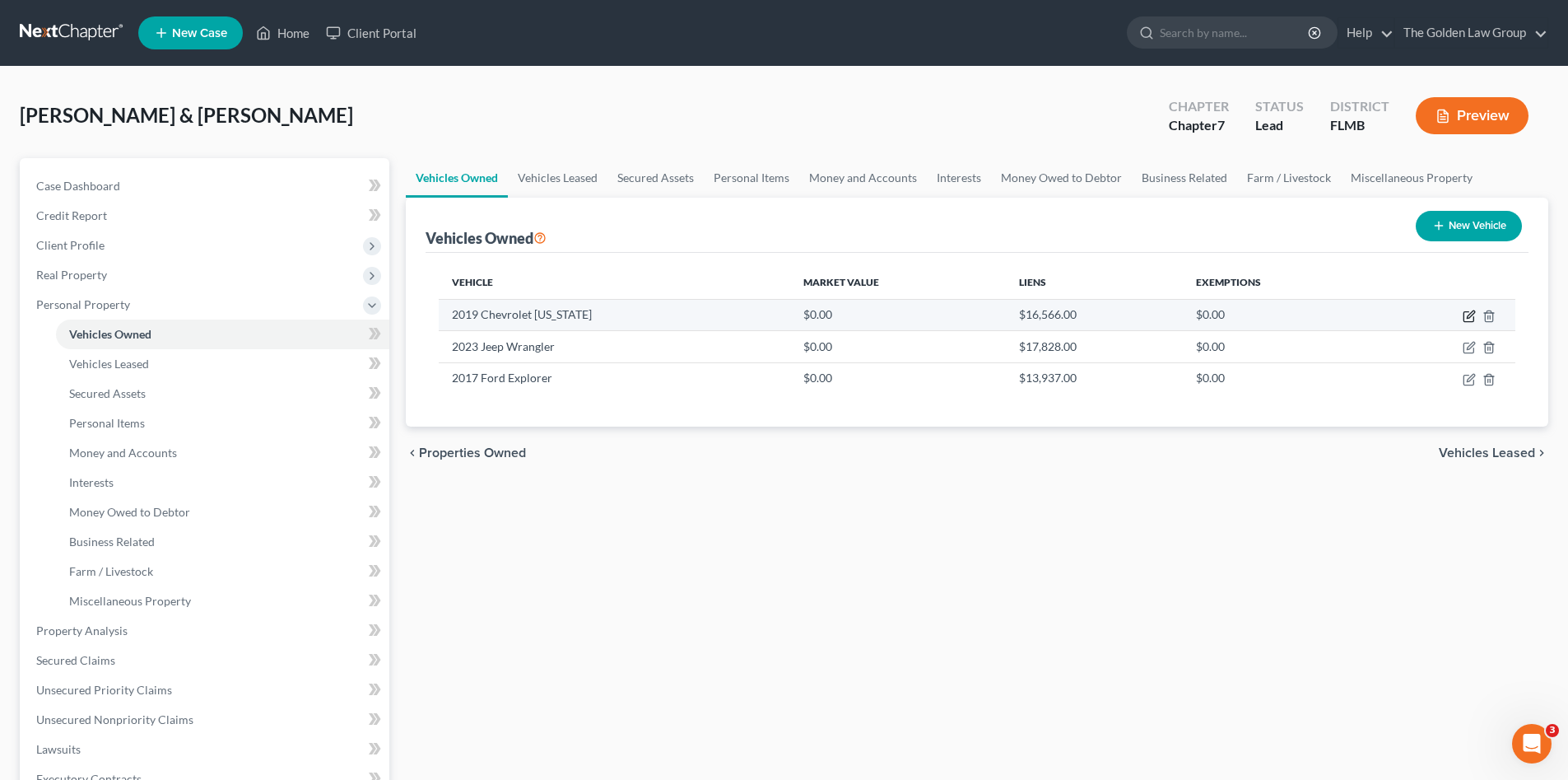
click at [1470, 314] on icon "button" at bounding box center [1471, 315] width 7 height 7
select select "0"
select select "7"
select select "2"
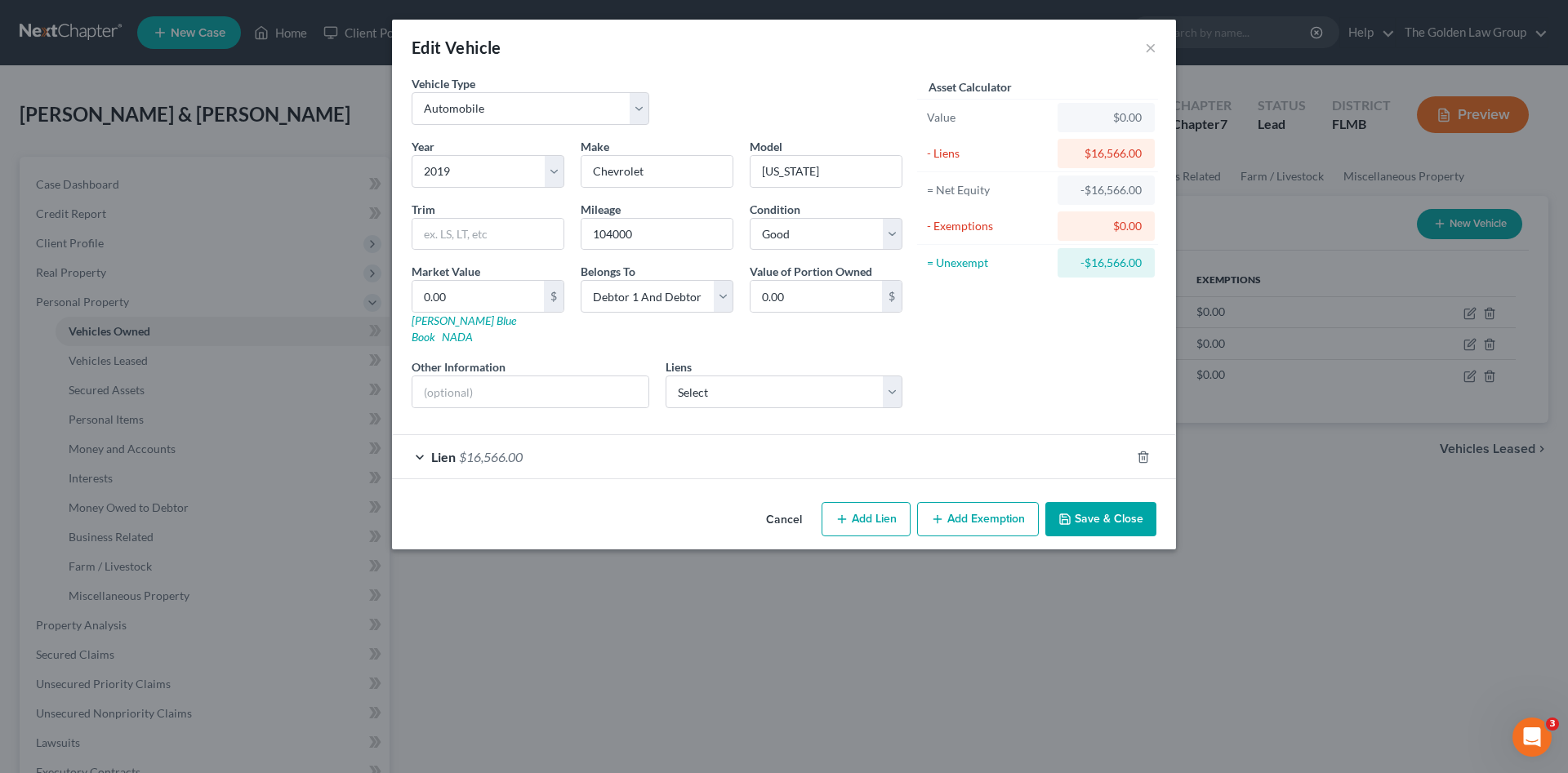
click at [778, 503] on button "Cancel" at bounding box center [784, 520] width 62 height 33
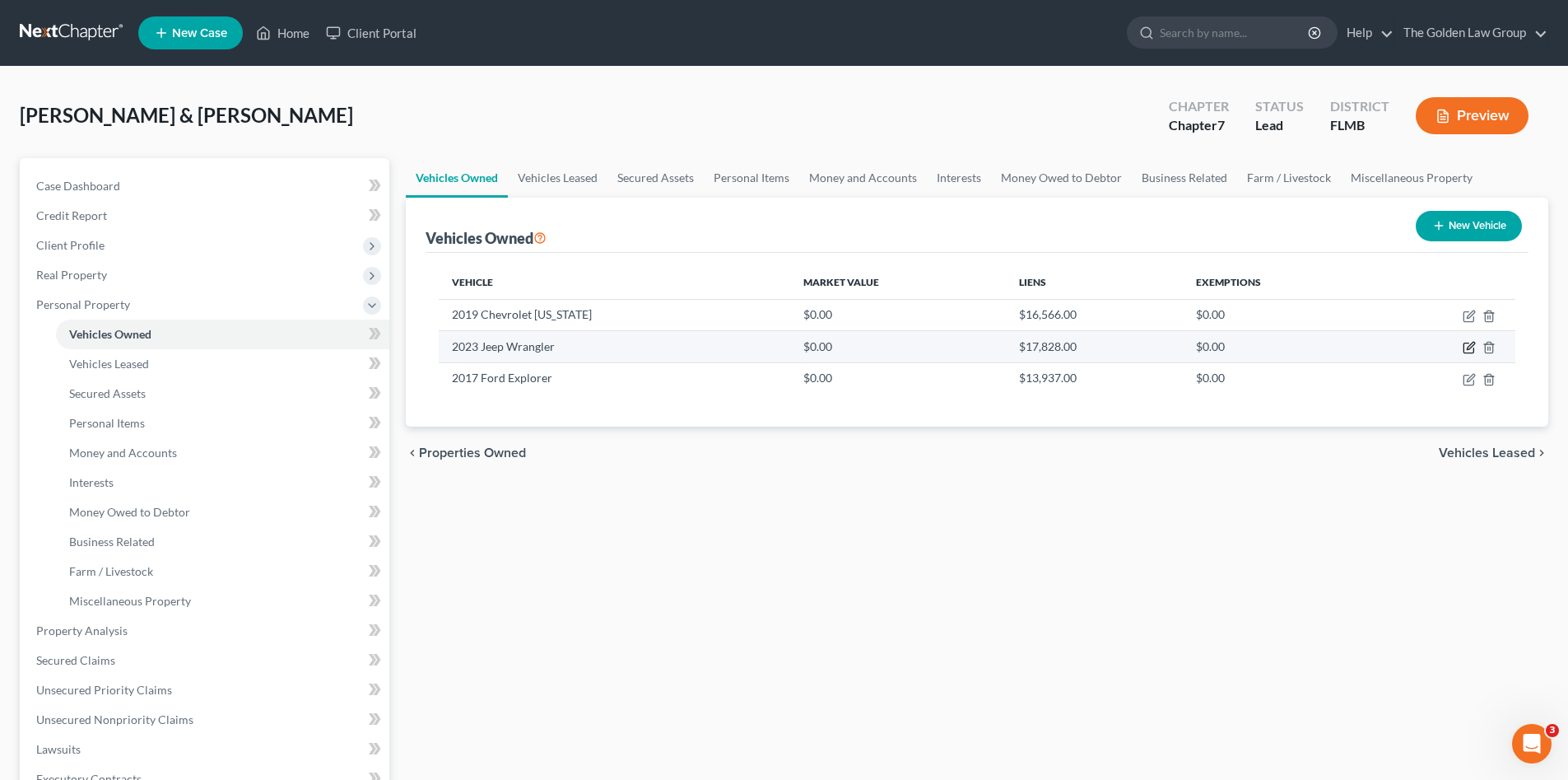
click at [1469, 347] on icon "button" at bounding box center [1471, 346] width 7 height 7
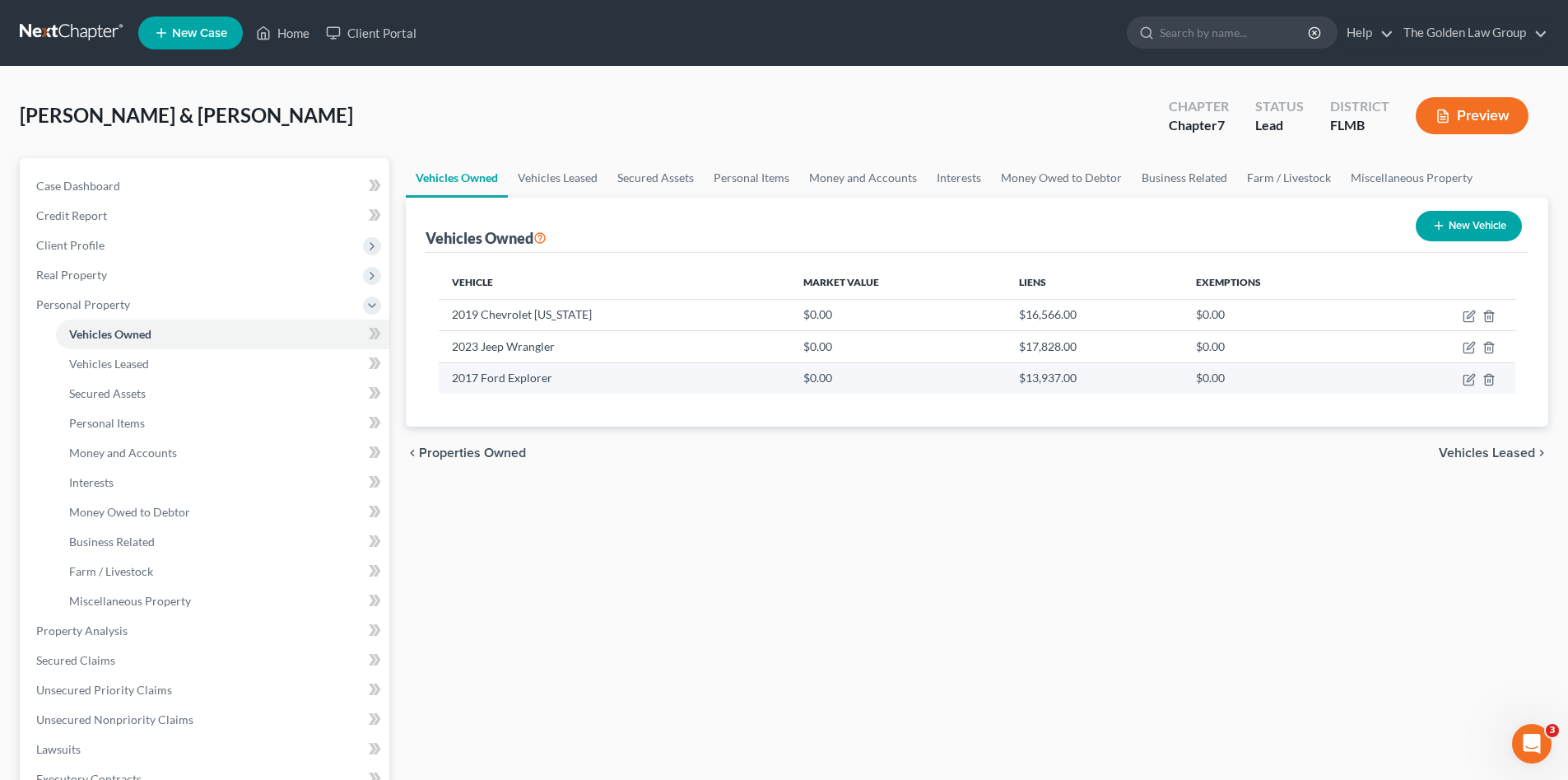
select select "0"
select select "3"
select select "2"
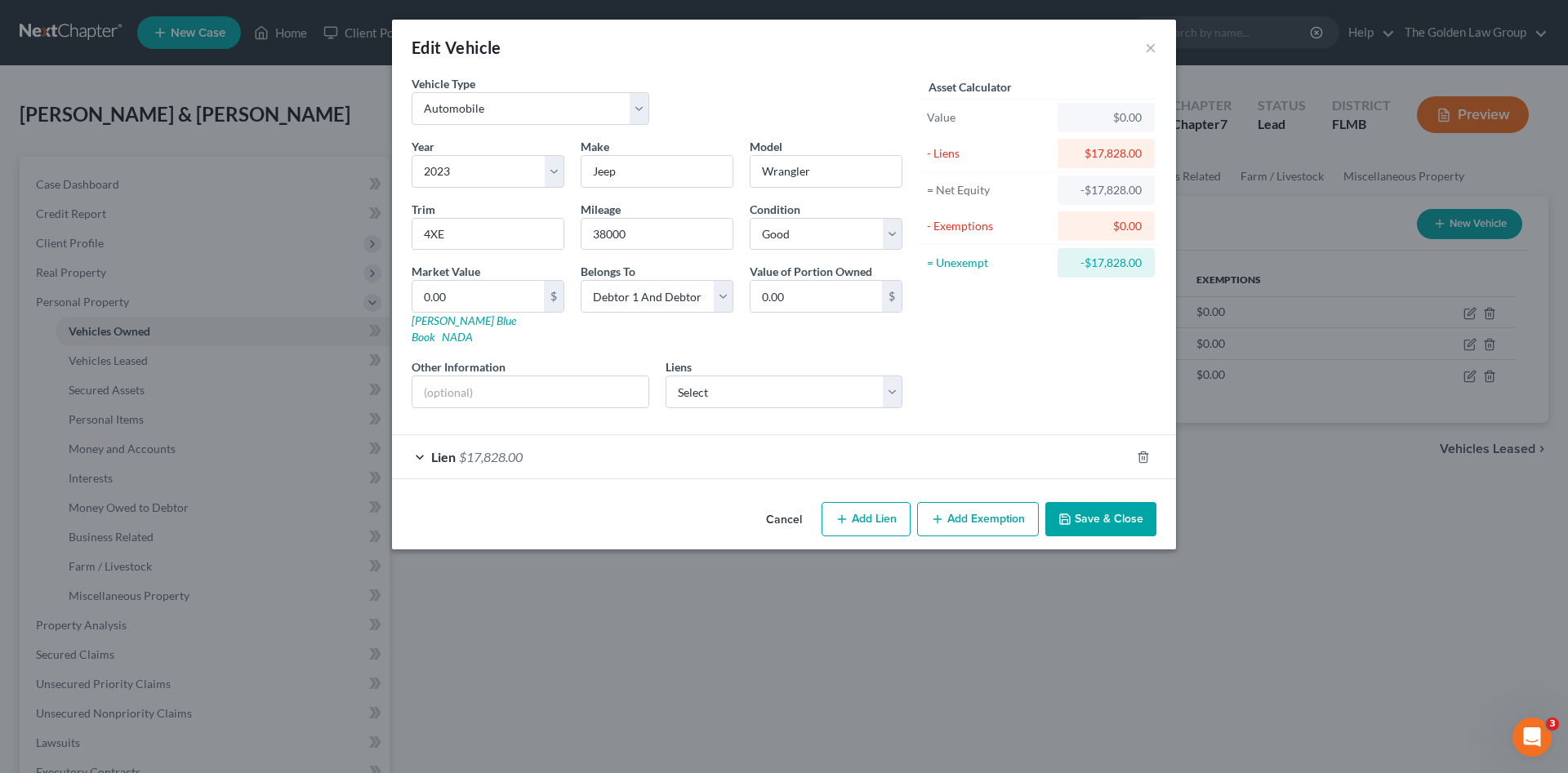
click at [596, 443] on div "Lien $17,828.00" at bounding box center [761, 456] width 738 height 43
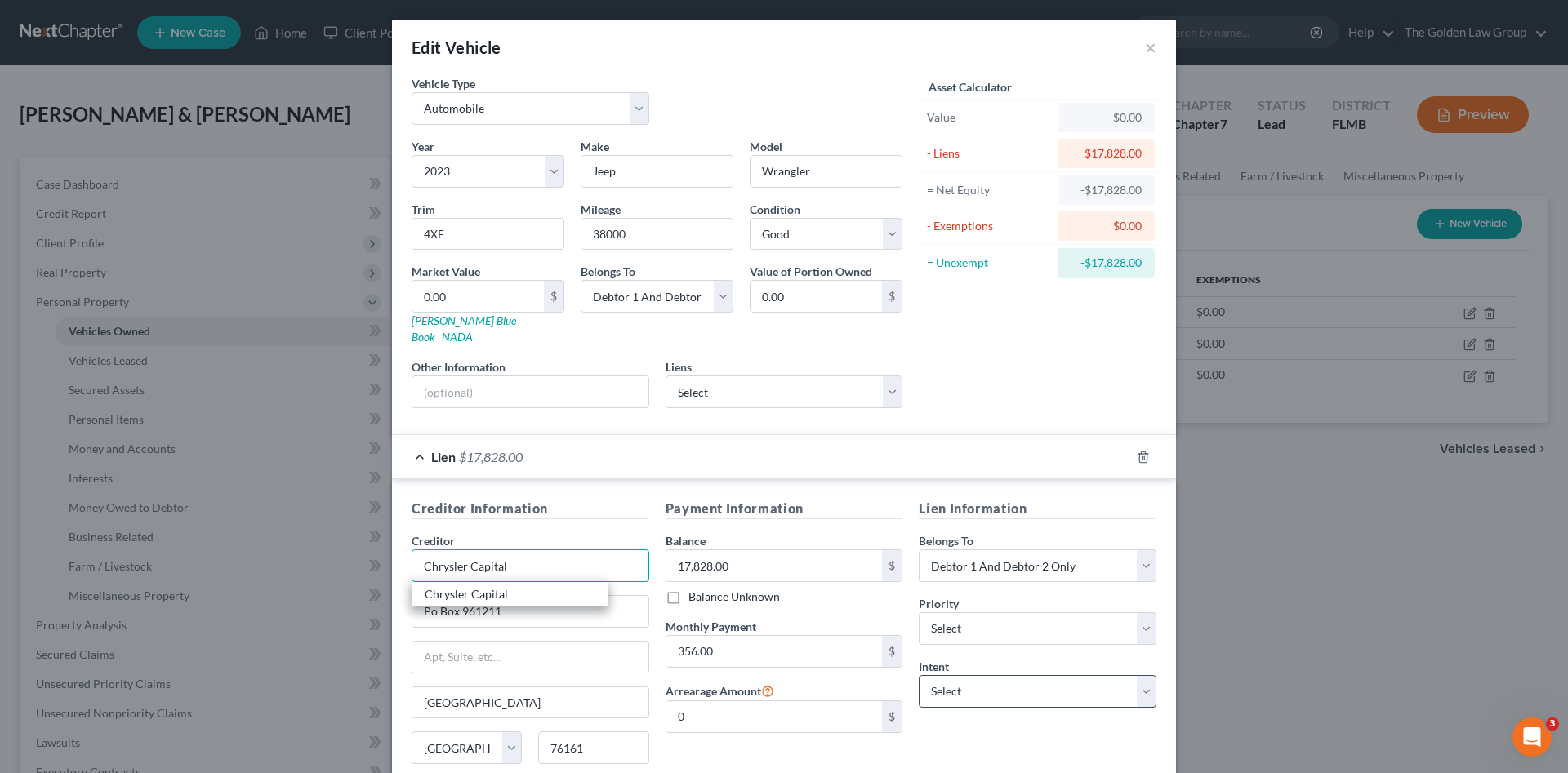
type input "Chrysler Capital"
click at [957, 675] on select "Select Surrender Redeem Reaffirm Avoid Other" at bounding box center [1037, 691] width 238 height 33
select select "2"
click at [918, 675] on select "Select Surrender Redeem Reaffirm Avoid Other" at bounding box center [1037, 691] width 238 height 33
drag, startPoint x: 970, startPoint y: 710, endPoint x: 938, endPoint y: 664, distance: 56.0
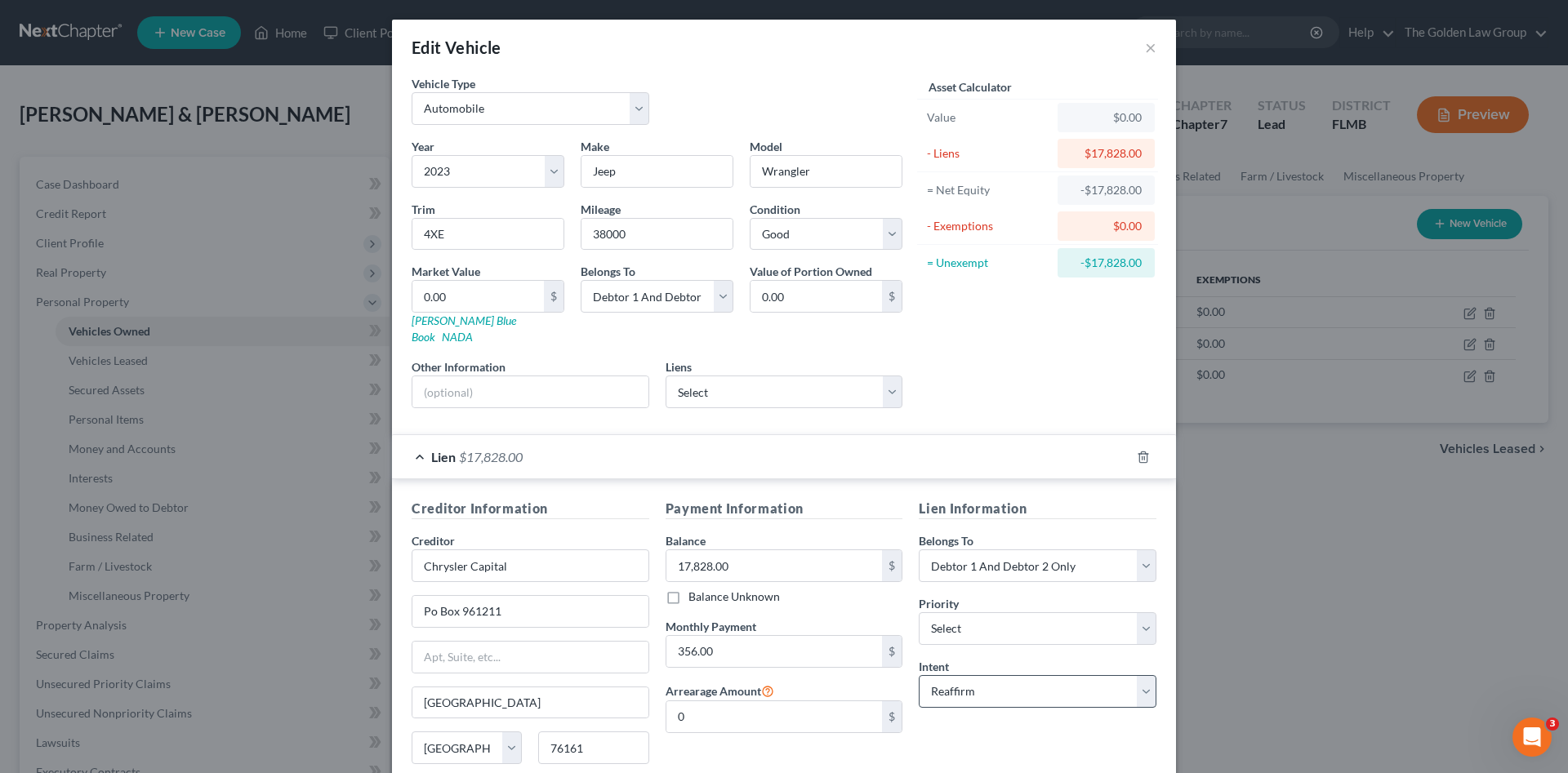
click at [970, 711] on div "Lien Information Belongs To * Select Debtor 1 Only Debtor 2 Only Debtor 1 And D…" at bounding box center [1037, 653] width 254 height 308
click at [1064, 377] on div "Asset Calculator Value $0.00 - Liens $17,828.00 = Net Equity -$17,828.00 - Exem…" at bounding box center [1037, 248] width 254 height 346
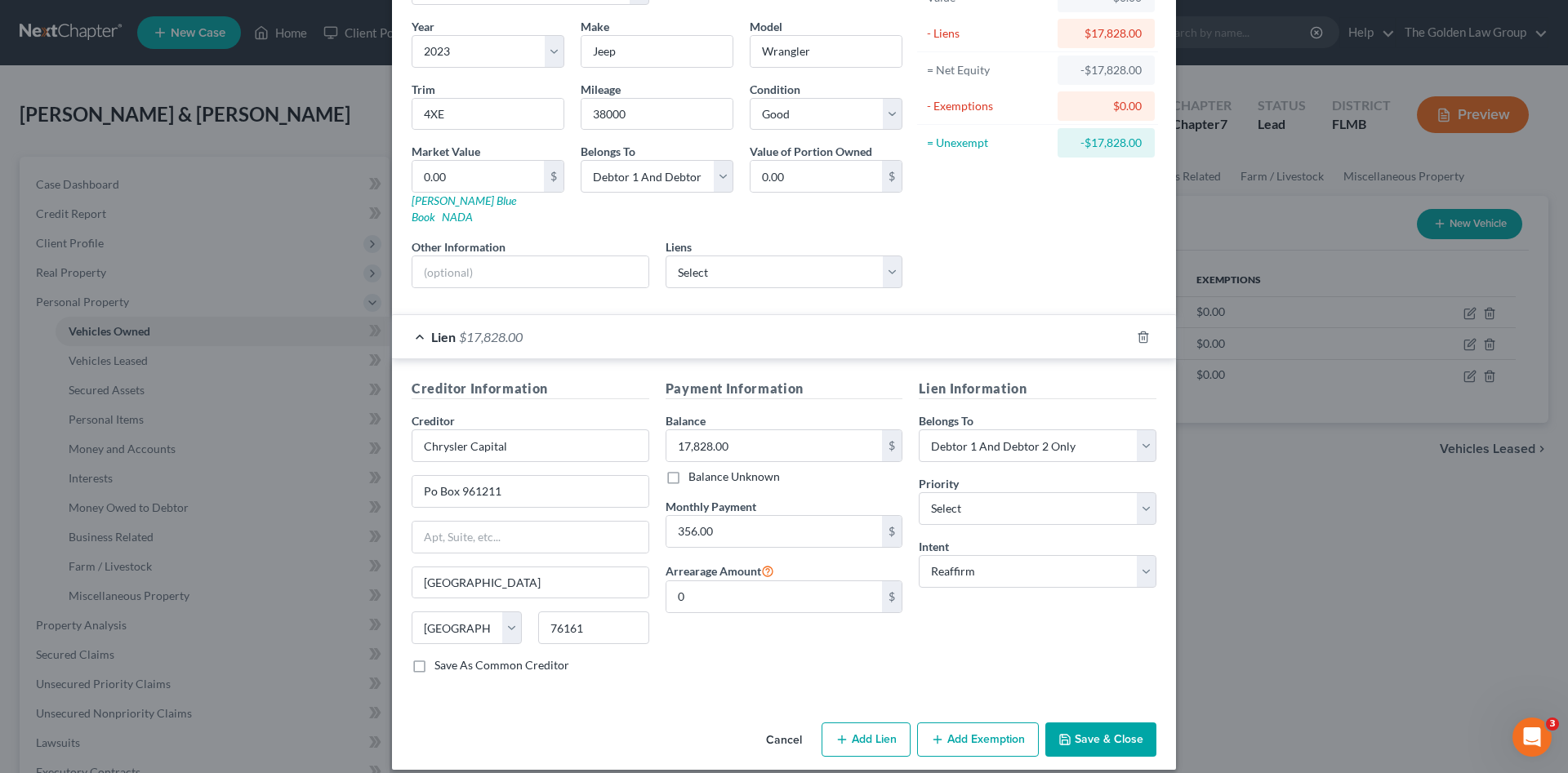
click at [1111, 734] on button "Save & Close" at bounding box center [1100, 739] width 111 height 34
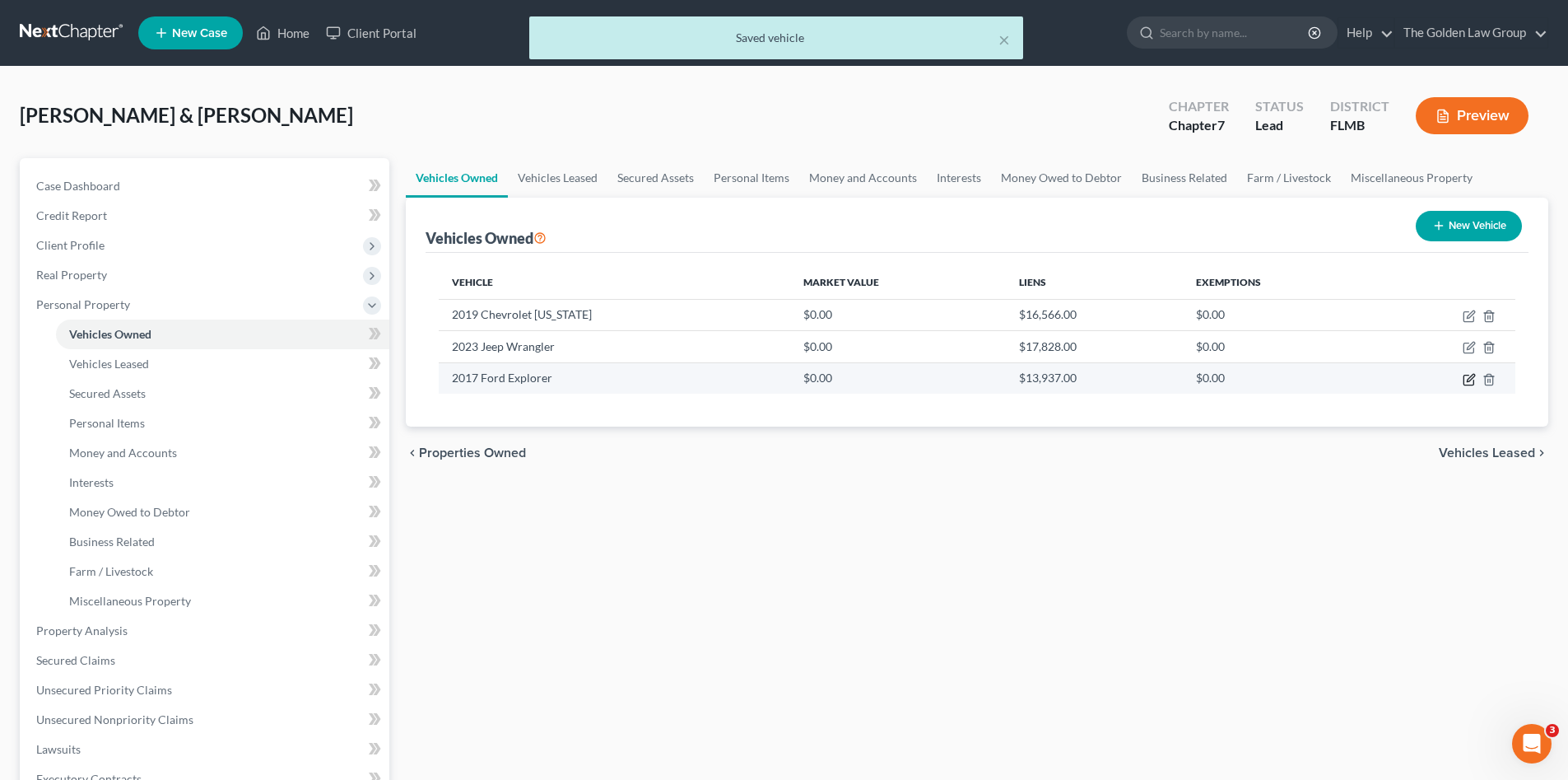
drag, startPoint x: 1463, startPoint y: 382, endPoint x: 1375, endPoint y: 374, distance: 88.4
click at [1463, 383] on icon "button" at bounding box center [1469, 379] width 13 height 13
select select "0"
select select "9"
select select "2"
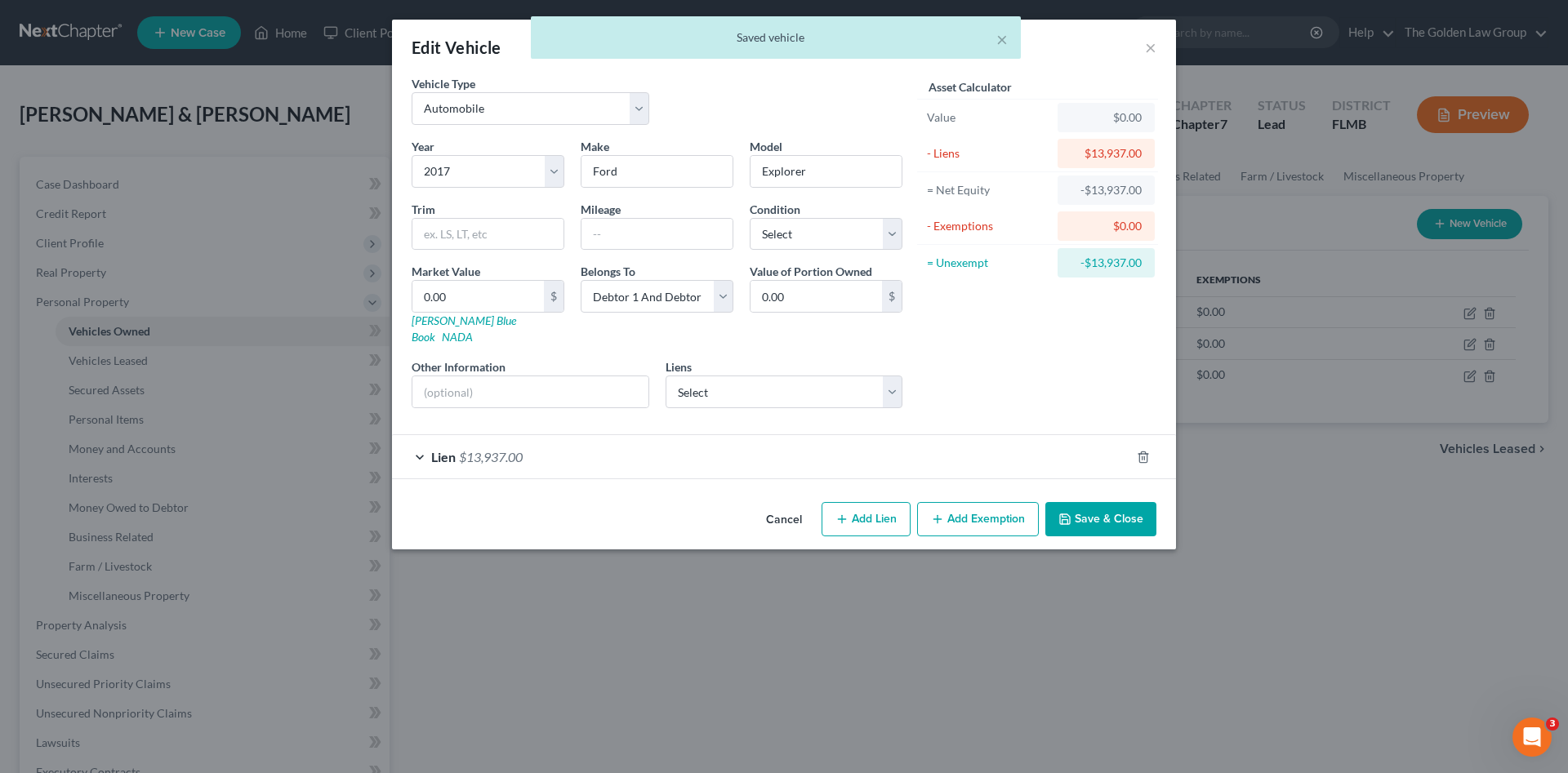
click at [617, 438] on div "Lien $13,937.00" at bounding box center [761, 456] width 738 height 43
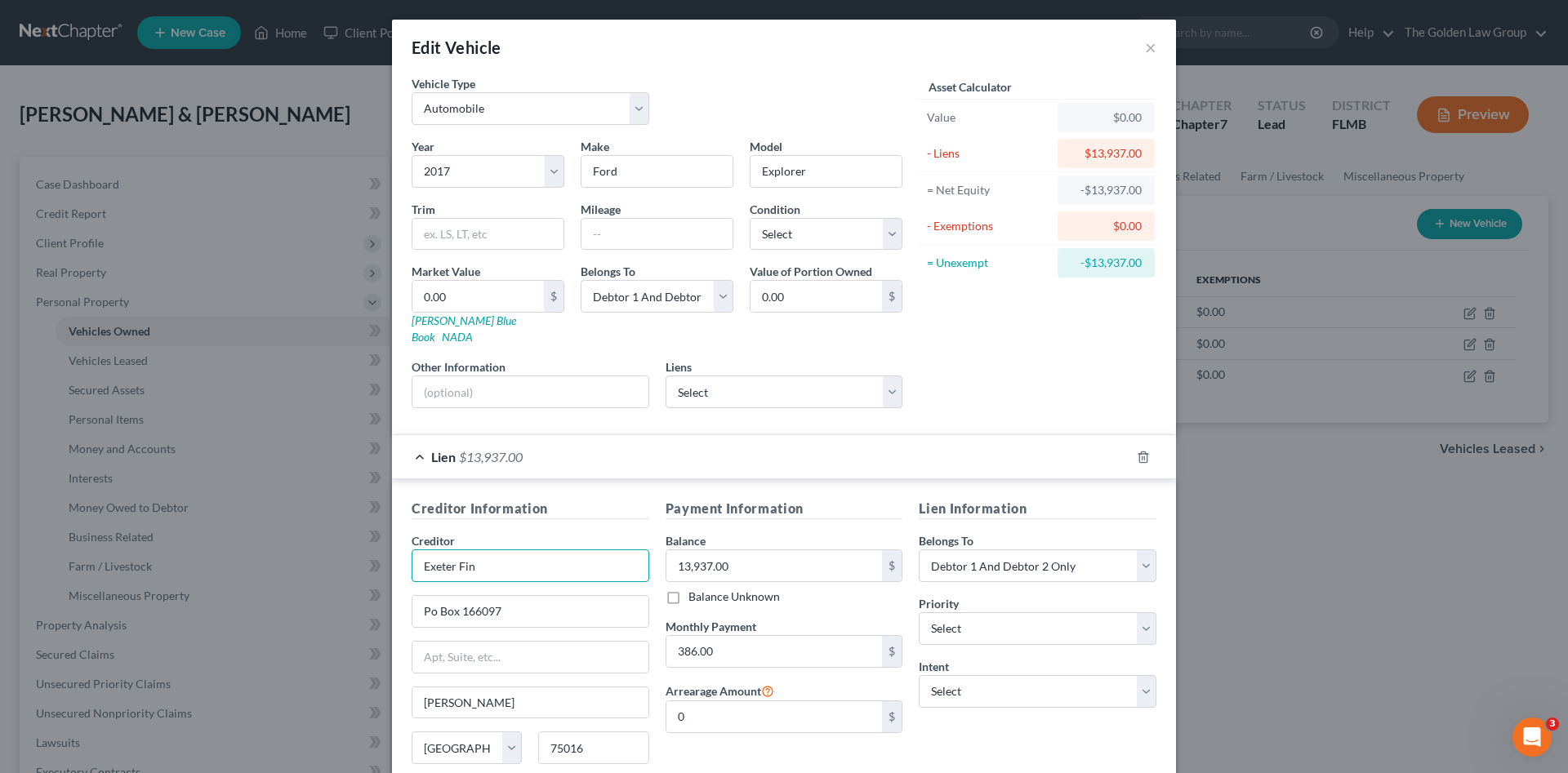
click at [558, 549] on input "Exeter Fin" at bounding box center [530, 566] width 238 height 33
type input "Exeter Finance"
click at [630, 231] on input "text" at bounding box center [657, 234] width 151 height 31
type input "110000"
click at [852, 226] on select "Select Excellent Very Good Good Fair Poor" at bounding box center [826, 235] width 152 height 33
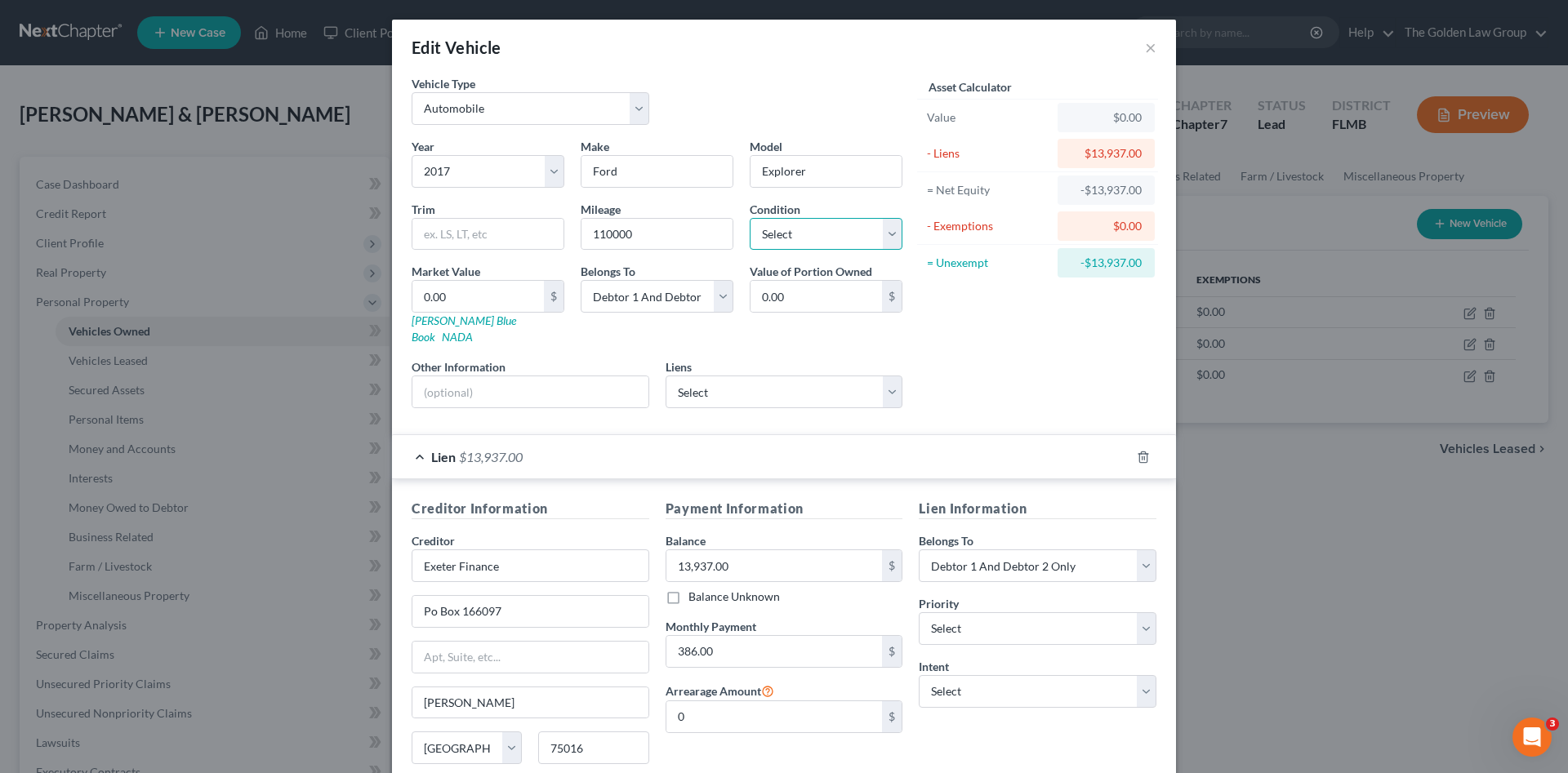
select select "3"
click at [750, 218] on select "Select Excellent Very Good Good Fair Poor" at bounding box center [826, 235] width 152 height 33
drag, startPoint x: 978, startPoint y: 344, endPoint x: 591, endPoint y: 367, distance: 387.7
click at [978, 344] on div "Asset Calculator Value $0.00 - Liens $13,937.00 = Net Equity -$13,937.00 - Exem…" at bounding box center [1037, 248] width 254 height 346
click at [590, 376] on input "text" at bounding box center [529, 392] width 236 height 31
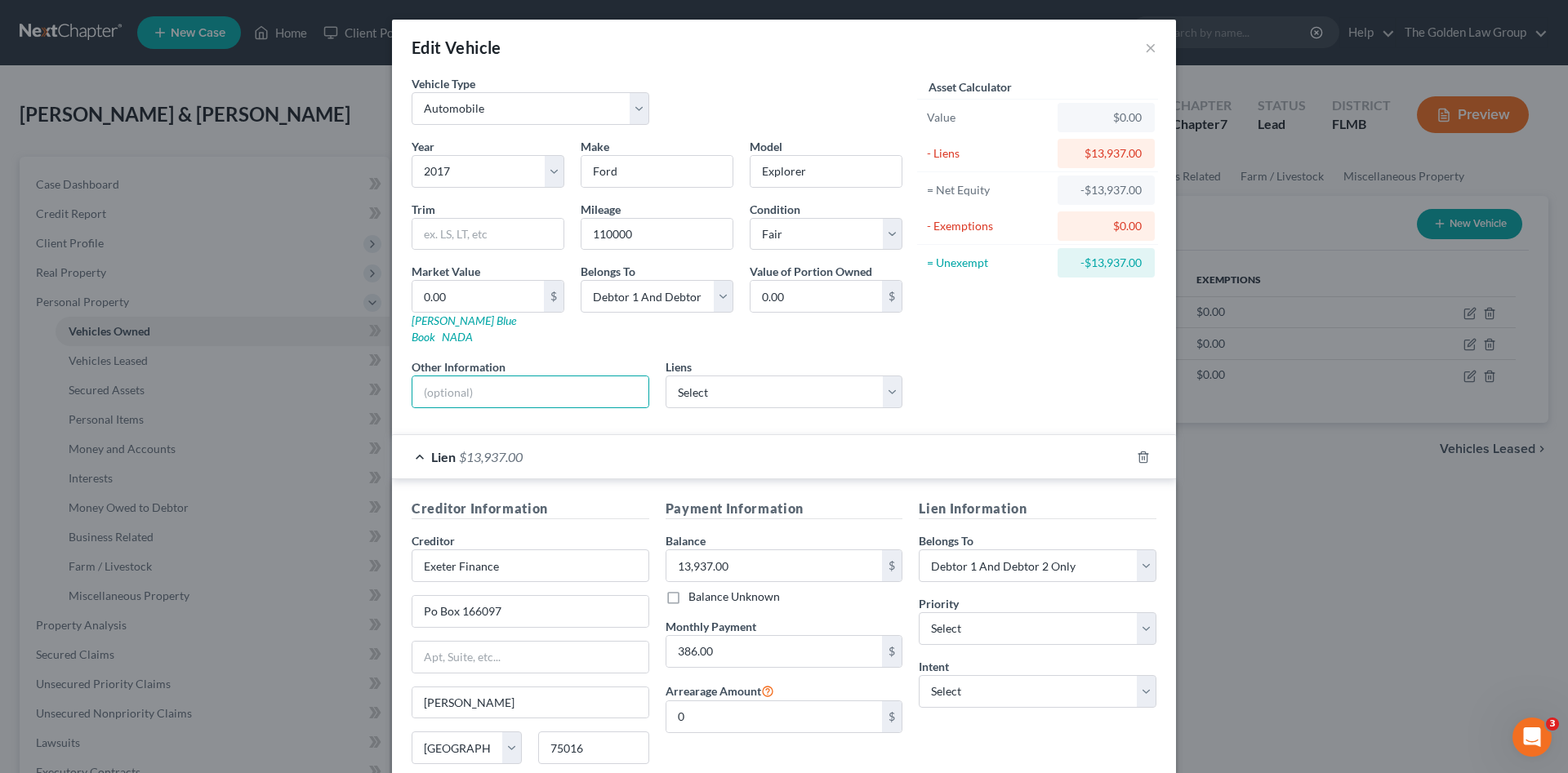
click at [938, 377] on div "Asset Calculator Value $0.00 - Liens $13,937.00 = Net Equity -$13,937.00 - Exem…" at bounding box center [1037, 248] width 254 height 346
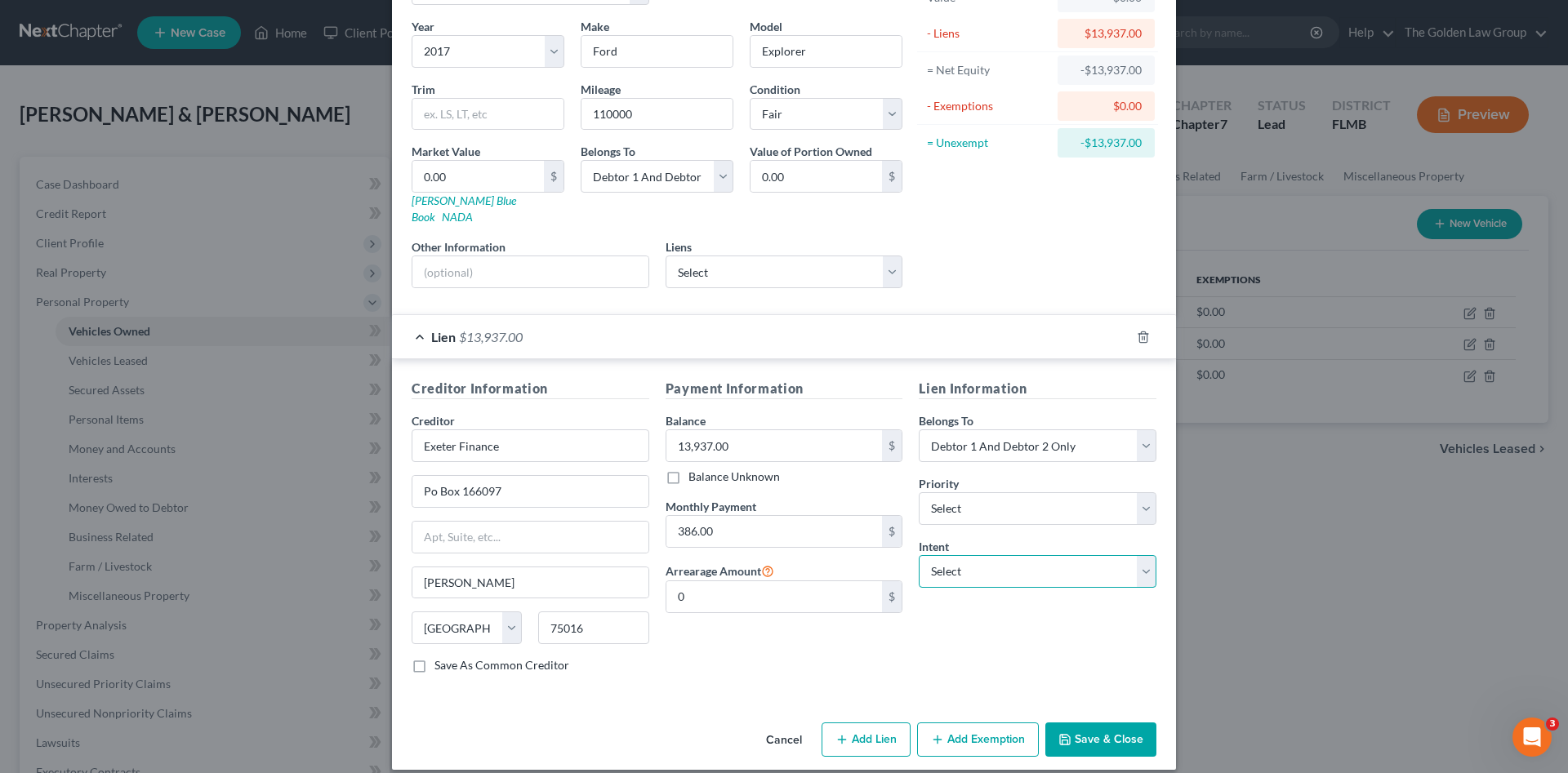
click at [971, 555] on select "Select Surrender Redeem Reaffirm Avoid Other" at bounding box center [1037, 571] width 238 height 33
select select "2"
click at [918, 555] on select "Select Surrender Redeem Reaffirm Avoid Other" at bounding box center [1037, 571] width 238 height 33
click at [987, 627] on div "Lien Information Belongs To * Select Debtor 1 Only Debtor 2 Only Debtor 1 And D…" at bounding box center [1037, 533] width 254 height 308
click at [992, 648] on div "Lien Information Belongs To * Select Debtor 1 Only Debtor 2 Only Debtor 1 And D…" at bounding box center [1037, 533] width 254 height 308
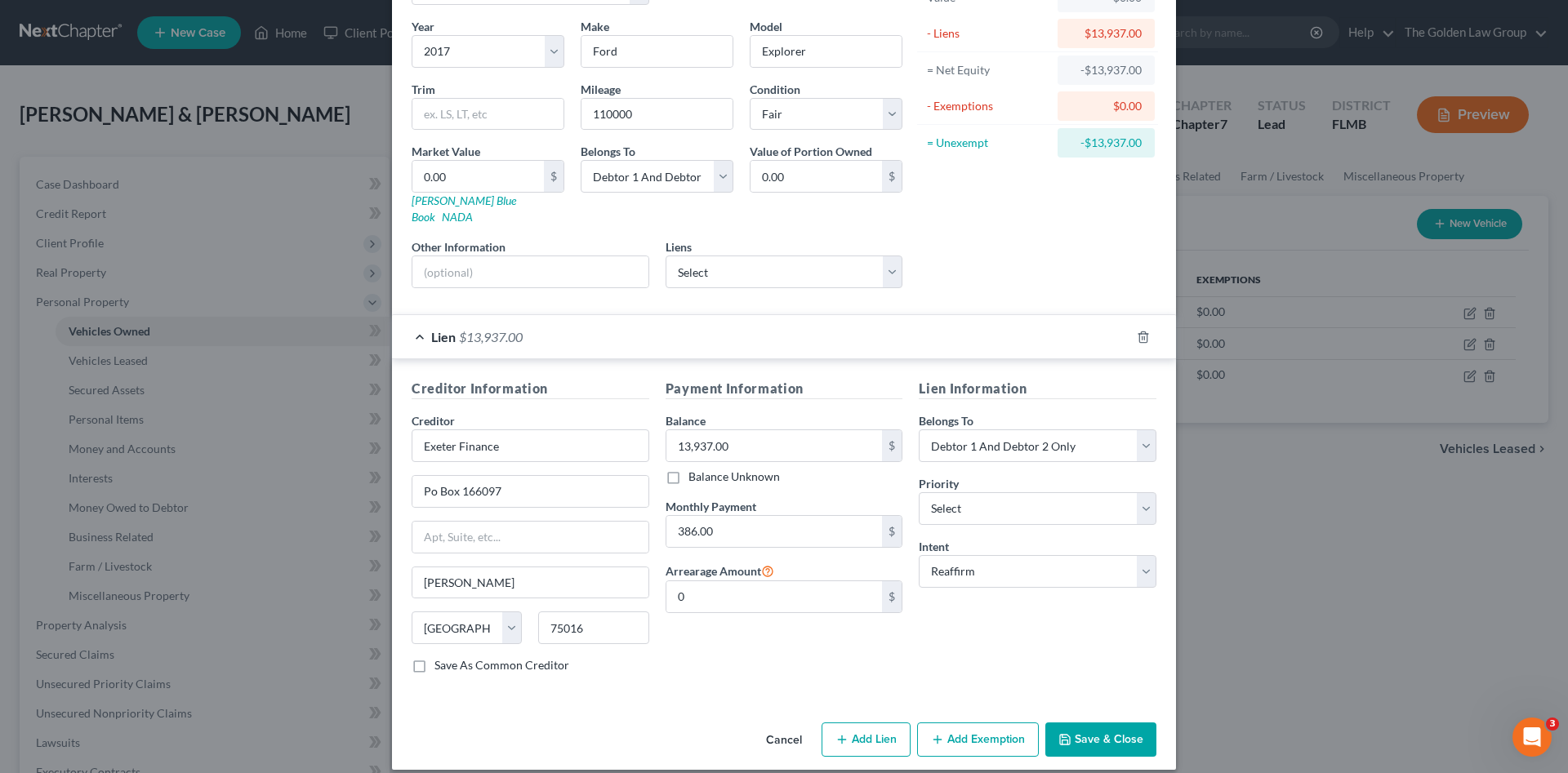
click at [1117, 724] on button "Save & Close" at bounding box center [1100, 739] width 111 height 34
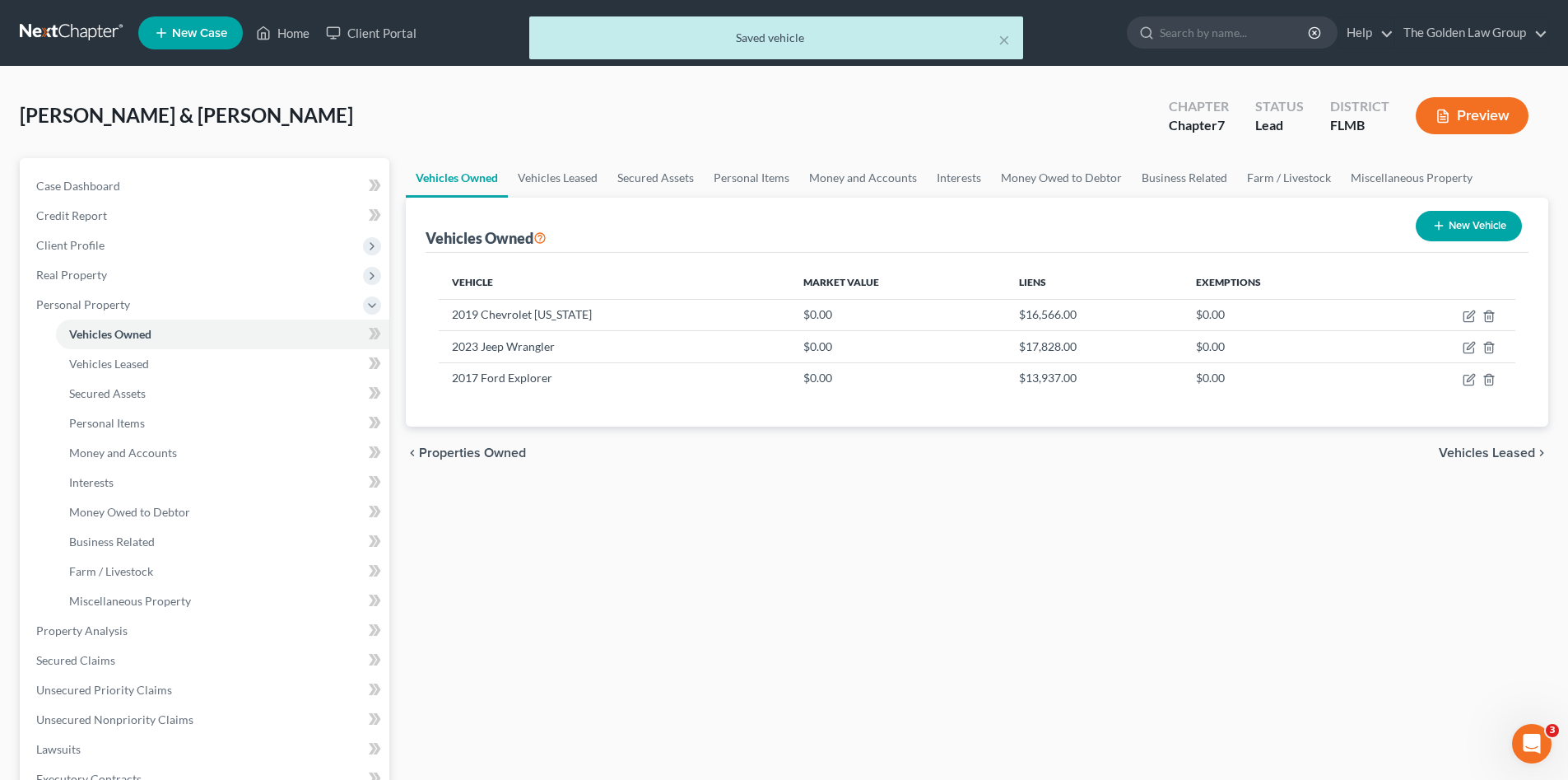
click at [1154, 632] on div "Vehicles Owned Vehicles Leased Secured Assets Personal Items Money and Accounts…" at bounding box center [977, 634] width 1159 height 951
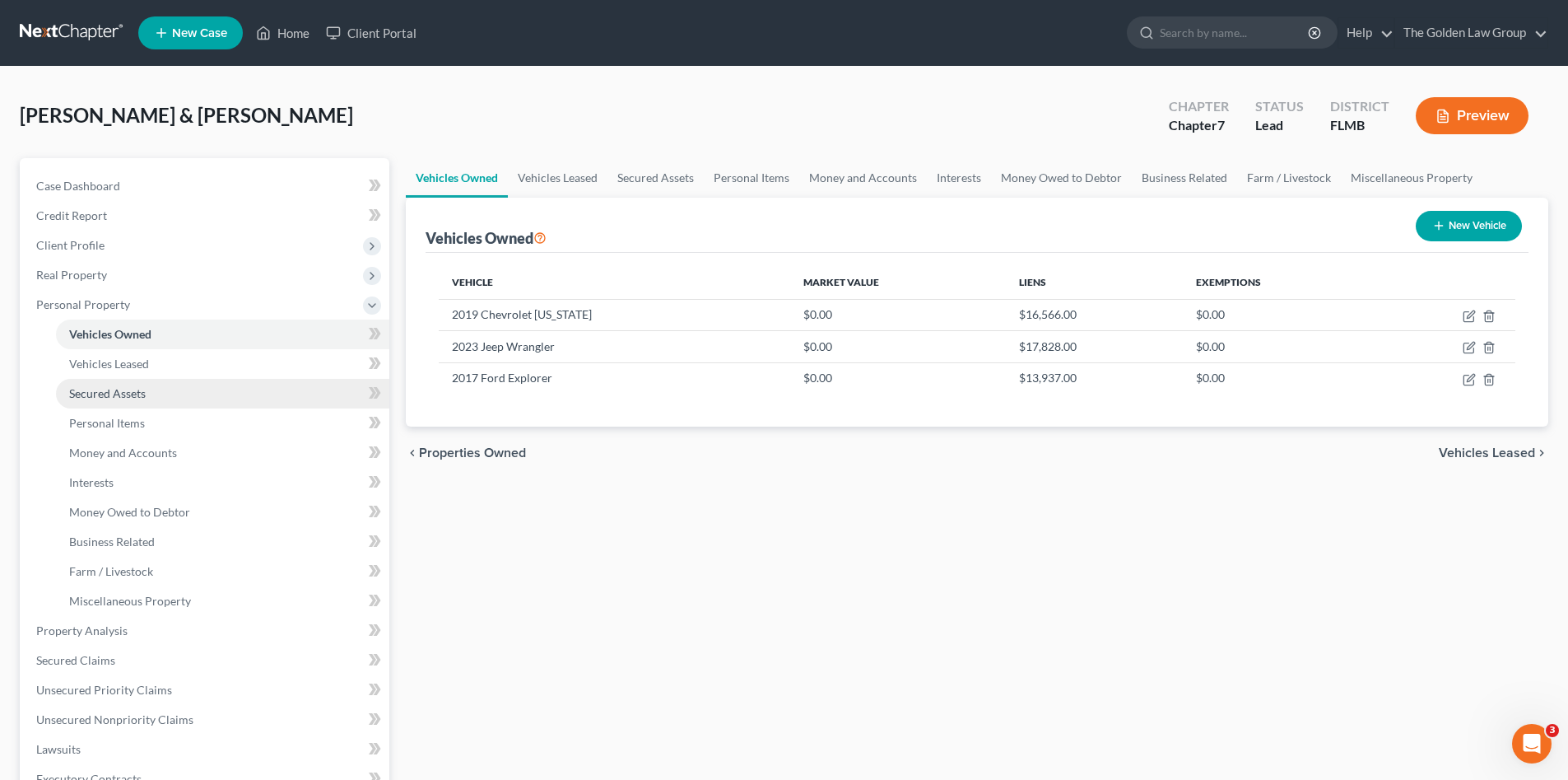
click at [155, 385] on link "Secured Assets" at bounding box center [223, 393] width 333 height 30
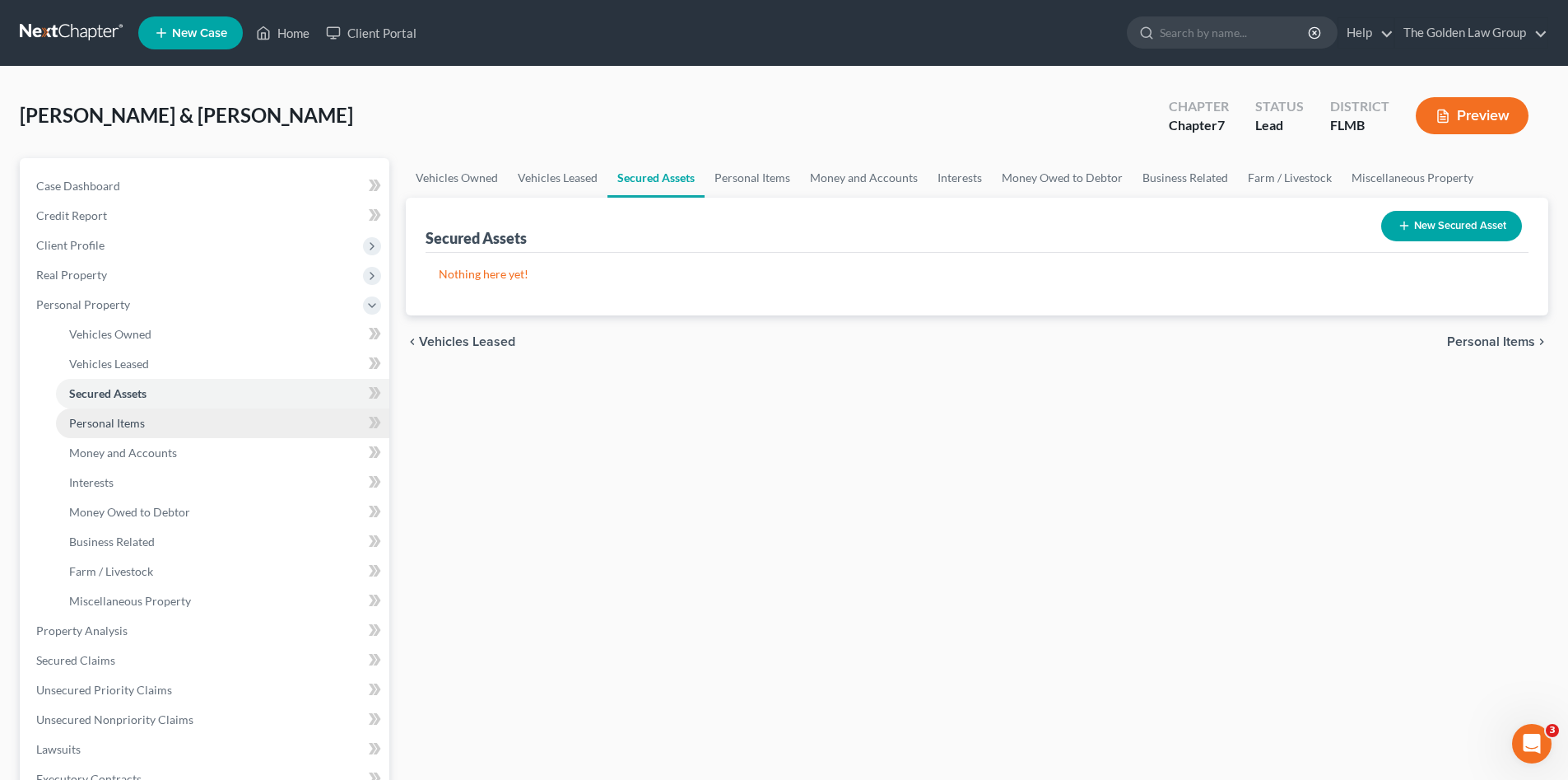
click at [153, 414] on link "Personal Items" at bounding box center [223, 423] width 333 height 30
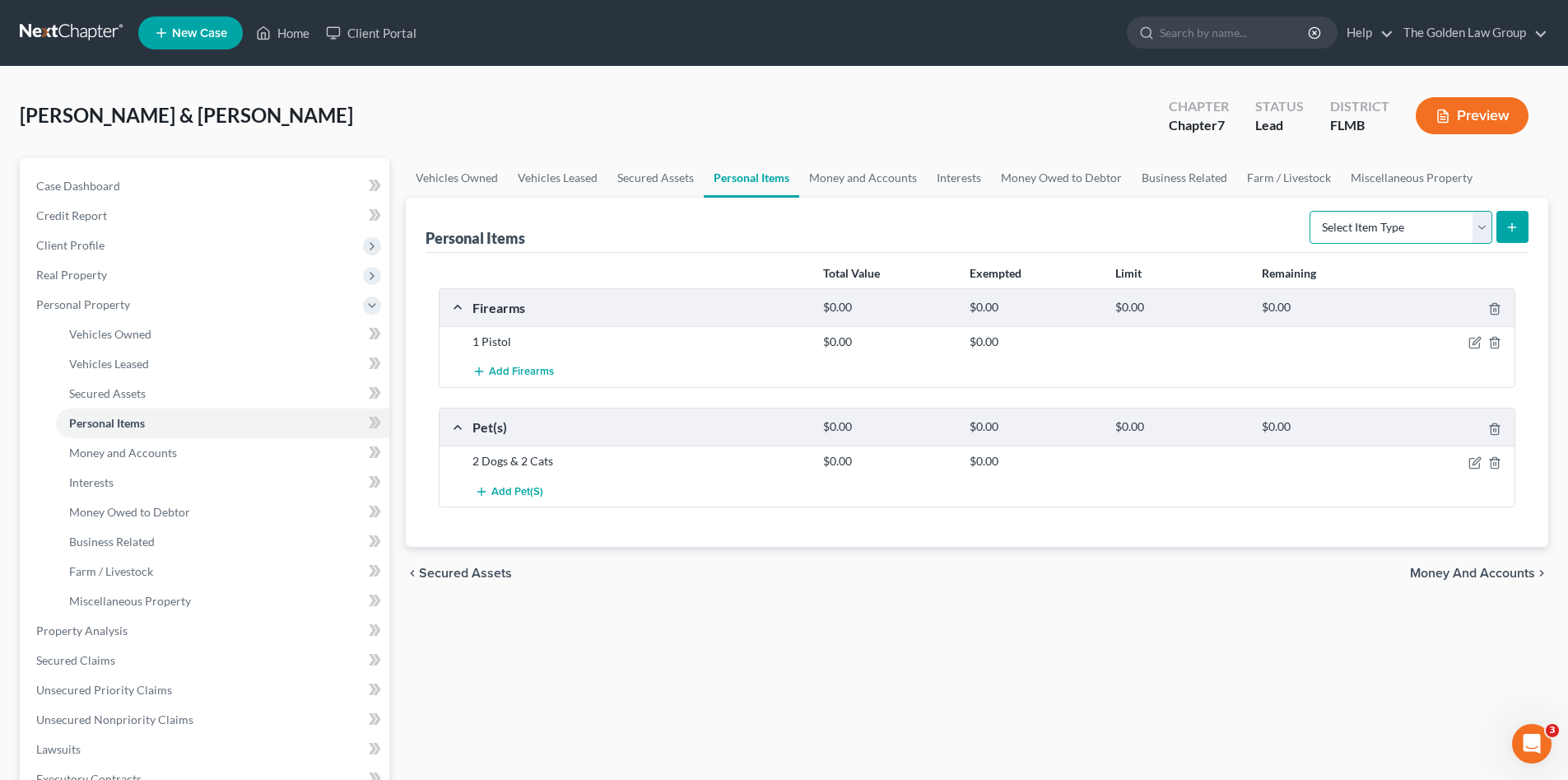
click at [1376, 223] on select "Select Item Type Clothing Collectibles Of Value Electronics Firearms Household …" at bounding box center [1401, 228] width 183 height 33
select select "clothing"
click at [1312, 211] on select "Select Item Type Clothing Collectibles Of Value Electronics Firearms Household …" at bounding box center [1401, 228] width 183 height 33
click at [1517, 226] on icon "submit" at bounding box center [1512, 227] width 13 height 13
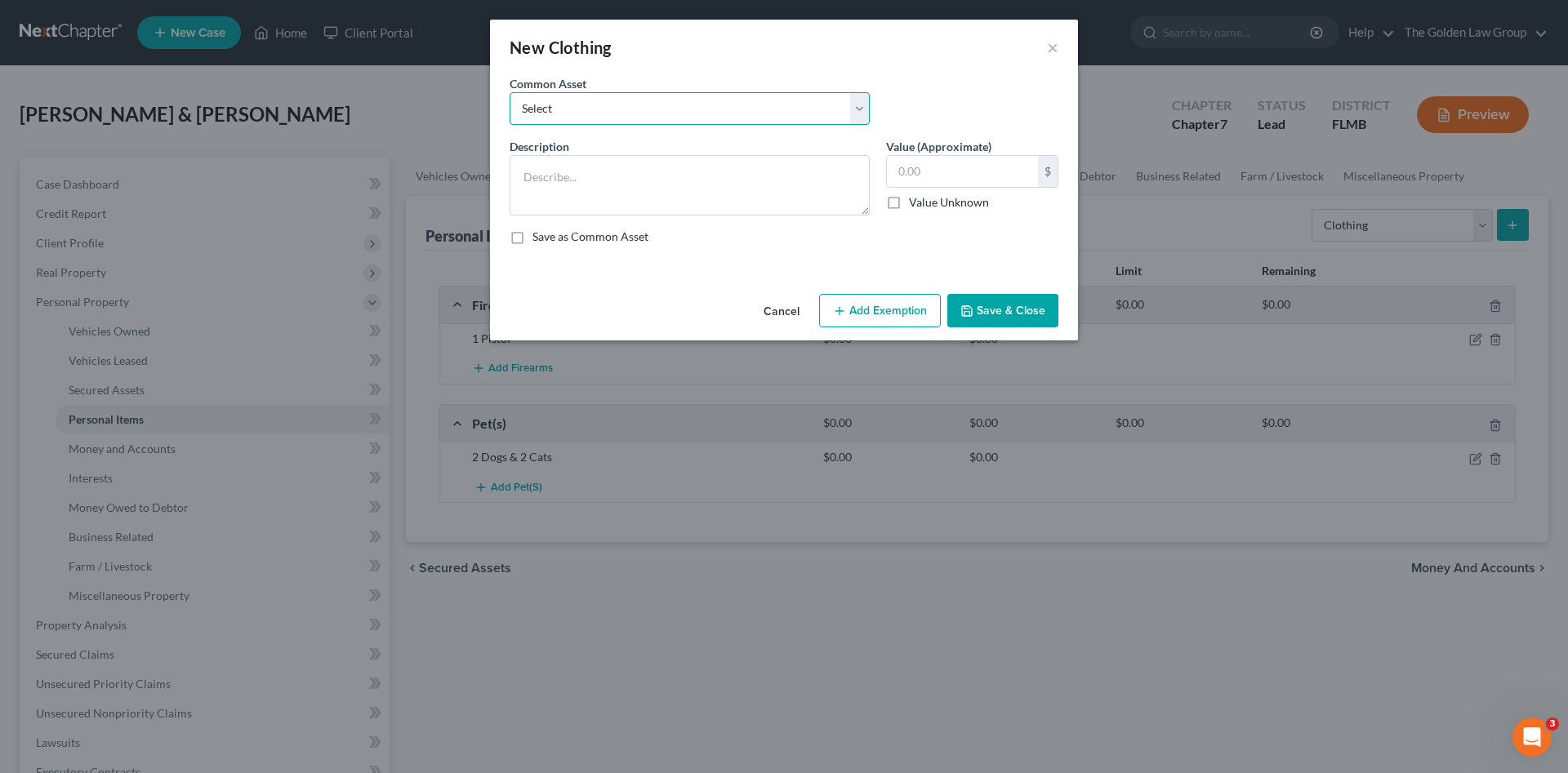
click at [784, 117] on select "Select Debtor's Clothes Joint-Debtor's clothing Debtor's Clothes" at bounding box center [689, 109] width 360 height 33
select select "0"
click at [509, 93] on select "Select Debtor's Clothes Joint-Debtor's clothing Debtor's Clothes" at bounding box center [689, 109] width 360 height 33
type textarea "Debtor's Clothes"
type input "100.00"
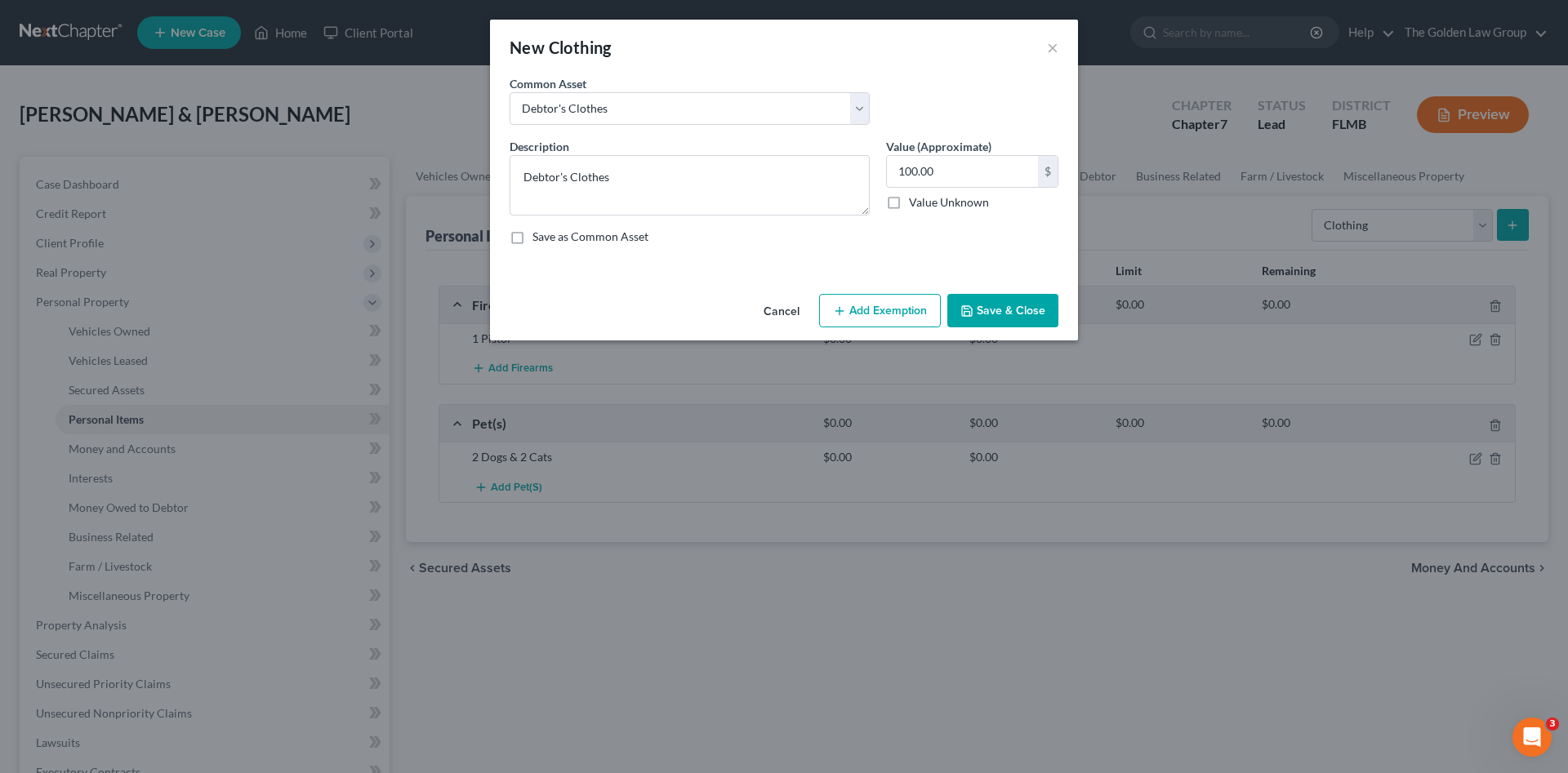
drag, startPoint x: 1004, startPoint y: 311, endPoint x: 1256, endPoint y: 262, distance: 256.7
click at [1005, 311] on button "Save & Close" at bounding box center [1002, 310] width 111 height 34
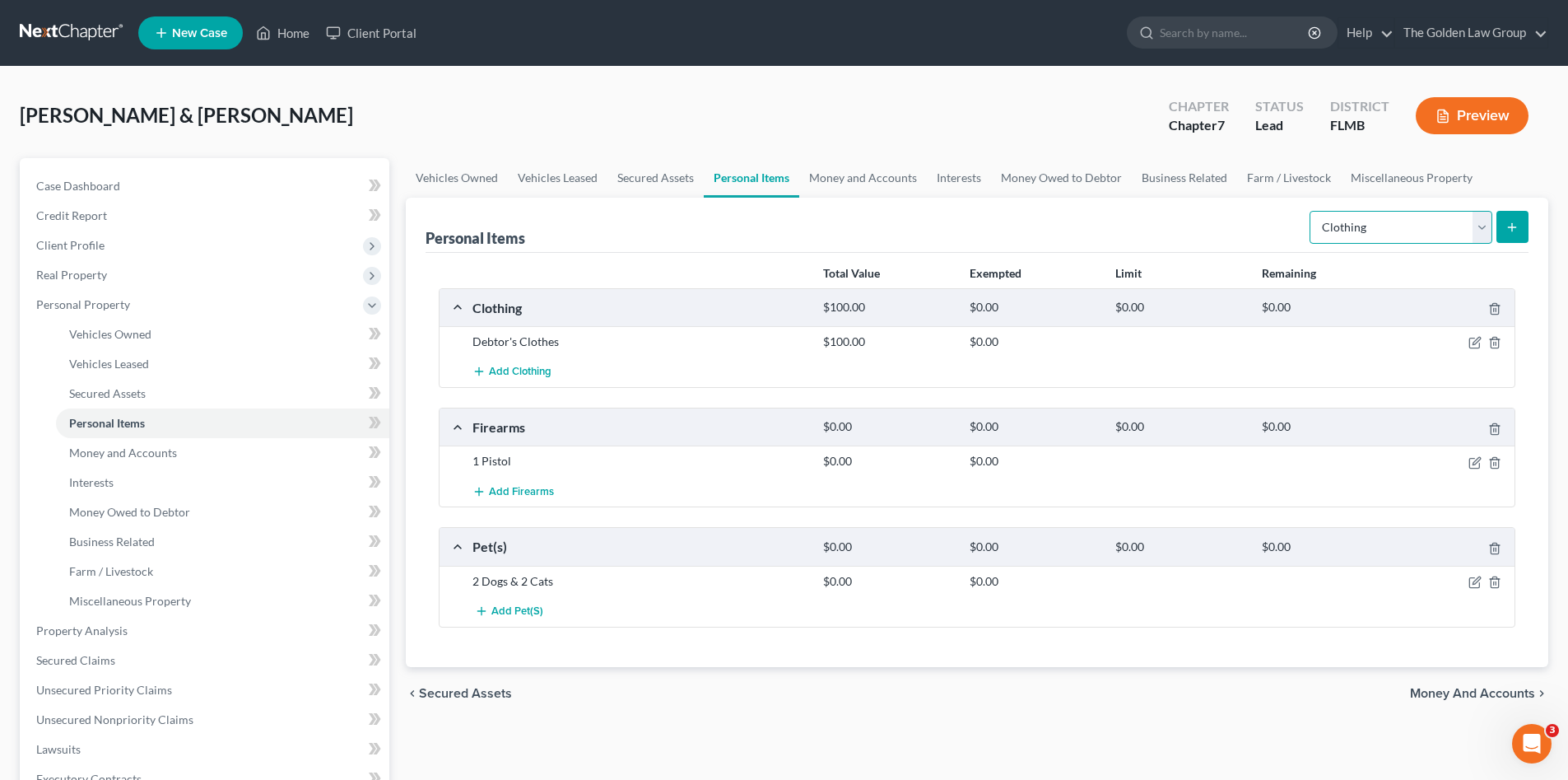
click at [1446, 217] on select "Select Item Type Clothing Collectibles Of Value Electronics Firearms Household …" at bounding box center [1401, 228] width 183 height 33
click at [1312, 211] on select "Select Item Type Clothing Collectibles Of Value Electronics Firearms Household …" at bounding box center [1401, 228] width 183 height 33
click at [1510, 230] on icon "submit" at bounding box center [1512, 227] width 13 height 13
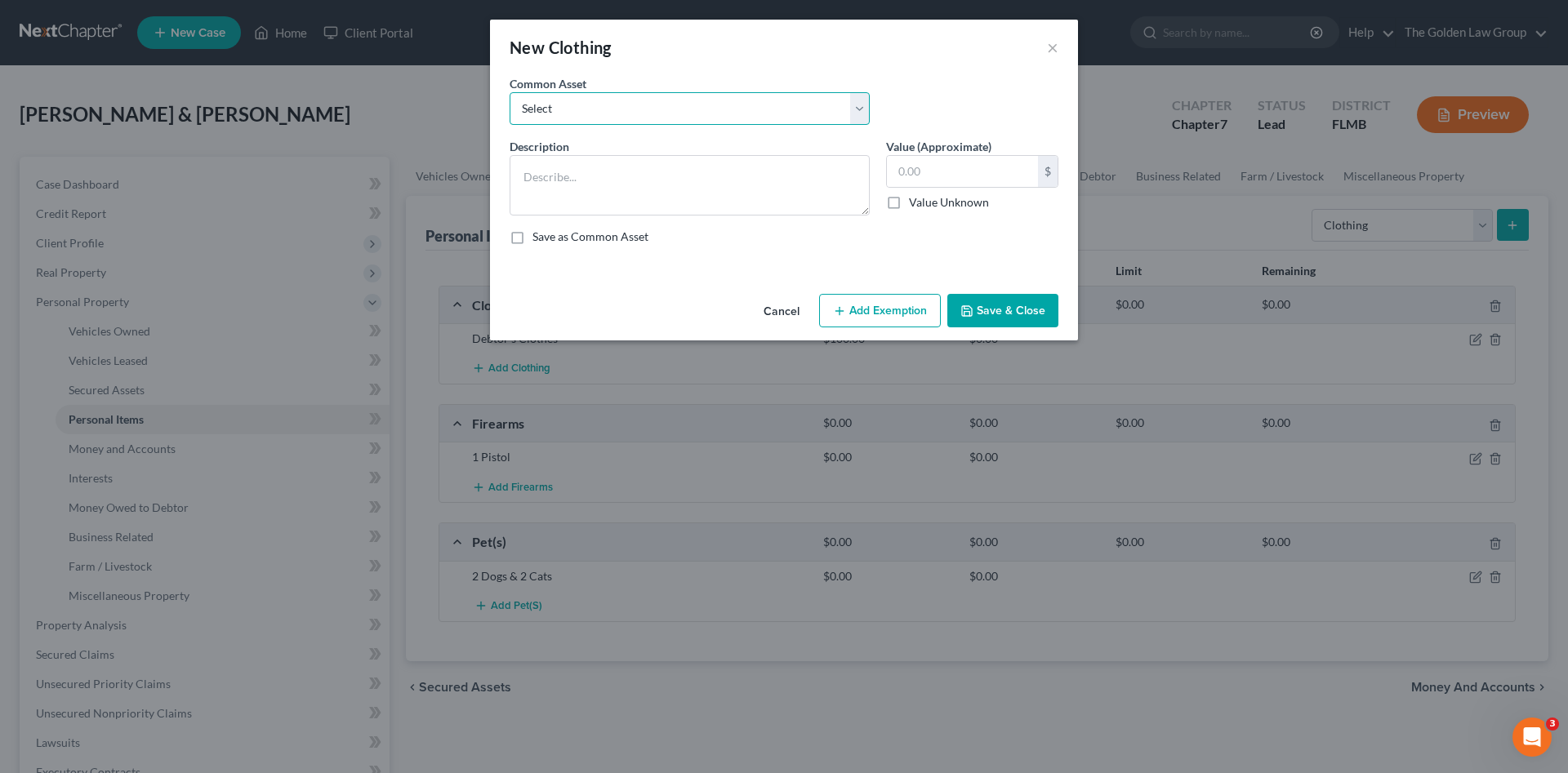
click at [672, 108] on select "Select Debtor's Clothes Joint-Debtor's clothing Debtor's Clothes" at bounding box center [689, 109] width 360 height 33
select select "1"
click at [509, 93] on select "Select Debtor's Clothes Joint-Debtor's clothing Debtor's Clothes" at bounding box center [689, 109] width 360 height 33
type textarea "Joint-Debtor's clothing"
type input "100.00"
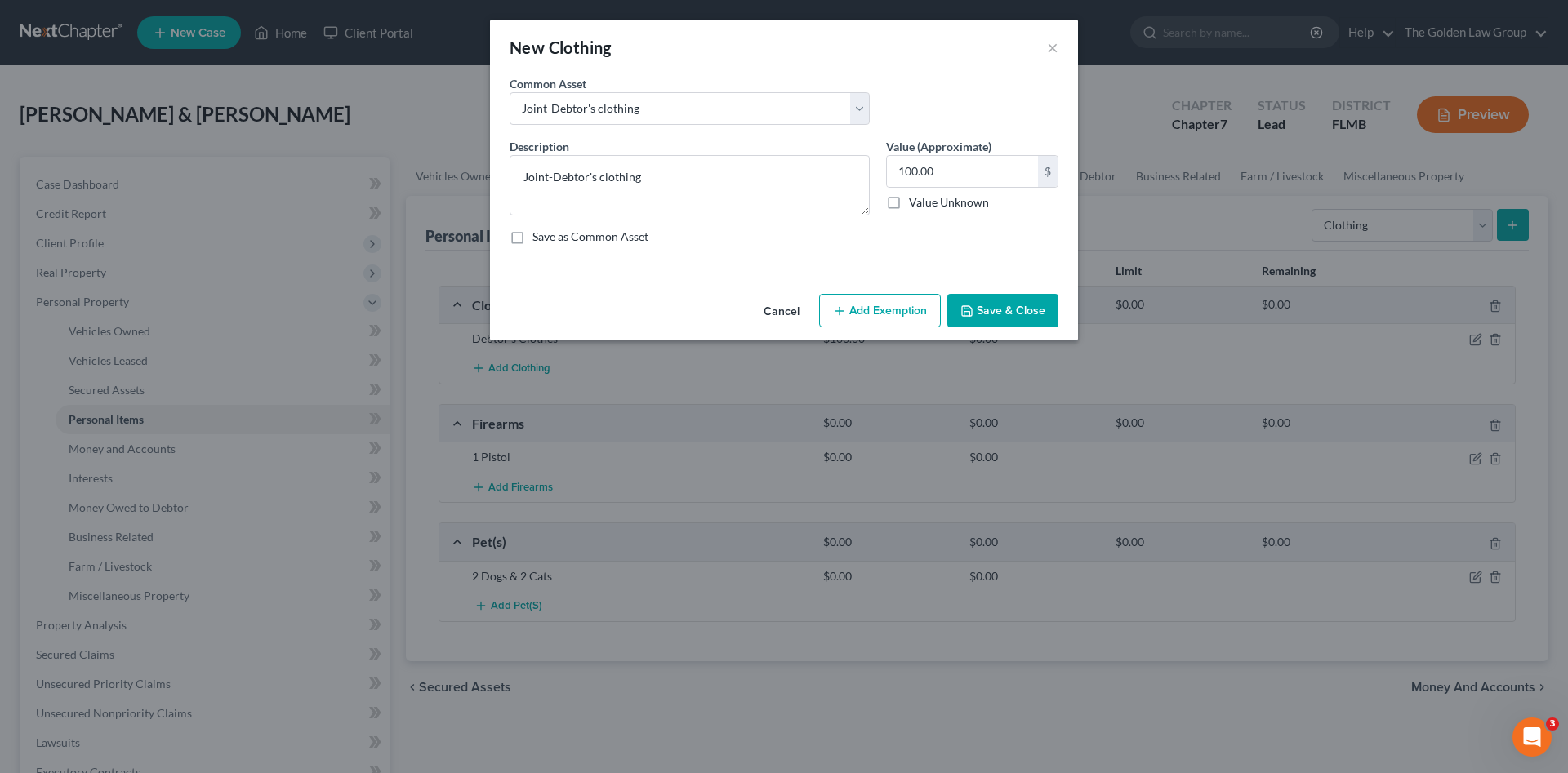
click at [992, 304] on button "Save & Close" at bounding box center [1002, 310] width 111 height 34
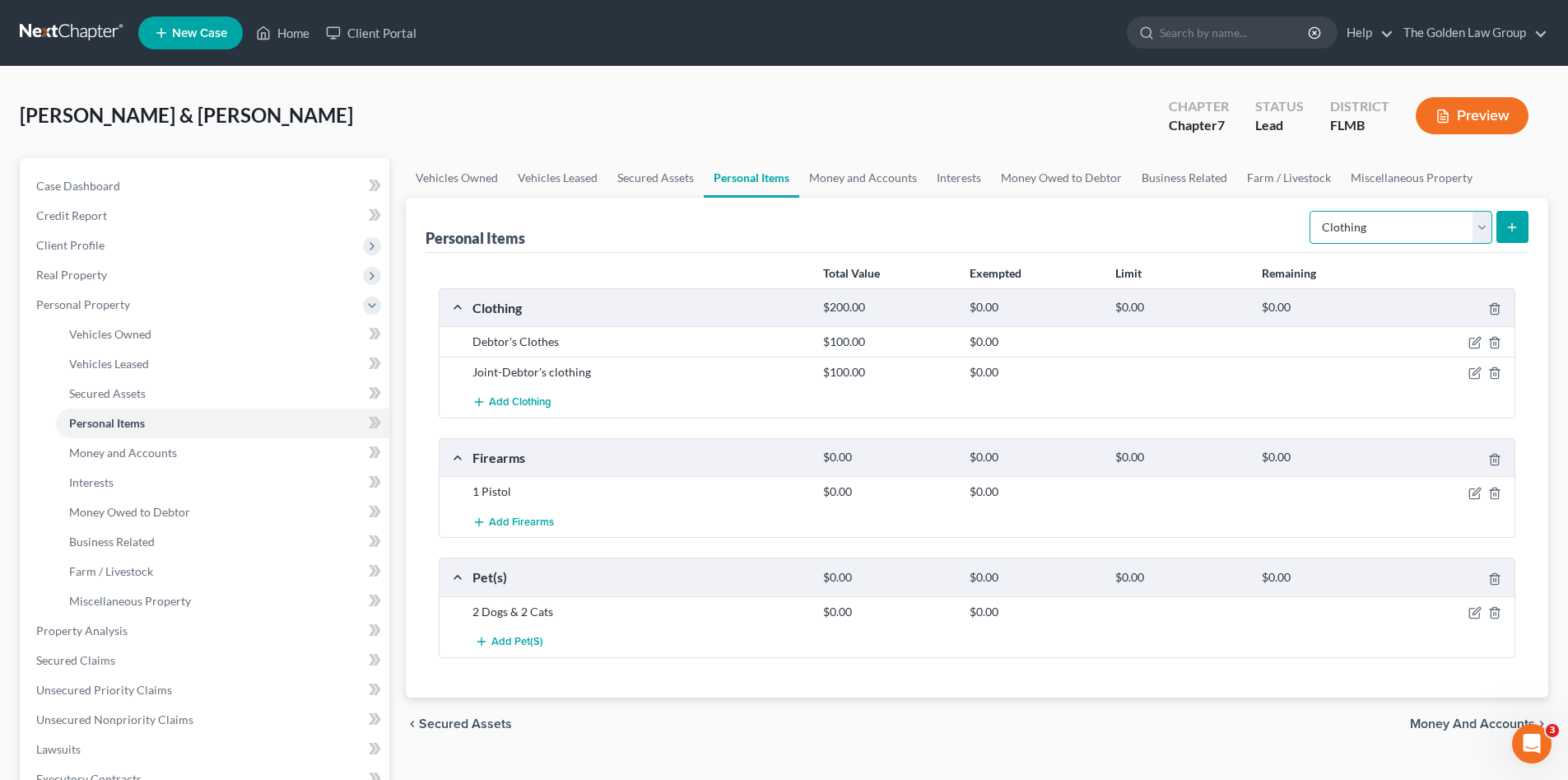
click at [1401, 229] on select "Select Item Type Clothing Collectibles Of Value Electronics Firearms Household …" at bounding box center [1401, 228] width 183 height 33
select select "electronics"
click at [1312, 211] on select "Select Item Type Clothing Collectibles Of Value Electronics Firearms Household …" at bounding box center [1401, 228] width 183 height 33
click at [1507, 228] on icon "submit" at bounding box center [1512, 227] width 13 height 13
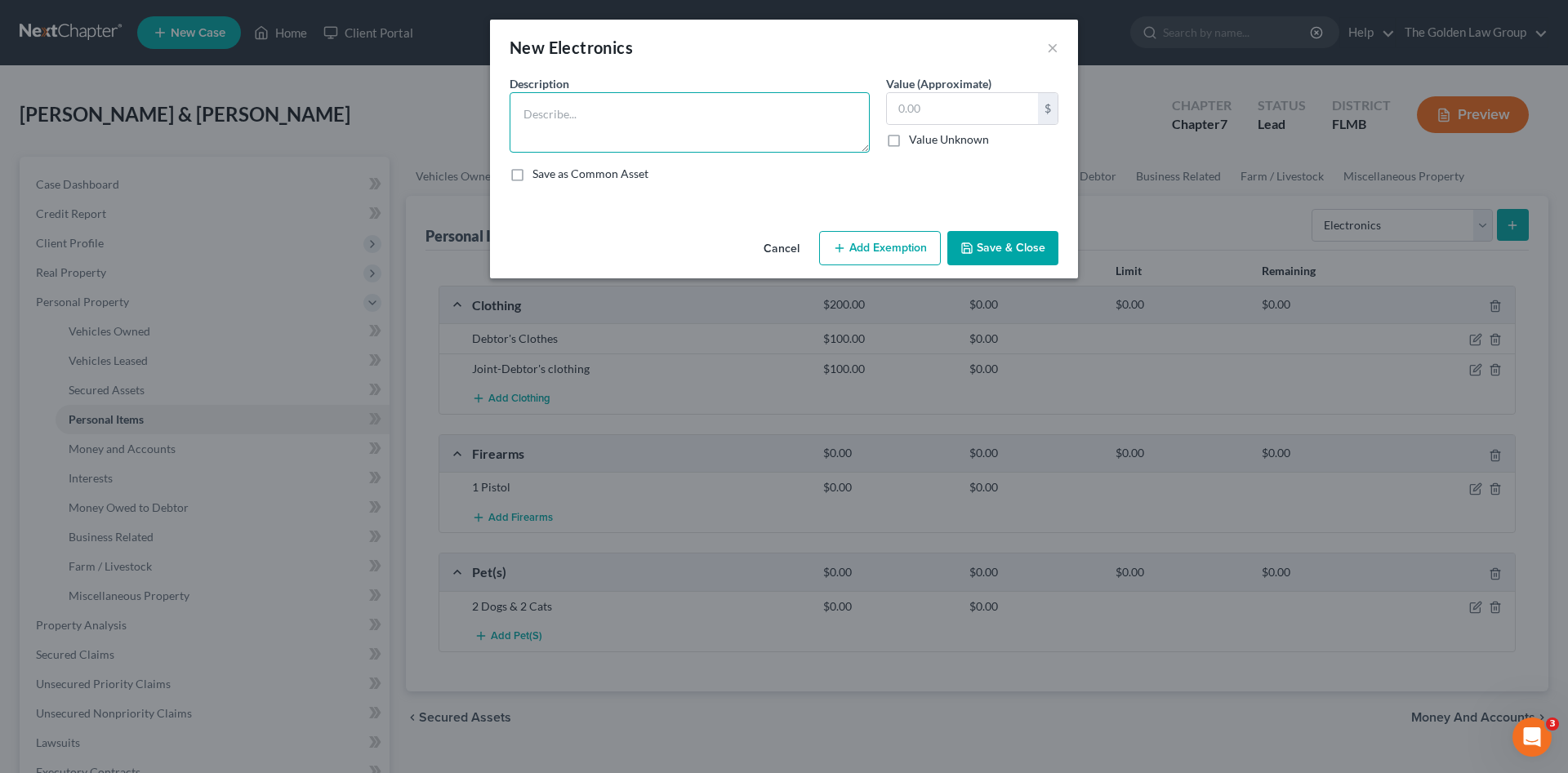
click at [590, 116] on textarea at bounding box center [689, 123] width 360 height 61
click at [523, 114] on textarea "2 Cell Phones Laptop IPad 2 TV's Gaming System" at bounding box center [689, 123] width 360 height 61
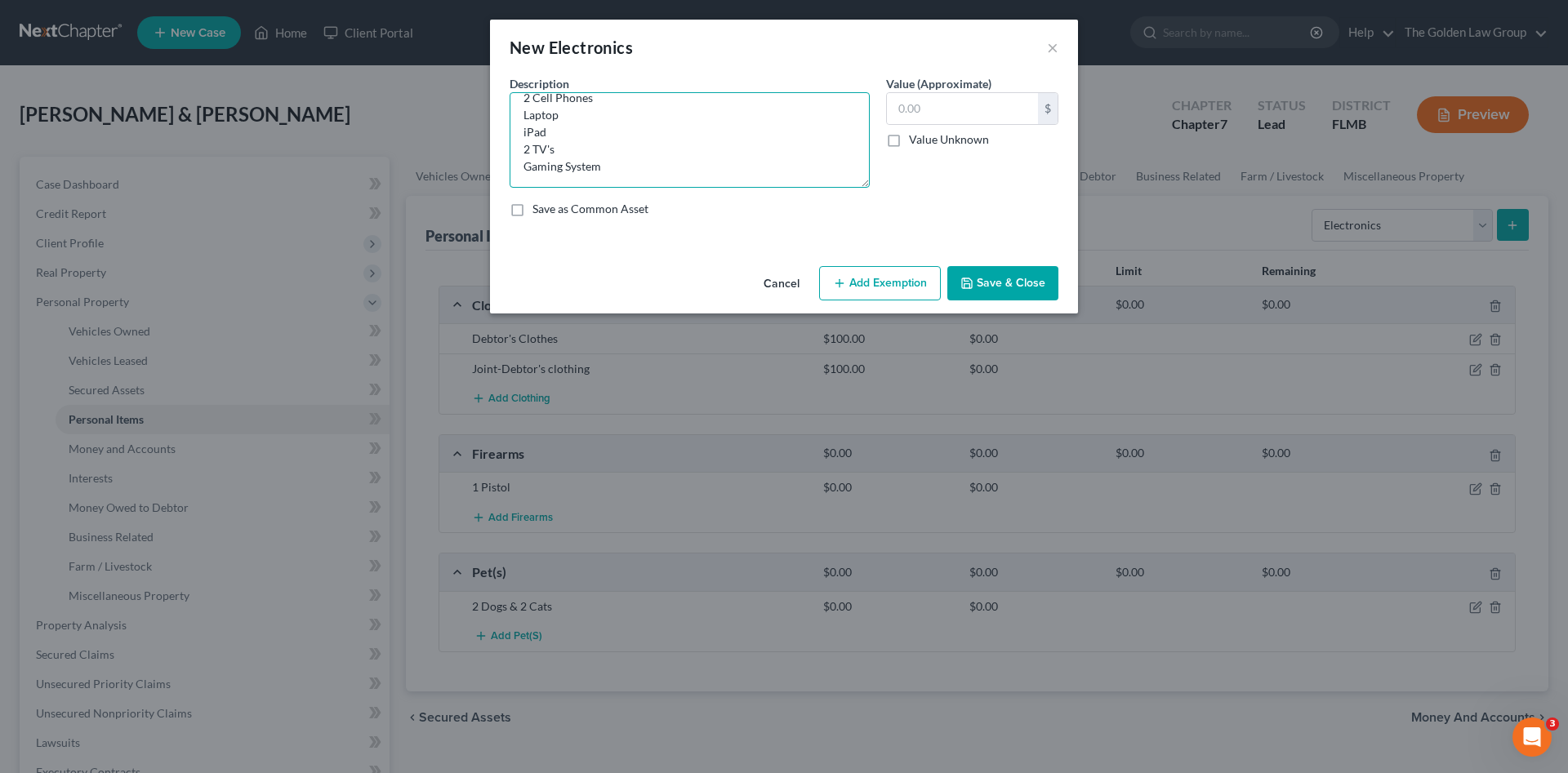
scroll to position [0, 0]
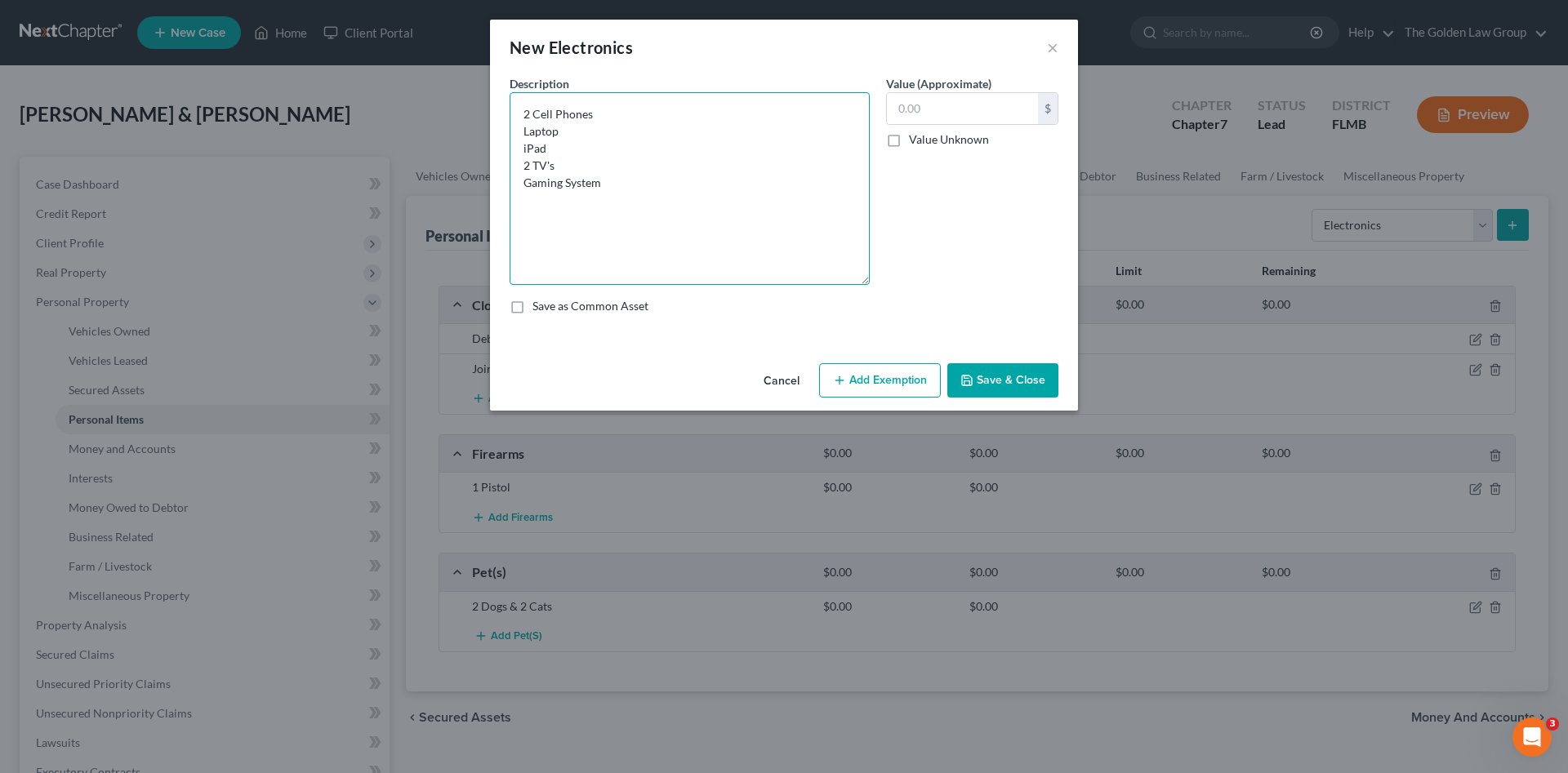
drag, startPoint x: 860, startPoint y: 148, endPoint x: 828, endPoint y: 280, distance: 135.8
click at [828, 280] on textarea "2 Cell Phones Laptop iPad 2 TV's Gaming System" at bounding box center [689, 189] width 360 height 193
type textarea "2 Cell Phones Laptop iPad 2 TV's Gaming System"
click at [1024, 110] on input "text" at bounding box center [962, 108] width 151 height 31
type input "1,000.00"
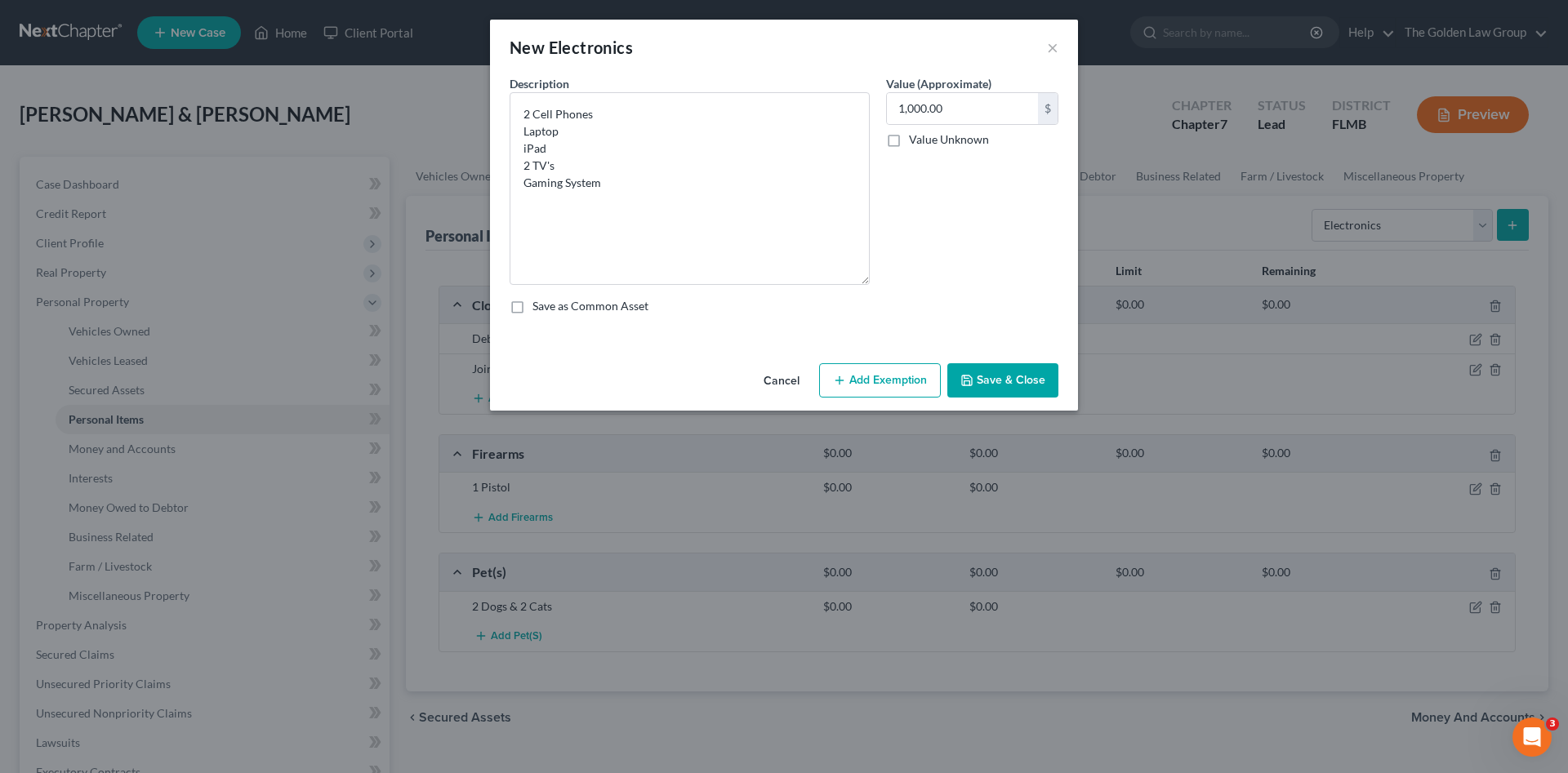
click at [995, 370] on button "Save & Close" at bounding box center [1002, 380] width 111 height 34
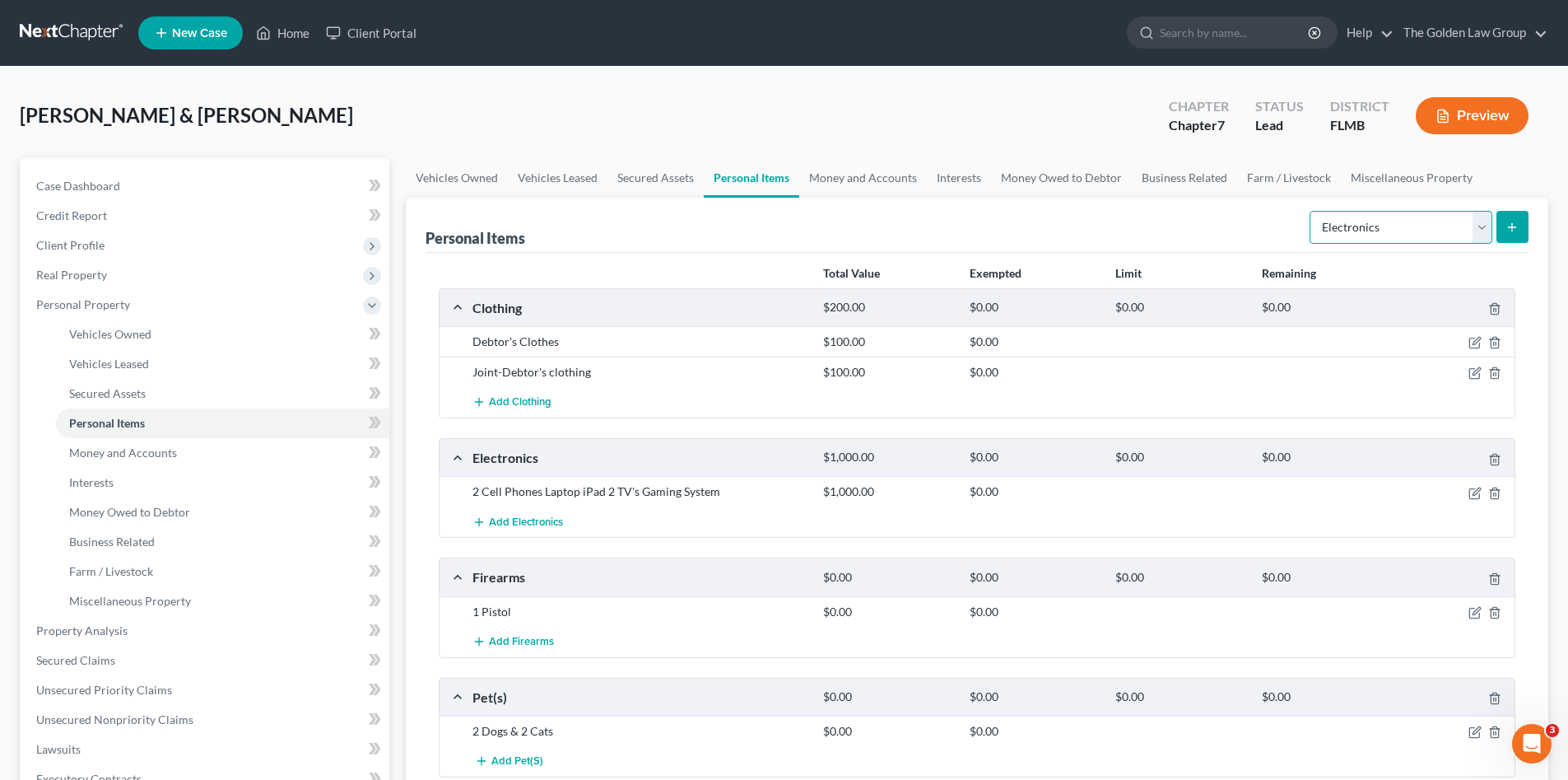
click at [1383, 217] on select "Select Item Type Clothing Collectibles Of Value Electronics Firearms Household …" at bounding box center [1401, 228] width 183 height 33
select select "household_goods"
click at [1312, 211] on select "Select Item Type Clothing Collectibles Of Value Electronics Firearms Household …" at bounding box center [1401, 228] width 183 height 33
click at [1515, 234] on button "submit" at bounding box center [1512, 227] width 32 height 32
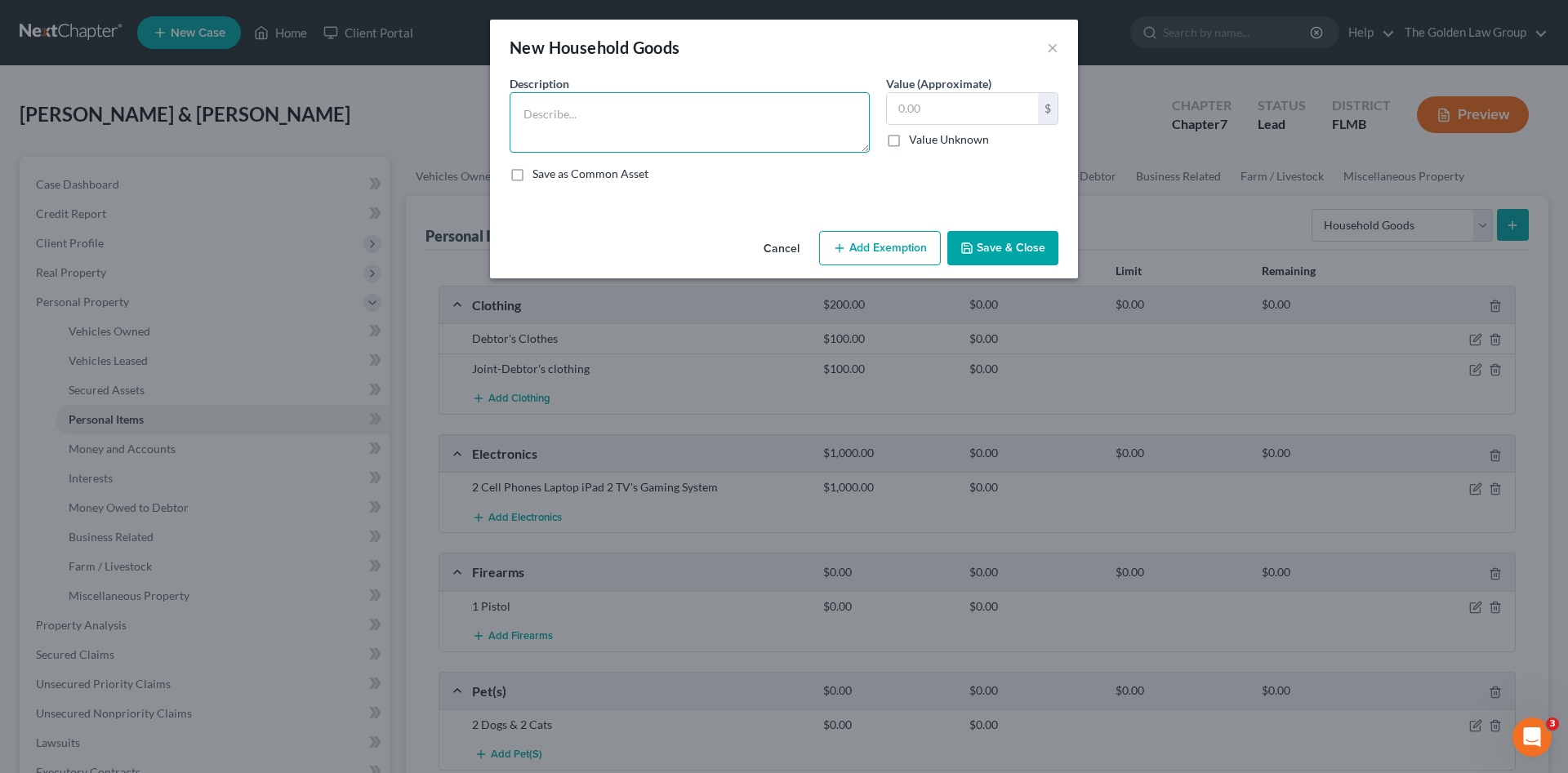
click at [664, 128] on textarea at bounding box center [689, 123] width 360 height 61
type textarea "M"
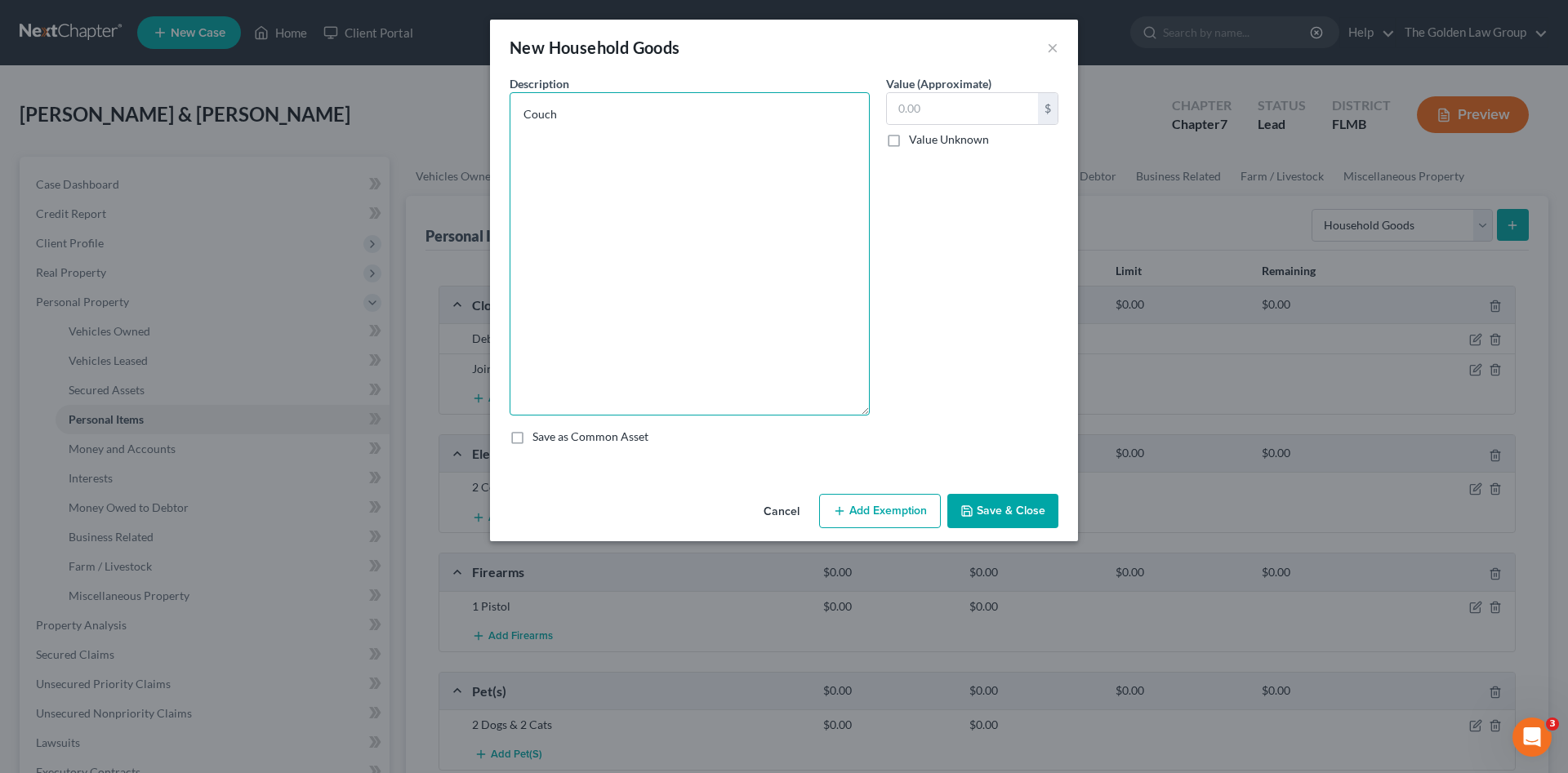
drag, startPoint x: 862, startPoint y: 149, endPoint x: 754, endPoint y: 357, distance: 234.4
click at [791, 412] on textarea "Couch" at bounding box center [689, 254] width 360 height 323
click at [566, 302] on textarea "Couch Loveseat Coffee Table 2 Curio Cabinets Dining Table with 5 Chairs Dining …" at bounding box center [689, 254] width 360 height 323
click at [581, 315] on textarea "Couch Loveseat Coffee Table 2 Curio Cabinets Dining Table with 5 Chairs Dining …" at bounding box center [689, 254] width 360 height 323
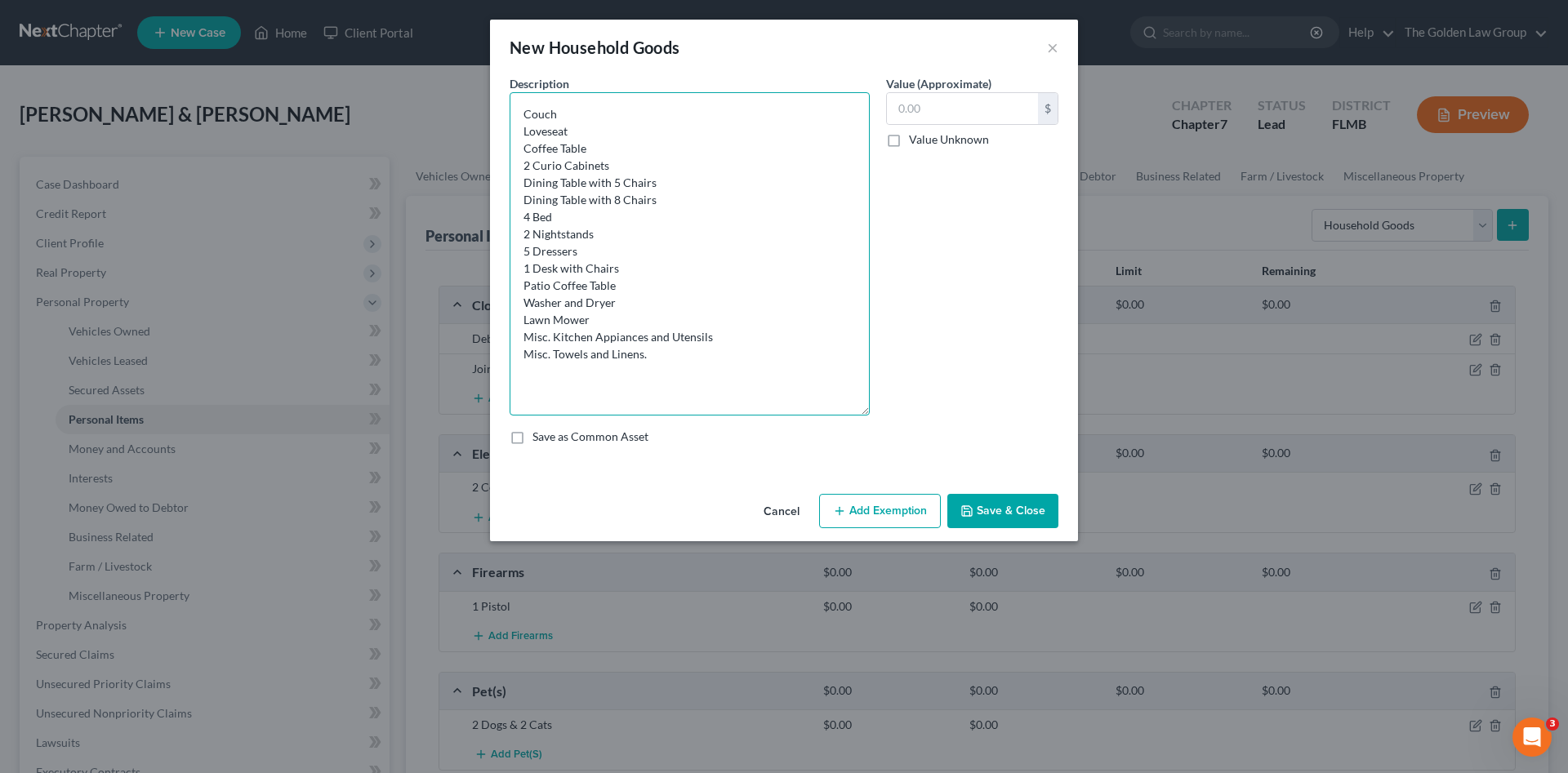
click at [593, 326] on textarea "Couch Loveseat Coffee Table 2 Curio Cabinets Dining Table with 5 Chairs Dining …" at bounding box center [689, 254] width 360 height 323
type textarea "Couch Loveseat Coffee Table 2 Curio Cabinets Dining Table with 5 Chairs Dining …"
click at [998, 107] on input "text" at bounding box center [962, 108] width 151 height 31
click at [996, 115] on input "text" at bounding box center [962, 108] width 151 height 31
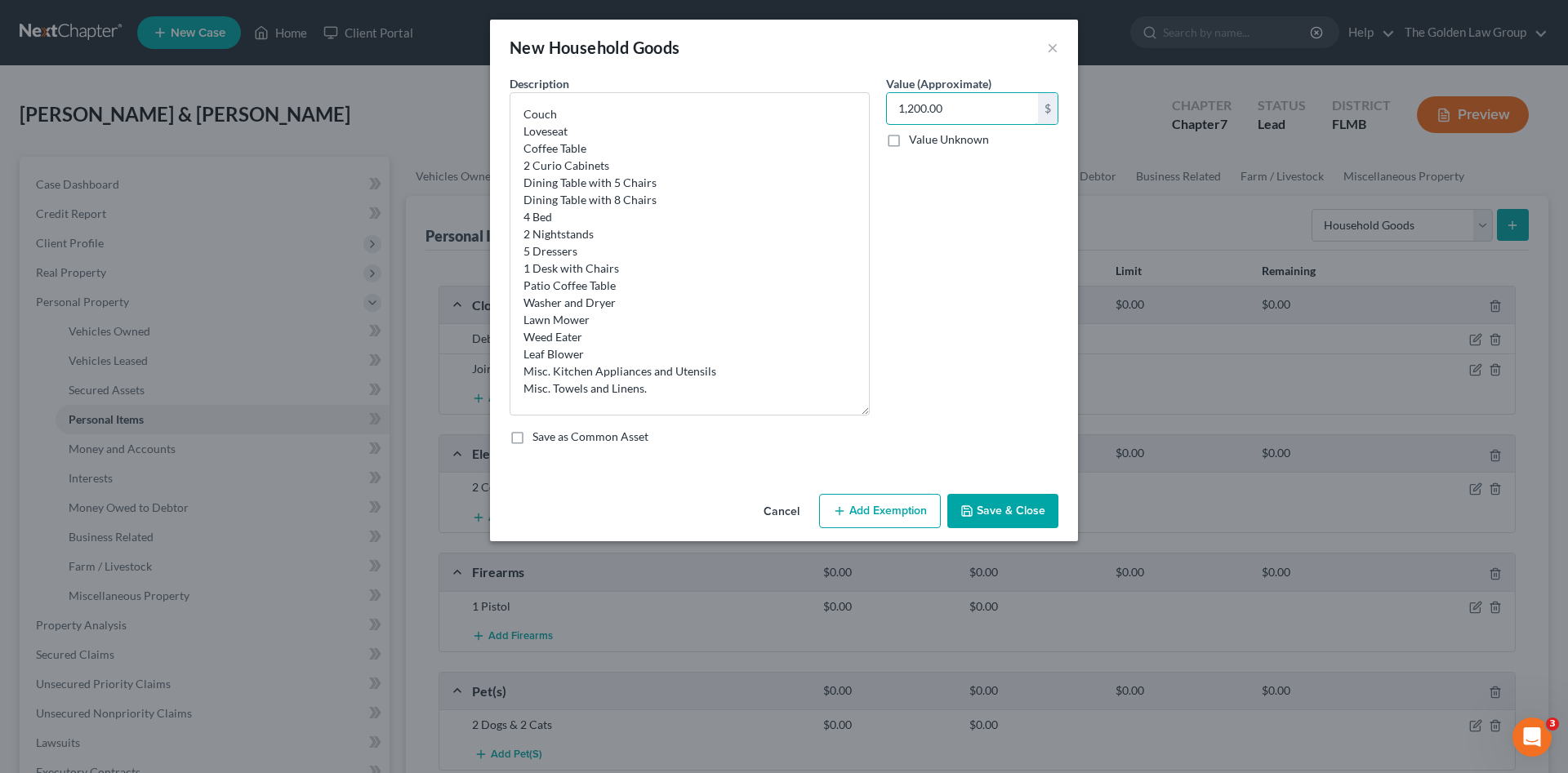
type input "1,200.00"
click at [969, 501] on button "Save & Close" at bounding box center [1002, 510] width 111 height 34
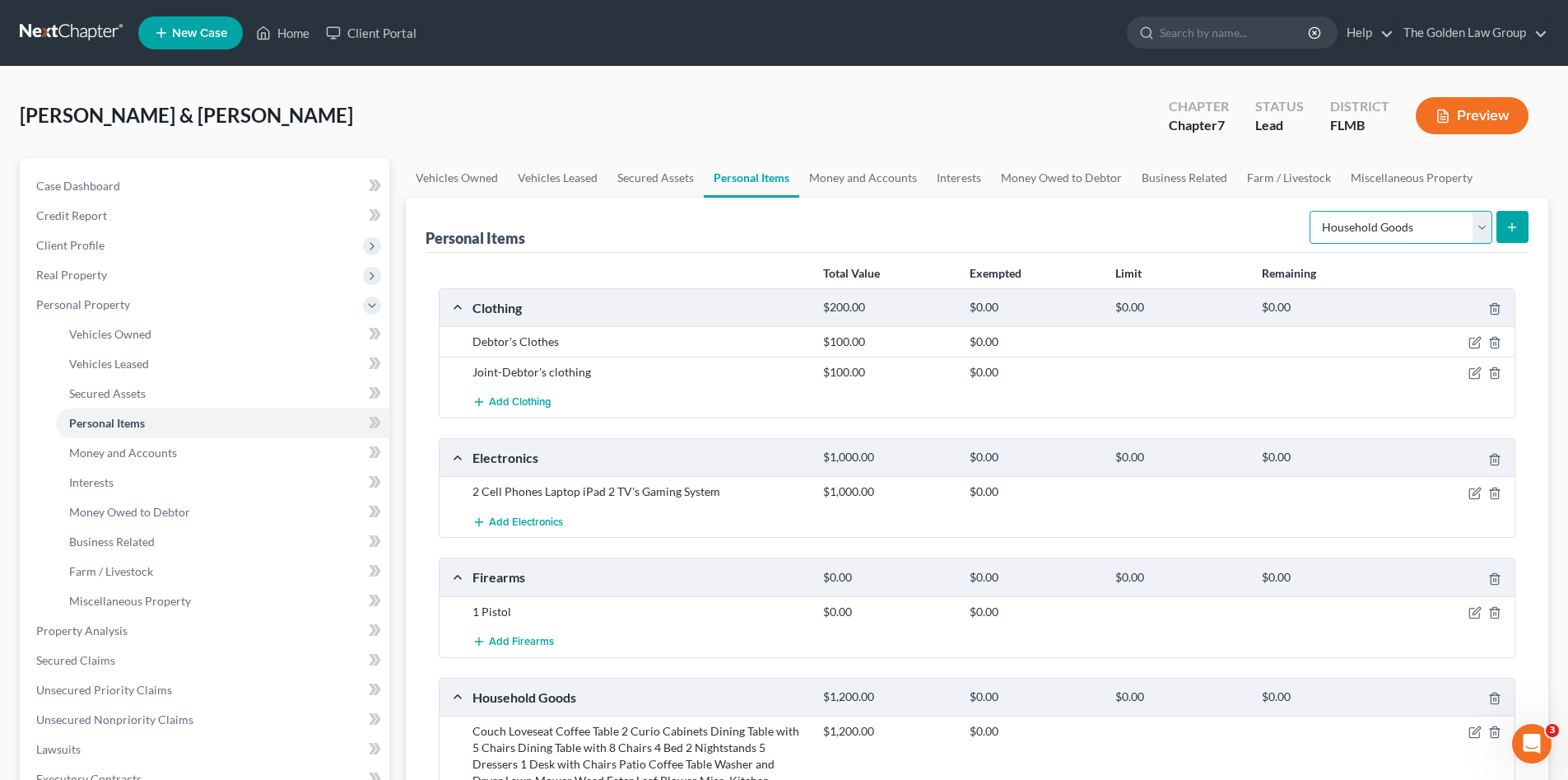
click at [1394, 230] on select "Select Item Type Clothing Collectibles Of Value Electronics Firearms Household …" at bounding box center [1401, 228] width 183 height 33
click at [1312, 211] on select "Select Item Type Clothing Collectibles Of Value Electronics Firearms Household …" at bounding box center [1401, 228] width 183 height 33
click at [1513, 230] on icon "submit" at bounding box center [1512, 227] width 13 height 13
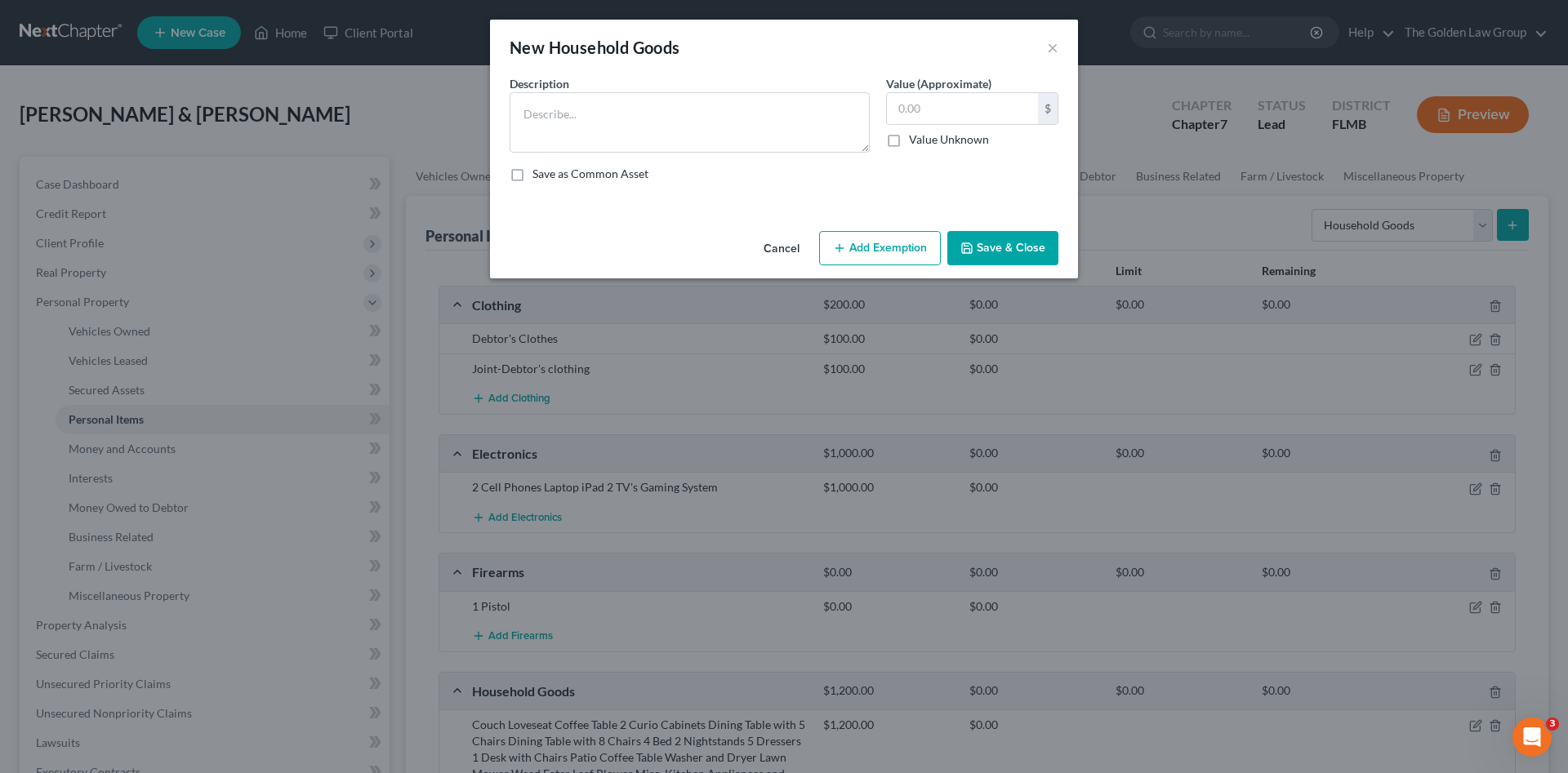
click at [775, 249] on button "Cancel" at bounding box center [782, 249] width 62 height 33
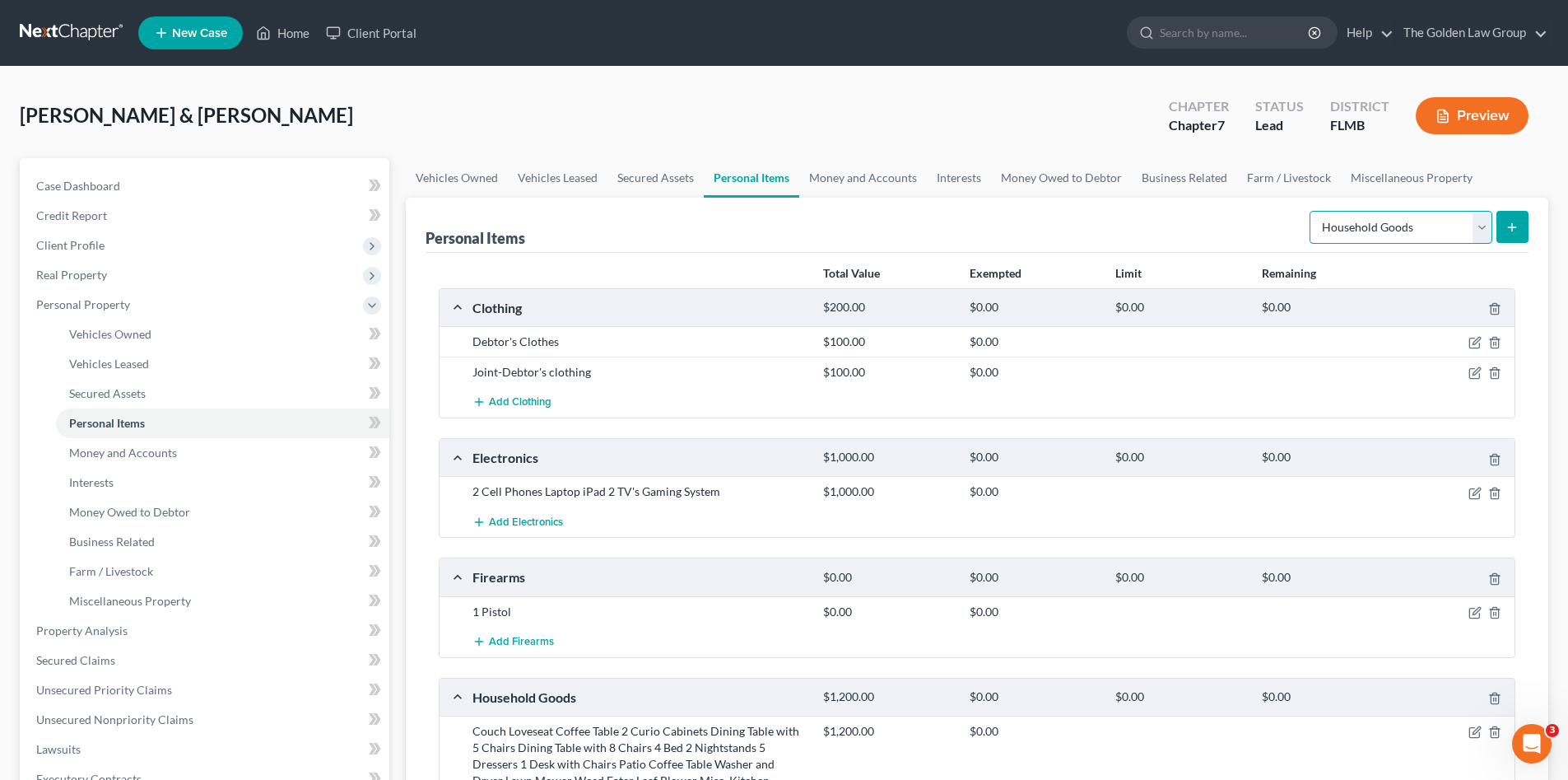
click at [1373, 235] on select "Select Item Type Clothing Collectibles Of Value Electronics Firearms Household …" at bounding box center [1401, 228] width 183 height 33
select select "jewelry"
click at [1312, 211] on select "Select Item Type Clothing Collectibles Of Value Electronics Firearms Household …" at bounding box center [1401, 228] width 183 height 33
click at [1517, 234] on button "submit" at bounding box center [1512, 227] width 32 height 32
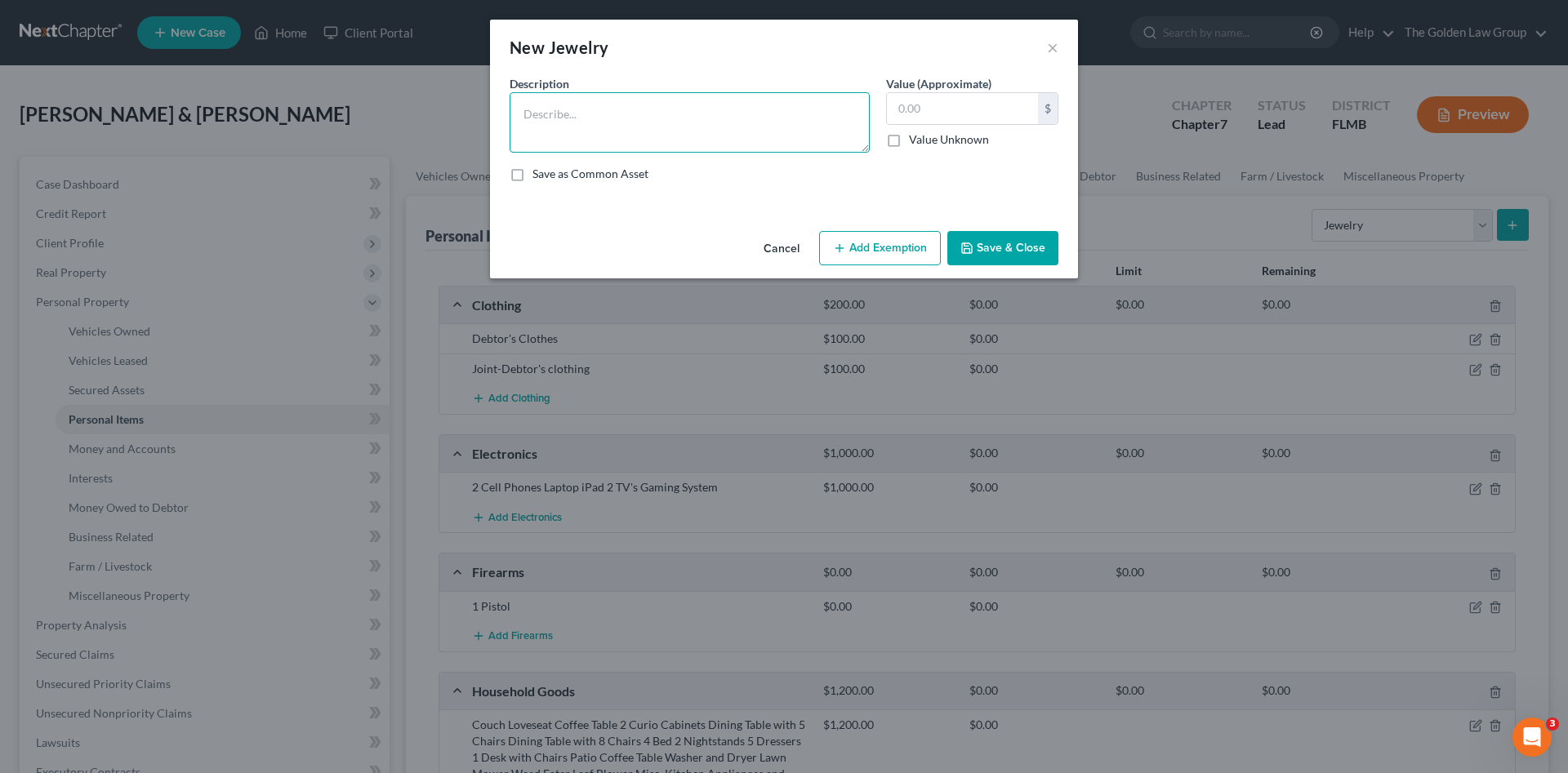
click at [605, 120] on textarea at bounding box center [689, 123] width 360 height 61
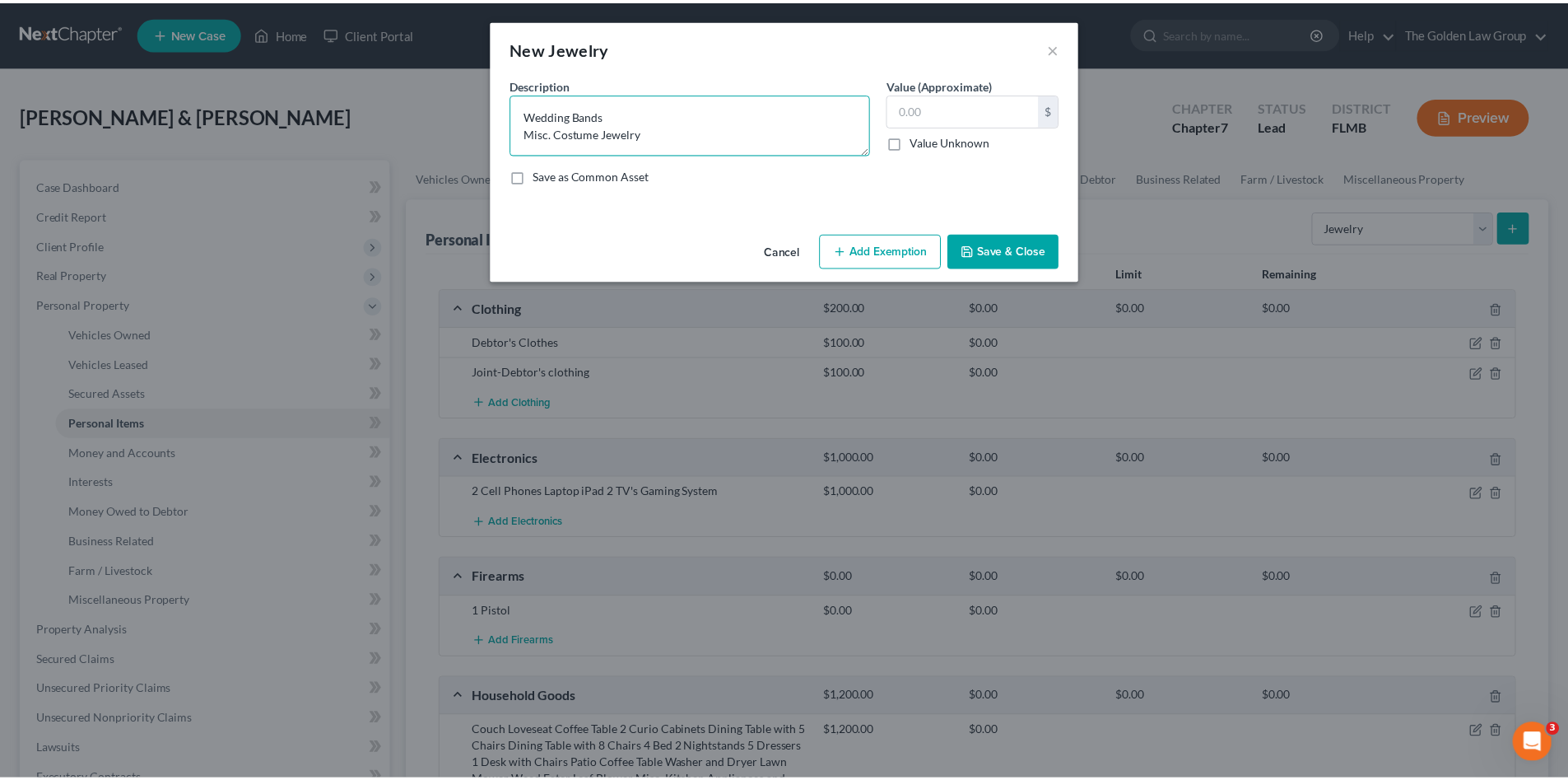
scroll to position [4, 0]
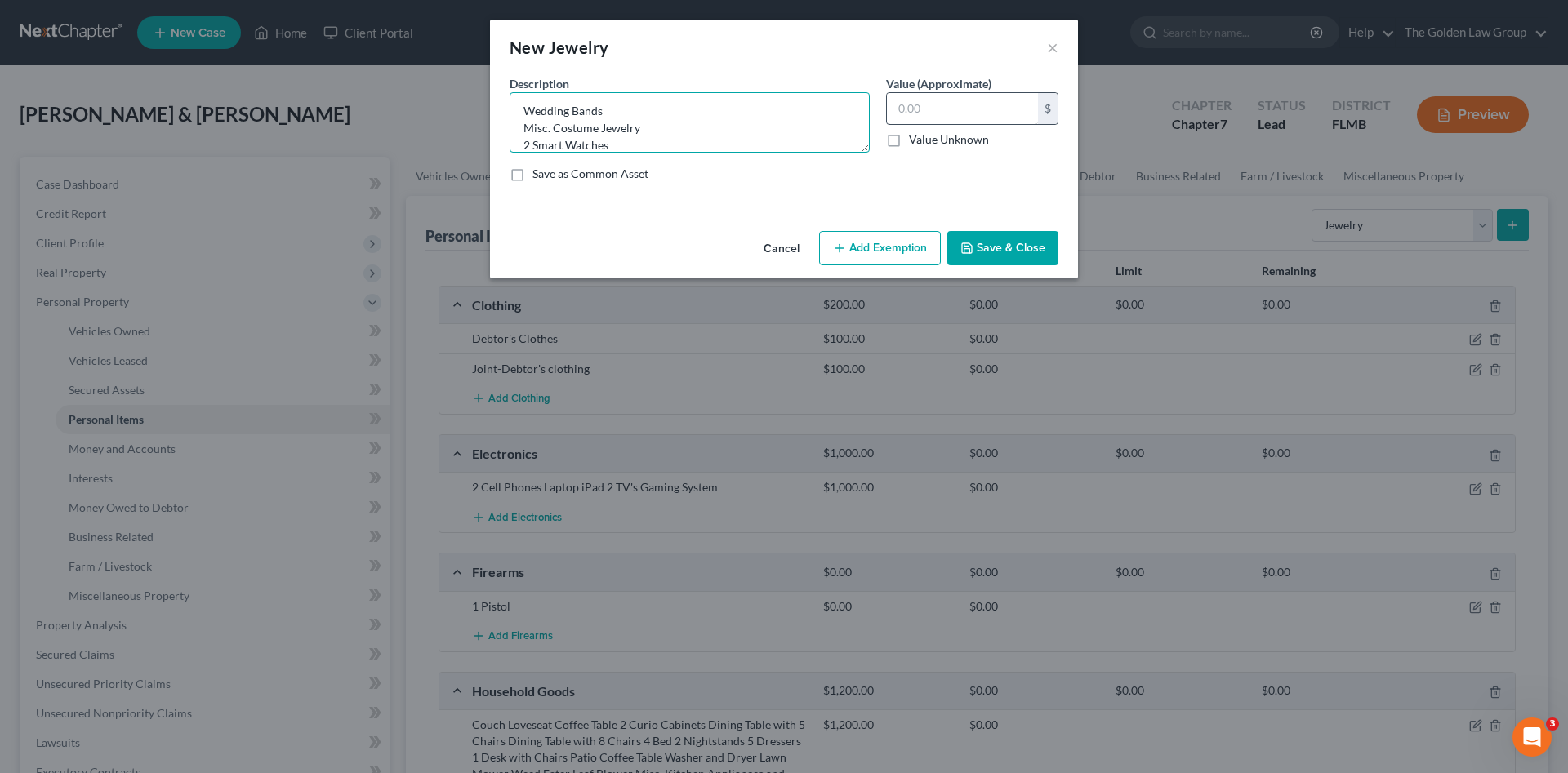
type textarea "Wedding Bands Misc. Costume Jewelry 2 Smart Watches"
click at [933, 100] on input "text" at bounding box center [962, 108] width 151 height 31
type input "1,100.00"
click at [1006, 251] on button "Save & Close" at bounding box center [1002, 248] width 111 height 34
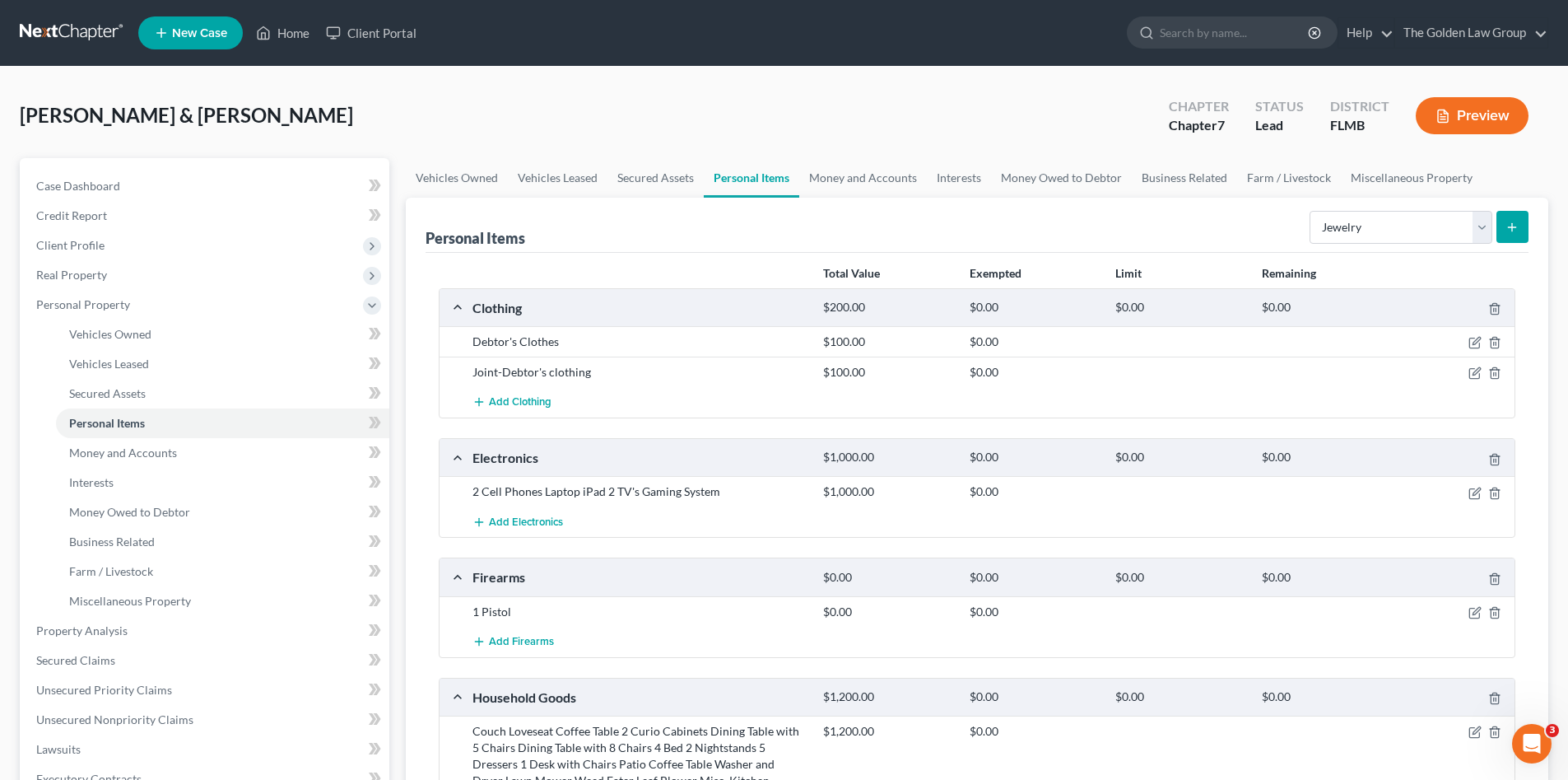
click at [849, 123] on div "Taylor, Brett & Mirhanda Upgraded Chapter Chapter 7 Status Lead District FLMB P…" at bounding box center [784, 121] width 1529 height 71
click at [1330, 227] on select "Select Item Type Clothing Collectibles Of Value Electronics Firearms Household …" at bounding box center [1401, 228] width 183 height 33
select select "other"
click at [1312, 211] on select "Select Item Type Clothing Collectibles Of Value Electronics Firearms Household …" at bounding box center [1401, 228] width 183 height 33
click at [1506, 237] on button "submit" at bounding box center [1512, 227] width 32 height 32
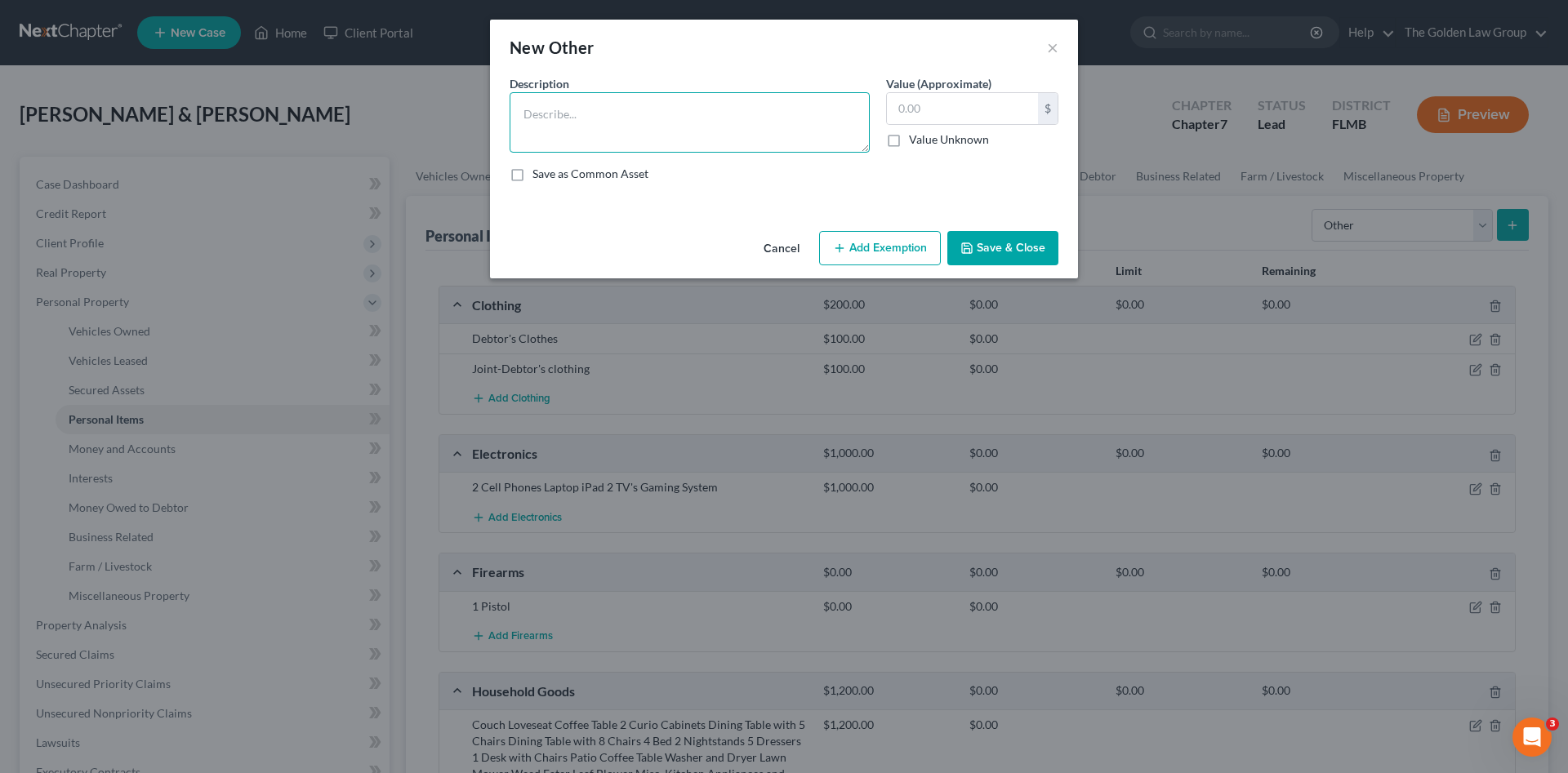
click at [753, 114] on textarea at bounding box center [689, 123] width 360 height 61
type textarea "Wheelchair"
type input "10.00"
click at [855, 249] on button "Add Exemption" at bounding box center [880, 248] width 122 height 34
select select "2"
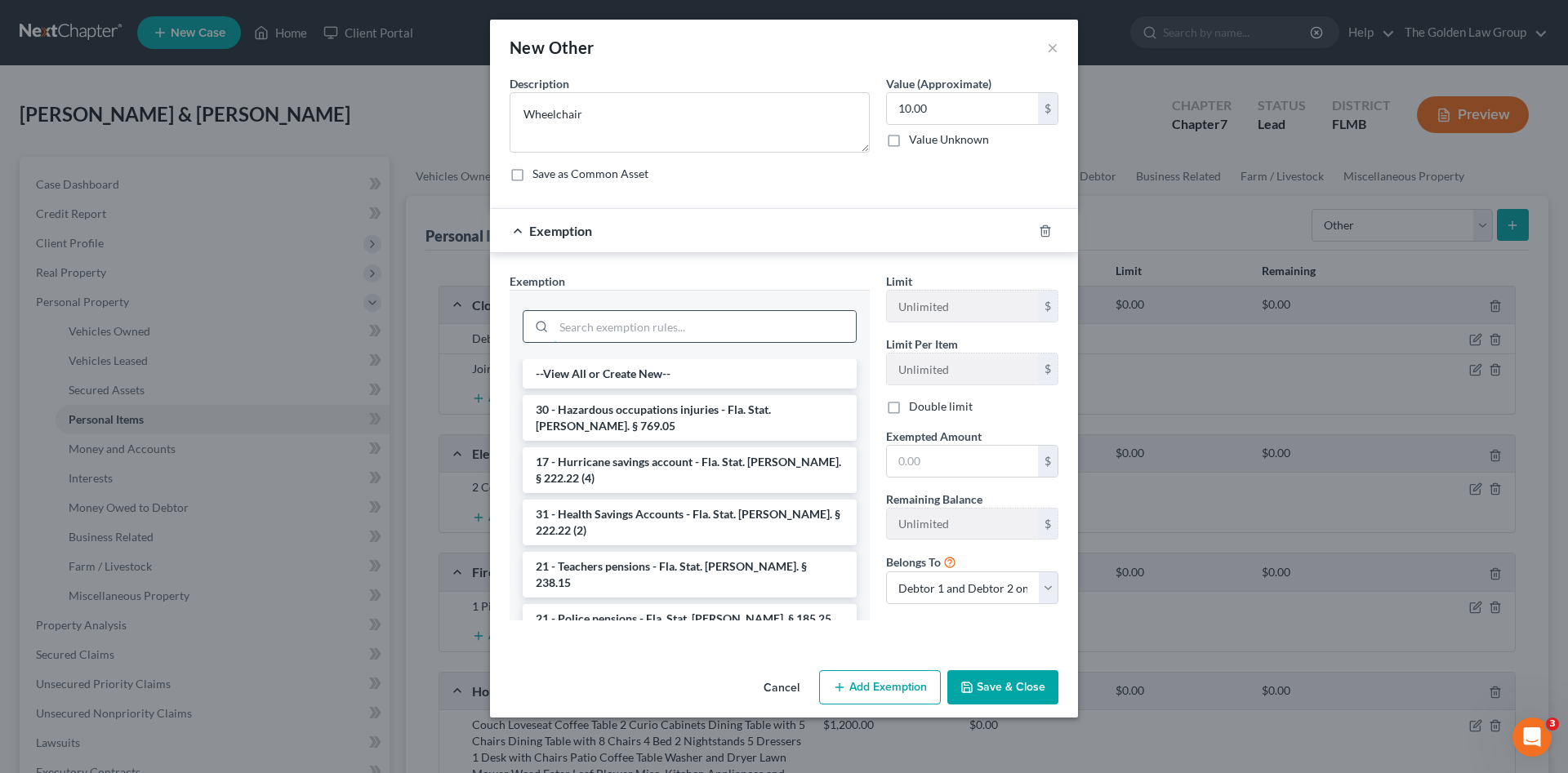
click at [708, 326] on input "search" at bounding box center [704, 326] width 302 height 31
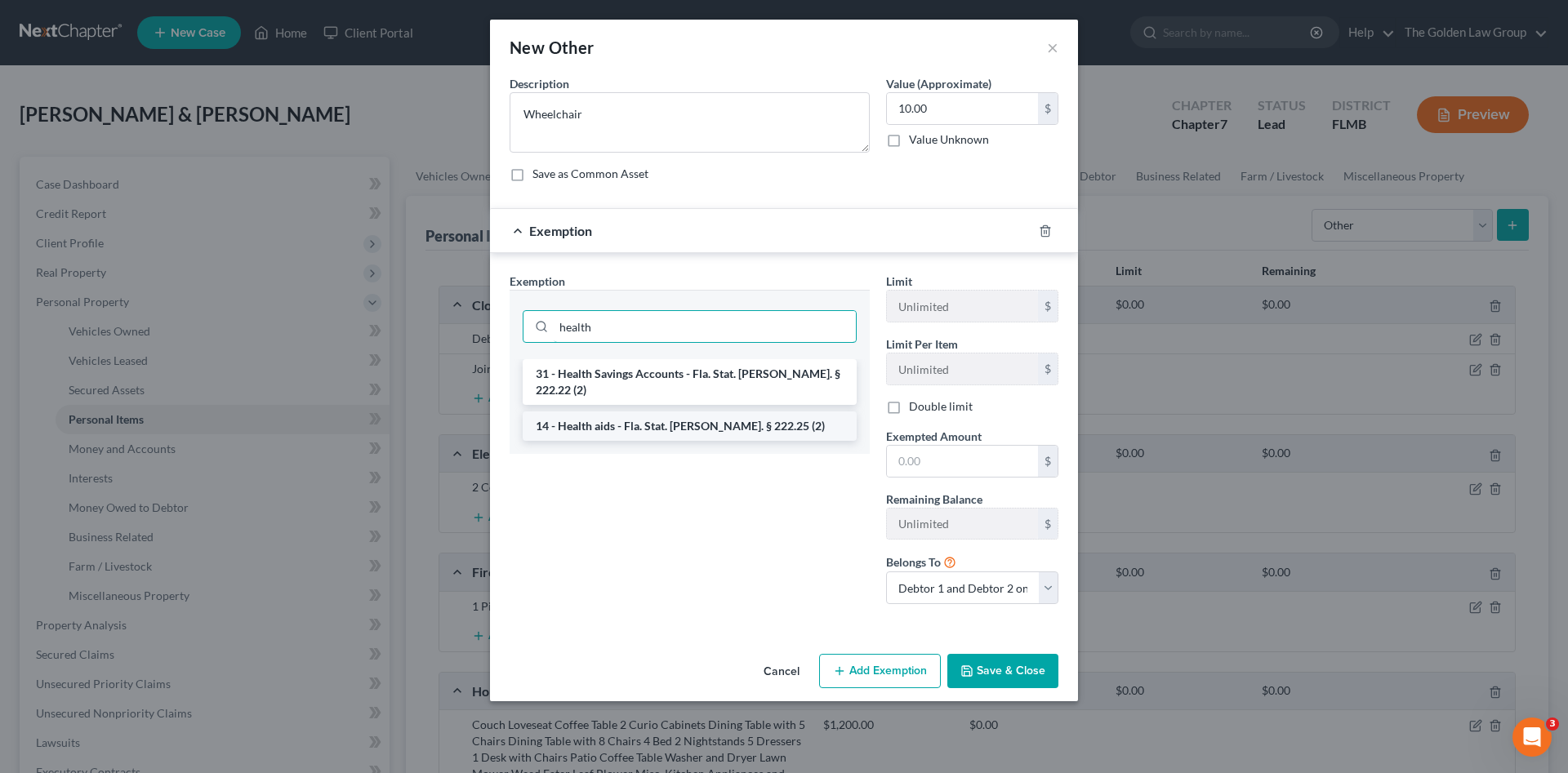
type input "health"
click at [729, 414] on li "14 - Health aids - Fla. Stat. Ann. § 222.25 (2)" at bounding box center [690, 426] width 334 height 29
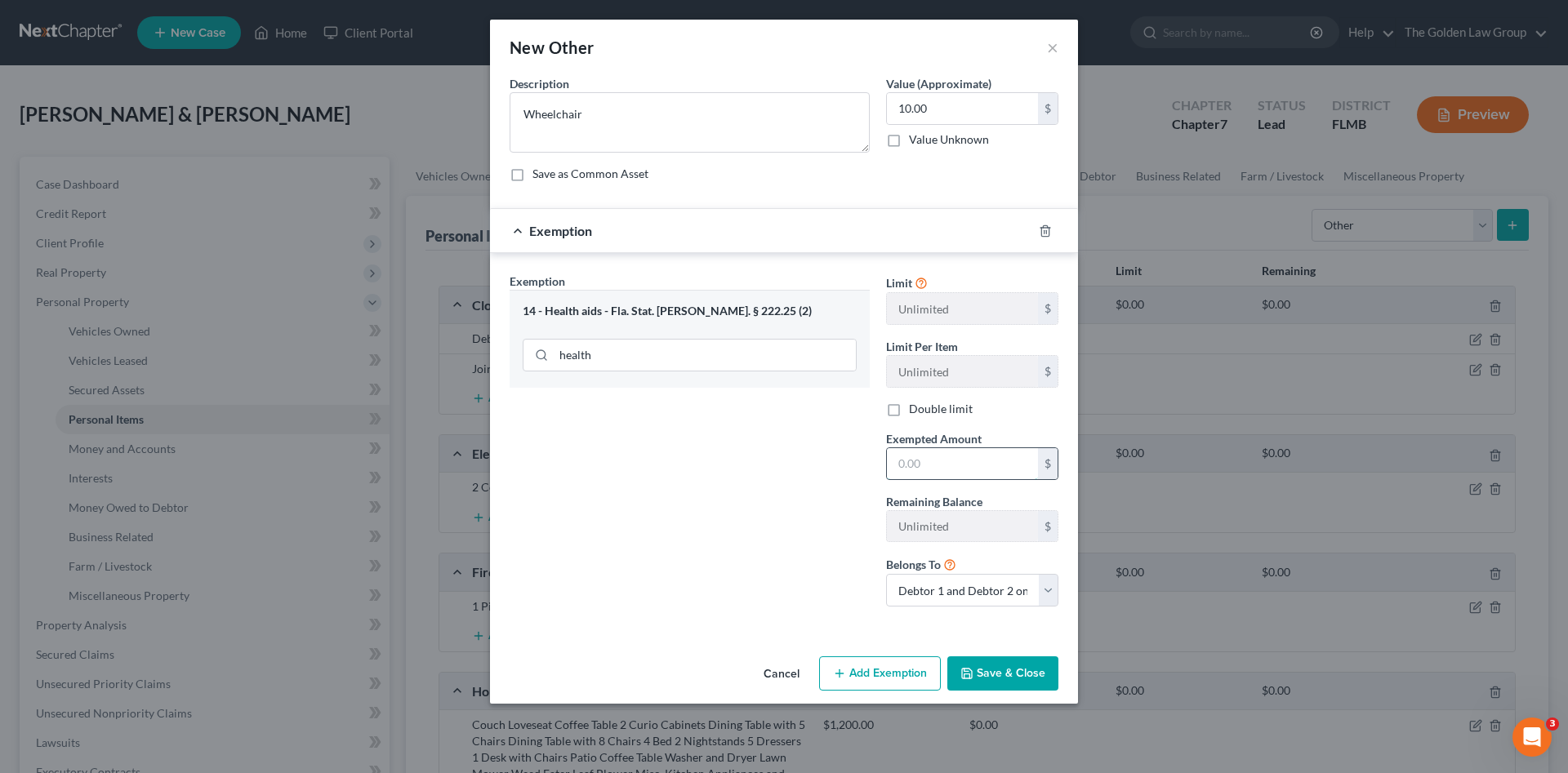
click at [928, 468] on input "text" at bounding box center [962, 464] width 151 height 31
type input "10.00"
click at [976, 674] on button "Save & Close" at bounding box center [1002, 672] width 111 height 34
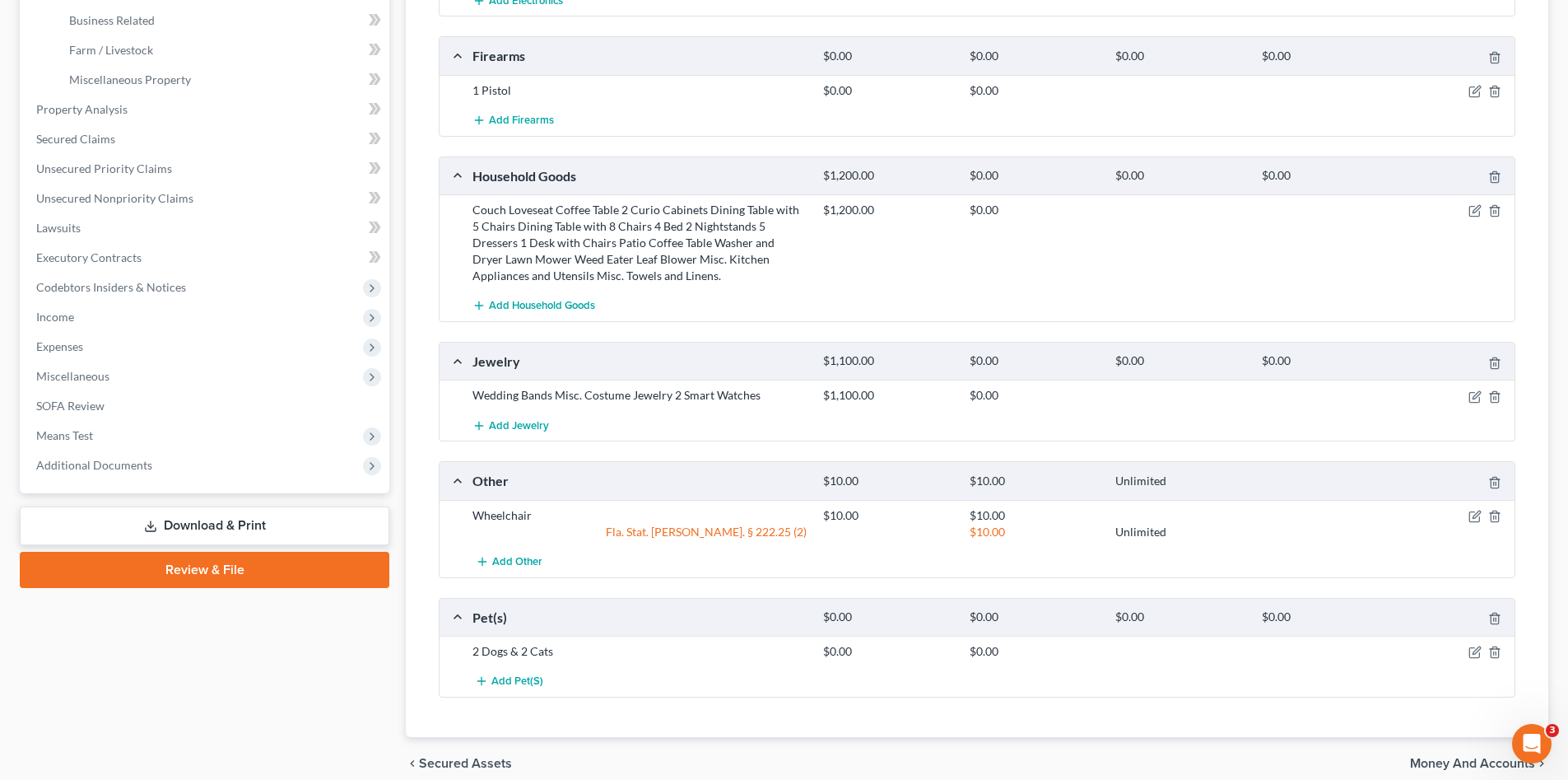
scroll to position [594, 0]
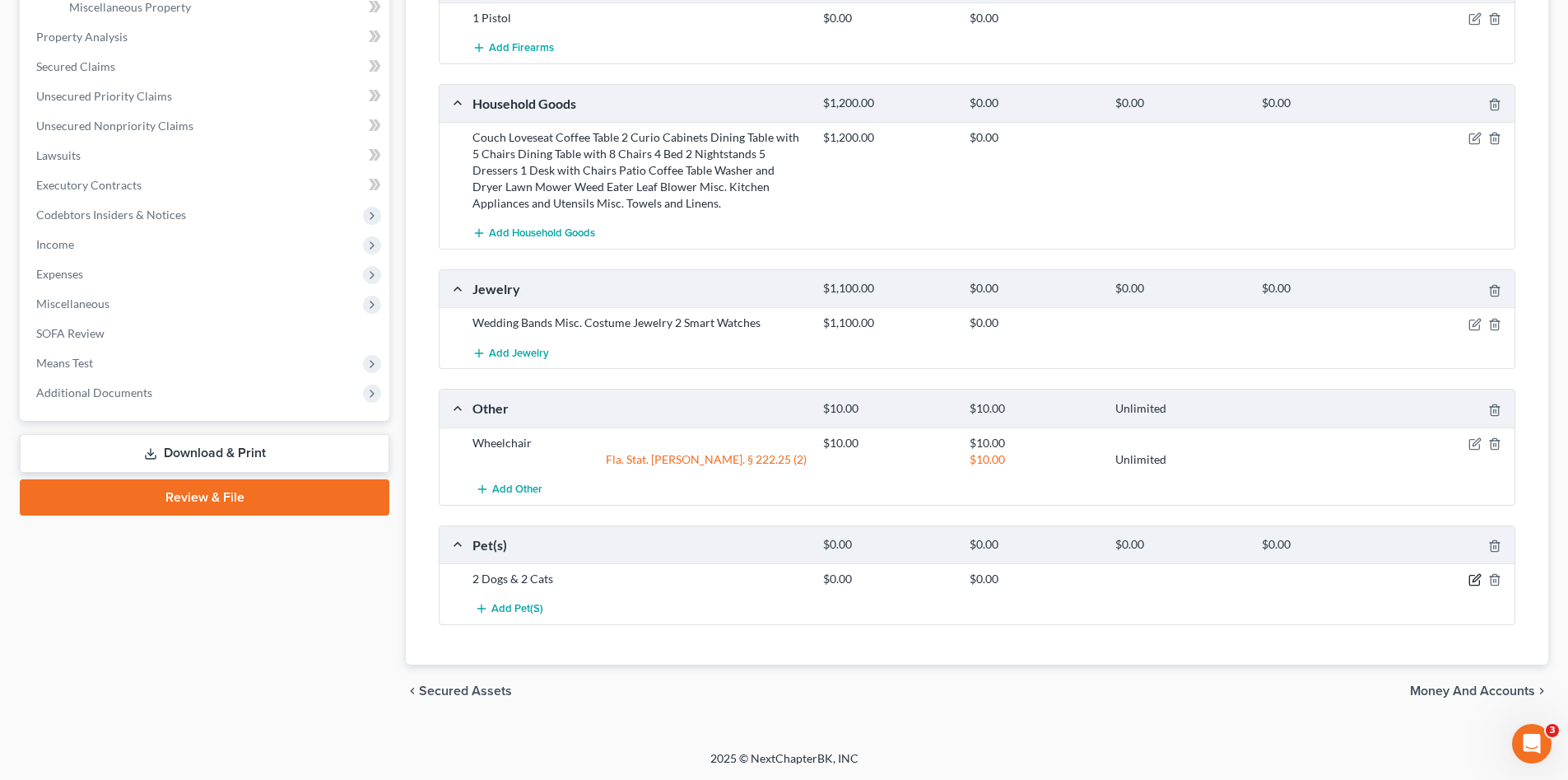
click at [1477, 585] on icon "button" at bounding box center [1475, 579] width 13 height 13
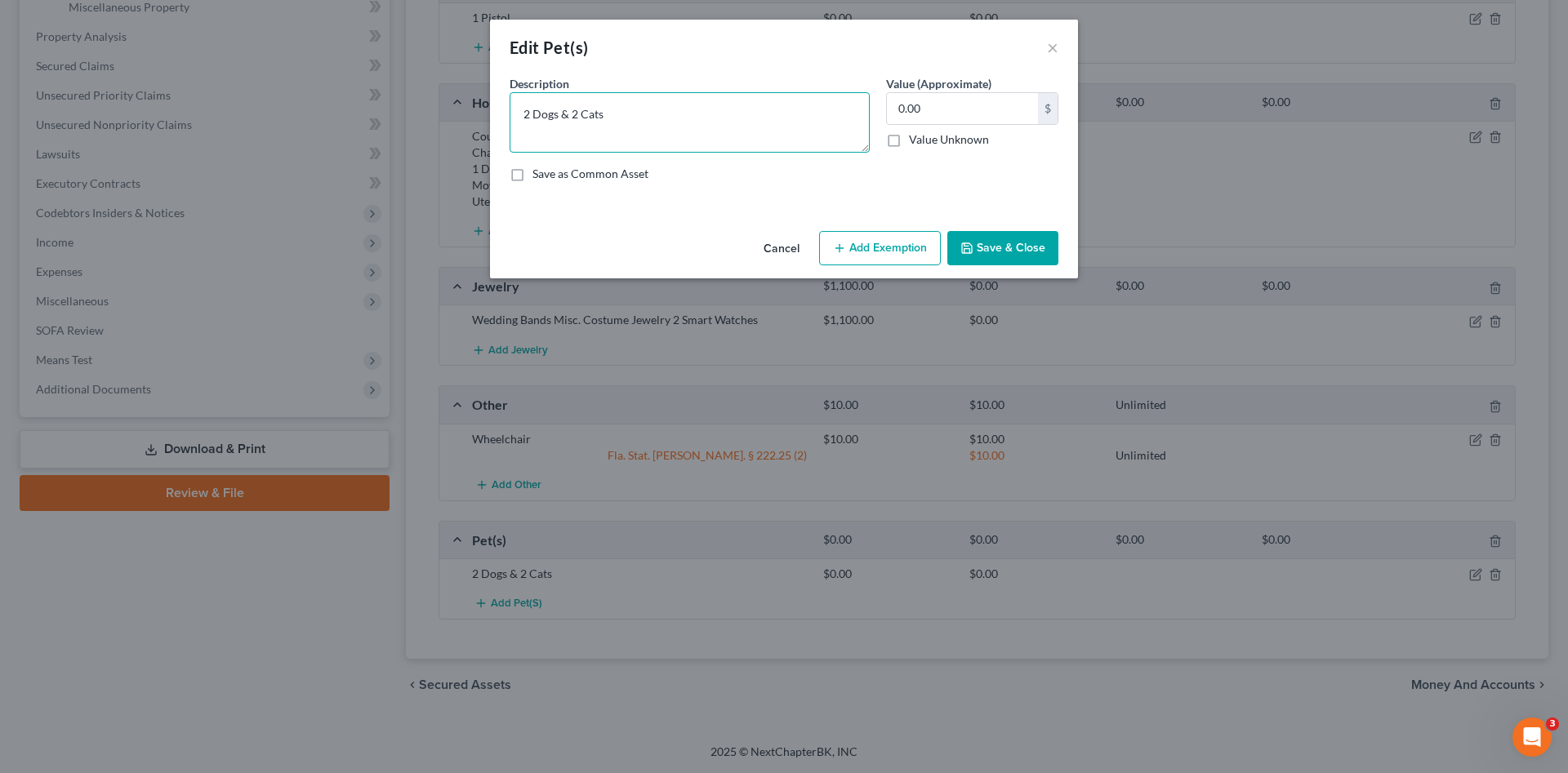
drag, startPoint x: 519, startPoint y: 109, endPoint x: 528, endPoint y: 116, distance: 11.4
click at [528, 116] on textarea "2 Dogs & 2 Cats" at bounding box center [689, 123] width 360 height 61
type textarea "3 Dogs & 2 Cats"
drag, startPoint x: 663, startPoint y: 228, endPoint x: 835, endPoint y: 225, distance: 172.0
click at [677, 226] on div "Cancel Add Exemption Save & Close" at bounding box center [784, 251] width 588 height 54
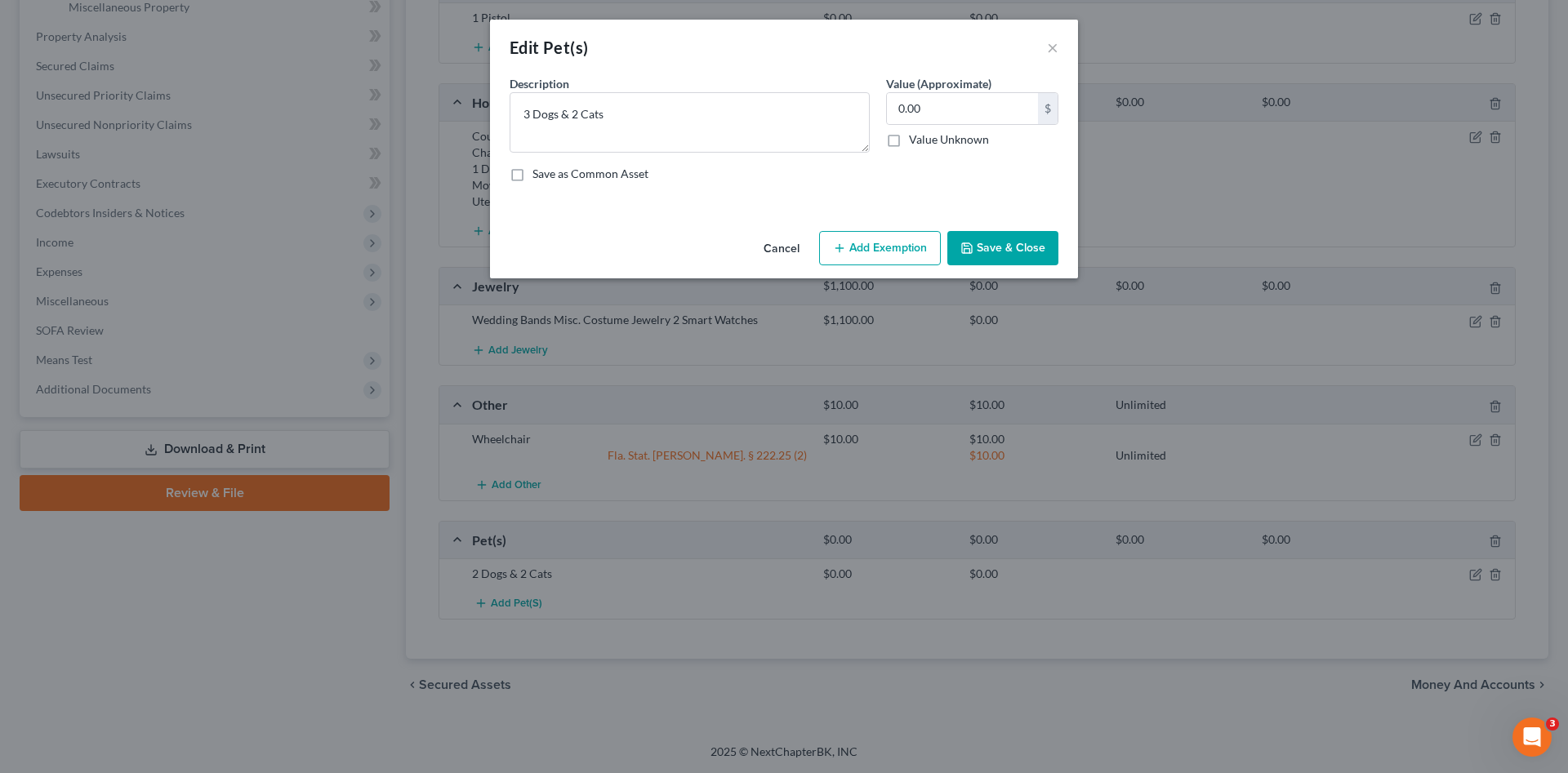
drag, startPoint x: 980, startPoint y: 244, endPoint x: 997, endPoint y: 280, distance: 39.8
click at [980, 245] on button "Save & Close" at bounding box center [1002, 248] width 111 height 34
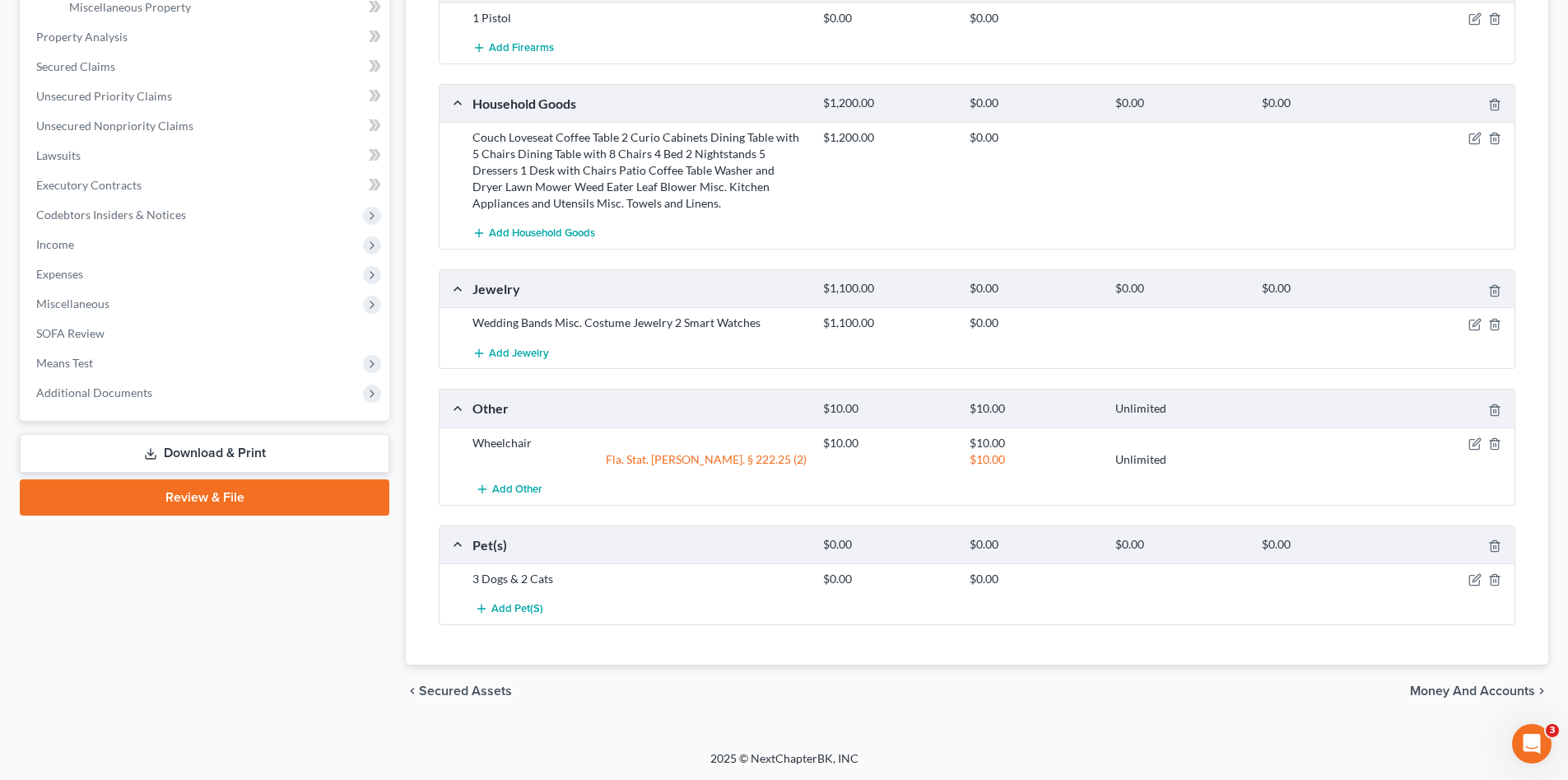
drag, startPoint x: 1458, startPoint y: 693, endPoint x: 998, endPoint y: 482, distance: 506.1
click at [1459, 693] on span "Money and Accounts" at bounding box center [1472, 691] width 125 height 13
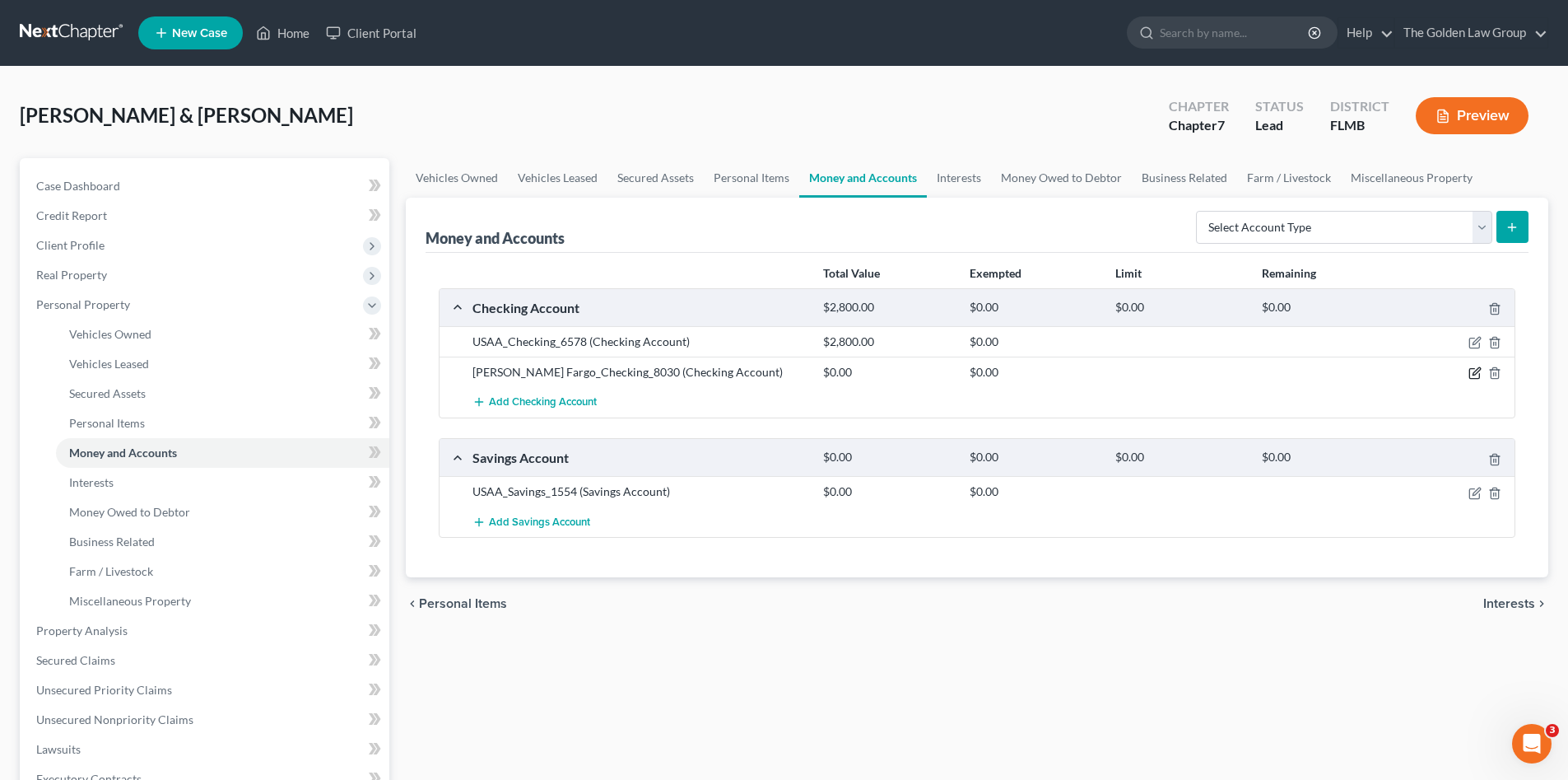
click at [1477, 366] on icon "button" at bounding box center [1475, 373] width 13 height 13
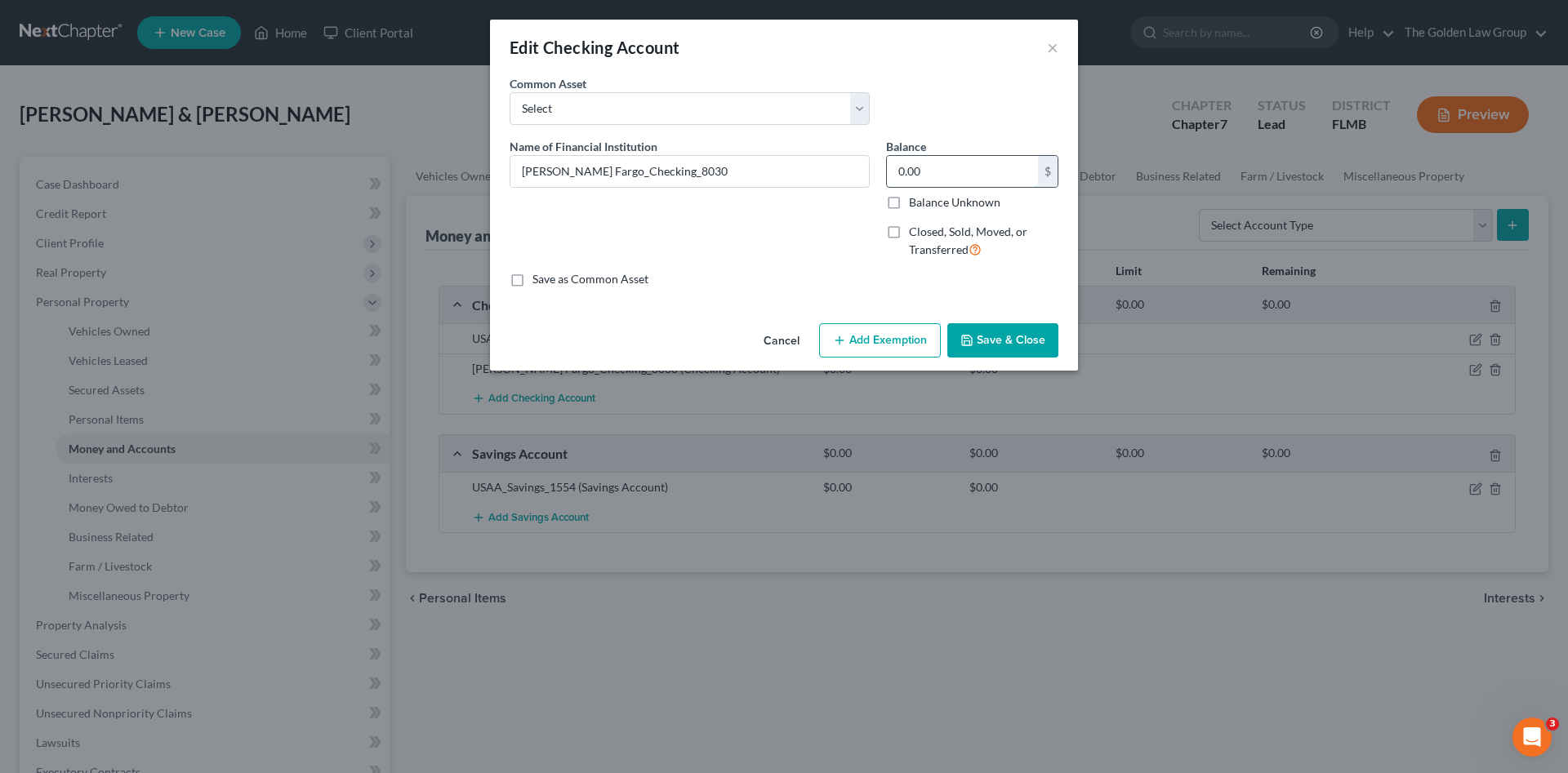
click at [924, 160] on input "0.00" at bounding box center [962, 171] width 151 height 31
click at [990, 344] on button "Save & Close" at bounding box center [1002, 339] width 111 height 34
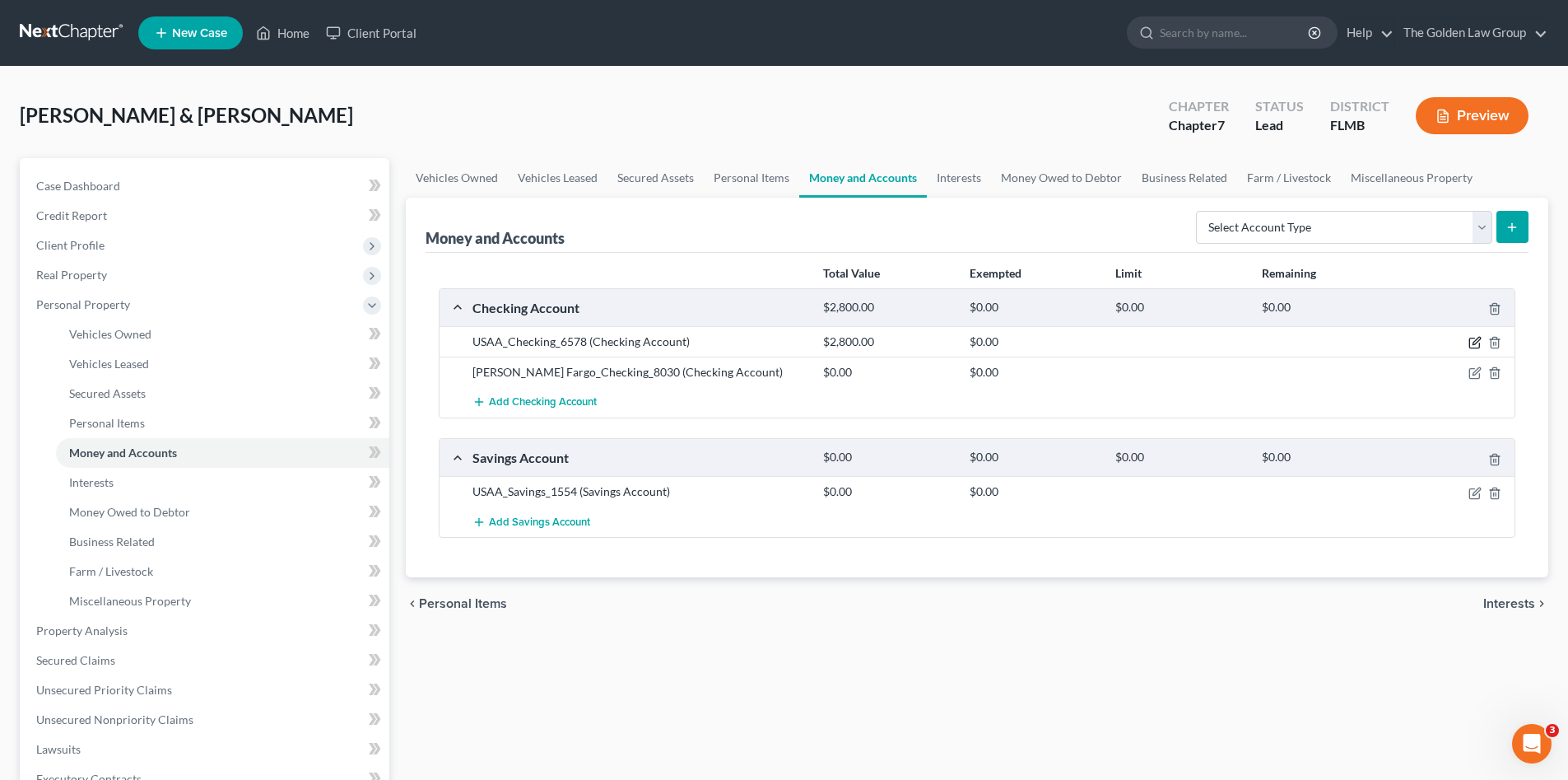
click at [1470, 346] on icon "button" at bounding box center [1475, 342] width 13 height 13
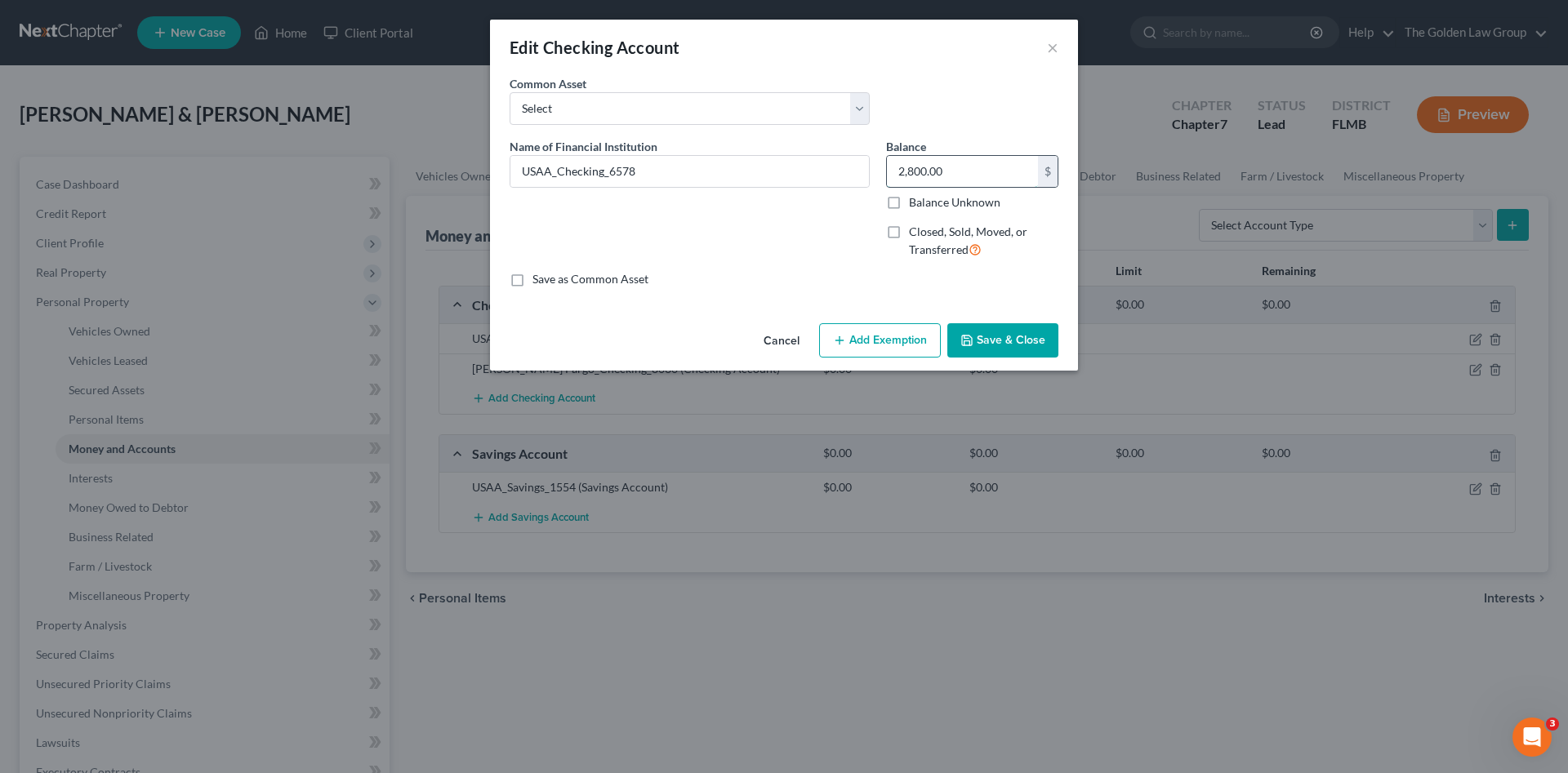
click at [898, 166] on input "2,800.00" at bounding box center [962, 171] width 151 height 31
type input "2,400.00"
click at [819, 248] on div "Name of Financial Institution * USAA_Checking_6578" at bounding box center [689, 204] width 376 height 134
click at [1002, 337] on button "Save & Close" at bounding box center [1002, 339] width 111 height 34
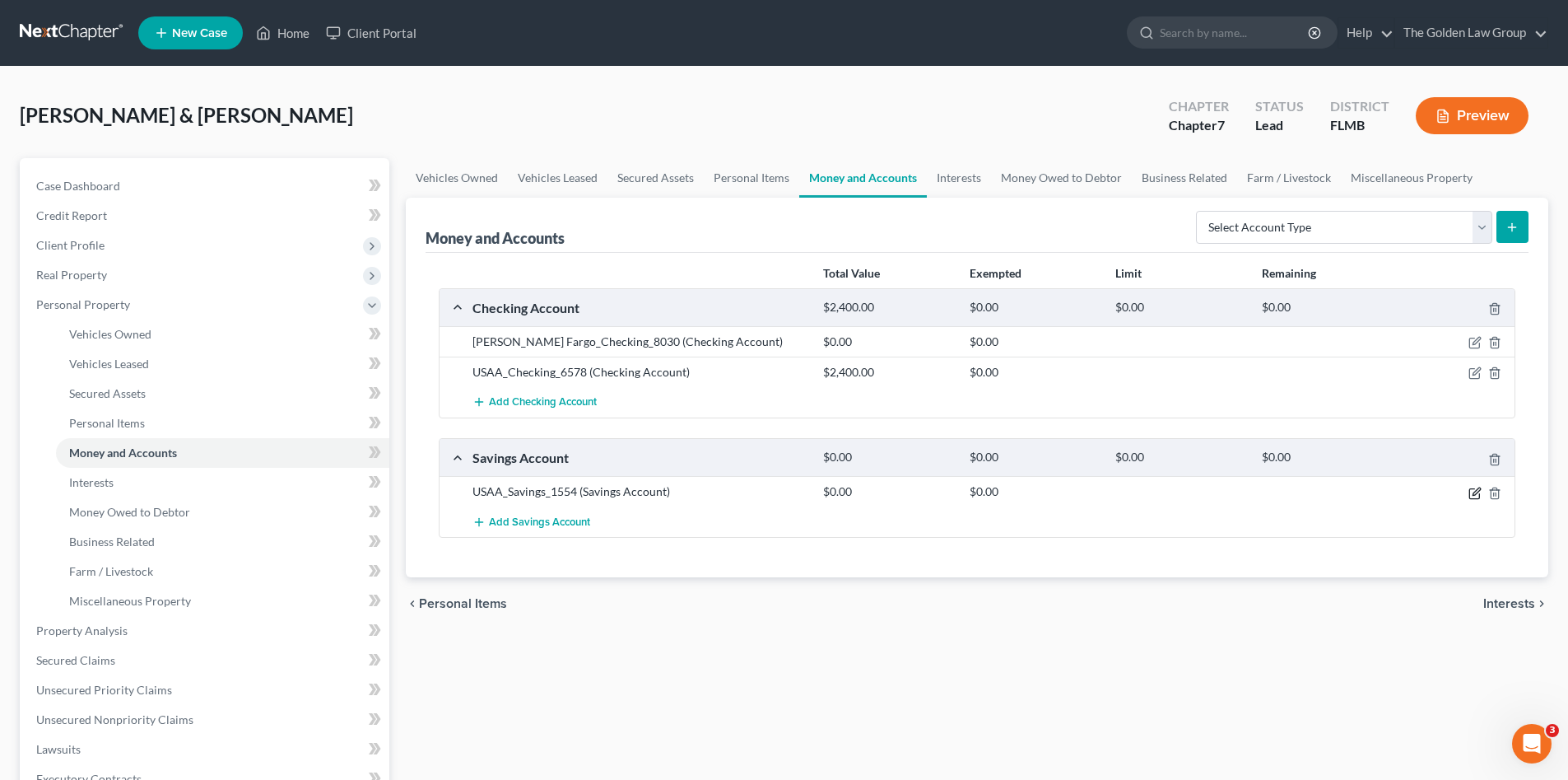
click at [1472, 495] on icon "button" at bounding box center [1475, 493] width 13 height 13
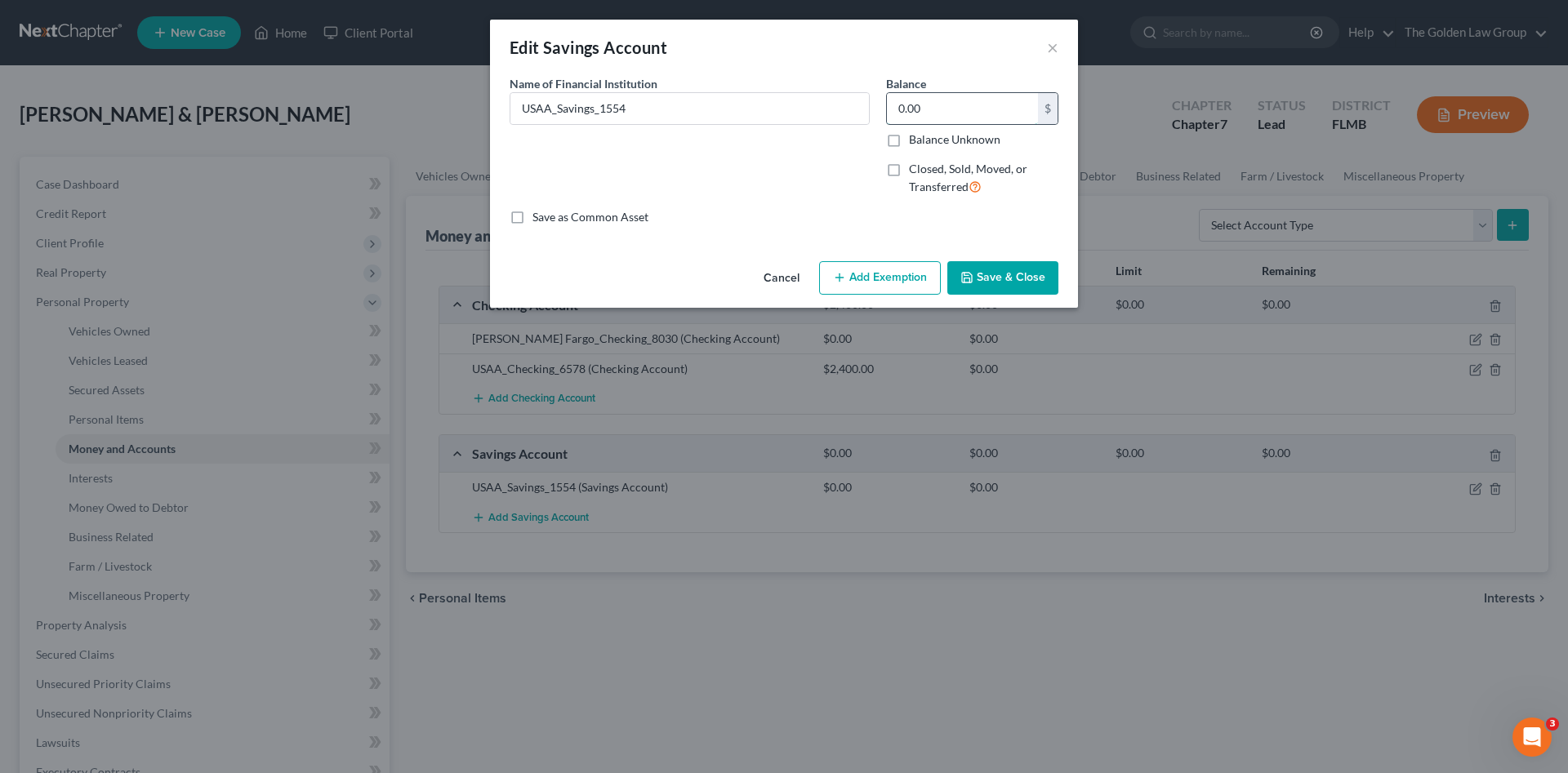
click at [975, 113] on input "0.00" at bounding box center [962, 108] width 151 height 31
type input "5.00"
click at [1016, 265] on button "Save & Close" at bounding box center [1002, 278] width 111 height 34
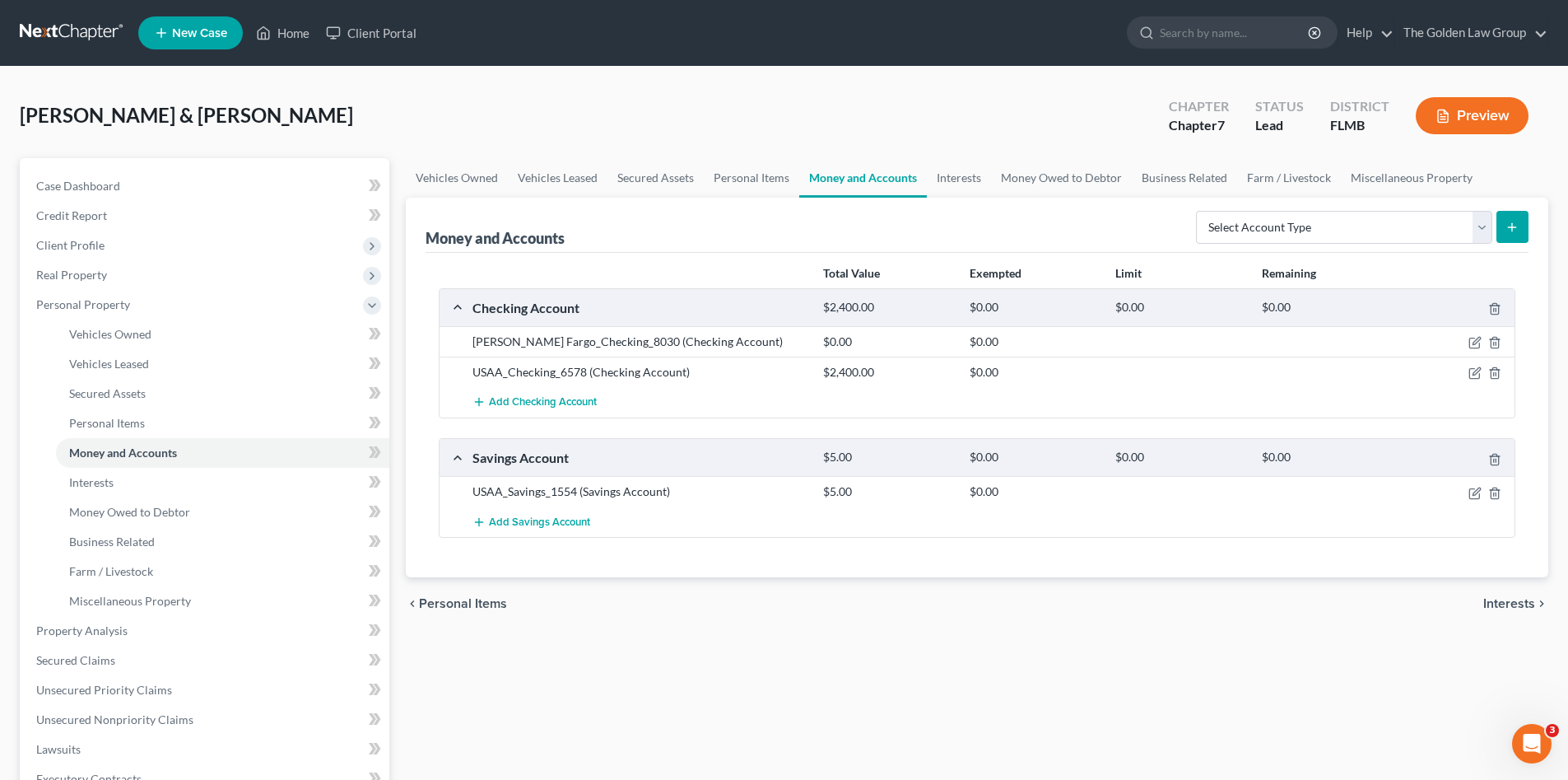
click at [923, 540] on div "Total Value Exempted Limit Remaining Checking Account $2,400.00 $0.00 $0.00 $0.…" at bounding box center [977, 415] width 1103 height 326
click at [920, 543] on div "Total Value Exempted Limit Remaining Checking Account $2,400.00 $0.00 $0.00 $0.…" at bounding box center [977, 415] width 1103 height 326
click at [924, 550] on div "Total Value Exempted Limit Remaining Checking Account $2,400.00 $0.00 $0.00 $0.…" at bounding box center [977, 415] width 1103 height 326
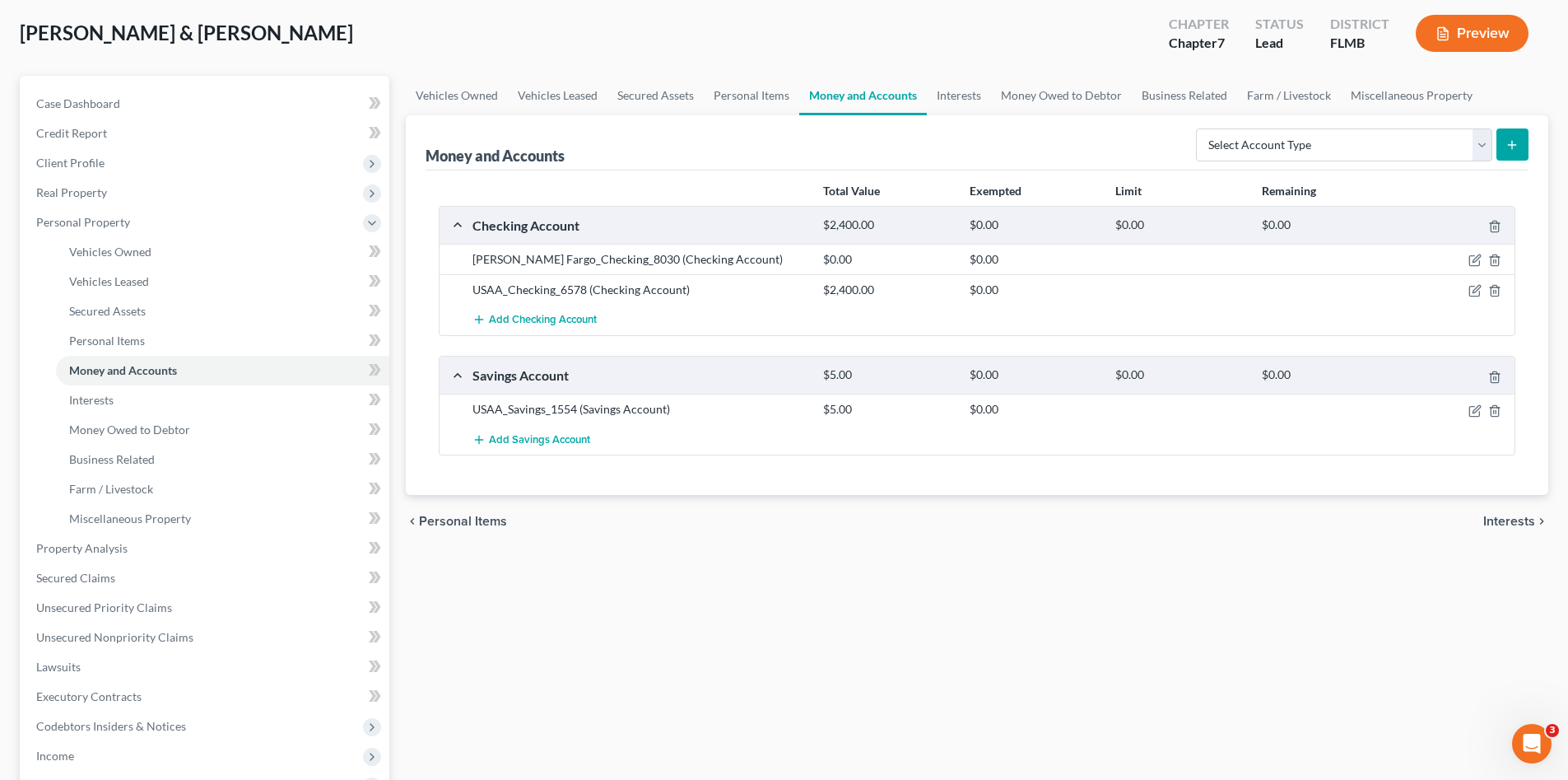
click at [789, 595] on div "Vehicles Owned Vehicles Leased Secured Assets Personal Items Money and Accounts…" at bounding box center [977, 551] width 1159 height 951
click at [107, 512] on span "Miscellaneous Property" at bounding box center [130, 518] width 122 height 14
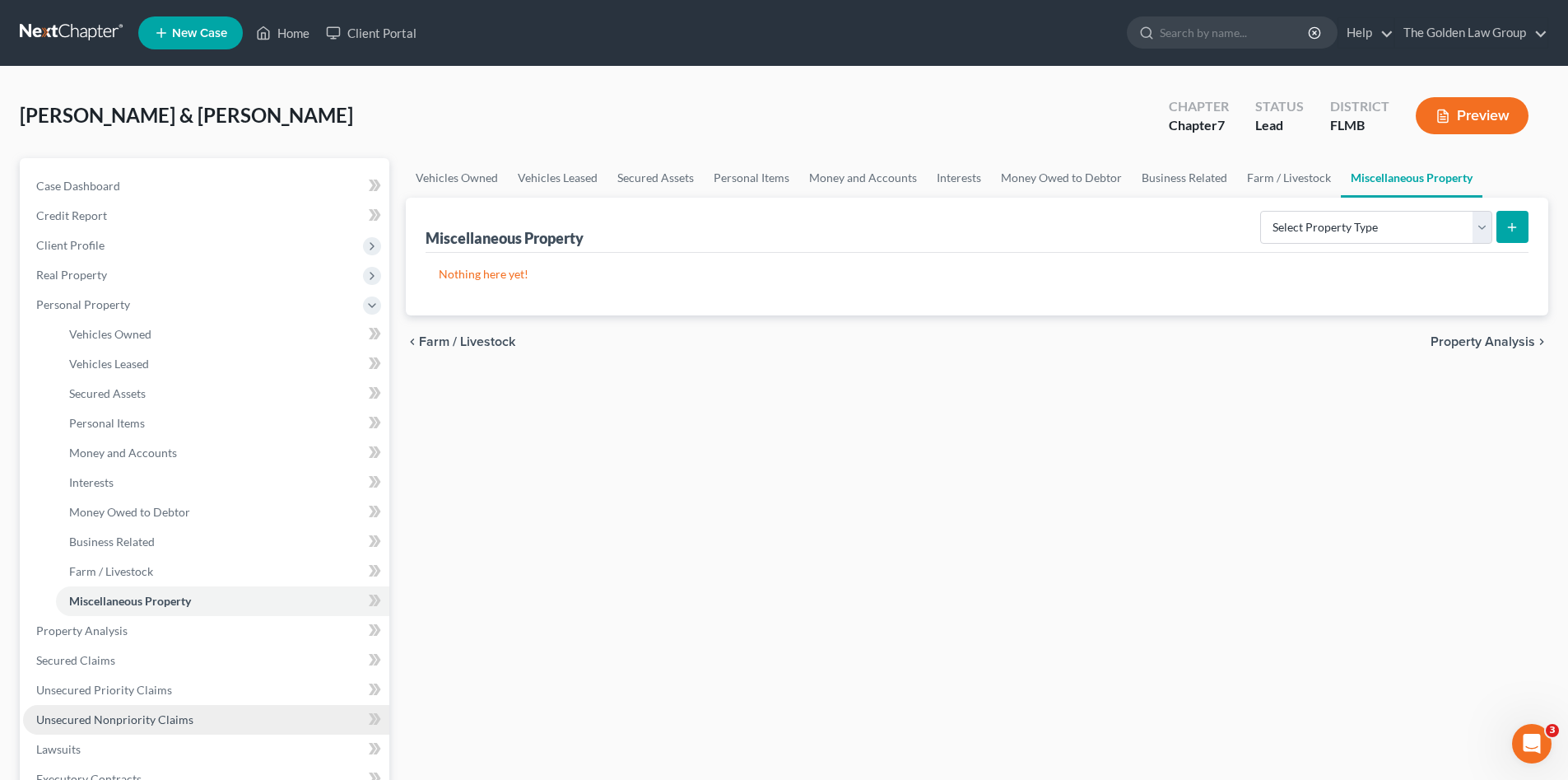
click at [287, 711] on link "Unsecured Nonpriority Claims" at bounding box center [206, 720] width 366 height 30
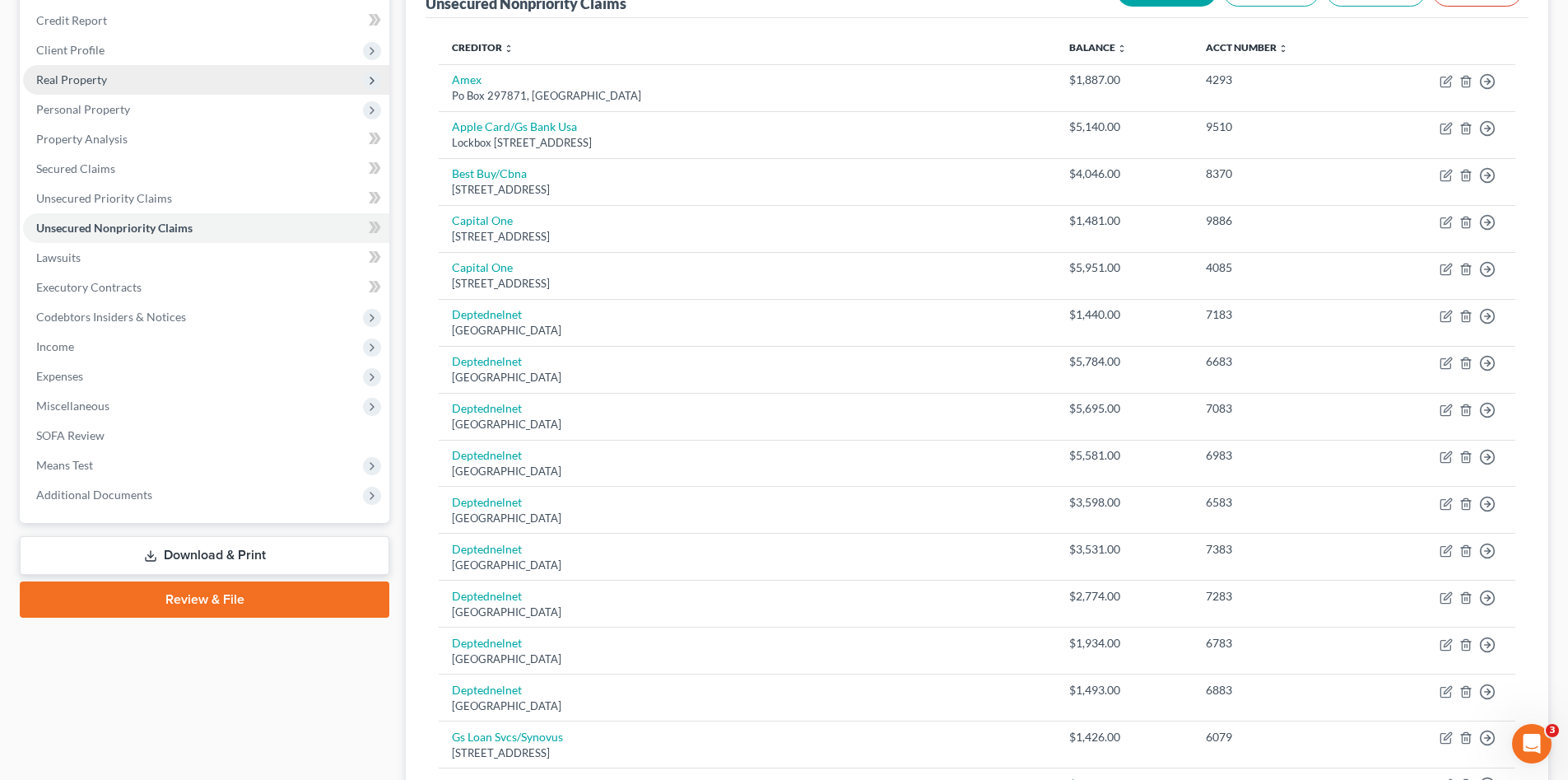
scroll to position [57, 0]
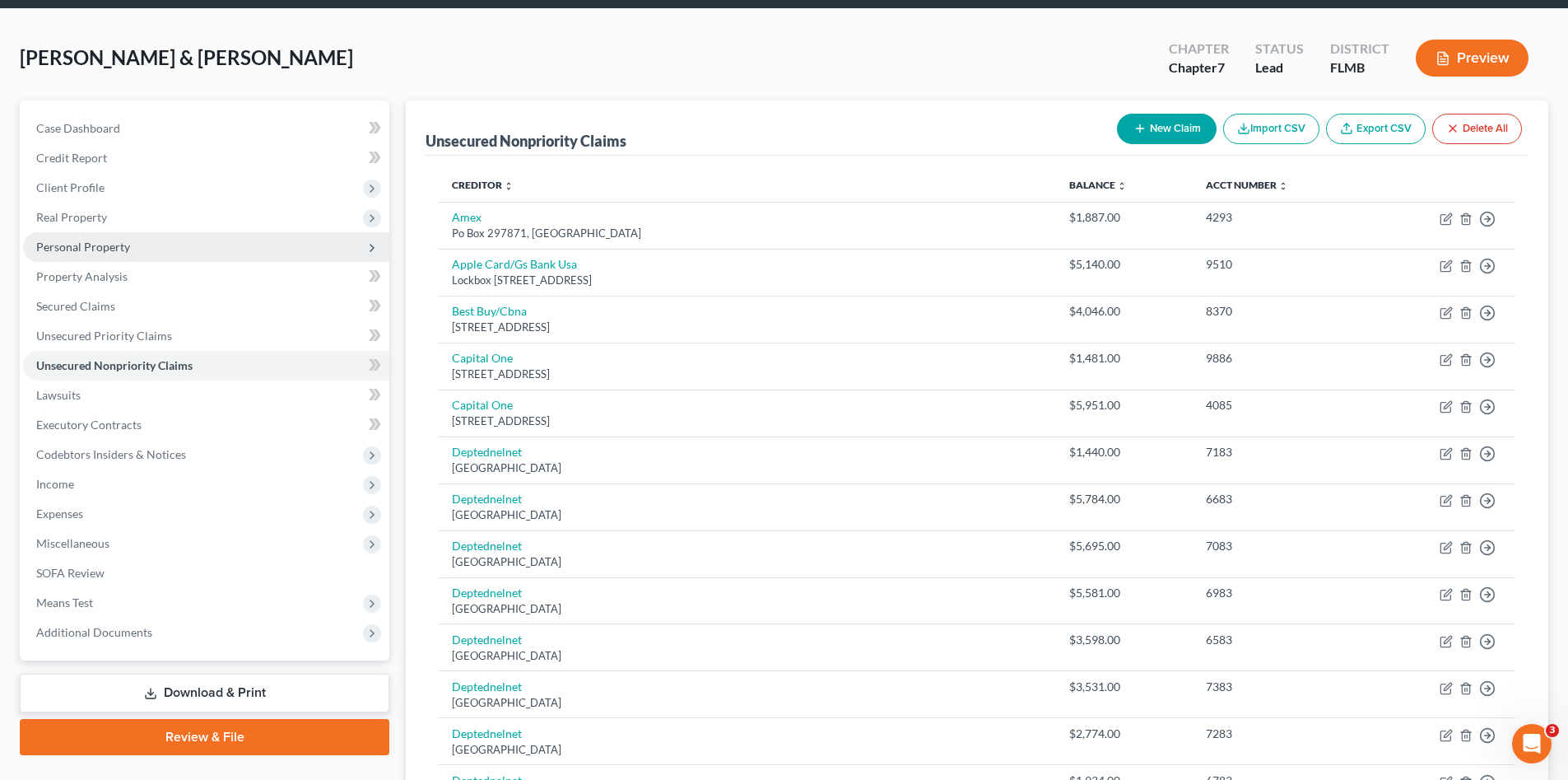
click at [128, 251] on span "Personal Property" at bounding box center [82, 246] width 93 height 14
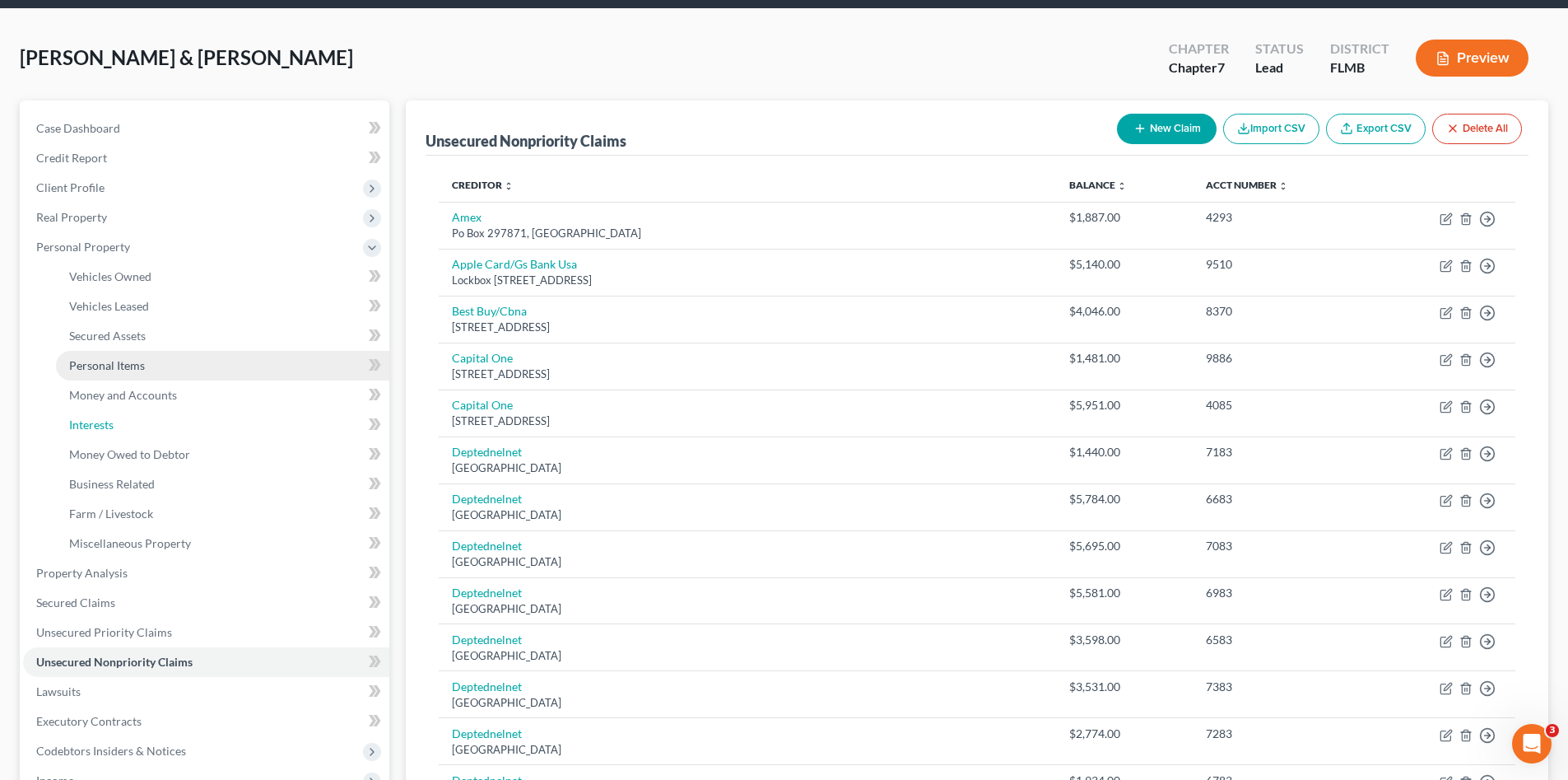
click at [213, 418] on link "Interests" at bounding box center [223, 425] width 333 height 30
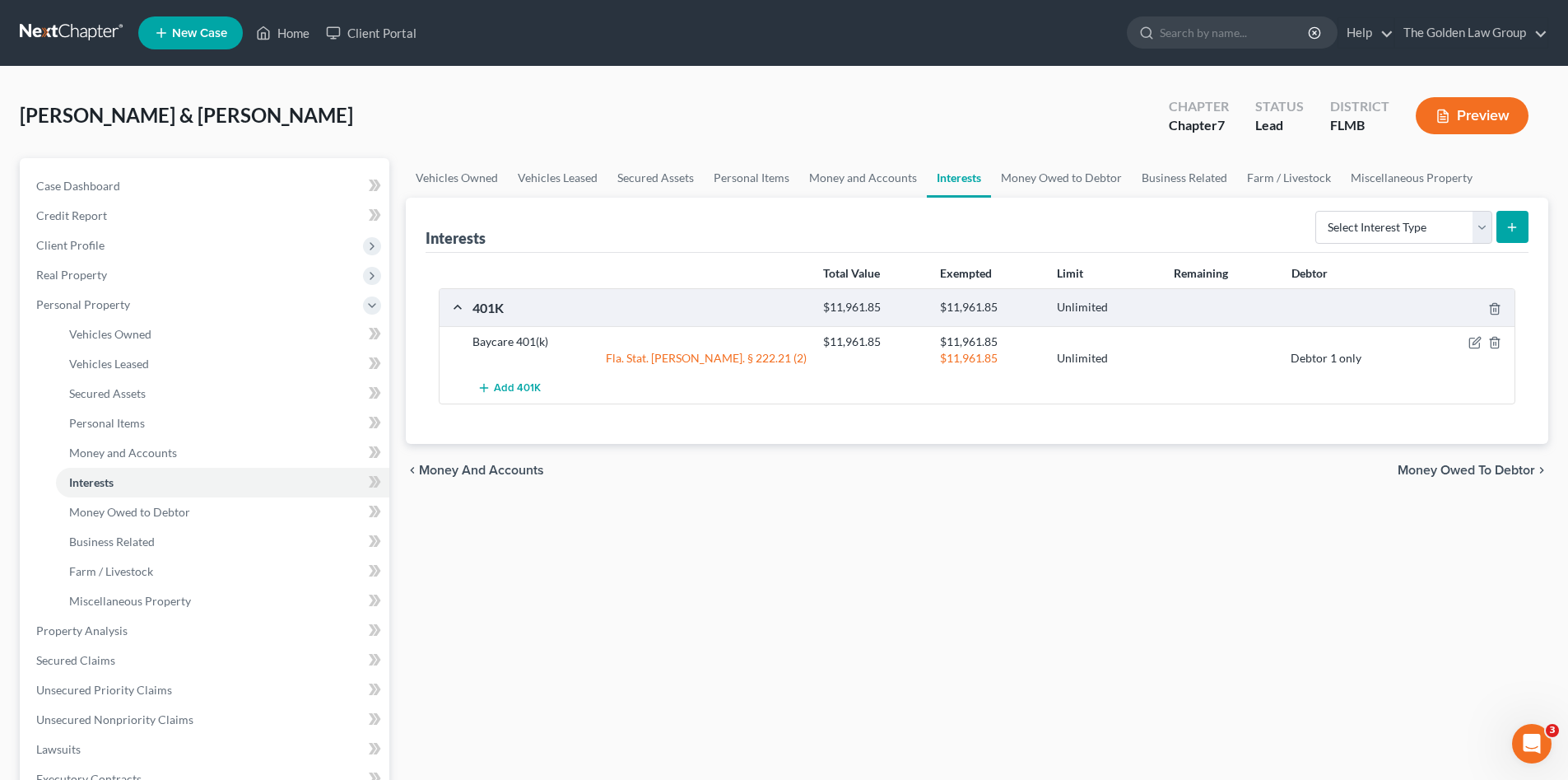
click at [1238, 653] on div "Vehicles Owned Vehicles Leased Secured Assets Personal Items Money and Accounts…" at bounding box center [977, 634] width 1159 height 951
click at [1205, 591] on div "Vehicles Owned Vehicles Leased Secured Assets Personal Items Money and Accounts…" at bounding box center [977, 634] width 1159 height 951
click at [1085, 234] on div "Interests Select Interest Type 401K Annuity Bond Education IRA Government Bond …" at bounding box center [977, 226] width 1103 height 56
click at [1038, 515] on div "Vehicles Owned Vehicles Leased Secured Assets Personal Items Money and Accounts…" at bounding box center [977, 634] width 1159 height 951
click at [1202, 180] on link "Business Related" at bounding box center [1185, 178] width 105 height 40
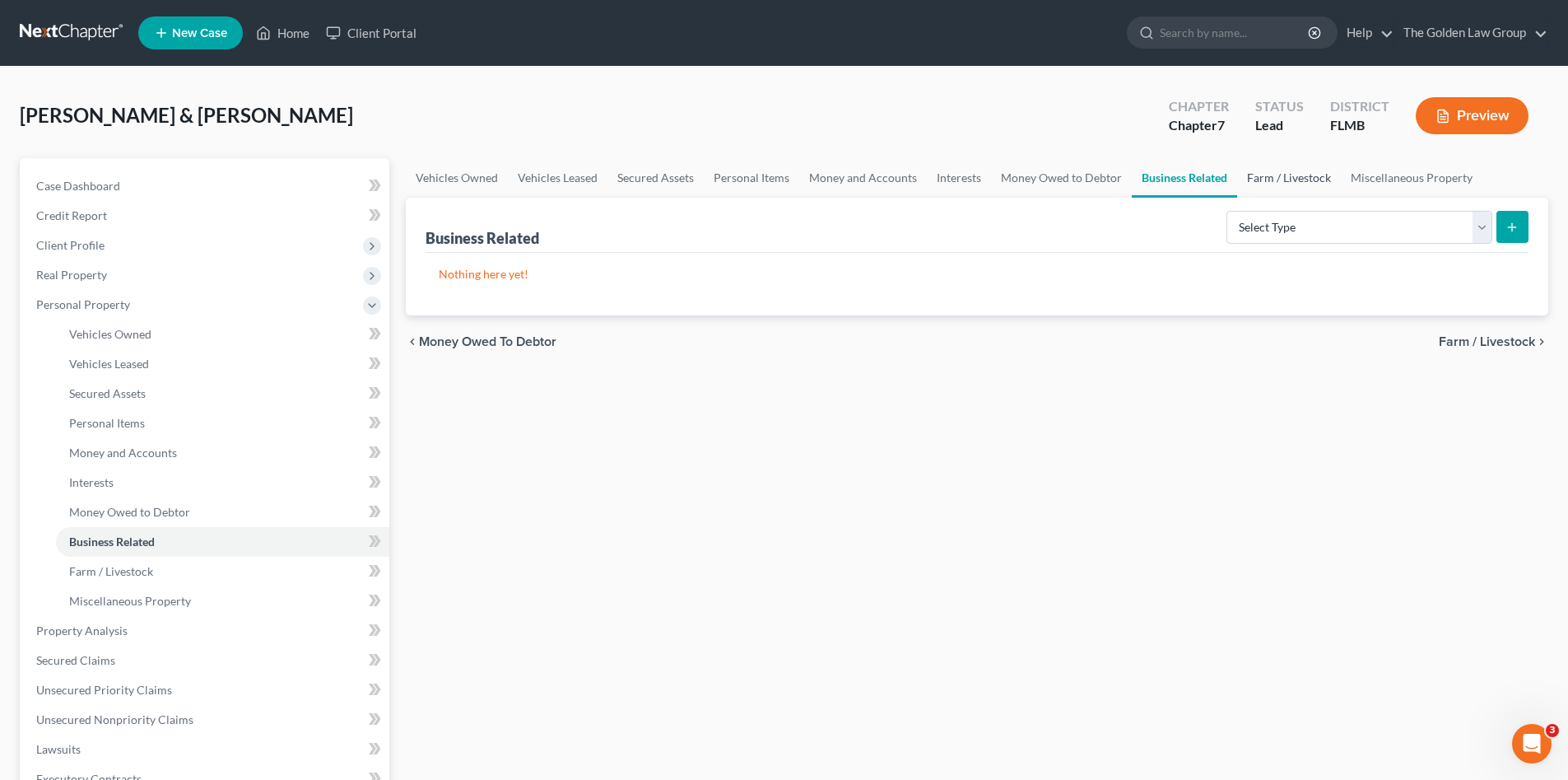
click at [1289, 175] on link "Farm / Livestock" at bounding box center [1290, 178] width 104 height 40
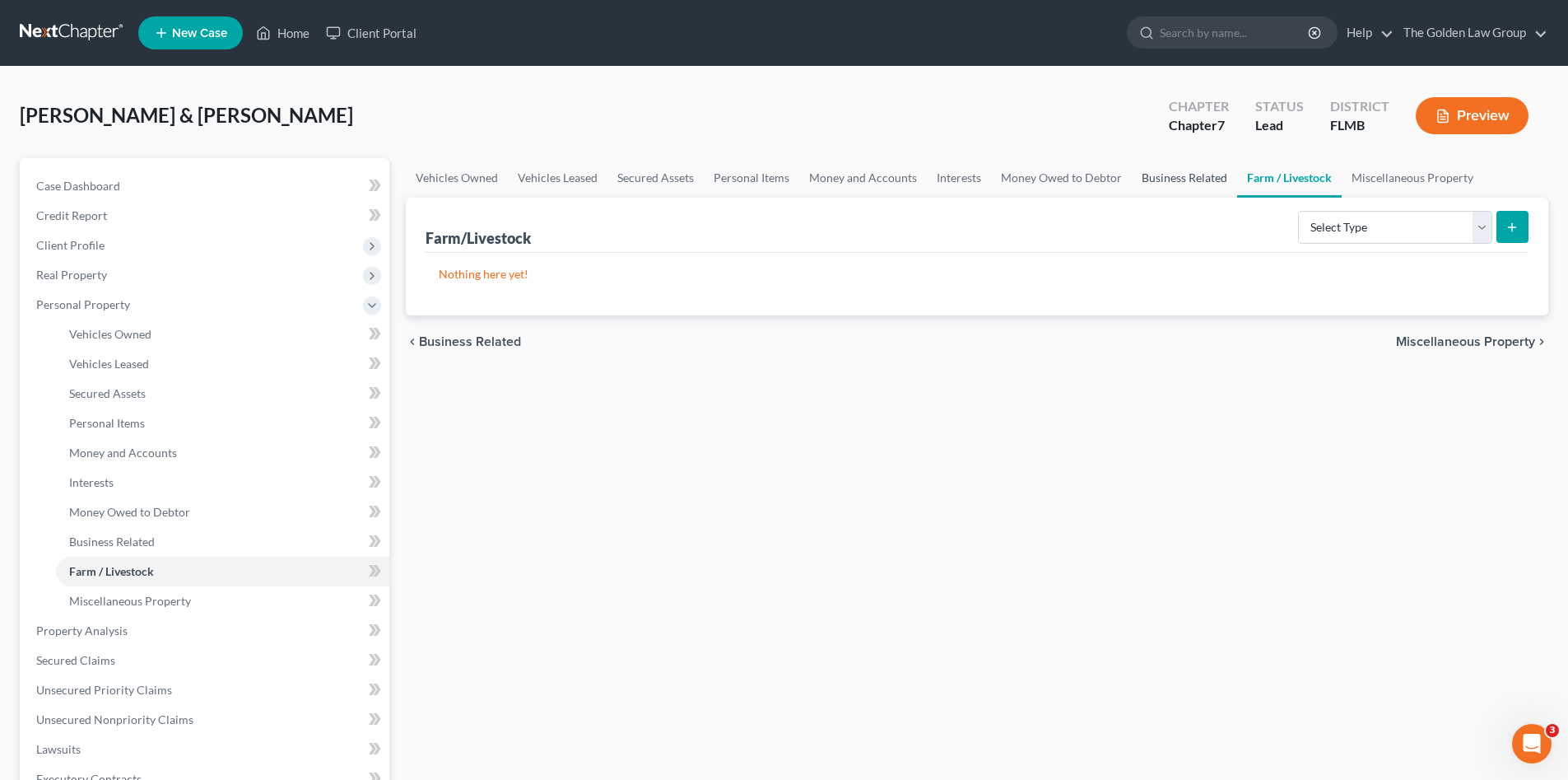
drag, startPoint x: 1162, startPoint y: 170, endPoint x: 1163, endPoint y: 179, distance: 9.1
click at [1162, 169] on link "Business Related" at bounding box center [1185, 178] width 105 height 40
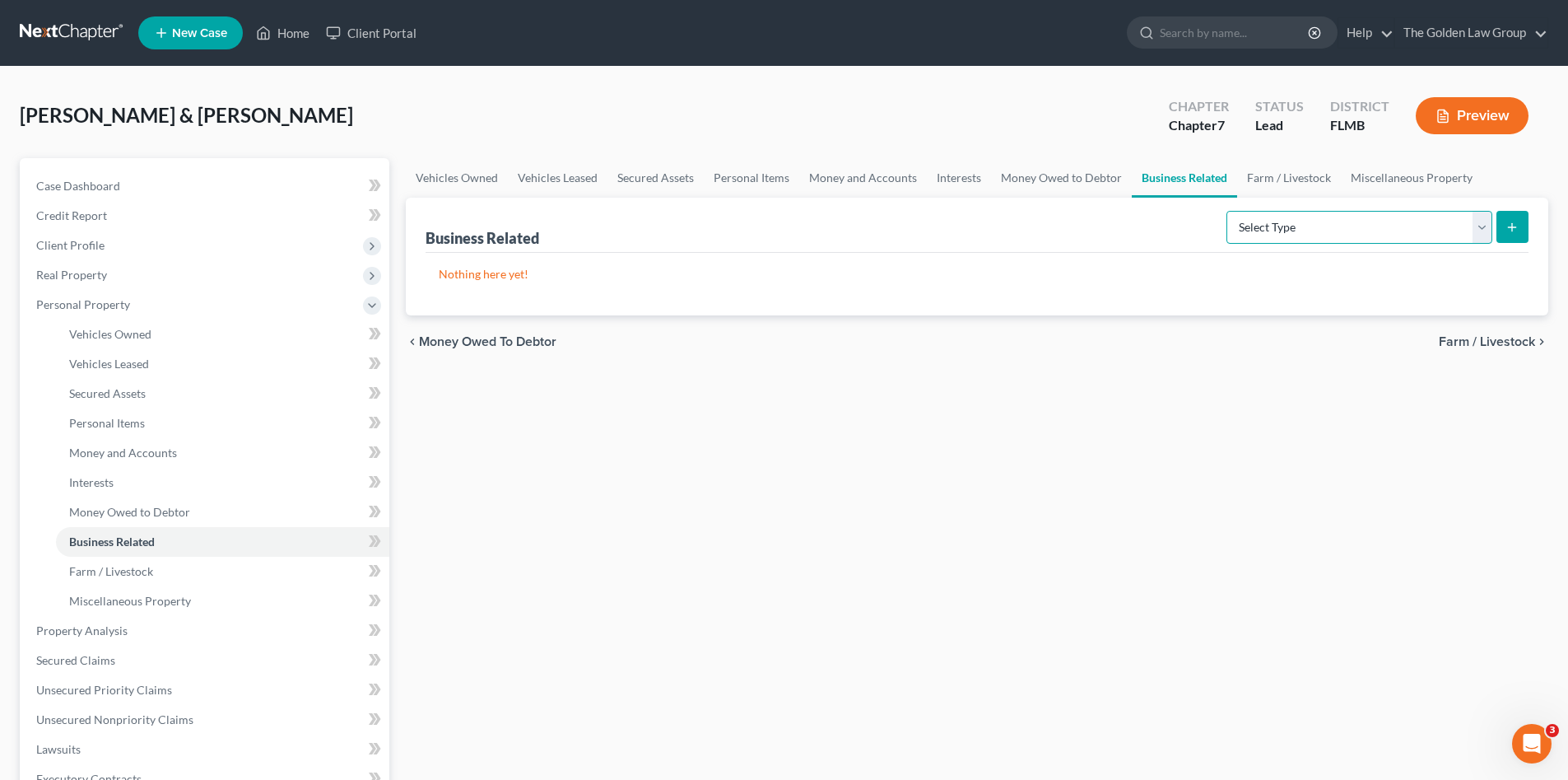
click at [1283, 220] on select "Select Type Customer Lists Franchises Inventory Licenses Machinery Office Equip…" at bounding box center [1359, 228] width 265 height 33
select select "license"
click at [1228, 211] on select "Select Type Customer Lists Franchises Inventory Licenses Machinery Office Equip…" at bounding box center [1359, 228] width 265 height 33
click at [1507, 234] on button "submit" at bounding box center [1512, 227] width 32 height 32
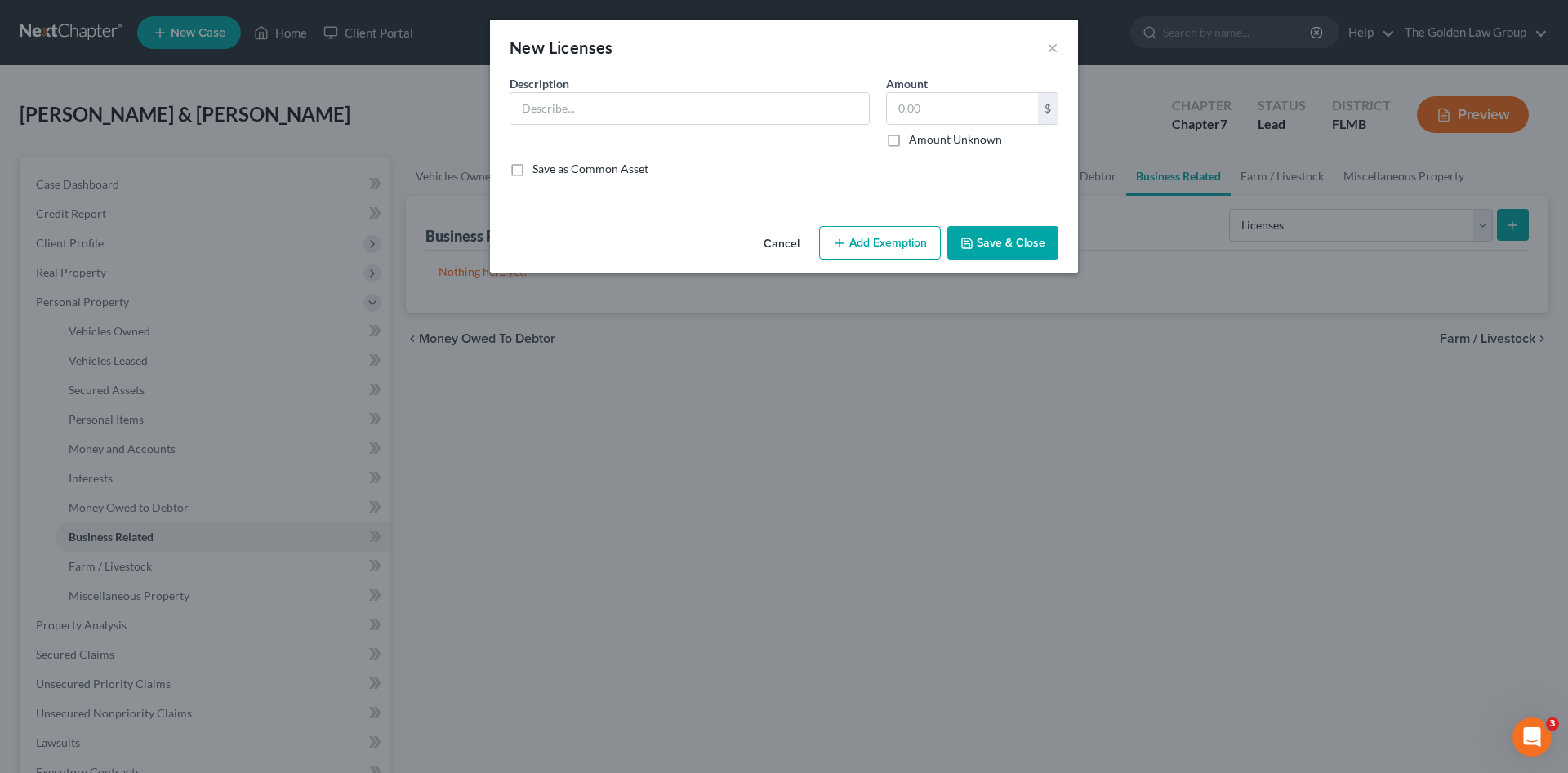
click at [744, 148] on div "Description * Amount $ Amount Unknown Balance Undetermined $ Amount Unknown Sav…" at bounding box center [784, 132] width 565 height 115
click at [691, 113] on input "text" at bounding box center [689, 108] width 359 height 31
type input "Respiratory Therapist License"
drag, startPoint x: 765, startPoint y: 172, endPoint x: 894, endPoint y: 133, distance: 134.8
click at [777, 170] on div "Save as Common Asset" at bounding box center [784, 169] width 549 height 17
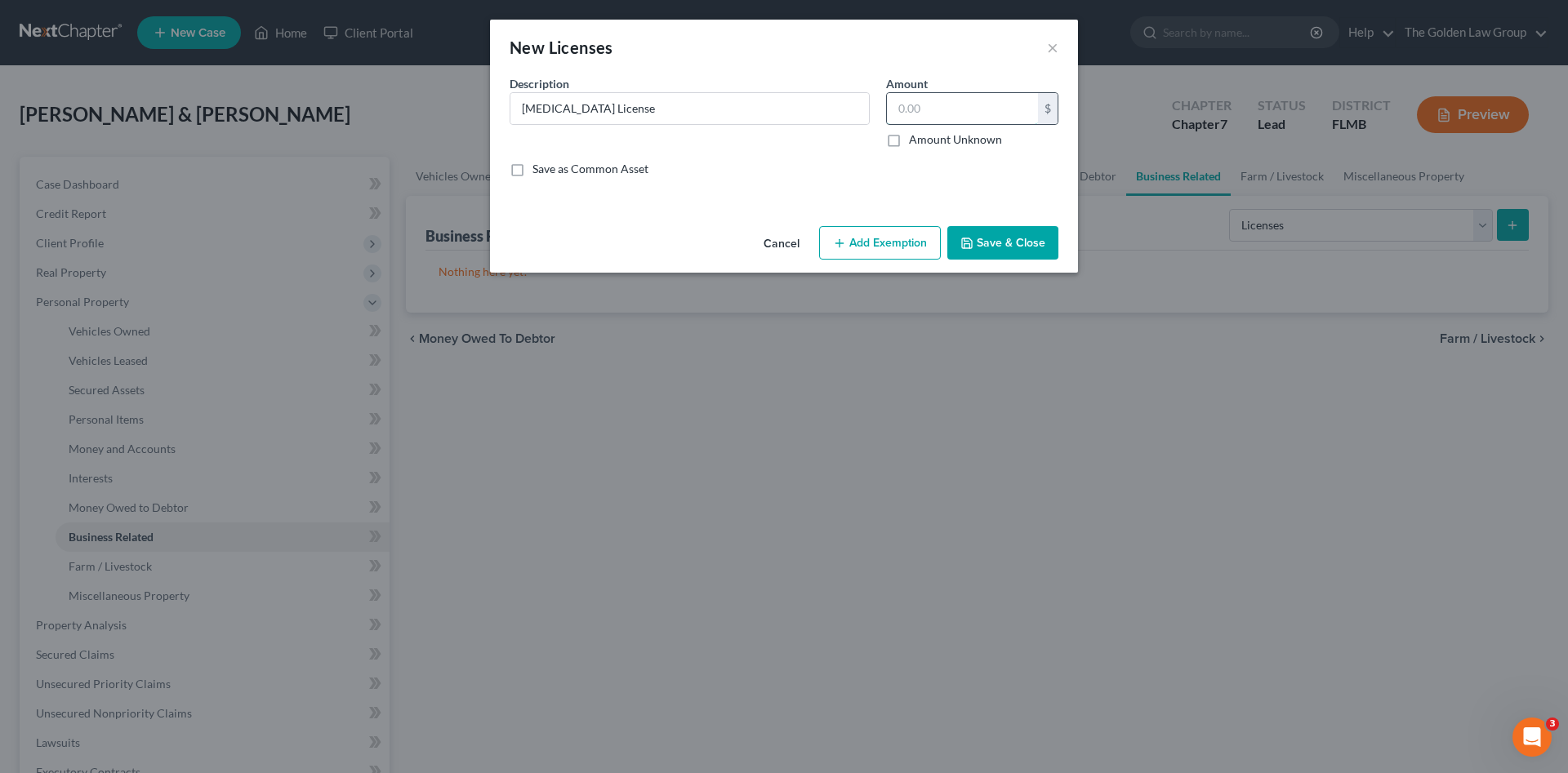
click at [924, 112] on input "text" at bounding box center [962, 108] width 151 height 31
type input "0.00"
drag, startPoint x: 1012, startPoint y: 230, endPoint x: 1003, endPoint y: 294, distance: 64.6
click at [1013, 234] on button "Save & Close" at bounding box center [1002, 243] width 111 height 34
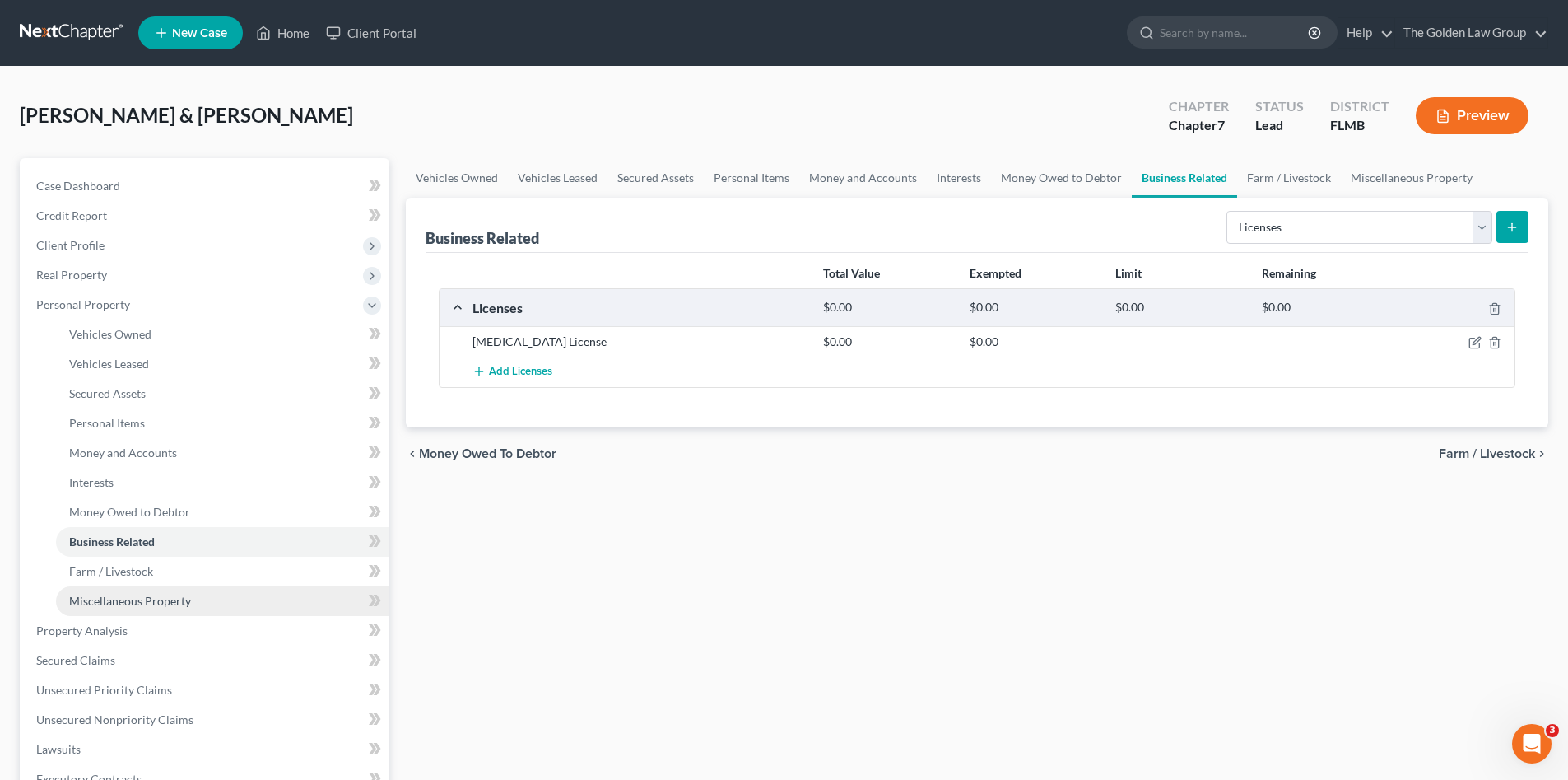
click at [154, 602] on span "Miscellaneous Property" at bounding box center [130, 600] width 122 height 14
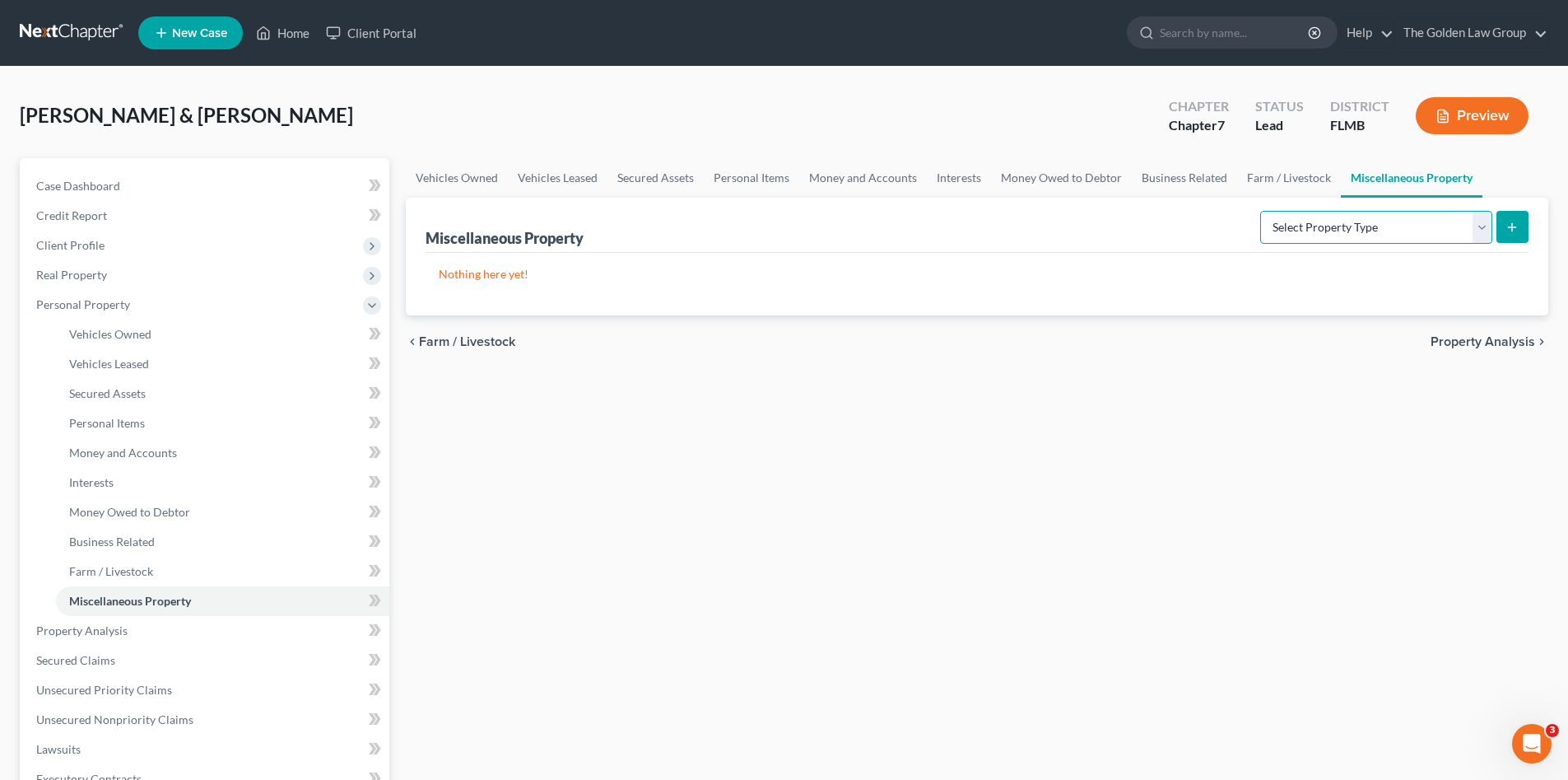
click at [1278, 221] on select "Select Property Type Assigned for Creditor Benefit Within 1 Year Holding for An…" at bounding box center [1376, 228] width 232 height 33
select select "transferred"
click at [1260, 211] on select "Select Property Type Assigned for Creditor Benefit Within 1 Year Holding for An…" at bounding box center [1376, 228] width 232 height 33
click at [1503, 226] on button "submit" at bounding box center [1512, 227] width 32 height 32
select select "Ordinary (within 2 years)"
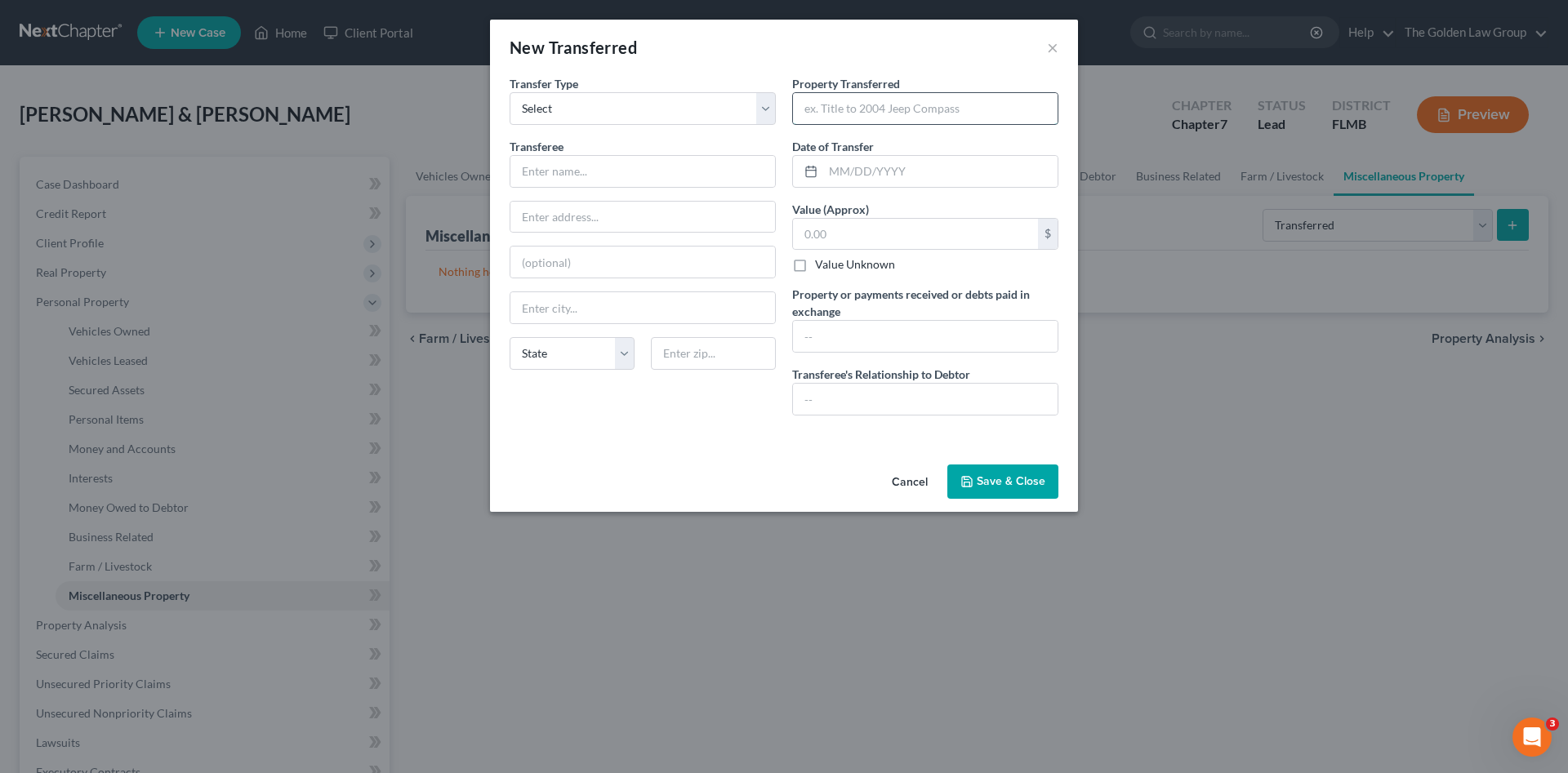
click at [876, 109] on input "text" at bounding box center [925, 108] width 264 height 31
type input "2019 GMC Yukon XL"
click at [919, 178] on input "text" at bounding box center [940, 171] width 234 height 31
type input "05/15/2025"
click at [897, 401] on input "text" at bounding box center [925, 399] width 264 height 31
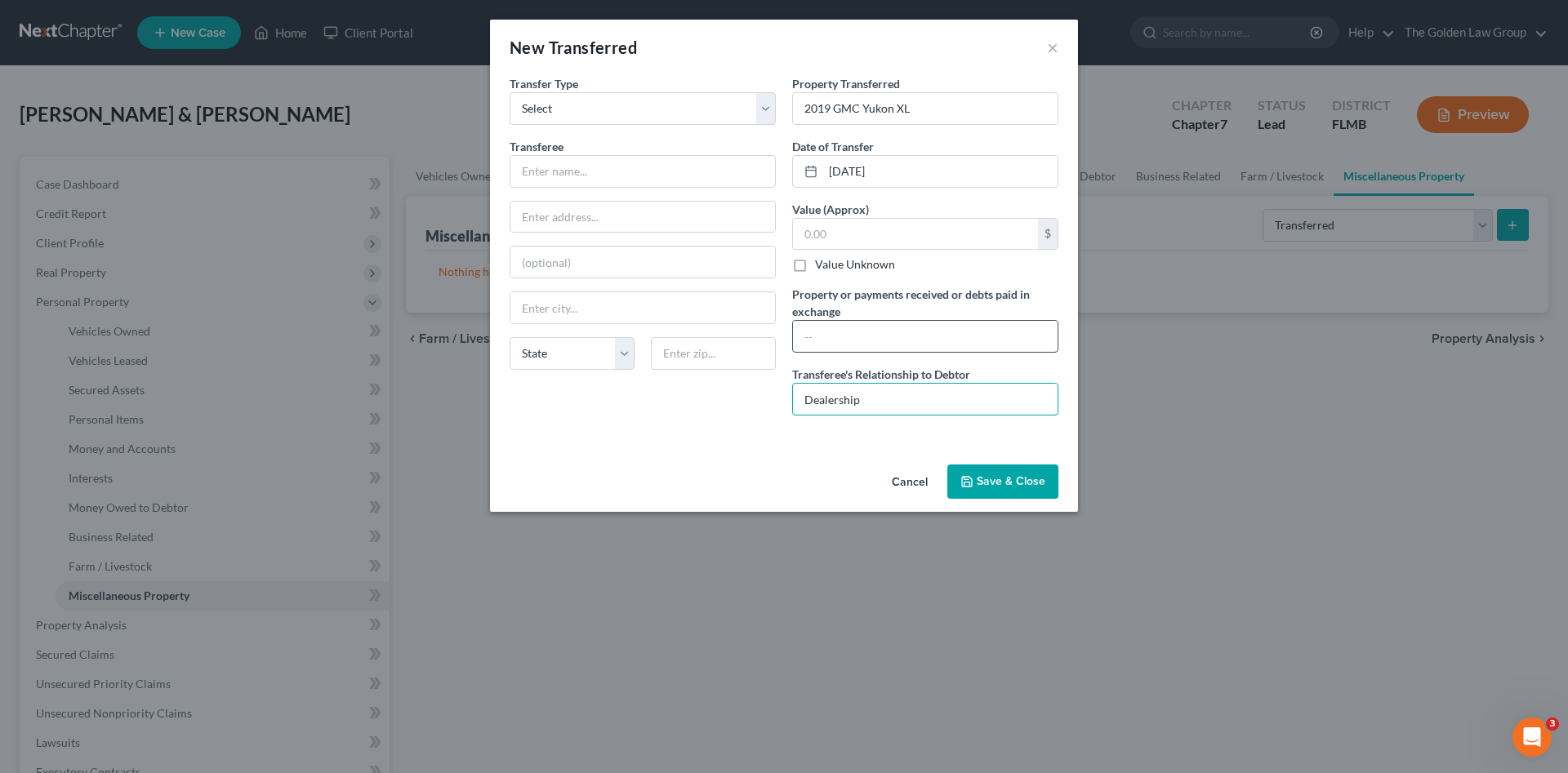
type input "Dealership"
click at [888, 335] on input "text" at bounding box center [925, 337] width 264 height 31
type input "Current 2023 Jeep"
click at [579, 178] on input "text" at bounding box center [642, 171] width 264 height 31
click at [596, 177] on input "text" at bounding box center [642, 171] width 264 height 31
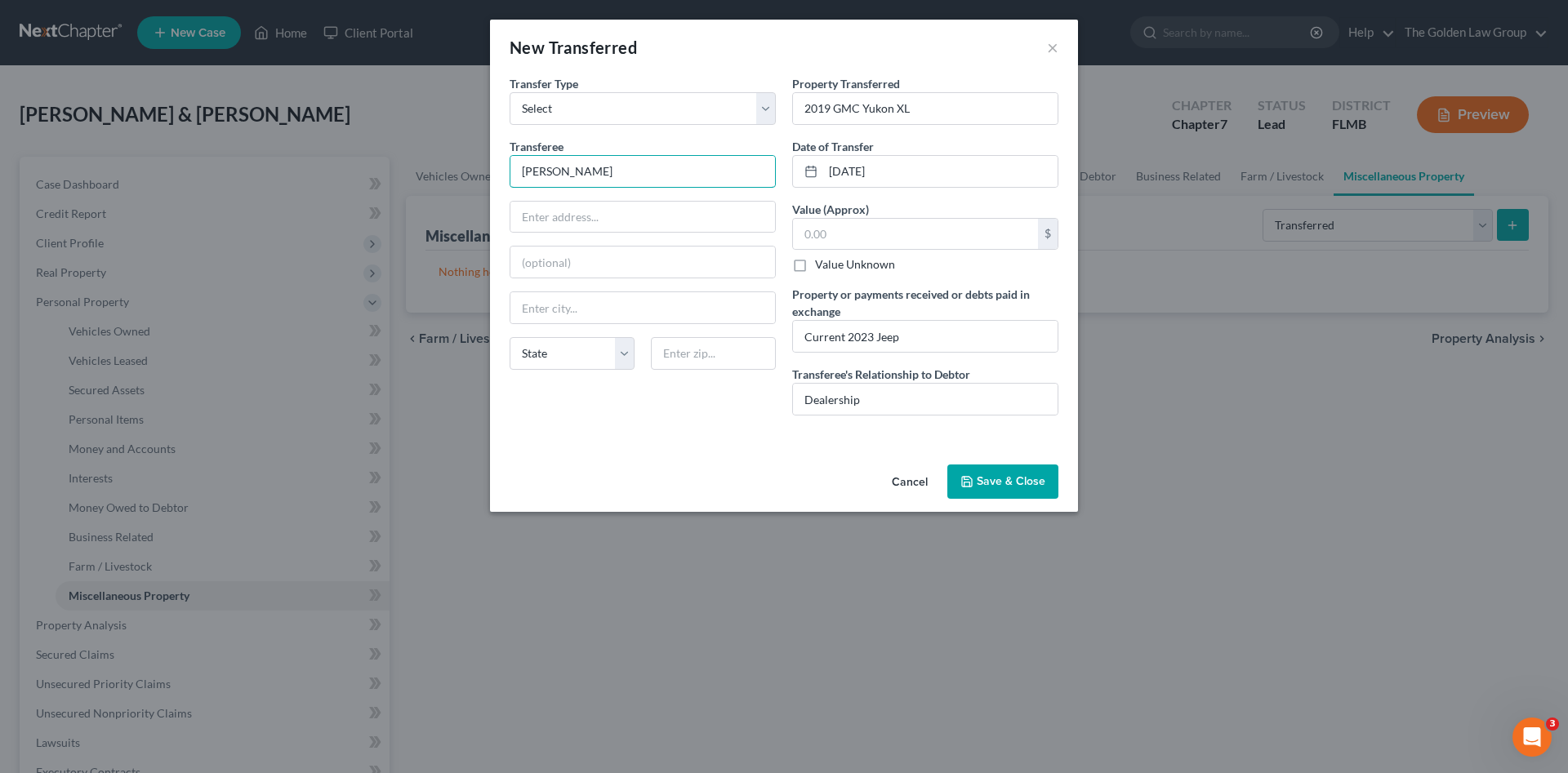
type input "Ferman Jeep"
click at [664, 223] on input "text" at bounding box center [642, 217] width 264 height 31
paste input "24314 State Road 54, Lutz, FL 33559"
type input "24314 State Road 54, Lutz, FL 33559"
click at [683, 355] on input "text" at bounding box center [713, 354] width 125 height 33
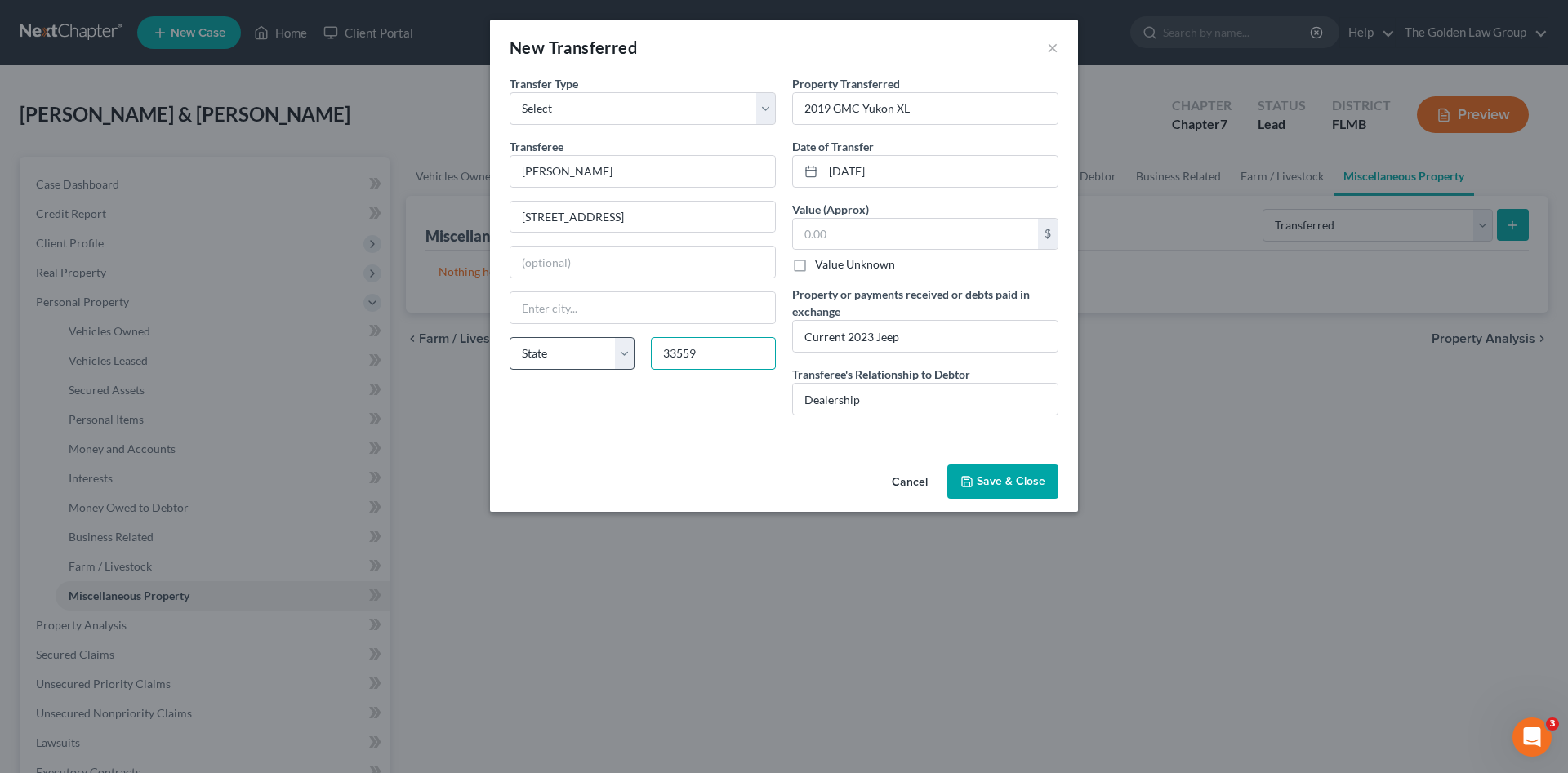
type input "33559"
type input "Land O' Lakes"
click at [566, 343] on select "State [US_STATE] AK AR AZ CA CO CT DE DC [GEOGRAPHIC_DATA] [GEOGRAPHIC_DATA] GU…" at bounding box center [572, 354] width 125 height 33
select select "9"
click at [509, 337] on select "State [US_STATE] AK AR AZ CA CO CT DE DC [GEOGRAPHIC_DATA] [GEOGRAPHIC_DATA] GU…" at bounding box center [572, 354] width 125 height 33
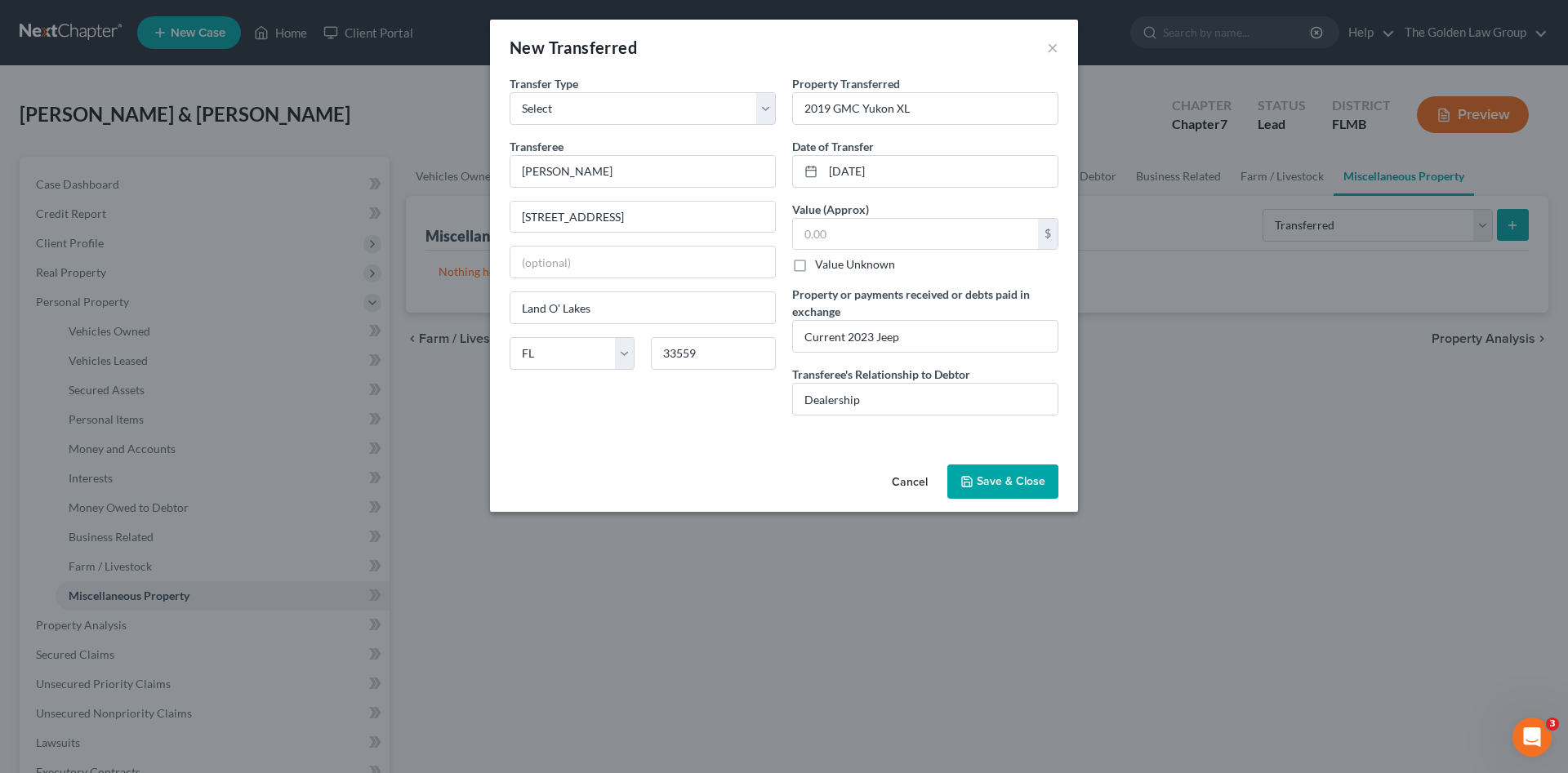
click at [617, 426] on div "Transfer Type * Select Ordinary (within 2 years) Within 10 Years Transferee * F…" at bounding box center [642, 251] width 283 height 353
drag, startPoint x: 627, startPoint y: 215, endPoint x: 742, endPoint y: 221, distance: 115.2
click at [742, 221] on input "24314 State Road 54, Lutz, FL 33559" at bounding box center [642, 217] width 264 height 31
type input "24314 State Road 54"
drag, startPoint x: 677, startPoint y: 462, endPoint x: 793, endPoint y: 470, distance: 116.3
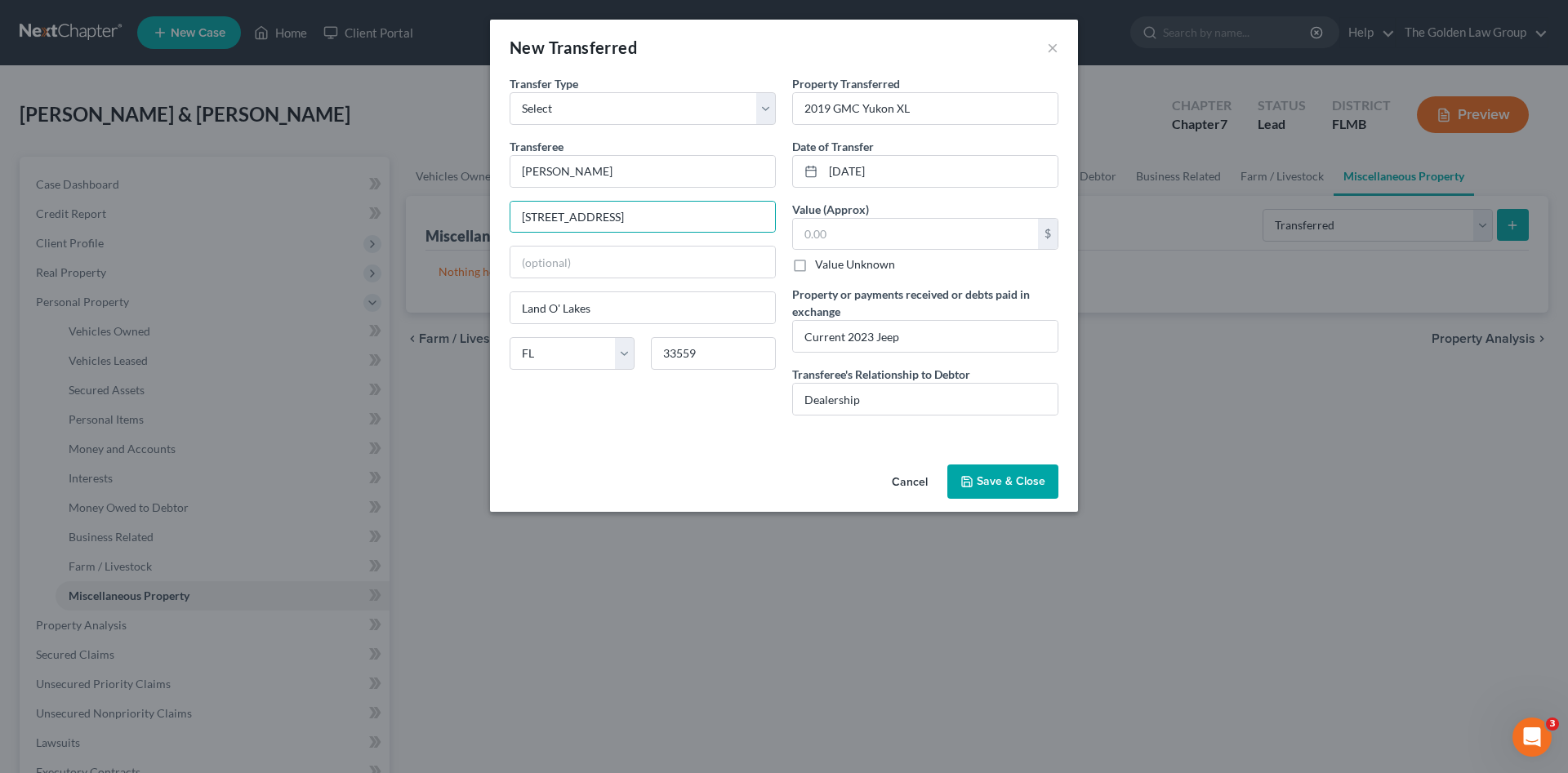
click at [677, 463] on div "Cancel Save & Close" at bounding box center [784, 484] width 588 height 54
click at [994, 470] on button "Save & Close" at bounding box center [1002, 480] width 111 height 34
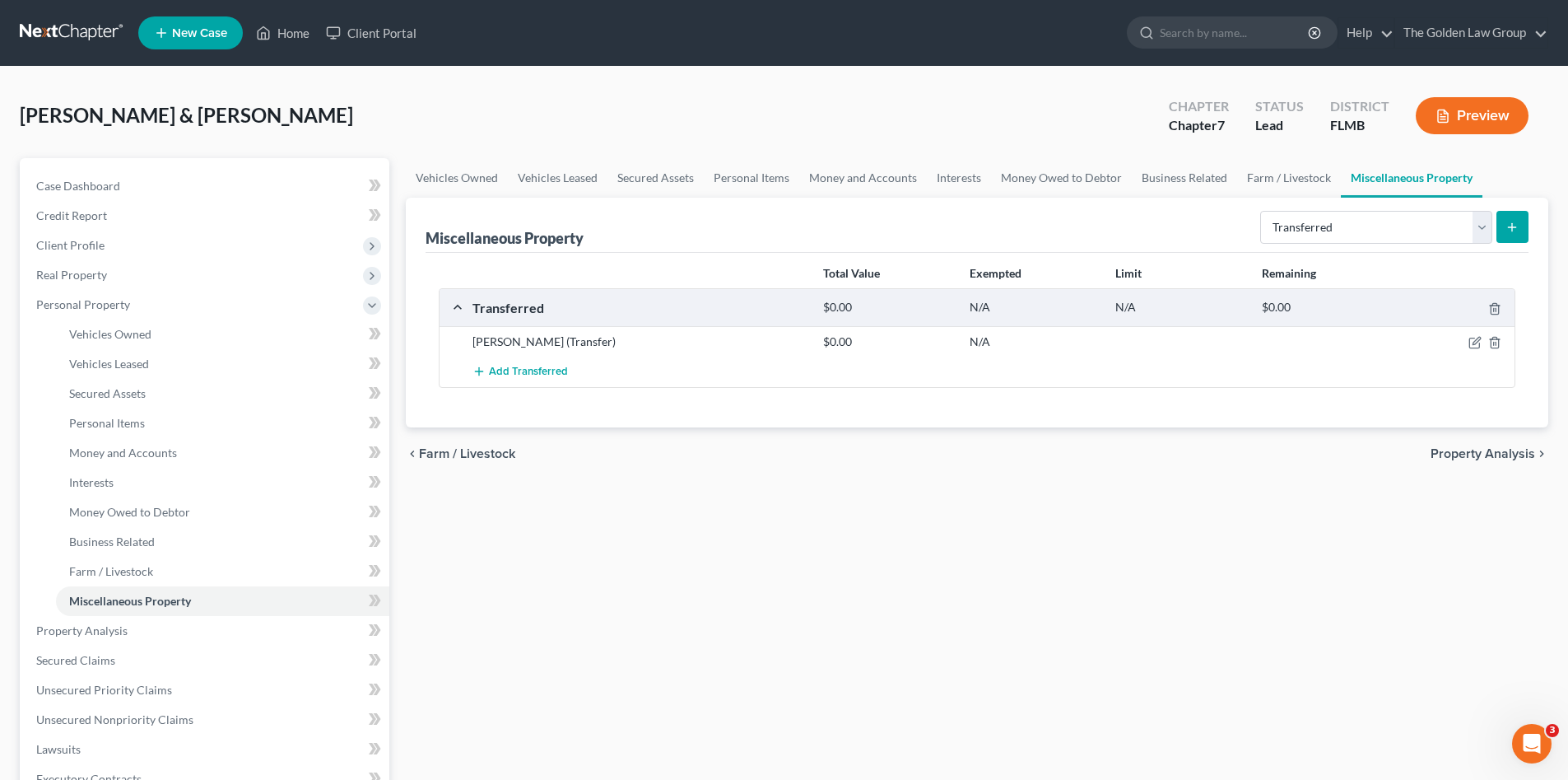
click at [801, 493] on div "Vehicles Owned Vehicles Leased Secured Assets Personal Items Money and Accounts…" at bounding box center [977, 634] width 1159 height 951
drag, startPoint x: 79, startPoint y: 628, endPoint x: 464, endPoint y: 664, distance: 386.7
click at [79, 629] on span "Property Analysis" at bounding box center [81, 630] width 92 height 14
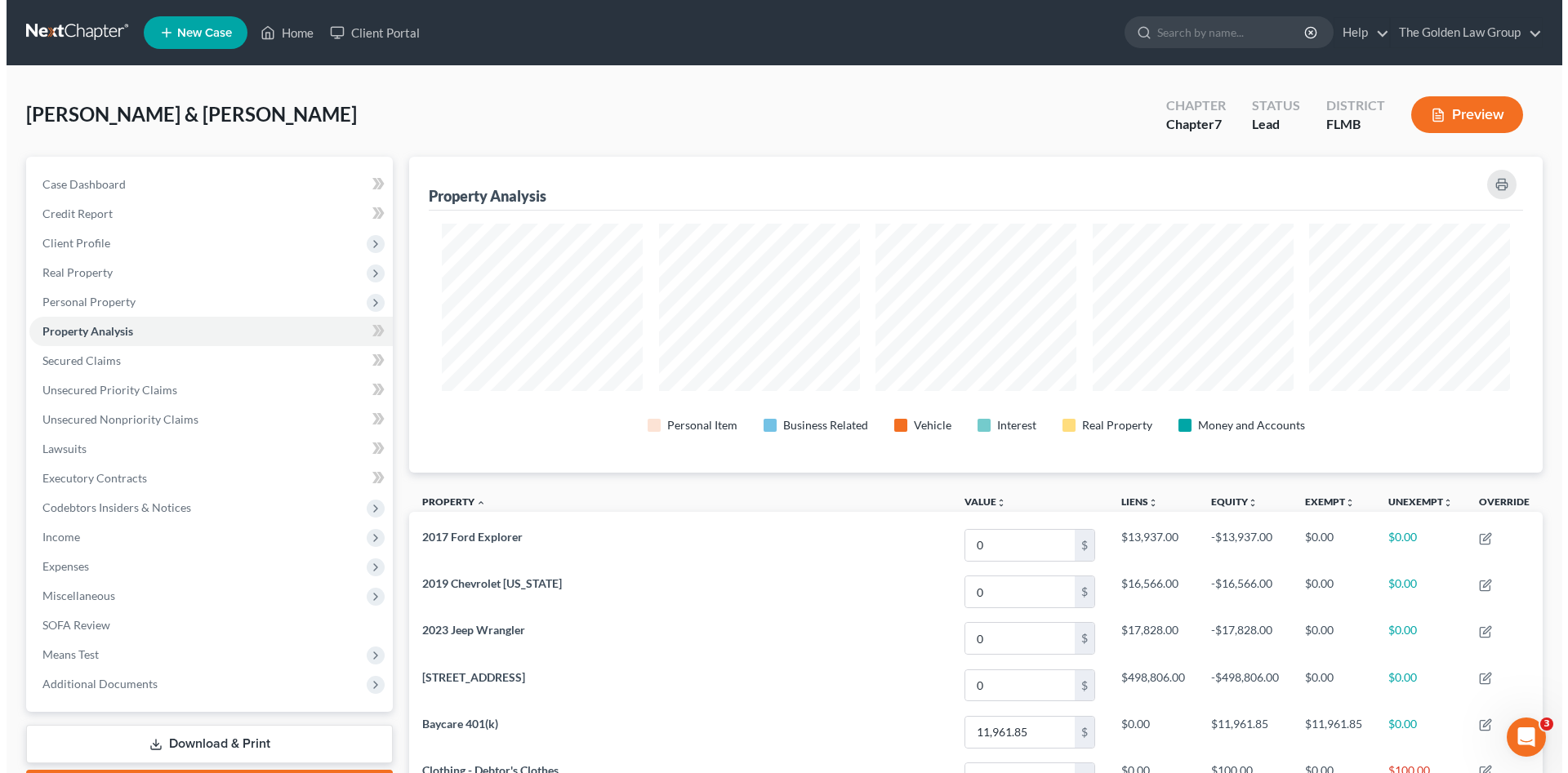
scroll to position [315, 1133]
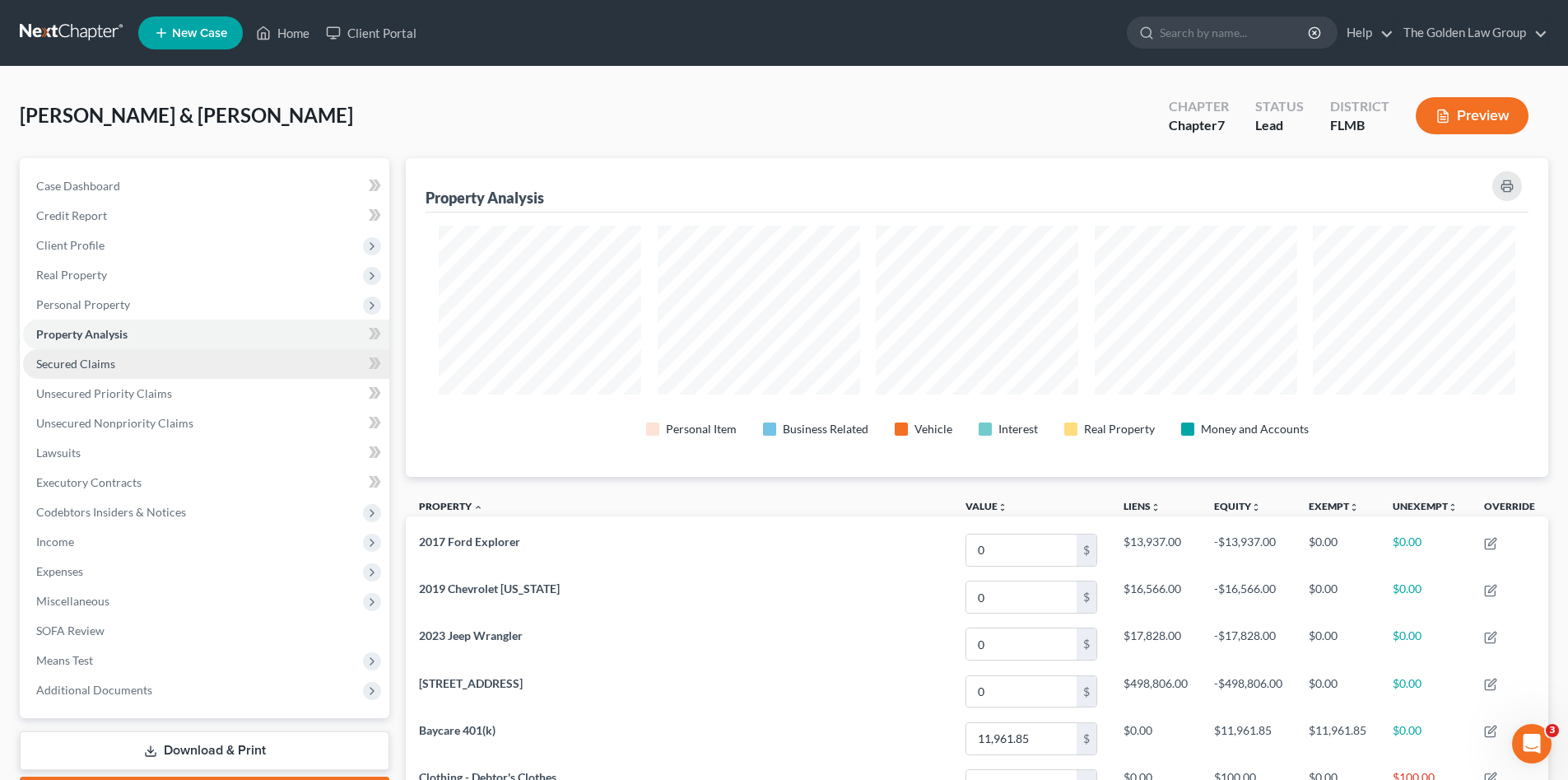
click at [91, 365] on span "Secured Claims" at bounding box center [75, 363] width 79 height 14
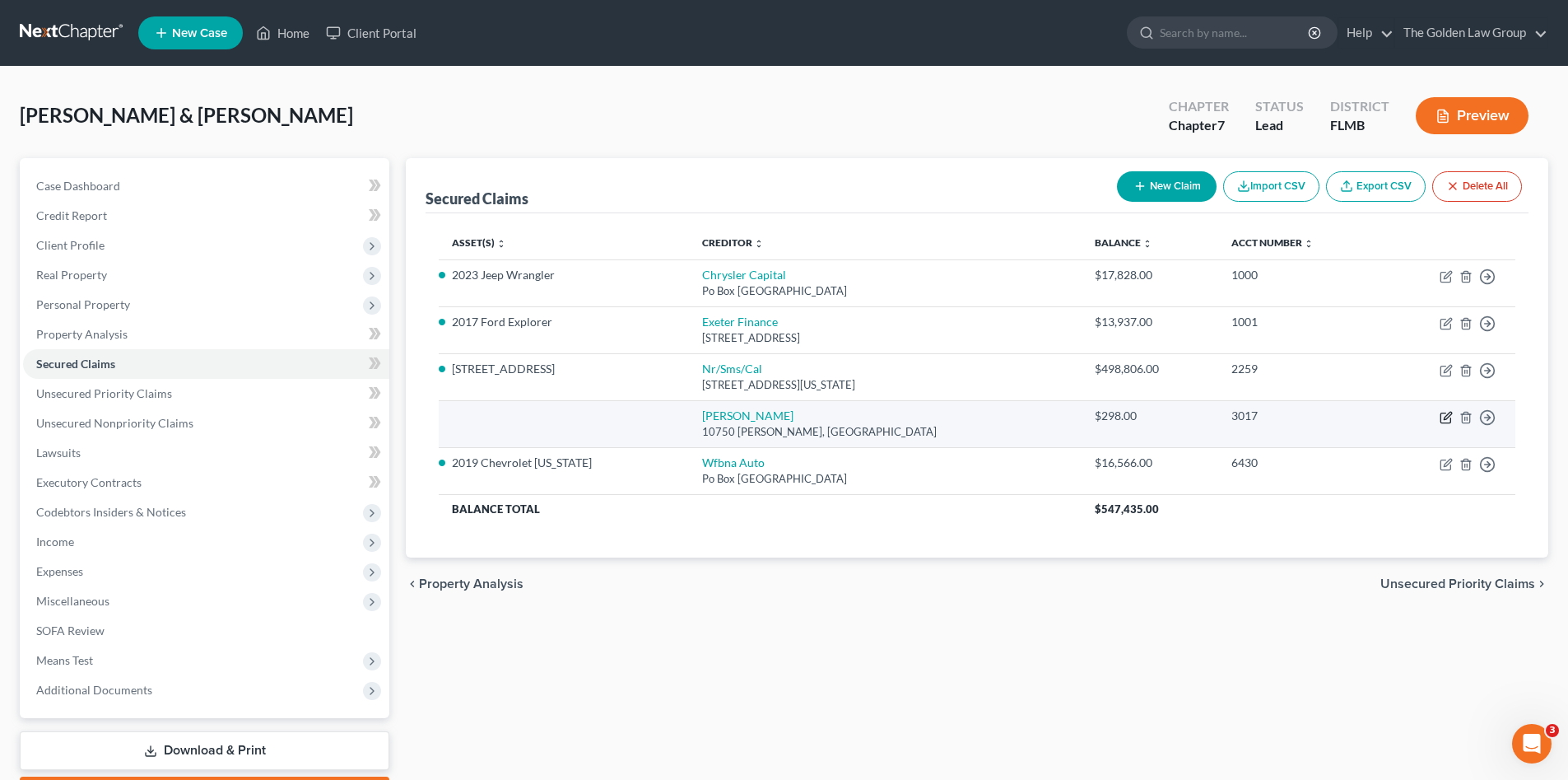
click at [1445, 415] on icon "button" at bounding box center [1446, 417] width 13 height 13
select select "45"
select select "2"
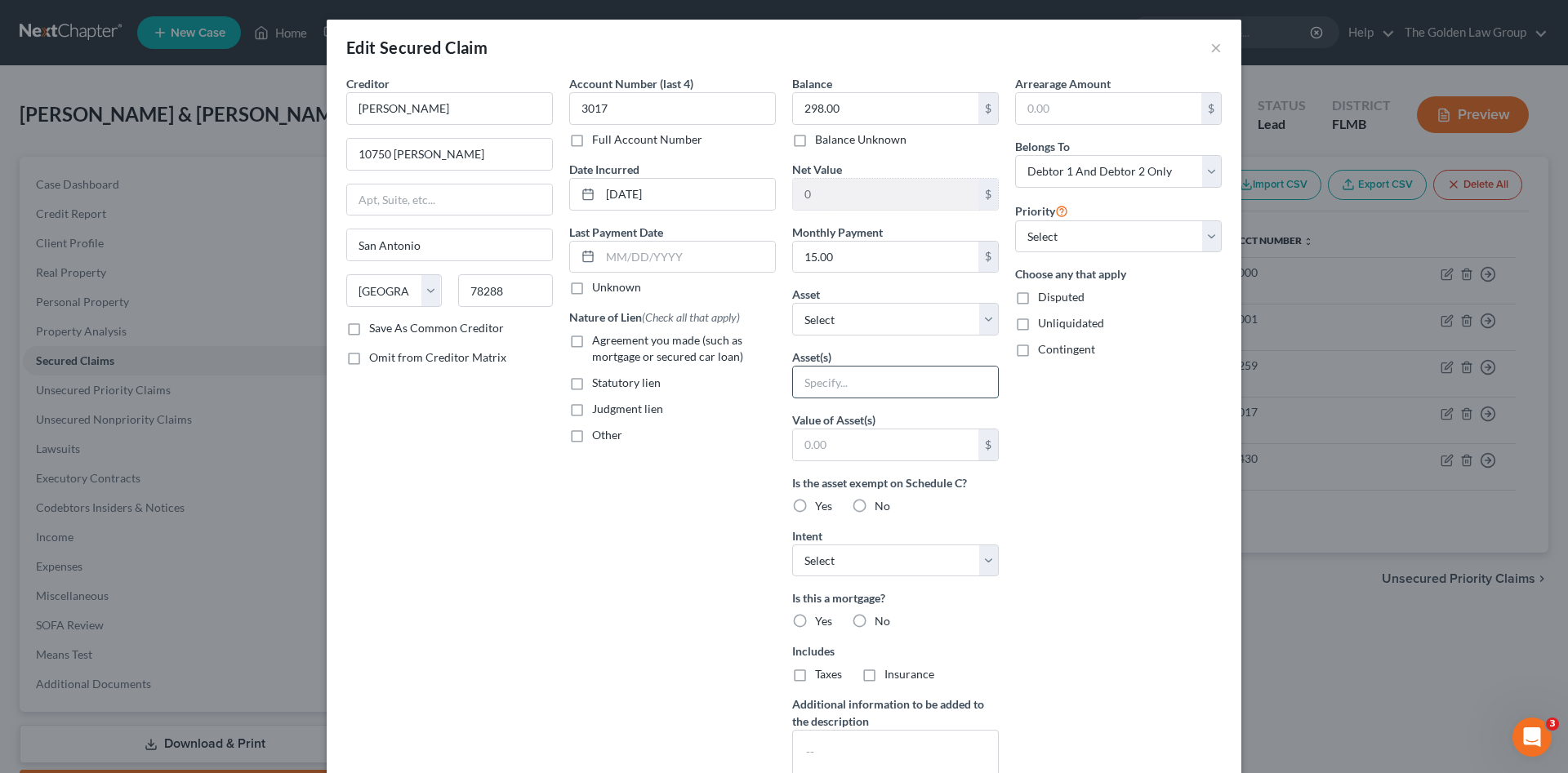
click at [867, 384] on input "text" at bounding box center [895, 382] width 205 height 31
type input "Secured Credit Card"
drag, startPoint x: 993, startPoint y: 510, endPoint x: 1062, endPoint y: 541, distance: 75.6
click at [999, 513] on div "Balance 298.00 $ Balance Unknown Balance Undetermined 298.00 $ Balance Unknown …" at bounding box center [895, 439] width 223 height 728
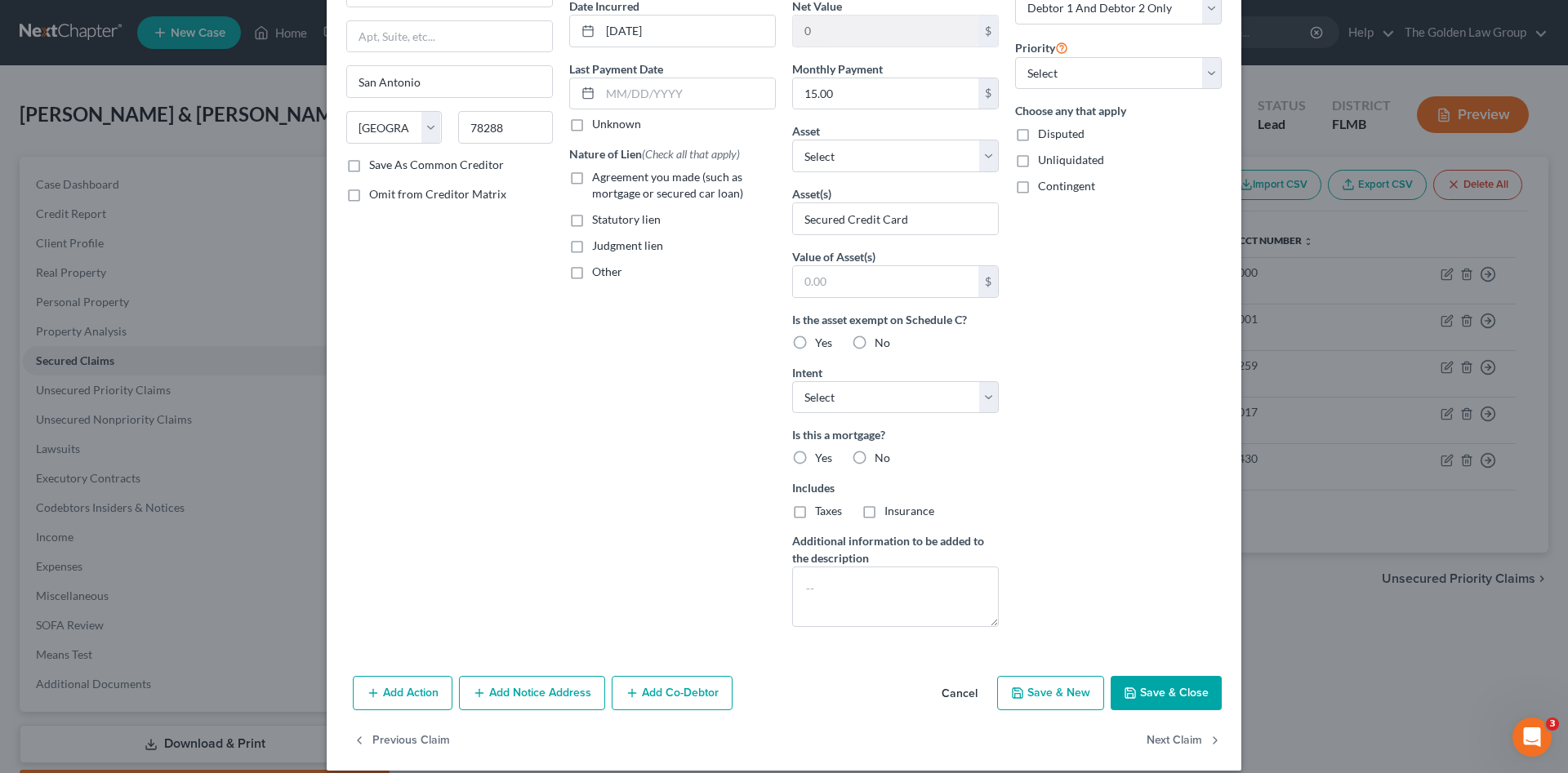
scroll to position [181, 0]
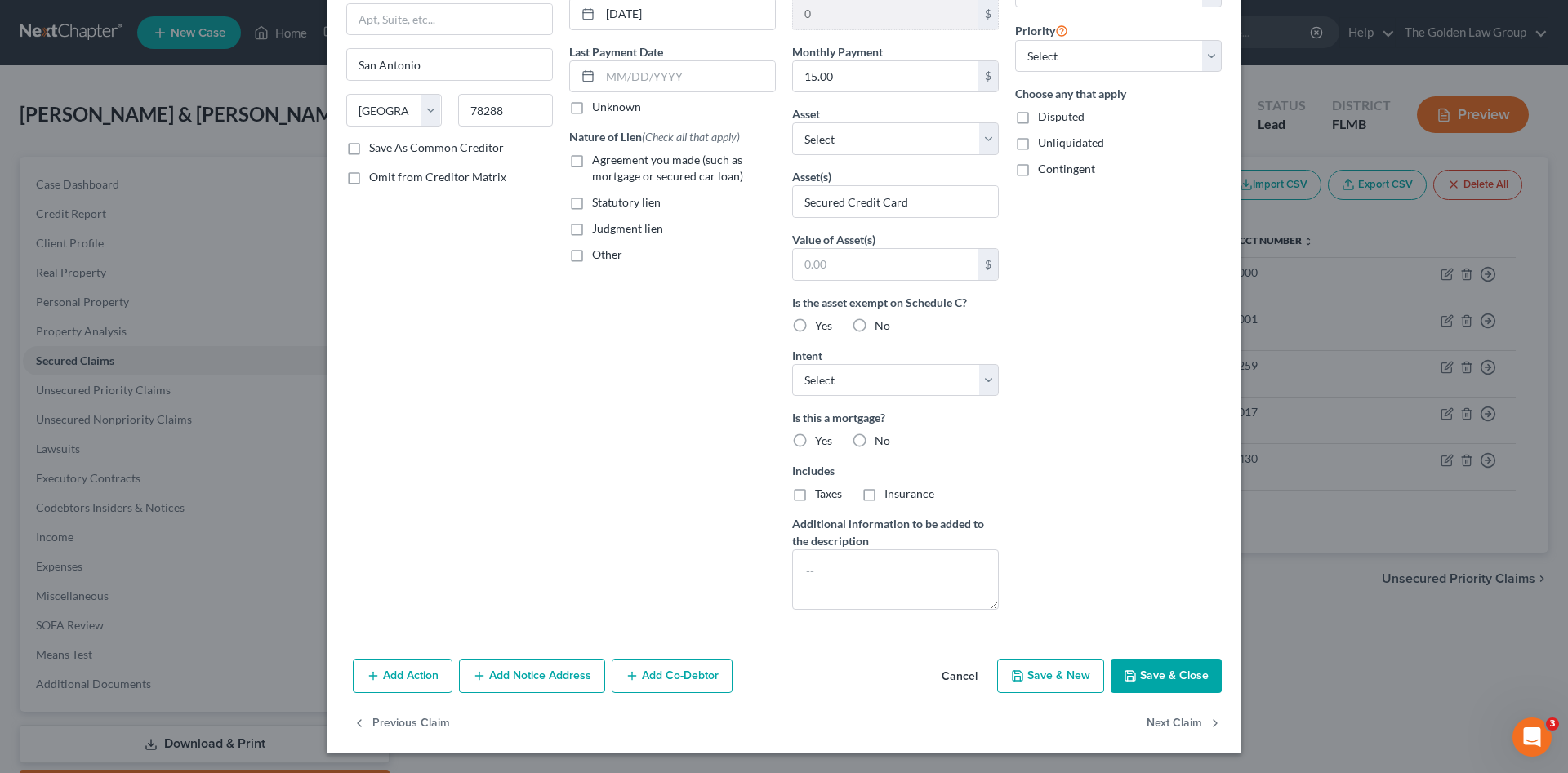
click at [1151, 681] on button "Save & Close" at bounding box center [1165, 675] width 111 height 34
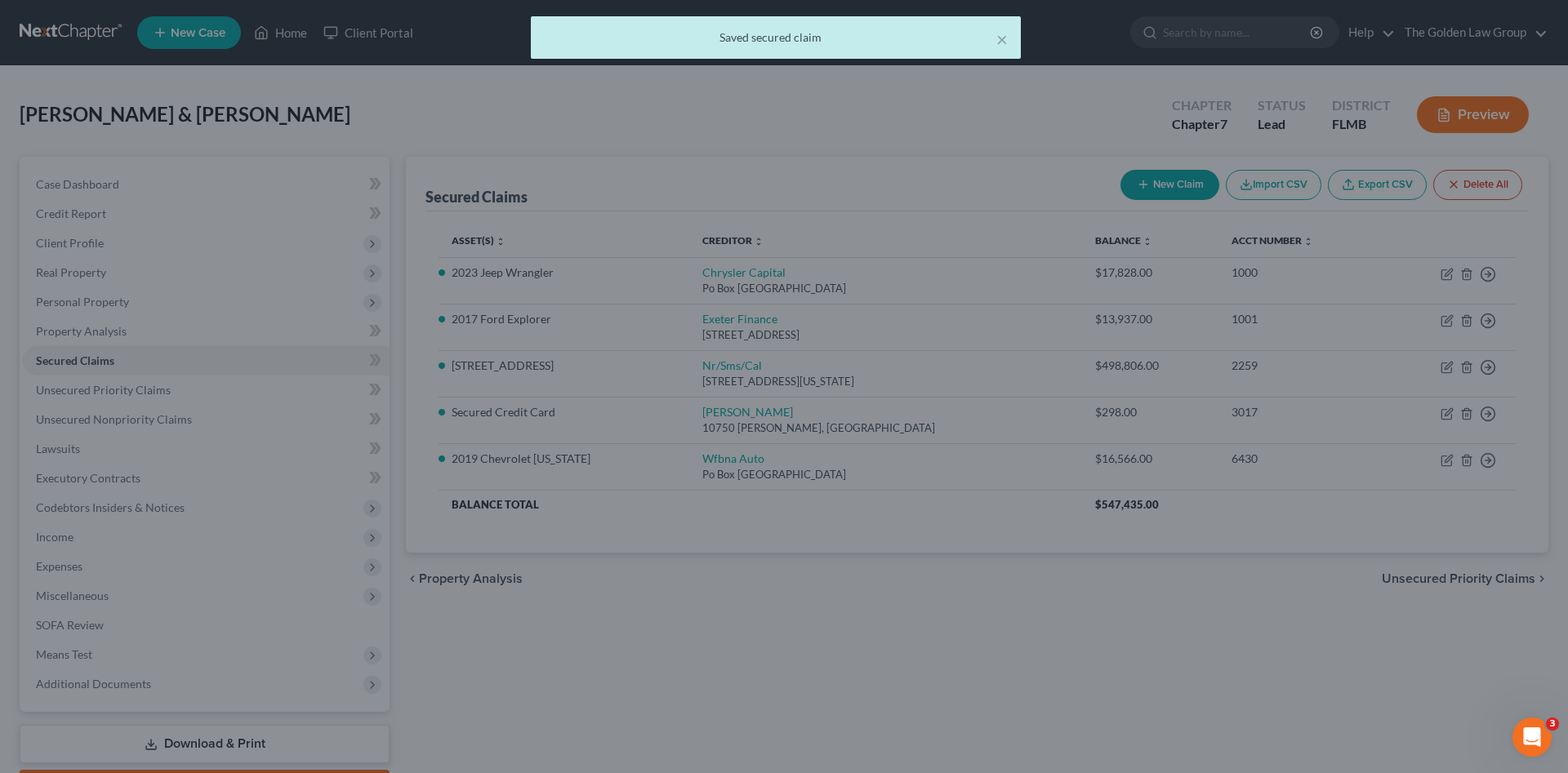
type input "0"
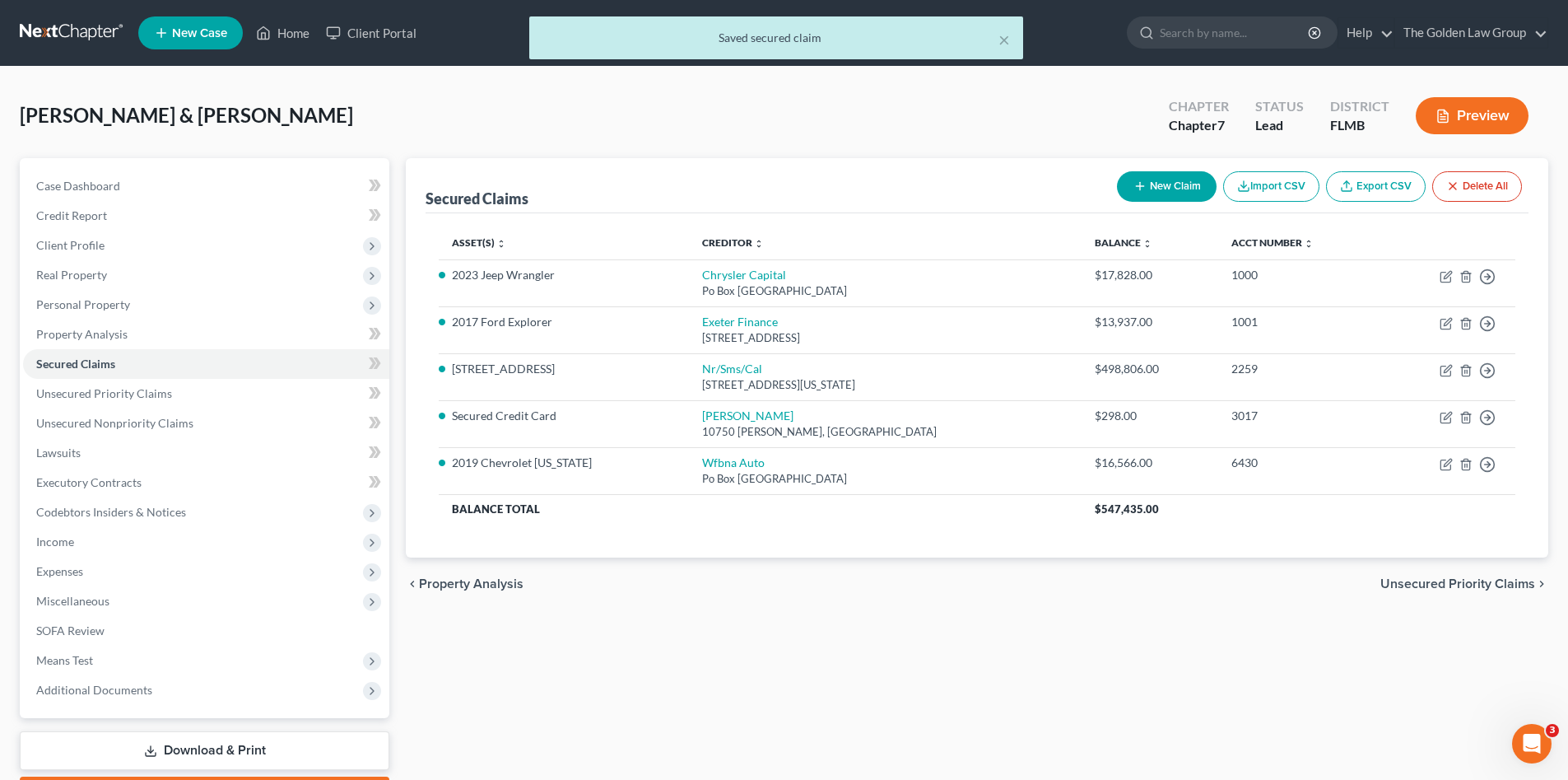
drag, startPoint x: 968, startPoint y: 647, endPoint x: 958, endPoint y: 649, distance: 10.2
click at [959, 647] on div "Secured Claims New Claim Import CSV Export CSV Delete All Asset(s) expand_more …" at bounding box center [977, 485] width 1159 height 654
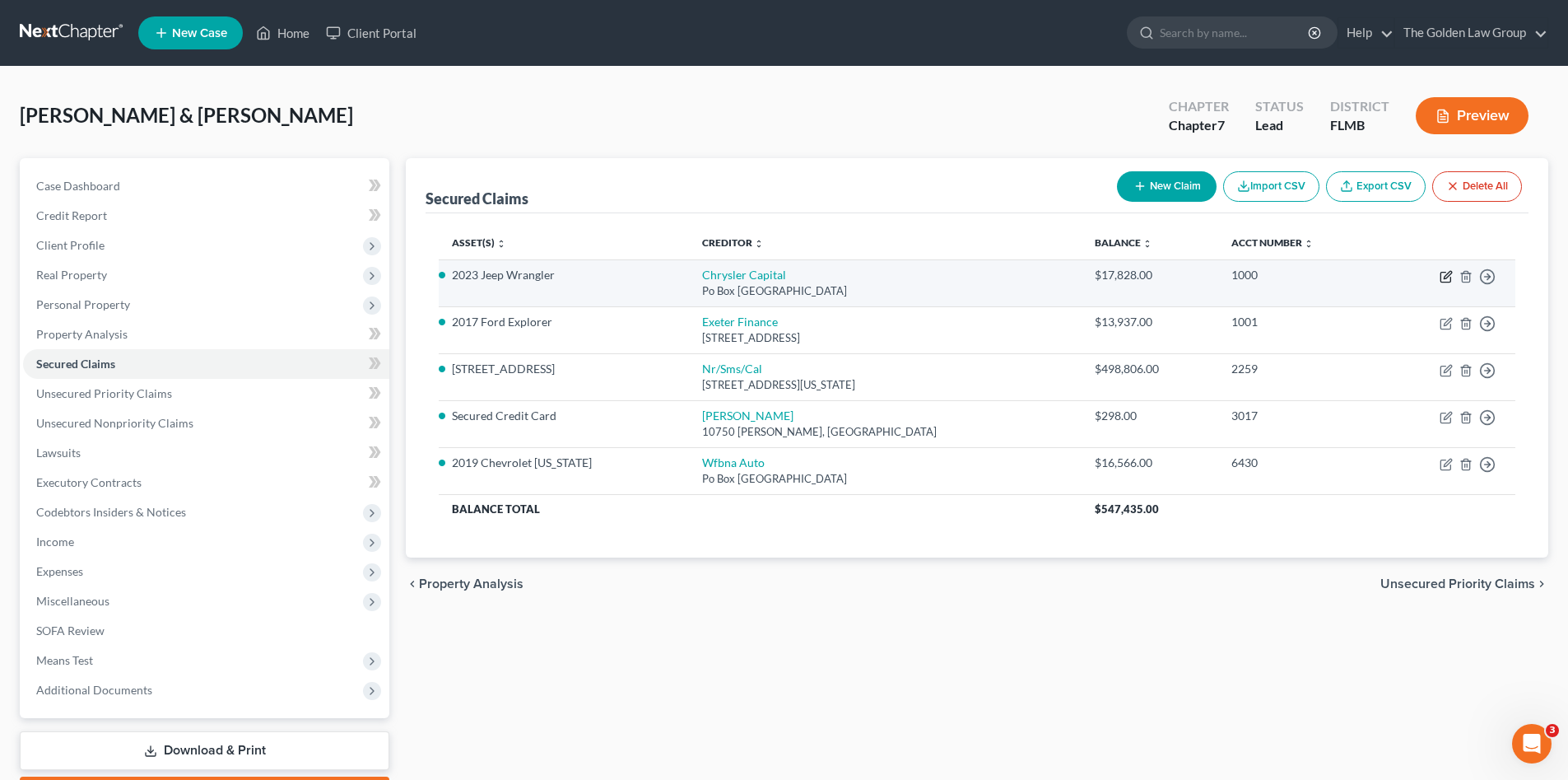
click at [1441, 274] on icon "button" at bounding box center [1445, 278] width 10 height 10
select select "45"
select select "2"
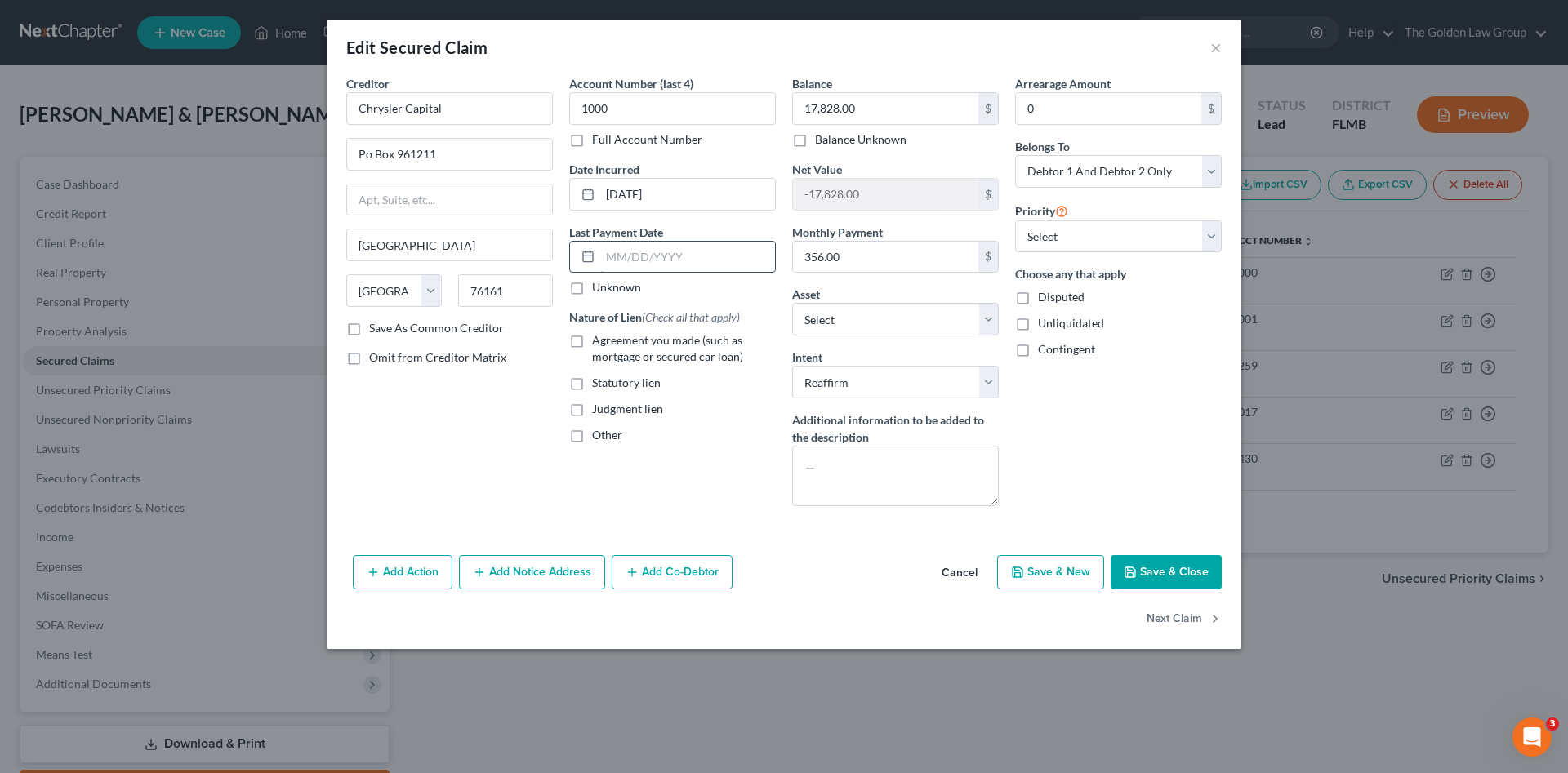
drag, startPoint x: 581, startPoint y: 337, endPoint x: 647, endPoint y: 257, distance: 103.7
click at [592, 337] on label "Agreement you made (such as mortgage or secured car loan)" at bounding box center [684, 348] width 183 height 33
click at [598, 337] on input "Agreement you made (such as mortgage or secured car loan)" at bounding box center [604, 337] width 11 height 11
checkbox input "true"
click at [651, 253] on input "text" at bounding box center [687, 257] width 174 height 31
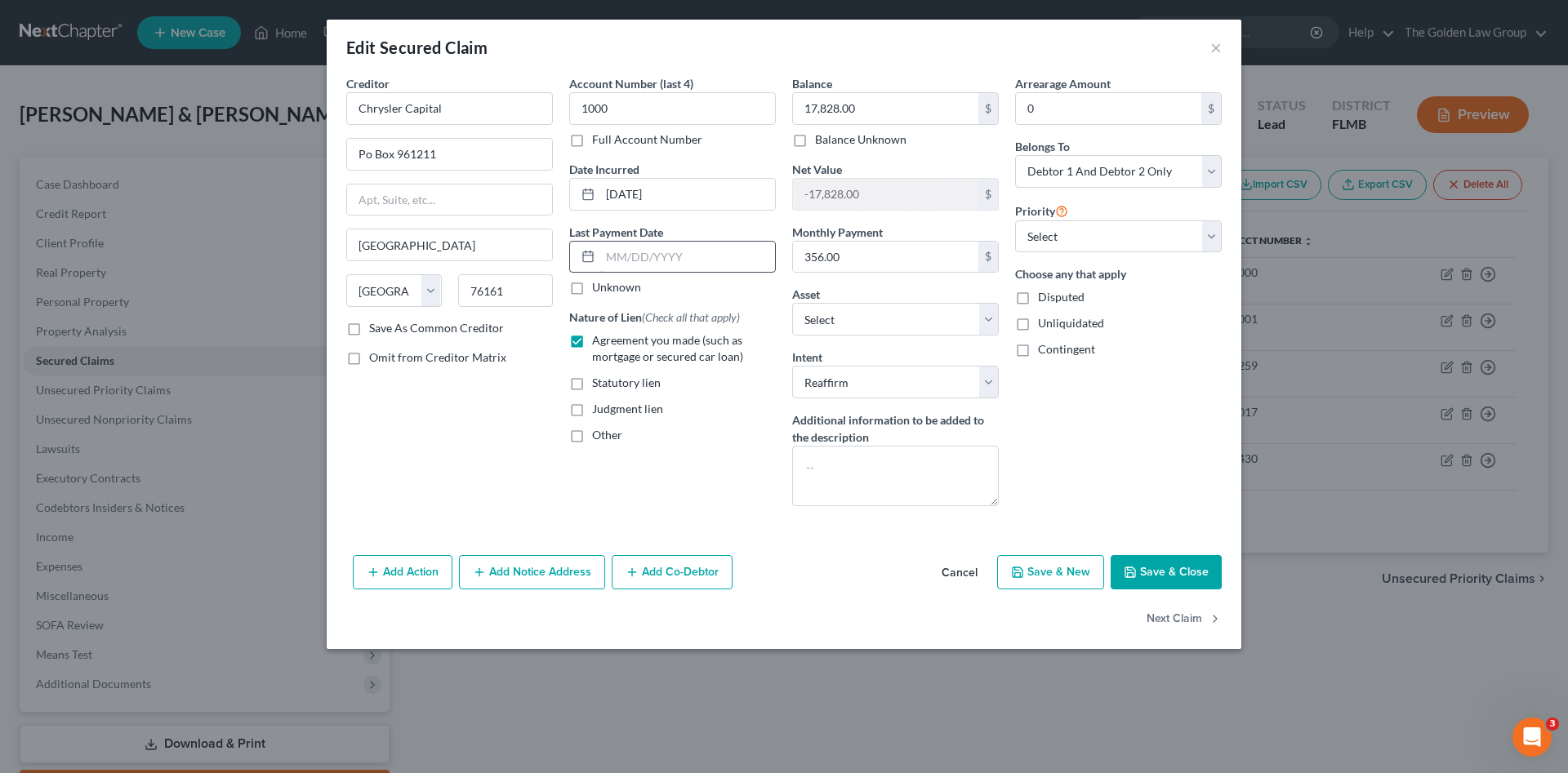
click at [743, 254] on input "text" at bounding box center [687, 257] width 174 height 31
click at [654, 260] on input "text" at bounding box center [687, 257] width 174 height 31
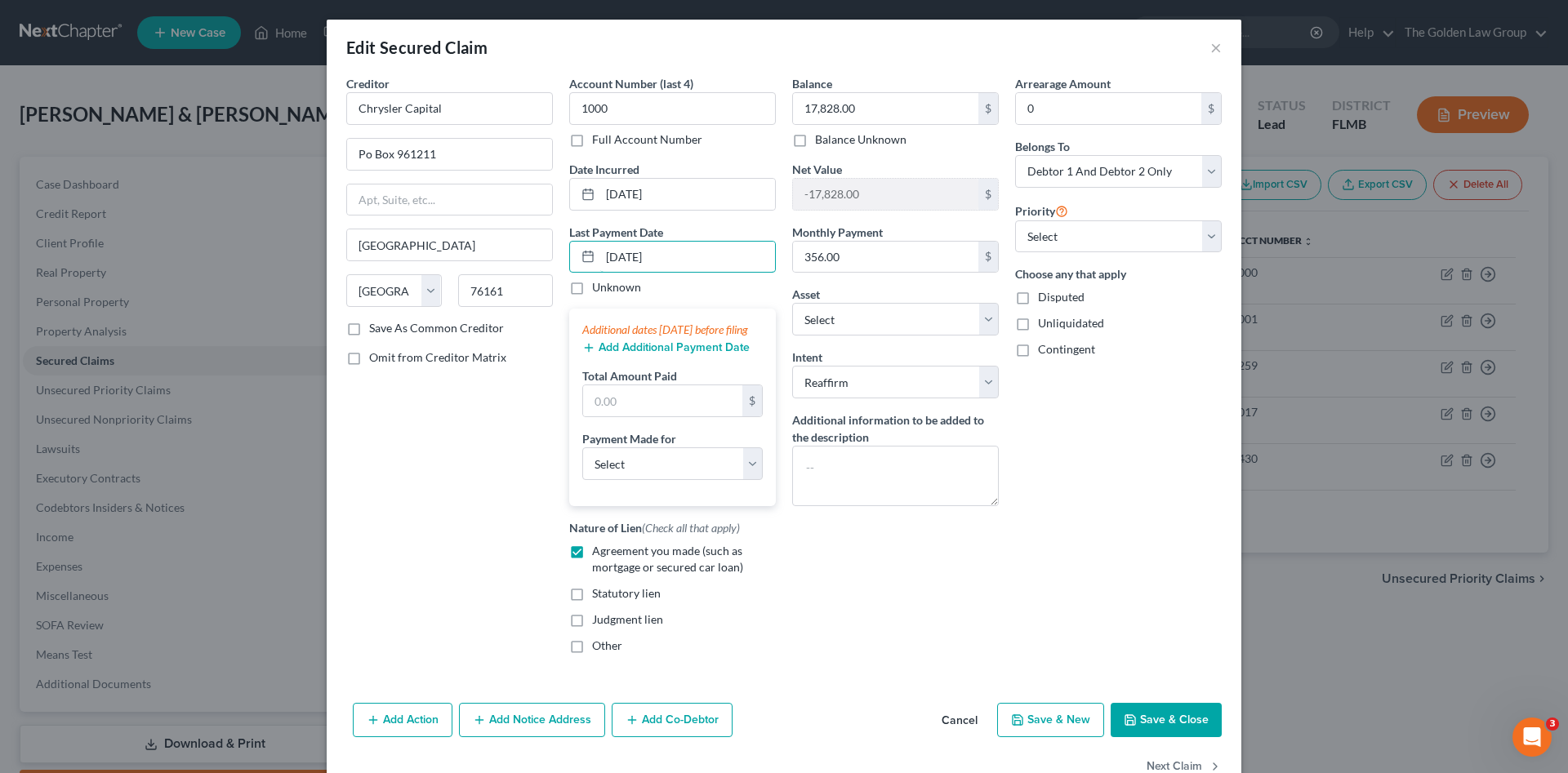
type input "08/27/2025"
click at [655, 354] on button "Add Additional Payment Date" at bounding box center [666, 348] width 167 height 13
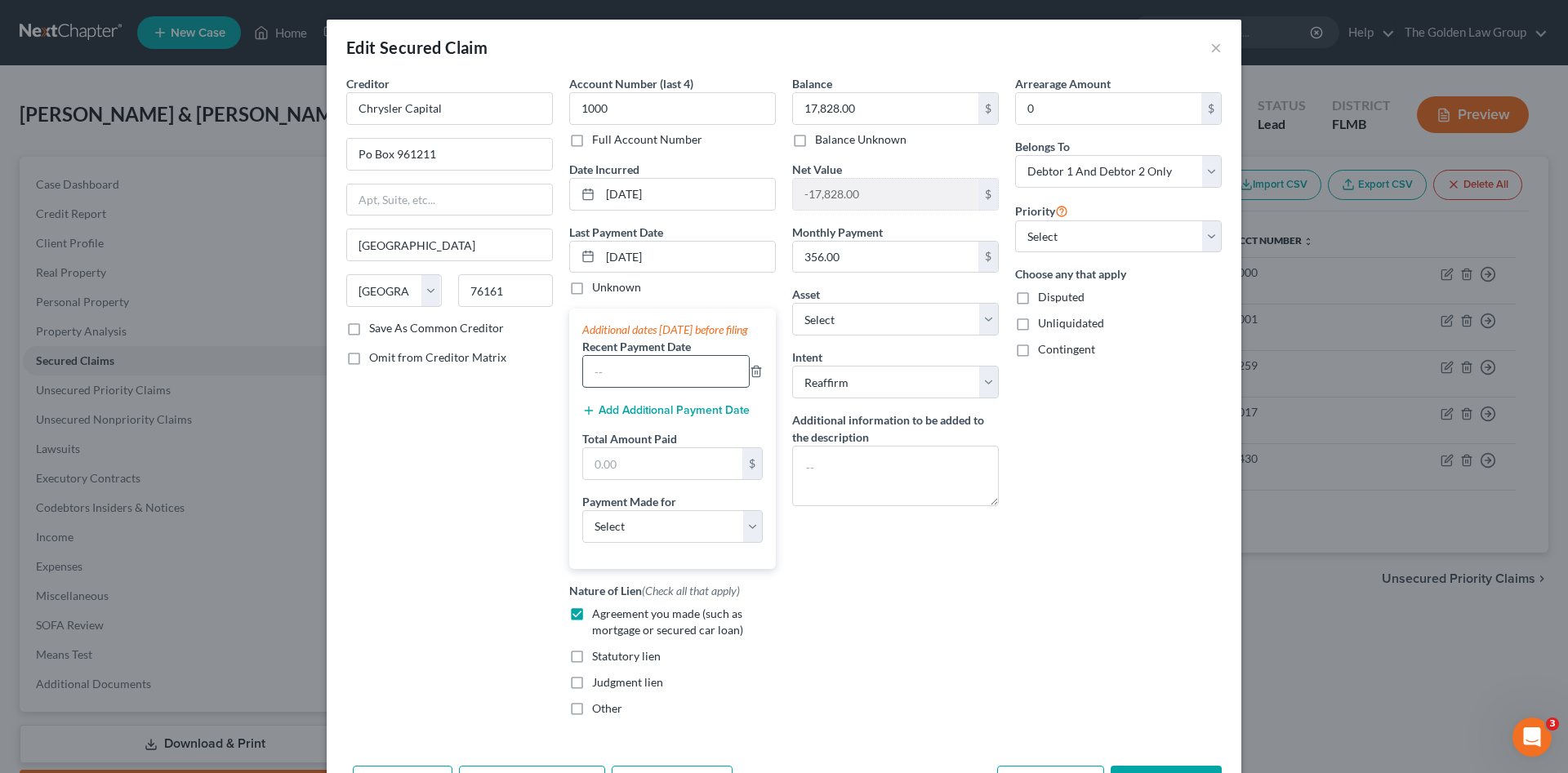
click at [656, 382] on input "text" at bounding box center [665, 371] width 166 height 31
type input "08/27/2025"
click at [640, 417] on button "Add Additional Payment Date" at bounding box center [666, 411] width 167 height 13
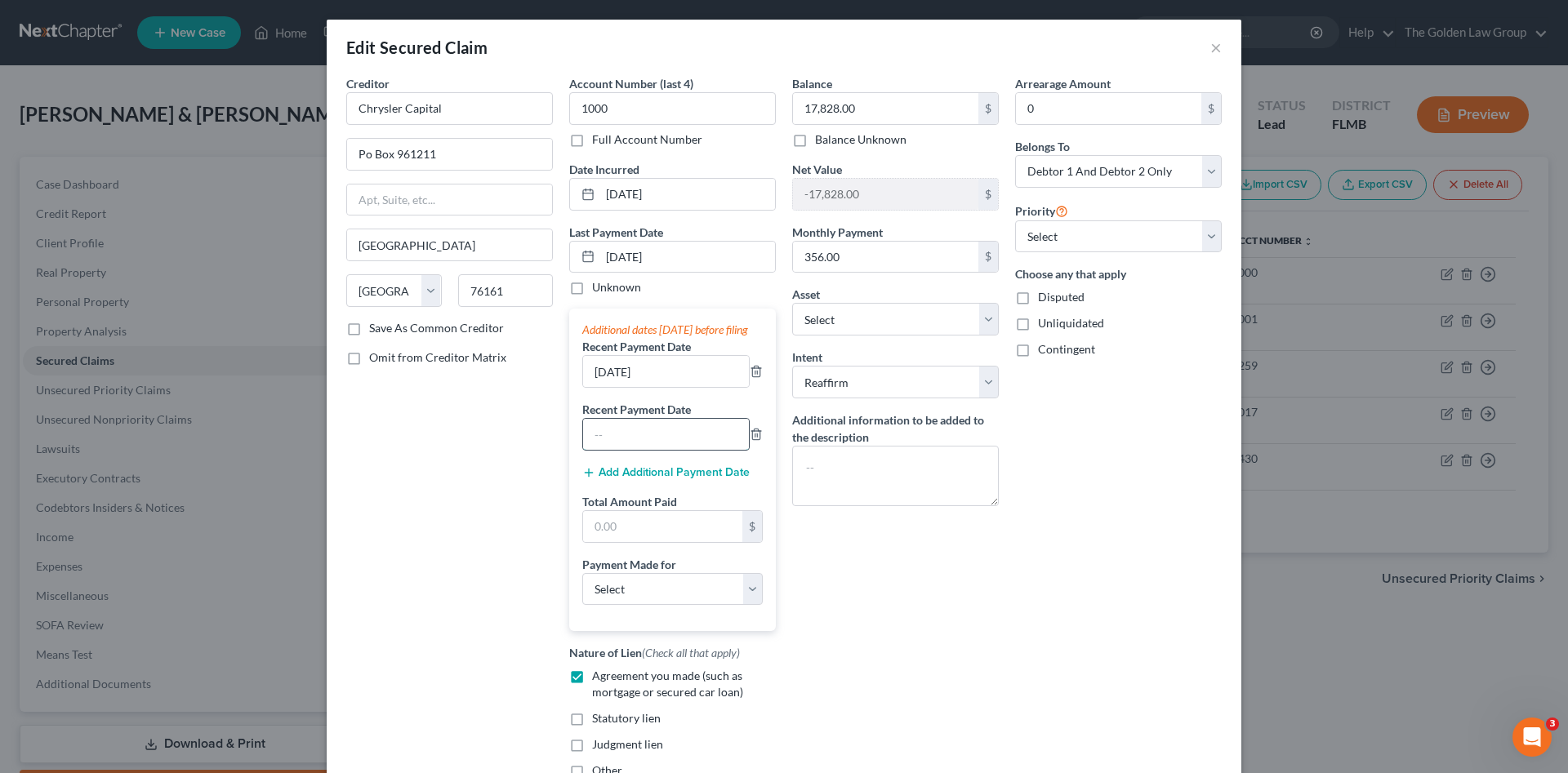
click at [644, 447] on input "text" at bounding box center [665, 435] width 166 height 31
type input "07/23/2025"
click at [602, 479] on button "Add Additional Payment Date" at bounding box center [666, 472] width 167 height 13
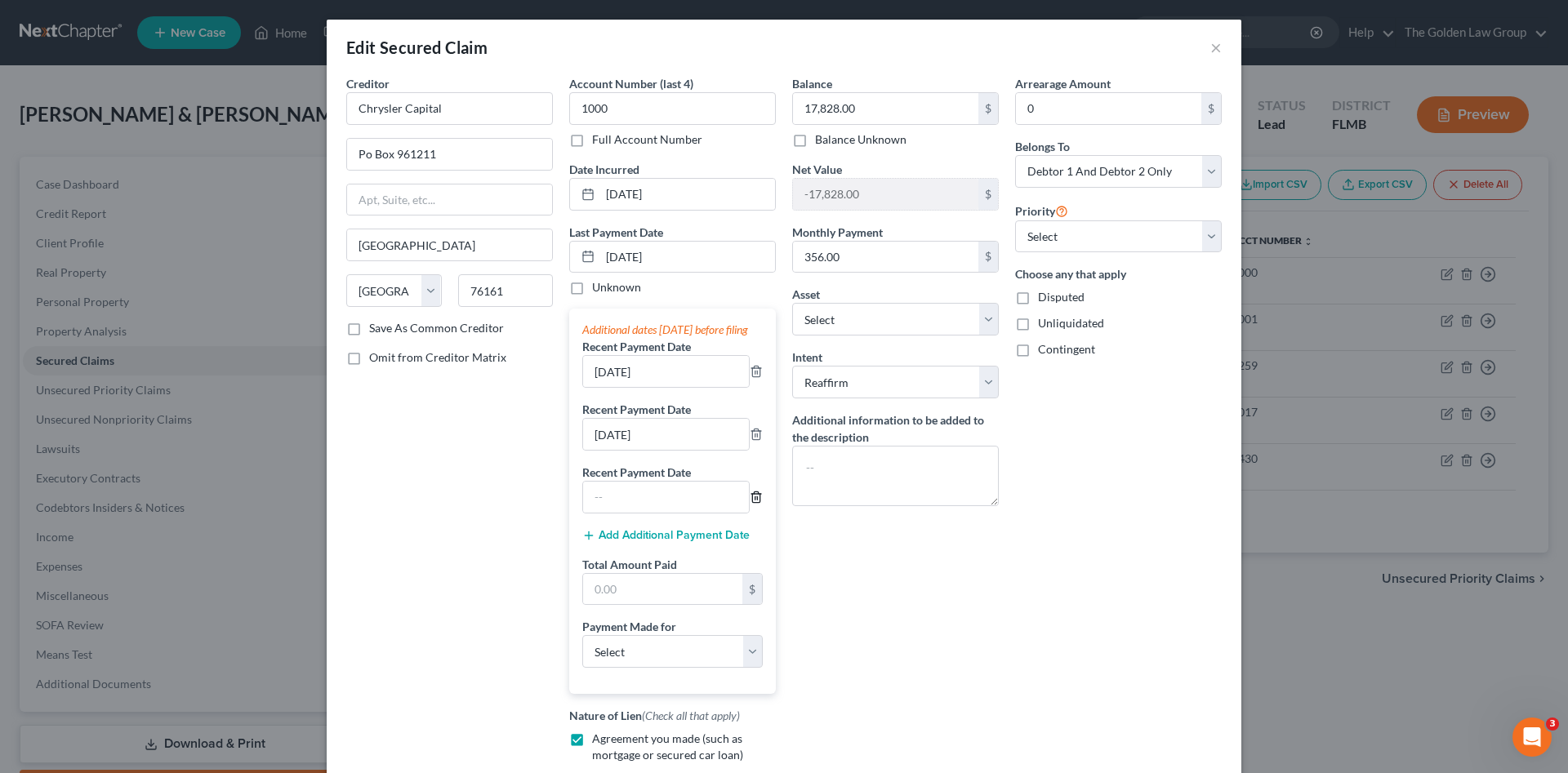
drag, startPoint x: 752, startPoint y: 511, endPoint x: 562, endPoint y: 518, distance: 190.1
click at [752, 503] on icon "button" at bounding box center [756, 497] width 13 height 13
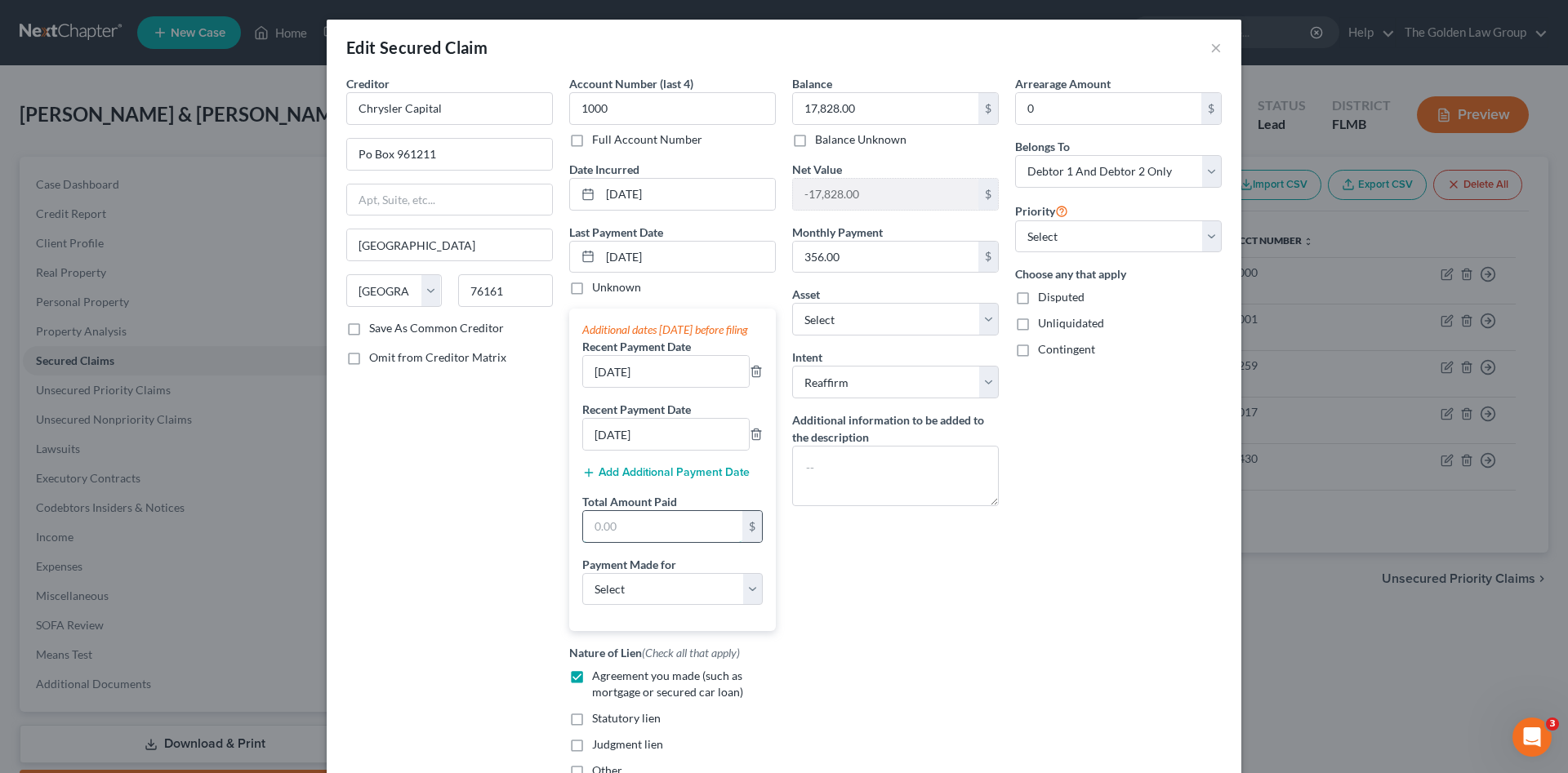
click at [694, 542] on input "text" at bounding box center [662, 526] width 160 height 31
type input "1,068.00"
click at [701, 605] on select "Select Car Credit Card Loan Repayment Mortgage Other Suppliers Or Vendors" at bounding box center [673, 590] width 181 height 33
select select "0"
click at [583, 589] on select "Select Car Credit Card Loan Repayment Mortgage Other Suppliers Or Vendors" at bounding box center [673, 590] width 181 height 33
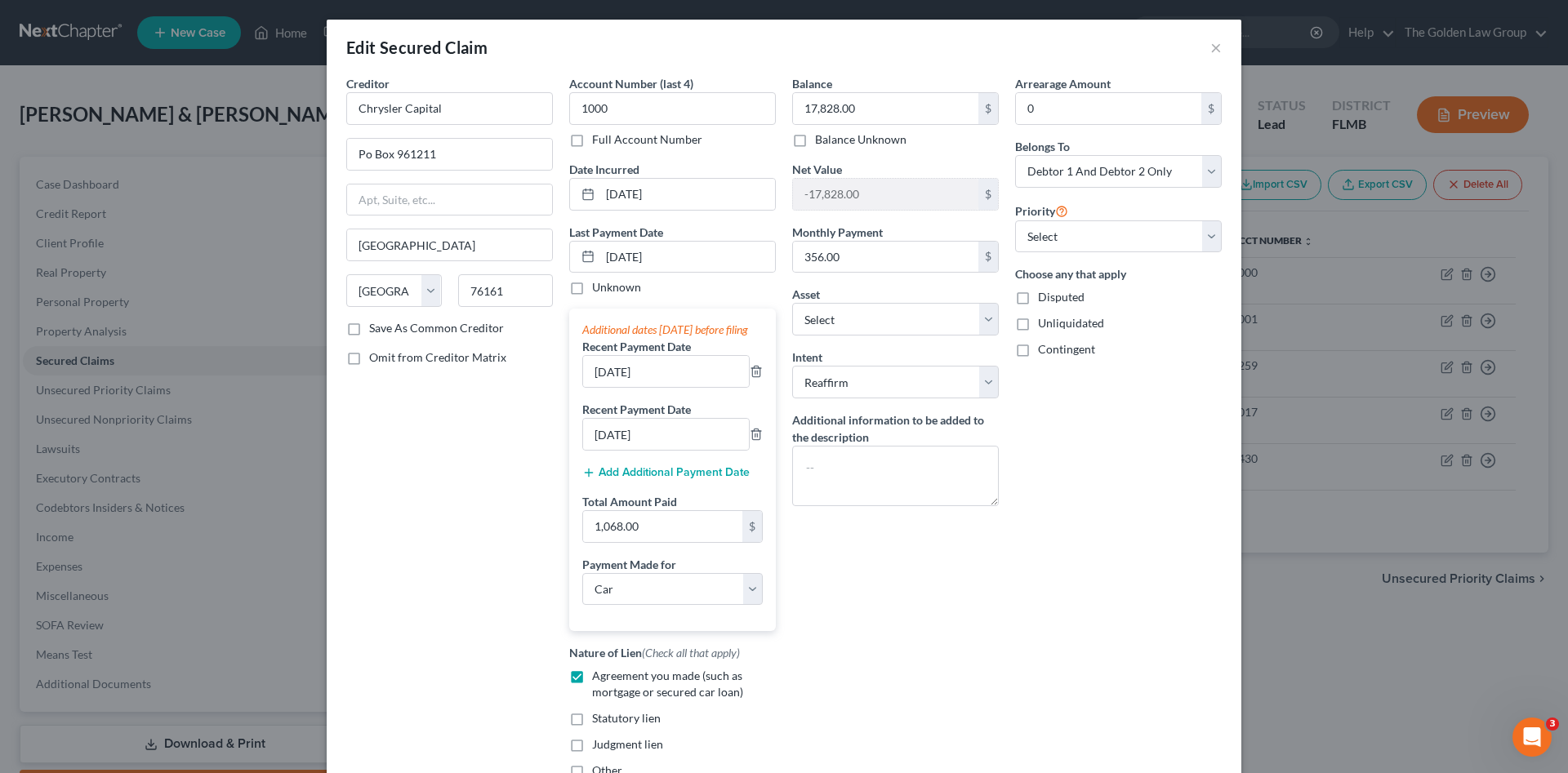
drag, startPoint x: 846, startPoint y: 648, endPoint x: 875, endPoint y: 645, distance: 29.2
click at [846, 649] on div "Balance 17,828.00 $ Balance Unknown Balance Undetermined 17,828.00 $ Balance Un…" at bounding box center [895, 433] width 223 height 716
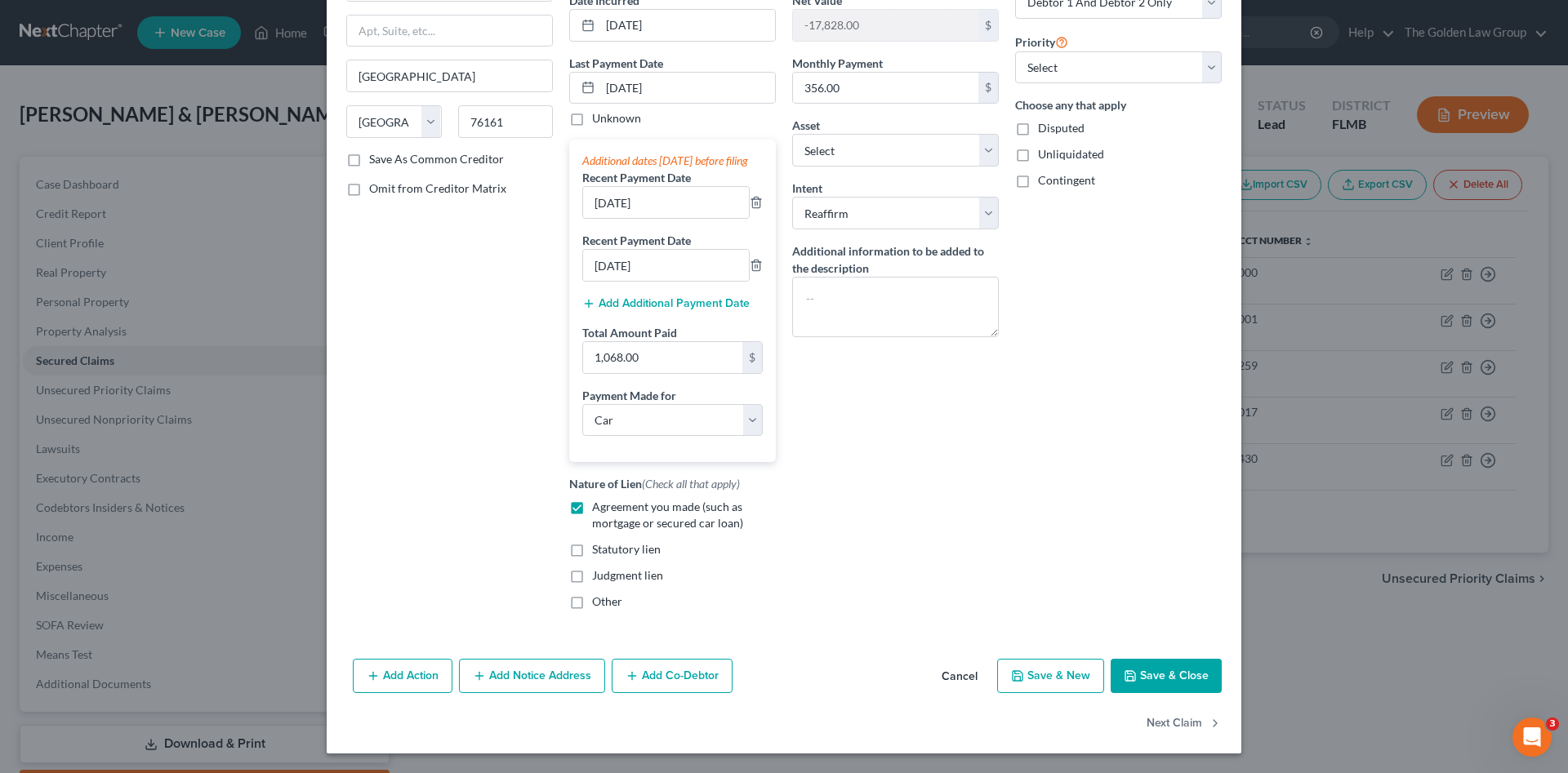
click at [1168, 669] on button "Save & Close" at bounding box center [1165, 675] width 111 height 34
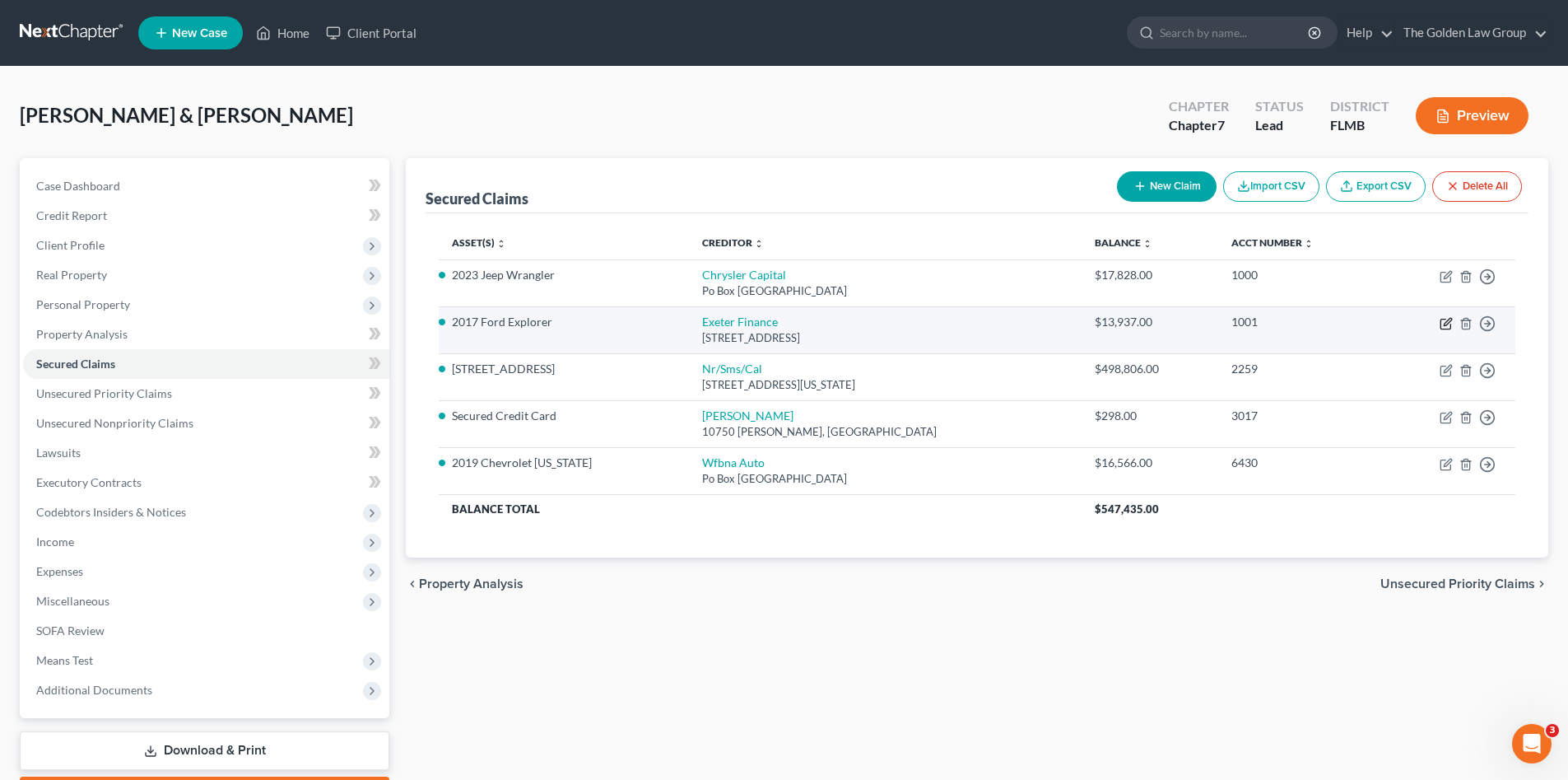
click at [1441, 325] on icon "button" at bounding box center [1445, 324] width 10 height 10
select select "45"
select select "2"
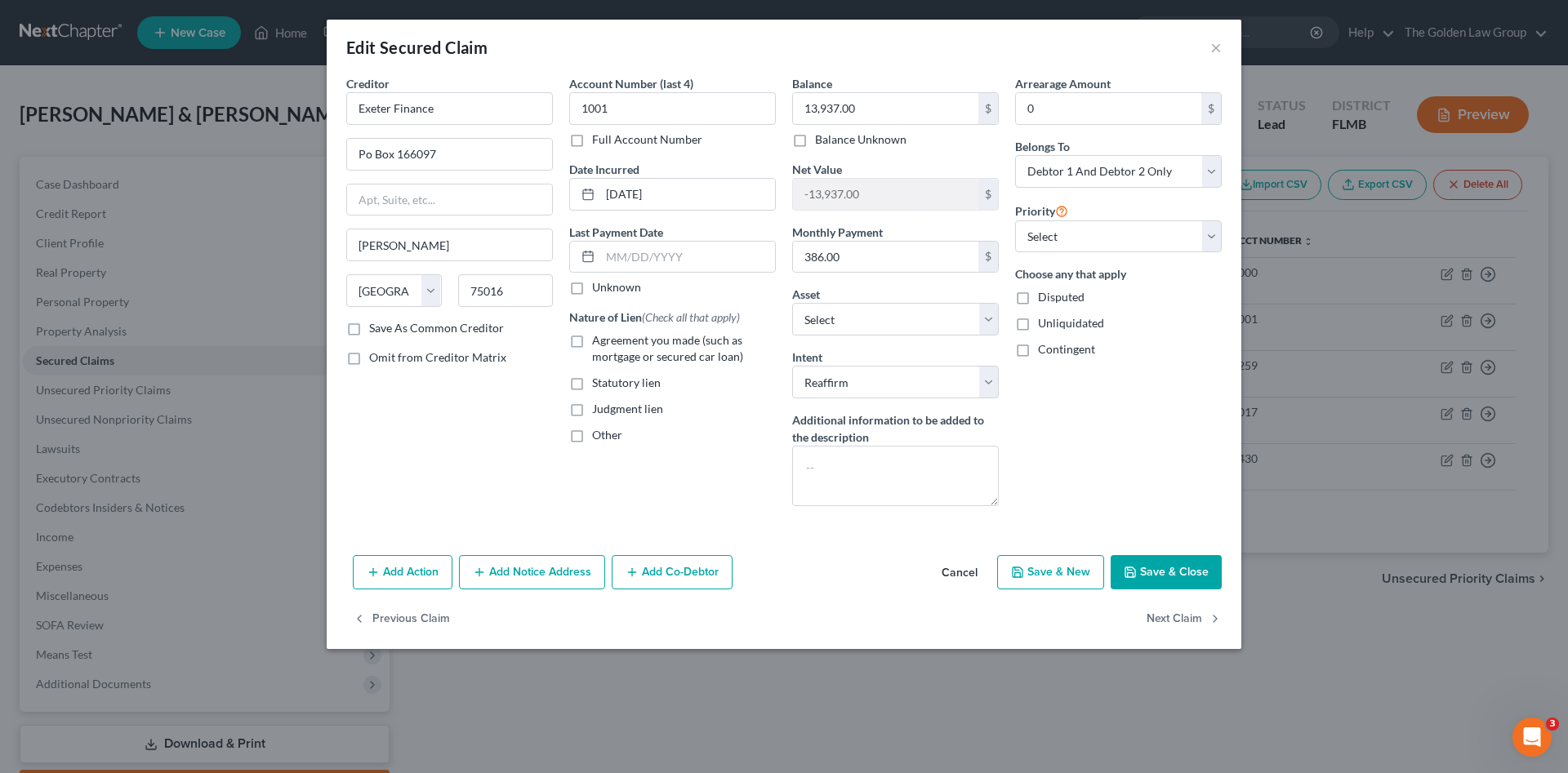
click at [592, 338] on label "Agreement you made (such as mortgage or secured car loan)" at bounding box center [684, 348] width 183 height 33
click at [598, 338] on input "Agreement you made (such as mortgage or secured car loan)" at bounding box center [604, 337] width 11 height 11
checkbox input "true"
click at [707, 251] on input "text" at bounding box center [687, 257] width 174 height 31
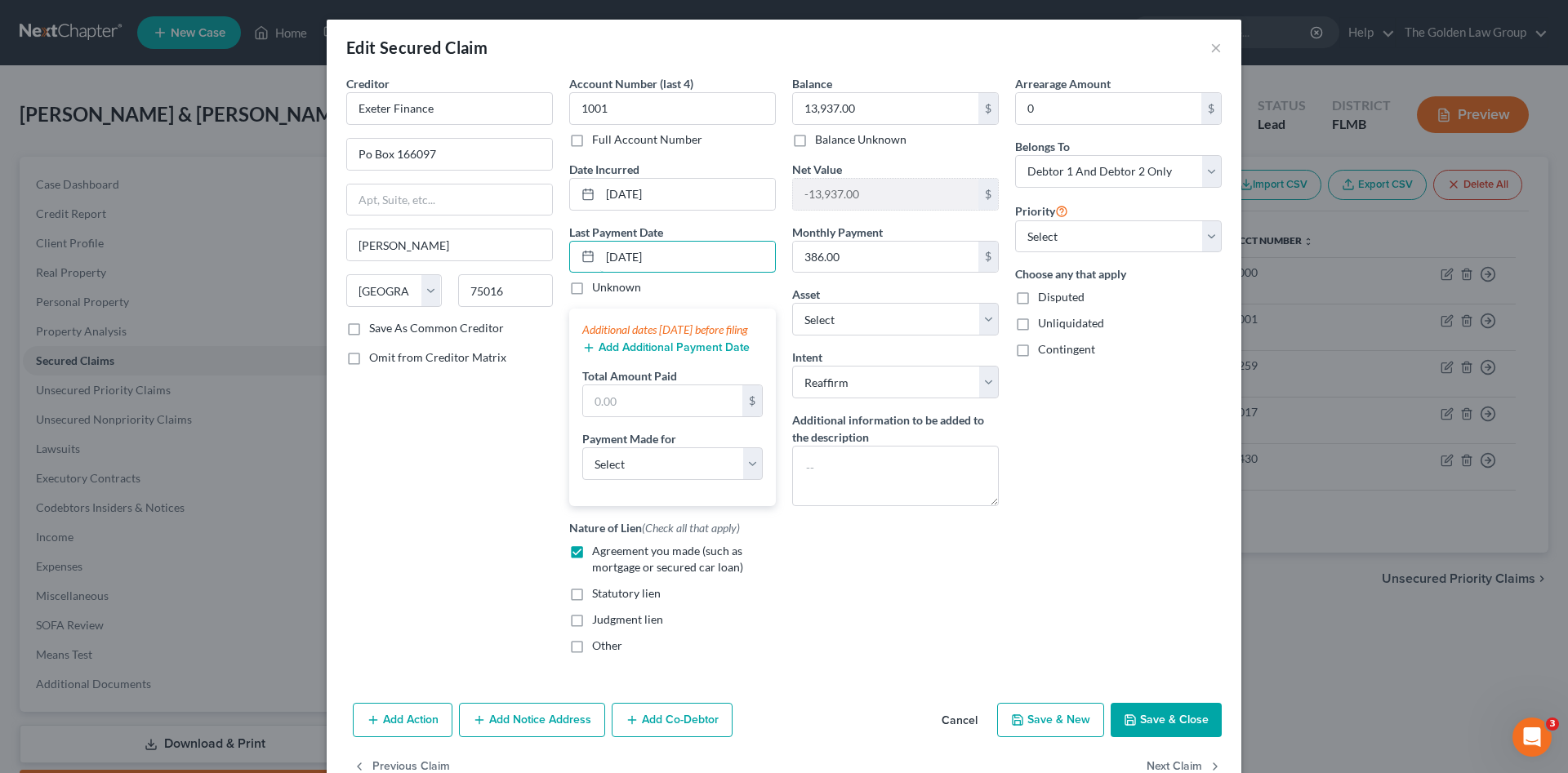
type input "08/27/2025"
click at [694, 354] on button "Add Additional Payment Date" at bounding box center [666, 348] width 167 height 13
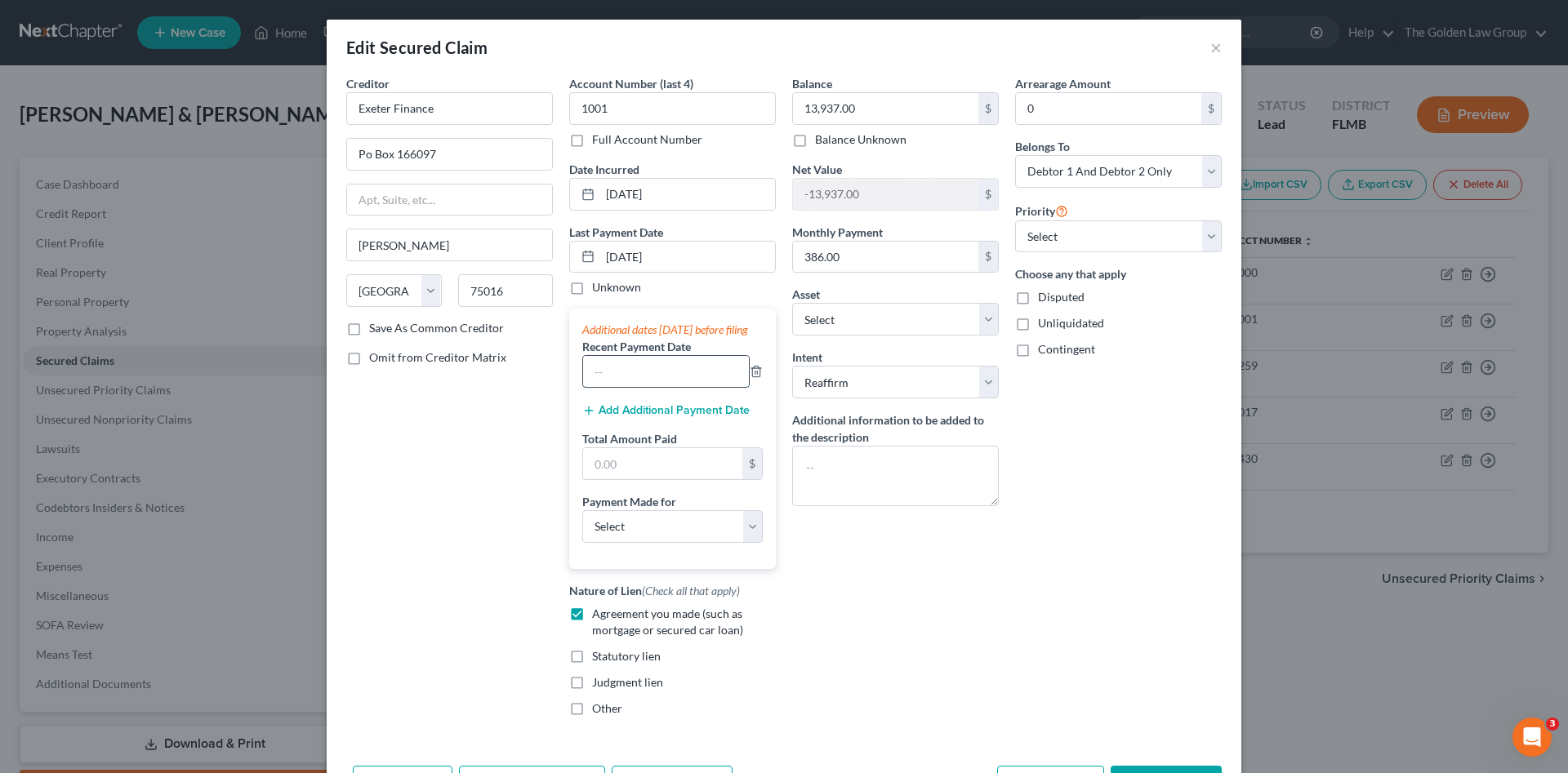
click at [682, 387] on input "text" at bounding box center [665, 371] width 166 height 31
type input "08/27/2025"
click at [637, 473] on input "text" at bounding box center [662, 464] width 160 height 31
type input "386.00"
click at [613, 543] on select "Select Car Credit Card Loan Repayment Mortgage Other Suppliers Or Vendors" at bounding box center [673, 526] width 181 height 33
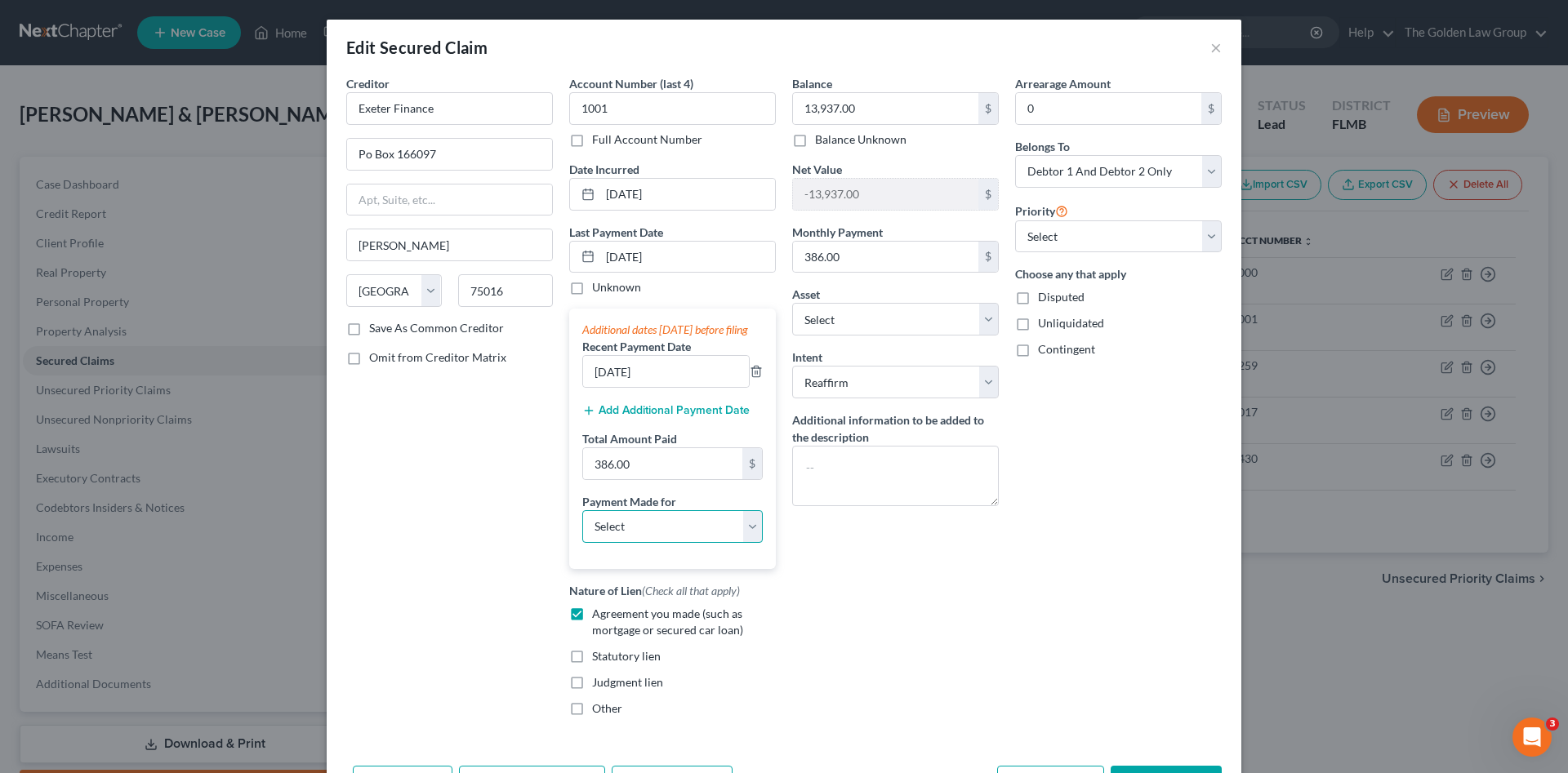
select select "0"
click at [583, 525] on select "Select Car Credit Card Loan Repayment Mortgage Other Suppliers Or Vendors" at bounding box center [673, 526] width 181 height 33
click at [976, 641] on div "Balance 13,937.00 $ Balance Unknown Balance Undetermined 13,937.00 $ Balance Un…" at bounding box center [895, 403] width 223 height 655
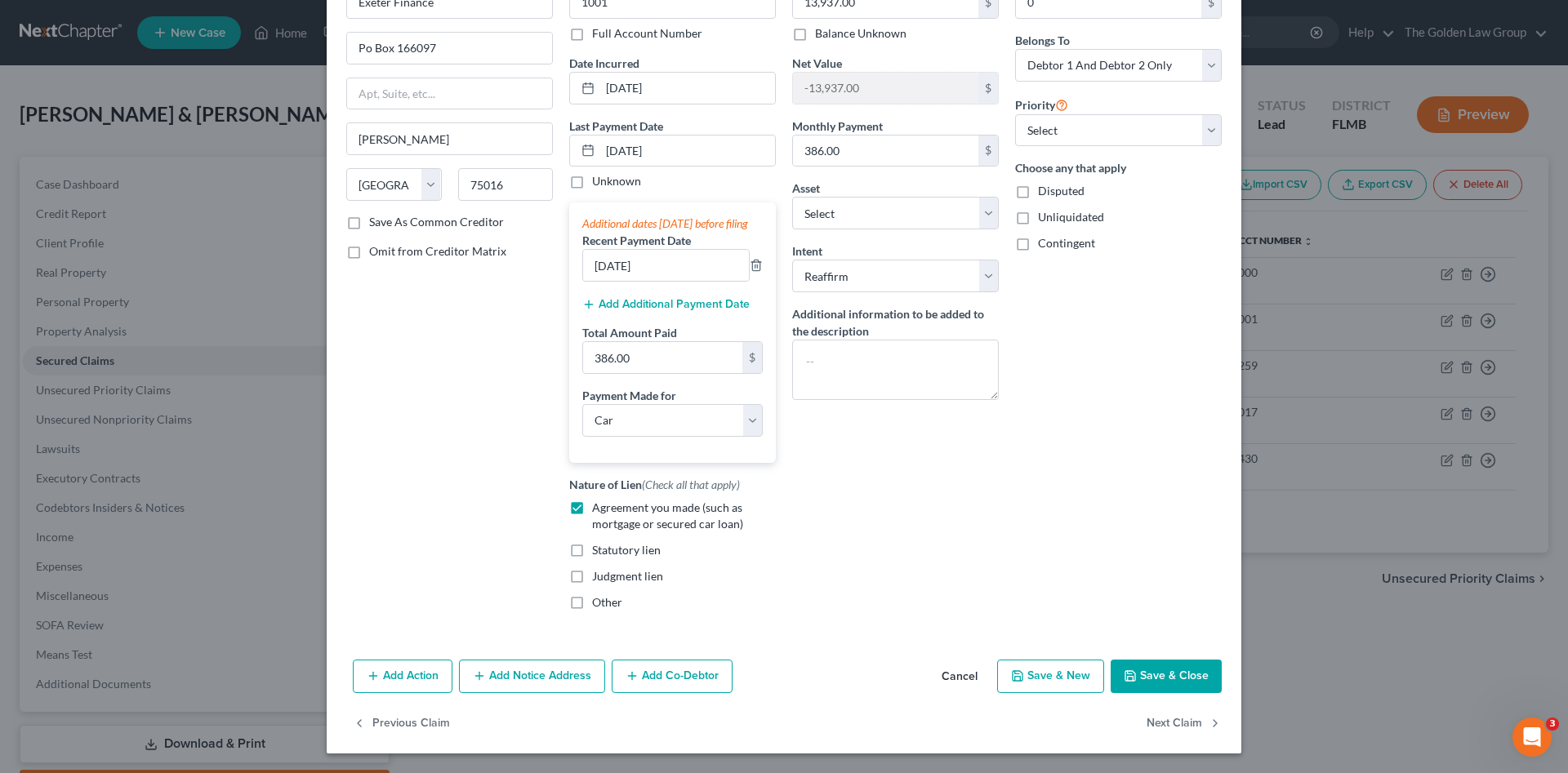
drag, startPoint x: 1151, startPoint y: 677, endPoint x: 712, endPoint y: 478, distance: 482.0
click at [1151, 676] on button "Save & Close" at bounding box center [1165, 676] width 111 height 34
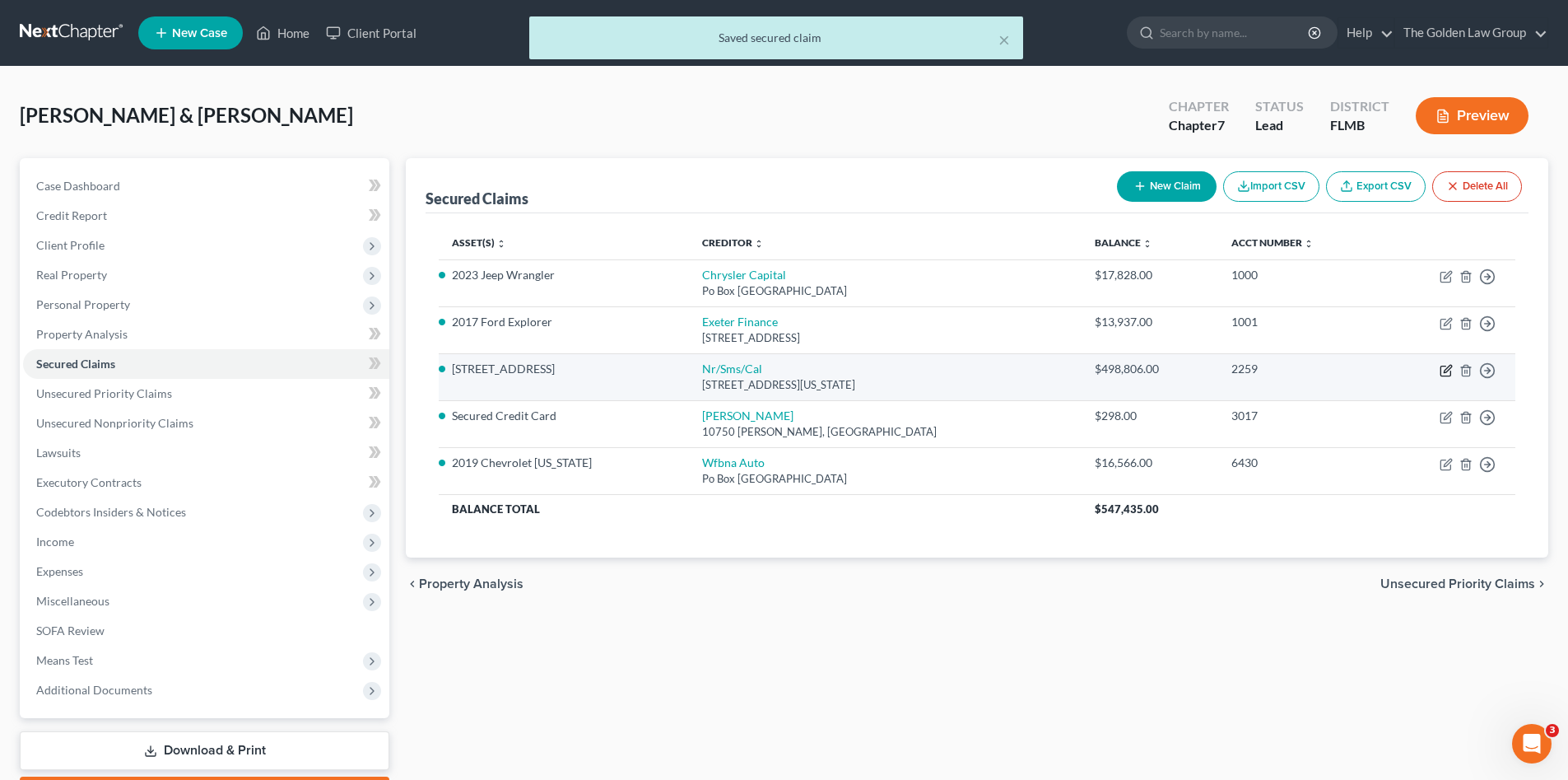
click at [1446, 370] on icon "button" at bounding box center [1448, 368] width 7 height 7
select select "39"
select select "4"
select select "0"
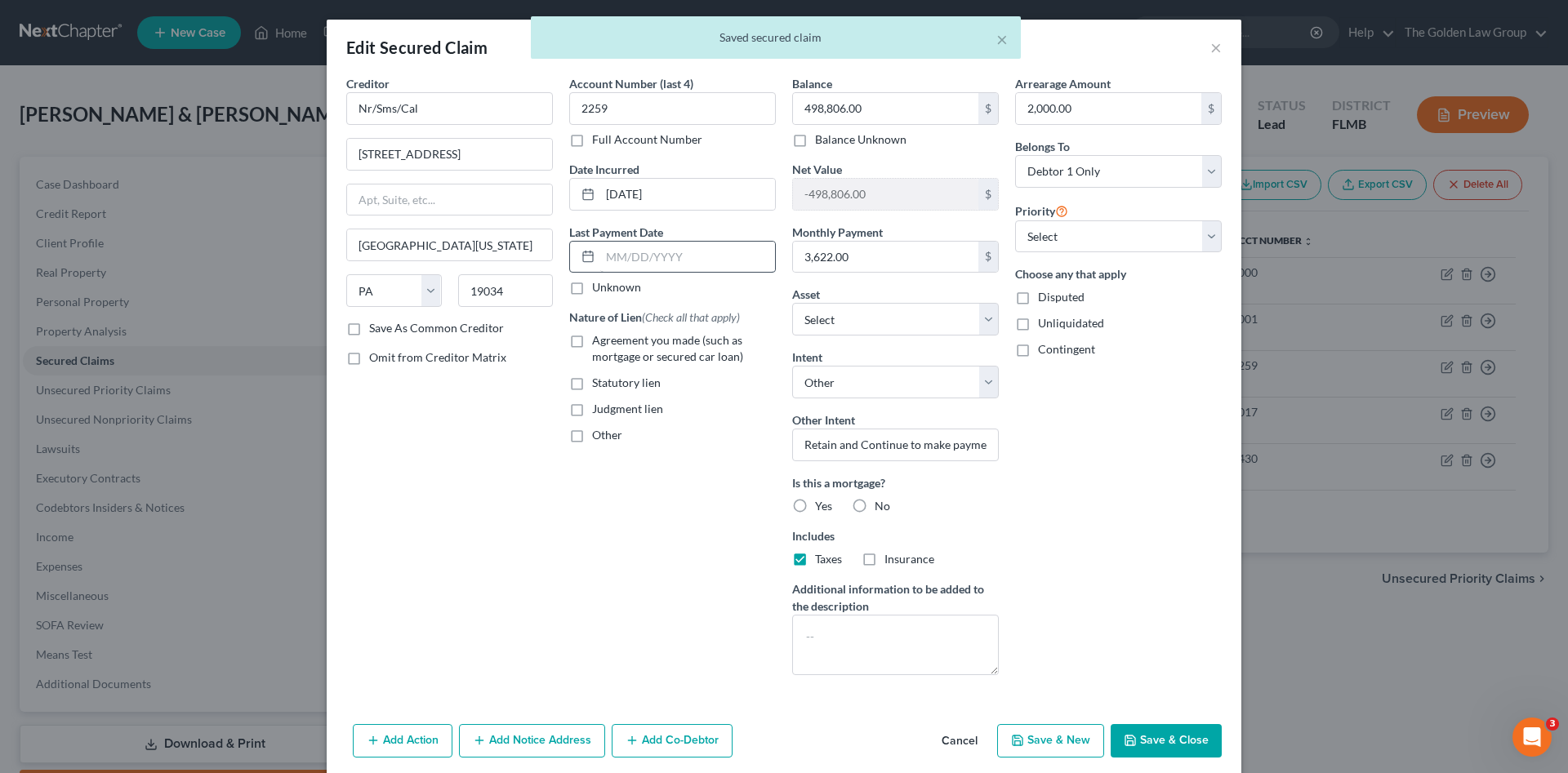
click at [592, 340] on label "Agreement you made (such as mortgage or secured car loan)" at bounding box center [684, 348] width 183 height 33
click at [598, 340] on input "Agreement you made (such as mortgage or secured car loan)" at bounding box center [604, 337] width 11 height 11
checkbox input "true"
click at [654, 260] on input "text" at bounding box center [687, 257] width 174 height 31
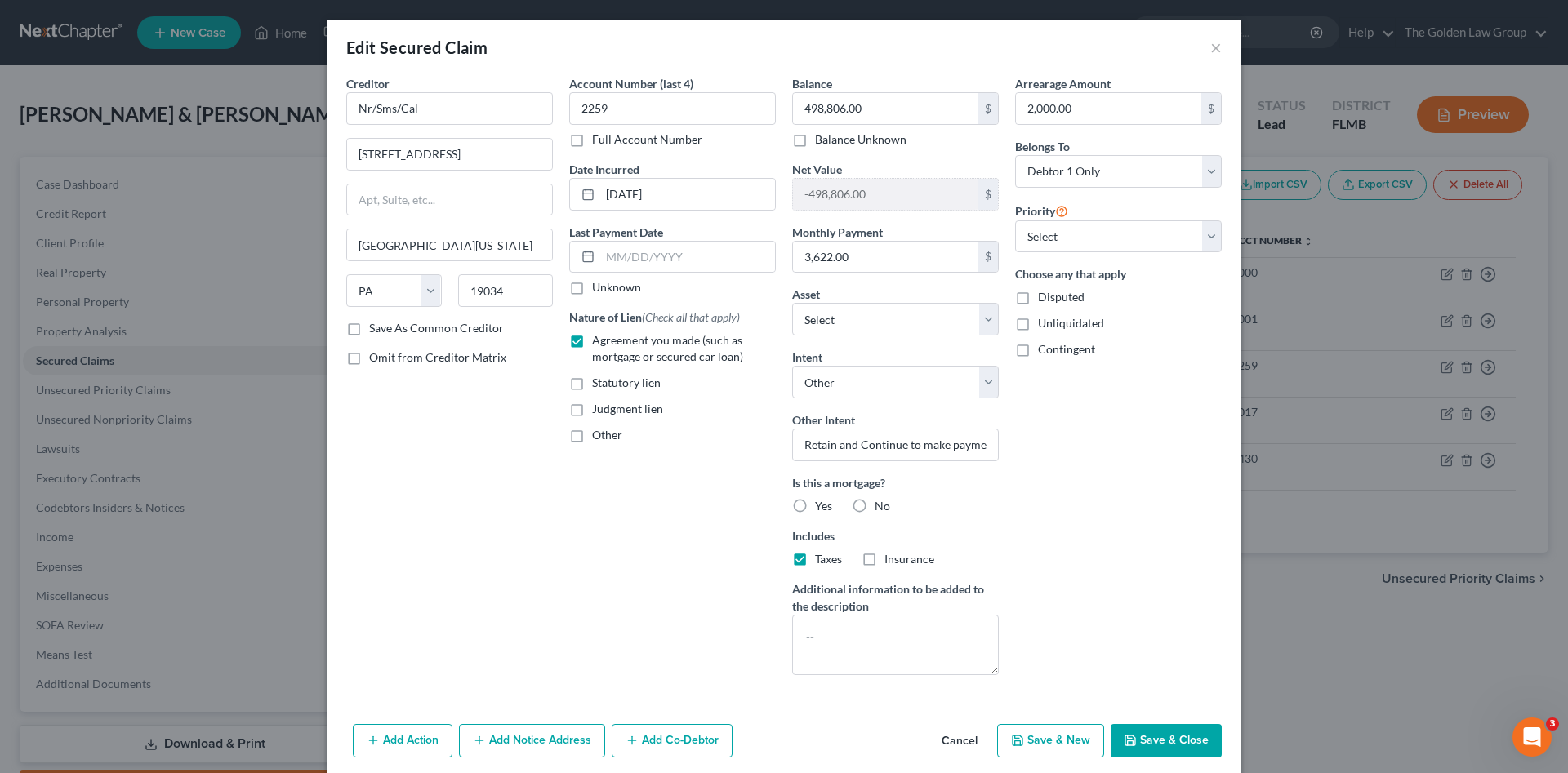
click at [815, 502] on label "Yes" at bounding box center [823, 506] width 17 height 17
click at [821, 502] on input "Yes" at bounding box center [827, 503] width 11 height 11
radio input "true"
click at [884, 562] on label "Insurance" at bounding box center [909, 559] width 50 height 17
click at [891, 561] on input "Insurance" at bounding box center [896, 557] width 11 height 11
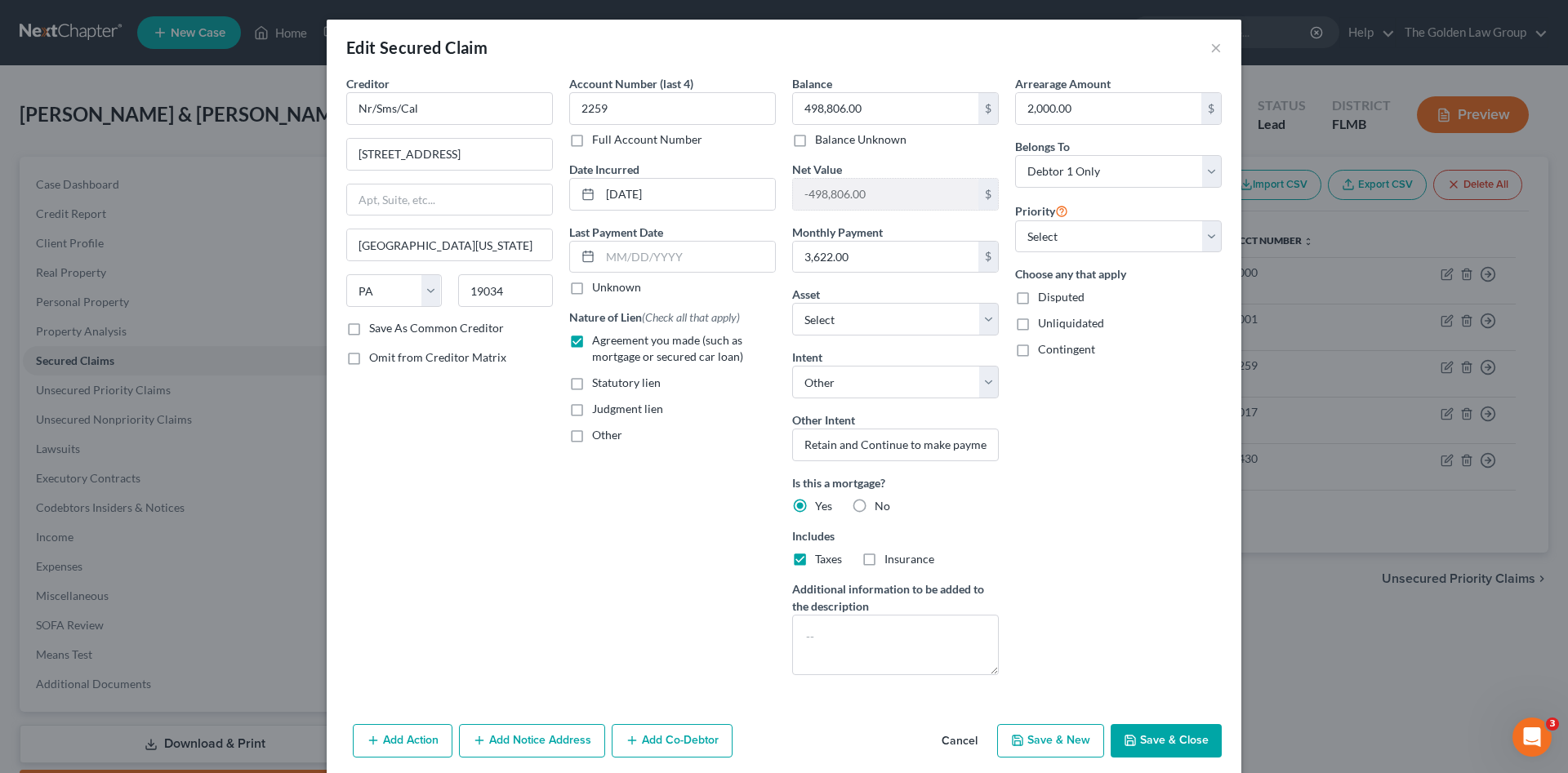
checkbox input "true"
click at [642, 258] on input "text" at bounding box center [687, 257] width 174 height 31
type input "0"
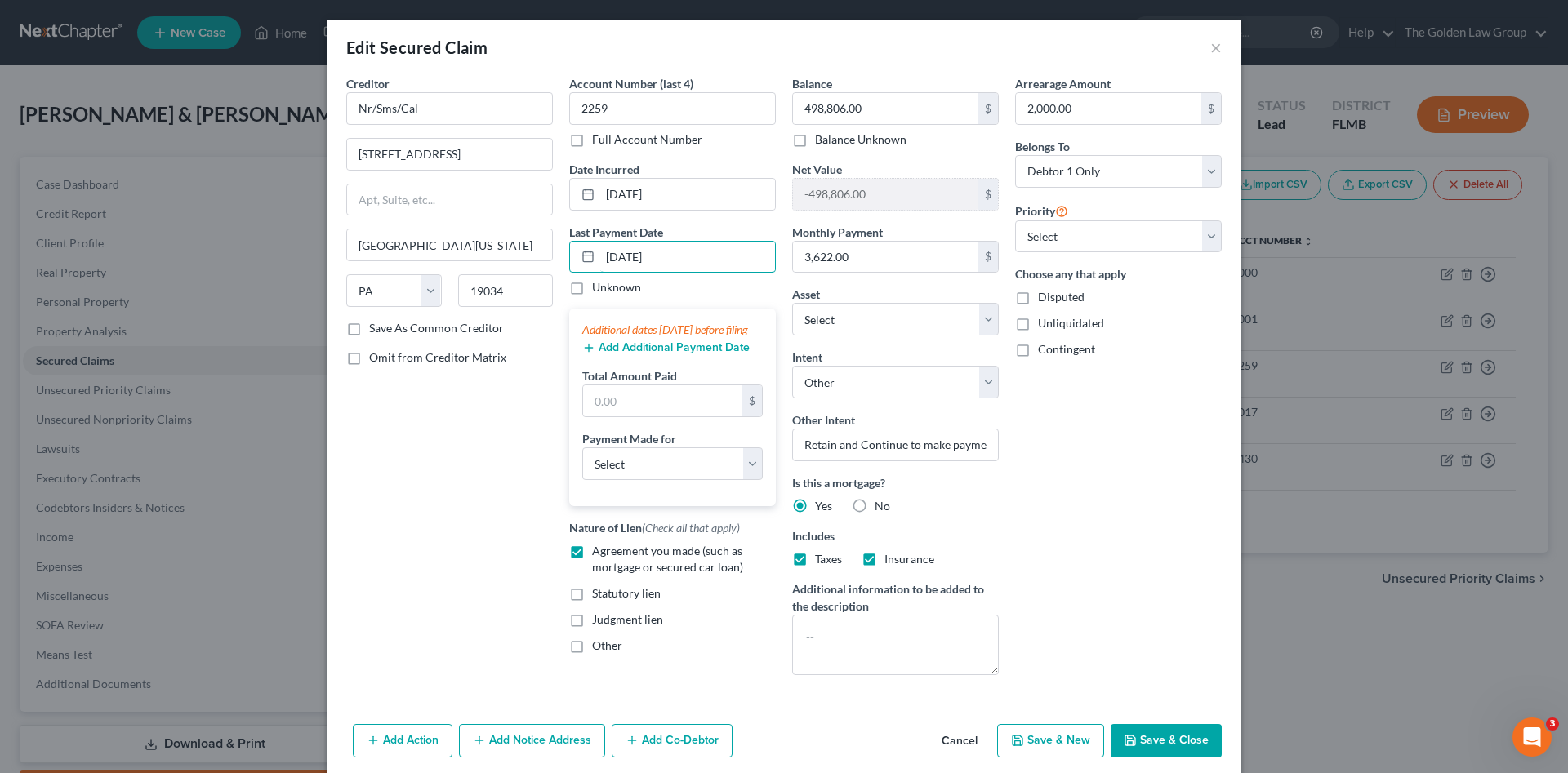
type input "09/04/2025"
click at [687, 354] on button "Add Additional Payment Date" at bounding box center [666, 348] width 167 height 13
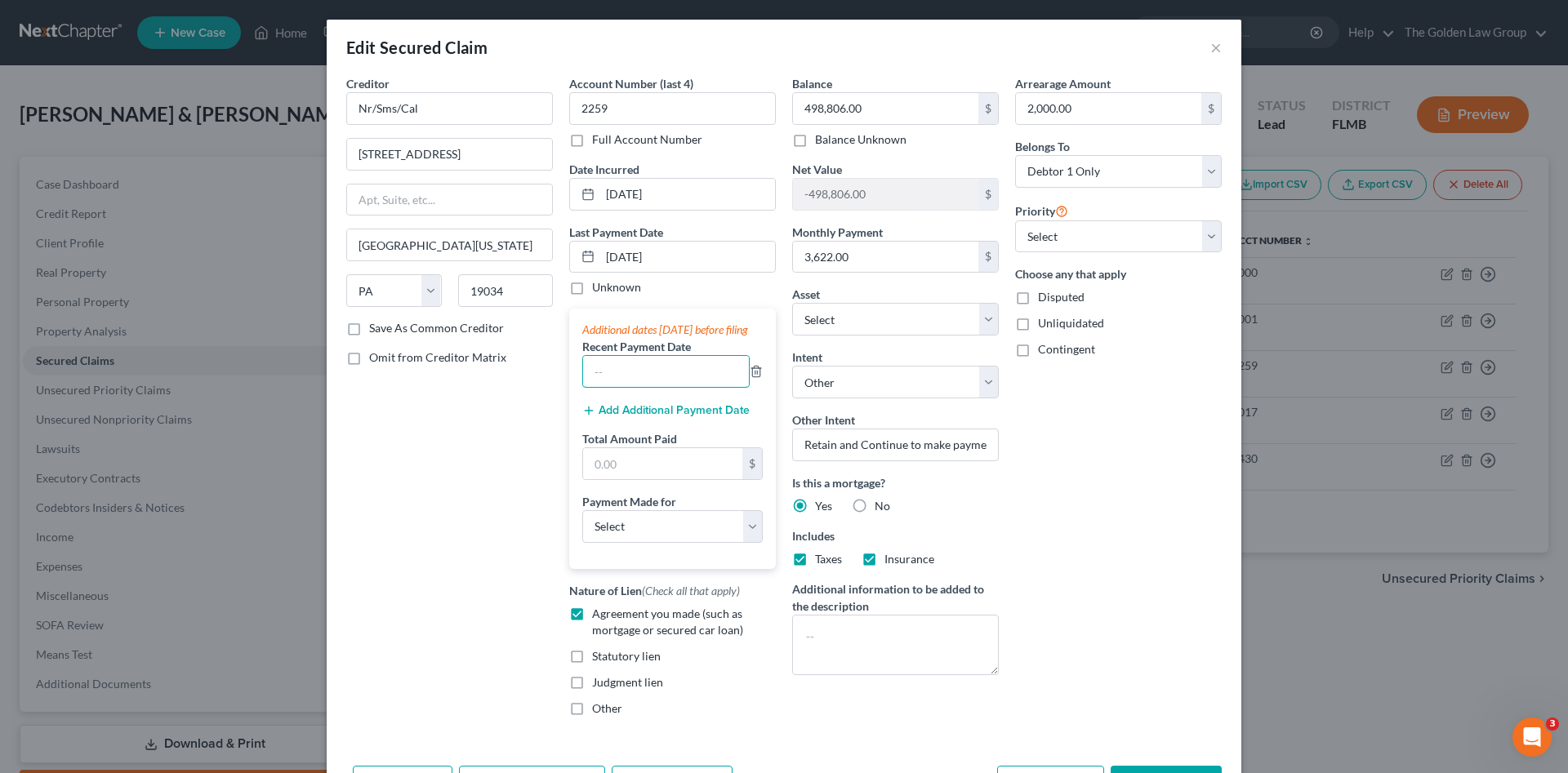
click at [689, 374] on input "text" at bounding box center [665, 371] width 166 height 31
type input "09/2/2024"
click at [708, 417] on button "Add Additional Payment Date" at bounding box center [666, 411] width 167 height 13
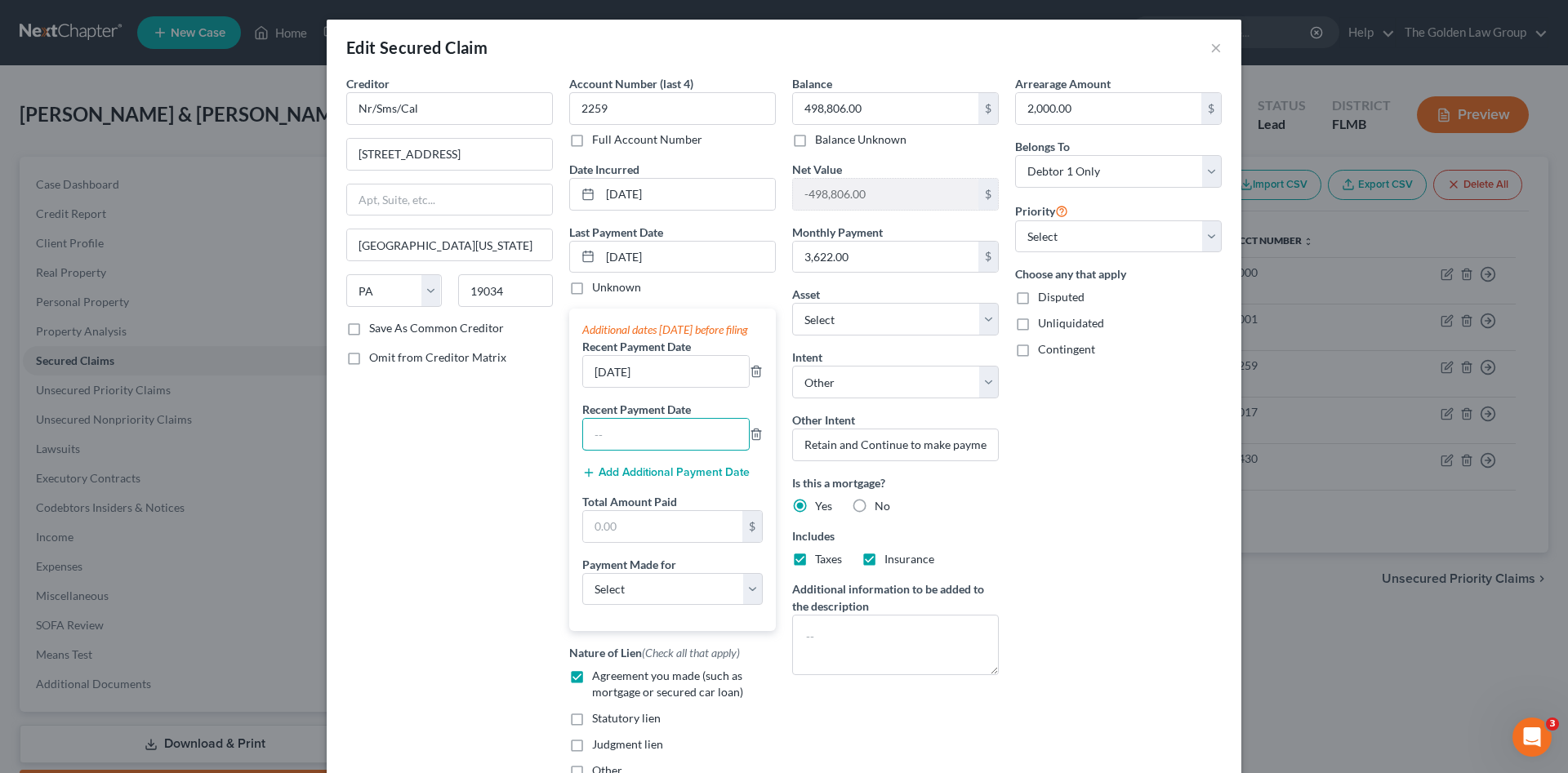
click at [696, 438] on input "text" at bounding box center [665, 435] width 166 height 31
type input "08/22/2025"
drag, startPoint x: 669, startPoint y: 392, endPoint x: 578, endPoint y: 404, distance: 91.8
click at [583, 388] on div "09/2/2024" at bounding box center [673, 371] width 181 height 33
type input "09/4/2025"
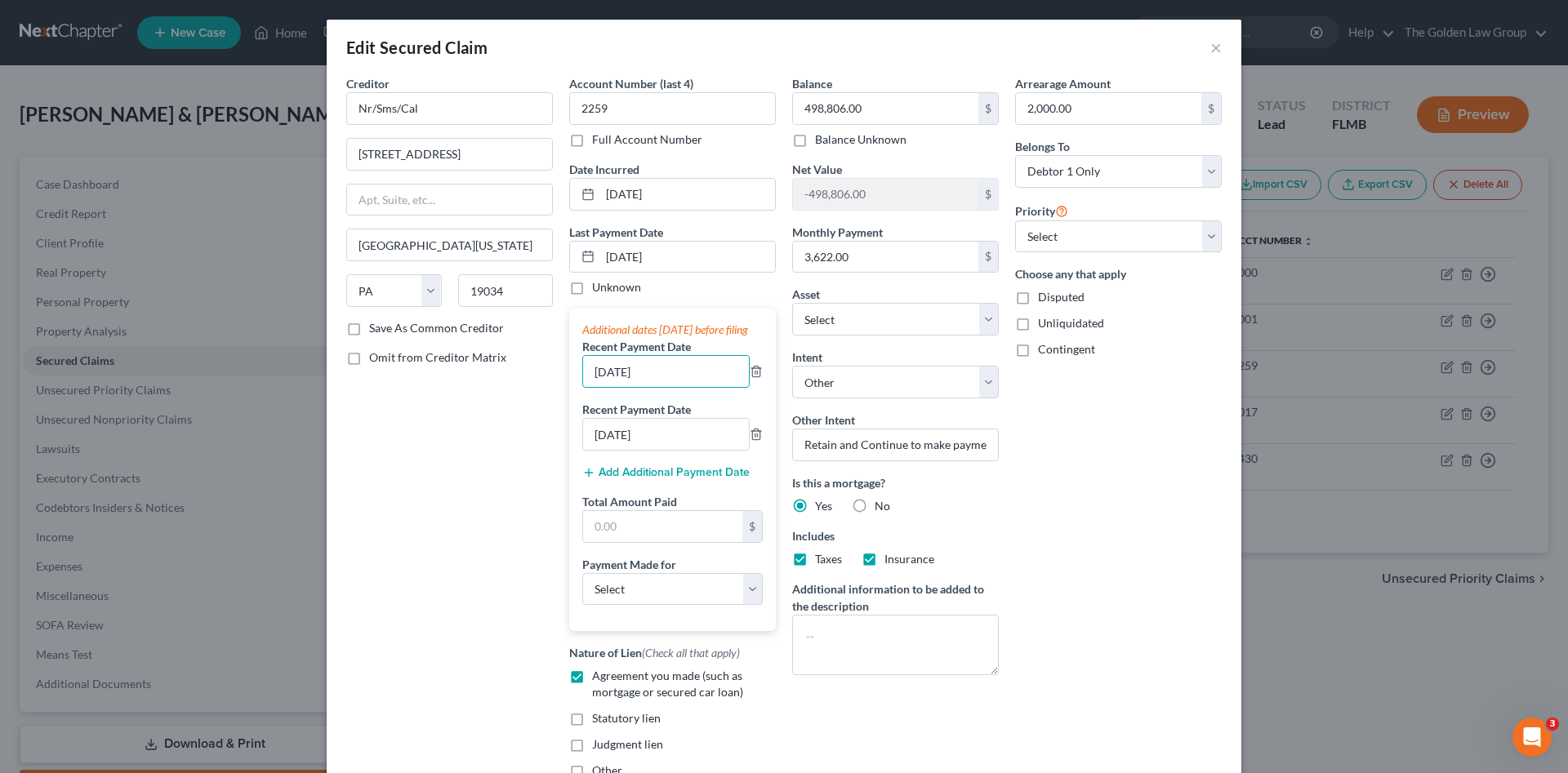
click at [673, 479] on button "Add Additional Payment Date" at bounding box center [666, 472] width 167 height 13
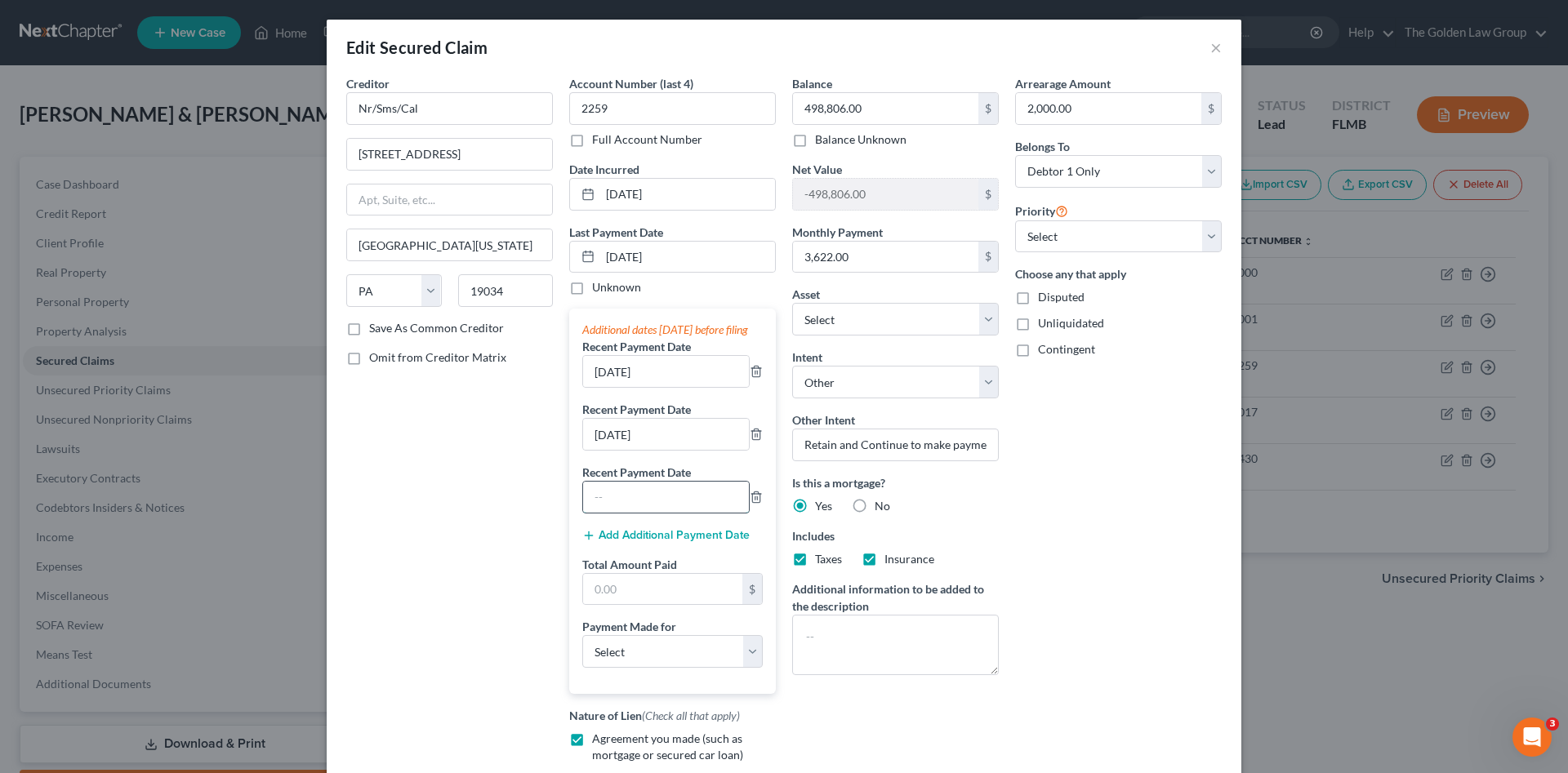
click at [662, 505] on input "text" at bounding box center [665, 497] width 166 height 31
type input "07/09/2025"
click at [664, 598] on input "text" at bounding box center [662, 590] width 160 height 31
type input "10,866.00"
drag, startPoint x: 628, startPoint y: 670, endPoint x: 629, endPoint y: 657, distance: 13.0
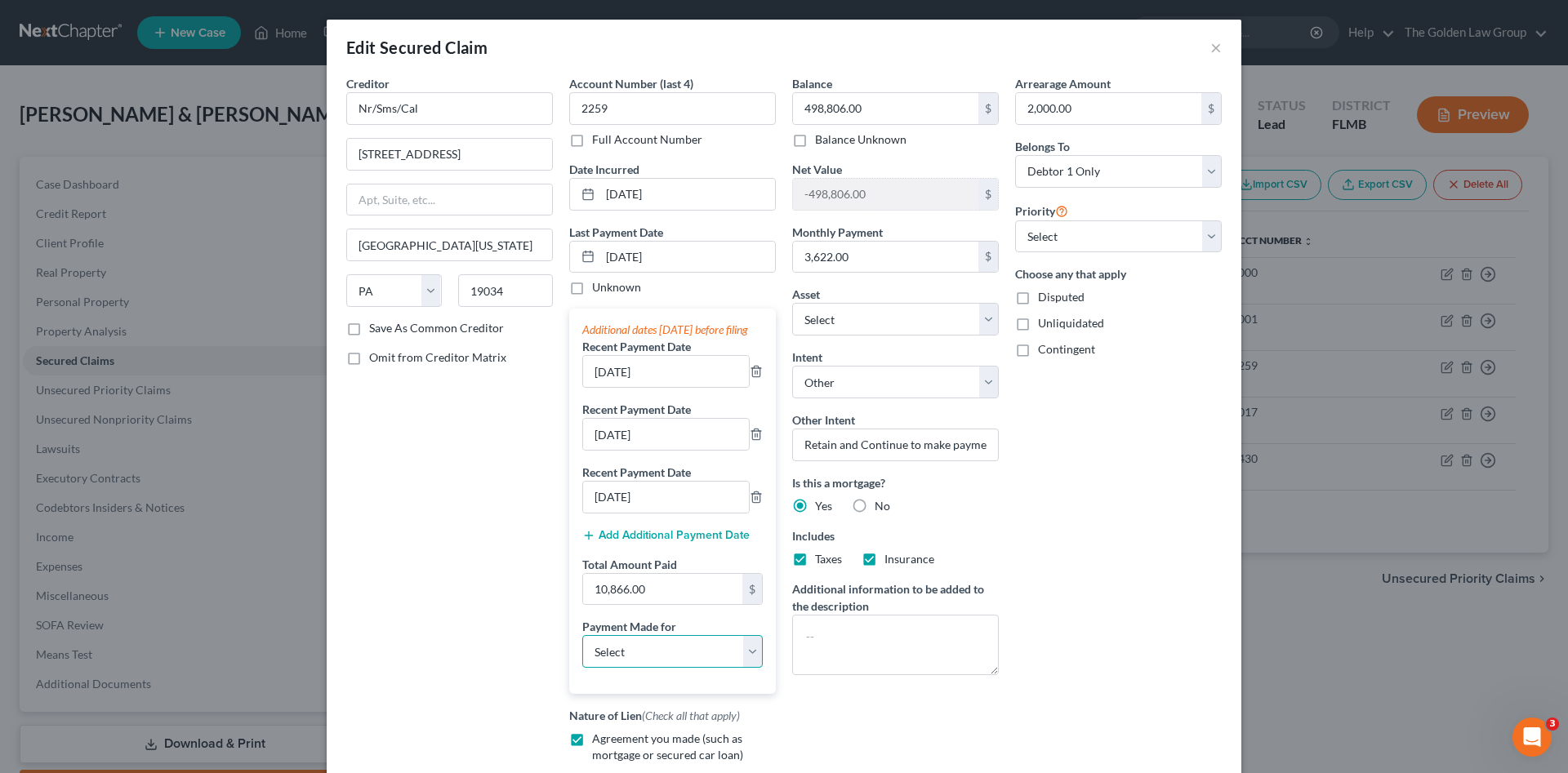
click at [629, 668] on select "Select Car Credit Card Loan Repayment Mortgage Other Suppliers Or Vendors" at bounding box center [673, 651] width 181 height 33
select select "3"
click at [583, 651] on select "Select Car Credit Card Loan Repayment Mortgage Other Suppliers Or Vendors" at bounding box center [673, 651] width 181 height 33
drag, startPoint x: 463, startPoint y: 593, endPoint x: 1076, endPoint y: 613, distance: 613.3
click at [463, 594] on div "Creditor * Nr/Sms/Cal 601 Office Center Dr Ste Fort Washington State AL AK AR A…" at bounding box center [449, 465] width 223 height 779
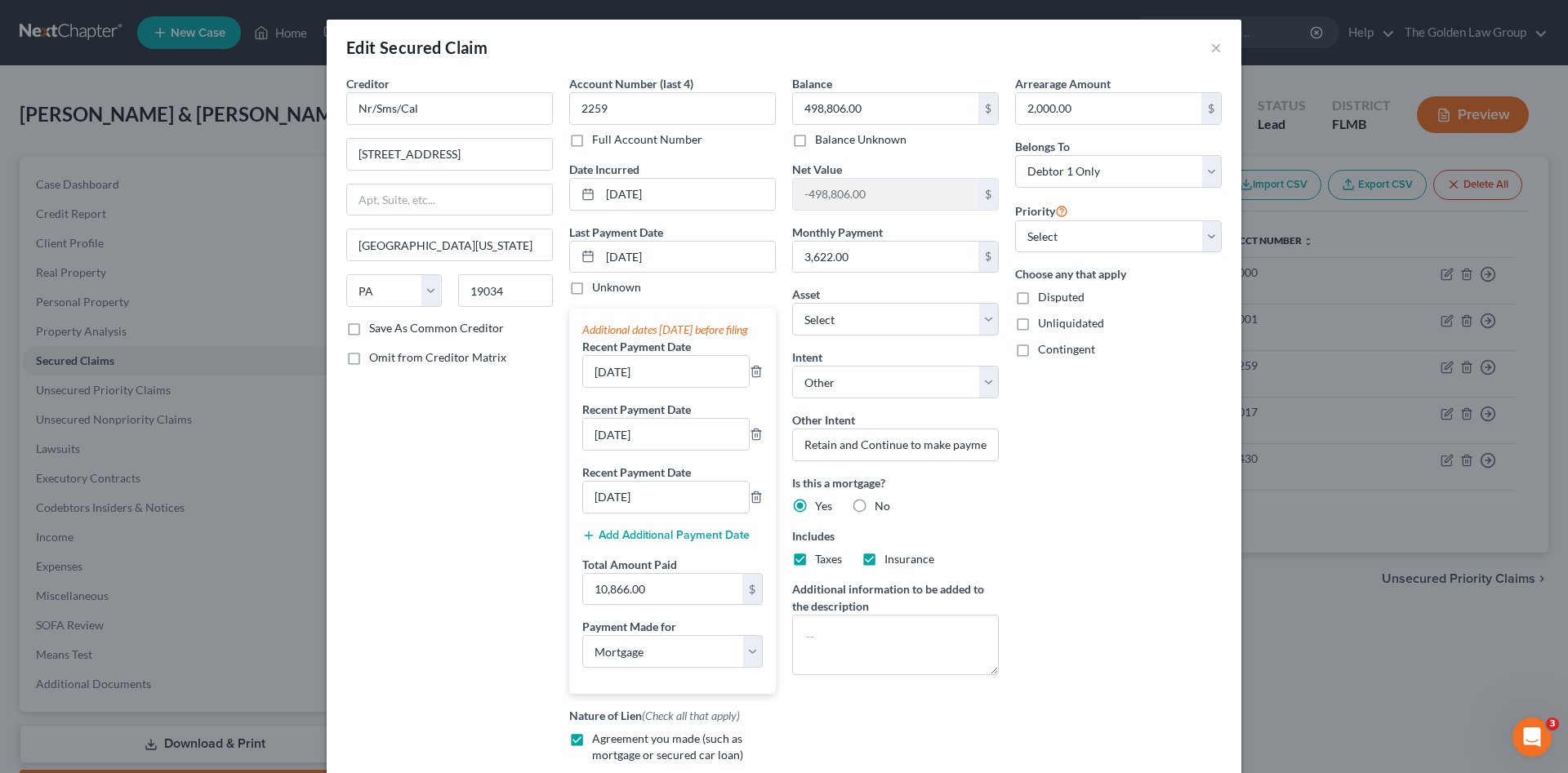
scroll to position [218, 0]
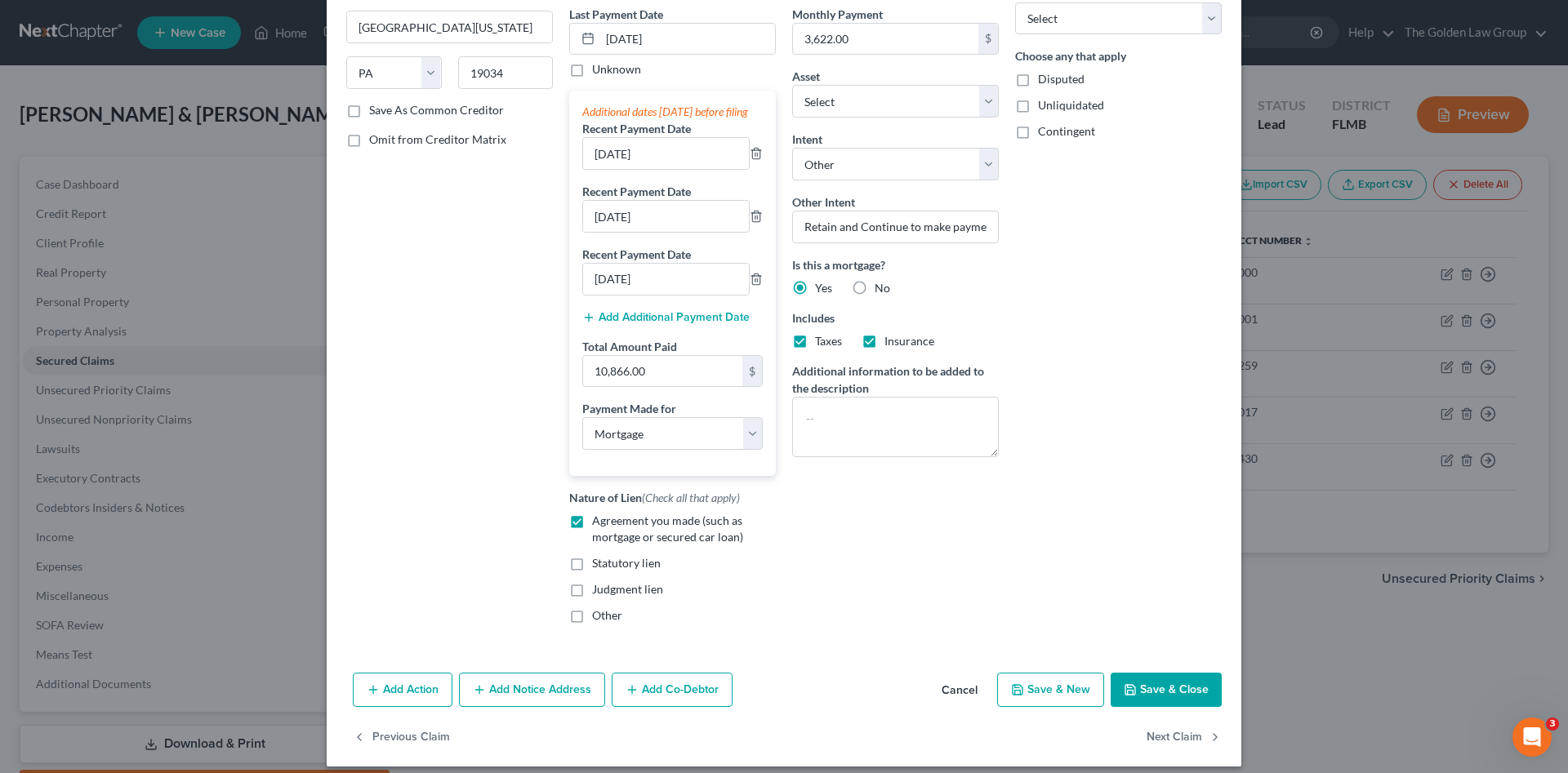
drag, startPoint x: 1148, startPoint y: 701, endPoint x: 1084, endPoint y: 608, distance: 112.9
click at [1148, 701] on button "Save & Close" at bounding box center [1165, 689] width 111 height 34
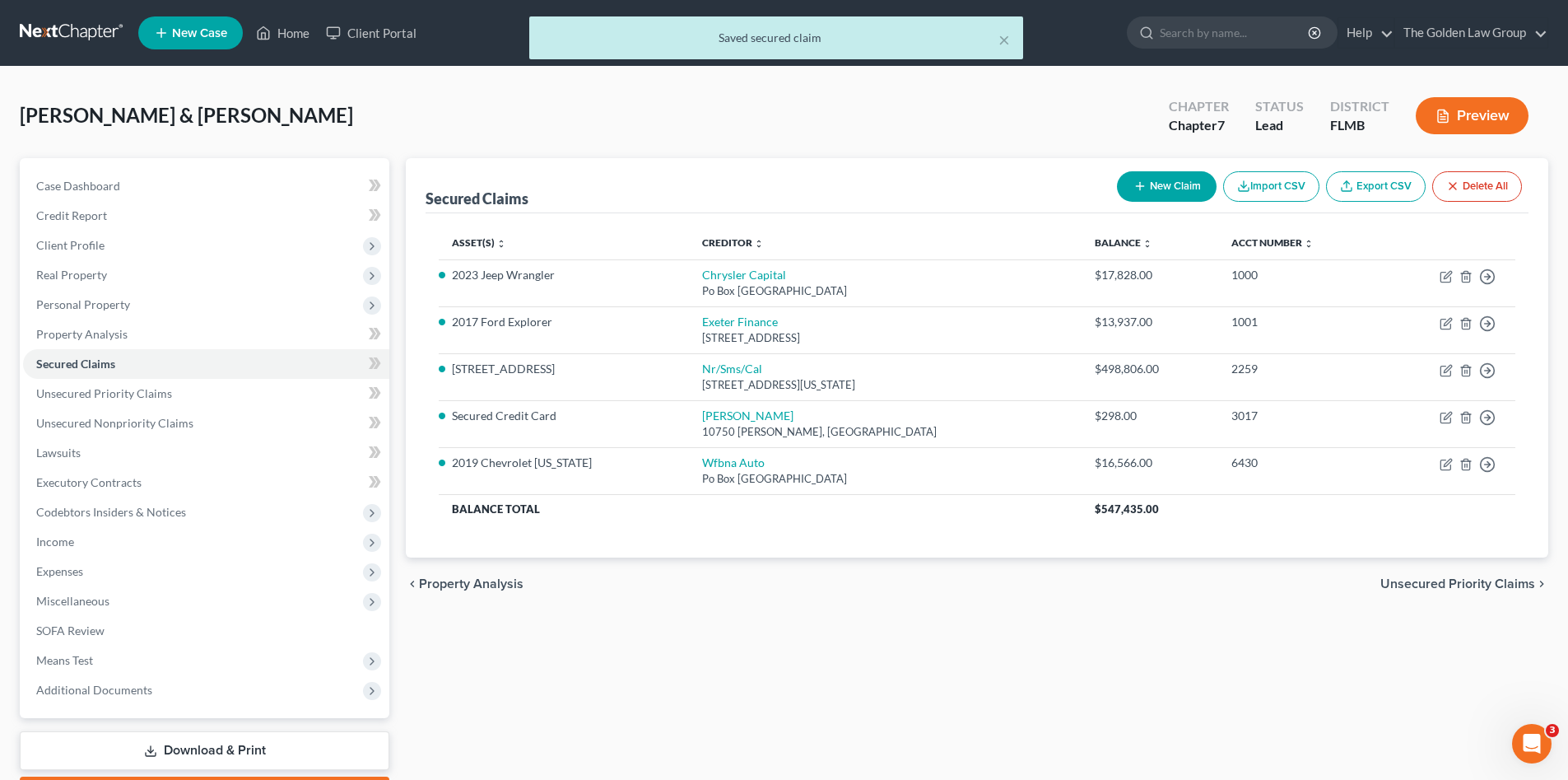
drag, startPoint x: 1093, startPoint y: 613, endPoint x: 1084, endPoint y: 615, distance: 9.2
click at [1091, 616] on div "Secured Claims New Claim Import CSV Export CSV Delete All Asset(s) expand_more …" at bounding box center [977, 485] width 1159 height 654
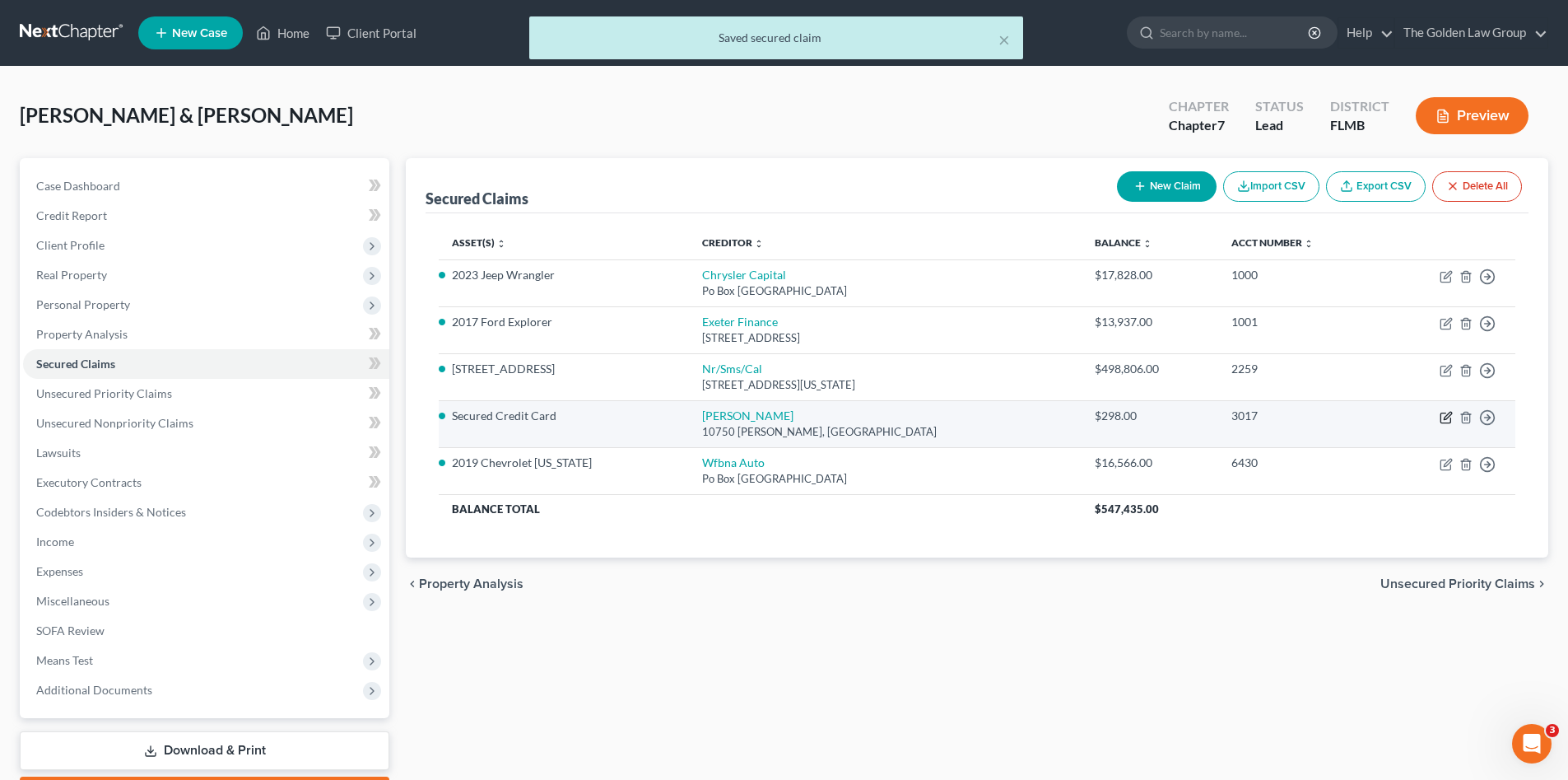
click at [1447, 415] on icon "button" at bounding box center [1448, 415] width 7 height 7
select select "45"
select select "2"
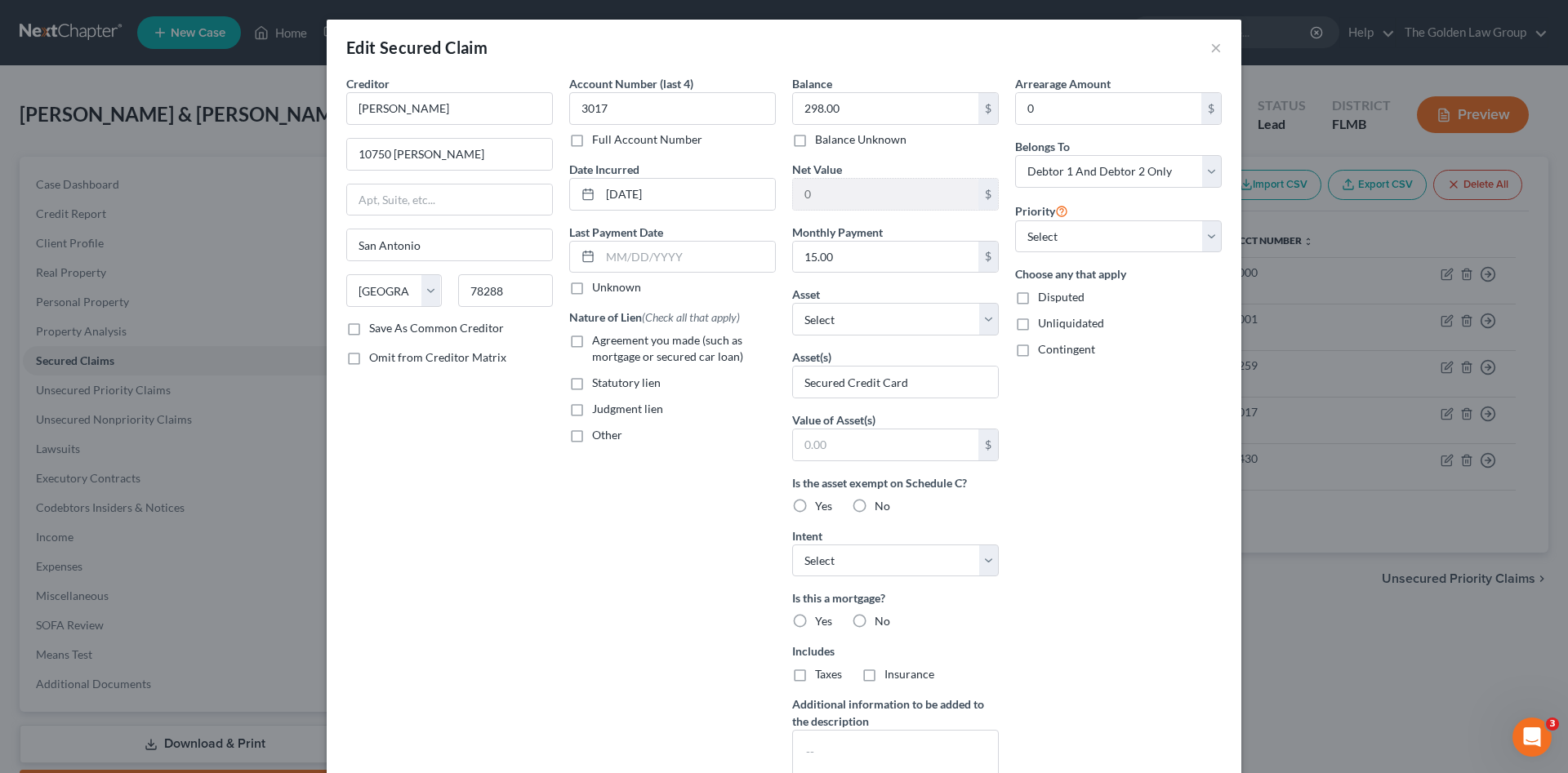
click at [592, 342] on label "Agreement you made (such as mortgage or secured car loan)" at bounding box center [684, 348] width 183 height 33
click at [598, 342] on input "Agreement you made (such as mortgage or secured car loan)" at bounding box center [604, 337] width 11 height 11
checkbox input "true"
click at [835, 557] on select "Select Surrender Redeem Reaffirm Avoid Other" at bounding box center [895, 561] width 206 height 33
select select "2"
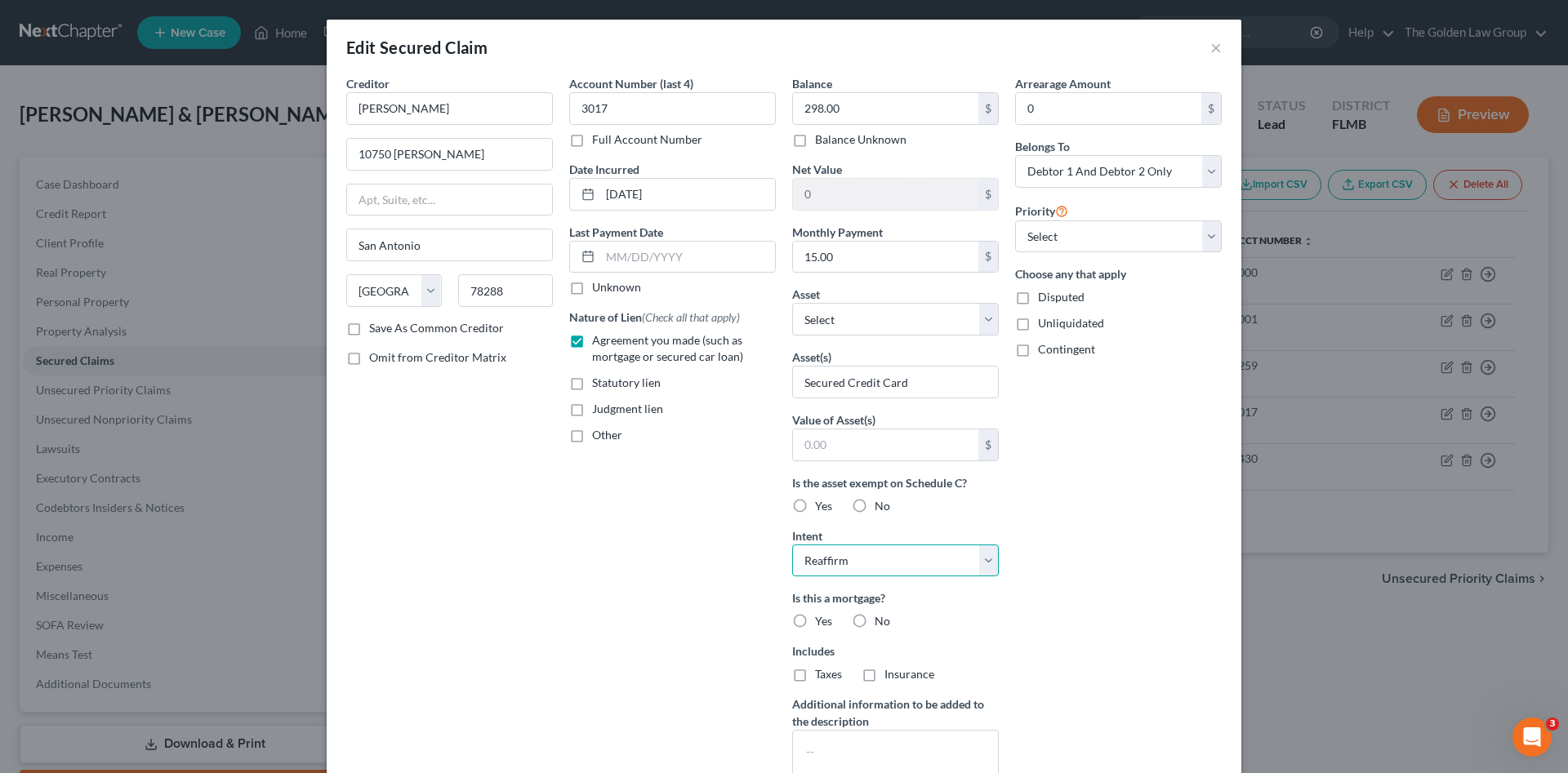
click at [792, 545] on select "Select Surrender Redeem Reaffirm Avoid Other" at bounding box center [895, 561] width 206 height 33
click at [656, 256] on input "text" at bounding box center [687, 257] width 174 height 31
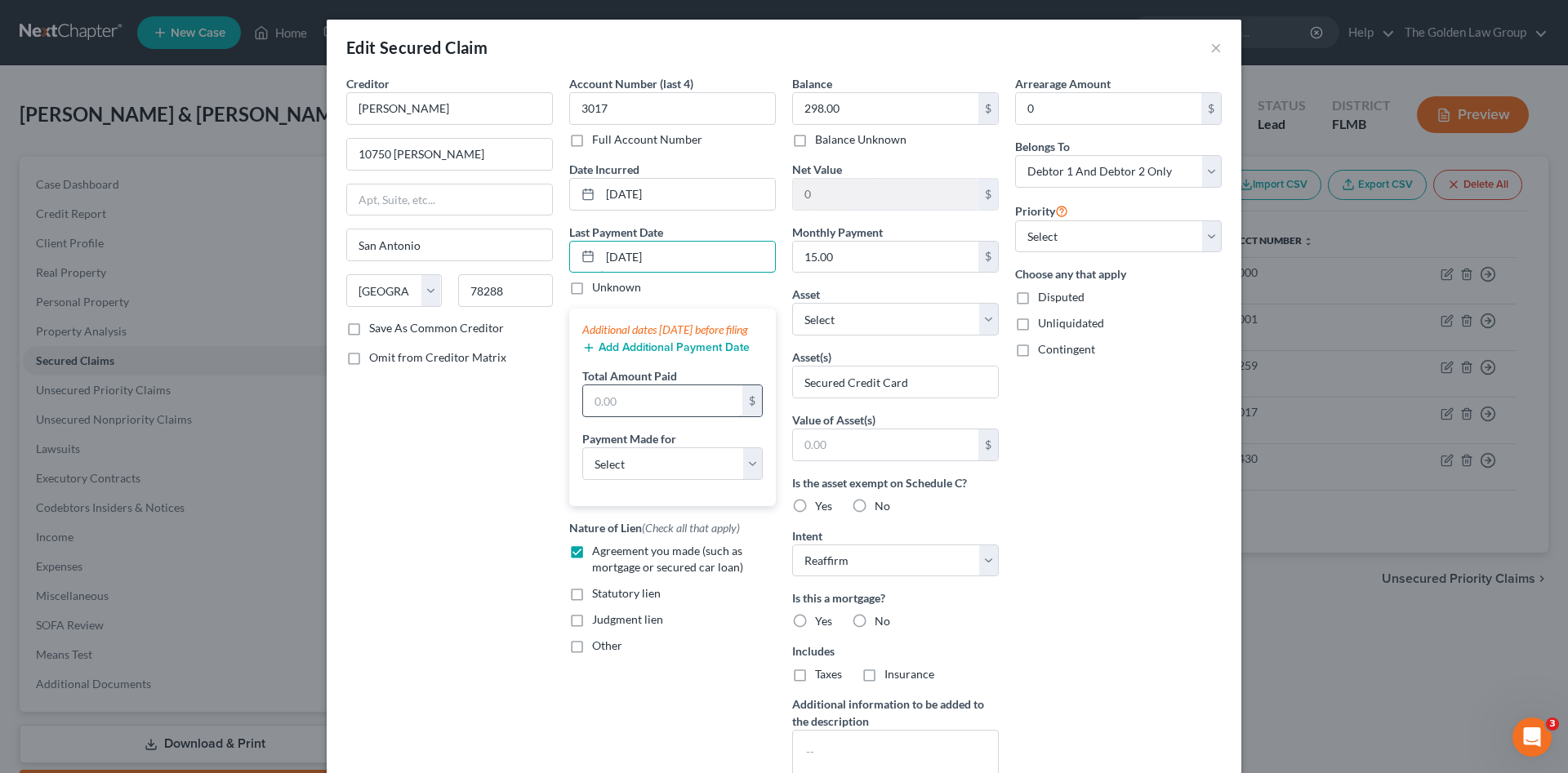
type input "09/14/2025"
click at [621, 416] on input "text" at bounding box center [662, 401] width 160 height 31
drag, startPoint x: 663, startPoint y: 425, endPoint x: 574, endPoint y: 426, distance: 89.0
click at [574, 426] on div "Additional dates within 90 days before filing Add Additional Payment Date Total…" at bounding box center [672, 406] width 206 height 197
type input "09,142,025"
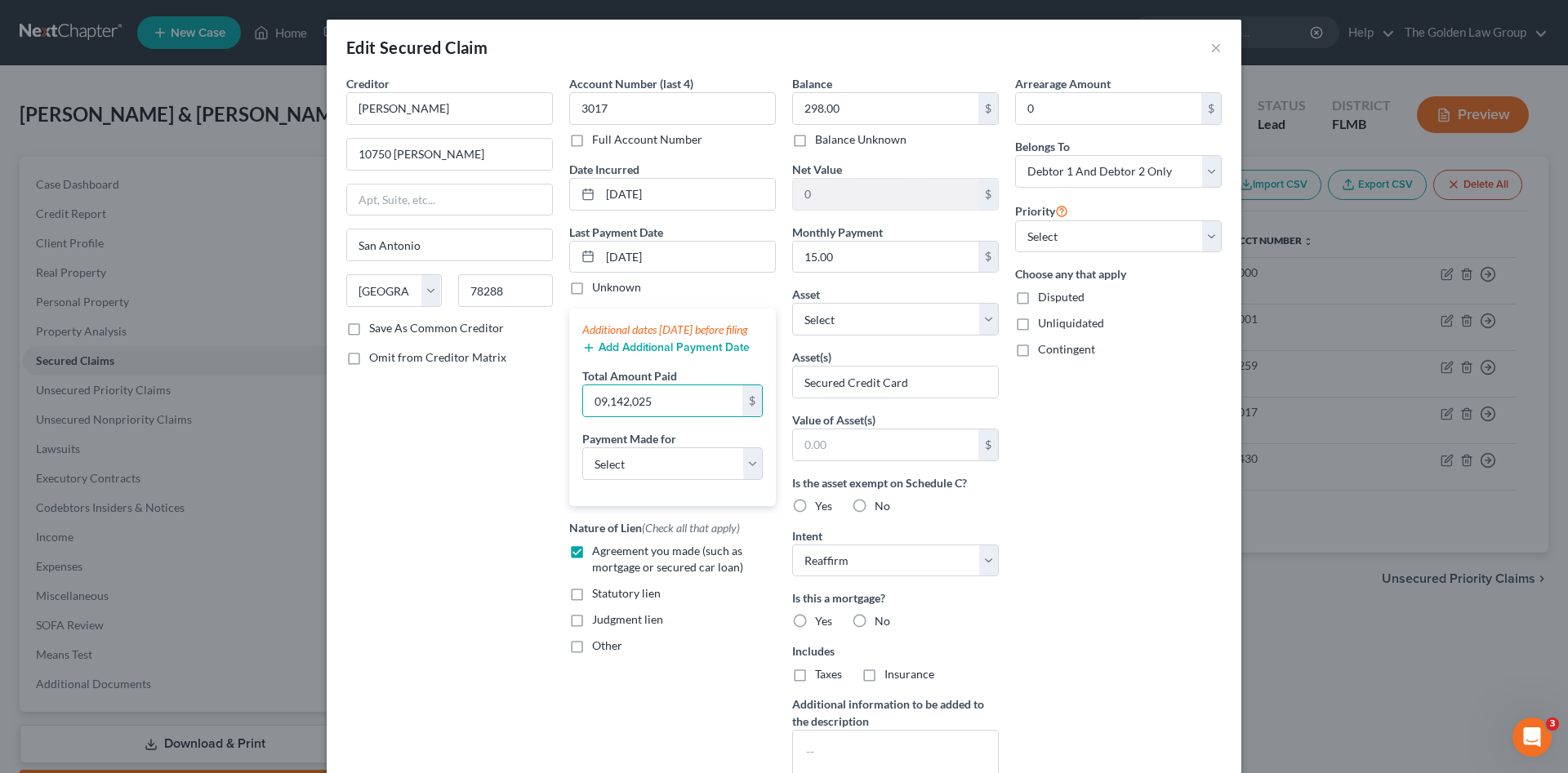
click at [699, 354] on button "Add Additional Payment Date" at bounding box center [666, 348] width 167 height 13
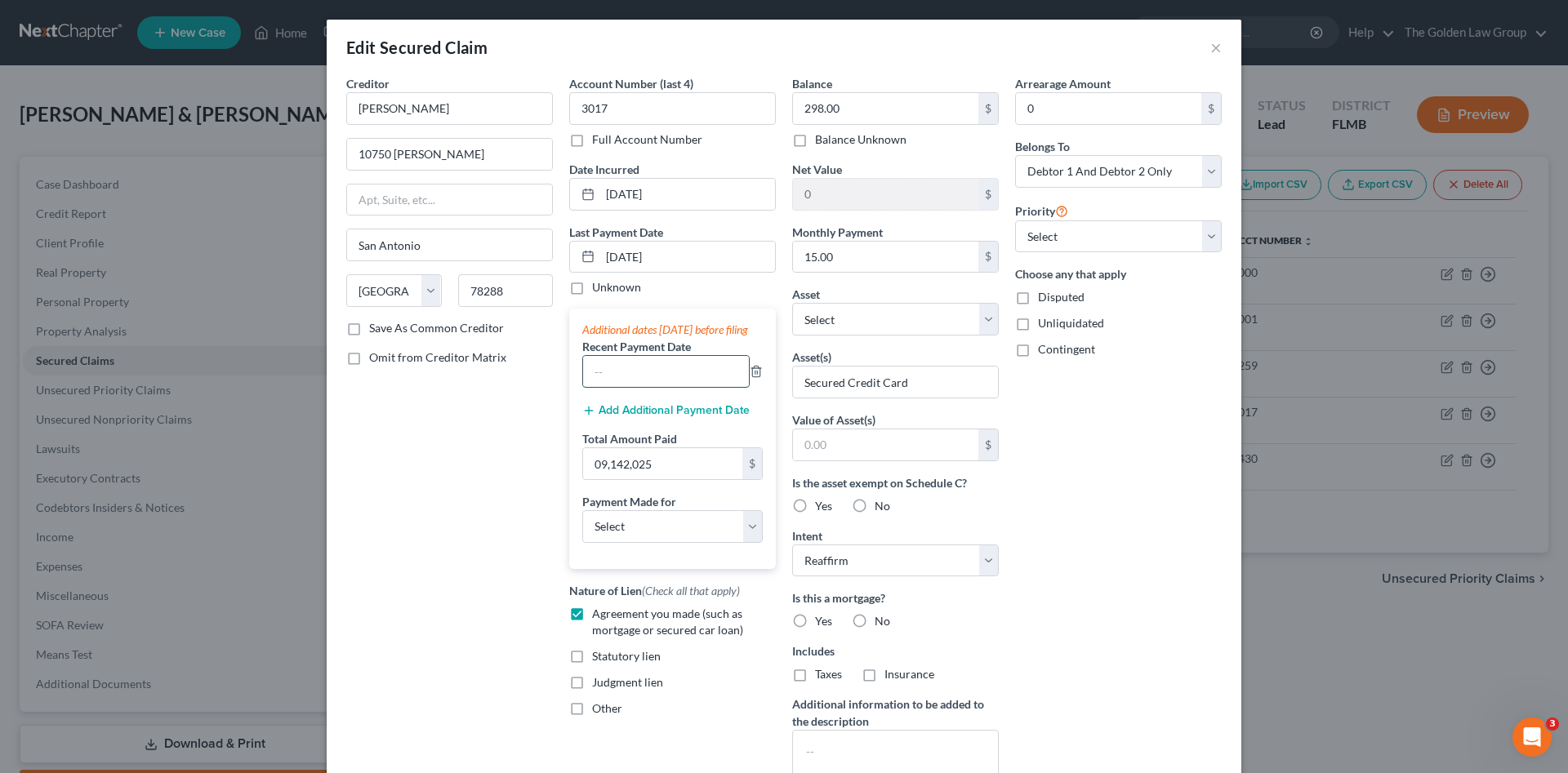
click at [667, 387] on input "text" at bounding box center [665, 371] width 166 height 31
type input "09/14/2025"
type input "15.00"
click at [666, 543] on select "Select Car Credit Card Loan Repayment Mortgage Other Suppliers Or Vendors" at bounding box center [673, 526] width 181 height 33
select select "4"
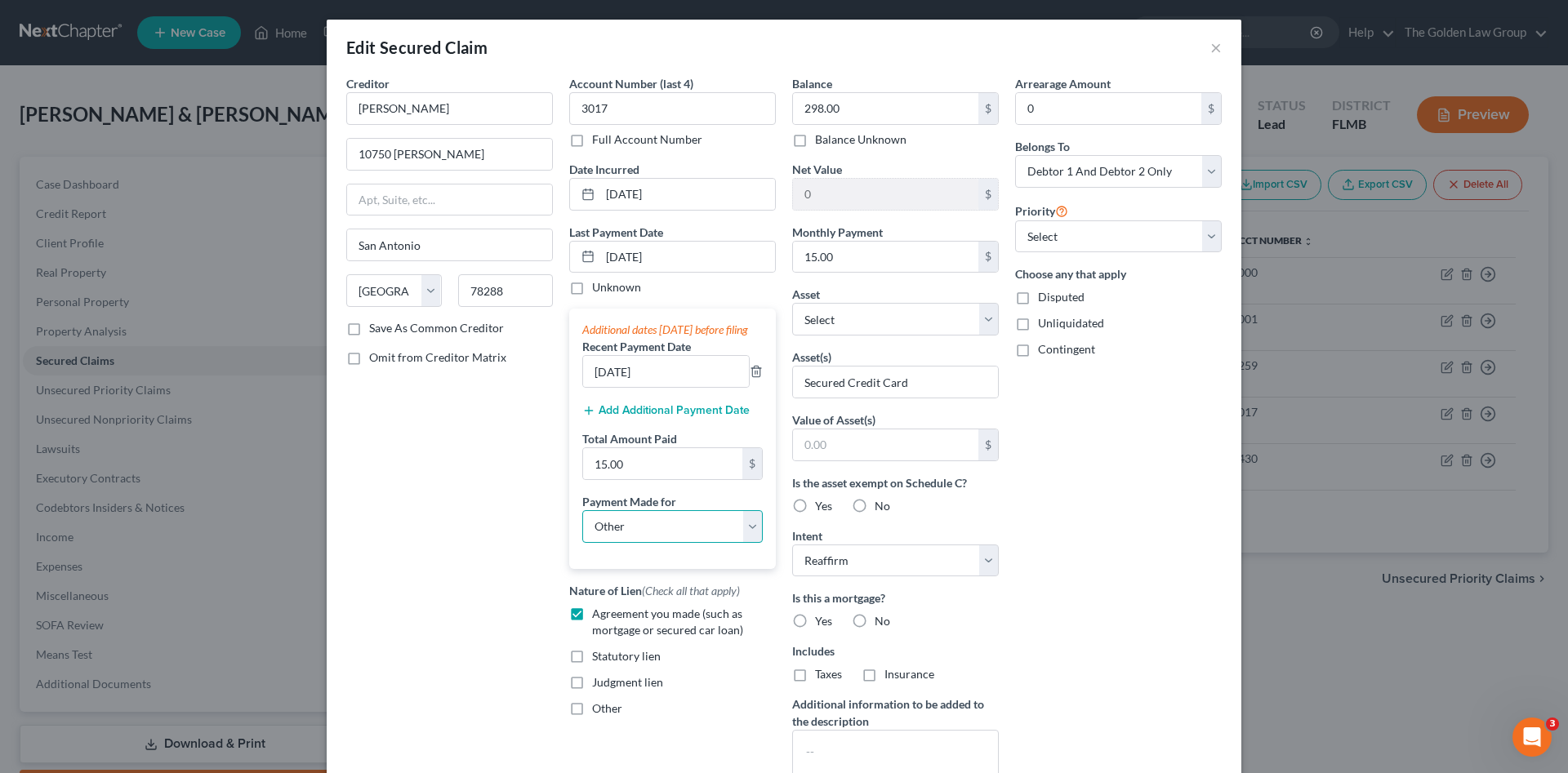
click at [583, 525] on select "Select Car Credit Card Loan Repayment Mortgage Other Suppliers Or Vendors" at bounding box center [673, 526] width 181 height 33
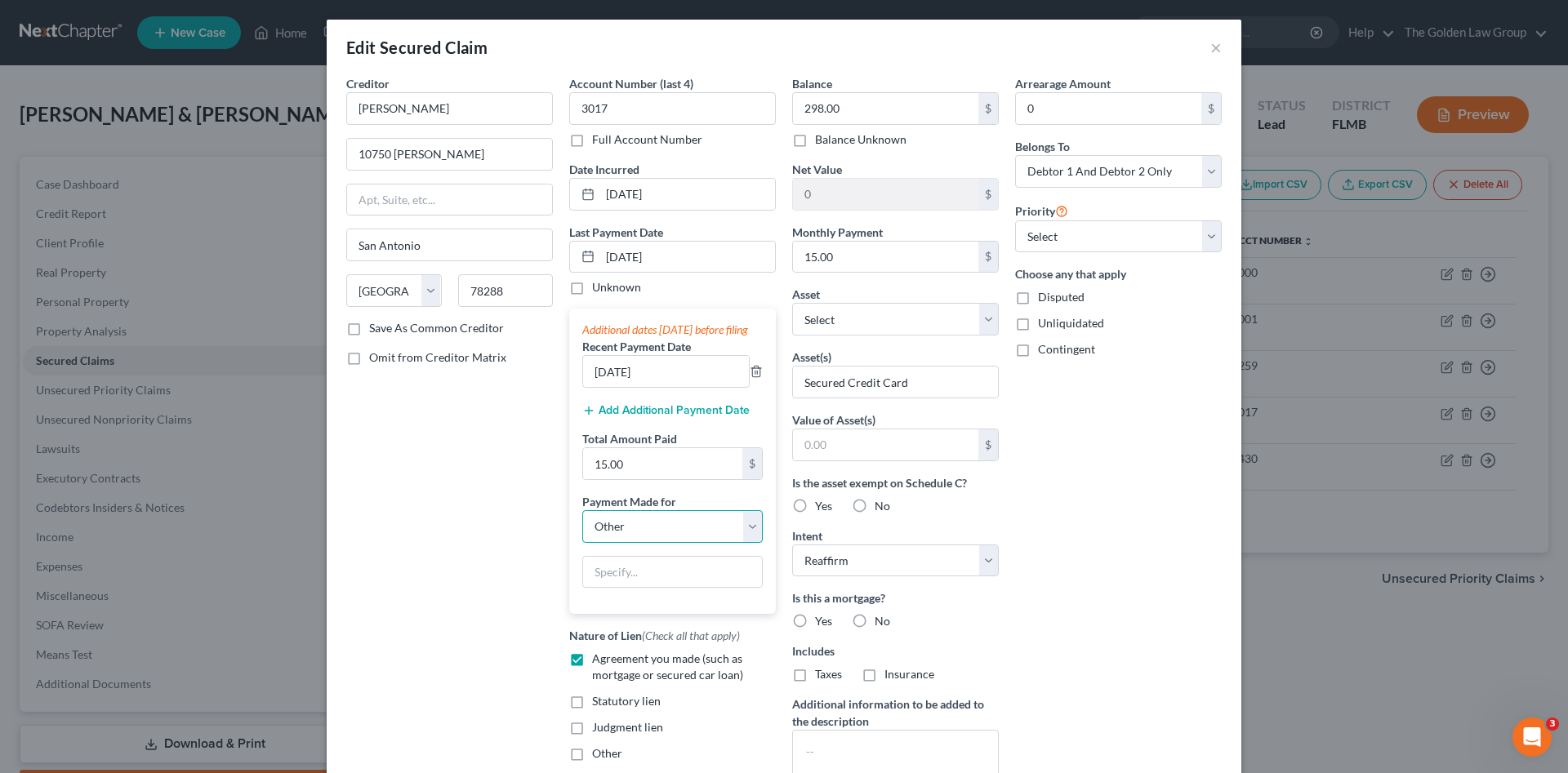
scroll to position [181, 0]
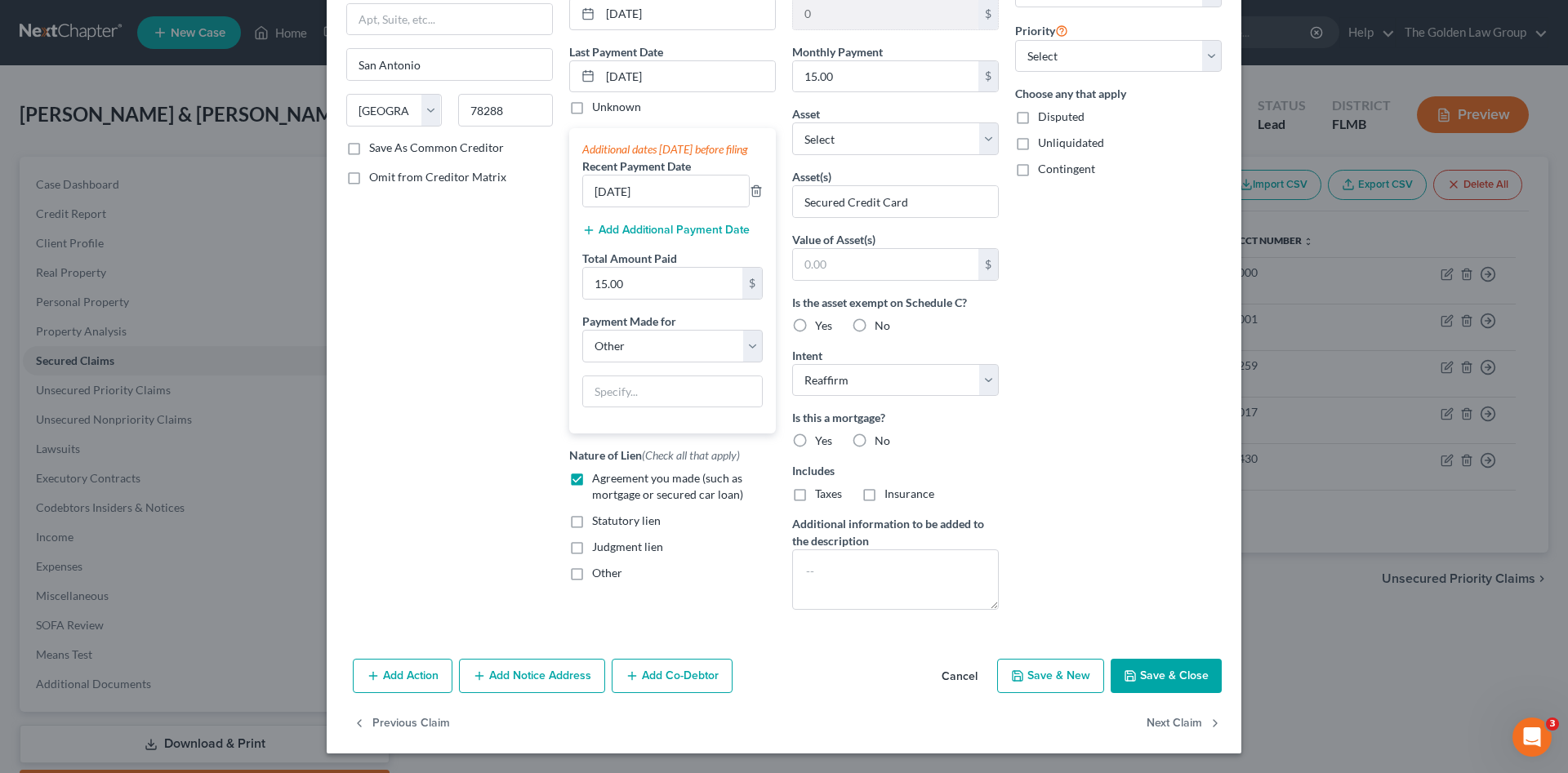
click at [1140, 673] on button "Save & Close" at bounding box center [1165, 675] width 111 height 34
select select
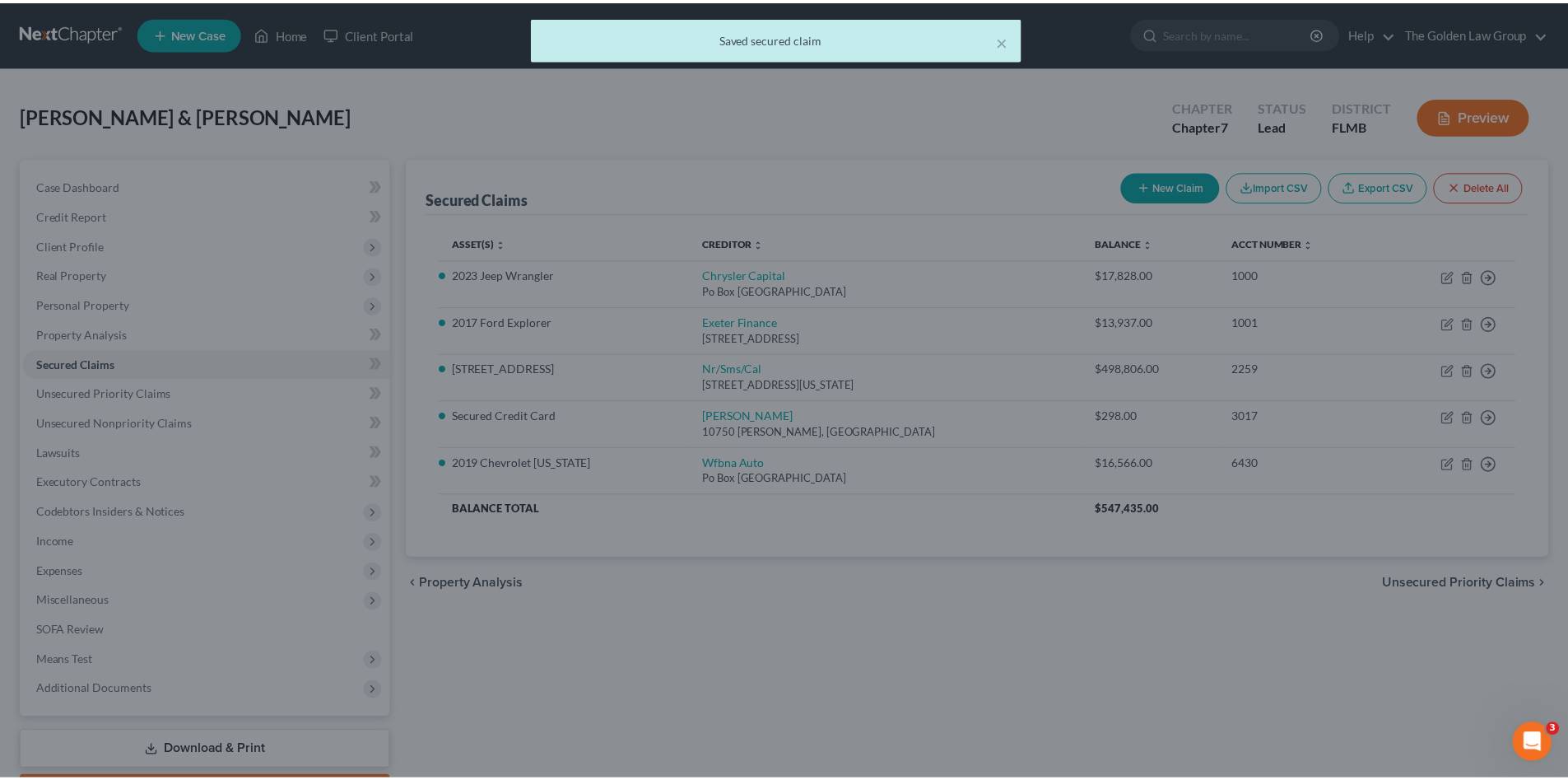
scroll to position [123, 0]
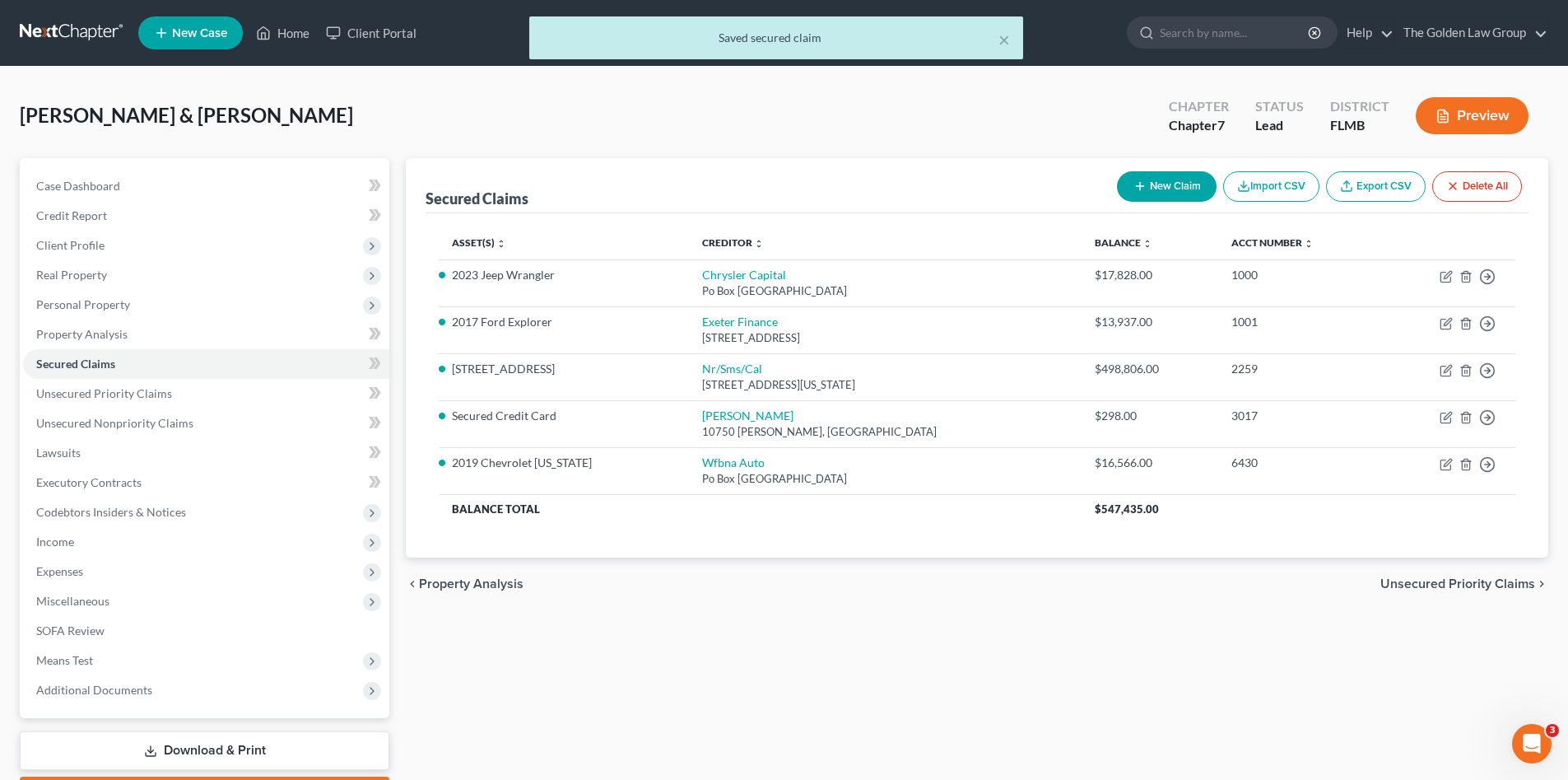
drag, startPoint x: 950, startPoint y: 643, endPoint x: 936, endPoint y: 638, distance: 14.9
click at [932, 643] on div "Secured Claims New Claim Import CSV Export CSV Delete All Asset(s) expand_more …" at bounding box center [977, 485] width 1159 height 654
click at [142, 387] on span "Unsecured Priority Claims" at bounding box center [104, 392] width 136 height 14
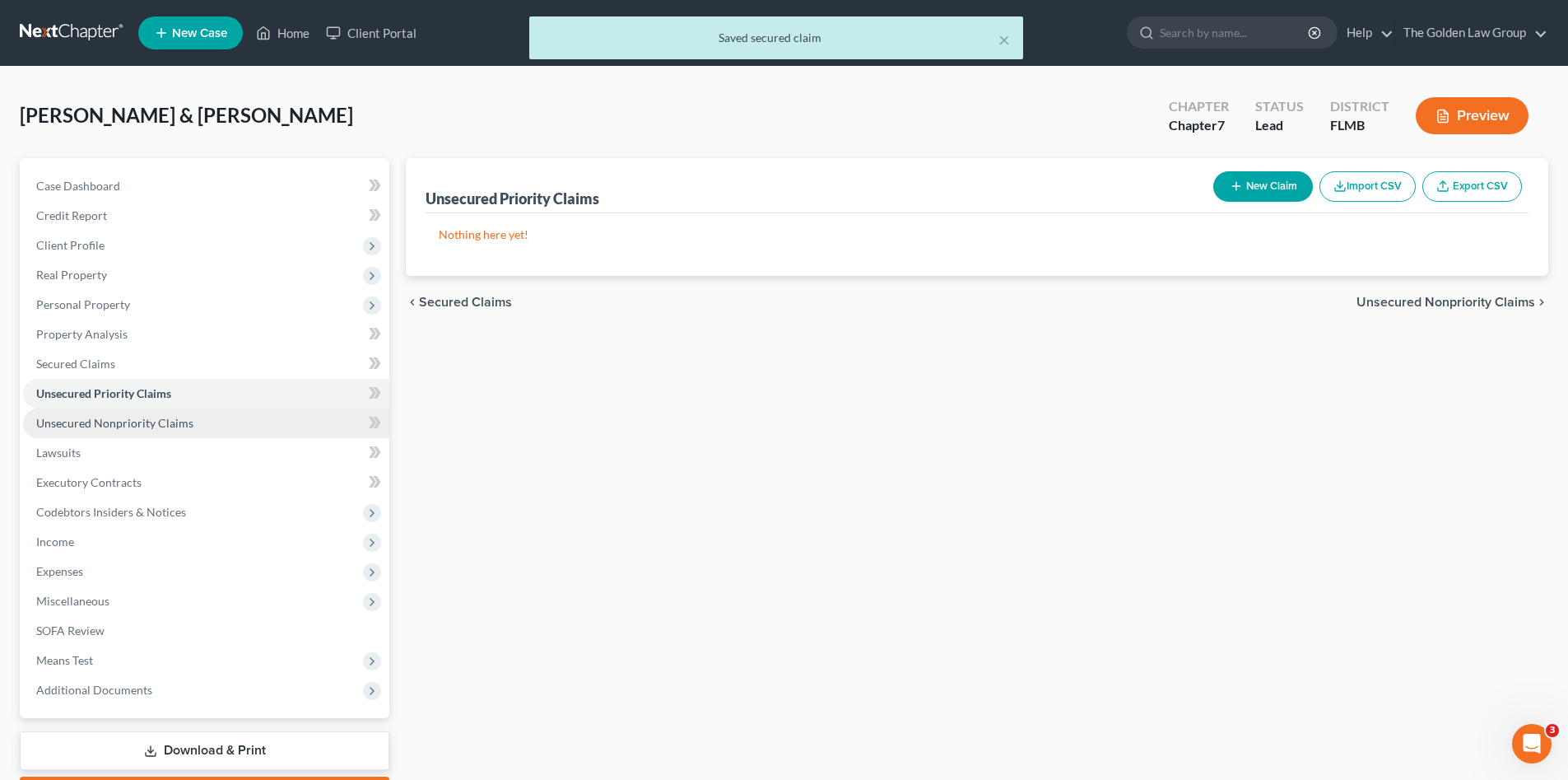
click at [163, 424] on span "Unsecured Nonpriority Claims" at bounding box center [115, 422] width 157 height 14
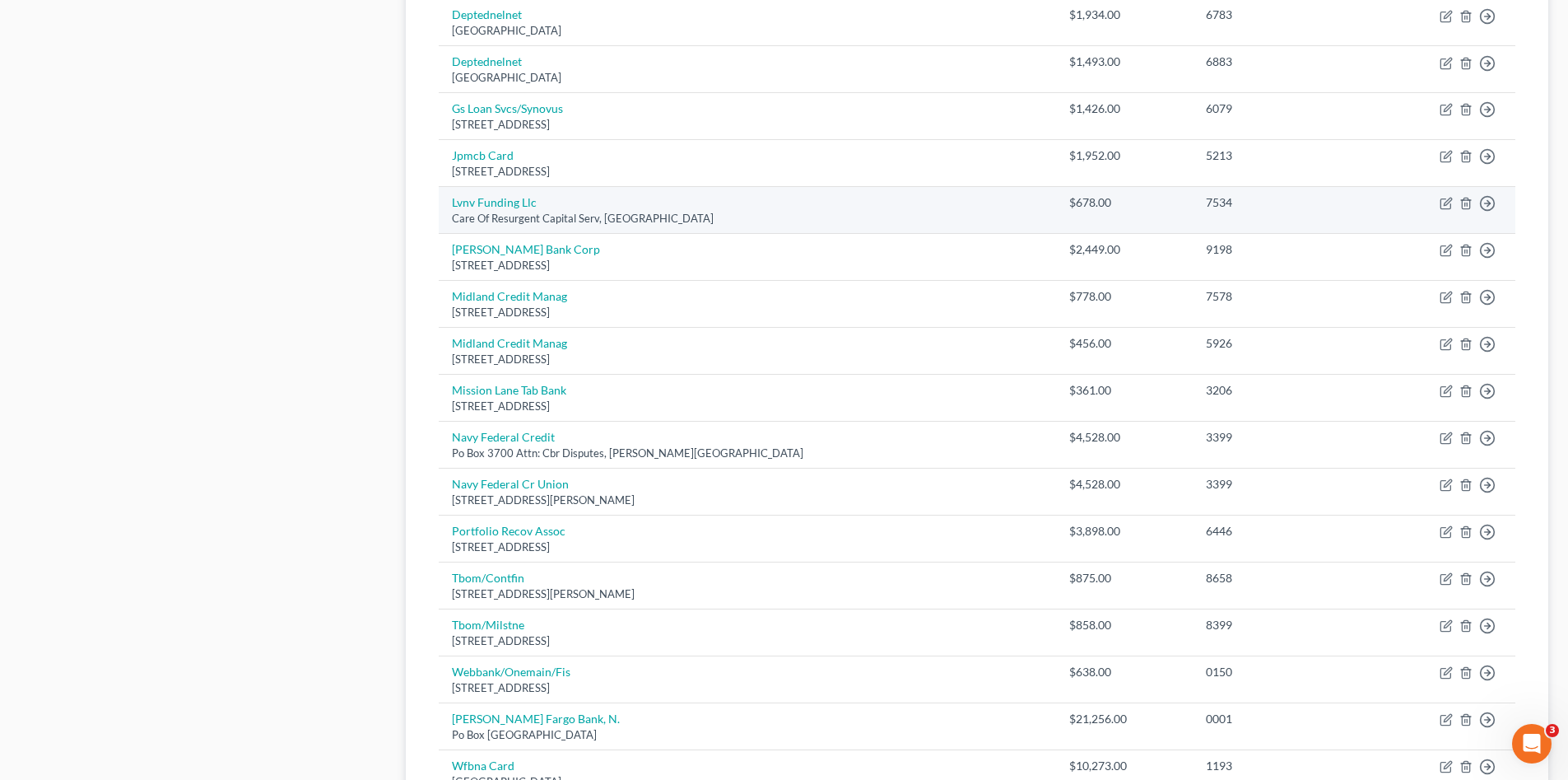
scroll to position [934, 0]
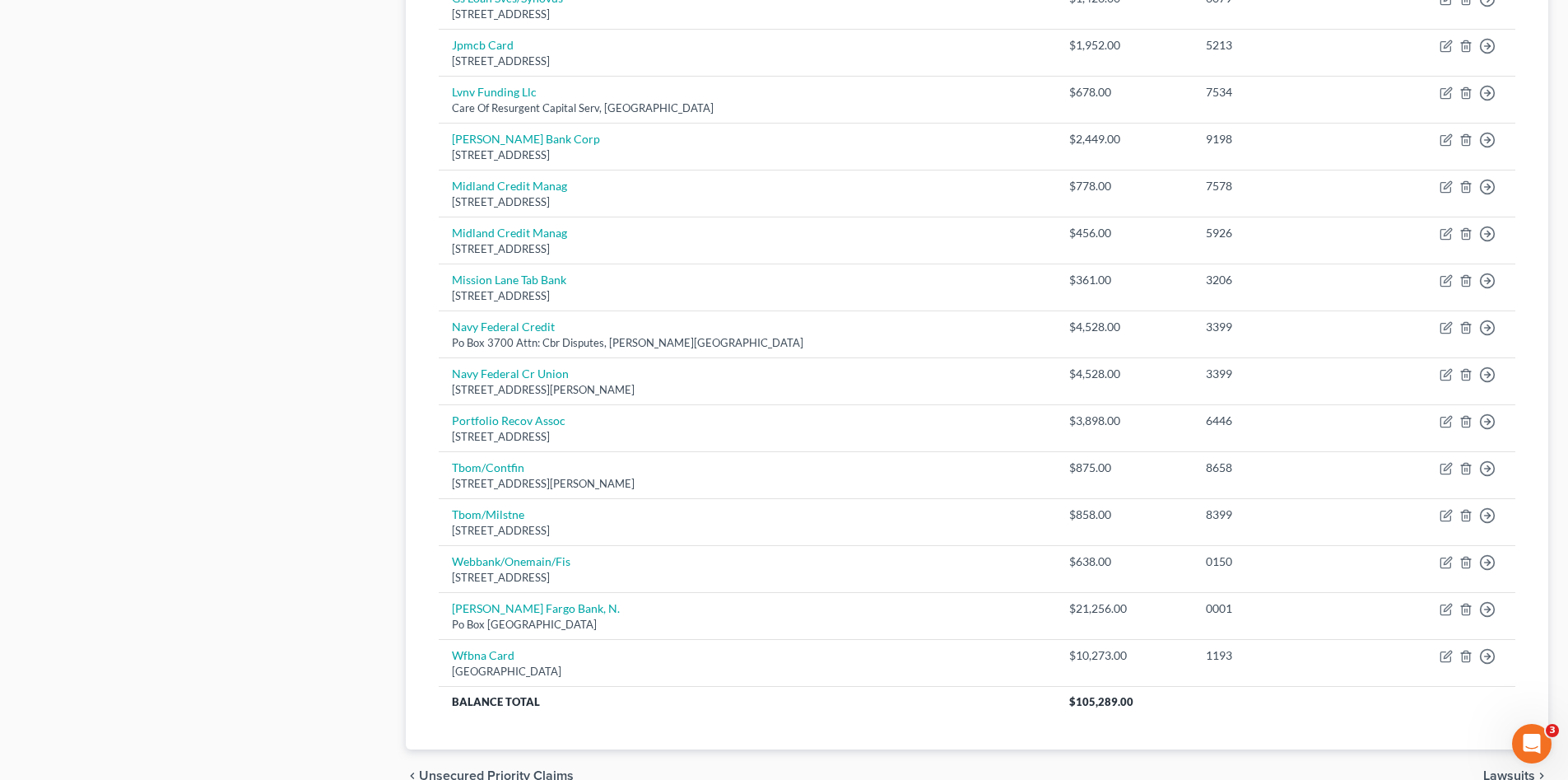
click at [295, 592] on div "Case Dashboard Payments Invoices Payments Payments Credit Report Client Profile" at bounding box center [204, 13] width 386 height 1578
drag, startPoint x: 247, startPoint y: 591, endPoint x: 342, endPoint y: 559, distance: 100.2
click at [247, 592] on div "Case Dashboard Payments Invoices Payments Payments Credit Report Client Profile" at bounding box center [204, 13] width 386 height 1578
click at [260, 521] on div "Case Dashboard Payments Invoices Payments Payments Credit Report Client Profile" at bounding box center [204, 13] width 386 height 1578
click at [213, 543] on div "Case Dashboard Payments Invoices Payments Payments Credit Report Client Profile" at bounding box center [204, 13] width 386 height 1578
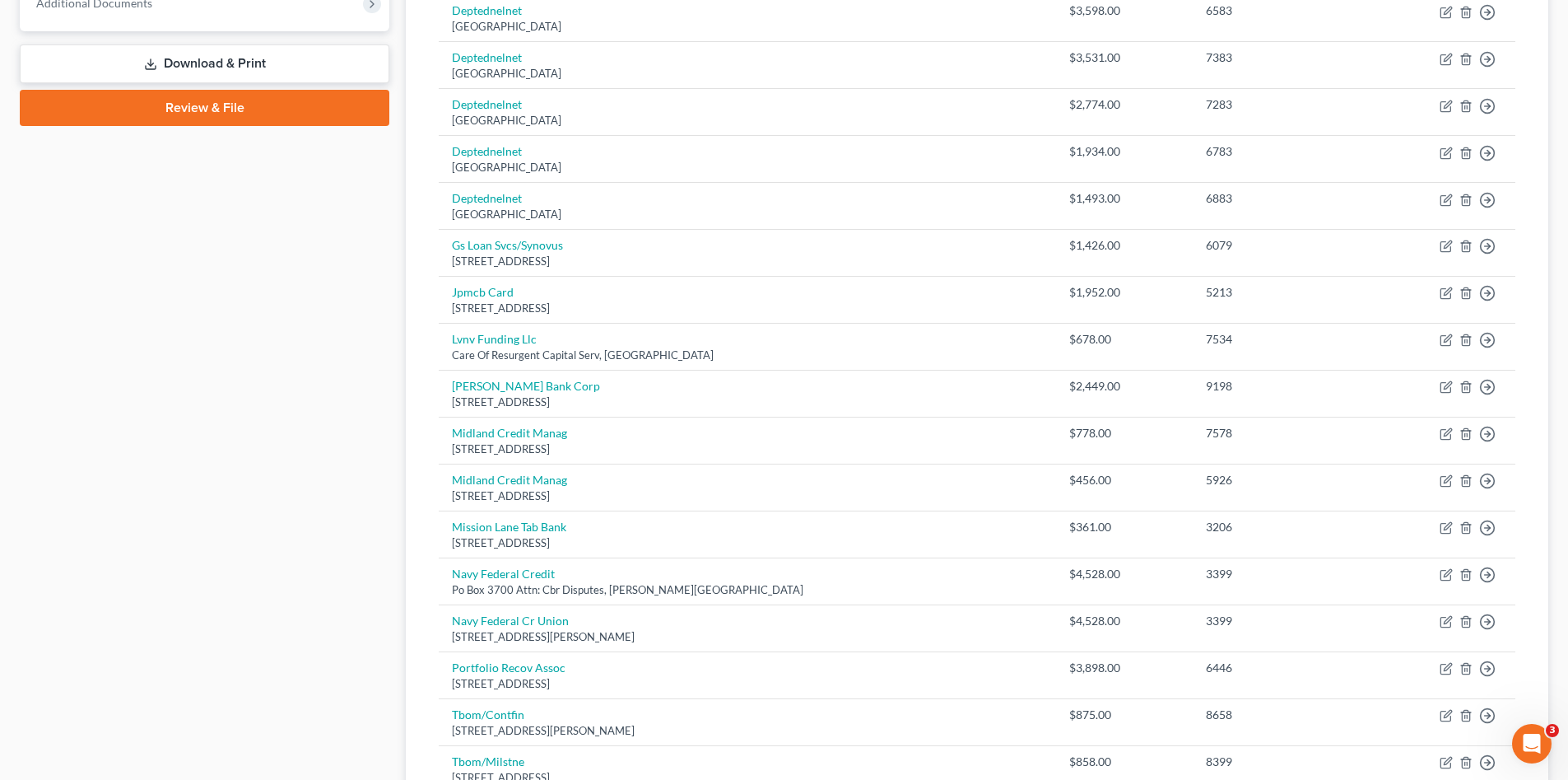
scroll to position [604, 0]
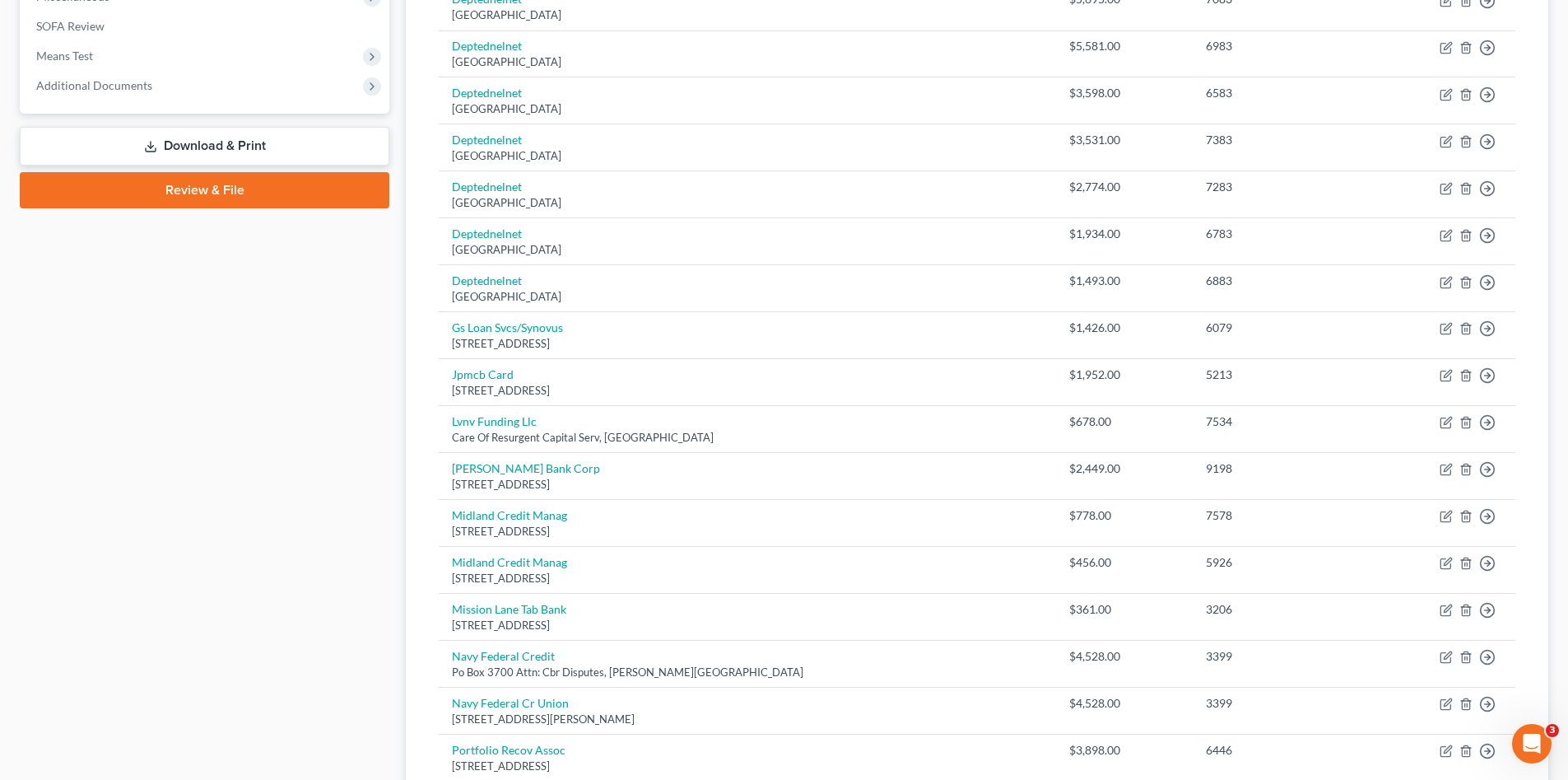
click at [293, 458] on div "Case Dashboard Payments Invoices Payments Payments Credit Report Client Profile" at bounding box center [204, 342] width 386 height 1578
drag, startPoint x: 219, startPoint y: 360, endPoint x: 273, endPoint y: 376, distance: 56.3
click at [219, 361] on div "Case Dashboard Payments Invoices Payments Payments Credit Report Client Profile" at bounding box center [204, 342] width 386 height 1578
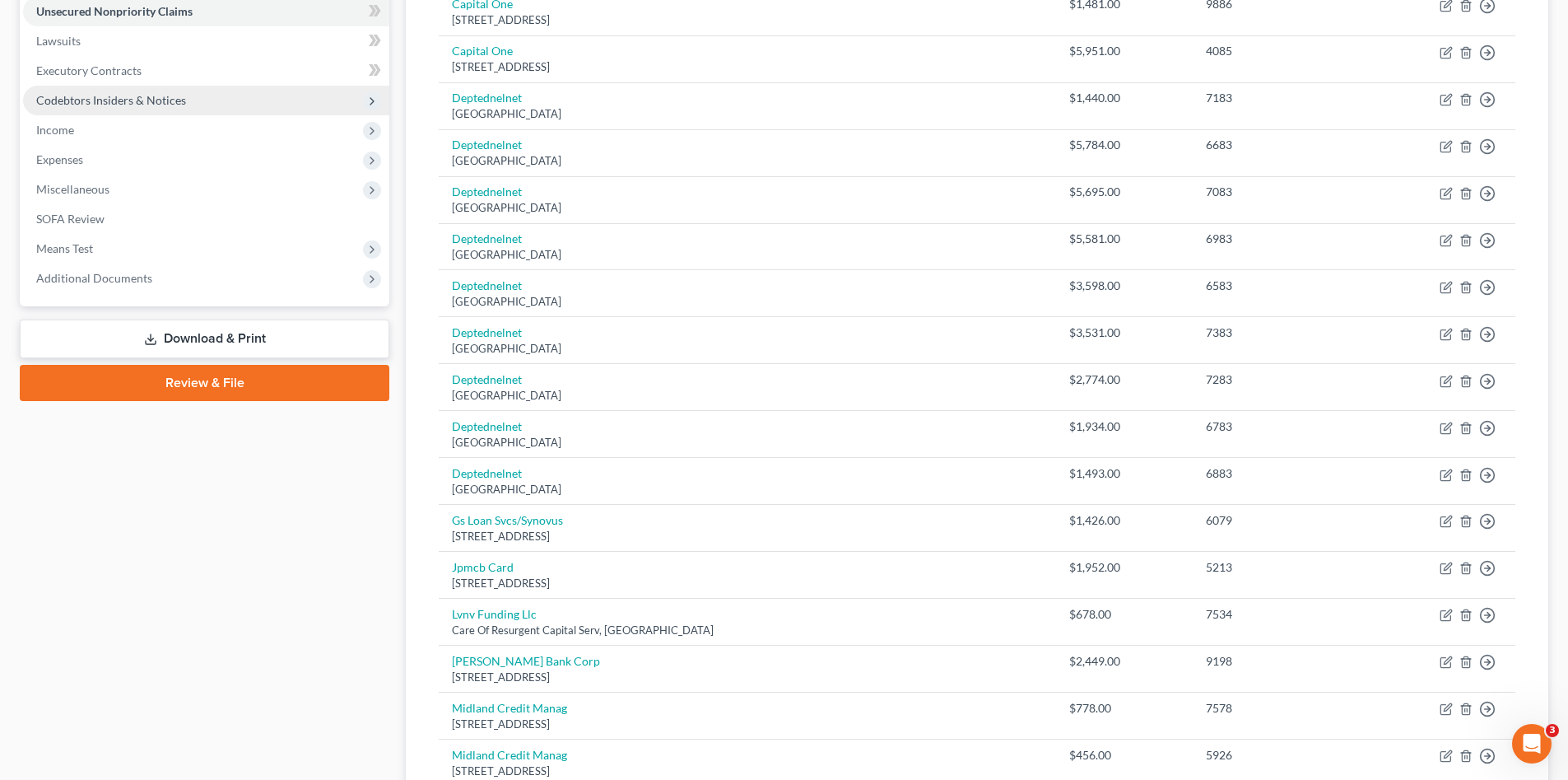
scroll to position [247, 0]
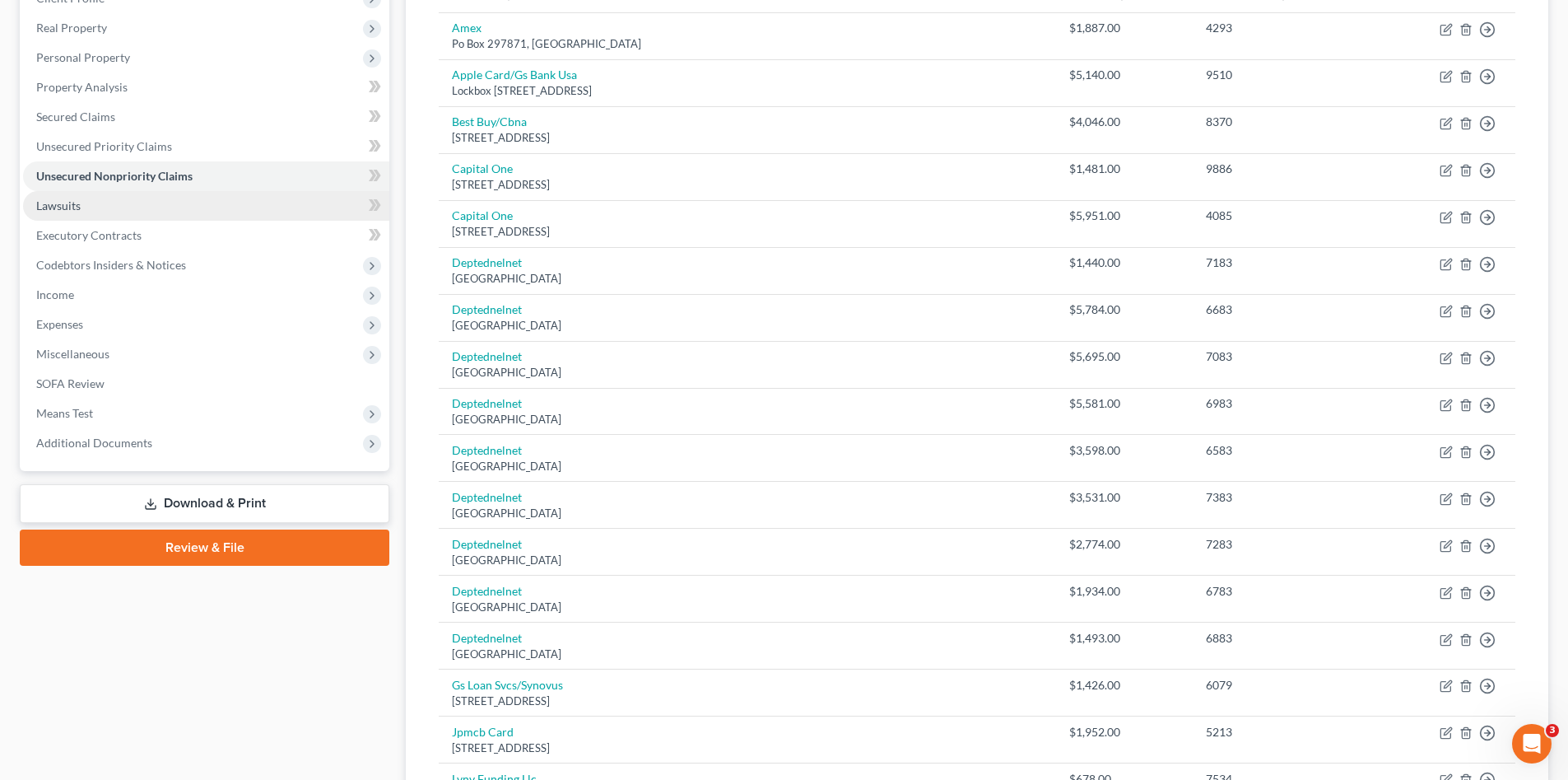
click at [93, 204] on link "Lawsuits" at bounding box center [206, 205] width 366 height 30
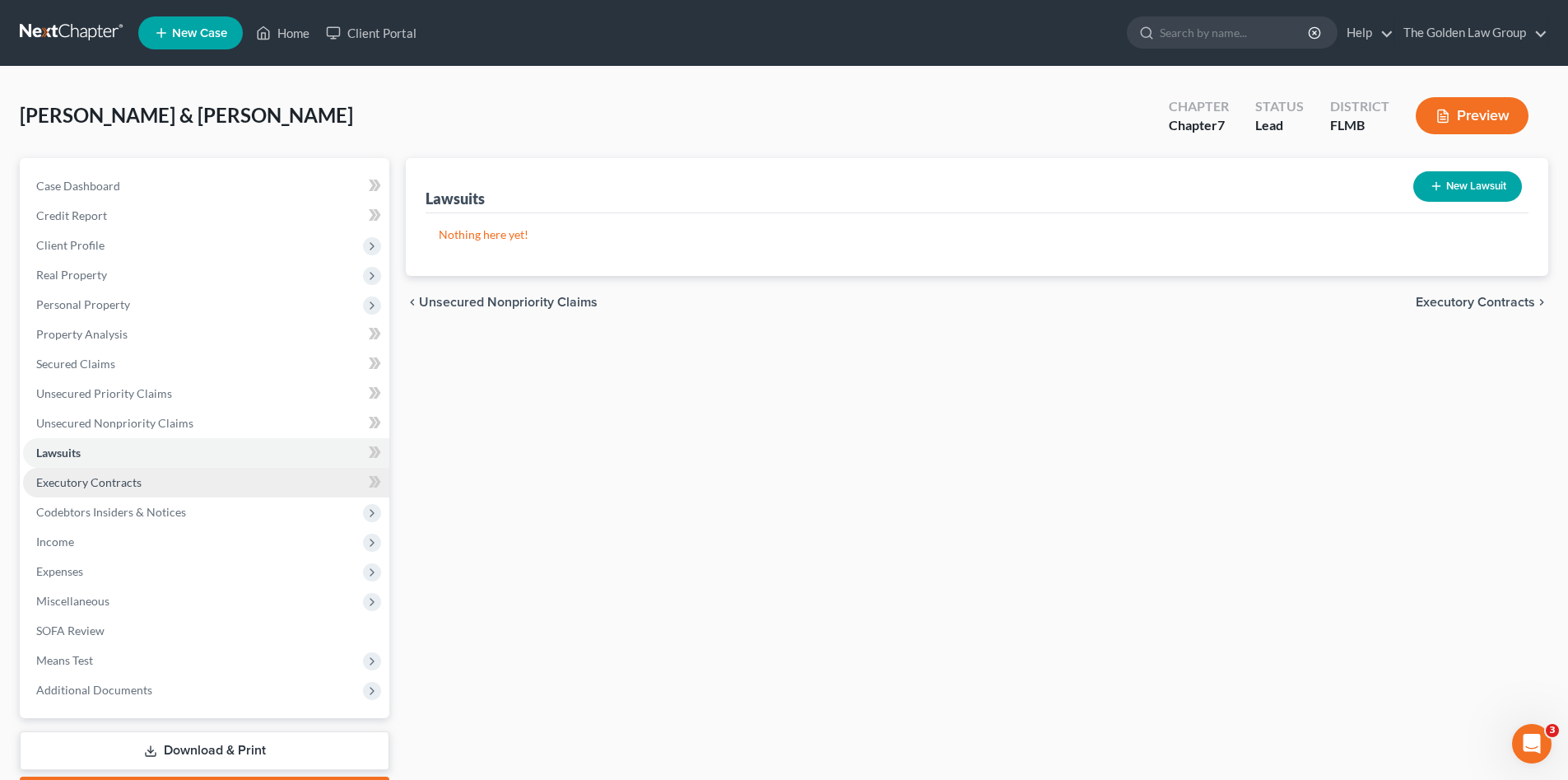
click at [122, 479] on span "Executory Contracts" at bounding box center [89, 481] width 105 height 14
click at [546, 574] on div "Executory Contracts New Contract Nothing here yet! chevron_left Lawsuits Codebt…" at bounding box center [977, 485] width 1159 height 654
click at [1475, 178] on button "New Contract" at bounding box center [1466, 186] width 113 height 31
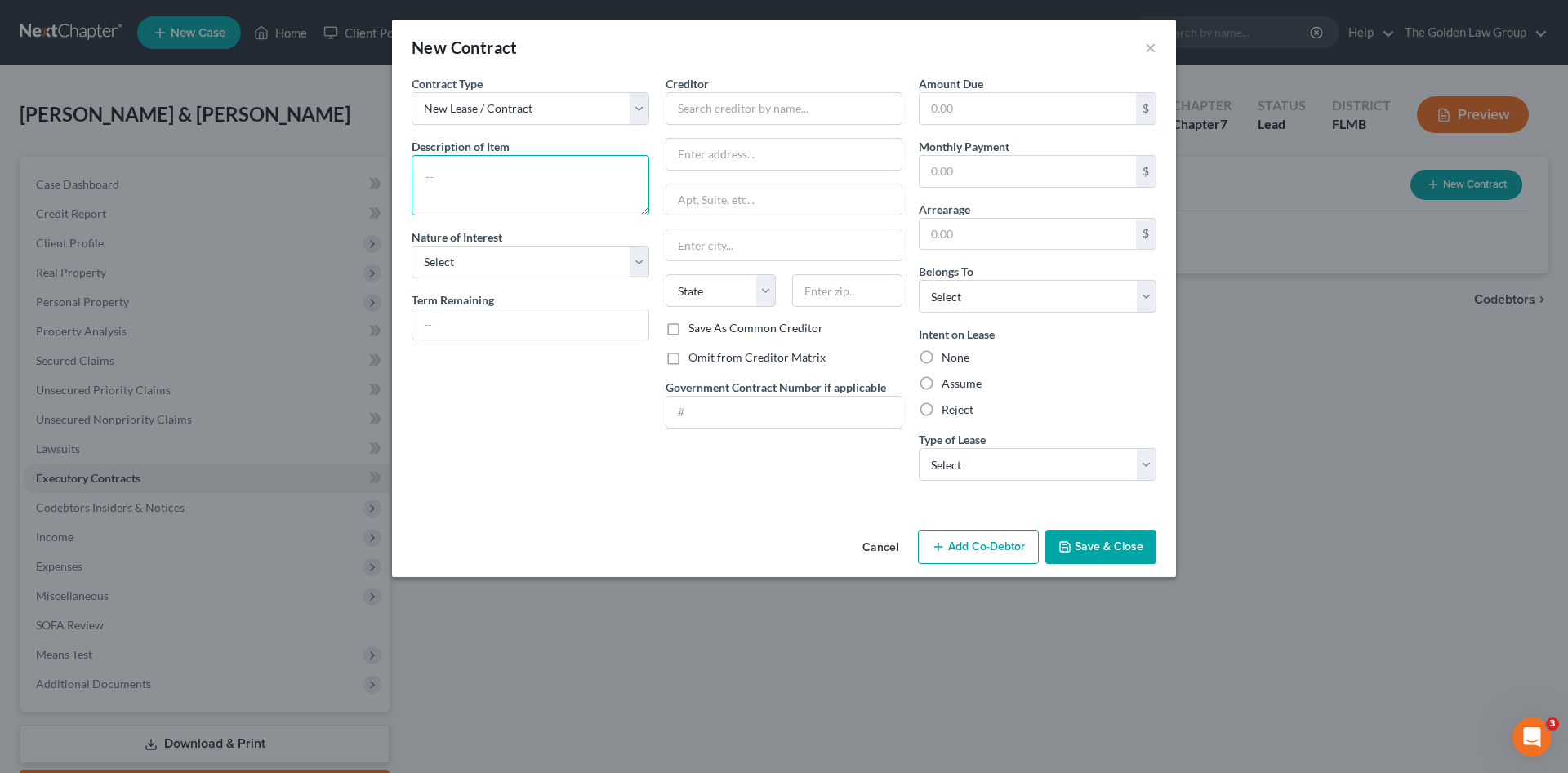
click at [523, 198] on textarea at bounding box center [530, 185] width 238 height 61
type textarea "Cell Phones"
click at [520, 248] on select "Select Purchaser Agent Lessor Lessee" at bounding box center [530, 262] width 238 height 33
select select "3"
click at [412, 246] on select "Select Purchaser Agent Lessor Lessee" at bounding box center [530, 262] width 238 height 33
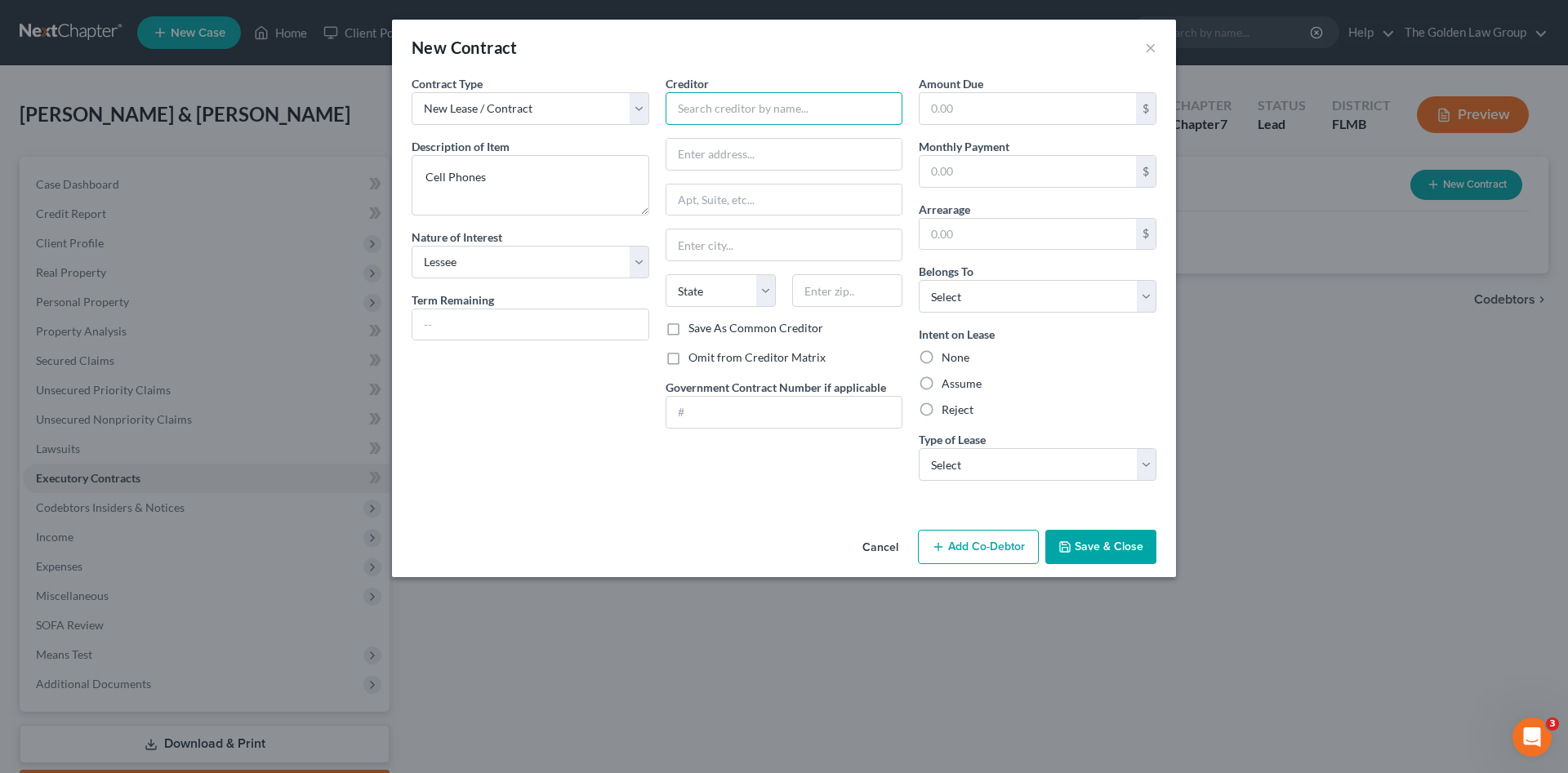
drag, startPoint x: 740, startPoint y: 100, endPoint x: 748, endPoint y: 96, distance: 8.9
click at [740, 100] on input "text" at bounding box center [784, 109] width 238 height 33
click at [740, 139] on div "Verizon Wireless" at bounding box center [763, 138] width 170 height 17
type input "Verizon Wireless"
type input "PO Box 660108"
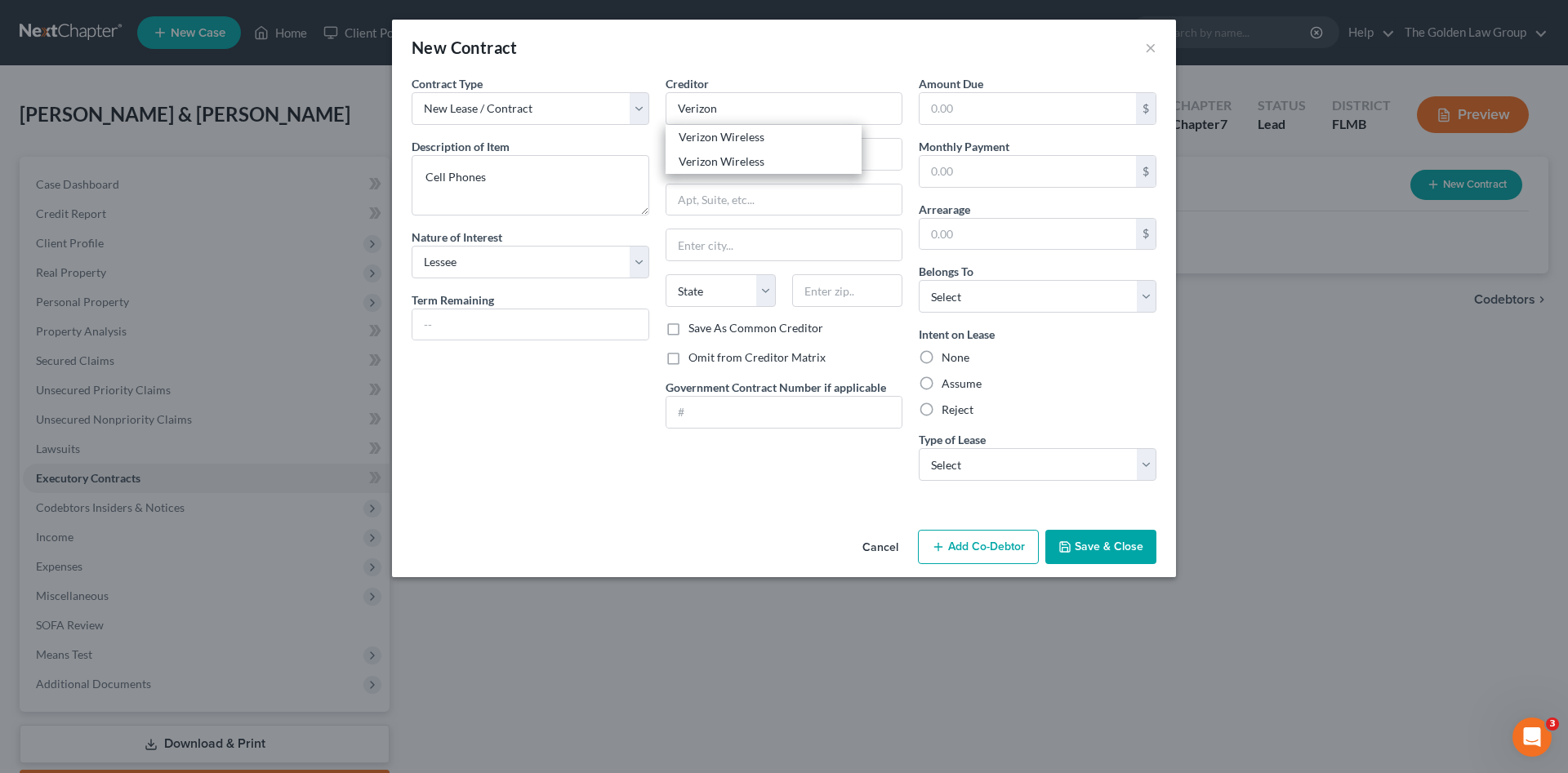
type input "Dallas"
select select "45"
type input "75266"
drag, startPoint x: 951, startPoint y: 384, endPoint x: 975, endPoint y: 297, distance: 90.2
click at [956, 373] on div "Intent on Lease None Assume Reject" at bounding box center [1037, 371] width 238 height 93
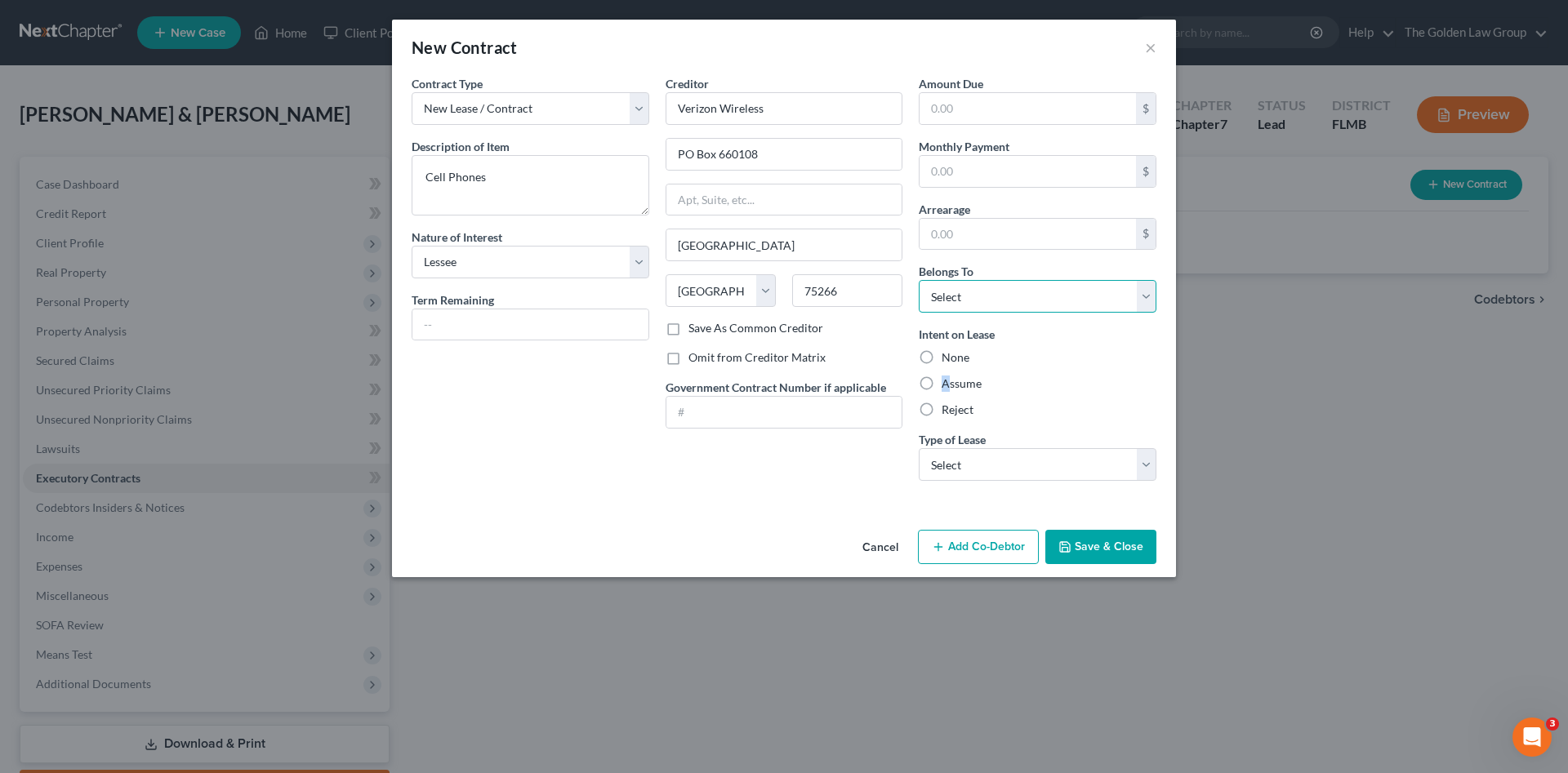
drag, startPoint x: 975, startPoint y: 297, endPoint x: 989, endPoint y: 314, distance: 22.0
click at [993, 294] on select "Select Debtor 1 Only Debtor 2 Only Debtor 1 And Debtor 2 Only At Least One Of T…" at bounding box center [1037, 296] width 238 height 33
select select "0"
click at [918, 280] on select "Select Debtor 1 Only Debtor 2 Only Debtor 1 And Debtor 2 Only At Least One Of T…" at bounding box center [1037, 296] width 238 height 33
drag, startPoint x: 1006, startPoint y: 466, endPoint x: 1001, endPoint y: 476, distance: 11.2
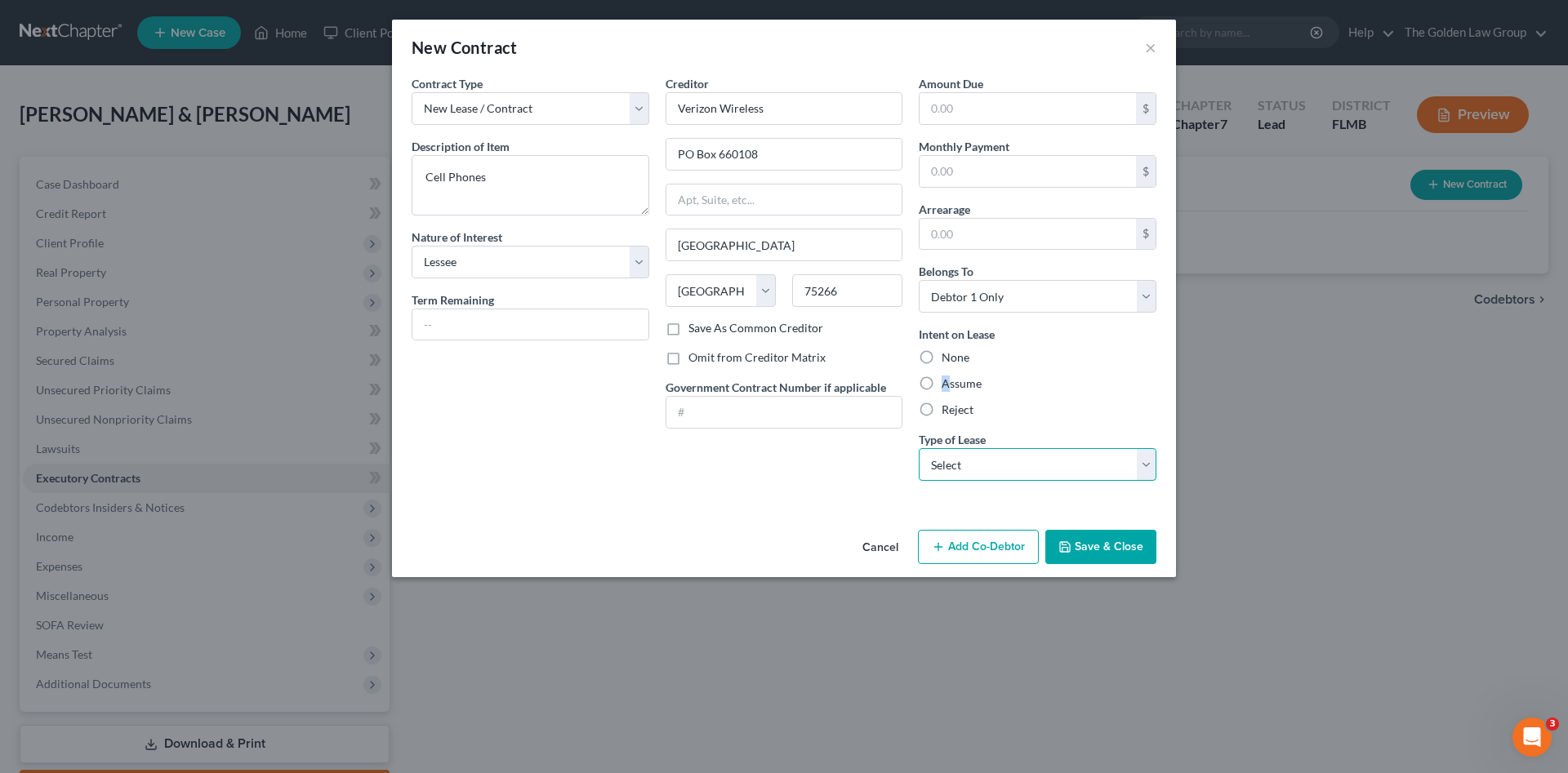
click at [1006, 467] on select "Select Real Estate Car Other" at bounding box center [1037, 465] width 238 height 33
select select "2"
click at [918, 448] on select "Select Real Estate Car Other" at bounding box center [1037, 465] width 238 height 33
drag, startPoint x: 763, startPoint y: 511, endPoint x: 975, endPoint y: 530, distance: 212.8
click at [778, 516] on div "Contract Type New Lease / Contract New Timeshare Description of non-residential…" at bounding box center [784, 299] width 784 height 448
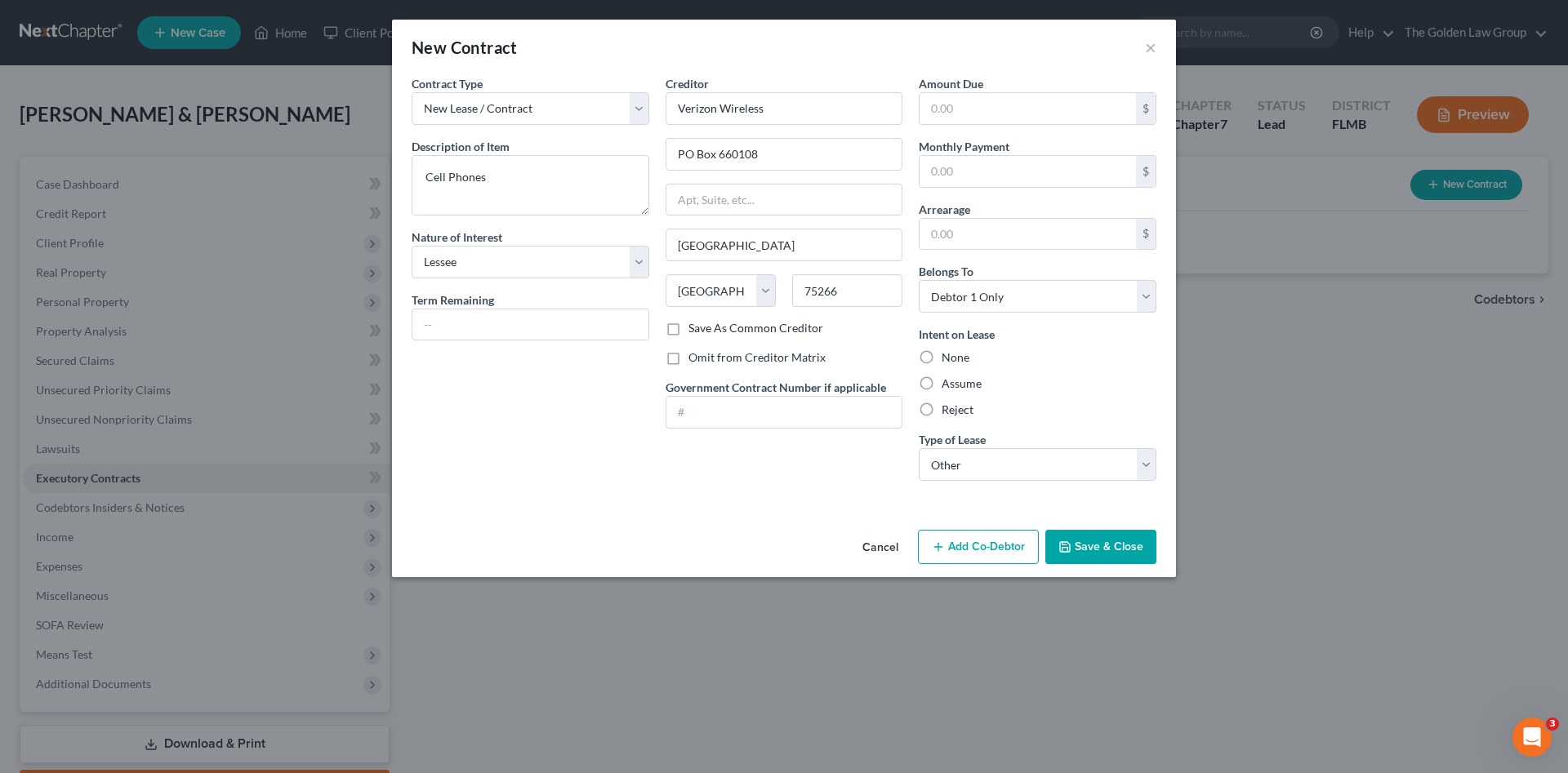
click at [1075, 546] on button "Save & Close" at bounding box center [1100, 547] width 111 height 34
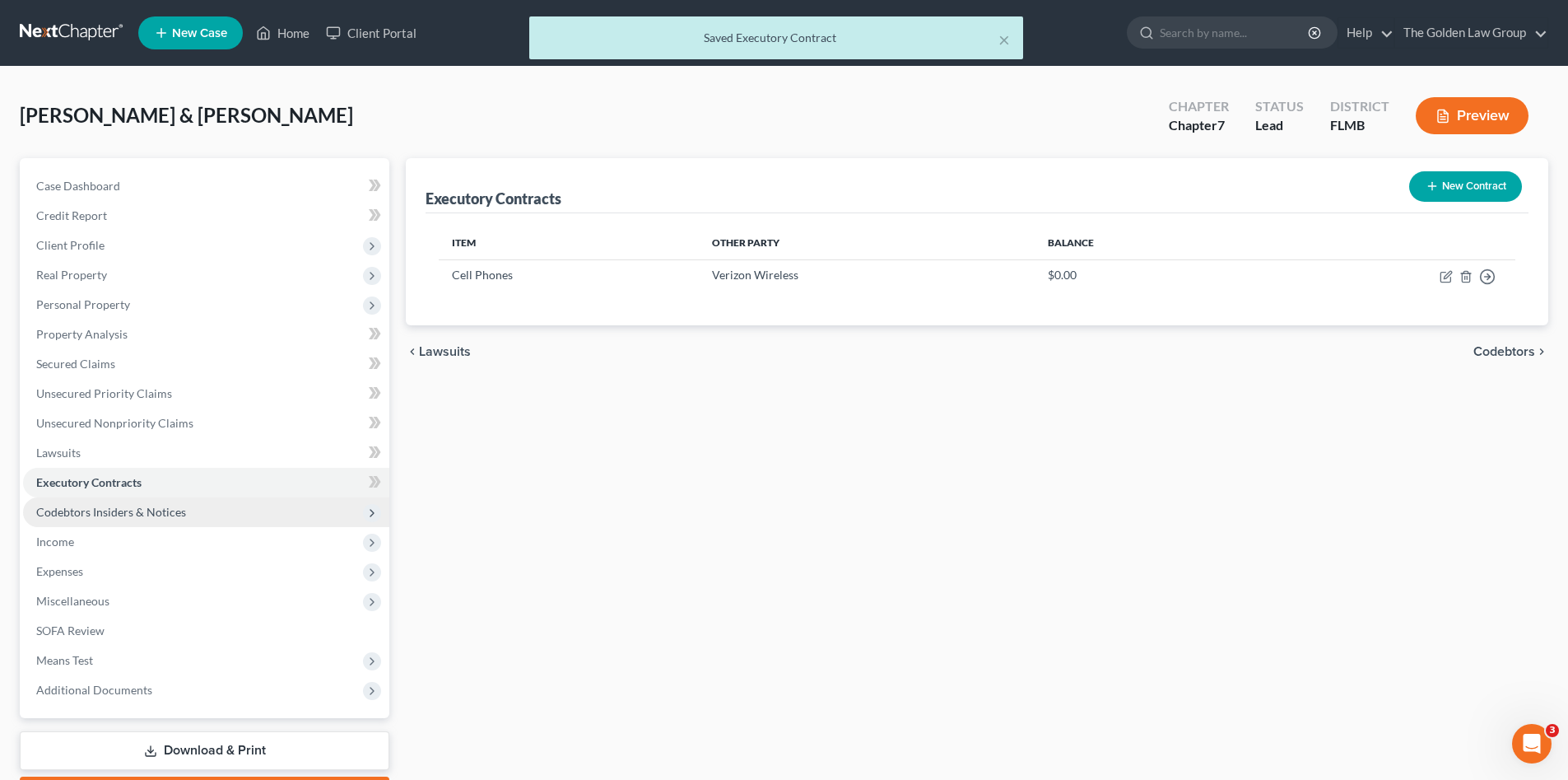
click at [120, 507] on span "Codebtors Insiders & Notices" at bounding box center [111, 512] width 150 height 14
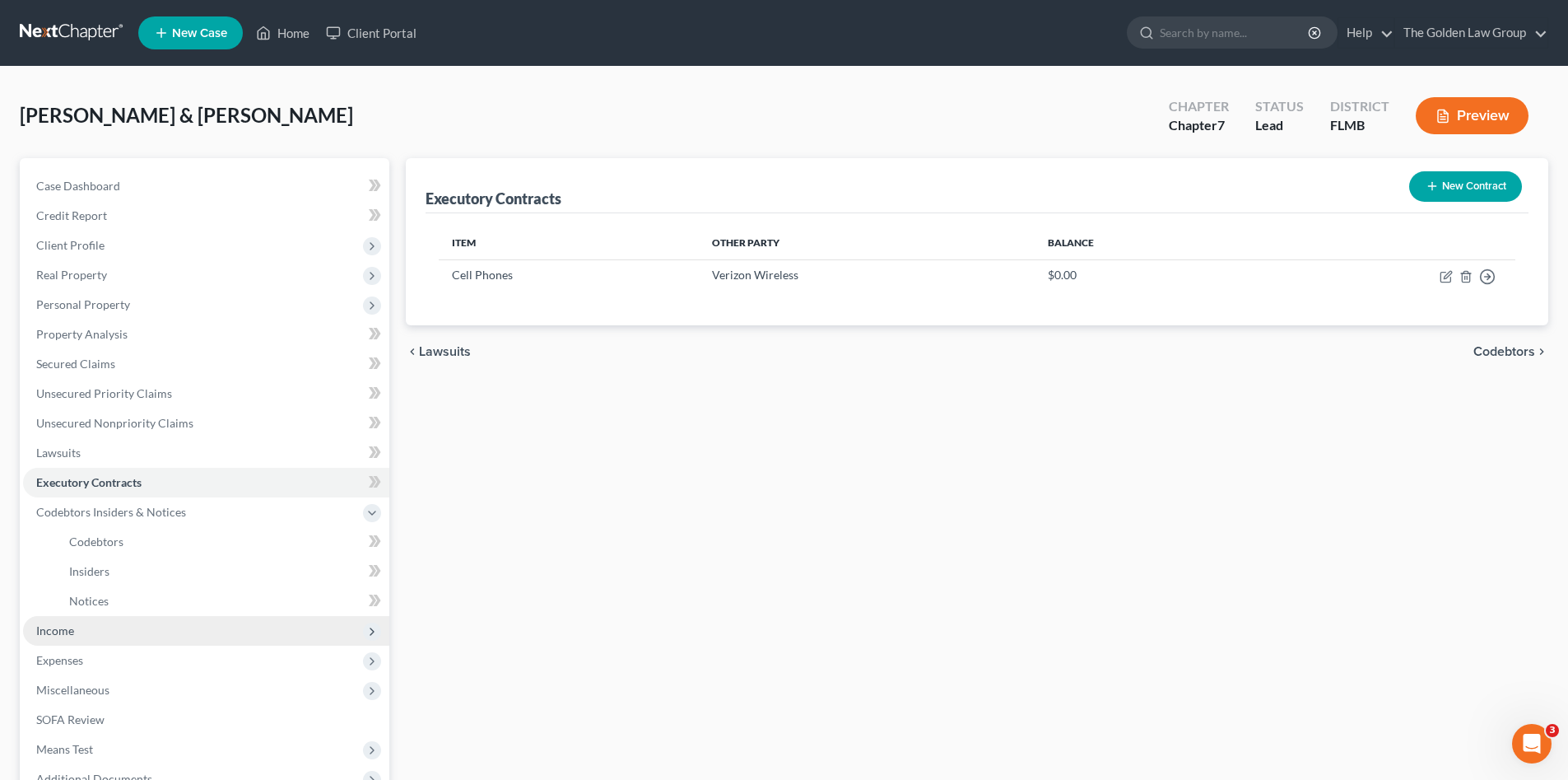
click at [74, 622] on span "Income" at bounding box center [206, 631] width 366 height 30
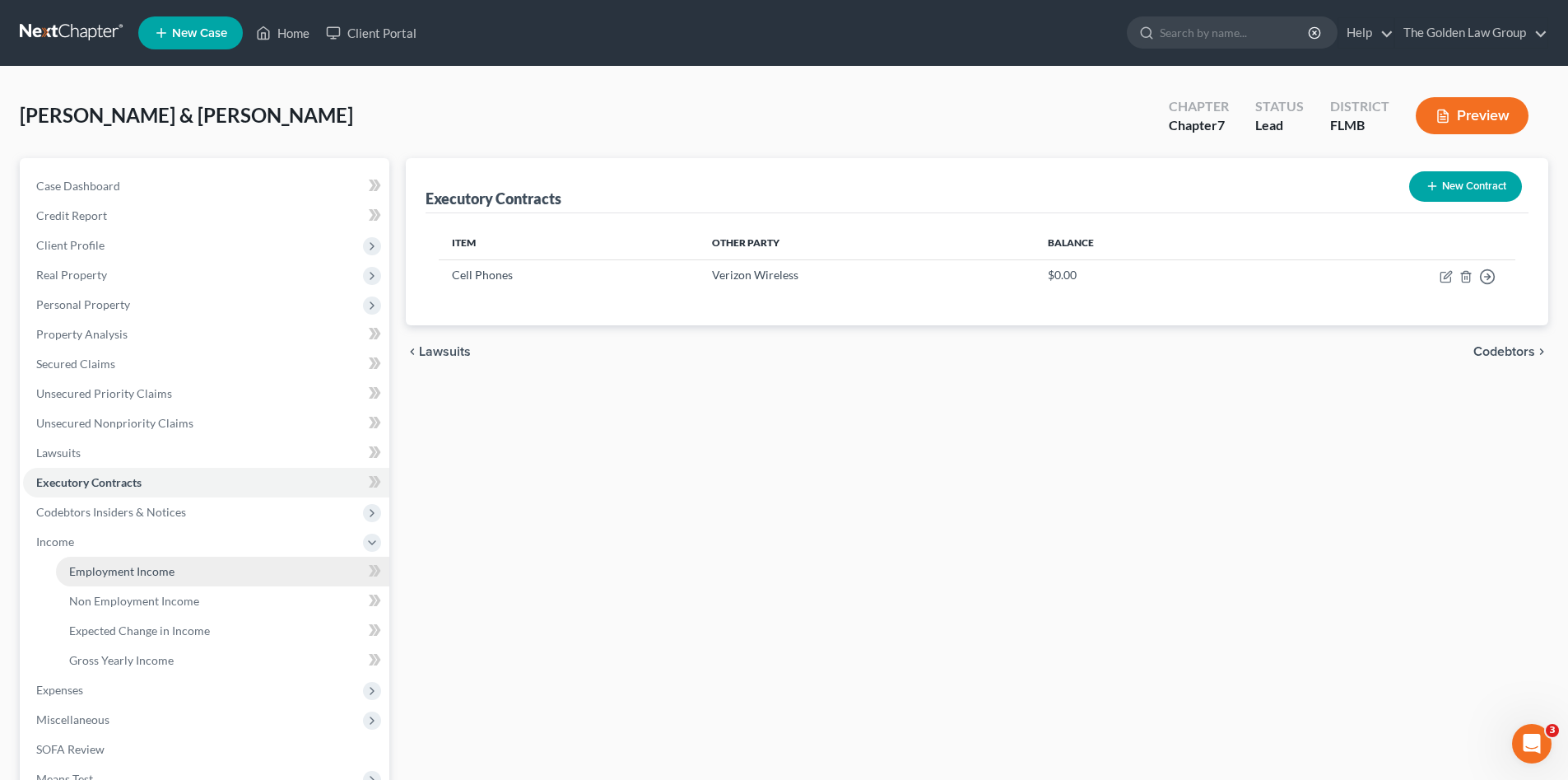
click at [118, 572] on span "Employment Income" at bounding box center [122, 571] width 105 height 14
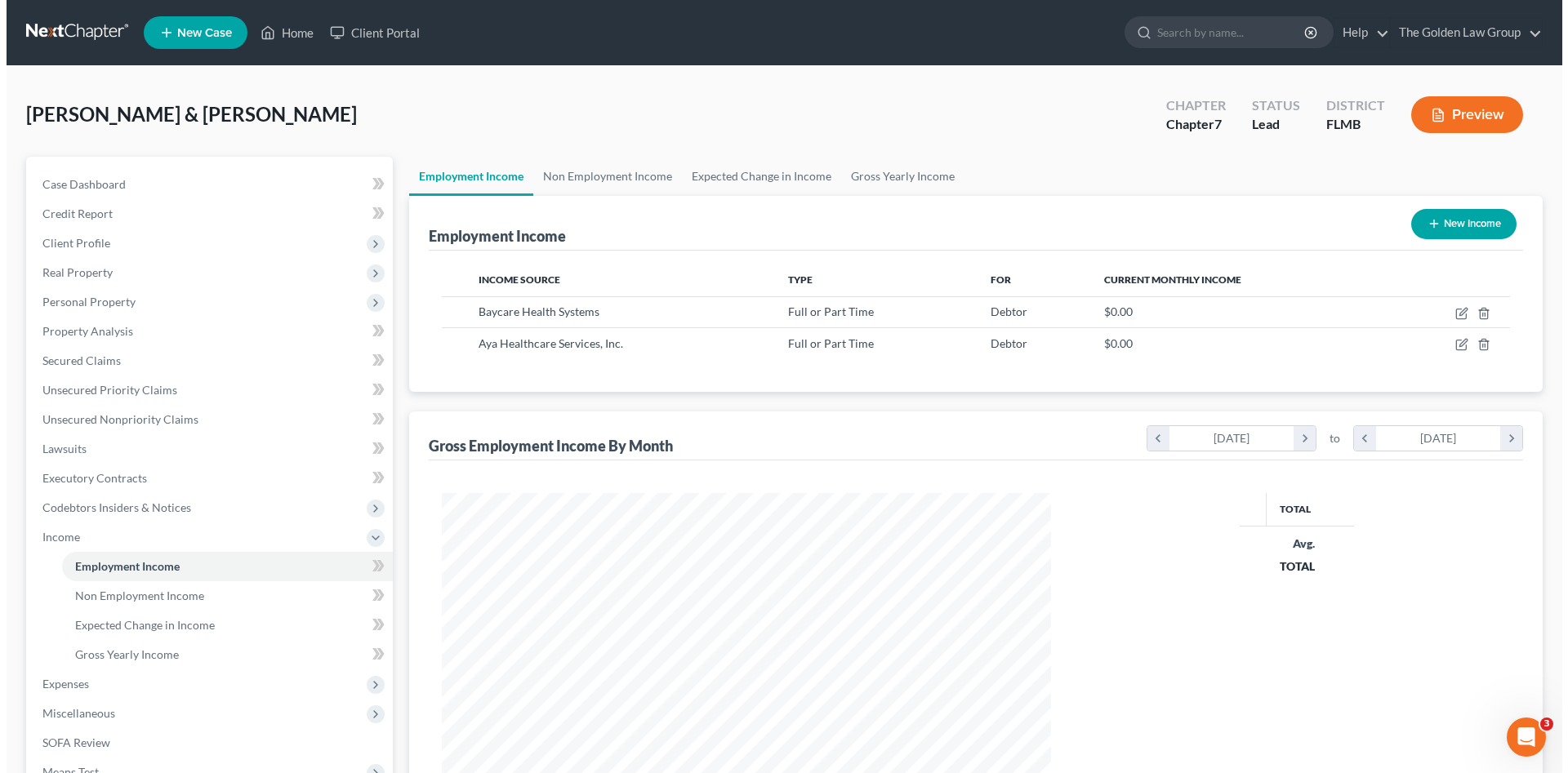
scroll to position [304, 641]
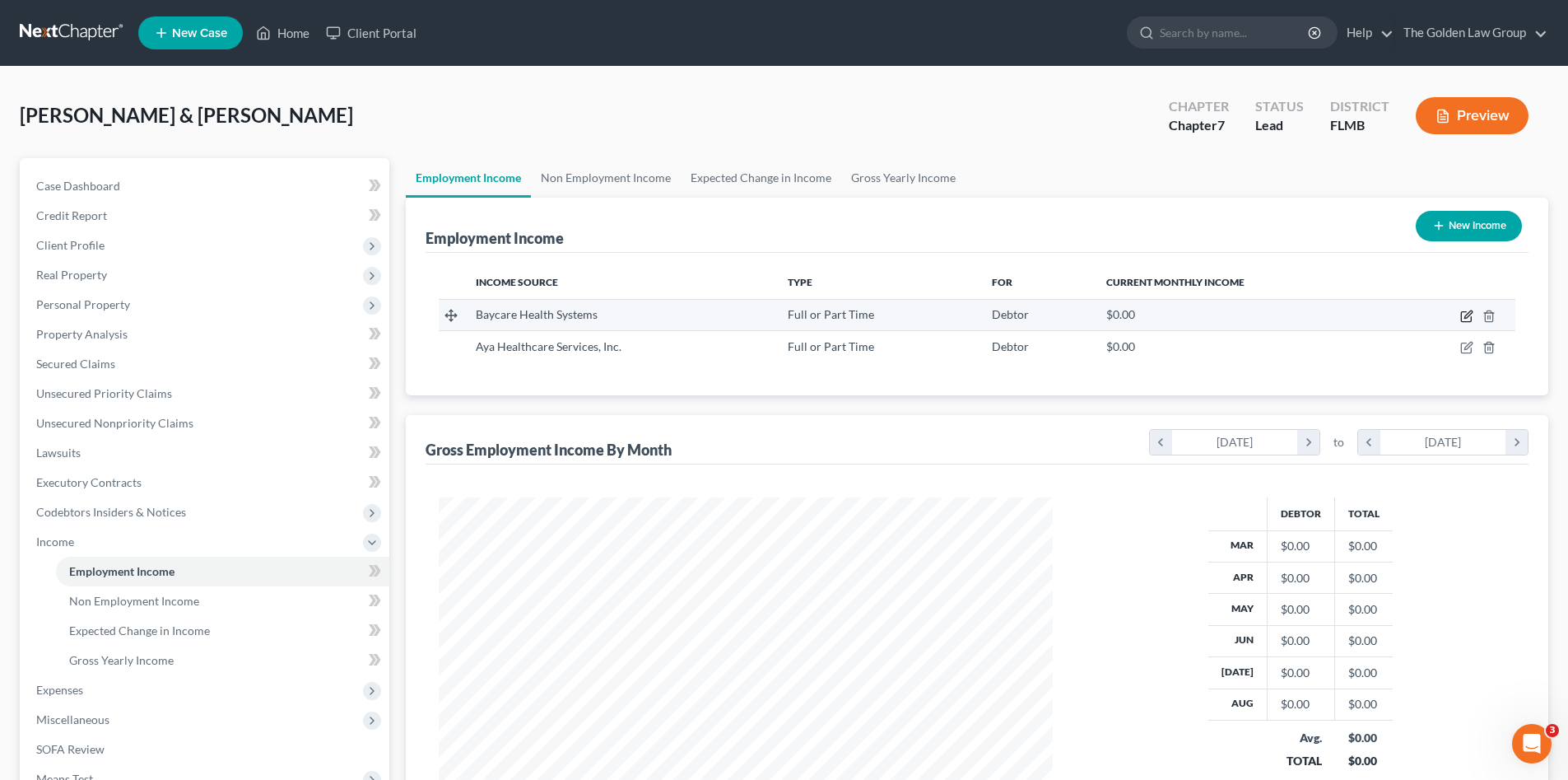
click at [1463, 314] on icon "button" at bounding box center [1467, 316] width 13 height 13
select select "0"
select select "9"
select select "2"
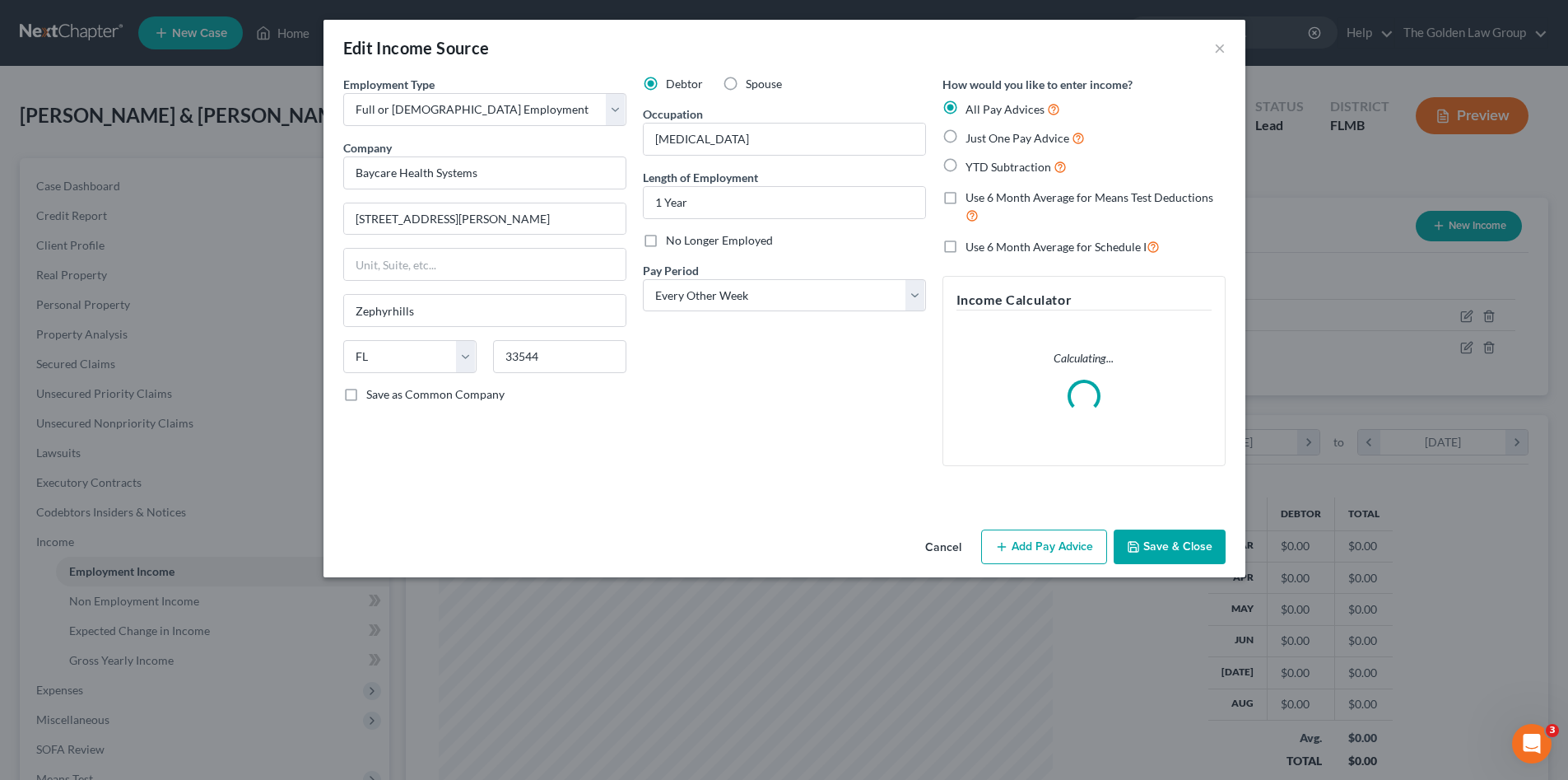
scroll to position [310, 653]
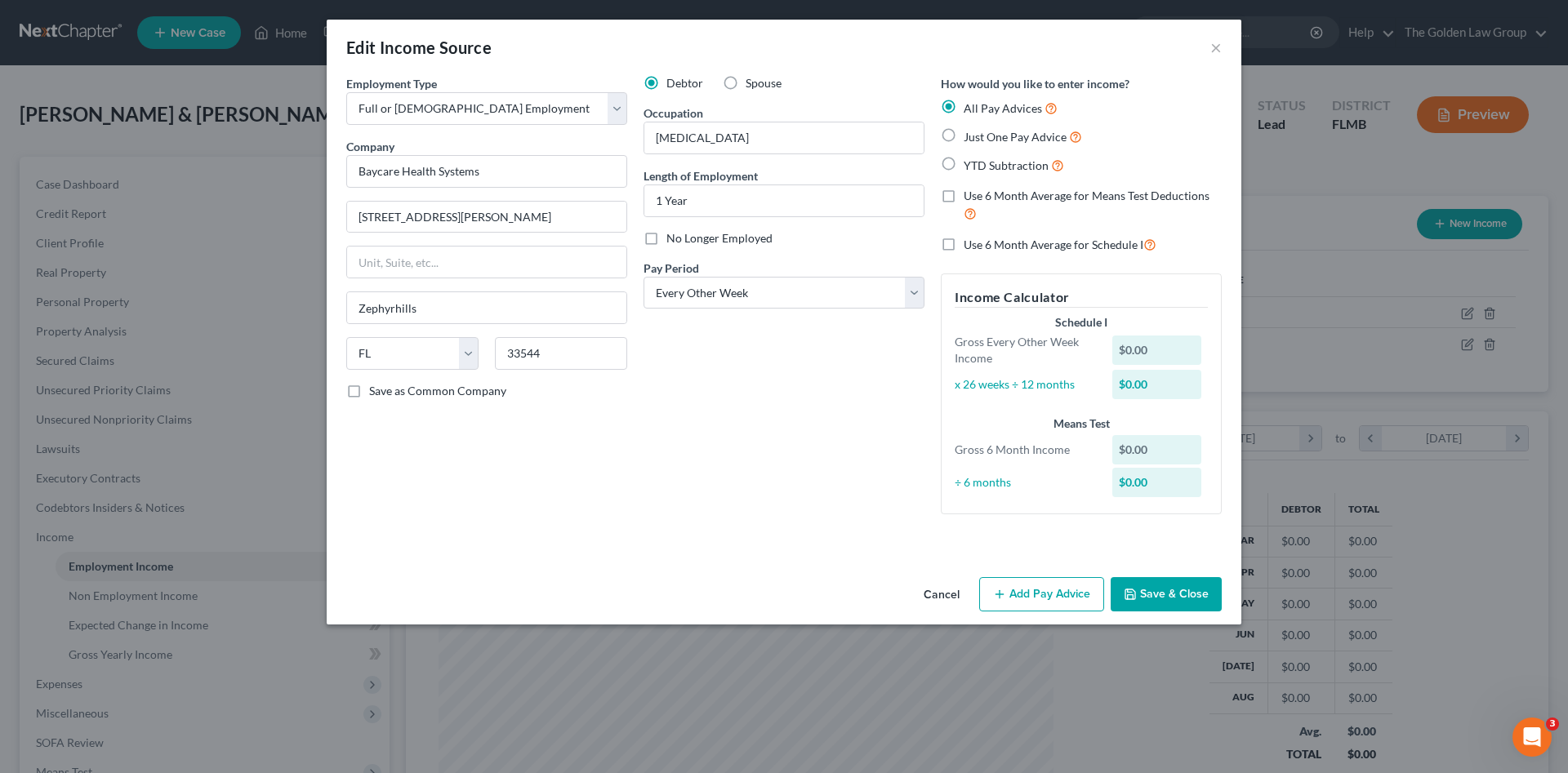
click at [1163, 536] on div "Employment Type * Select Full or Part Time Employment Self Employment Company *…" at bounding box center [784, 308] width 892 height 466
click at [1162, 597] on button "Save & Close" at bounding box center [1165, 593] width 111 height 34
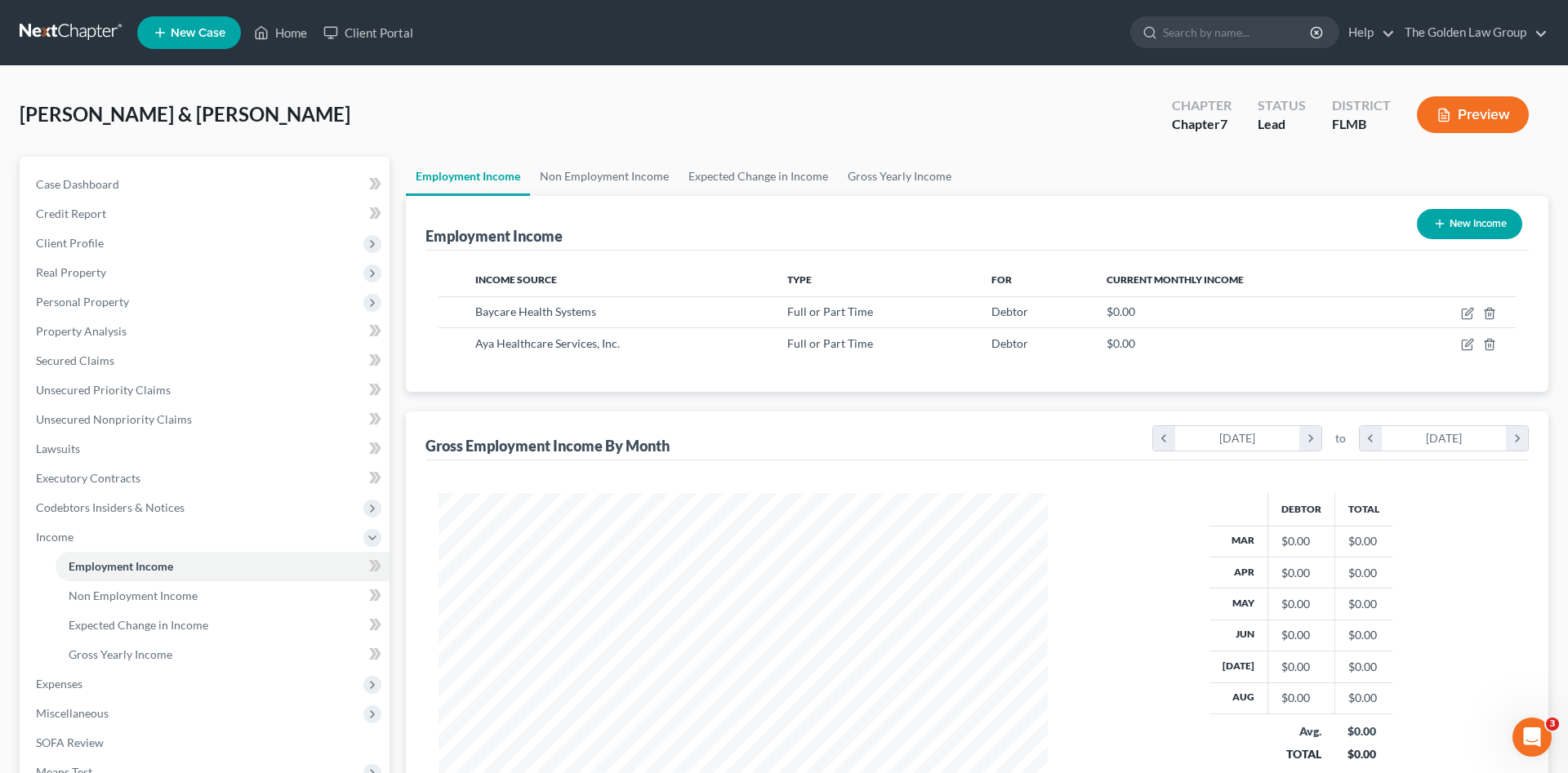
scroll to position [815724, 815860]
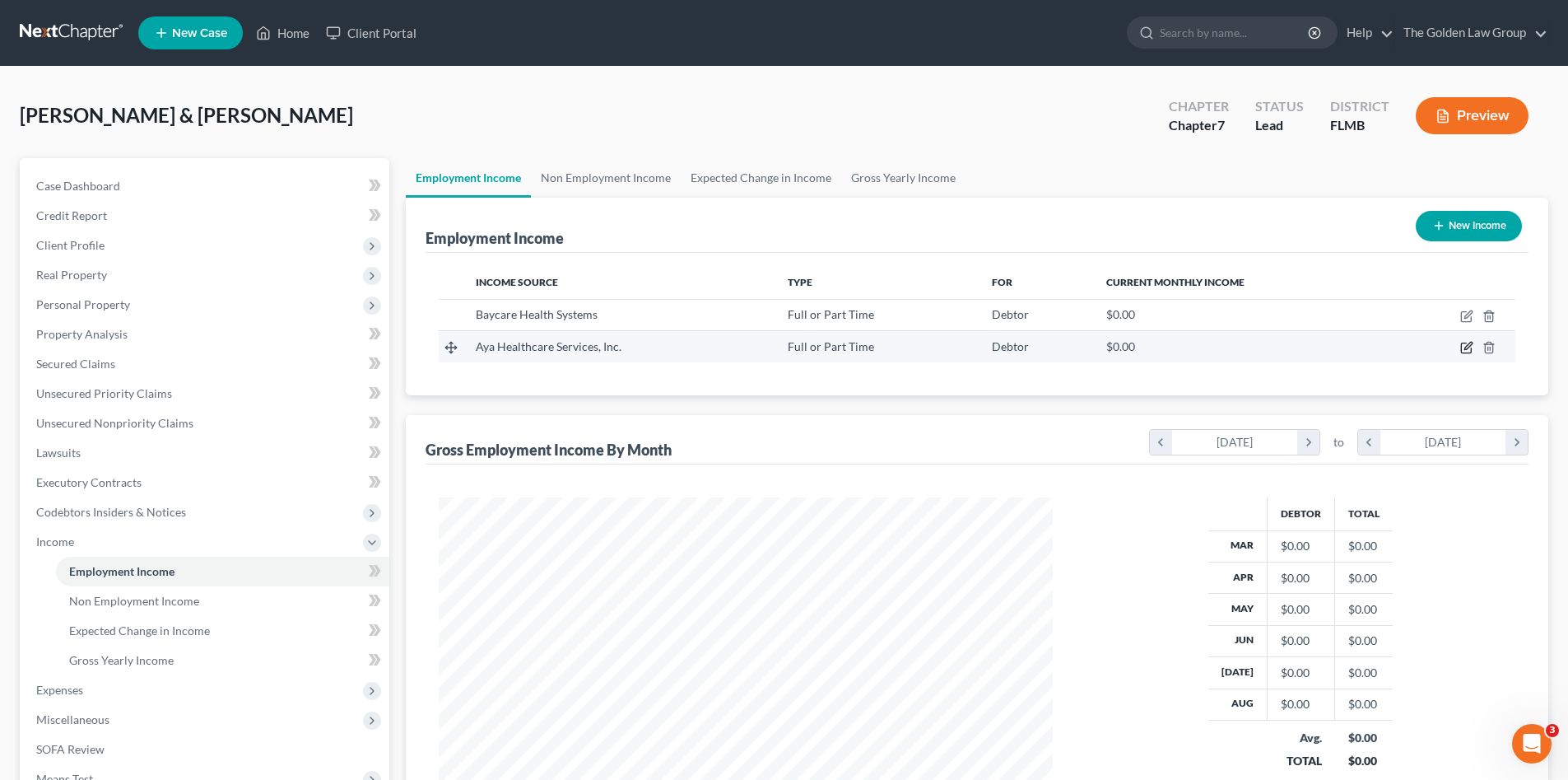
click at [1463, 348] on icon "button" at bounding box center [1467, 347] width 13 height 13
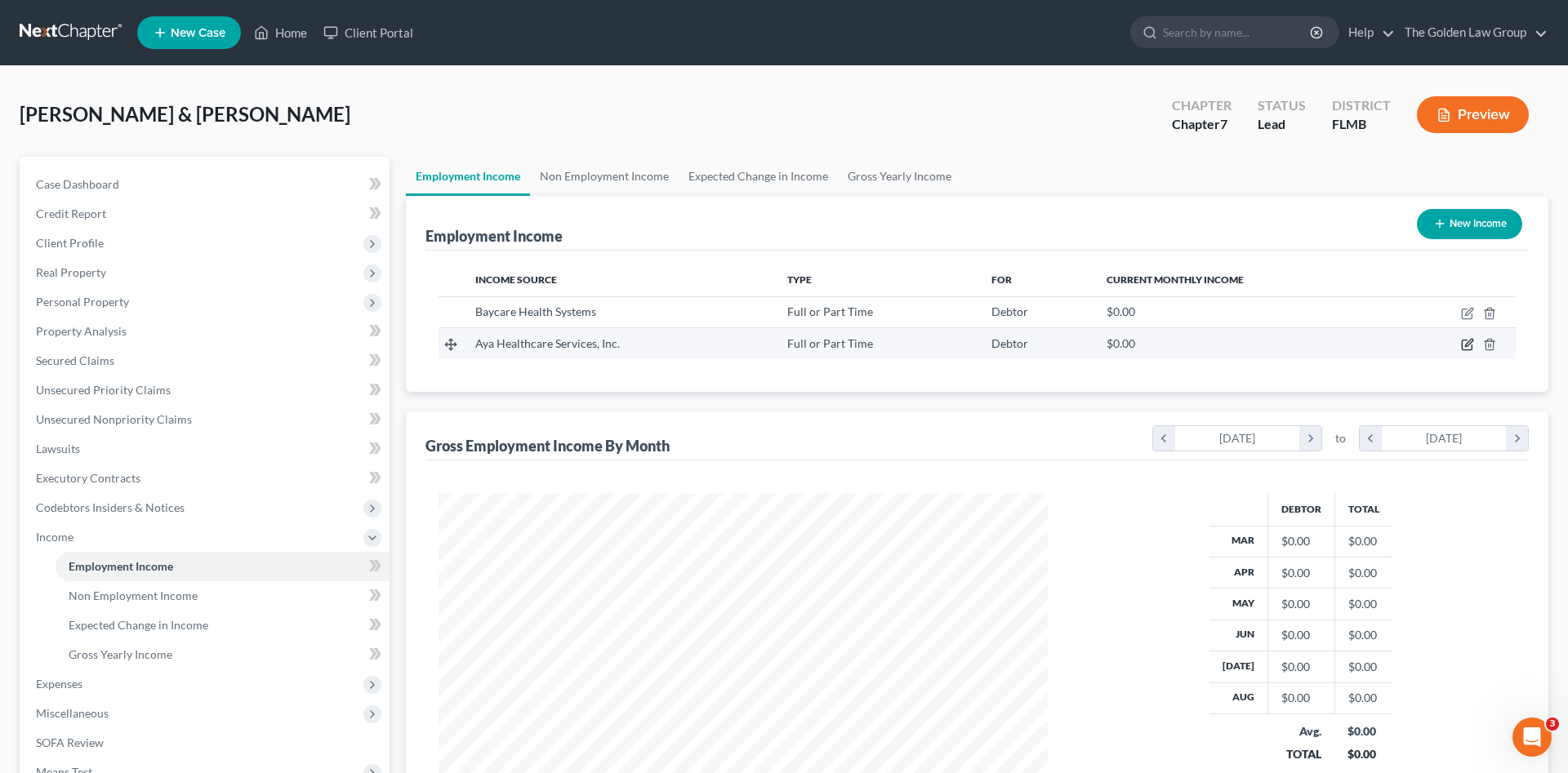
select select "0"
select select "4"
select select "0"
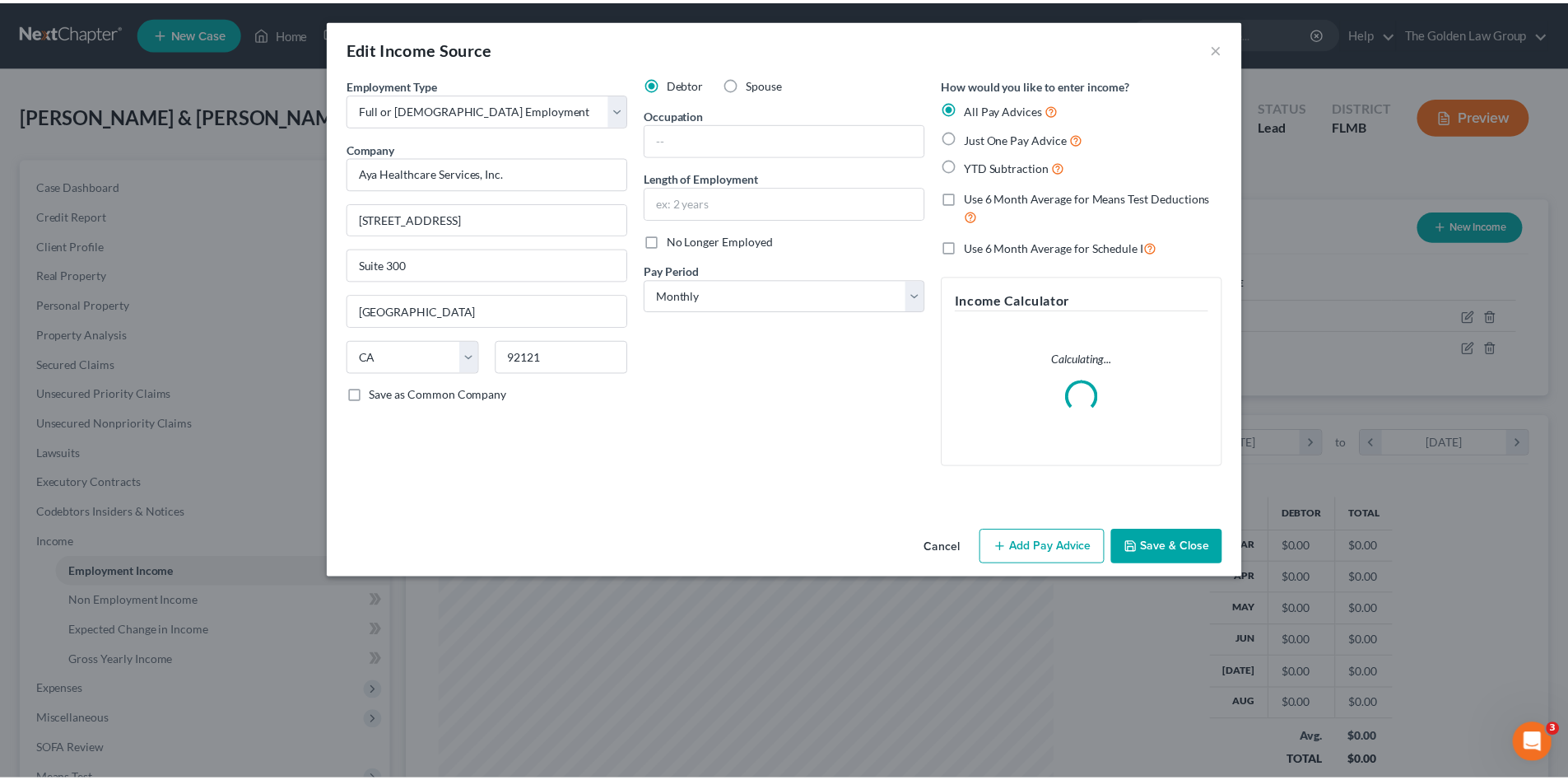
scroll to position [310, 653]
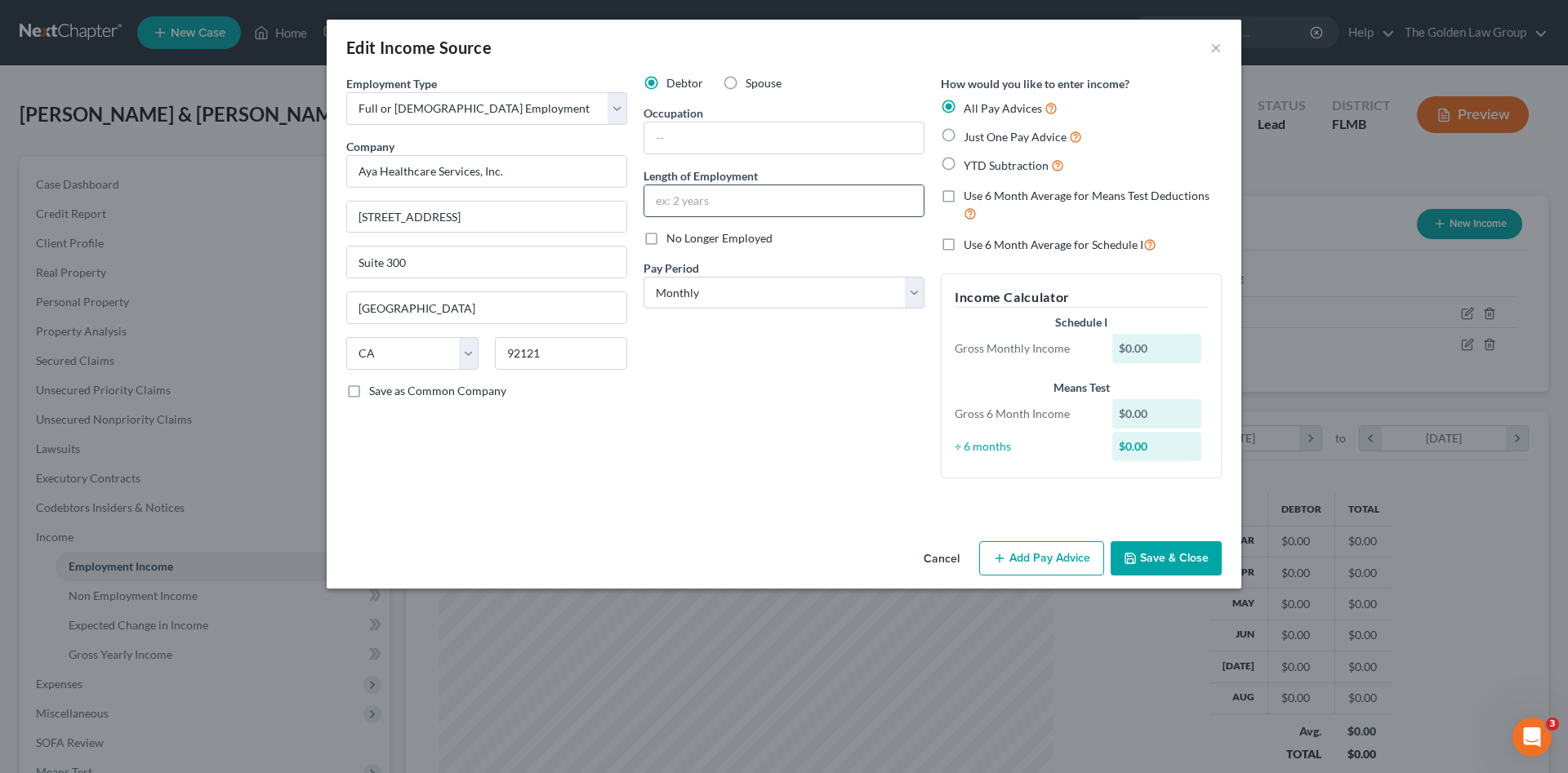
click at [730, 201] on input "text" at bounding box center [784, 201] width 279 height 31
type input "1 Month"
click at [701, 138] on input "text" at bounding box center [784, 138] width 279 height 31
type input "Respiratory Therapist"
drag, startPoint x: 729, startPoint y: 433, endPoint x: 764, endPoint y: 437, distance: 35.2
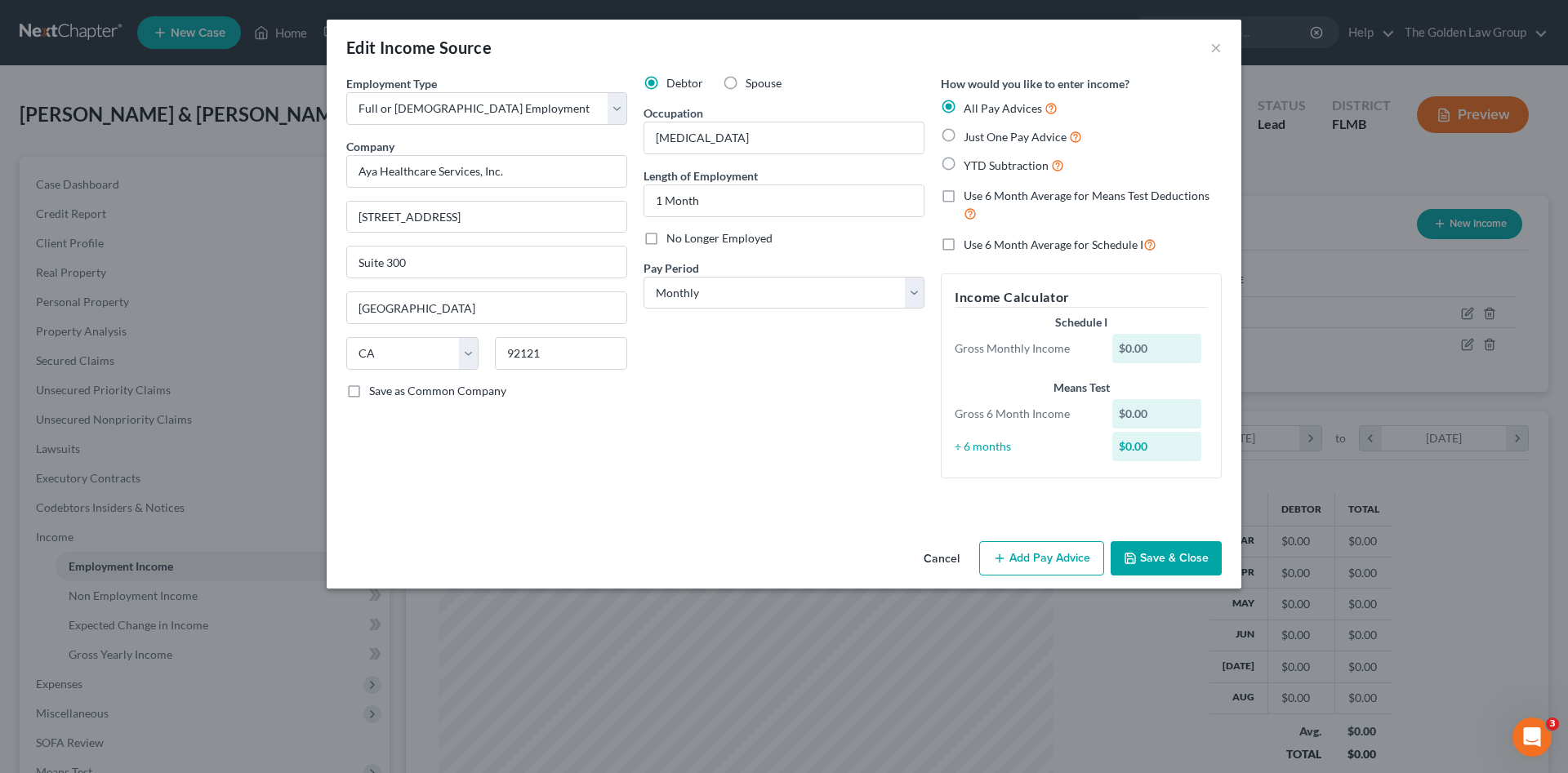
click at [728, 433] on div "Debtor Spouse Occupation Respiratory Therapist Length of Employment 1 Month No …" at bounding box center [784, 283] width 297 height 416
click at [722, 296] on select "Select Monthly Twice Monthly Every Other Week Weekly" at bounding box center [784, 293] width 281 height 33
select select "3"
click at [643, 277] on select "Select Monthly Twice Monthly Every Other Week Weekly" at bounding box center [784, 293] width 281 height 33
drag, startPoint x: 783, startPoint y: 462, endPoint x: 1104, endPoint y: 536, distance: 329.4
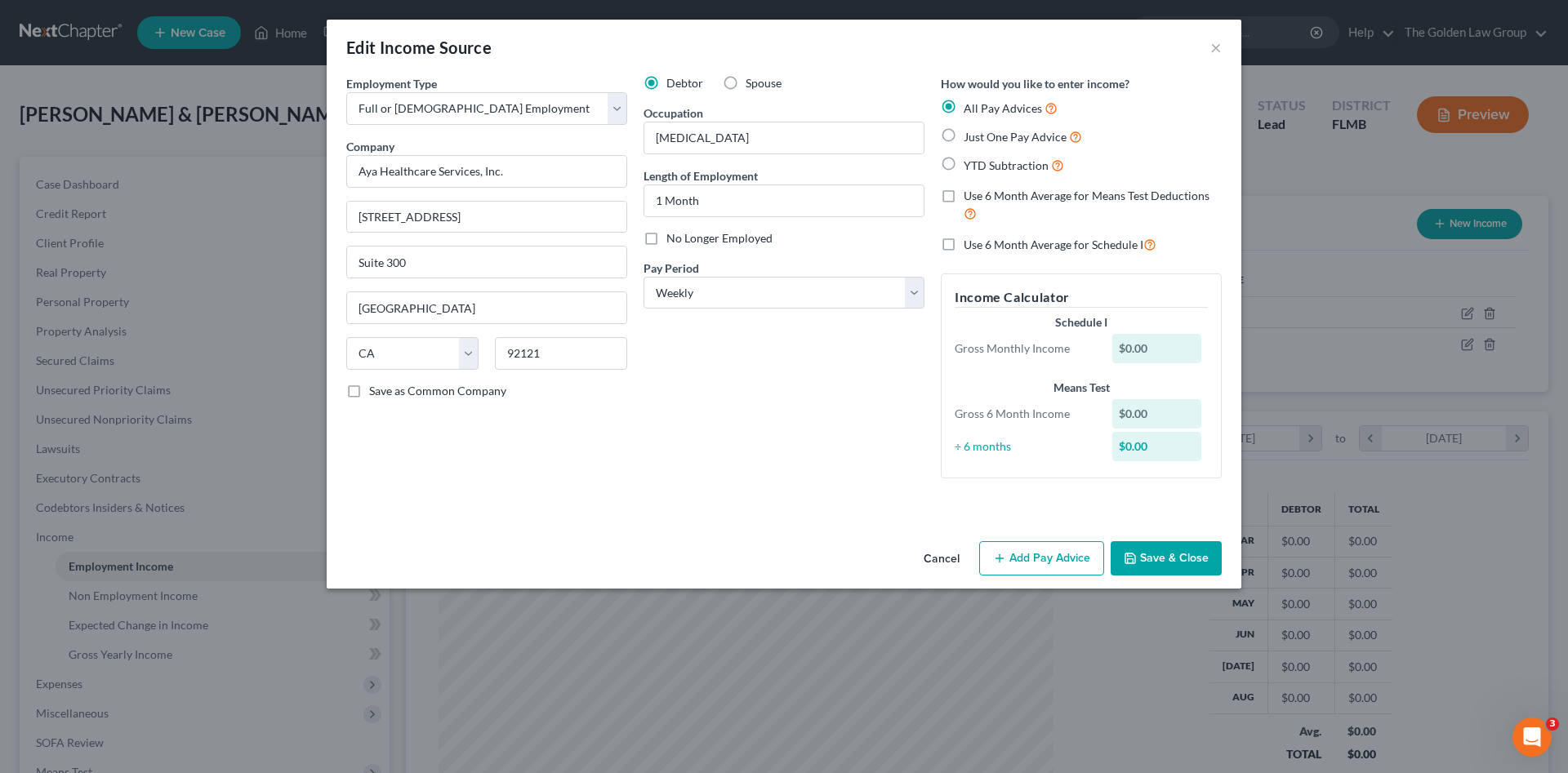
click at [800, 466] on div "Debtor Spouse Occupation Respiratory Therapist Length of Employment 1 Month No …" at bounding box center [784, 283] width 297 height 416
drag, startPoint x: 1146, startPoint y: 554, endPoint x: 716, endPoint y: 423, distance: 449.5
click at [1146, 555] on button "Save & Close" at bounding box center [1165, 558] width 111 height 34
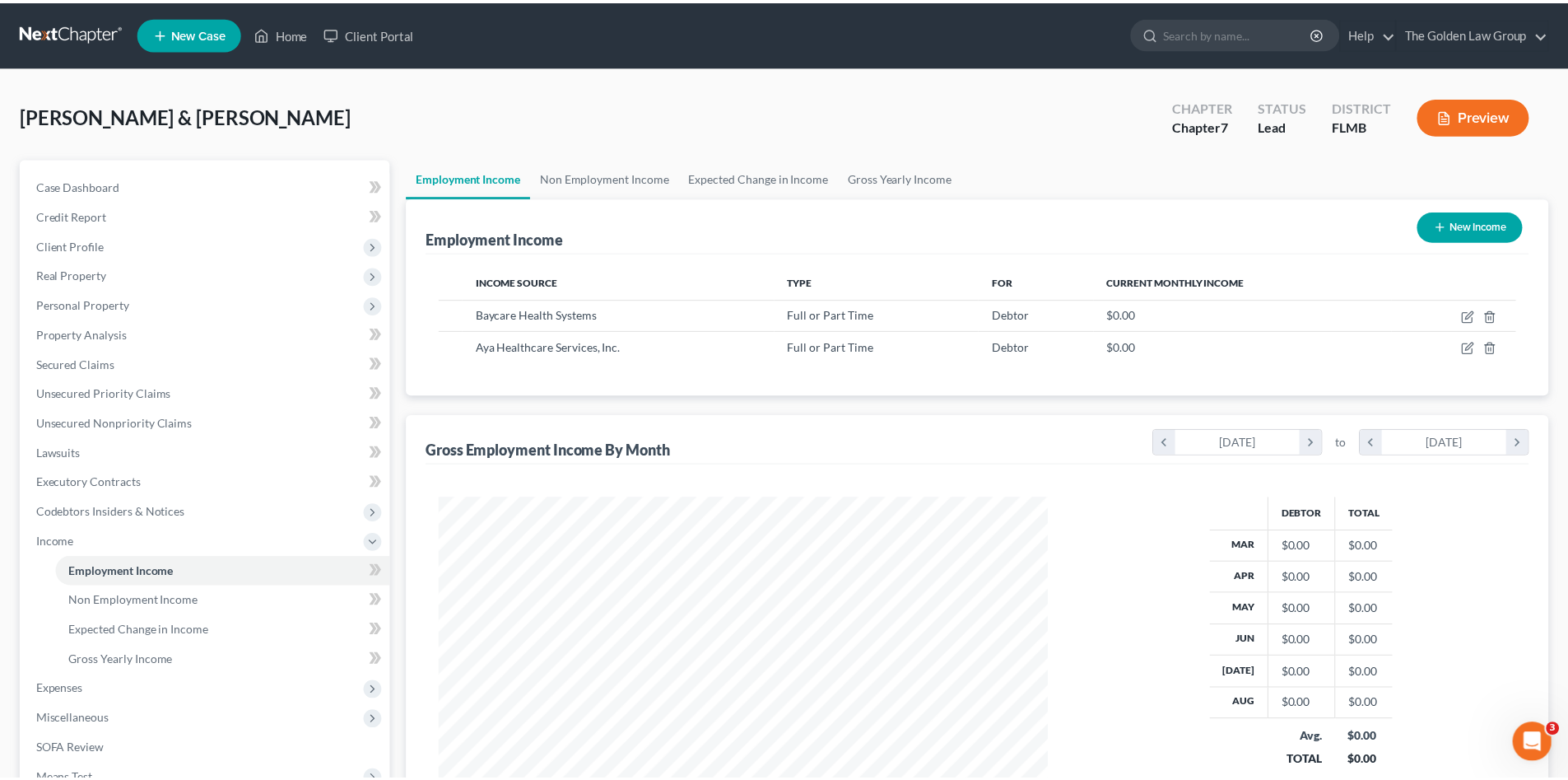
scroll to position [823111, 822599]
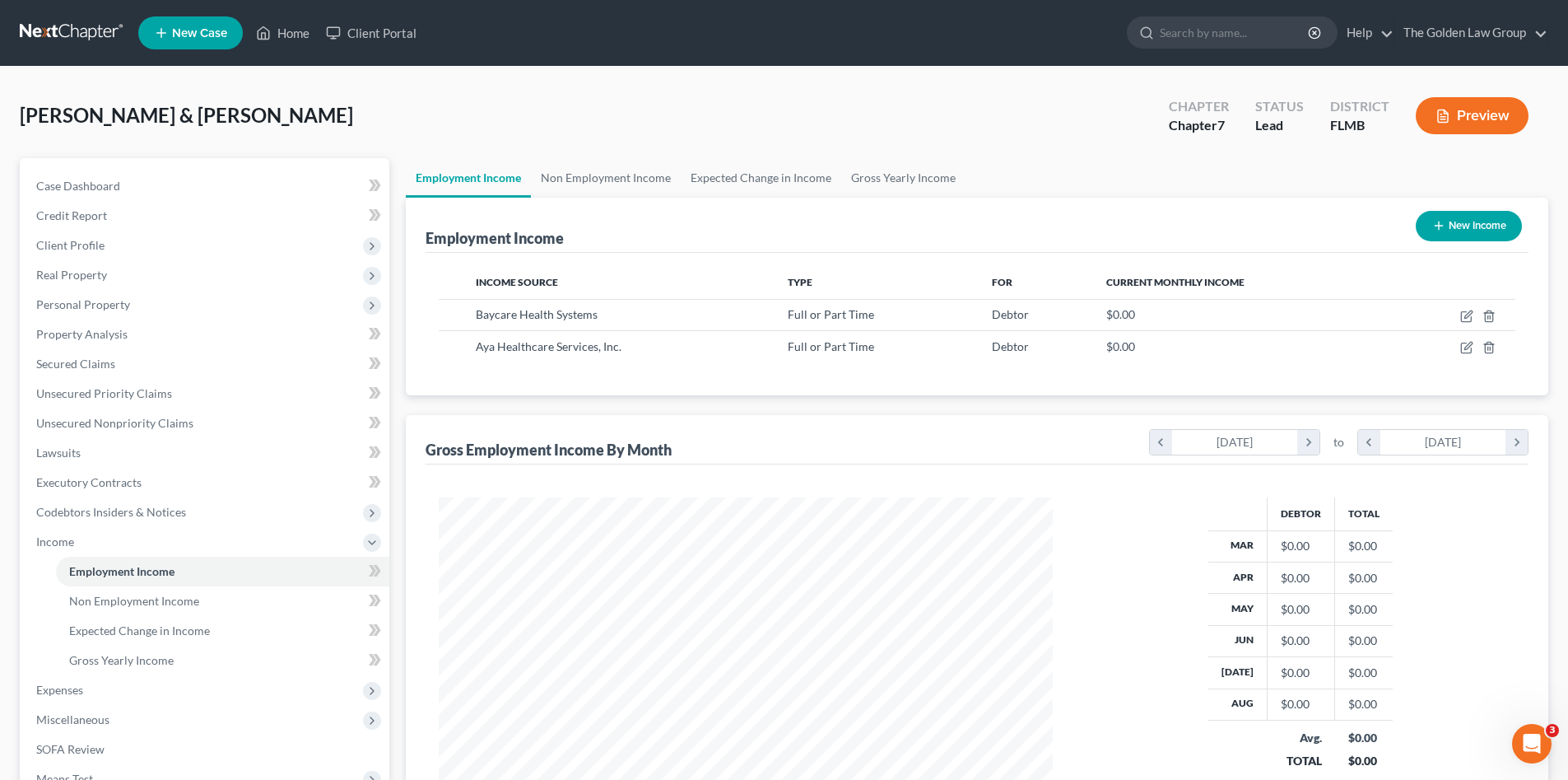
click at [700, 404] on div "Employment Income New Income Income Source Type For Current Monthly Income Bayc…" at bounding box center [977, 521] width 1142 height 647
click at [616, 186] on link "Non Employment Income" at bounding box center [606, 178] width 150 height 40
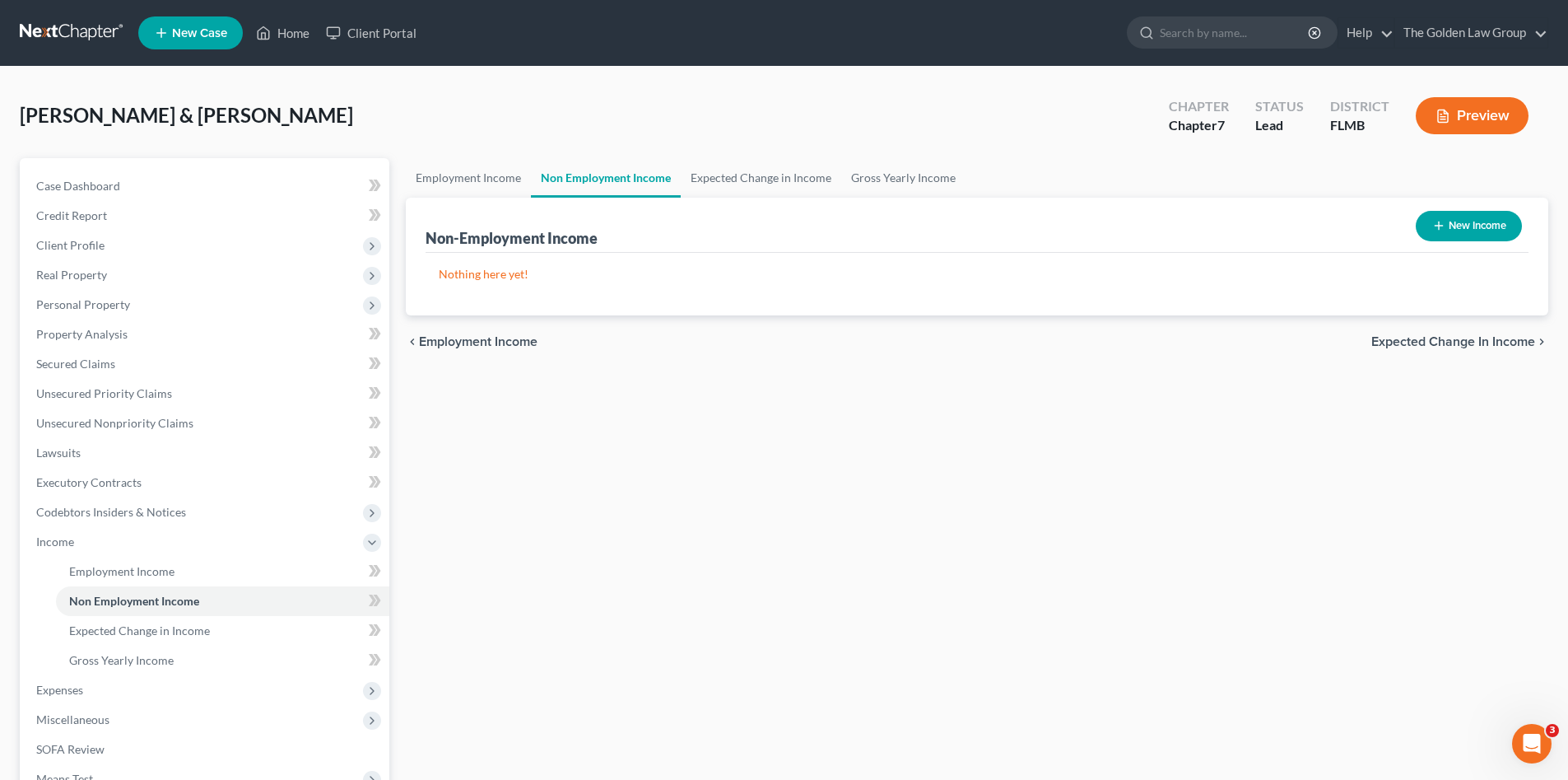
click at [1448, 229] on button "New Income" at bounding box center [1469, 226] width 106 height 31
select select "0"
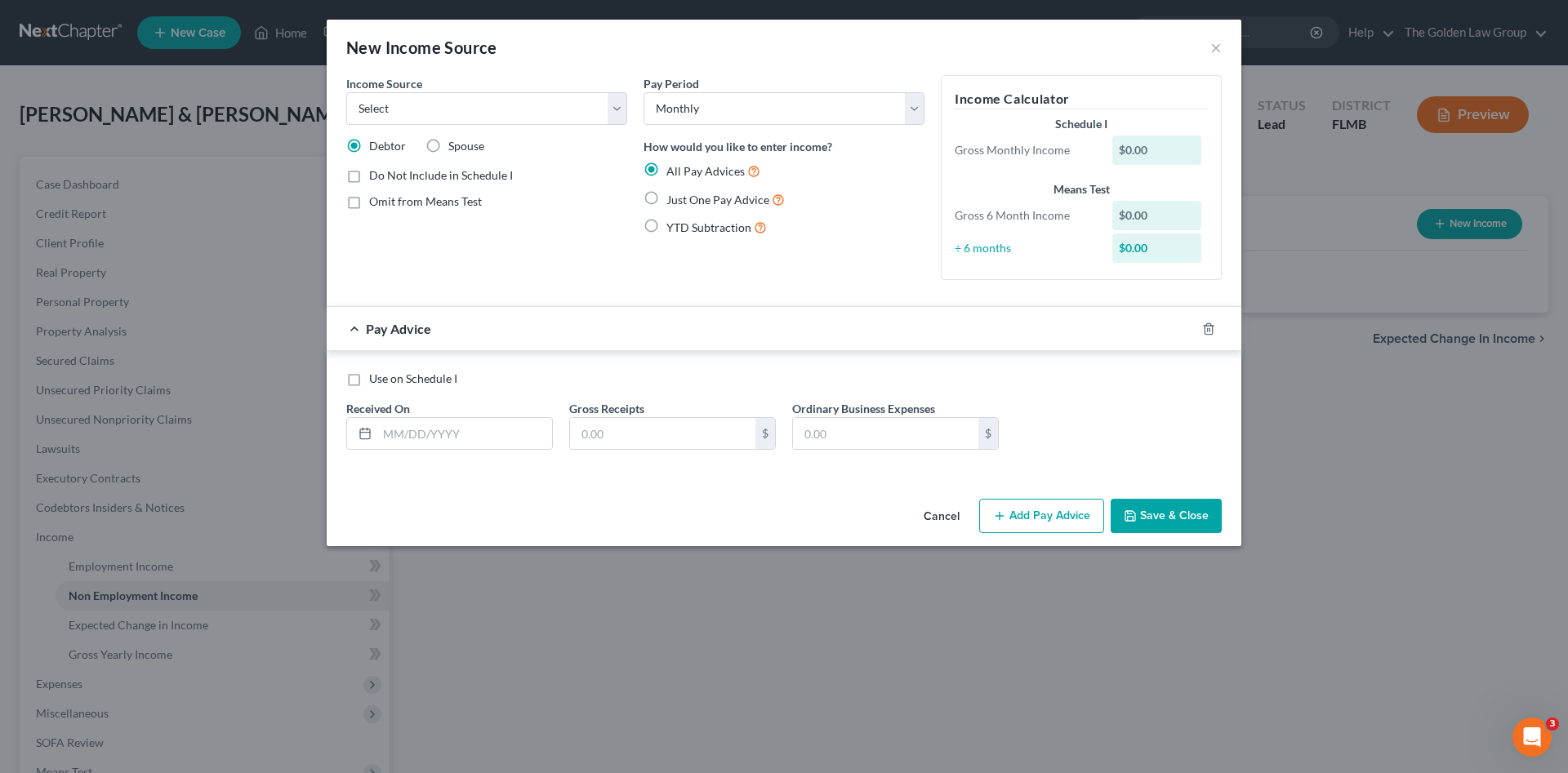
click at [473, 204] on span "Omit from Means Test" at bounding box center [425, 201] width 113 height 14
click at [386, 204] on input "Omit from Means Test" at bounding box center [381, 199] width 11 height 11
checkbox input "true"
drag, startPoint x: 1207, startPoint y: 328, endPoint x: 1201, endPoint y: 336, distance: 10.0
click at [1207, 329] on line "button" at bounding box center [1207, 330] width 0 height 4
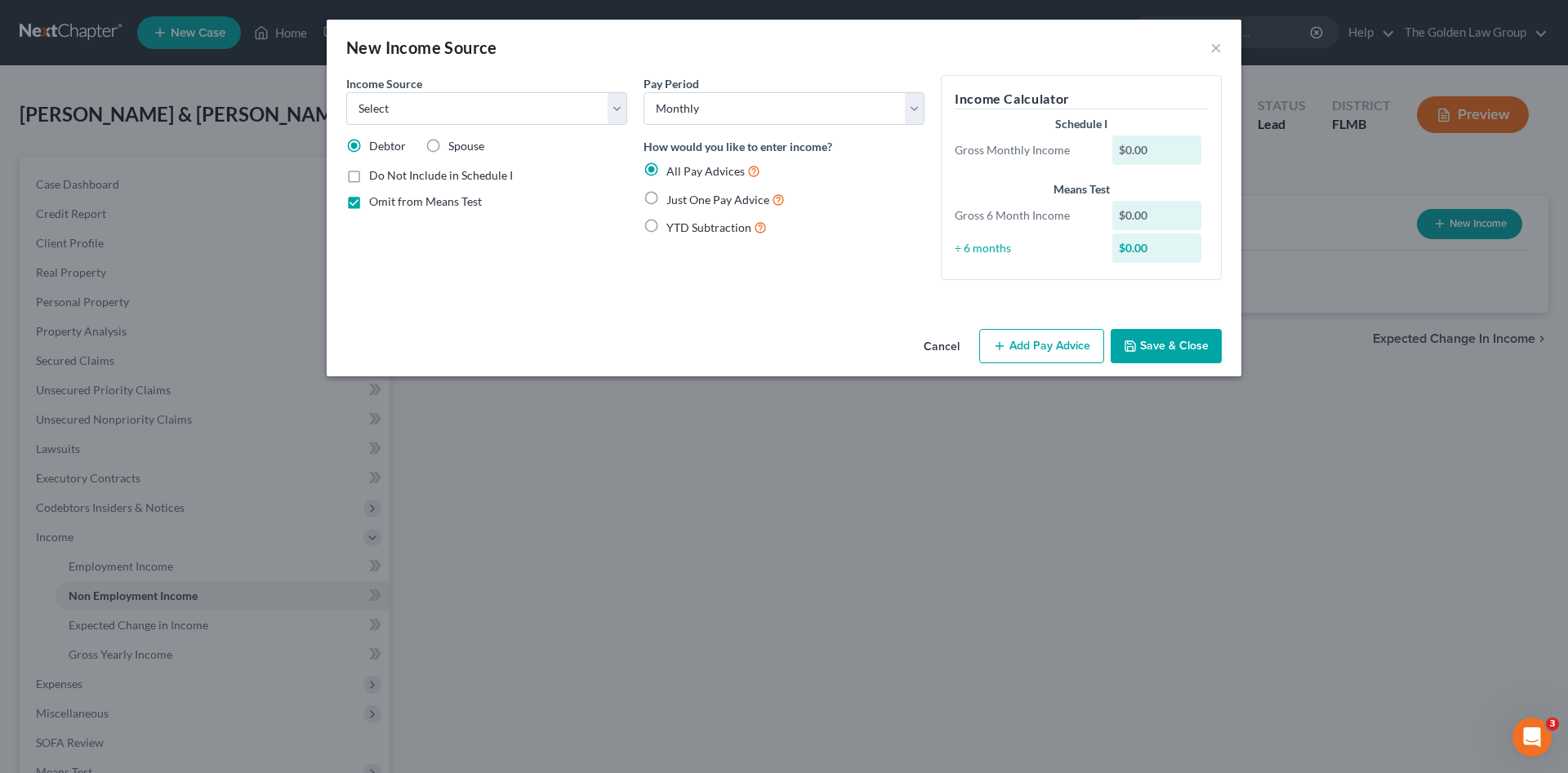
click at [765, 267] on div "Pay Period Select Monthly Twice Monthly Every Other Week Weekly How would you l…" at bounding box center [784, 184] width 297 height 218
click at [1153, 343] on button "Save & Close" at bounding box center [1165, 346] width 111 height 34
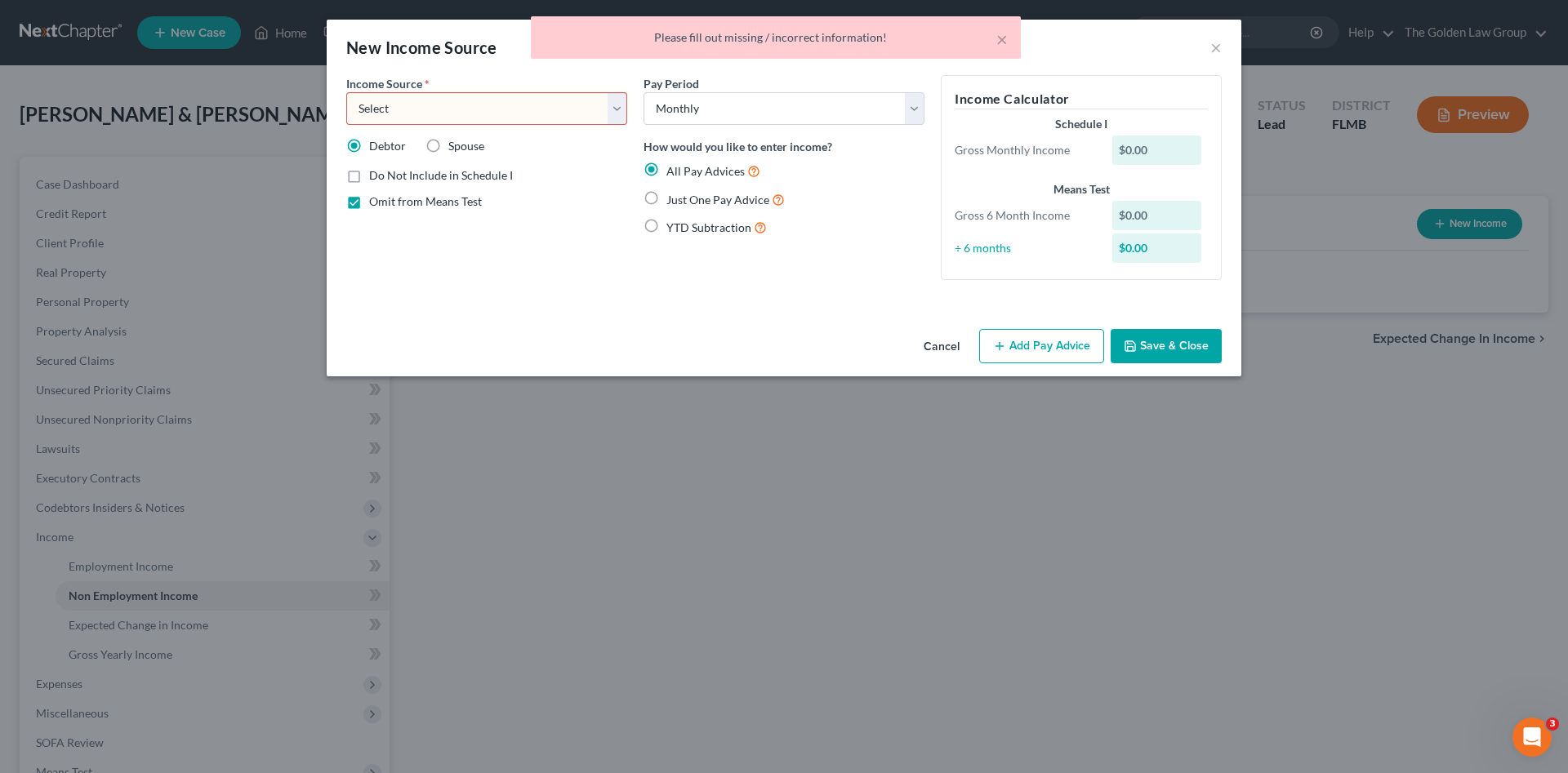
click at [582, 107] on select "Select Unemployment Disability (from employer) Pension Retirement Social Securi…" at bounding box center [486, 109] width 281 height 33
select select "13"
click at [346, 93] on select "Select Unemployment Disability (from employer) Pension Retirement Social Securi…" at bounding box center [486, 109] width 281 height 33
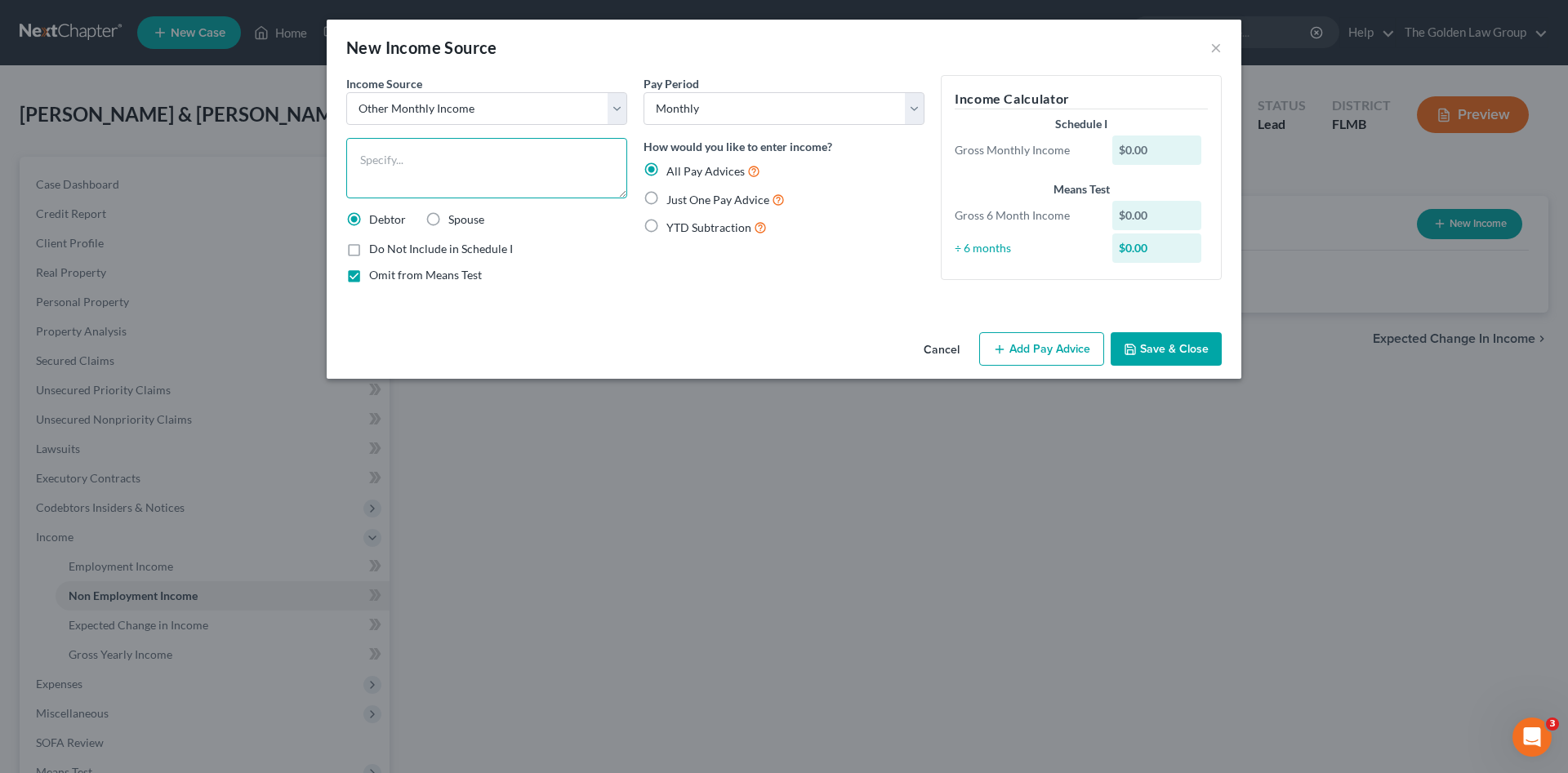
click at [454, 160] on textarea at bounding box center [486, 168] width 281 height 61
drag, startPoint x: 1207, startPoint y: 357, endPoint x: 1139, endPoint y: 380, distance: 71.8
click at [1206, 356] on button "Save & Close" at bounding box center [1165, 348] width 111 height 34
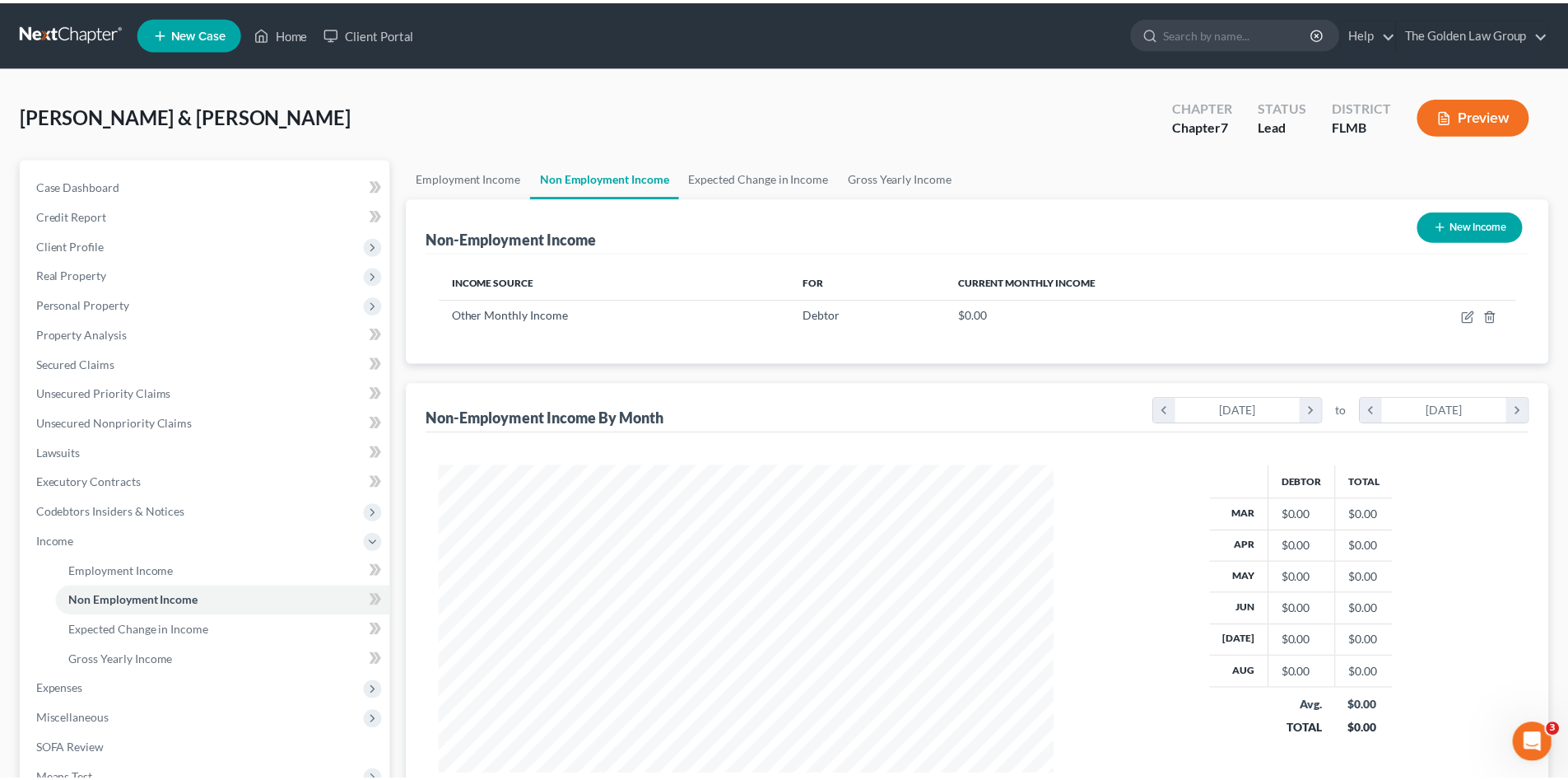
scroll to position [823111, 822599]
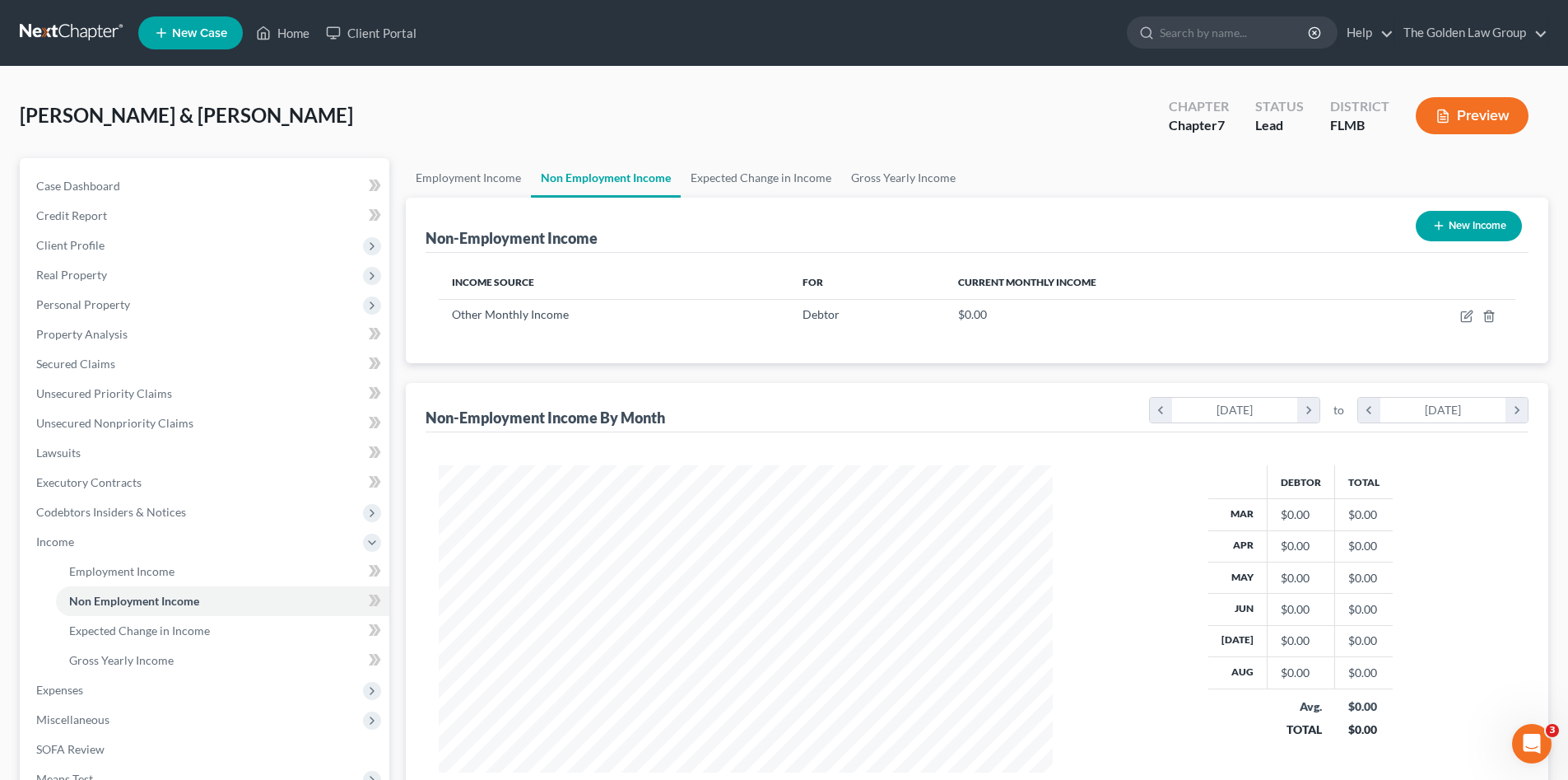
drag, startPoint x: 658, startPoint y: 93, endPoint x: 670, endPoint y: 120, distance: 29.5
click at [658, 94] on div "Taylor, Brett & Mirhanda Upgraded Chapter Chapter 7 Status Lead District FLMB P…" at bounding box center [784, 121] width 1529 height 71
click at [742, 116] on div "Taylor, Brett & Mirhanda Upgraded Chapter Chapter 7 Status Lead District FLMB P…" at bounding box center [784, 121] width 1529 height 71
click at [168, 630] on span "Expected Change in Income" at bounding box center [140, 630] width 141 height 14
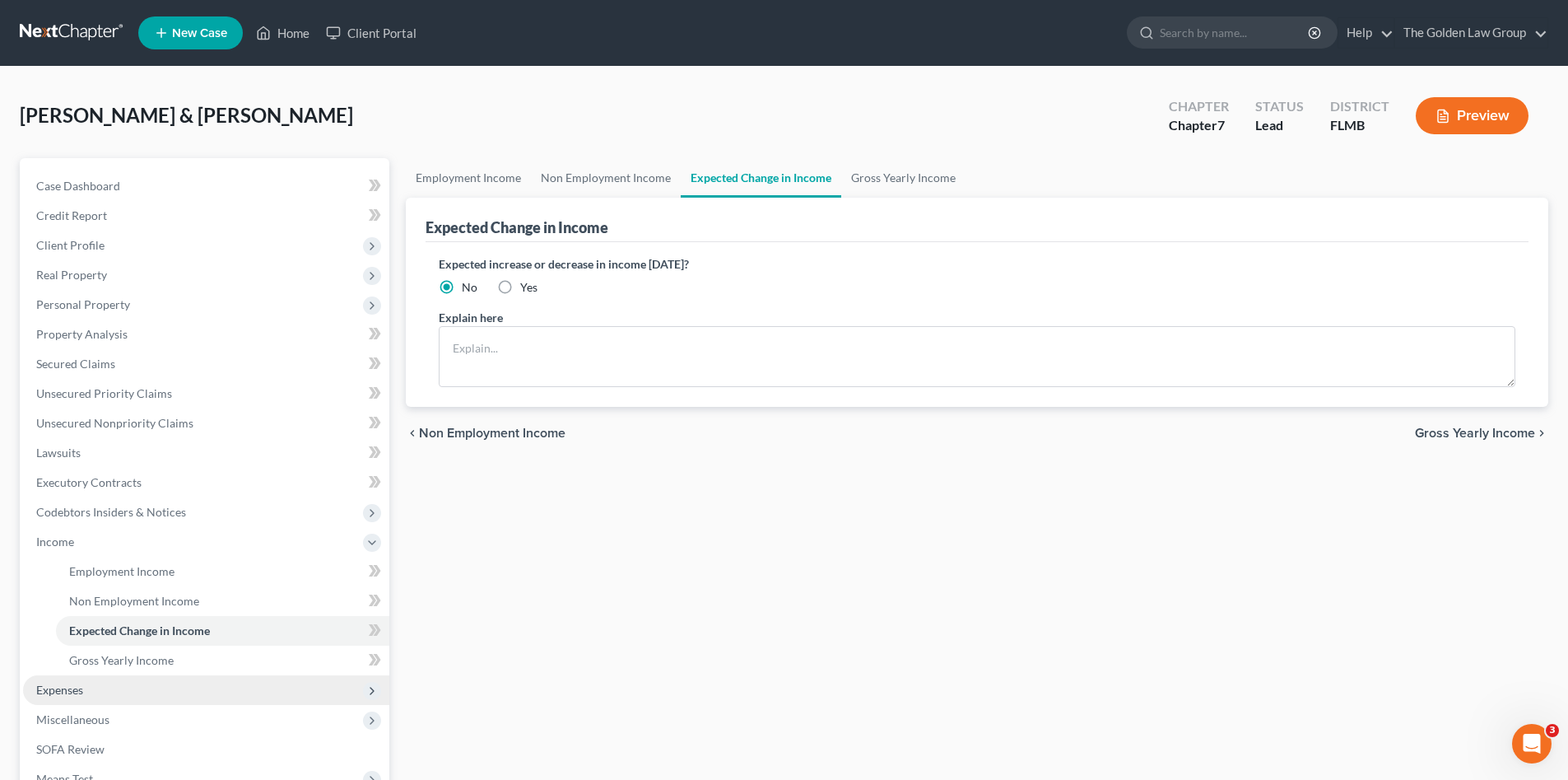
click at [116, 692] on span "Expenses" at bounding box center [206, 690] width 366 height 30
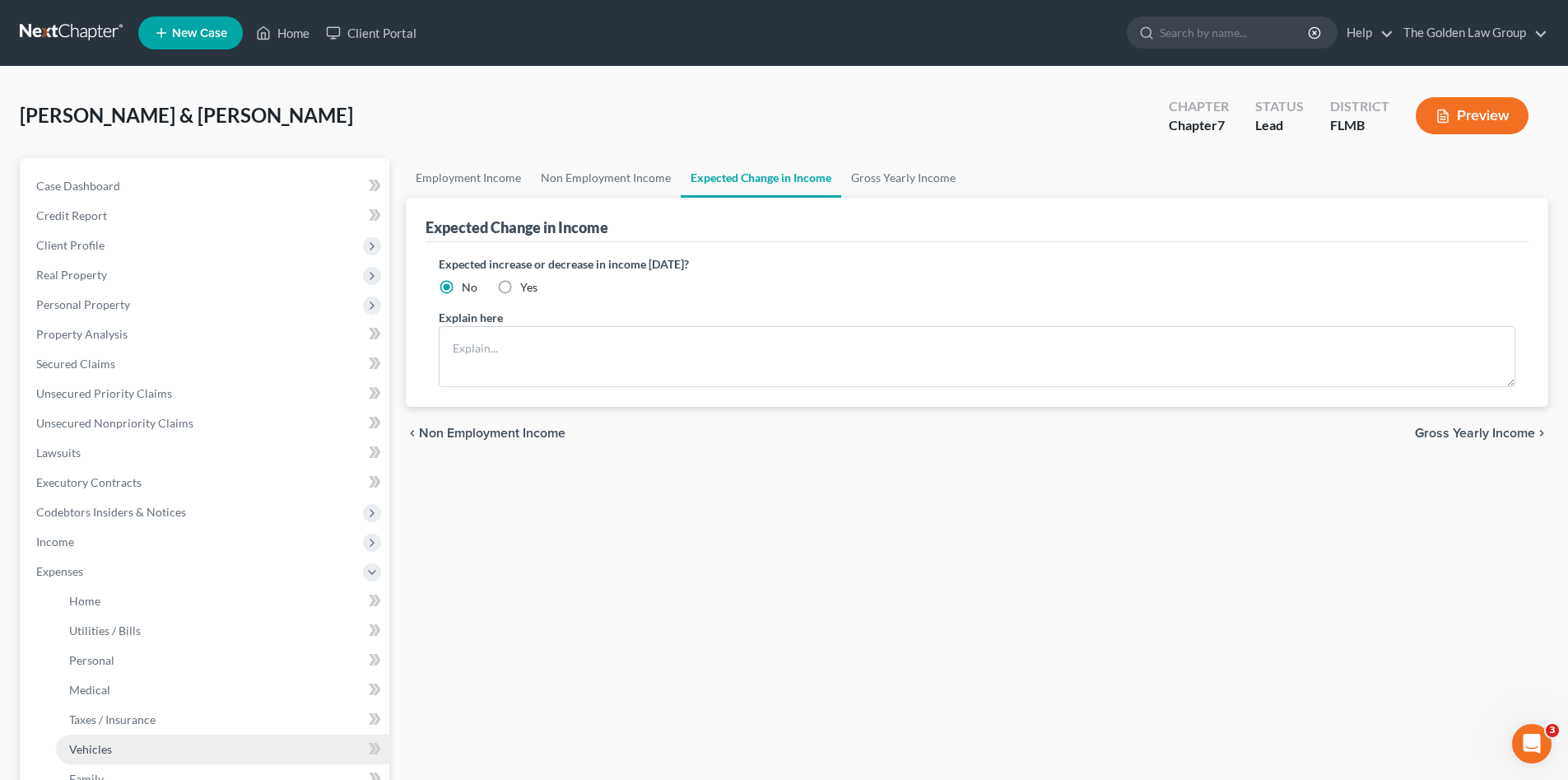
scroll to position [110, 0]
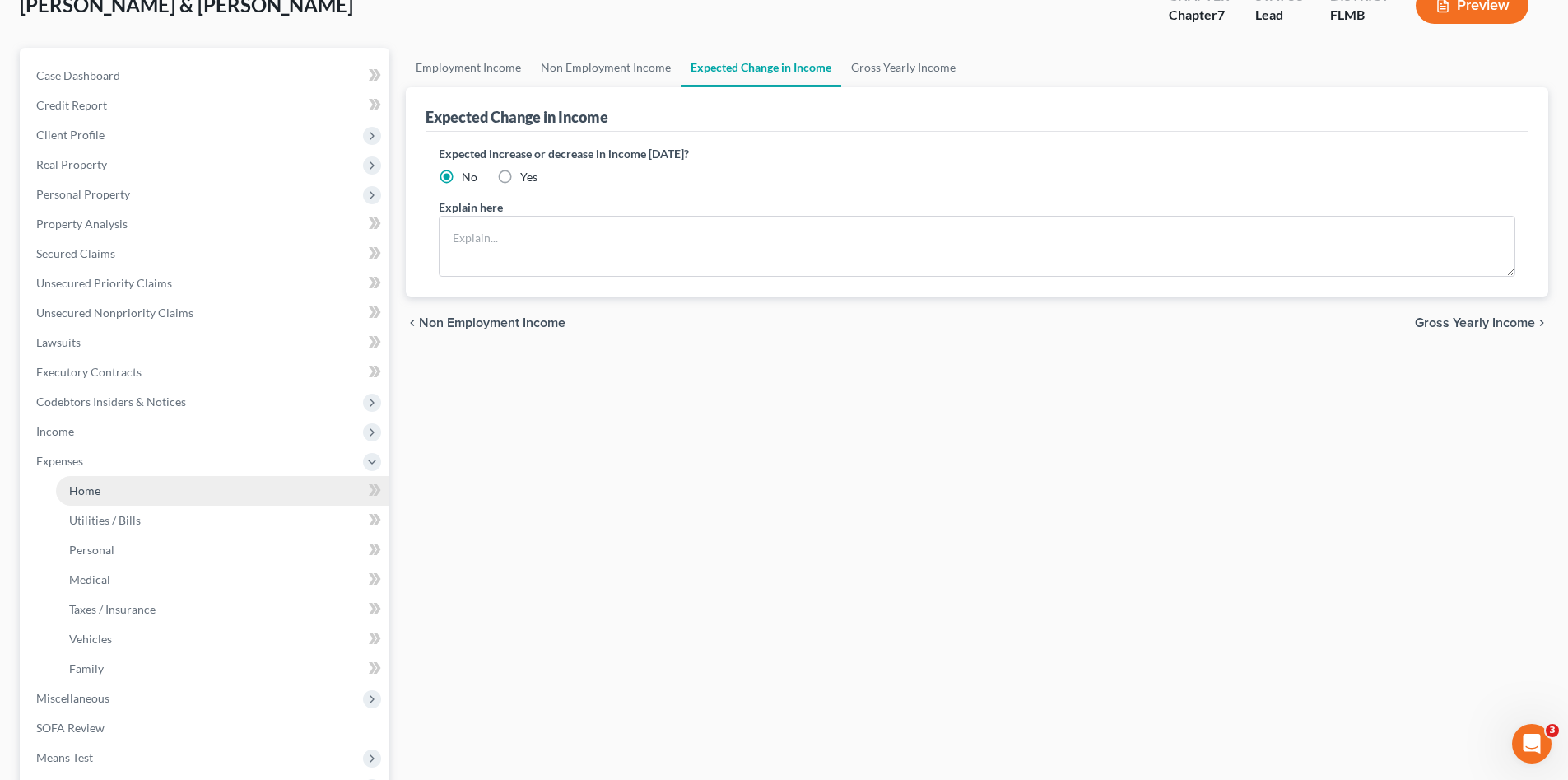
click at [112, 492] on link "Home" at bounding box center [223, 490] width 333 height 30
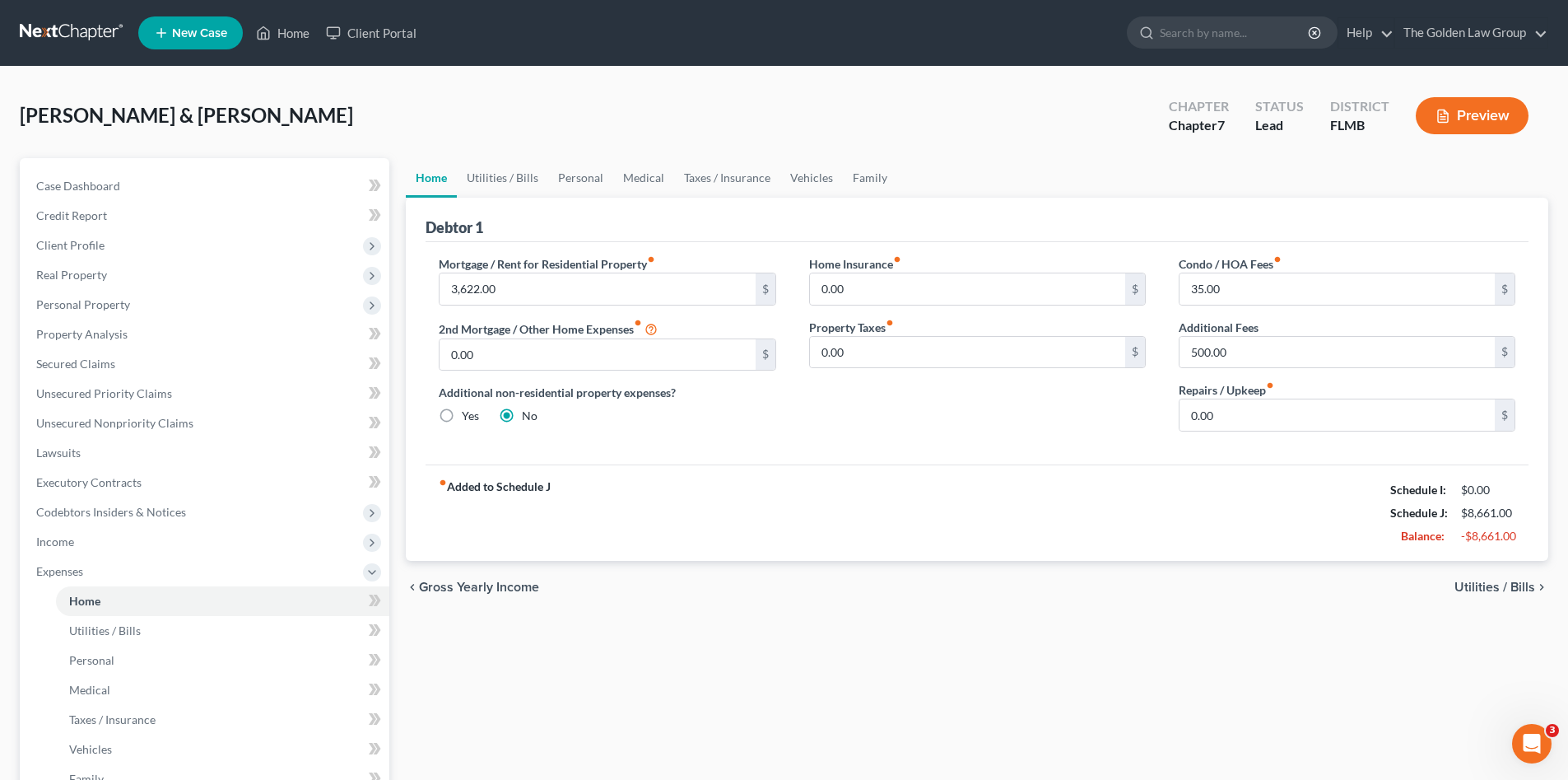
click at [1054, 427] on div "Home Insurance fiber_manual_record 0.00 $ Property Taxes fiber_manual_record 0.…" at bounding box center [978, 350] width 370 height 190
click at [1264, 293] on input "35.00" at bounding box center [1337, 289] width 315 height 31
drag, startPoint x: 1253, startPoint y: 294, endPoint x: 1195, endPoint y: 318, distance: 62.8
click at [1253, 294] on input "35.00" at bounding box center [1337, 289] width 315 height 31
click at [1228, 415] on input "0.00" at bounding box center [1337, 415] width 315 height 31
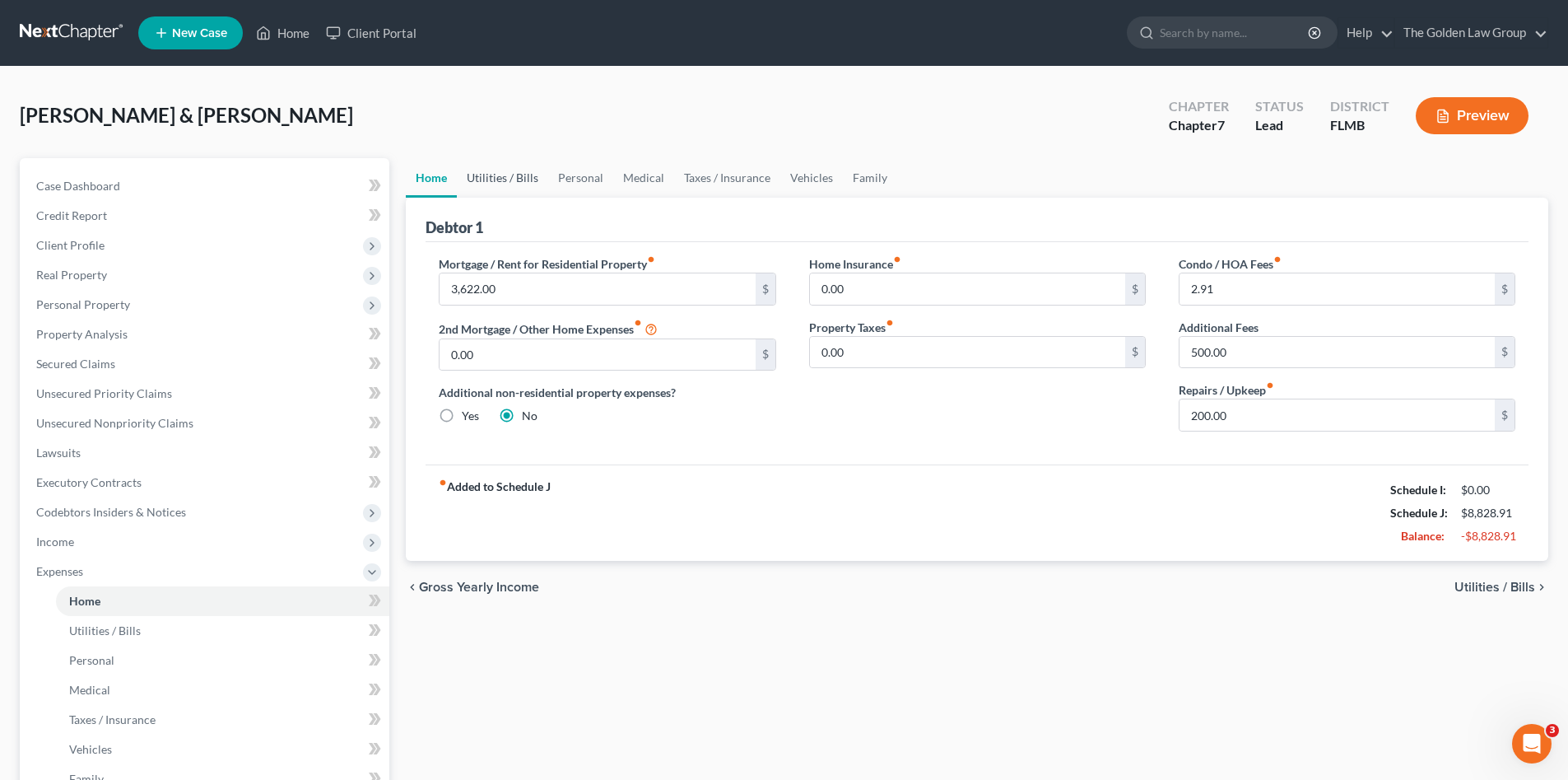
drag, startPoint x: 488, startPoint y: 176, endPoint x: 587, endPoint y: 267, distance: 134.5
click at [489, 176] on link "Utilities / Bills" at bounding box center [502, 178] width 92 height 40
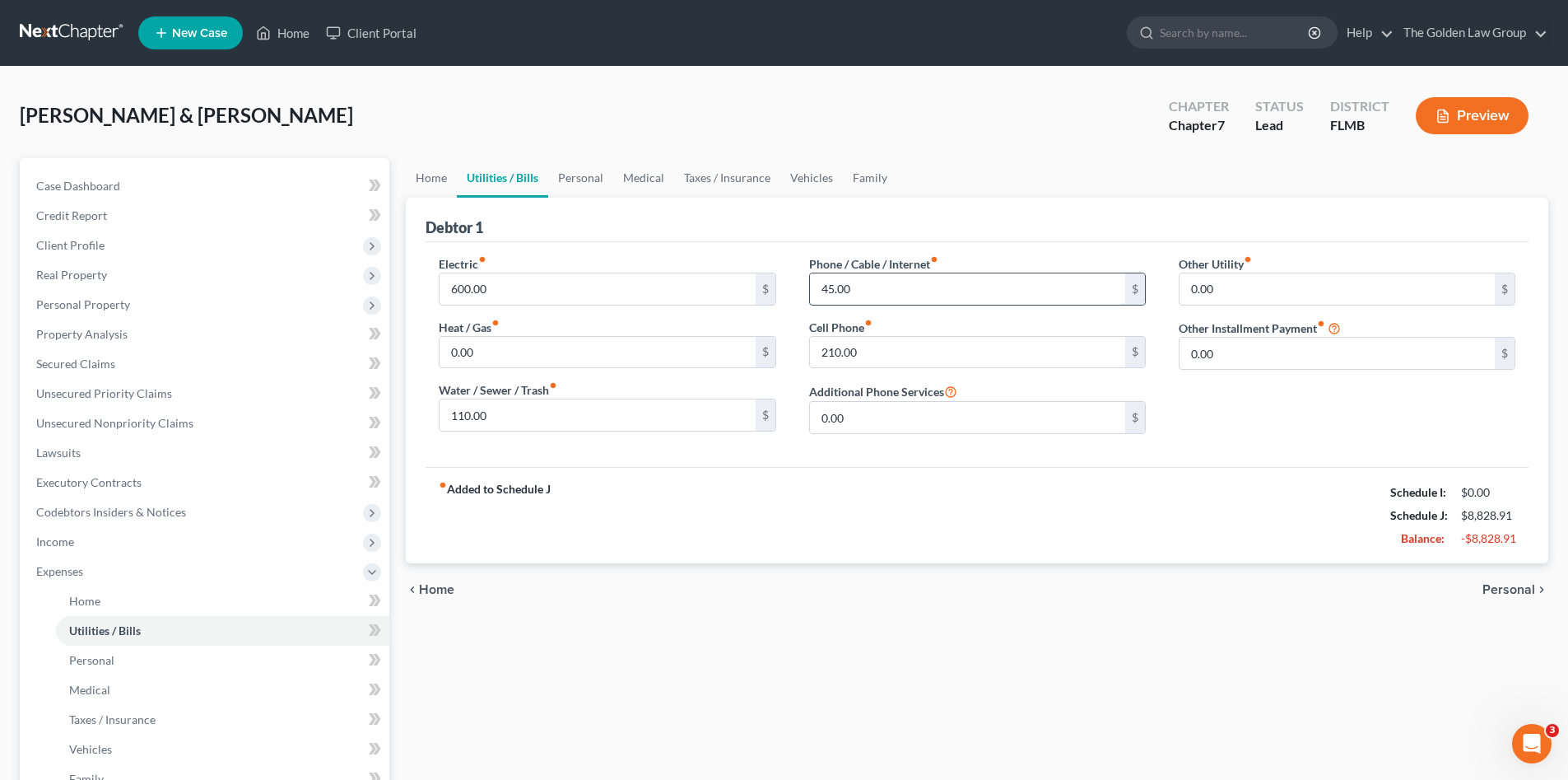
click at [885, 295] on input "45.00" at bounding box center [968, 289] width 315 height 31
click at [908, 348] on input "210.00" at bounding box center [968, 353] width 315 height 31
click at [923, 450] on div "Electric fiber_manual_record 600.00 $ Heat / Gas fiber_manual_record 0.00 $ Wat…" at bounding box center [977, 354] width 1103 height 225
drag, startPoint x: 587, startPoint y: 180, endPoint x: 635, endPoint y: 381, distance: 206.7
click at [587, 180] on link "Personal" at bounding box center [581, 178] width 65 height 40
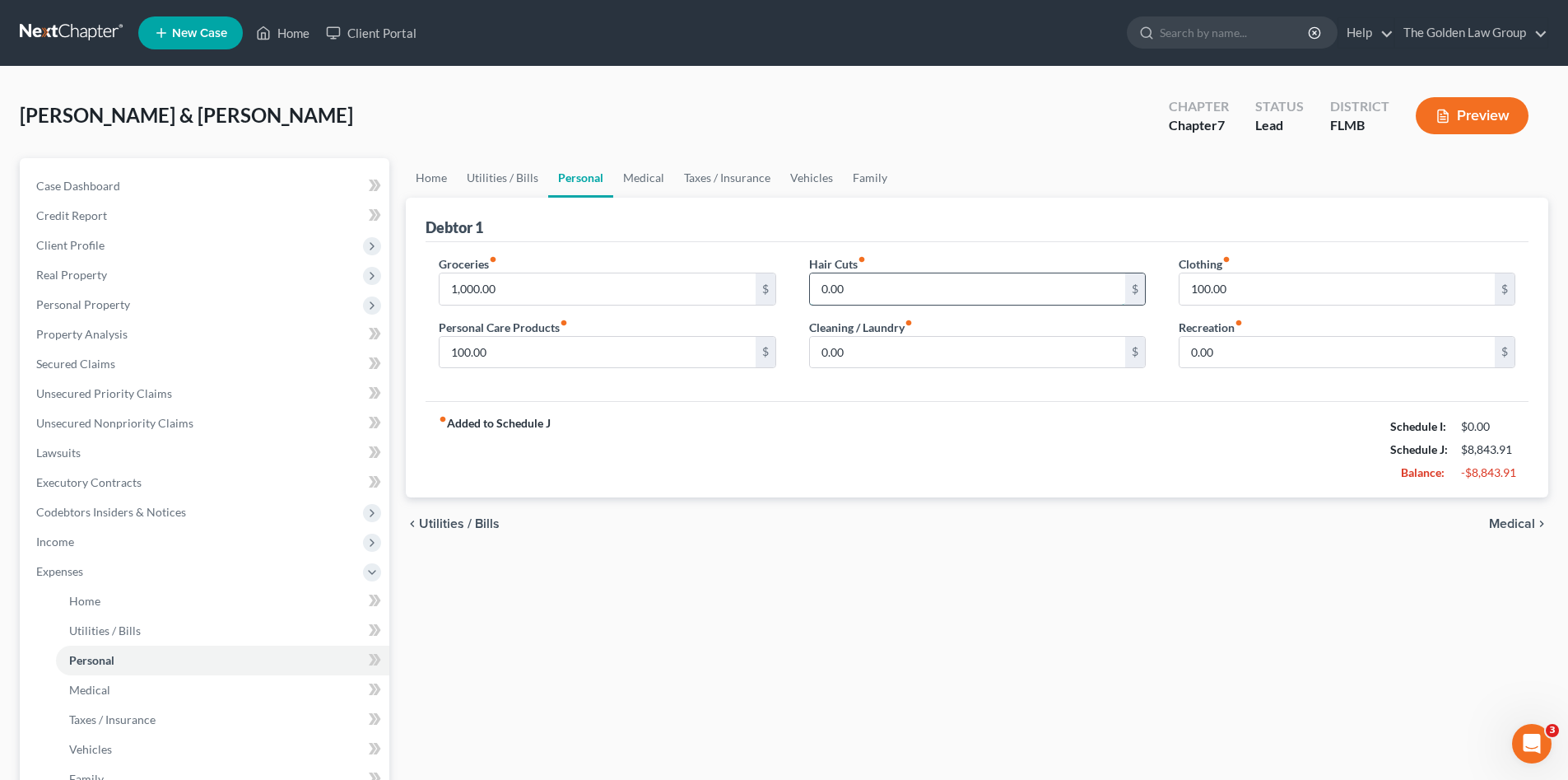
click at [897, 281] on input "0.00" at bounding box center [968, 289] width 315 height 31
click at [939, 340] on input "0.00" at bounding box center [968, 353] width 315 height 31
click at [1233, 277] on input "100.00" at bounding box center [1337, 289] width 315 height 31
click at [1249, 361] on input "0.00" at bounding box center [1337, 353] width 315 height 31
click at [1198, 431] on div "fiber_manual_record Added to Schedule J Schedule I: $0.00 Schedule J: $9,043.91…" at bounding box center [977, 449] width 1103 height 96
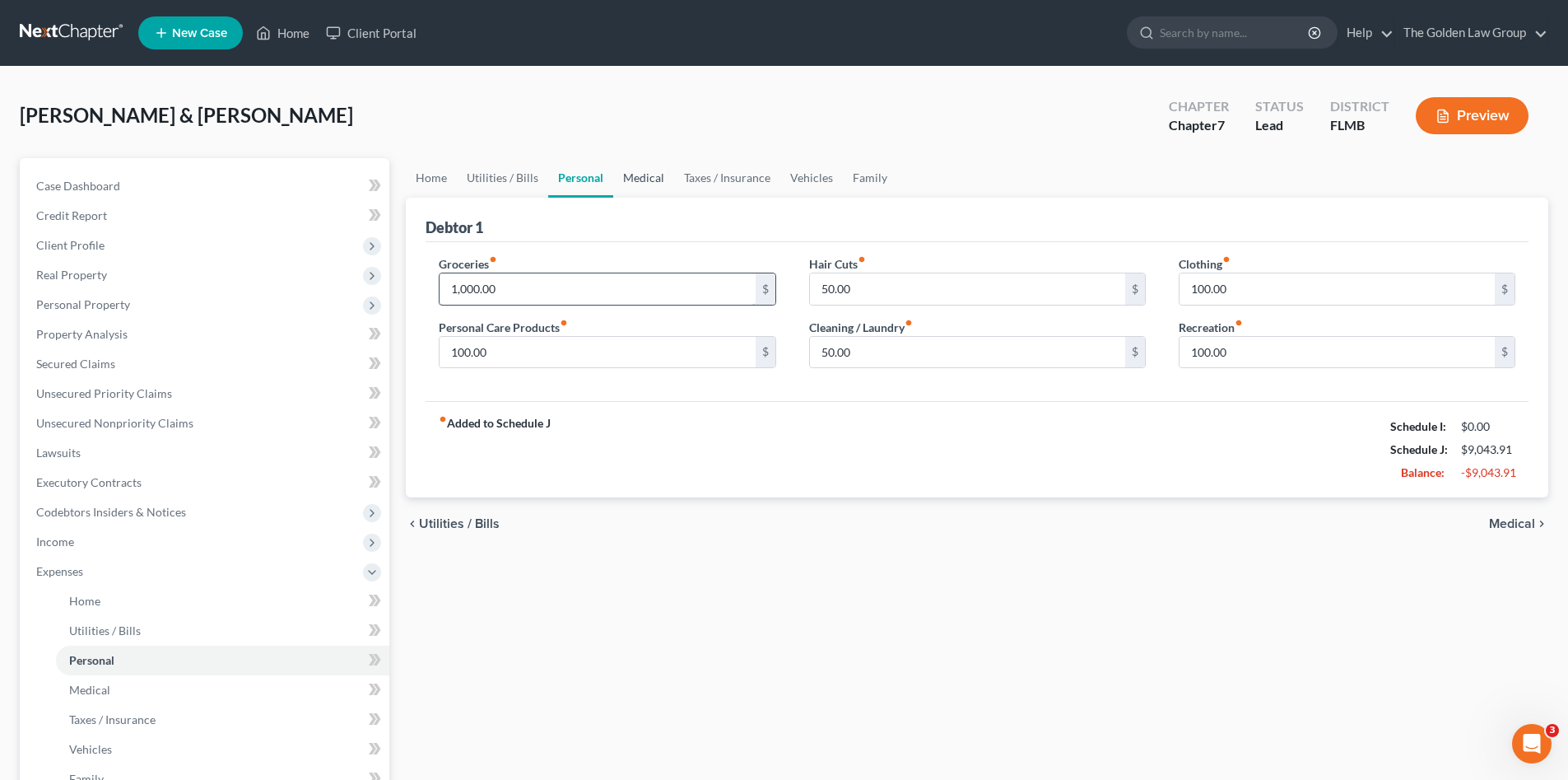
drag, startPoint x: 647, startPoint y: 176, endPoint x: 717, endPoint y: 301, distance: 143.3
click at [647, 176] on link "Medical" at bounding box center [644, 178] width 61 height 40
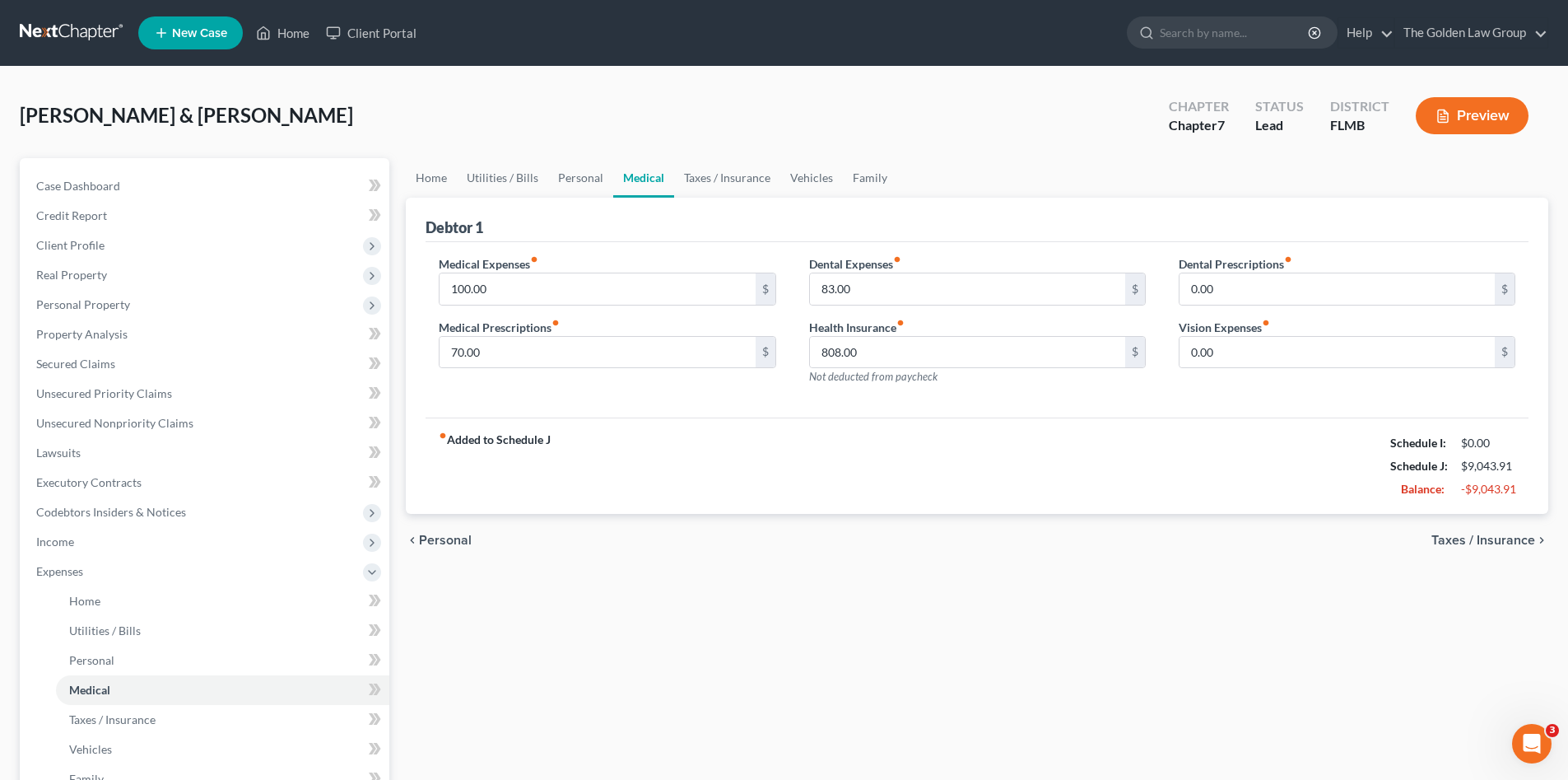
click at [838, 452] on div "fiber_manual_record Added to Schedule J Schedule I: $0.00 Schedule J: $9,043.91…" at bounding box center [977, 465] width 1103 height 96
click at [640, 296] on input "100.00" at bounding box center [597, 289] width 315 height 31
click at [898, 351] on input "808.00" at bounding box center [968, 353] width 315 height 31
click at [939, 440] on div "fiber_manual_record Added to Schedule J Schedule I: $0.00 Schedule J: $8,235.91…" at bounding box center [977, 465] width 1103 height 96
click at [911, 293] on input "83.00" at bounding box center [968, 289] width 315 height 31
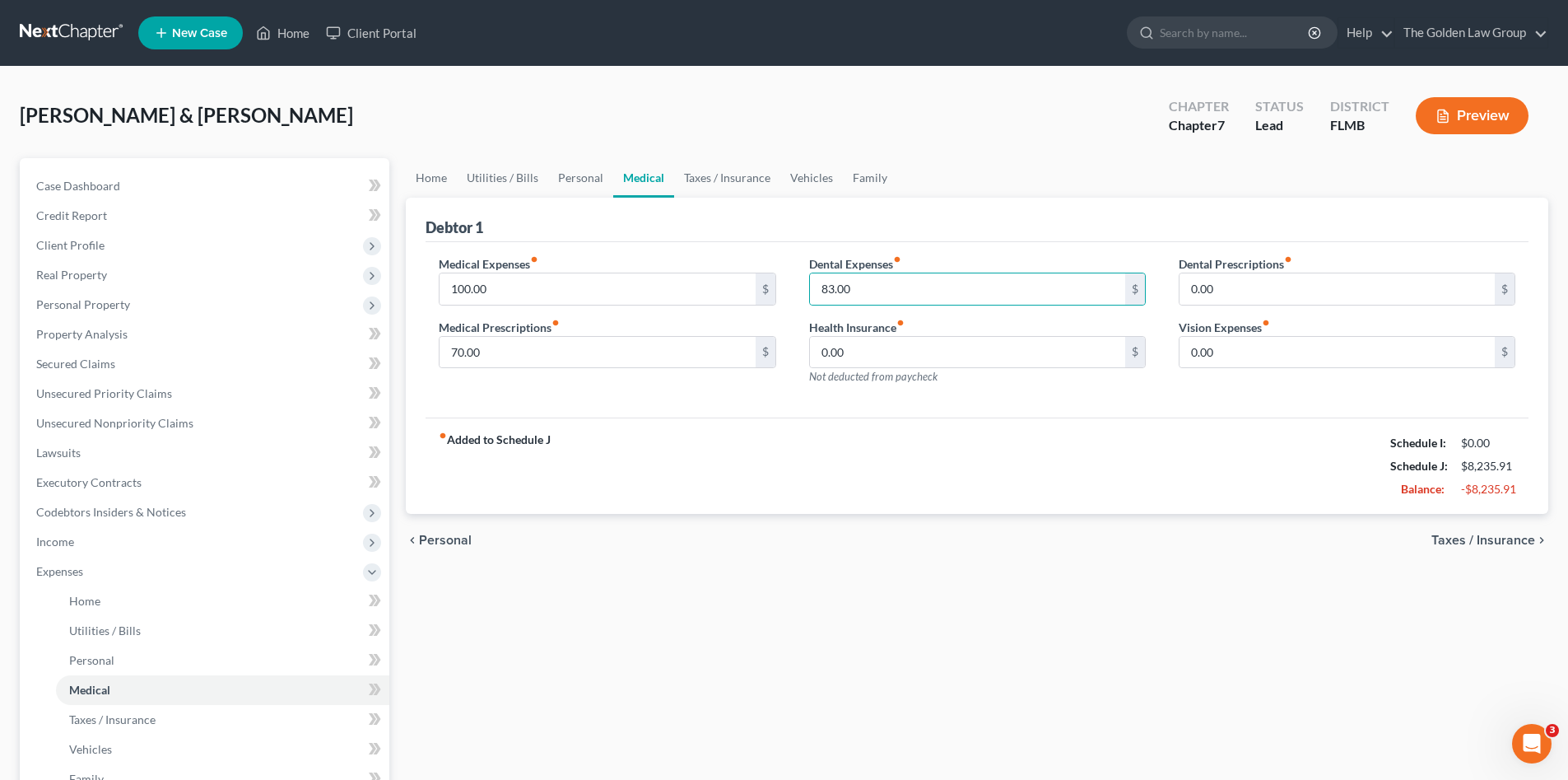
click at [954, 438] on div "fiber_manual_record Added to Schedule J Schedule I: $0.00 Schedule J: $8,235.91…" at bounding box center [977, 465] width 1103 height 96
click at [747, 176] on link "Taxes / Insurance" at bounding box center [727, 178] width 106 height 40
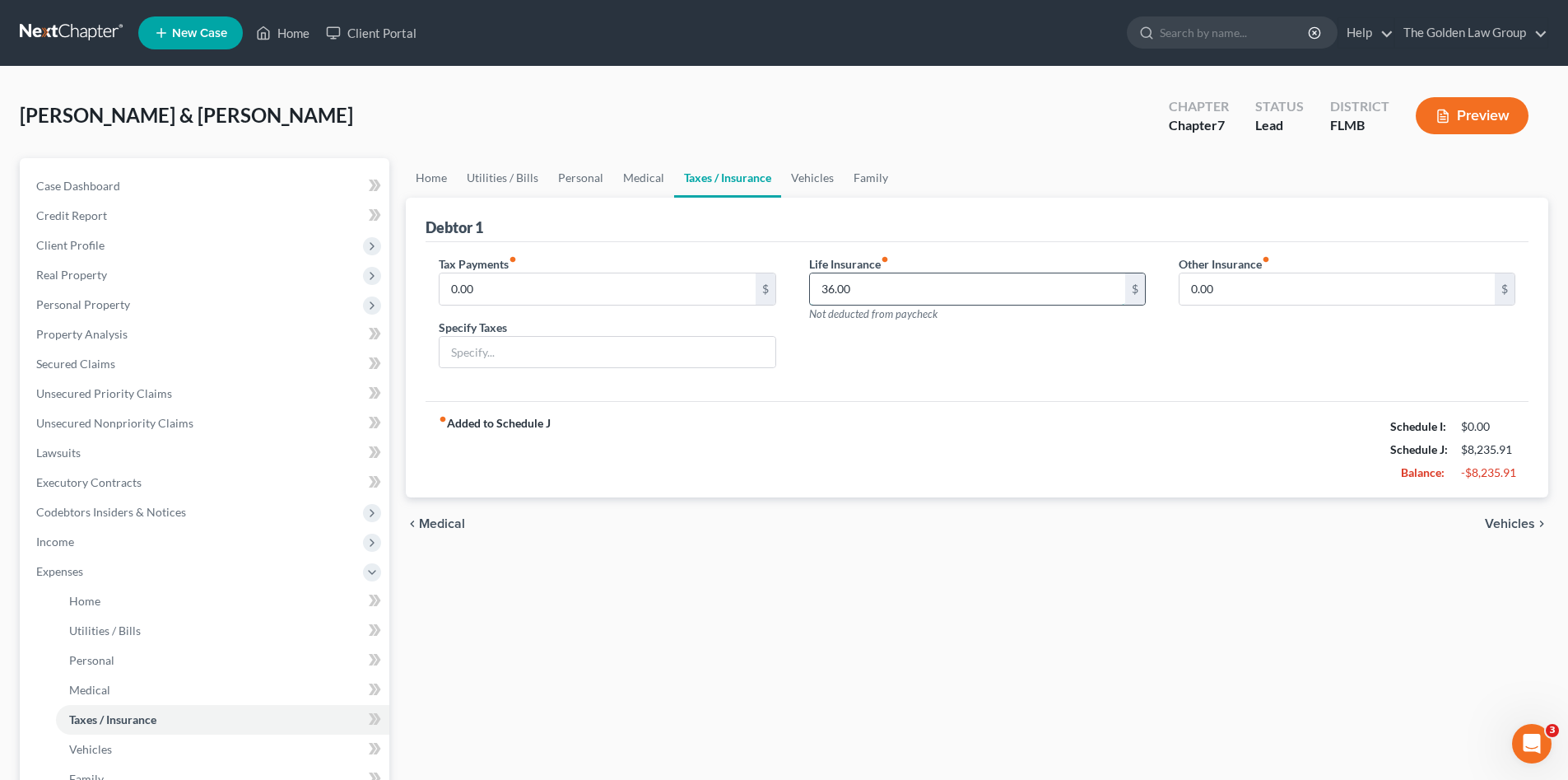
click at [871, 287] on input "36.00" at bounding box center [968, 289] width 315 height 31
drag, startPoint x: 893, startPoint y: 372, endPoint x: 841, endPoint y: 167, distance: 211.5
click at [886, 333] on div "Life Insurance fiber_manual_record 0 $ Not deducted from paycheck" at bounding box center [978, 318] width 370 height 127
click at [824, 176] on link "Vehicles" at bounding box center [813, 178] width 63 height 40
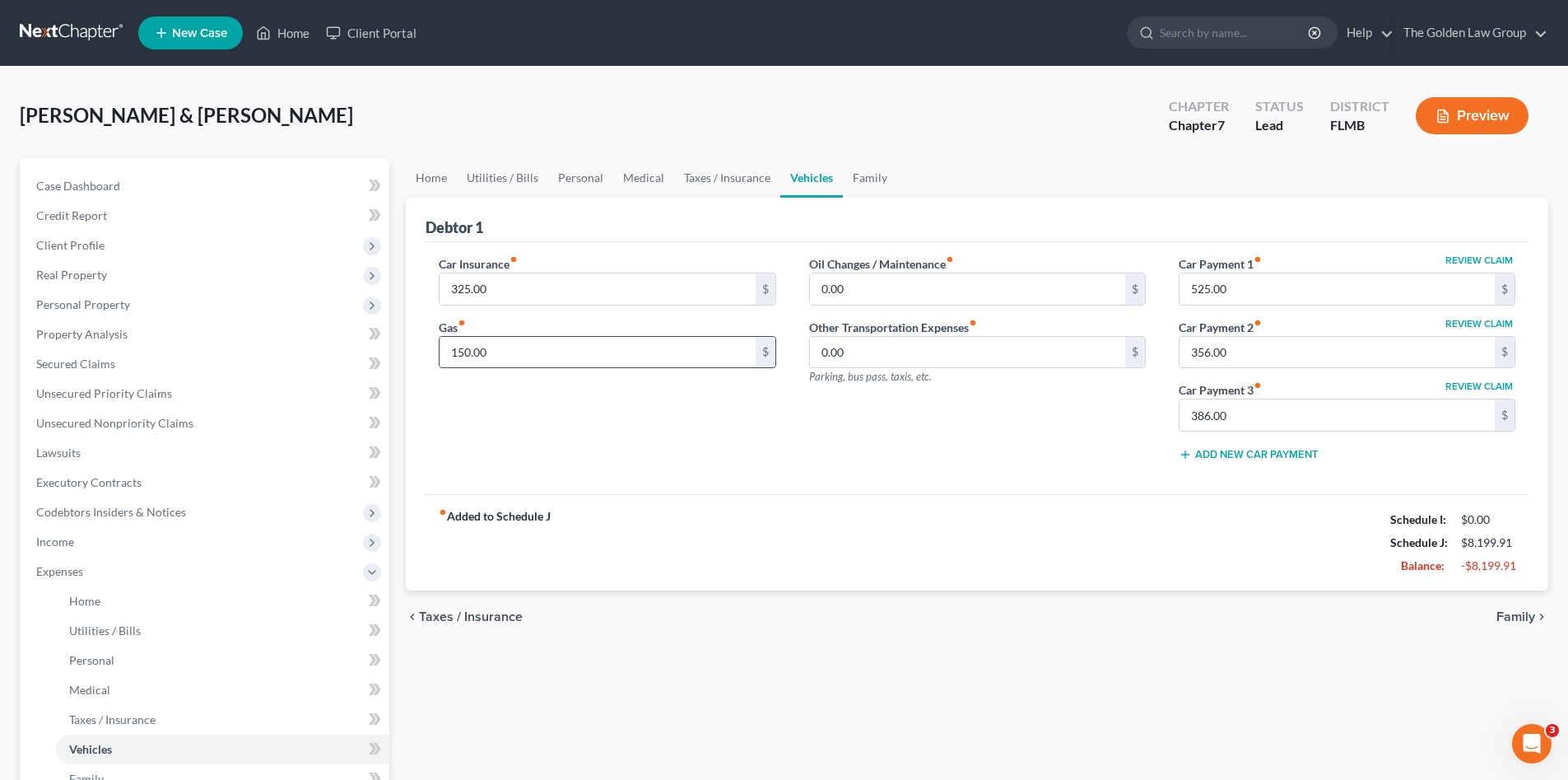
drag, startPoint x: 588, startPoint y: 360, endPoint x: 591, endPoint y: 380, distance: 20.2
click at [588, 361] on input "150.00" at bounding box center [597, 353] width 315 height 31
click at [596, 428] on div "Car Insurance fiber_manual_record 325.00 $ Gas fiber_manual_record 150.00 $" at bounding box center [608, 365] width 370 height 219
click at [920, 290] on input "0.00" at bounding box center [968, 289] width 315 height 31
click at [971, 438] on div "Oil Changes / Maintenance fiber_manual_record 50.00 $ Other Transportation Expe…" at bounding box center [978, 365] width 370 height 219
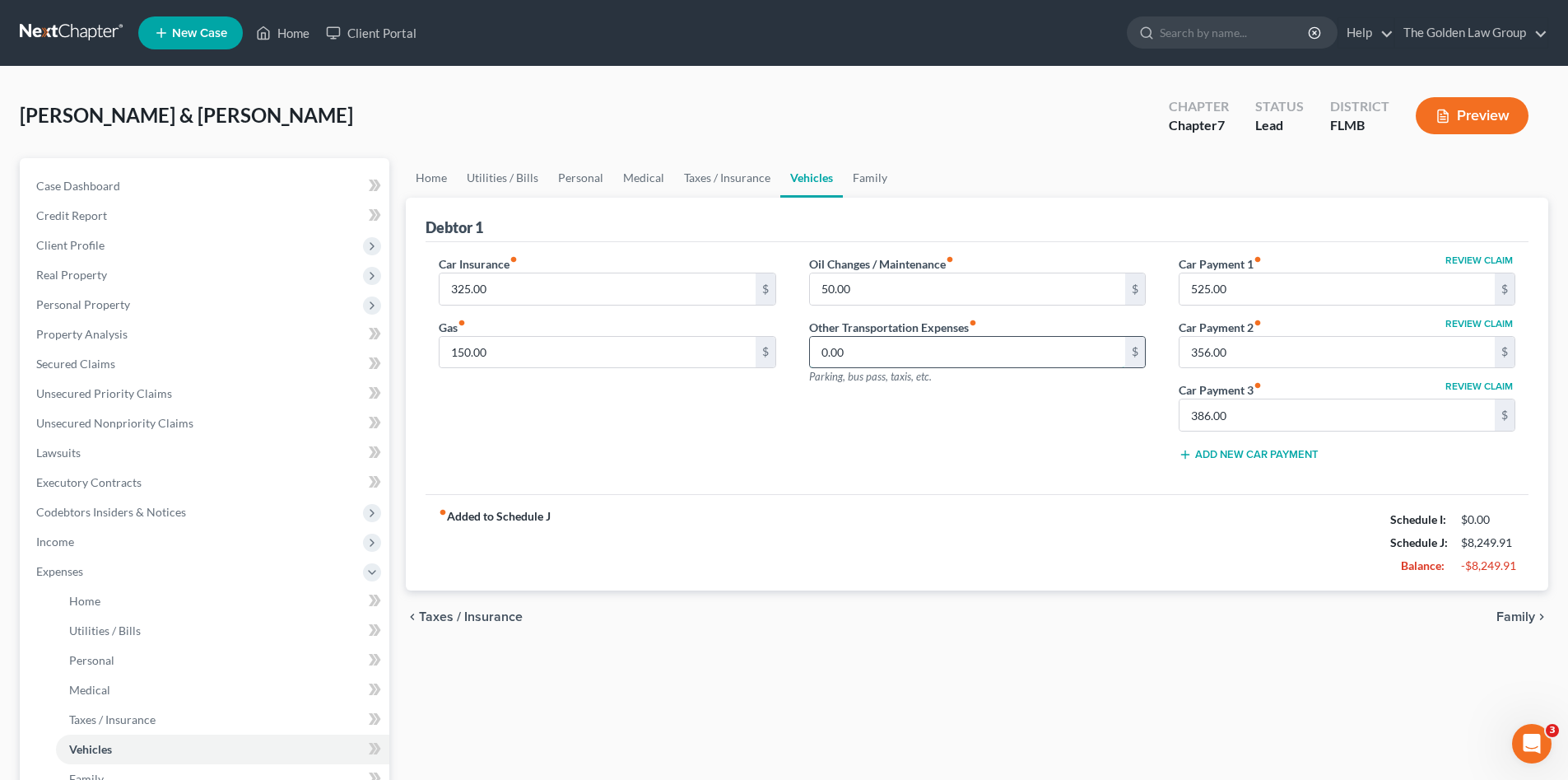
click at [930, 351] on input "0.00" at bounding box center [968, 353] width 315 height 31
drag, startPoint x: 866, startPoint y: 167, endPoint x: 879, endPoint y: 220, distance: 54.6
click at [866, 168] on link "Family" at bounding box center [870, 178] width 55 height 40
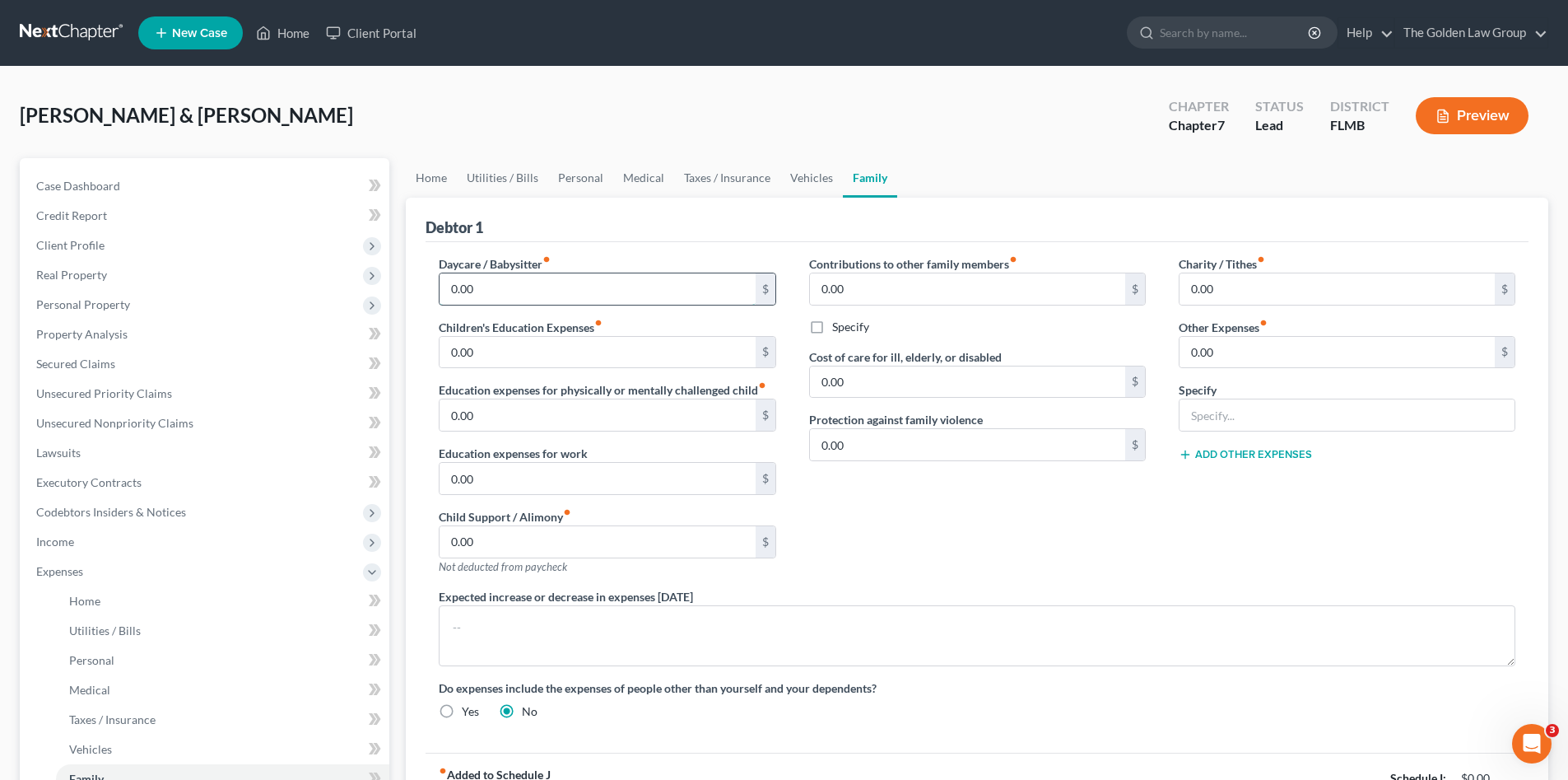
click at [610, 282] on input "0.00" at bounding box center [597, 289] width 315 height 31
click at [619, 350] on input "0.00" at bounding box center [597, 353] width 315 height 31
click at [1279, 414] on input "text" at bounding box center [1347, 415] width 335 height 31
drag, startPoint x: 1116, startPoint y: 527, endPoint x: 1156, endPoint y: 448, distance: 88.5
click at [1116, 528] on div "Contributions to other family members fiber_manual_record 0.00 $ Specify Cost o…" at bounding box center [978, 422] width 370 height 333
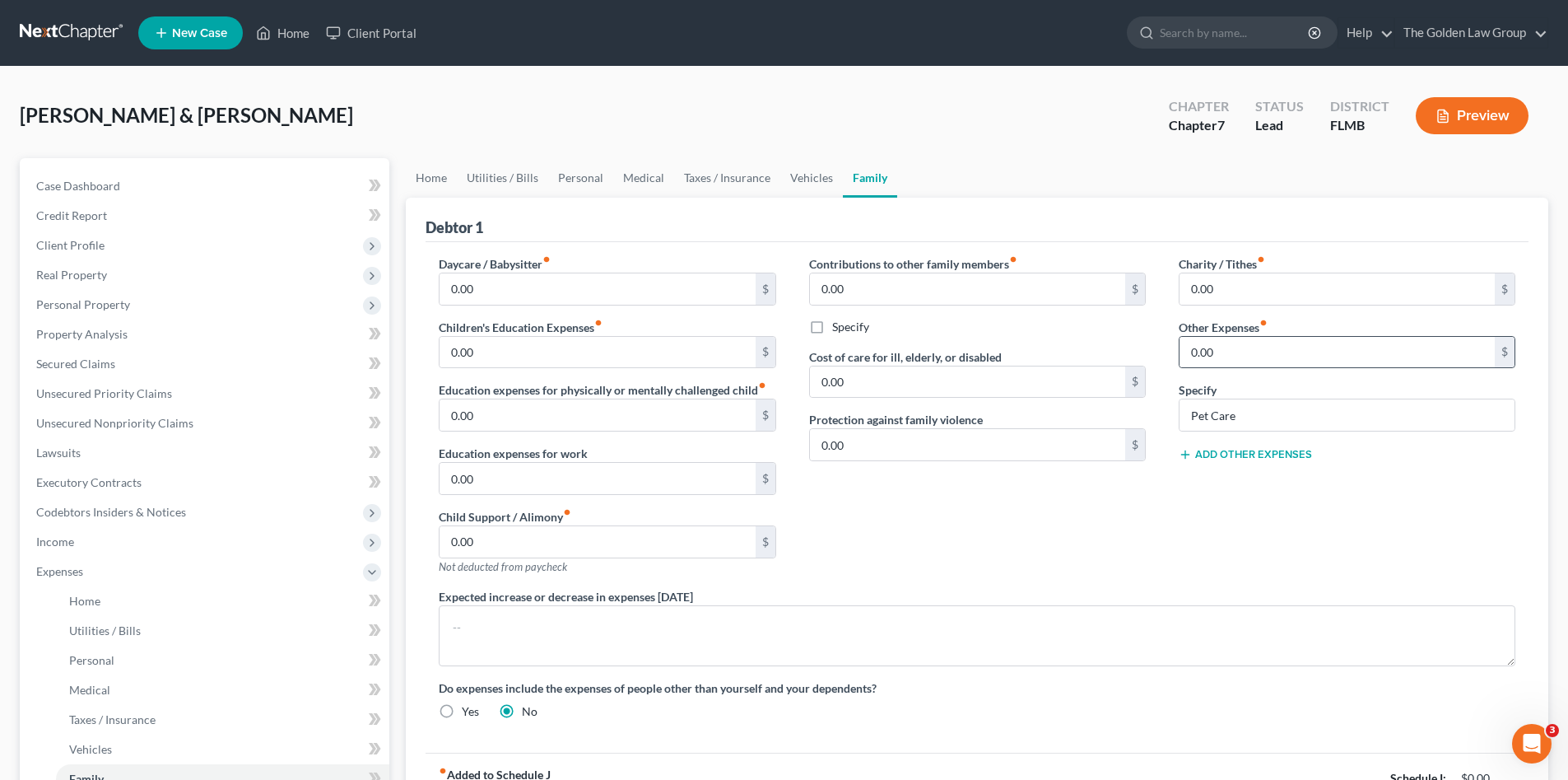
click at [1223, 368] on div "0.00 $" at bounding box center [1347, 353] width 337 height 33
click at [1225, 354] on input "0.00" at bounding box center [1337, 353] width 315 height 31
click at [1058, 515] on div "Contributions to other family members fiber_manual_record 0.00 $ Specify Cost o…" at bounding box center [978, 422] width 370 height 333
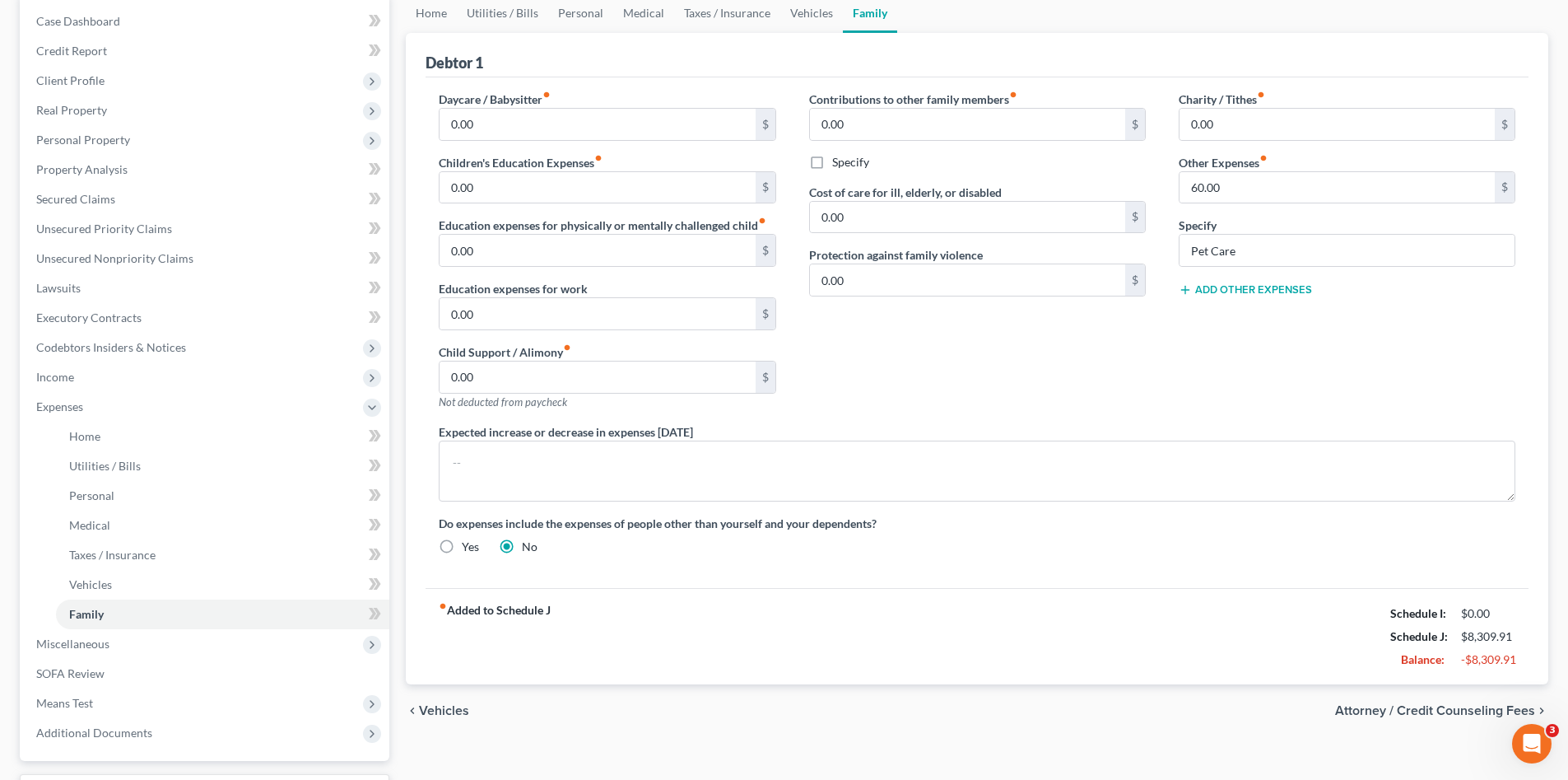
click at [1033, 567] on div "Daycare / Babysitter fiber_manual_record 0.00 $ Children's Education Expenses f…" at bounding box center [977, 333] width 1103 height 511
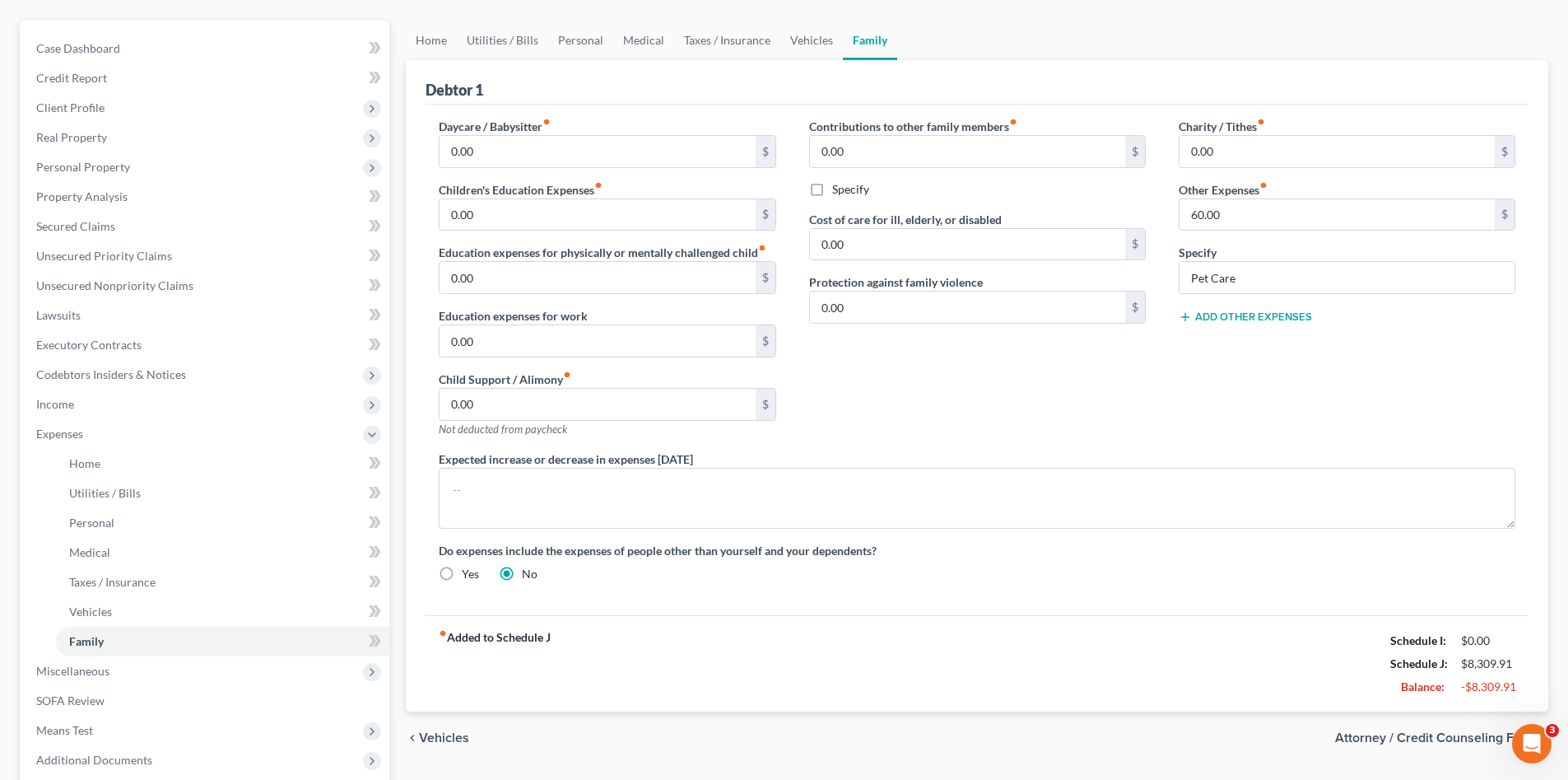
scroll to position [0, 0]
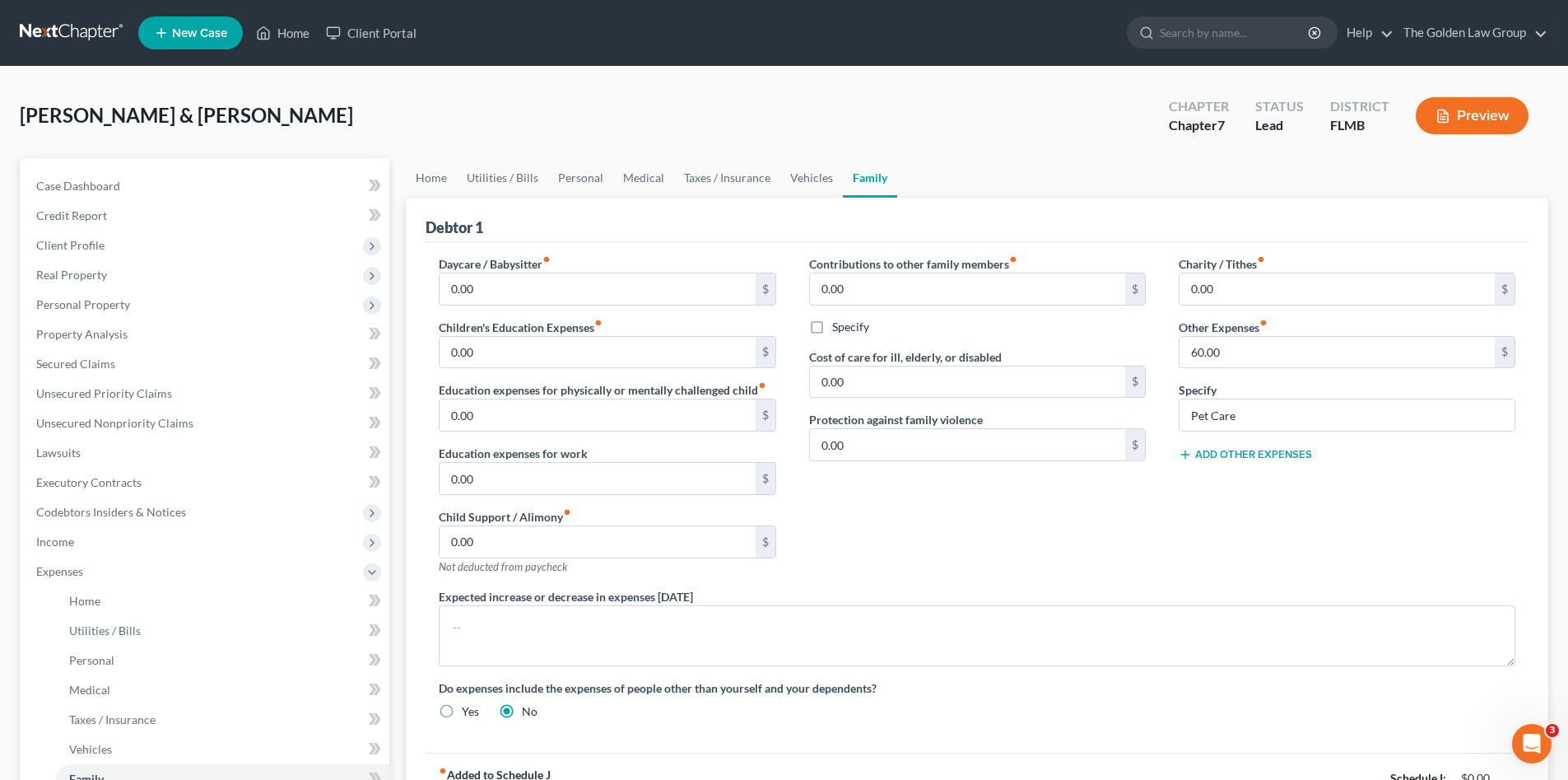
click at [1023, 543] on div "Contributions to other family members fiber_manual_record 0.00 $ Specify Cost o…" at bounding box center [978, 422] width 370 height 333
click at [1023, 542] on div "Contributions to other family members fiber_manual_record 0.00 $ Specify Cost o…" at bounding box center [978, 422] width 370 height 333
click at [1027, 541] on div "Contributions to other family members fiber_manual_record 0.00 $ Specify Cost o…" at bounding box center [978, 422] width 370 height 333
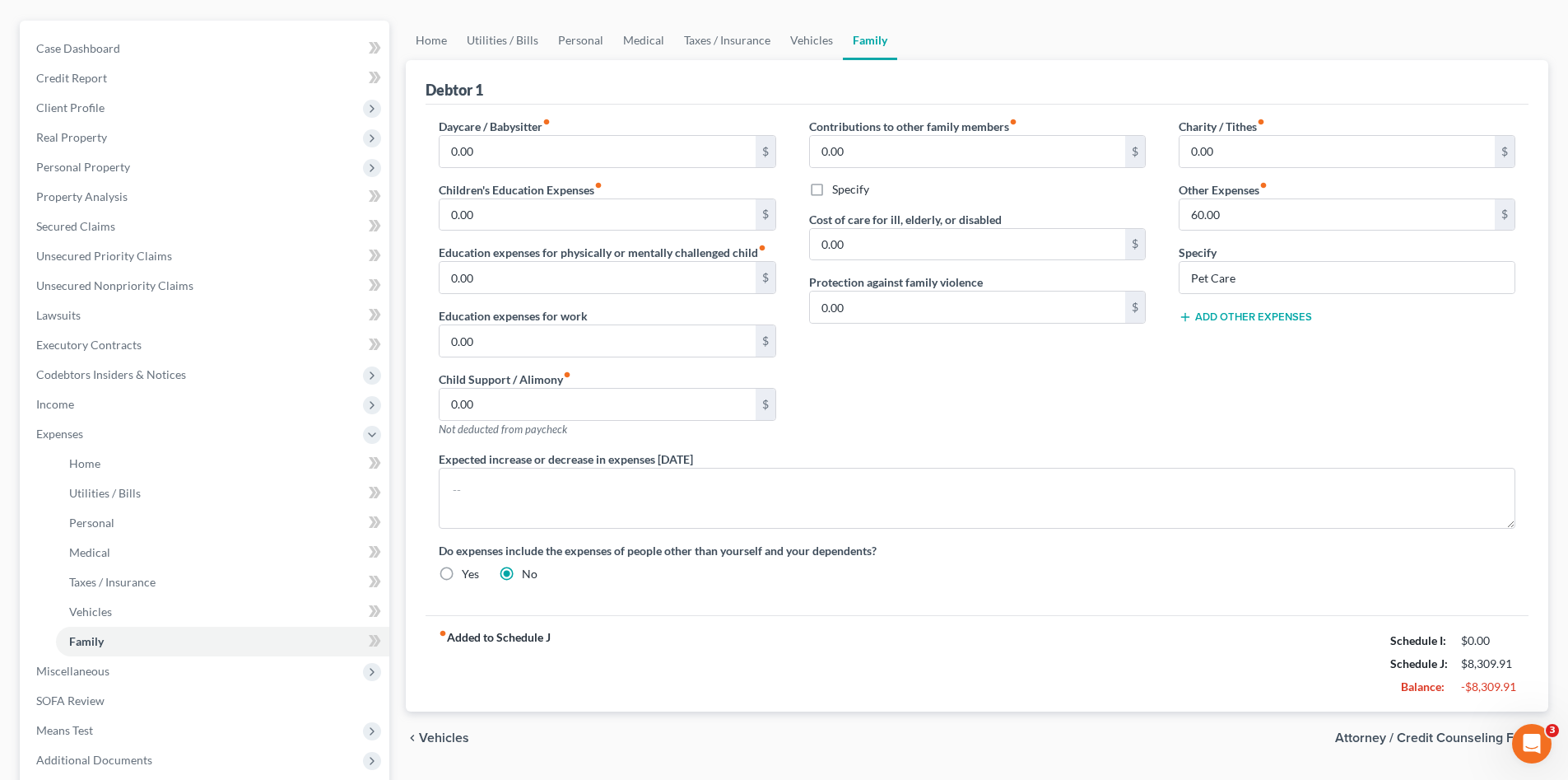
click at [1041, 648] on div "fiber_manual_record Added to Schedule J Schedule I: $0.00 Schedule J: $8,309.91…" at bounding box center [977, 663] width 1103 height 96
click at [111, 663] on span "Miscellaneous" at bounding box center [206, 671] width 366 height 30
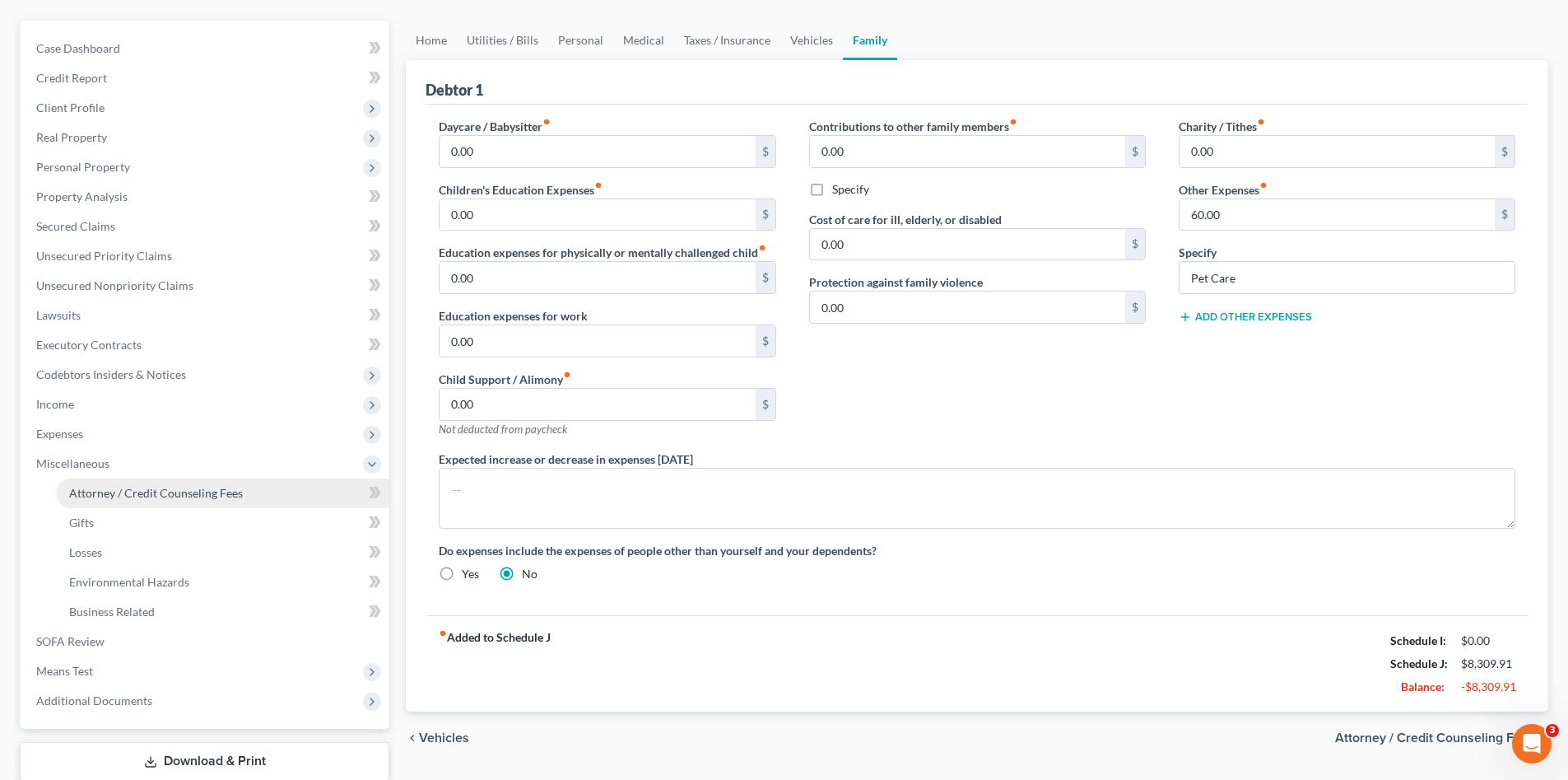
click at [228, 501] on link "Attorney / Credit Counseling Fees" at bounding box center [223, 493] width 333 height 30
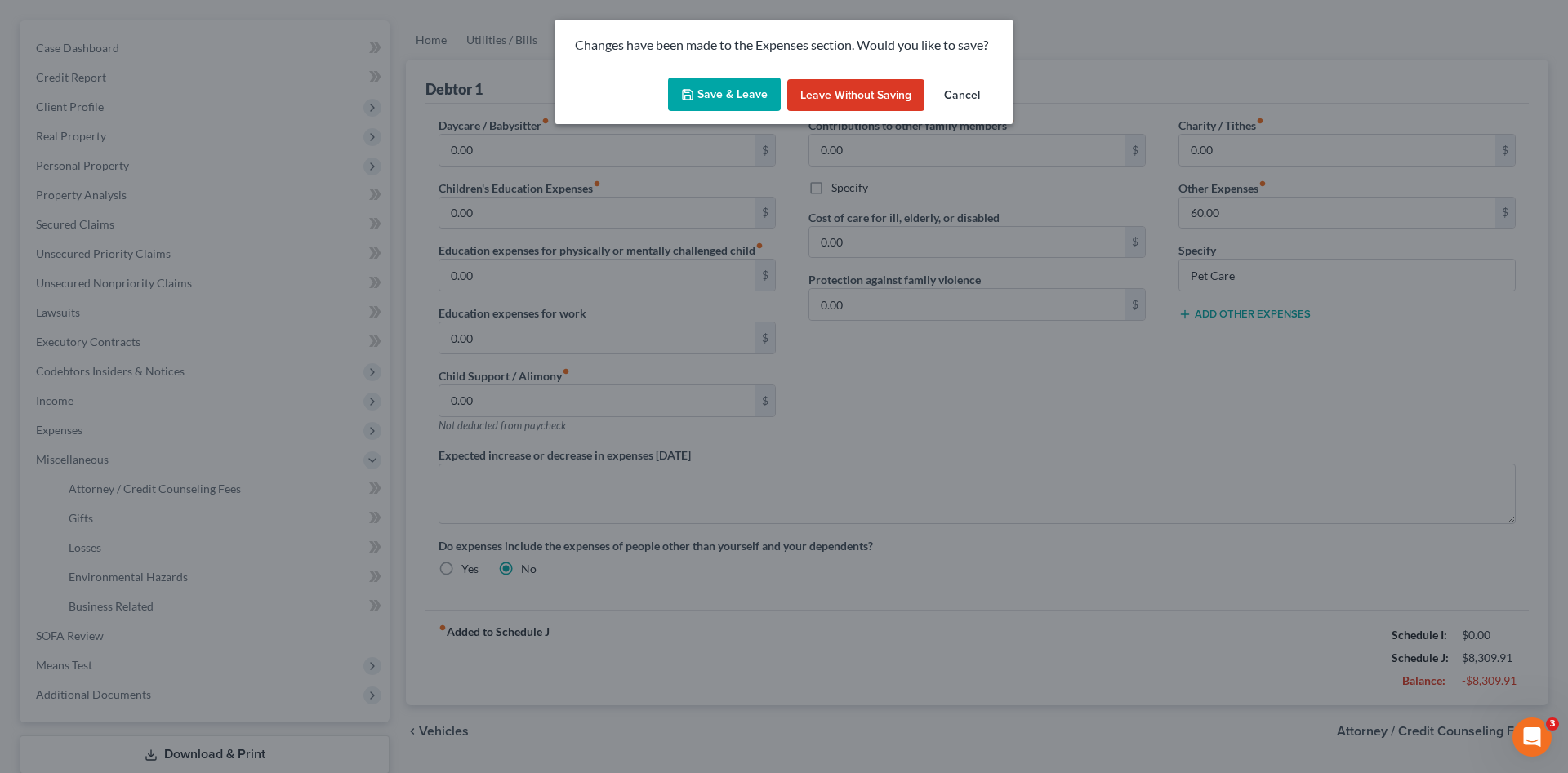
drag, startPoint x: 738, startPoint y: 92, endPoint x: 1073, endPoint y: 271, distance: 379.8
click at [738, 93] on button "Save & Leave" at bounding box center [724, 94] width 113 height 34
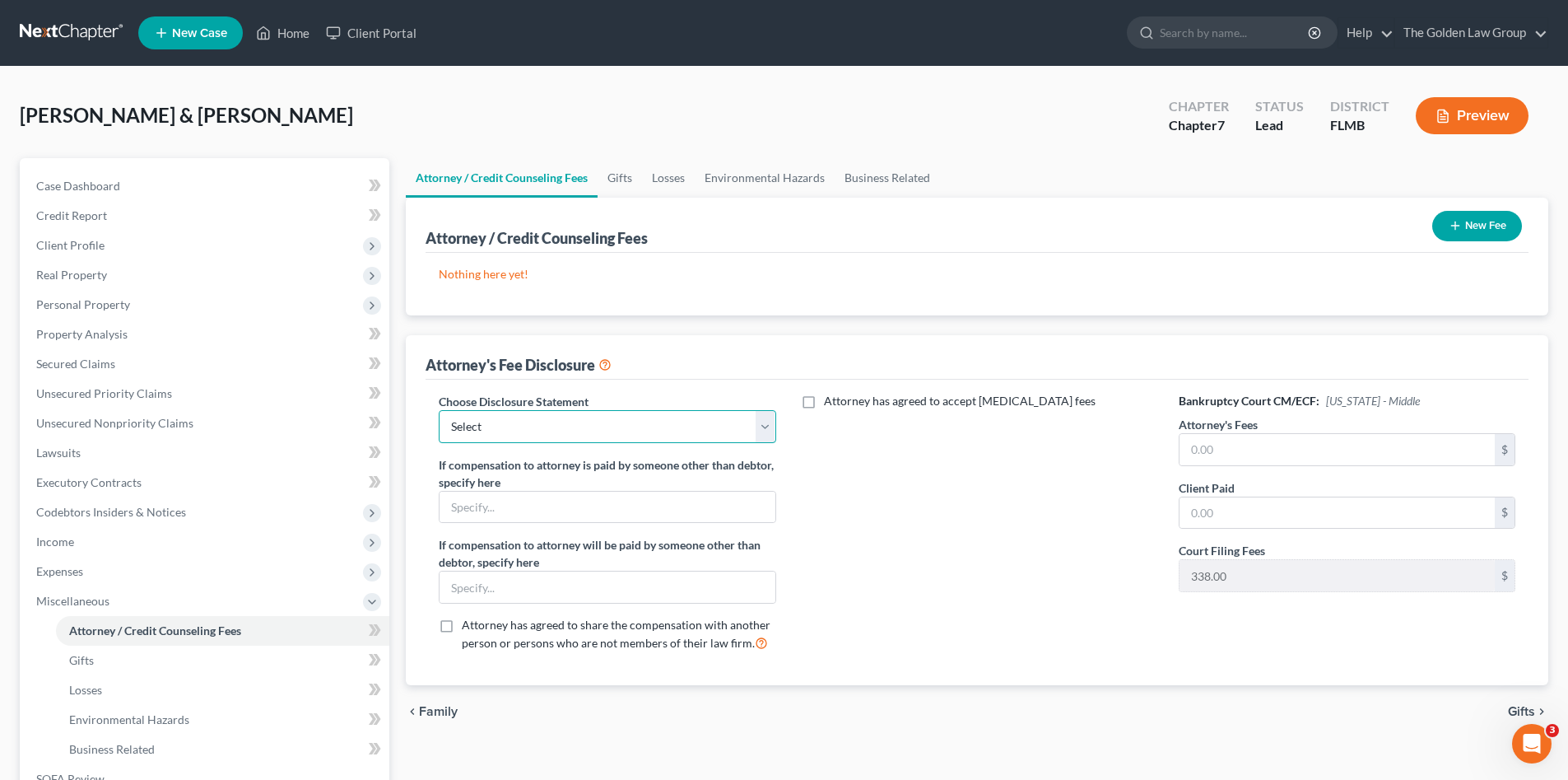
click at [762, 431] on select "Select Chapter 7 Supplemental Chapter 13 Chapter 7 Pre-Petition" at bounding box center [607, 427] width 337 height 33
click at [438, 410] on select "Select Chapter 7 Supplemental Chapter 13 Chapter 7 Pre-Petition" at bounding box center [607, 427] width 337 height 33
click at [923, 515] on div "Attorney has agreed to accept [MEDICAL_DATA] fees" at bounding box center [978, 528] width 370 height 273
click at [1111, 492] on div "Attorney has agreed to accept [MEDICAL_DATA] fees" at bounding box center [978, 528] width 370 height 273
click at [988, 498] on div "Attorney has agreed to accept [MEDICAL_DATA] fees" at bounding box center [978, 528] width 370 height 273
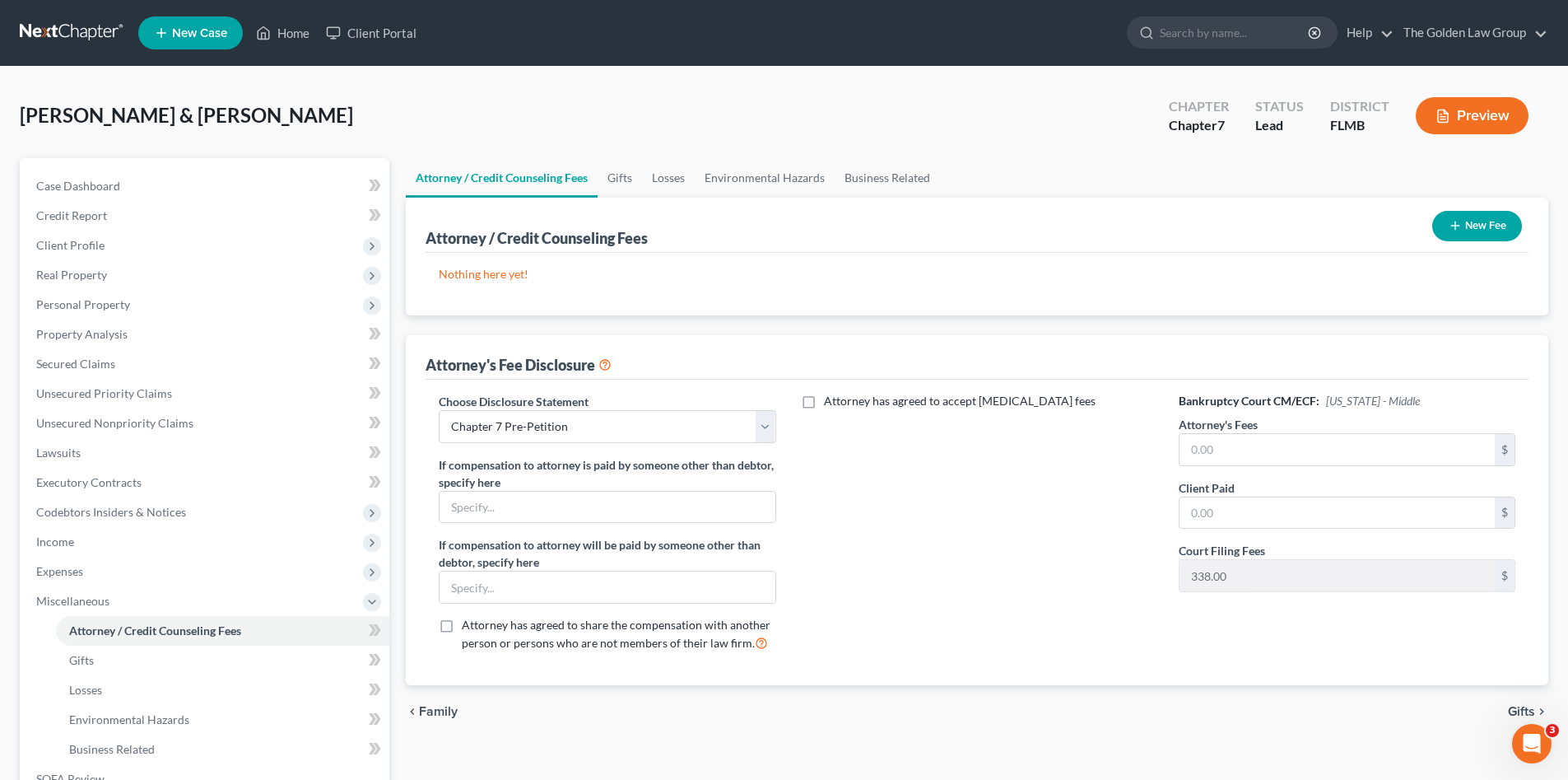
click at [86, 32] on link at bounding box center [72, 33] width 105 height 30
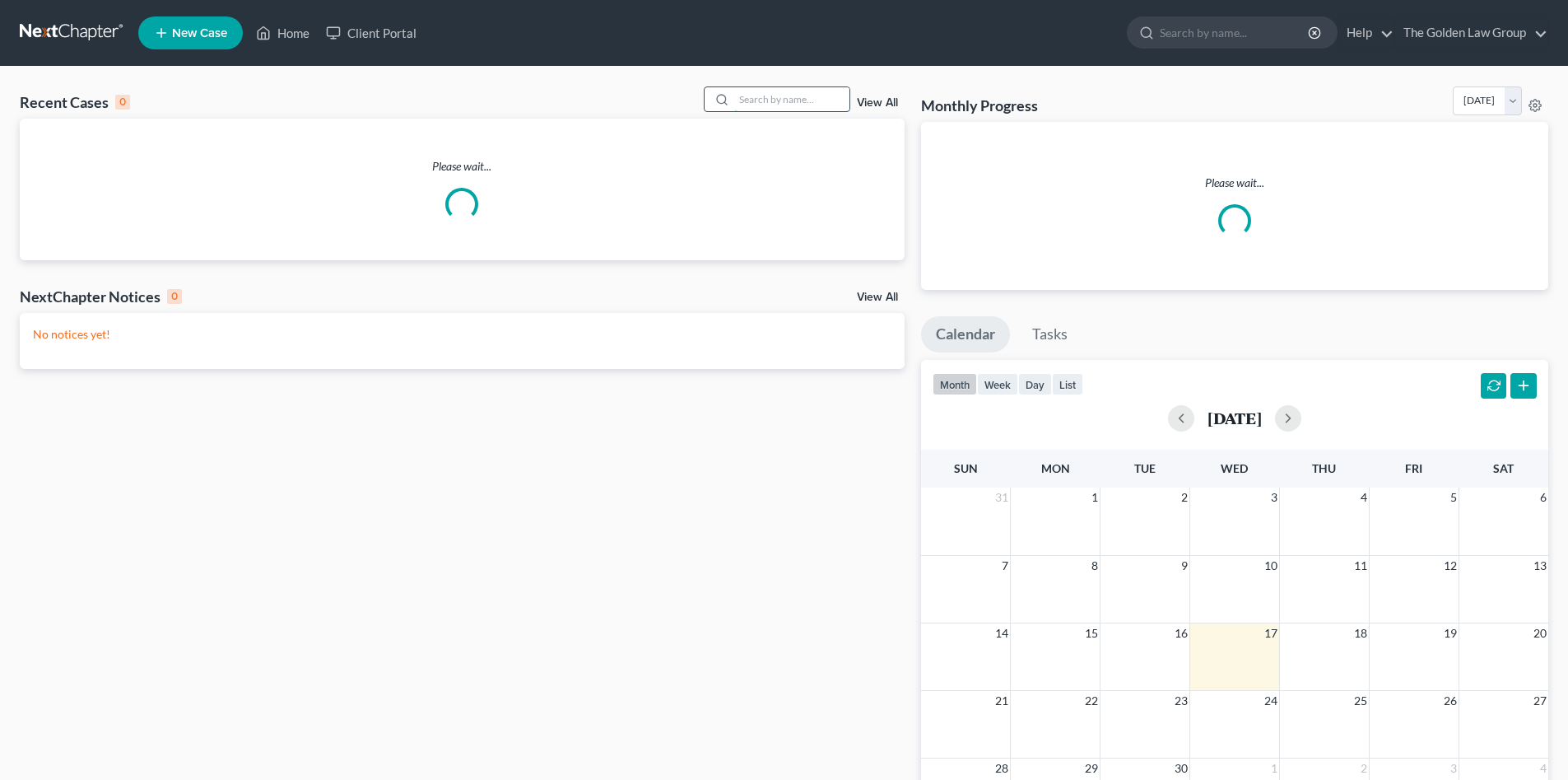
click at [791, 103] on input "search" at bounding box center [792, 99] width 116 height 24
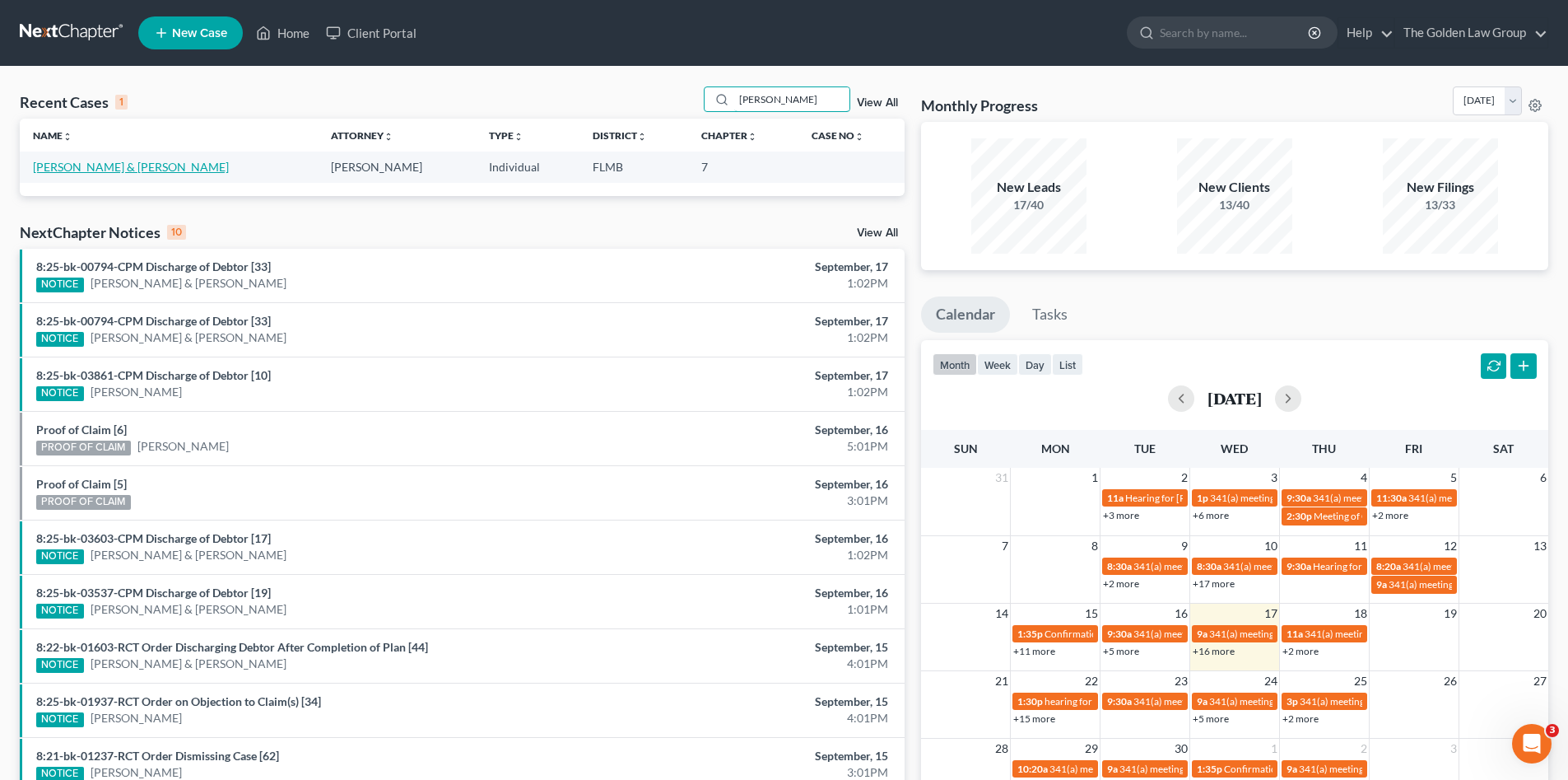
type input "[PERSON_NAME]"
click at [134, 167] on link "[PERSON_NAME] & [PERSON_NAME]" at bounding box center [131, 167] width 196 height 14
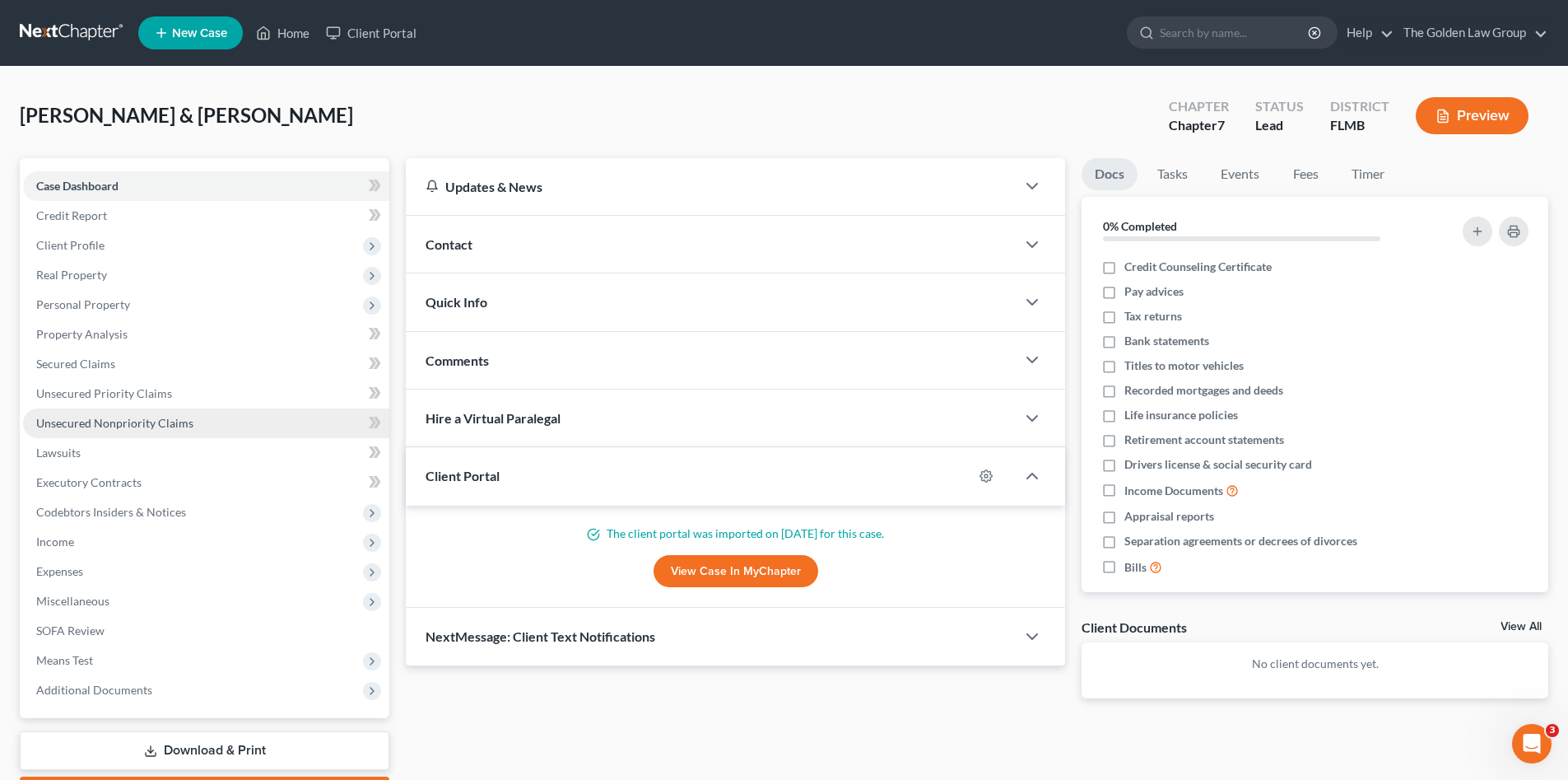
click at [194, 430] on link "Unsecured Nonpriority Claims" at bounding box center [206, 423] width 366 height 30
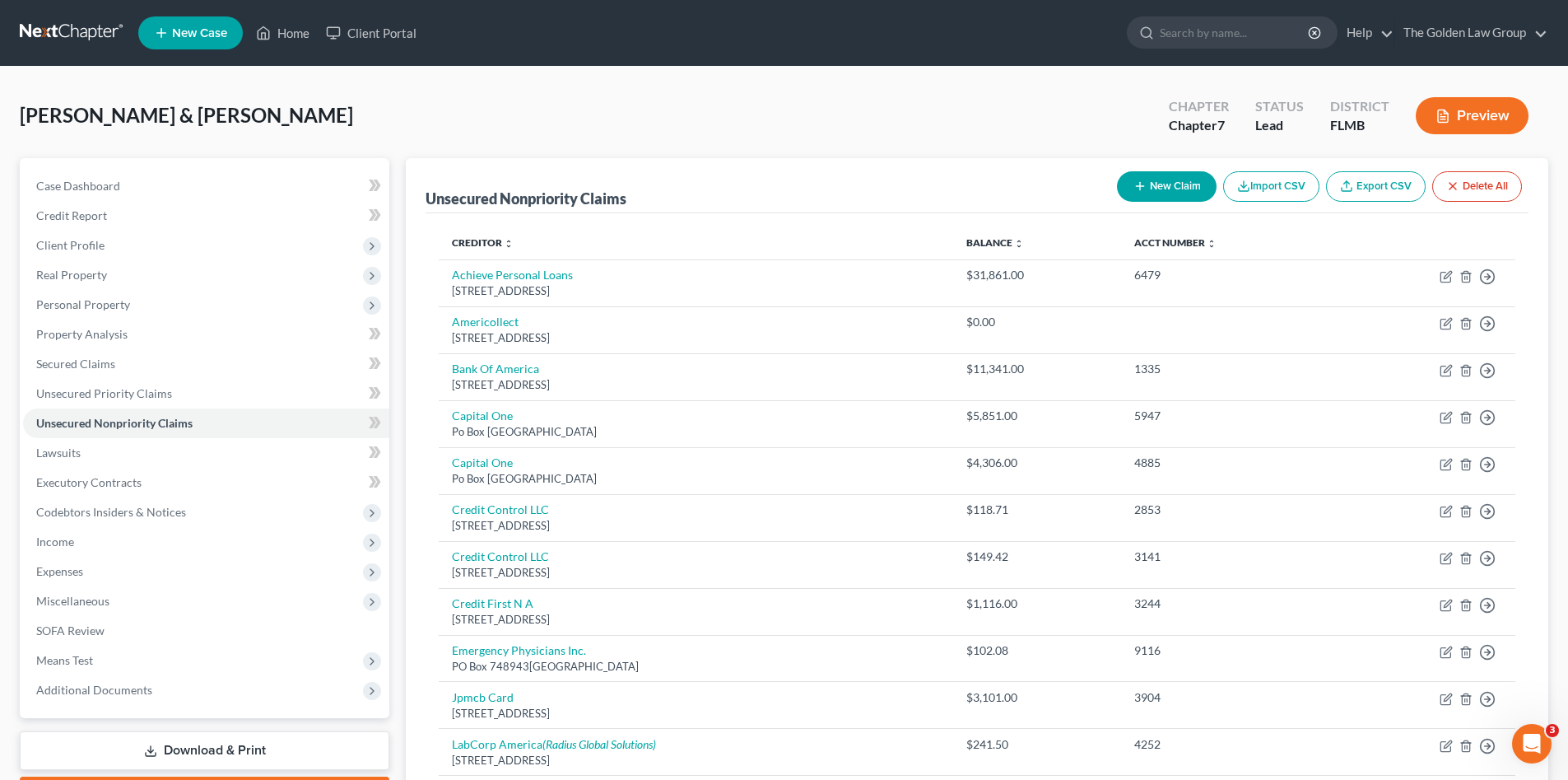
click at [1178, 184] on button "New Claim" at bounding box center [1167, 186] width 100 height 31
select select "2"
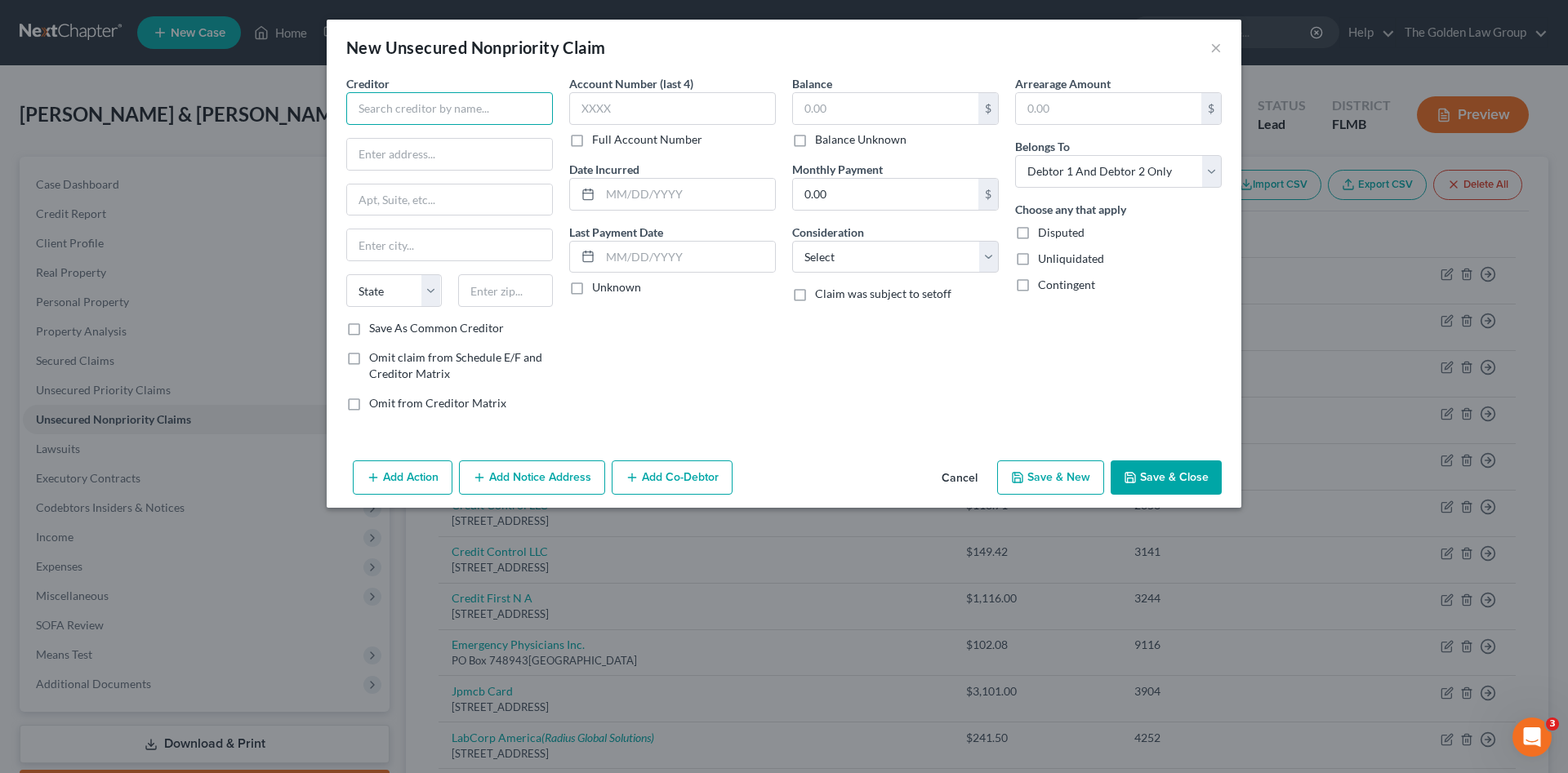
click at [425, 110] on input "text" at bounding box center [449, 109] width 206 height 33
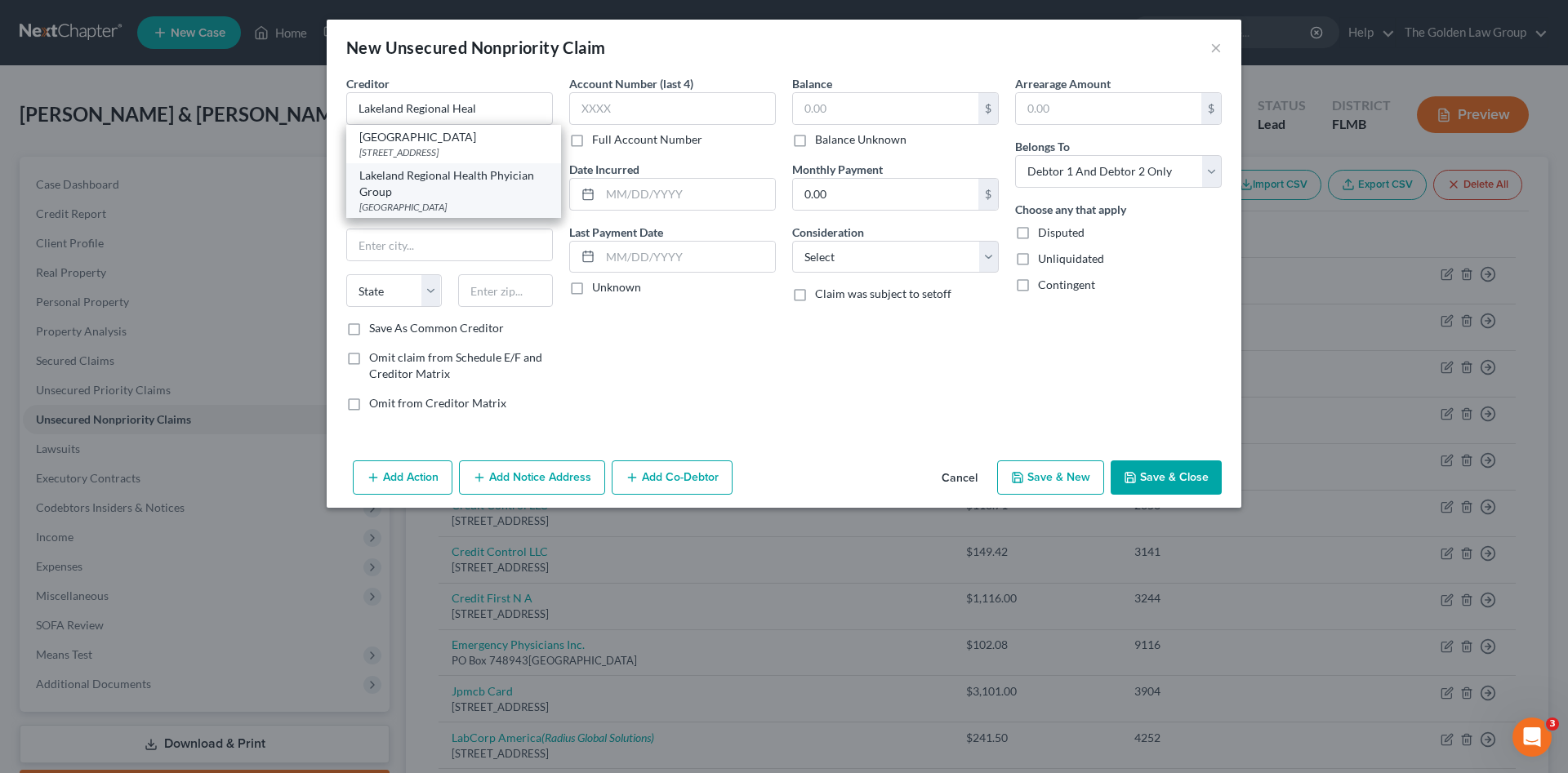
click at [418, 200] on div "Lakeland Regional Health Phyician Group" at bounding box center [454, 183] width 189 height 33
type input "Lakeland Regional Health Phyician Group"
type input "PO Box 102101"
type input "[GEOGRAPHIC_DATA]"
select select "10"
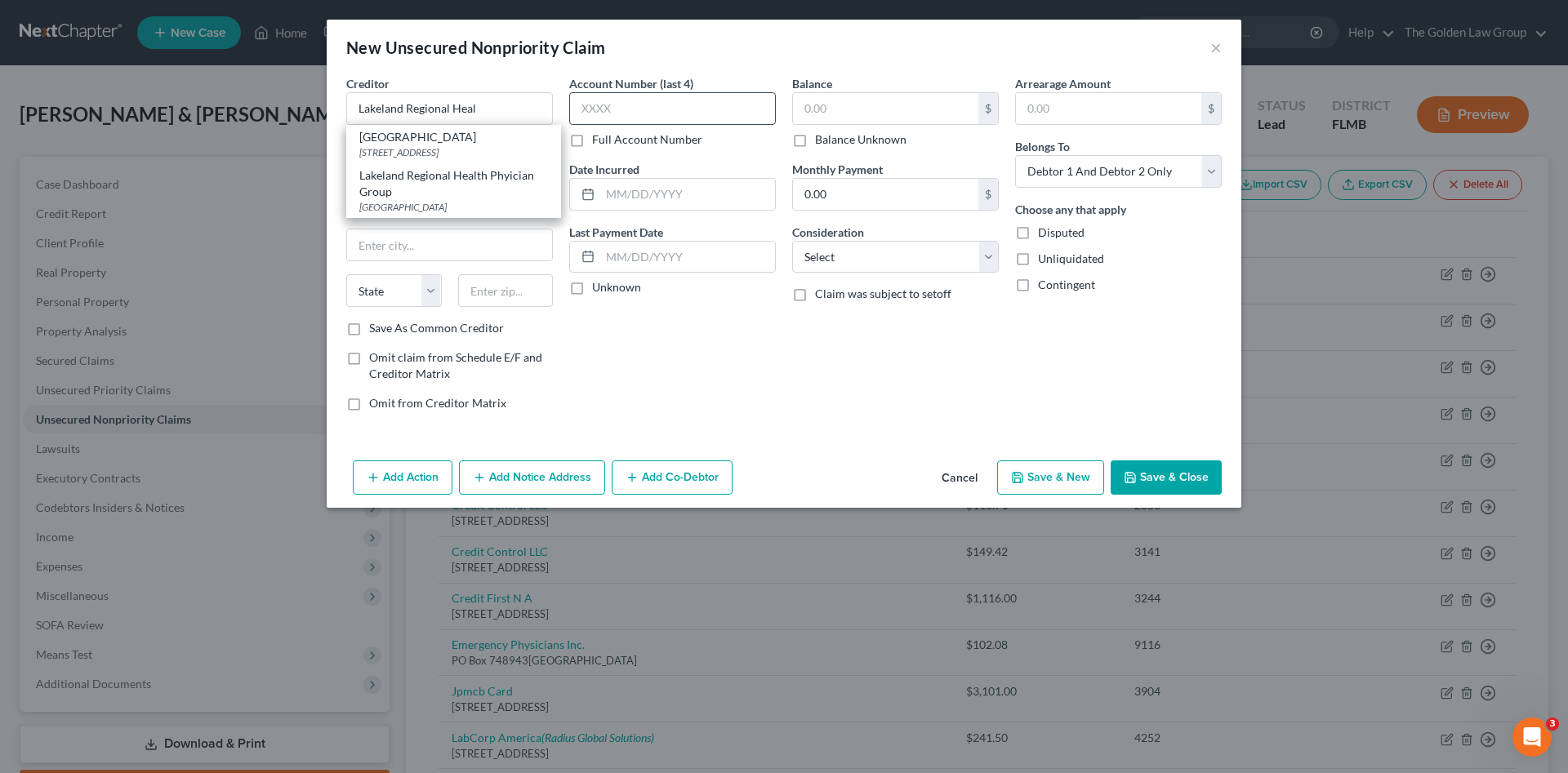
type input "30368"
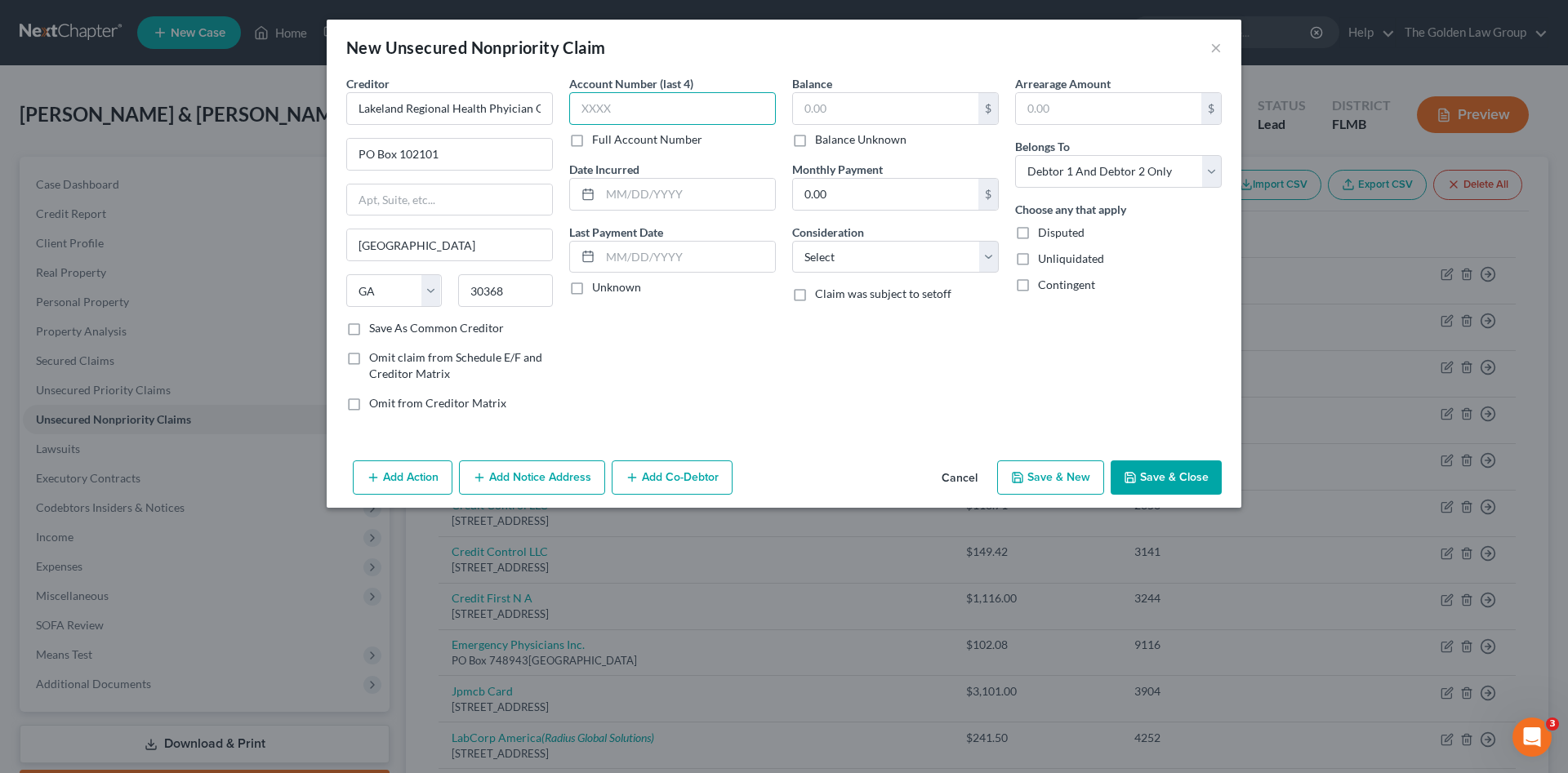
click at [611, 111] on input "text" at bounding box center [672, 109] width 206 height 33
type input "8030"
click at [937, 100] on input "text" at bounding box center [885, 108] width 185 height 31
type input "150.15"
click at [913, 257] on select "Select Cable / Satellite Services Collection Agency Credit Card Debt Debt Couns…" at bounding box center [895, 258] width 206 height 33
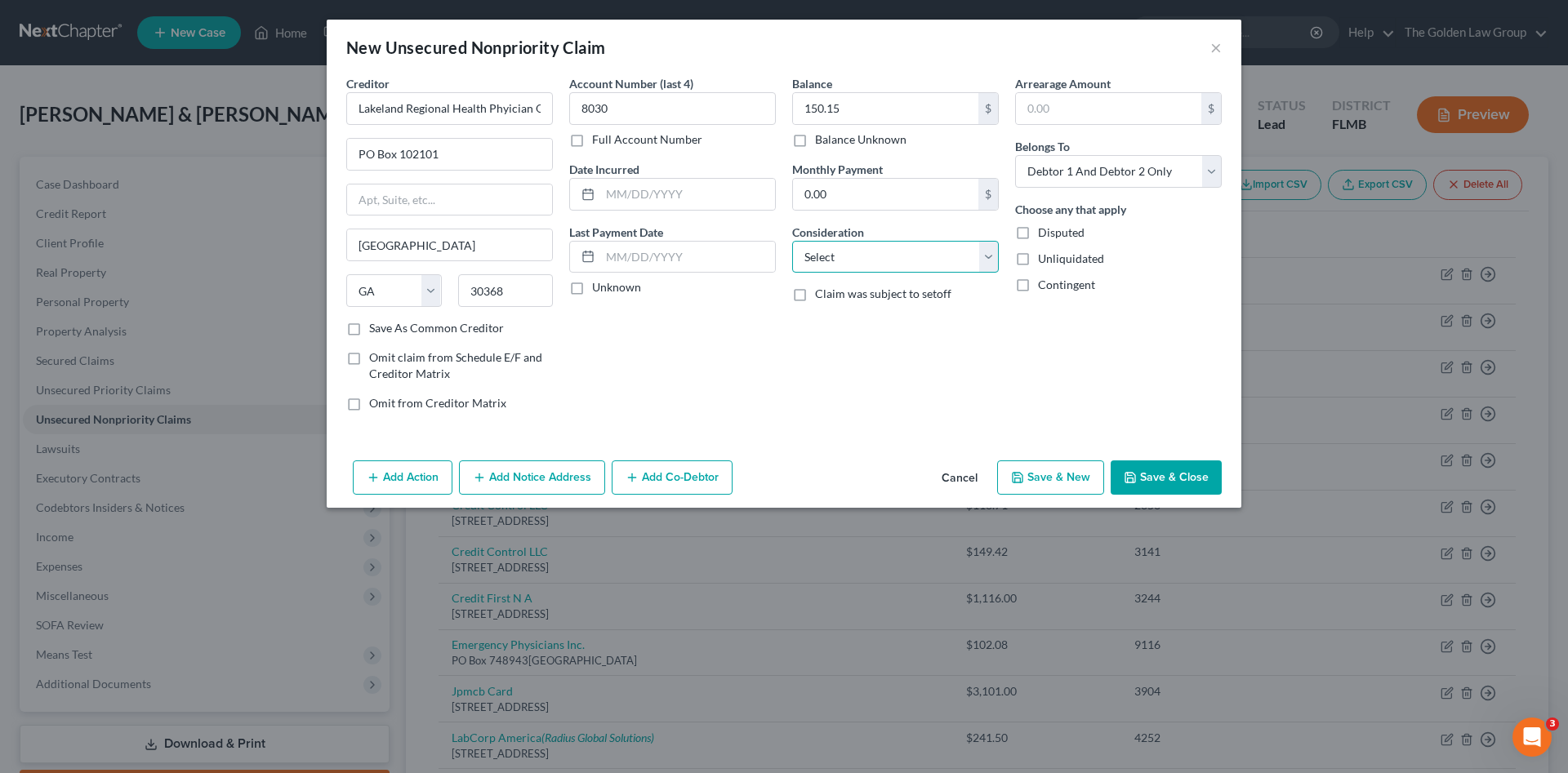
select select "9"
click at [792, 241] on select "Select Cable / Satellite Services Collection Agency Credit Card Debt Debt Couns…" at bounding box center [895, 258] width 206 height 33
click at [1148, 475] on button "Save & Close" at bounding box center [1165, 477] width 111 height 34
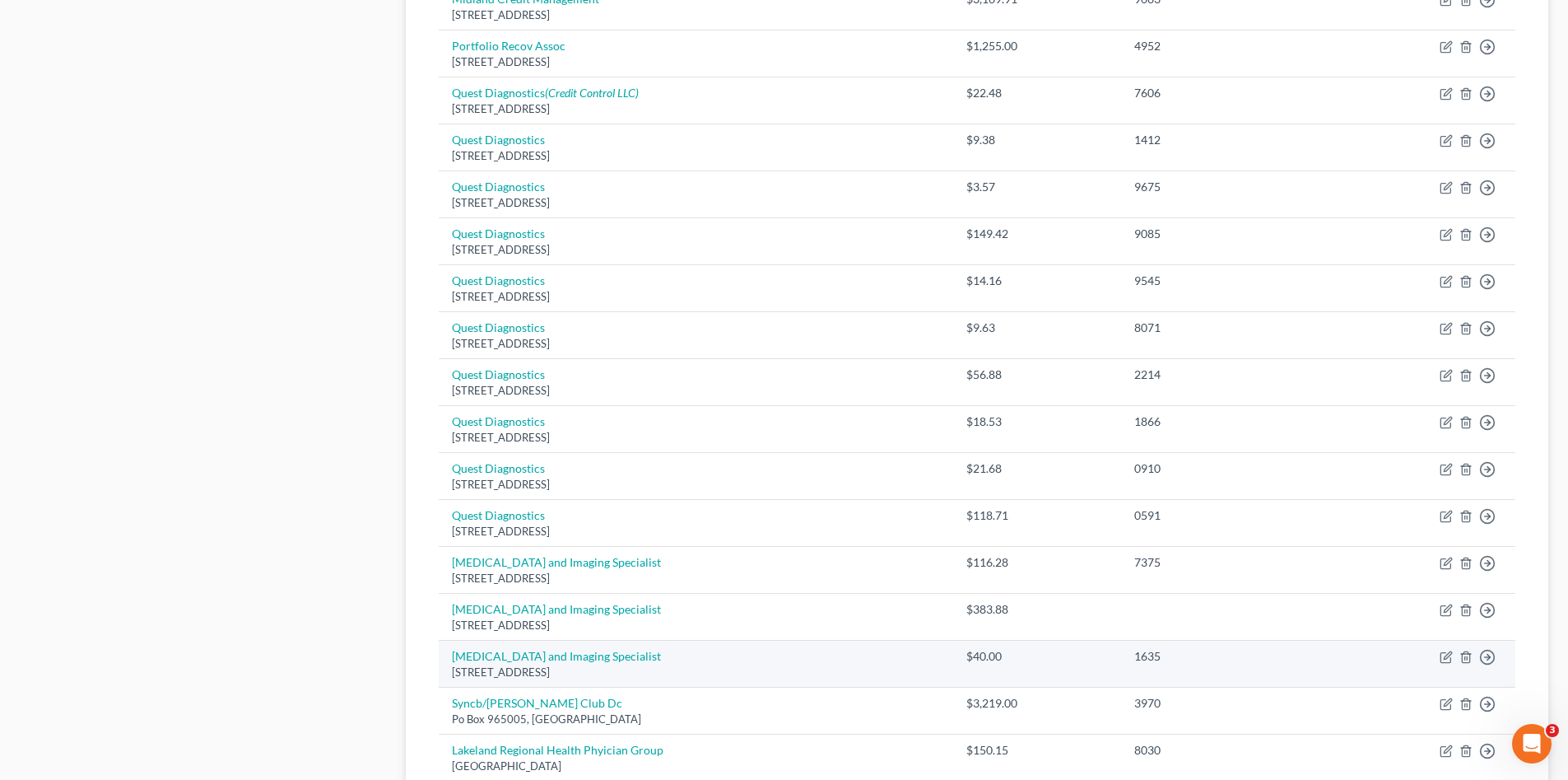
scroll to position [1097, 0]
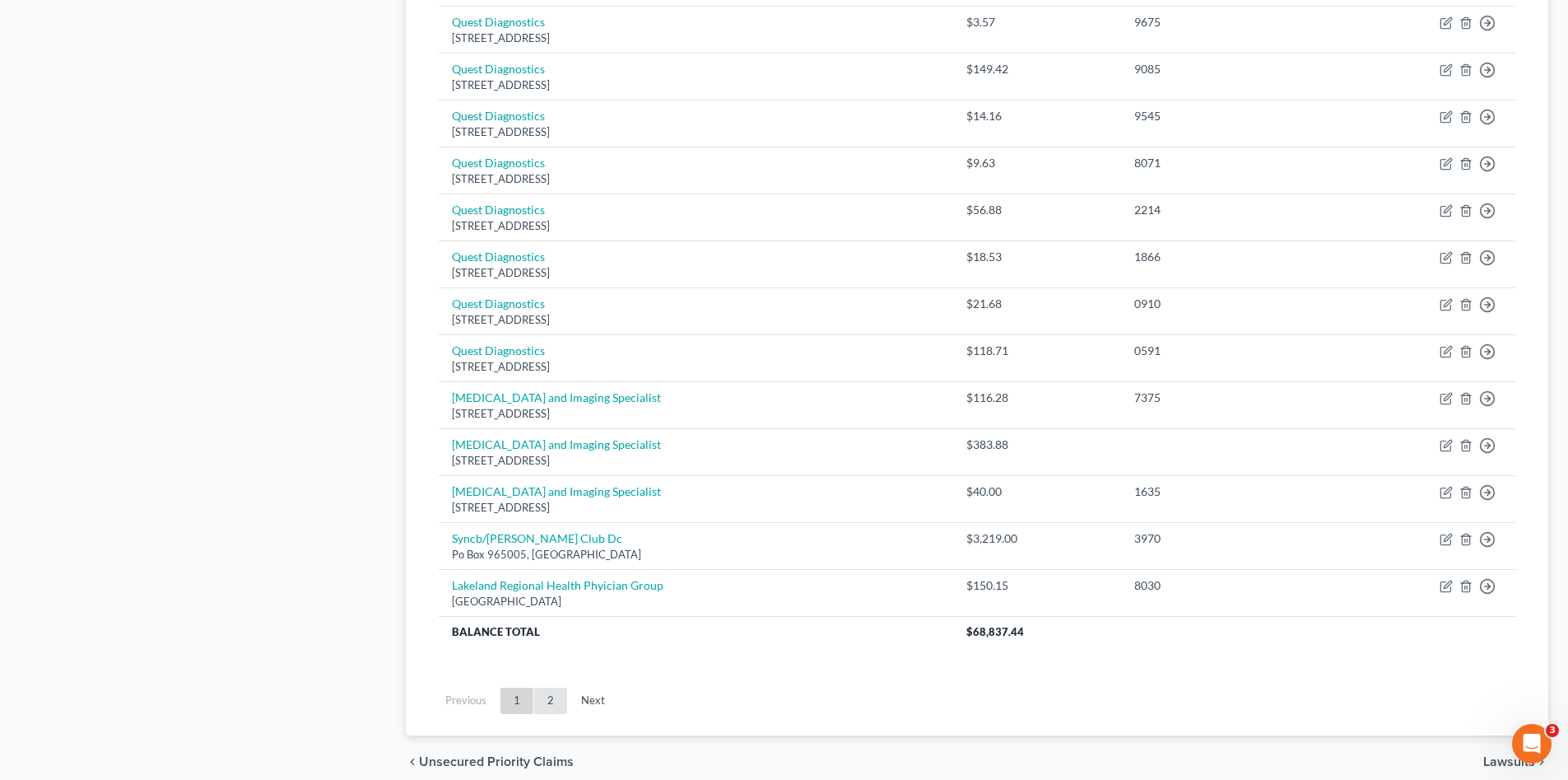
click at [559, 696] on link "2" at bounding box center [551, 700] width 33 height 26
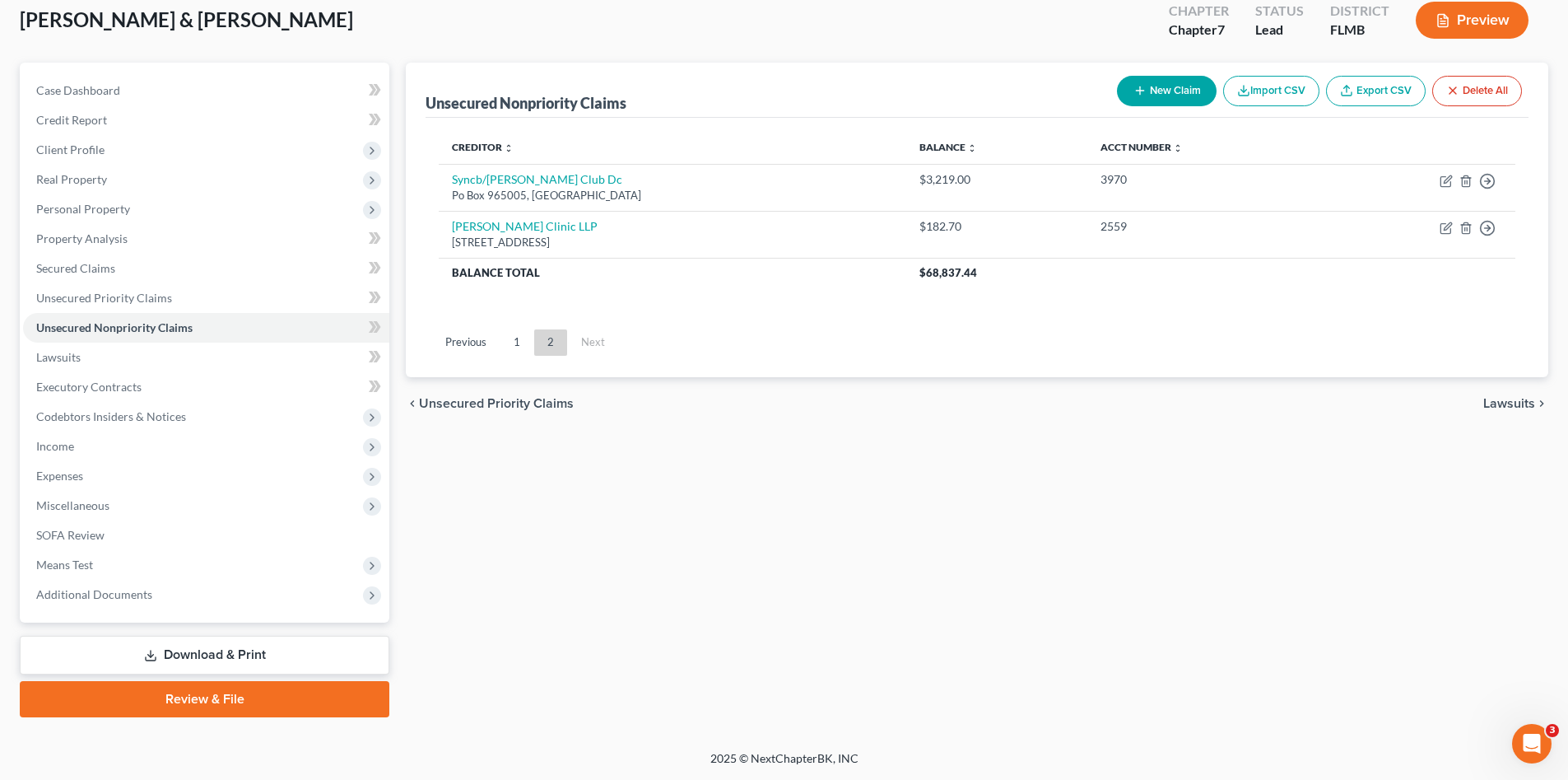
scroll to position [95, 0]
click at [1133, 93] on icon "button" at bounding box center [1140, 91] width 13 height 13
select select "2"
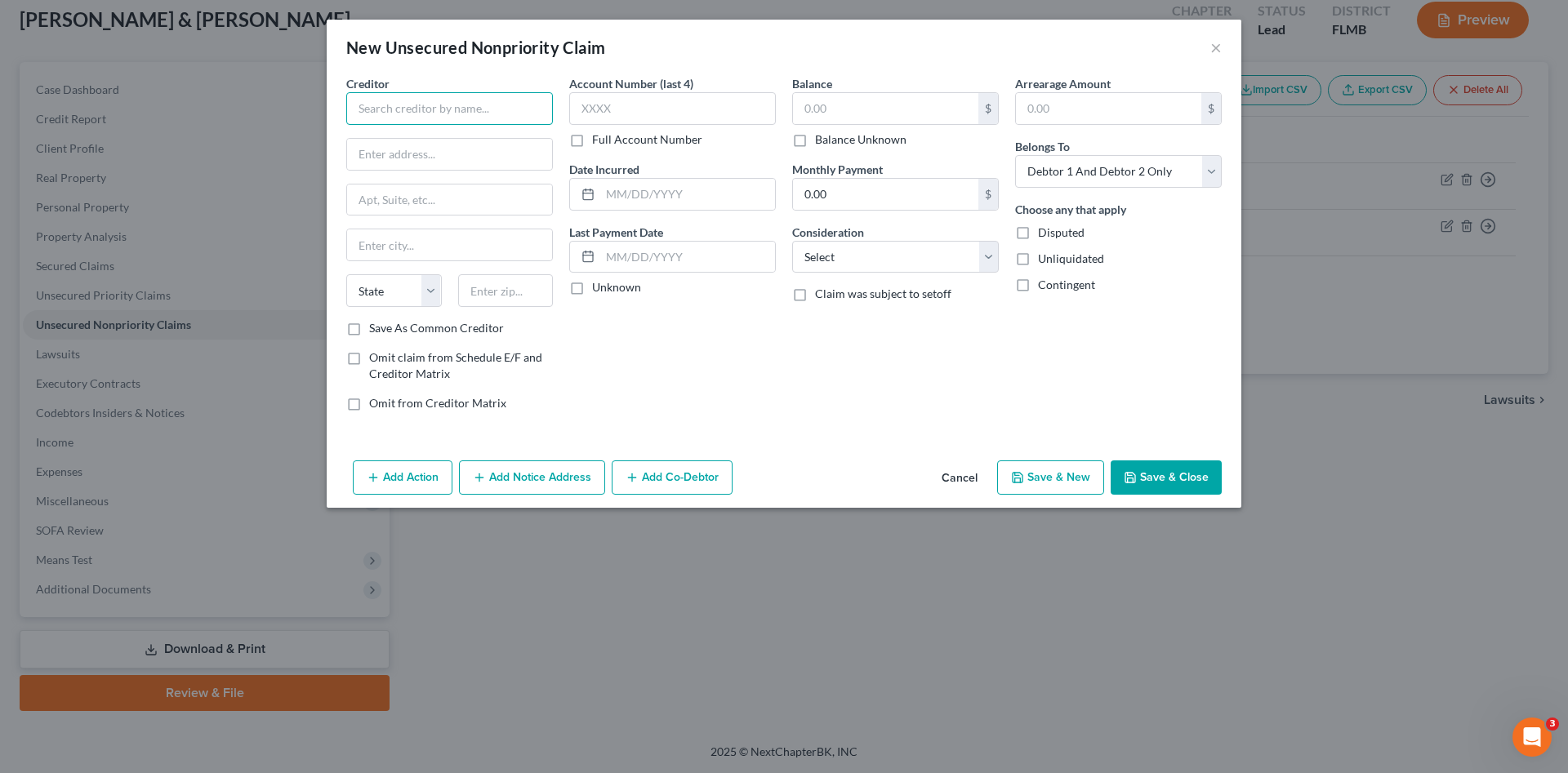
click at [495, 115] on input "text" at bounding box center [449, 109] width 206 height 33
type input "USF Health"
click at [470, 149] on div "[STREET_ADDRESS][PERSON_NAME] MDC62, [GEOGRAPHIC_DATA], FL 33612" at bounding box center [454, 159] width 189 height 28
type input "[STREET_ADDRESS][PERSON_NAME]"
type input "MDC62"
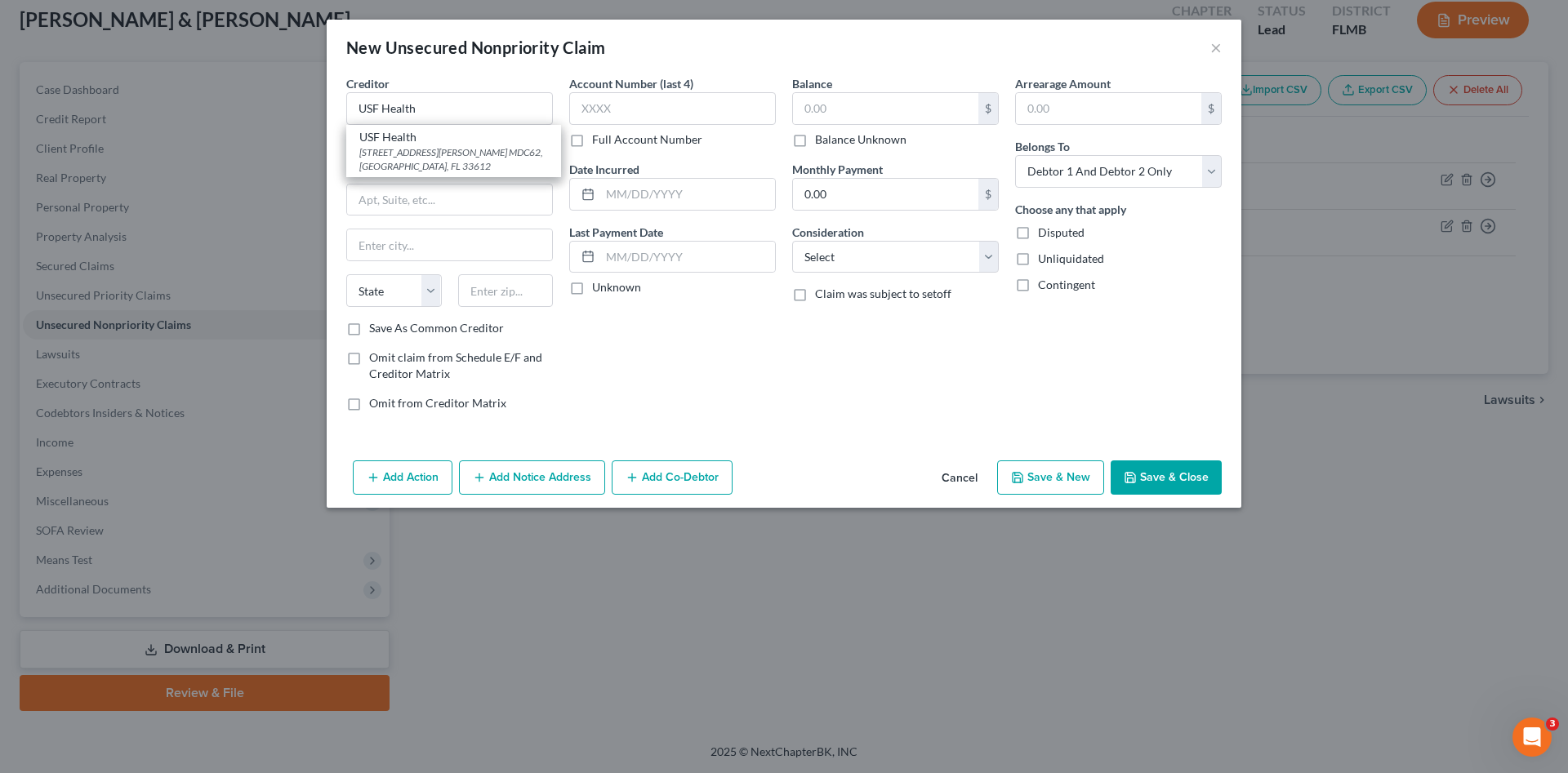
type input "[GEOGRAPHIC_DATA]"
select select "9"
type input "33612"
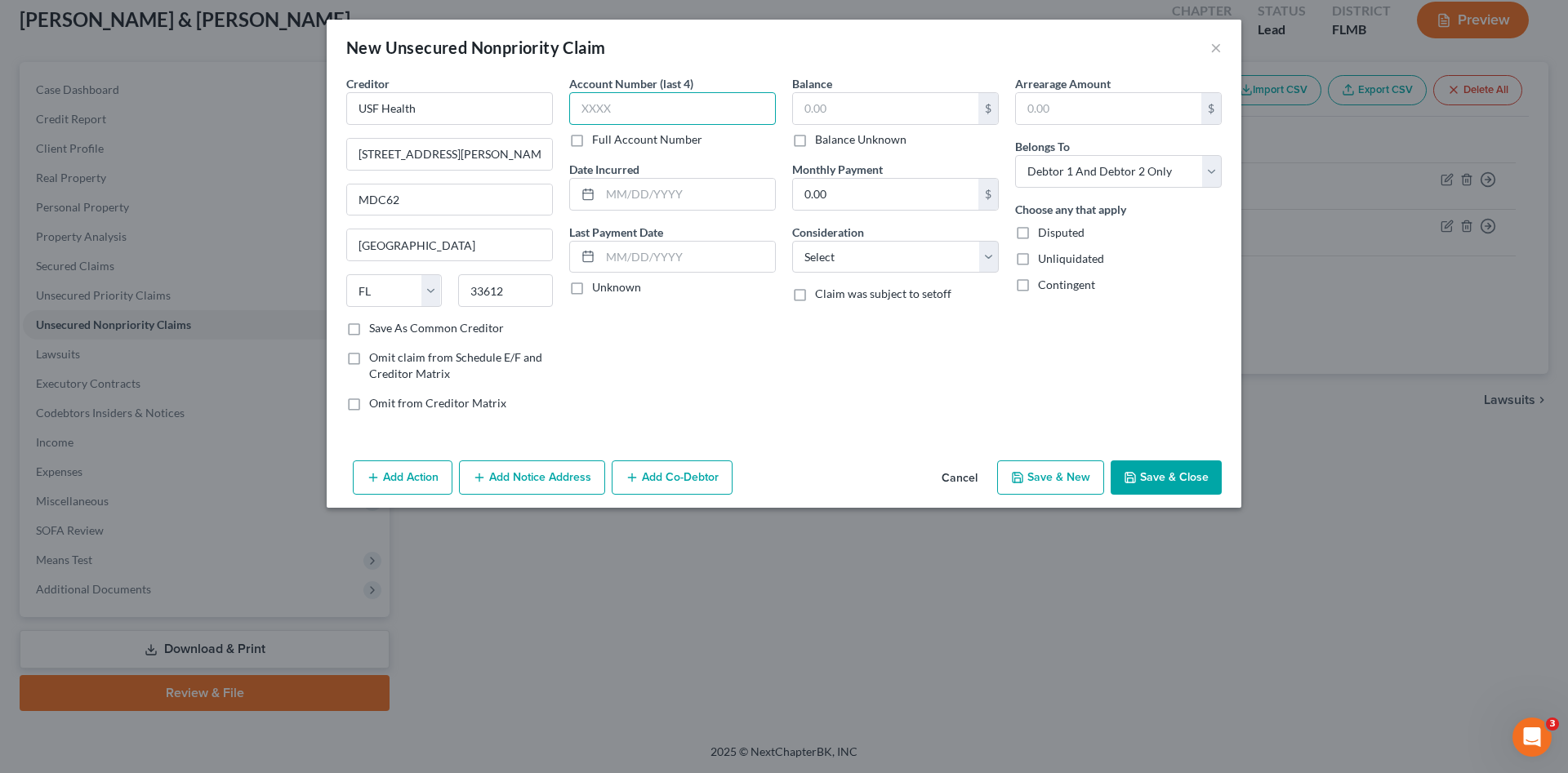
click at [640, 114] on input "text" at bounding box center [672, 109] width 206 height 33
type input "5023"
click at [847, 109] on input "text" at bounding box center [885, 108] width 185 height 31
type input "25.03"
click at [881, 257] on select "Select Cable / Satellite Services Collection Agency Credit Card Debt Debt Couns…" at bounding box center [895, 258] width 206 height 33
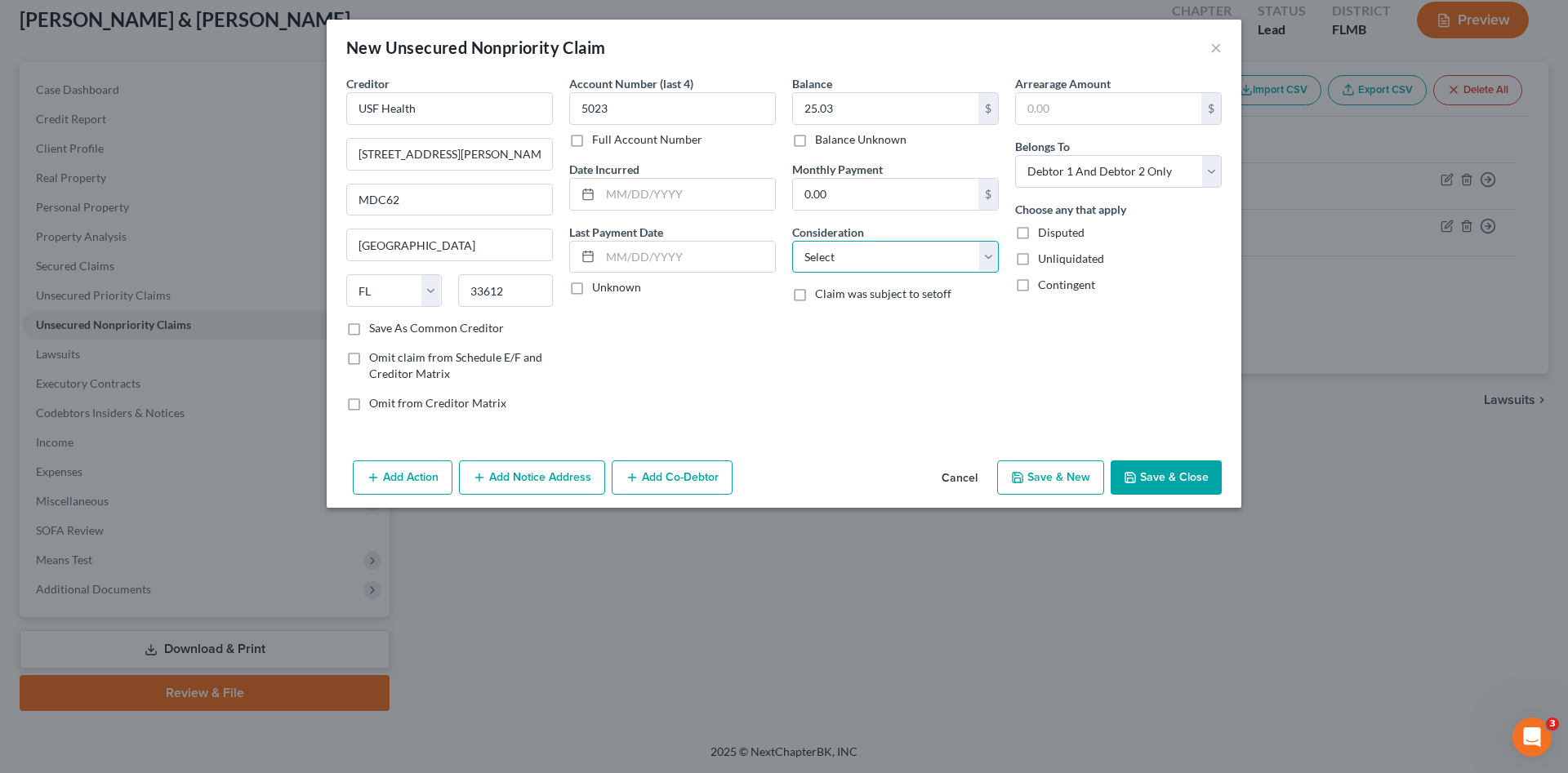
select select "9"
click at [792, 241] on select "Select Cable / Satellite Services Collection Agency Credit Card Debt Debt Couns…" at bounding box center [895, 258] width 206 height 33
click at [1092, 177] on select "Select Debtor 1 Only Debtor 2 Only Debtor 1 And Debtor 2 Only At Least One Of T…" at bounding box center [1118, 171] width 206 height 33
select select "1"
click at [1015, 155] on select "Select Debtor 1 Only Debtor 2 Only Debtor 1 And Debtor 2 Only At Least One Of T…" at bounding box center [1118, 171] width 206 height 33
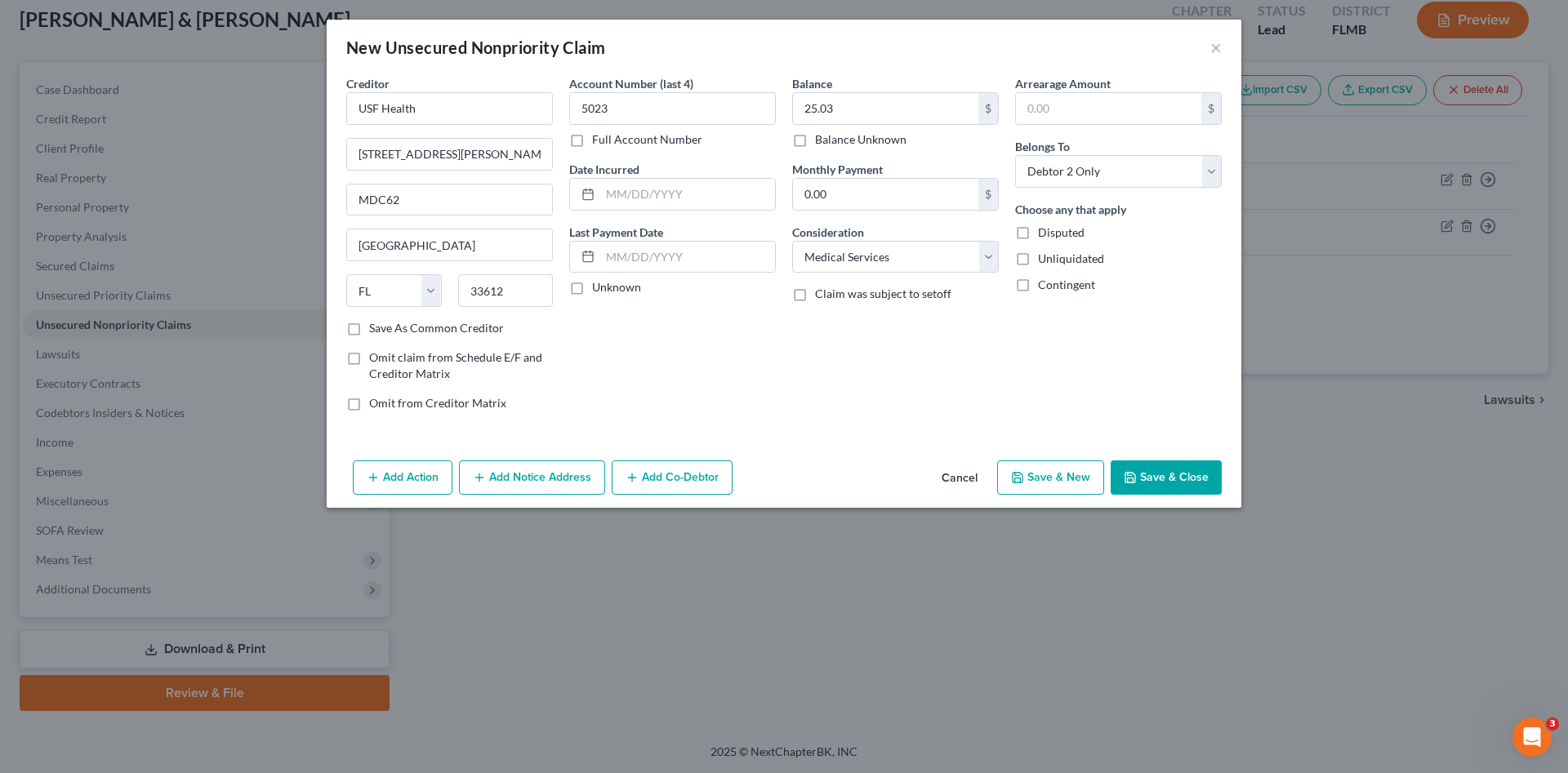
click at [1163, 477] on button "Save & Close" at bounding box center [1165, 477] width 111 height 34
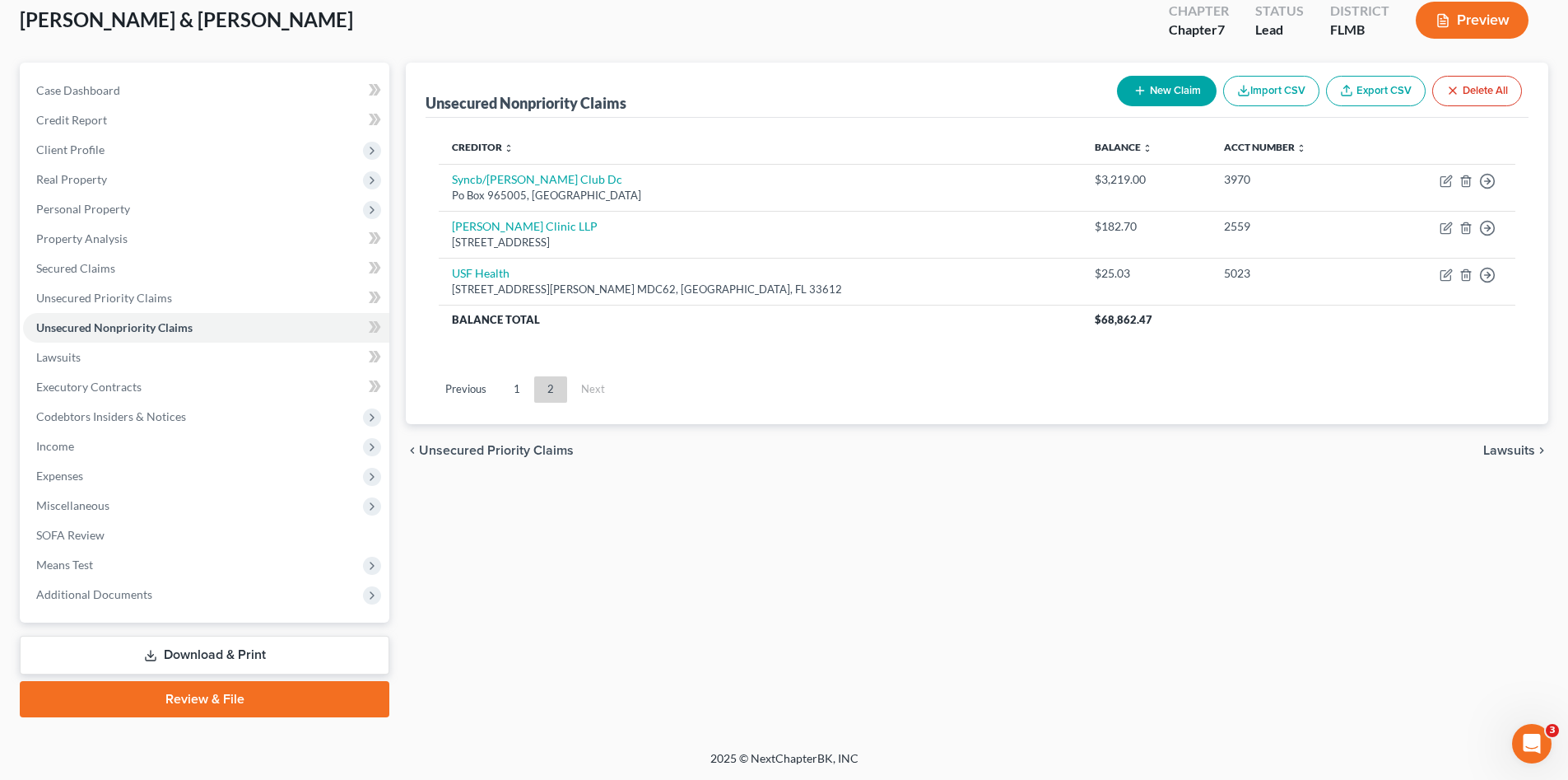
click at [1145, 91] on button "New Claim" at bounding box center [1167, 91] width 100 height 31
select select "2"
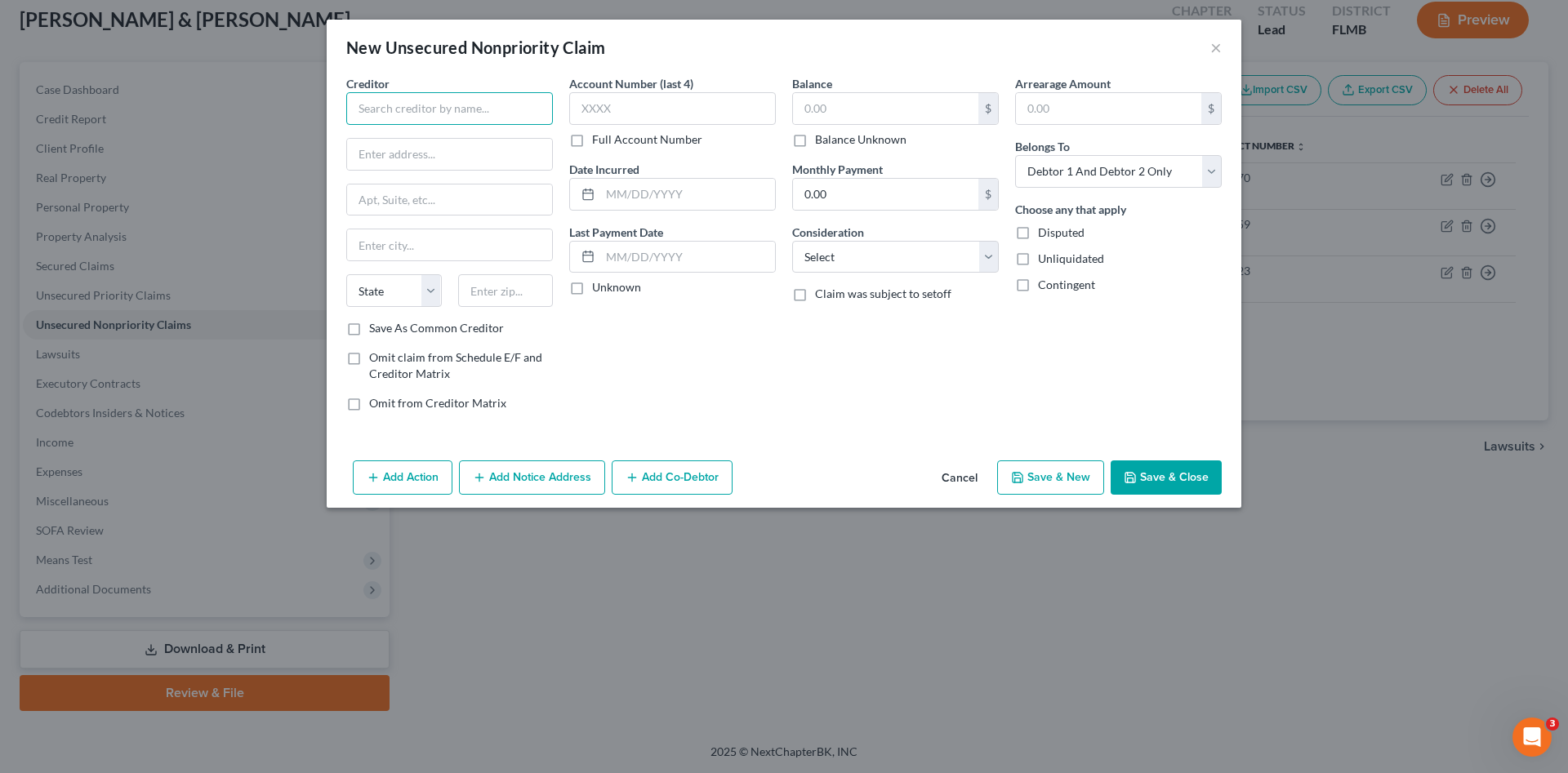
click at [521, 107] on input "text" at bounding box center [449, 109] width 206 height 33
click at [478, 149] on div "[STREET_ADDRESS]" at bounding box center [444, 151] width 170 height 14
type input "[PERSON_NAME] Clinic"
type input "[STREET_ADDRESS]"
type input "Lakeland"
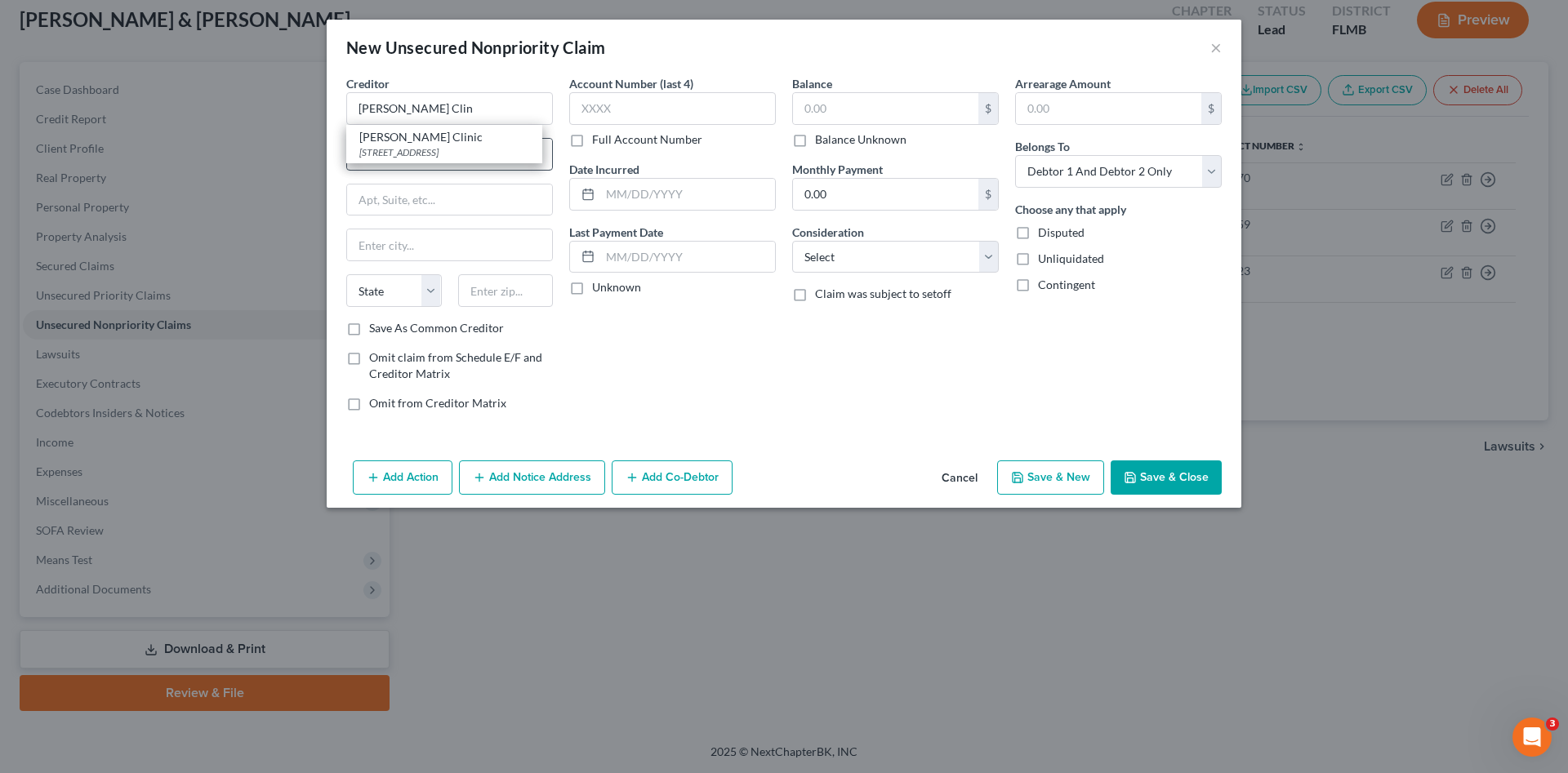
select select "9"
type input "482.00"
click at [580, 112] on input "text" at bounding box center [672, 109] width 206 height 33
type input "1372"
click at [870, 92] on div "Balance $ Balance Unknown Balance Undetermined $ Balance Unknown" at bounding box center [895, 111] width 206 height 72
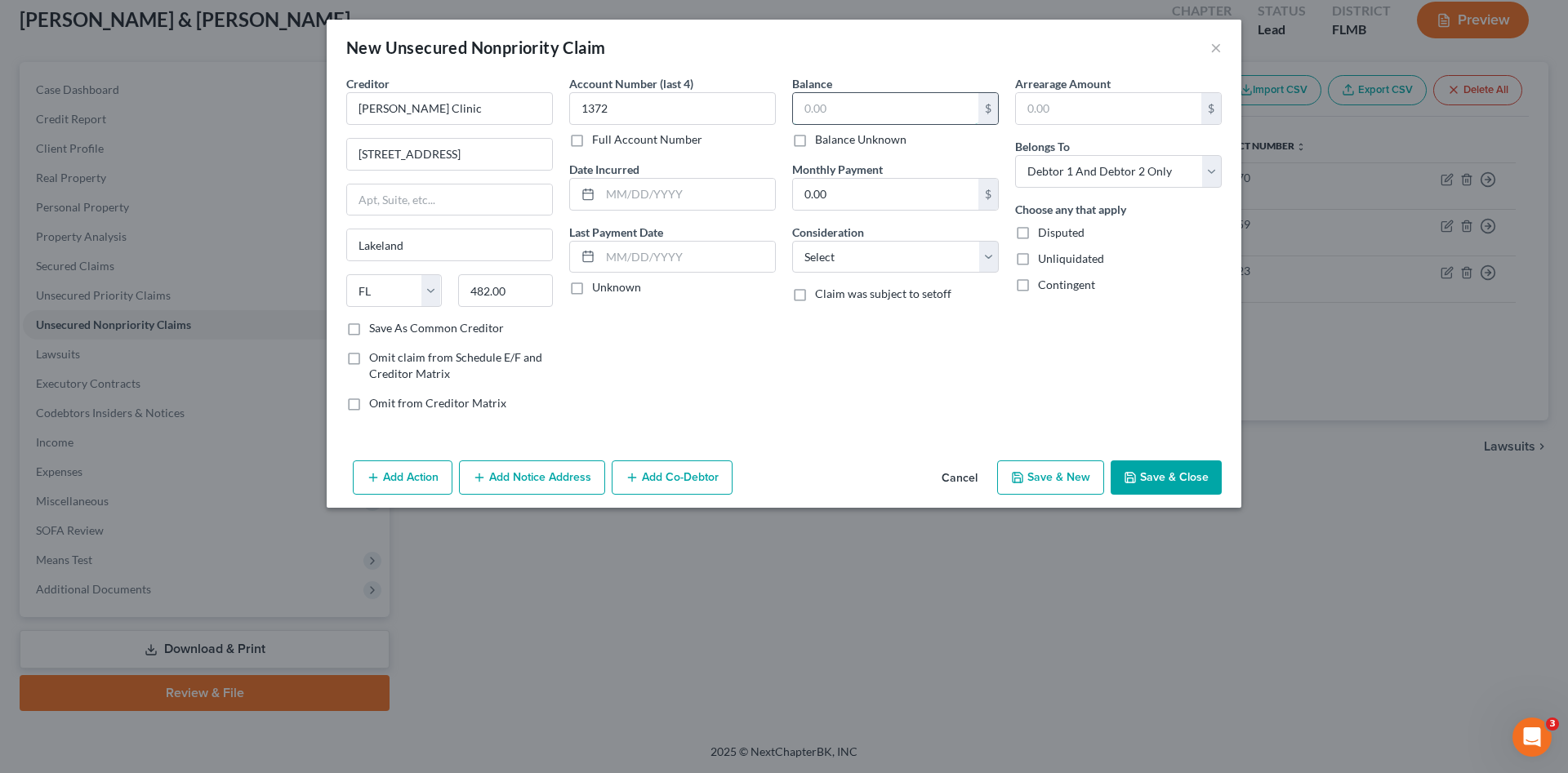
click at [877, 115] on input "text" at bounding box center [885, 108] width 185 height 31
type input "258.30"
click at [868, 258] on select "Select Cable / Satellite Services Collection Agency Credit Card Debt Debt Couns…" at bounding box center [895, 258] width 206 height 33
select select "9"
click at [792, 241] on select "Select Cable / Satellite Services Collection Agency Credit Card Debt Debt Couns…" at bounding box center [895, 258] width 206 height 33
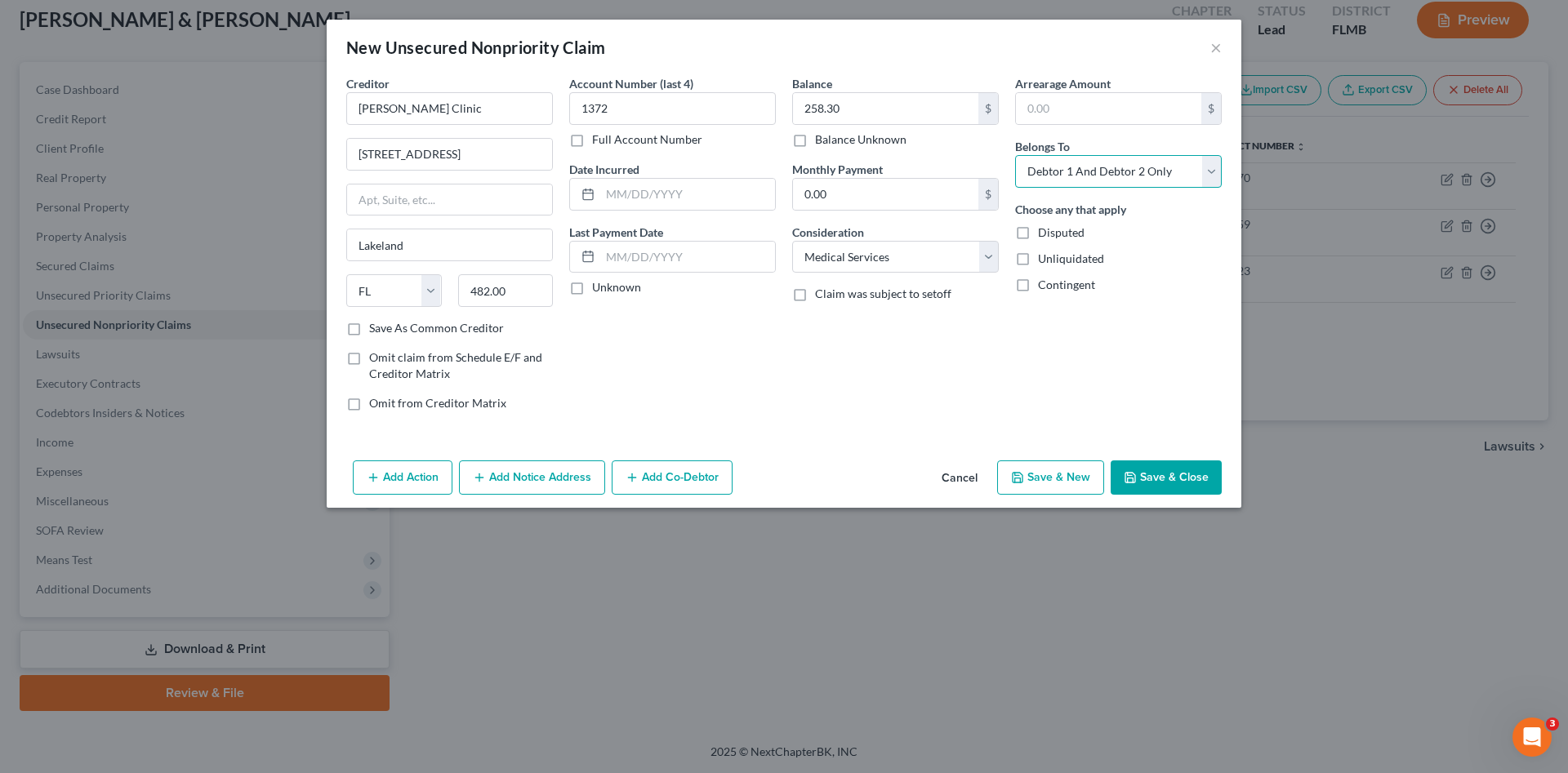
click at [1089, 170] on select "Select Debtor 1 Only Debtor 2 Only Debtor 1 And Debtor 2 Only At Least One Of T…" at bounding box center [1118, 171] width 206 height 33
select select "1"
click at [1015, 155] on select "Select Debtor 1 Only Debtor 2 Only Debtor 1 And Debtor 2 Only At Least One Of T…" at bounding box center [1118, 171] width 206 height 33
click at [1165, 473] on button "Save & Close" at bounding box center [1165, 477] width 111 height 34
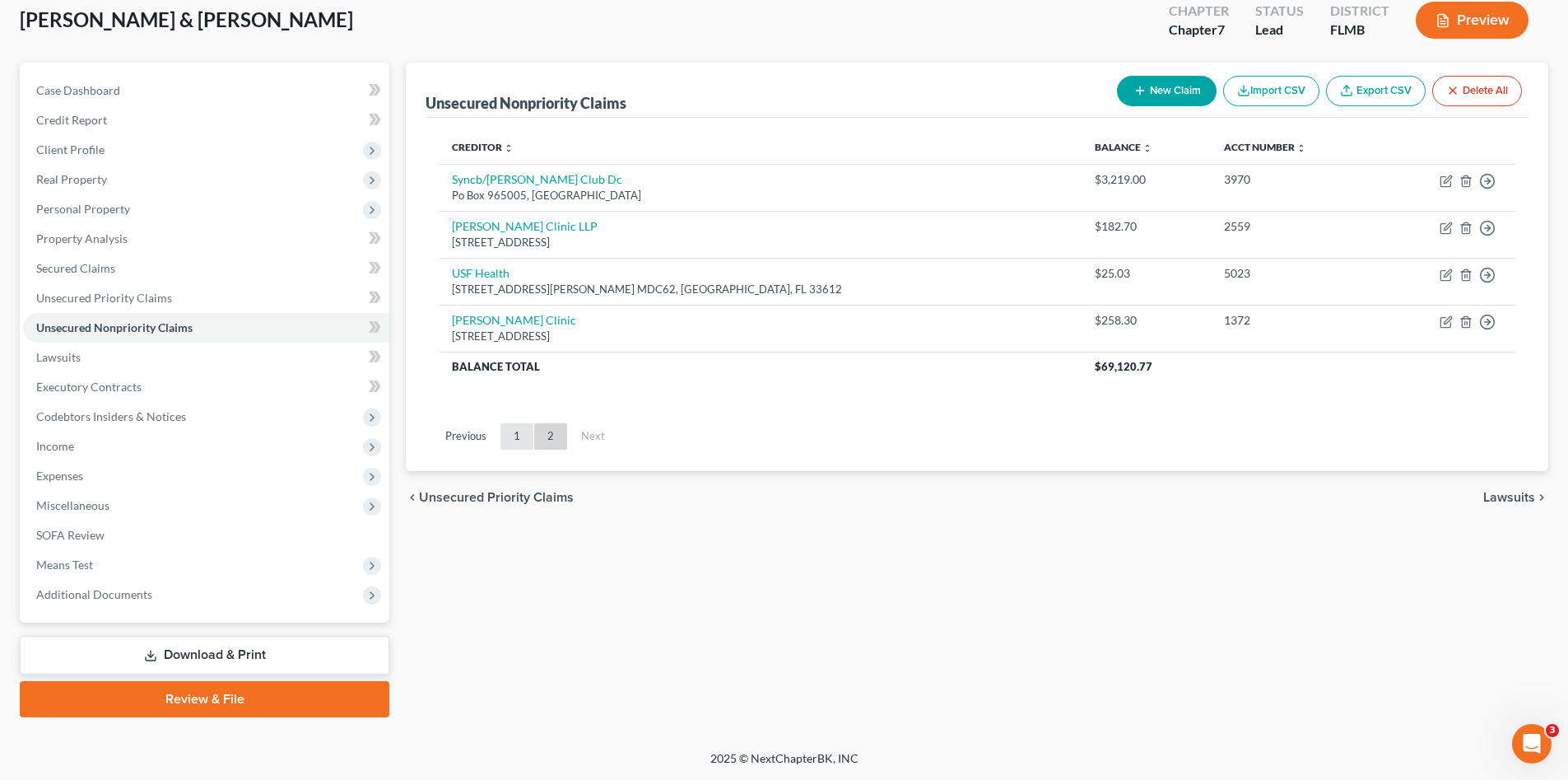
click at [511, 438] on link "1" at bounding box center [517, 436] width 33 height 26
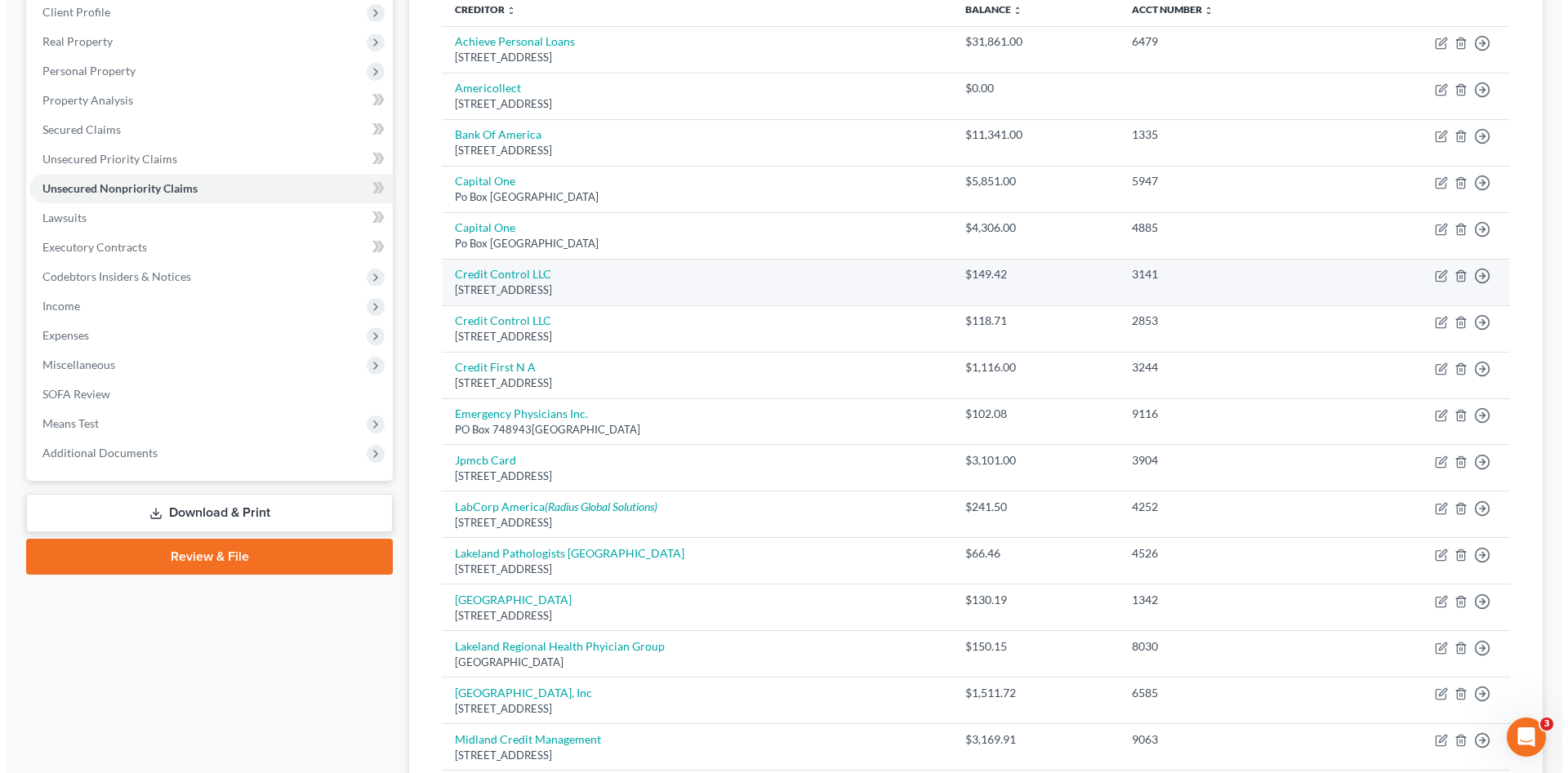
scroll to position [40, 0]
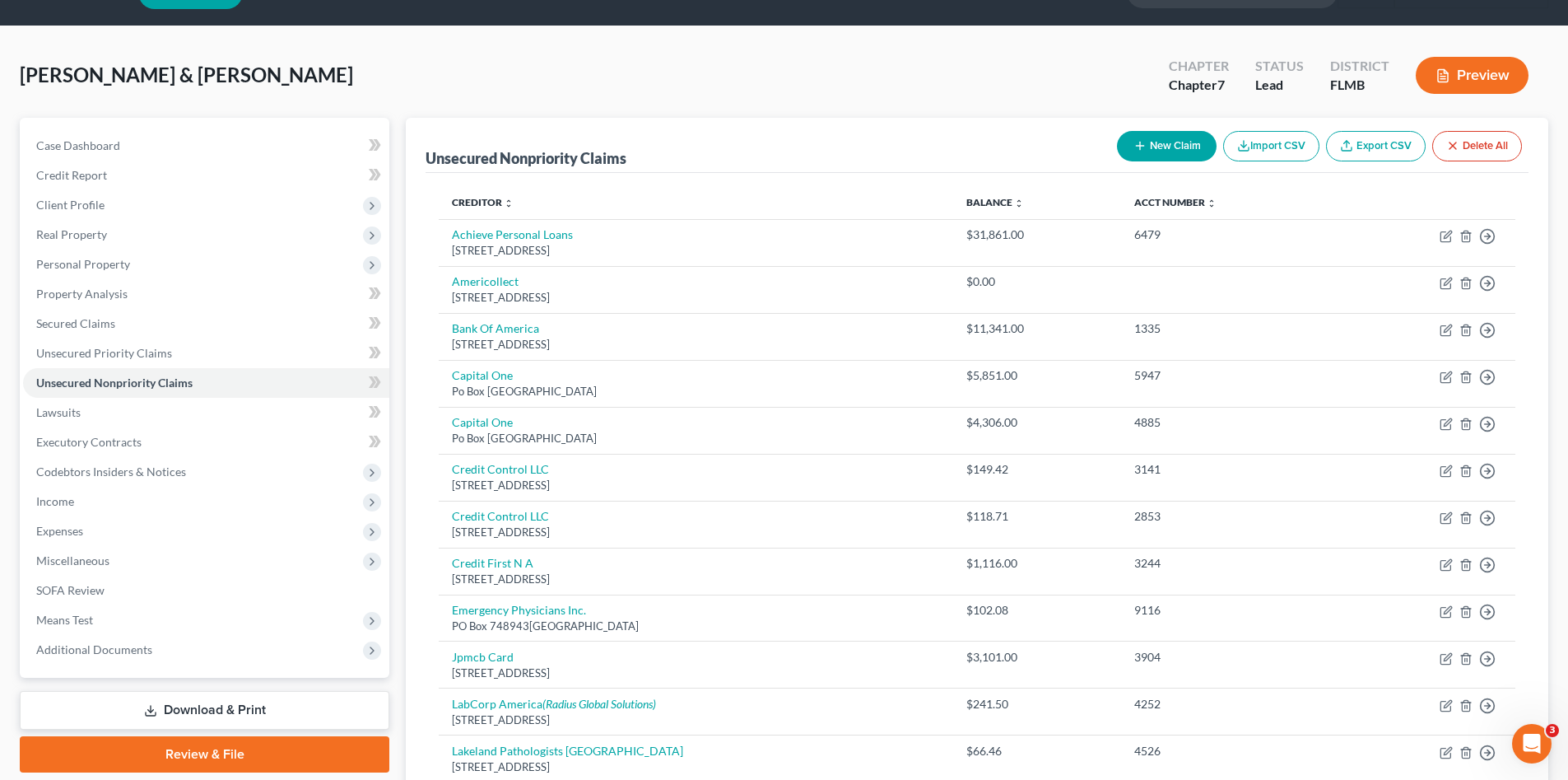
click at [1155, 139] on button "New Claim" at bounding box center [1167, 145] width 100 height 31
select select "2"
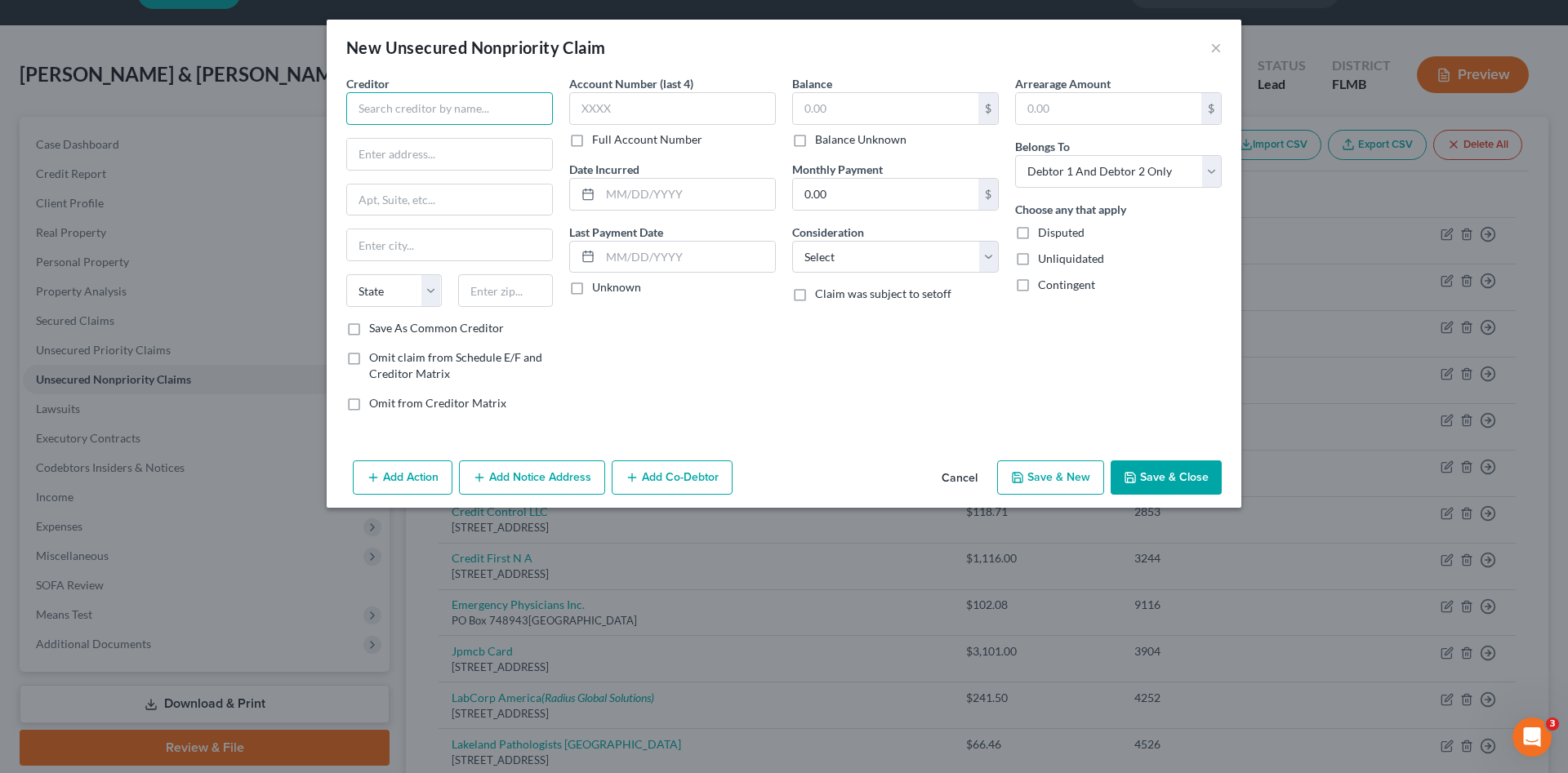
click at [486, 103] on input "text" at bounding box center [449, 109] width 206 height 33
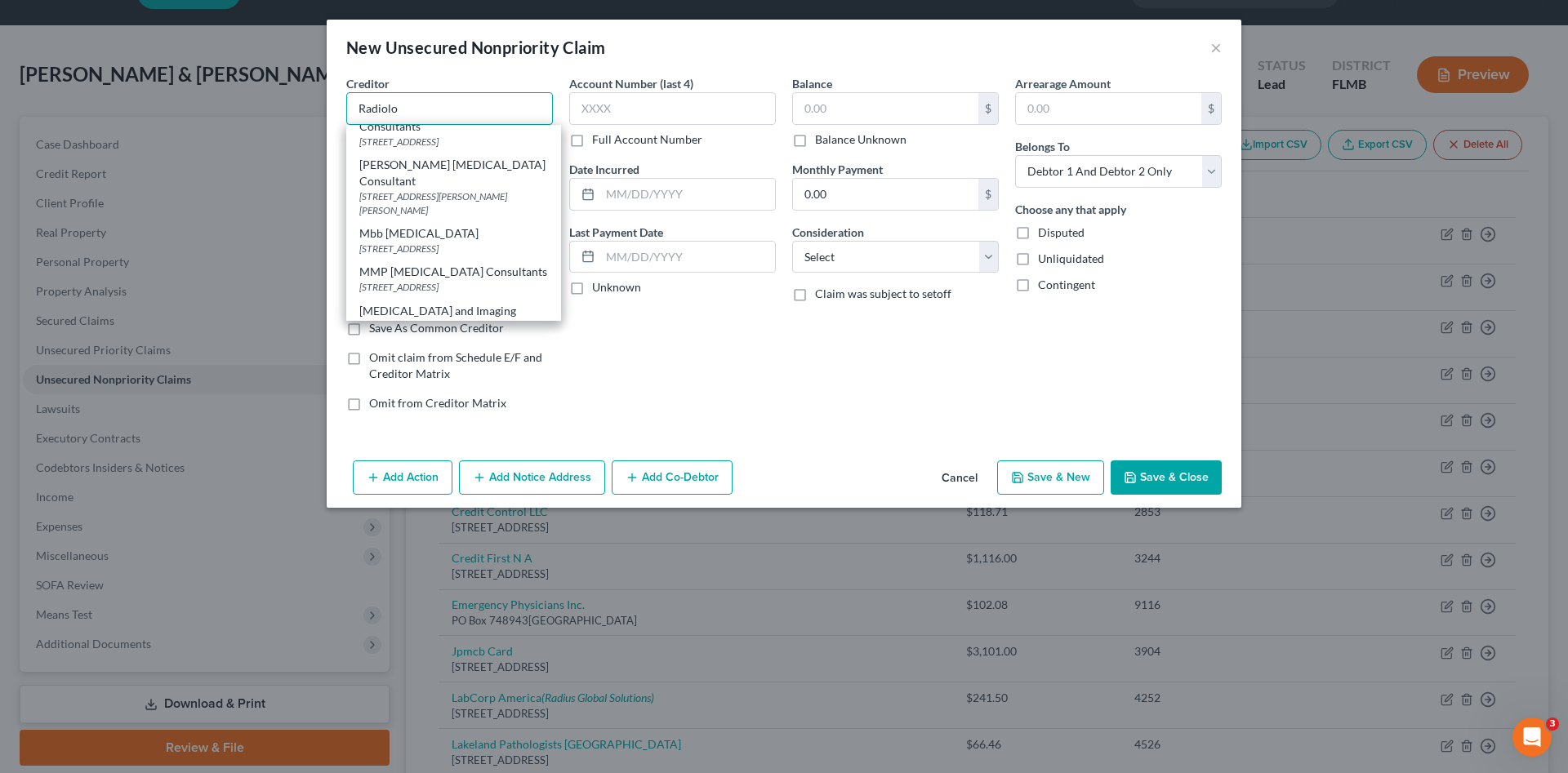
scroll to position [218, 0]
click at [461, 199] on div "[STREET_ADDRESS]" at bounding box center [454, 205] width 189 height 14
type input "[MEDICAL_DATA] and Imaging Specialist"
type input "[STREET_ADDRESS]"
type input "Lakeland"
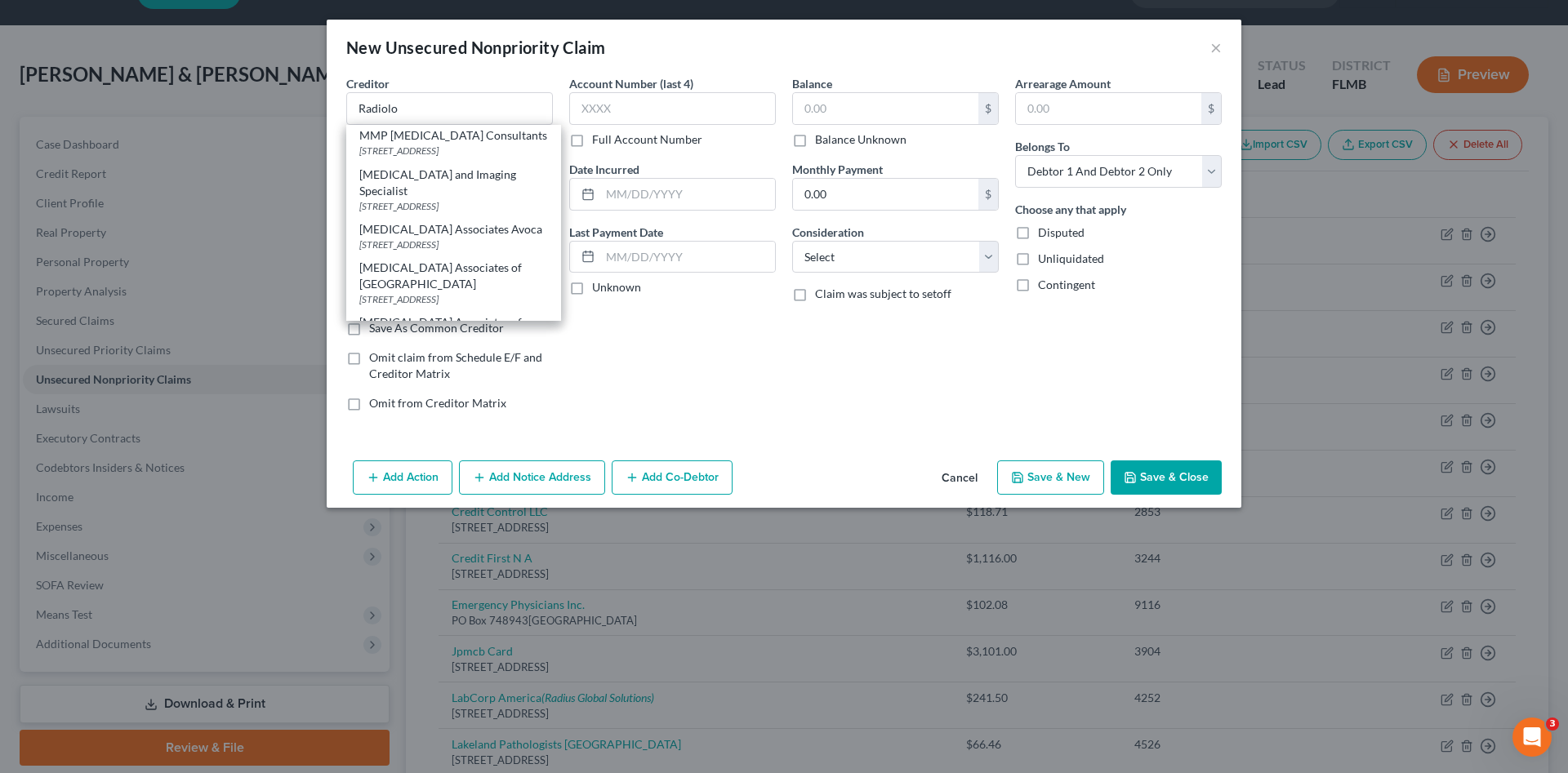
select select "9"
type input "33805"
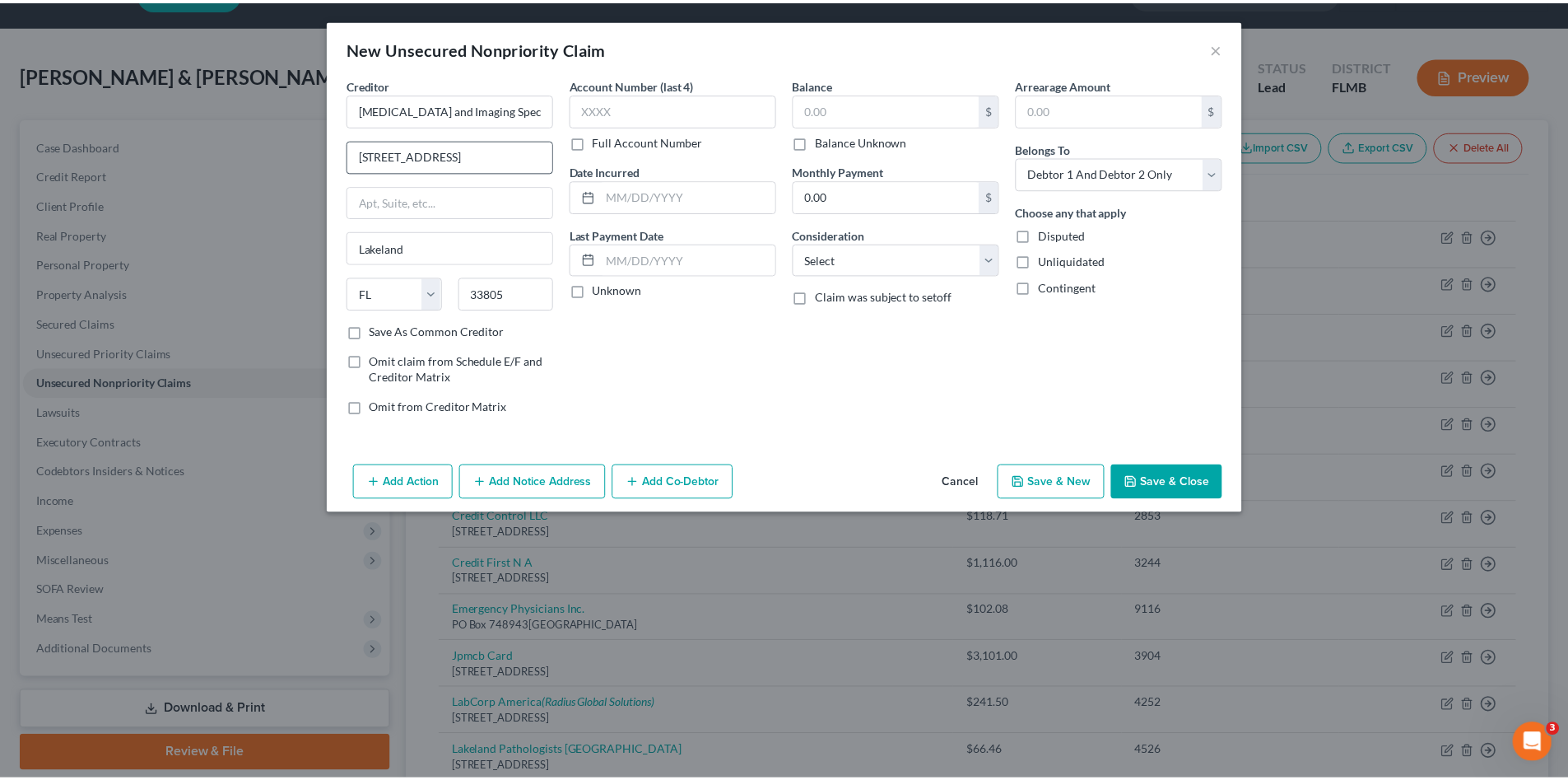
scroll to position [0, 0]
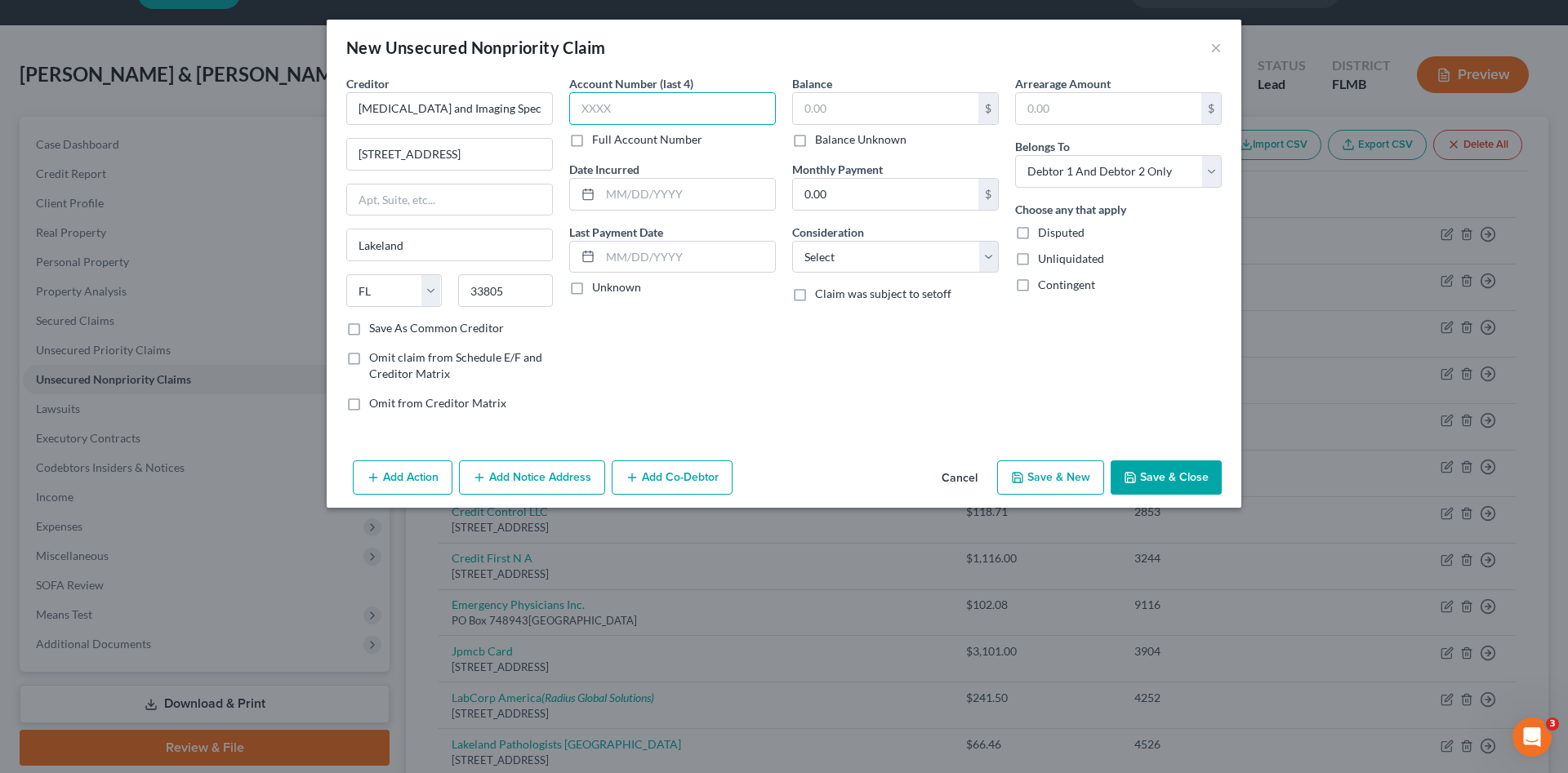
click at [643, 107] on input "text" at bounding box center [672, 109] width 206 height 33
type input "9871"
click at [802, 115] on input "text" at bounding box center [885, 108] width 185 height 31
type input "68.00"
click at [904, 253] on select "Select Cable / Satellite Services Collection Agency Credit Card Debt Debt Couns…" at bounding box center [895, 258] width 206 height 33
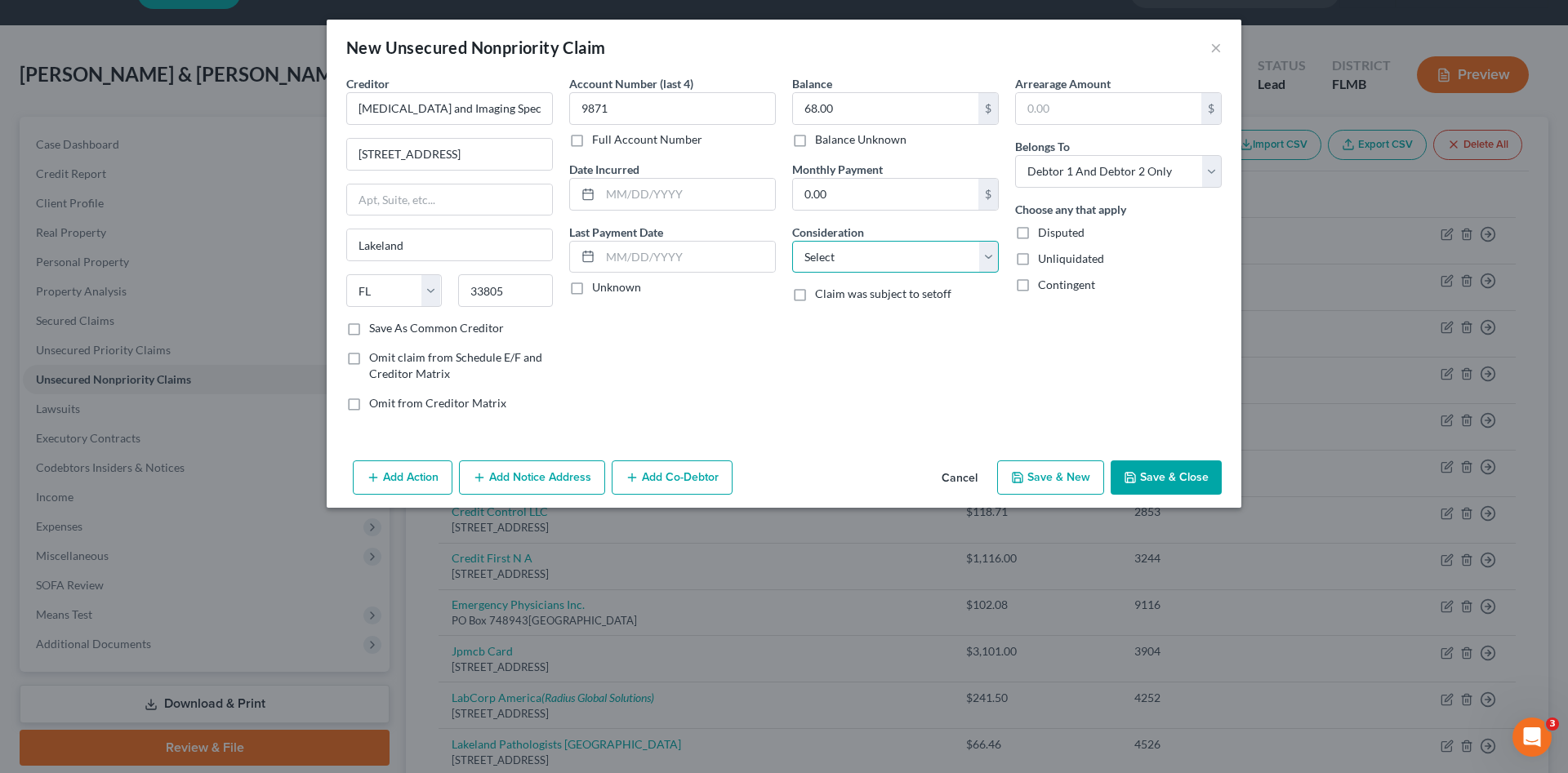
select select "9"
click at [792, 241] on select "Select Cable / Satellite Services Collection Agency Credit Card Debt Debt Couns…" at bounding box center [895, 258] width 206 height 33
click at [1040, 175] on select "Select Debtor 1 Only Debtor 2 Only Debtor 1 And Debtor 2 Only At Least One Of T…" at bounding box center [1118, 171] width 206 height 33
click at [973, 414] on div "Balance 68.00 $ Balance Unknown Balance Undetermined 68.00 $ Balance Unknown Mo…" at bounding box center [895, 249] width 223 height 349
click at [1185, 479] on button "Save & Close" at bounding box center [1165, 477] width 111 height 34
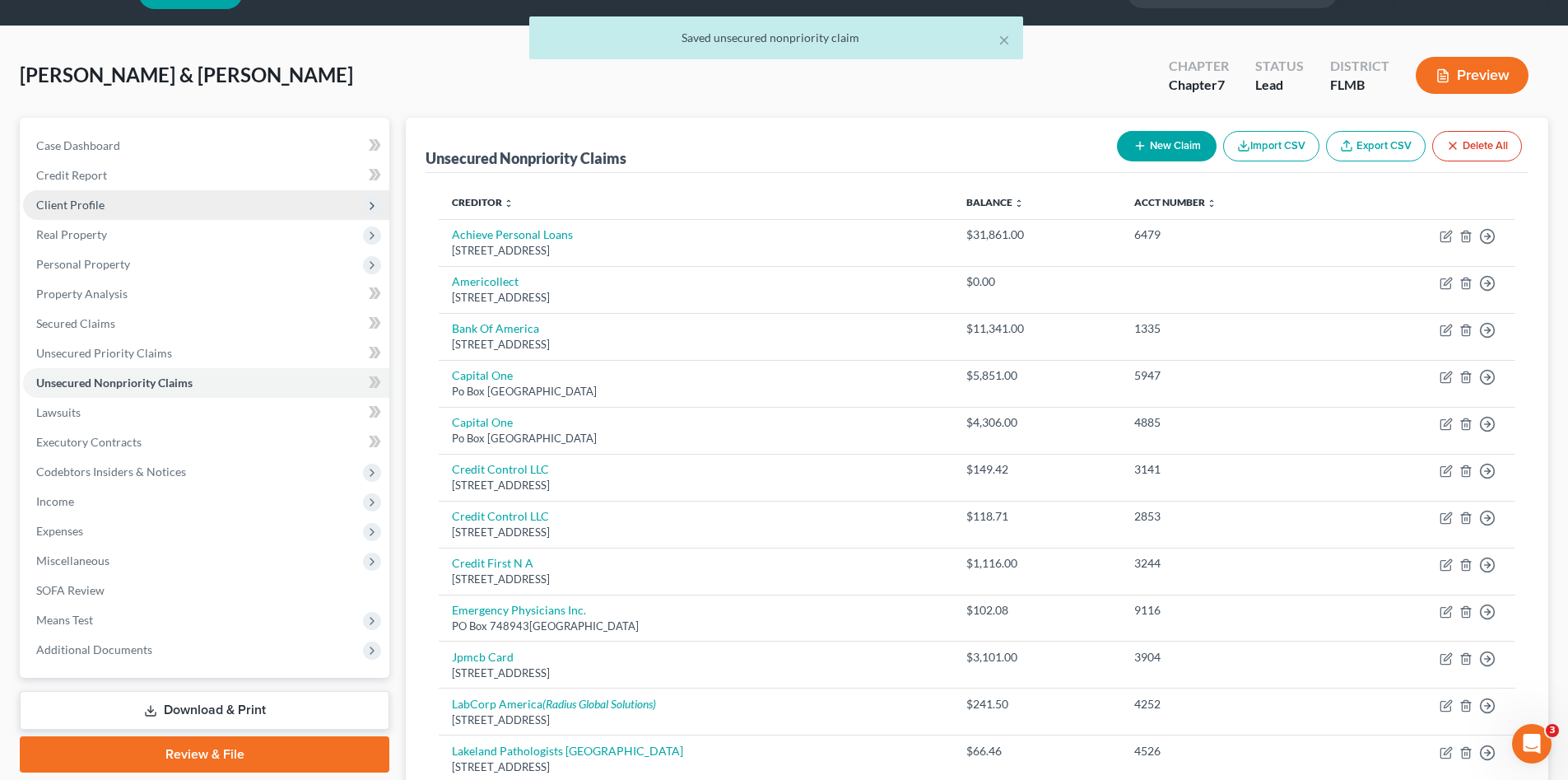
click at [97, 210] on span "Client Profile" at bounding box center [70, 204] width 68 height 14
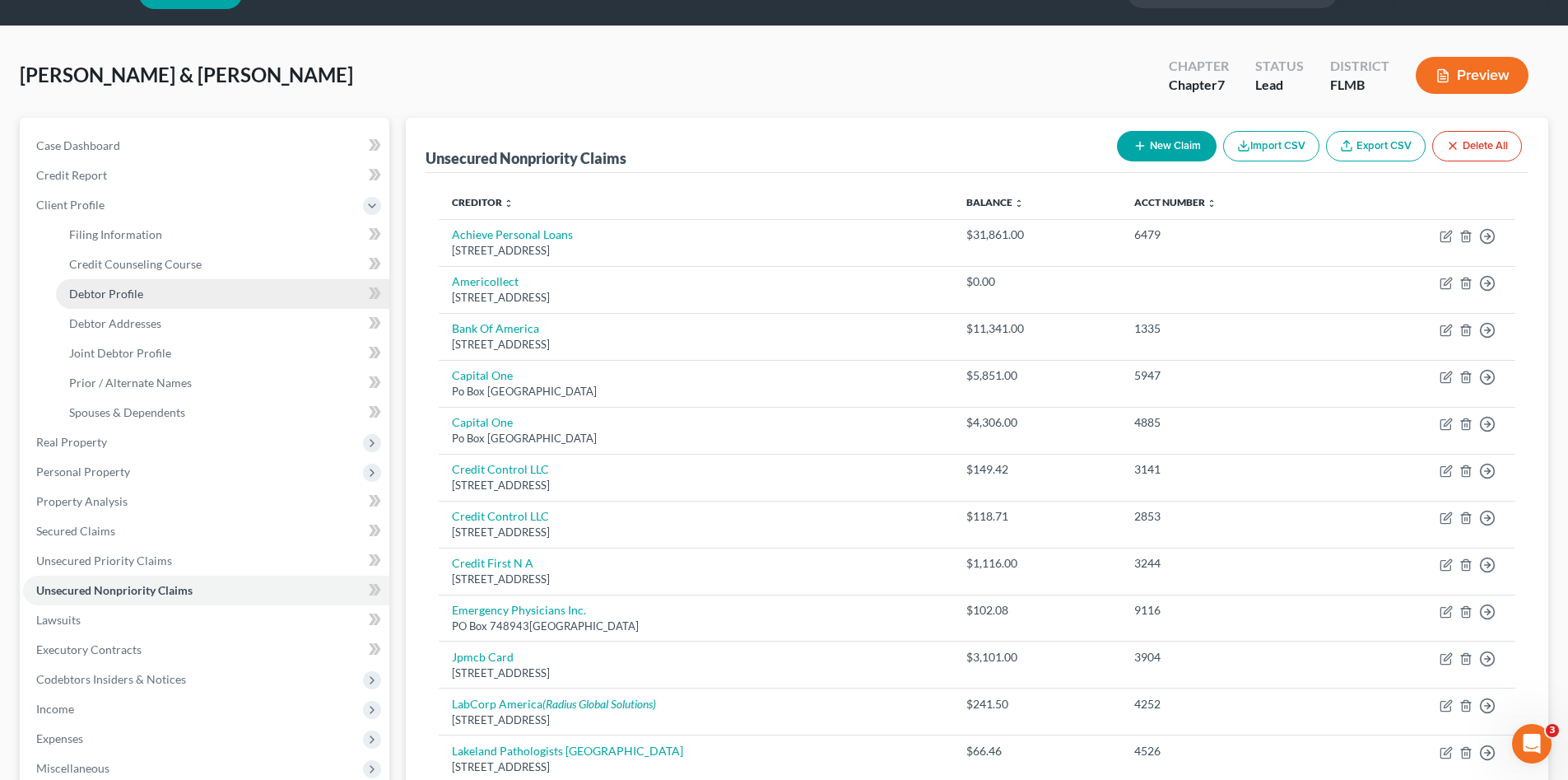
click at [138, 295] on span "Debtor Profile" at bounding box center [106, 293] width 74 height 14
select select "1"
select select "2"
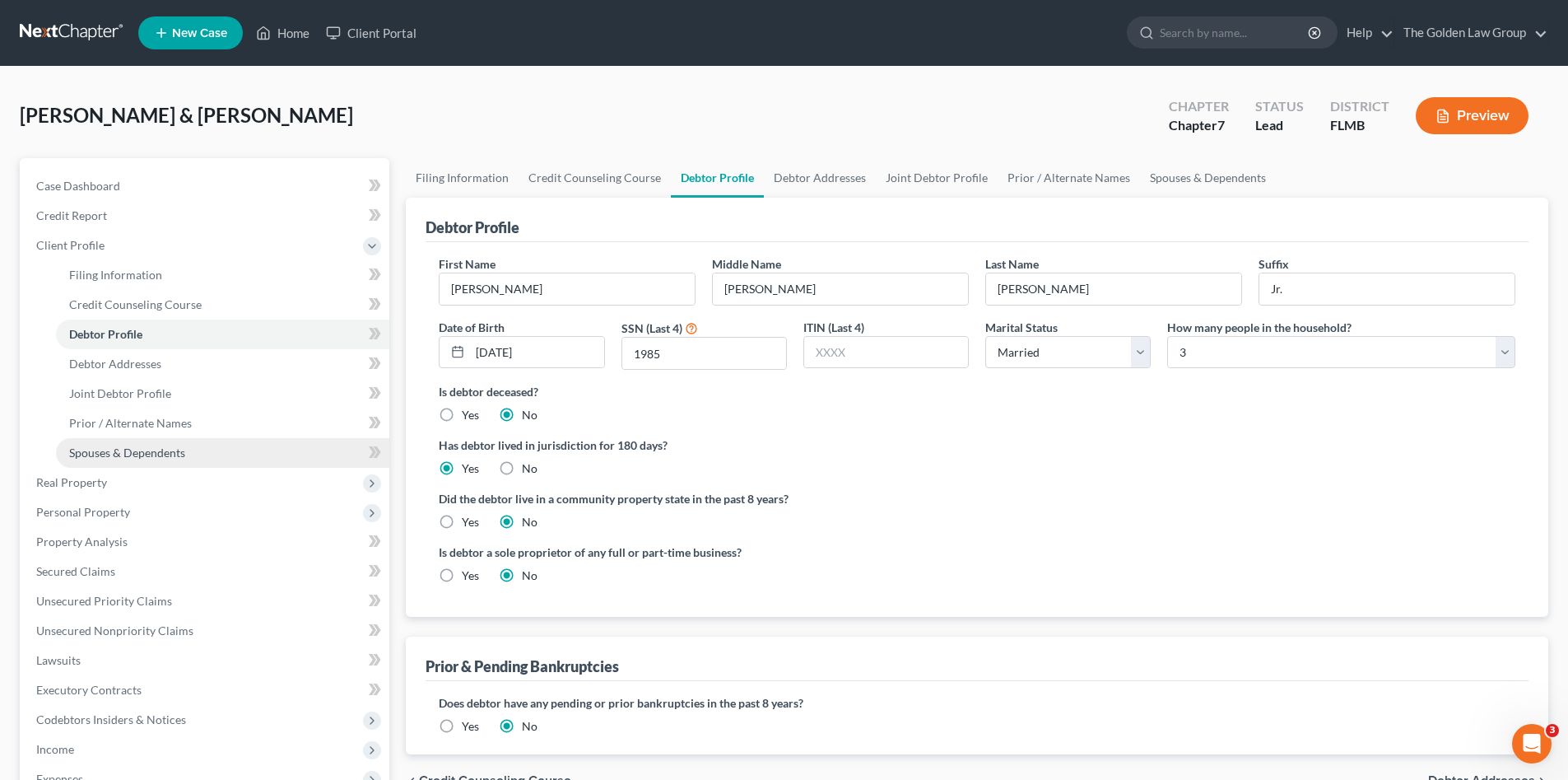
click at [126, 455] on span "Spouses & Dependents" at bounding box center [127, 452] width 116 height 14
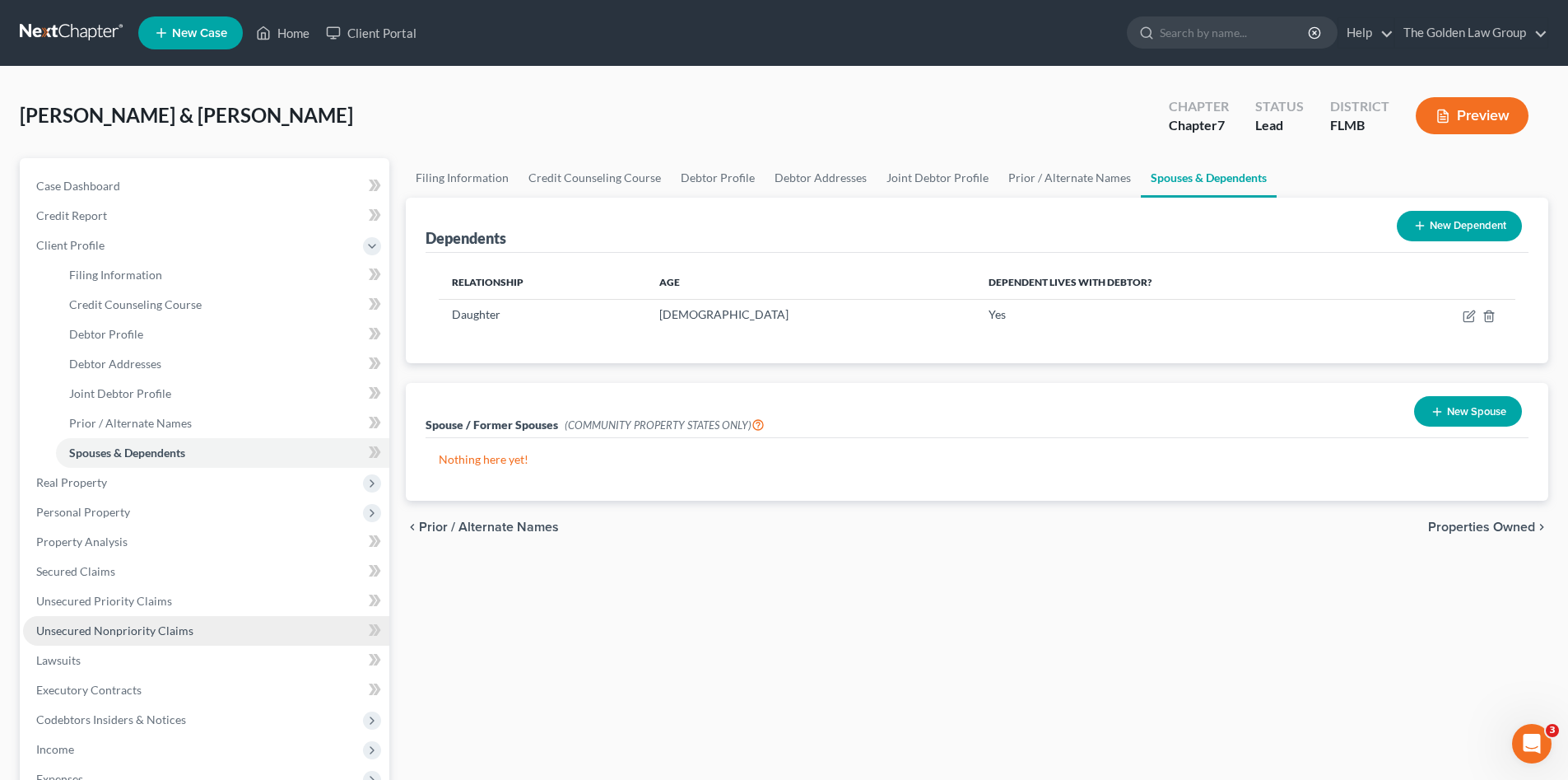
click at [156, 622] on link "Unsecured Nonpriority Claims" at bounding box center [206, 631] width 366 height 30
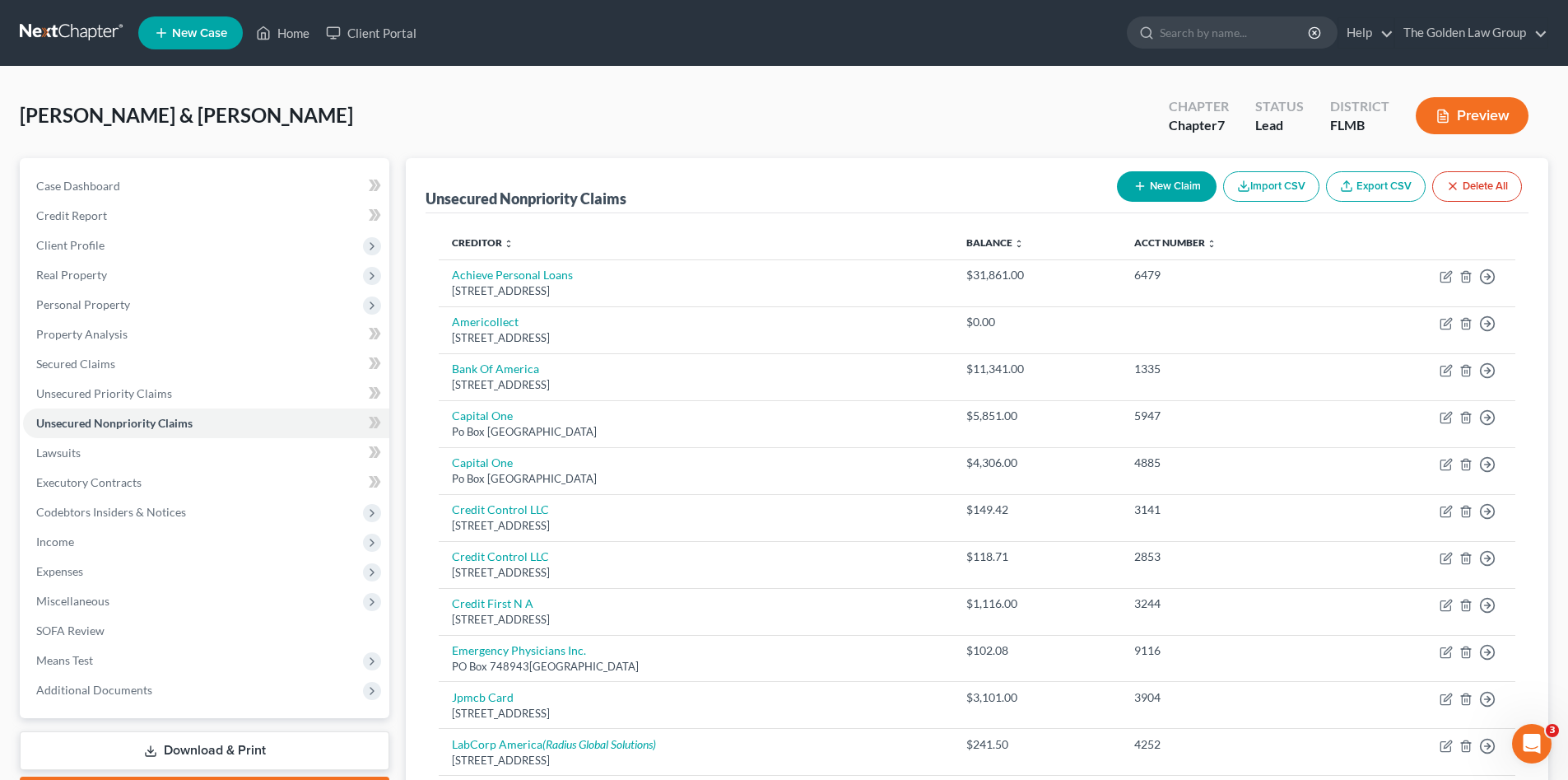
click at [1157, 184] on button "New Claim" at bounding box center [1167, 186] width 100 height 31
select select "2"
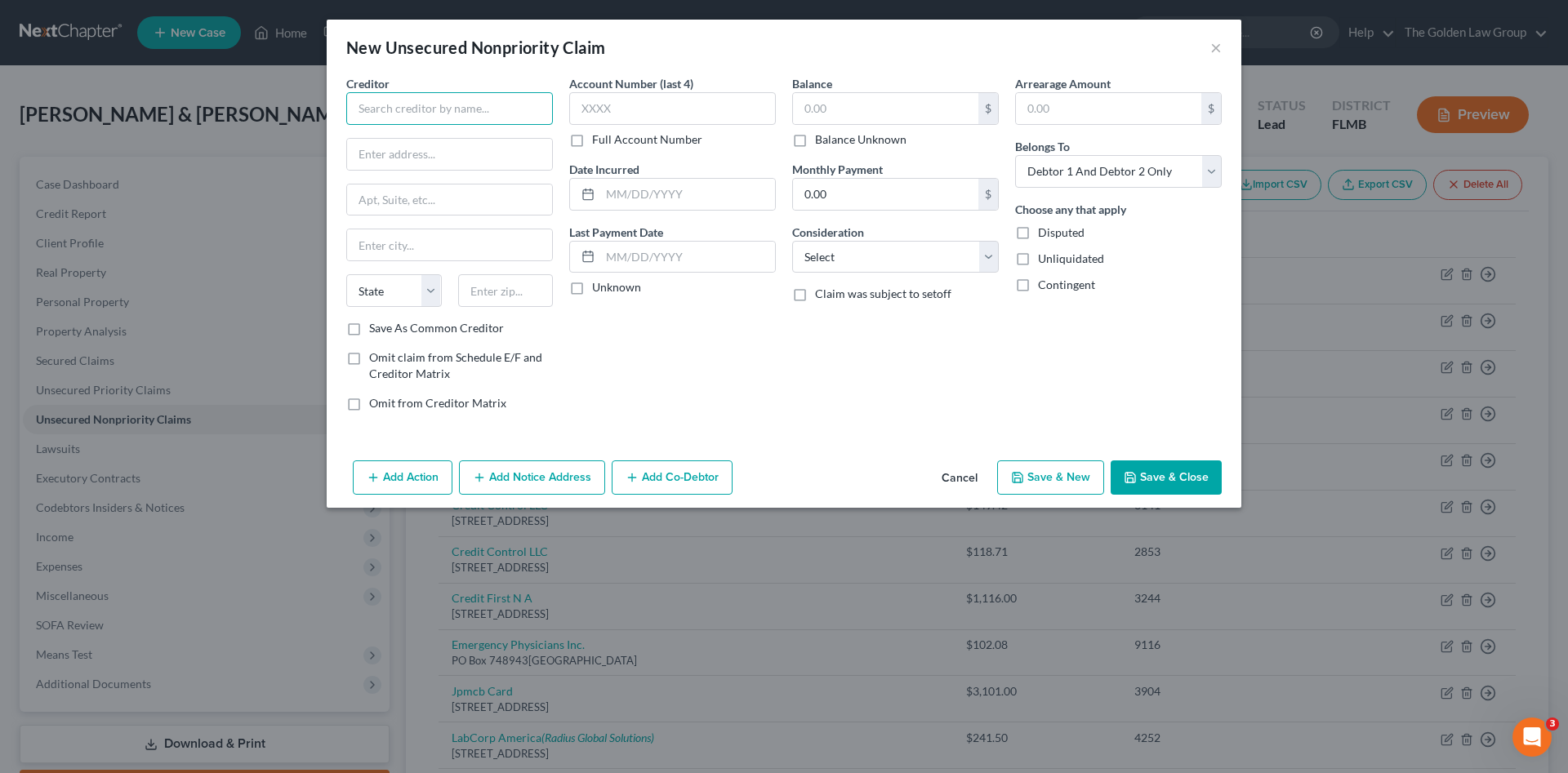
click at [456, 111] on input "text" at bounding box center [449, 109] width 206 height 33
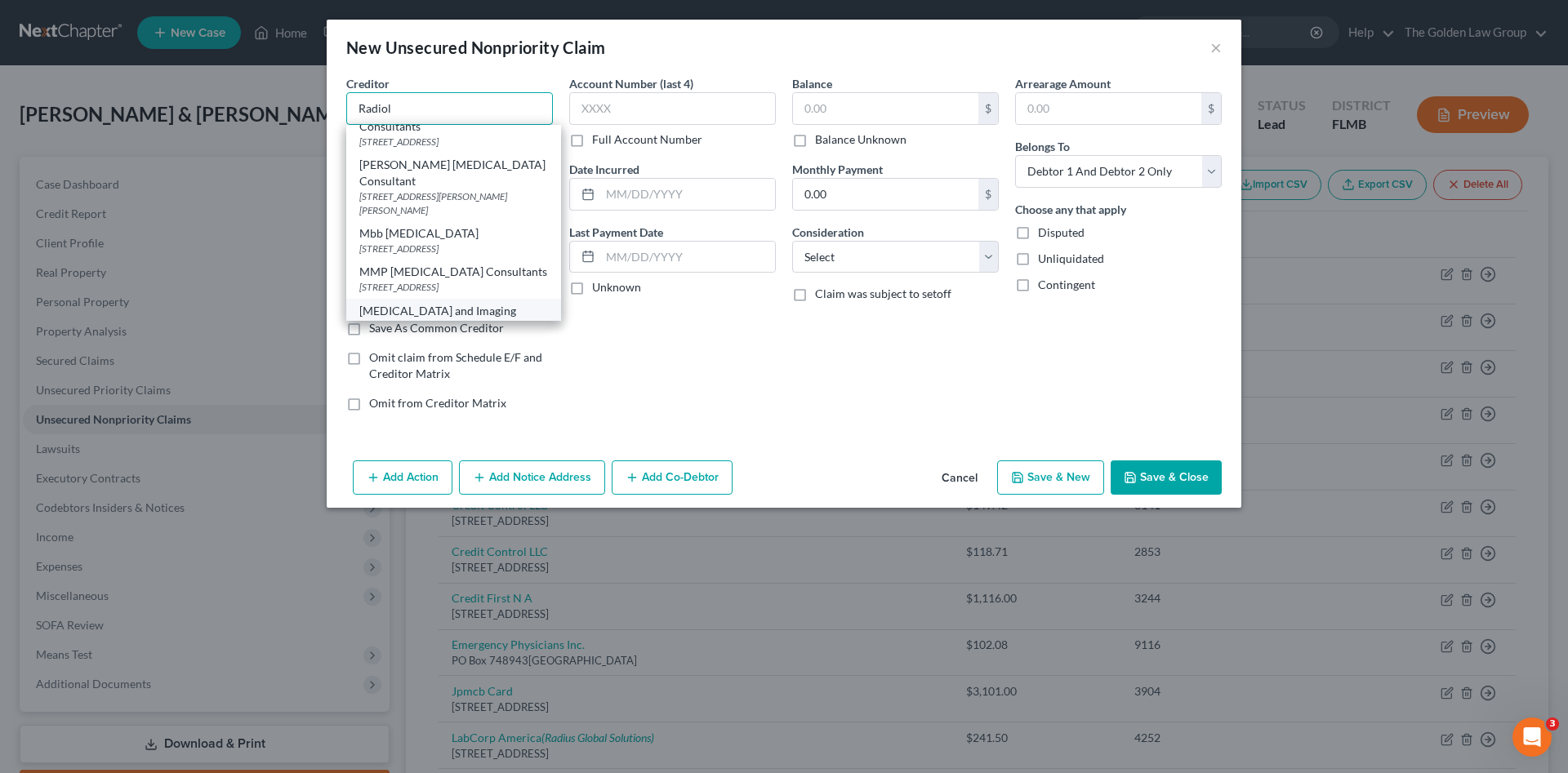
scroll to position [108, 0]
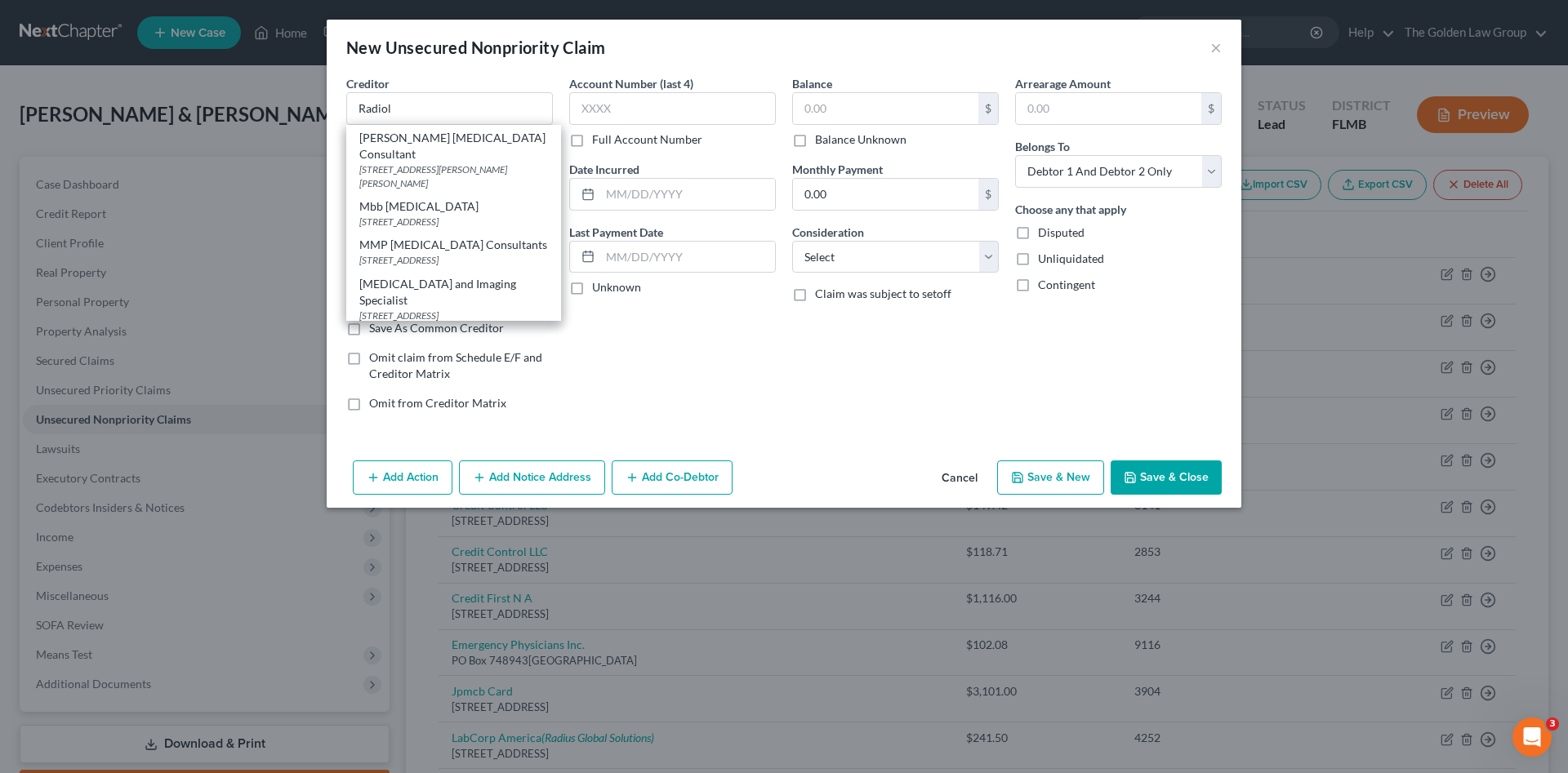
click at [473, 276] on div "[MEDICAL_DATA] and Imaging Specialist" at bounding box center [454, 293] width 189 height 33
type input "[MEDICAL_DATA] and Imaging Specialist"
type input "[STREET_ADDRESS]"
type input "Lakeland"
select select "9"
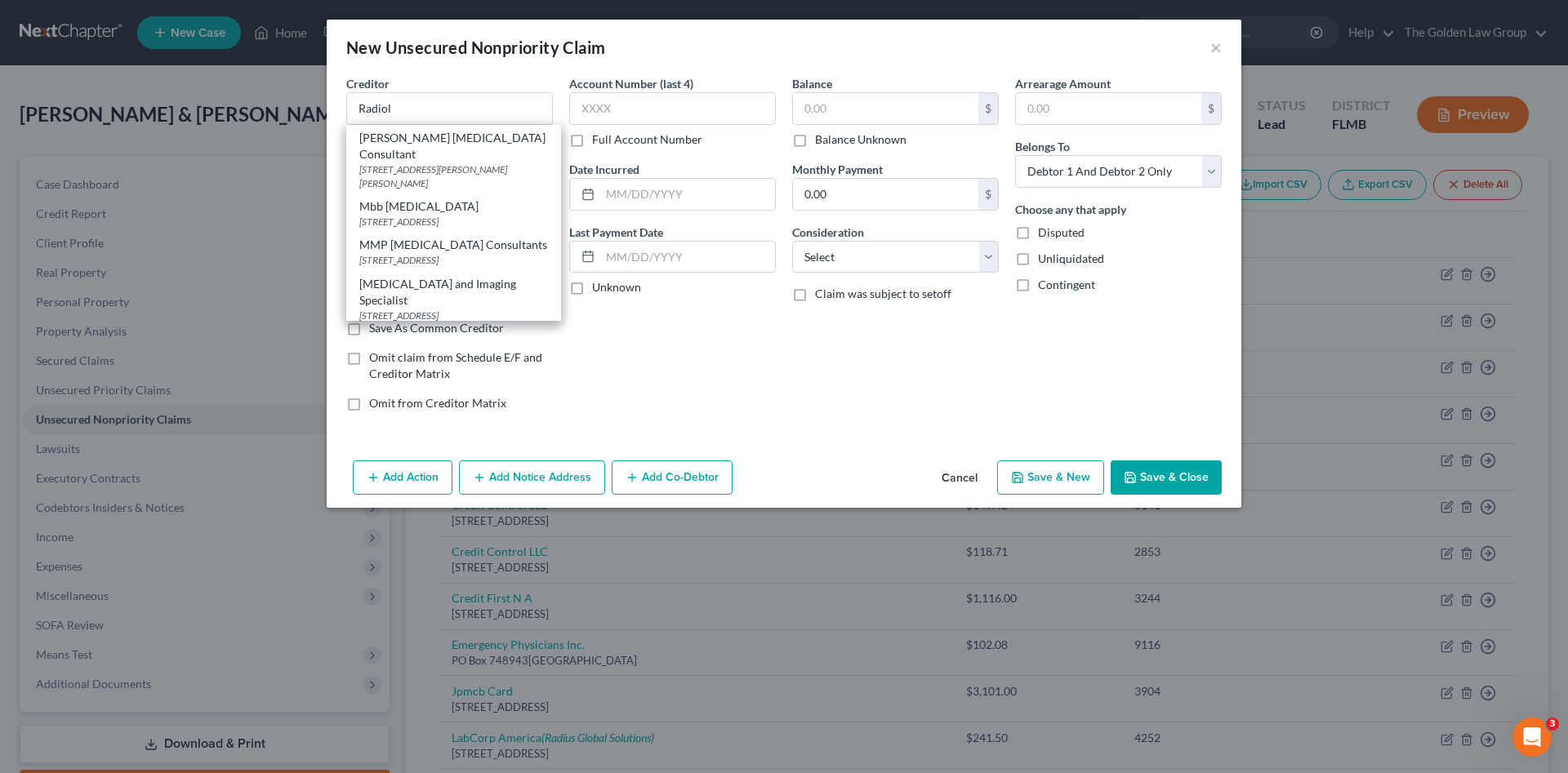
type input "33805"
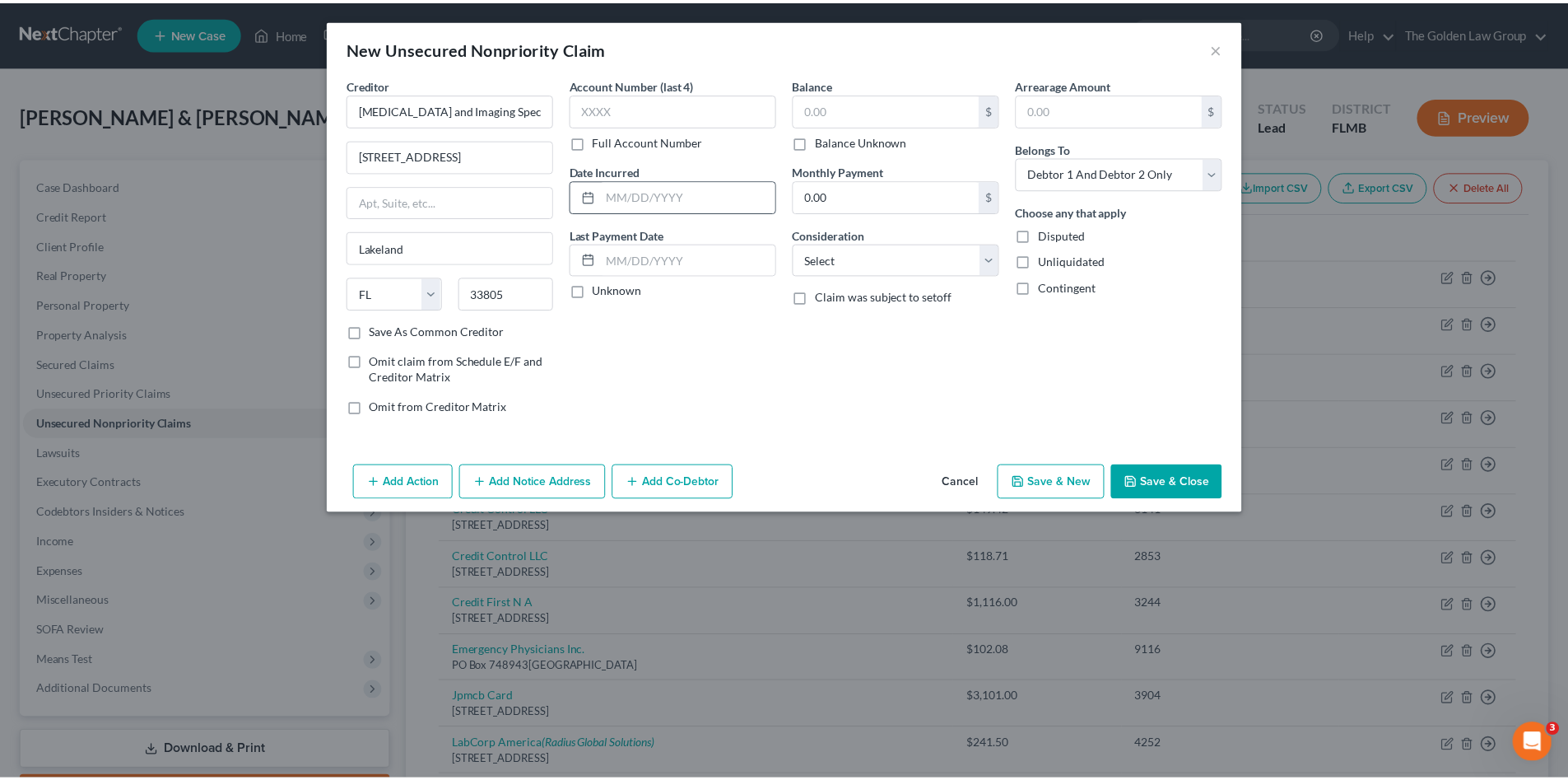
scroll to position [0, 0]
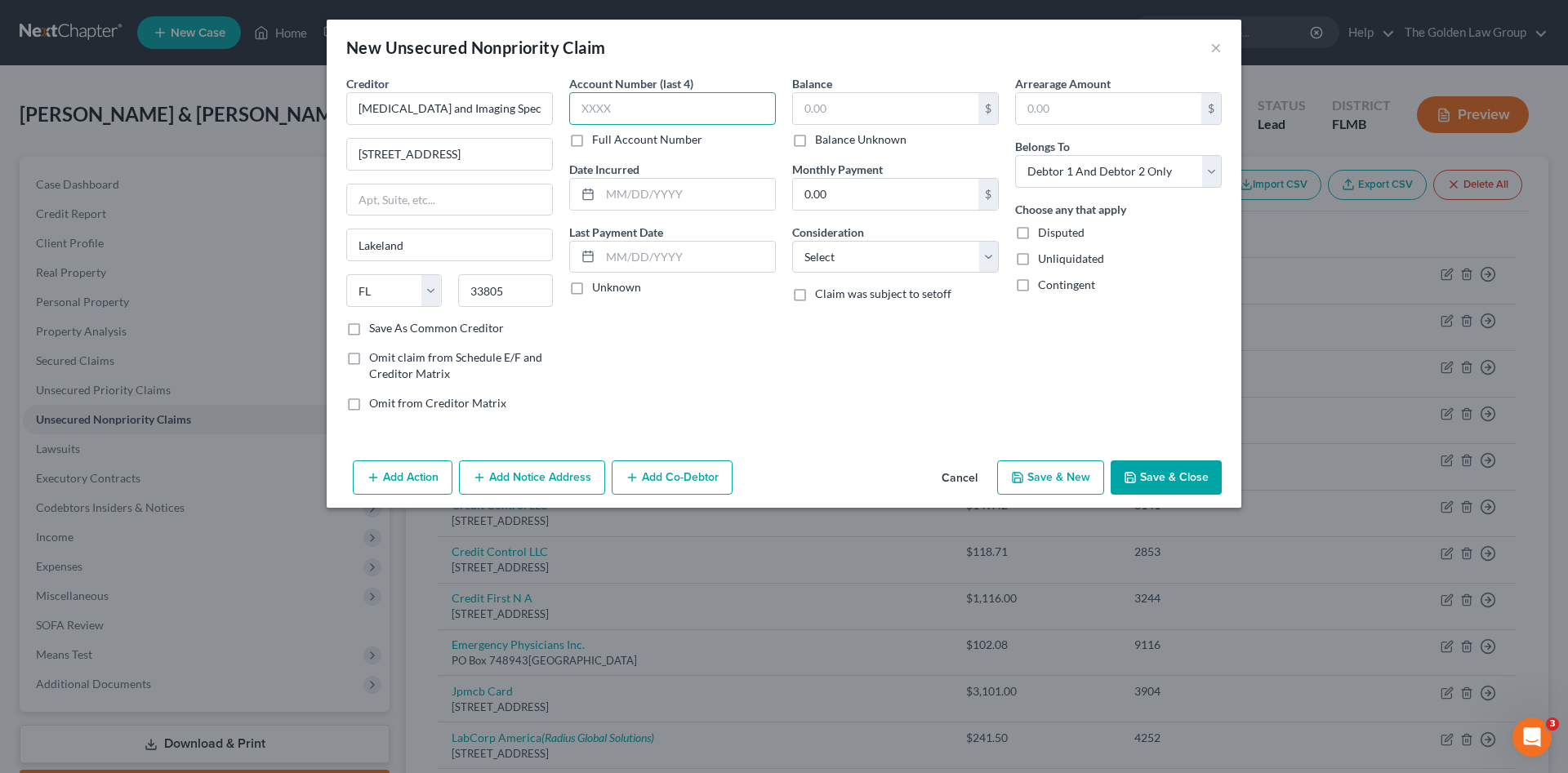
click at [686, 105] on input "text" at bounding box center [672, 109] width 206 height 33
type input "7375"
click at [881, 102] on input "text" at bounding box center [885, 108] width 185 height 31
type input "319.14"
click at [873, 262] on select "Select Cable / Satellite Services Collection Agency Credit Card Debt Debt Couns…" at bounding box center [895, 258] width 206 height 33
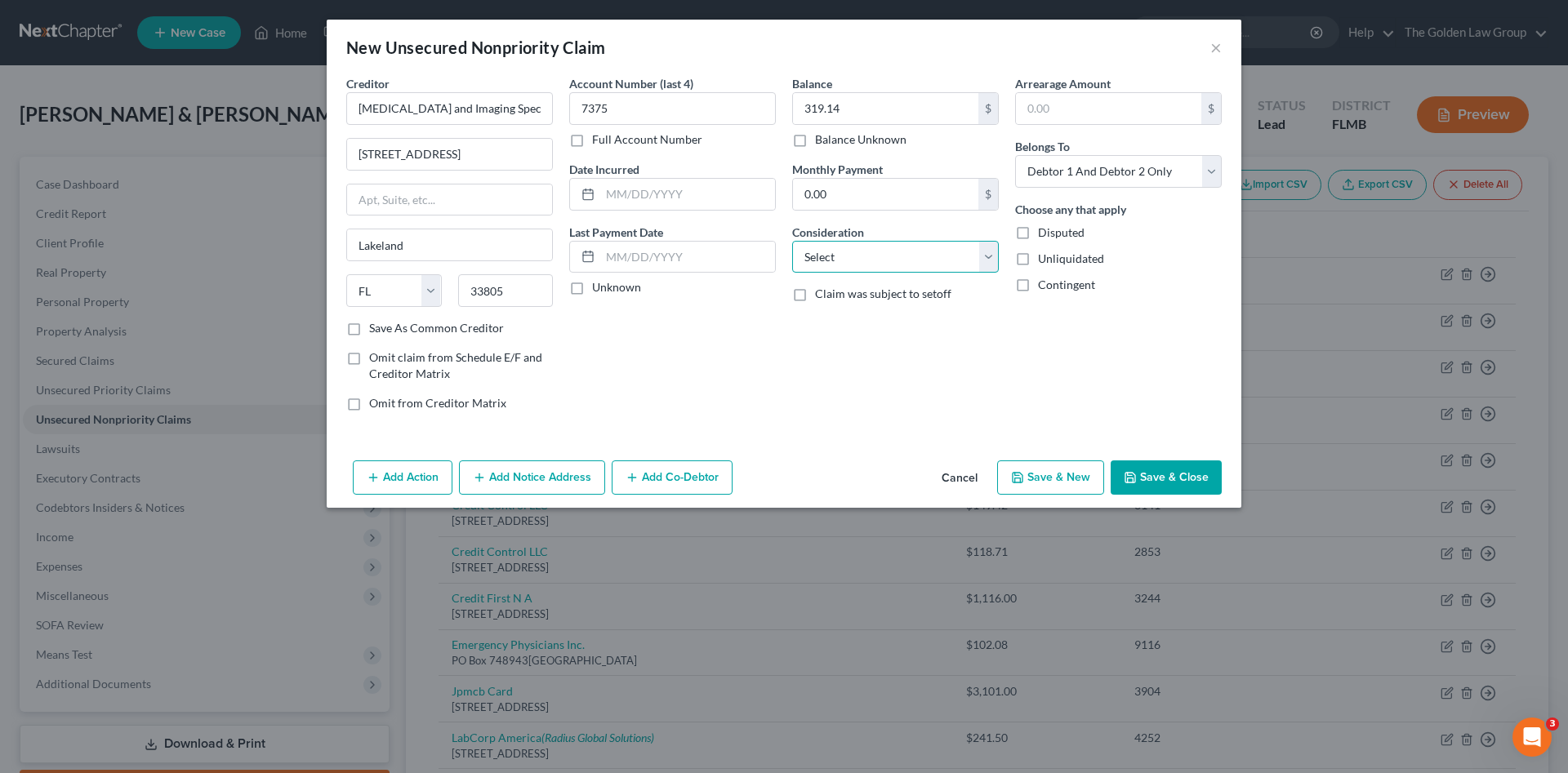
select select "9"
click at [792, 241] on select "Select Cable / Satellite Services Collection Agency Credit Card Debt Debt Couns…" at bounding box center [895, 258] width 206 height 33
click at [1095, 173] on select "Select Debtor 1 Only Debtor 2 Only Debtor 1 And Debtor 2 Only At Least One Of T…" at bounding box center [1118, 171] width 206 height 33
select select "1"
click at [1015, 155] on select "Select Debtor 1 Only Debtor 2 Only Debtor 1 And Debtor 2 Only At Least One Of T…" at bounding box center [1118, 171] width 206 height 33
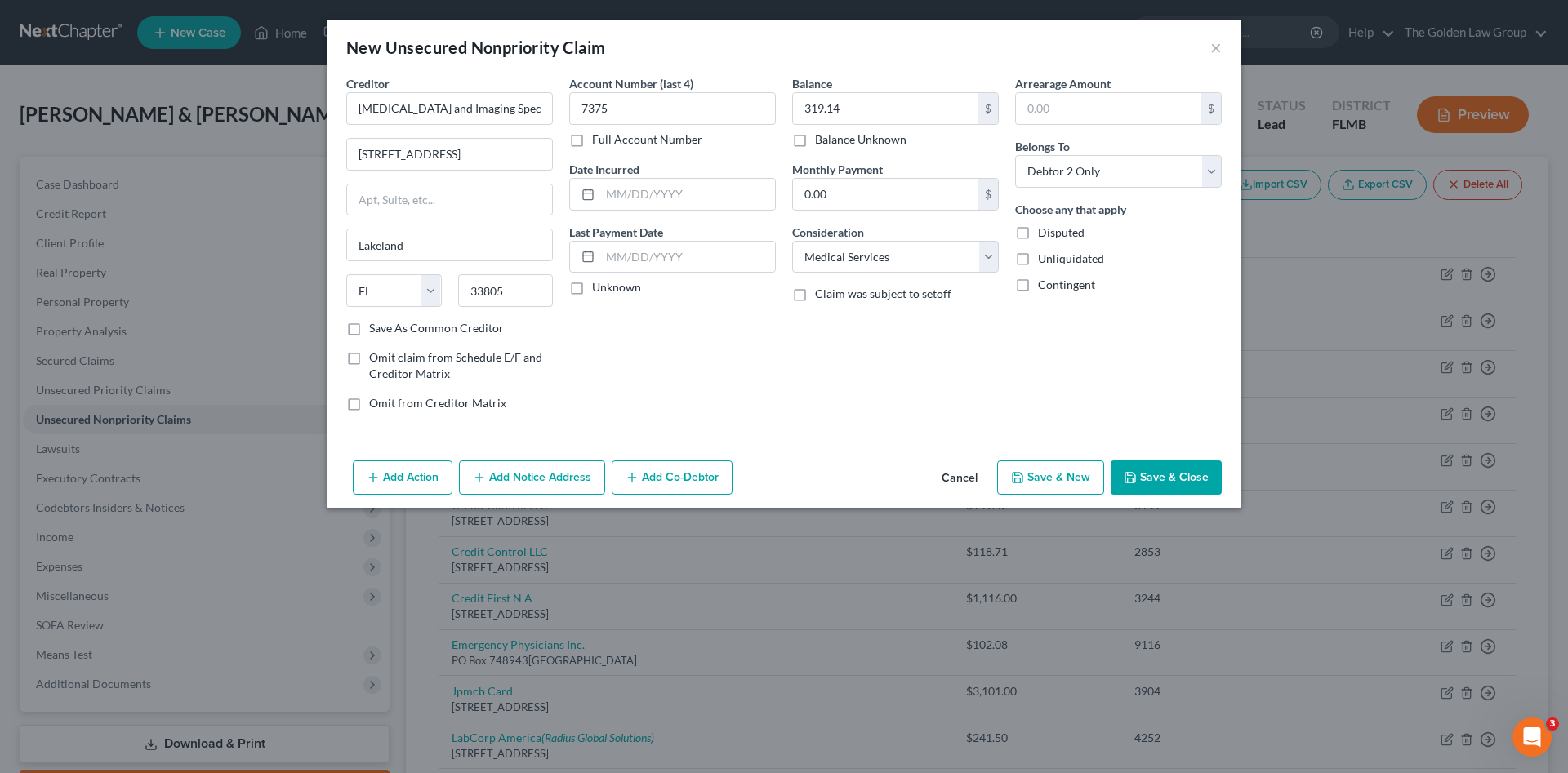
click at [1179, 471] on button "Save & Close" at bounding box center [1165, 477] width 111 height 34
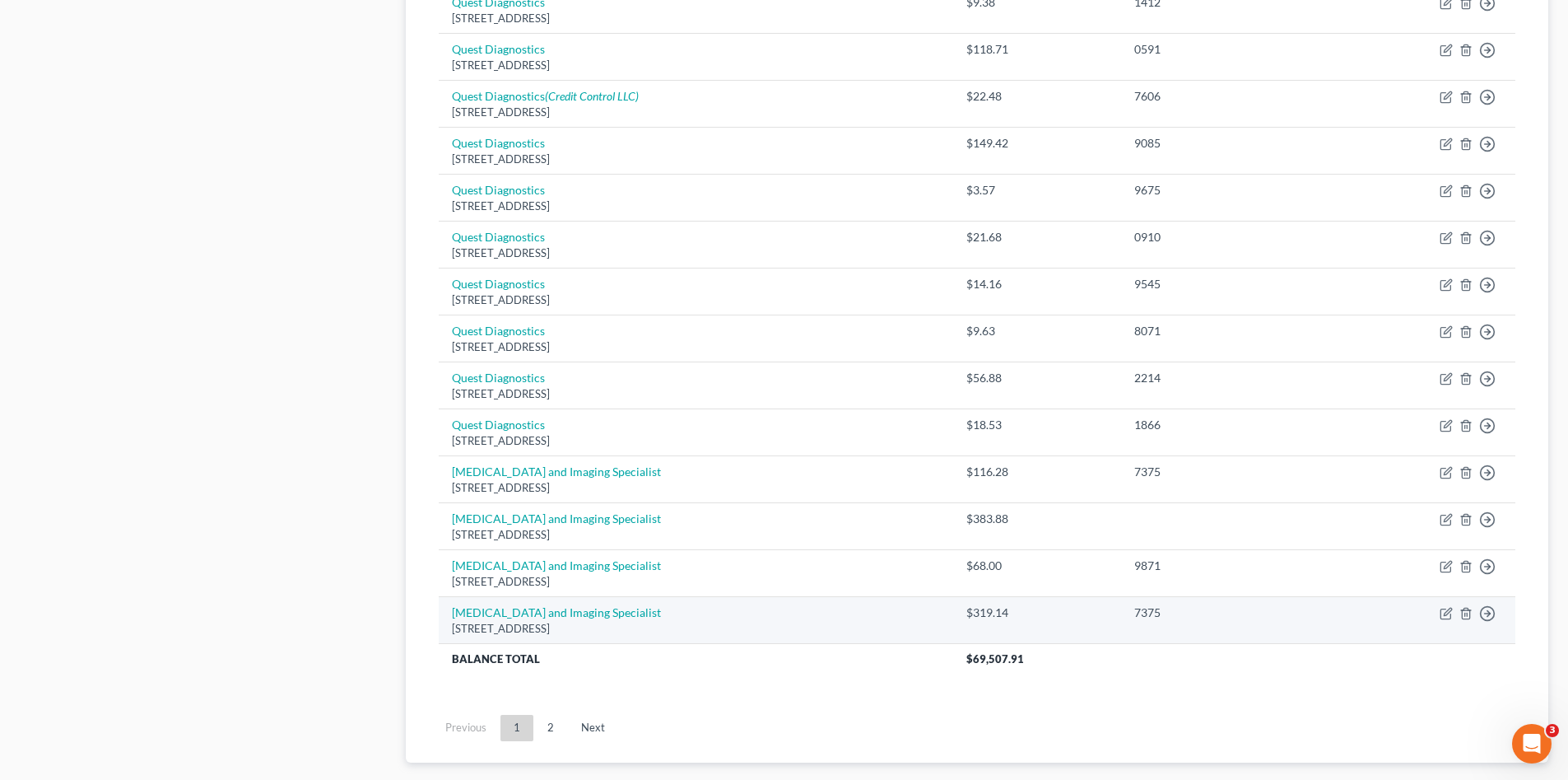
scroll to position [1169, 0]
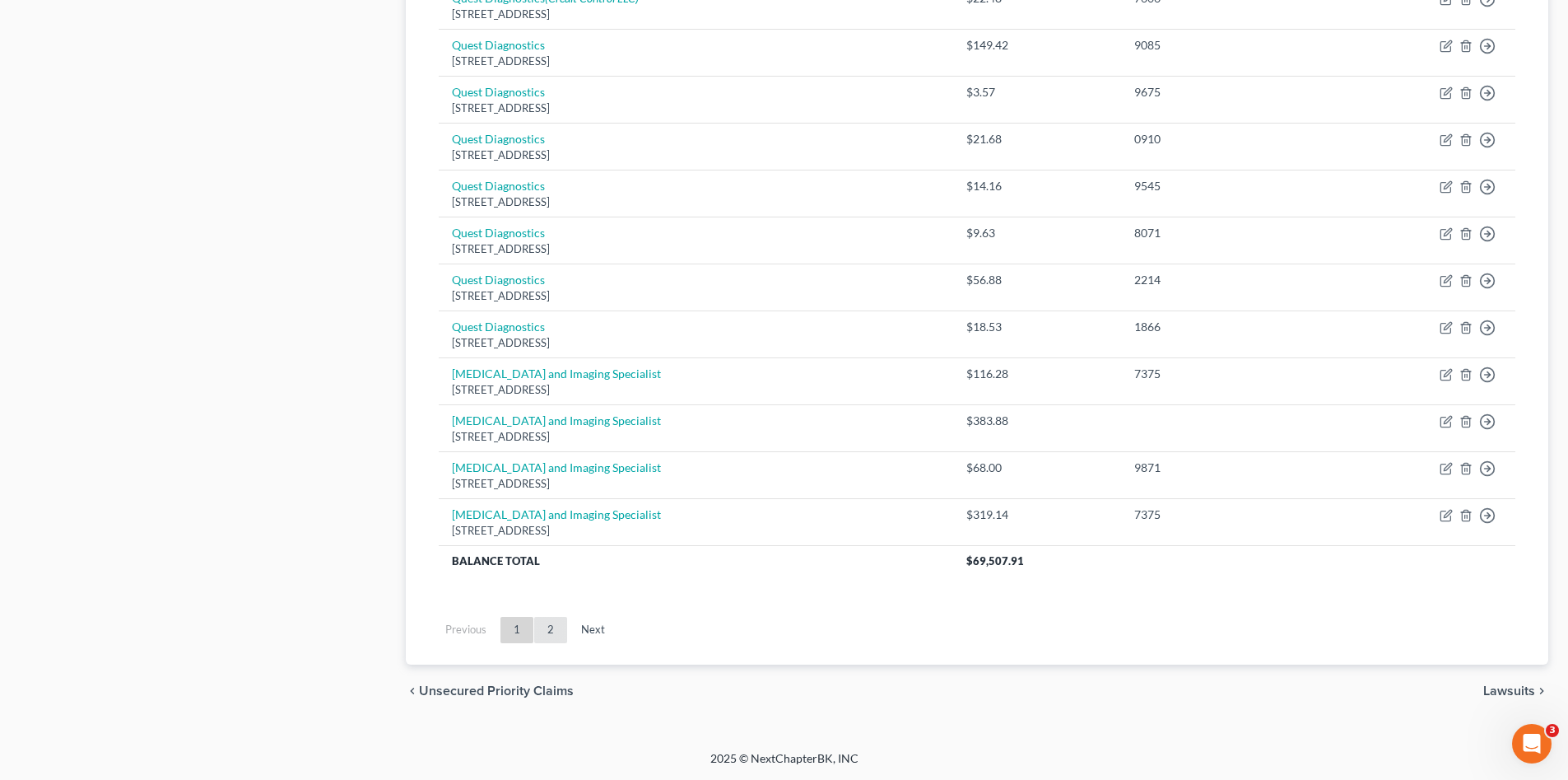
click at [553, 624] on link "2" at bounding box center [551, 630] width 33 height 26
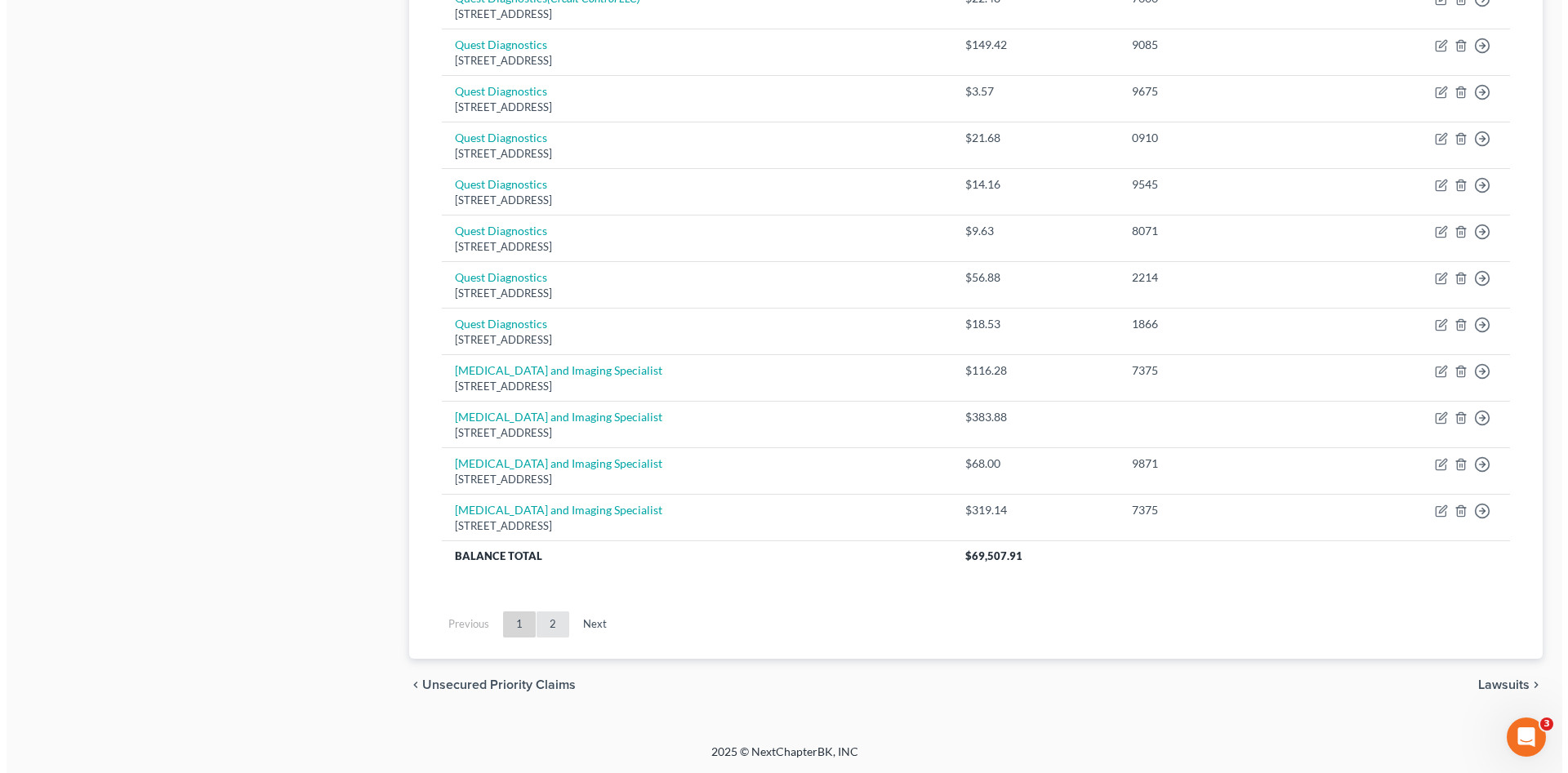
scroll to position [94, 0]
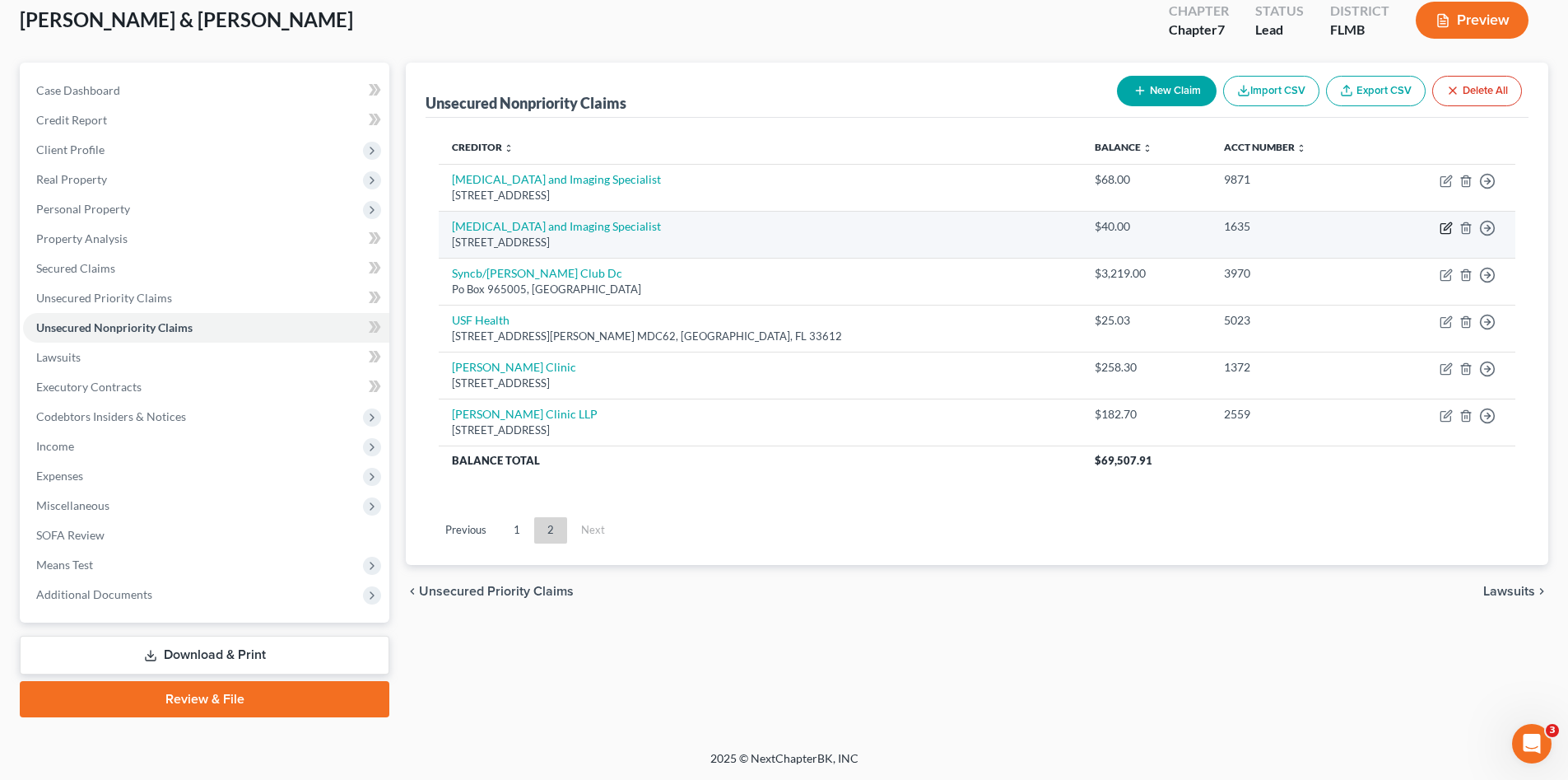
click at [1443, 229] on icon "button" at bounding box center [1446, 228] width 13 height 13
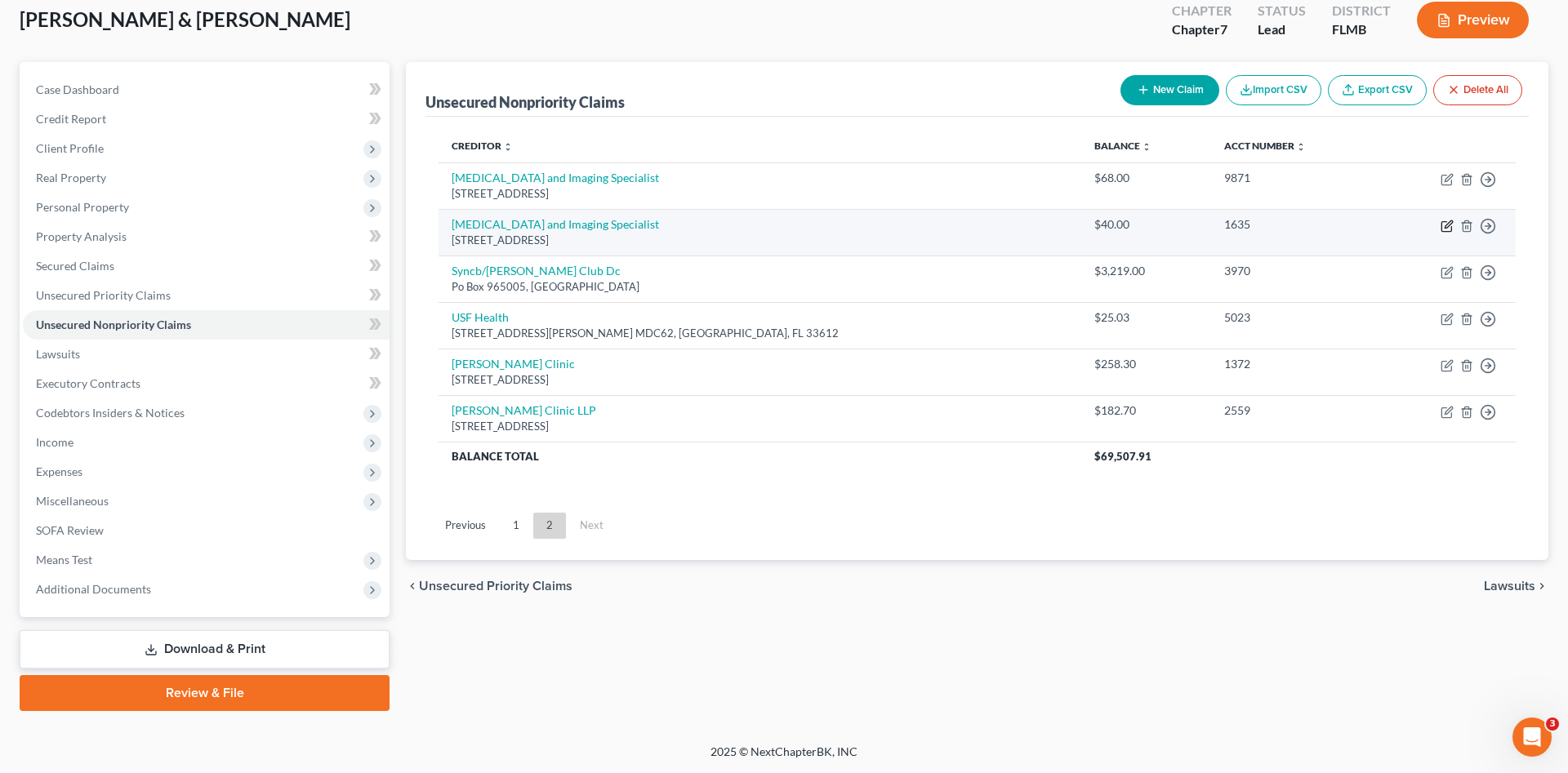
select select "9"
select select "2"
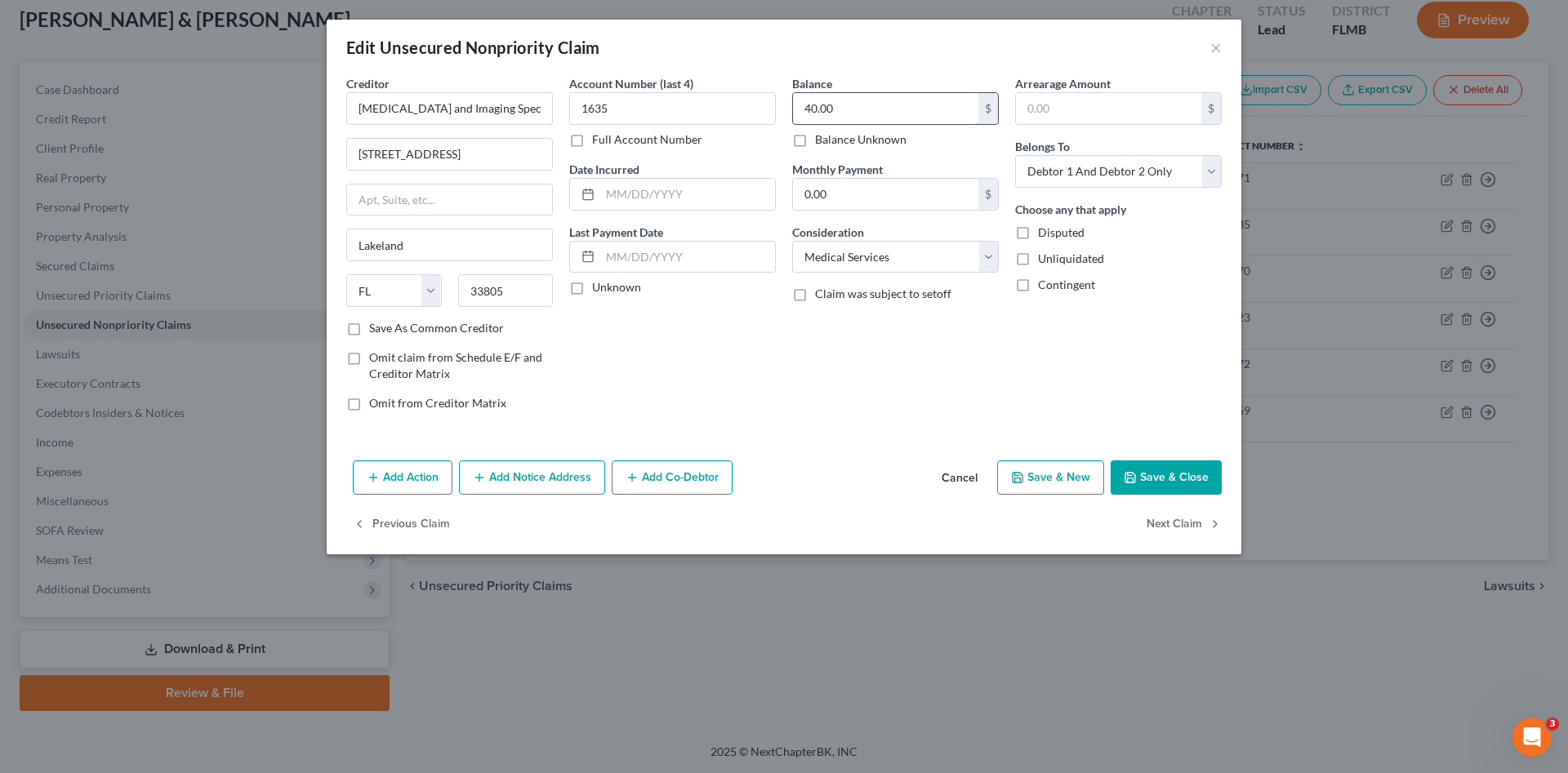
click at [866, 115] on input "40.00" at bounding box center [885, 108] width 185 height 31
type input "529.90"
click at [1109, 176] on select "Select Debtor 1 Only Debtor 2 Only Debtor 1 And Debtor 2 Only At Least One Of T…" at bounding box center [1118, 171] width 206 height 33
select select "0"
click at [1015, 155] on select "Select Debtor 1 Only Debtor 2 Only Debtor 1 And Debtor 2 Only At Least One Of T…" at bounding box center [1118, 171] width 206 height 33
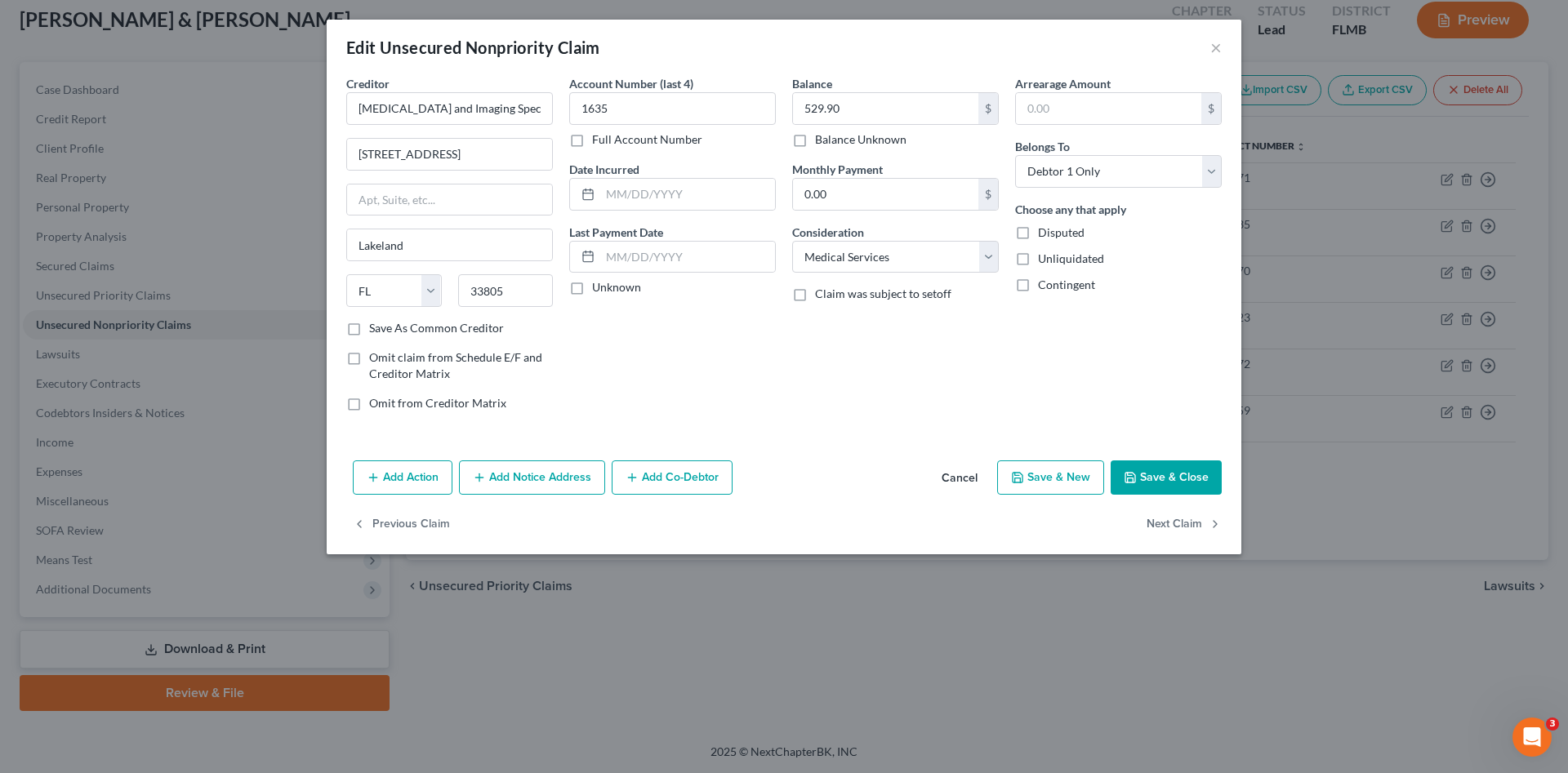
drag, startPoint x: 1152, startPoint y: 475, endPoint x: 997, endPoint y: 478, distance: 155.0
click at [1152, 476] on button "Save & Close" at bounding box center [1165, 477] width 111 height 34
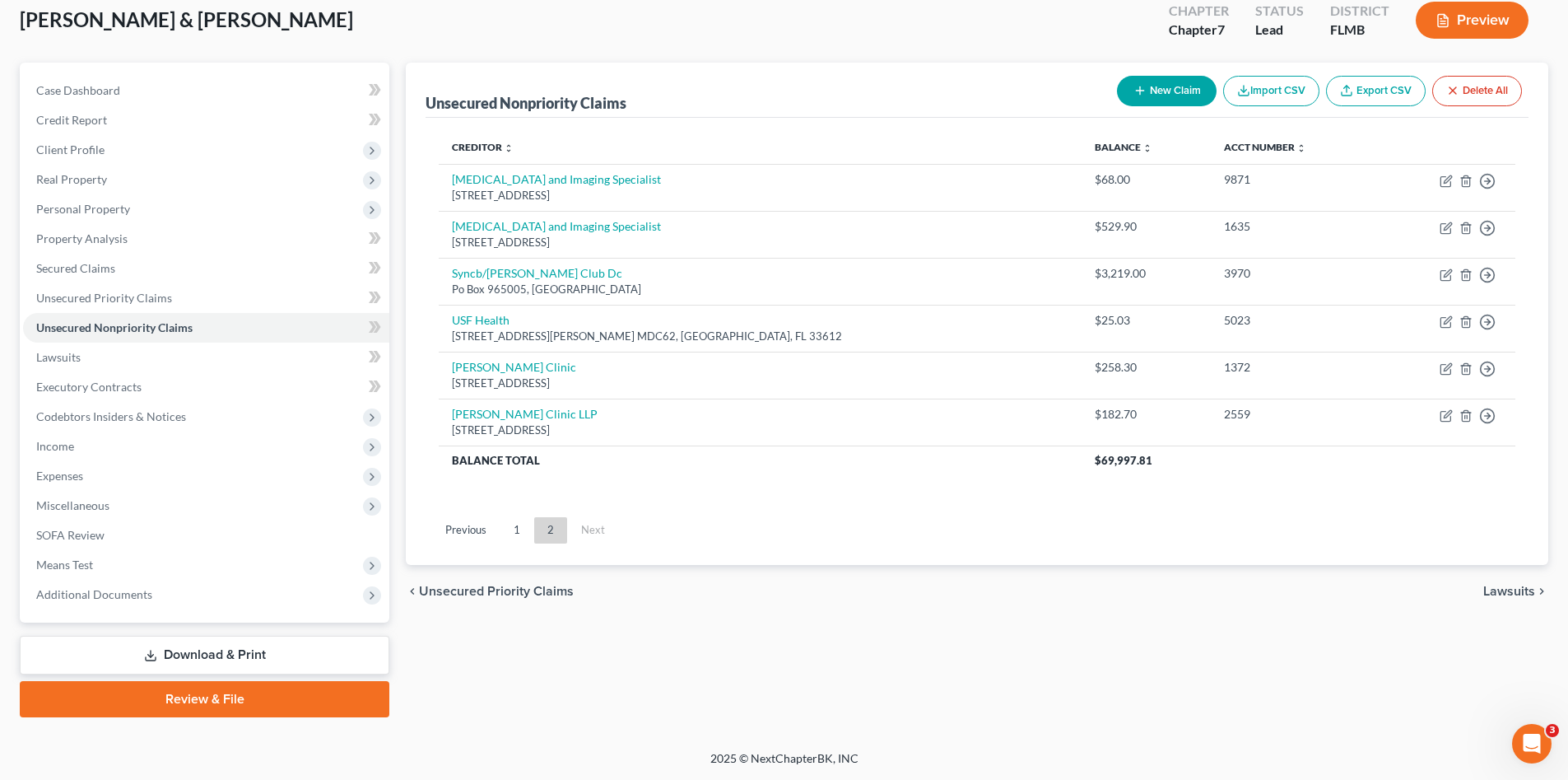
click at [1146, 97] on button "New Claim" at bounding box center [1167, 91] width 100 height 31
select select "2"
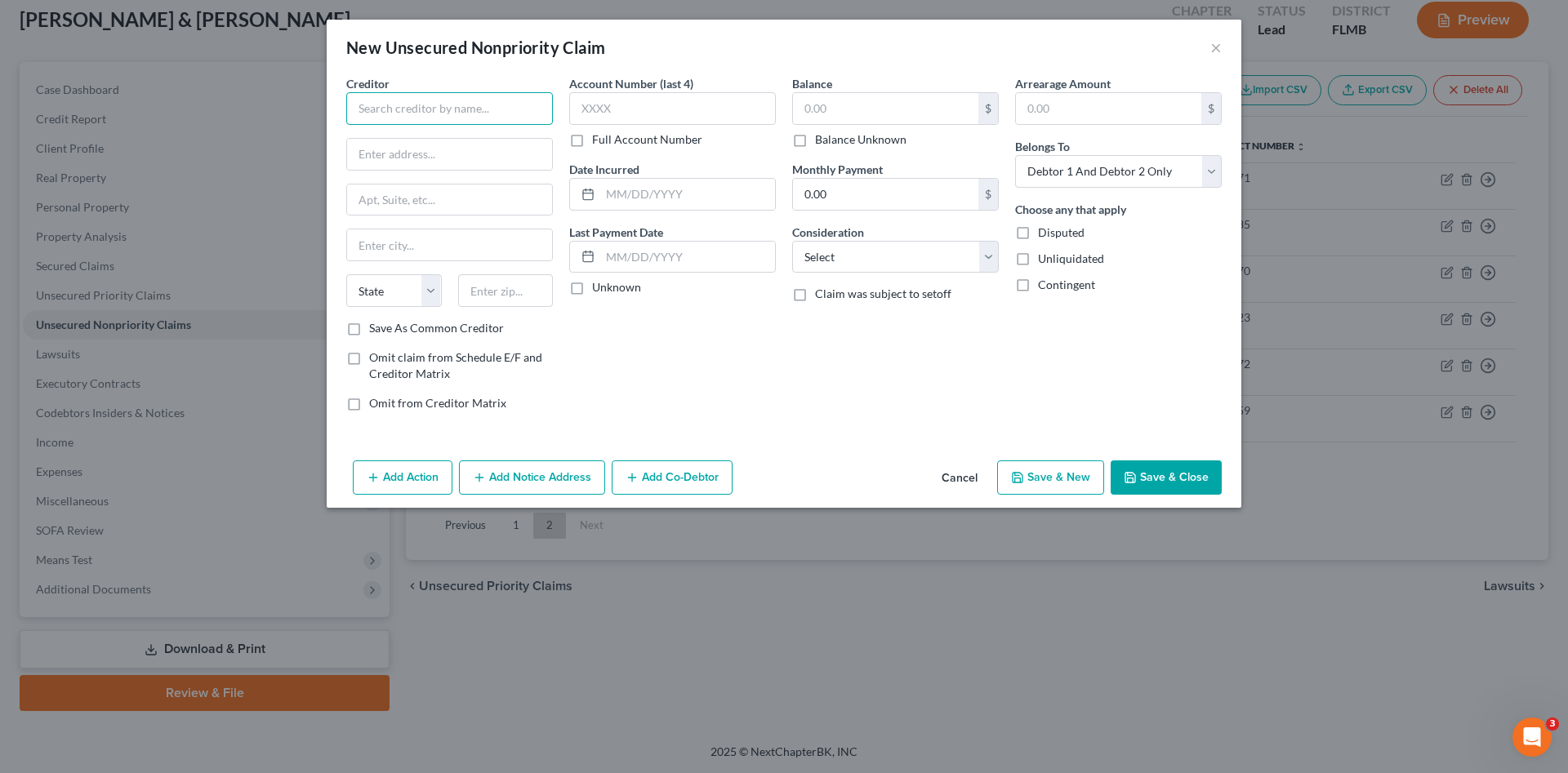
click at [413, 115] on input "text" at bounding box center [449, 109] width 206 height 33
type input "Publix Super Markets, Inc."
type input "ATTN: Group Benefits/Arrears"
type input "PO Box 32040"
type input "Lakeland"
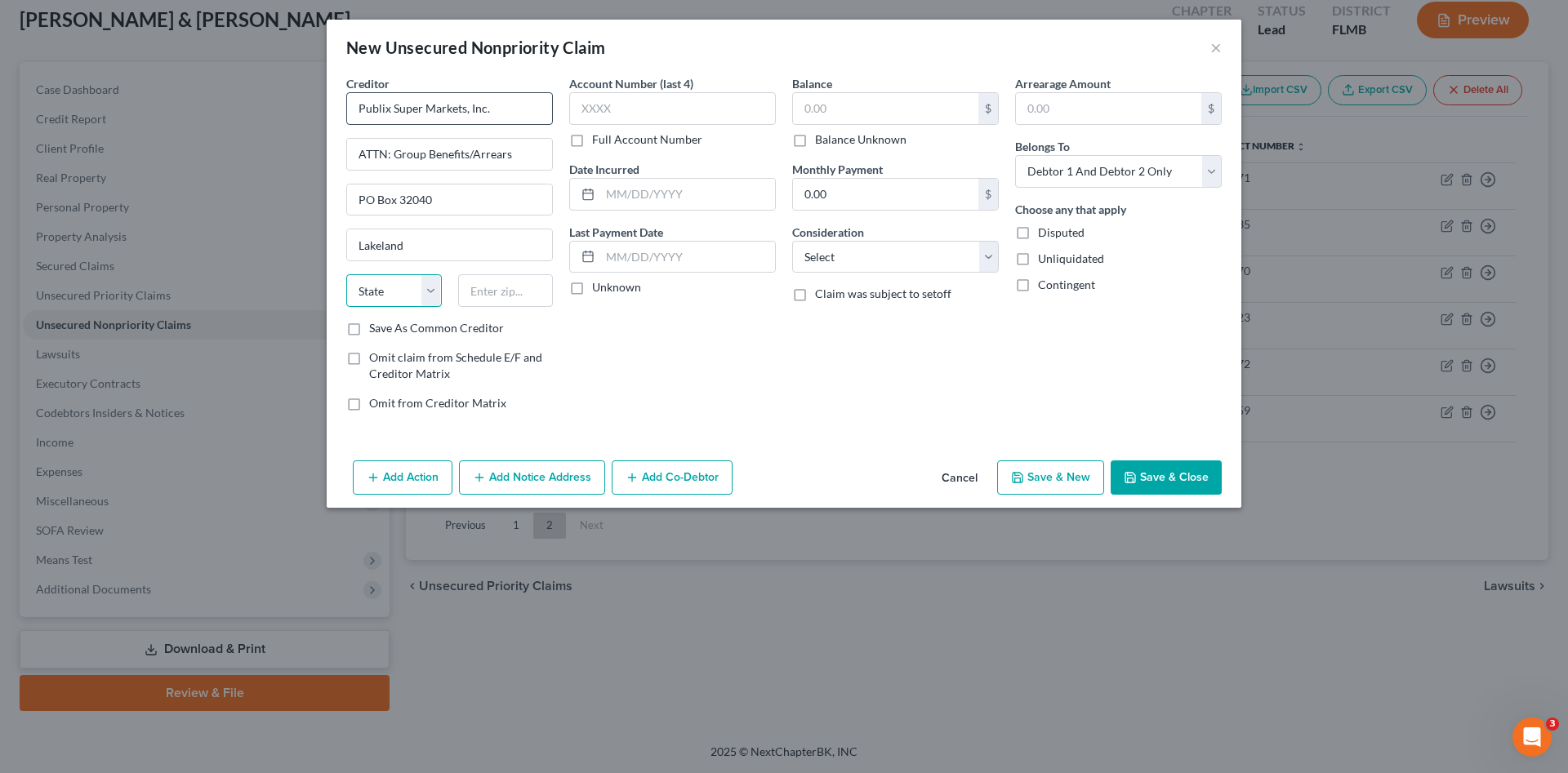
select select "9"
type input "33802"
click at [634, 105] on input "text" at bounding box center [672, 109] width 206 height 33
type input "7475"
click at [832, 104] on input "text" at bounding box center [885, 108] width 185 height 31
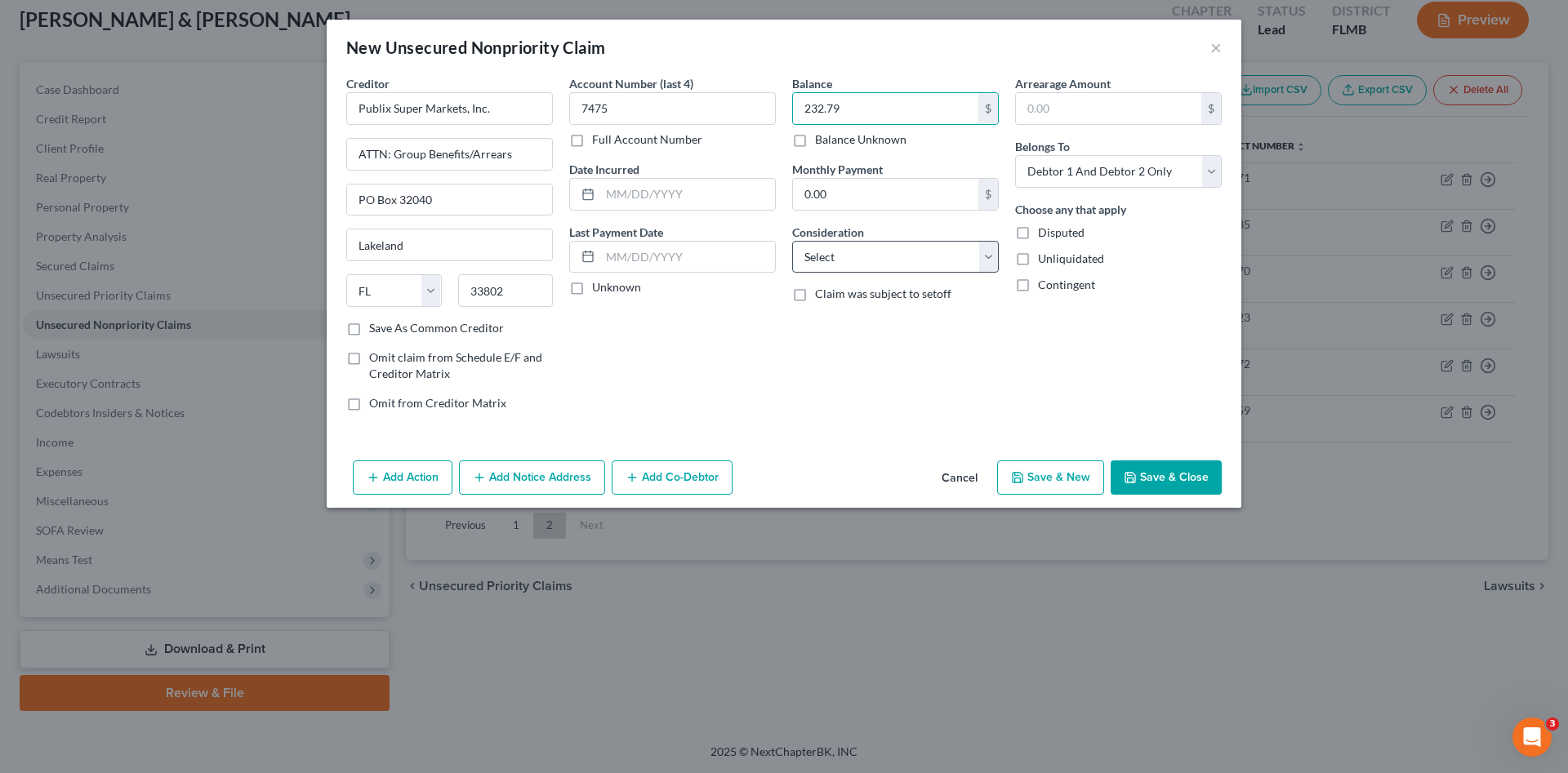
type input "232.79"
click at [858, 265] on select "Select Cable / Satellite Services Collection Agency Credit Card Debt Debt Couns…" at bounding box center [895, 258] width 206 height 33
select select "9"
click at [792, 241] on select "Select Cable / Satellite Services Collection Agency Credit Card Debt Debt Couns…" at bounding box center [895, 258] width 206 height 33
click at [1081, 162] on select "Select Debtor 1 Only Debtor 2 Only Debtor 1 And Debtor 2 Only At Least One Of T…" at bounding box center [1118, 171] width 206 height 33
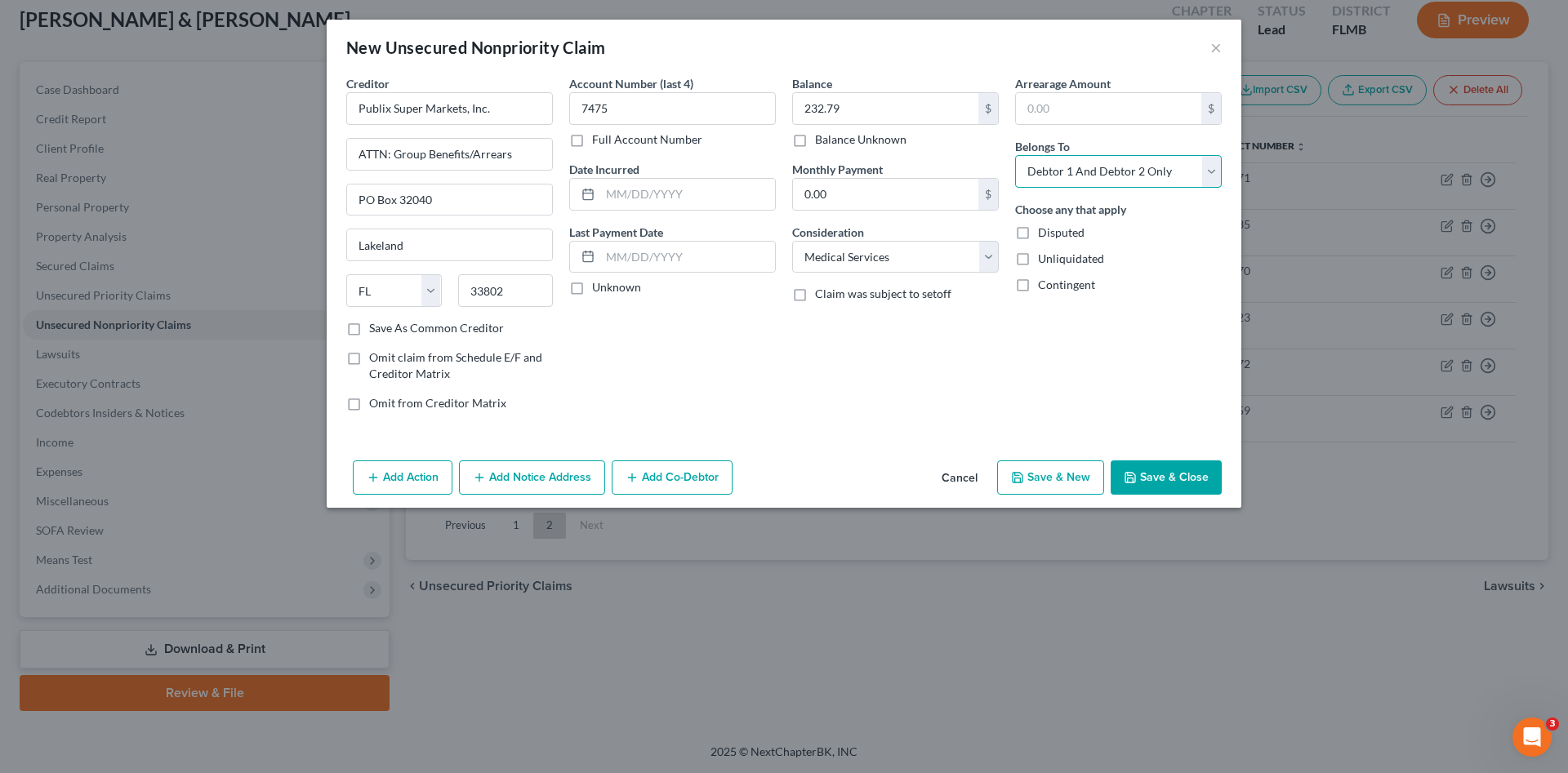
select select "0"
click at [1015, 155] on select "Select Debtor 1 Only Debtor 2 Only Debtor 1 And Debtor 2 Only At Least One Of T…" at bounding box center [1118, 171] width 206 height 33
click at [1152, 477] on button "Save & Close" at bounding box center [1165, 477] width 111 height 34
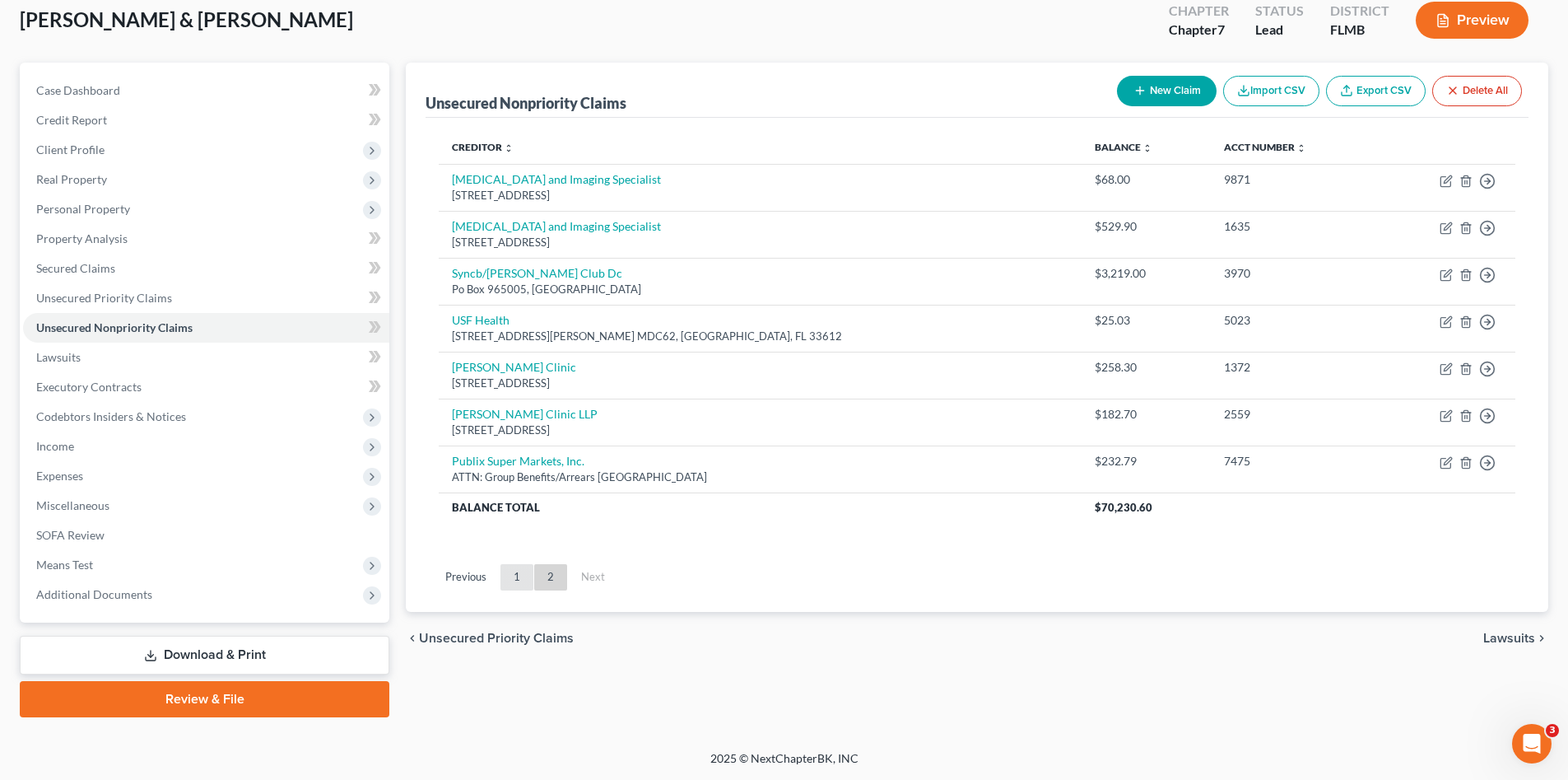
click at [520, 570] on link "1" at bounding box center [517, 577] width 33 height 26
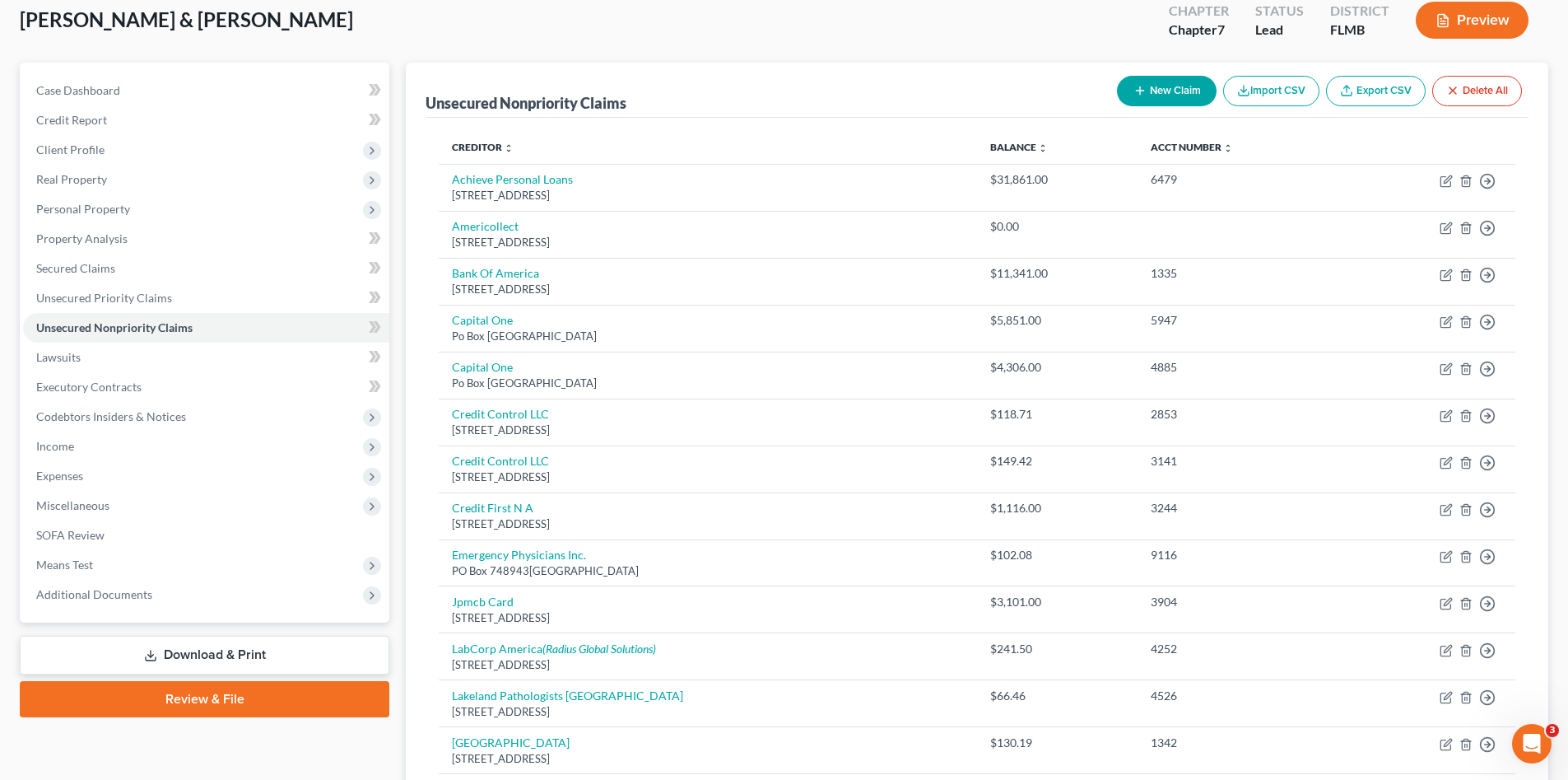
click at [1188, 86] on button "New Claim" at bounding box center [1167, 91] width 100 height 31
select select "2"
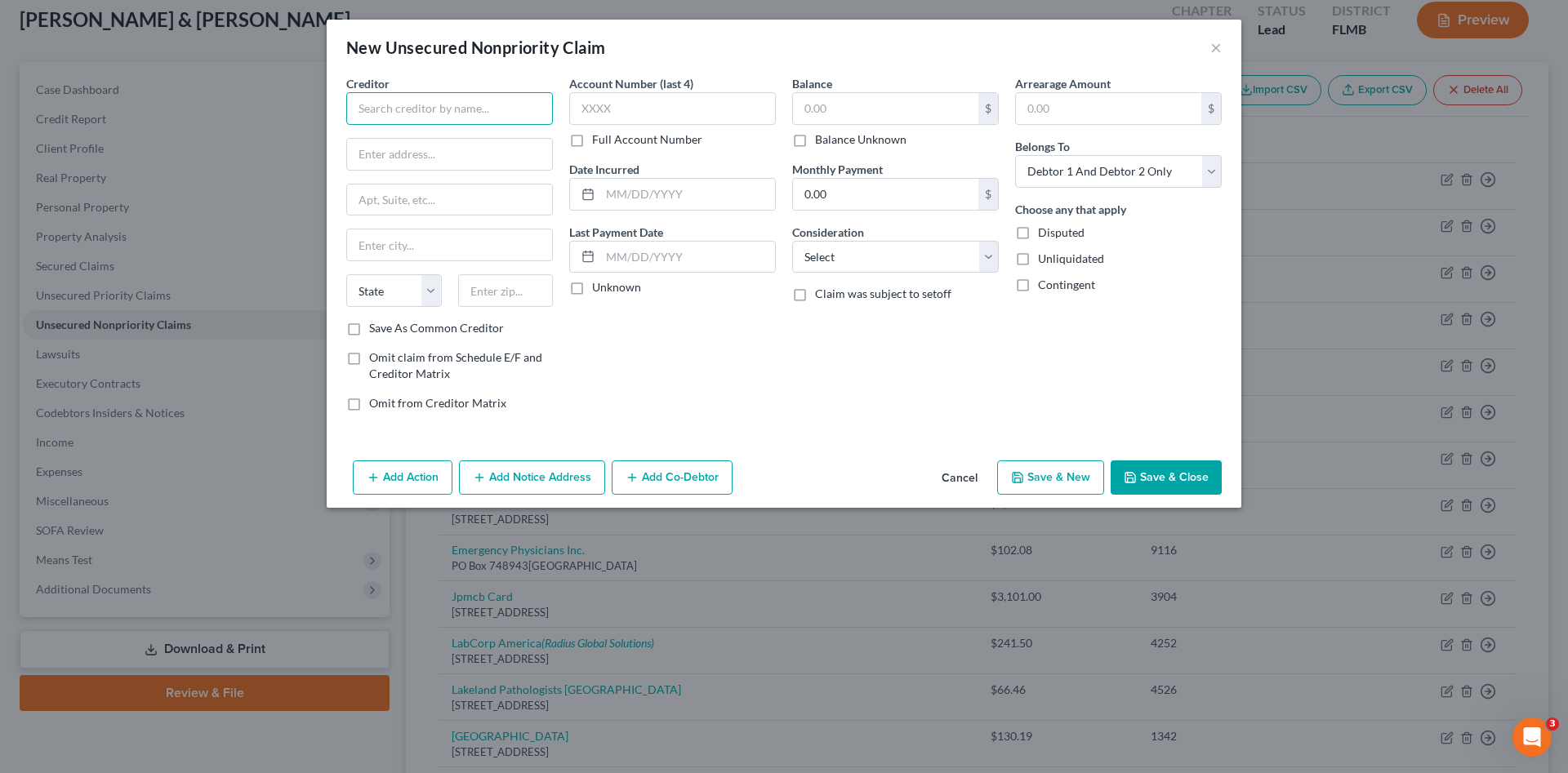
click at [494, 101] on input "text" at bounding box center [449, 109] width 206 height 33
click at [463, 148] on div "[STREET_ADDRESS]" at bounding box center [444, 151] width 170 height 14
type input "Credit Control LLC"
type input "[STREET_ADDRESS]"
type input "Suite 330"
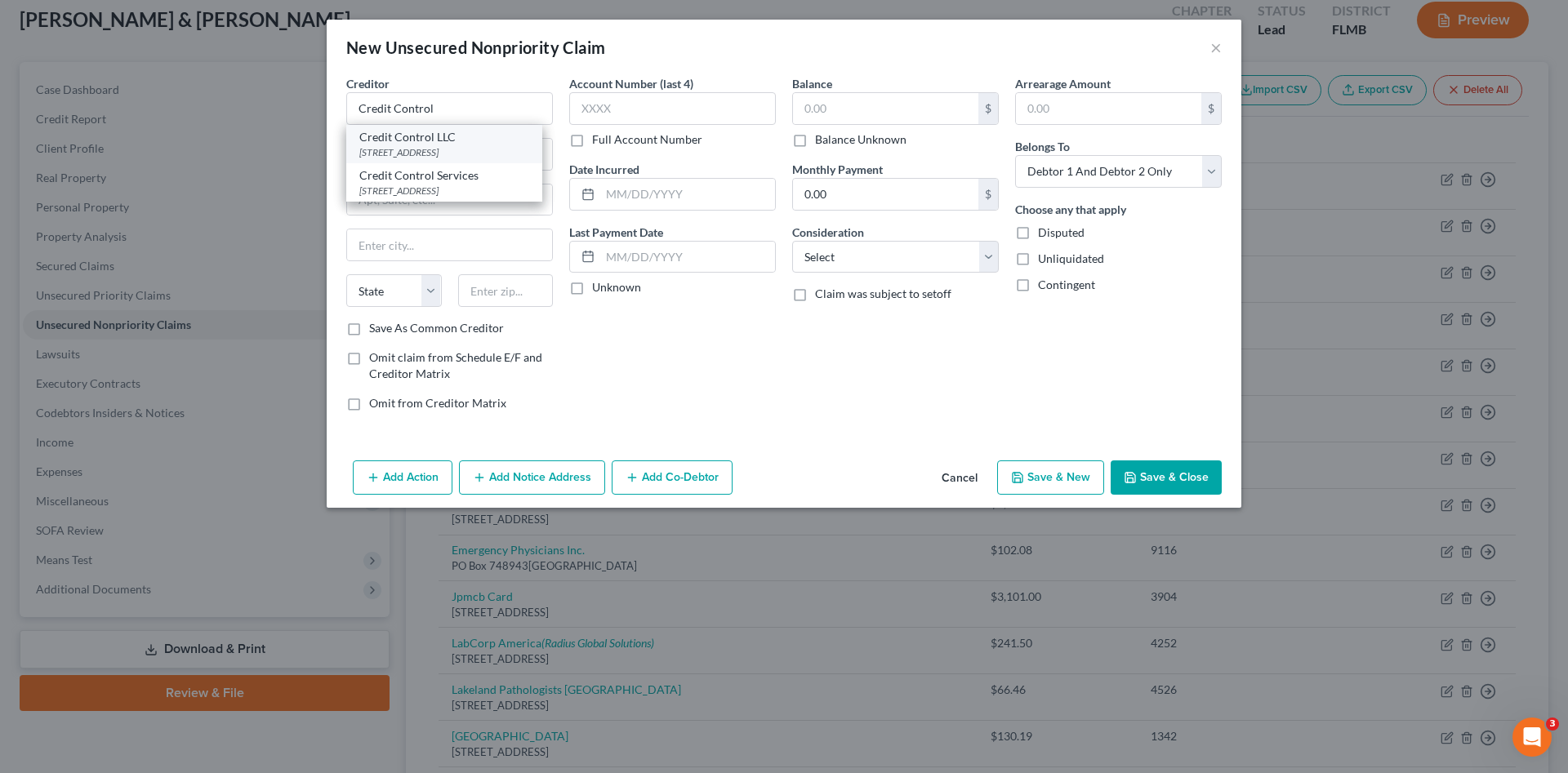
type input "[PERSON_NAME]"
select select "26"
type input "63042"
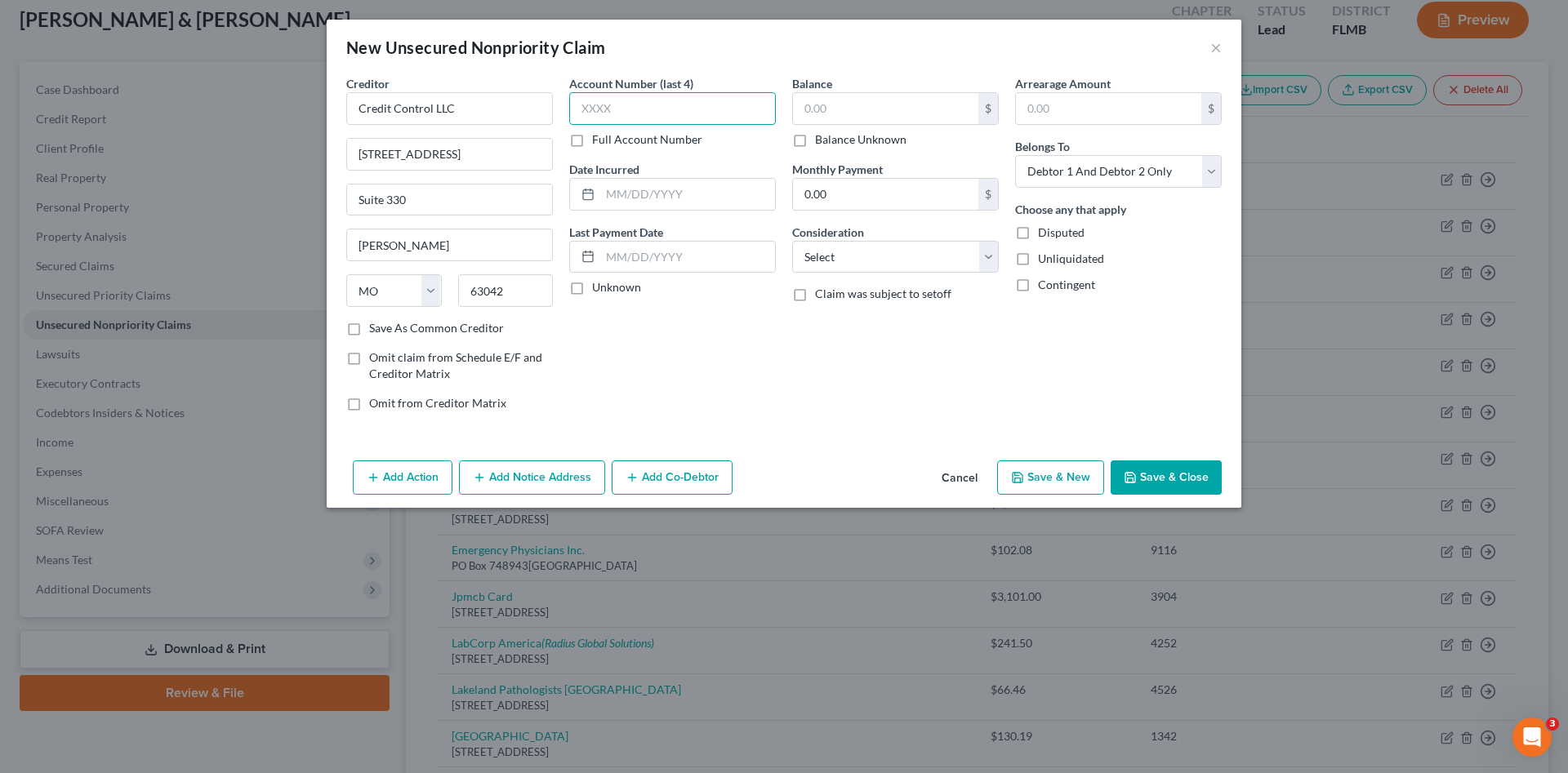
drag, startPoint x: 614, startPoint y: 112, endPoint x: 616, endPoint y: 103, distance: 9.2
click at [614, 109] on input "text" at bounding box center [672, 109] width 206 height 33
type input "6428"
type input "18.30"
drag, startPoint x: 837, startPoint y: 250, endPoint x: 838, endPoint y: 271, distance: 21.0
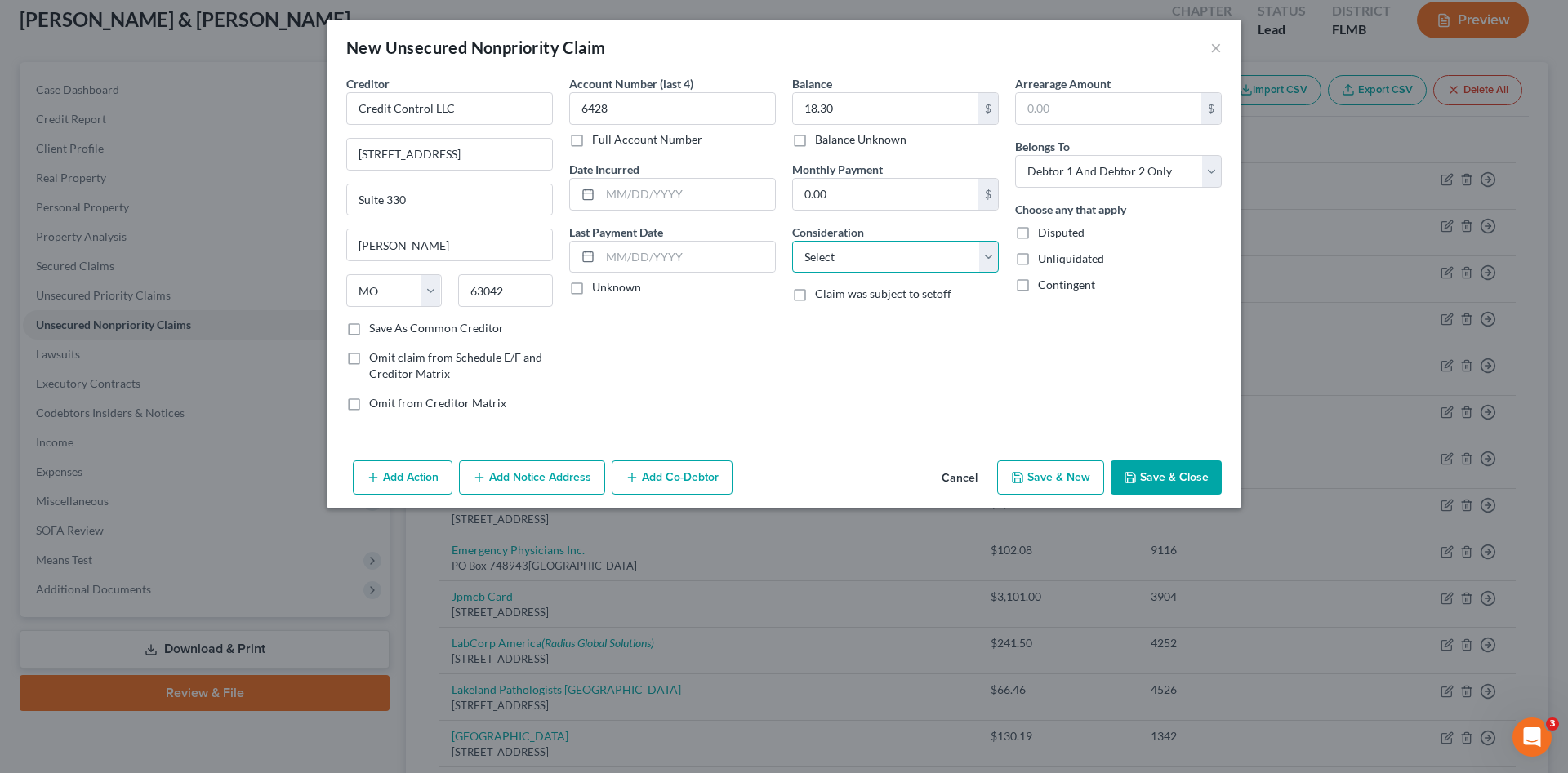
click at [837, 250] on select "Select Cable / Satellite Services Collection Agency Credit Card Debt Debt Couns…" at bounding box center [895, 258] width 206 height 33
select select "1"
click at [792, 241] on select "Select Cable / Satellite Services Collection Agency Credit Card Debt Debt Couns…" at bounding box center [895, 258] width 206 height 33
click at [1079, 171] on select "Select Debtor 1 Only Debtor 2 Only Debtor 1 And Debtor 2 Only At Least One Of T…" at bounding box center [1118, 171] width 206 height 33
select select "1"
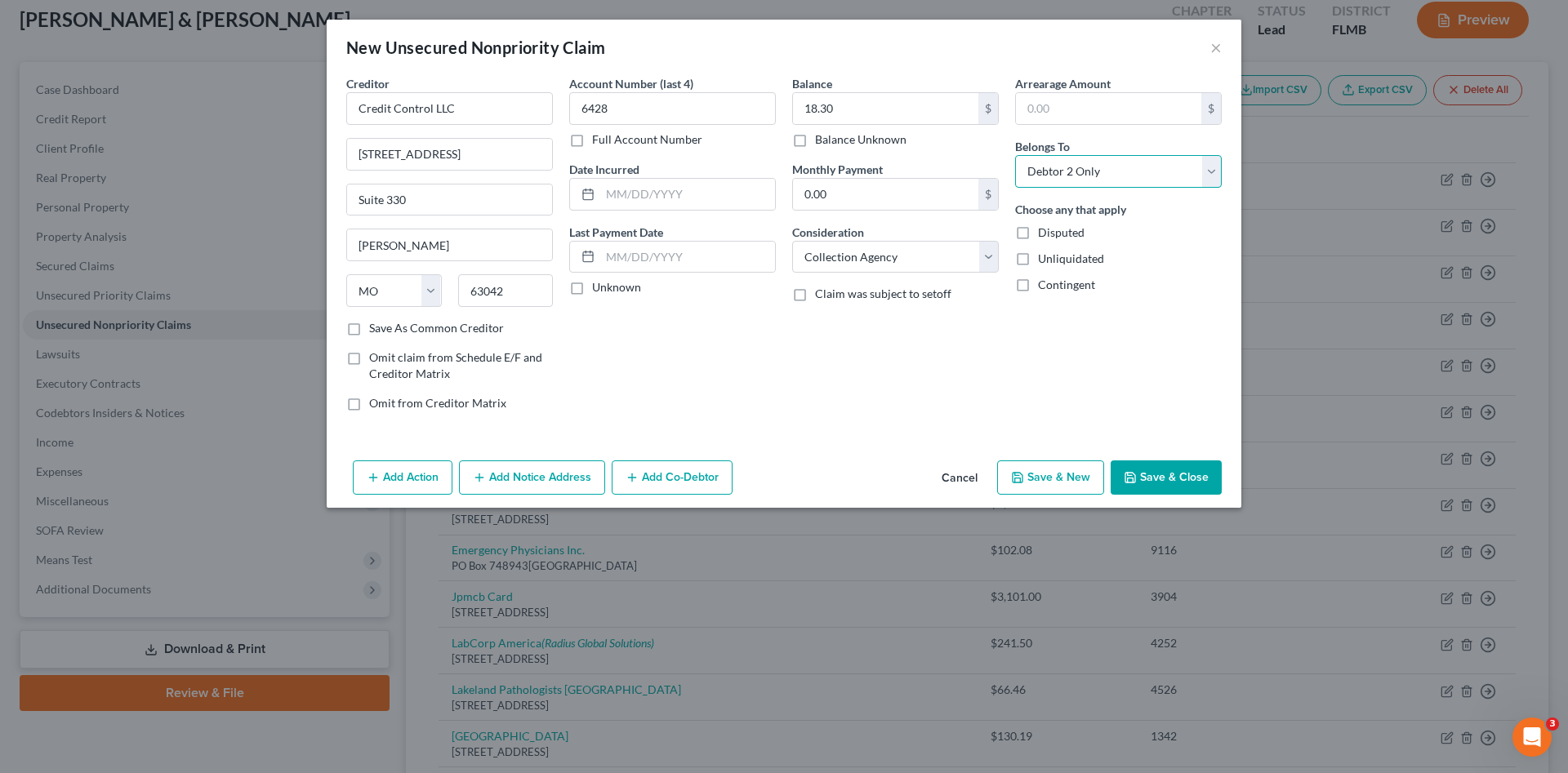
click at [1015, 155] on select "Select Debtor 1 Only Debtor 2 Only Debtor 1 And Debtor 2 Only At Least One Of T…" at bounding box center [1118, 171] width 206 height 33
click at [1172, 465] on button "Save & Close" at bounding box center [1165, 477] width 111 height 34
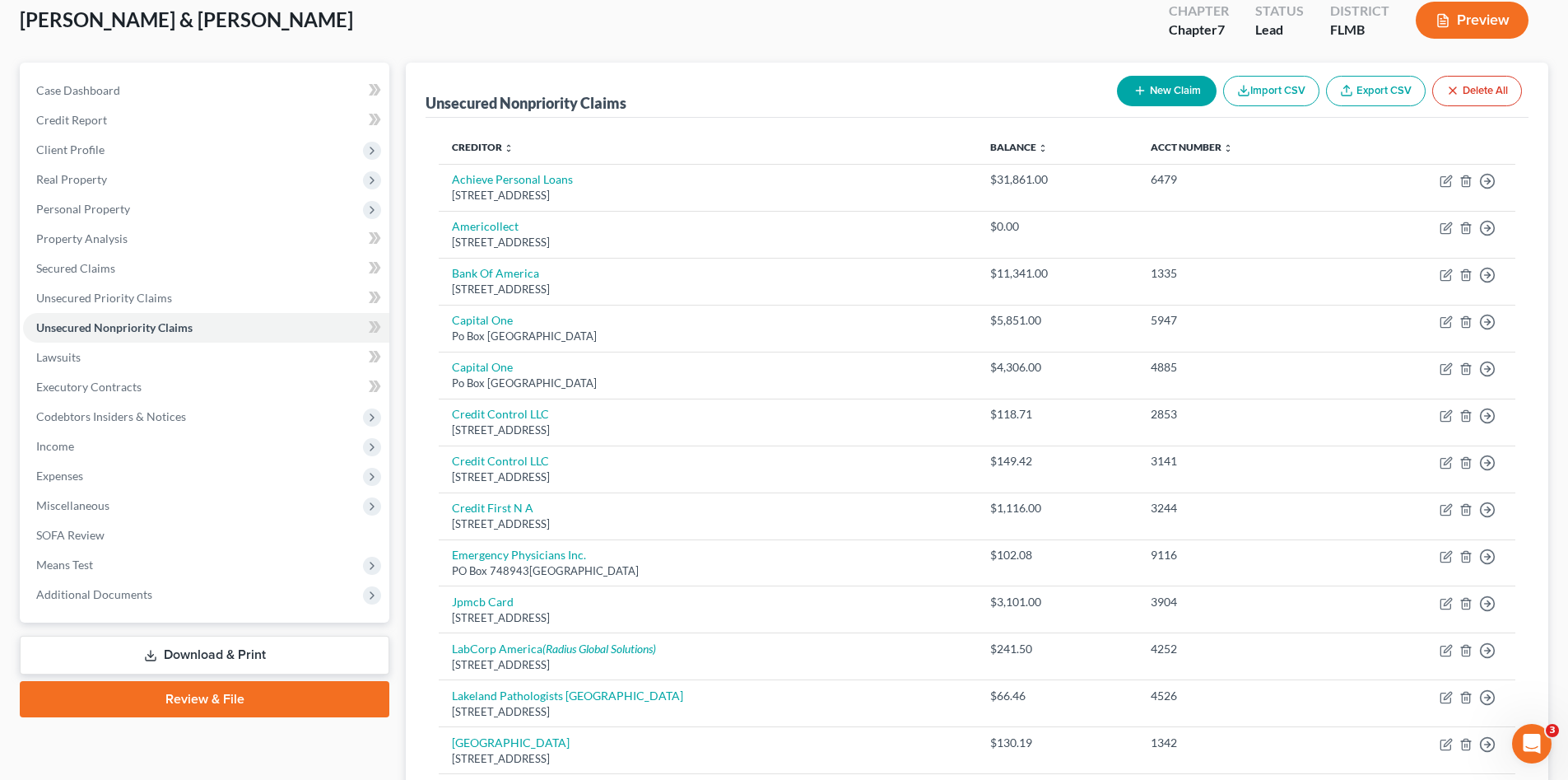
click at [1148, 100] on button "New Claim" at bounding box center [1167, 91] width 100 height 31
select select "2"
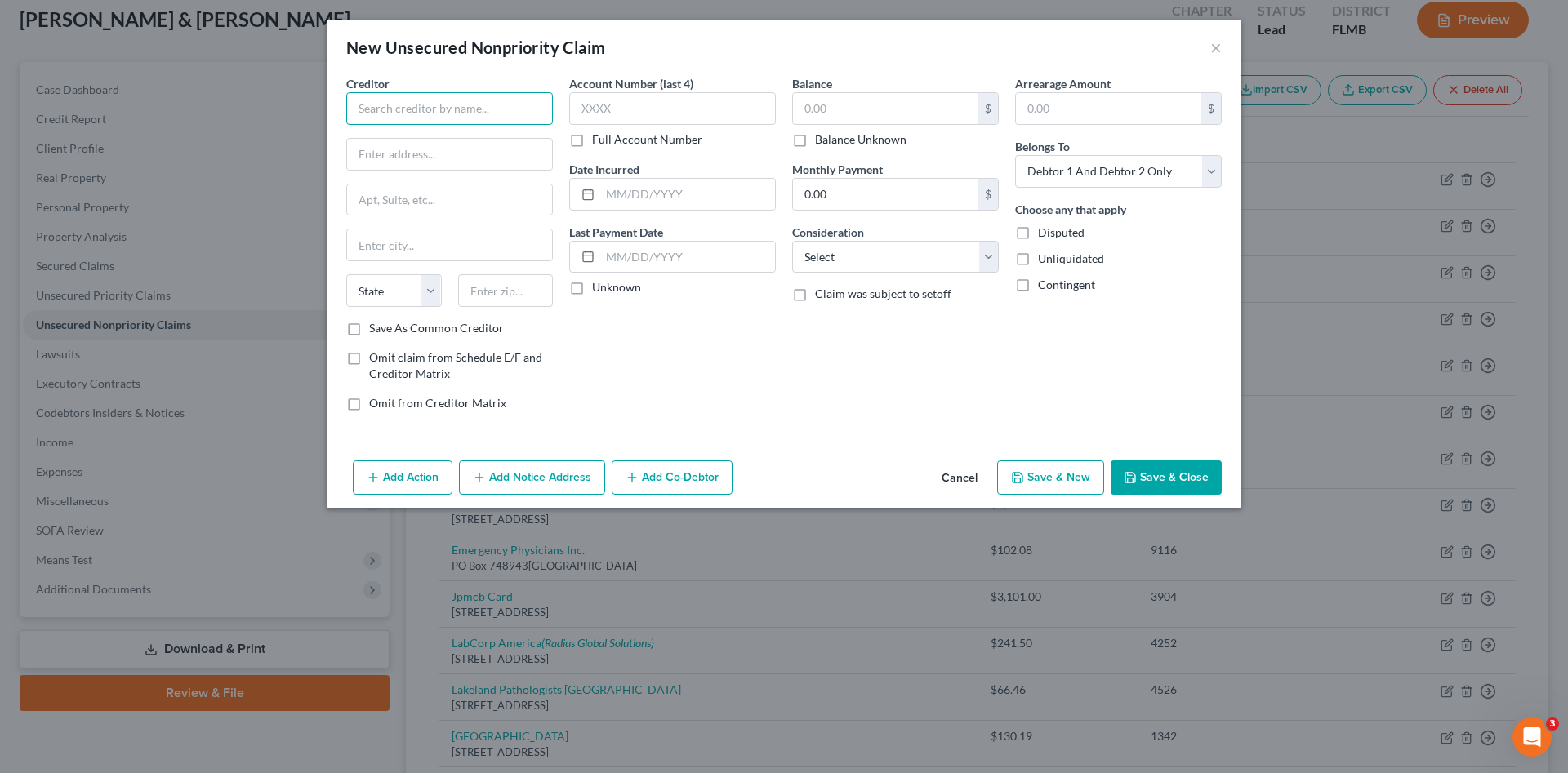
click at [409, 109] on input "text" at bounding box center [449, 109] width 206 height 33
click at [523, 107] on input "[PERSON_NAME] Clinic Surgery Center" at bounding box center [449, 109] width 206 height 33
type input "[PERSON_NAME] Clinic Surgery Center - Dr. [PERSON_NAME], [GEOGRAPHIC_DATA]"
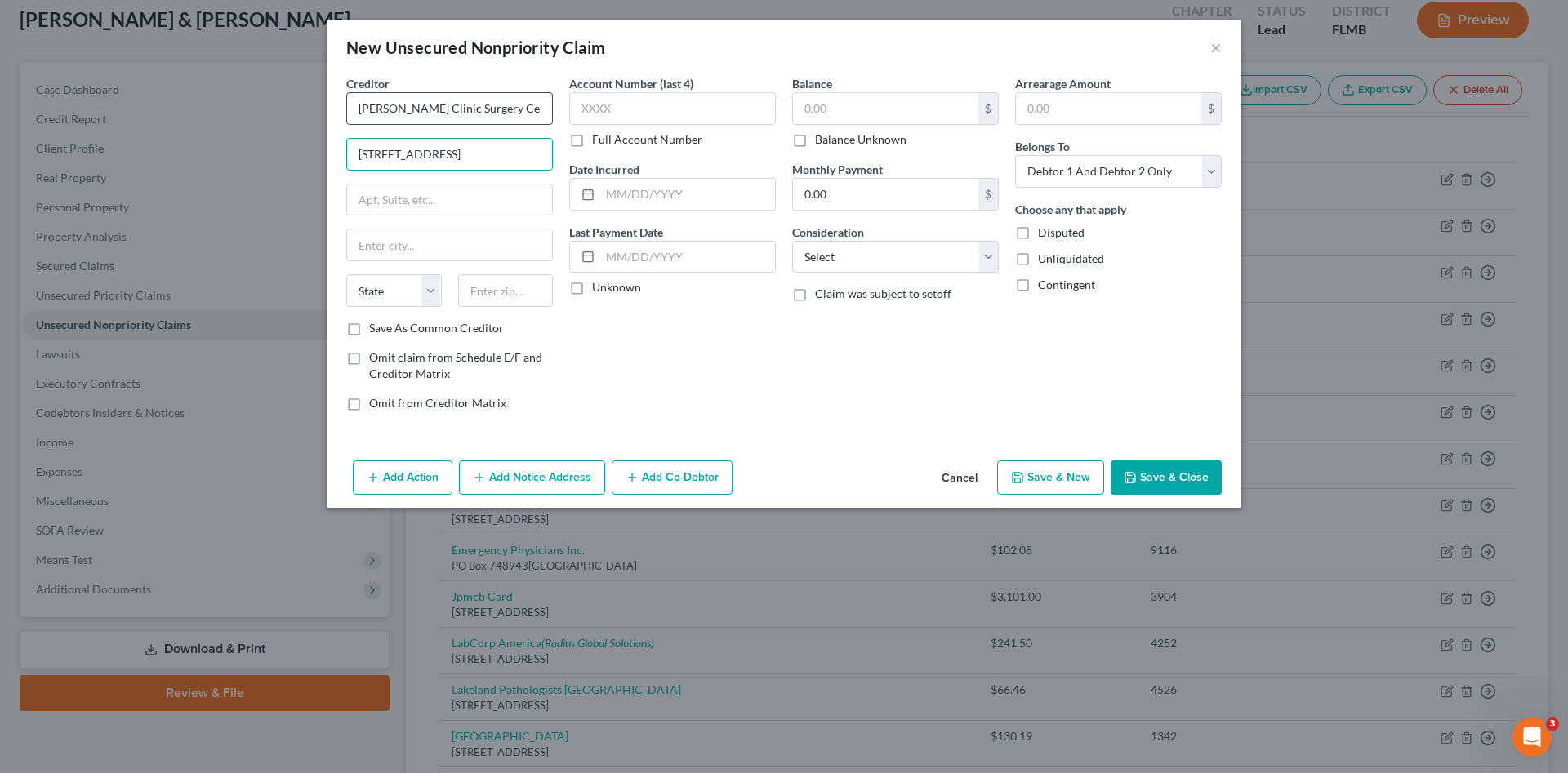
type input "[STREET_ADDRESS]"
type input "Lakeland"
select select "9"
type input "33803"
click at [844, 111] on input "text" at bounding box center [885, 108] width 185 height 31
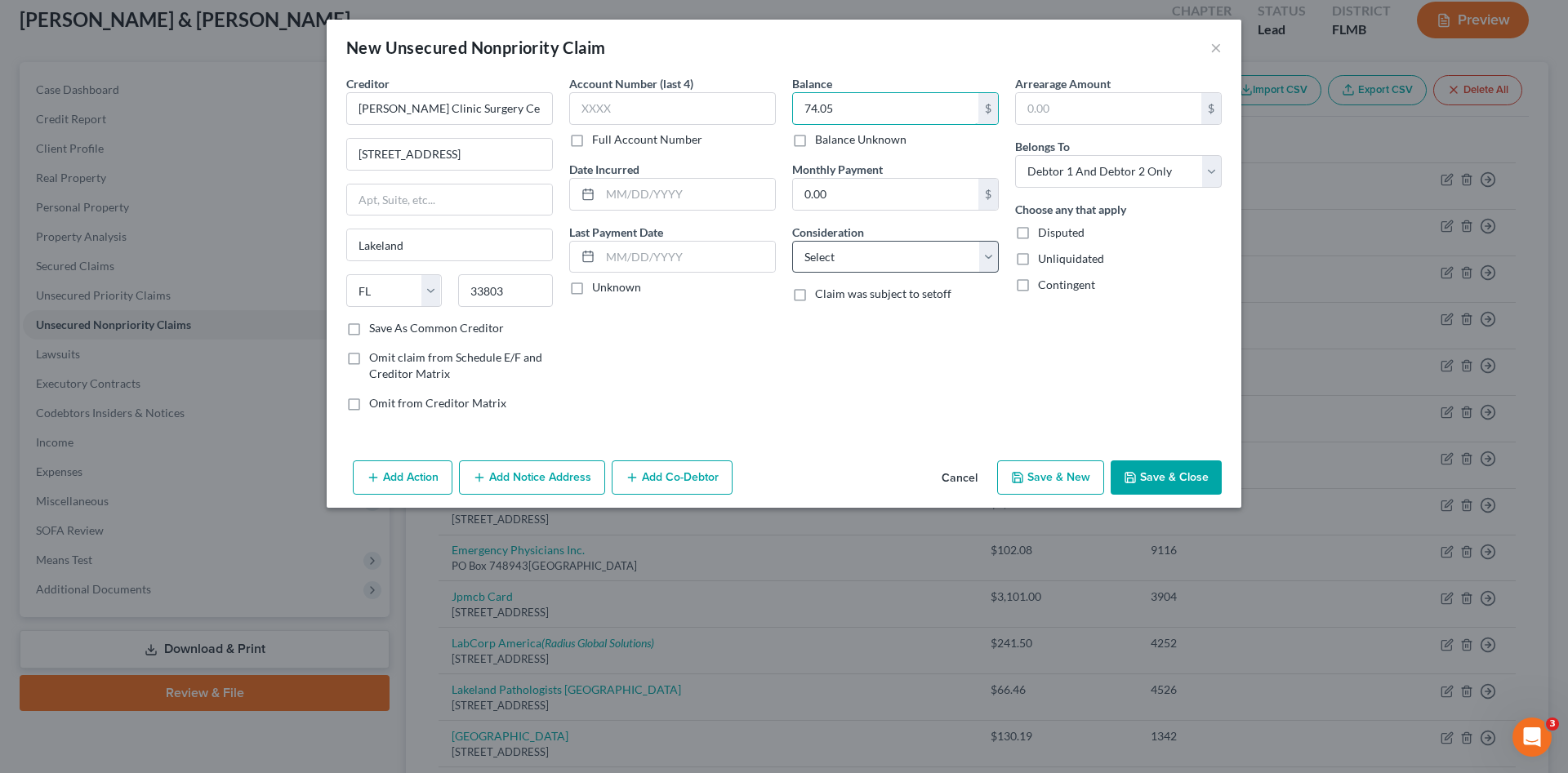
type input "74.05"
click at [880, 260] on select "Select Cable / Satellite Services Collection Agency Credit Card Debt Debt Couns…" at bounding box center [895, 258] width 206 height 33
select select "9"
click at [792, 241] on select "Select Cable / Satellite Services Collection Agency Credit Card Debt Debt Couns…" at bounding box center [895, 258] width 206 height 33
drag, startPoint x: 1109, startPoint y: 164, endPoint x: 1101, endPoint y: 182, distance: 19.7
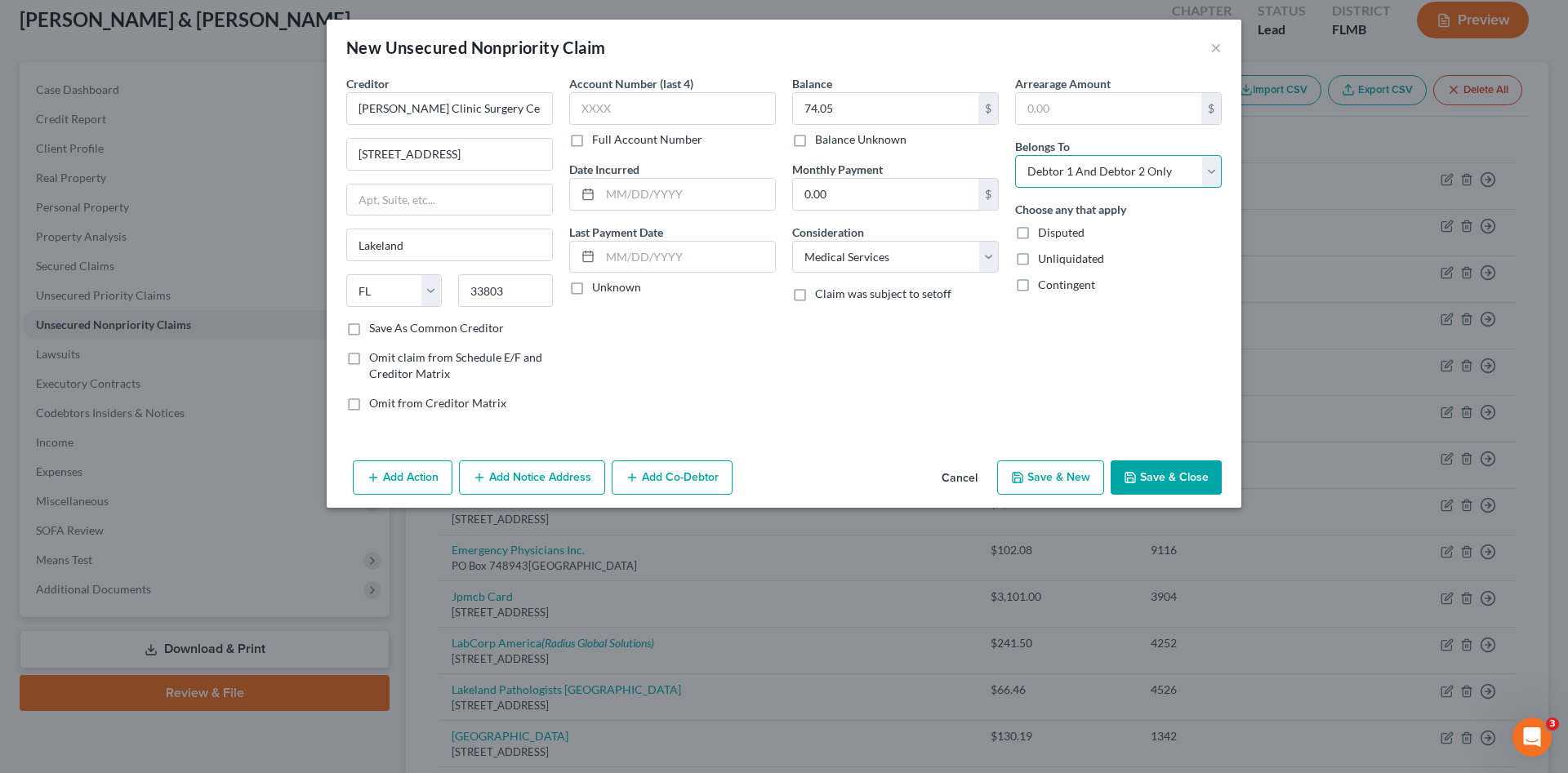
click at [1109, 166] on select "Select Debtor 1 Only Debtor 2 Only Debtor 1 And Debtor 2 Only At Least One Of T…" at bounding box center [1118, 171] width 206 height 33
select select "1"
click at [1015, 155] on select "Select Debtor 1 Only Debtor 2 Only Debtor 1 And Debtor 2 Only At Least One Of T…" at bounding box center [1118, 171] width 206 height 33
drag, startPoint x: 1183, startPoint y: 481, endPoint x: 892, endPoint y: 488, distance: 291.1
click at [1183, 482] on button "Save & Close" at bounding box center [1165, 477] width 111 height 34
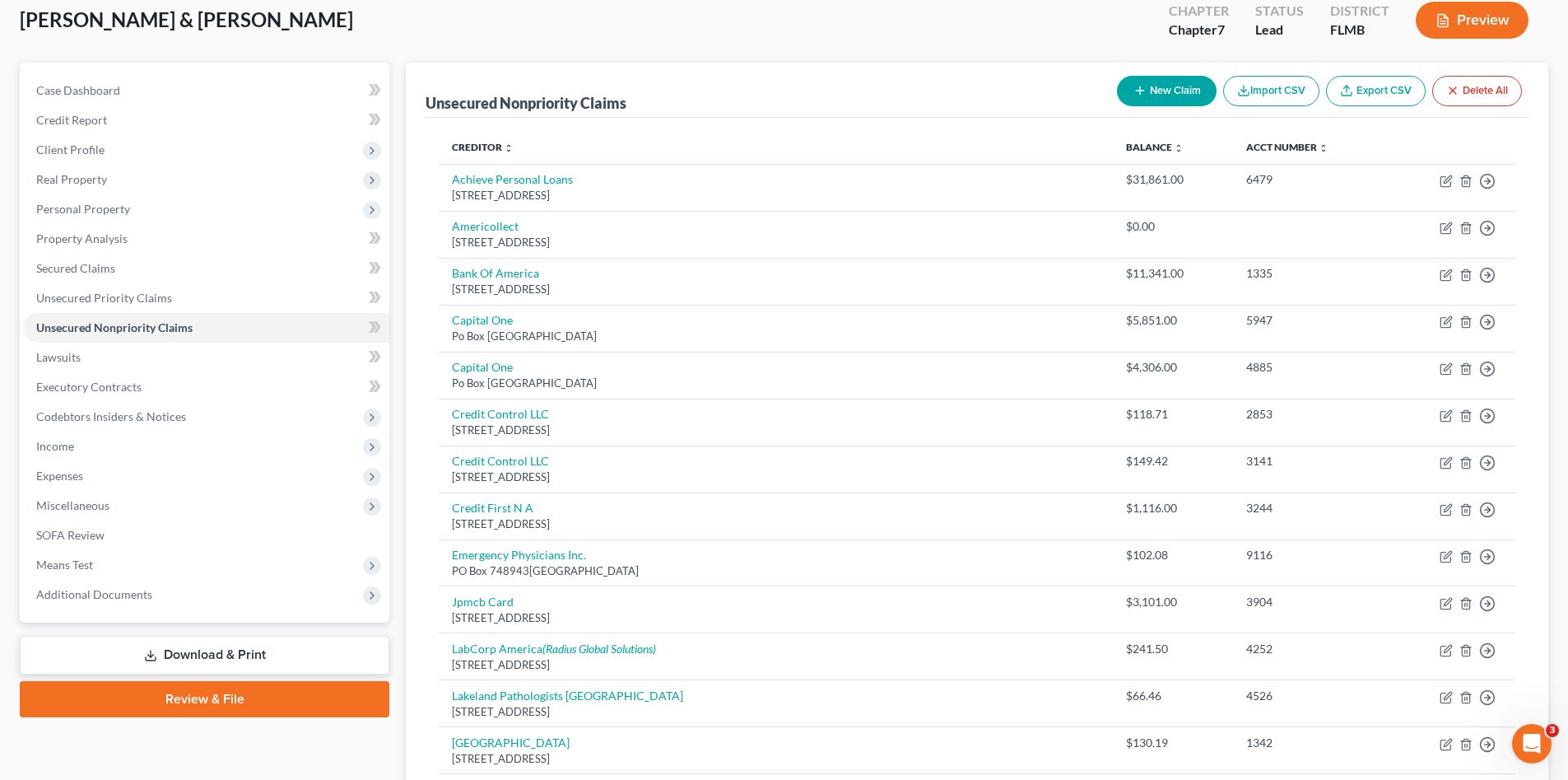
click at [1137, 85] on icon "button" at bounding box center [1140, 91] width 13 height 13
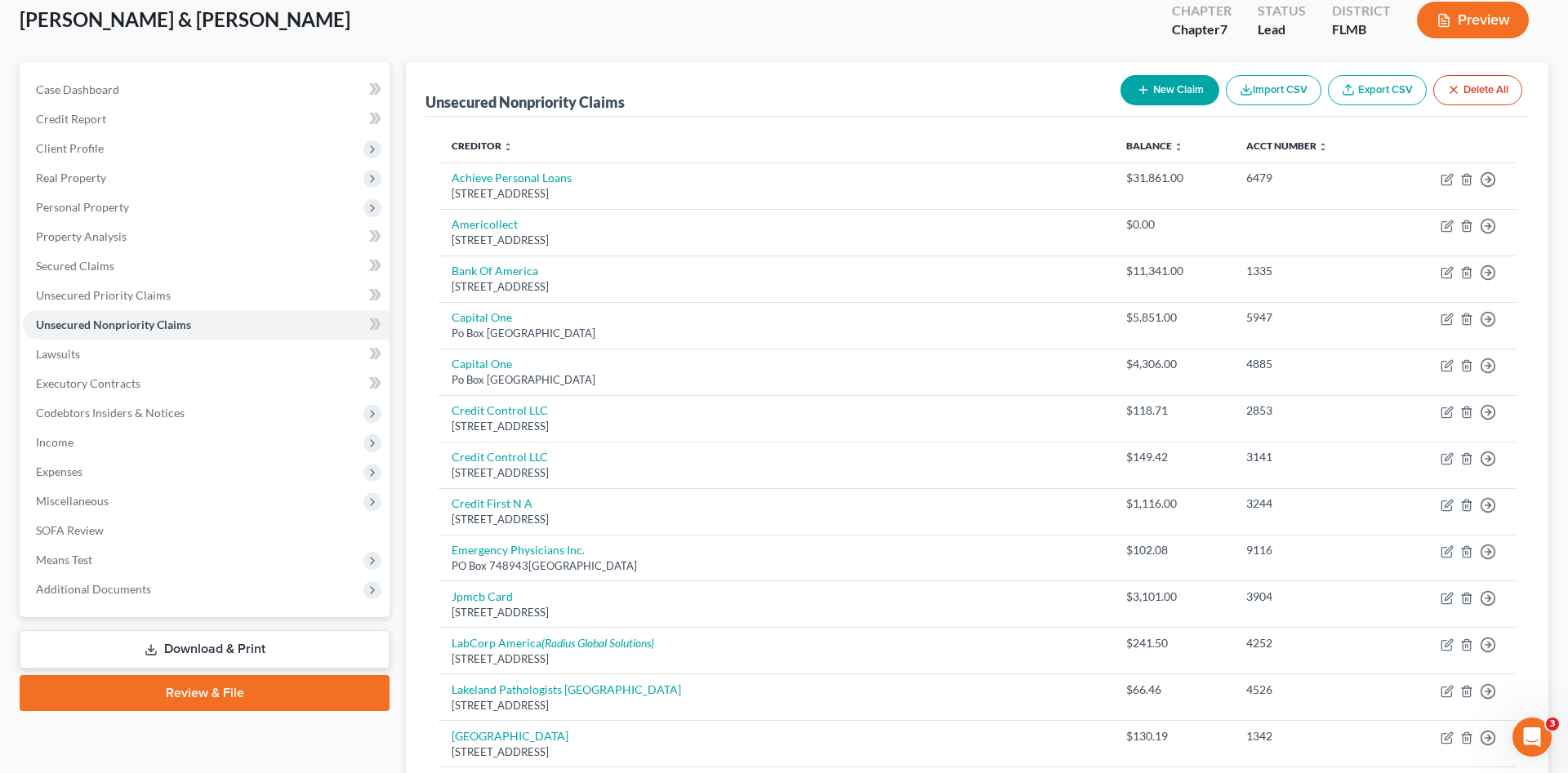
select select "2"
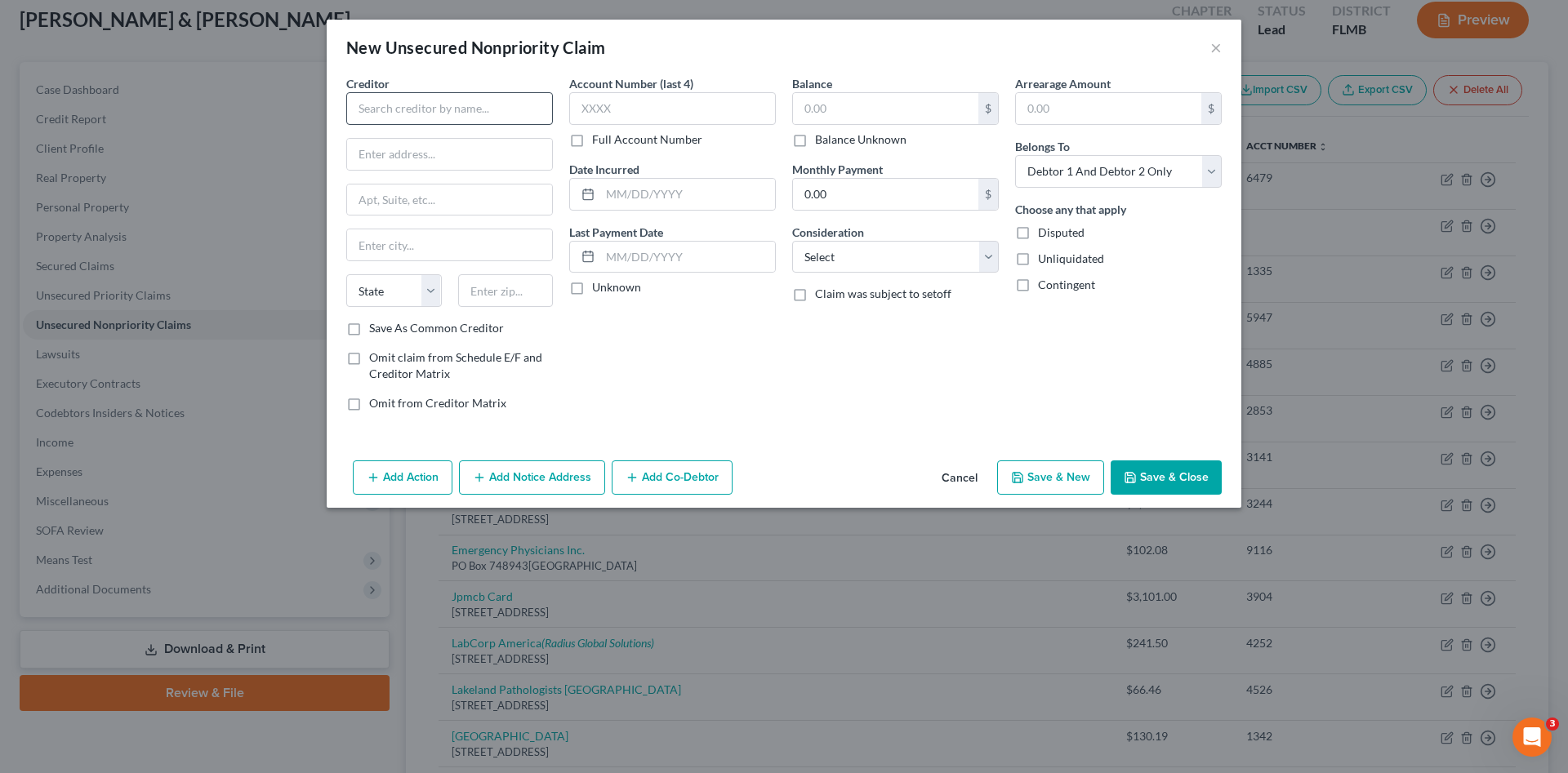
click at [408, 93] on div "Creditor *" at bounding box center [449, 100] width 206 height 50
click at [413, 106] on input "text" at bounding box center [449, 109] width 206 height 33
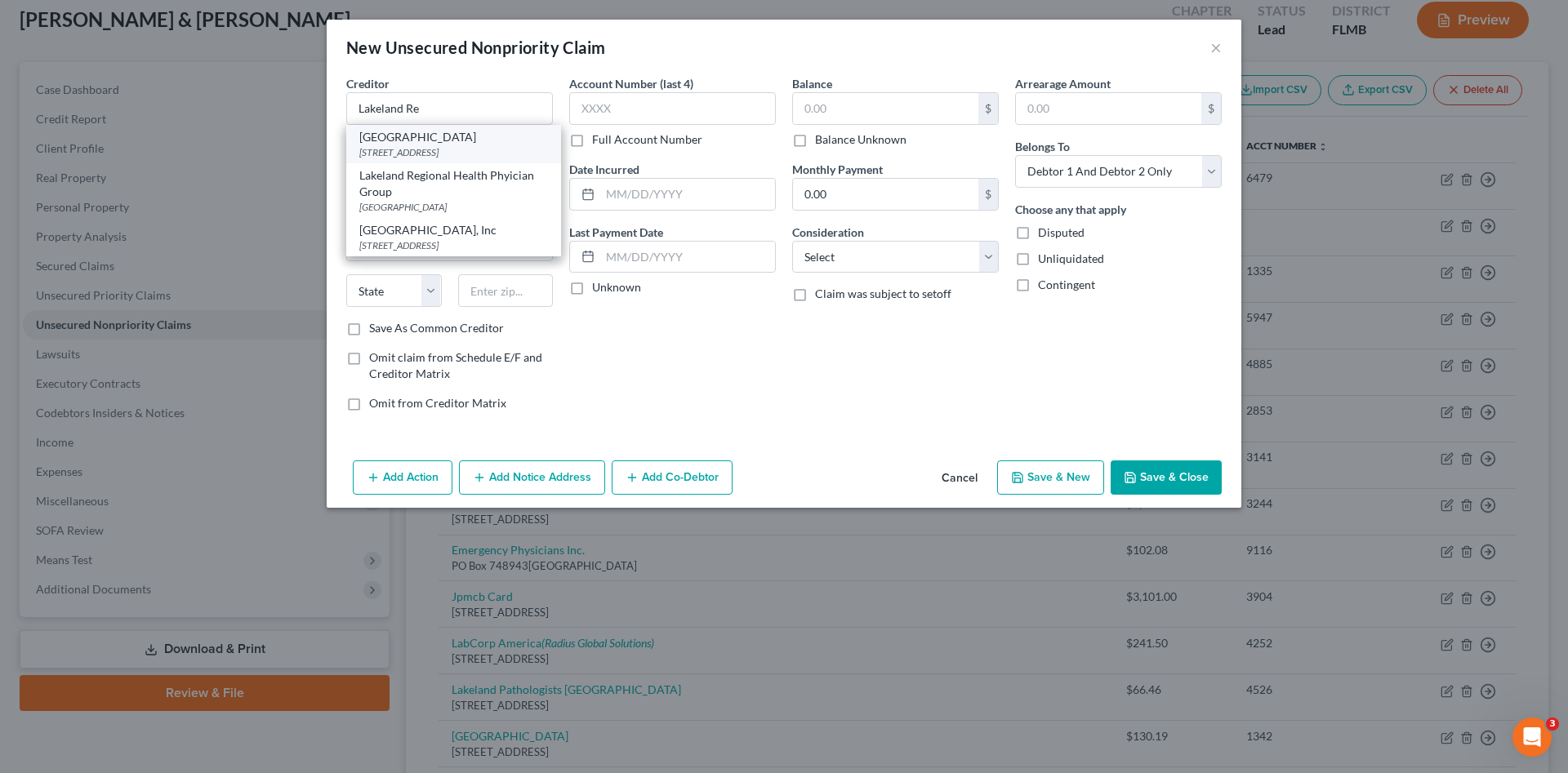
click at [482, 145] on div "[GEOGRAPHIC_DATA]" at bounding box center [454, 138] width 189 height 17
type input "[GEOGRAPHIC_DATA]"
type input "[STREET_ADDRESS]"
type input "Lakeland"
select select "9"
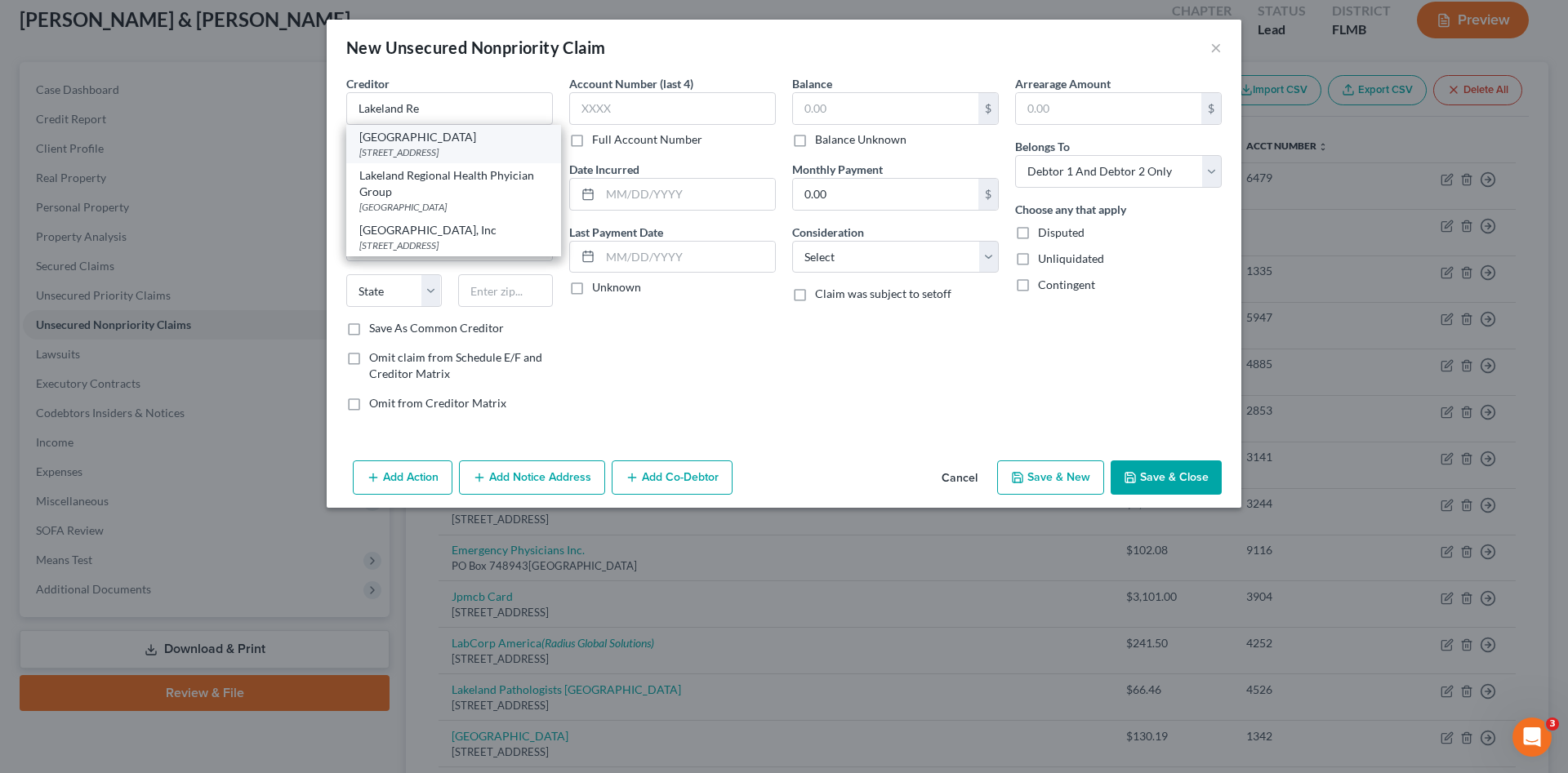
type input "33805"
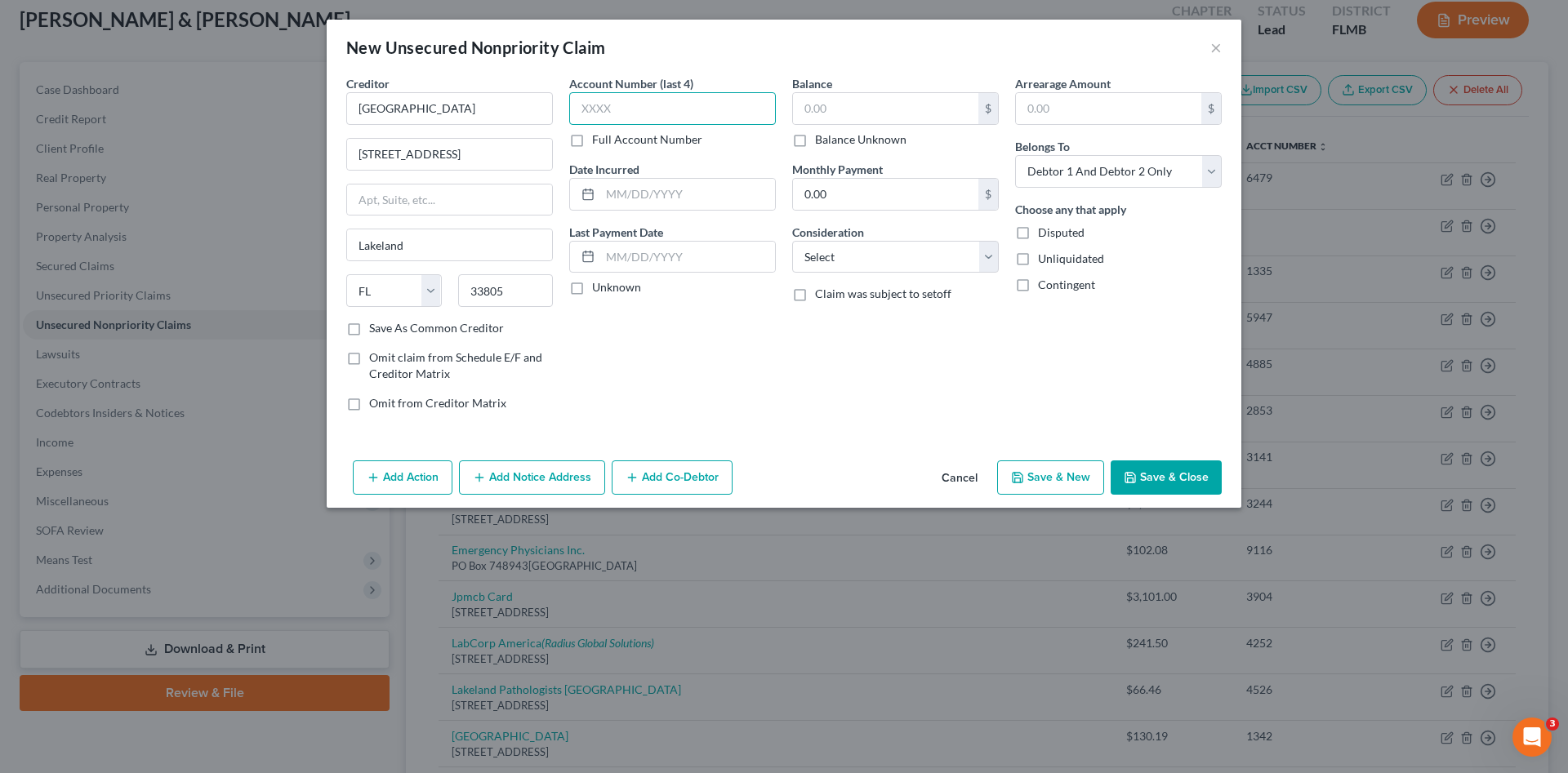
click at [657, 107] on input "text" at bounding box center [672, 109] width 206 height 33
type input "1342"
click at [936, 116] on input "text" at bounding box center [885, 108] width 185 height 31
type input "130.19"
click at [865, 270] on select "Select Cable / Satellite Services Collection Agency Credit Card Debt Debt Couns…" at bounding box center [895, 258] width 206 height 33
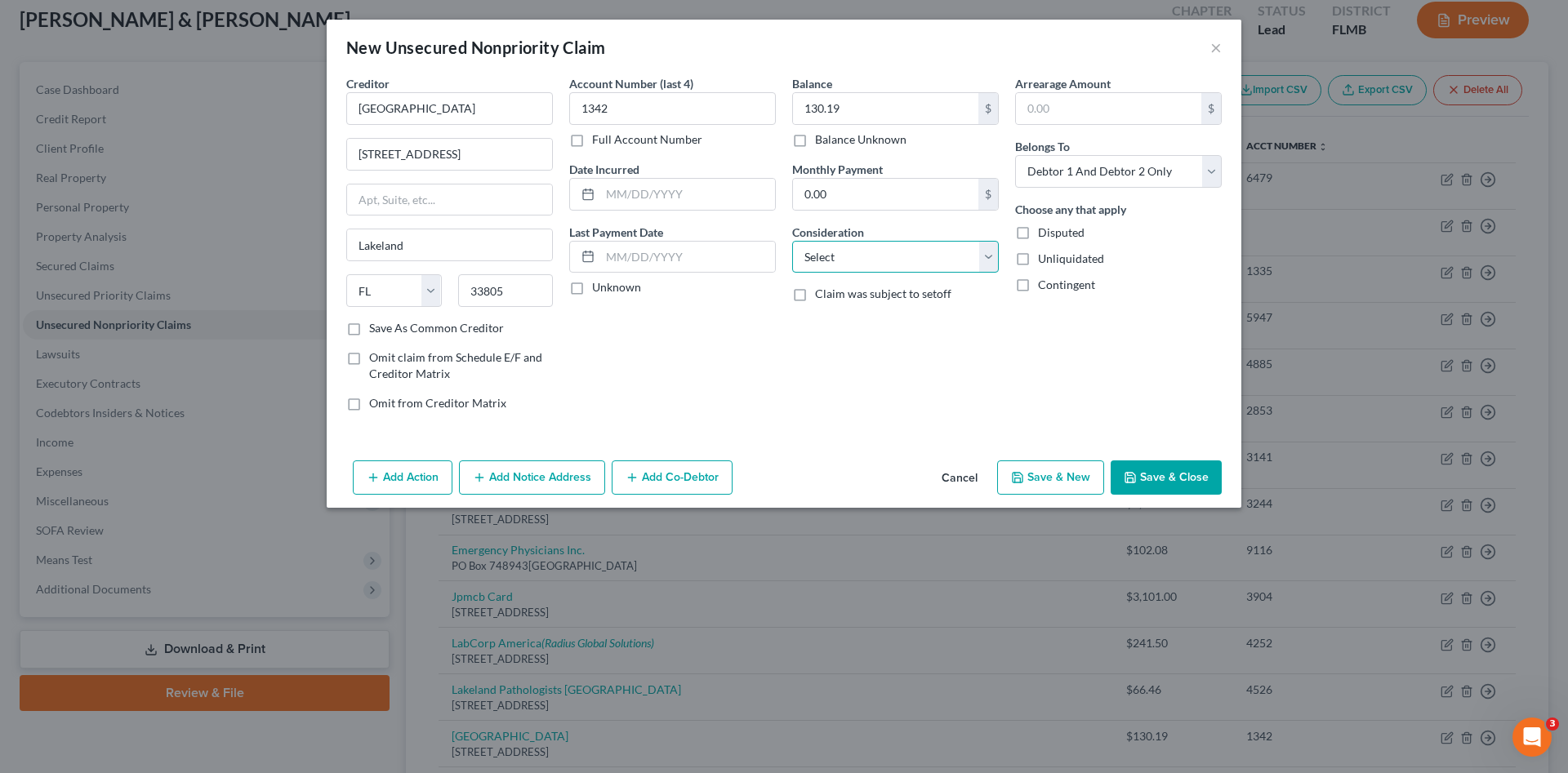
select select "9"
click at [792, 241] on select "Select Cable / Satellite Services Collection Agency Credit Card Debt Debt Couns…" at bounding box center [895, 258] width 206 height 33
click at [1129, 181] on select "Select Debtor 1 Only Debtor 2 Only Debtor 1 And Debtor 2 Only At Least One Of T…" at bounding box center [1118, 171] width 206 height 33
select select "0"
click at [1015, 155] on select "Select Debtor 1 Only Debtor 2 Only Debtor 1 And Debtor 2 Only At Least One Of T…" at bounding box center [1118, 171] width 206 height 33
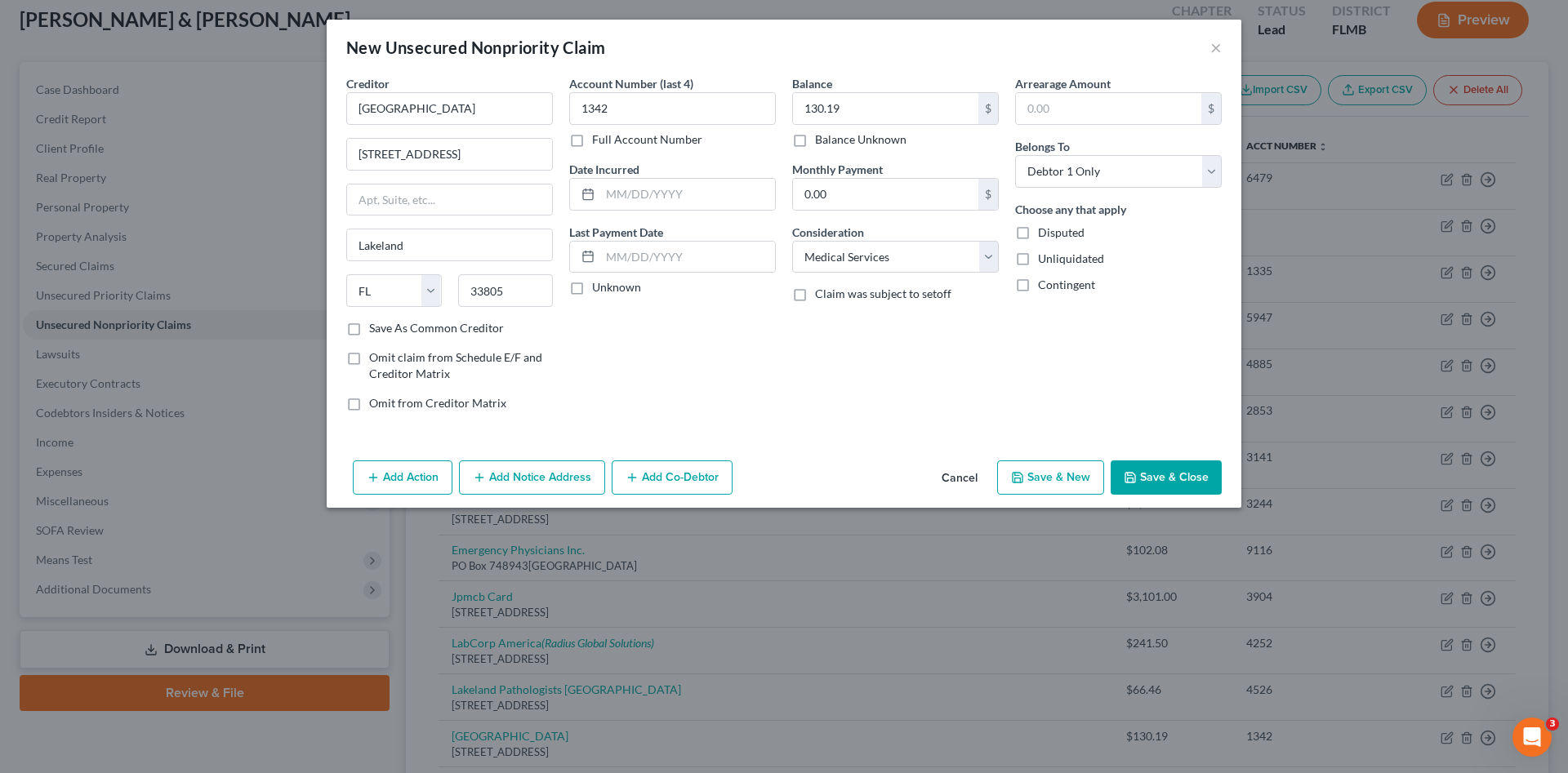
click at [1186, 472] on button "Save & Close" at bounding box center [1165, 477] width 111 height 34
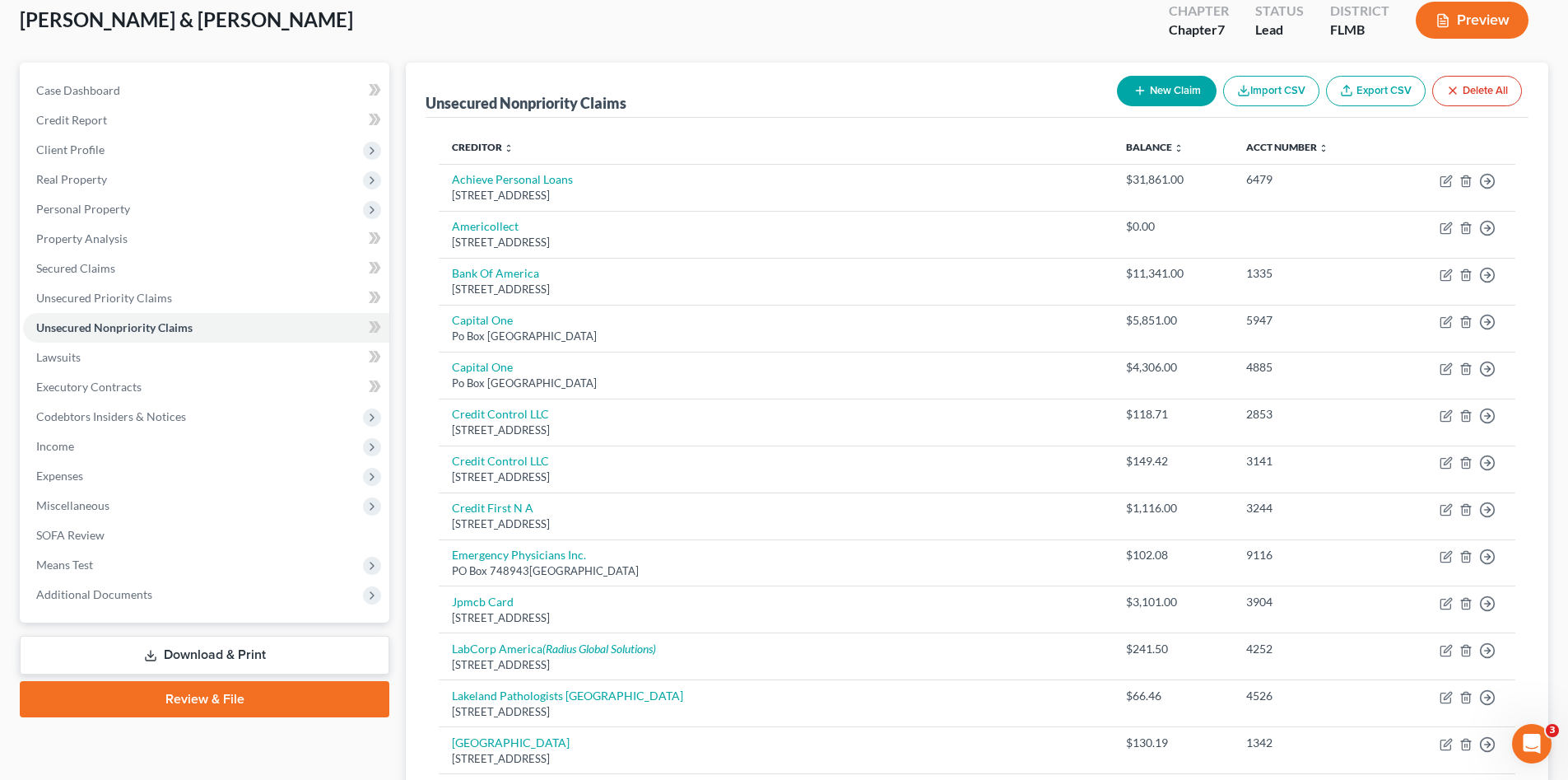
click at [1147, 82] on button "New Claim" at bounding box center [1167, 91] width 100 height 31
select select "2"
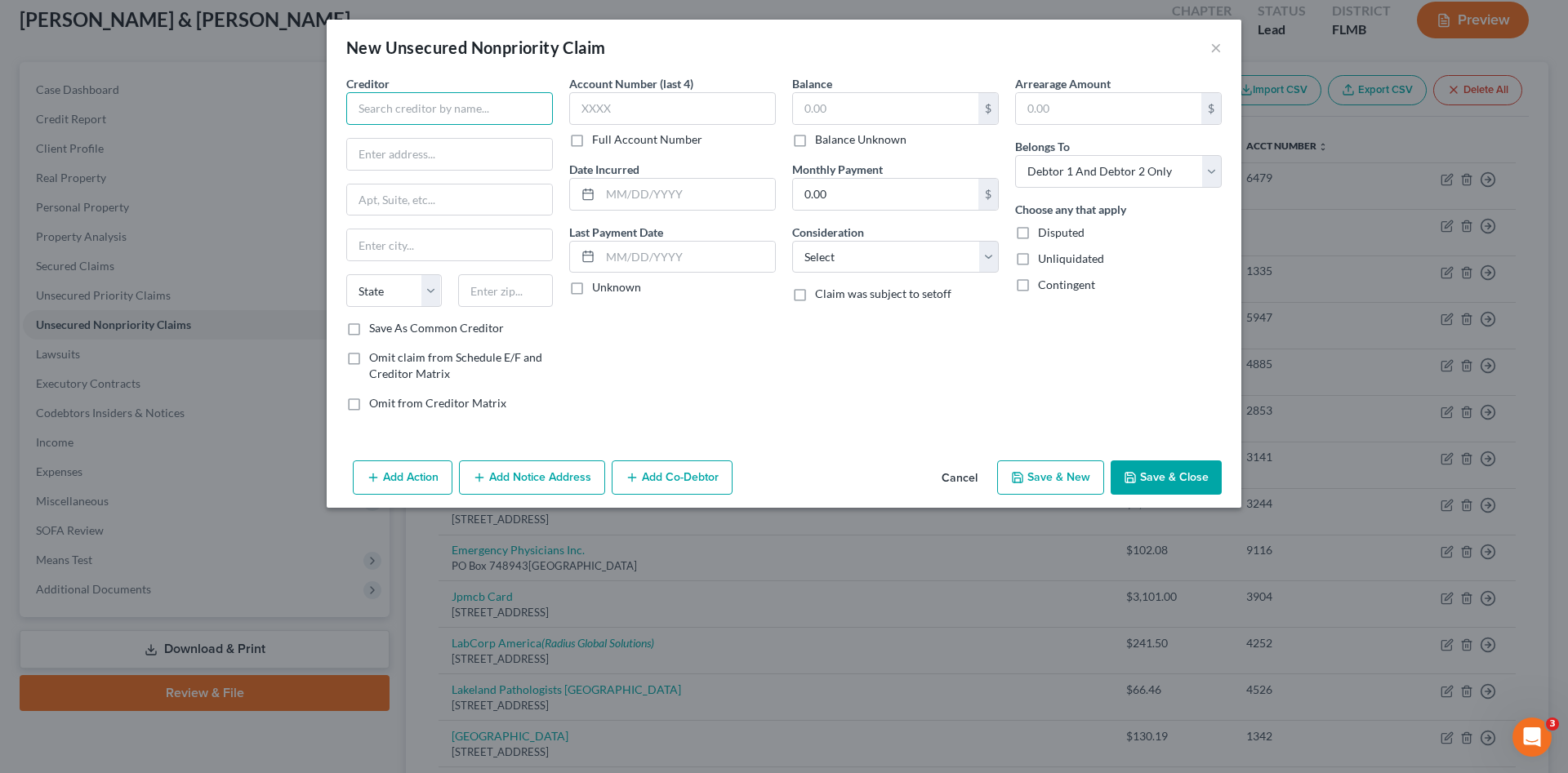
click at [543, 116] on input "text" at bounding box center [449, 109] width 206 height 33
type input "Lakeland Regional Health - [PERSON_NAME] MD"
type input "[STREET_ADDRESS][PERSON_NAME]"
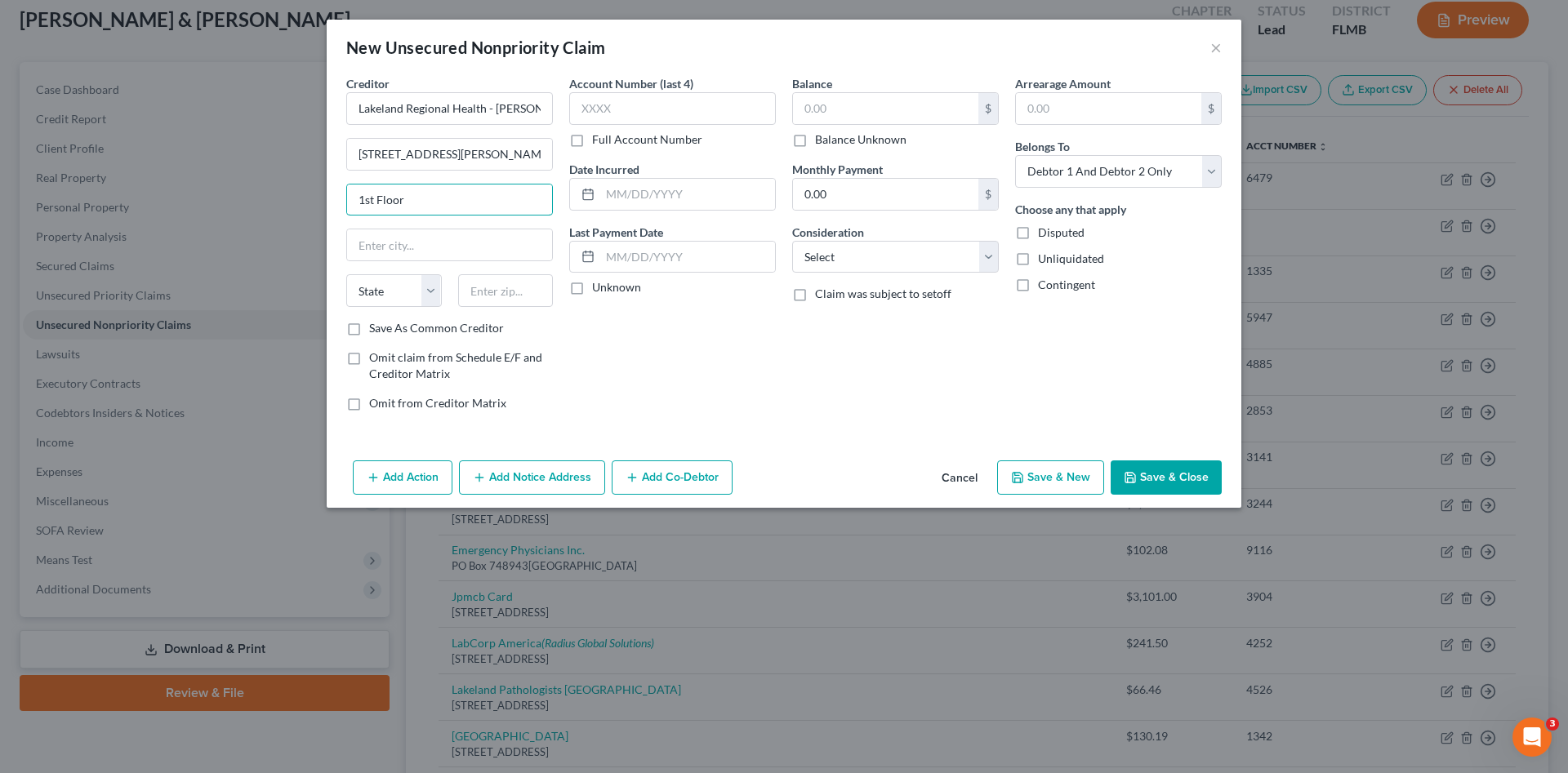
type input "1st Floor"
type input "Lakeland"
select select "9"
type input "33803"
click at [870, 108] on input "text" at bounding box center [885, 108] width 185 height 31
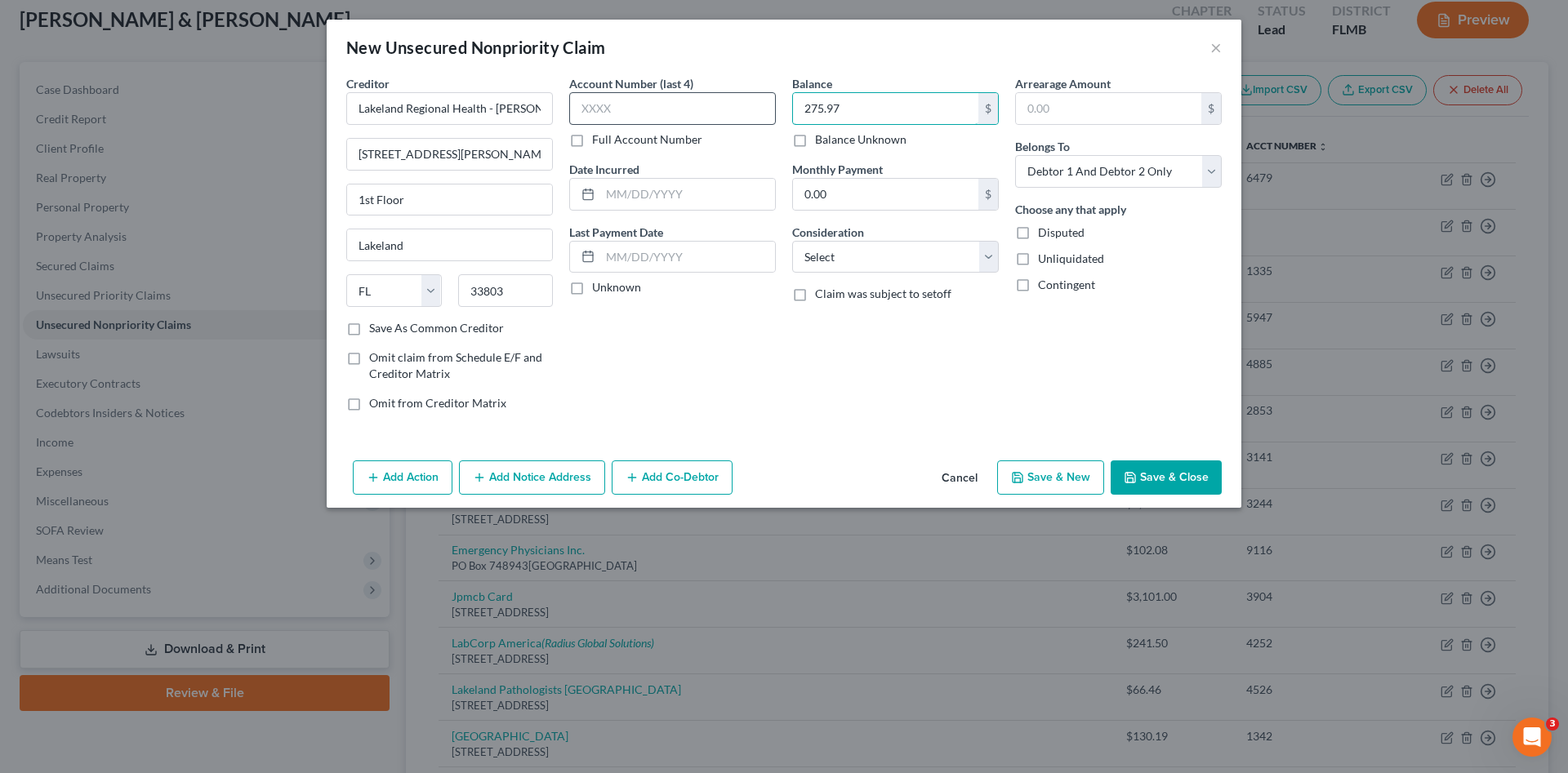
type input "275.97"
drag, startPoint x: 708, startPoint y: 108, endPoint x: 72, endPoint y: 283, distance: 659.6
click at [707, 108] on input "text" at bounding box center [672, 109] width 206 height 33
drag, startPoint x: 356, startPoint y: 105, endPoint x: 589, endPoint y: 96, distance: 233.2
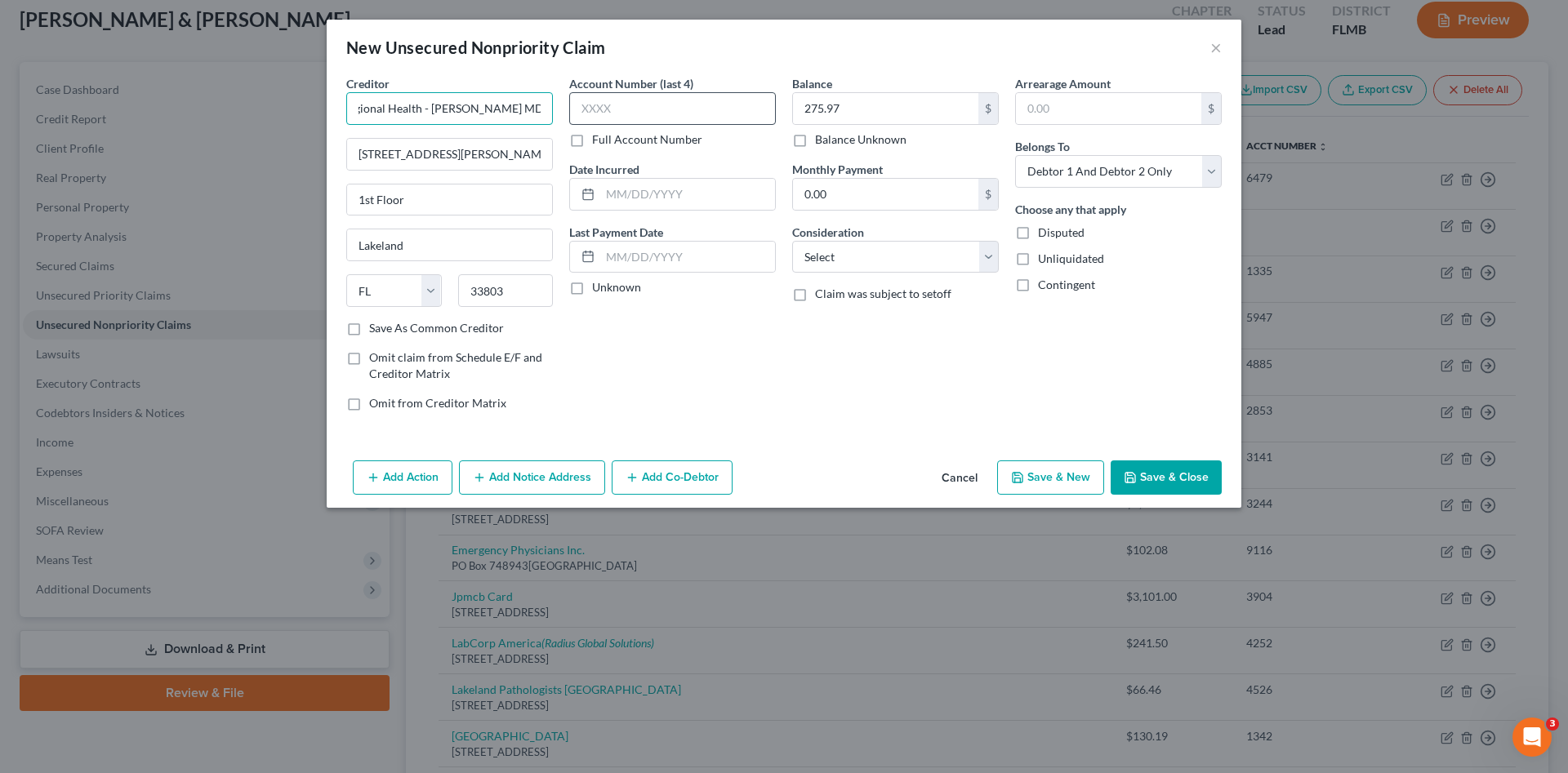
click at [589, 96] on div "Creditor * Lakeland Regional Health - [PERSON_NAME] MD [GEOGRAPHIC_DATA][PERSON…" at bounding box center [784, 249] width 892 height 349
type input "x"
drag, startPoint x: 429, startPoint y: 107, endPoint x: 354, endPoint y: 118, distance: 75.8
click at [354, 118] on input "Grassland" at bounding box center [449, 109] width 206 height 33
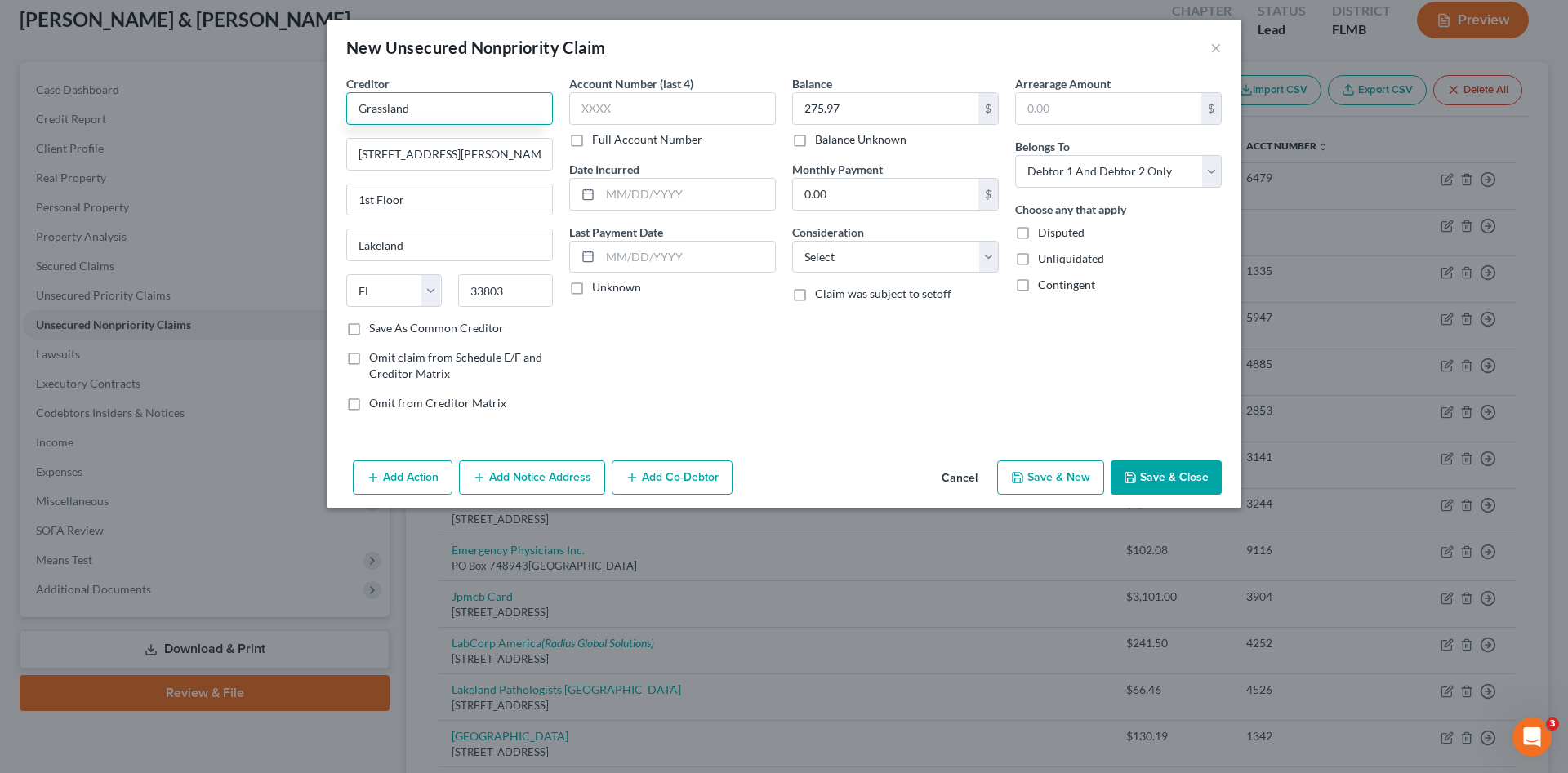
paste input "Lakeland Regional Health - [PERSON_NAME] MD"
type input "Lakeland Regional Health - [PERSON_NAME] MD"
click at [678, 363] on div "Account Number (last 4) Full Account Number Date Incurred Last Payment Date Unk…" at bounding box center [672, 249] width 223 height 349
click at [1168, 469] on button "Save & Close" at bounding box center [1165, 477] width 111 height 34
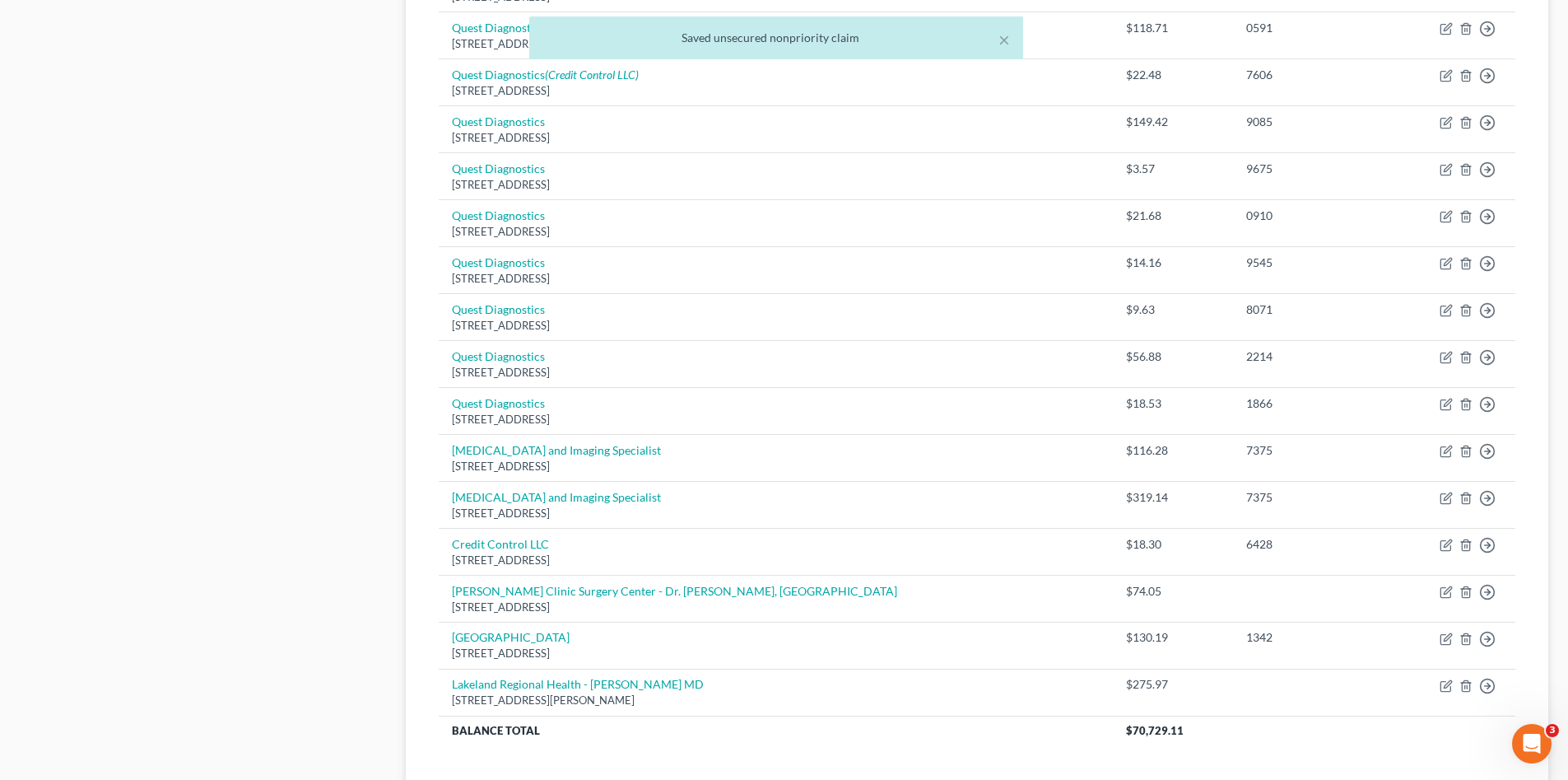
scroll to position [1309, 0]
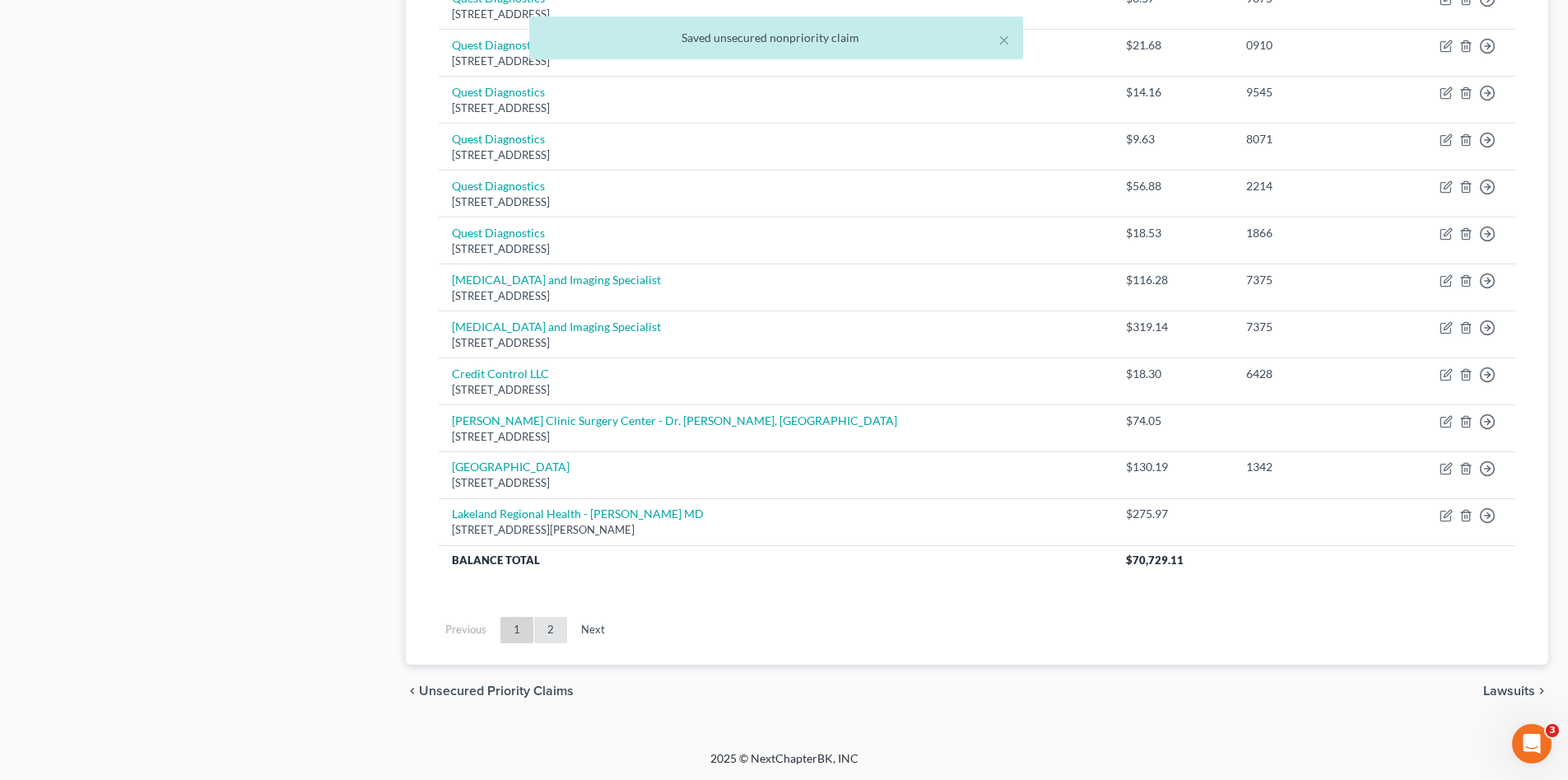
click at [555, 630] on link "2" at bounding box center [551, 630] width 33 height 26
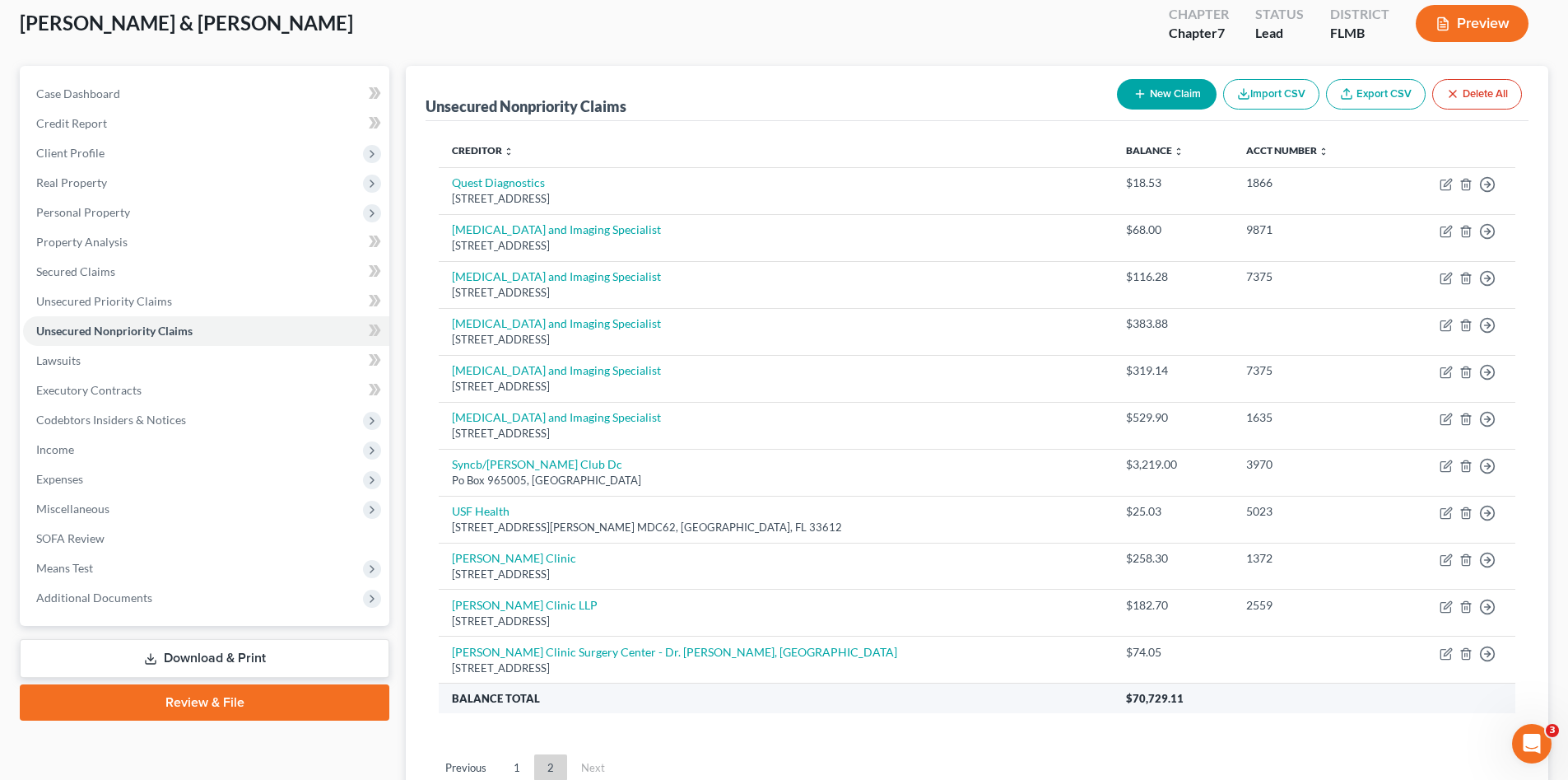
scroll to position [229, 0]
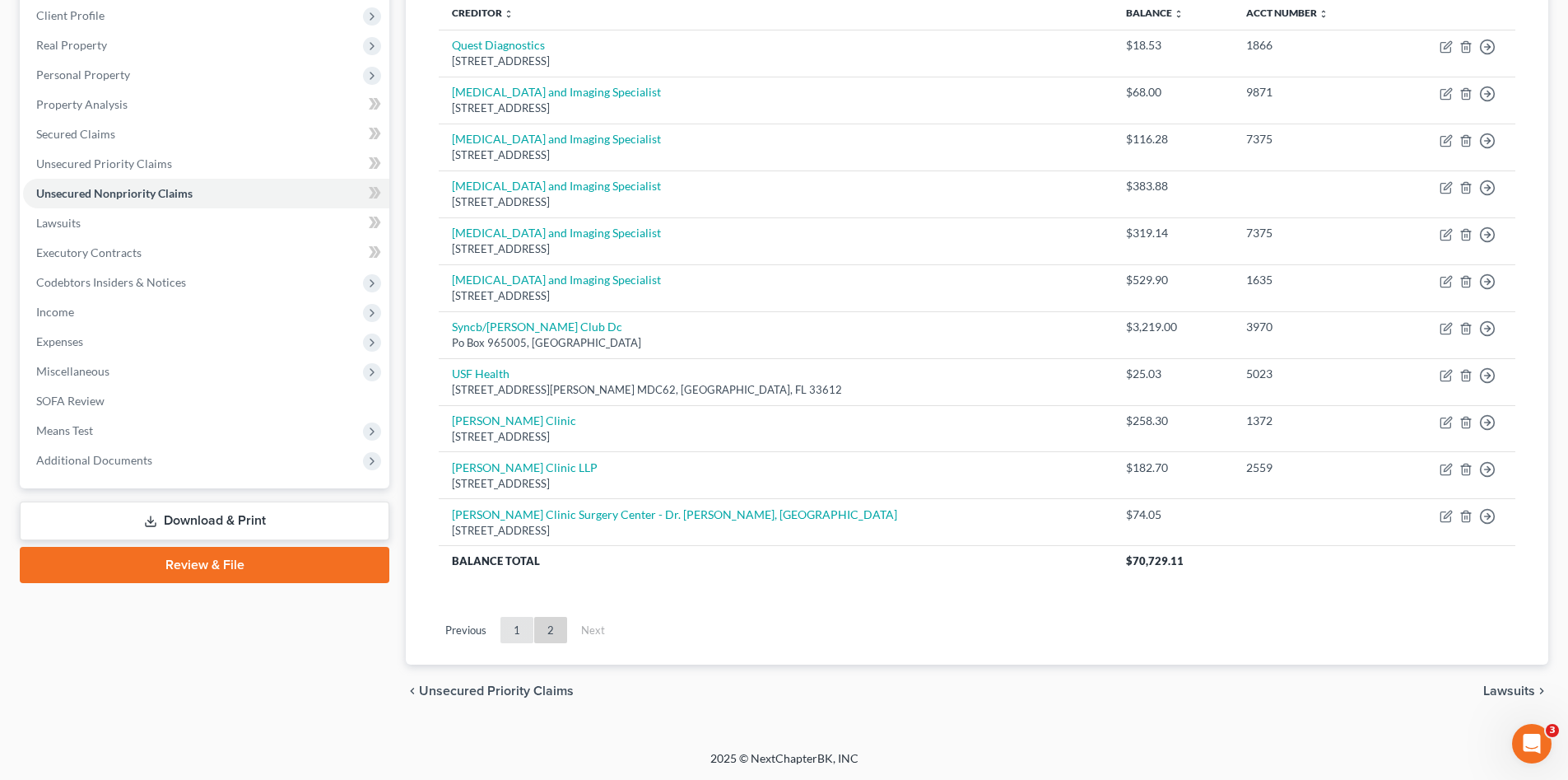
click at [506, 629] on link "1" at bounding box center [517, 630] width 33 height 26
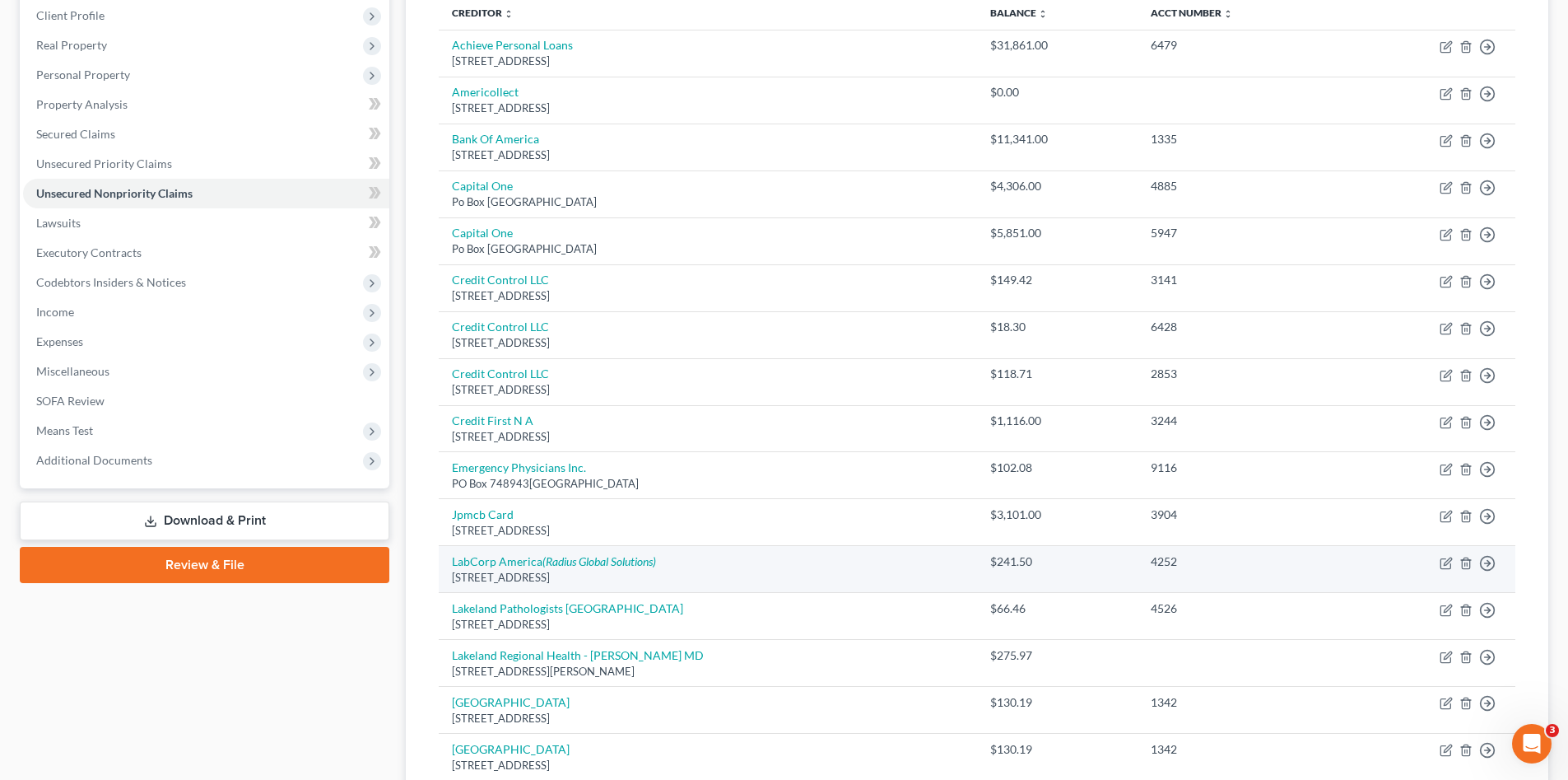
scroll to position [340, 0]
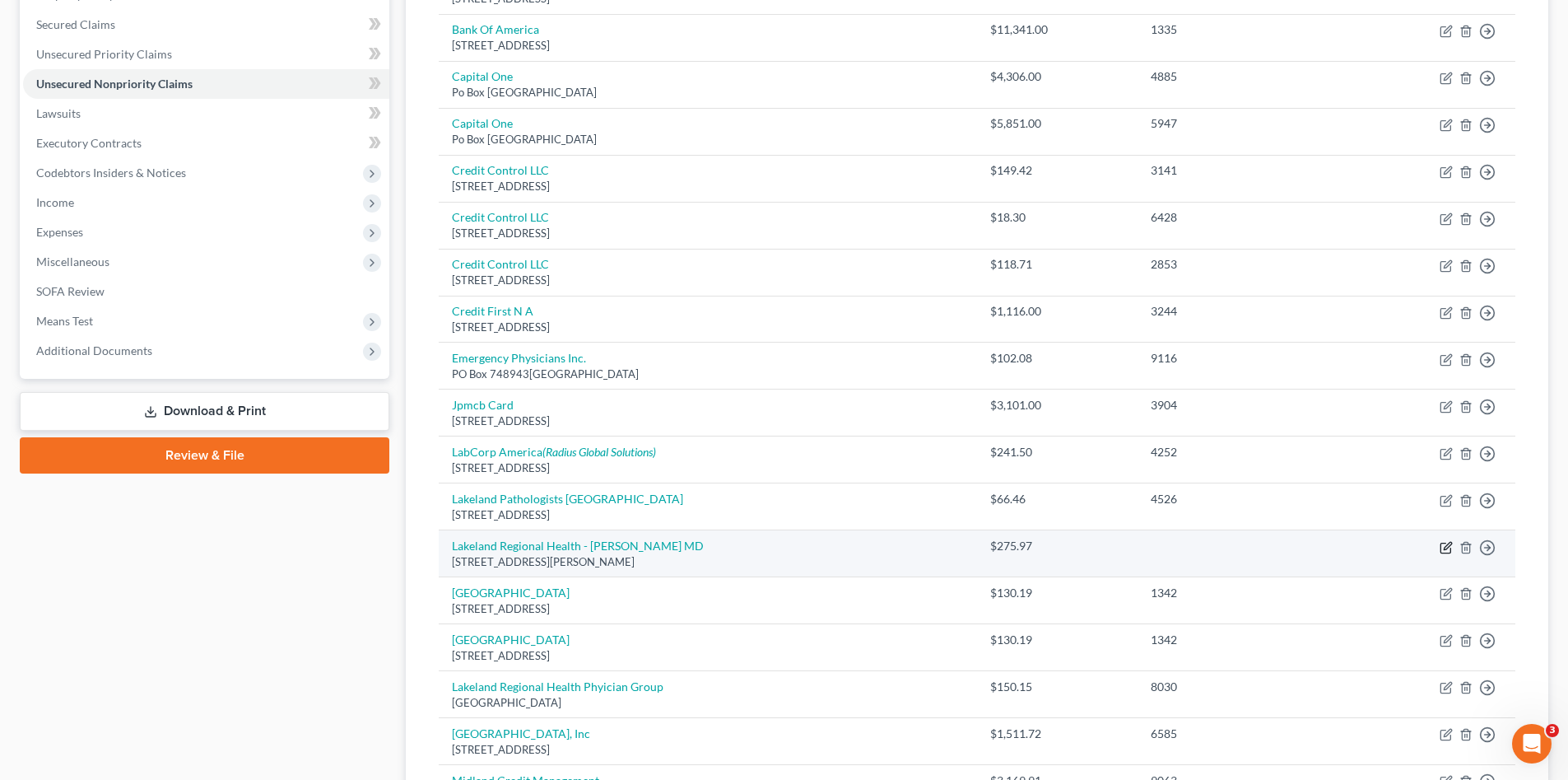
click at [1447, 546] on icon "button" at bounding box center [1448, 546] width 7 height 7
select select "9"
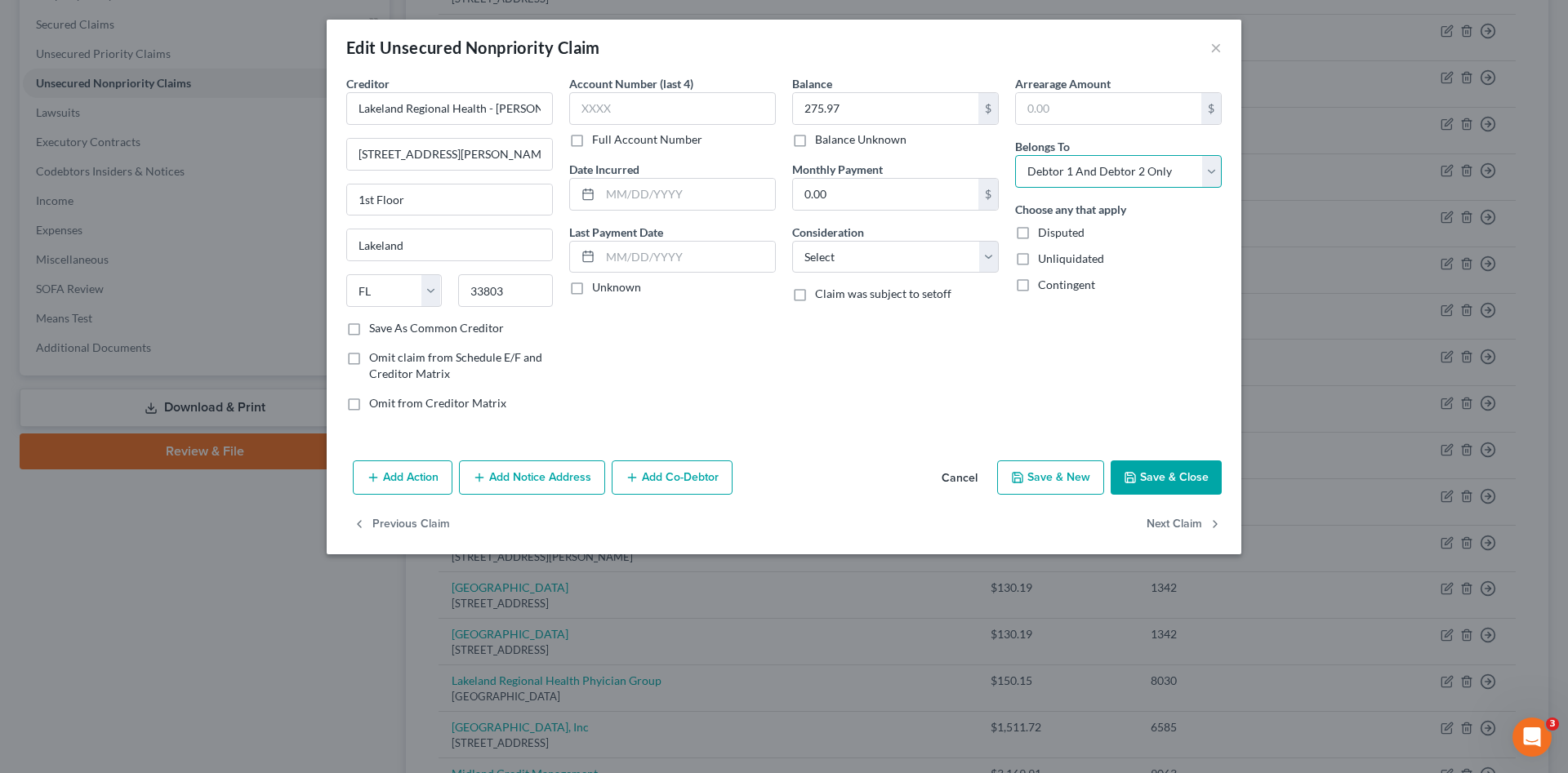
click at [1064, 182] on select "Select Debtor 1 Only Debtor 2 Only Debtor 1 And Debtor 2 Only At Least One Of T…" at bounding box center [1118, 171] width 206 height 33
select select "0"
click at [1015, 155] on select "Select Debtor 1 Only Debtor 2 Only Debtor 1 And Debtor 2 Only At Least One Of T…" at bounding box center [1118, 171] width 206 height 33
click at [1168, 475] on button "Save & Close" at bounding box center [1165, 477] width 111 height 34
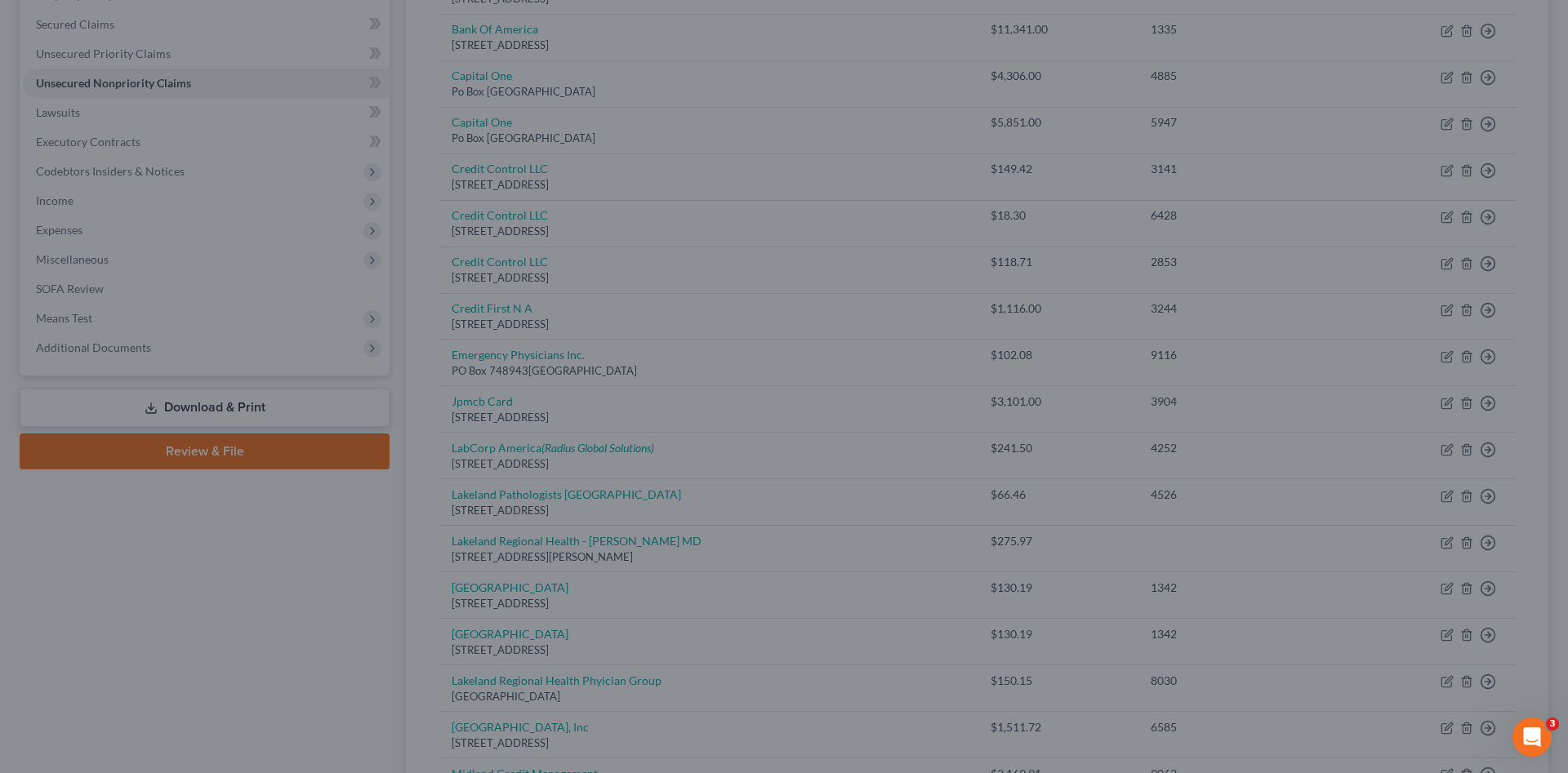
type input "0"
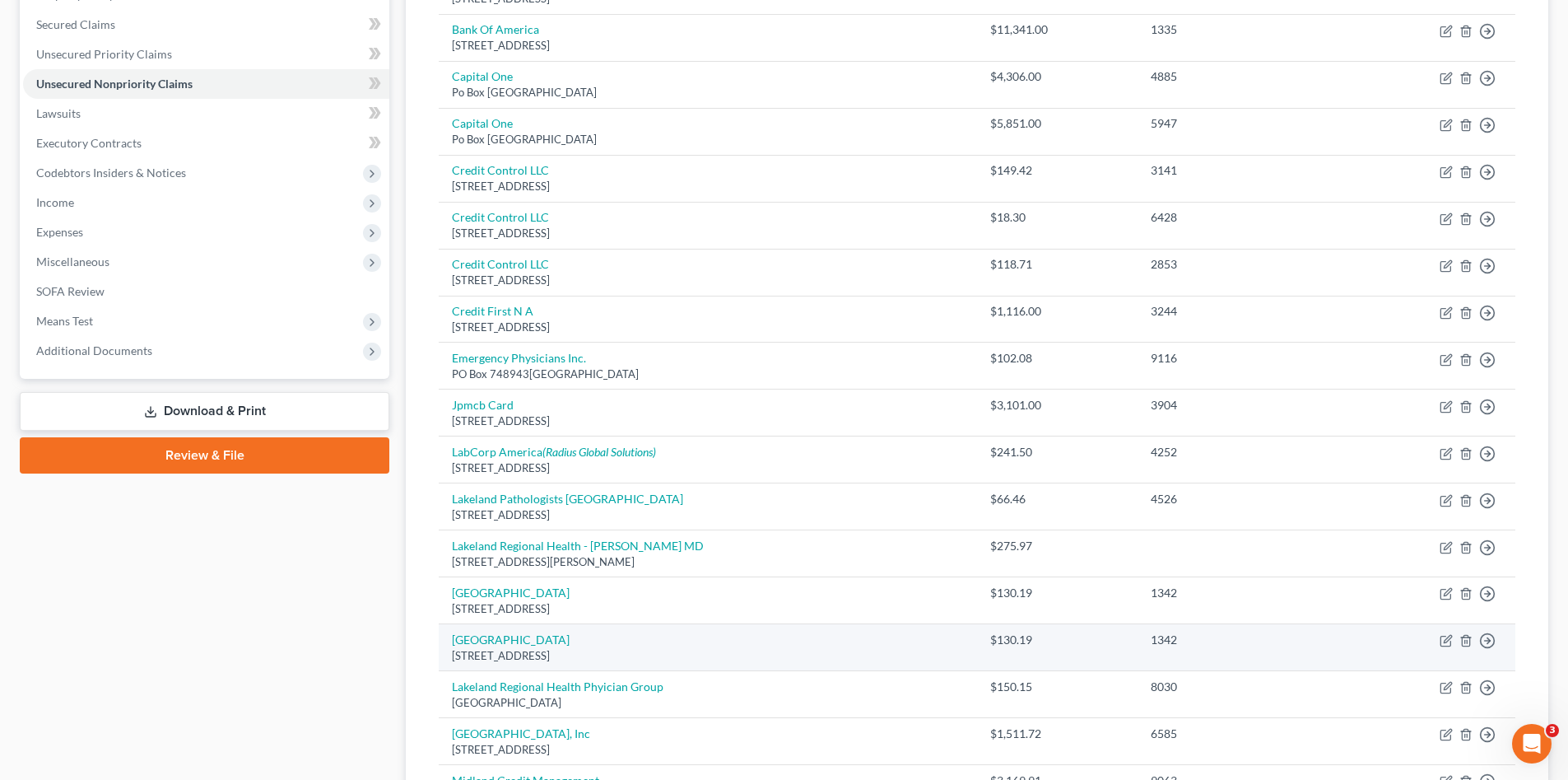
scroll to position [394, 0]
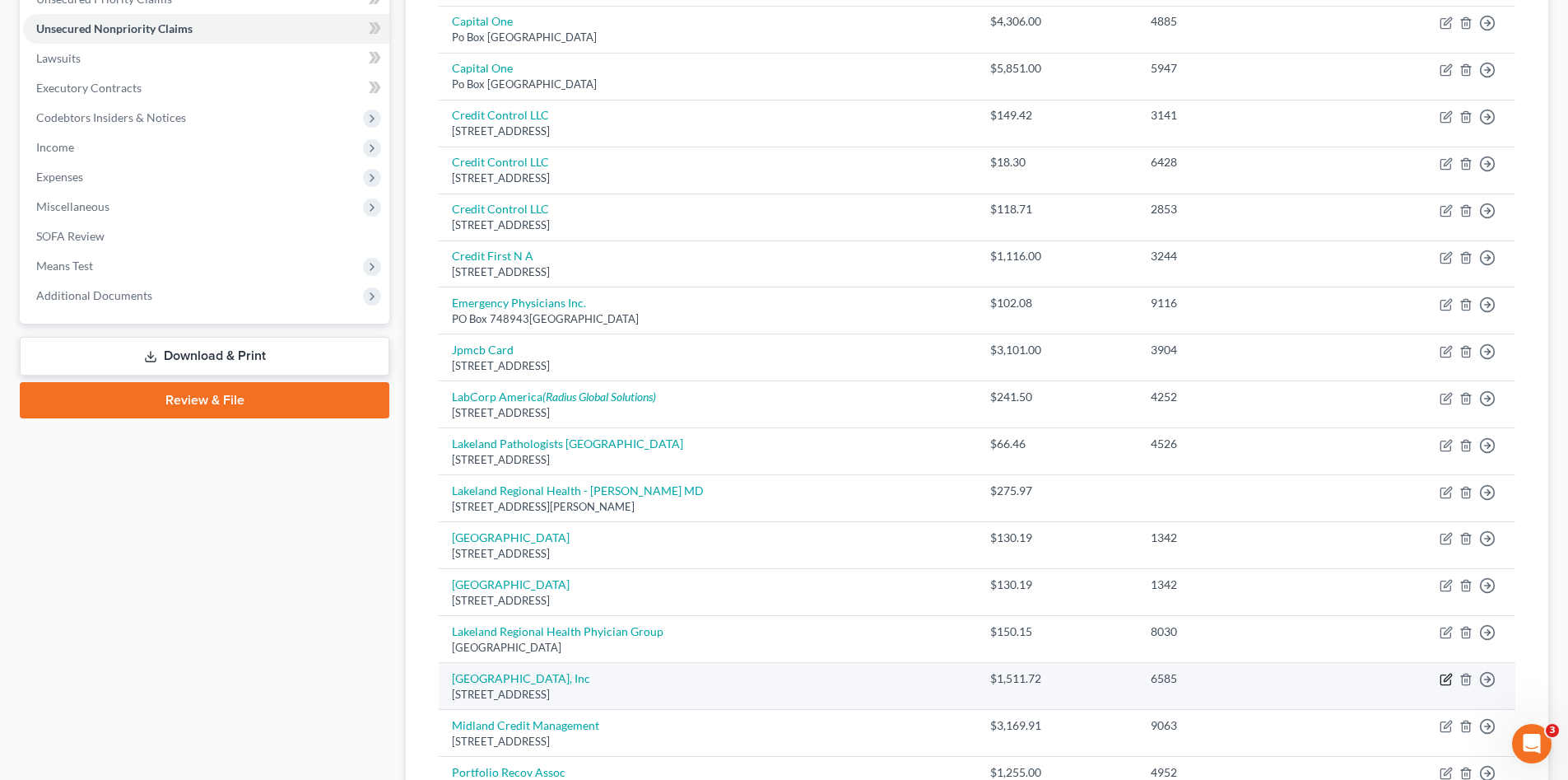
click at [1443, 680] on icon "button" at bounding box center [1446, 679] width 13 height 13
select select "9"
select select "2"
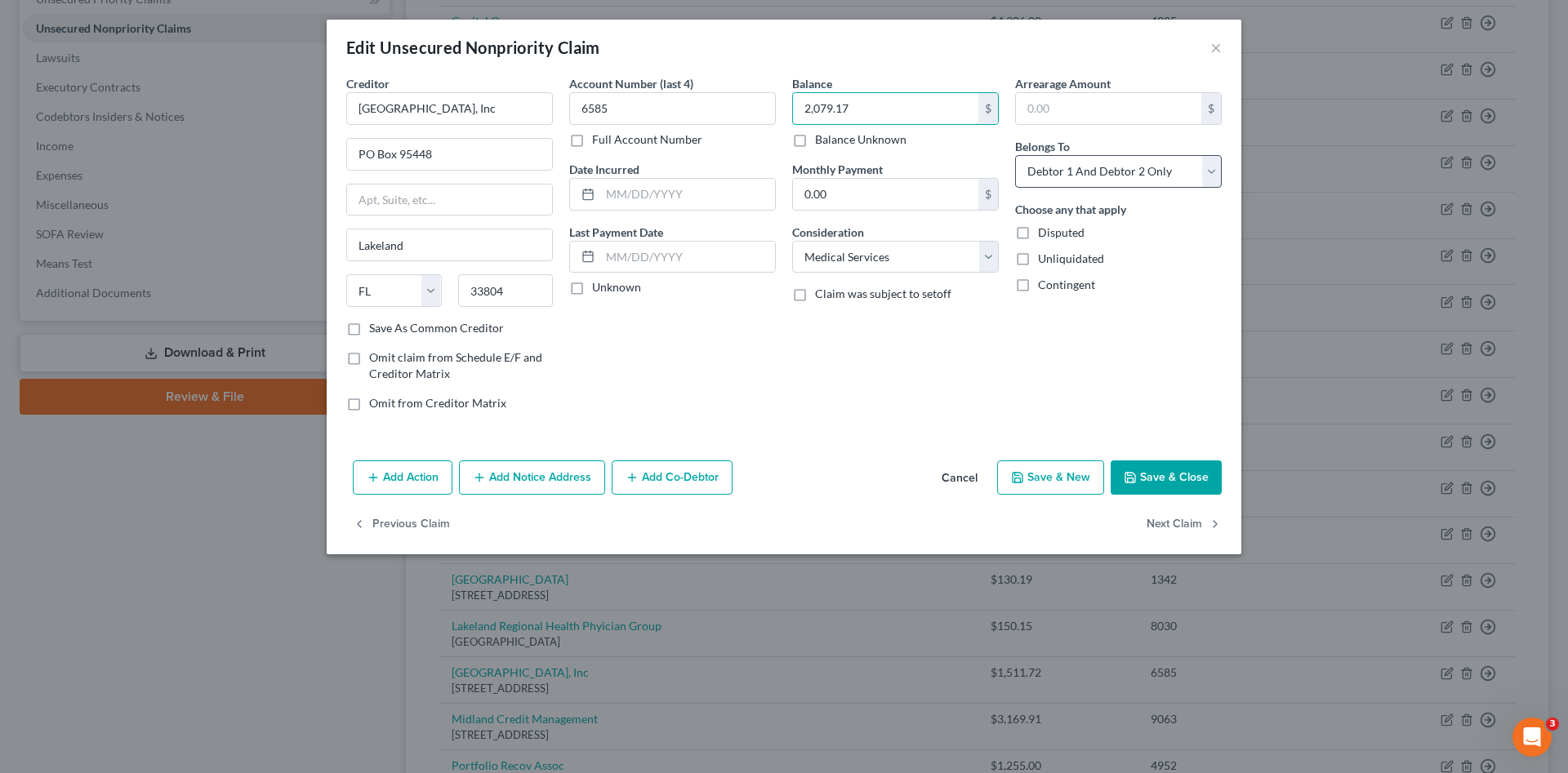
type input "2,079.17"
click at [1107, 173] on select "Select Debtor 1 Only Debtor 2 Only Debtor 1 And Debtor 2 Only At Least One Of T…" at bounding box center [1118, 171] width 206 height 33
select select "1"
click at [1015, 155] on select "Select Debtor 1 Only Debtor 2 Only Debtor 1 And Debtor 2 Only At Least One Of T…" at bounding box center [1118, 171] width 206 height 33
click at [1141, 470] on button "Save & Close" at bounding box center [1165, 477] width 111 height 34
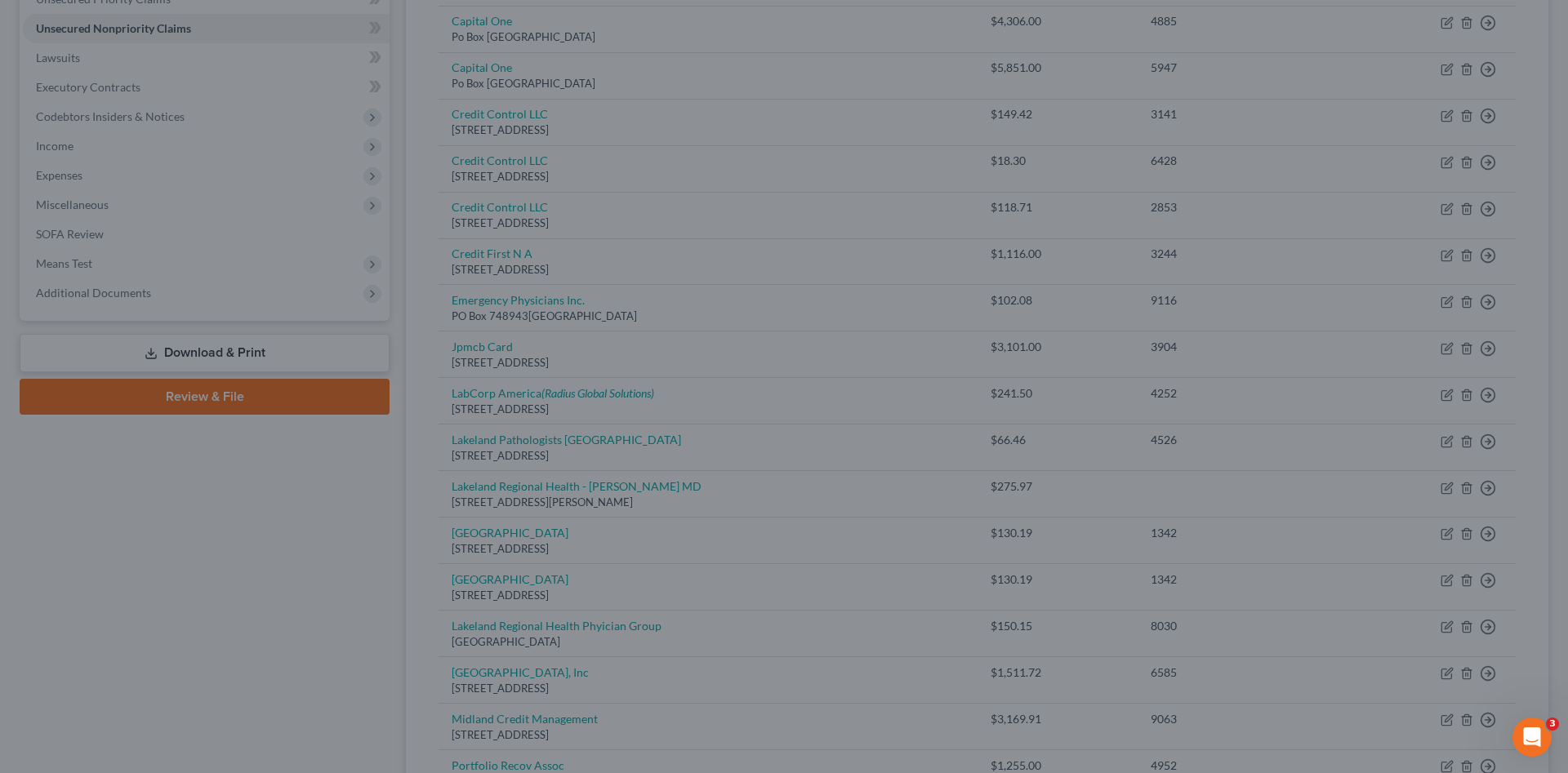
type input "0"
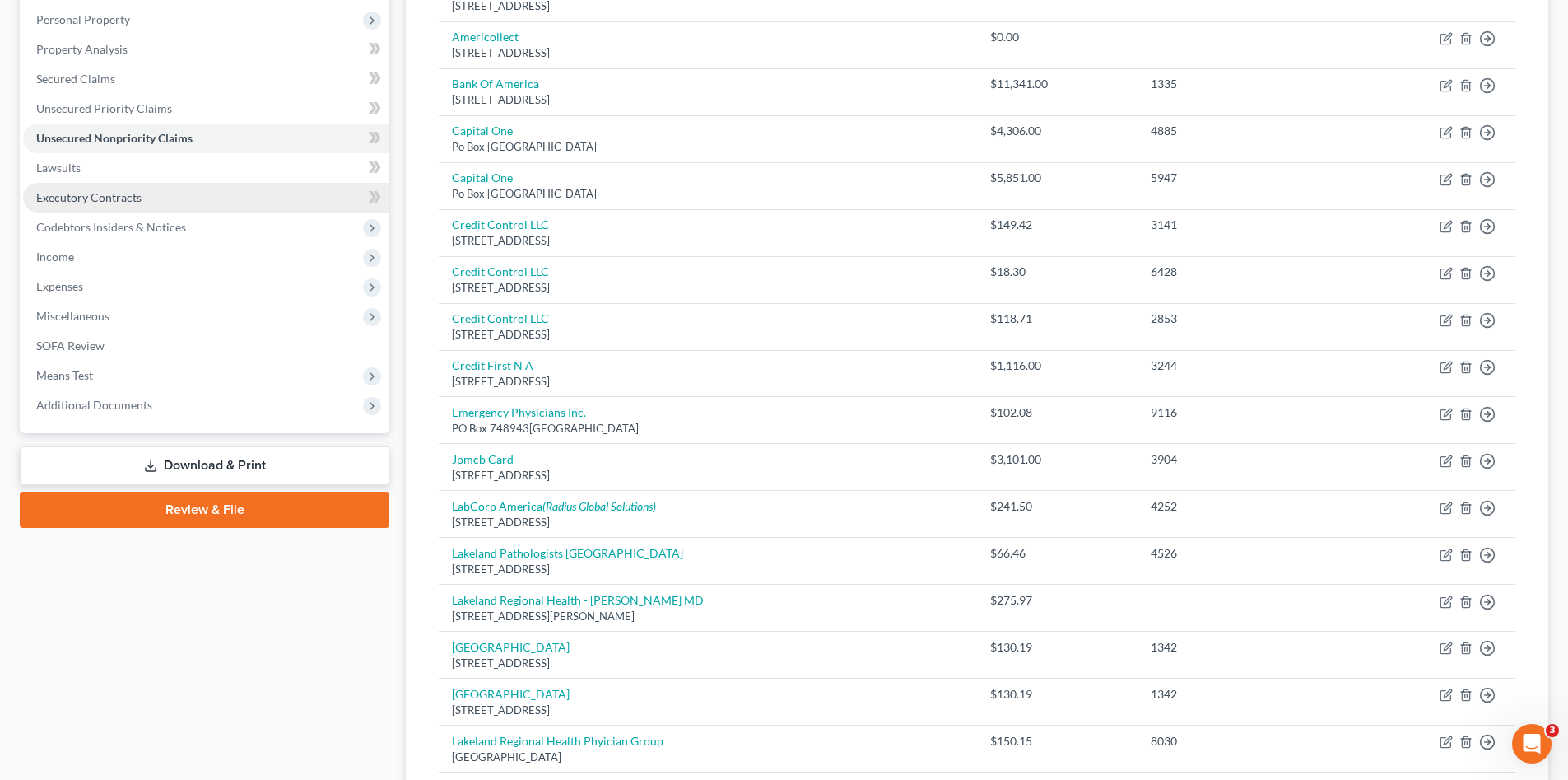
scroll to position [147, 0]
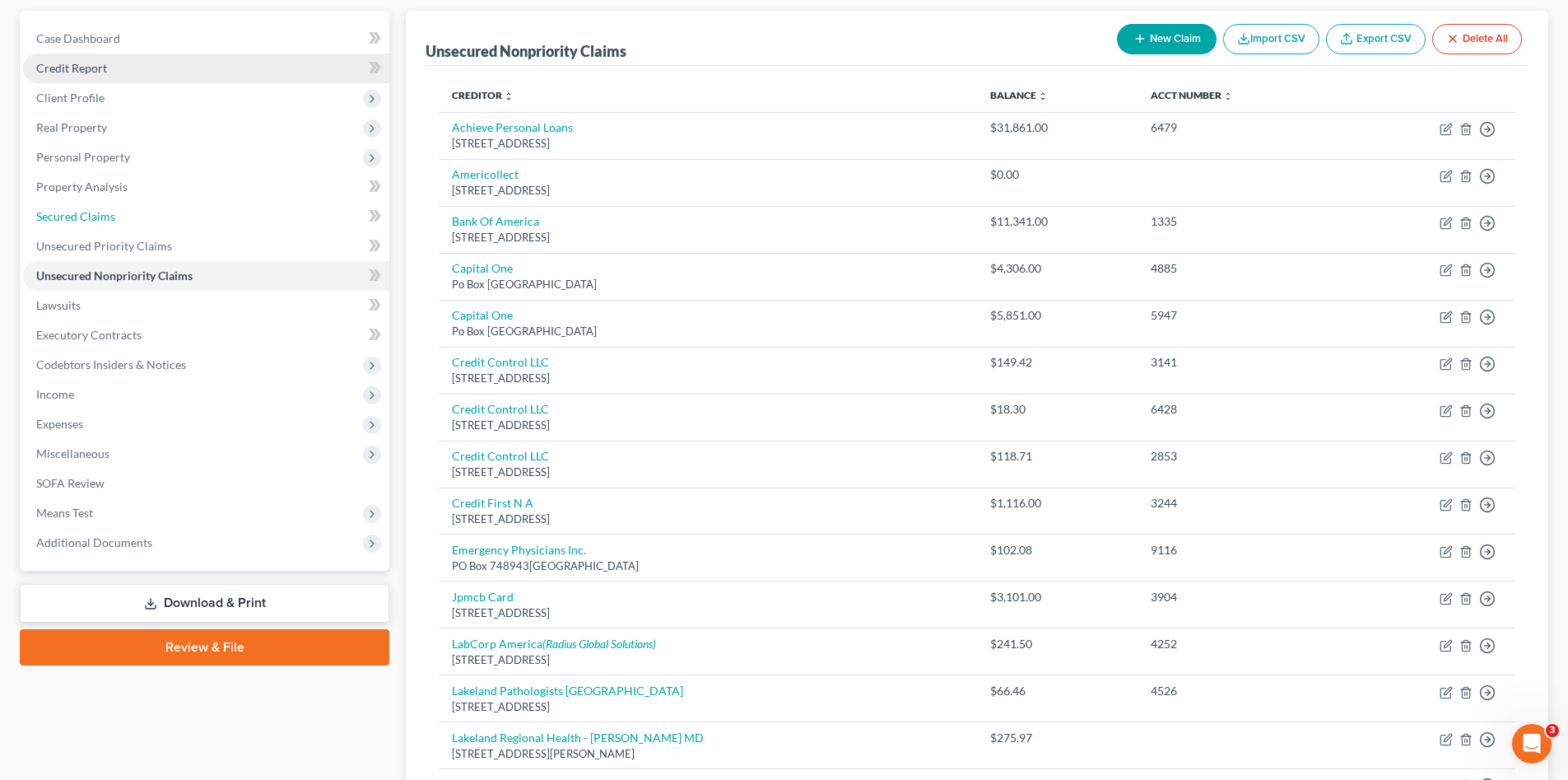
click at [159, 215] on link "Secured Claims" at bounding box center [206, 217] width 366 height 30
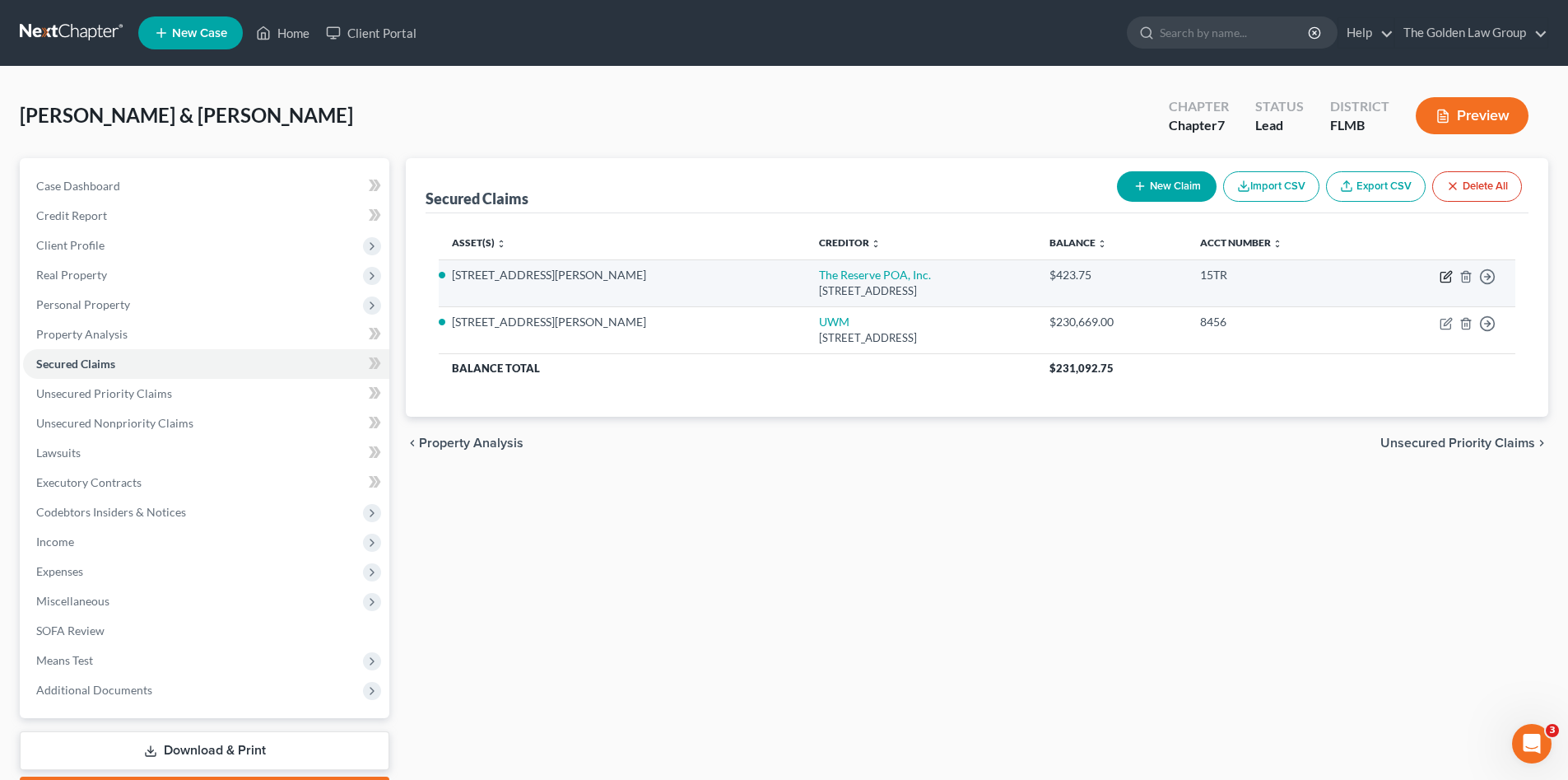
click at [1446, 273] on icon "button" at bounding box center [1445, 278] width 10 height 10
select select "9"
select select "4"
select select "2"
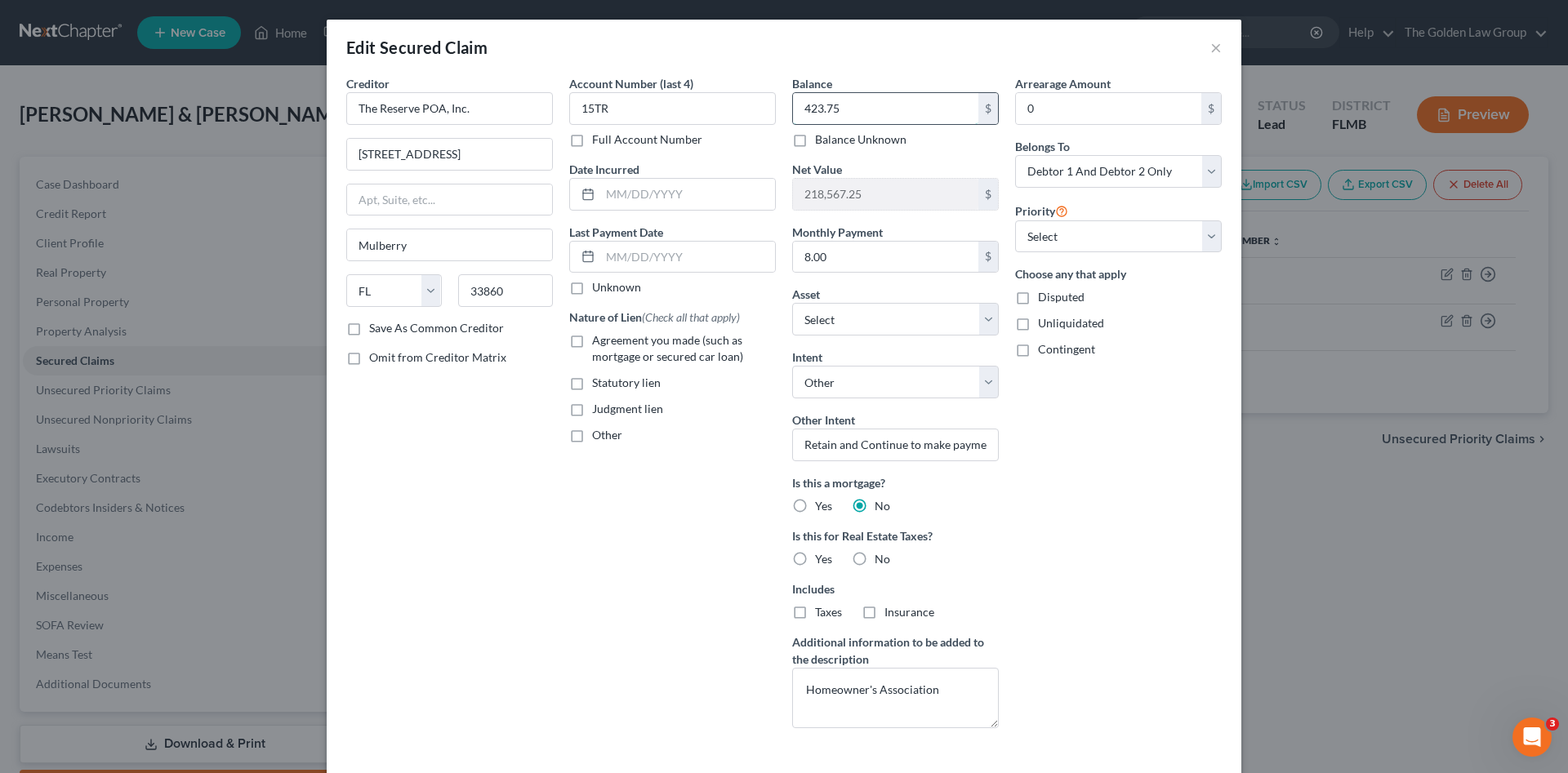
click at [838, 101] on input "423.75" at bounding box center [885, 108] width 185 height 31
type input "553.75"
click at [1106, 548] on div "Arrearage Amount 0 $ Belongs To * Select Debtor 1 Only Debtor 2 Only Debtor 1 A…" at bounding box center [1118, 408] width 223 height 666
drag, startPoint x: 496, startPoint y: 154, endPoint x: 202, endPoint y: 149, distance: 294.0
click at [202, 149] on div "Edit Secured Claim × Creditor * The Reserve POA, Inc. [STREET_ADDRESS][GEOGRAPH…" at bounding box center [784, 386] width 1568 height 773
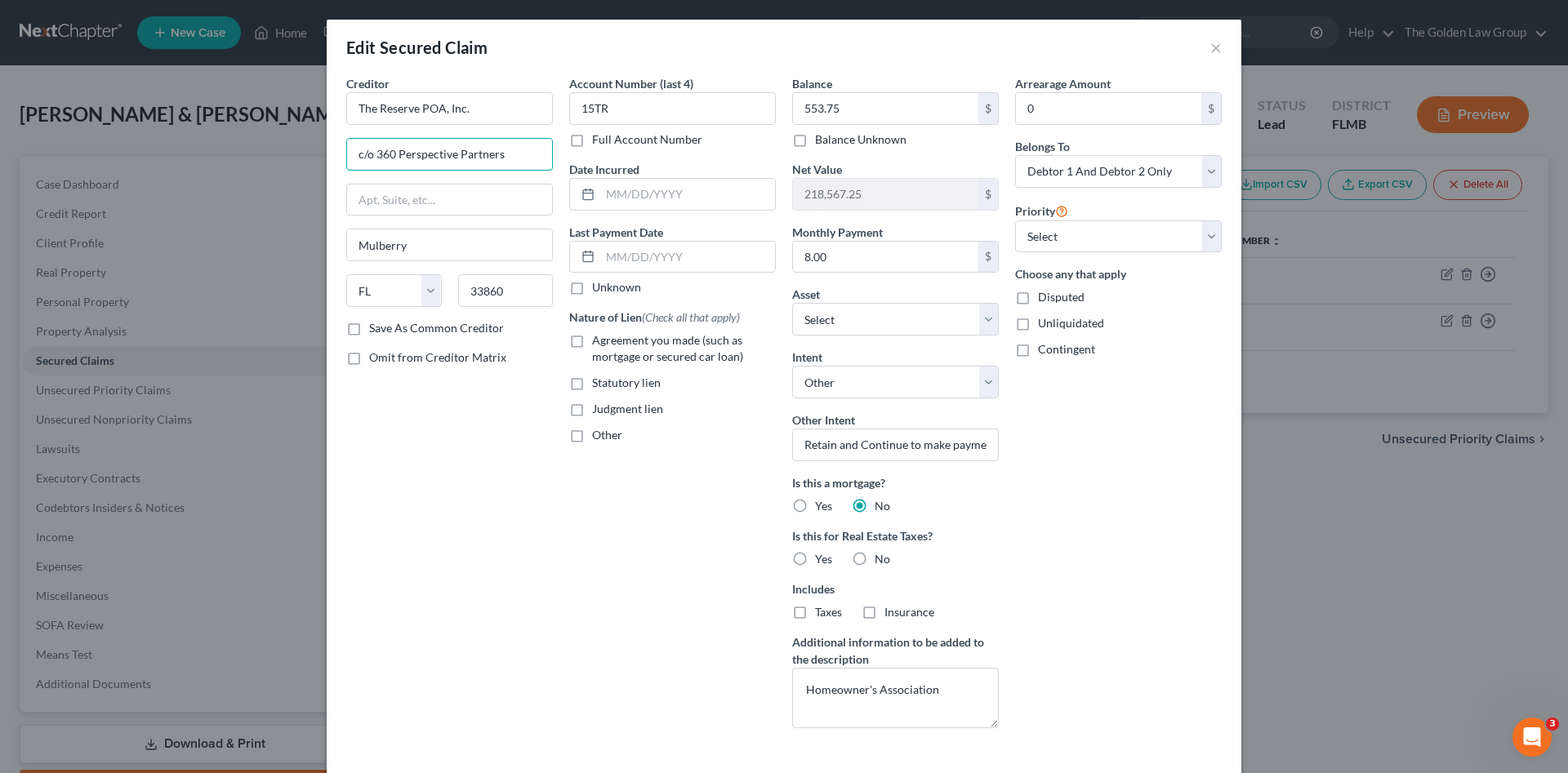
type input "c/o 360 Perspective Partners"
type input "[GEOGRAPHIC_DATA]"
type input "Lakeland"
type input "33811"
click at [395, 479] on div "Creditor * The Reserve POA, Inc. c/o 360 Perspective Partners [STREET_ADDRESS] …" at bounding box center [449, 408] width 223 height 666
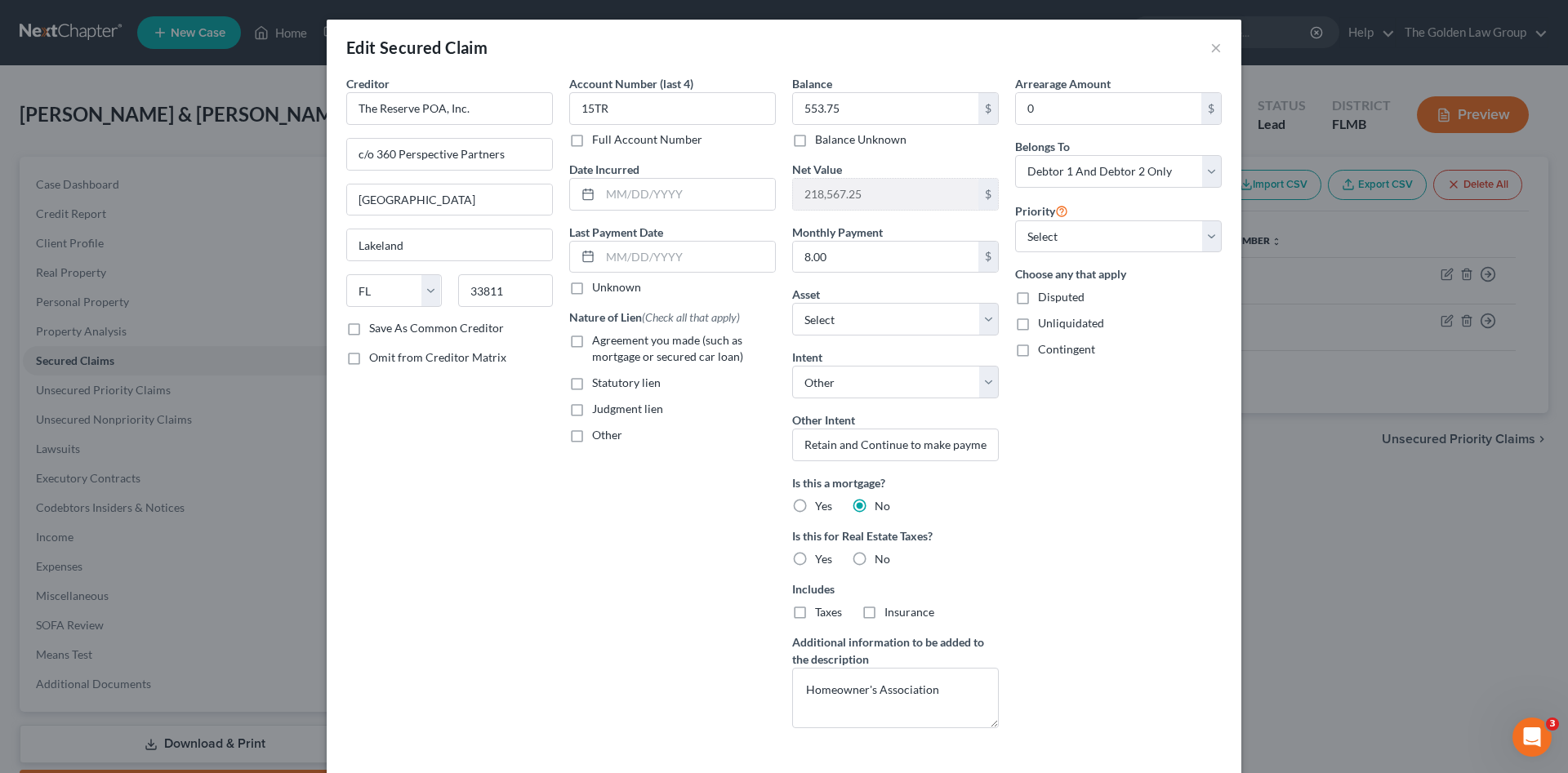
click at [471, 567] on div "Creditor * The Reserve POA, Inc. c/o 360 Perspective Partners [STREET_ADDRESS] …" at bounding box center [449, 408] width 223 height 666
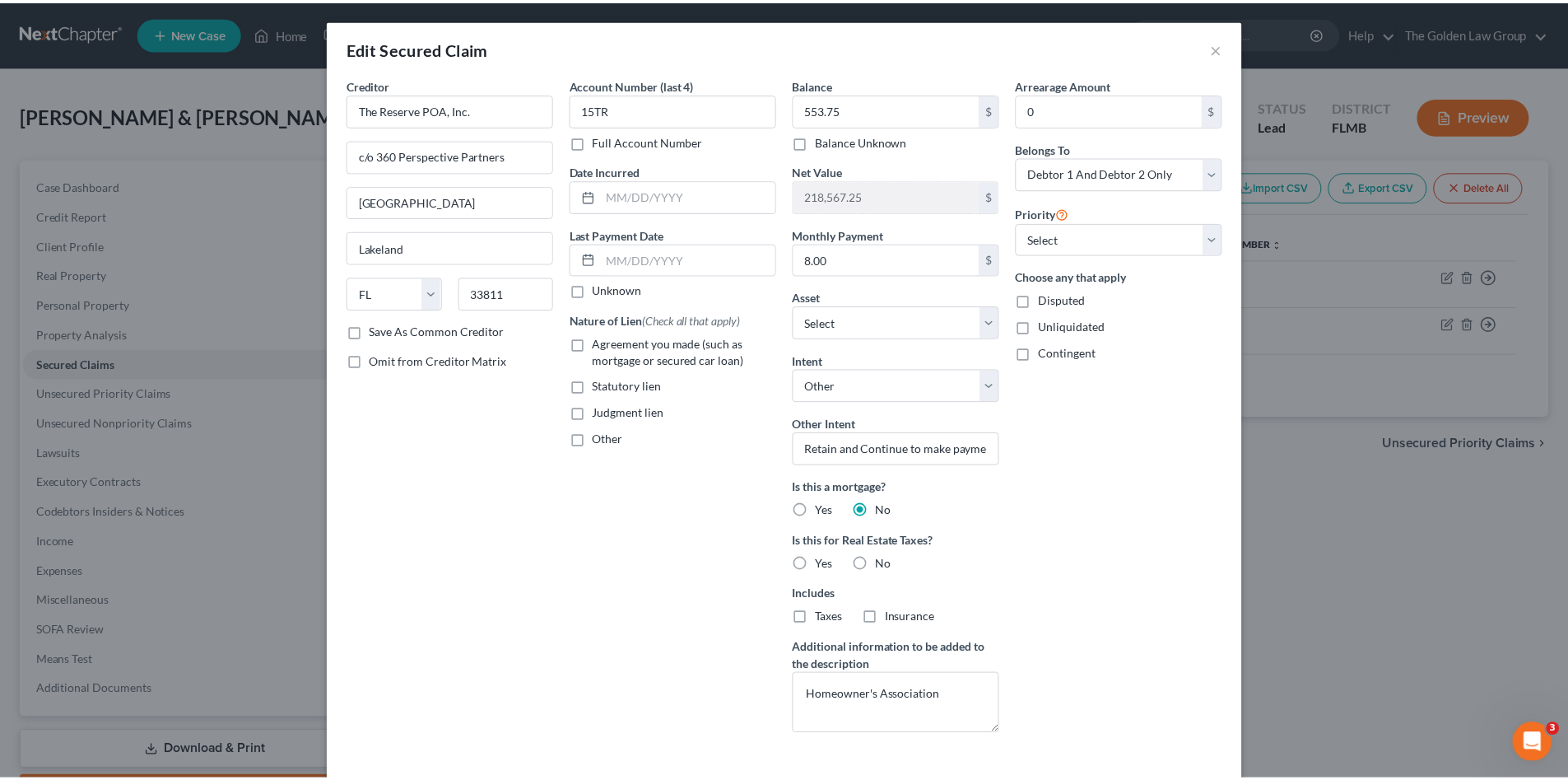
scroll to position [118, 0]
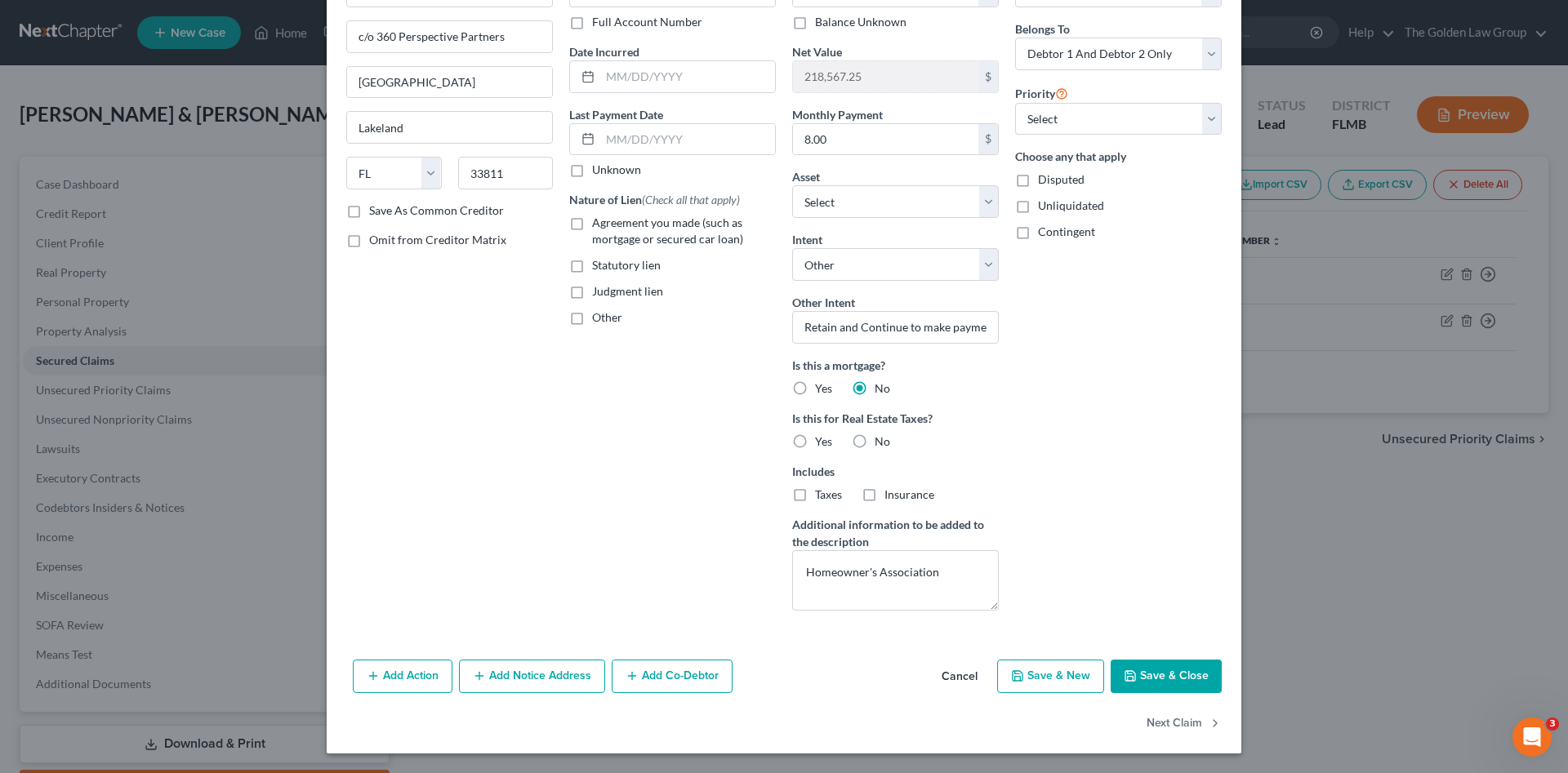
click at [1130, 671] on icon "button" at bounding box center [1130, 676] width 13 height 13
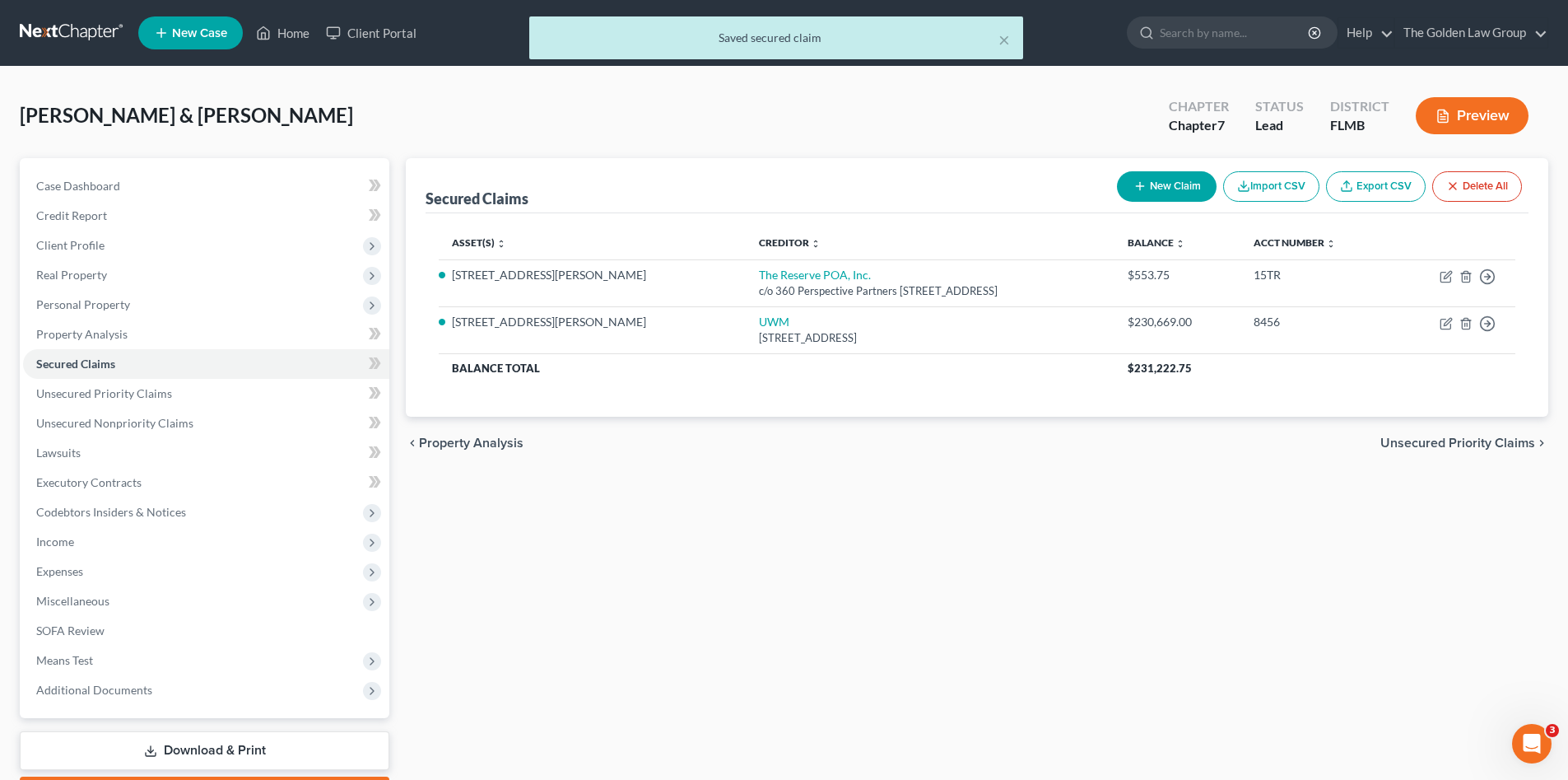
click at [945, 602] on div "Secured Claims New Claim Import CSV Export CSV Delete All Asset(s) expand_more …" at bounding box center [977, 485] width 1159 height 654
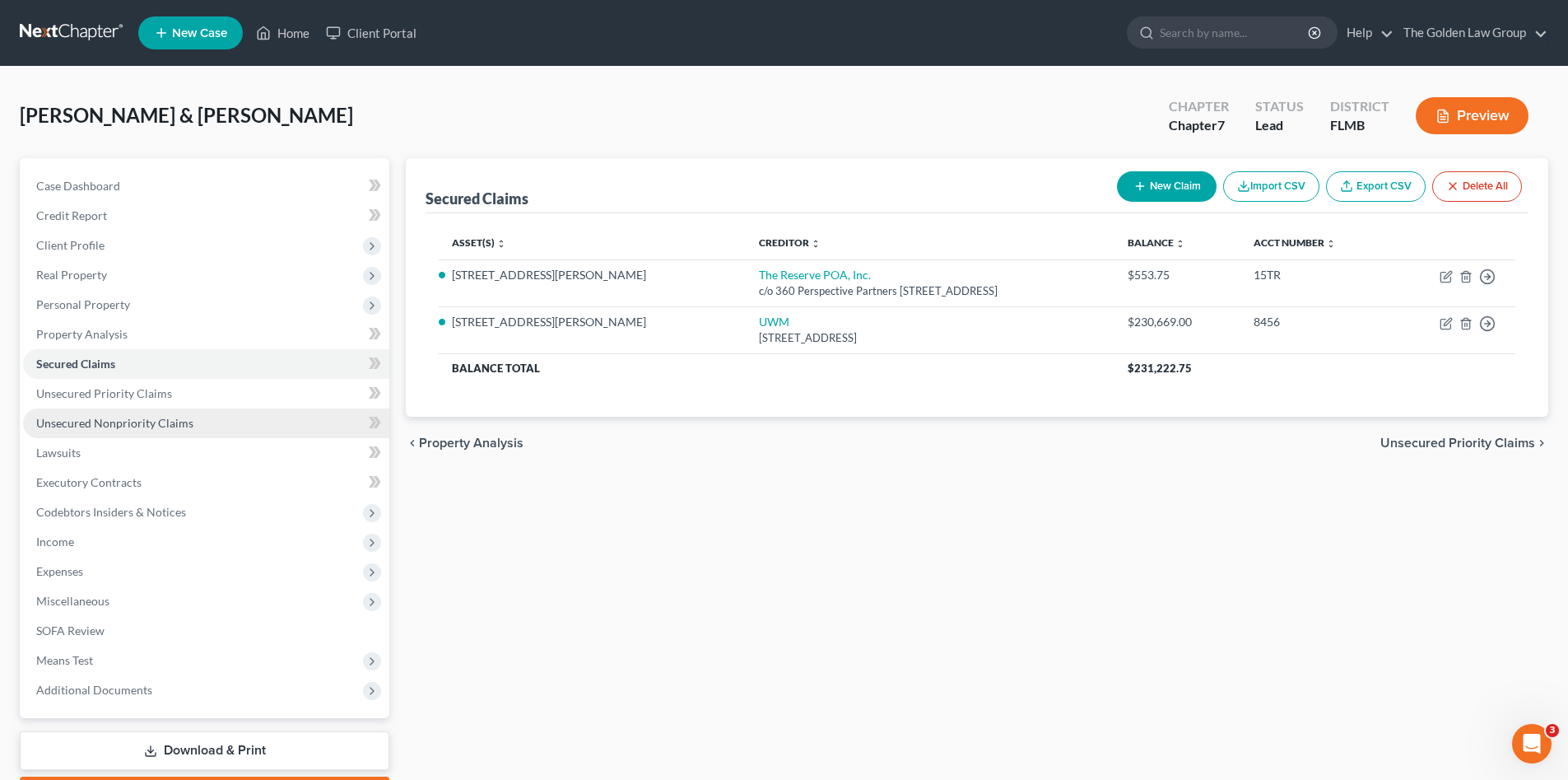
click at [153, 426] on span "Unsecured Nonpriority Claims" at bounding box center [115, 422] width 157 height 14
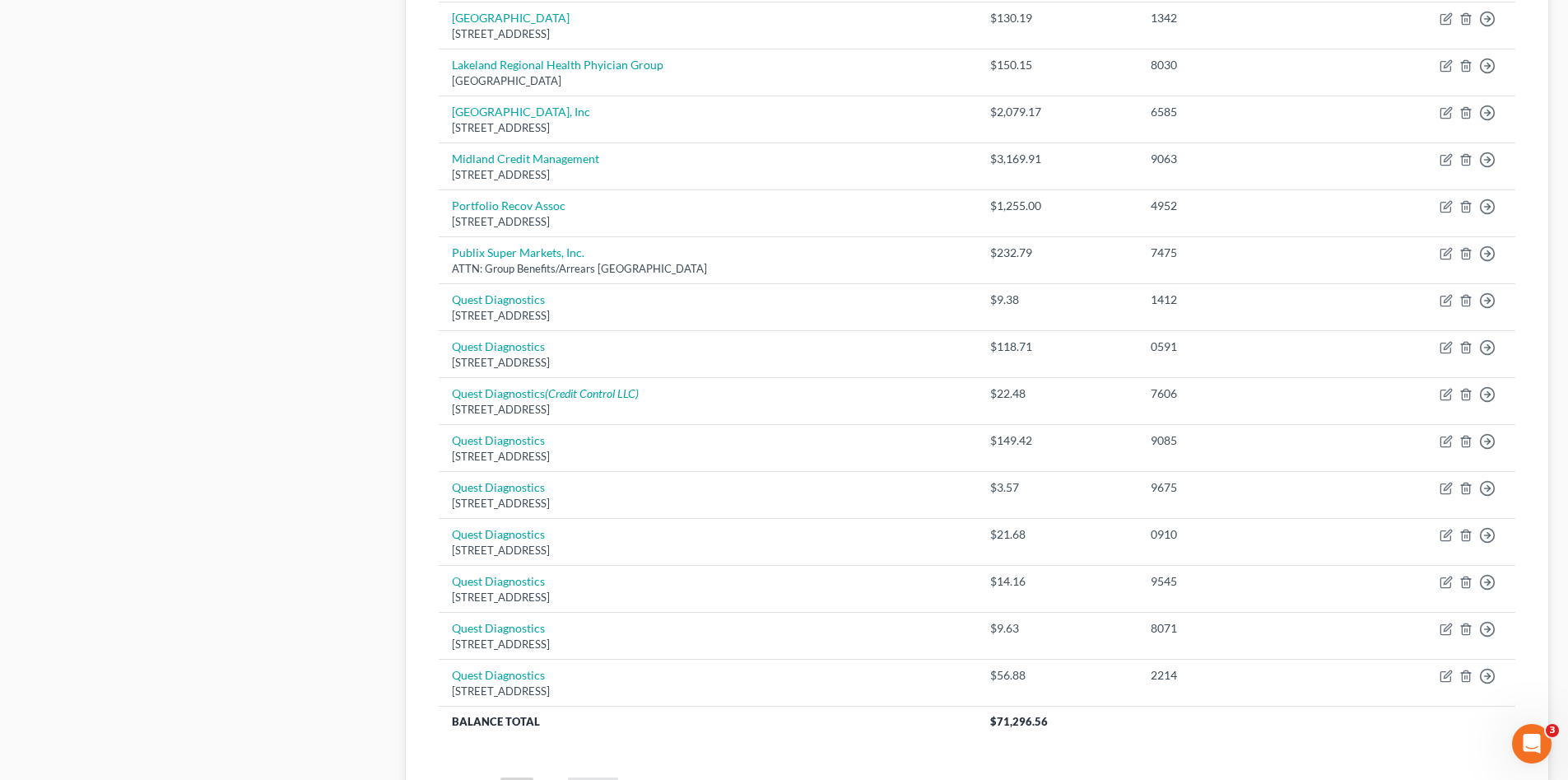
scroll to position [1015, 0]
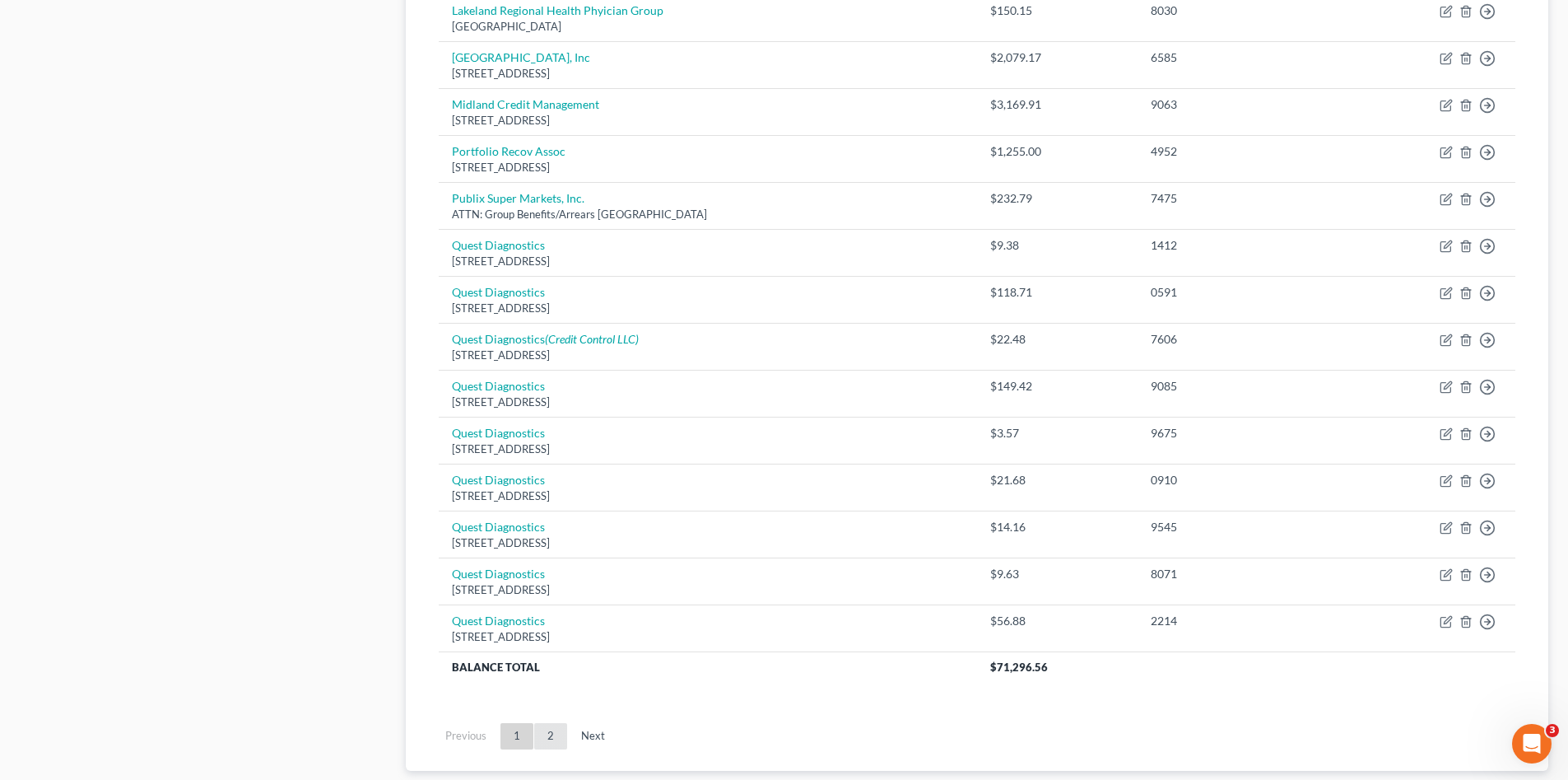
click at [556, 737] on link "2" at bounding box center [551, 736] width 33 height 26
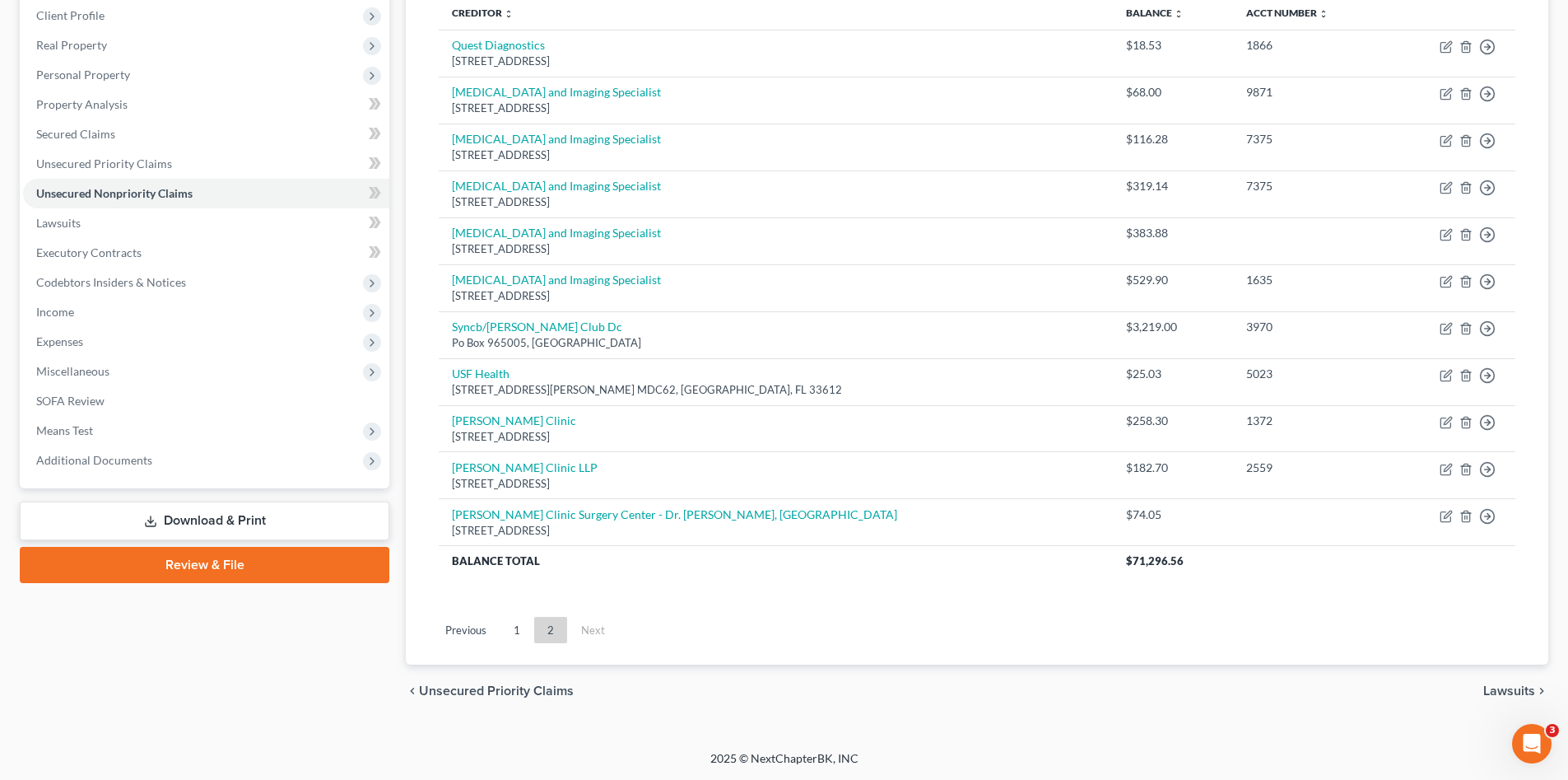
scroll to position [93, 0]
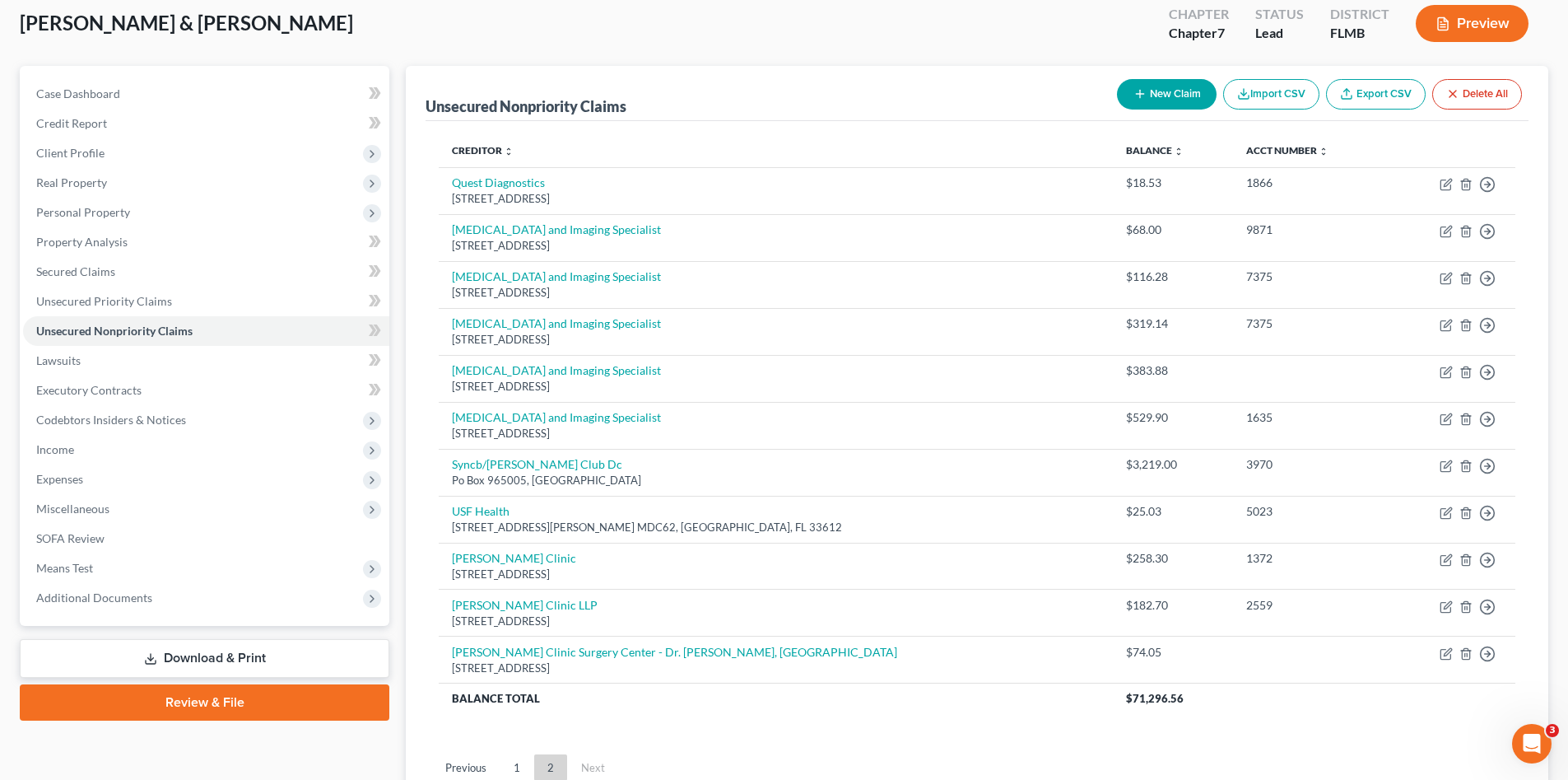
click at [1162, 96] on button "New Claim" at bounding box center [1167, 93] width 100 height 31
select select "2"
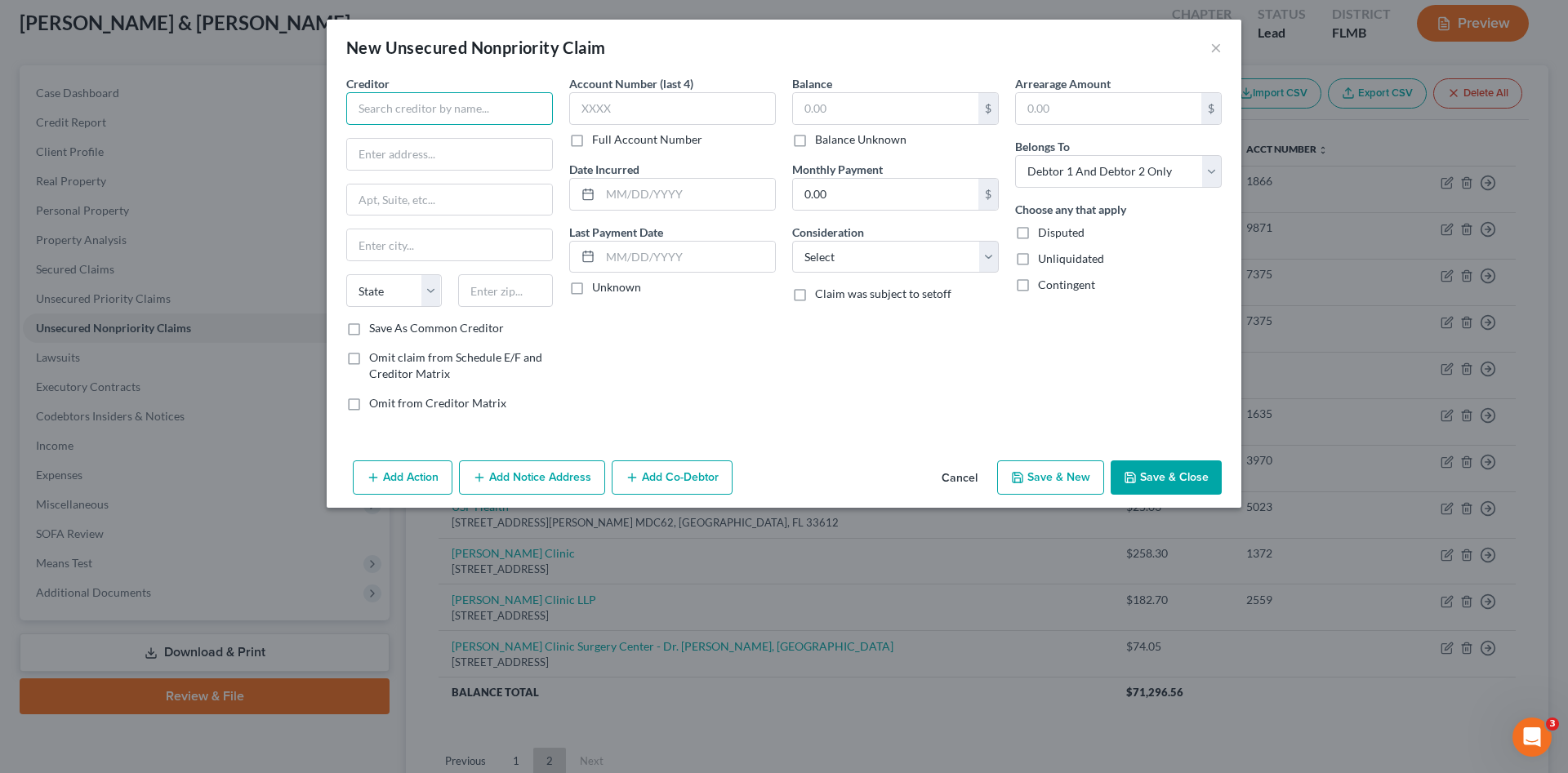
click at [470, 117] on input "text" at bounding box center [449, 109] width 206 height 33
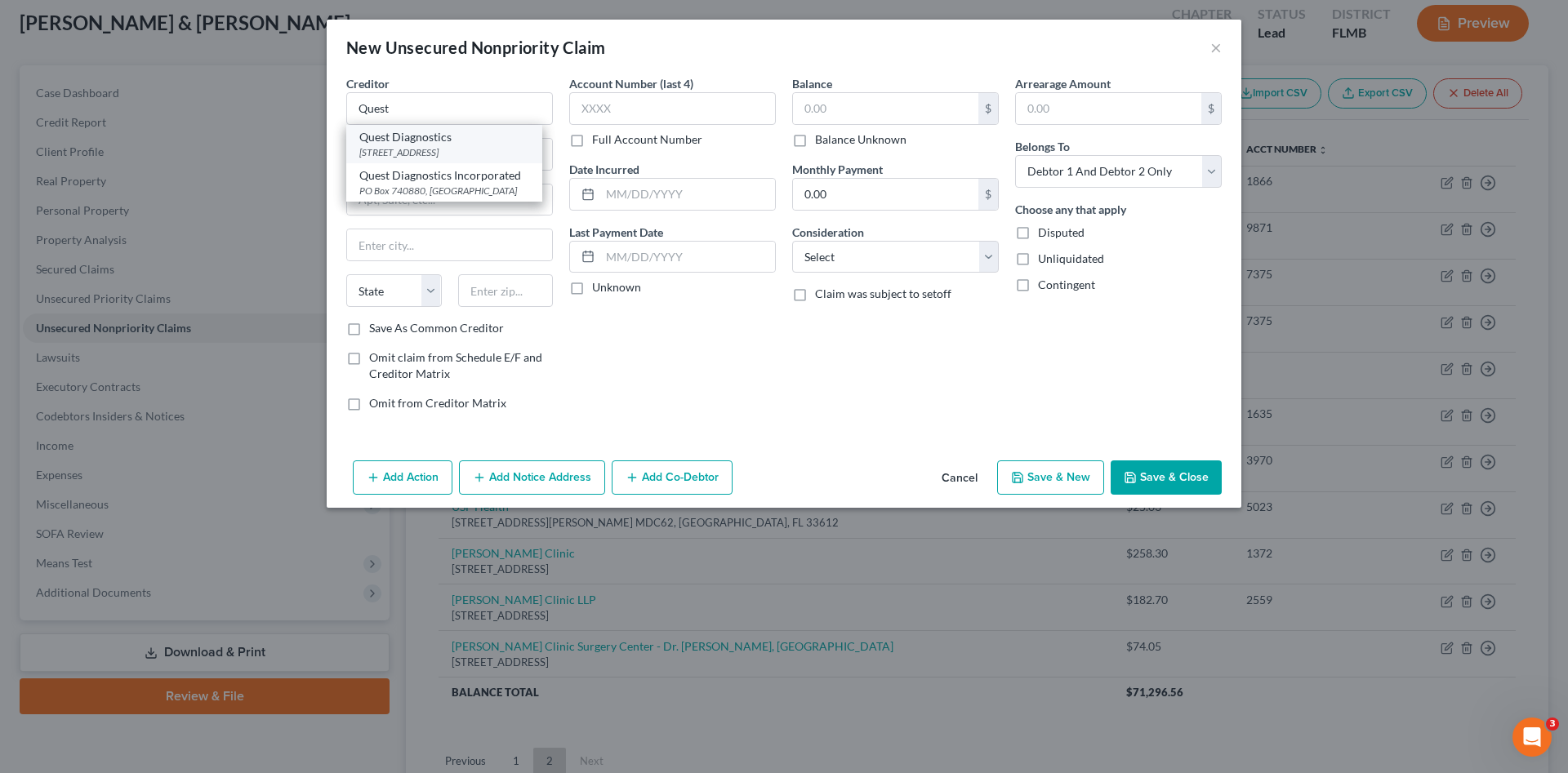
click at [449, 143] on div "Quest Diagnostics" at bounding box center [444, 138] width 170 height 17
type input "Quest Diagnostics"
type input "[STREET_ADDRESS]"
type input "Secaucus"
select select "33"
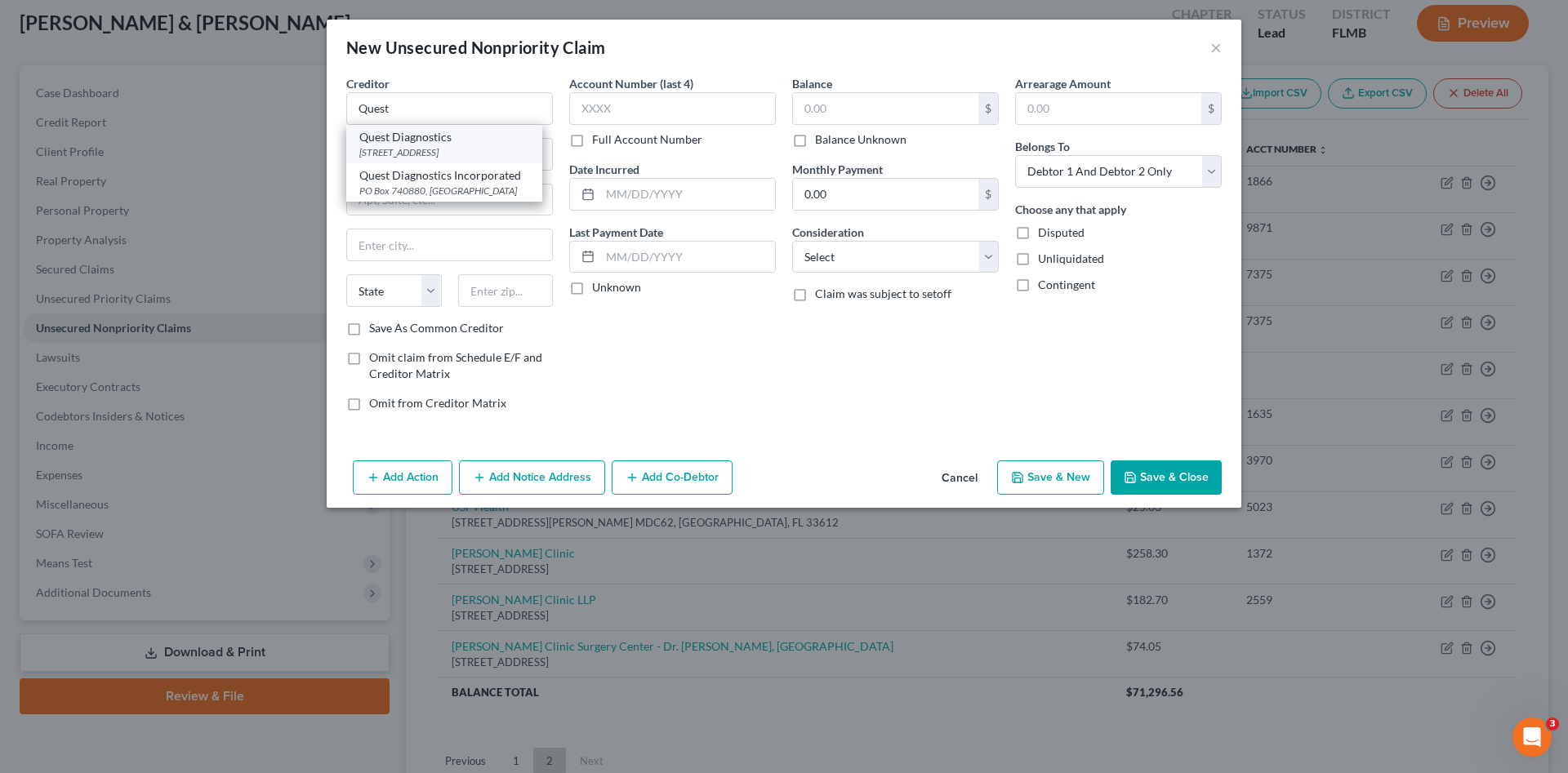
type input "07094"
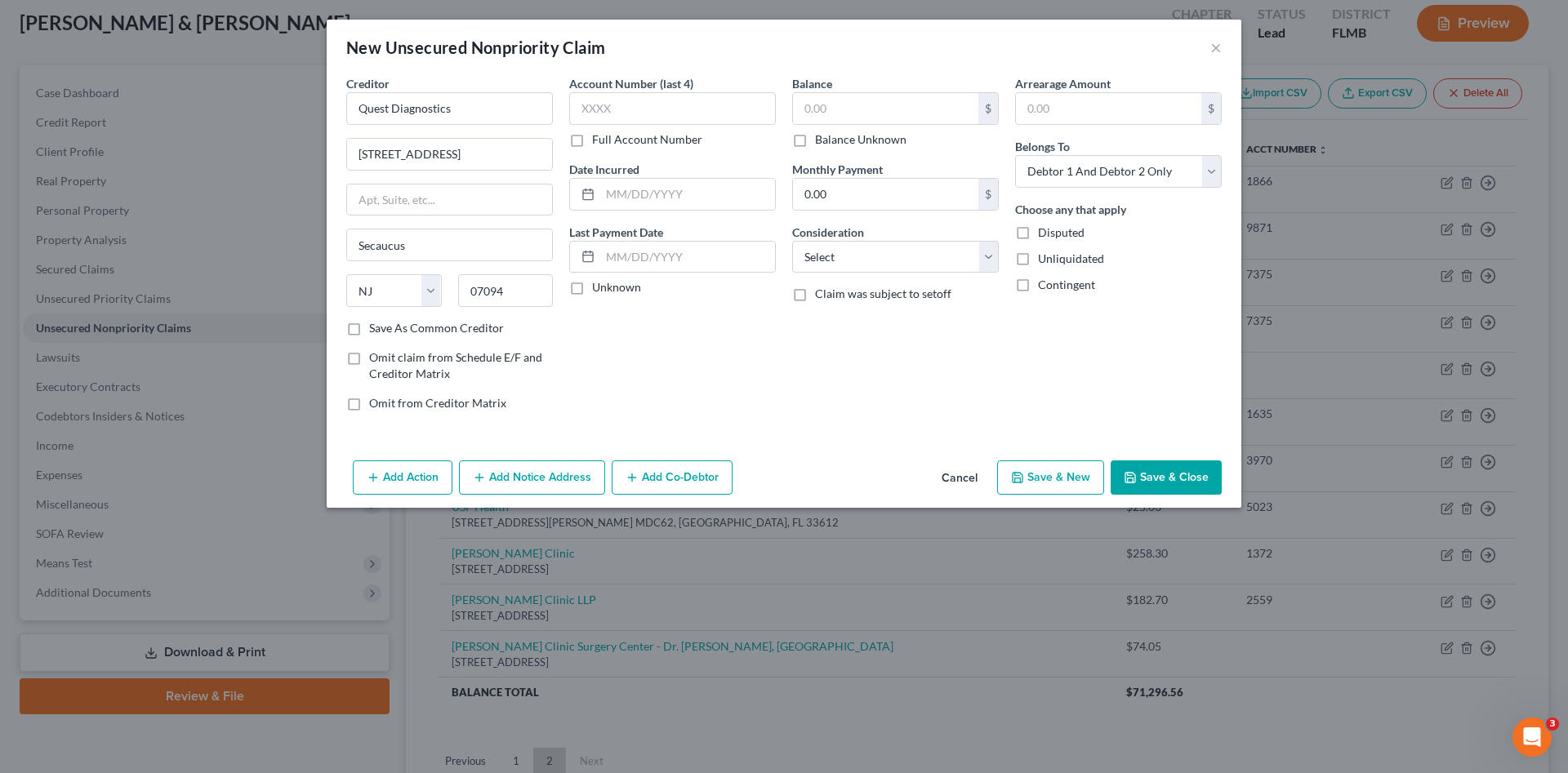
click at [677, 91] on label "Account Number (last 4)" at bounding box center [630, 83] width 124 height 17
click at [673, 103] on input "text" at bounding box center [672, 109] width 206 height 33
type input "6635"
type input "2.83"
click at [908, 250] on select "Select Cable / Satellite Services Collection Agency Credit Card Debt Debt Couns…" at bounding box center [895, 258] width 206 height 33
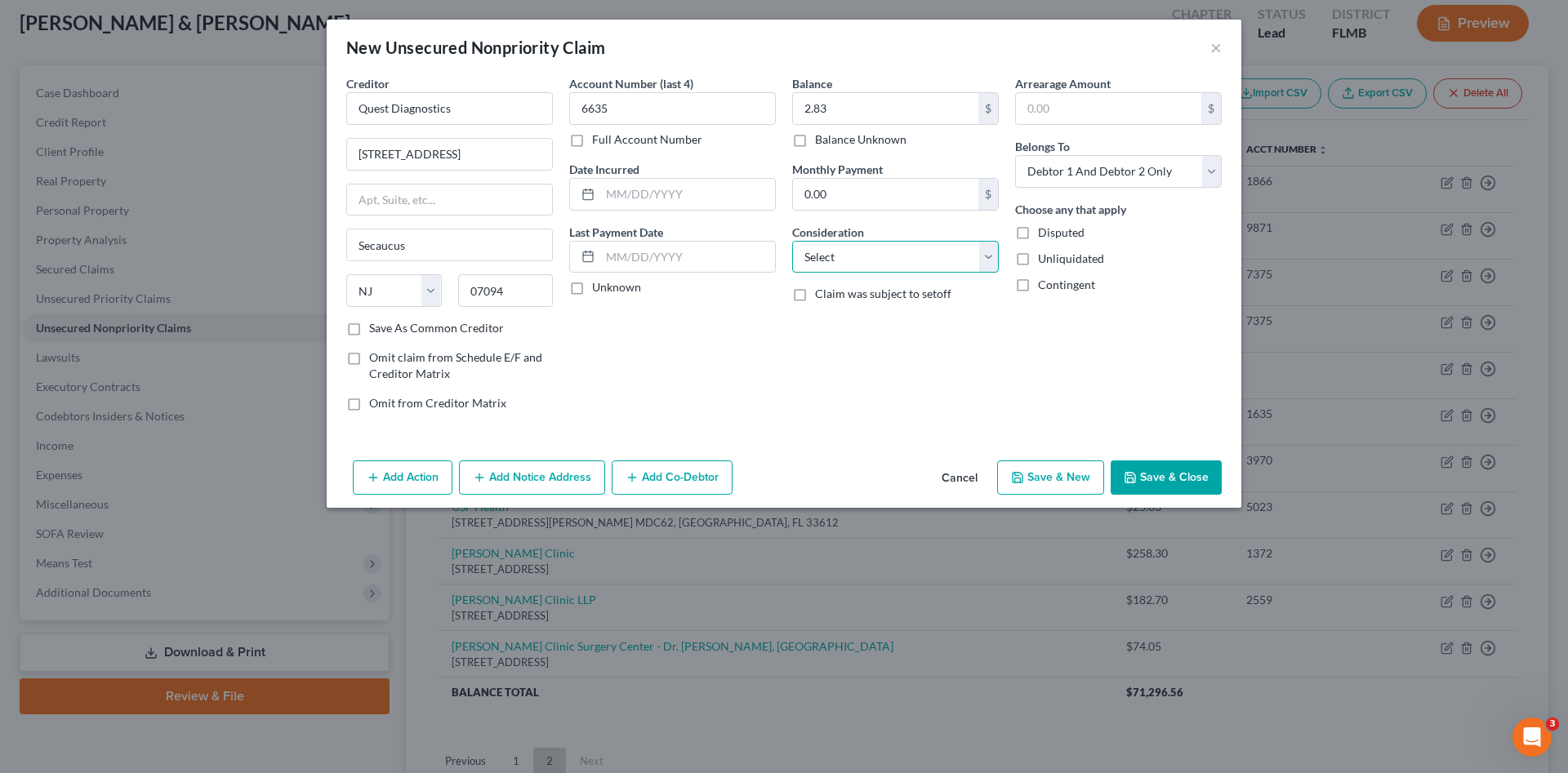
select select "9"
click at [792, 241] on select "Select Cable / Satellite Services Collection Agency Credit Card Debt Debt Couns…" at bounding box center [895, 258] width 206 height 33
click at [1185, 480] on button "Save & Close" at bounding box center [1165, 477] width 111 height 34
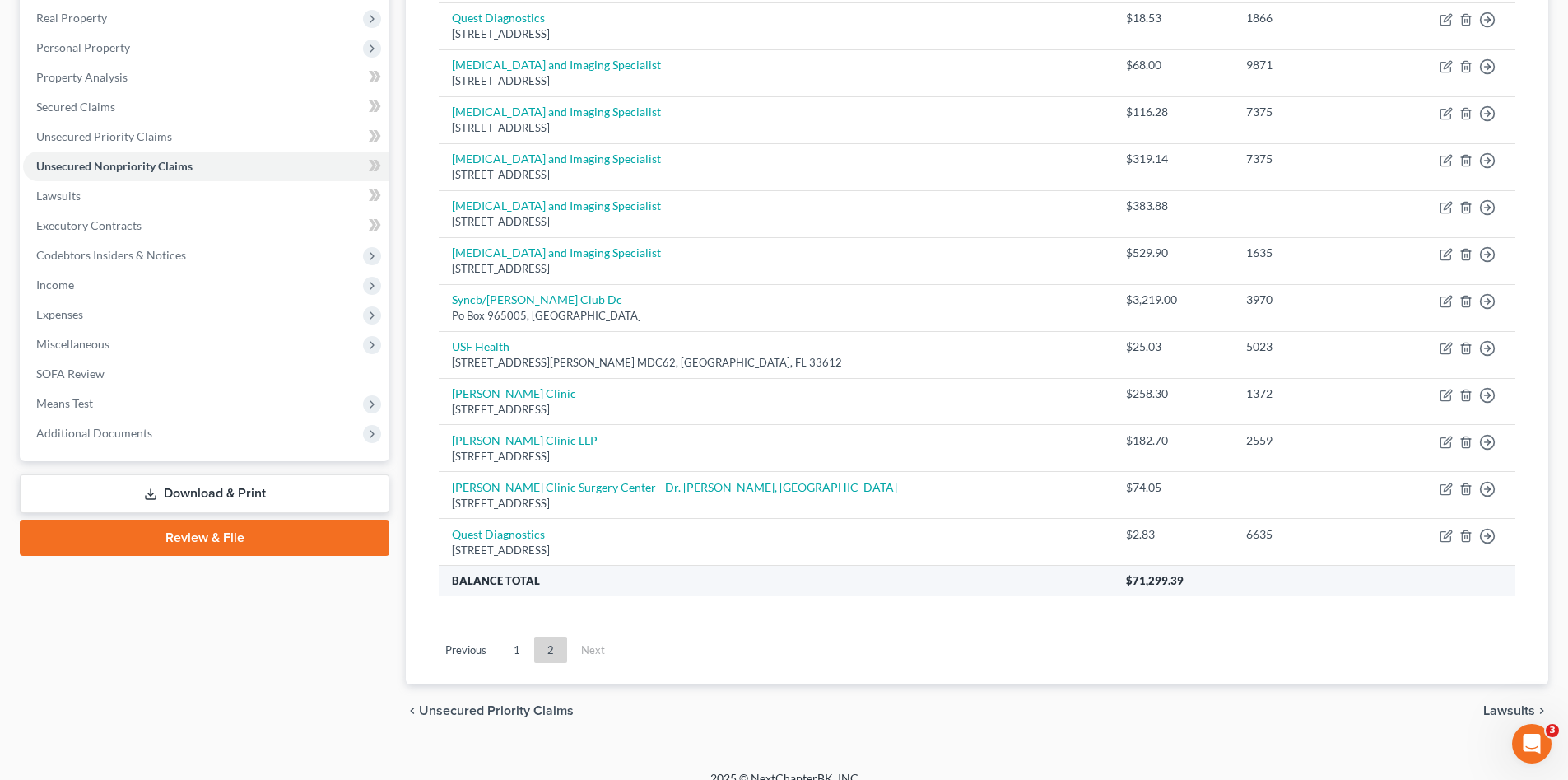
scroll to position [277, 0]
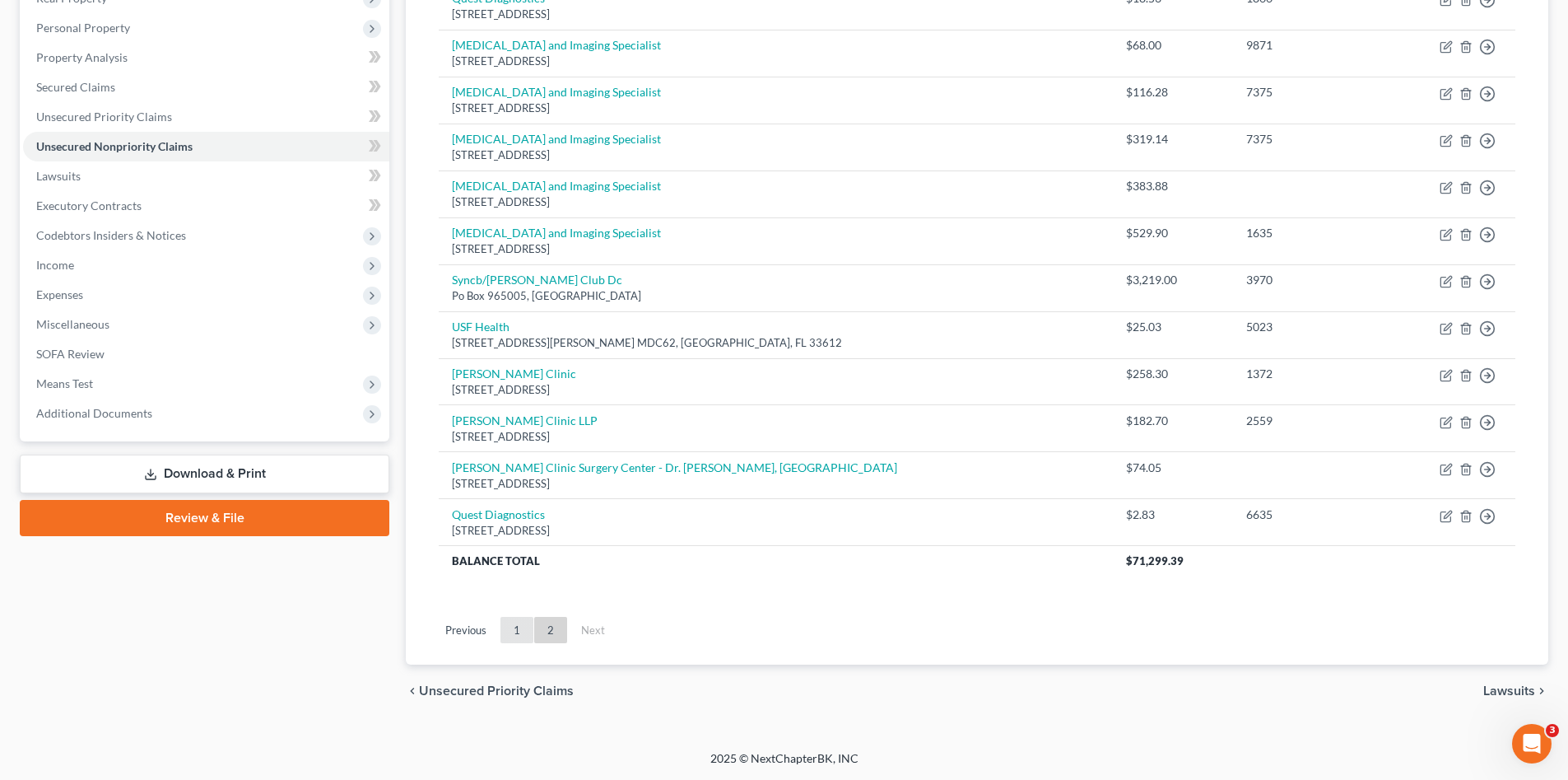
click at [521, 625] on link "1" at bounding box center [517, 630] width 33 height 26
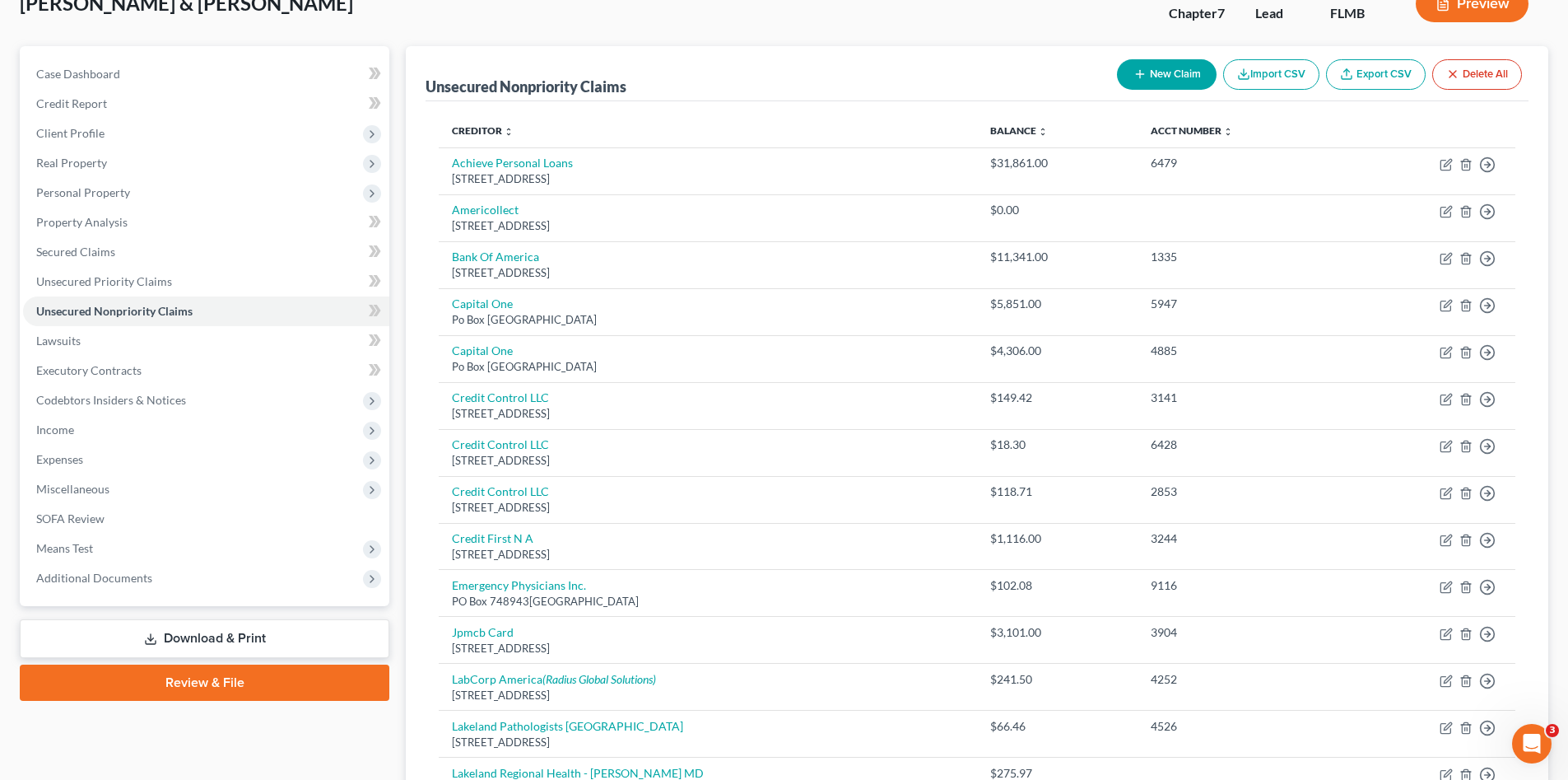
scroll to position [3, 0]
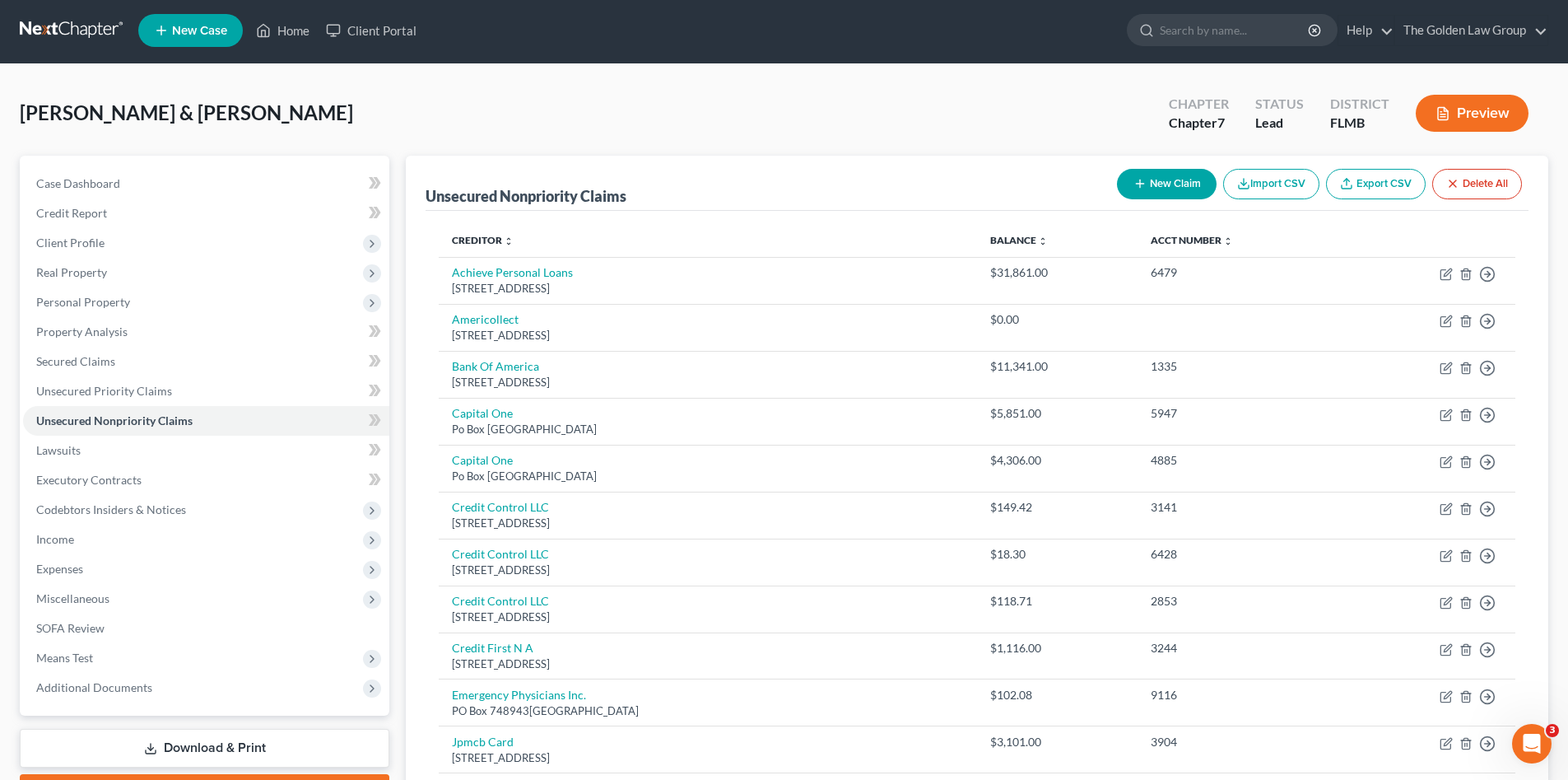
click at [1175, 176] on button "New Claim" at bounding box center [1167, 183] width 100 height 31
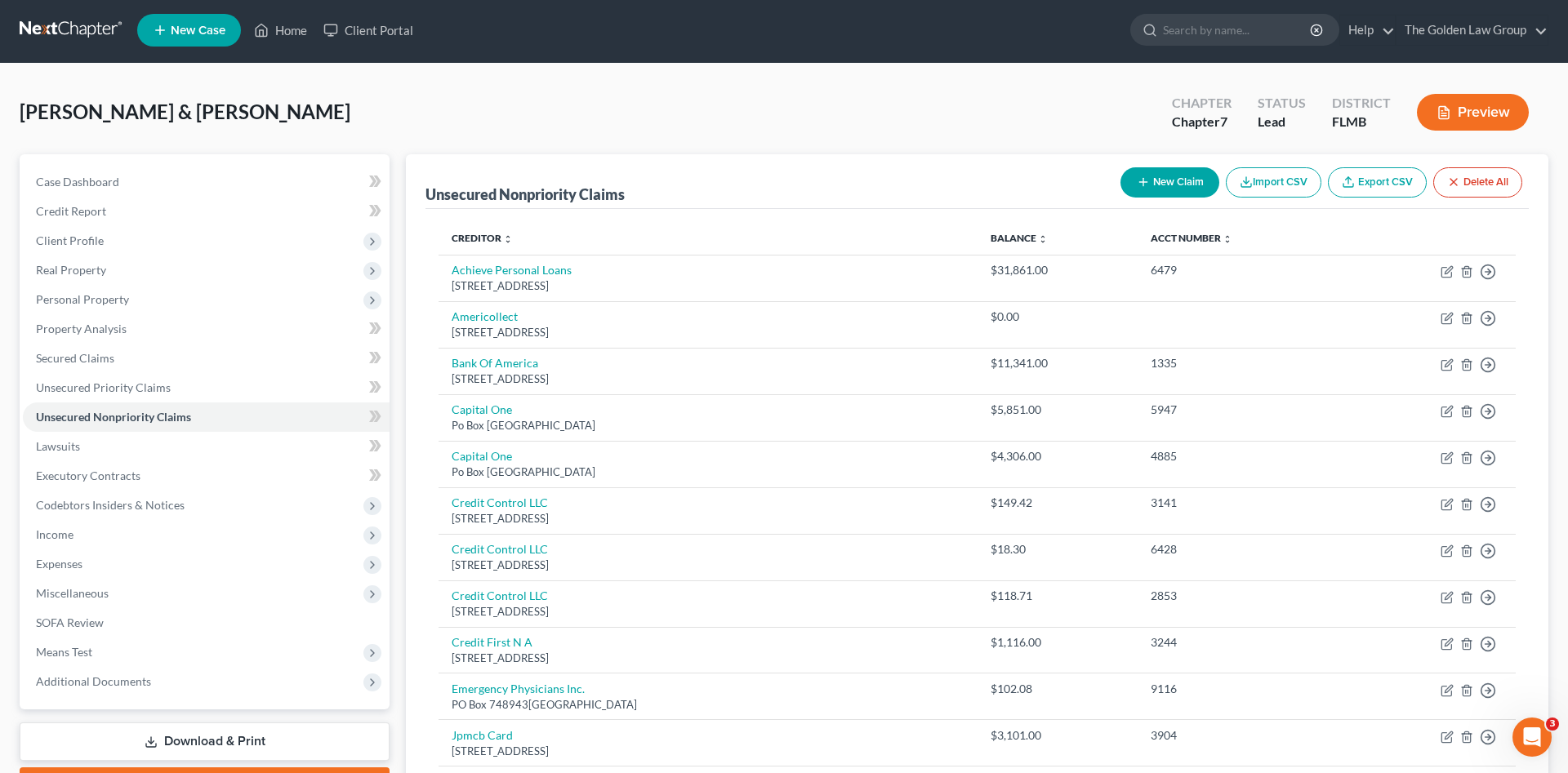
select select "2"
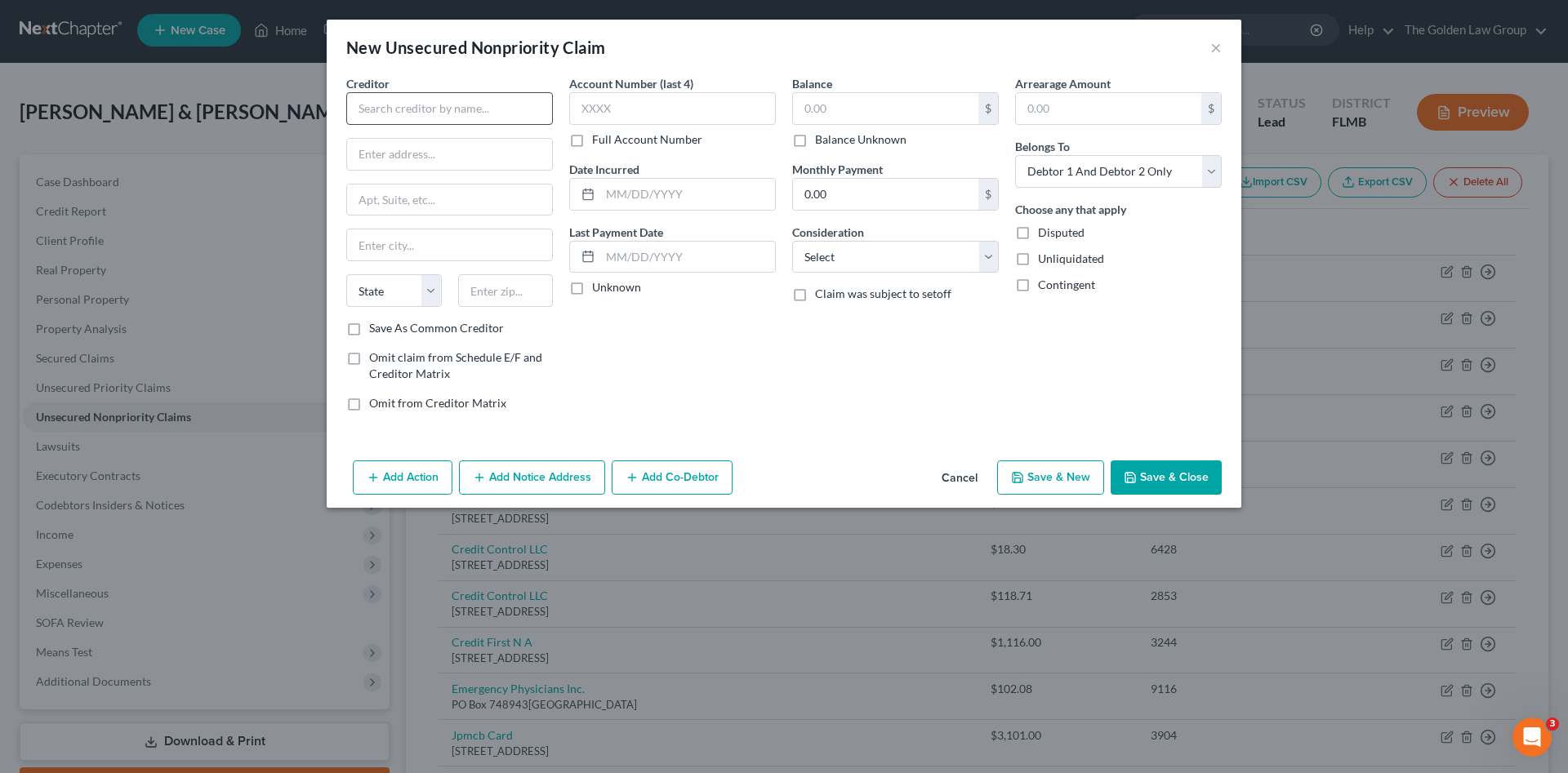
drag, startPoint x: 418, startPoint y: 79, endPoint x: 420, endPoint y: 98, distance: 19.1
click at [418, 85] on div "Creditor *" at bounding box center [449, 100] width 206 height 50
drag, startPoint x: 420, startPoint y: 99, endPoint x: 421, endPoint y: 109, distance: 10.0
click at [421, 105] on input "text" at bounding box center [449, 109] width 206 height 33
drag, startPoint x: 416, startPoint y: 145, endPoint x: 502, endPoint y: 125, distance: 88.3
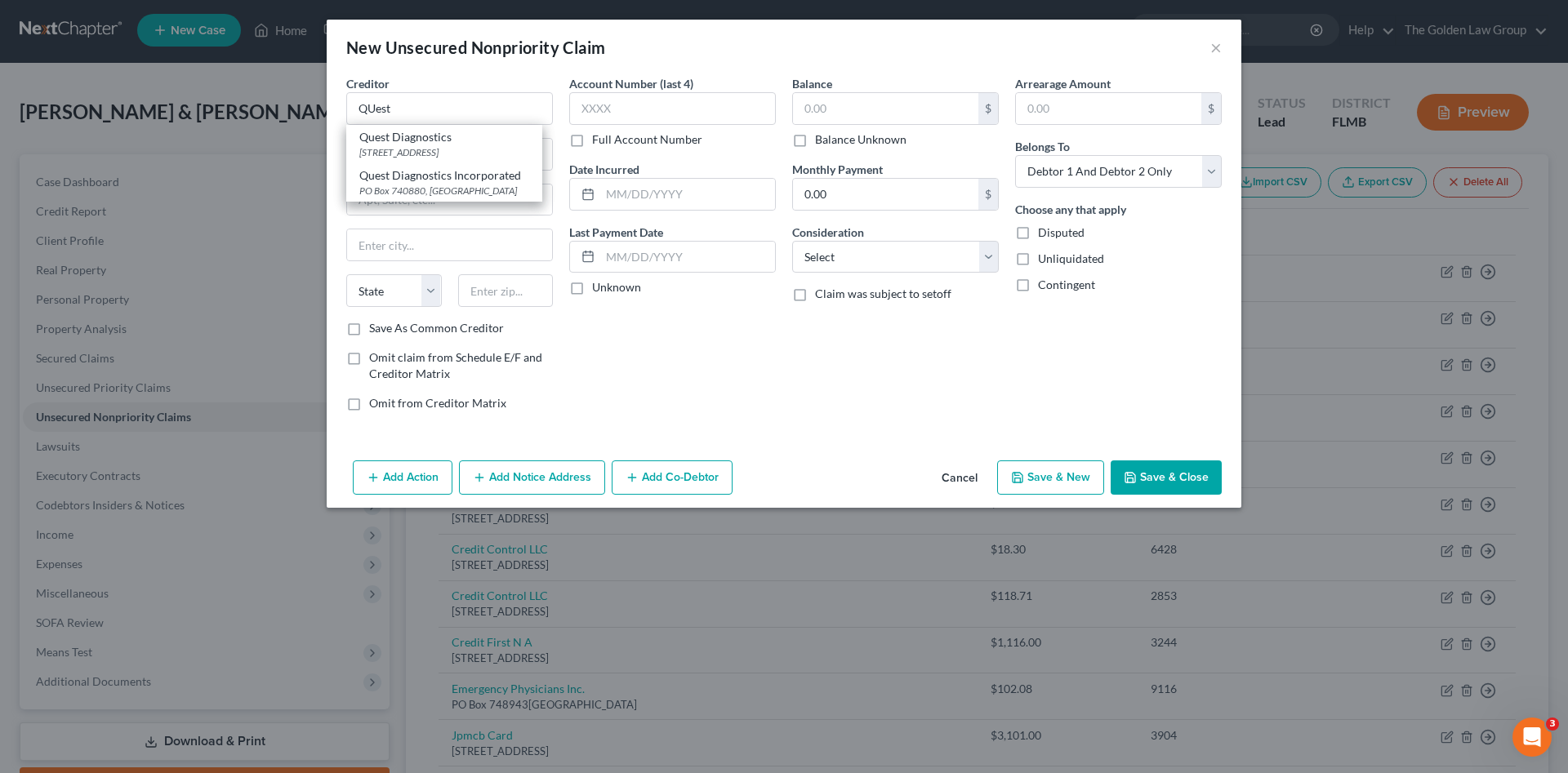
click at [418, 145] on div "[STREET_ADDRESS]" at bounding box center [444, 151] width 170 height 14
type input "Quest Diagnostics"
type input "[STREET_ADDRESS]"
type input "Secaucus"
select select "33"
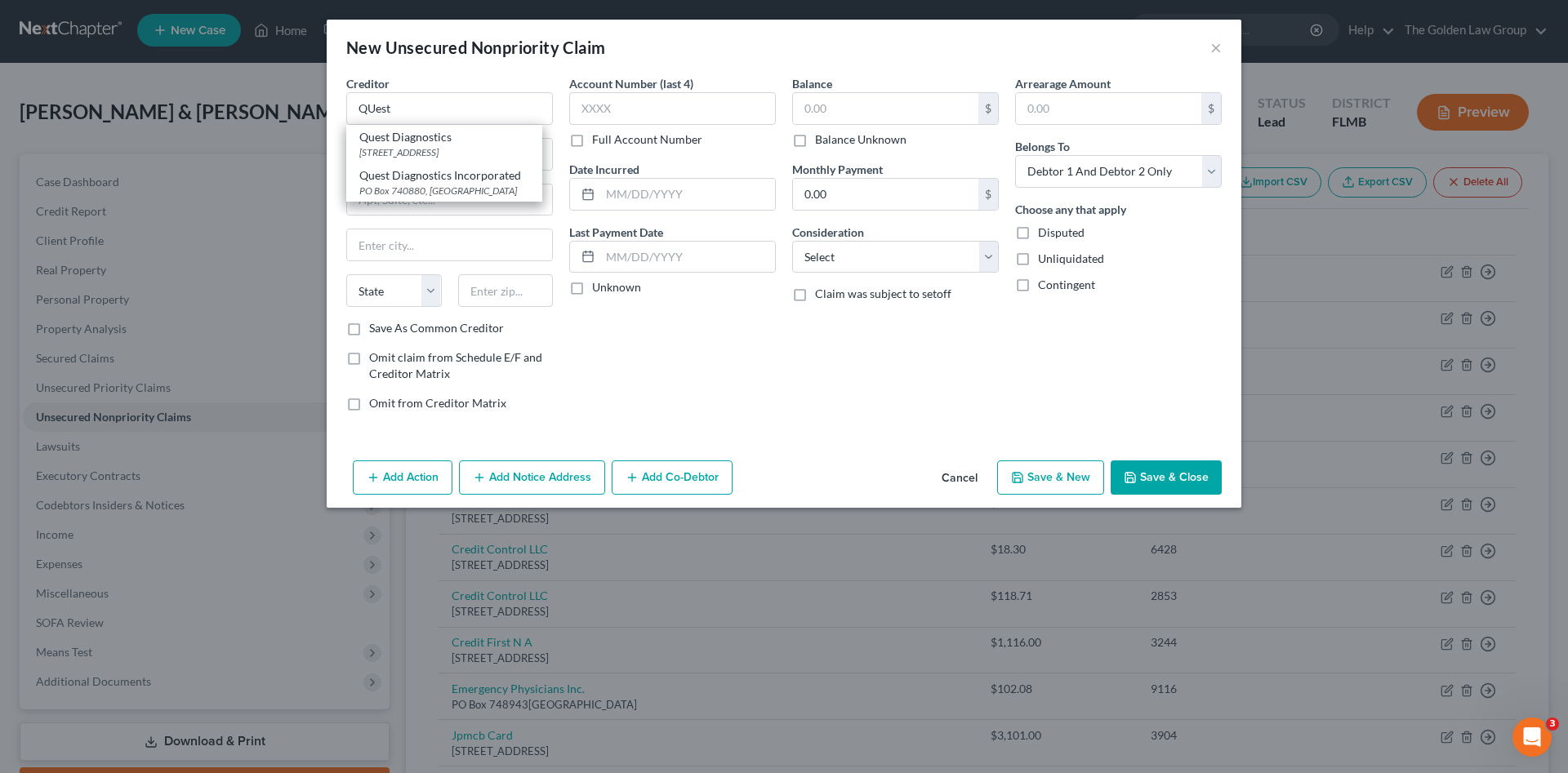
type input "07094"
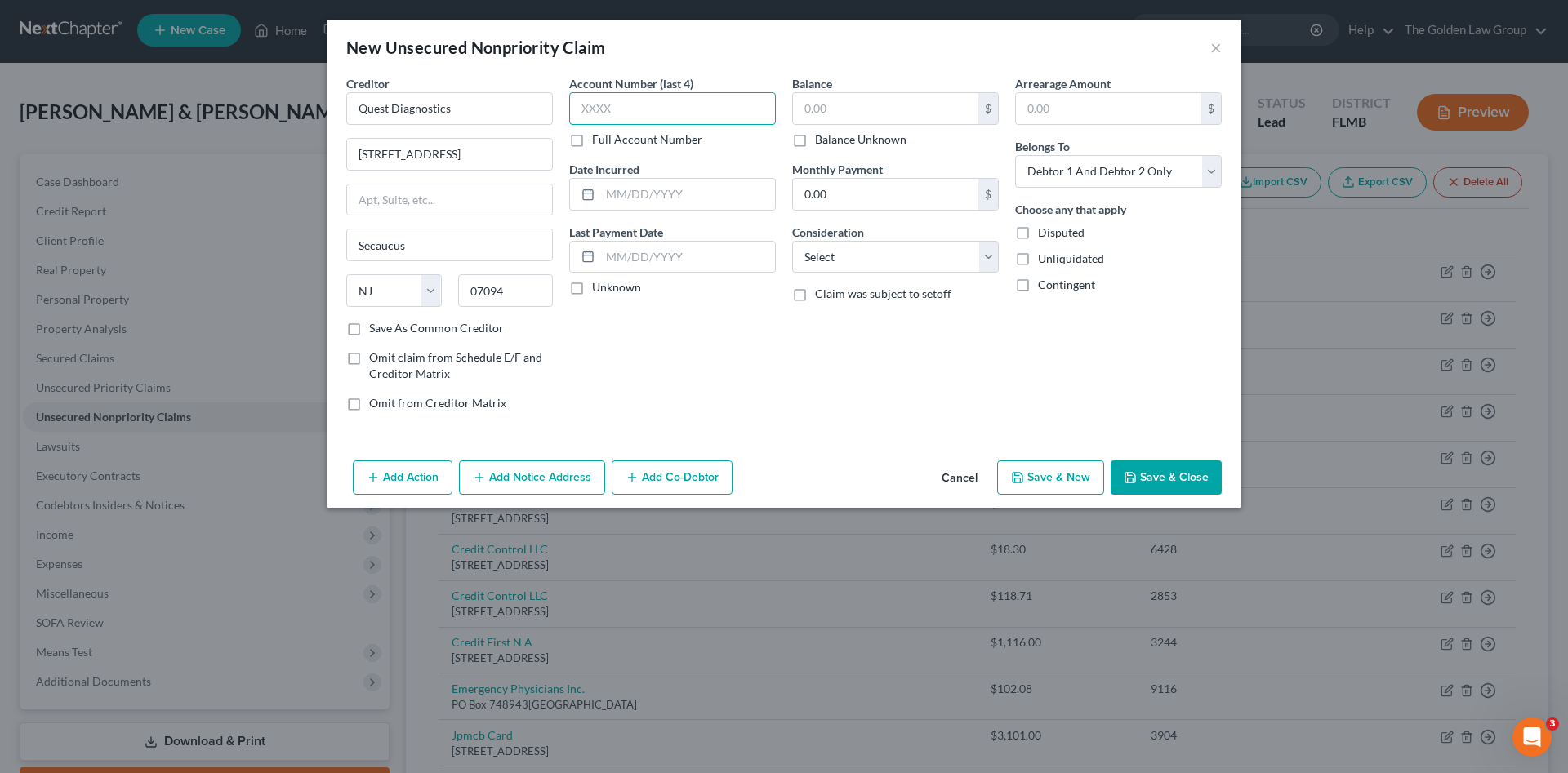
click at [593, 108] on input "text" at bounding box center [672, 109] width 206 height 33
type input "2090"
click at [819, 114] on input "text" at bounding box center [885, 108] width 185 height 31
type input "18.30"
drag, startPoint x: 879, startPoint y: 252, endPoint x: 873, endPoint y: 271, distance: 19.9
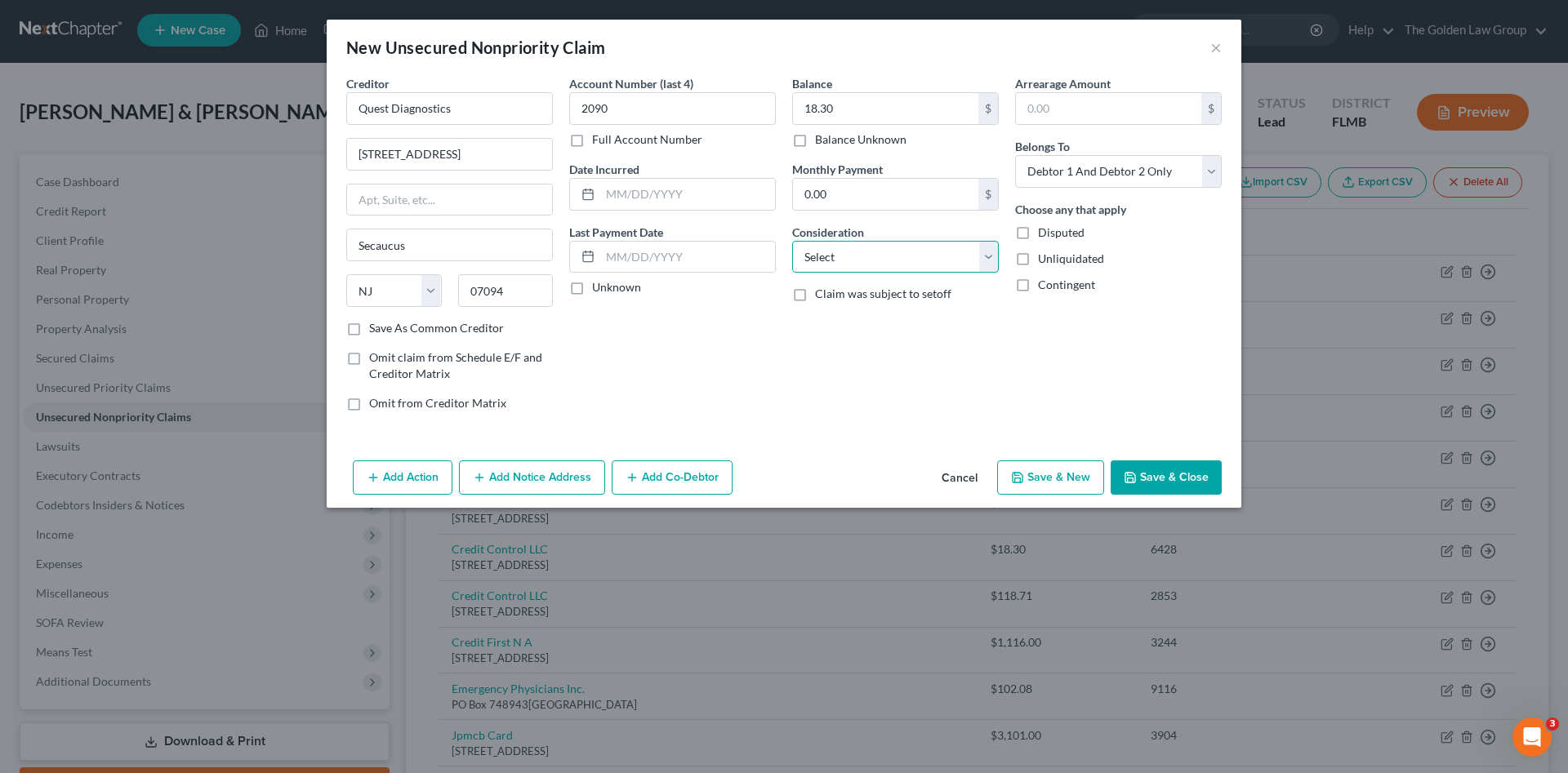
click at [879, 252] on select "Select Cable / Satellite Services Collection Agency Credit Card Debt Debt Couns…" at bounding box center [895, 258] width 206 height 33
select select "9"
click at [792, 241] on select "Select Cable / Satellite Services Collection Agency Credit Card Debt Debt Couns…" at bounding box center [895, 258] width 206 height 33
drag, startPoint x: 1123, startPoint y: 155, endPoint x: 1124, endPoint y: 167, distance: 12.0
click at [1123, 160] on select "Select Debtor 1 Only Debtor 2 Only Debtor 1 And Debtor 2 Only At Least One Of T…" at bounding box center [1118, 171] width 206 height 33
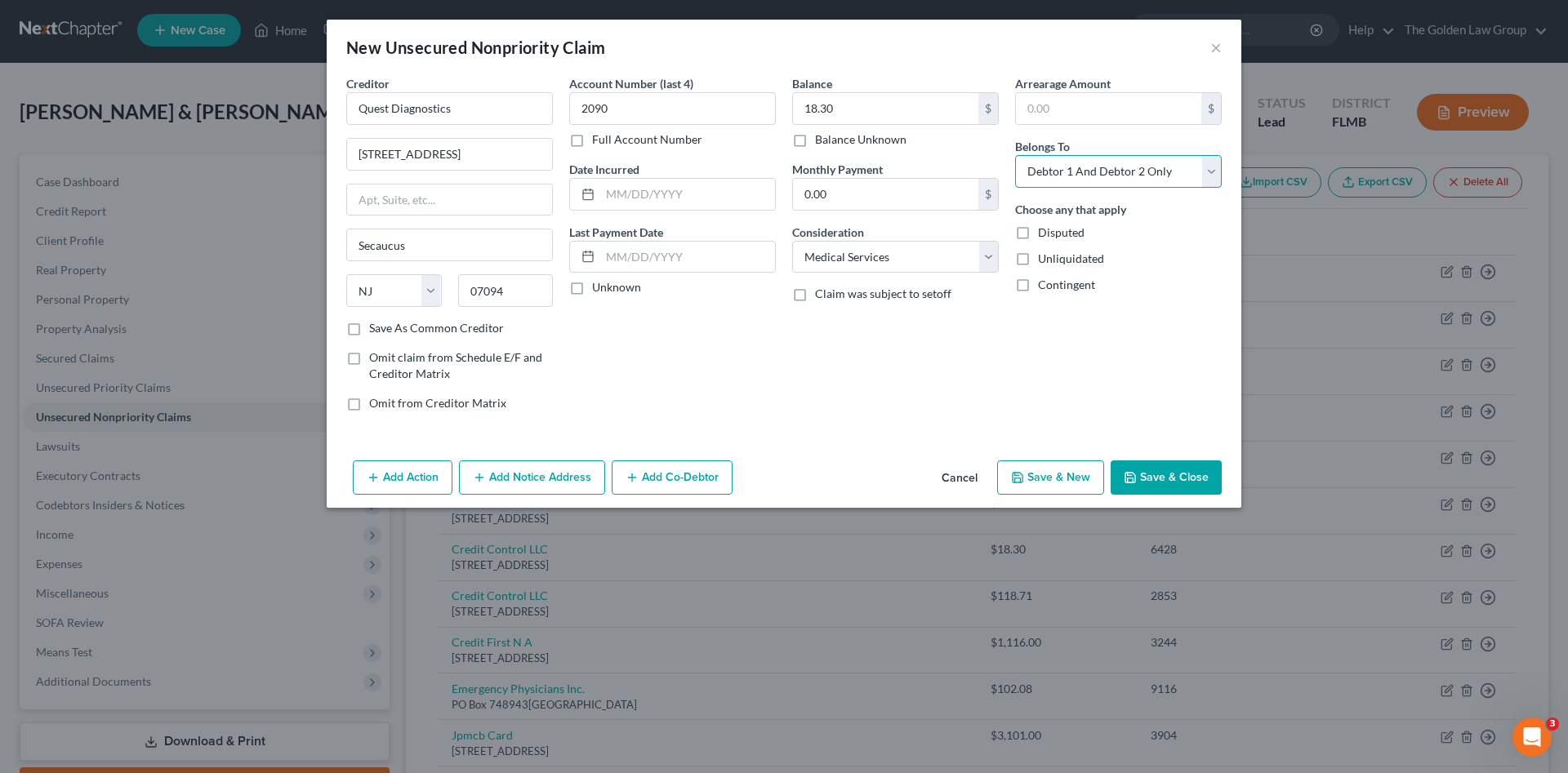
select select "1"
click at [1015, 155] on select "Select Debtor 1 Only Debtor 2 Only Debtor 1 And Debtor 2 Only At Least One Of T…" at bounding box center [1118, 171] width 206 height 33
click at [1160, 469] on button "Save & Close" at bounding box center [1165, 477] width 111 height 34
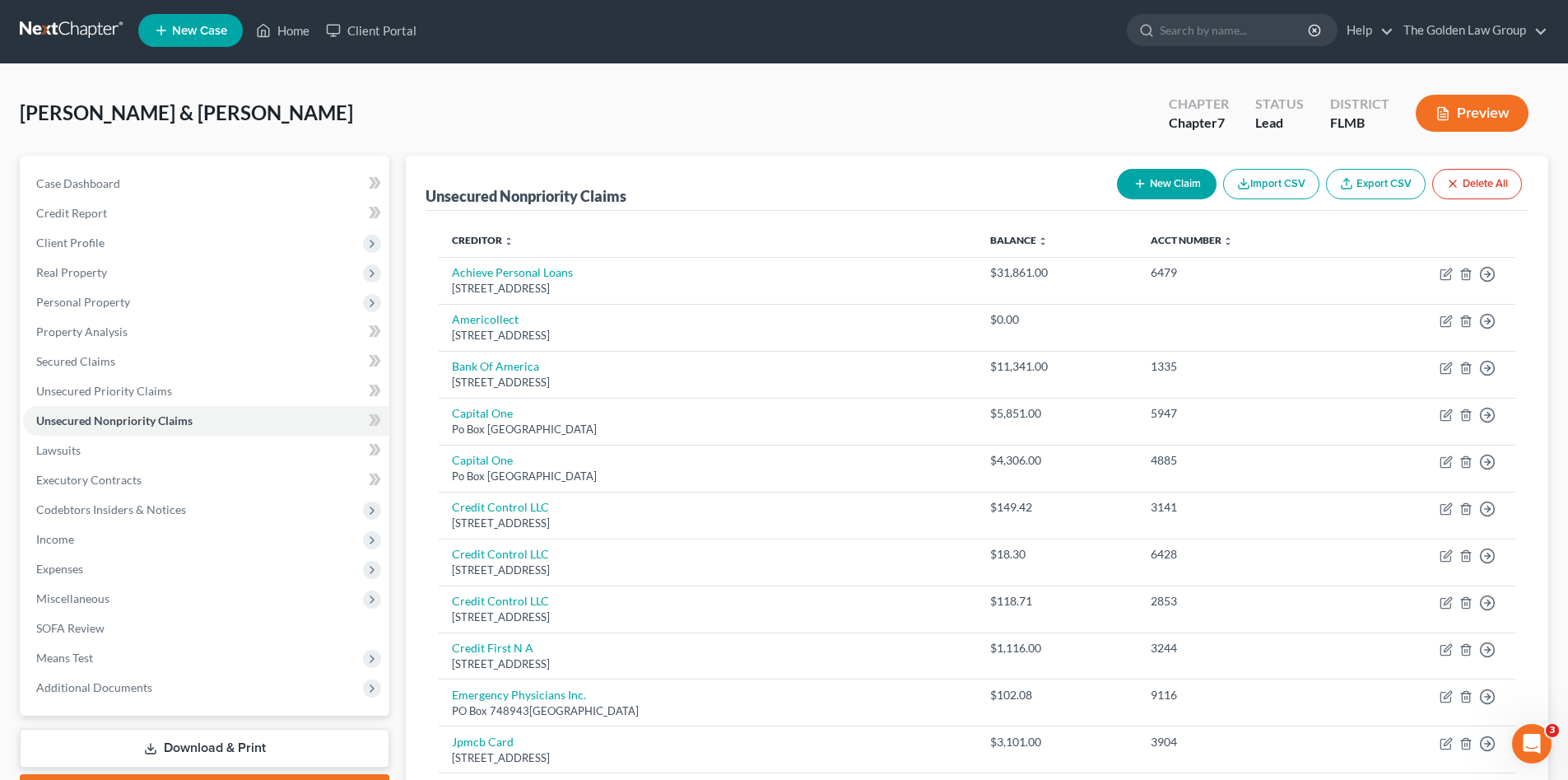
click at [1192, 186] on button "New Claim" at bounding box center [1167, 183] width 100 height 31
select select "2"
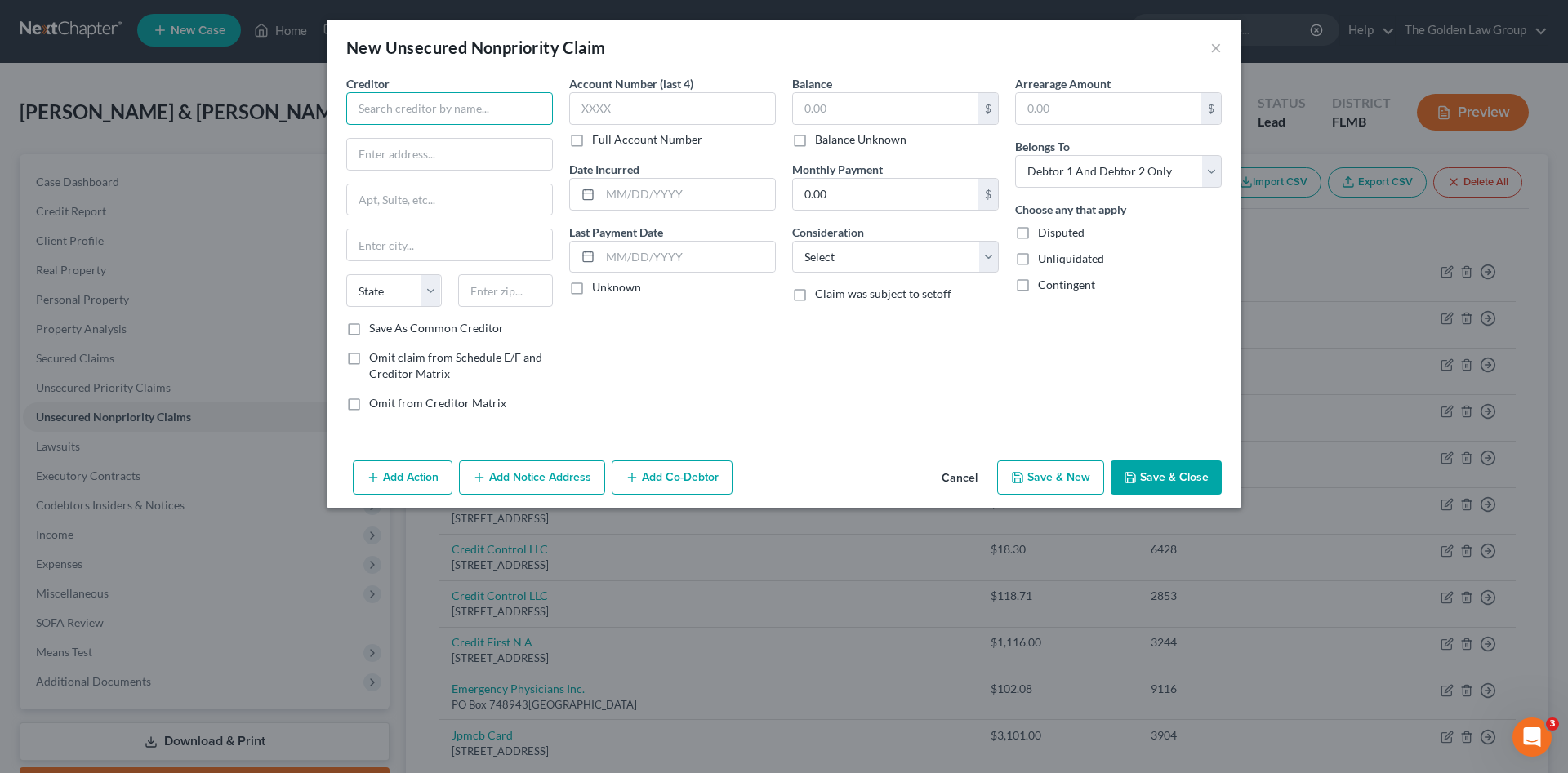
click at [478, 116] on input "text" at bounding box center [449, 109] width 206 height 33
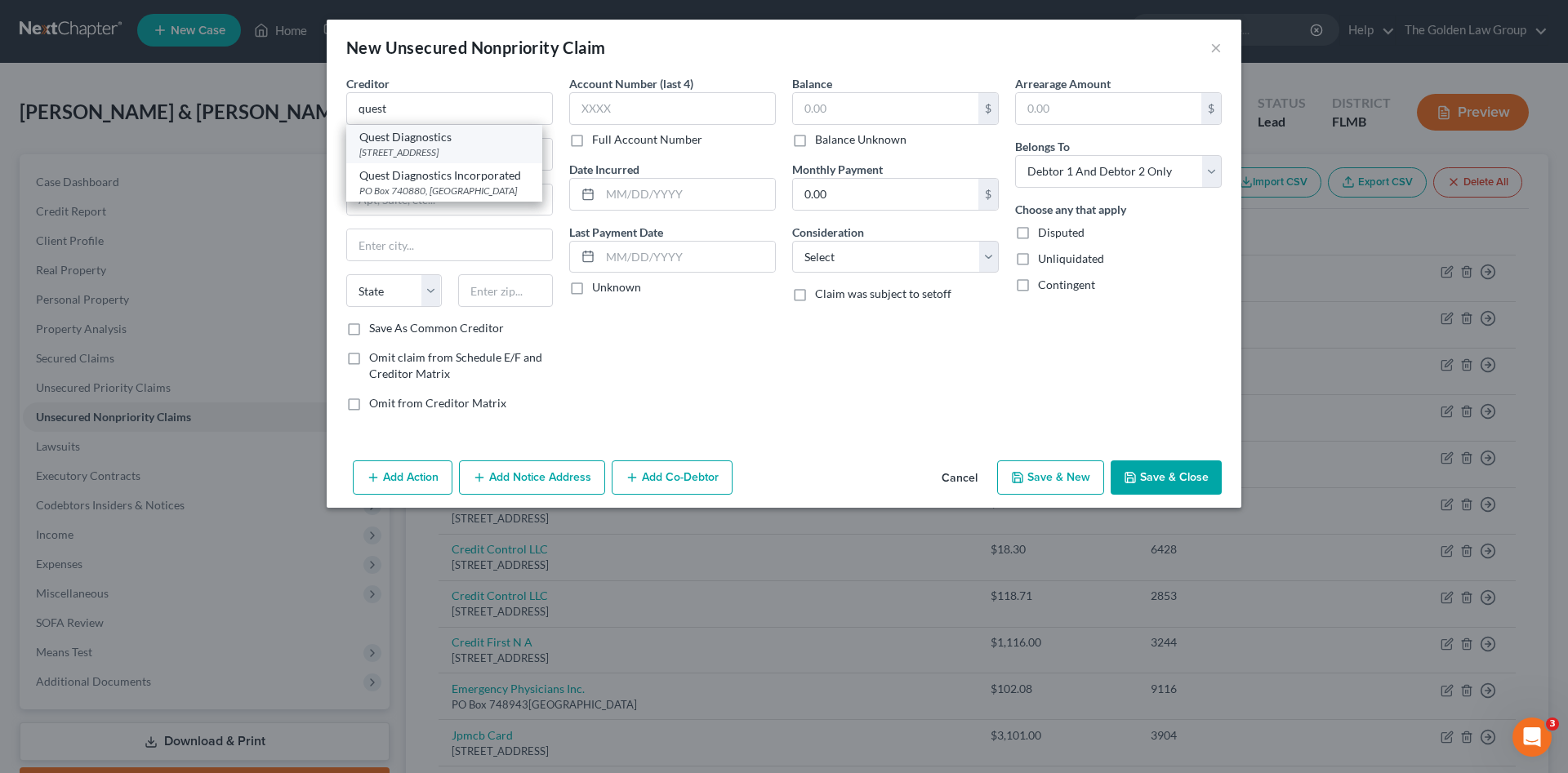
click at [463, 138] on div "Quest Diagnostics" at bounding box center [444, 138] width 170 height 17
type input "Quest Diagnostics"
type input "[STREET_ADDRESS]"
type input "Secaucus"
select select "33"
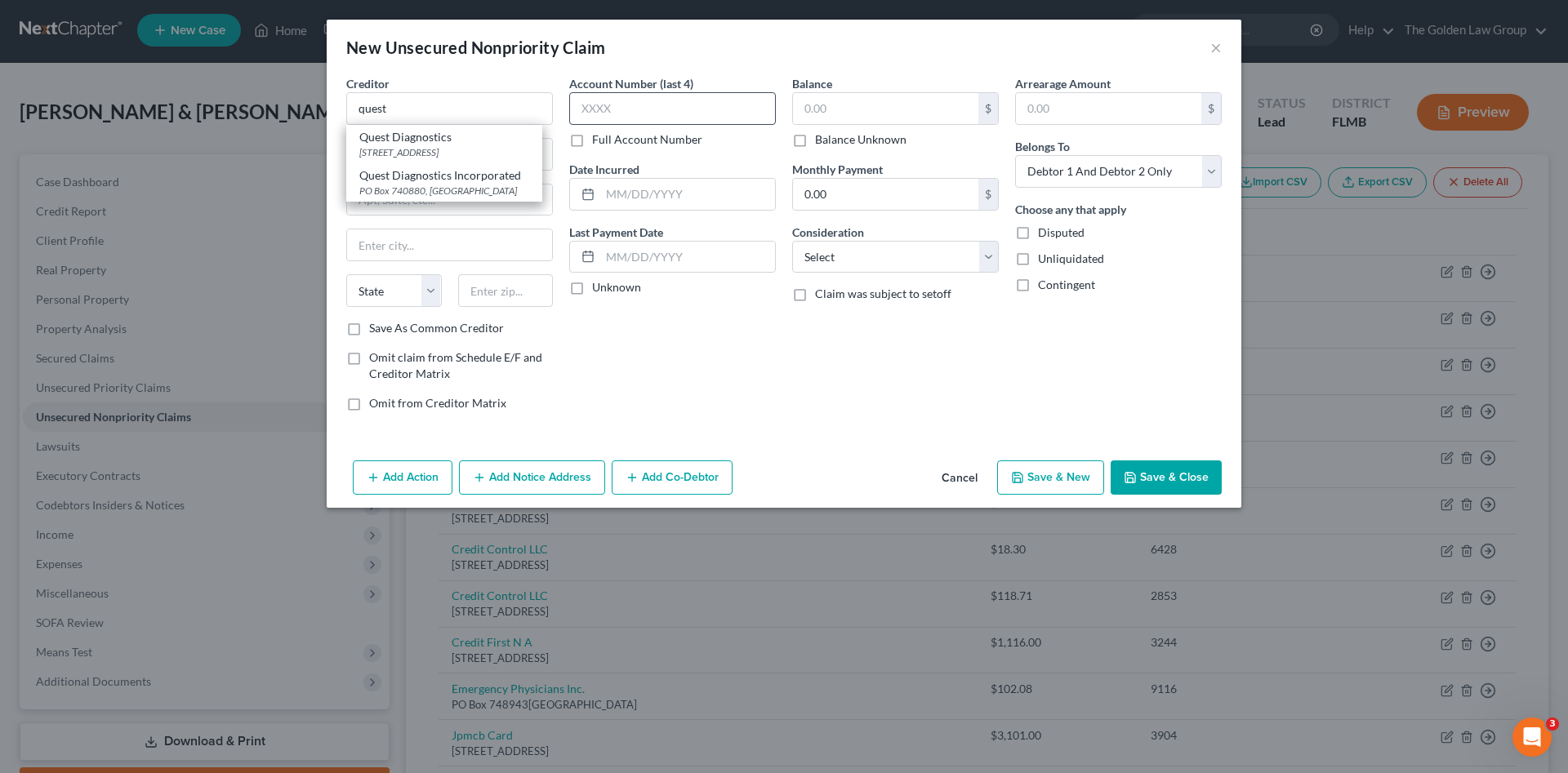
type input "07094"
click at [603, 106] on input "text" at bounding box center [672, 109] width 206 height 33
type input "1866"
click at [842, 120] on input "text" at bounding box center [885, 108] width 185 height 31
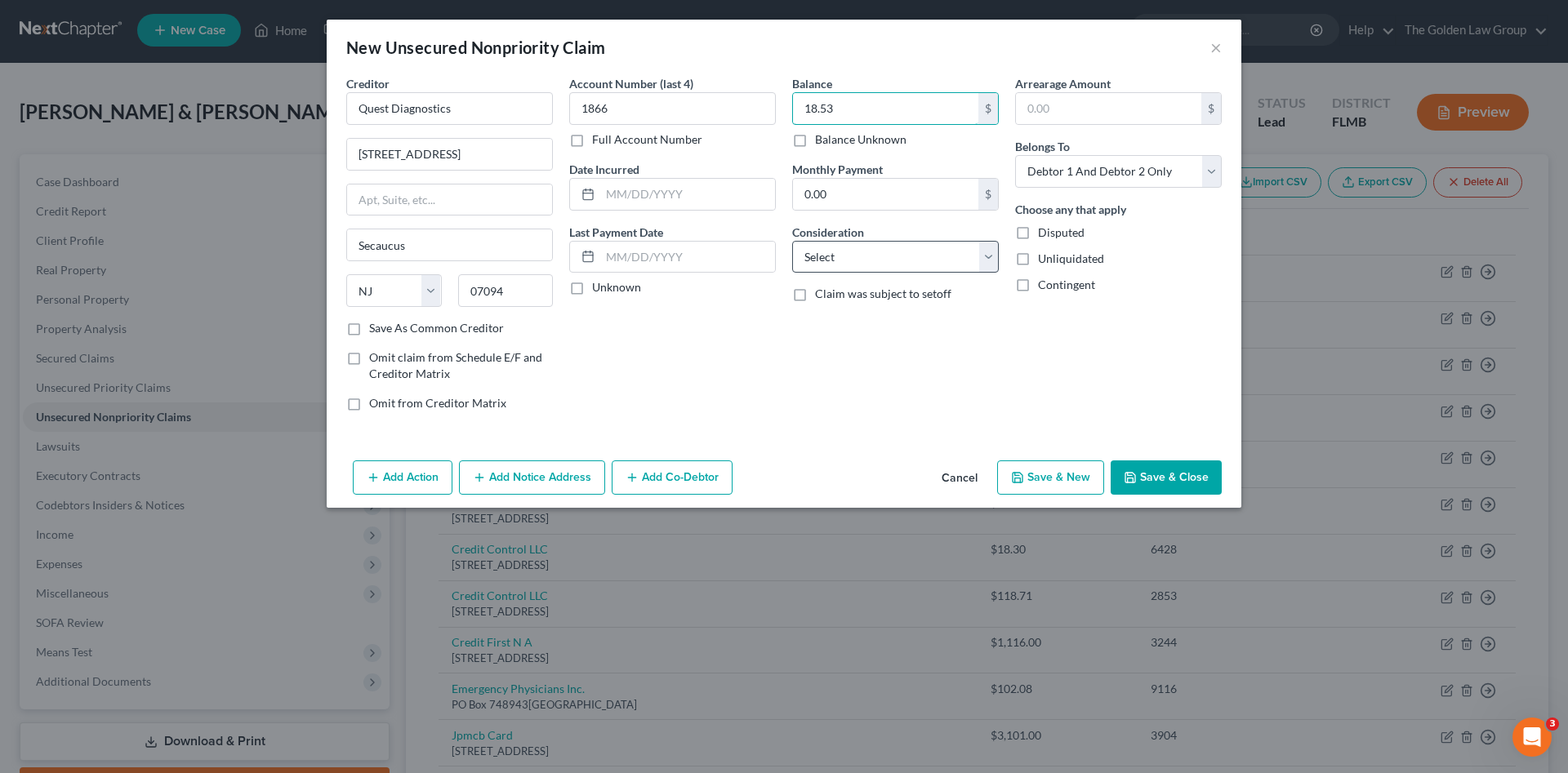
type input "18.53"
drag, startPoint x: 868, startPoint y: 262, endPoint x: 864, endPoint y: 271, distance: 9.8
click at [868, 262] on select "Select Cable / Satellite Services Collection Agency Credit Card Debt Debt Couns…" at bounding box center [895, 258] width 206 height 33
select select "9"
click at [792, 241] on select "Select Cable / Satellite Services Collection Agency Credit Card Debt Debt Couns…" at bounding box center [895, 258] width 206 height 33
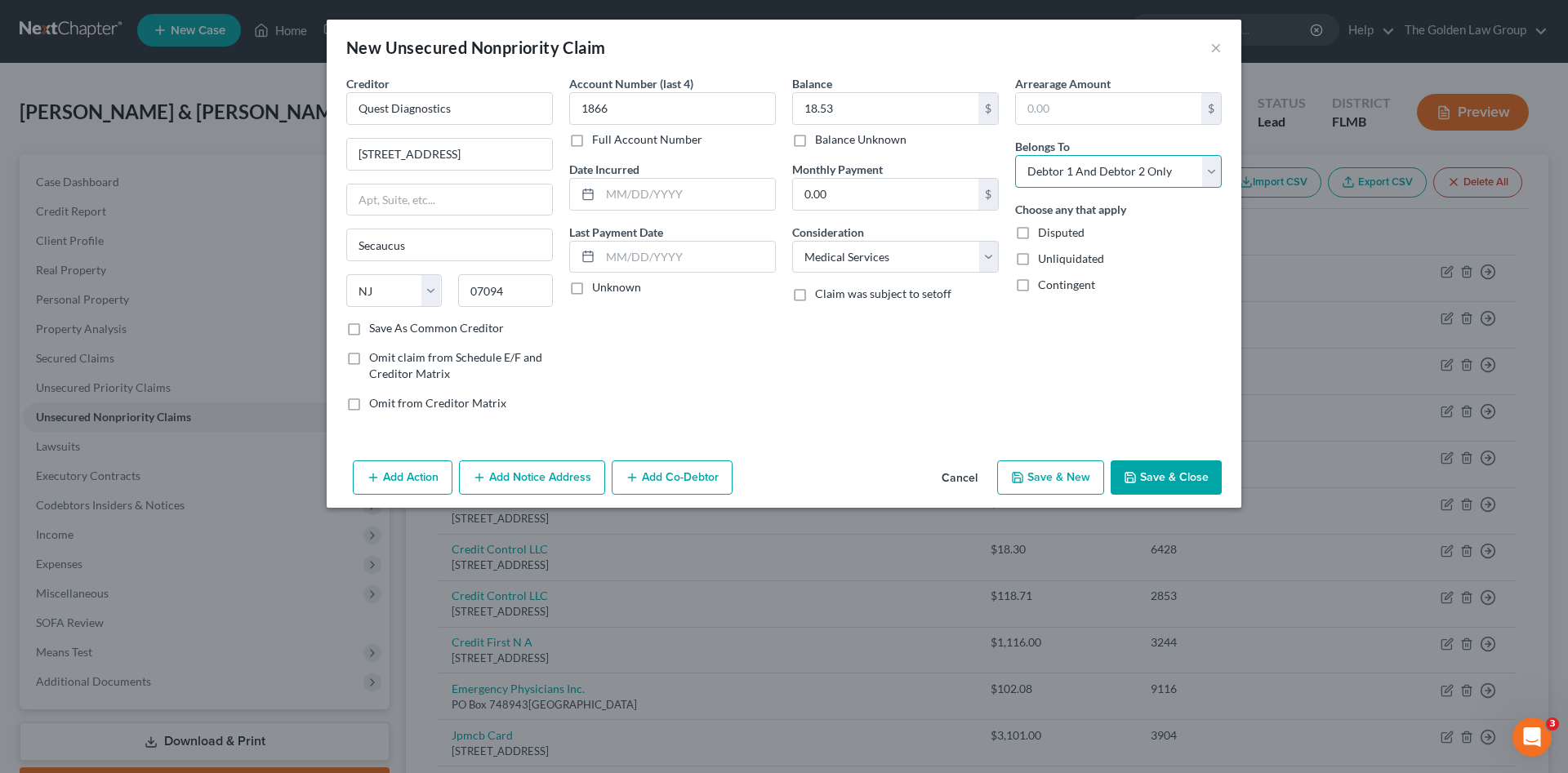
click at [1086, 171] on select "Select Debtor 1 Only Debtor 2 Only Debtor 1 And Debtor 2 Only At Least One Of T…" at bounding box center [1118, 171] width 206 height 33
select select "0"
click at [1015, 155] on select "Select Debtor 1 Only Debtor 2 Only Debtor 1 And Debtor 2 Only At Least One Of T…" at bounding box center [1118, 171] width 206 height 33
click at [1154, 478] on button "Save & Close" at bounding box center [1165, 477] width 111 height 34
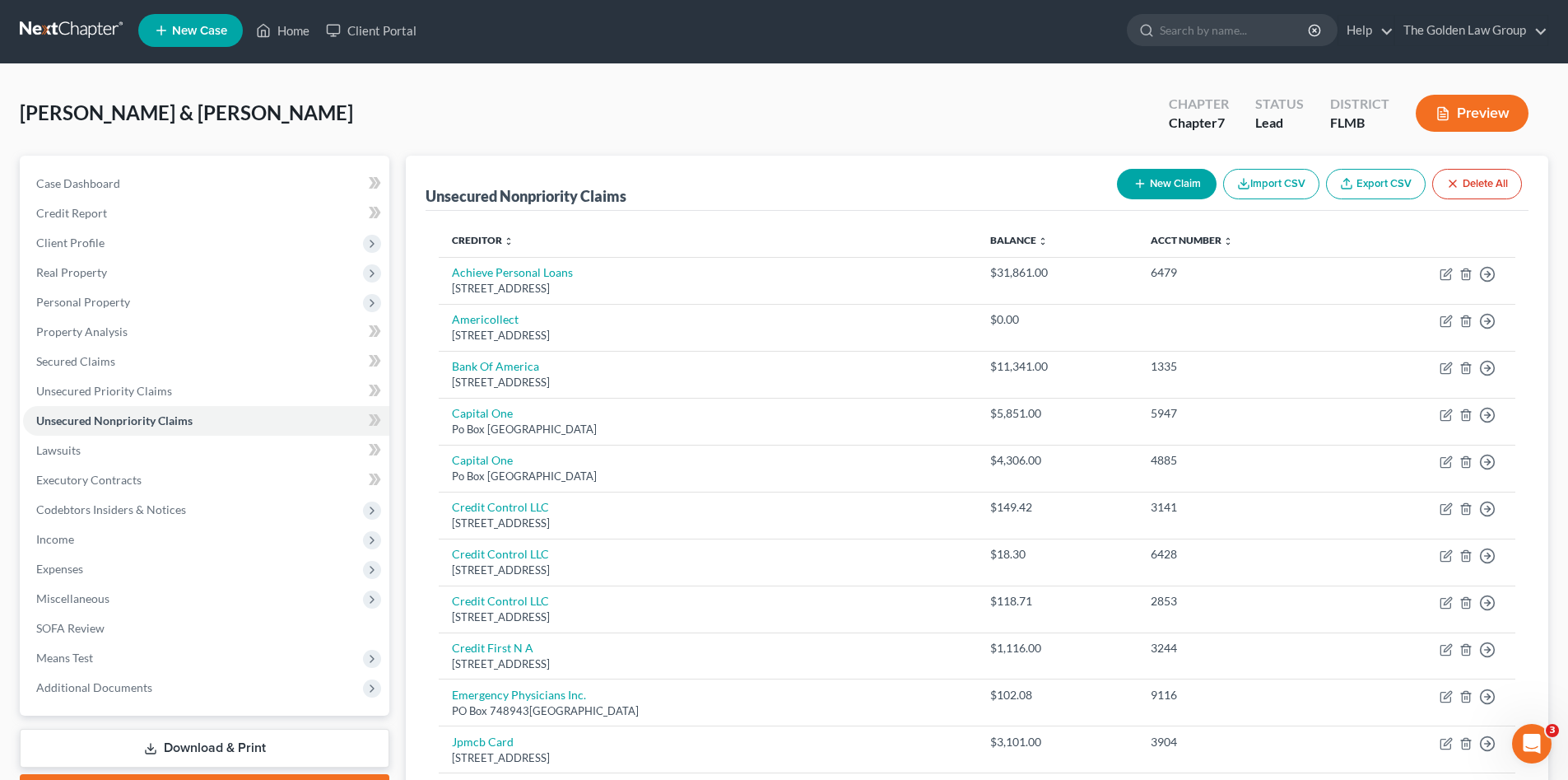
click at [1154, 186] on button "New Claim" at bounding box center [1167, 183] width 100 height 31
select select "2"
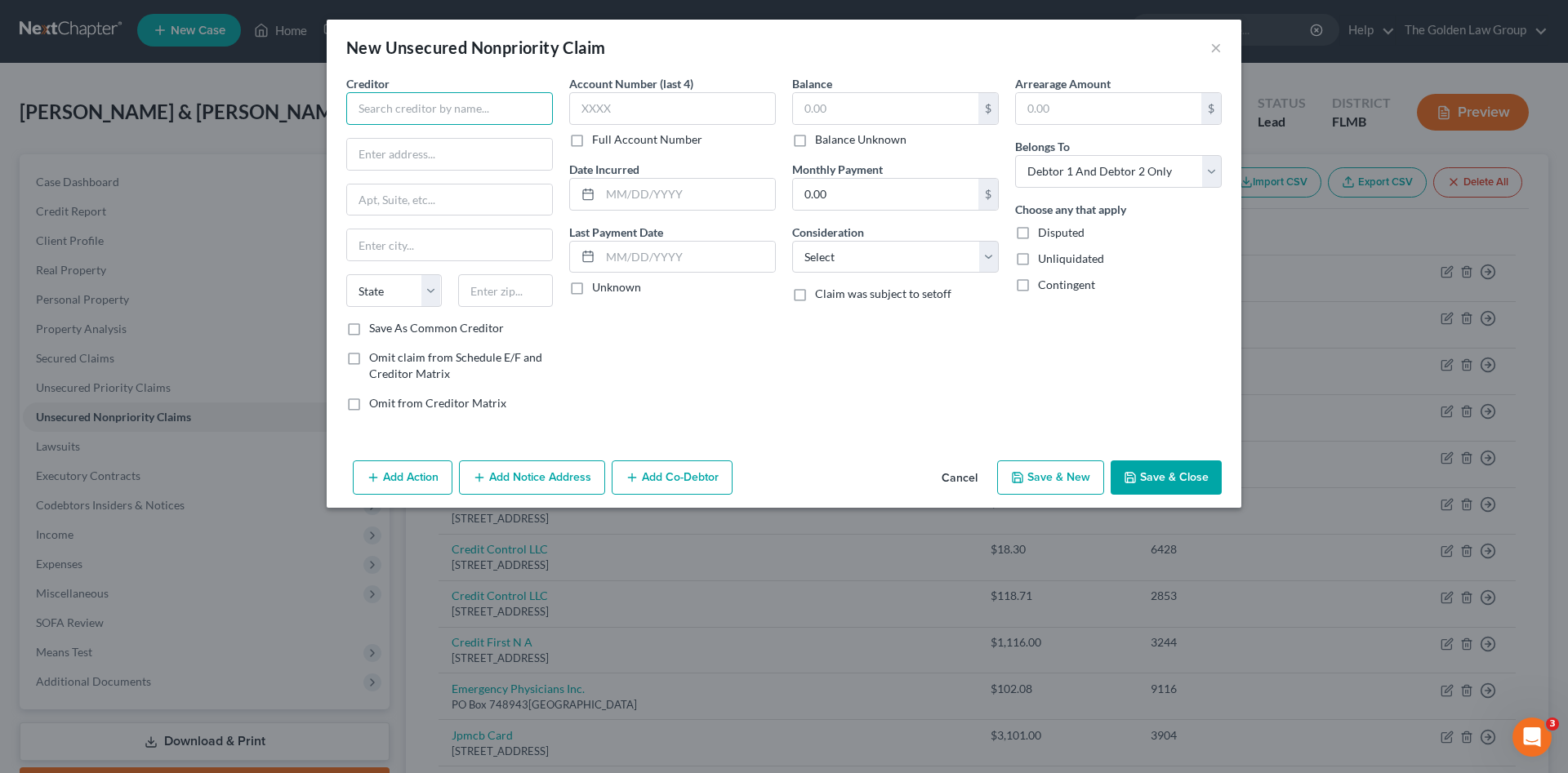
click at [501, 107] on input "text" at bounding box center [449, 109] width 206 height 33
drag, startPoint x: 436, startPoint y: 138, endPoint x: 540, endPoint y: 115, distance: 106.5
click at [436, 139] on div "Quest Diagnostics" at bounding box center [444, 138] width 170 height 17
type input "Quest Diagnostics"
type input "[STREET_ADDRESS]"
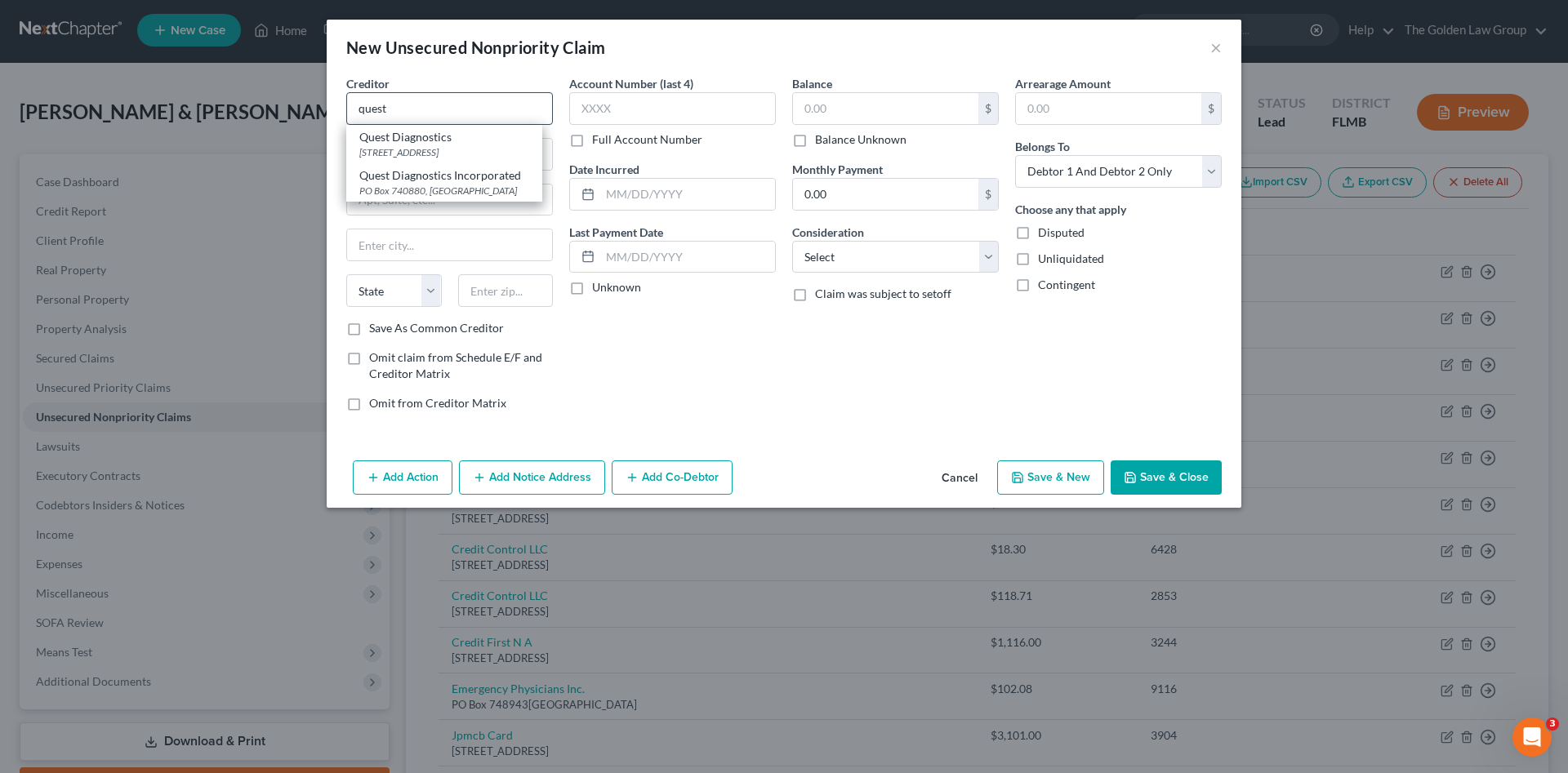
type input "Secaucus"
select select "33"
type input "07094"
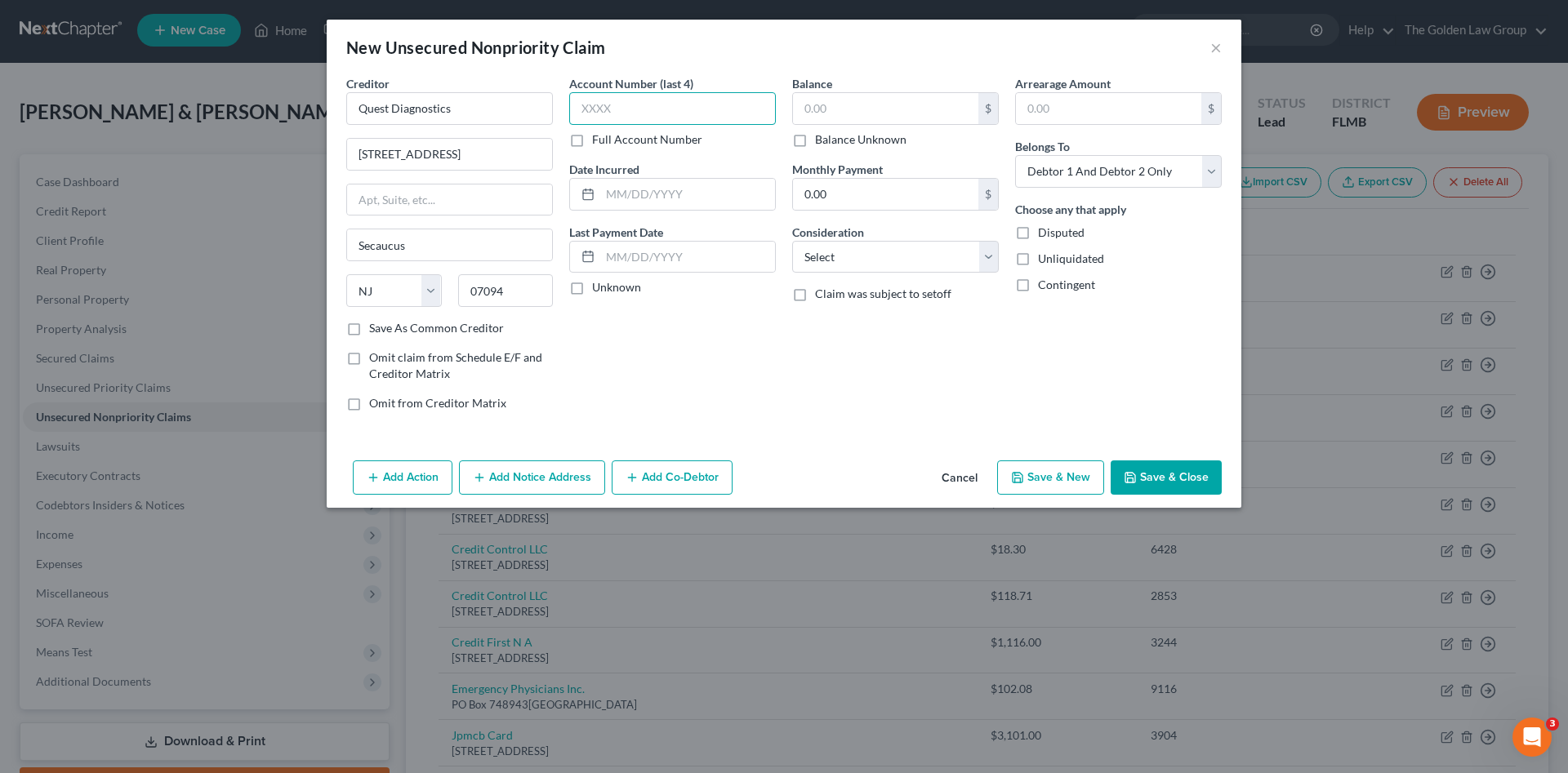
click at [659, 107] on input "text" at bounding box center [672, 109] width 206 height 33
type input "3524"
click at [853, 101] on input "text" at bounding box center [885, 108] width 185 height 31
type input "18.97"
drag, startPoint x: 920, startPoint y: 256, endPoint x: 916, endPoint y: 266, distance: 10.8
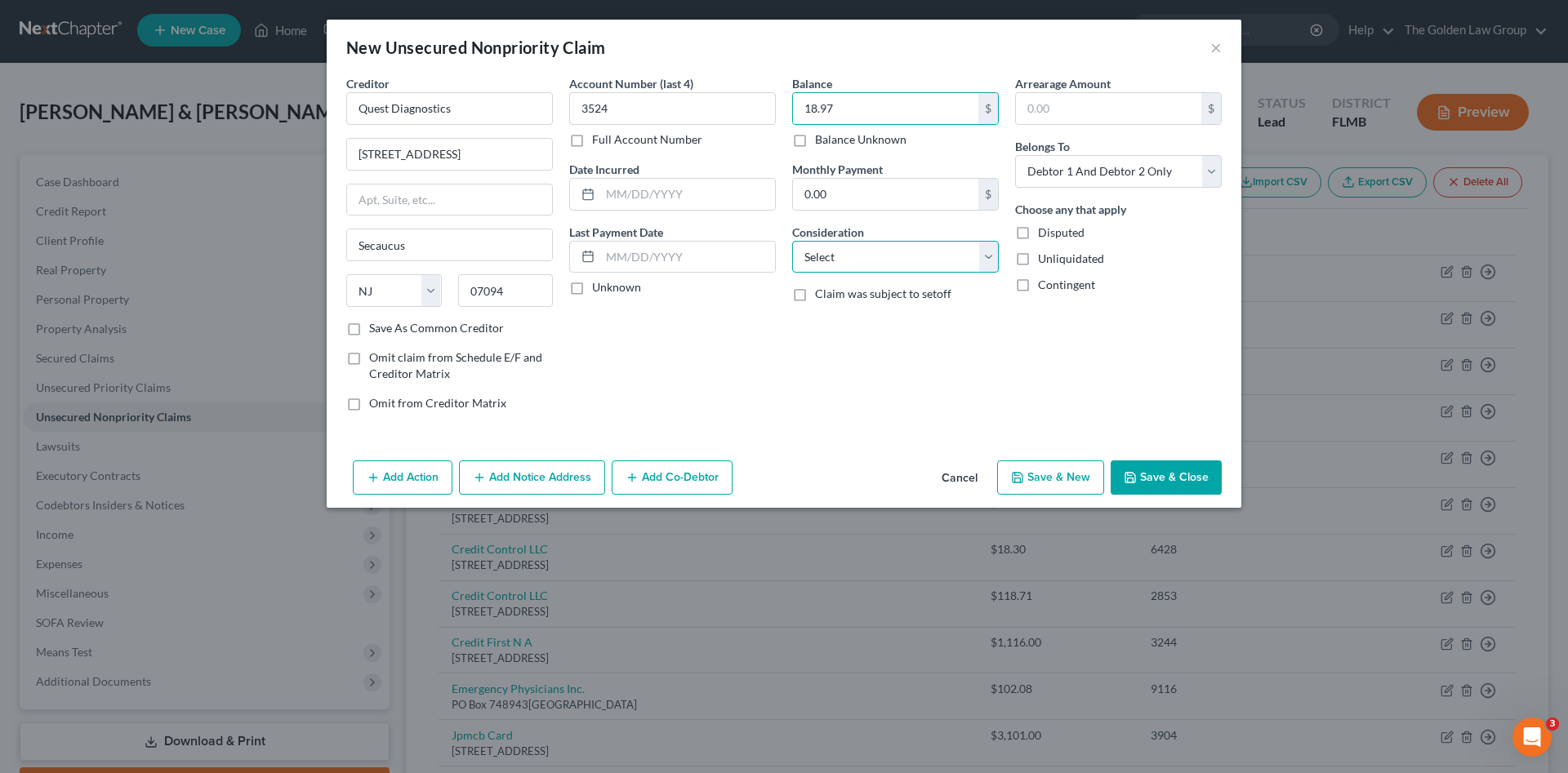
click at [920, 256] on select "Select Cable / Satellite Services Collection Agency Credit Card Debt Debt Couns…" at bounding box center [895, 258] width 206 height 33
select select "9"
click at [792, 241] on select "Select Cable / Satellite Services Collection Agency Credit Card Debt Debt Couns…" at bounding box center [895, 258] width 206 height 33
drag, startPoint x: 1094, startPoint y: 177, endPoint x: 1093, endPoint y: 189, distance: 12.0
click at [1093, 178] on select "Select Debtor 1 Only Debtor 2 Only Debtor 1 And Debtor 2 Only At Least One Of T…" at bounding box center [1118, 171] width 206 height 33
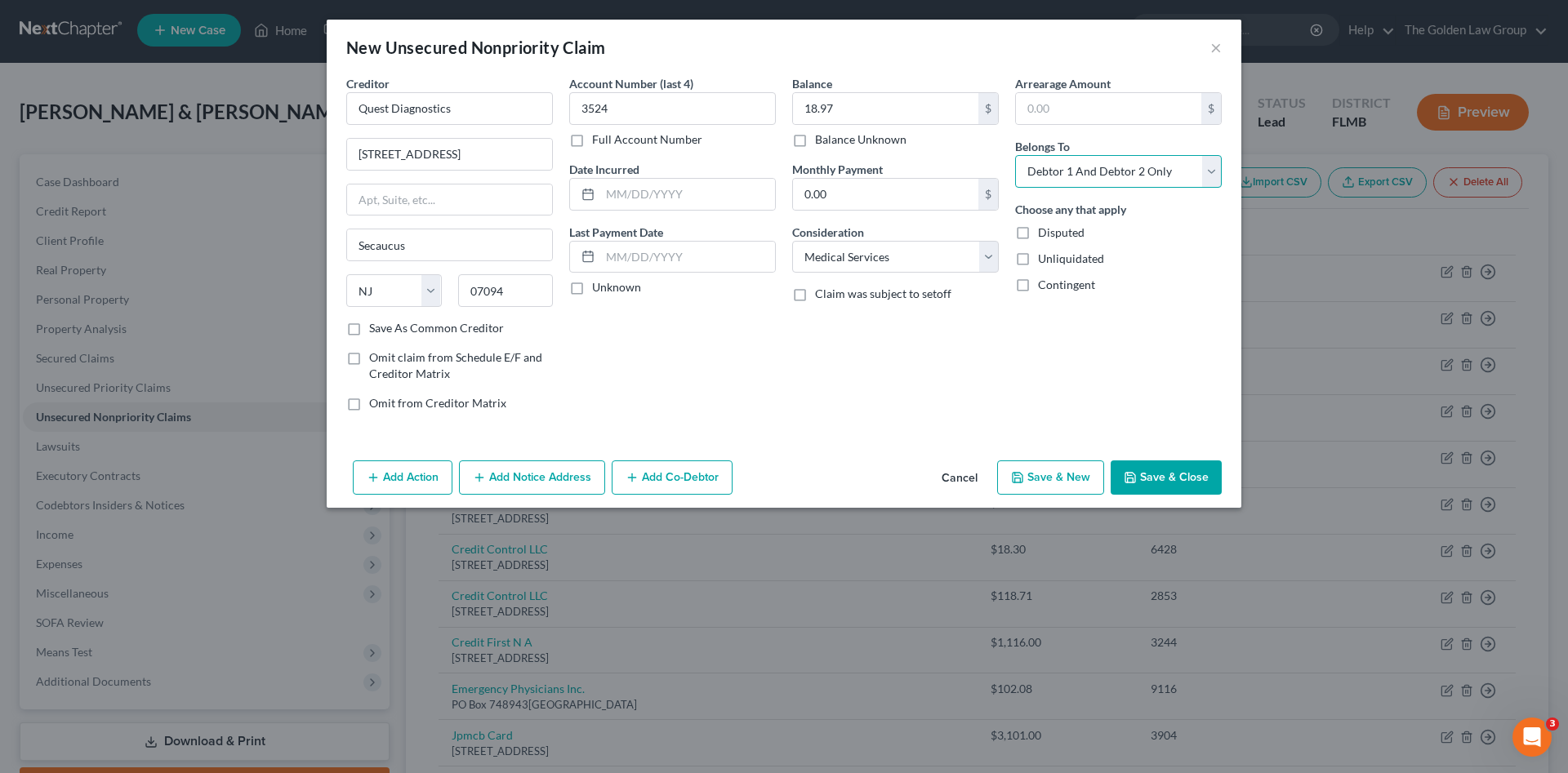
select select "0"
click at [1015, 155] on select "Select Debtor 1 Only Debtor 2 Only Debtor 1 And Debtor 2 Only At Least One Of T…" at bounding box center [1118, 171] width 206 height 33
click at [1173, 482] on button "Save & Close" at bounding box center [1165, 477] width 111 height 34
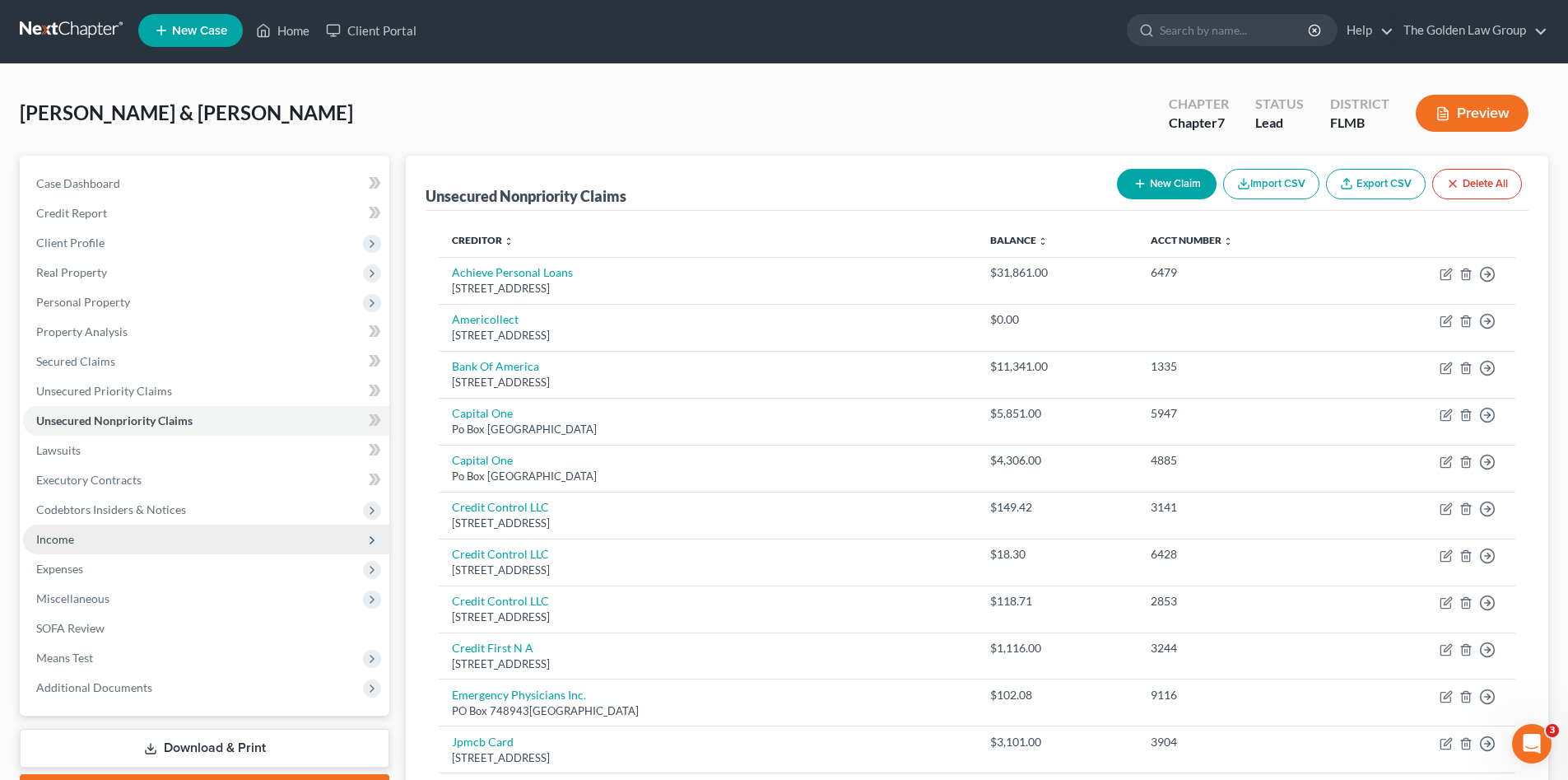
click at [105, 542] on span "Income" at bounding box center [206, 539] width 366 height 30
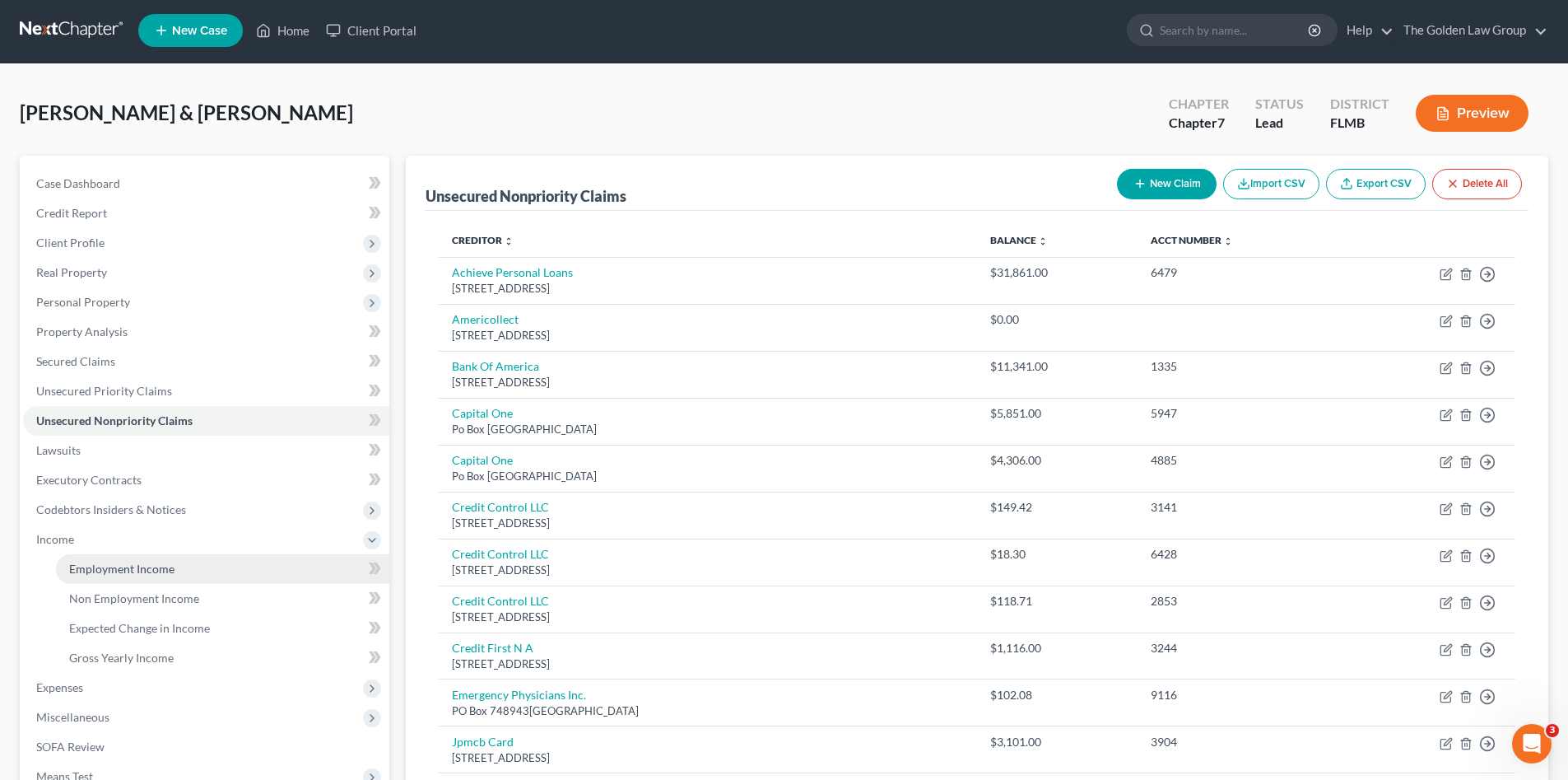
click at [105, 568] on span "Employment Income" at bounding box center [122, 568] width 105 height 14
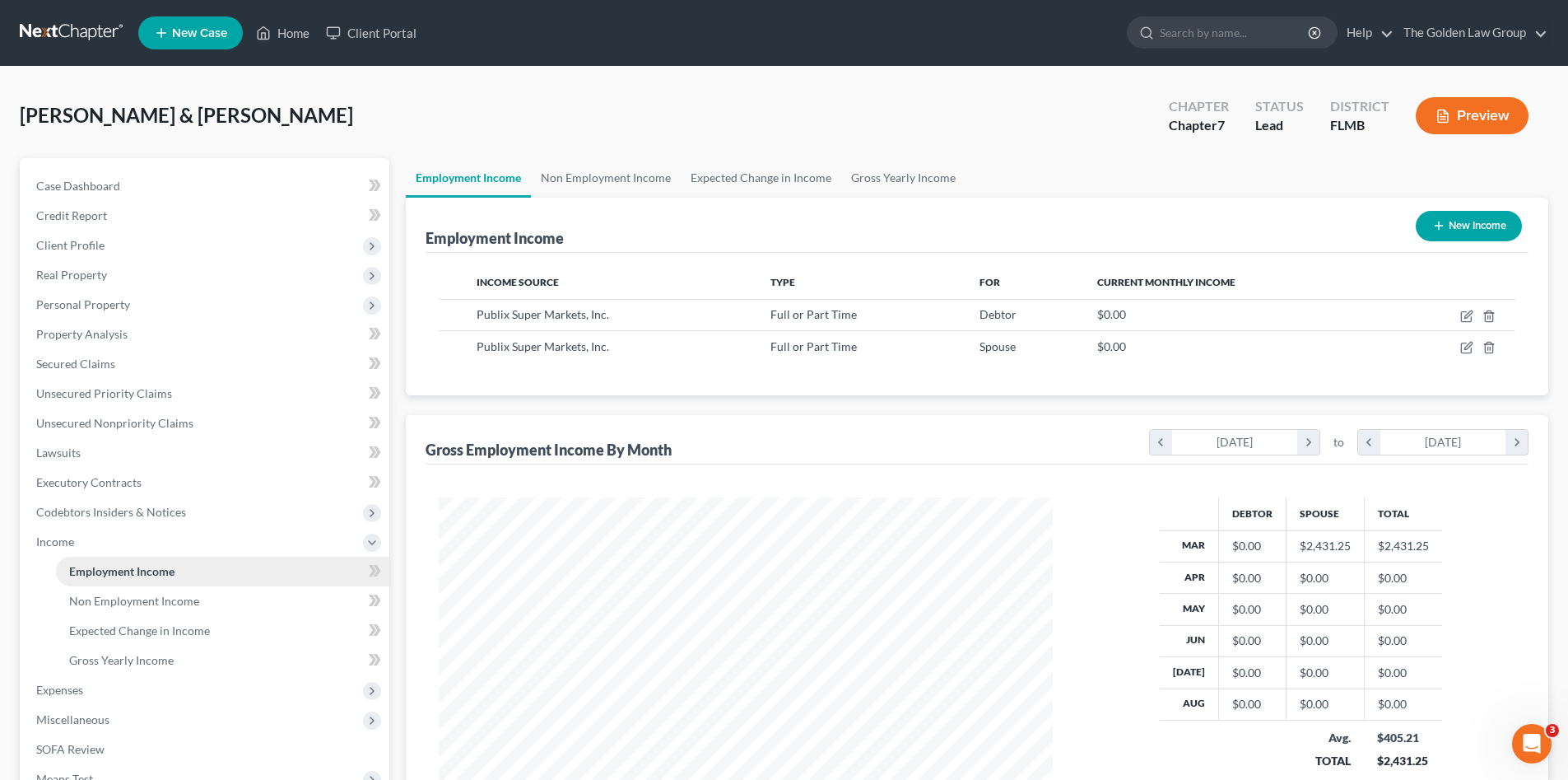
scroll to position [307, 647]
click at [169, 592] on link "Non Employment Income" at bounding box center [223, 601] width 333 height 30
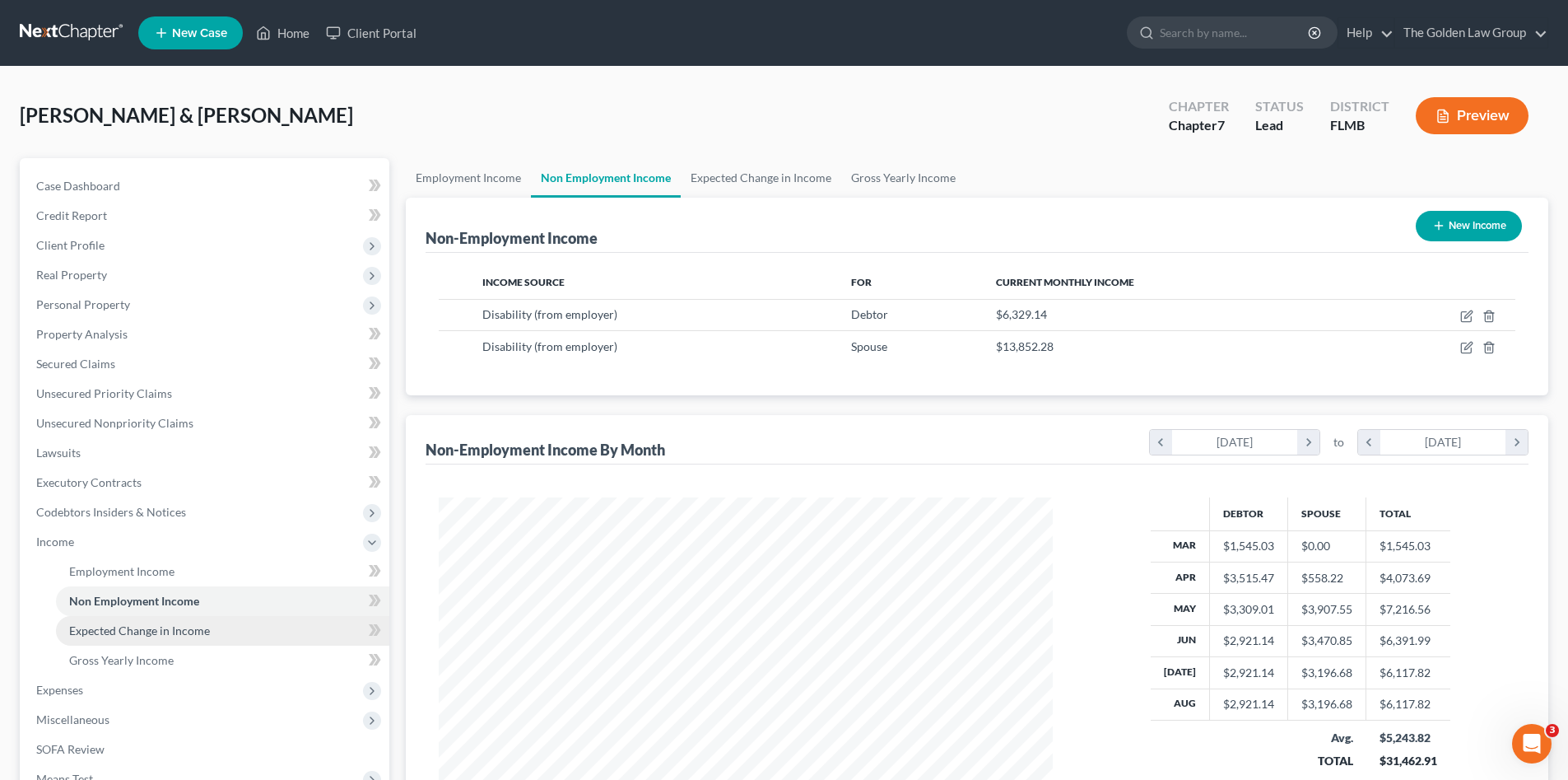
click at [191, 620] on link "Expected Change in Income" at bounding box center [223, 631] width 333 height 30
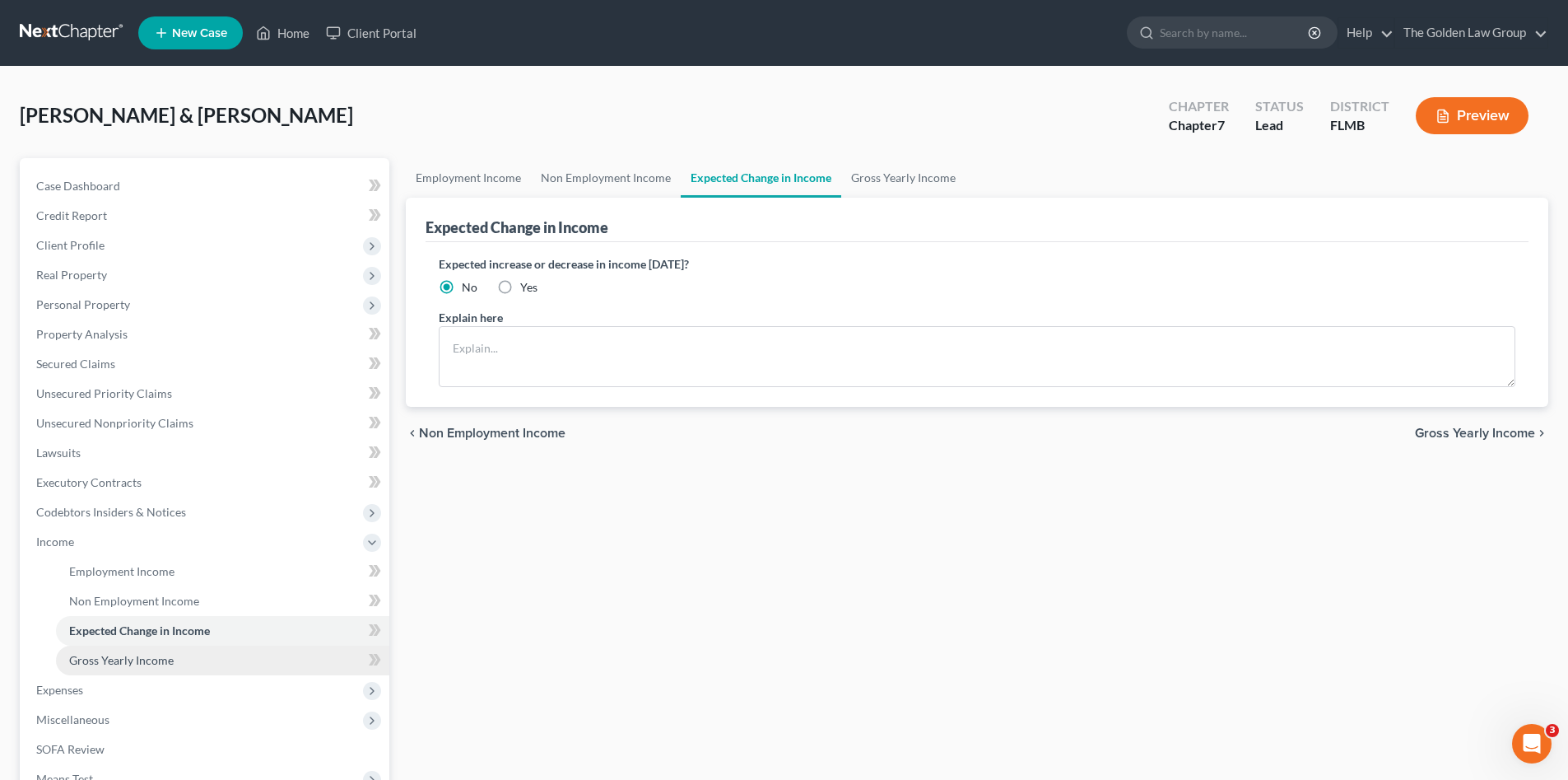
click at [174, 658] on link "Gross Yearly Income" at bounding box center [223, 661] width 333 height 30
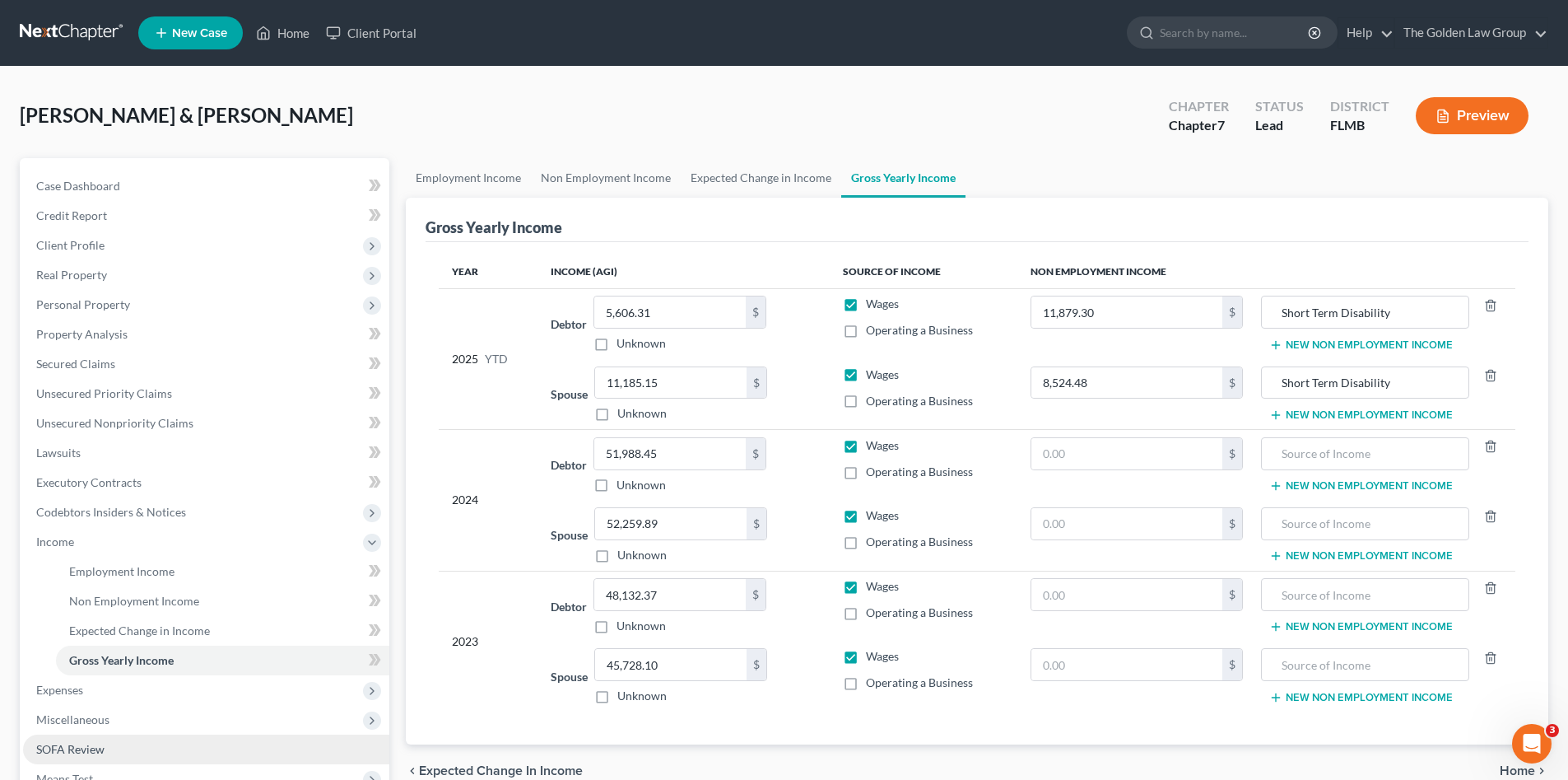
scroll to position [138, 0]
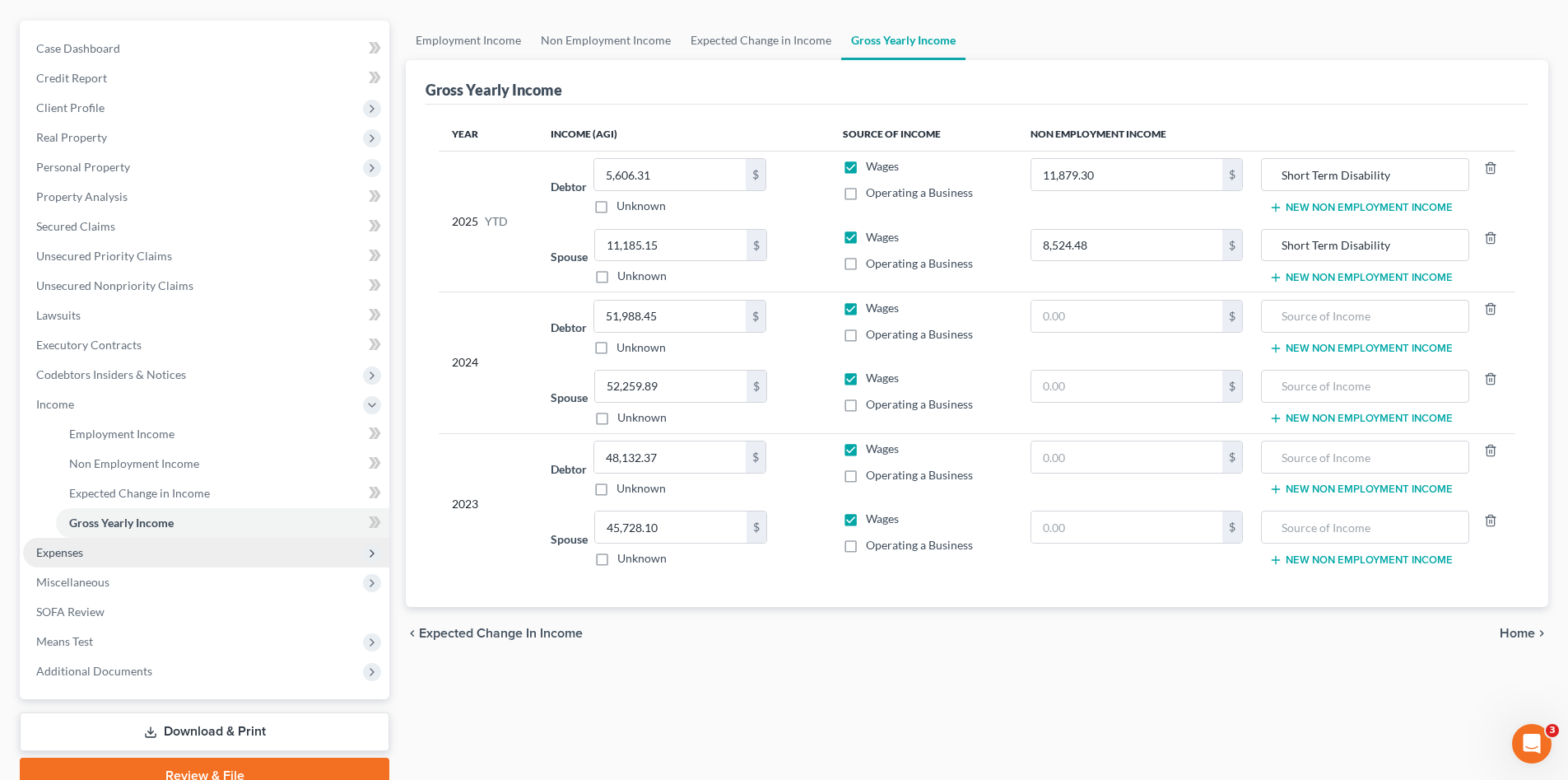
click at [85, 553] on span "Expenses" at bounding box center [206, 552] width 366 height 30
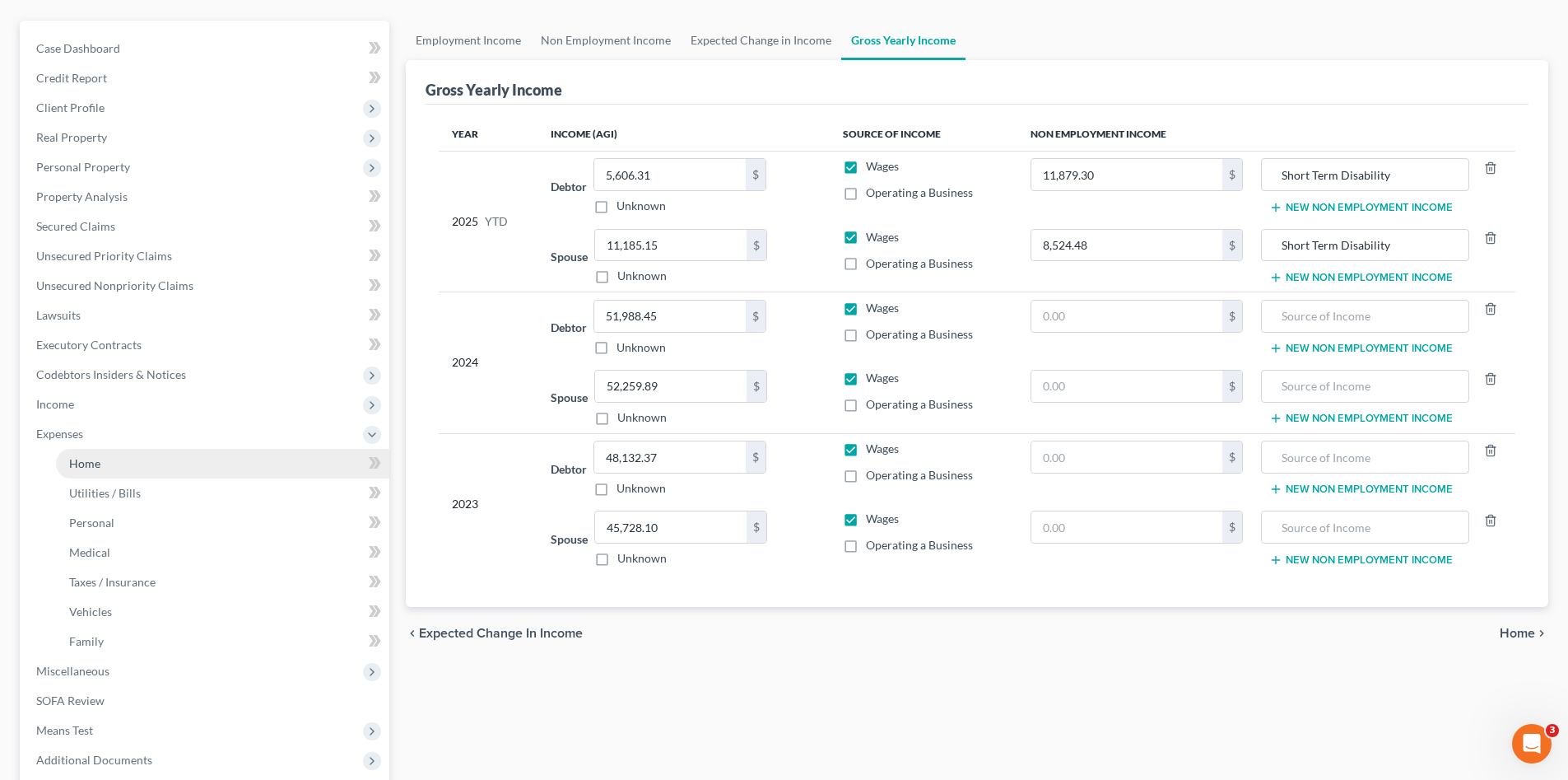
click at [132, 456] on link "Home" at bounding box center [223, 464] width 333 height 30
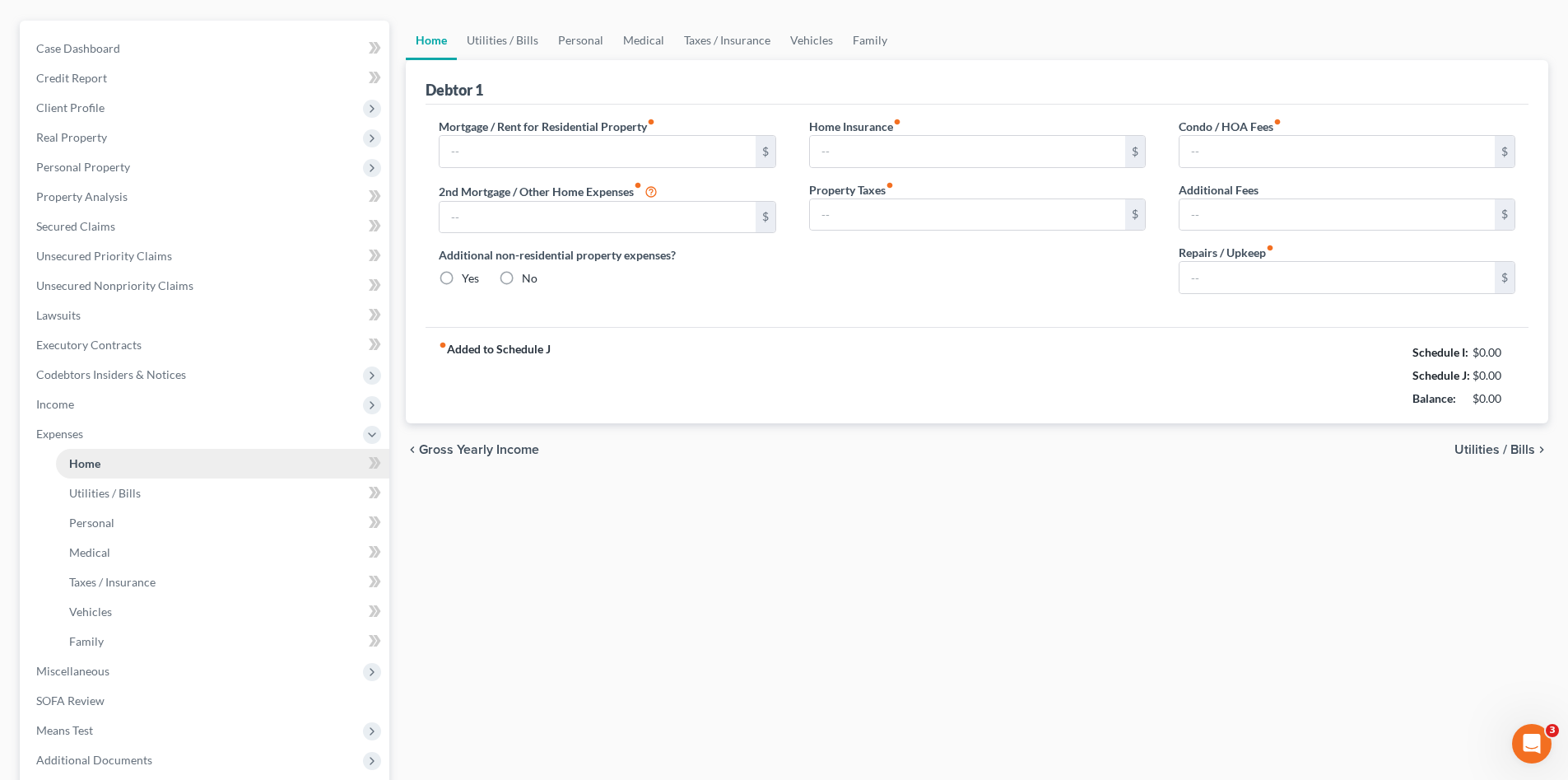
type input "1,998.00"
type input "0.00"
radio input "true"
type input "0.00"
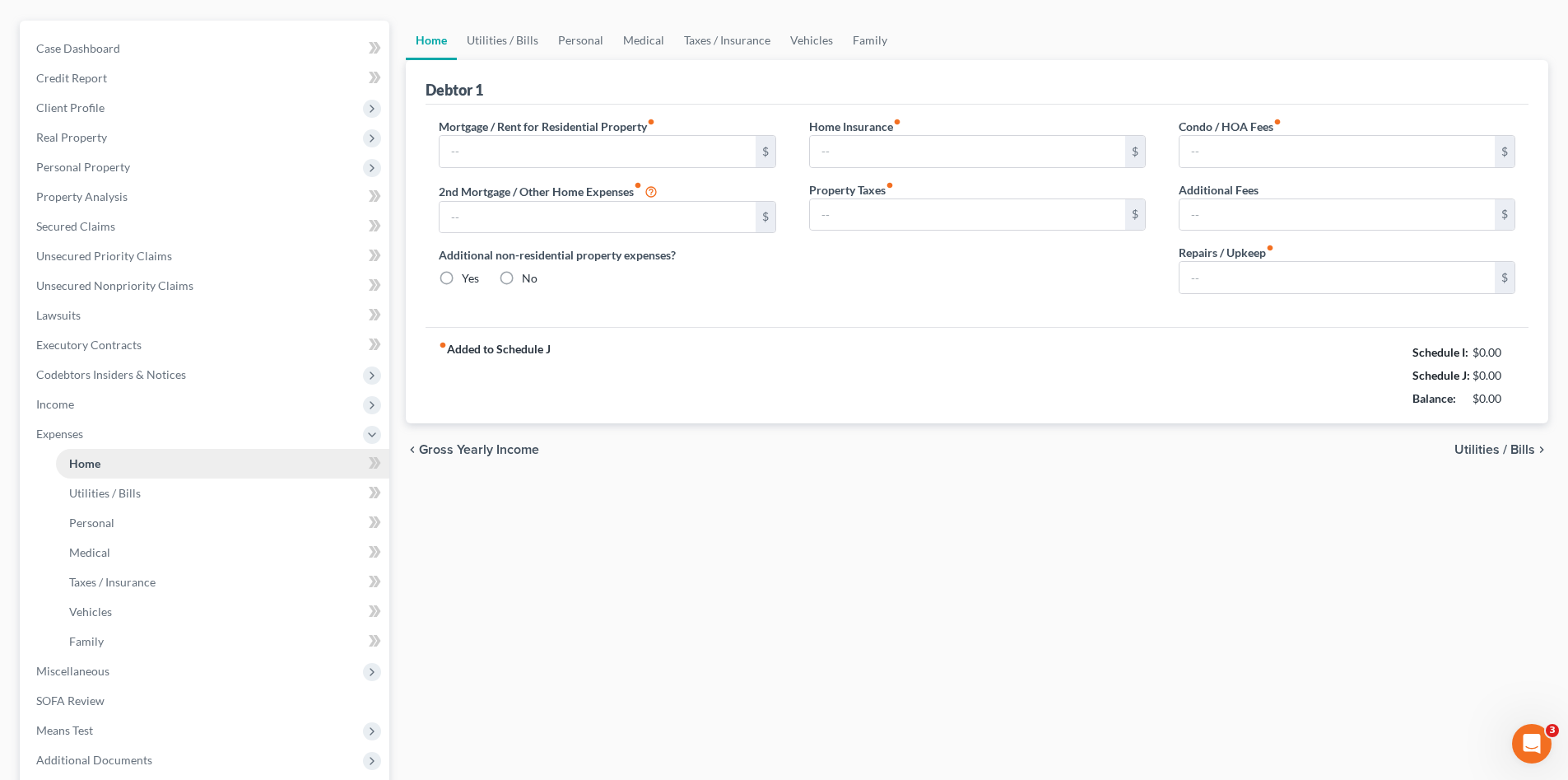
type input "8.00"
type input "0.00"
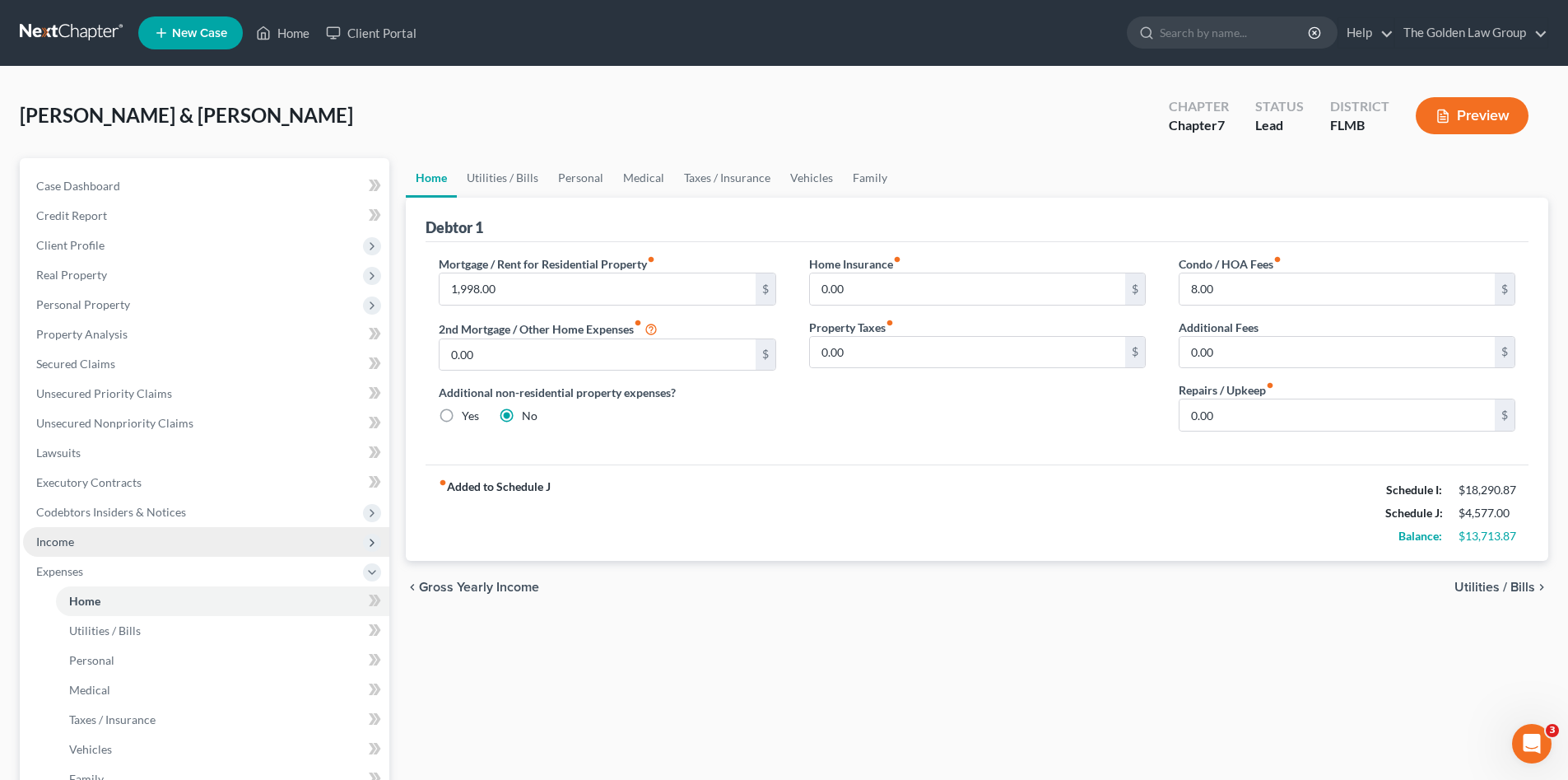
click at [116, 533] on span "Income" at bounding box center [206, 542] width 366 height 30
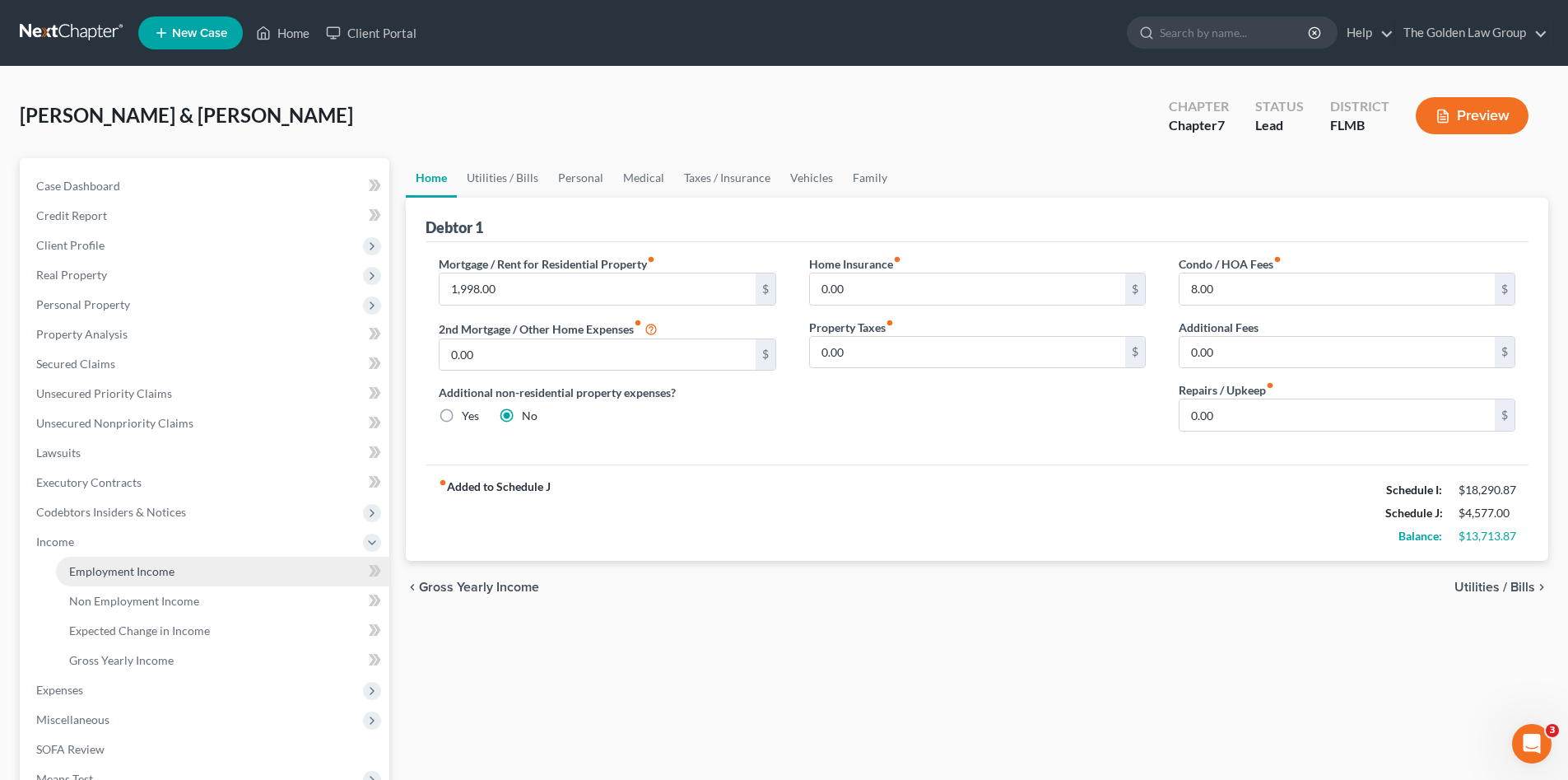
click at [253, 578] on link "Employment Income" at bounding box center [223, 572] width 333 height 30
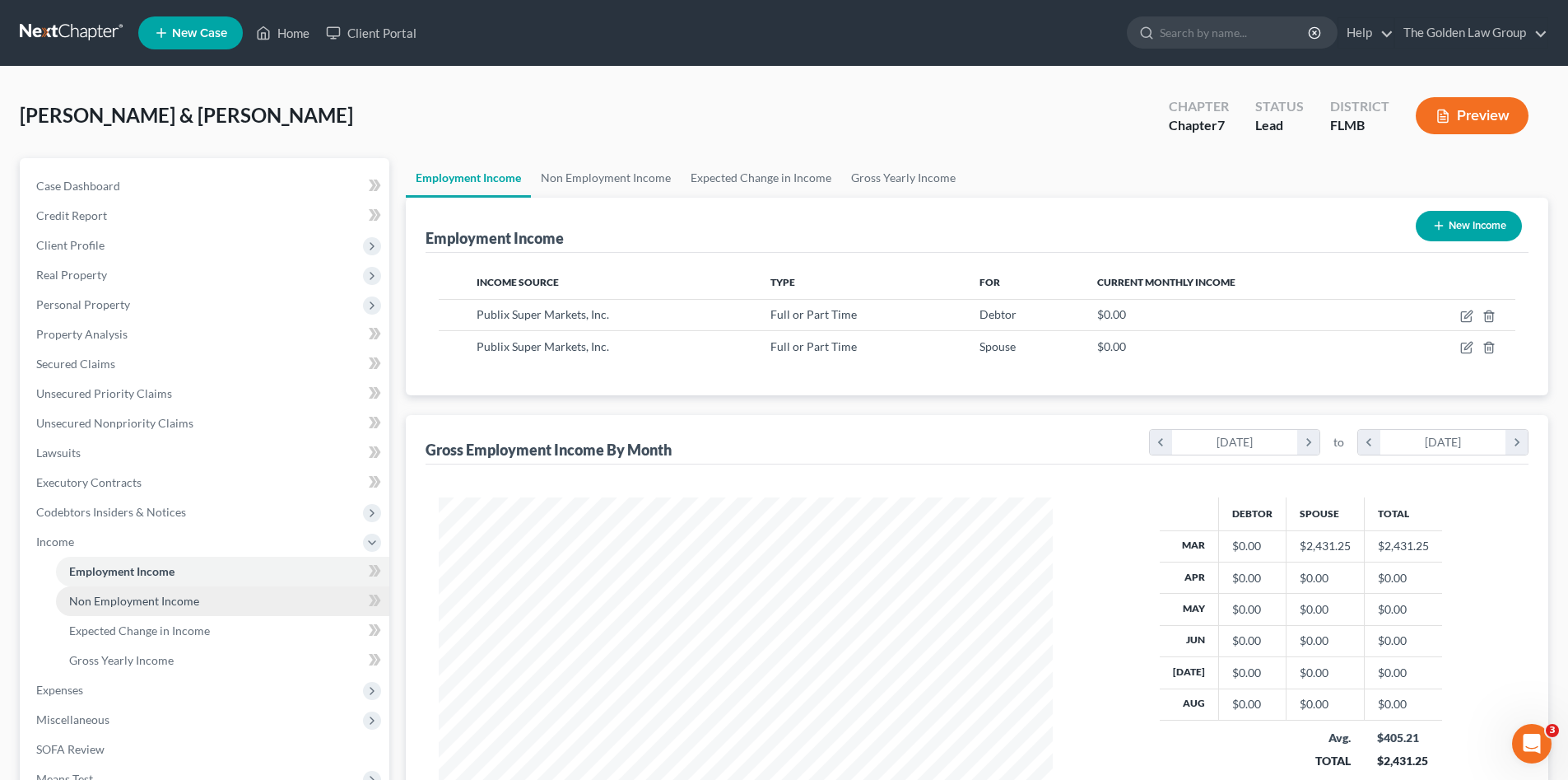
scroll to position [307, 647]
click at [207, 596] on link "Non Employment Income" at bounding box center [223, 601] width 333 height 30
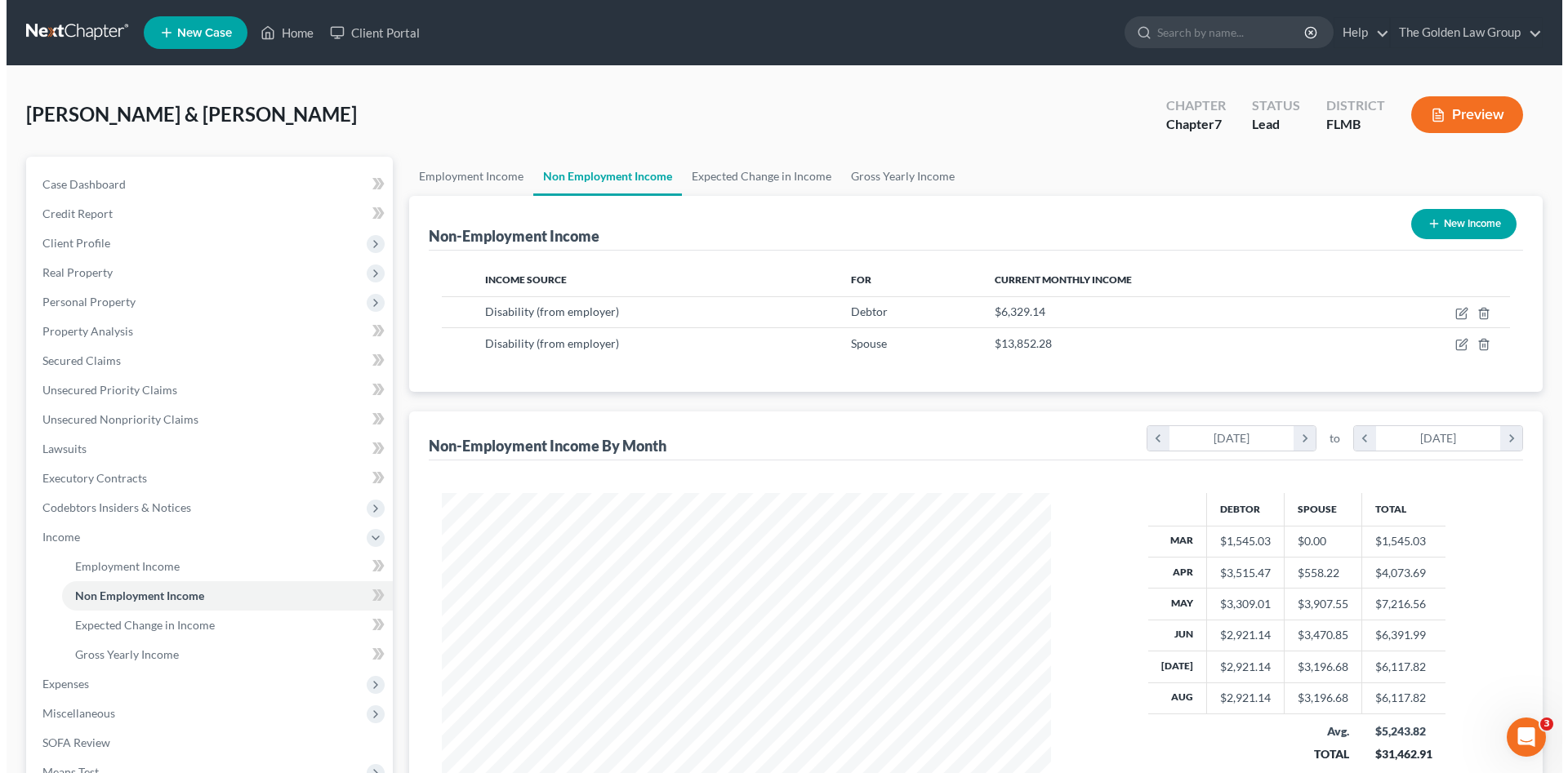
scroll to position [304, 641]
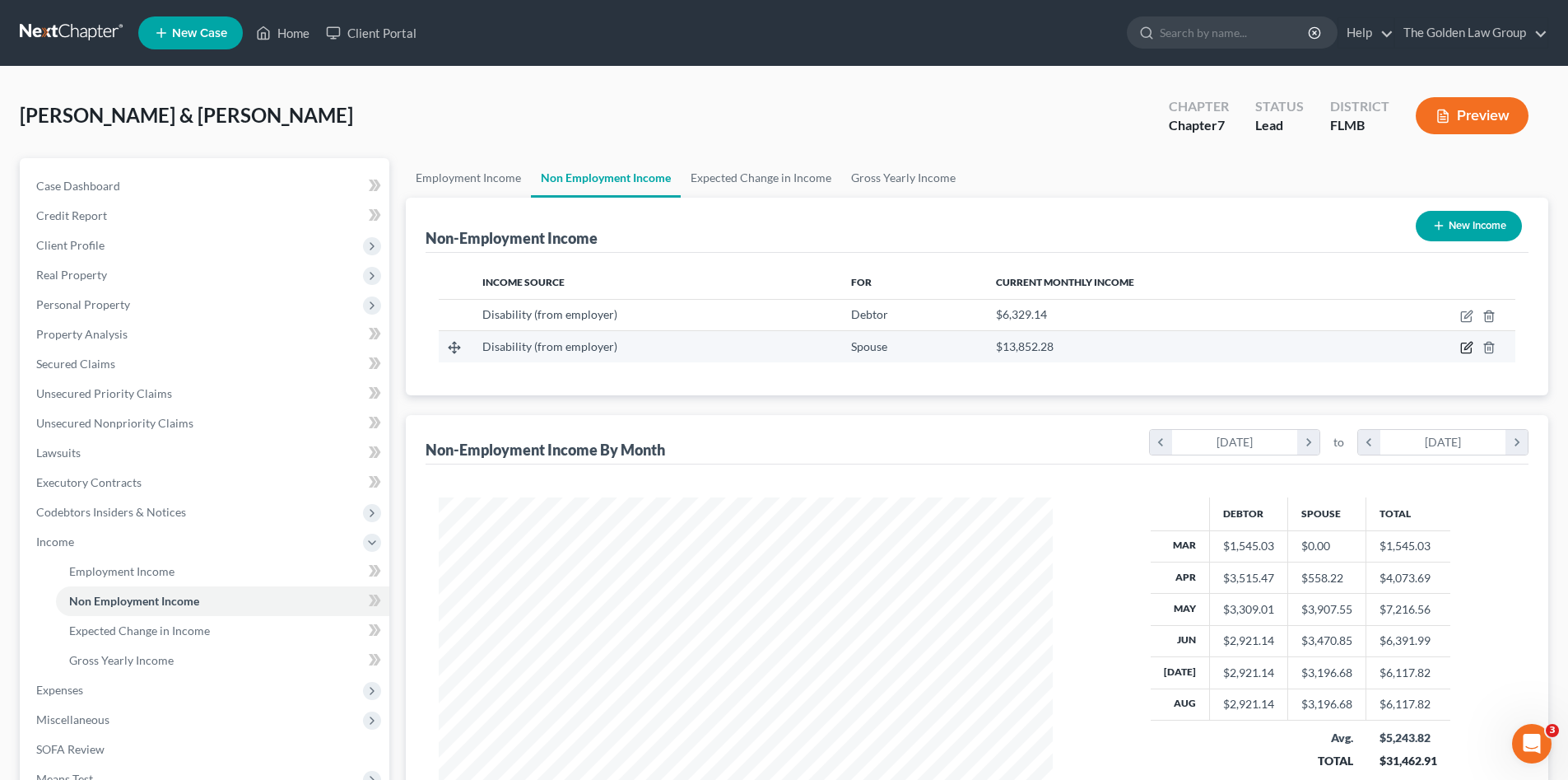
click at [1463, 349] on icon "button" at bounding box center [1467, 347] width 13 height 13
select select "1"
select select "3"
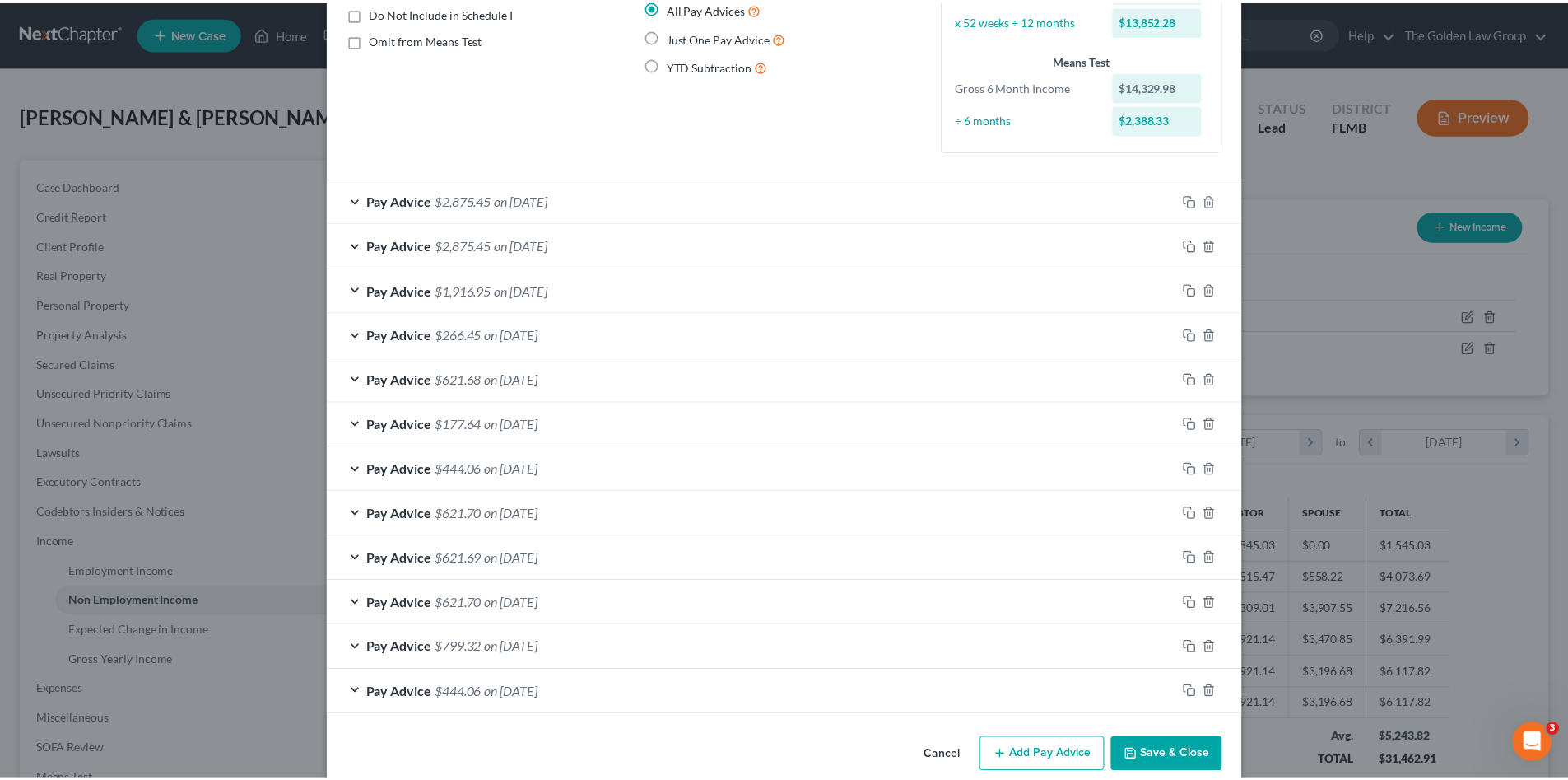
scroll to position [191, 0]
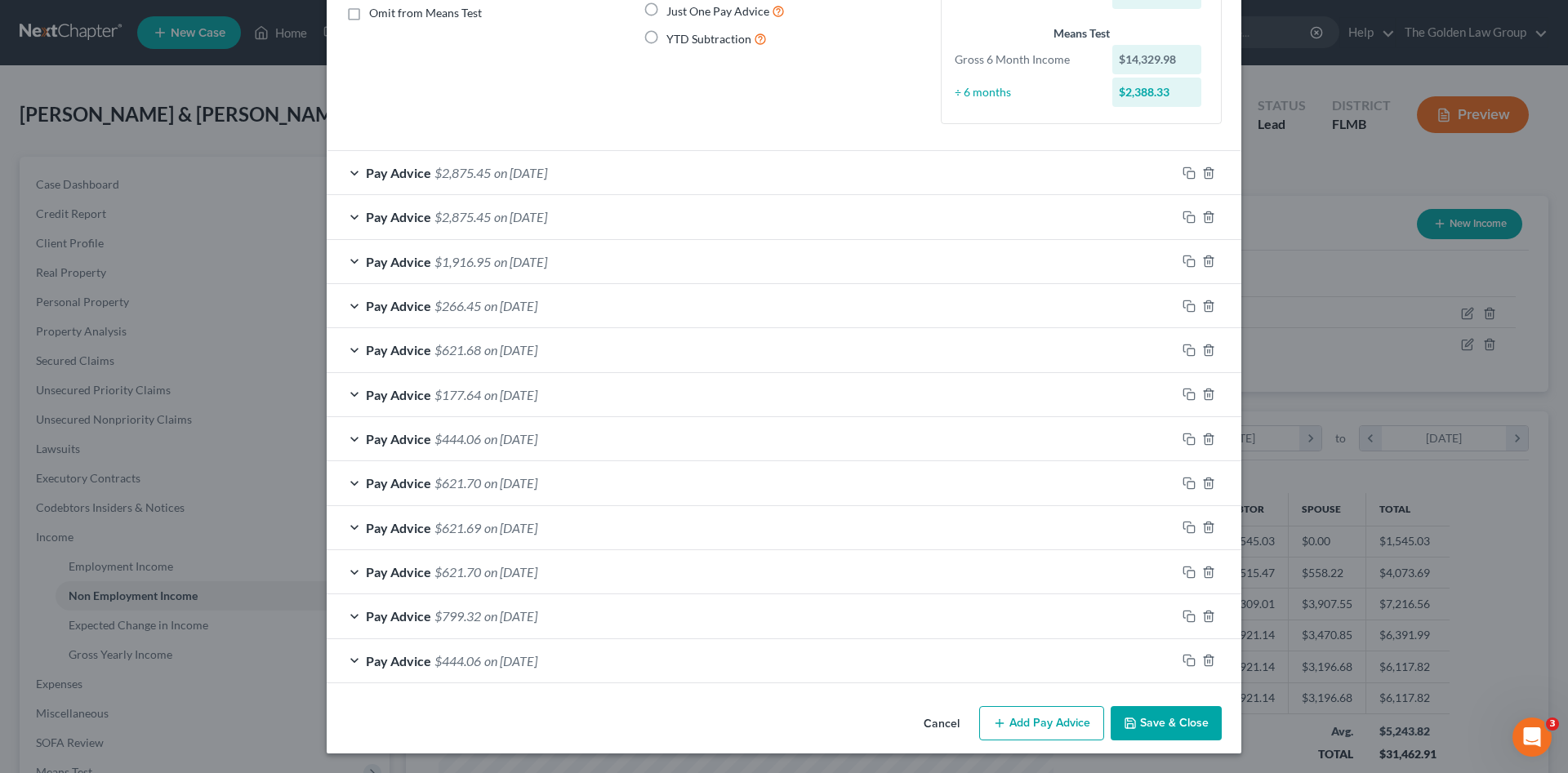
click at [1171, 718] on button "Save & Close" at bounding box center [1165, 723] width 111 height 34
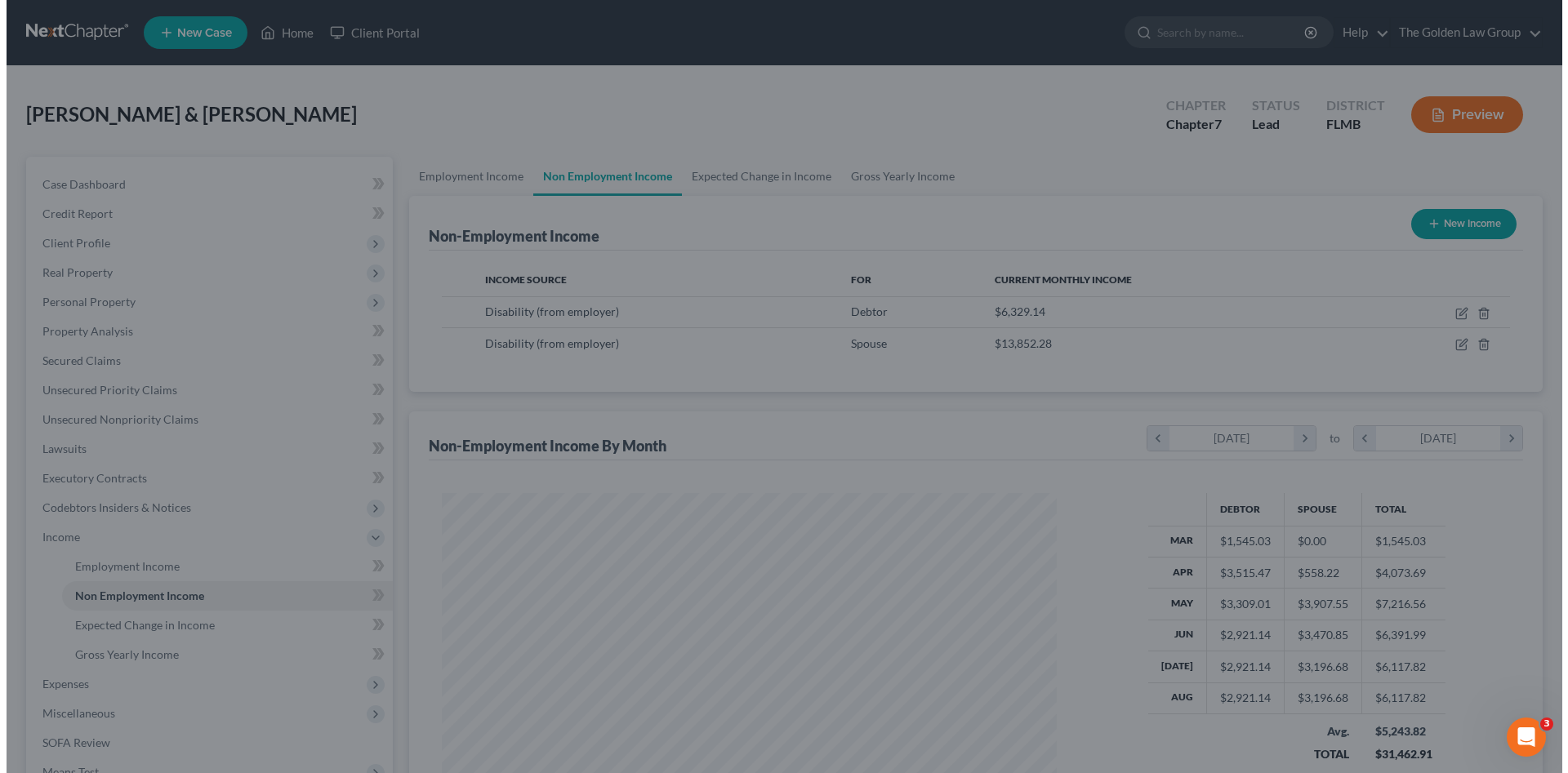
scroll to position [815724, 815860]
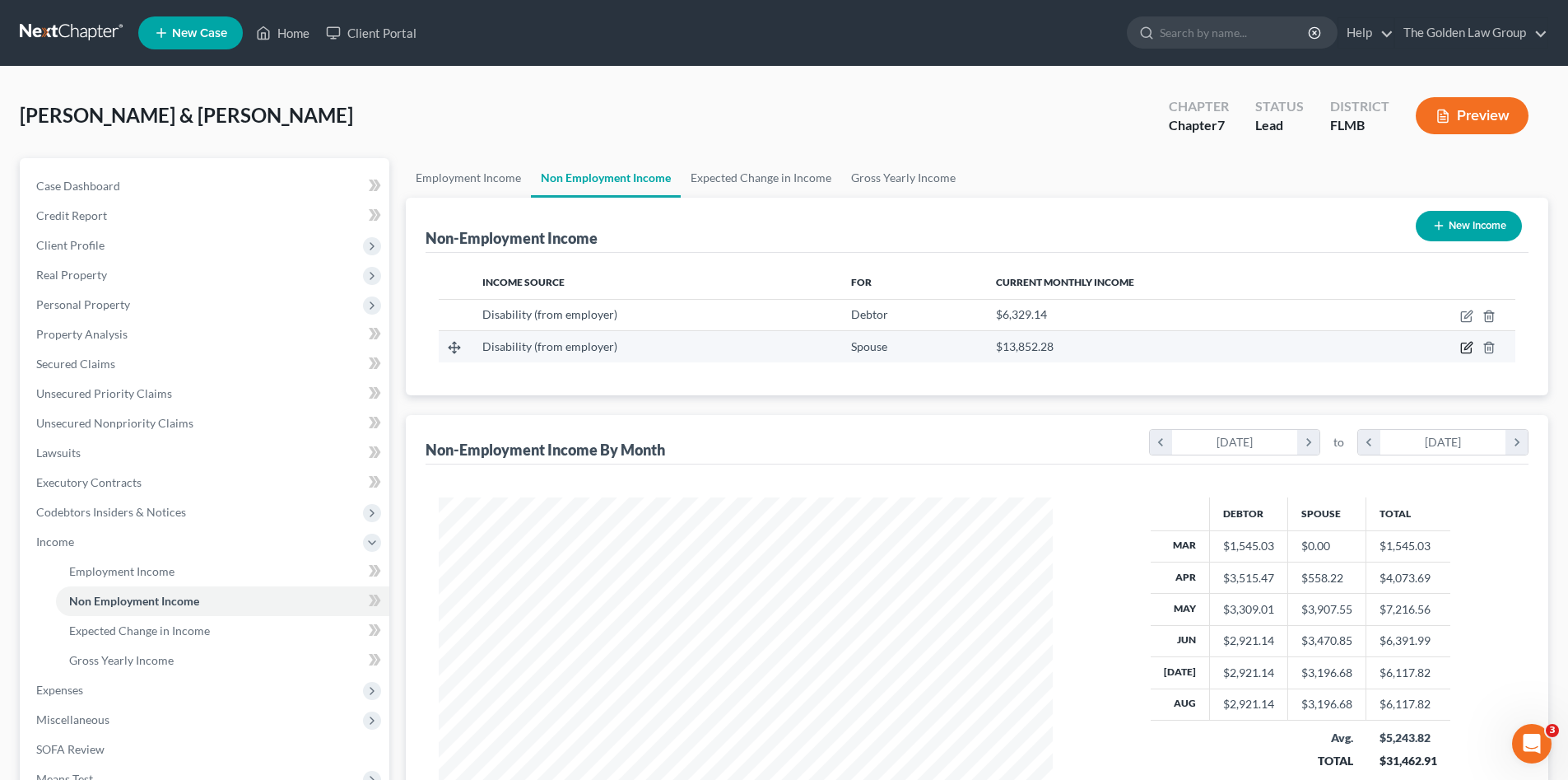
click at [1469, 349] on icon "button" at bounding box center [1467, 347] width 13 height 13
select select "1"
select select "3"
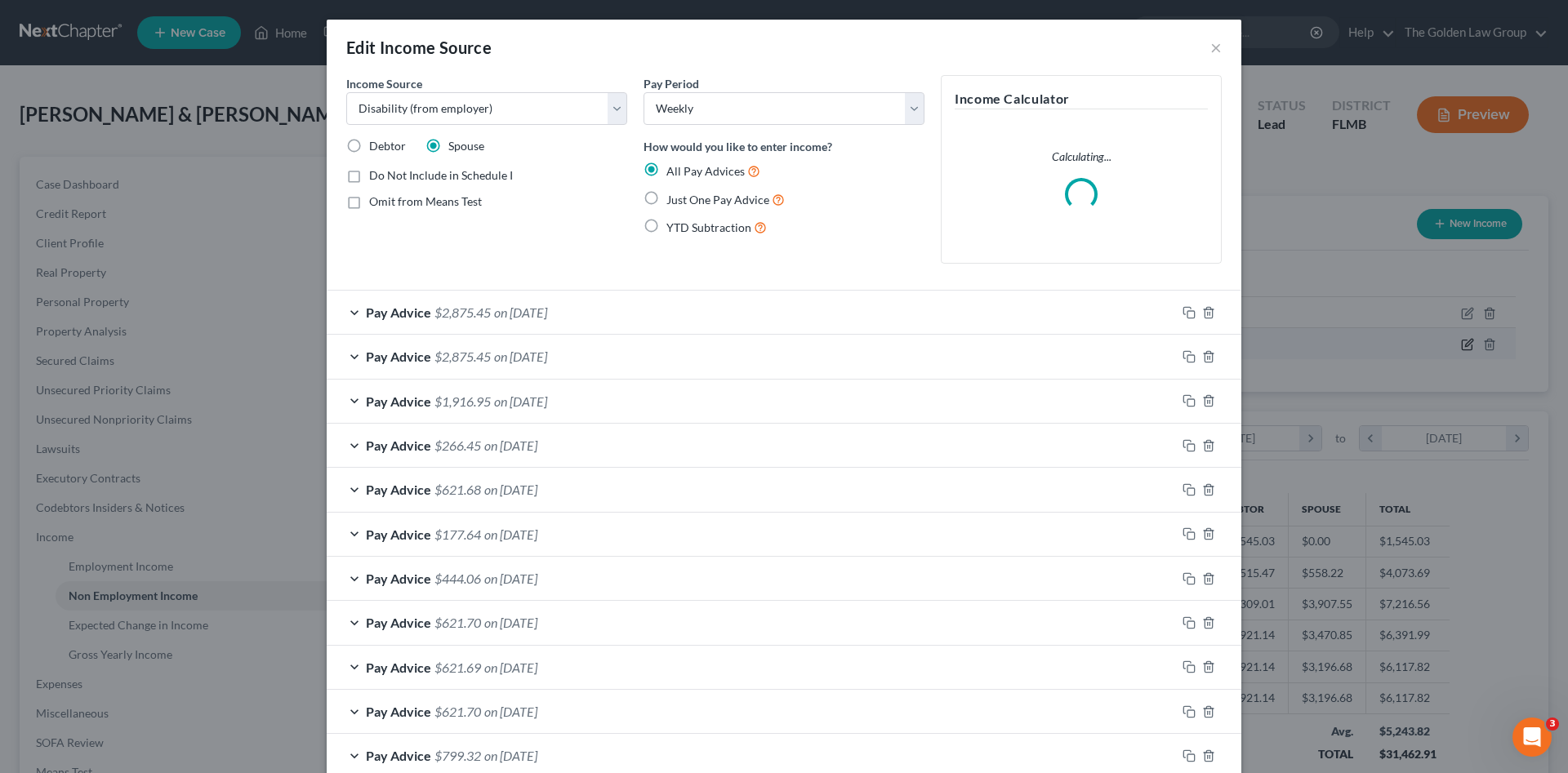
scroll to position [307, 648]
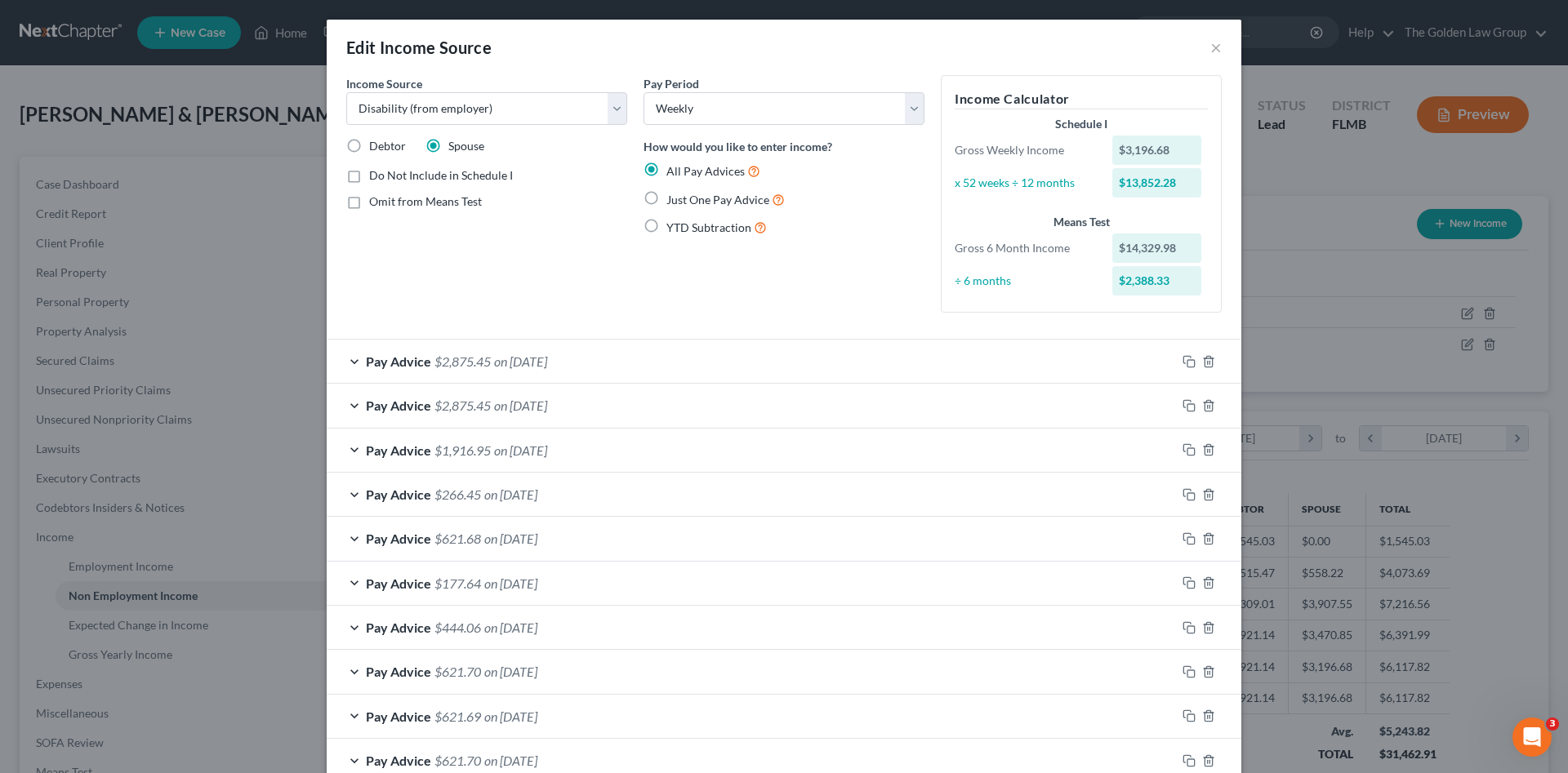
click at [571, 248] on div "Income Source * Select Unemployment Disability (from employer) Pension Retireme…" at bounding box center [486, 200] width 297 height 250
click at [709, 117] on select "Select Monthly Twice Monthly Every Other Week Weekly" at bounding box center [784, 109] width 281 height 33
click at [643, 93] on select "Select Monthly Twice Monthly Every Other Week Weekly" at bounding box center [784, 109] width 281 height 33
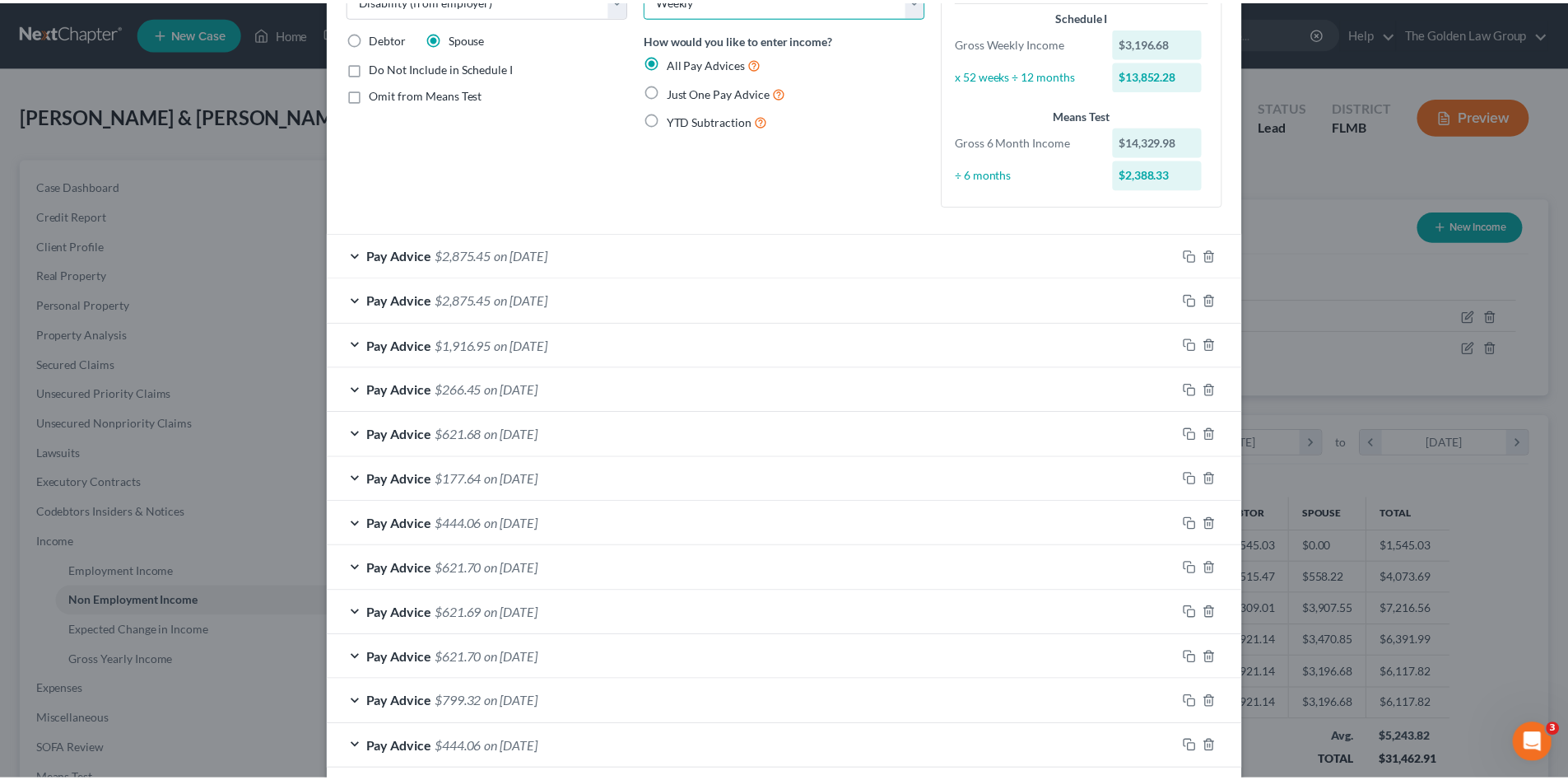
scroll to position [191, 0]
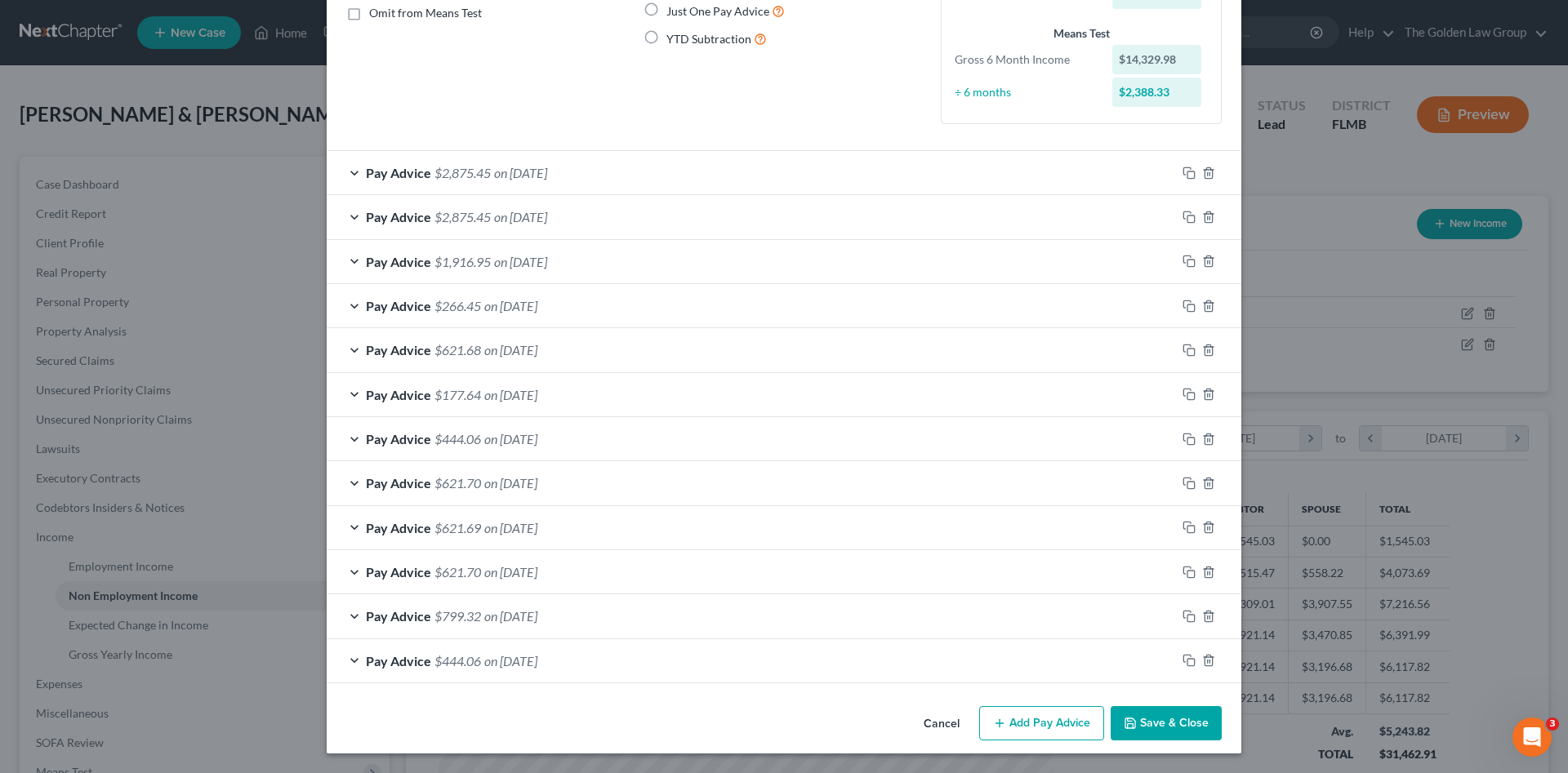
drag, startPoint x: 1154, startPoint y: 722, endPoint x: 1136, endPoint y: 684, distance: 42.0
click at [1155, 722] on button "Save & Close" at bounding box center [1165, 723] width 111 height 34
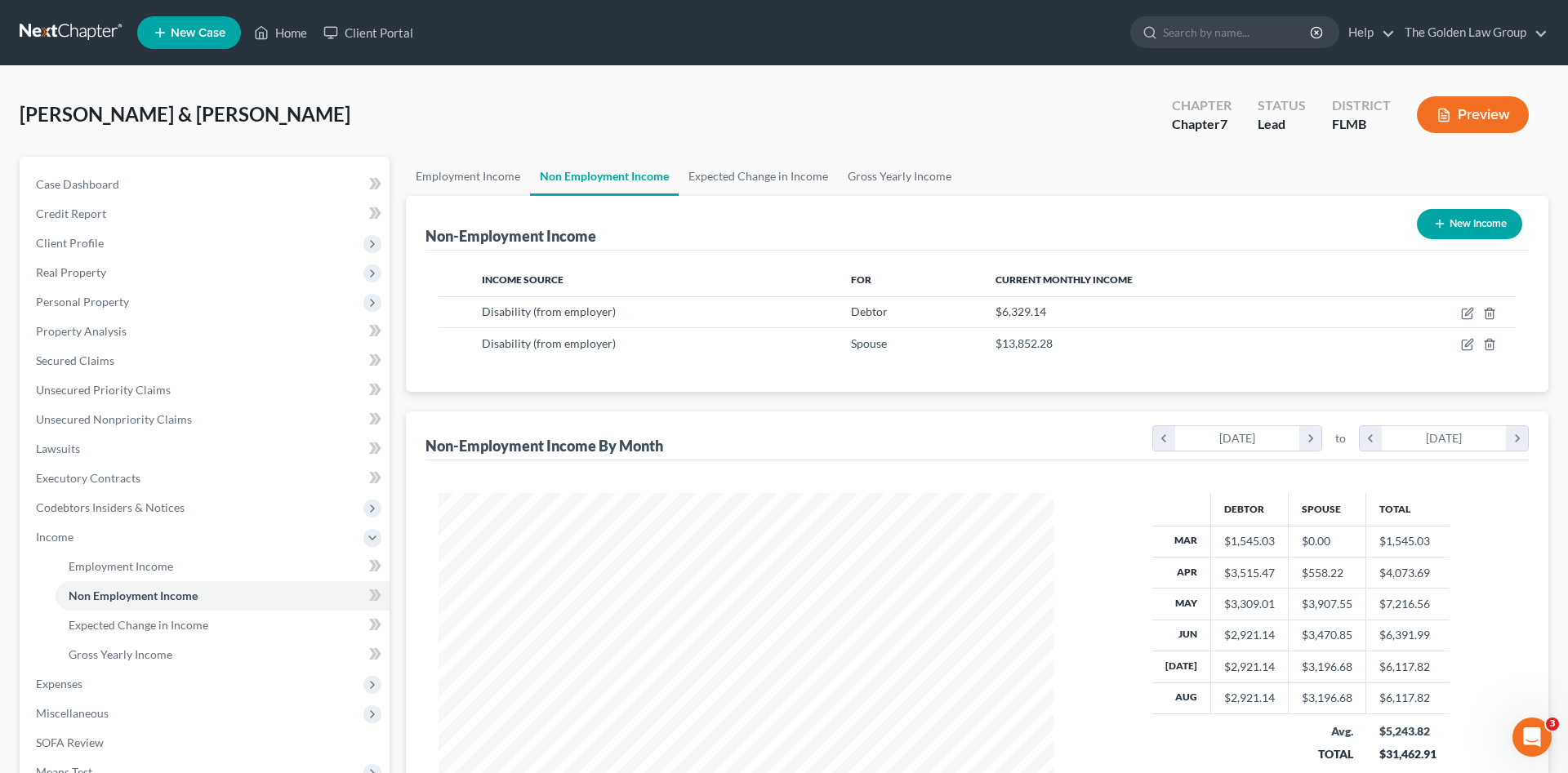
scroll to position [815724, 815860]
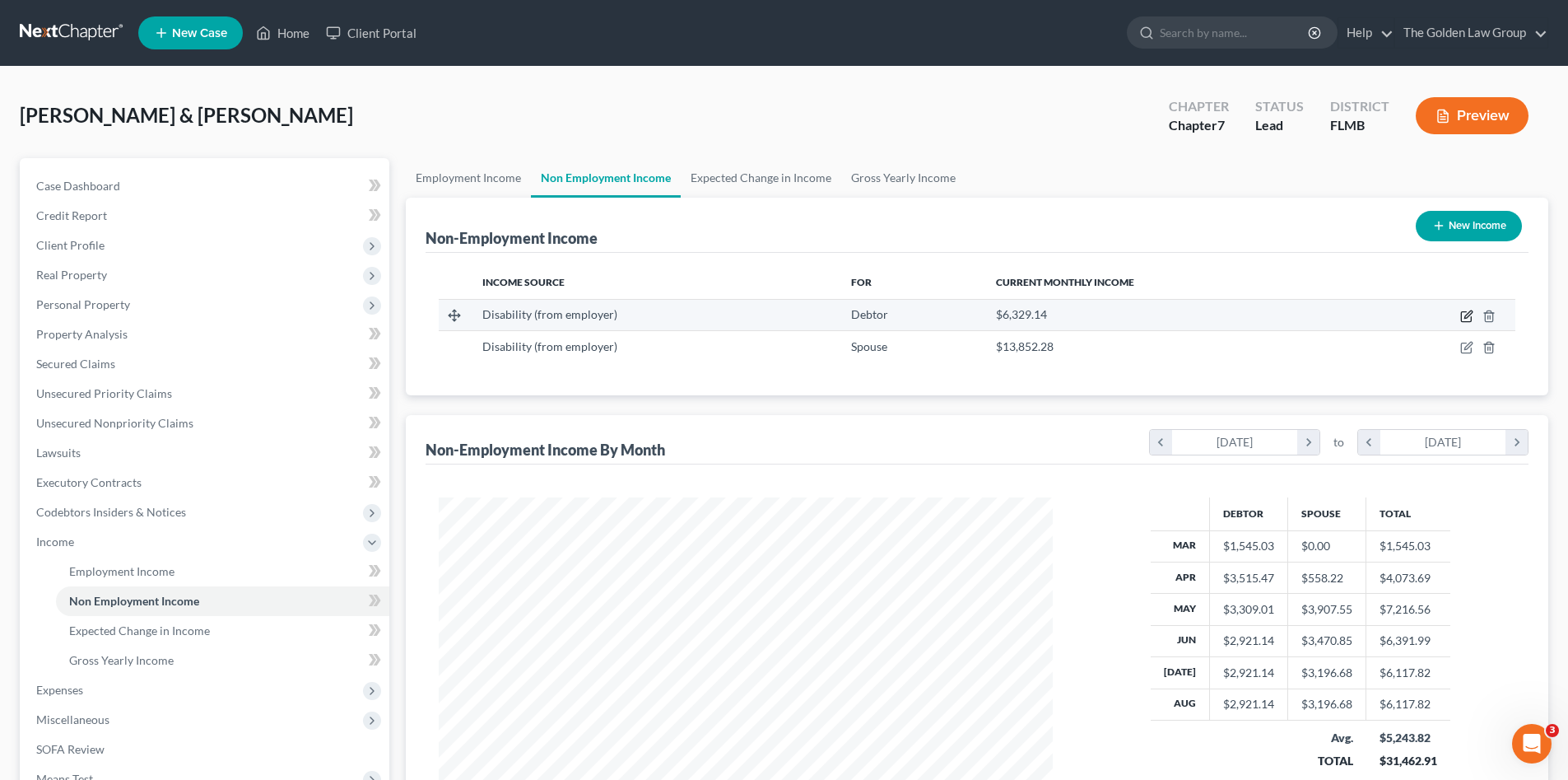
click at [1468, 318] on icon "button" at bounding box center [1468, 315] width 7 height 7
select select "1"
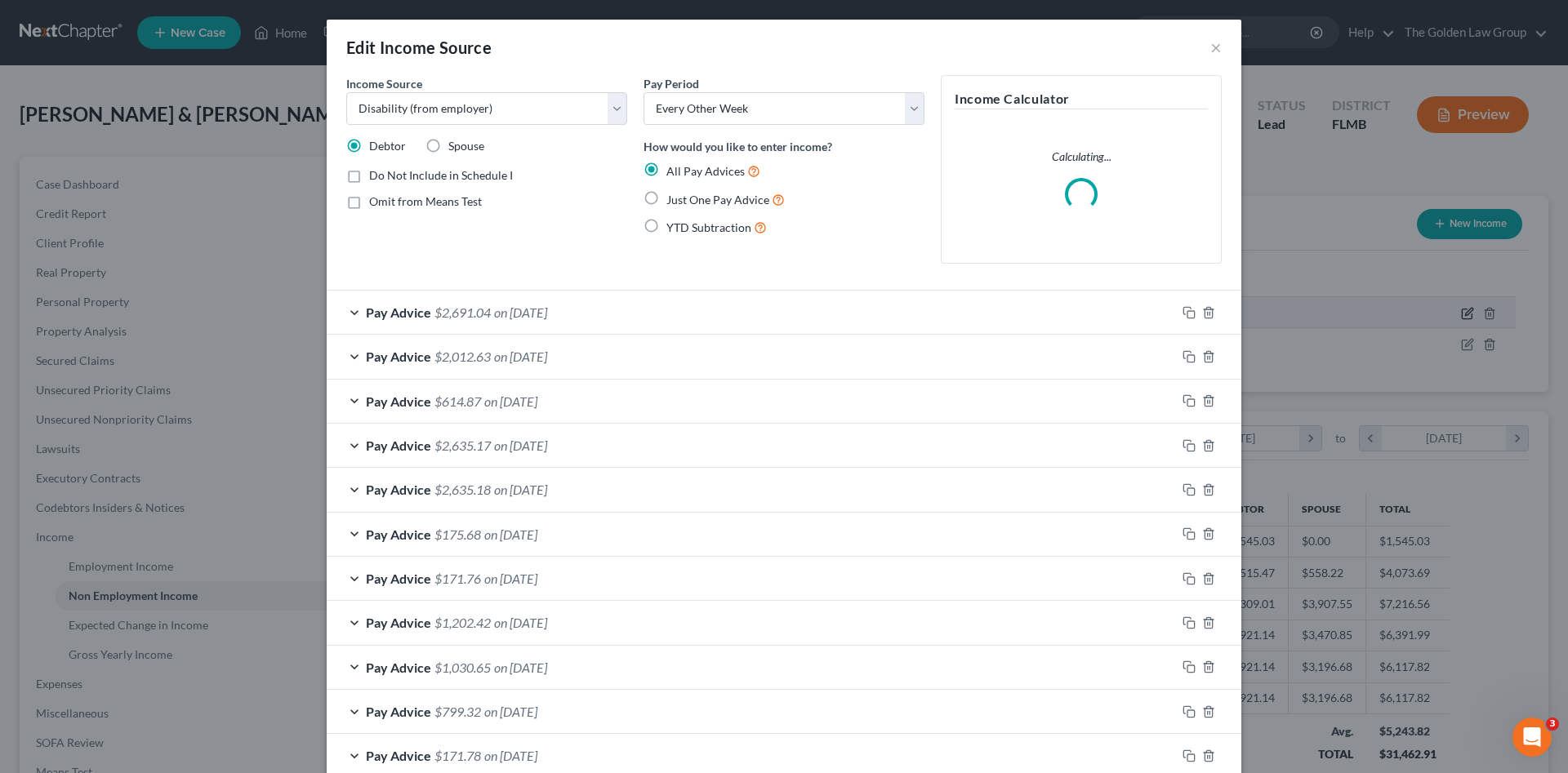
scroll to position [307, 648]
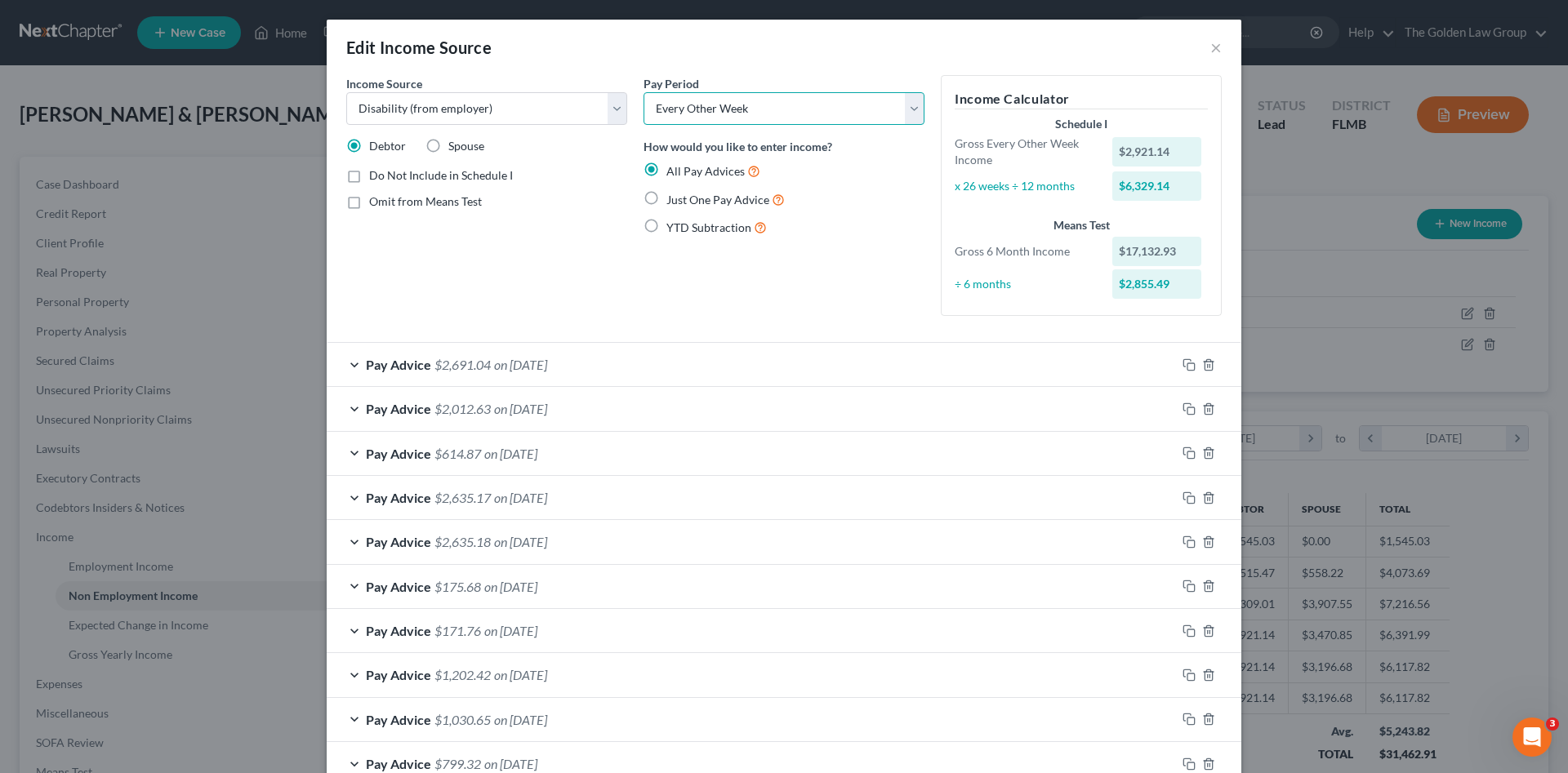
click at [707, 103] on select "Select Monthly Twice Monthly Every Other Week Weekly" at bounding box center [784, 109] width 281 height 33
select select "3"
click at [643, 93] on select "Select Monthly Twice Monthly Every Other Week Weekly" at bounding box center [784, 109] width 281 height 33
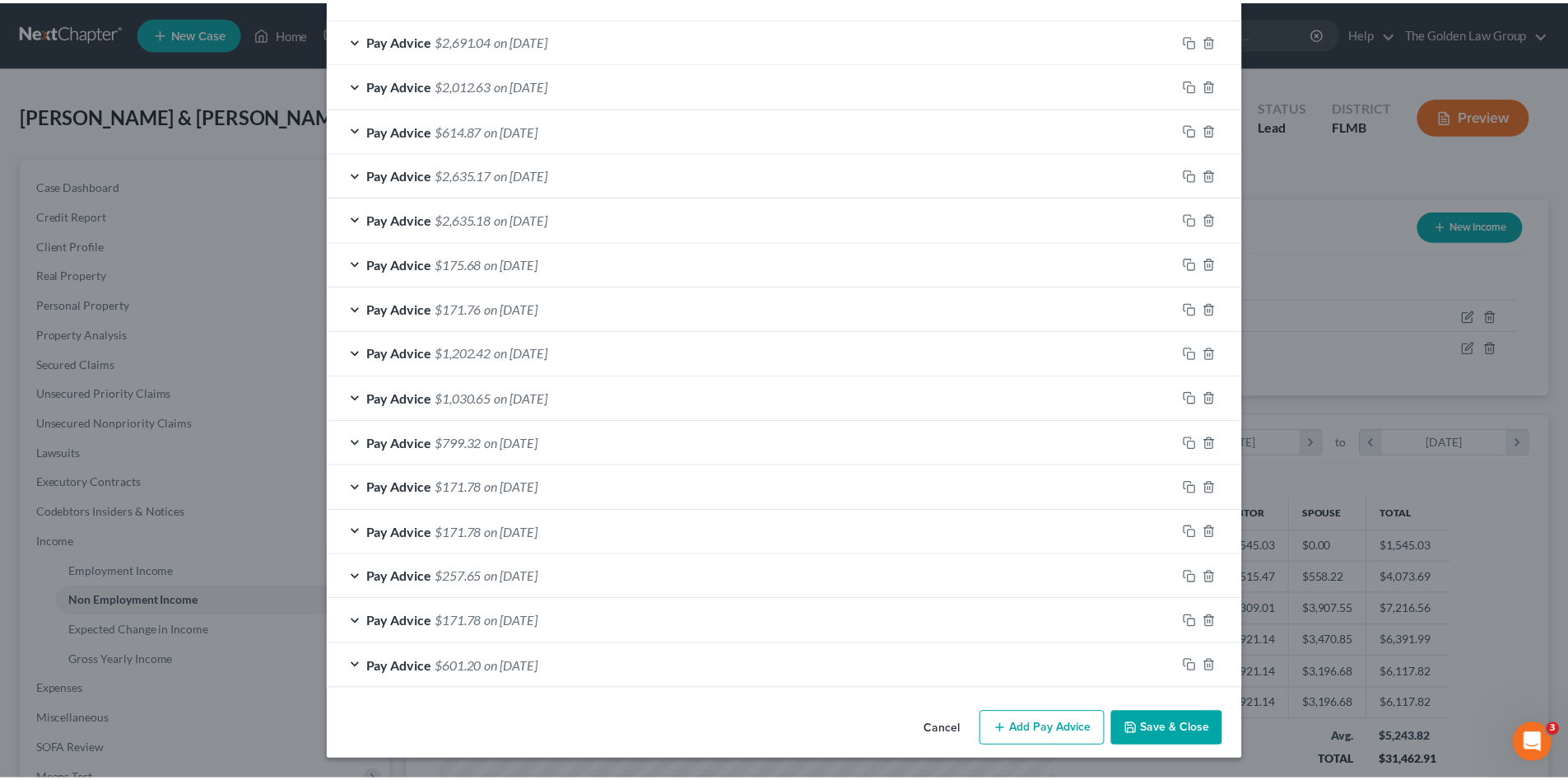
scroll to position [325, 0]
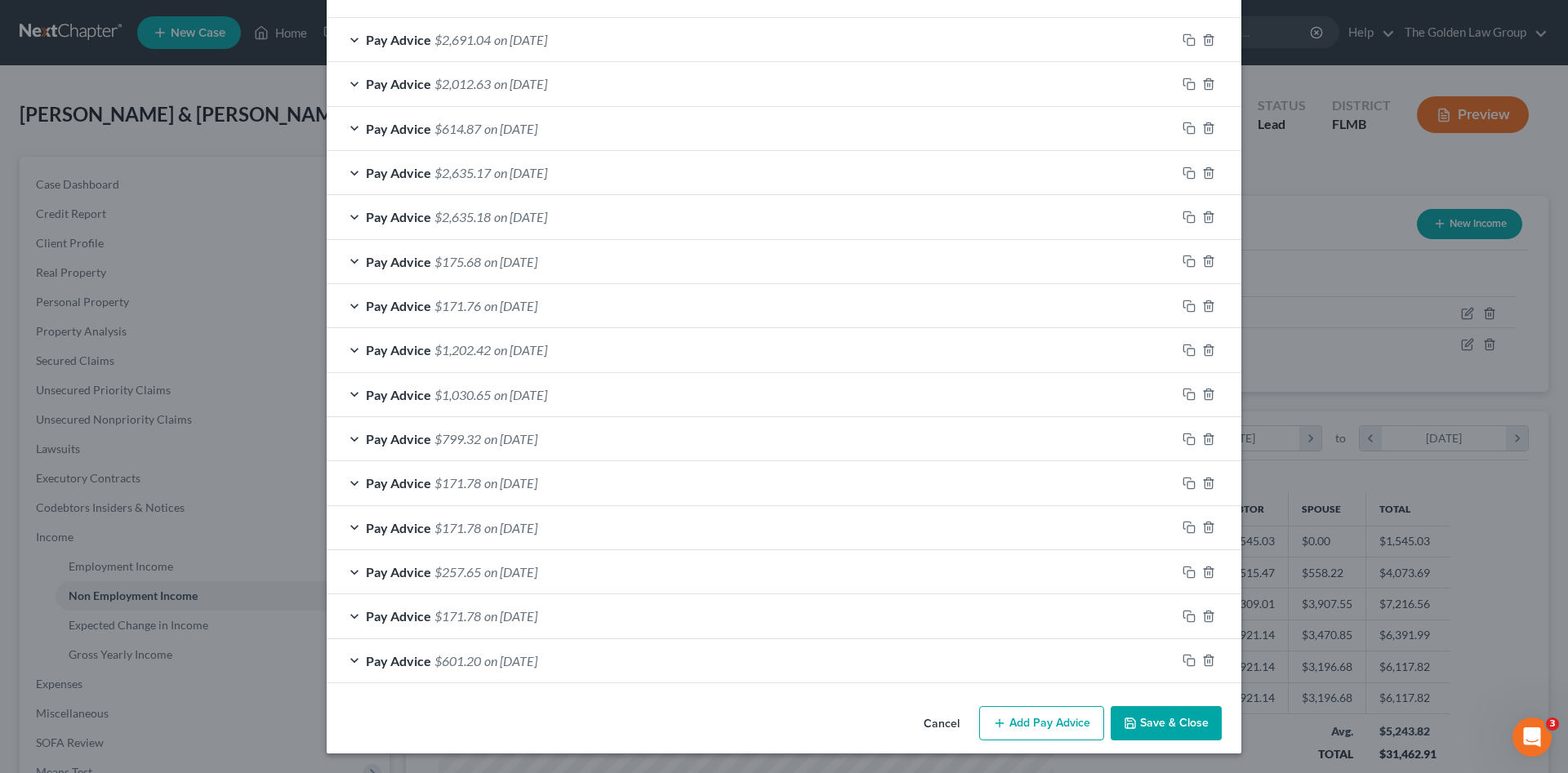
click at [1178, 718] on button "Save & Close" at bounding box center [1165, 723] width 111 height 34
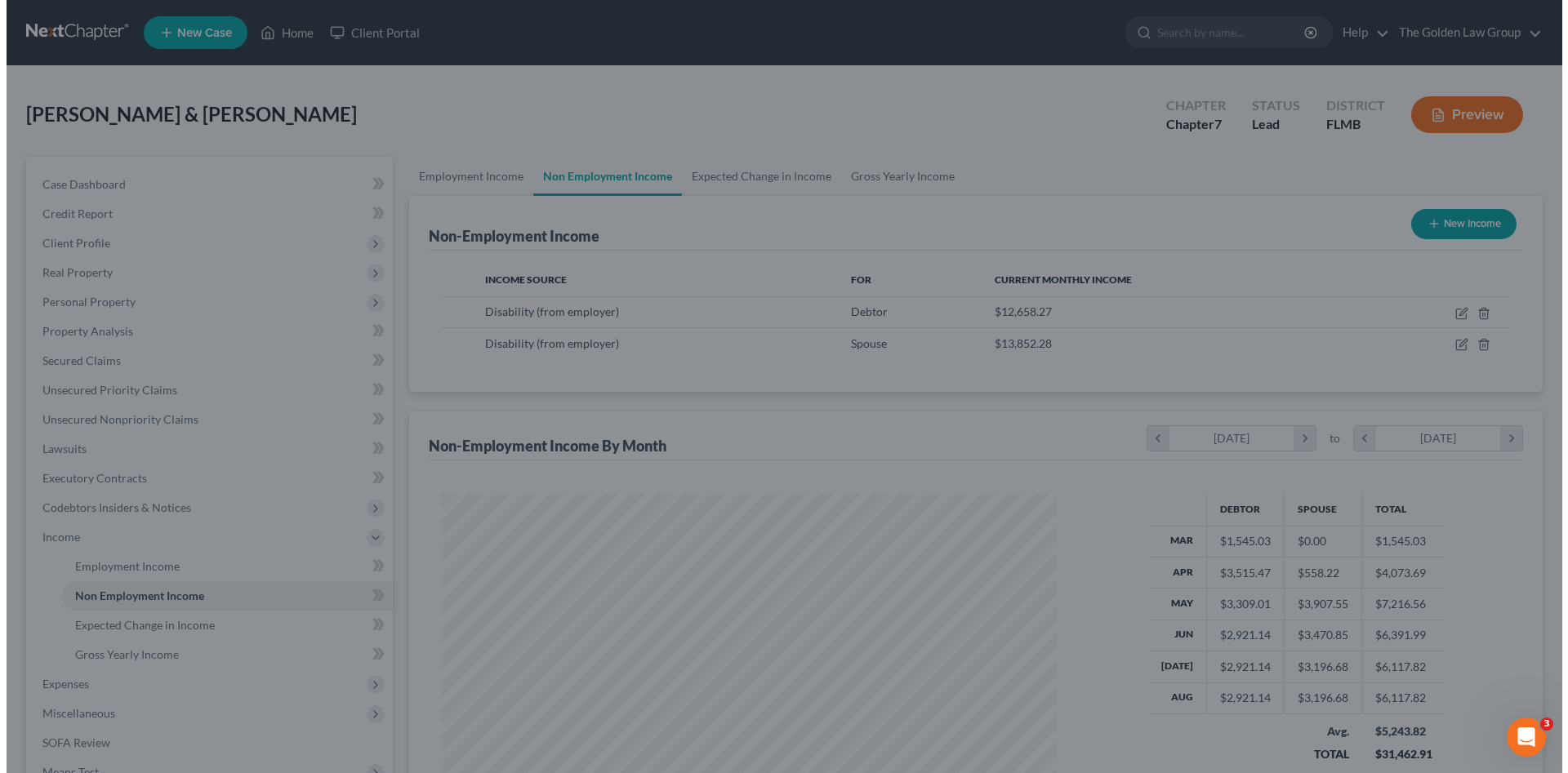
scroll to position [815724, 815860]
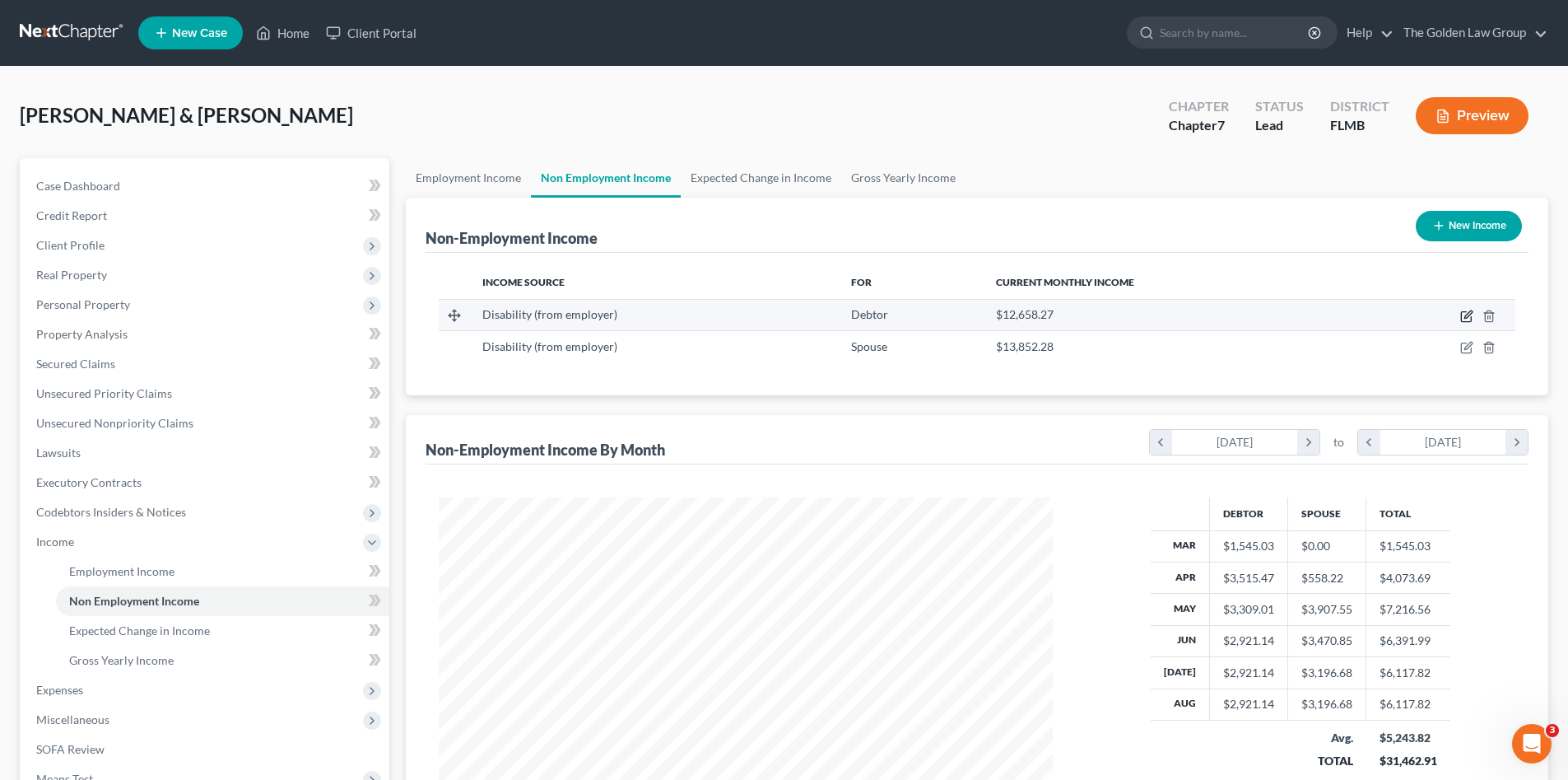
click at [1464, 312] on icon "button" at bounding box center [1466, 316] width 10 height 10
select select "1"
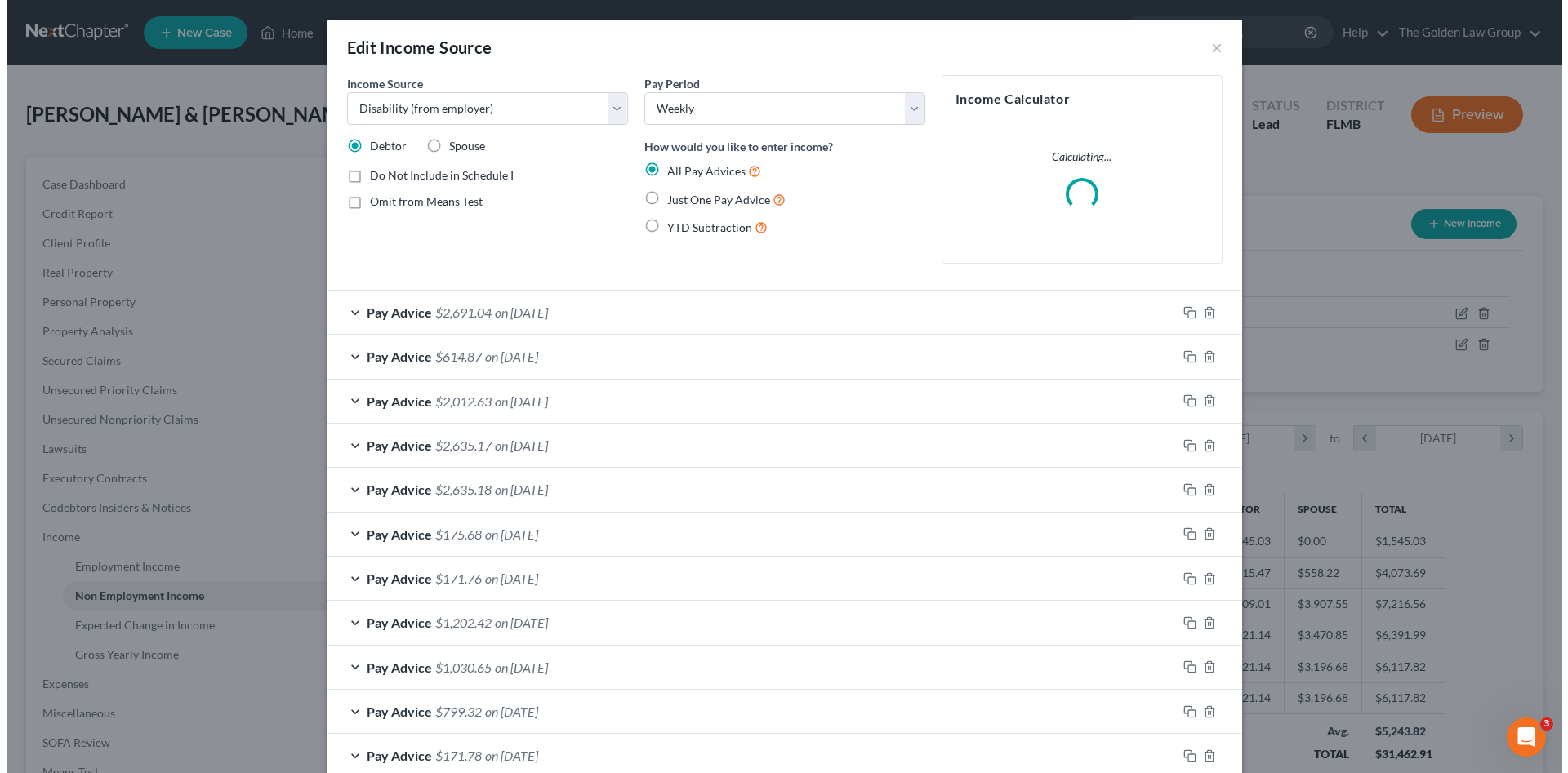
scroll to position [307, 648]
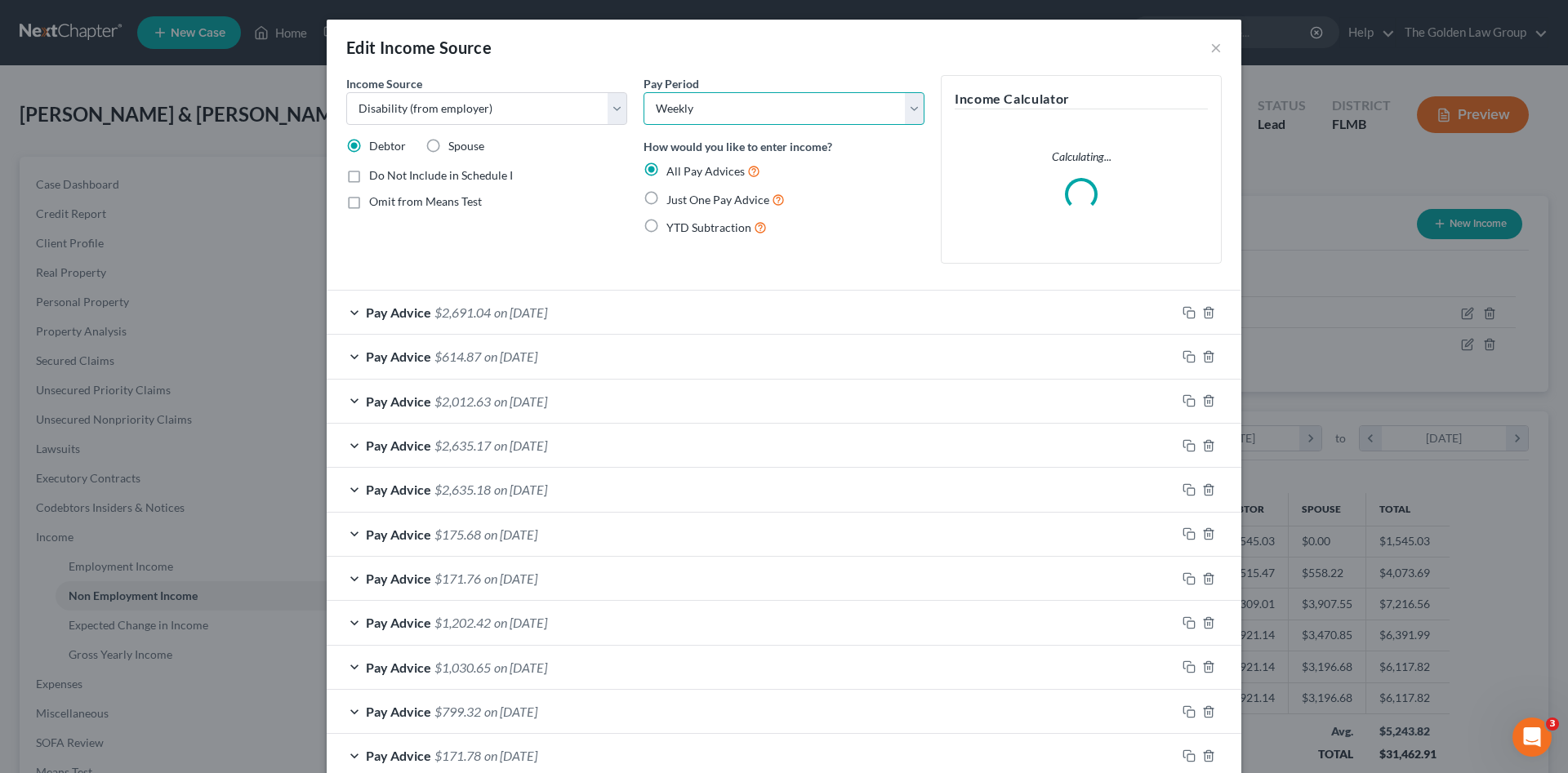
click at [679, 106] on select "Select Monthly Twice Monthly Every Other Week Weekly" at bounding box center [784, 109] width 281 height 33
click at [643, 93] on select "Select Monthly Twice Monthly Every Other Week Weekly" at bounding box center [784, 109] width 281 height 33
click at [690, 108] on select "Select Monthly Twice Monthly Every Other Week Weekly" at bounding box center [784, 109] width 281 height 33
select select "1"
click at [643, 93] on select "Select Monthly Twice Monthly Every Other Week Weekly" at bounding box center [784, 109] width 281 height 33
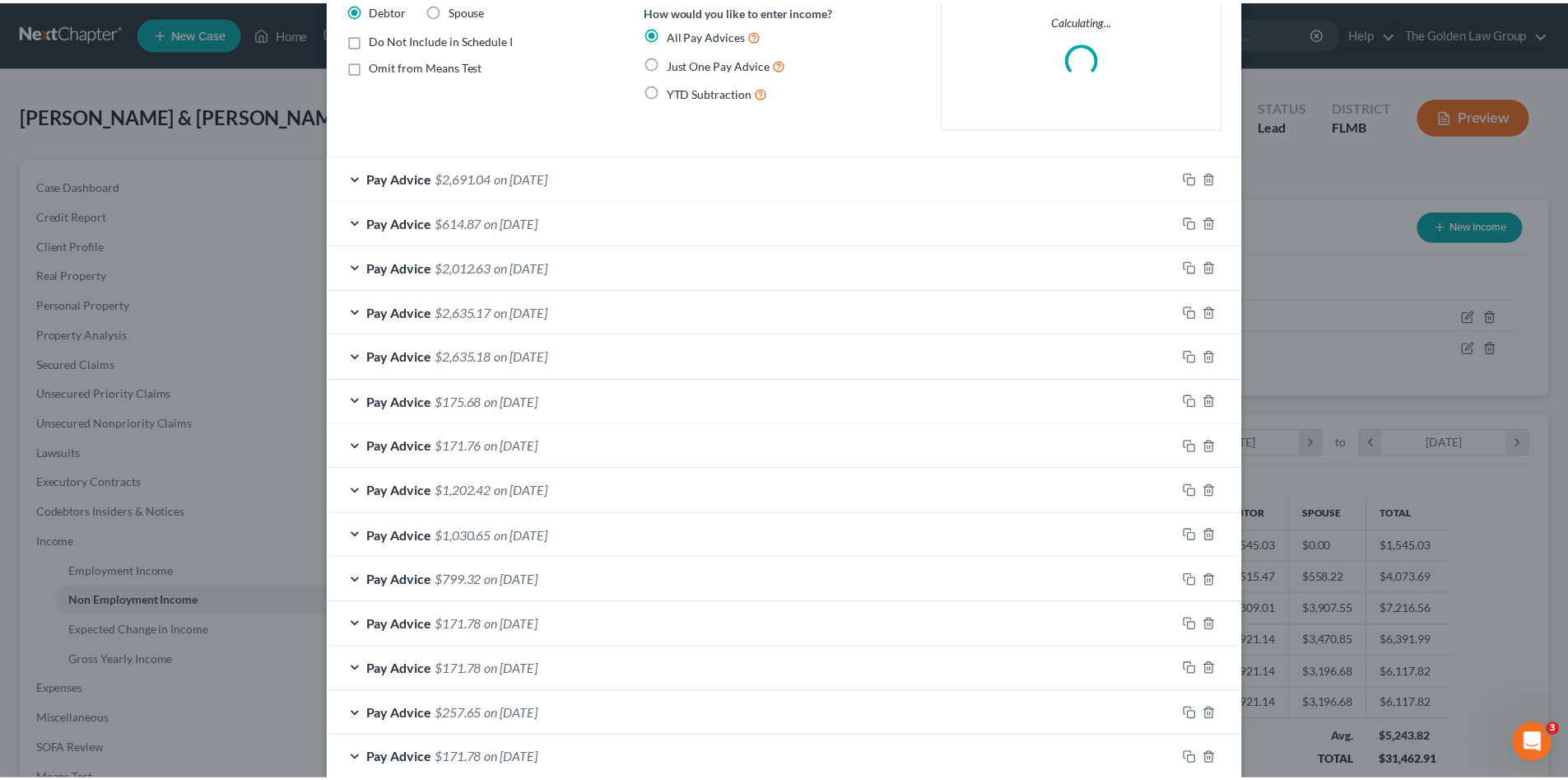
scroll to position [275, 0]
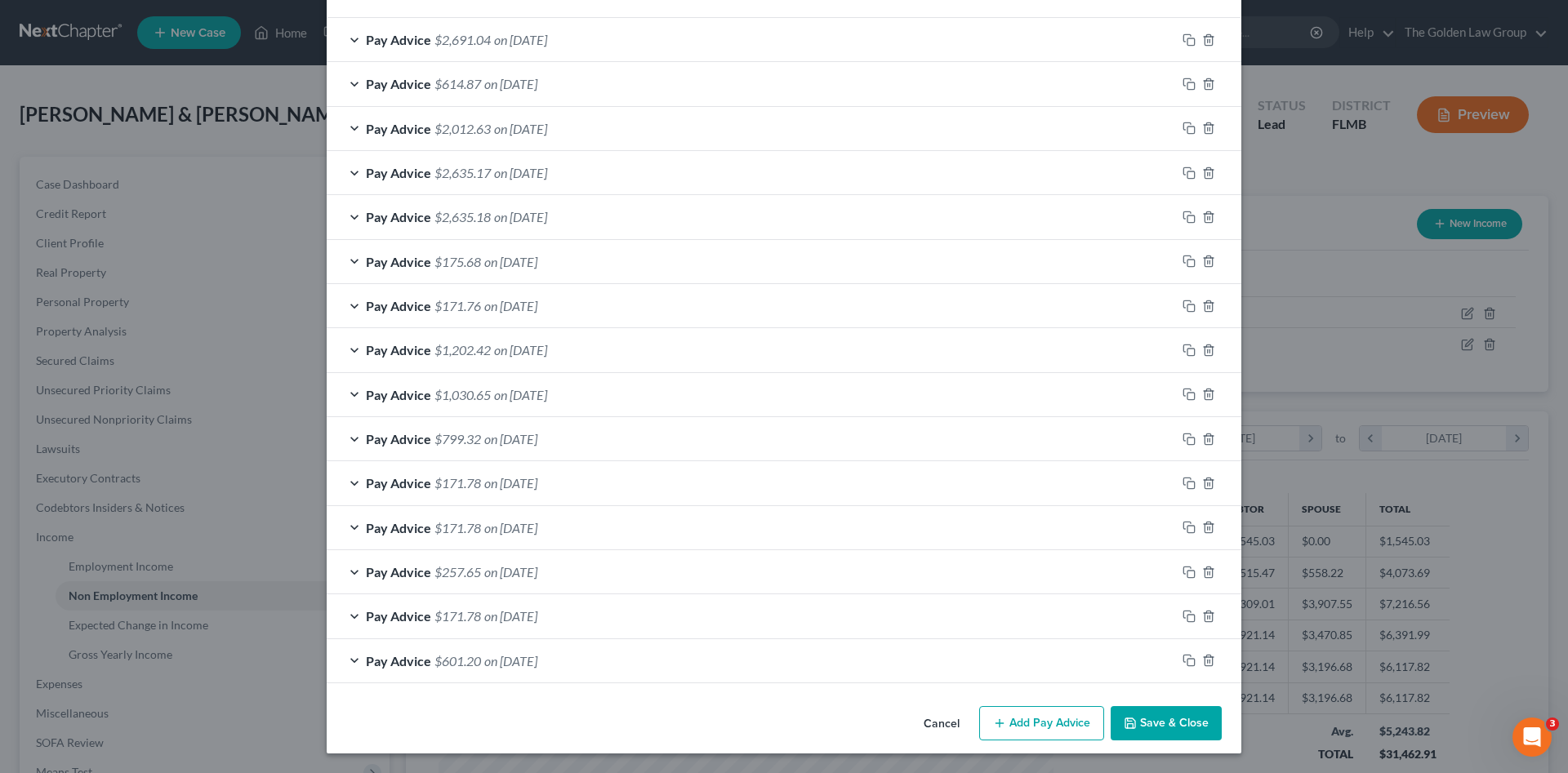
click at [1195, 725] on button "Save & Close" at bounding box center [1165, 723] width 111 height 34
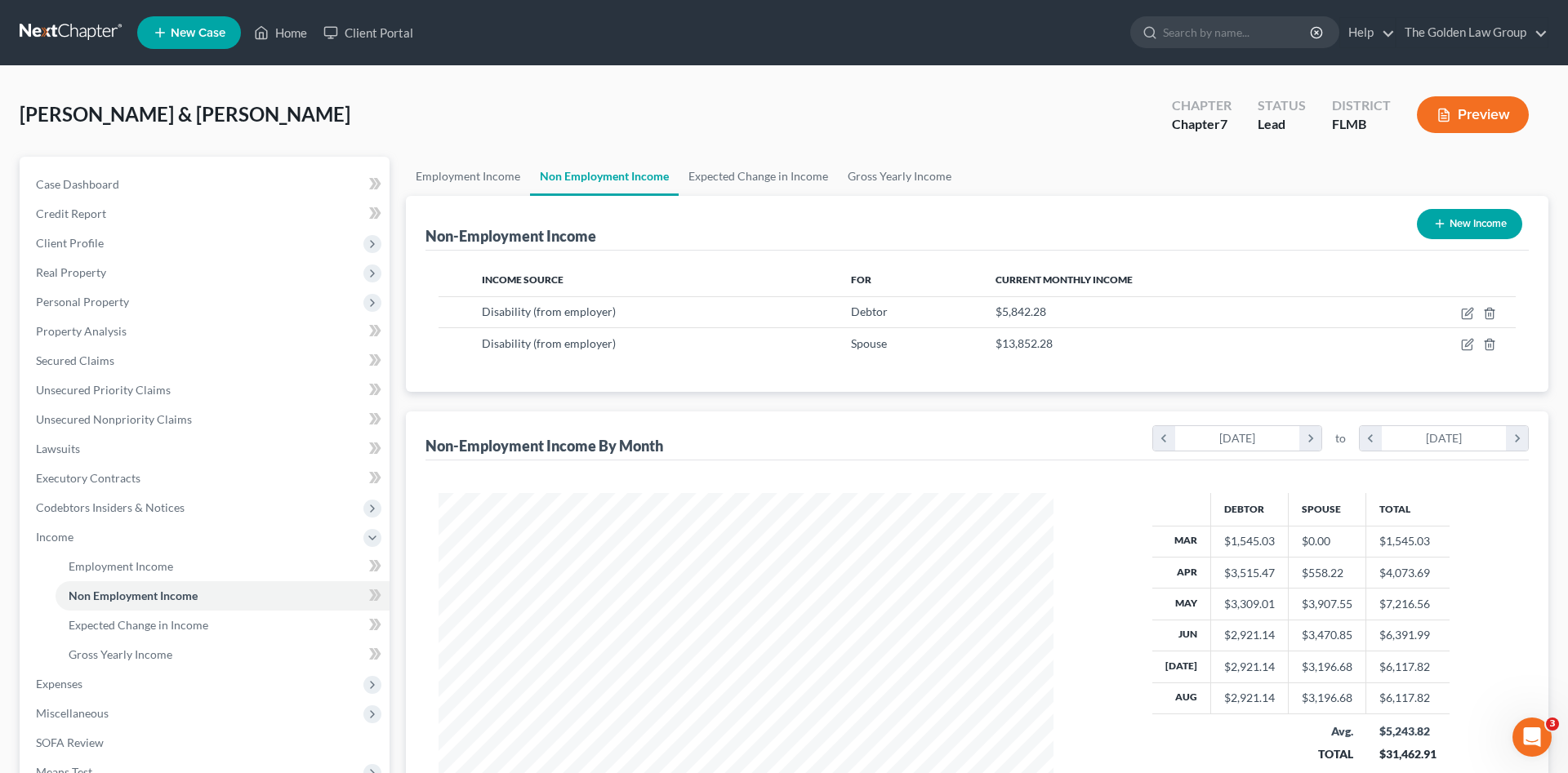
scroll to position [815724, 815860]
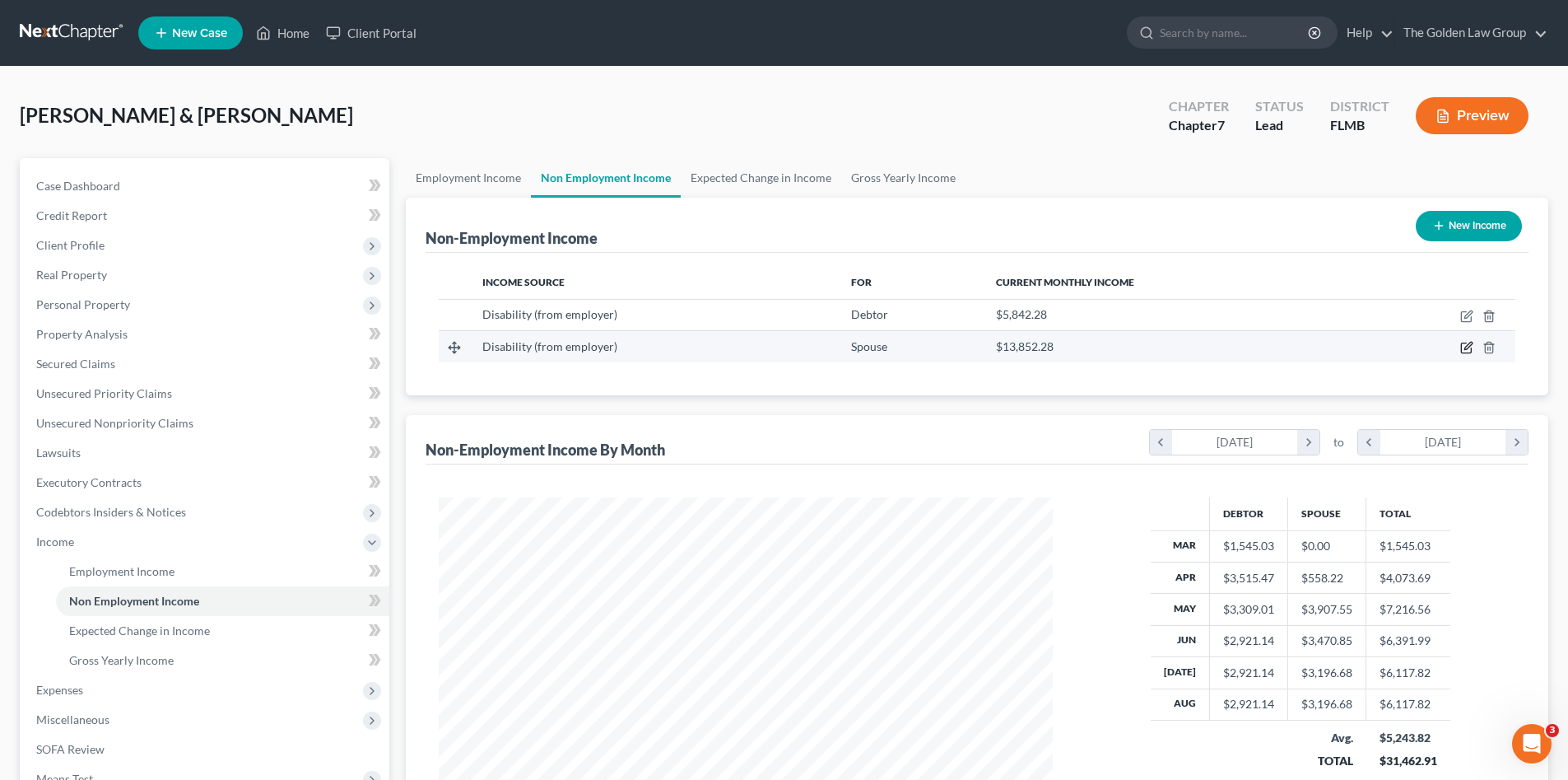
click at [1468, 346] on icon "button" at bounding box center [1468, 346] width 7 height 7
select select "1"
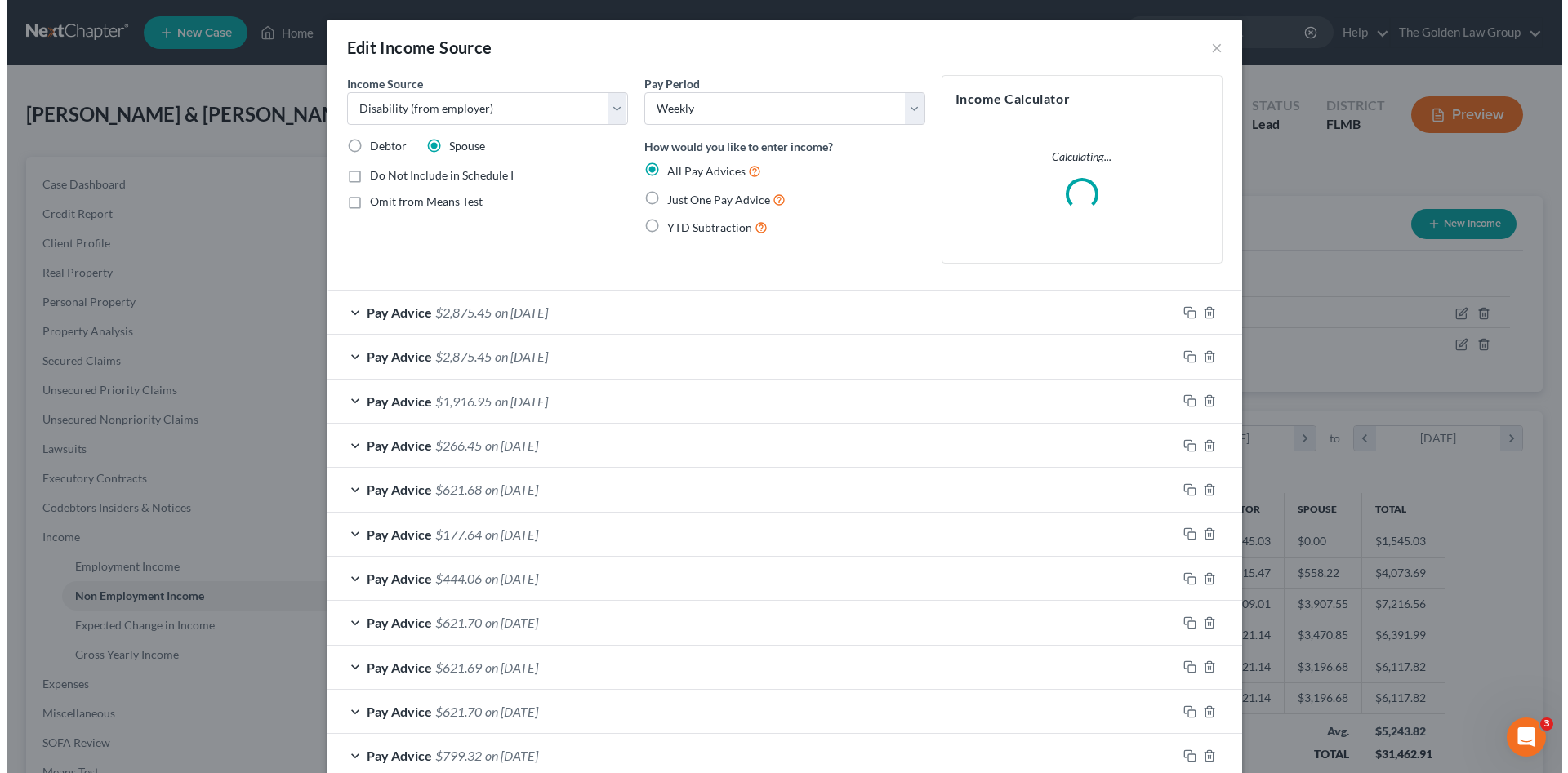
scroll to position [307, 648]
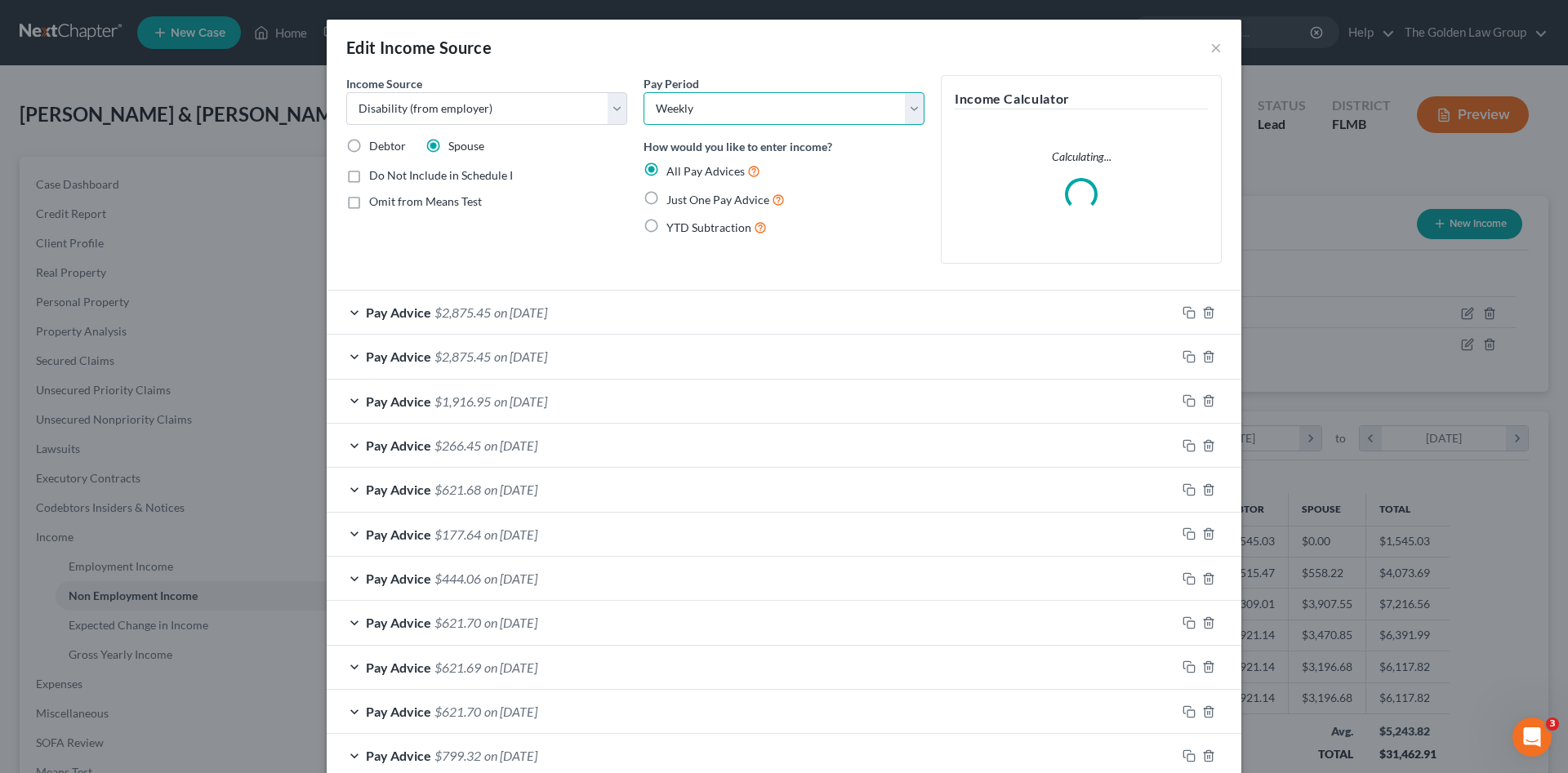
click at [785, 122] on select "Select Monthly Twice Monthly Every Other Week Weekly" at bounding box center [784, 109] width 281 height 33
select select "1"
click at [643, 93] on select "Select Monthly Twice Monthly Every Other Week Weekly" at bounding box center [784, 109] width 281 height 33
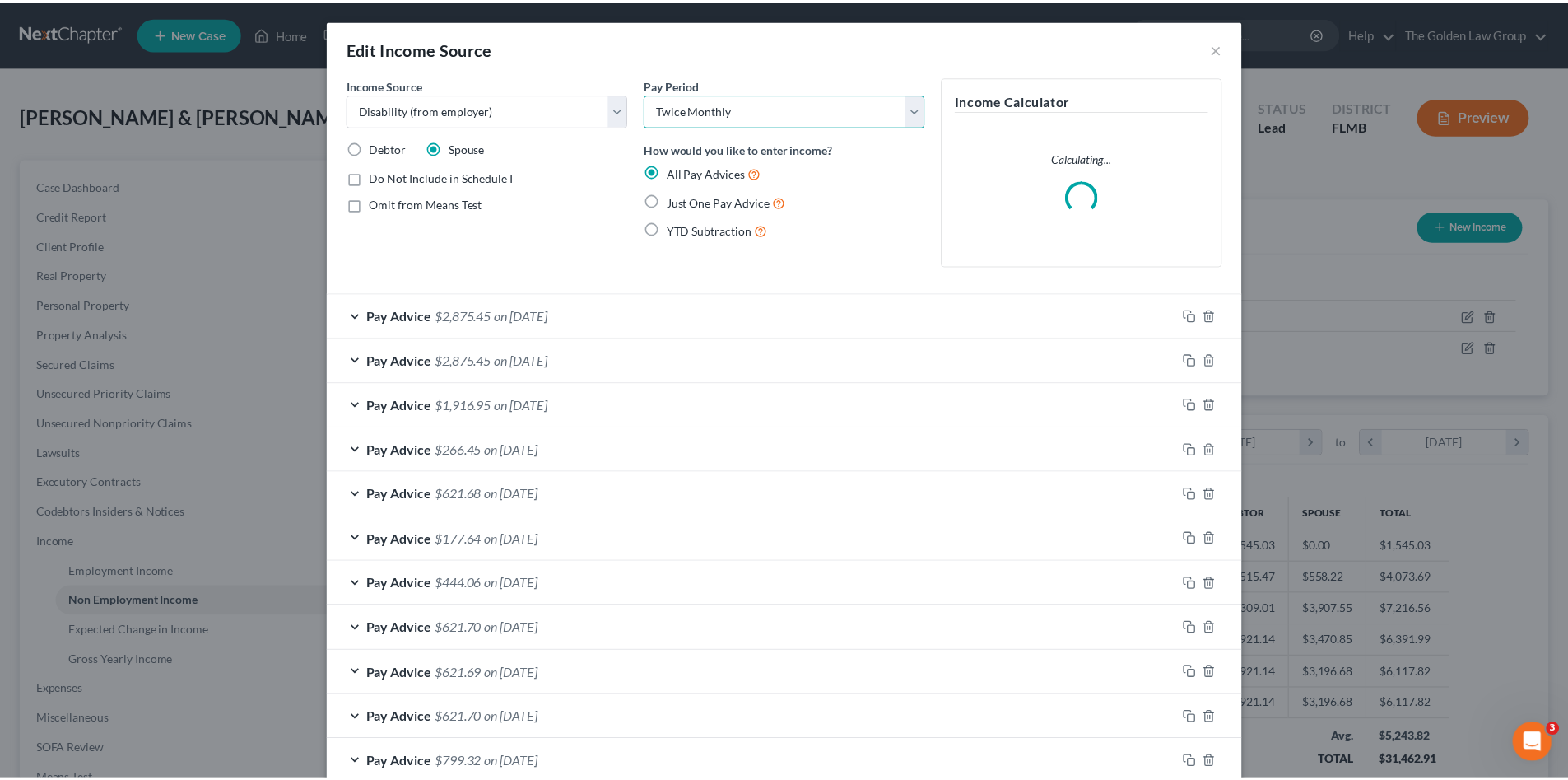
scroll to position [141, 0]
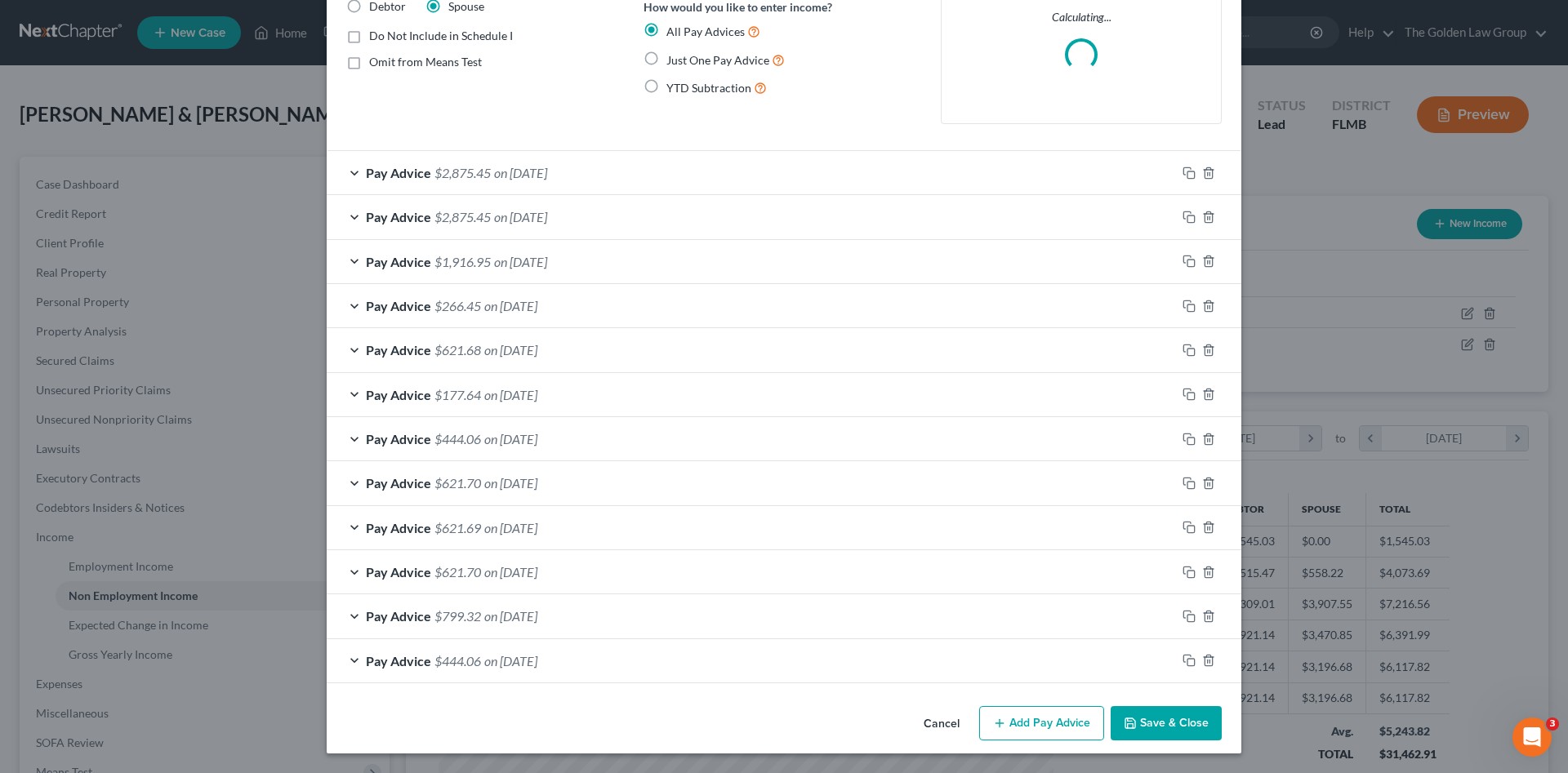
click at [1164, 724] on button "Save & Close" at bounding box center [1165, 723] width 111 height 34
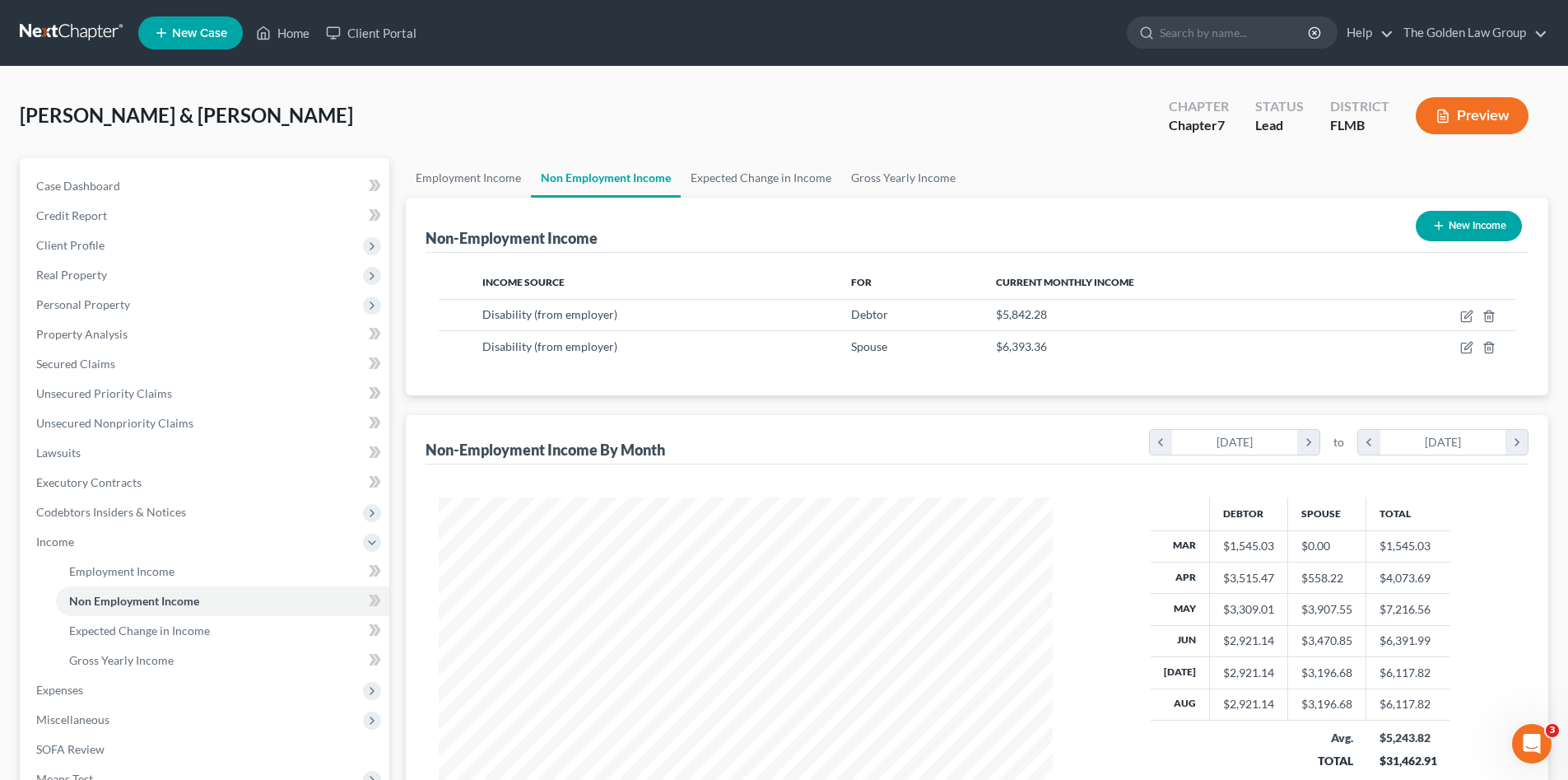
scroll to position [823111, 822599]
click at [135, 635] on span "Expected Change in Income" at bounding box center [140, 630] width 141 height 14
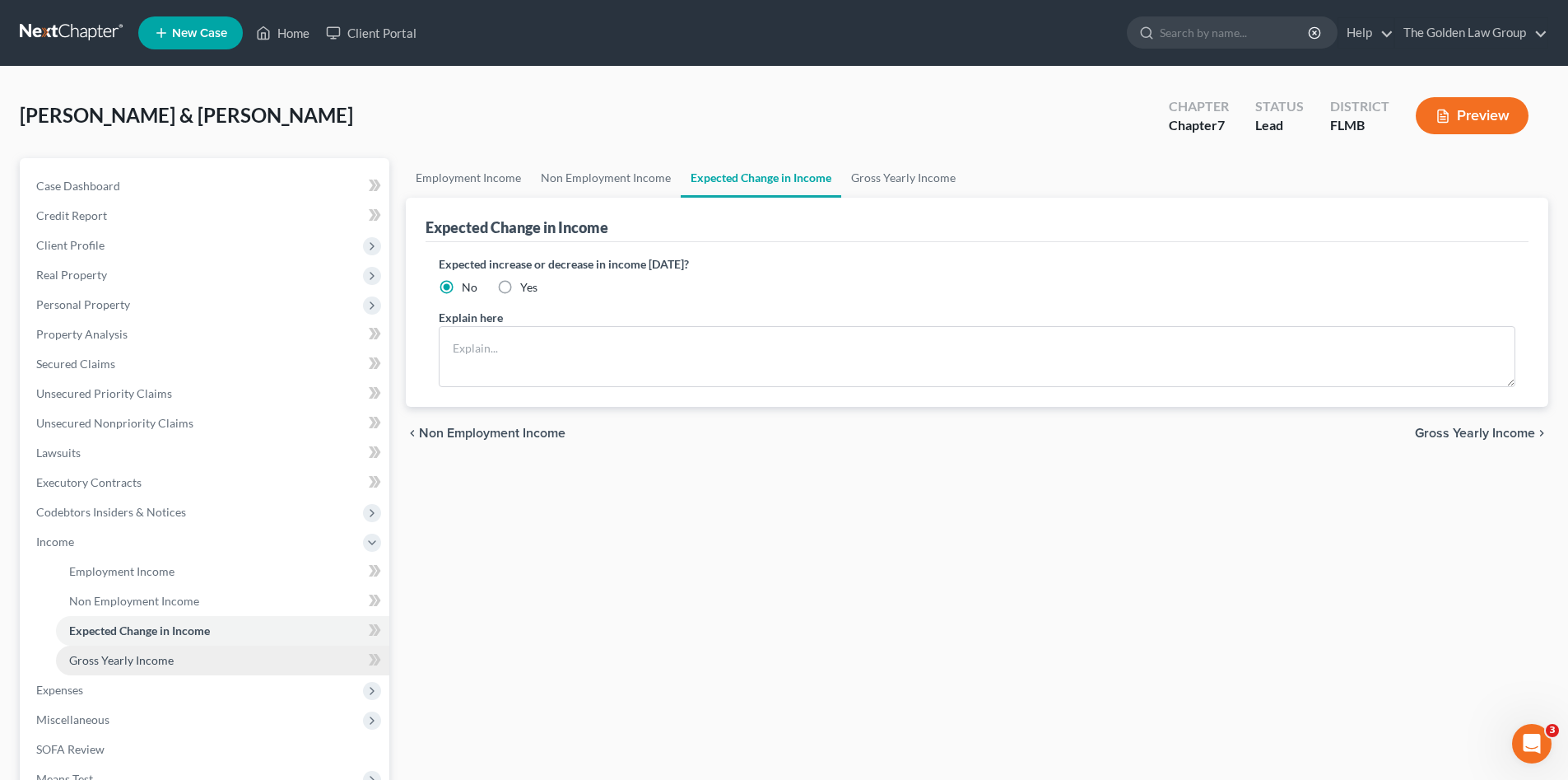
click at [146, 654] on span "Gross Yearly Income" at bounding box center [121, 660] width 105 height 14
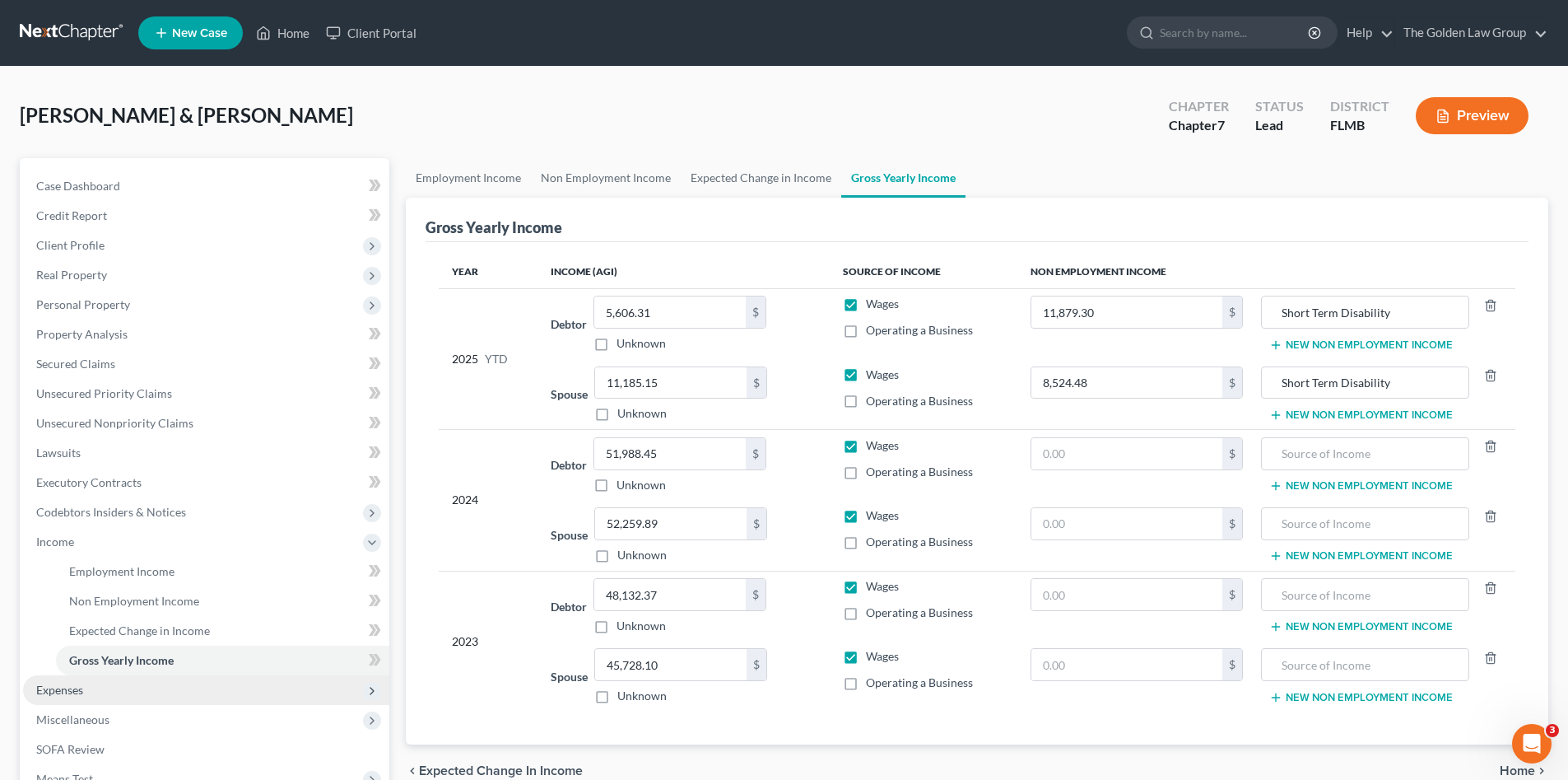
click at [117, 685] on span "Expenses" at bounding box center [206, 690] width 366 height 30
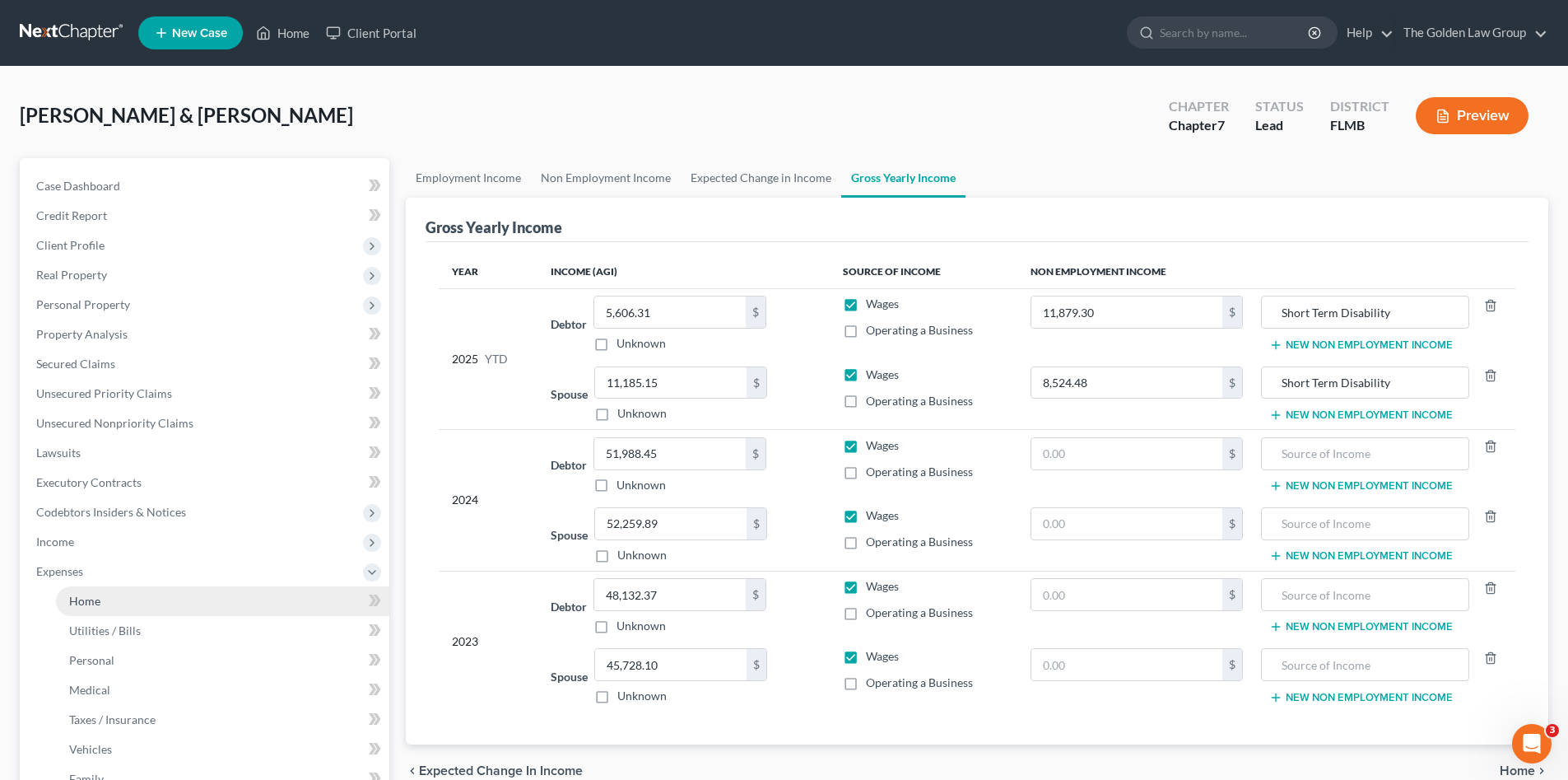
drag, startPoint x: 84, startPoint y: 599, endPoint x: 265, endPoint y: 602, distance: 181.0
click at [84, 598] on span "Home" at bounding box center [85, 600] width 31 height 14
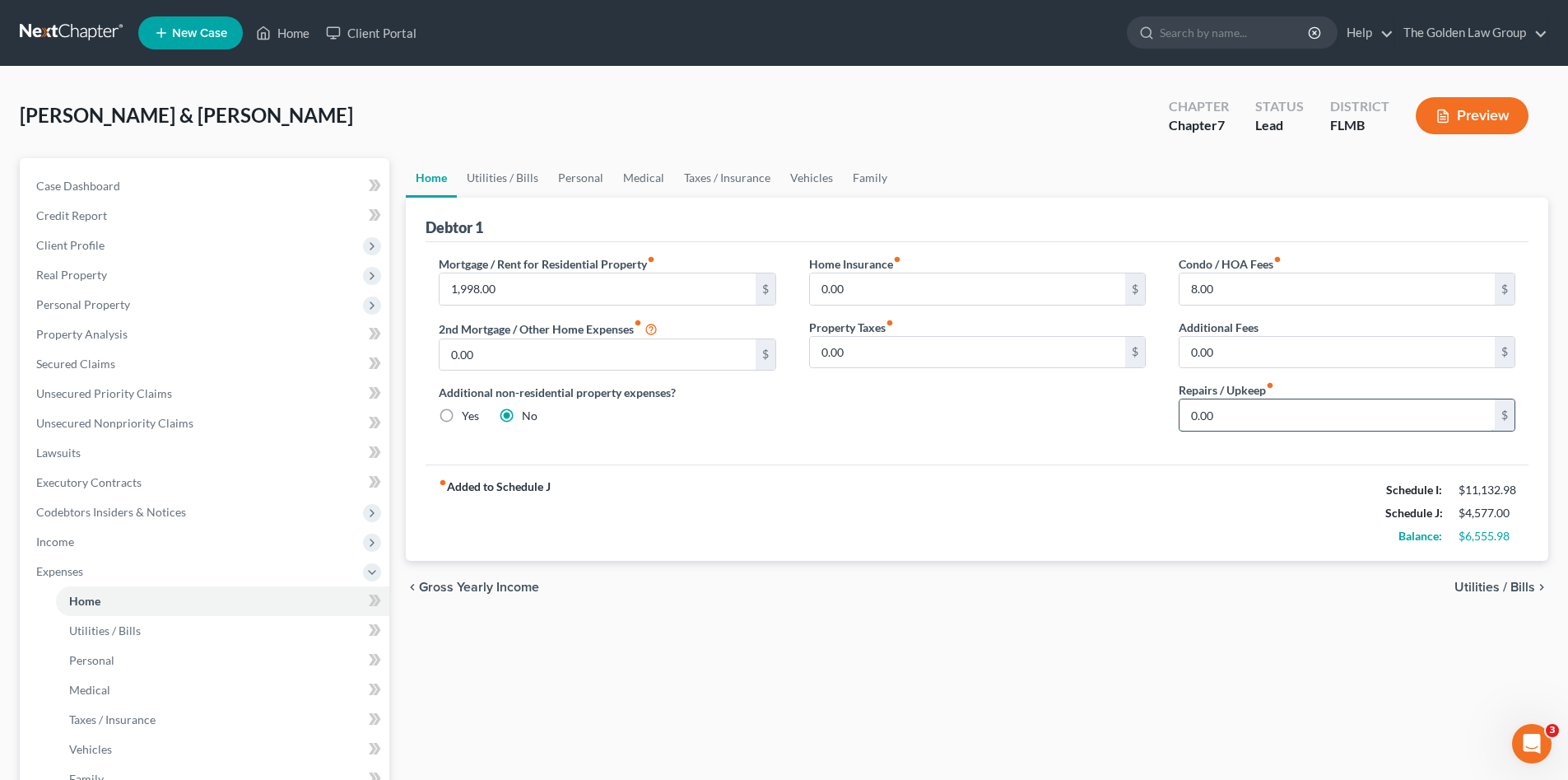
click at [1236, 417] on input "0.00" at bounding box center [1337, 415] width 315 height 31
type input "200.00"
click at [512, 181] on link "Utilities / Bills" at bounding box center [502, 178] width 92 height 40
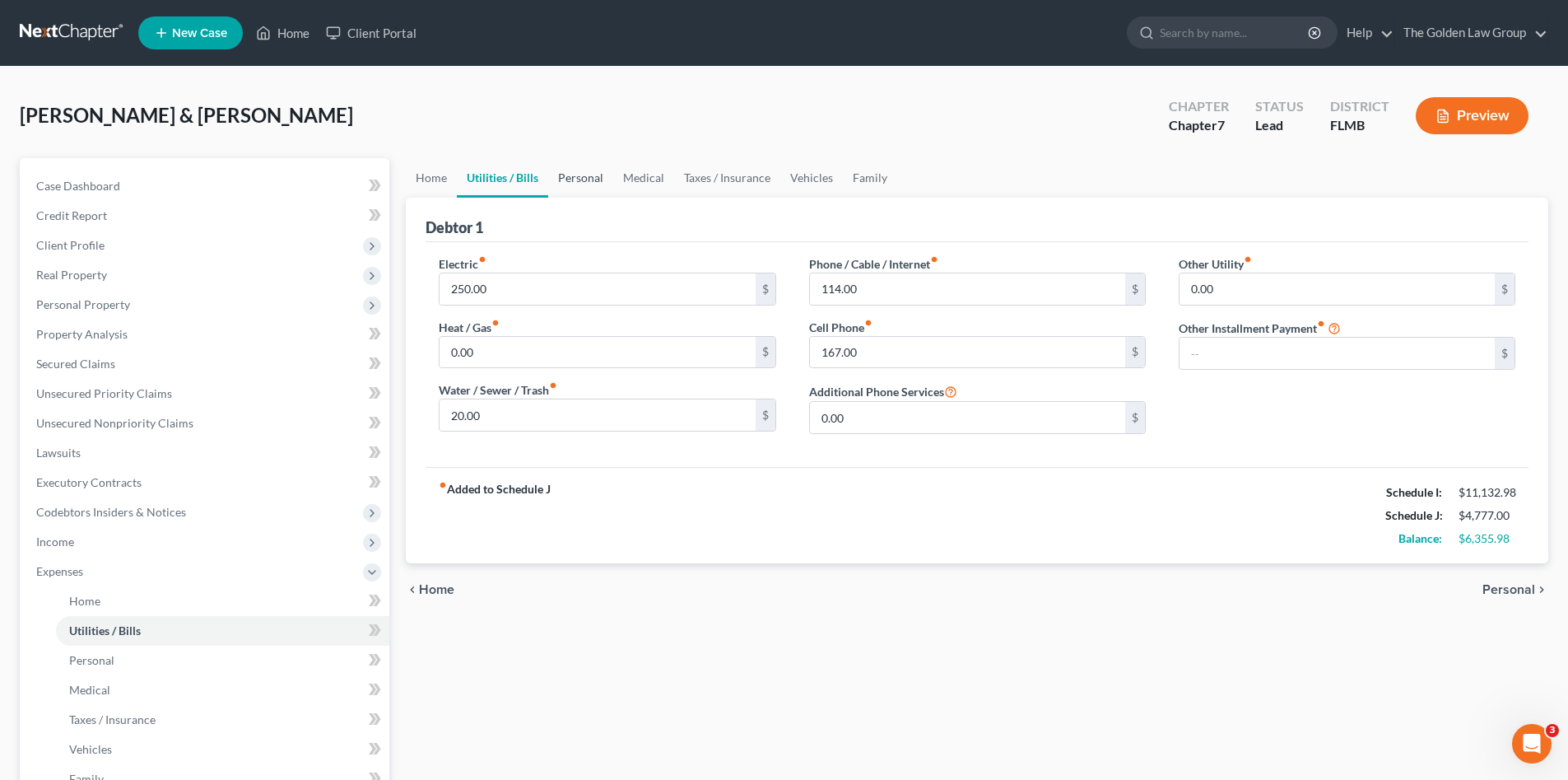
click at [580, 175] on link "Personal" at bounding box center [581, 178] width 65 height 40
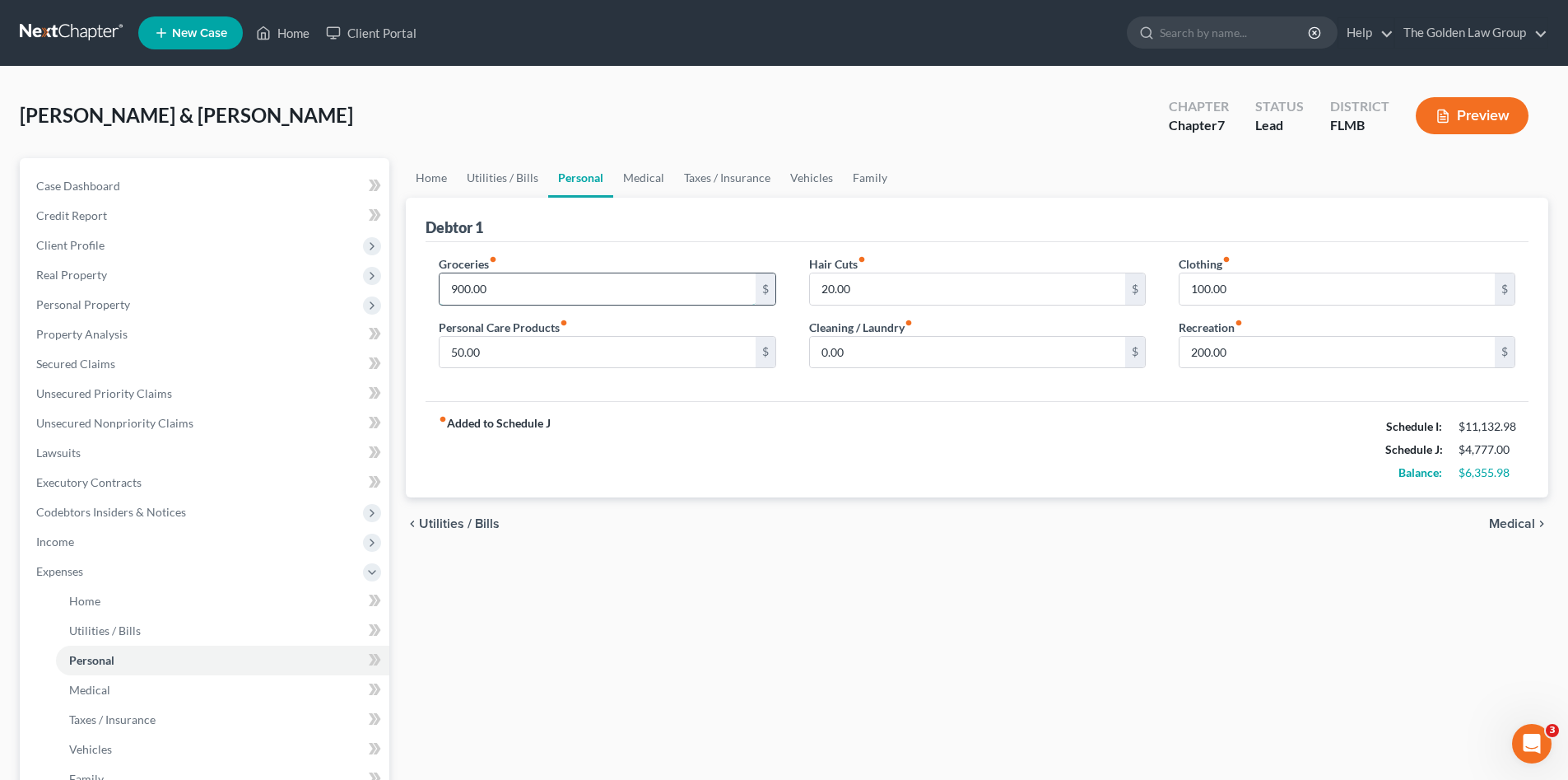
click at [568, 291] on input "900.00" at bounding box center [597, 289] width 315 height 31
type input "1,200.00"
click at [907, 359] on input "0.00" at bounding box center [968, 353] width 315 height 31
type input "40.00"
click at [639, 173] on link "Medical" at bounding box center [644, 178] width 61 height 40
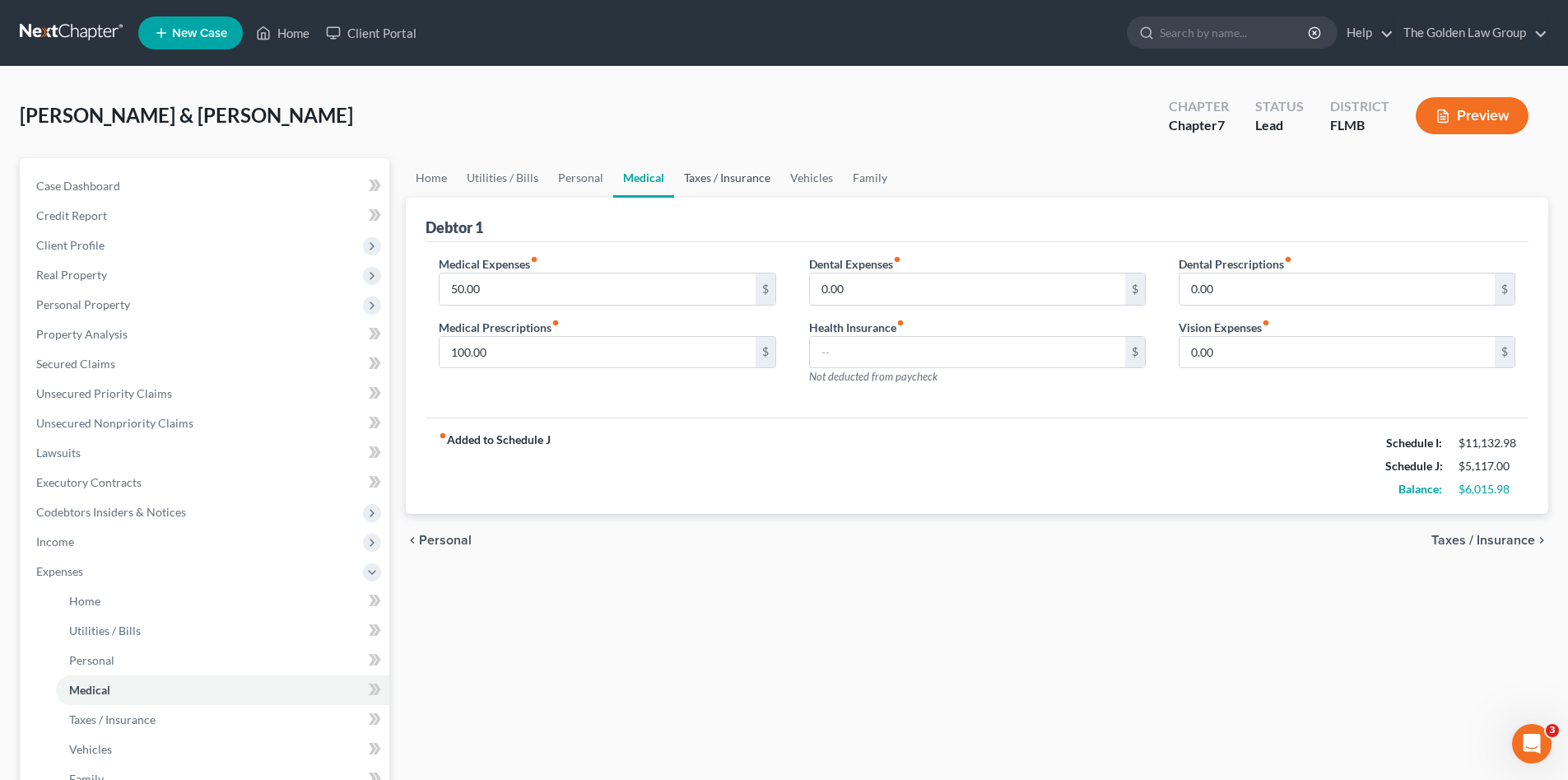
click at [725, 177] on link "Taxes / Insurance" at bounding box center [727, 178] width 106 height 40
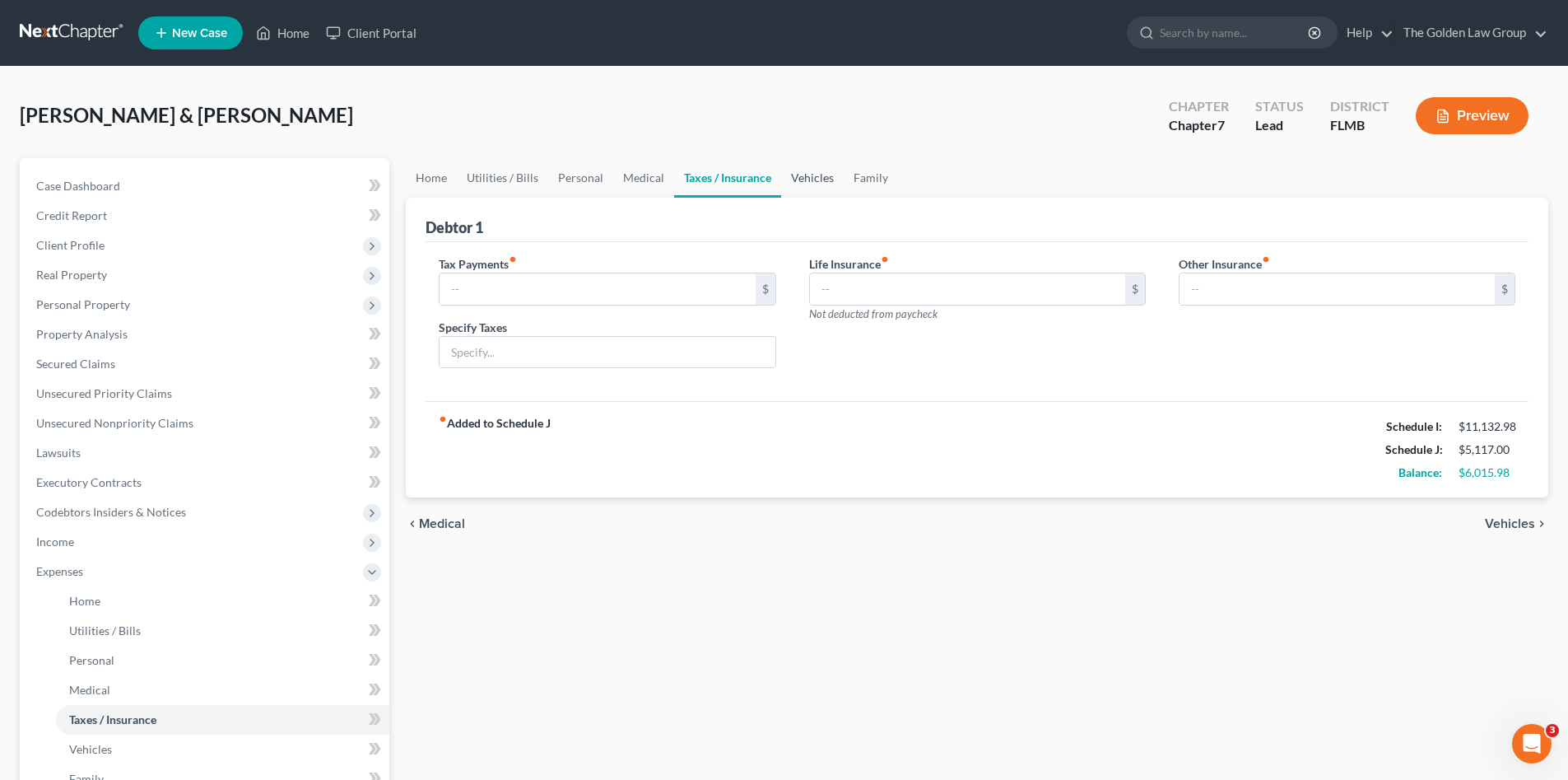
click at [809, 179] on link "Vehicles" at bounding box center [813, 178] width 63 height 40
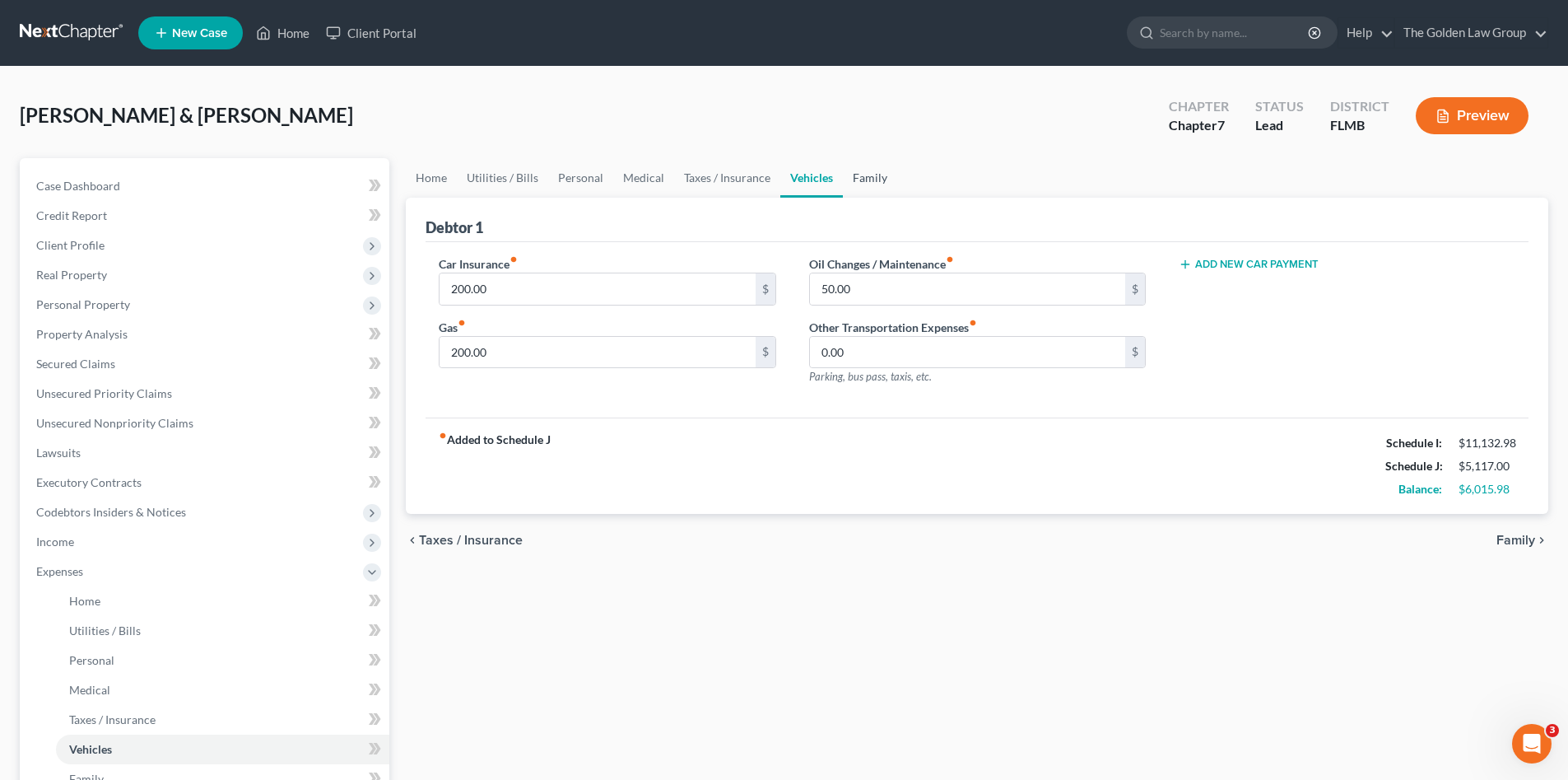
click at [872, 179] on link "Family" at bounding box center [870, 178] width 55 height 40
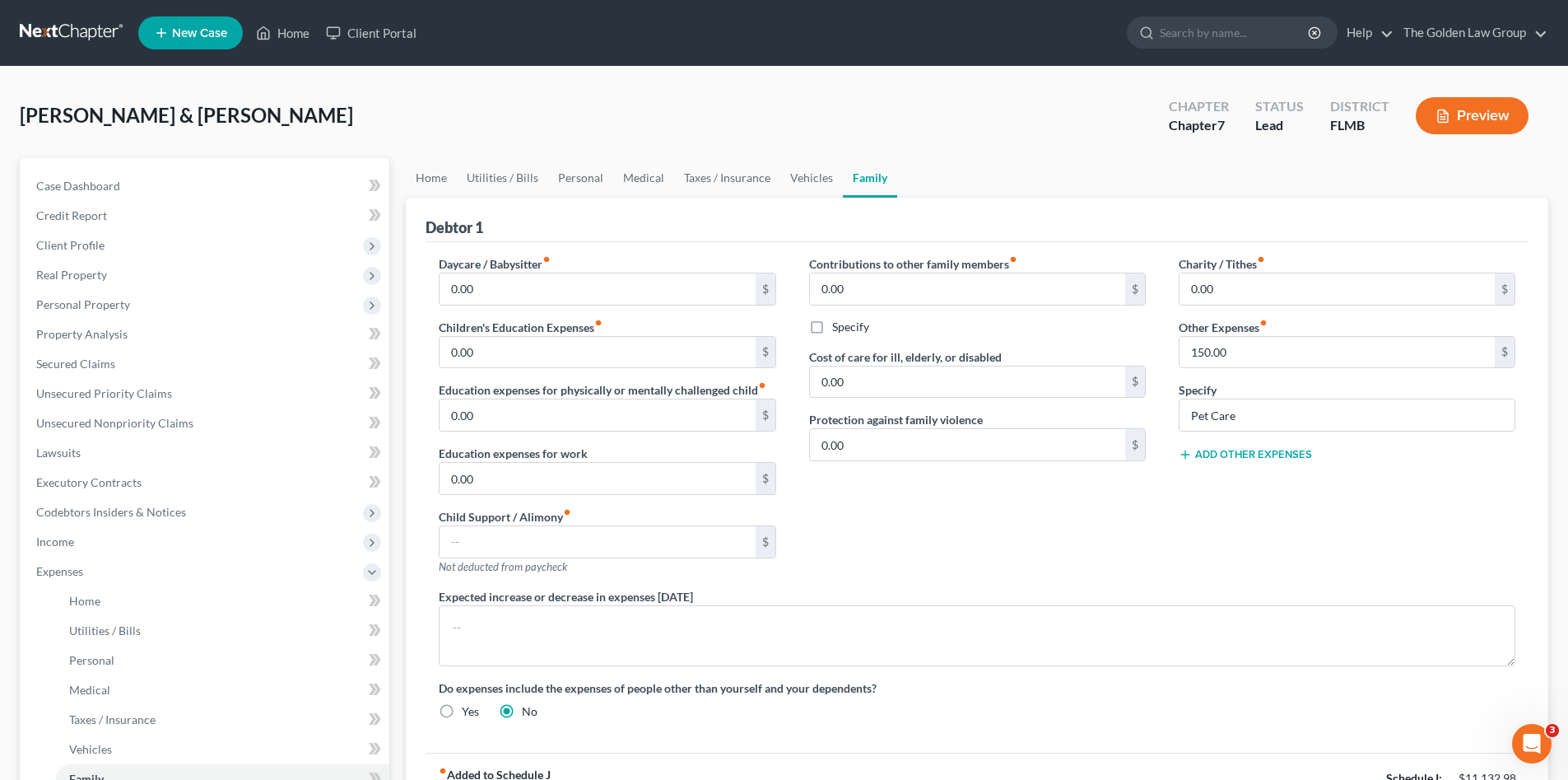
click at [939, 529] on div "Contributions to other family members fiber_manual_record 0.00 $ Specify Cost o…" at bounding box center [978, 422] width 370 height 333
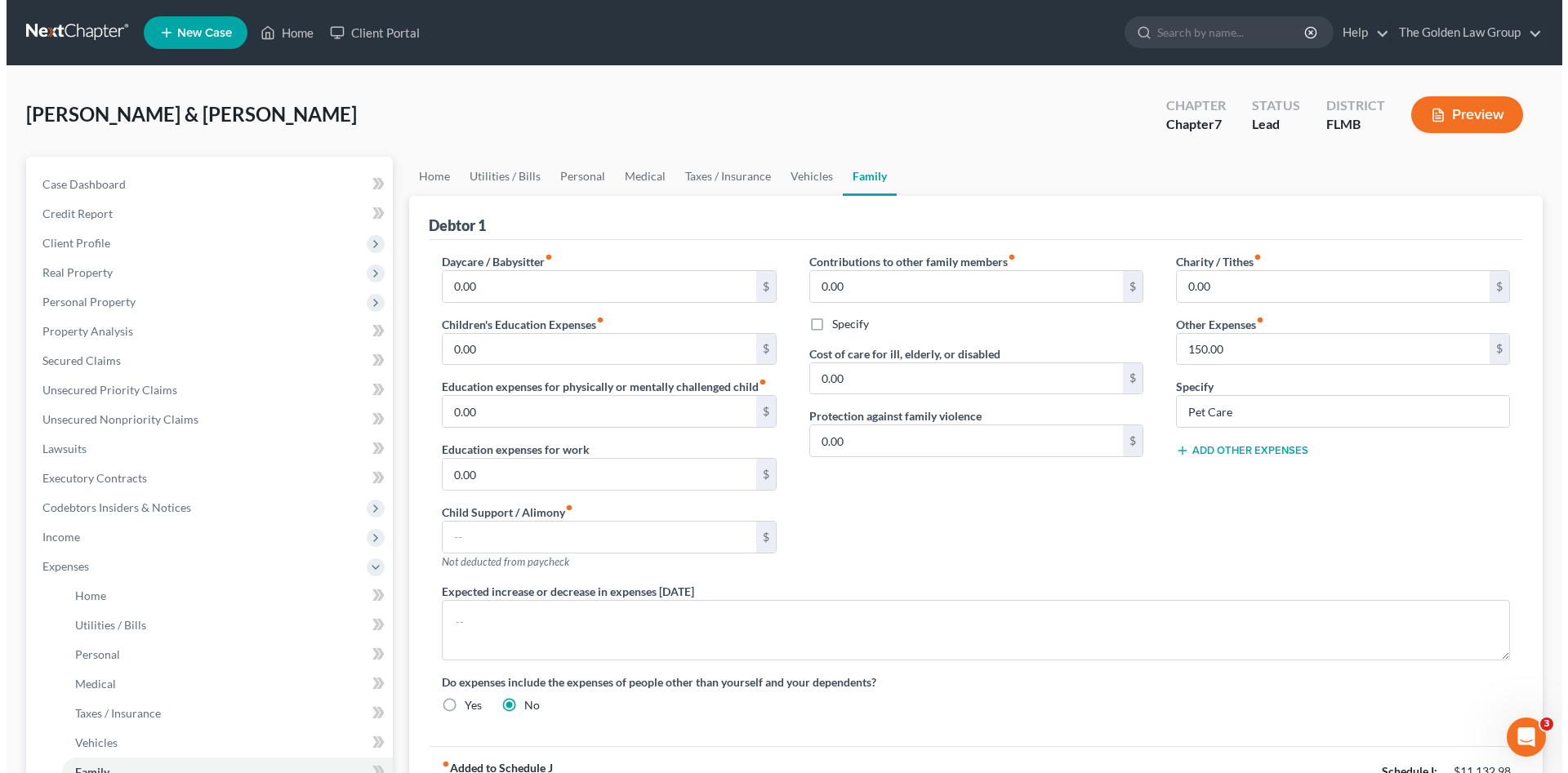
scroll to position [137, 0]
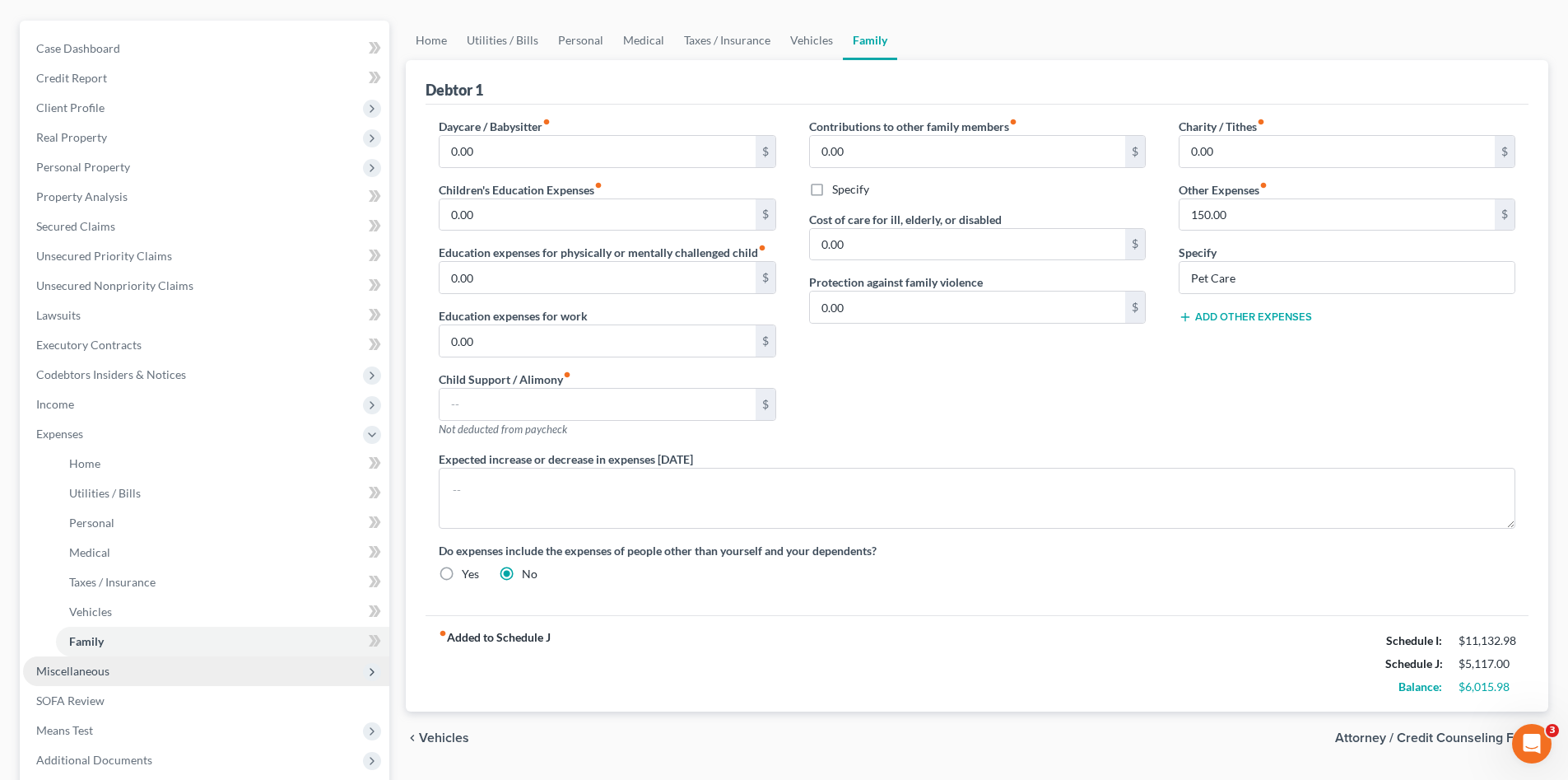
click at [49, 679] on span "Miscellaneous" at bounding box center [206, 671] width 366 height 30
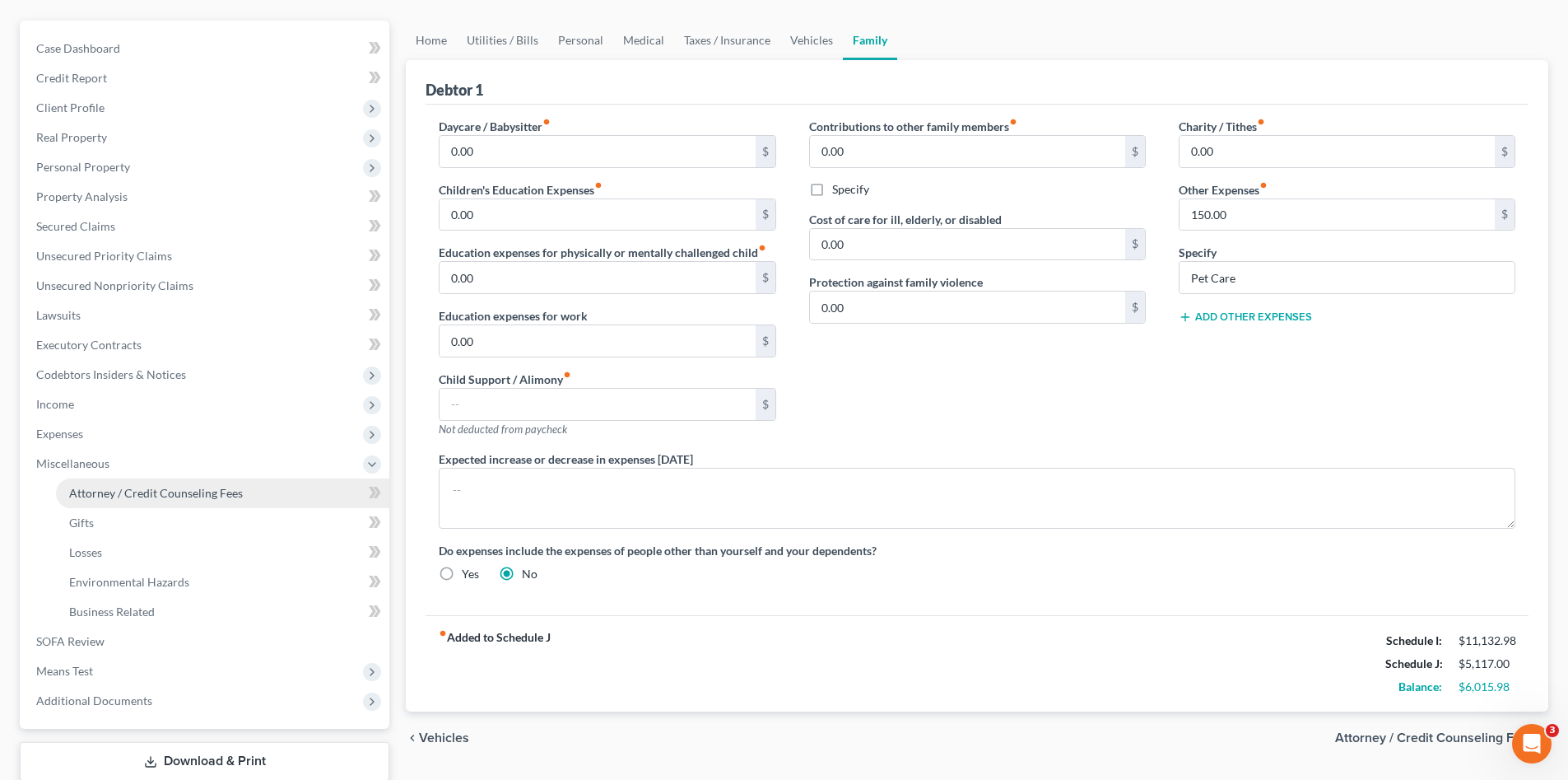
click at [165, 492] on span "Attorney / Credit Counseling Fees" at bounding box center [156, 492] width 174 height 14
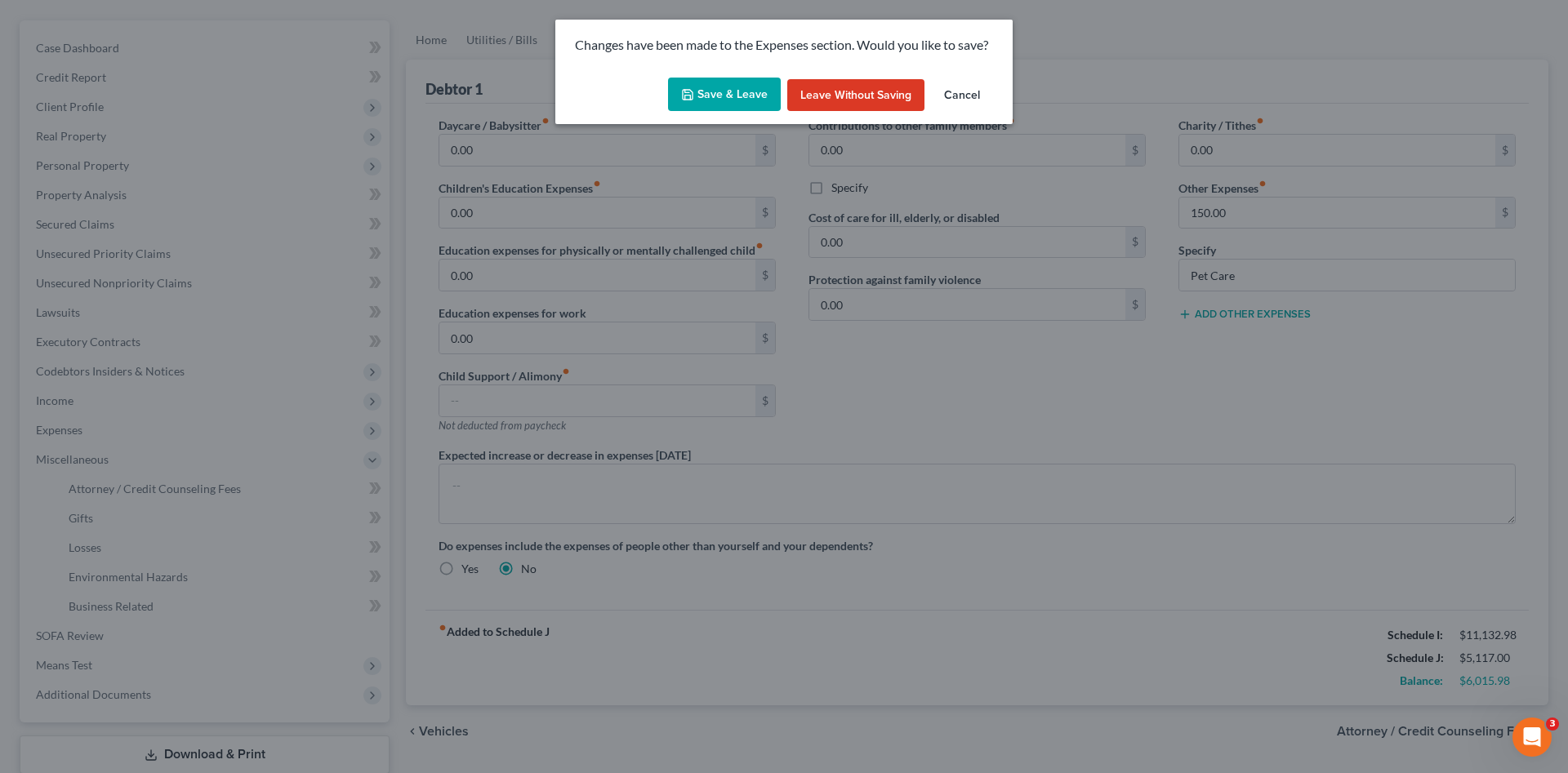
click at [737, 100] on button "Save & Leave" at bounding box center [724, 94] width 113 height 34
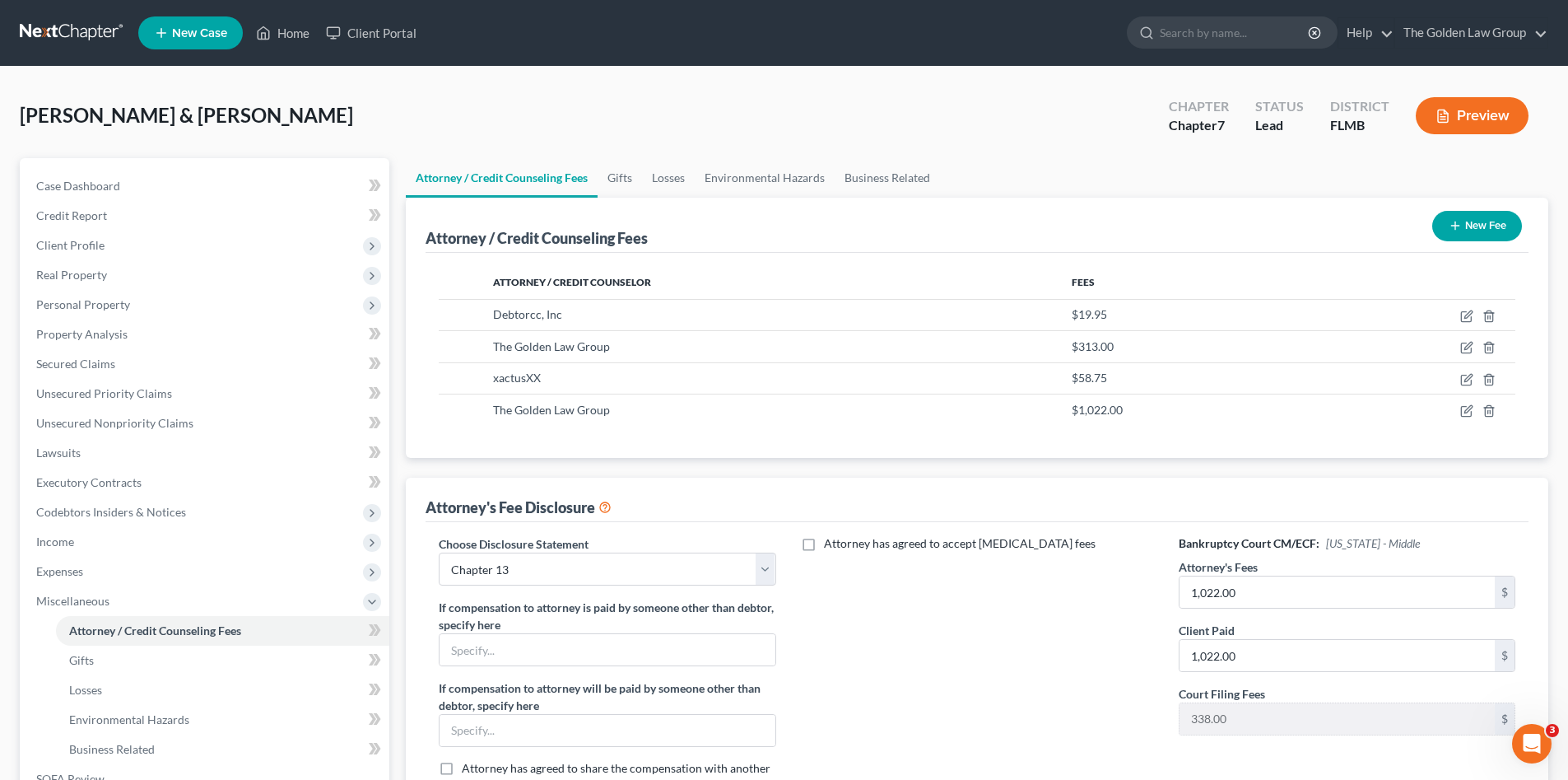
click at [952, 714] on div "Attorney has agreed to accept [MEDICAL_DATA] fees" at bounding box center [978, 671] width 370 height 273
drag, startPoint x: 768, startPoint y: 575, endPoint x: 712, endPoint y: 587, distance: 57.3
click at [768, 575] on select "Select Chapter 7 Supplemental Chapter 13 Chapter 7 Pre-Petition" at bounding box center [607, 569] width 337 height 33
select select "2"
click at [438, 552] on select "Select Chapter 7 Supplemental Chapter 13 Chapter 7 Pre-Petition" at bounding box center [607, 569] width 337 height 33
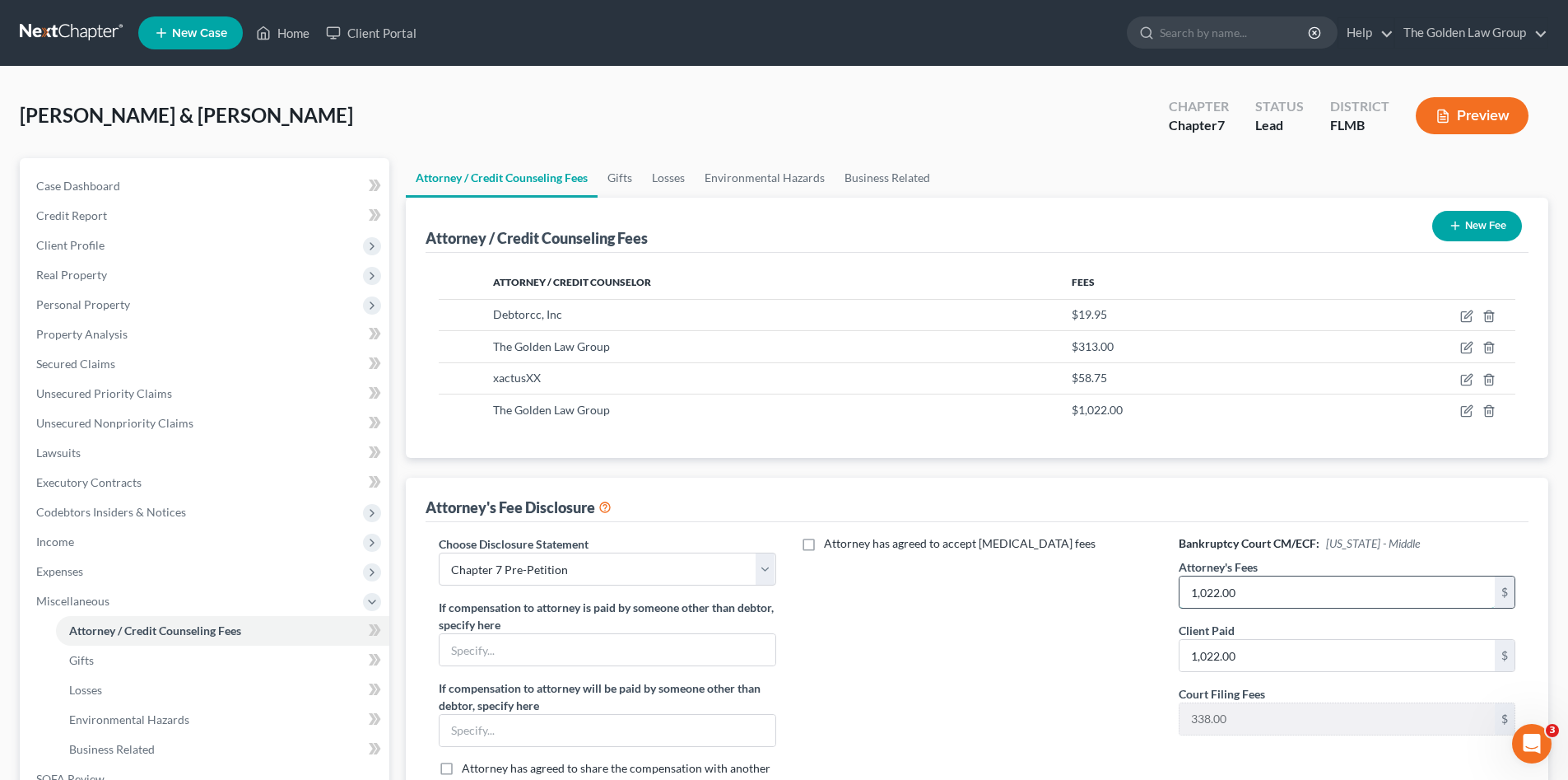
click at [1247, 595] on input "1,022.00" at bounding box center [1337, 592] width 315 height 31
type input "997.00"
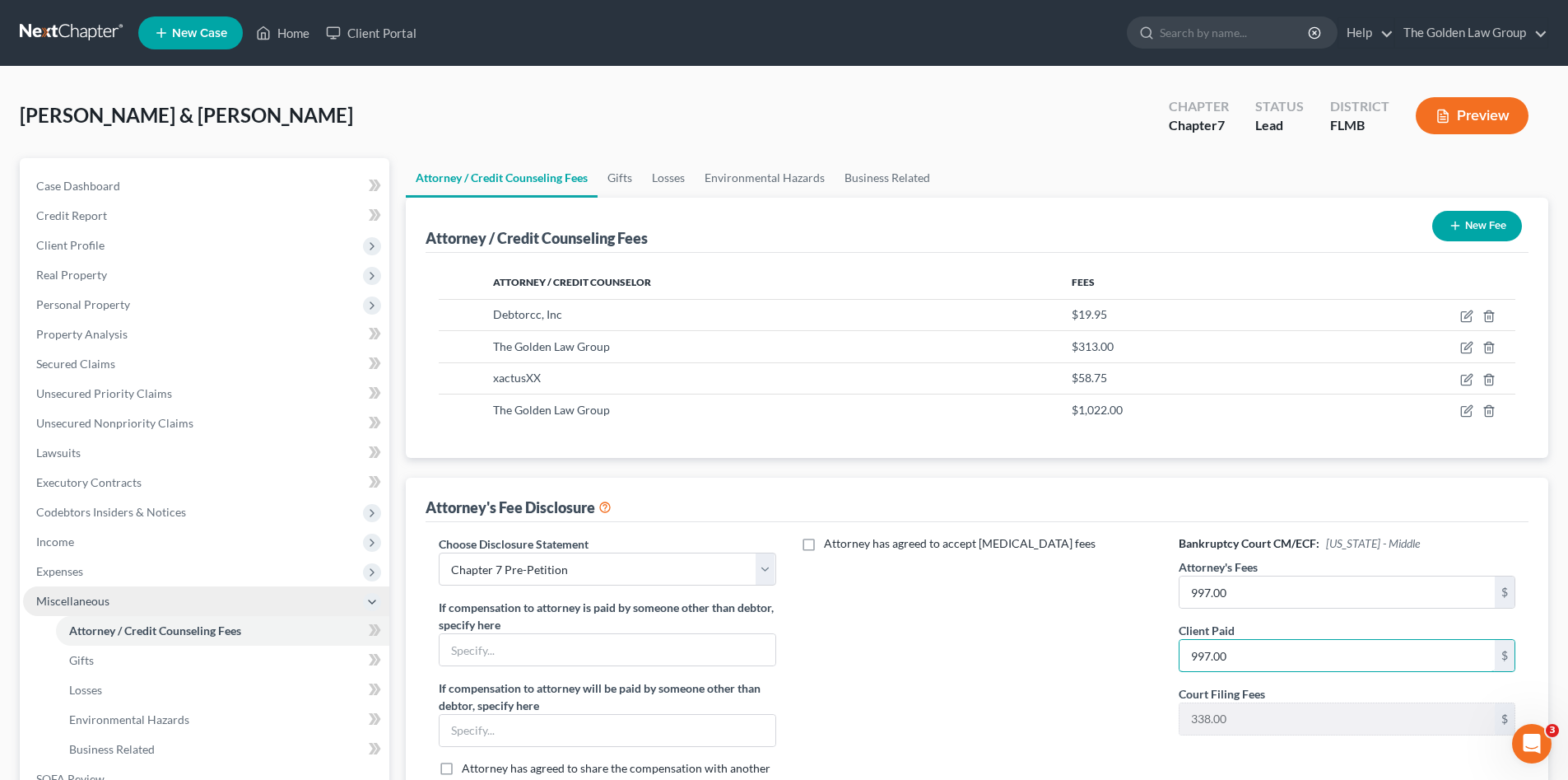
type input "997.00"
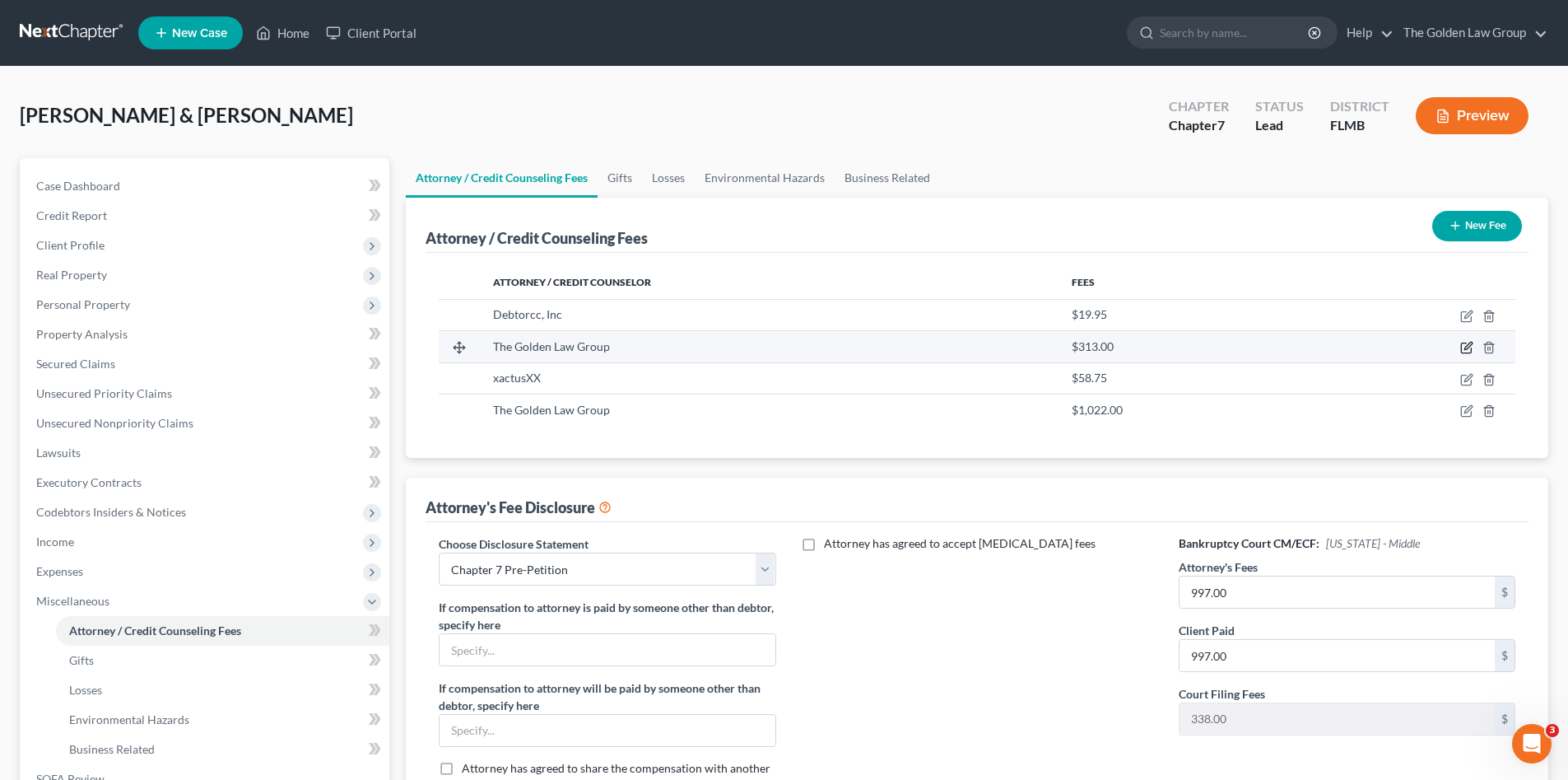
click at [1465, 347] on icon "button" at bounding box center [1467, 347] width 13 height 13
select select "9"
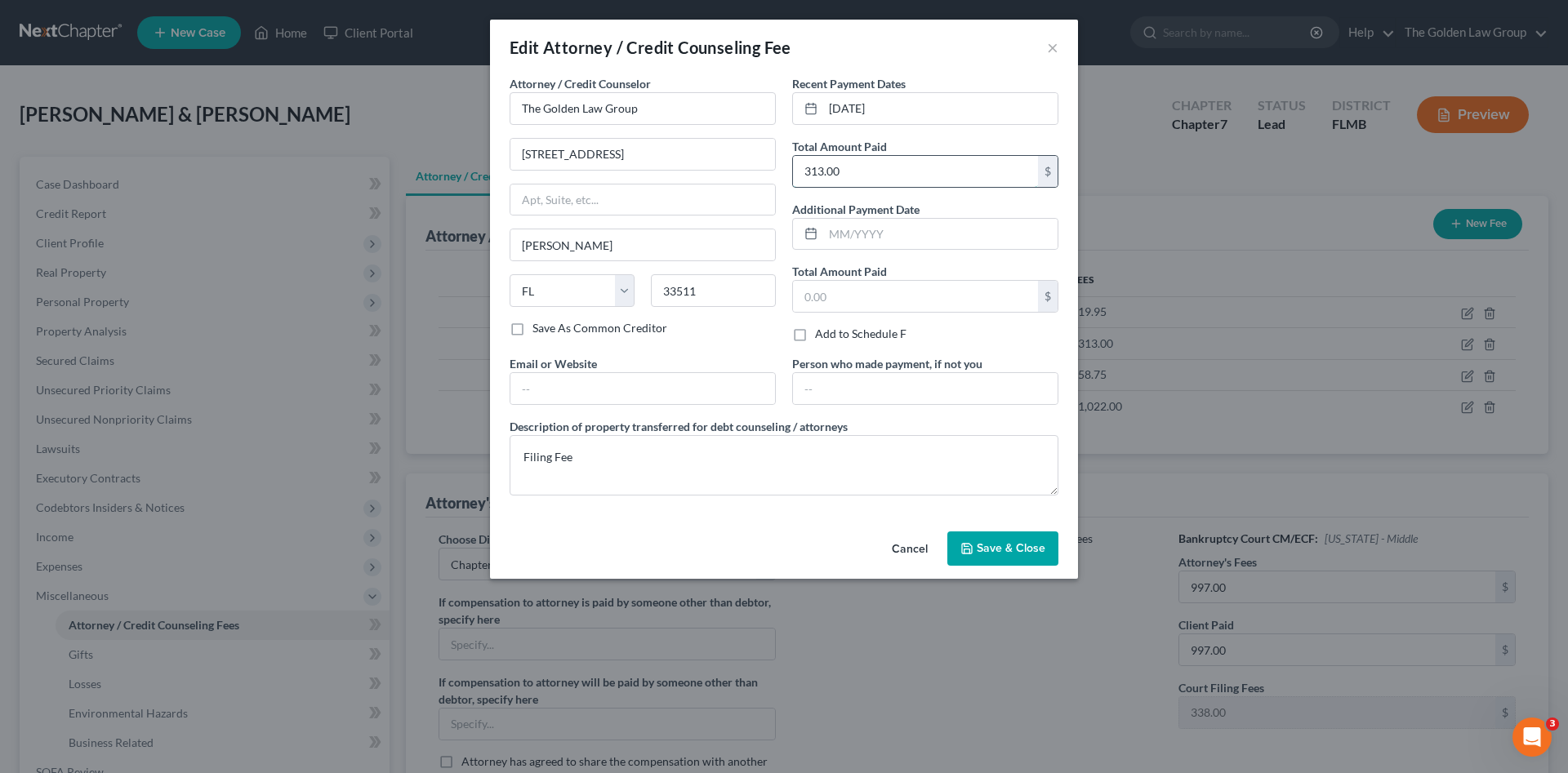
click at [1006, 182] on input "313.00" at bounding box center [915, 171] width 245 height 31
type input "338.00"
click at [990, 545] on span "Save & Close" at bounding box center [1010, 547] width 69 height 14
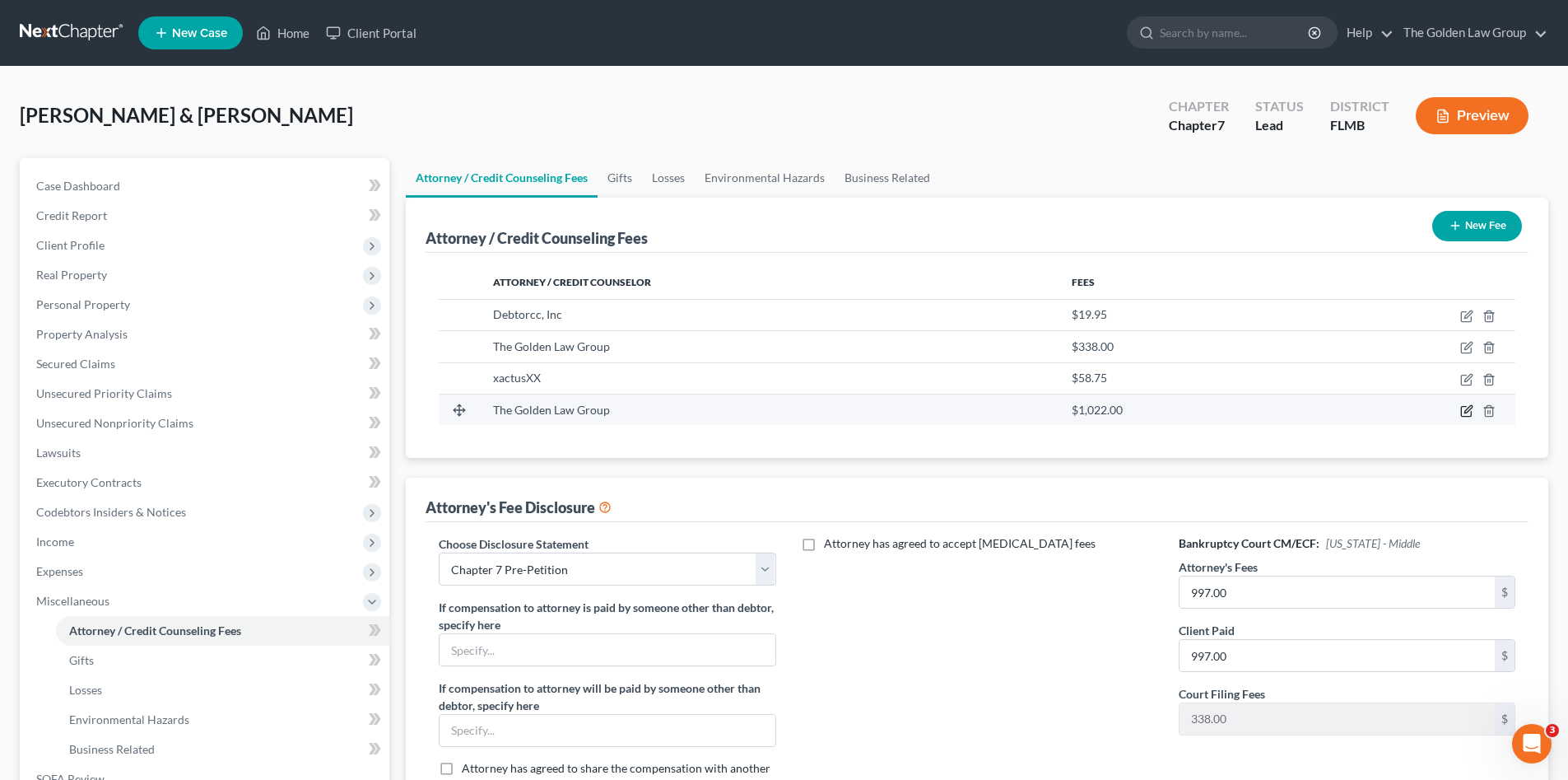
click at [1463, 410] on icon "button" at bounding box center [1467, 411] width 13 height 13
select select "9"
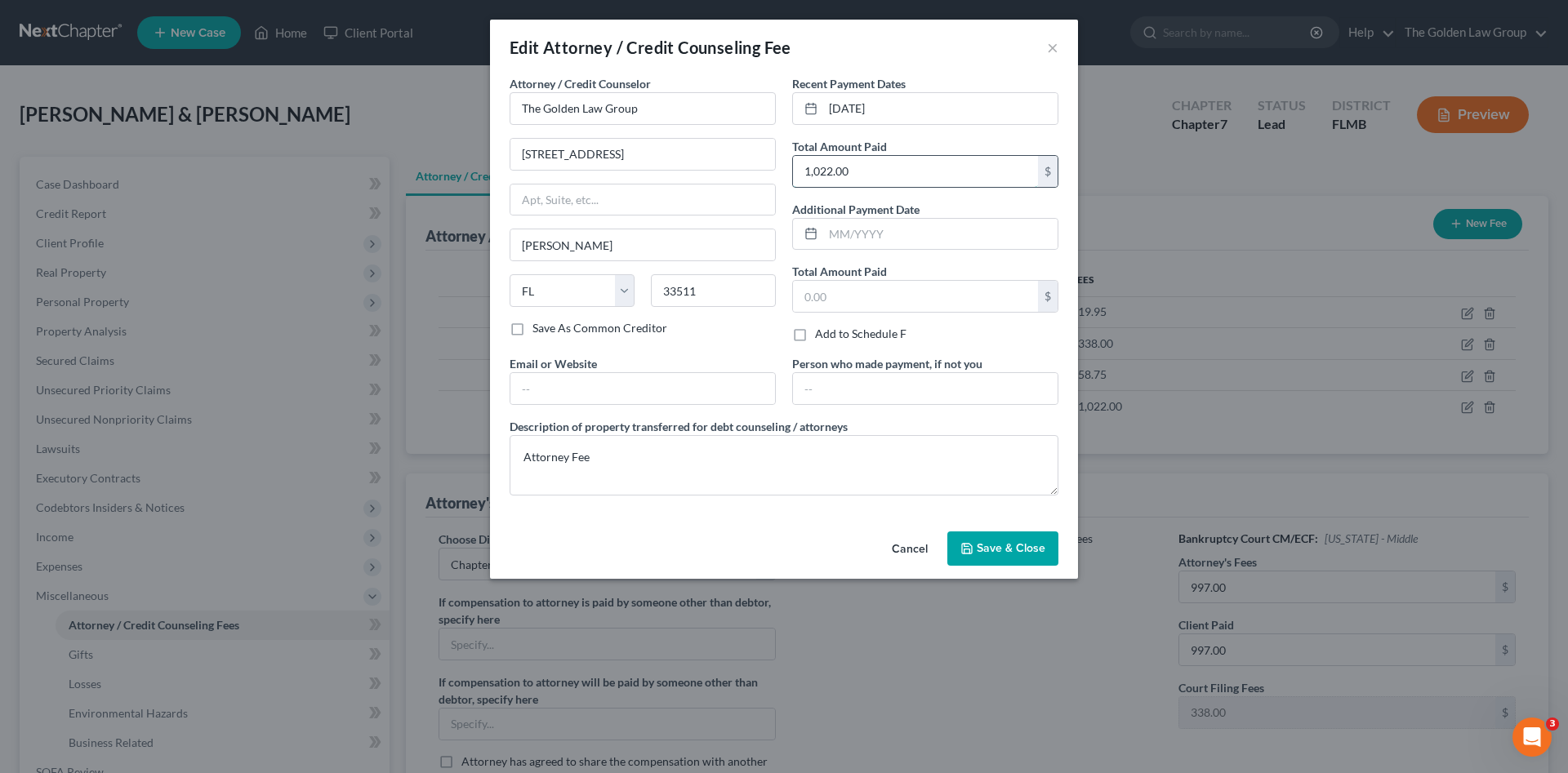
click at [873, 170] on input "1,022.00" at bounding box center [915, 171] width 245 height 31
type input "997.00"
click at [998, 545] on span "Save & Close" at bounding box center [1010, 547] width 69 height 14
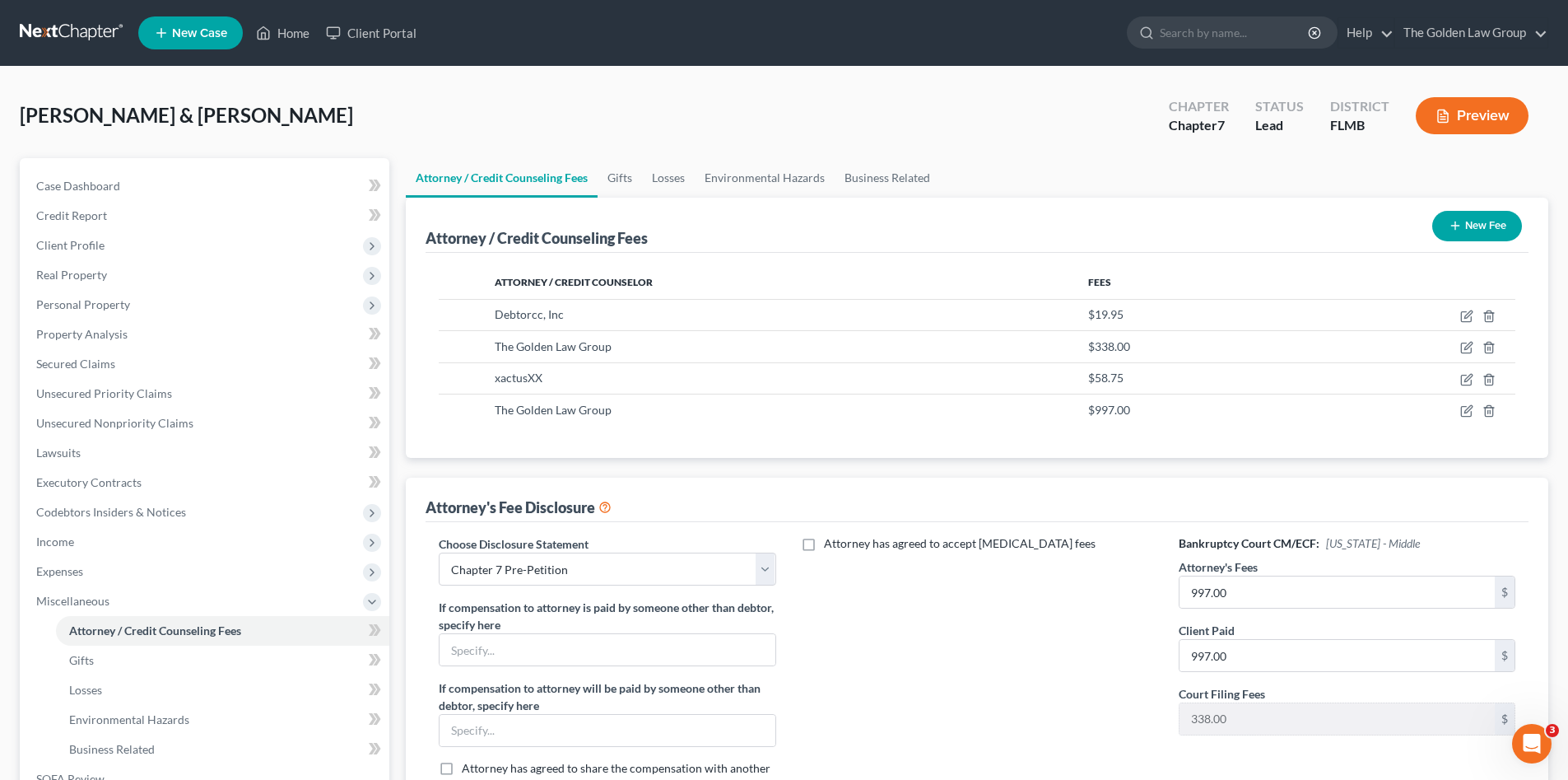
click at [964, 675] on div "Attorney has agreed to accept [MEDICAL_DATA] fees" at bounding box center [978, 671] width 370 height 273
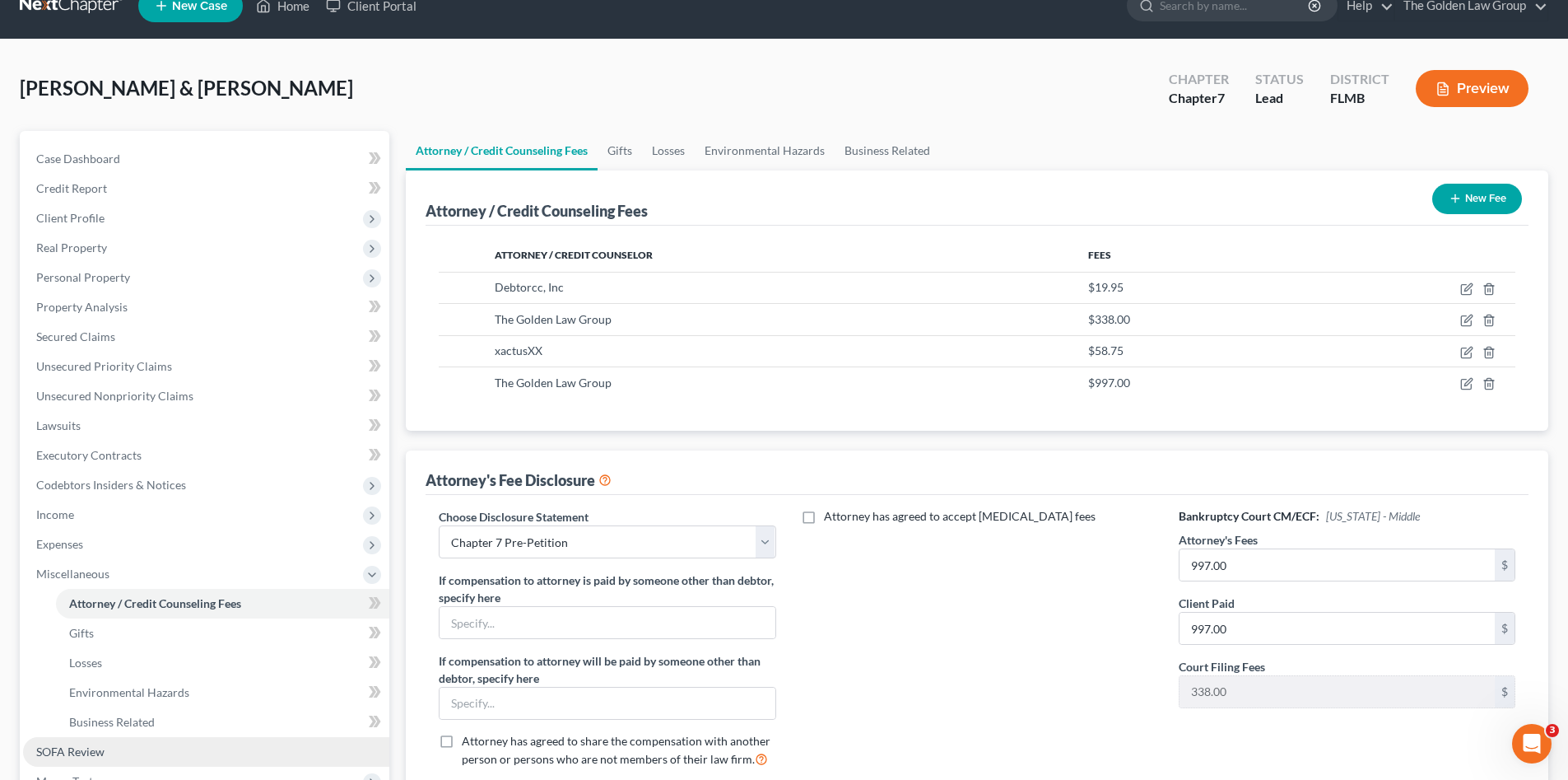
scroll to position [82, 0]
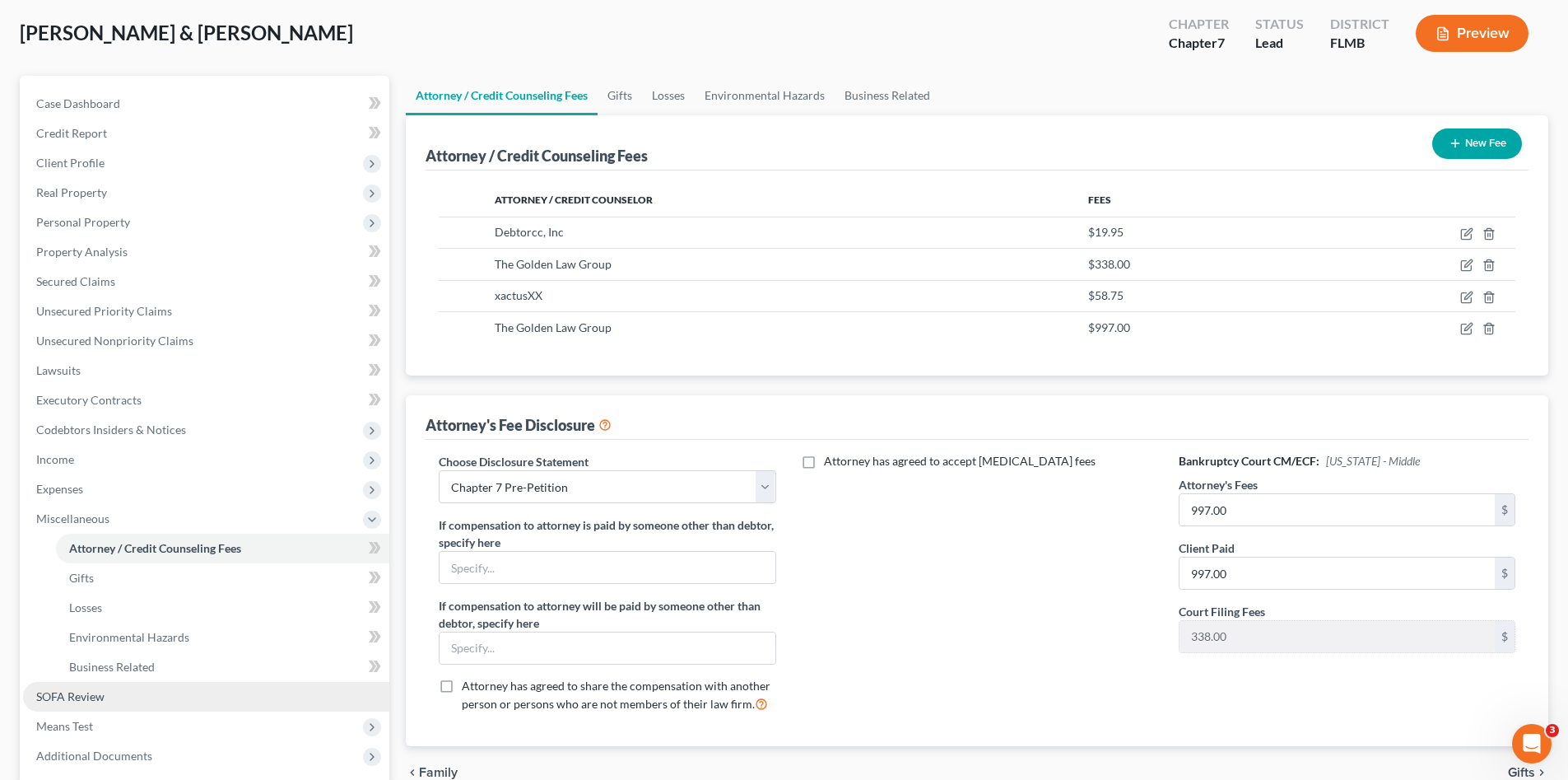
click at [135, 691] on link "SOFA Review" at bounding box center [206, 697] width 366 height 30
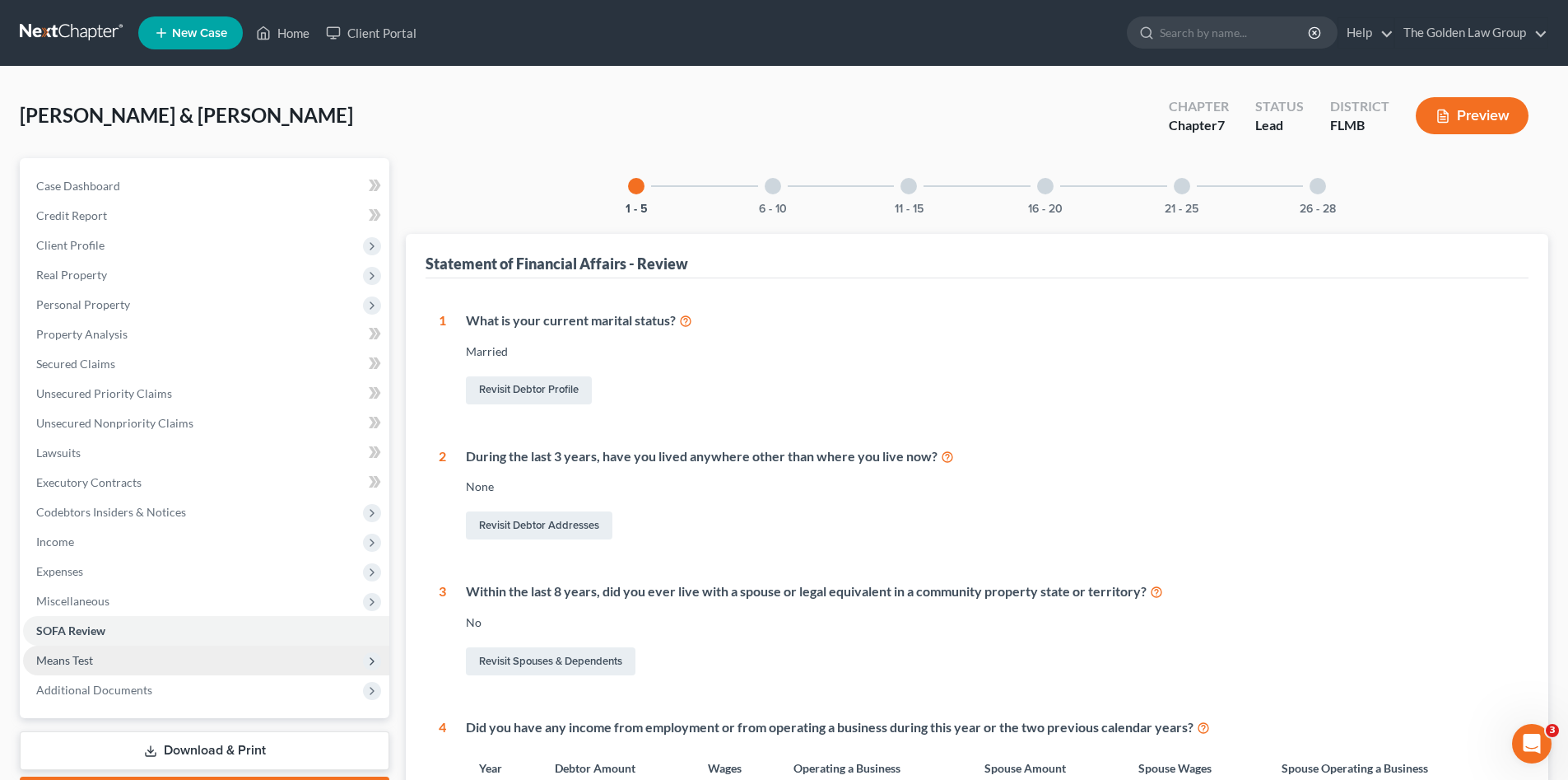
click at [113, 662] on span "Means Test" at bounding box center [206, 661] width 366 height 30
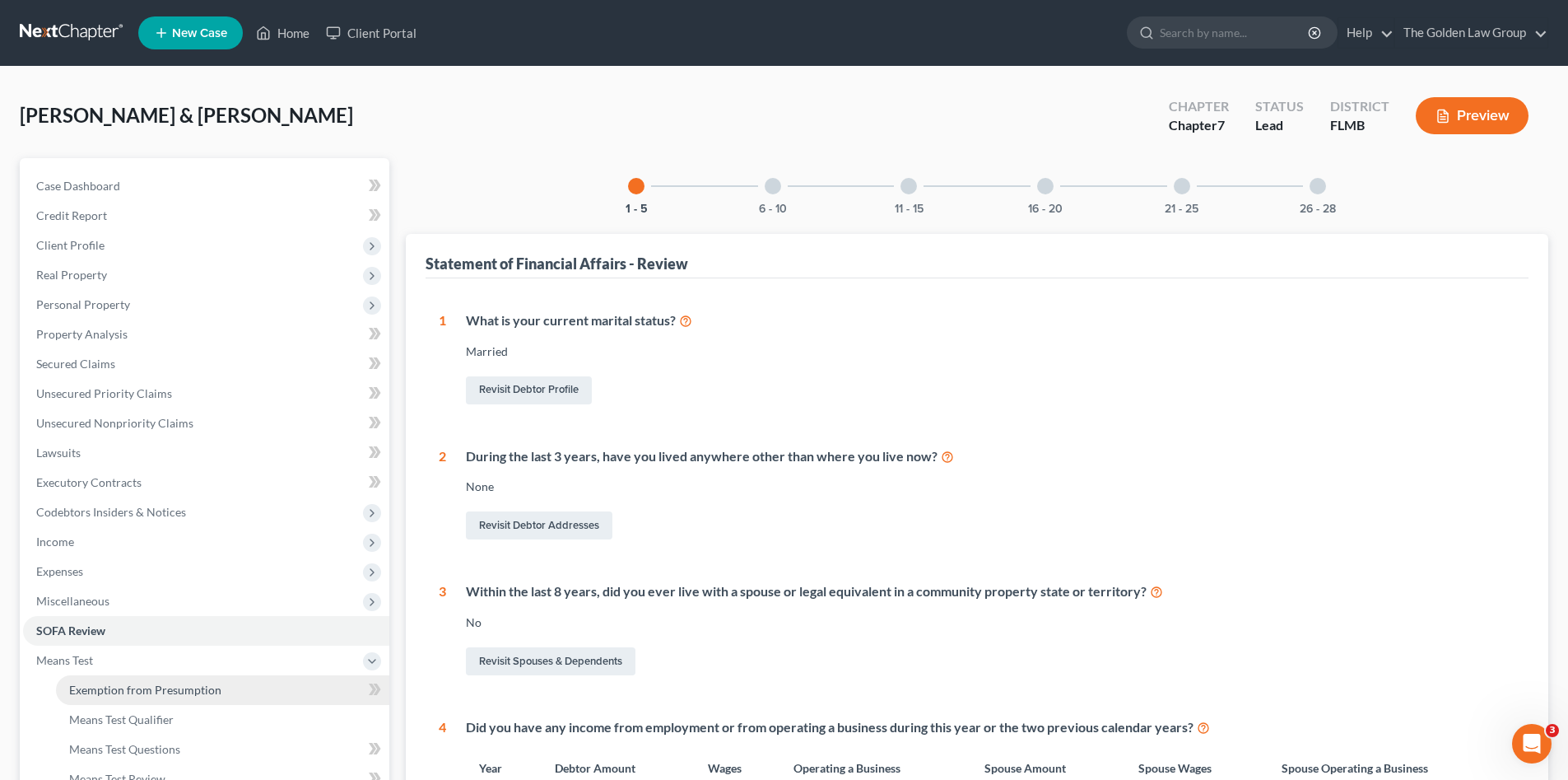
click at [155, 687] on span "Exemption from Presumption" at bounding box center [145, 689] width 153 height 14
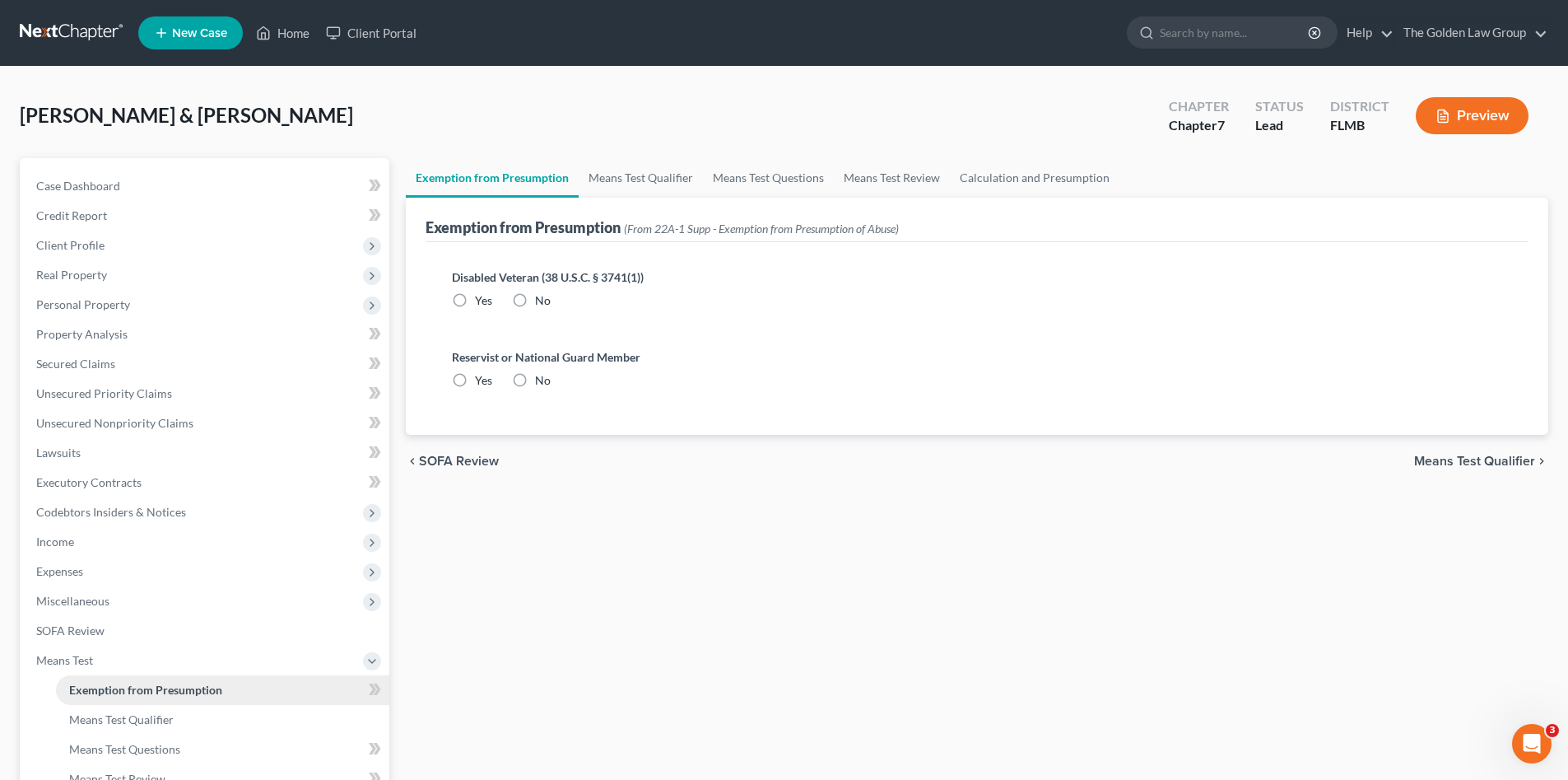
radio input "true"
click at [655, 183] on link "Means Test Qualifier" at bounding box center [641, 178] width 124 height 40
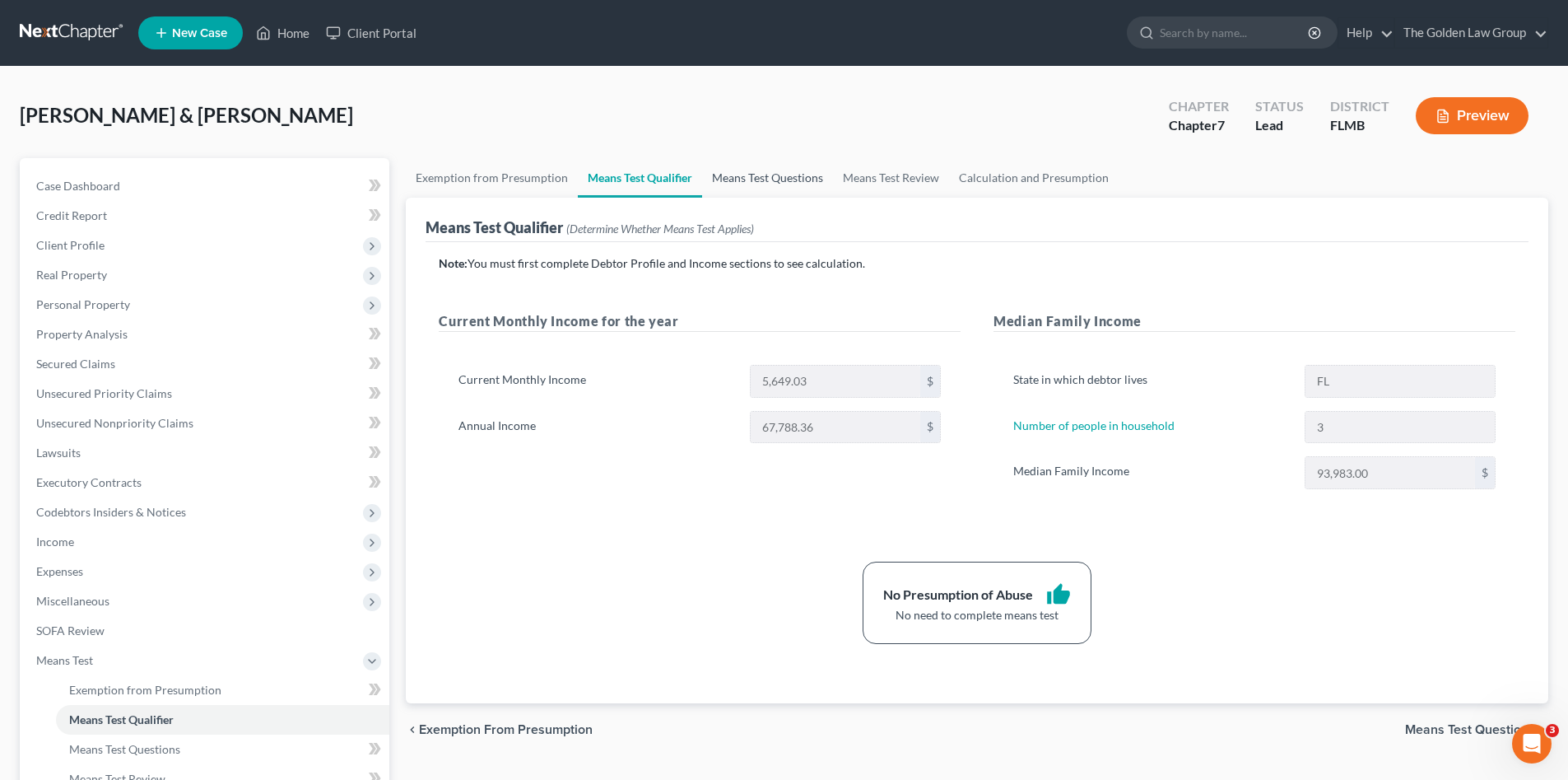
click at [795, 176] on link "Means Test Questions" at bounding box center [767, 178] width 130 height 40
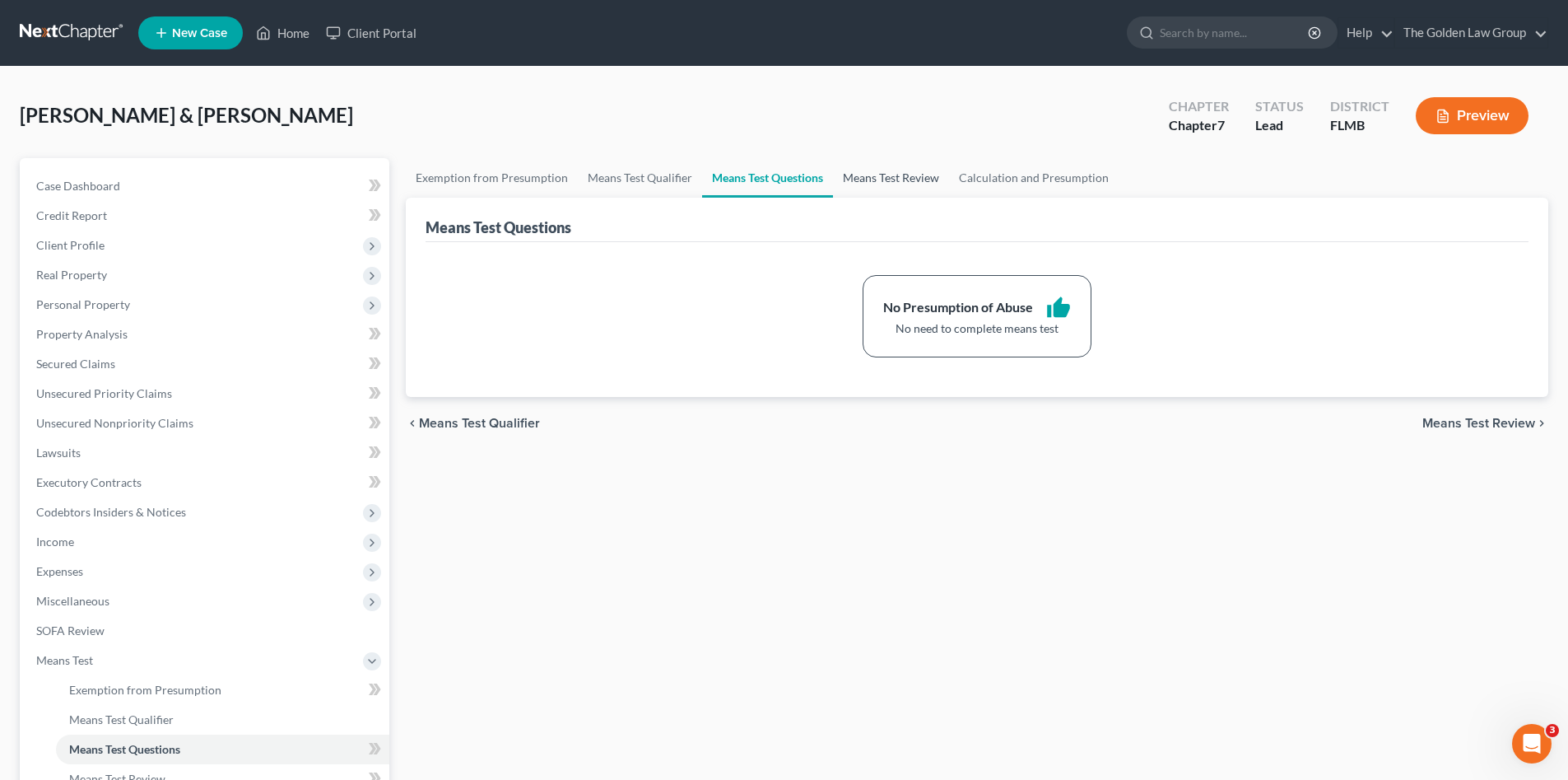
drag, startPoint x: 902, startPoint y: 175, endPoint x: 915, endPoint y: 171, distance: 13.6
click at [902, 176] on link "Means Test Review" at bounding box center [891, 178] width 116 height 40
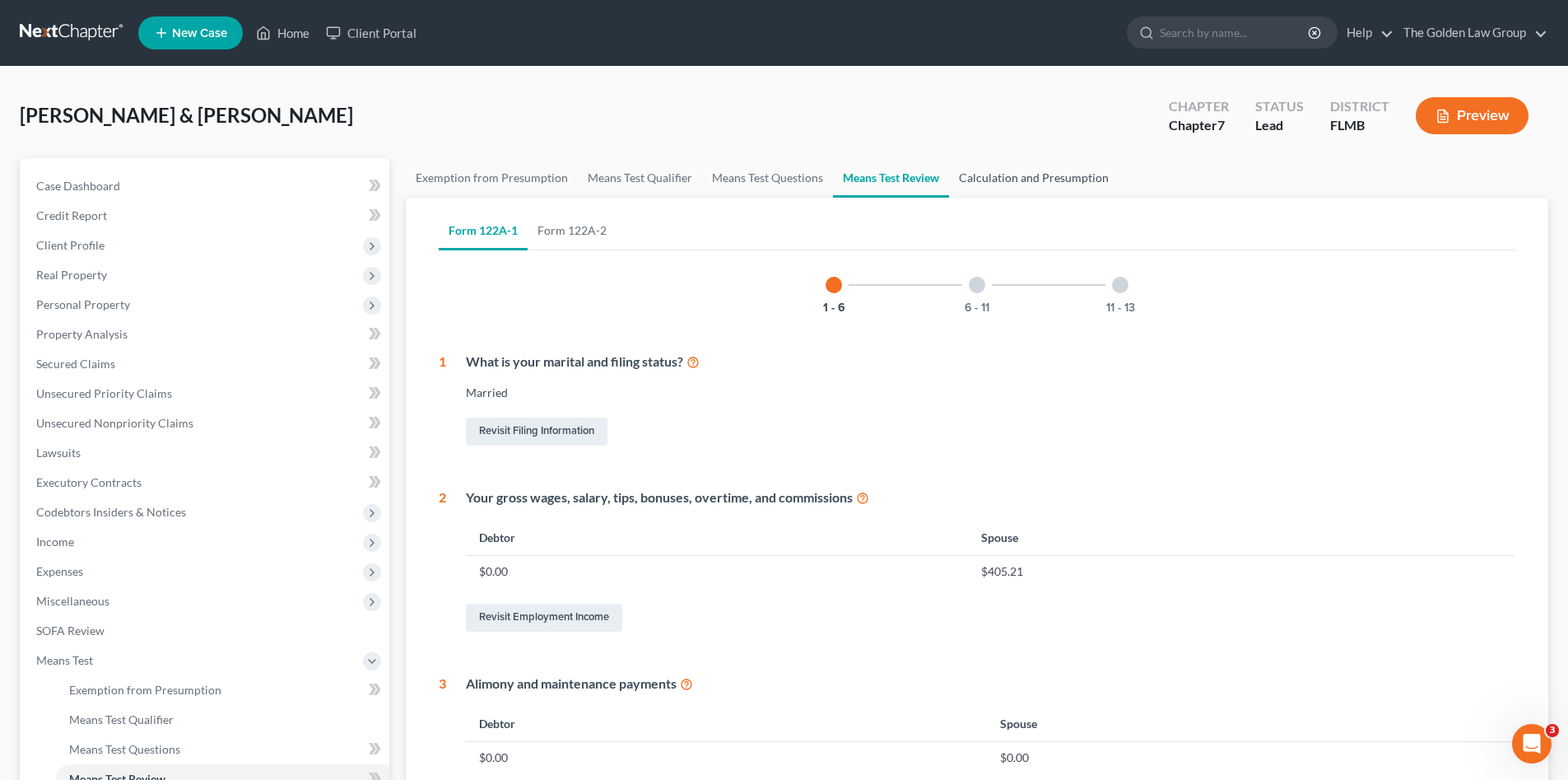
click at [1049, 179] on link "Calculation and Presumption" at bounding box center [1033, 178] width 169 height 40
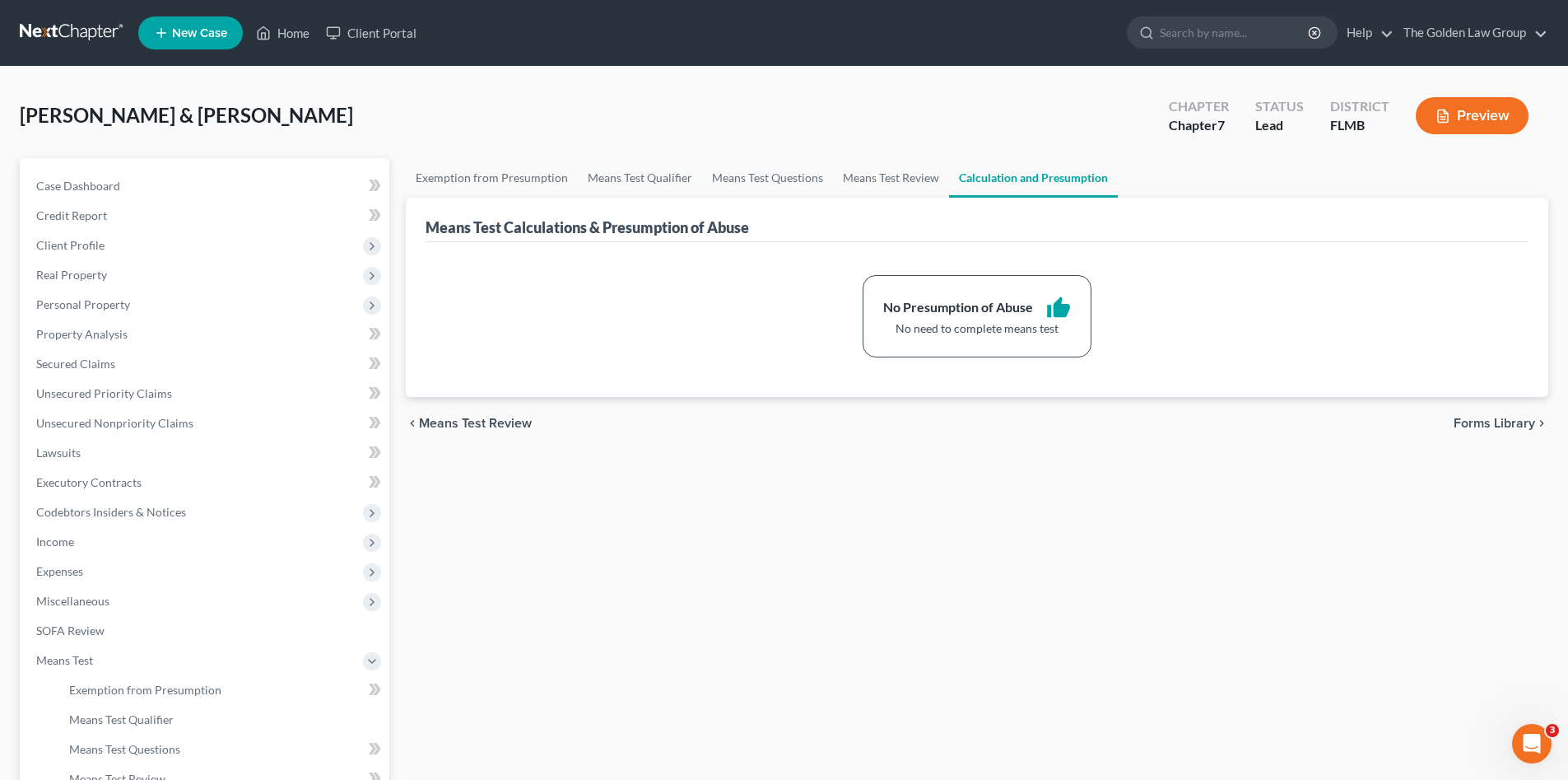
click at [803, 147] on div "[PERSON_NAME] & [PERSON_NAME] Upgraded Chapter Chapter 7 Status Lead District […" at bounding box center [784, 121] width 1529 height 71
click at [120, 298] on span "Personal Property" at bounding box center [82, 303] width 93 height 14
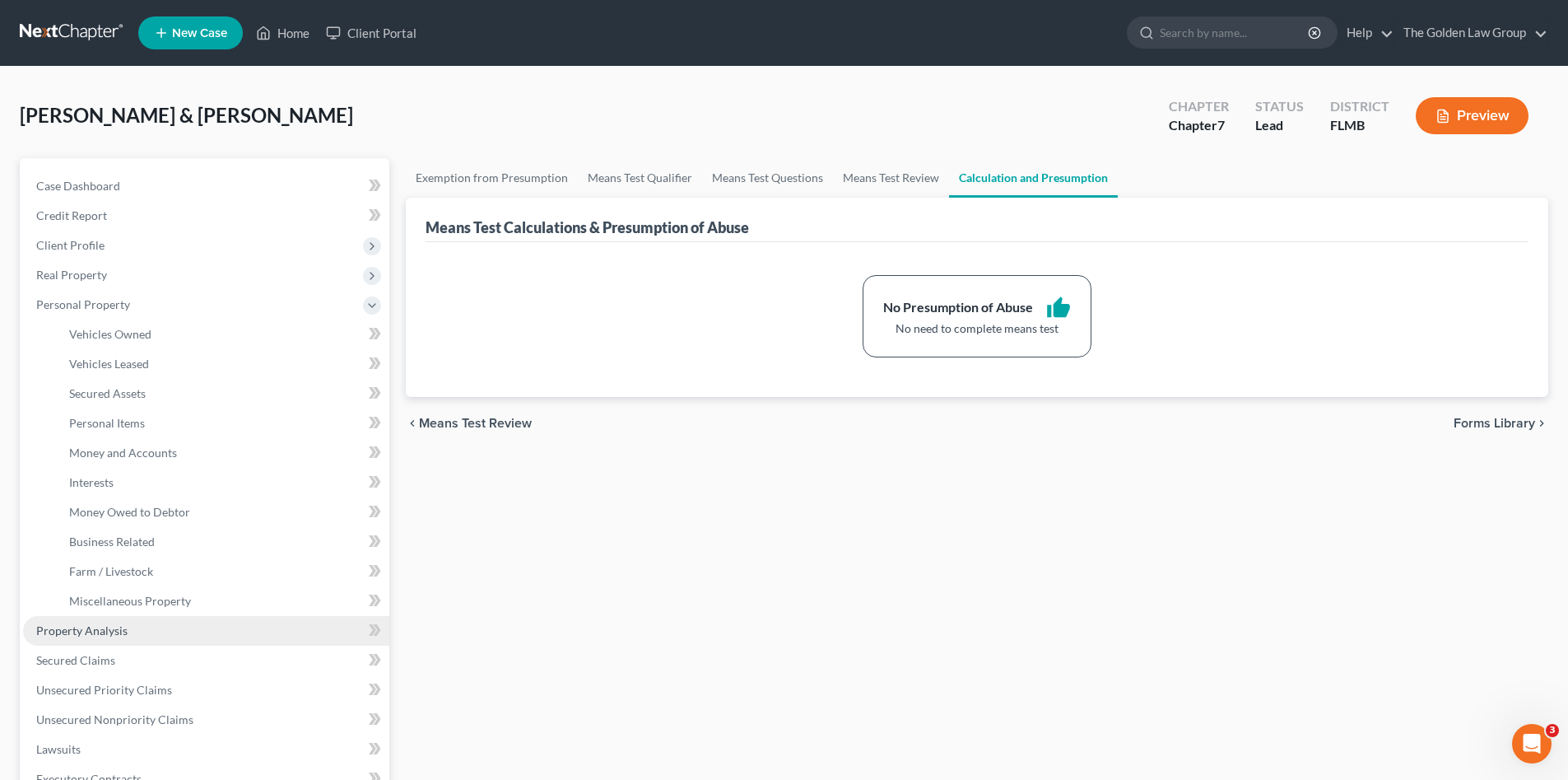
click at [100, 626] on span "Property Analysis" at bounding box center [81, 630] width 92 height 14
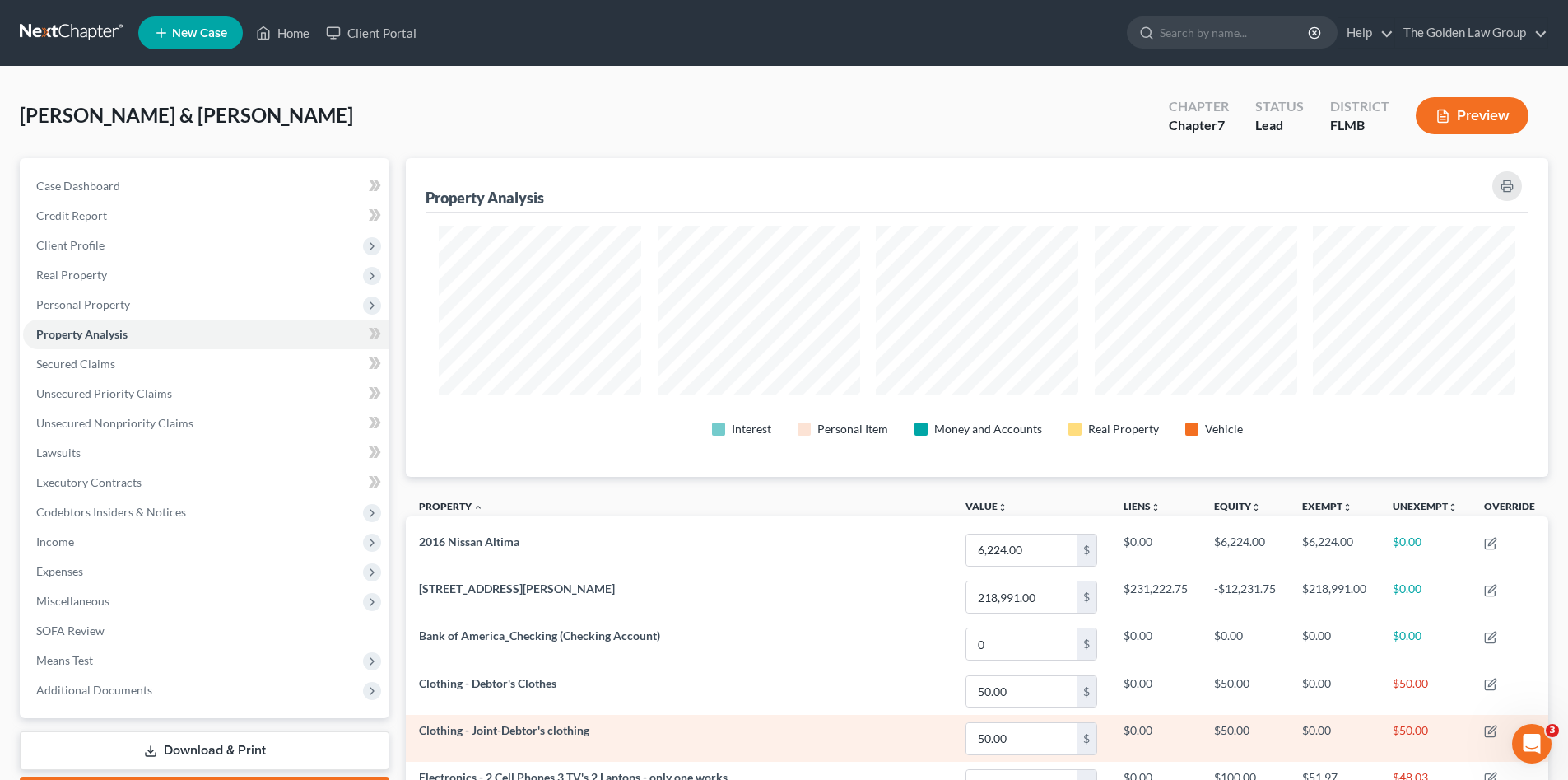
scroll to position [138, 0]
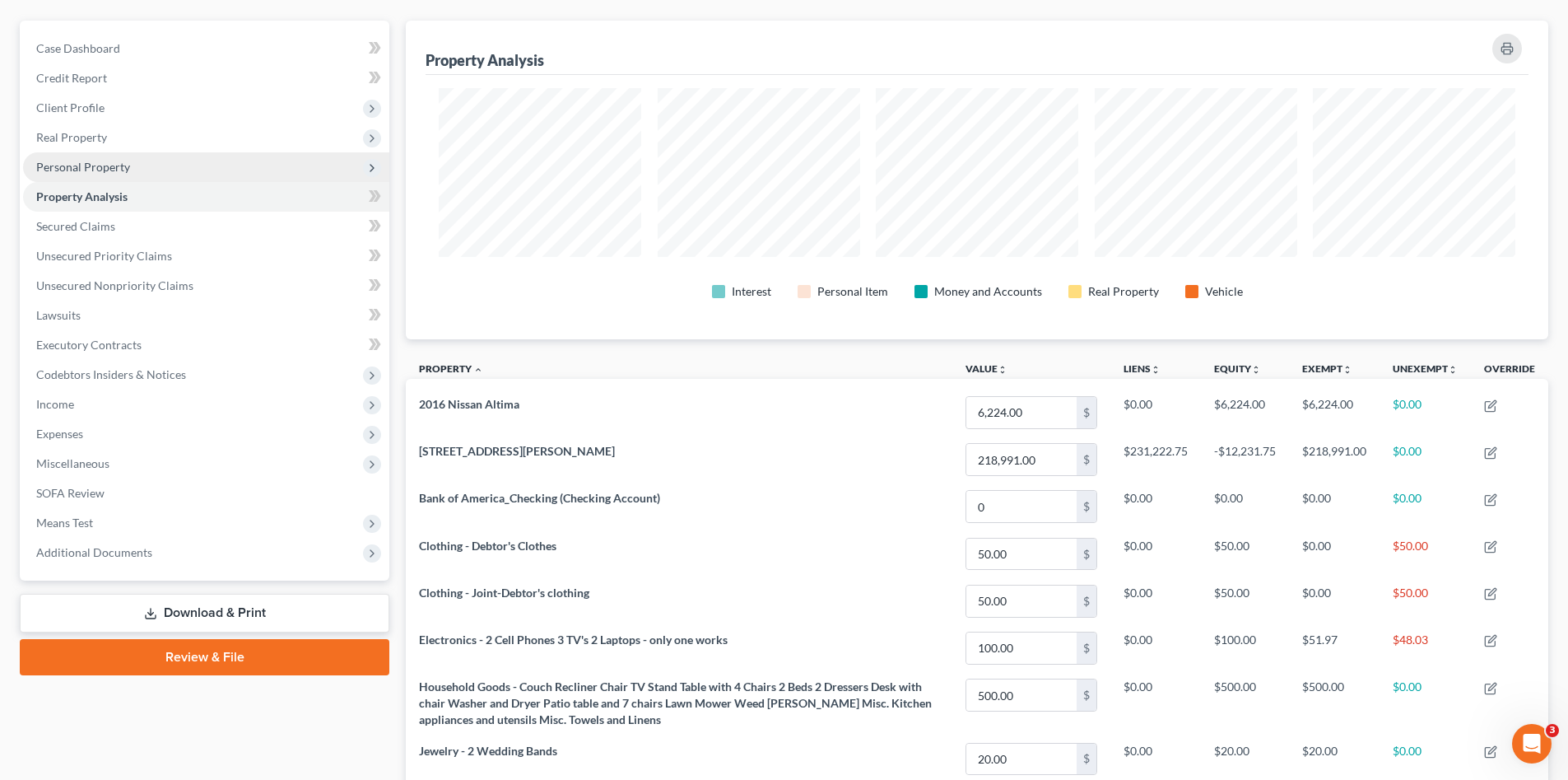
click at [107, 166] on span "Personal Property" at bounding box center [82, 167] width 93 height 14
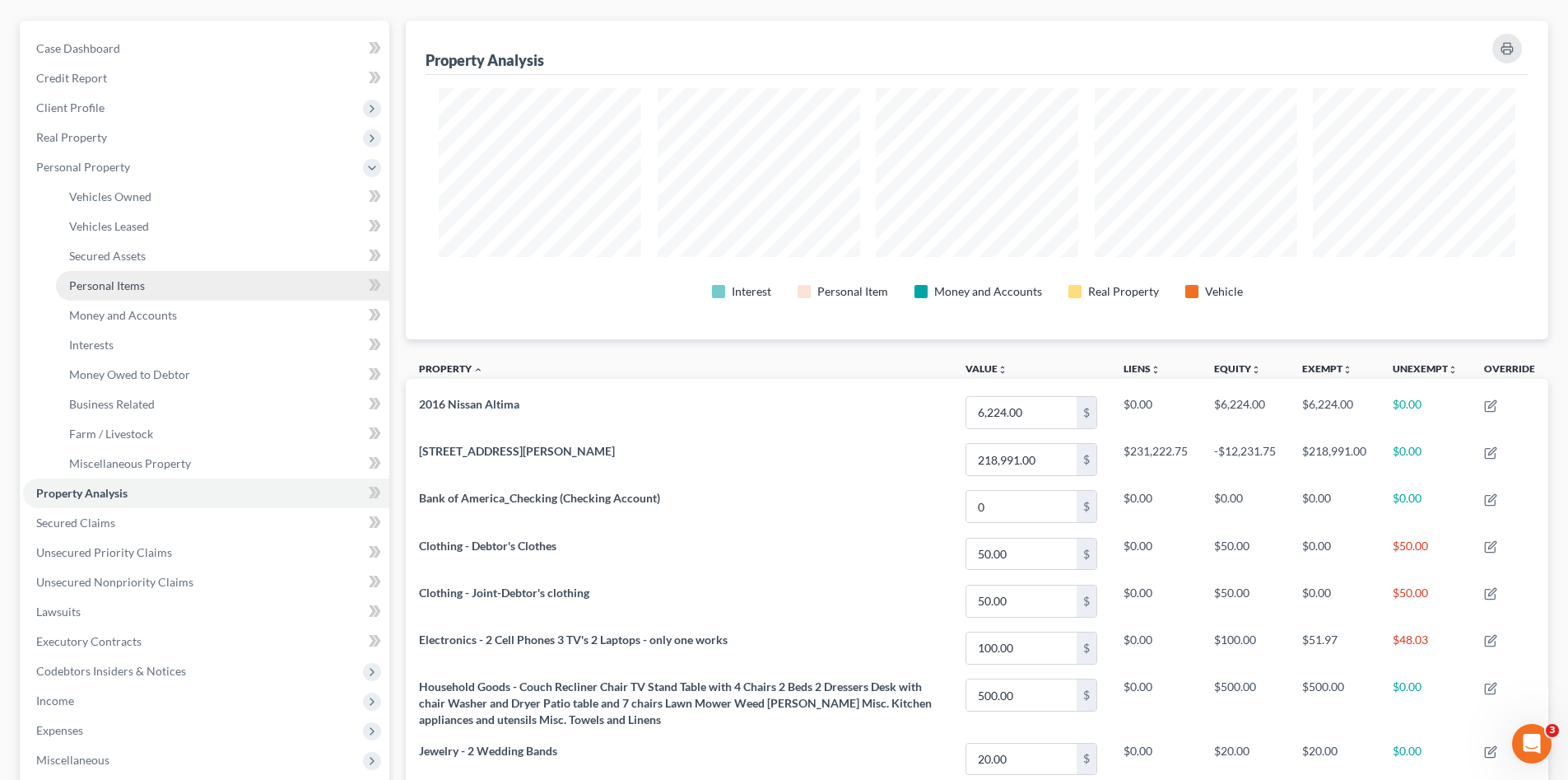
click at [124, 288] on span "Personal Items" at bounding box center [107, 285] width 76 height 14
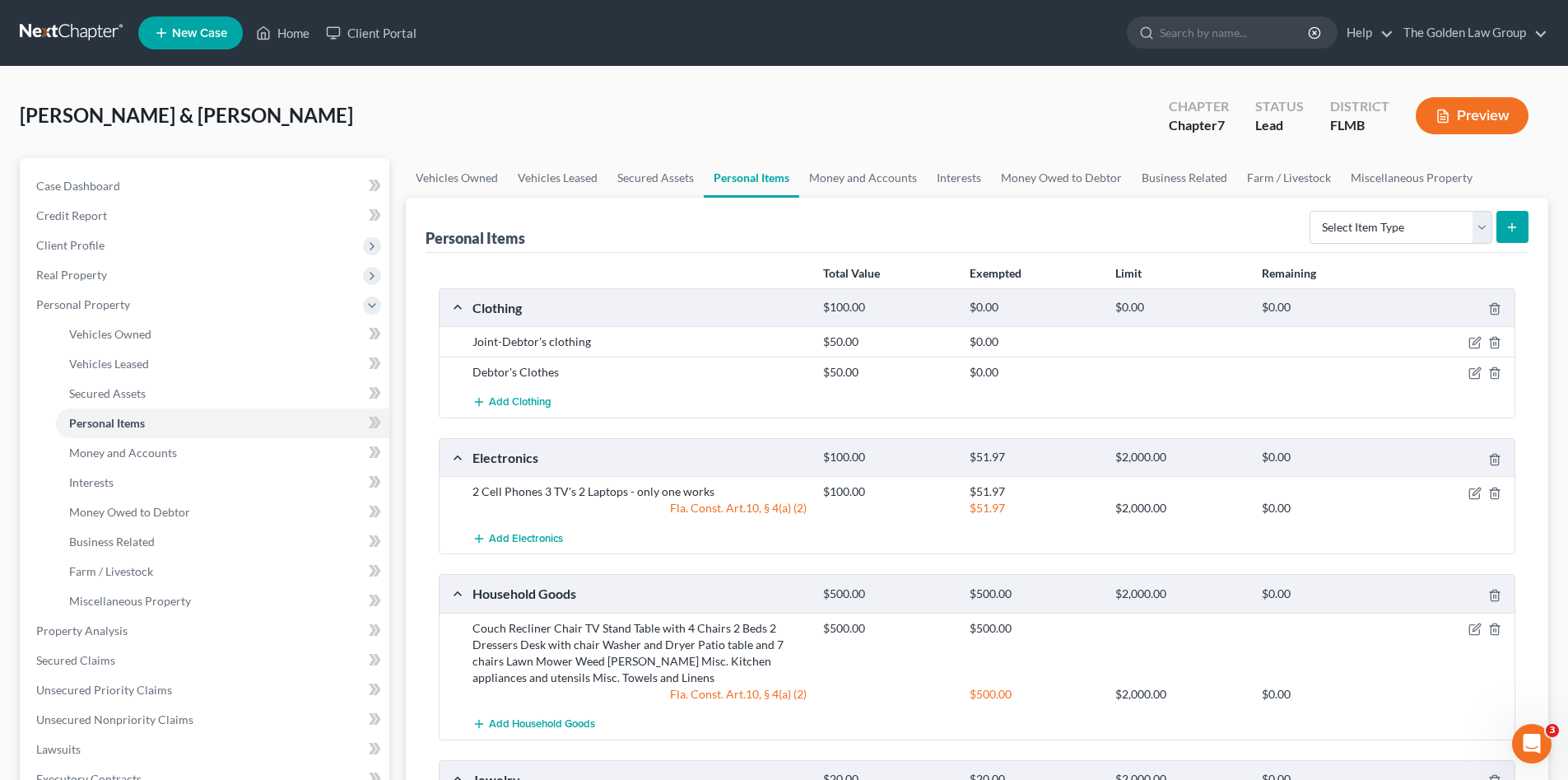
scroll to position [109, 0]
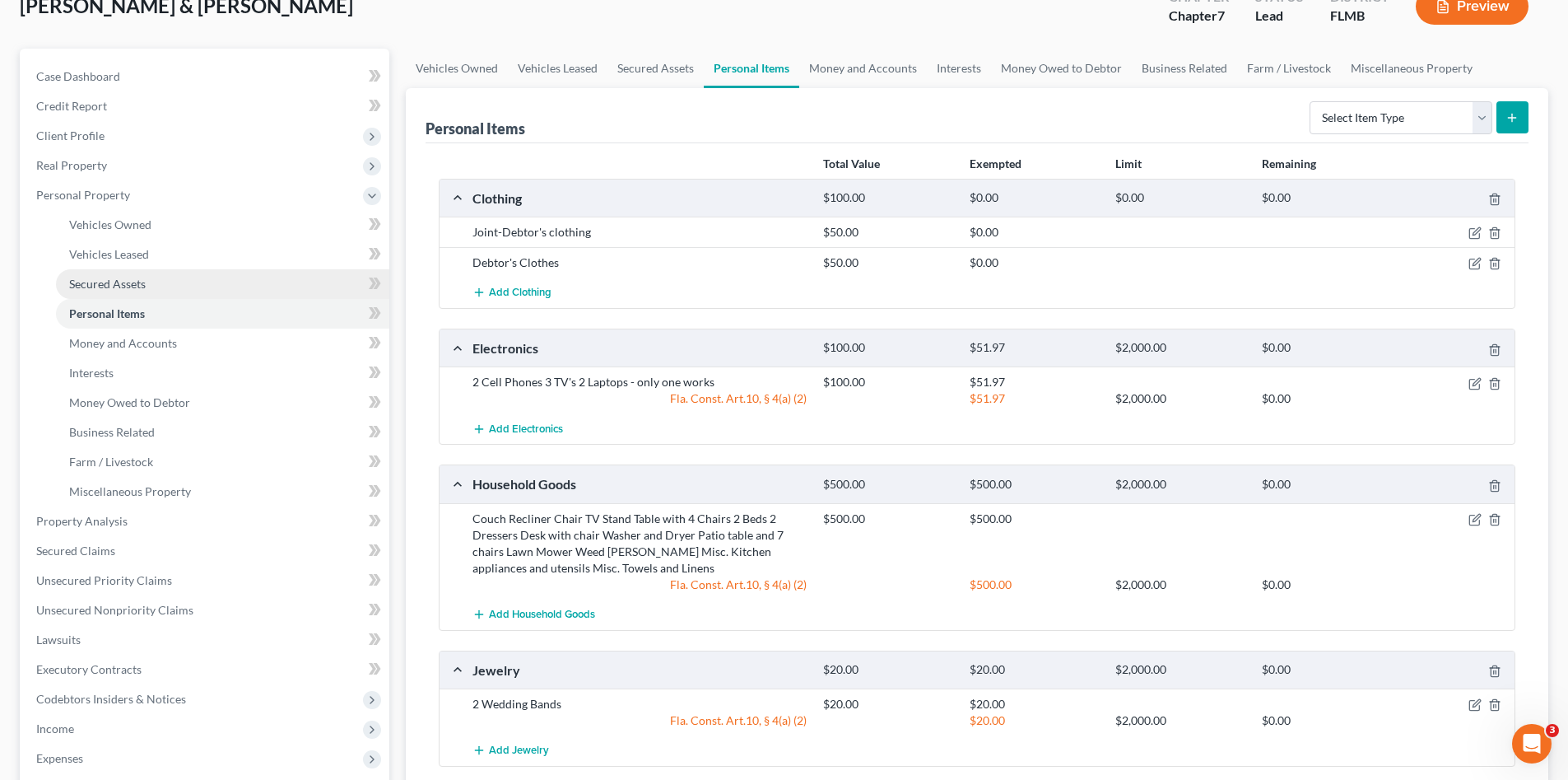
click at [129, 280] on span "Secured Assets" at bounding box center [107, 283] width 77 height 14
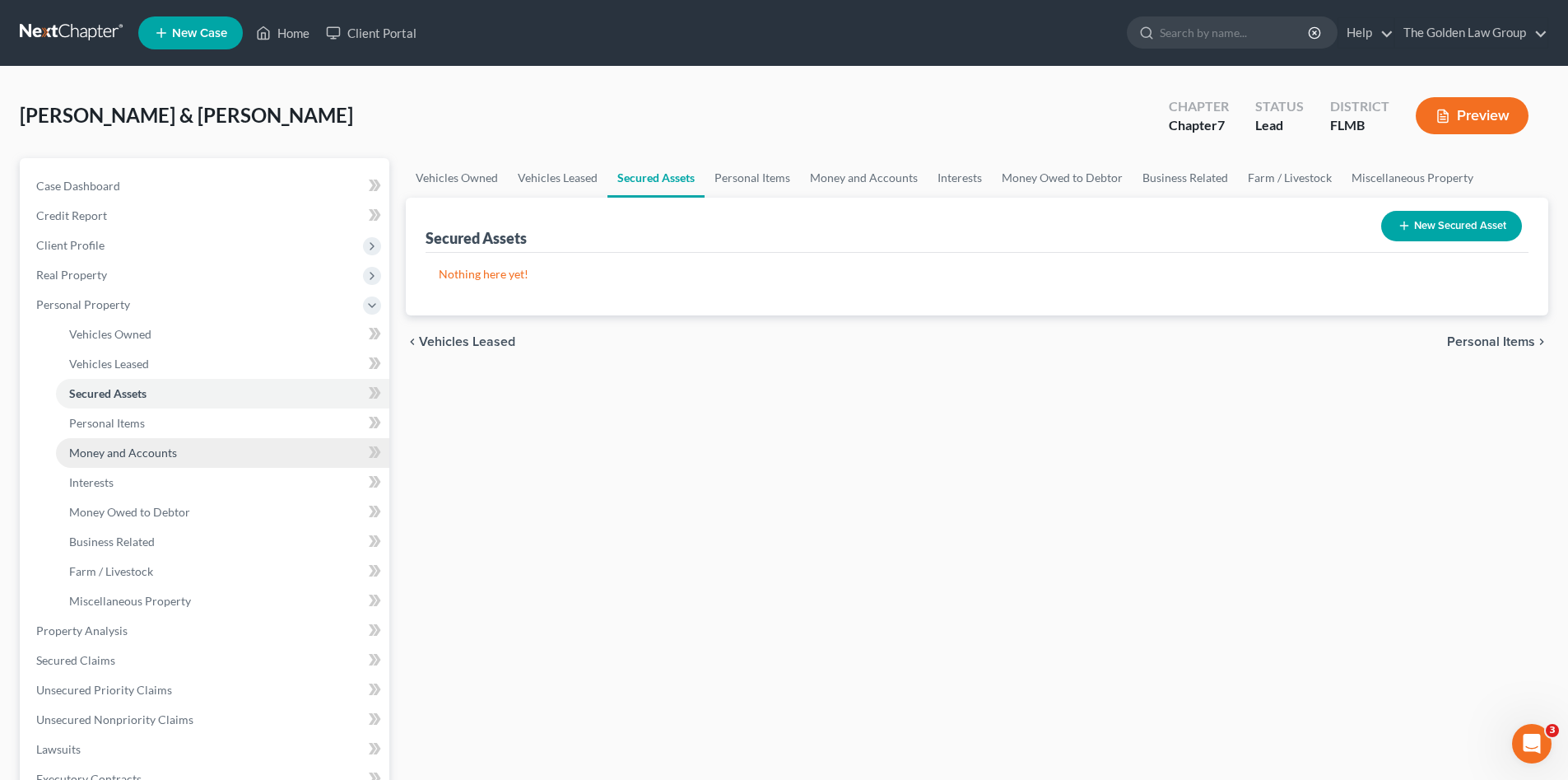
click at [171, 452] on span "Money and Accounts" at bounding box center [123, 452] width 108 height 14
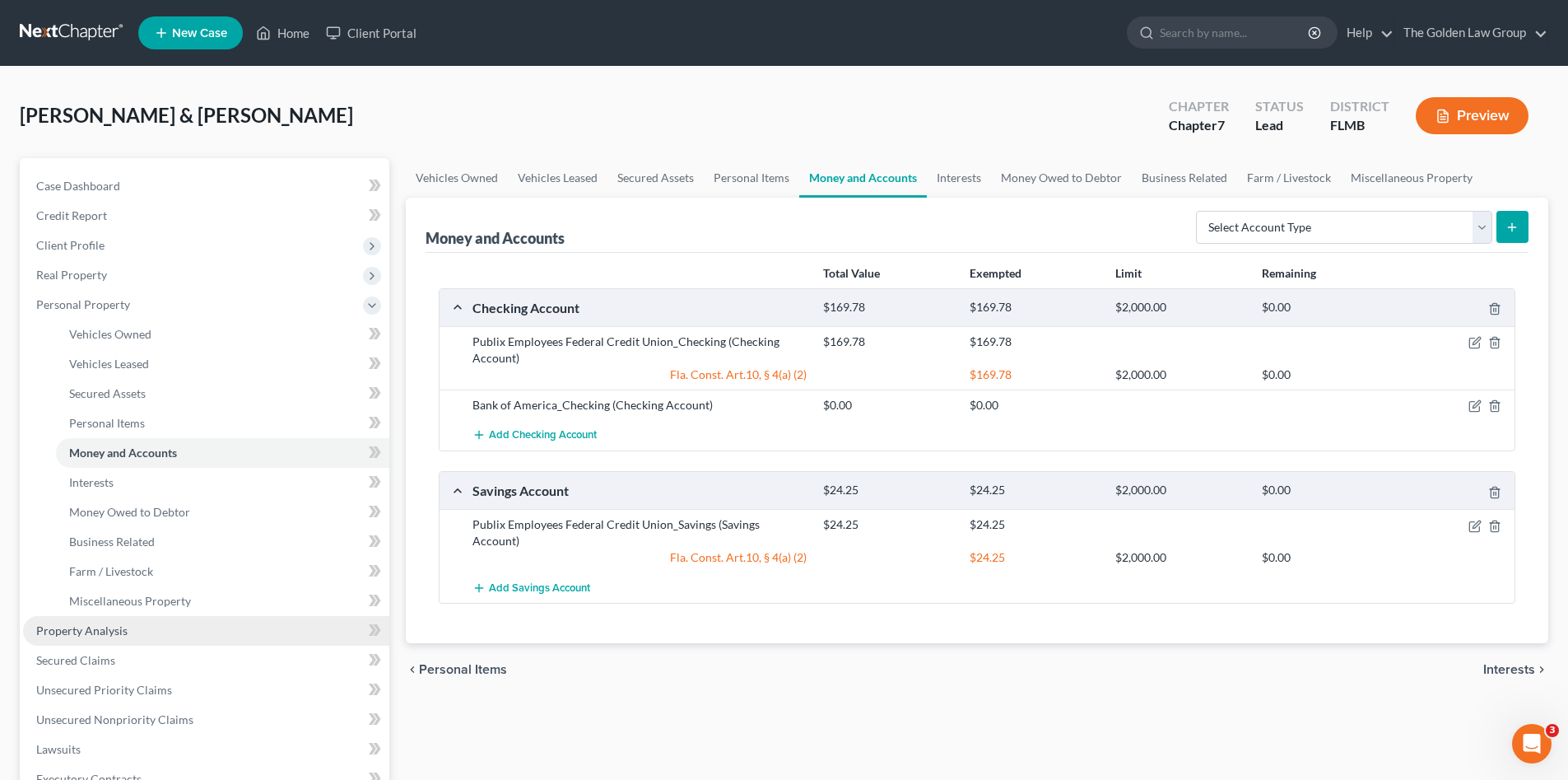
click at [88, 622] on link "Property Analysis" at bounding box center [206, 631] width 366 height 30
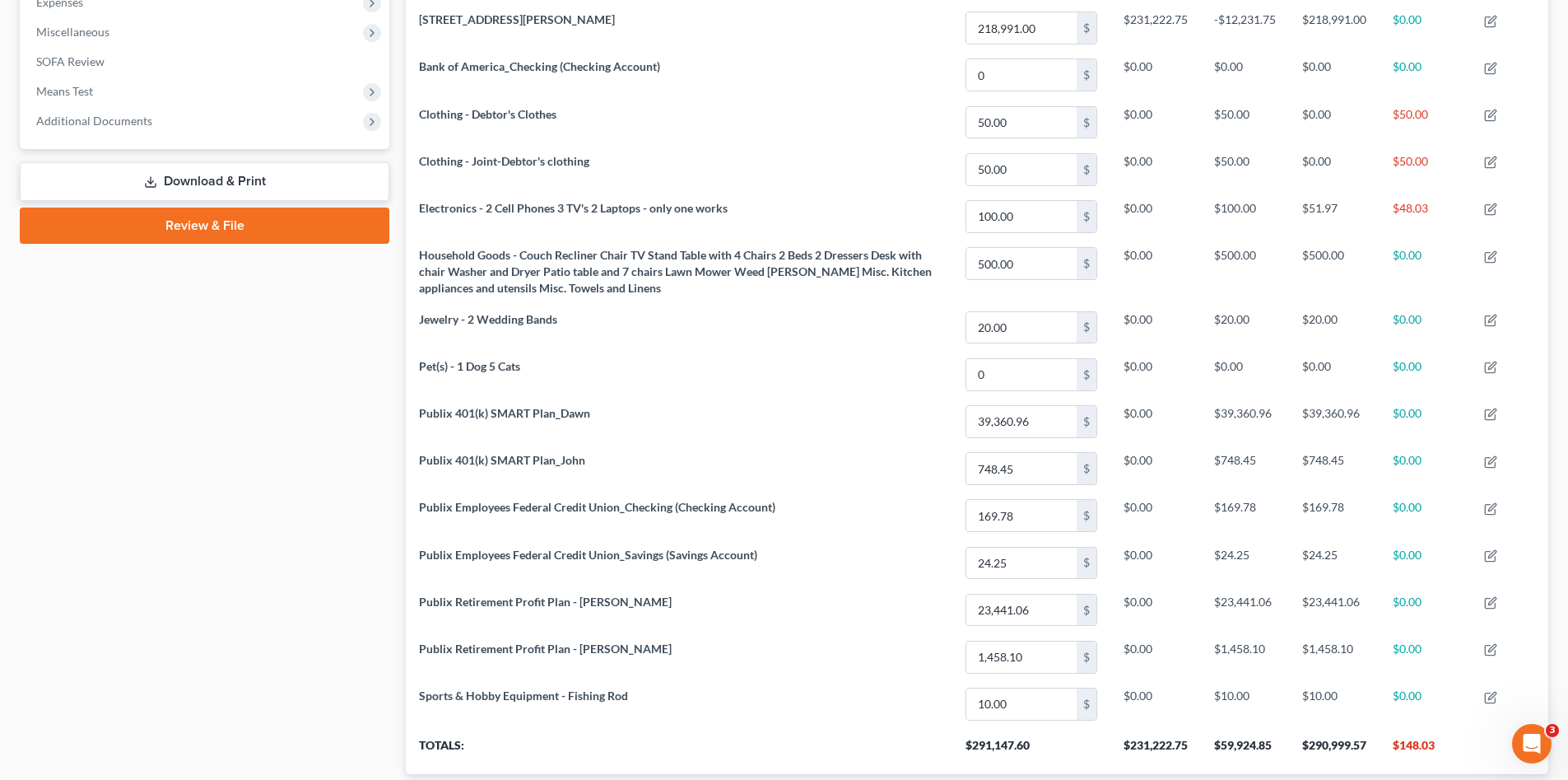
scroll to position [514, 0]
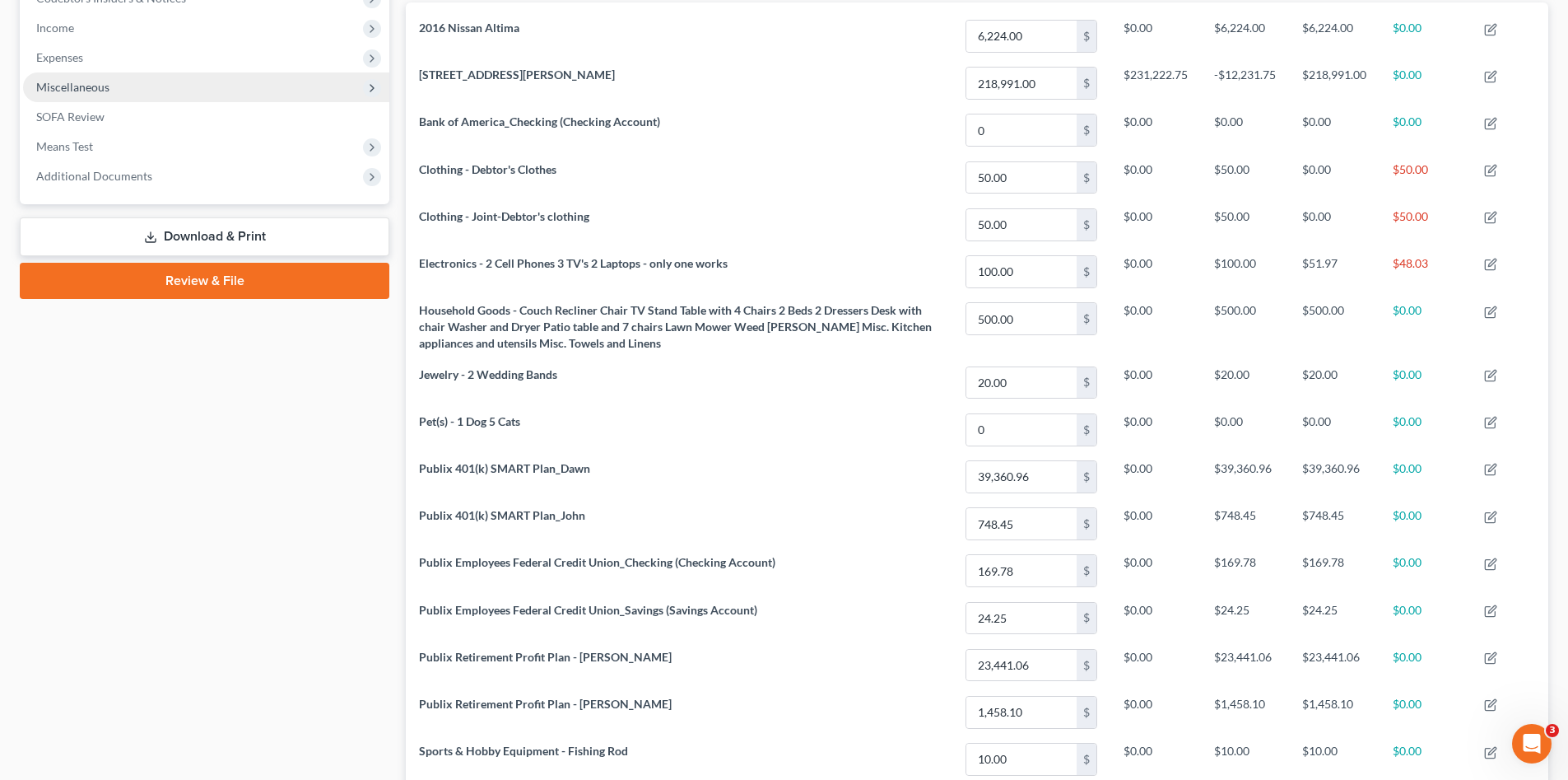
drag, startPoint x: 66, startPoint y: 56, endPoint x: 77, endPoint y: 79, distance: 25.5
click at [66, 56] on span "Expenses" at bounding box center [59, 56] width 47 height 14
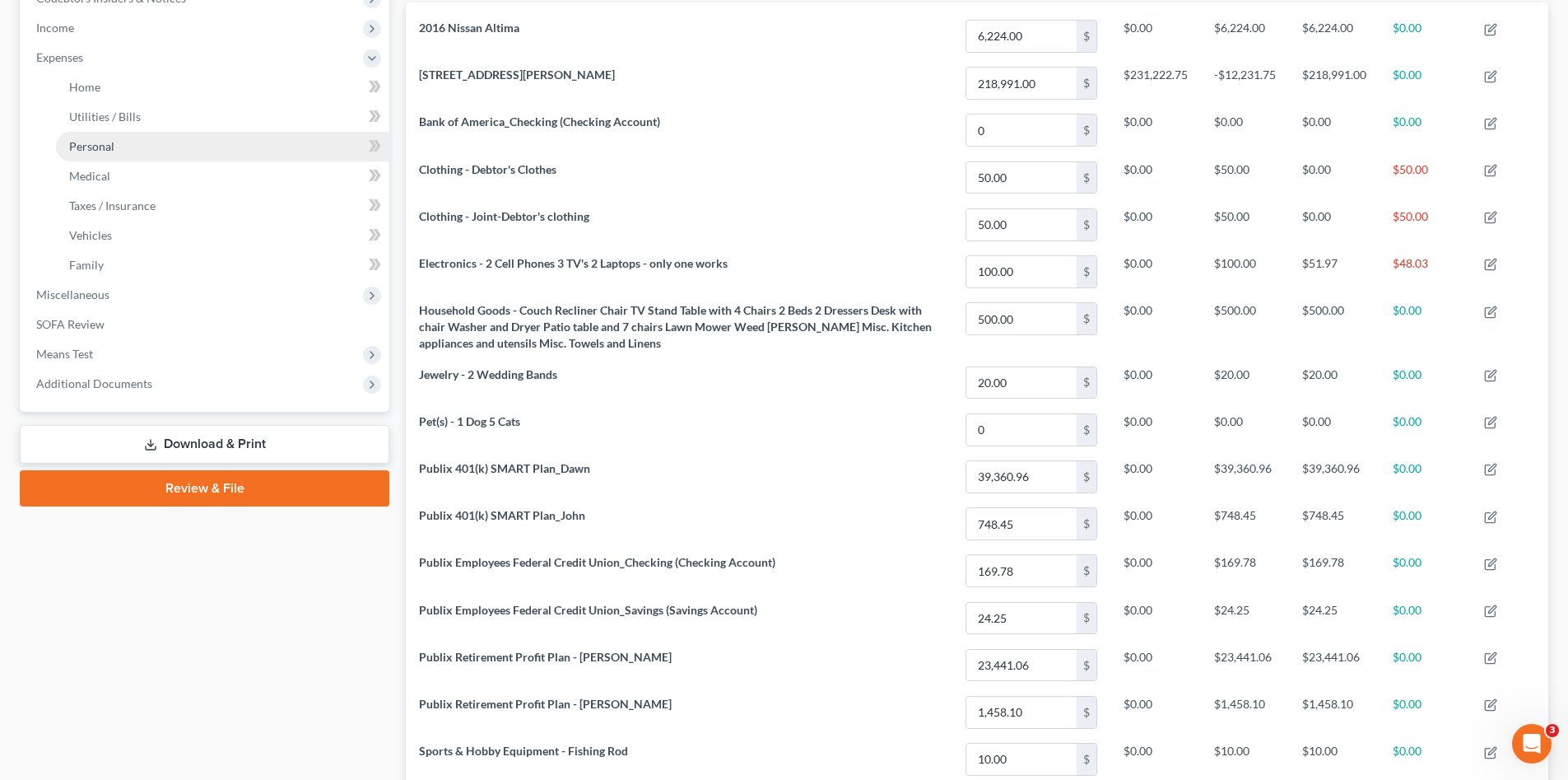
click at [117, 148] on link "Personal" at bounding box center [223, 146] width 333 height 30
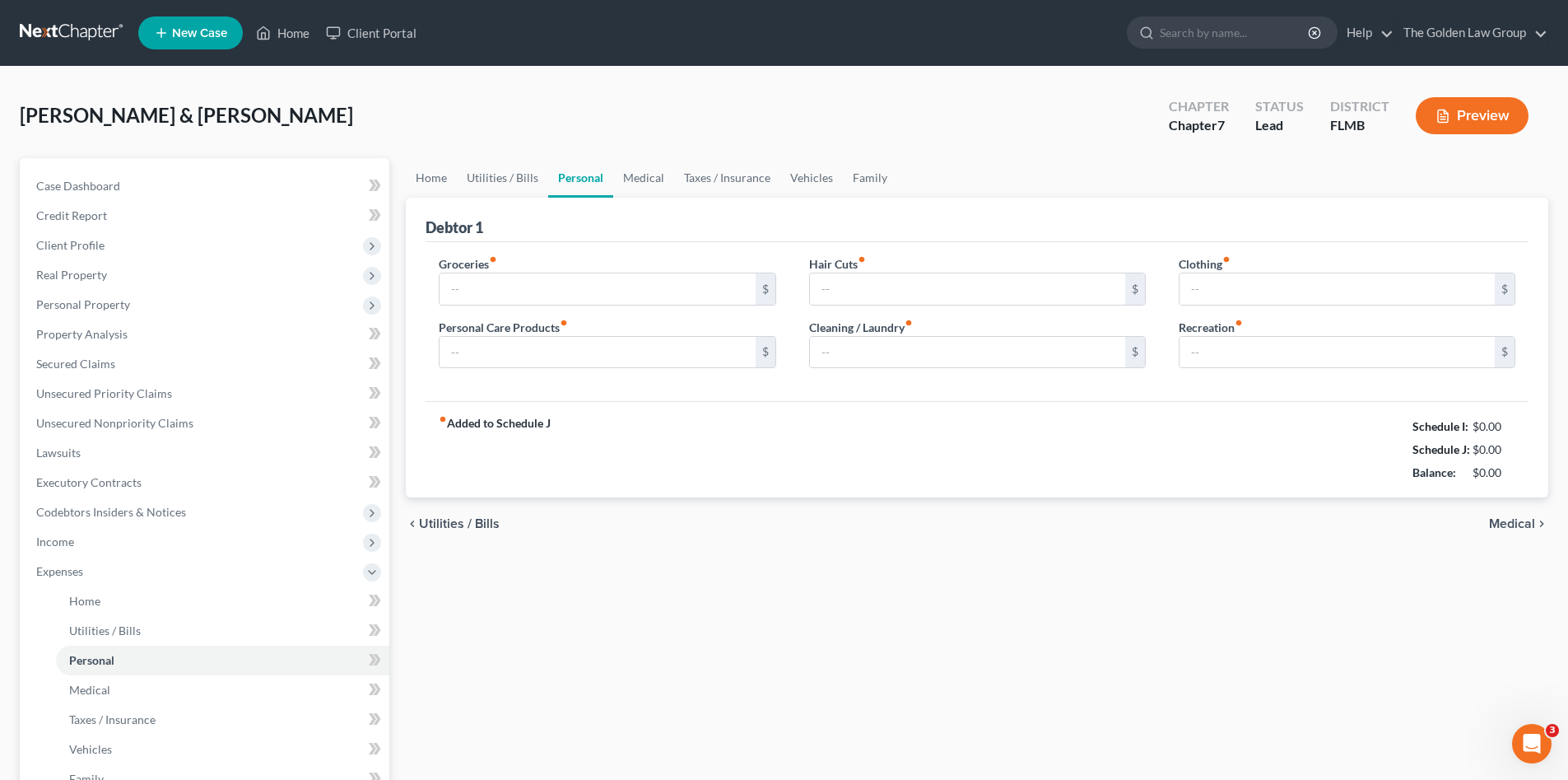
type input "1,200.00"
type input "50.00"
type input "20.00"
type input "40.00"
type input "100.00"
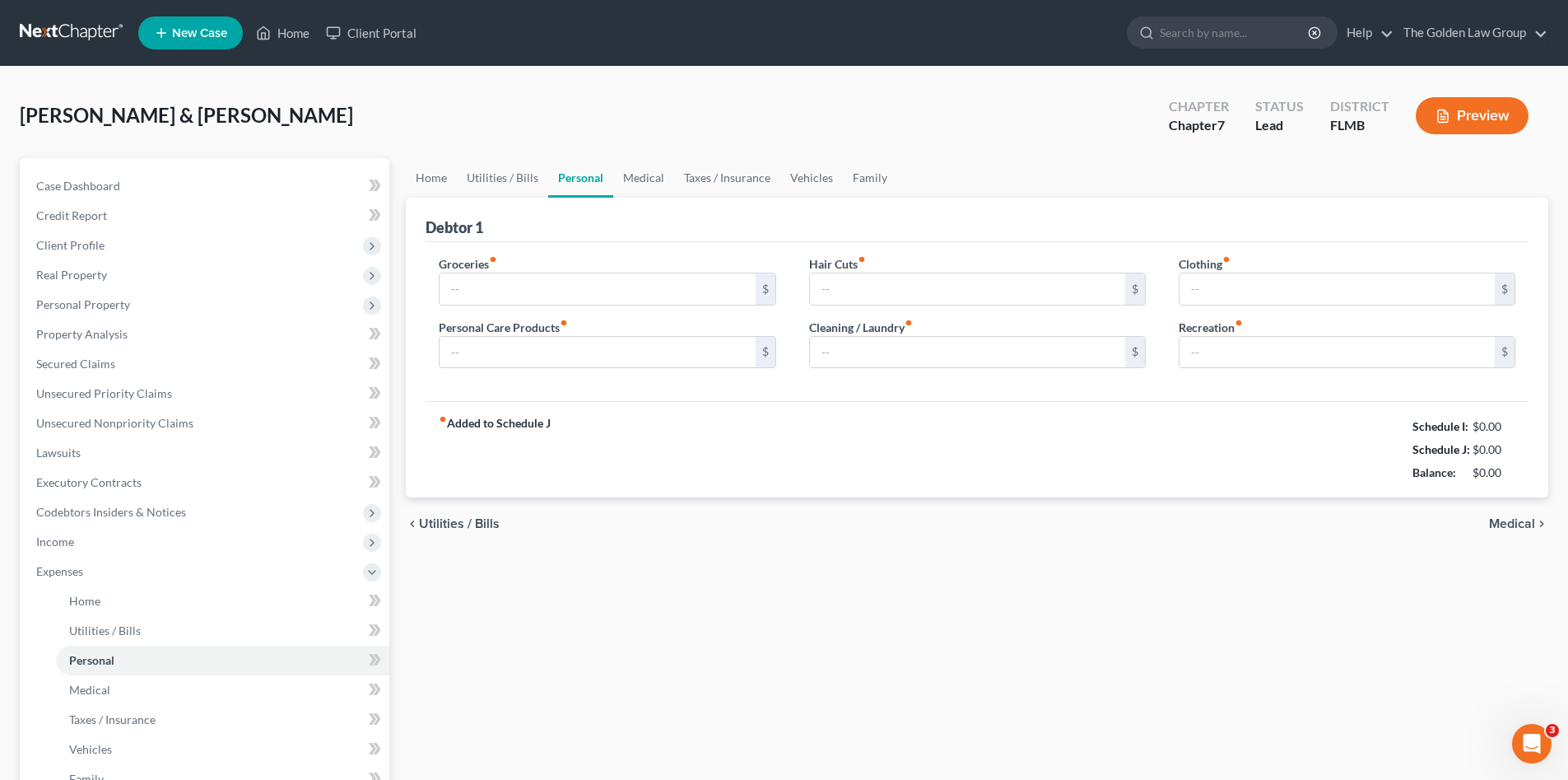
type input "200.00"
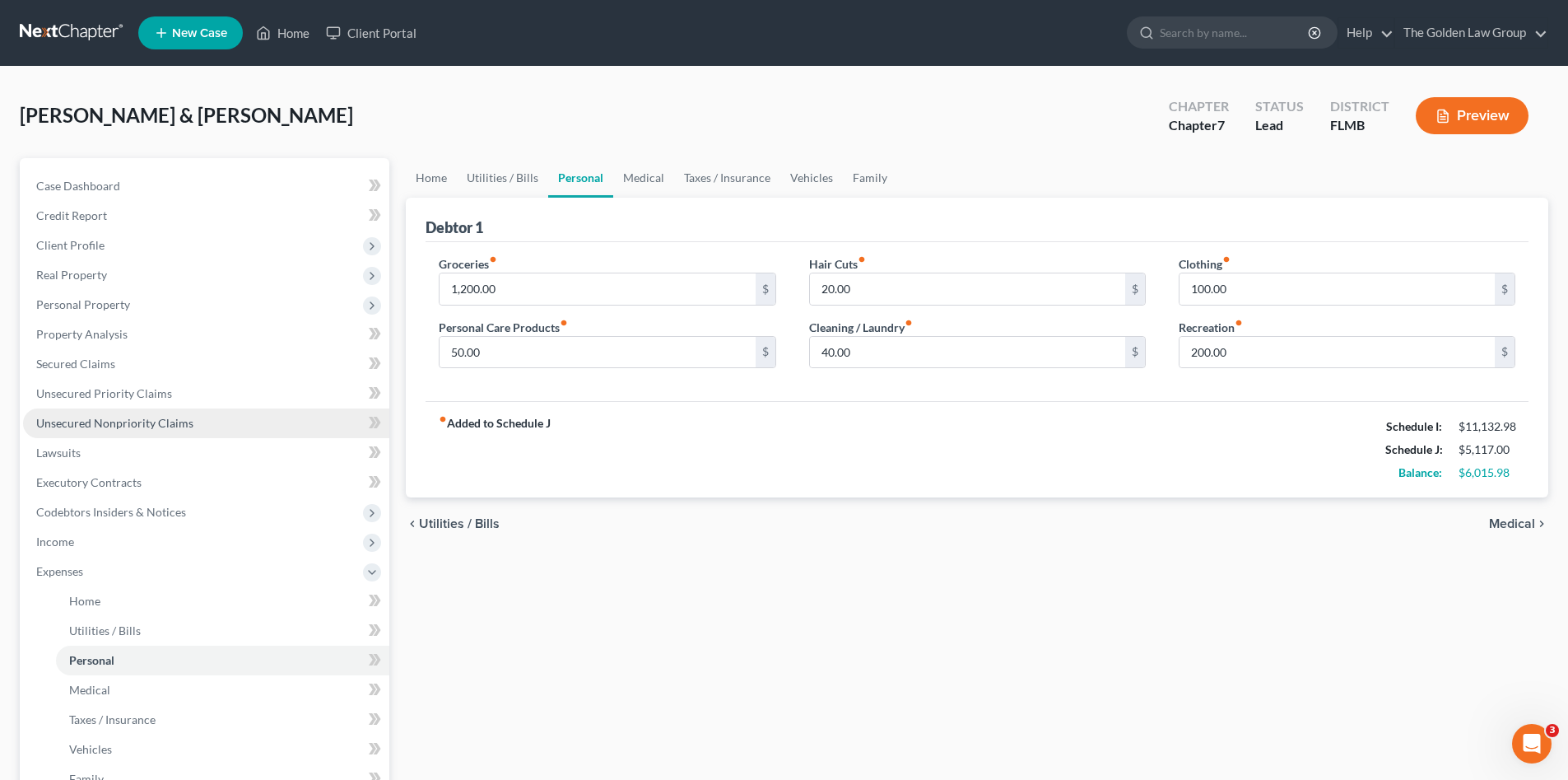
drag, startPoint x: 109, startPoint y: 424, endPoint x: 93, endPoint y: 428, distance: 16.5
click at [109, 425] on span "Unsecured Nonpriority Claims" at bounding box center [115, 422] width 157 height 14
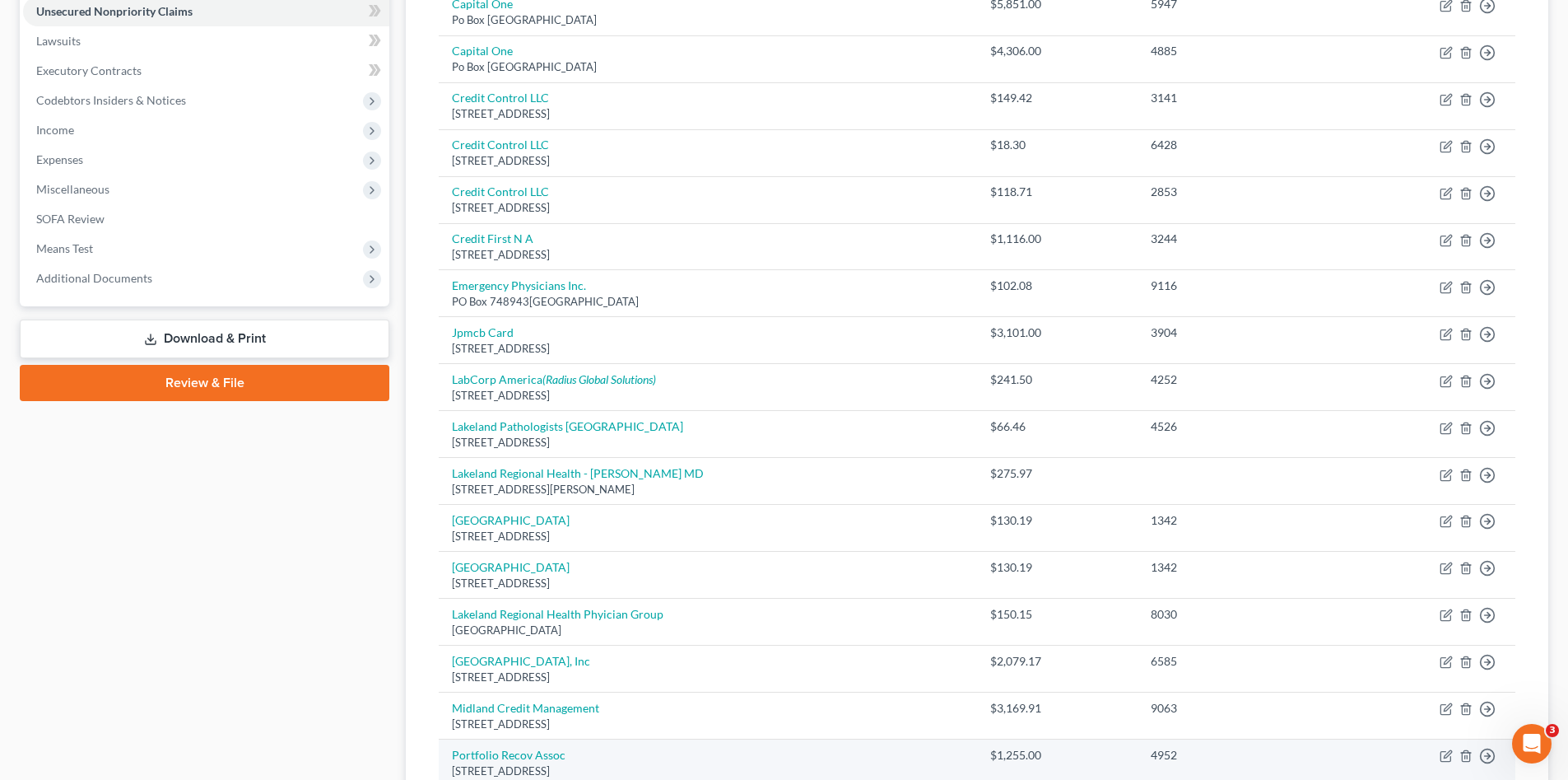
scroll to position [603, 0]
